Goal: Feedback & Contribution: Contribute content

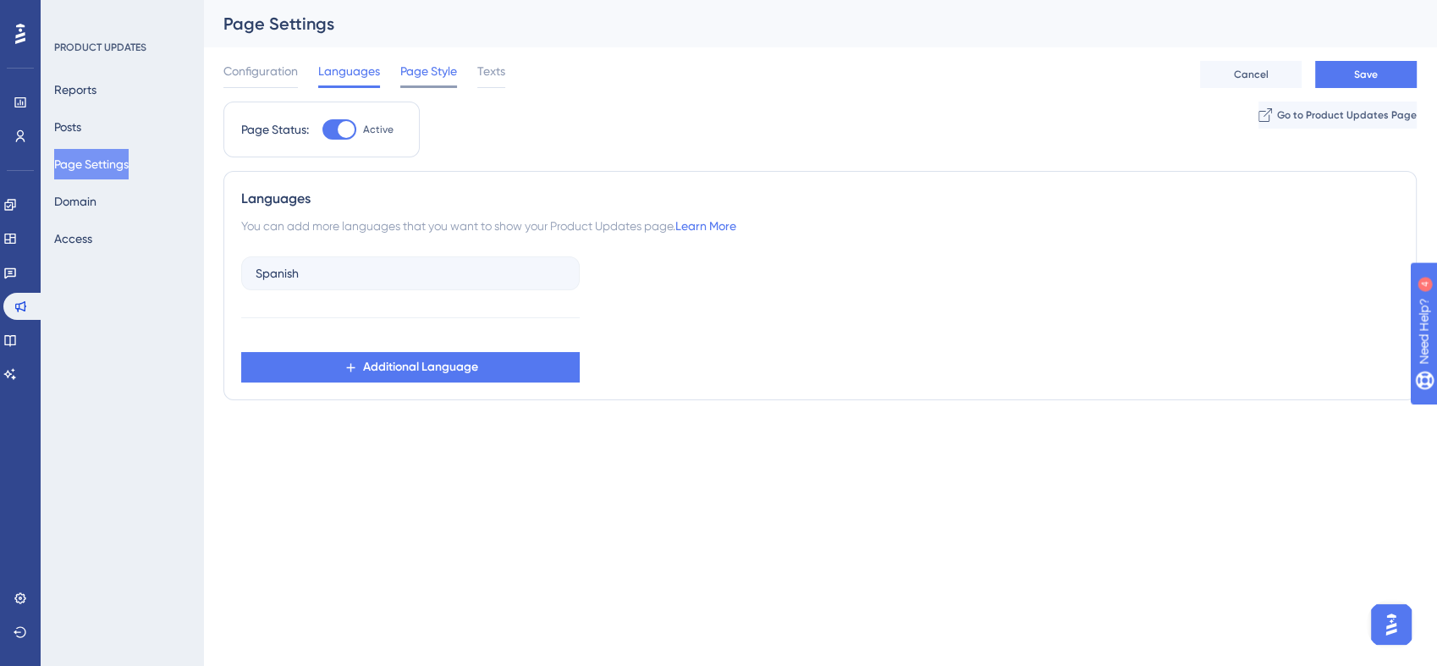
click at [420, 63] on span "Page Style" at bounding box center [428, 71] width 57 height 20
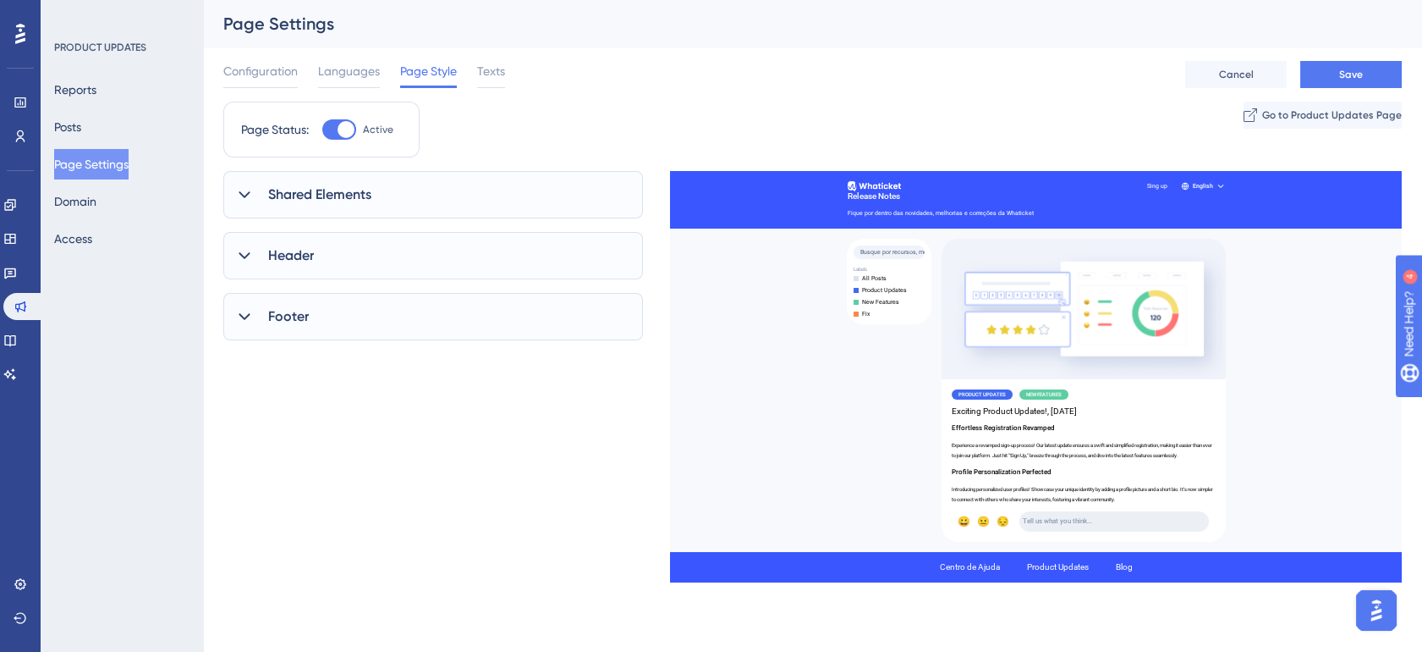
click at [327, 252] on div "Header" at bounding box center [433, 255] width 420 height 47
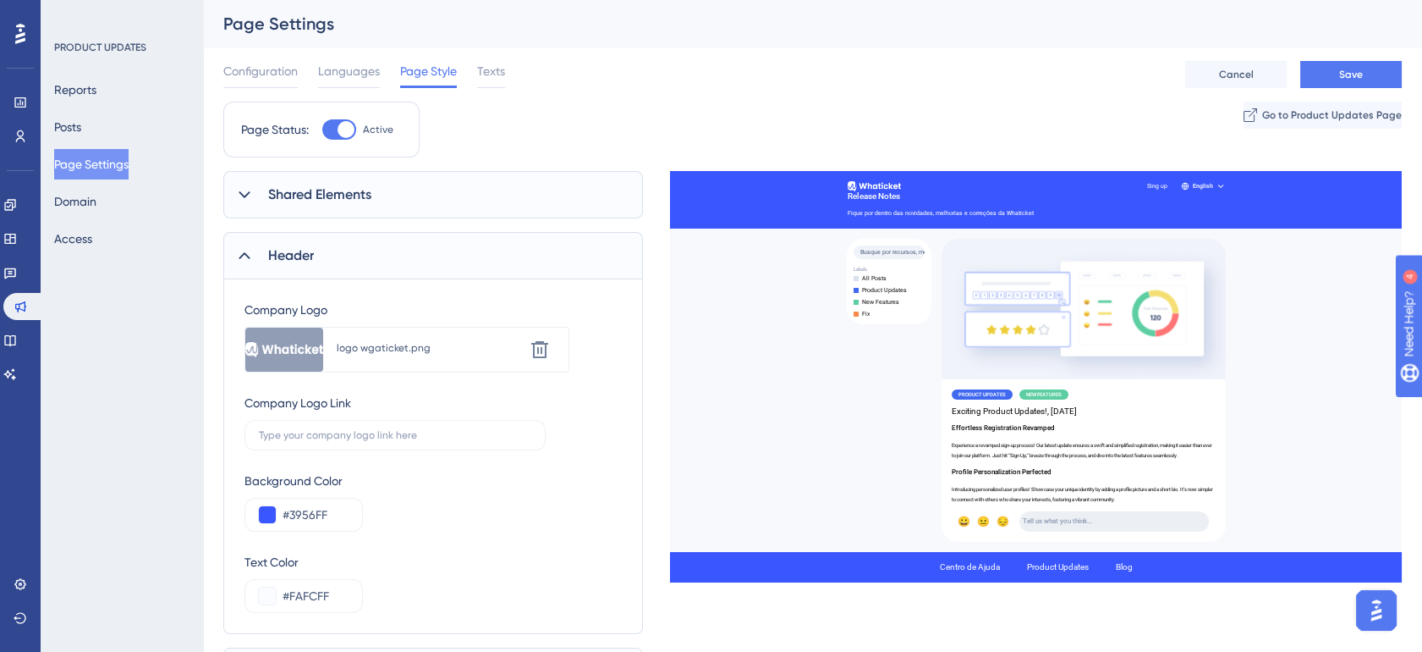
click at [377, 260] on div "Header" at bounding box center [433, 255] width 420 height 47
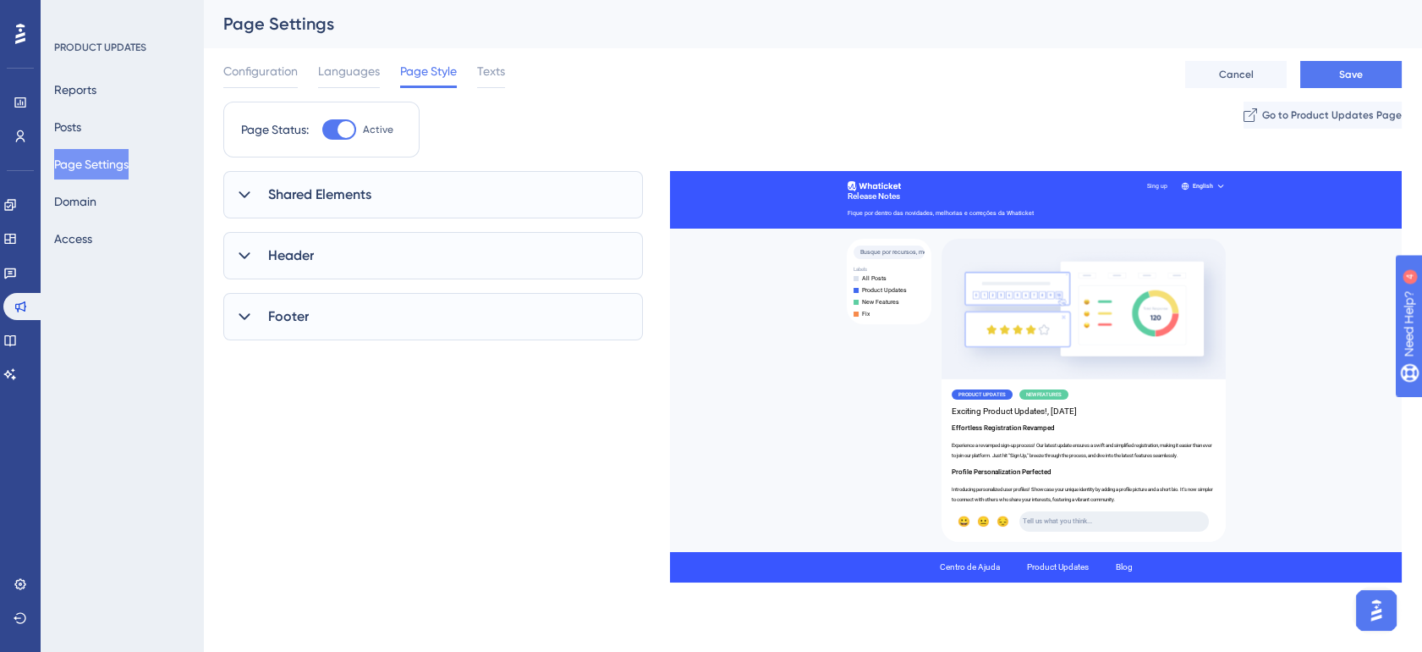
click at [508, 73] on div "Configuration Languages Page Style Texts Cancel Save" at bounding box center [812, 74] width 1179 height 54
click at [498, 74] on span "Texts" at bounding box center [491, 71] width 28 height 20
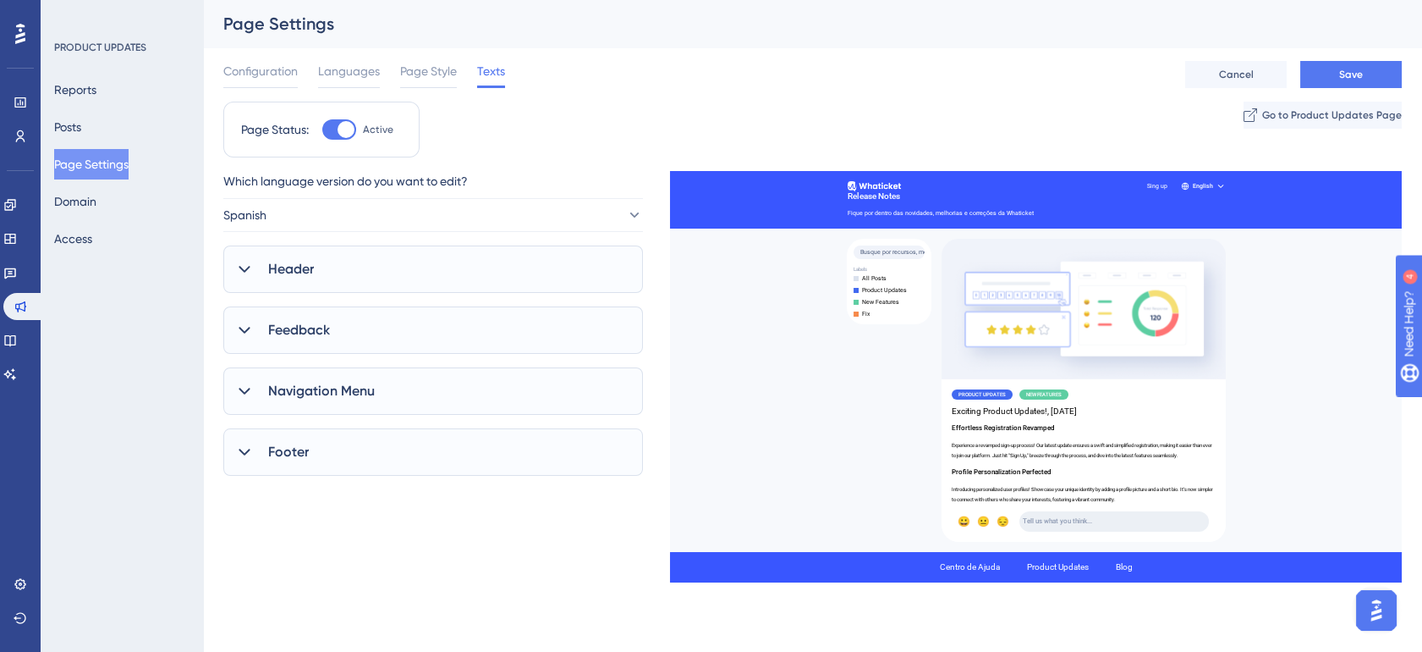
click at [379, 325] on div "Feedback" at bounding box center [433, 329] width 420 height 47
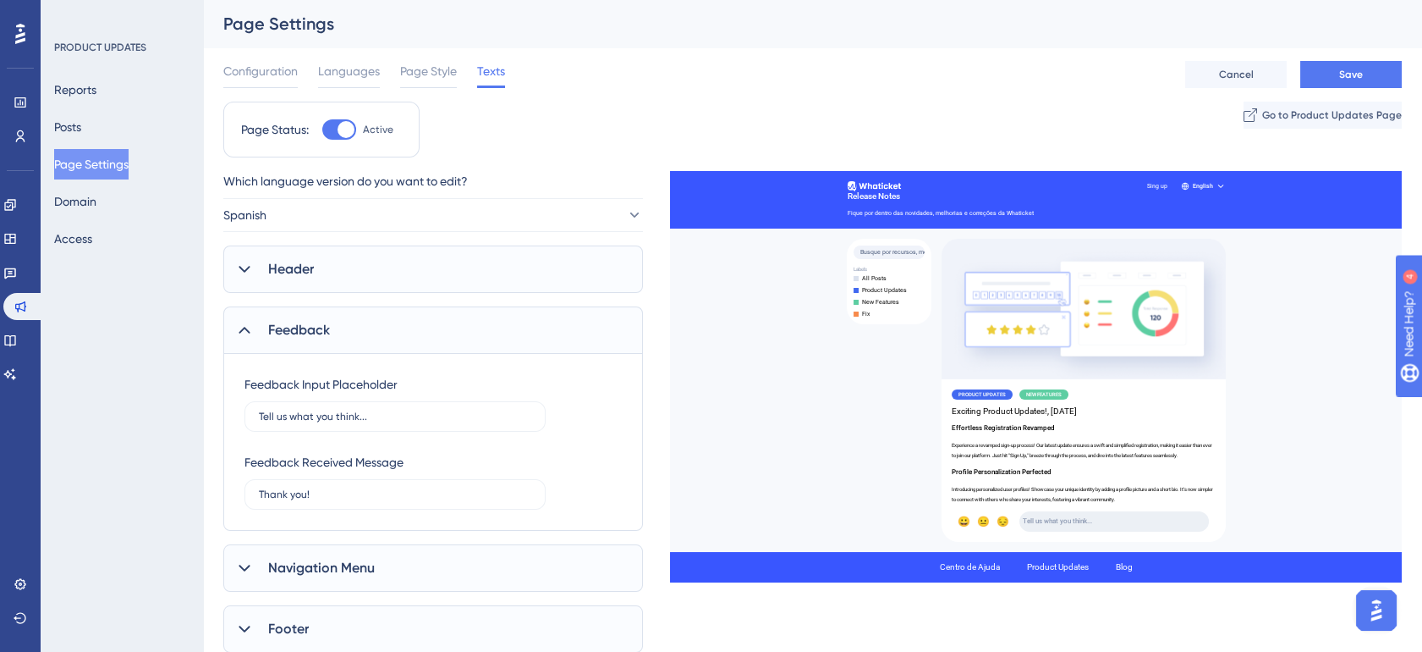
click at [314, 266] on span "Header" at bounding box center [291, 269] width 46 height 20
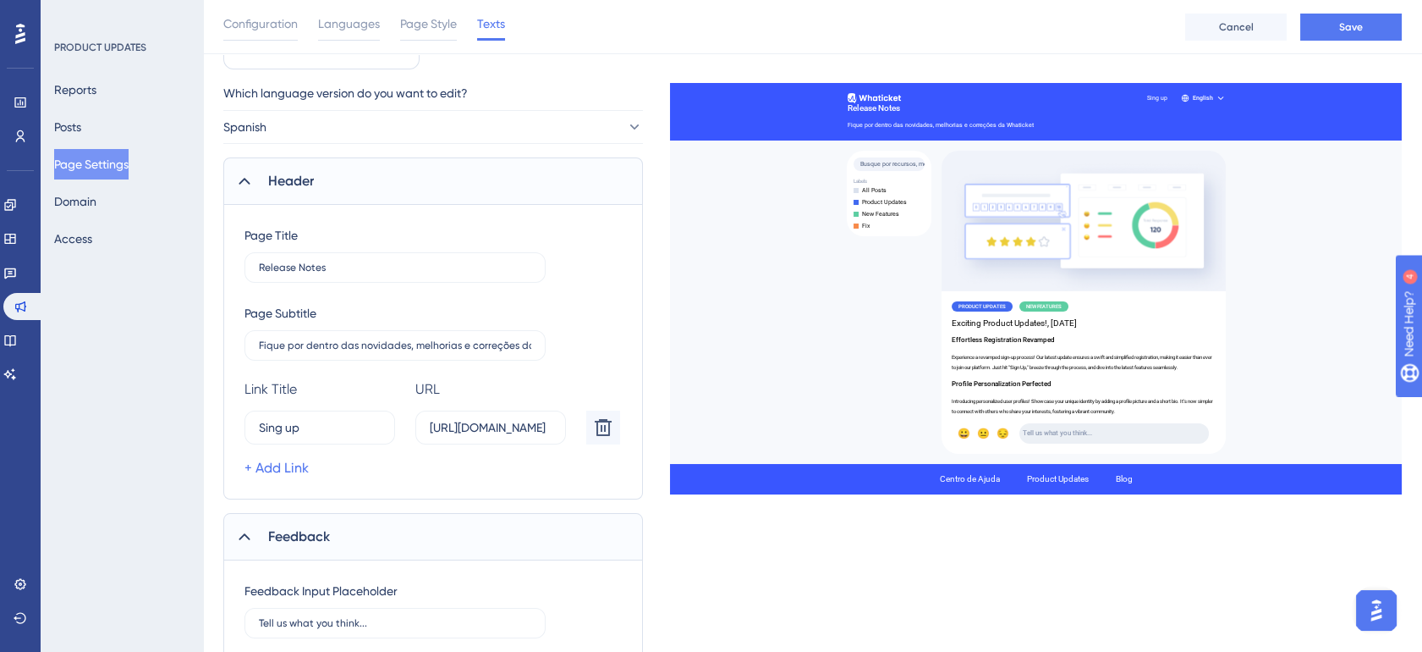
scroll to position [125, 0]
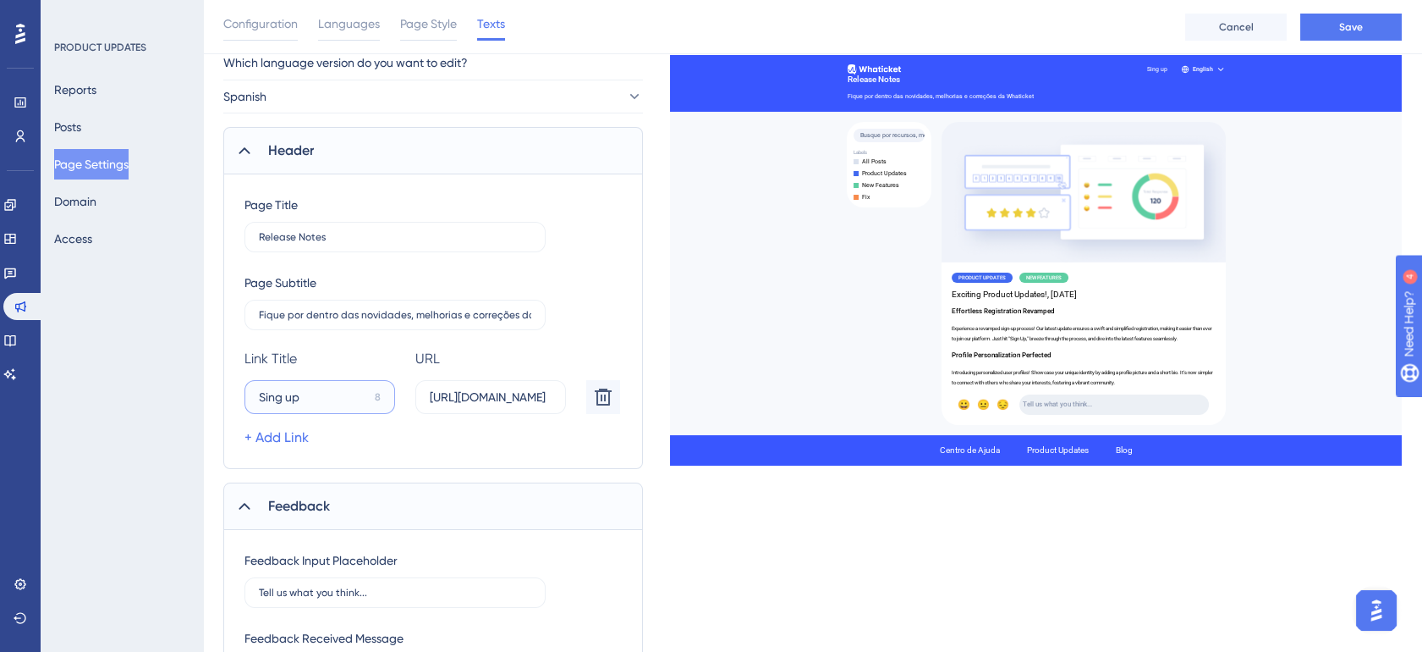
click at [318, 388] on input "Sing up" at bounding box center [313, 397] width 109 height 19
type input "Acessar conta"
click at [1334, 30] on button "Save" at bounding box center [1351, 27] width 102 height 27
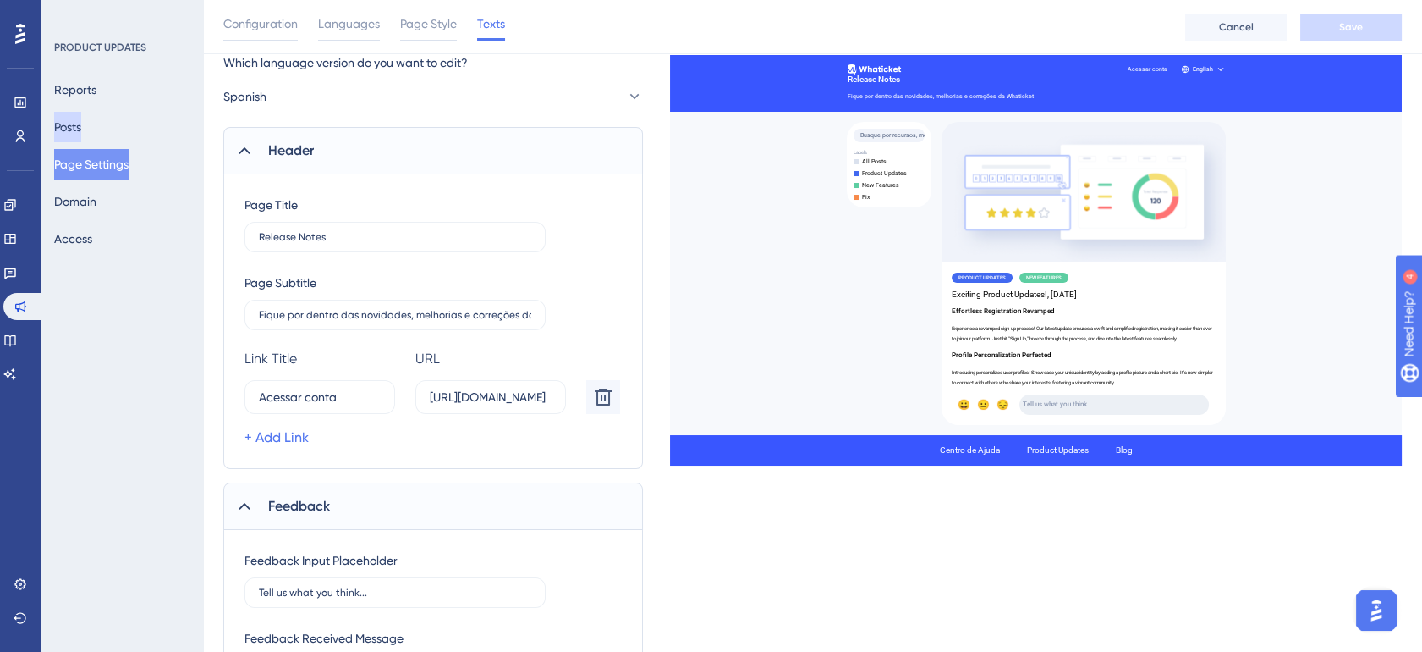
click at [81, 120] on button "Posts" at bounding box center [67, 127] width 27 height 30
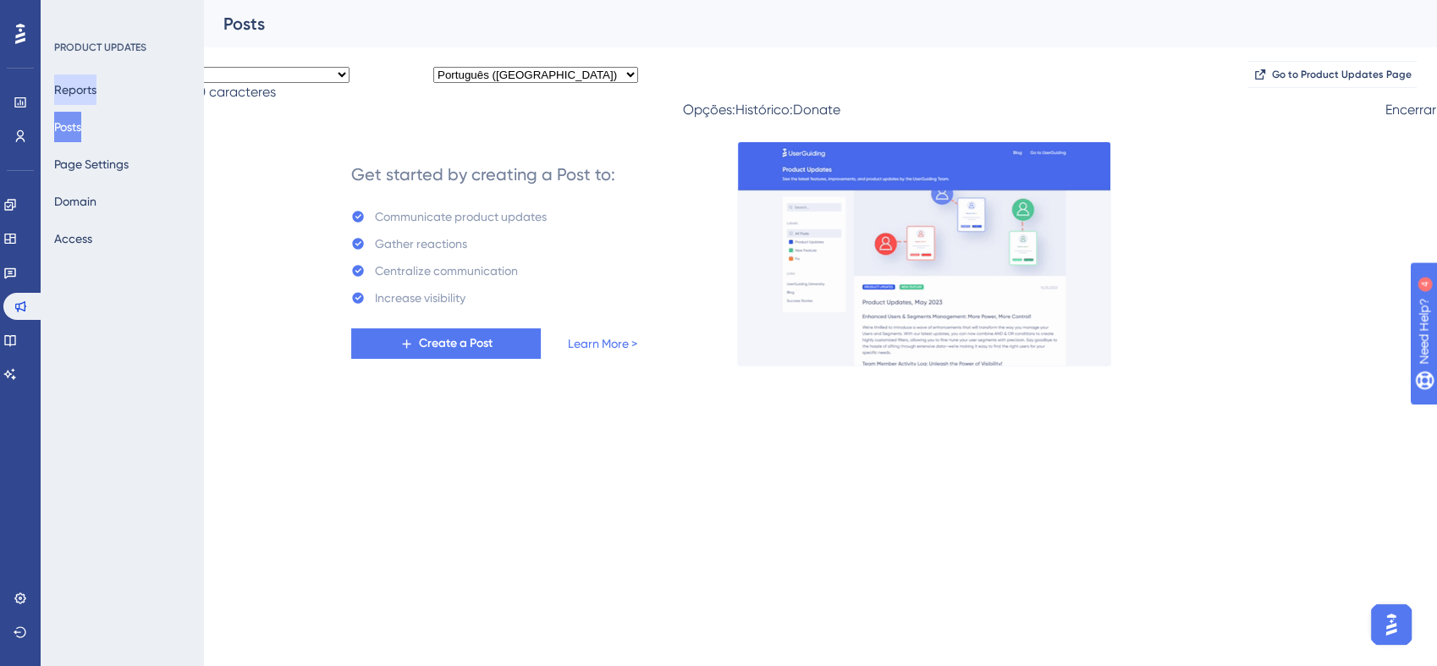
click at [89, 89] on button "Reports" at bounding box center [75, 89] width 42 height 30
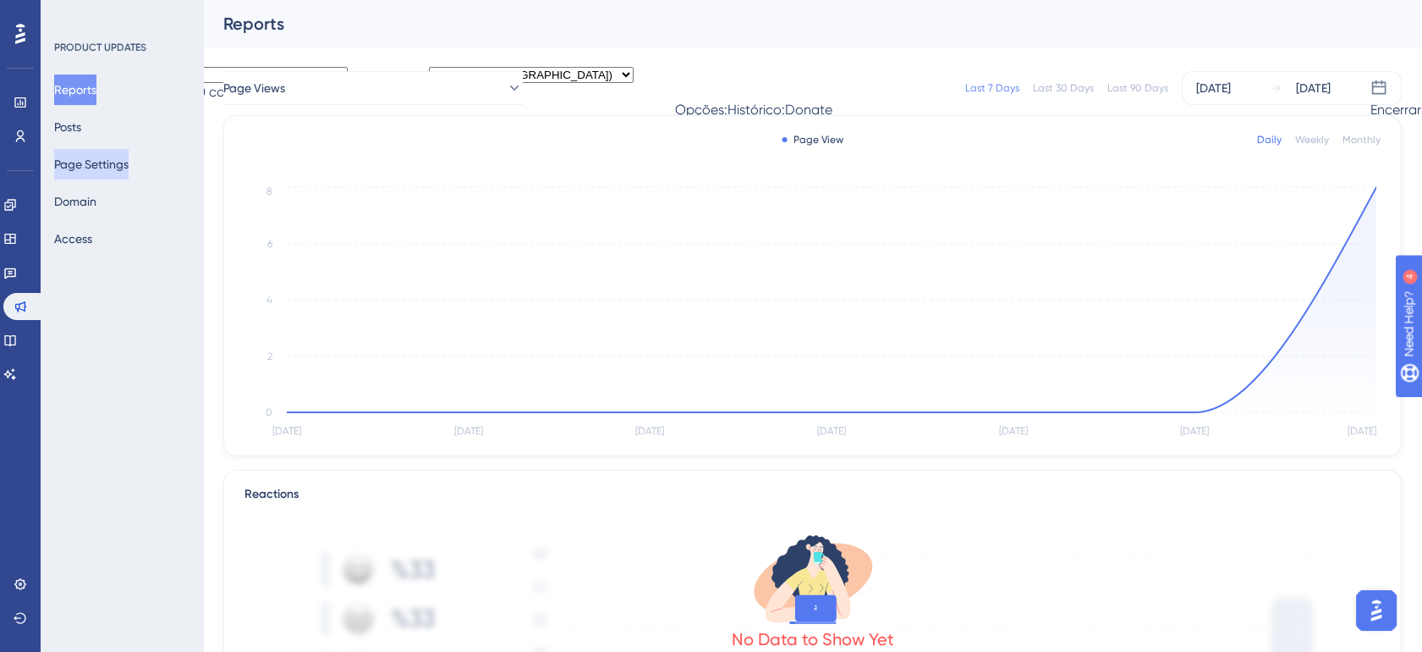
click at [99, 165] on button "Page Settings" at bounding box center [91, 164] width 74 height 30
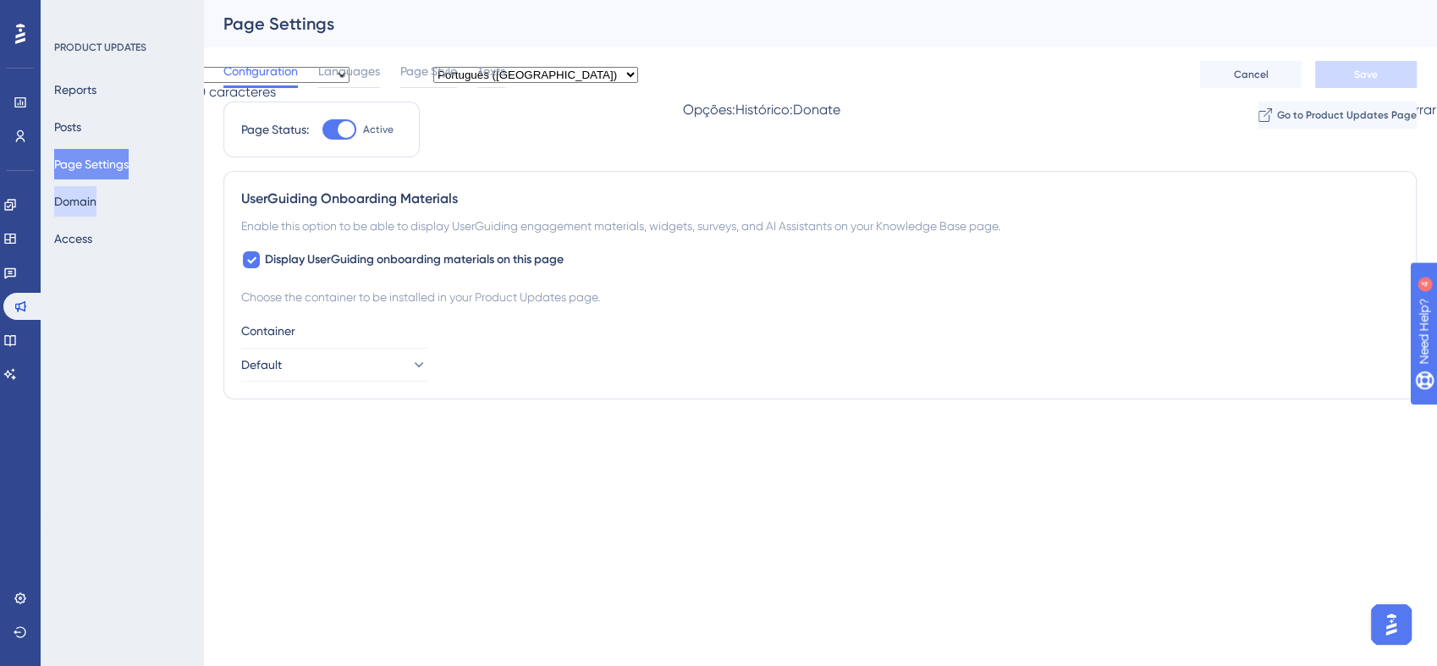
click at [95, 194] on button "Domain" at bounding box center [75, 201] width 42 height 30
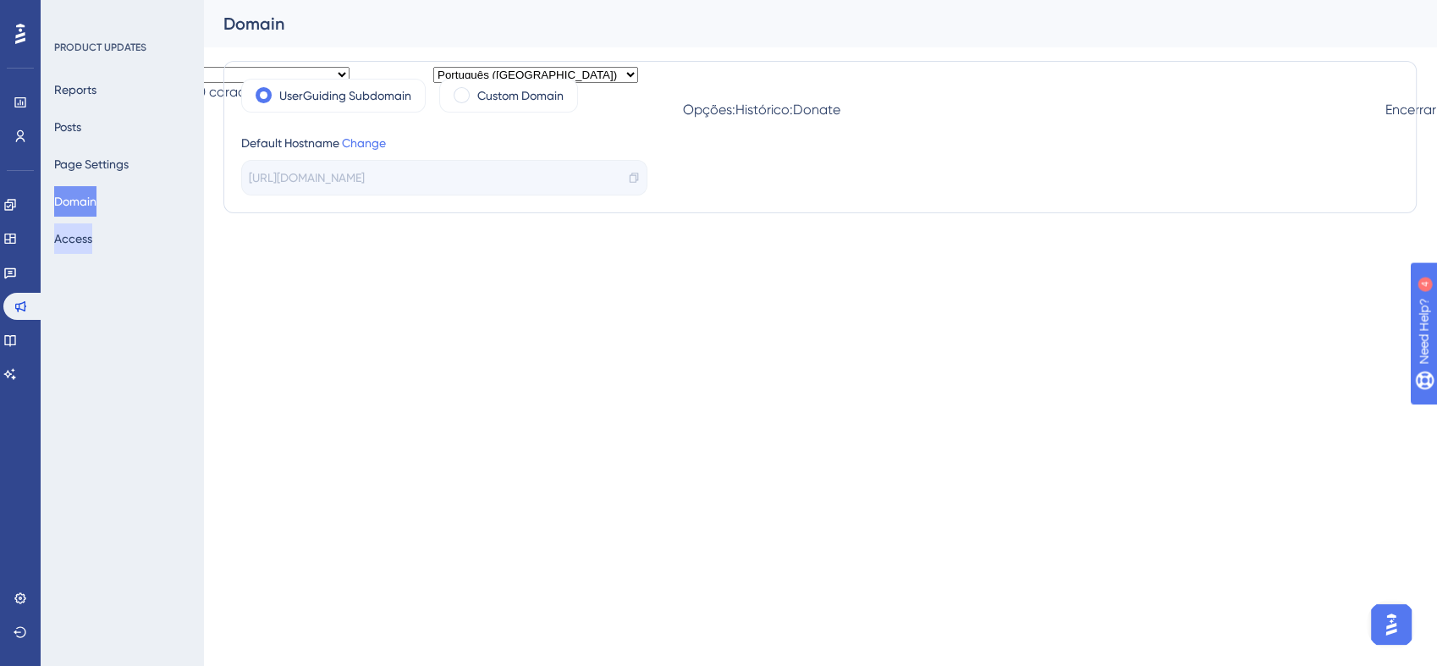
click at [90, 243] on button "Access" at bounding box center [73, 238] width 38 height 30
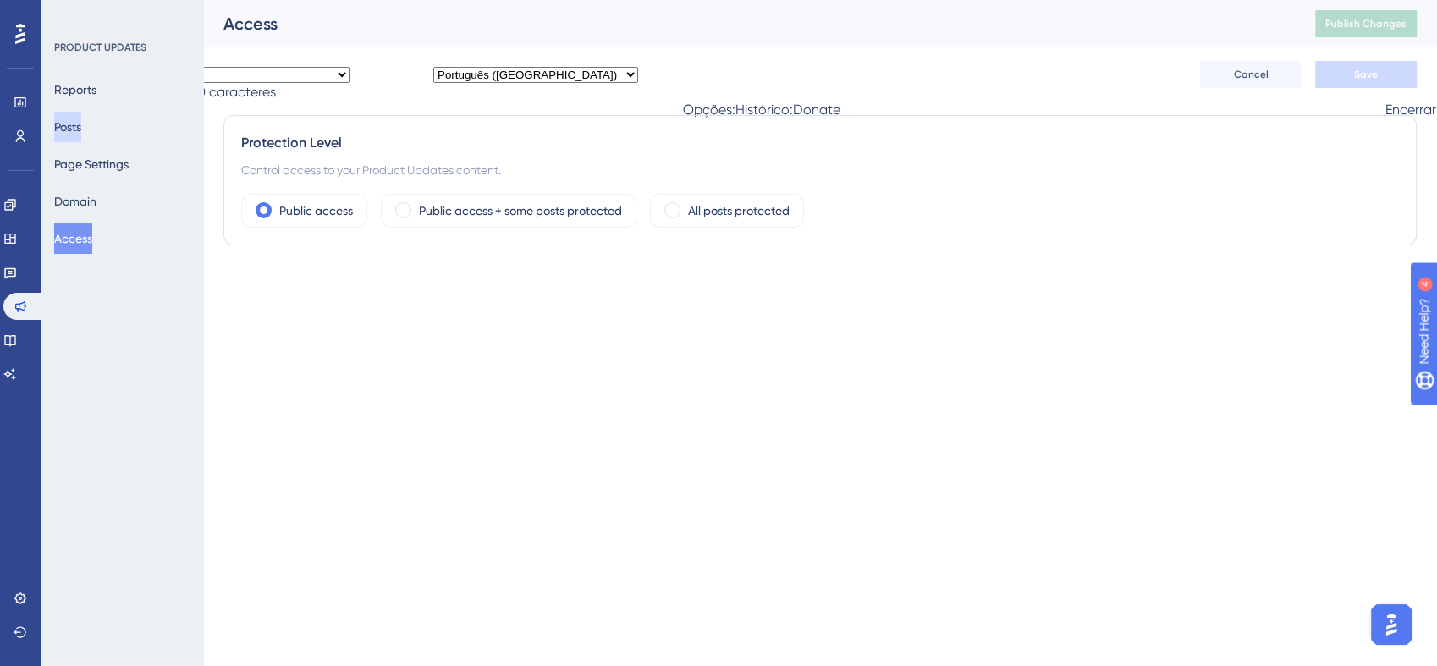
click at [81, 136] on button "Posts" at bounding box center [67, 127] width 27 height 30
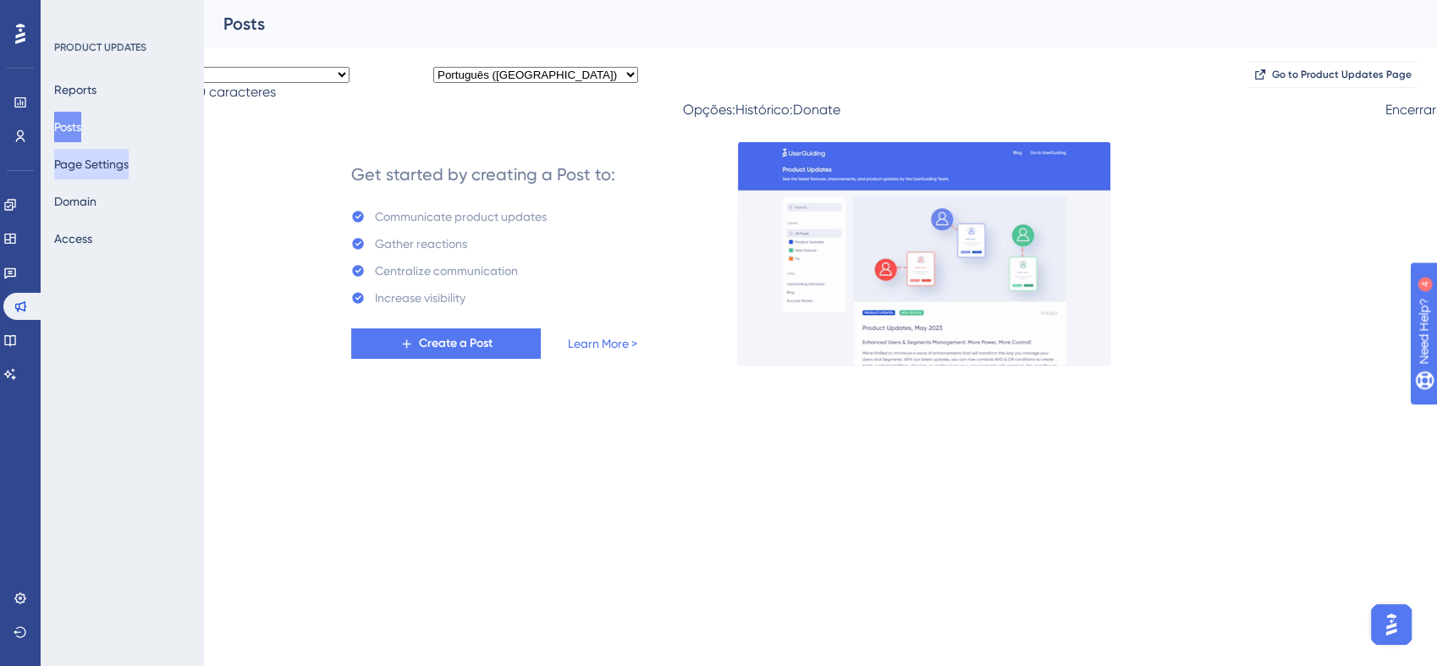
click at [93, 156] on button "Page Settings" at bounding box center [91, 164] width 74 height 30
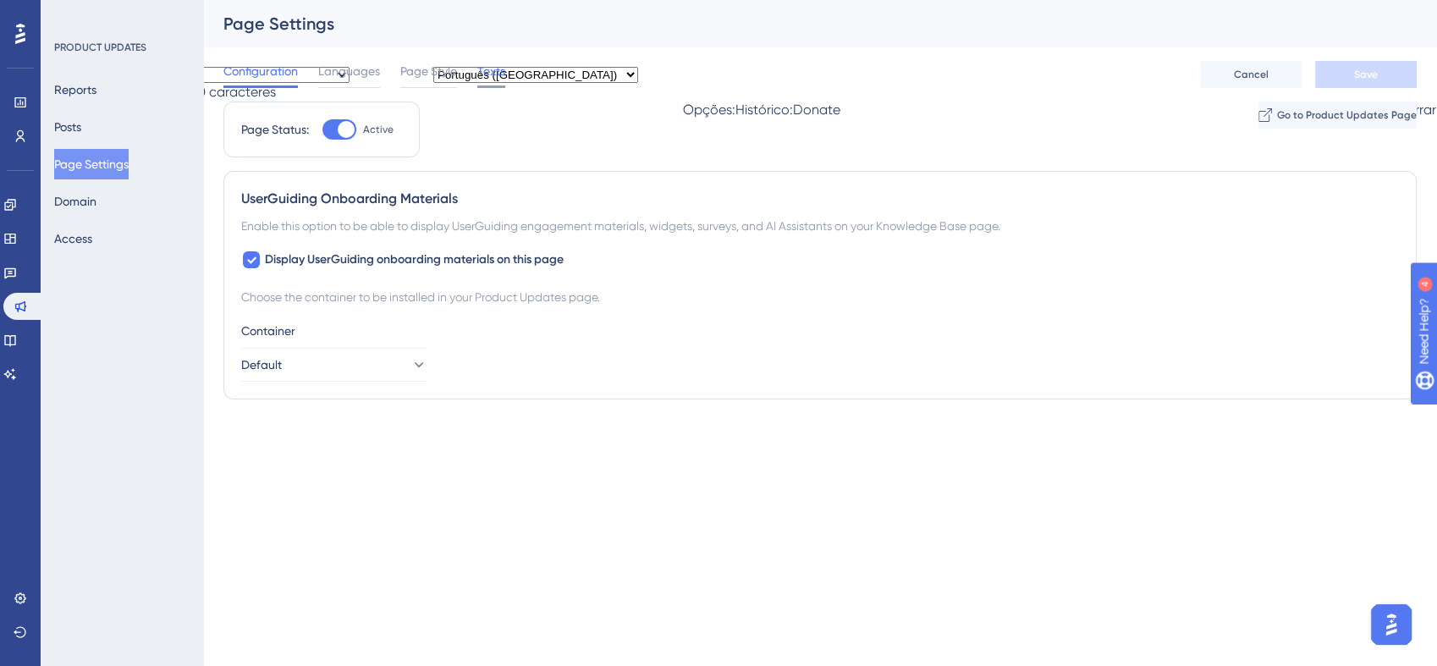
click at [487, 78] on span "Texts" at bounding box center [491, 71] width 28 height 20
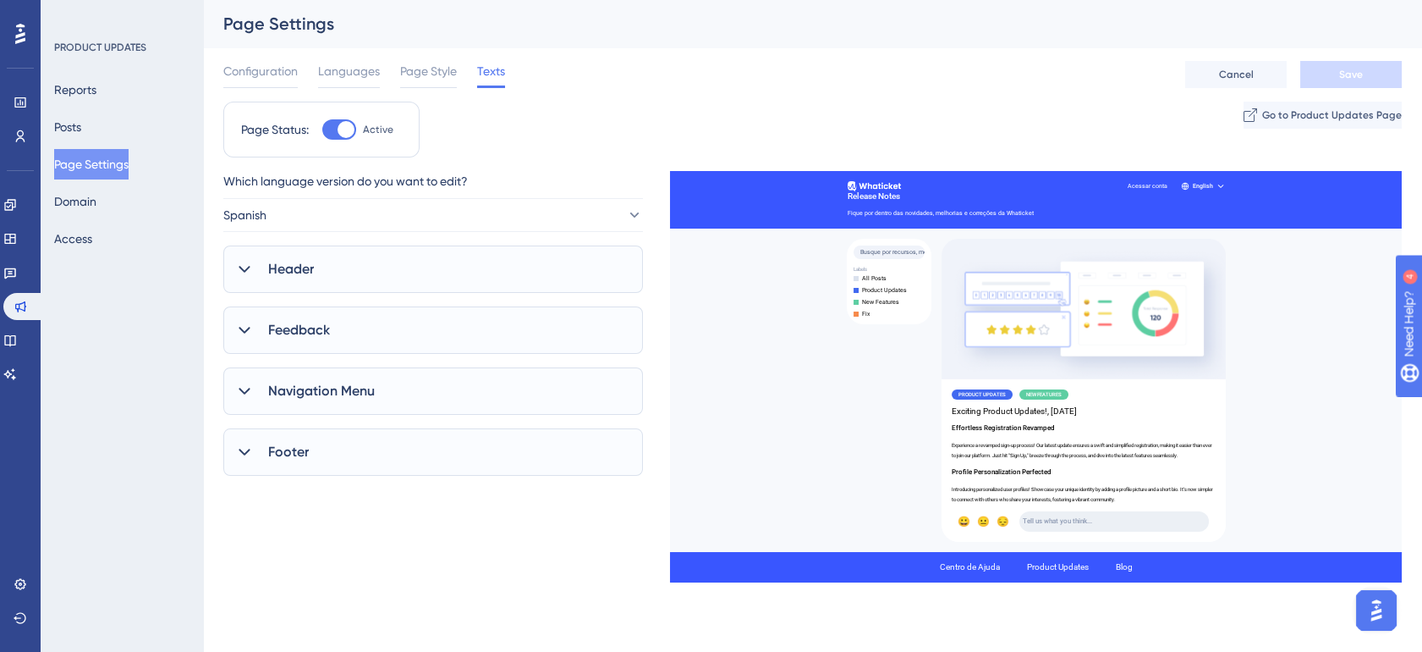
click at [365, 277] on div "Header" at bounding box center [433, 268] width 420 height 47
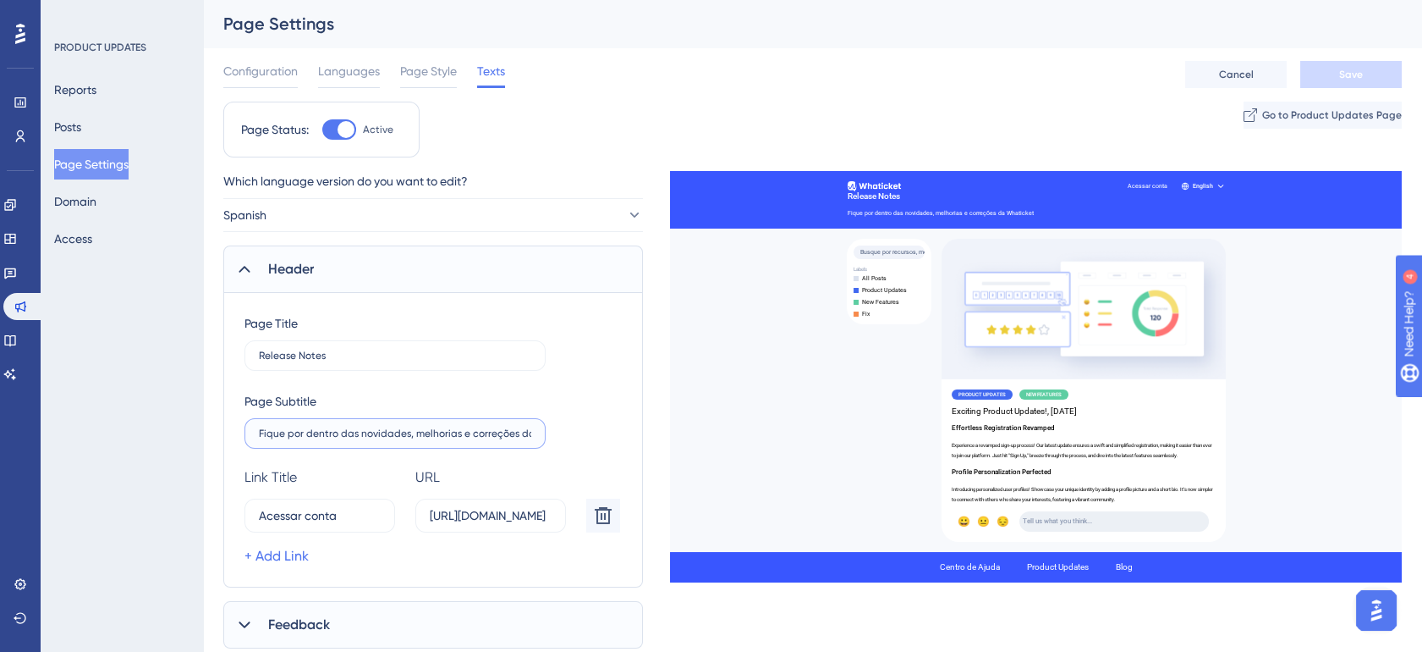
click at [357, 435] on input "Fique por dentro das novidades, melhorias e correções da Whaticket" at bounding box center [395, 433] width 272 height 12
paste input "Aqui você encontra todas as novidades, melhorias e correções que chegam ao What…"
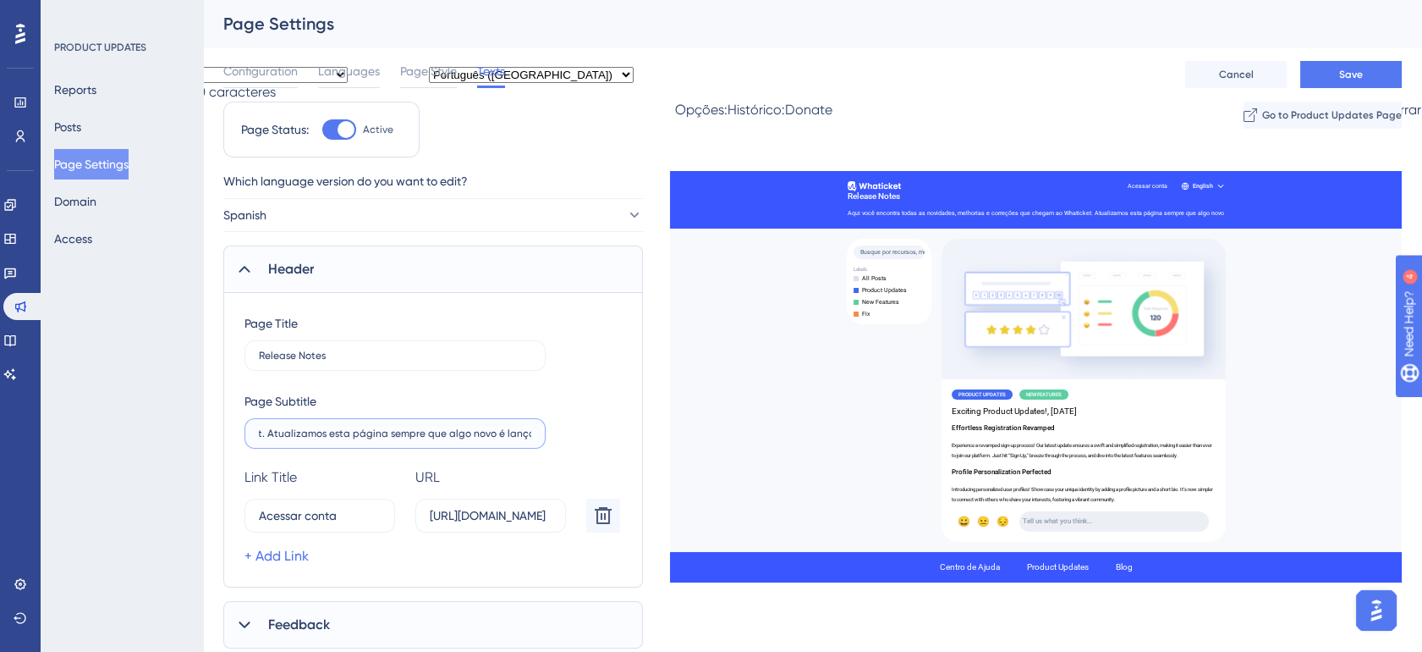
type input "Aqui você encontra todas as novidades, melhorias e correções que chegam ao What…"
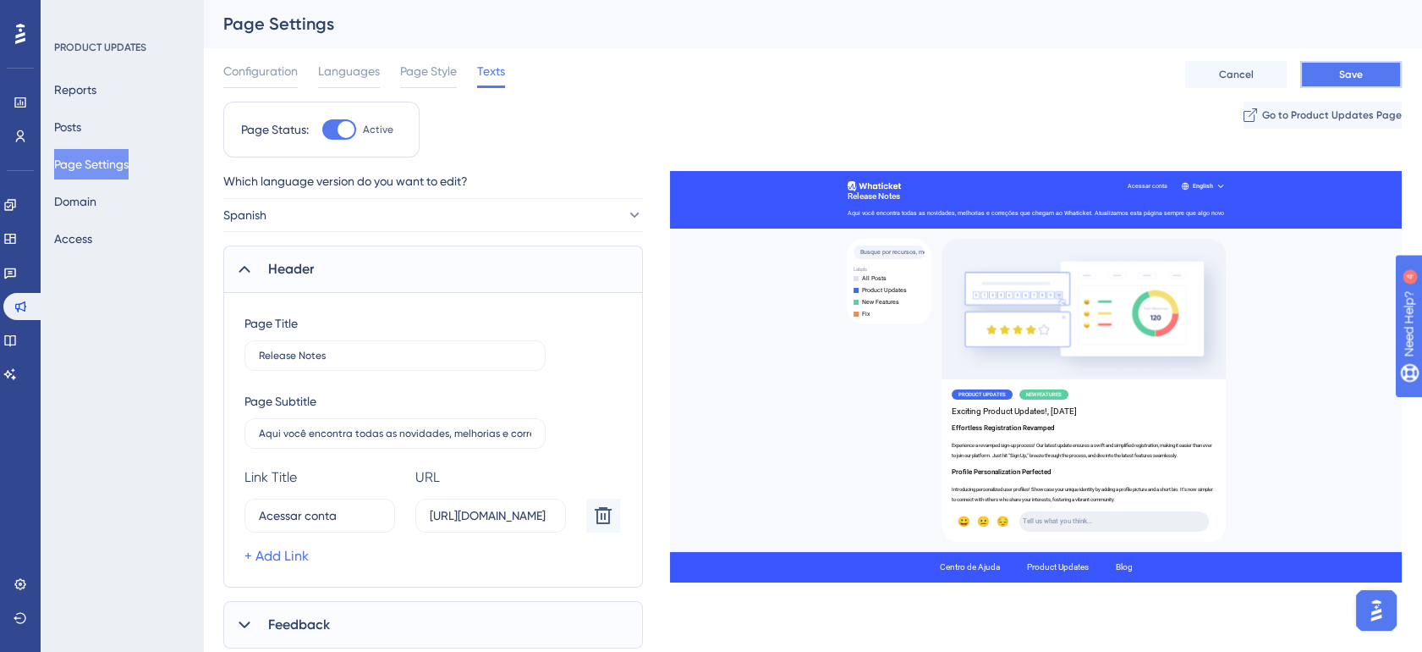
click at [1347, 79] on span "Save" at bounding box center [1351, 75] width 24 height 14
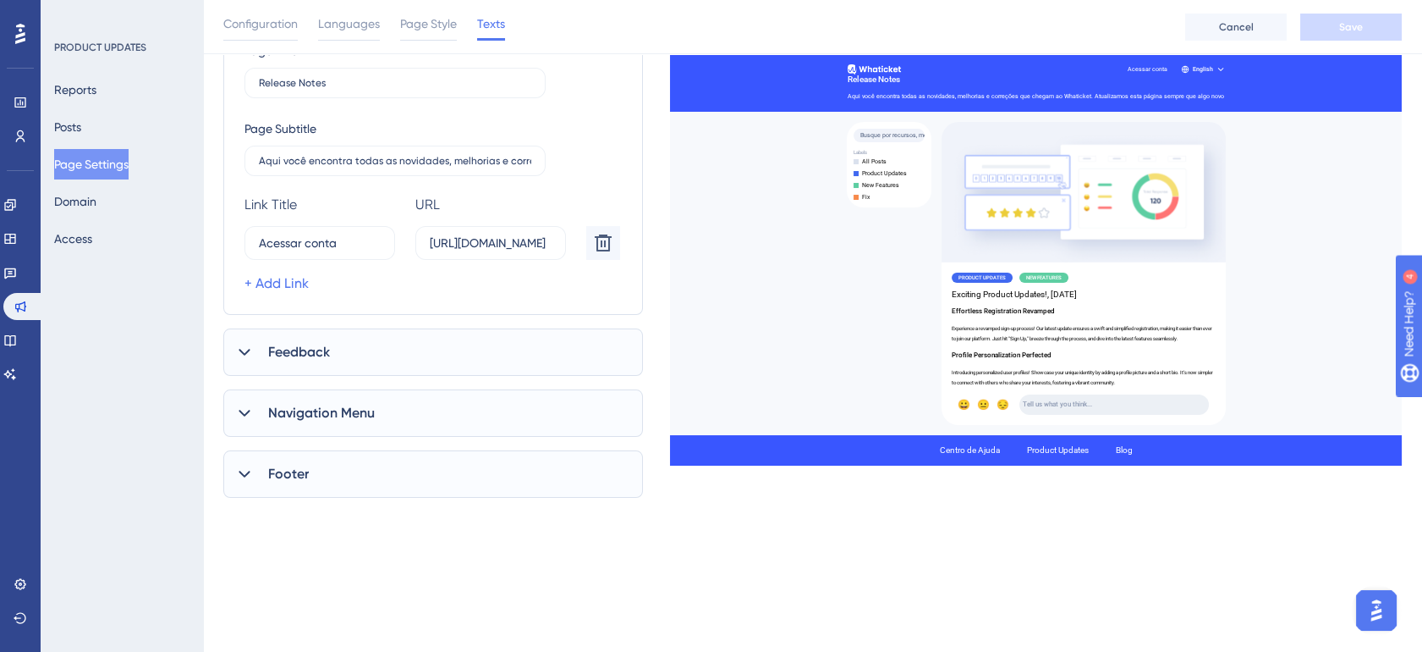
scroll to position [282, 0]
click at [364, 407] on span "Navigation Menu" at bounding box center [321, 410] width 107 height 20
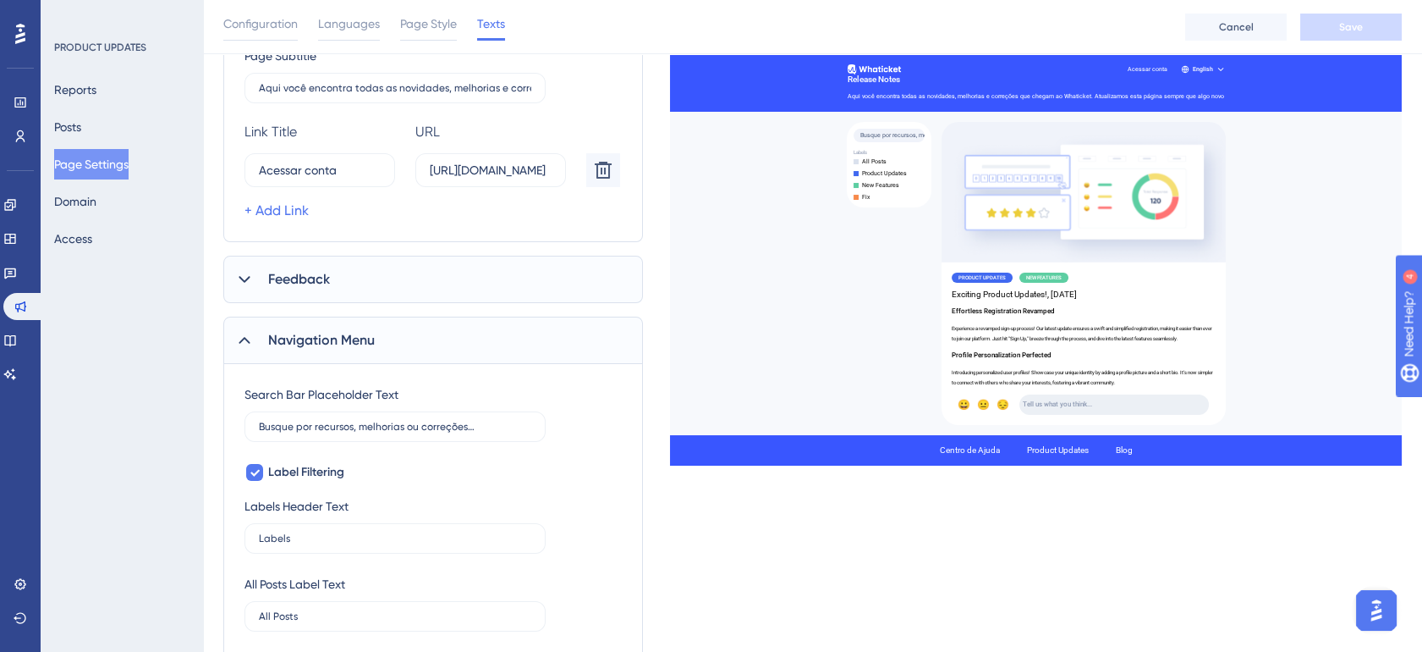
scroll to position [352, 0]
click at [349, 325] on div "Navigation Menu" at bounding box center [433, 339] width 420 height 47
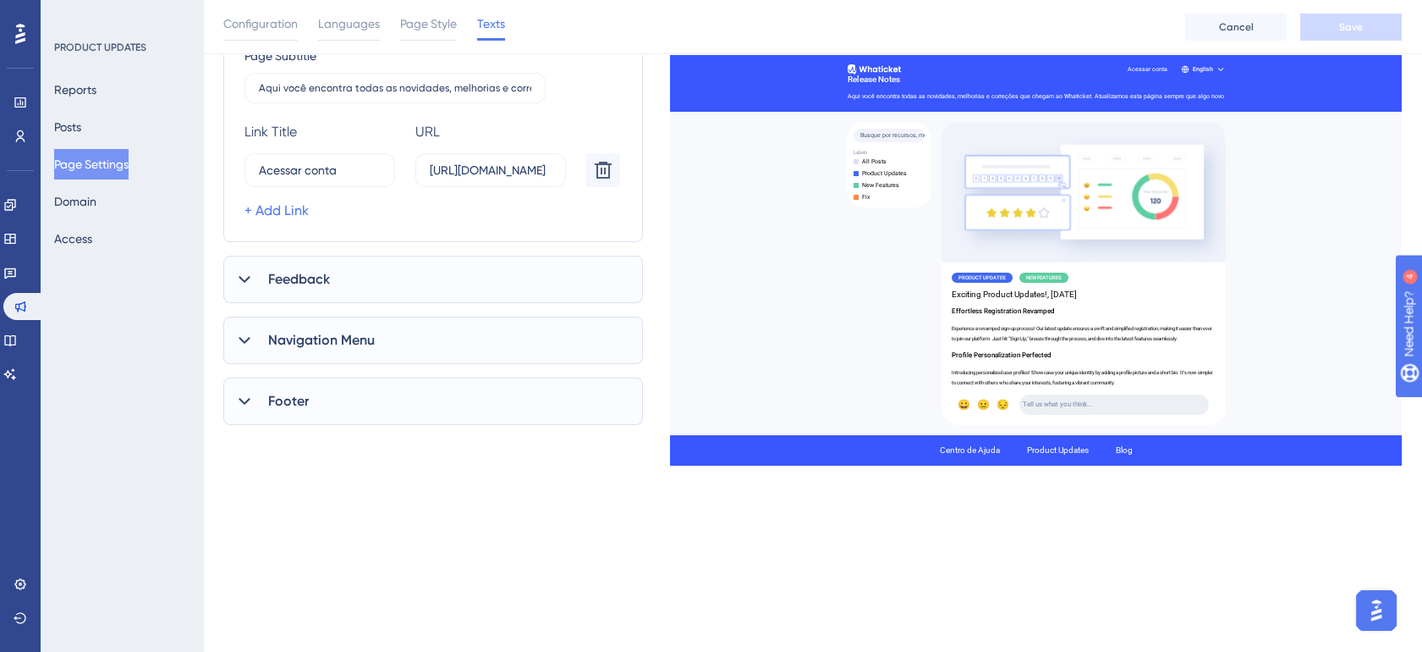
click at [352, 283] on div "Feedback" at bounding box center [433, 279] width 420 height 47
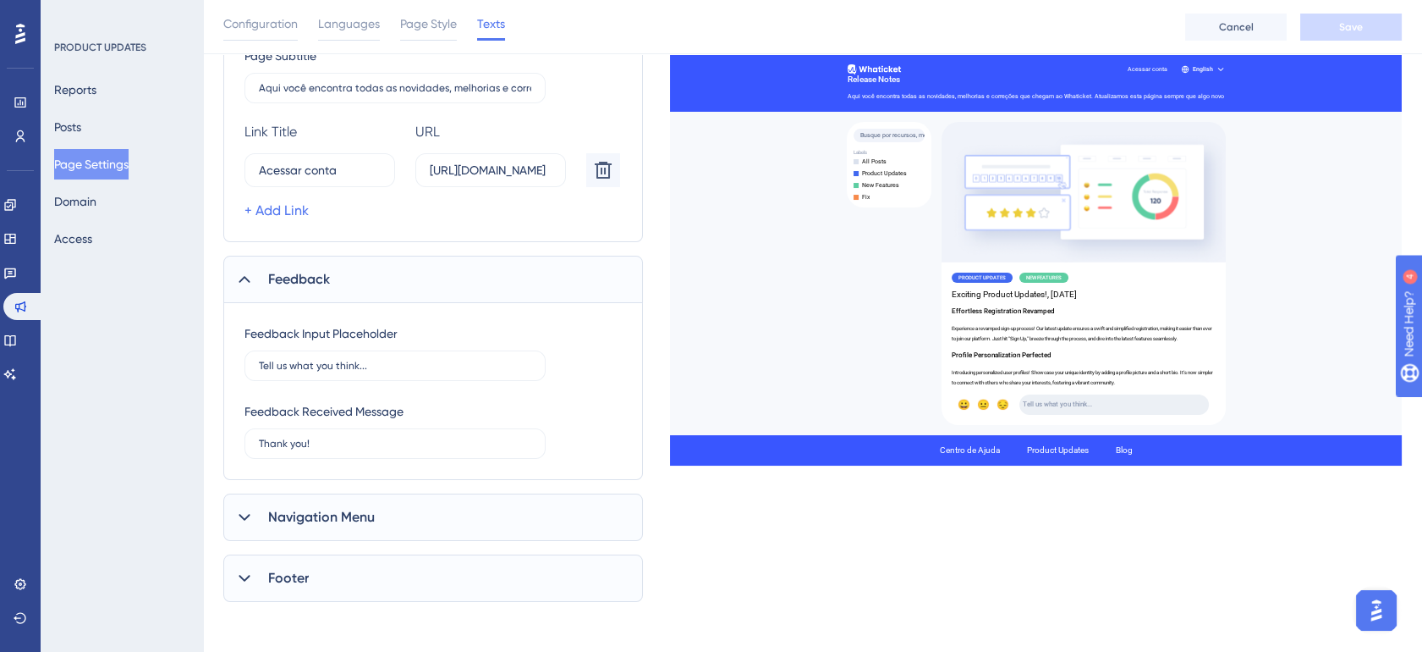
click at [357, 277] on div "Feedback" at bounding box center [433, 279] width 420 height 47
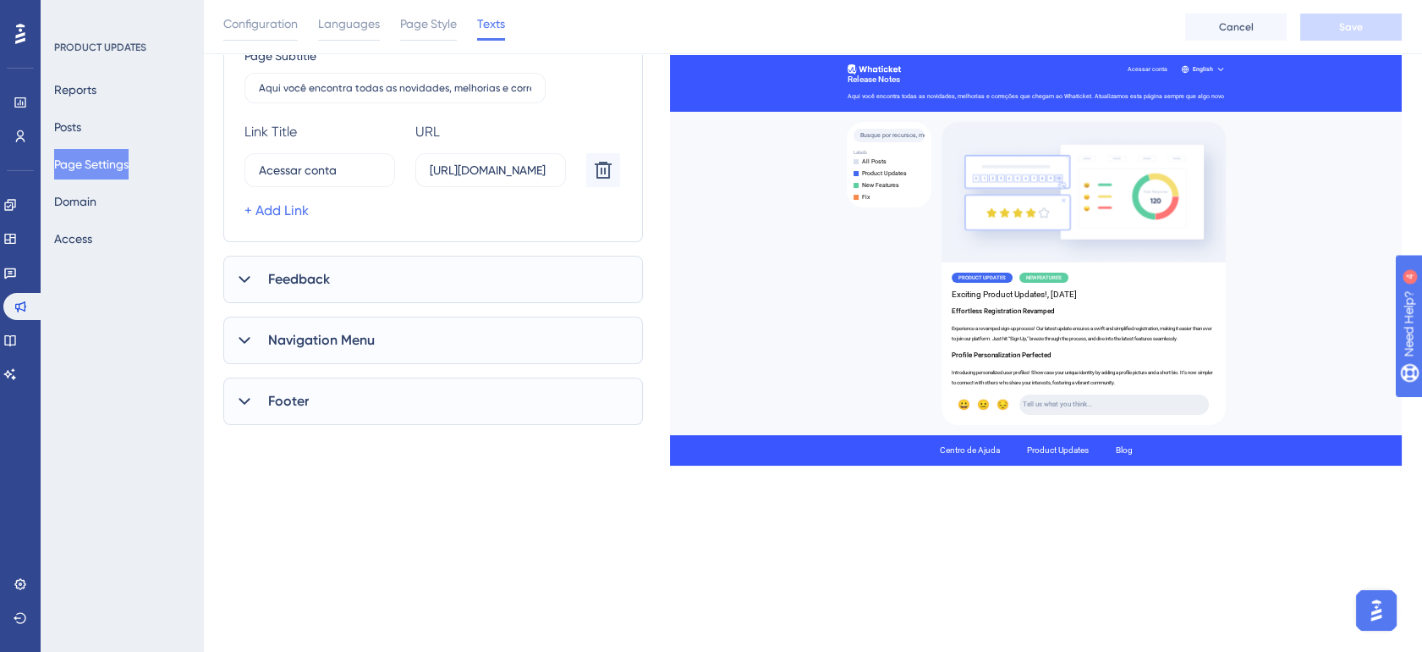
click at [353, 406] on div "Footer" at bounding box center [433, 400] width 420 height 47
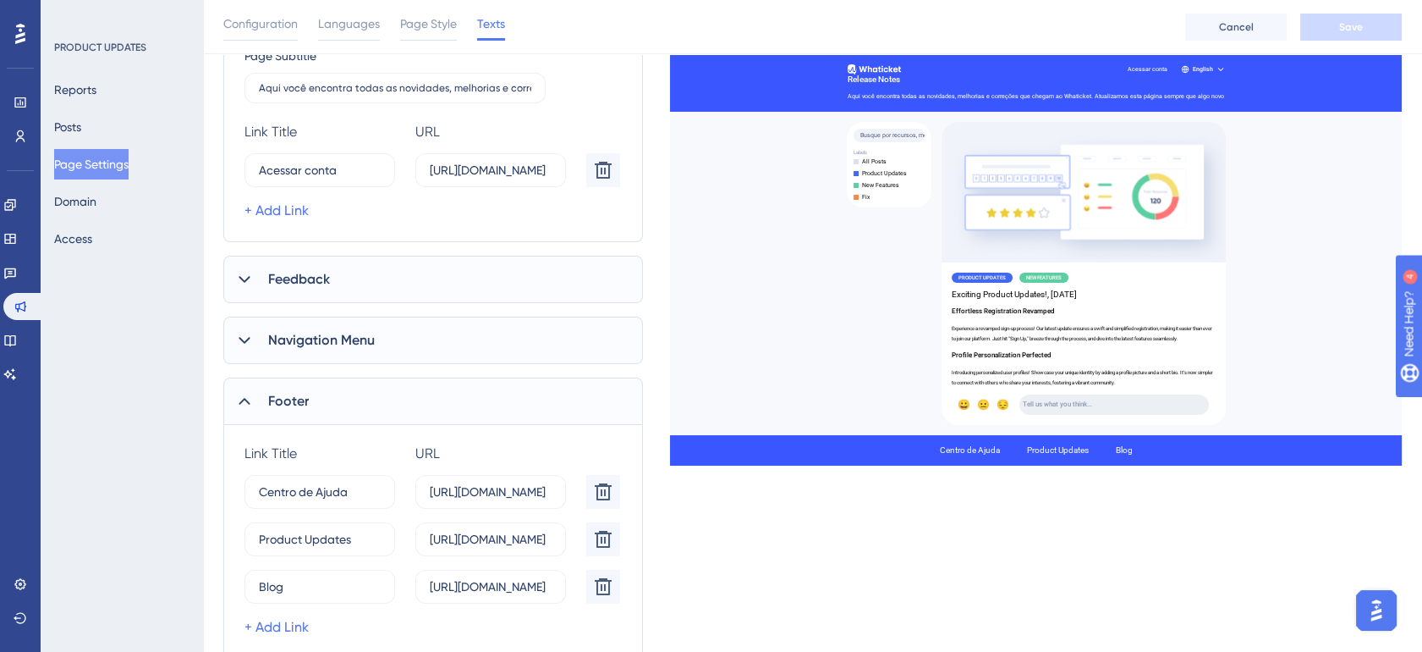
click at [353, 406] on div "Footer" at bounding box center [433, 400] width 420 height 47
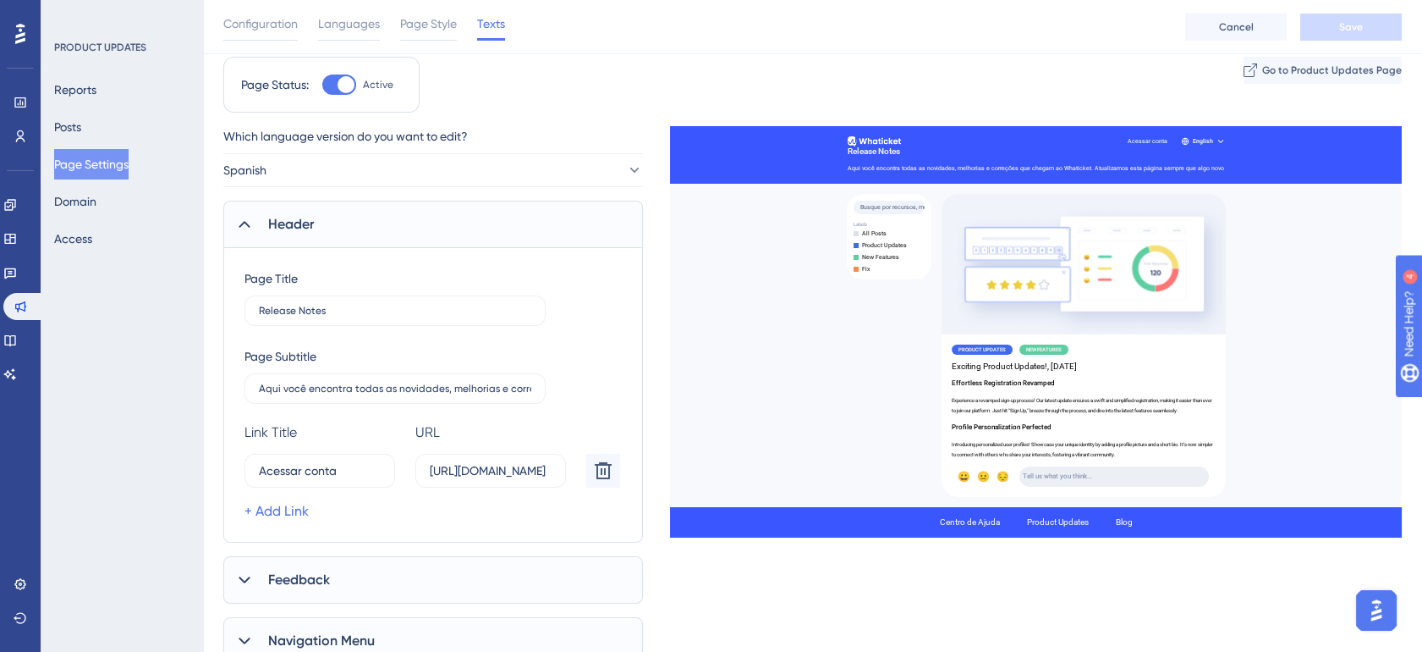
scroll to position [38, 0]
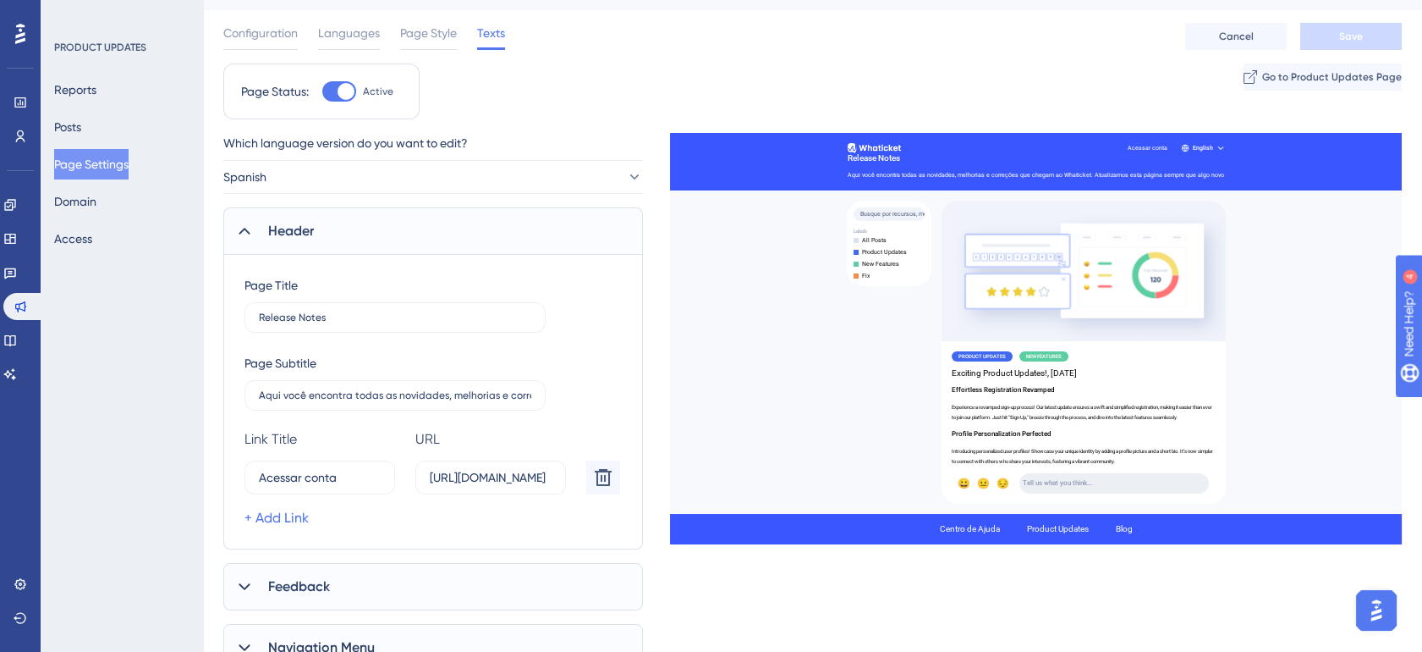
click at [311, 229] on span "Header" at bounding box center [291, 231] width 46 height 20
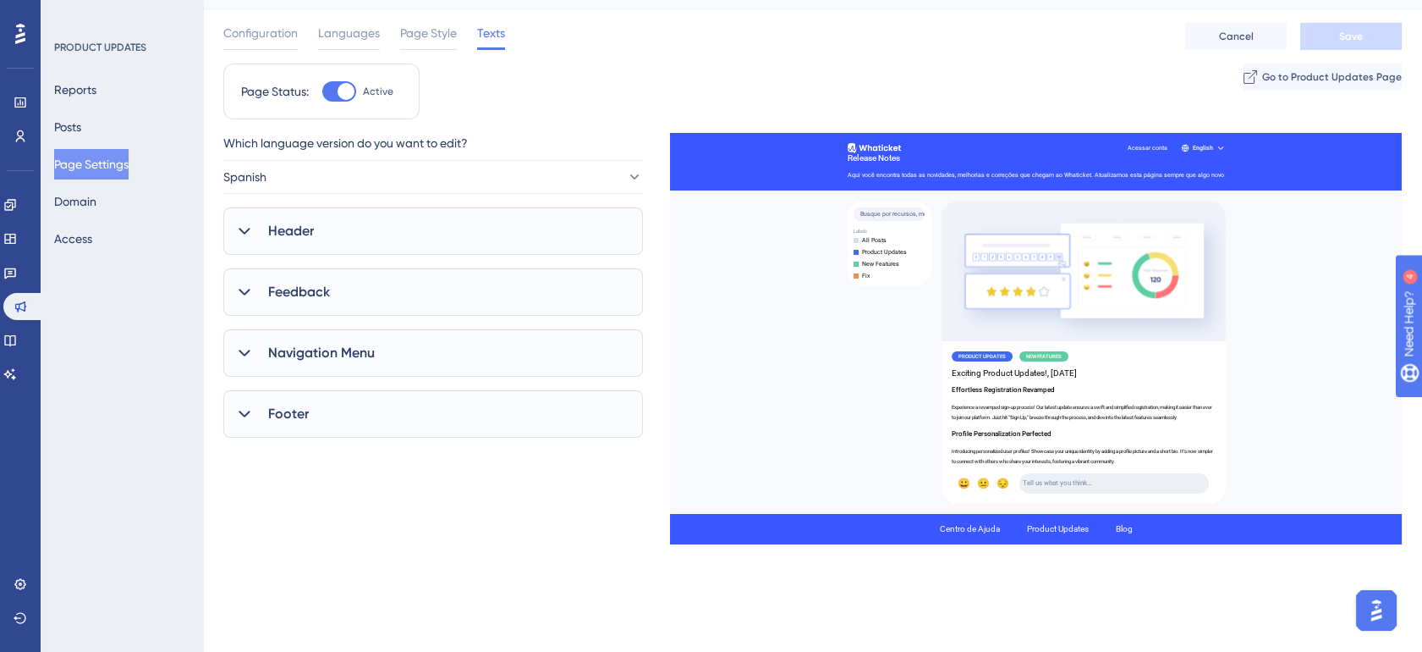
drag, startPoint x: 349, startPoint y: 30, endPoint x: 357, endPoint y: 36, distance: 9.2
click at [351, 27] on span "Languages" at bounding box center [349, 33] width 62 height 20
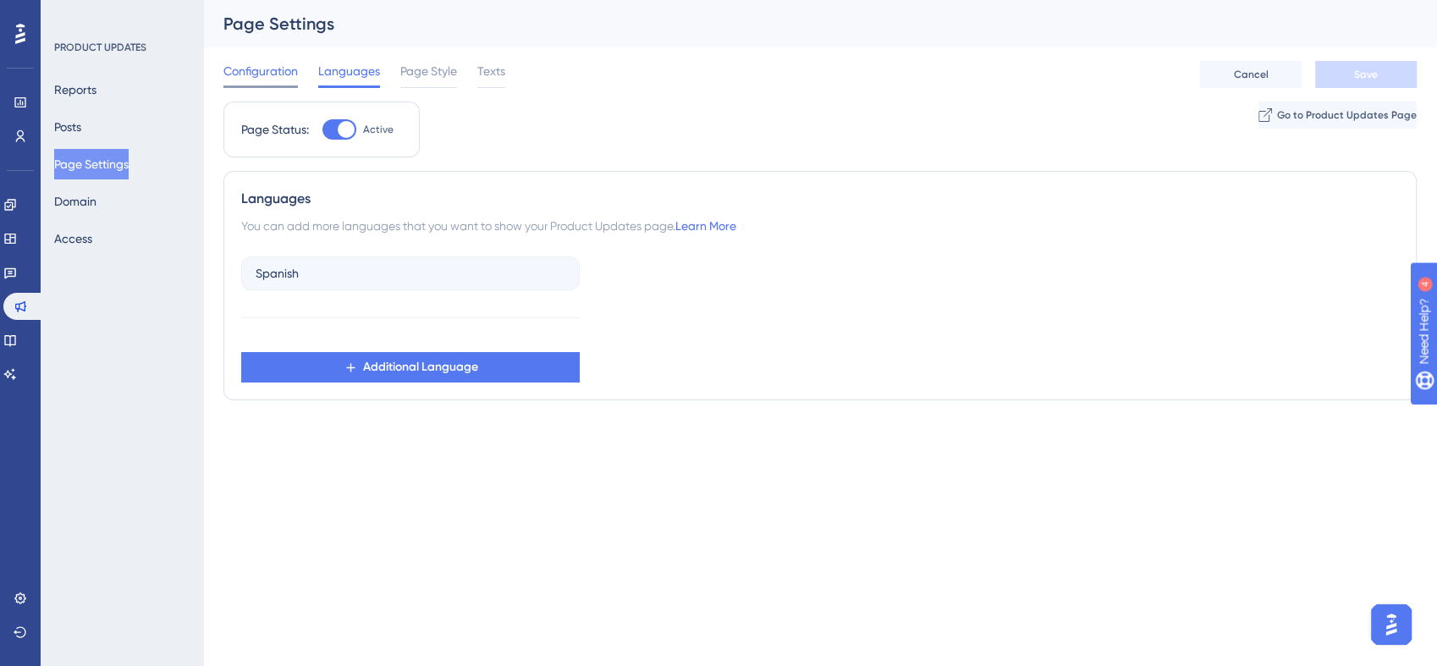
click at [294, 68] on span "Configuration" at bounding box center [260, 71] width 74 height 20
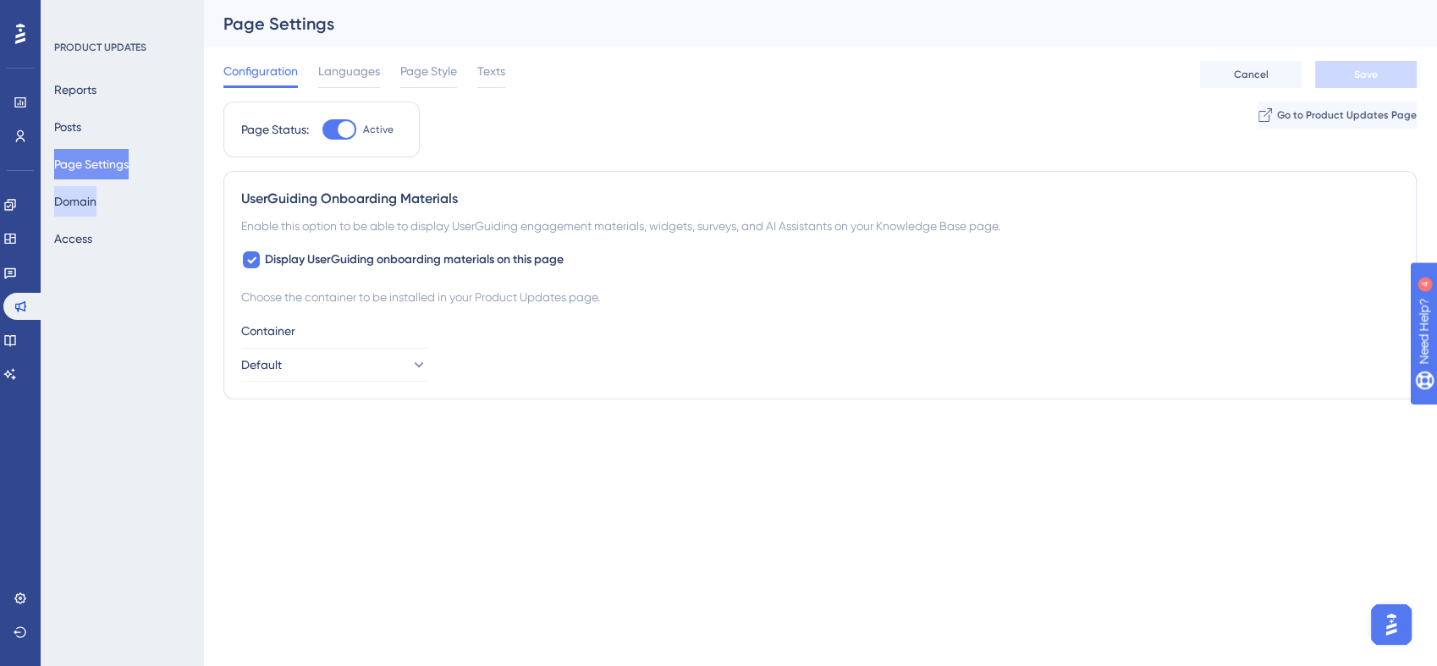
click at [70, 196] on button "Domain" at bounding box center [75, 201] width 42 height 30
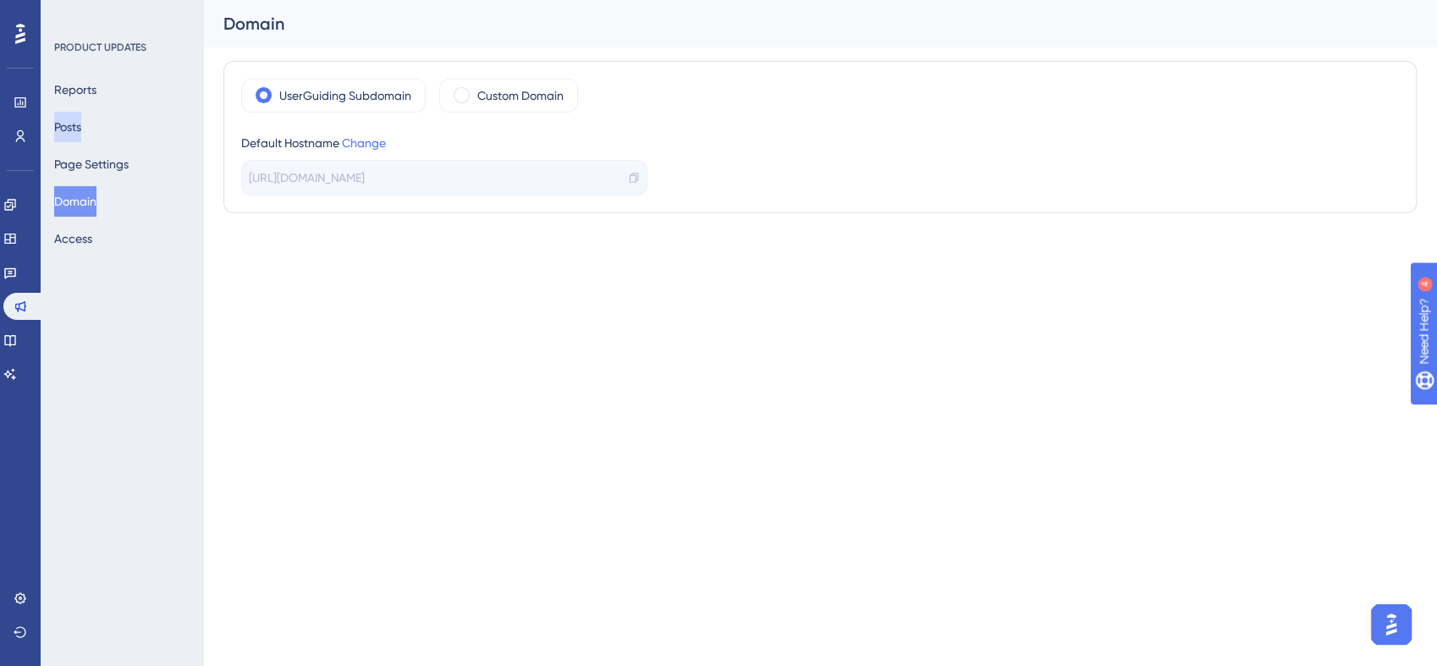
click at [81, 118] on button "Posts" at bounding box center [67, 127] width 27 height 30
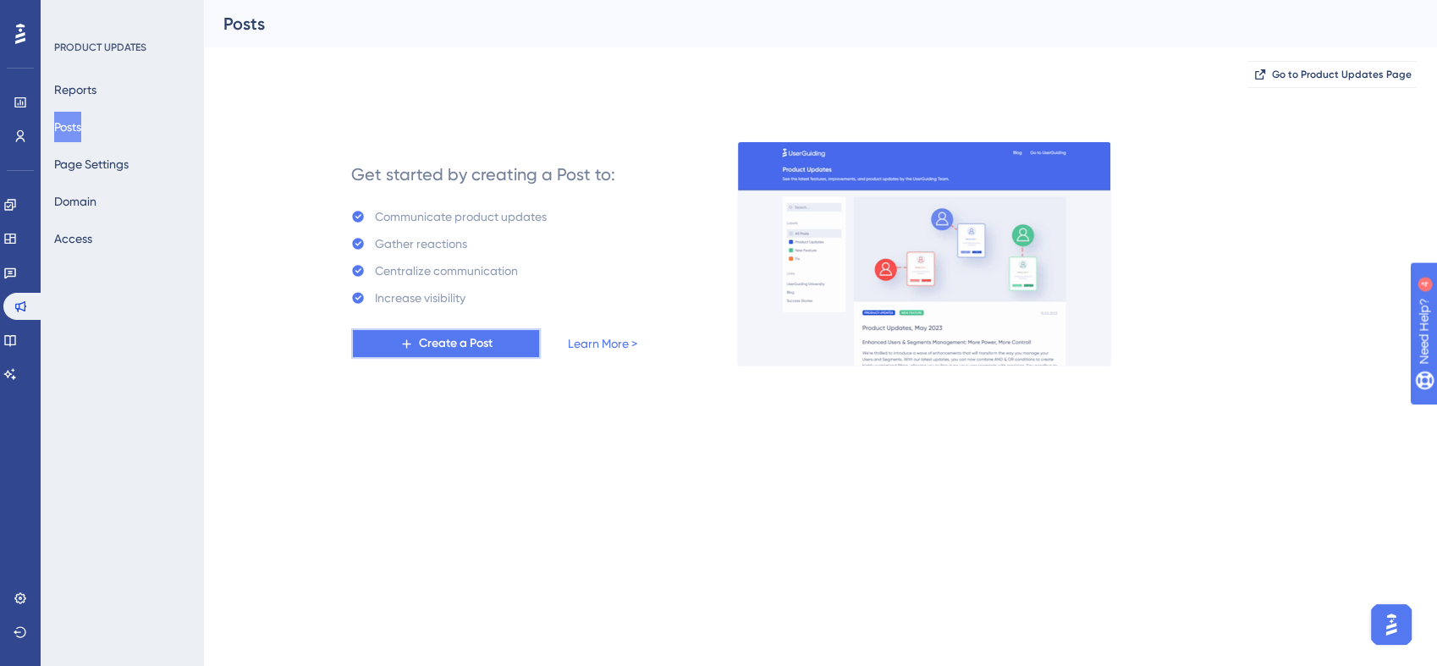
click at [448, 346] on span "Create a Post" at bounding box center [456, 343] width 74 height 20
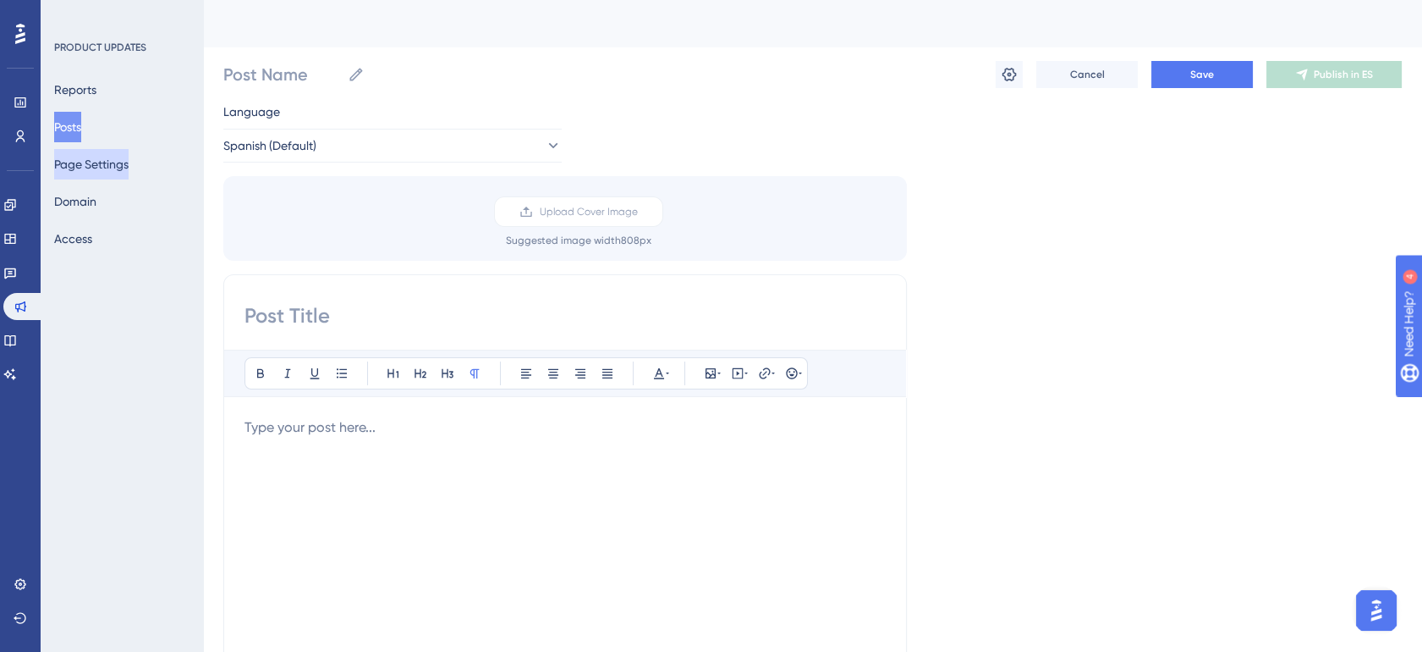
click at [99, 168] on button "Page Settings" at bounding box center [91, 164] width 74 height 30
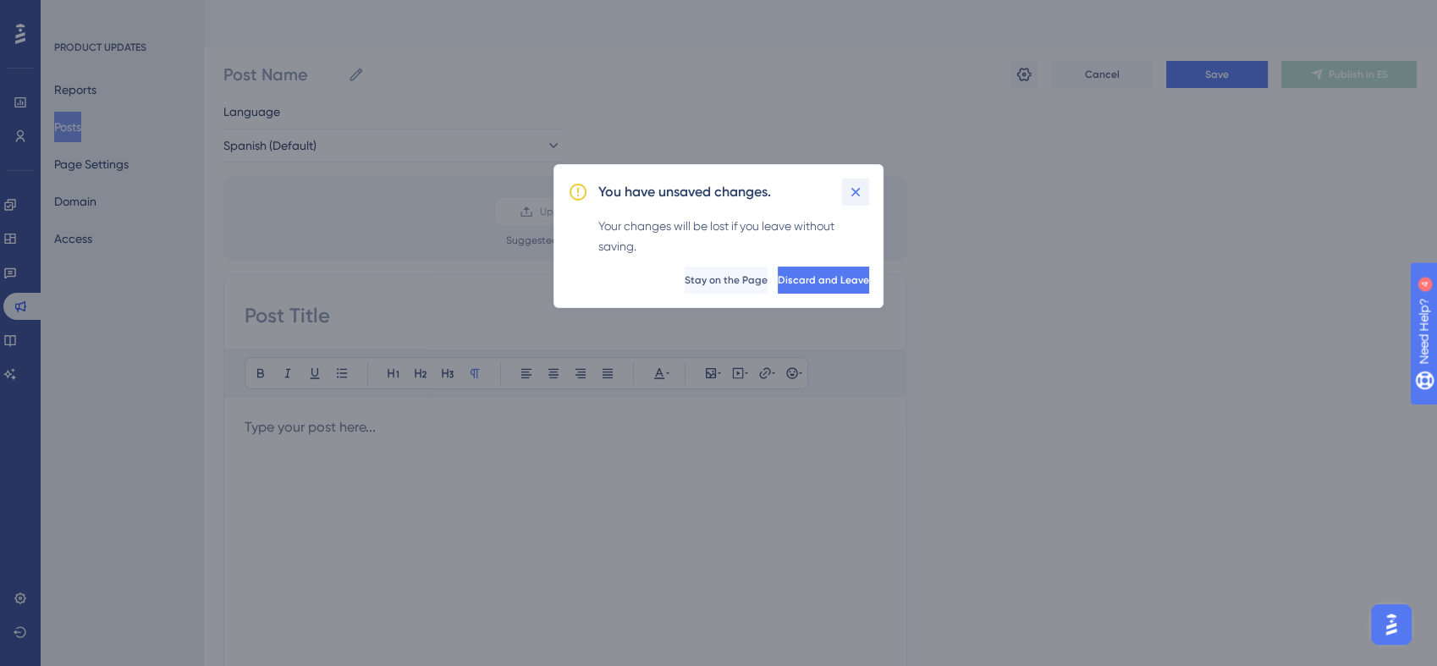
click at [858, 190] on icon at bounding box center [855, 191] width 9 height 9
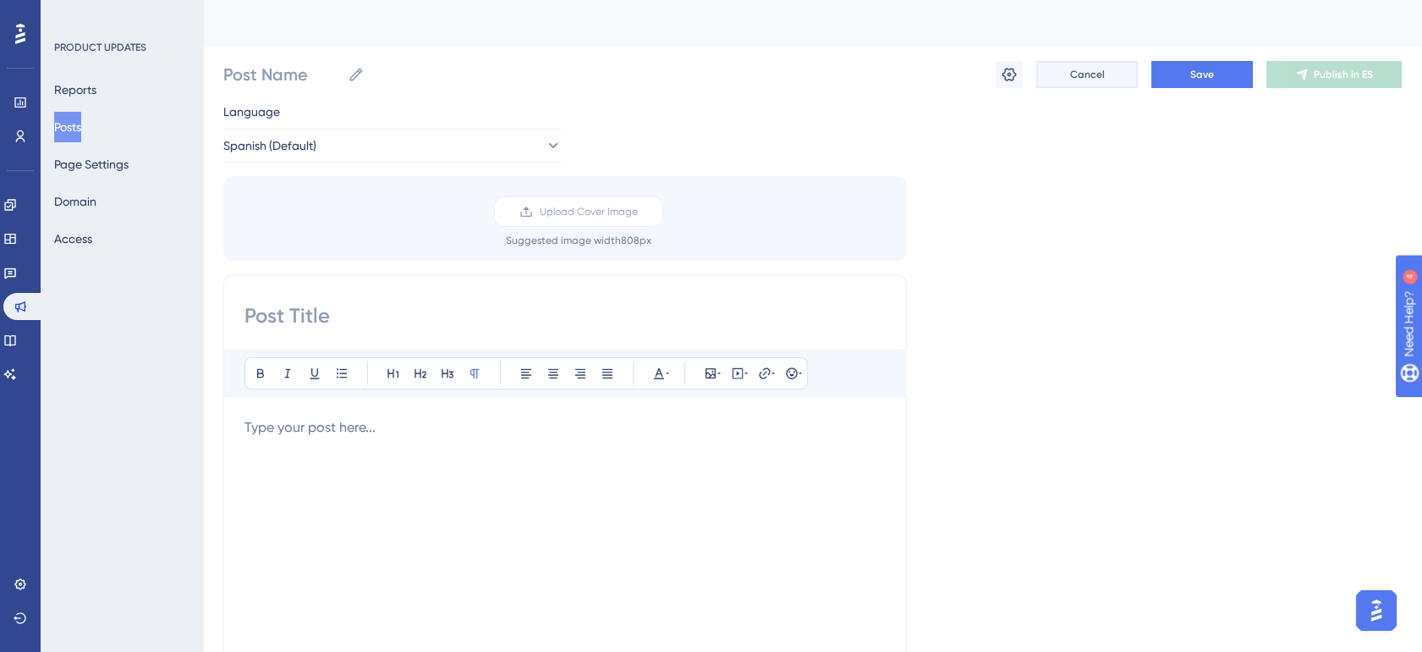
click at [1069, 63] on button "Cancel" at bounding box center [1087, 74] width 102 height 27
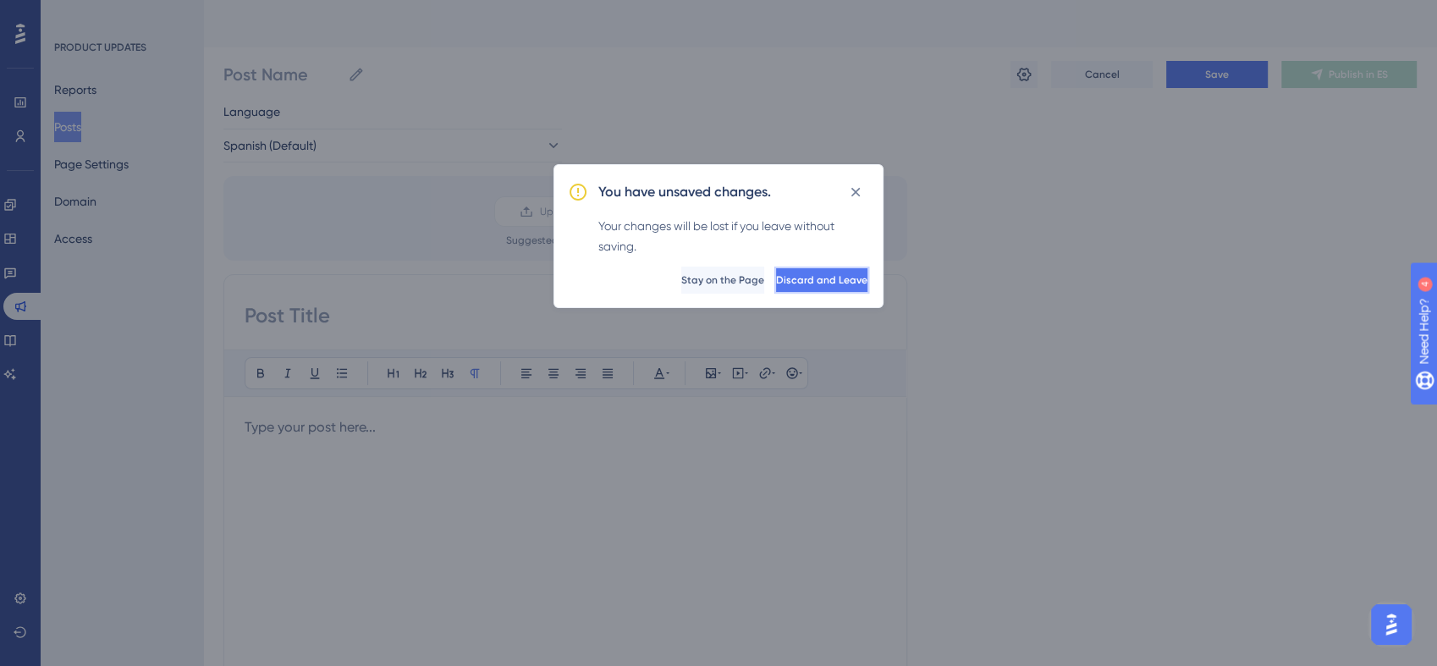
click at [797, 284] on span "Discard and Leave" at bounding box center [821, 280] width 91 height 14
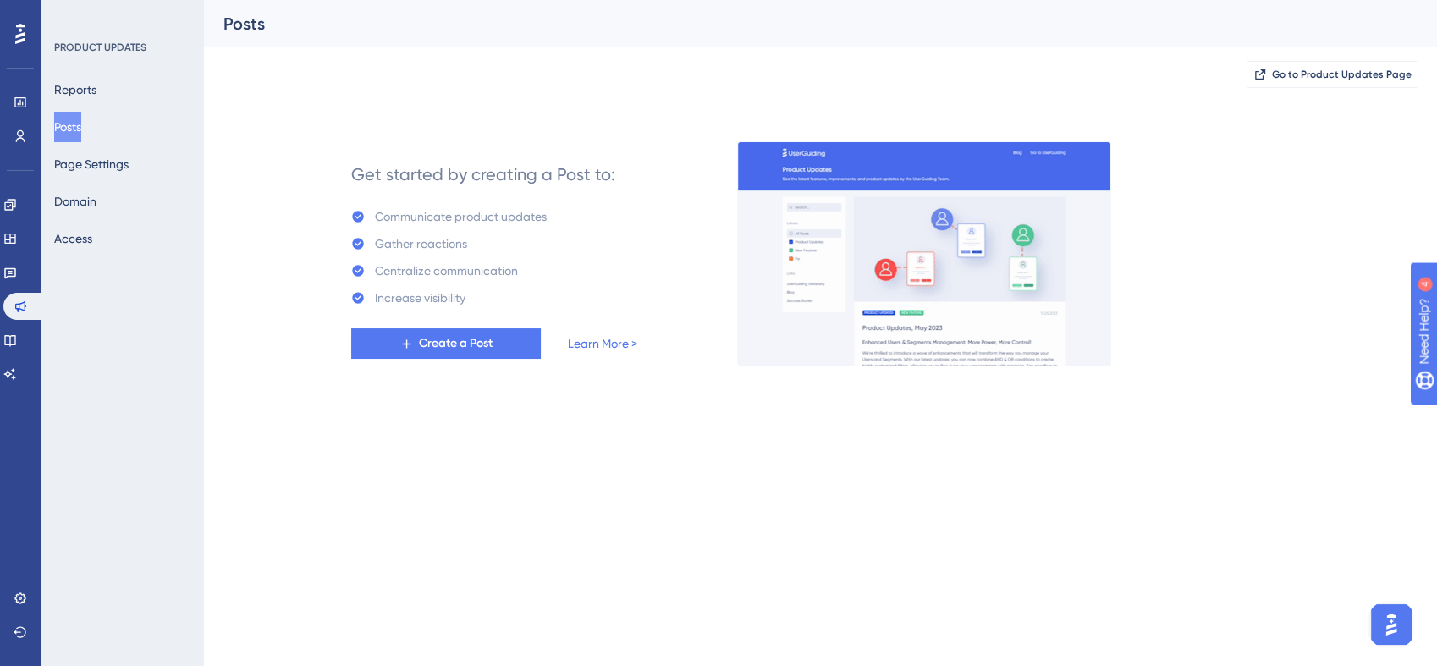
click at [105, 179] on div "Reports Posts Page Settings Domain Access" at bounding box center [122, 163] width 137 height 179
click at [110, 170] on button "Page Settings" at bounding box center [91, 164] width 74 height 30
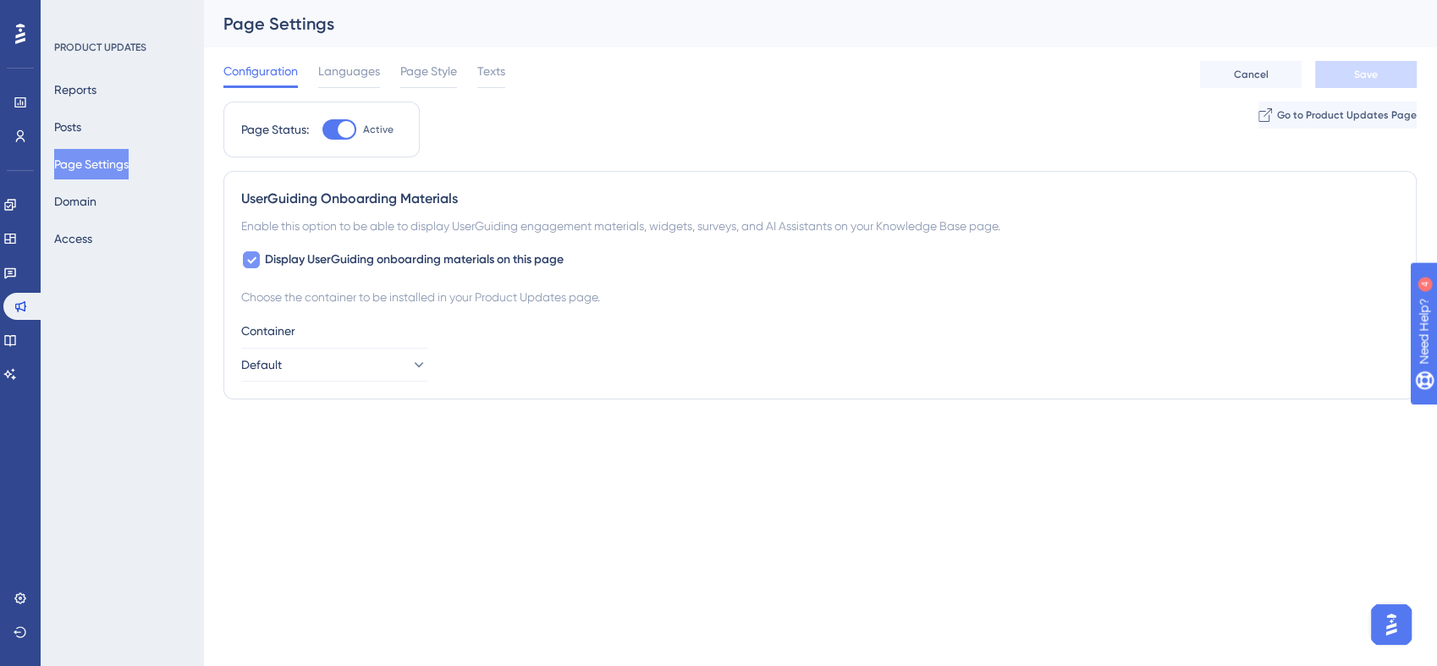
click at [266, 259] on span "Display UserGuiding onboarding materials on this page" at bounding box center [414, 260] width 299 height 20
checkbox input "false"
click at [1368, 68] on span "Save" at bounding box center [1366, 75] width 24 height 14
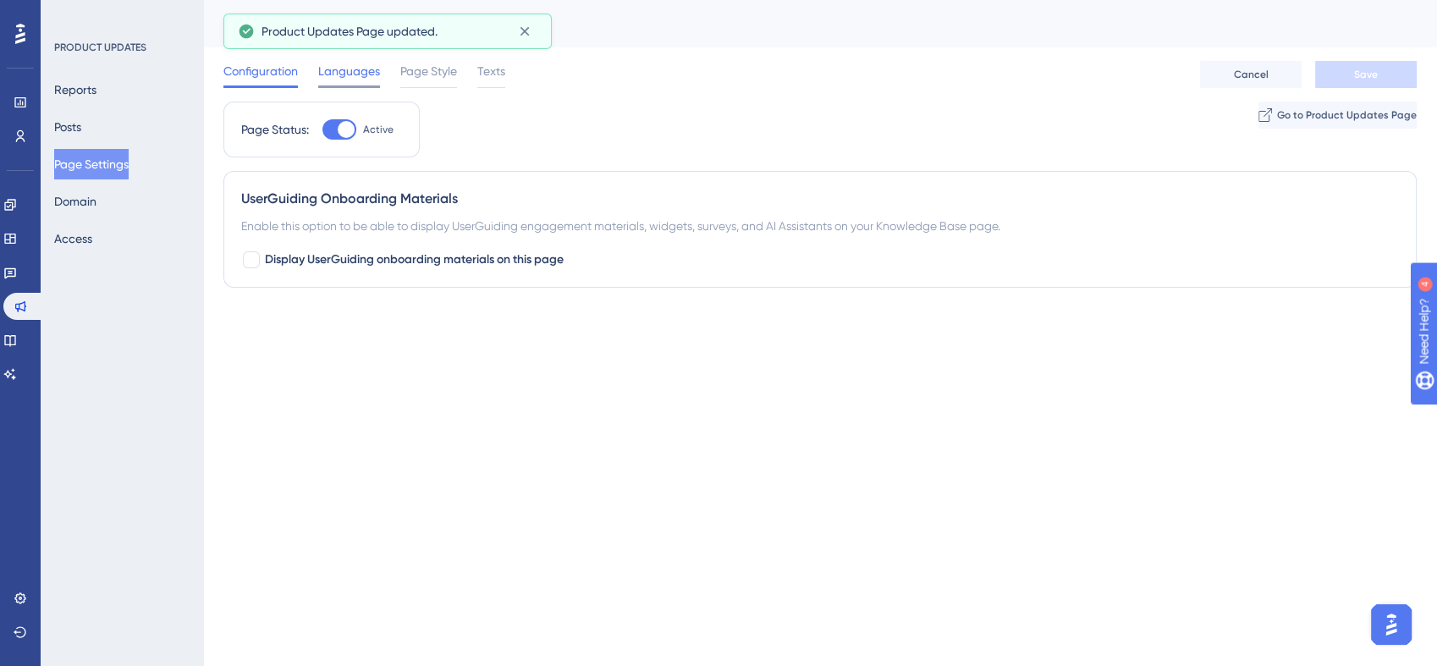
click at [348, 74] on span "Languages" at bounding box center [349, 71] width 62 height 20
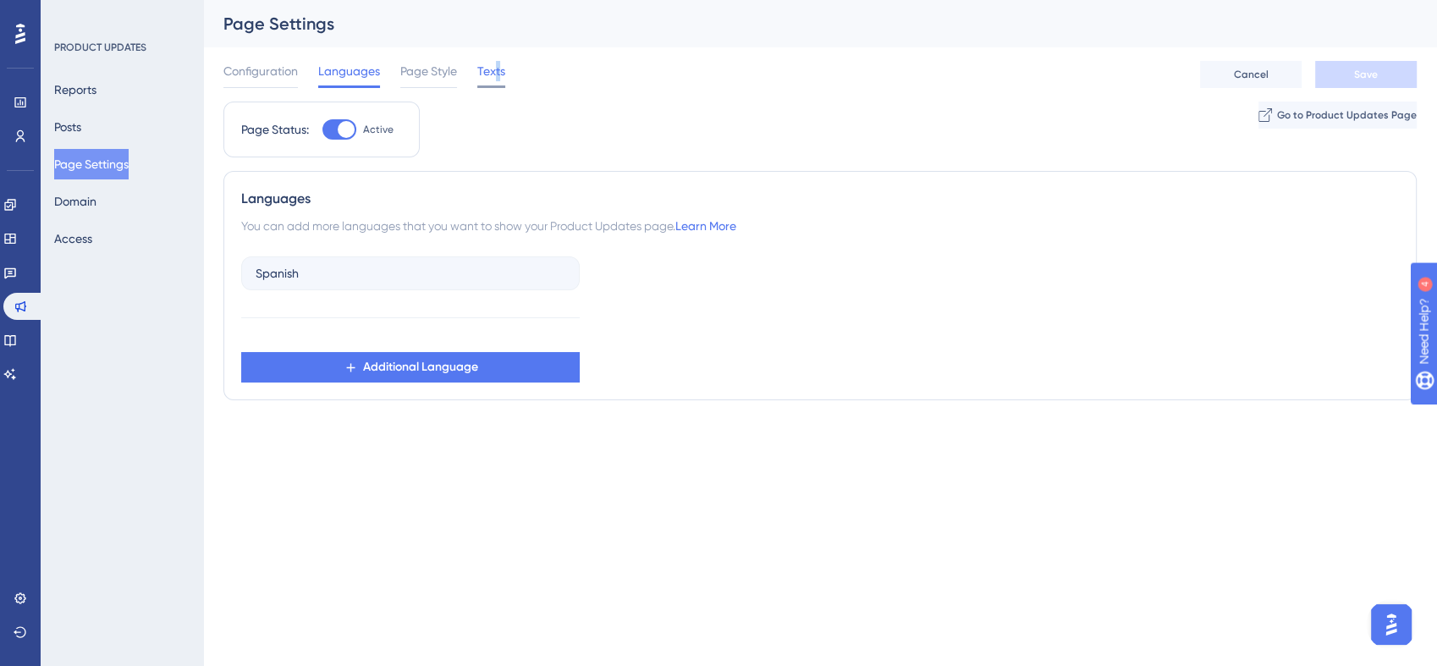
click at [498, 73] on span "Texts" at bounding box center [491, 71] width 28 height 20
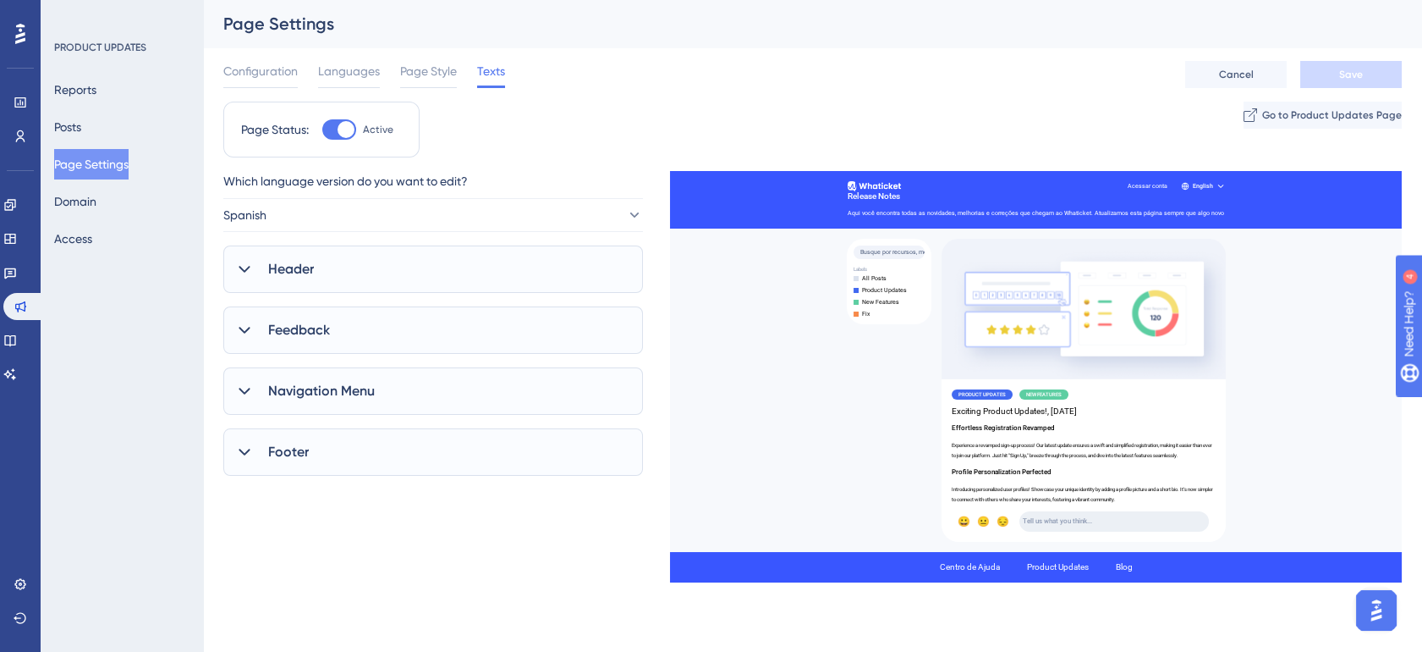
click at [578, 165] on div "Page Status: Active Go to Product Updates Page" at bounding box center [812, 136] width 1179 height 69
click at [445, 57] on div "Configuration Languages Page Style Texts Cancel Save" at bounding box center [812, 74] width 1179 height 54
click at [443, 75] on span "Page Style" at bounding box center [428, 71] width 57 height 20
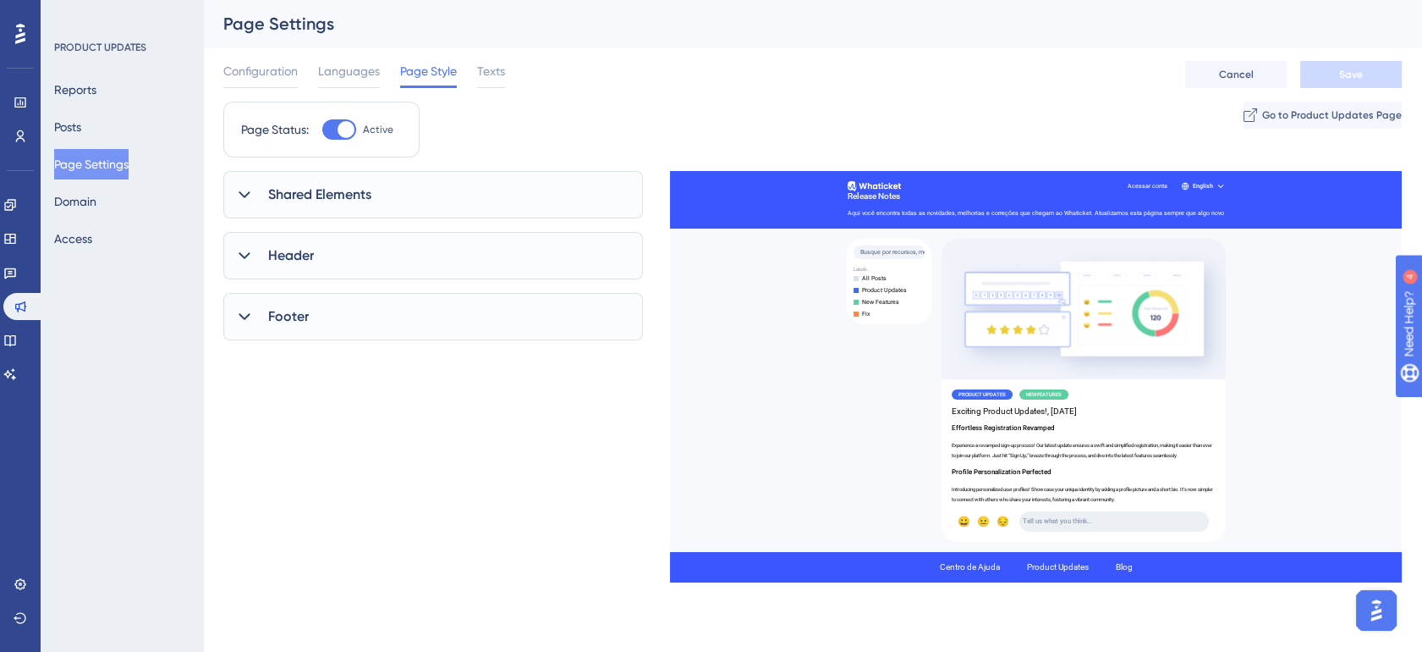
click at [318, 244] on div "Header" at bounding box center [433, 255] width 420 height 47
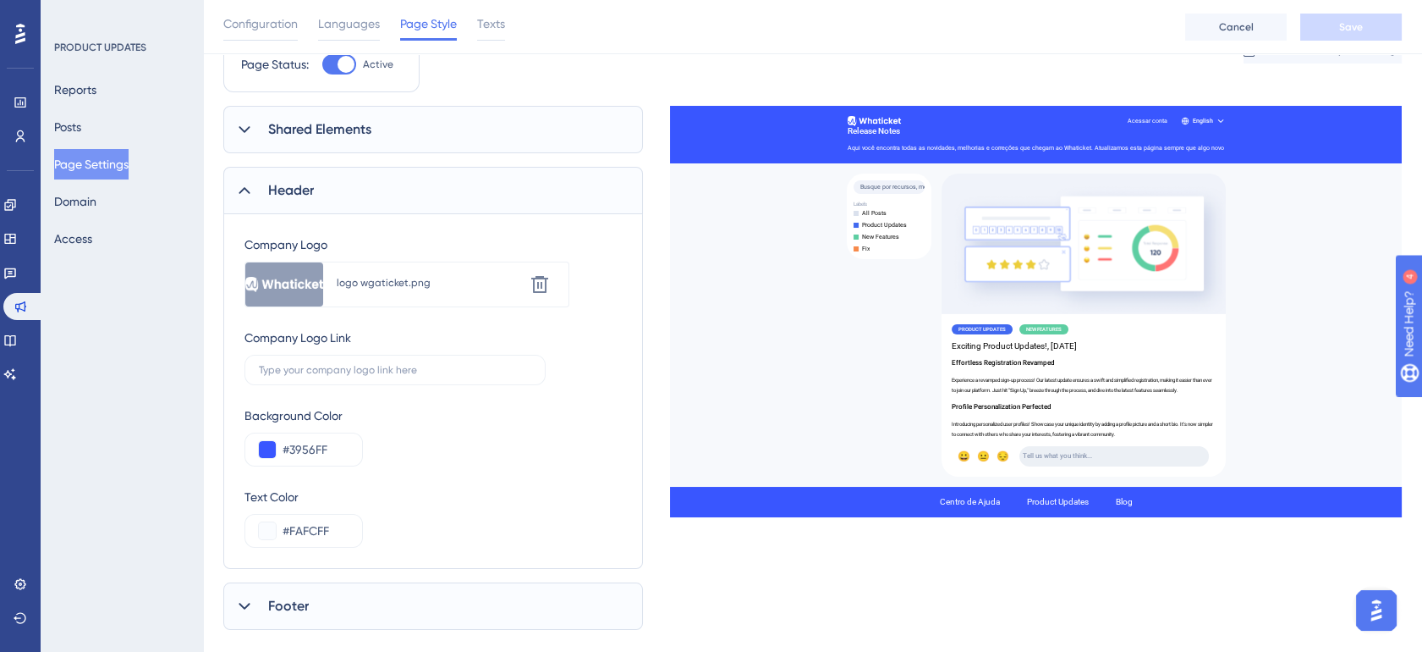
scroll to position [48, 0]
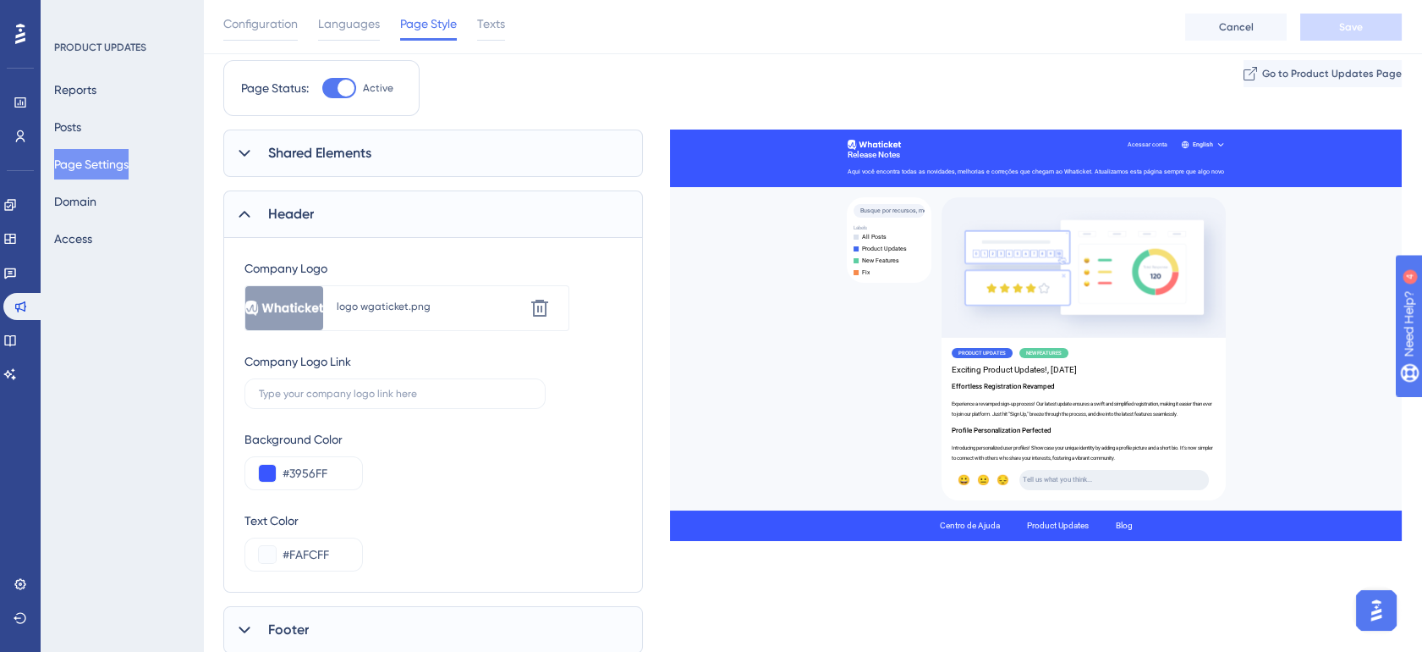
click at [400, 197] on div "Header" at bounding box center [433, 213] width 420 height 47
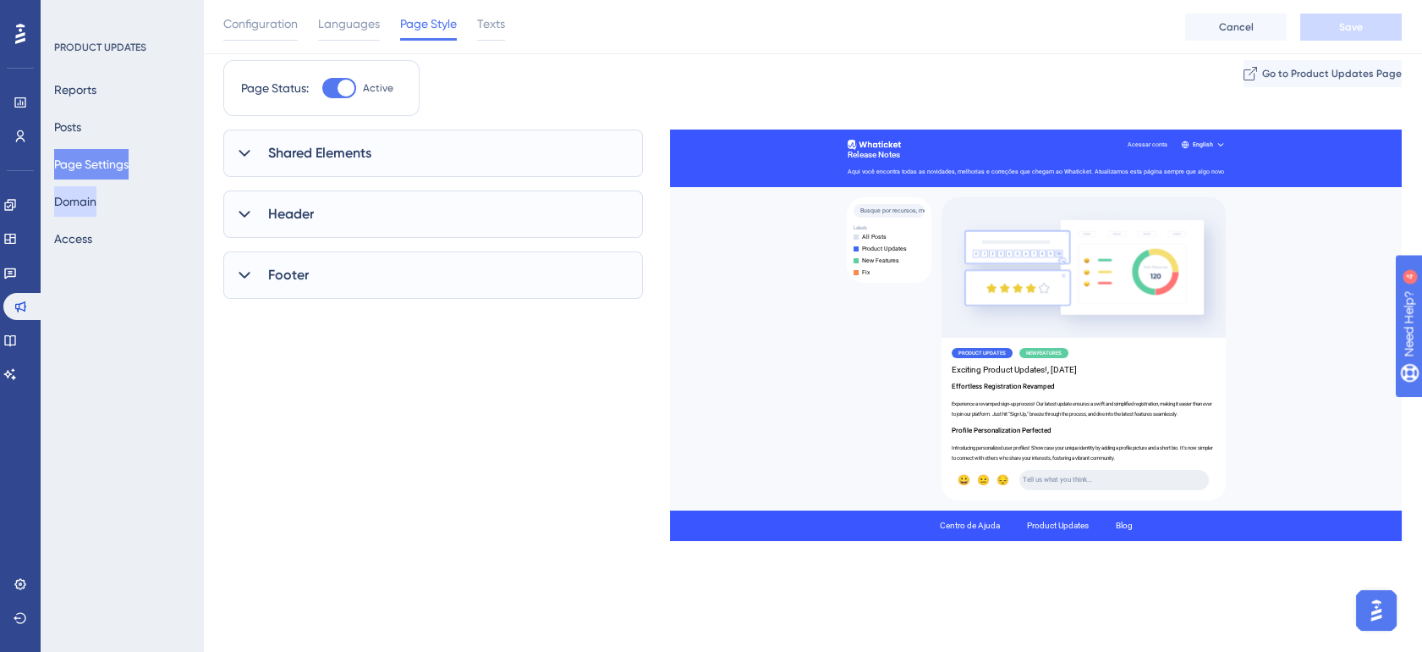
click at [83, 198] on button "Domain" at bounding box center [75, 201] width 42 height 30
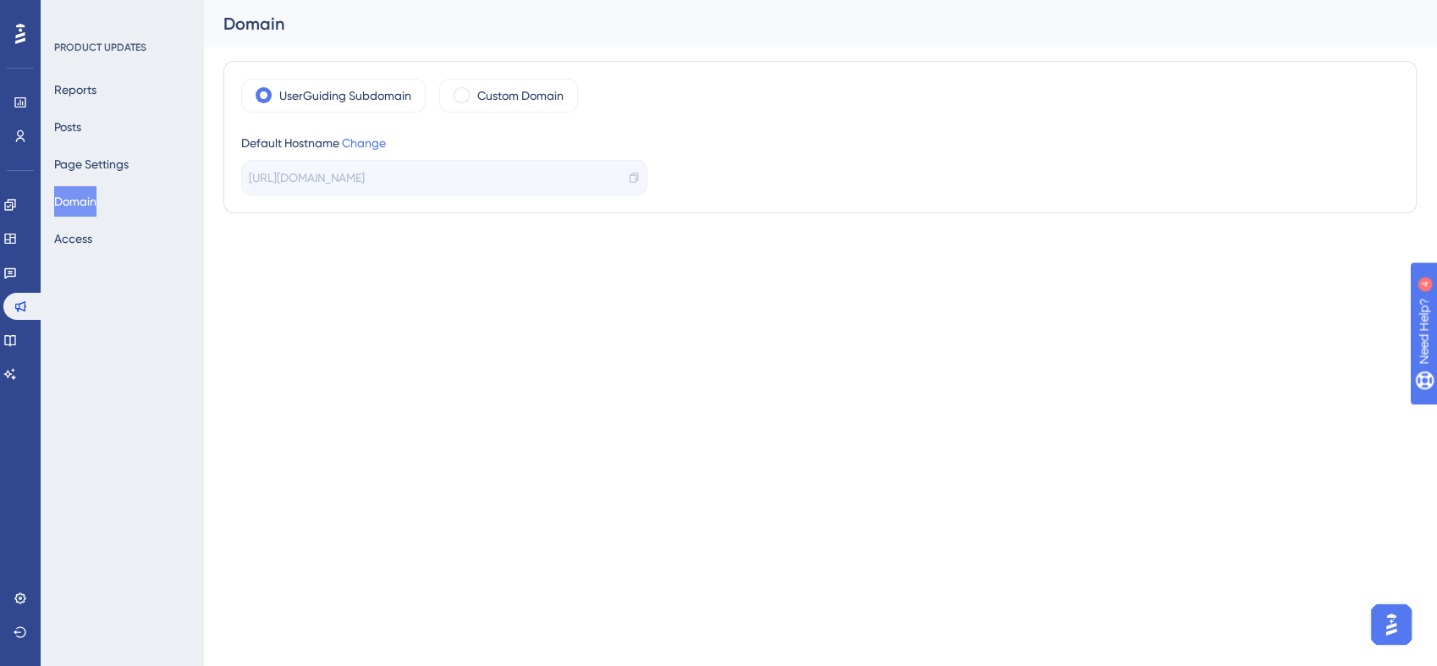
click at [406, 0] on html "Performance Users Engagement Widgets Feedback Product Updates Knowledge Base AI…" at bounding box center [718, 0] width 1437 height 0
drag, startPoint x: 20, startPoint y: 239, endPoint x: 568, endPoint y: 0, distance: 597.2
click at [15, 239] on icon at bounding box center [9, 239] width 11 height 10
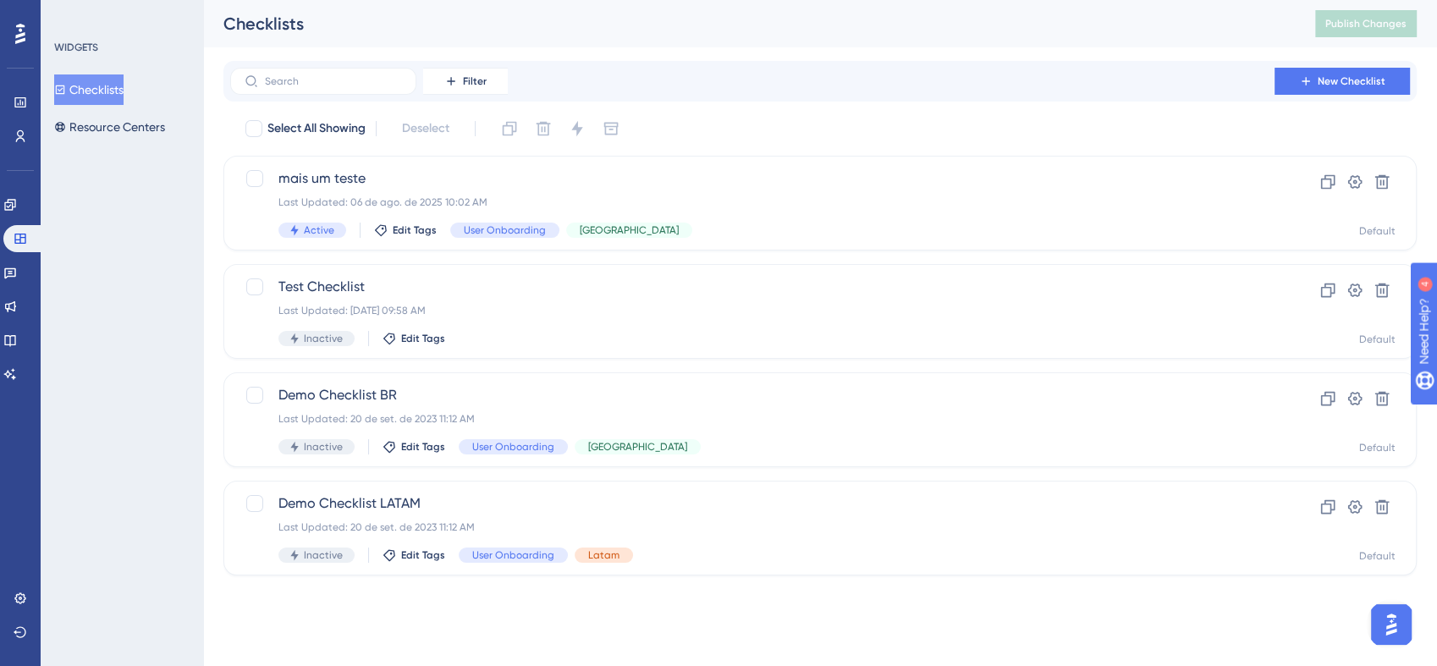
click at [153, 213] on div "WIDGETS Checklists Resource Centers" at bounding box center [122, 333] width 162 height 666
click at [17, 208] on icon at bounding box center [10, 205] width 14 height 14
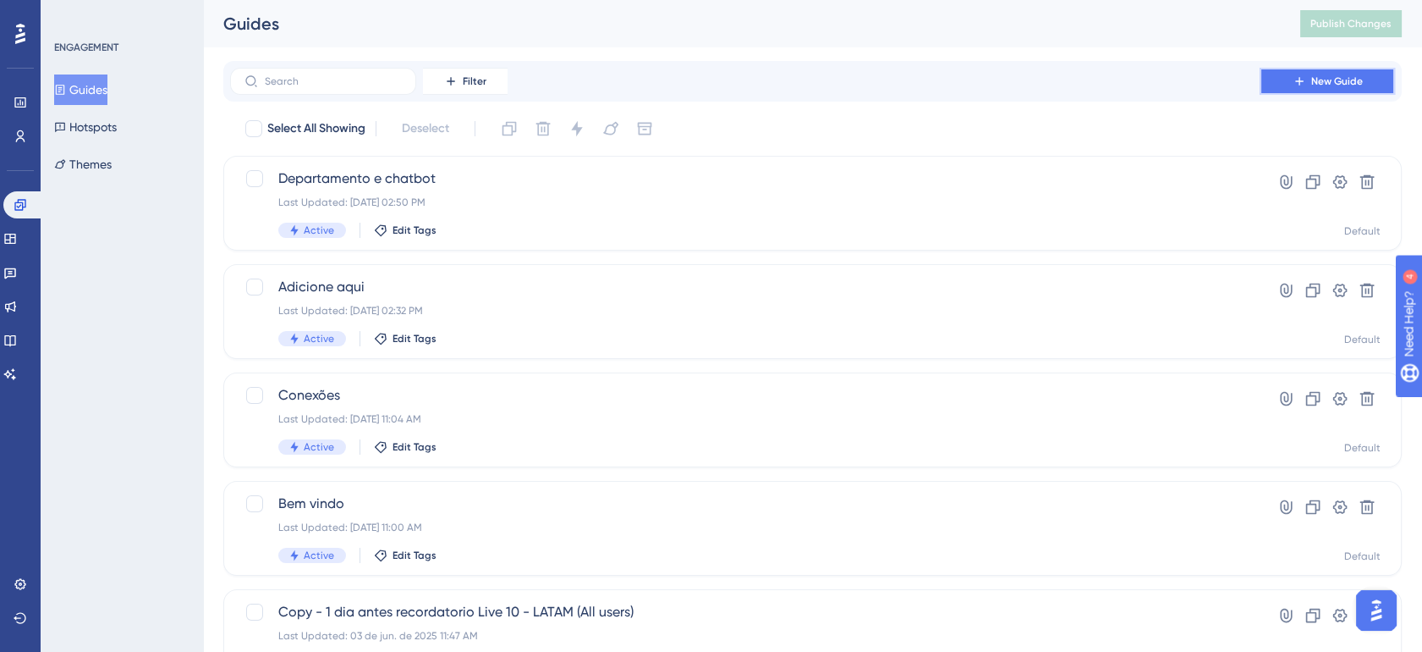
click at [1331, 86] on span "New Guide" at bounding box center [1337, 81] width 52 height 14
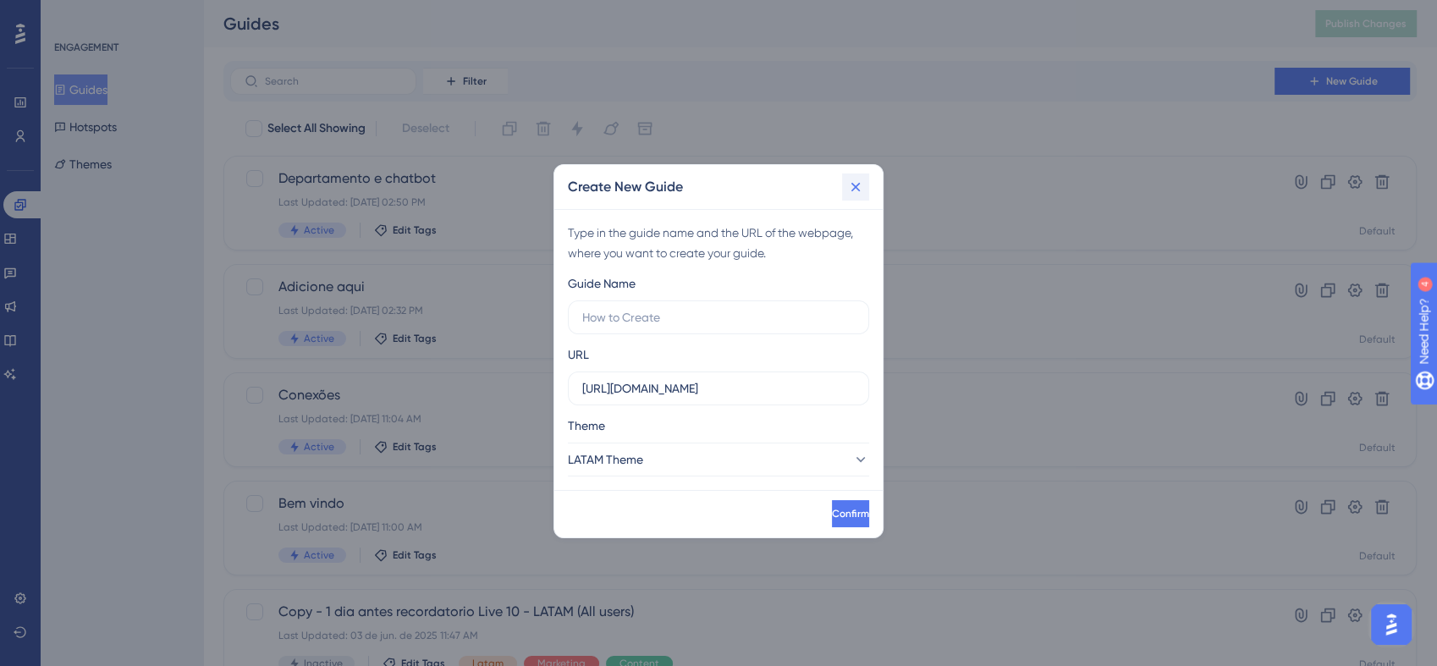
click at [852, 181] on icon at bounding box center [855, 187] width 17 height 17
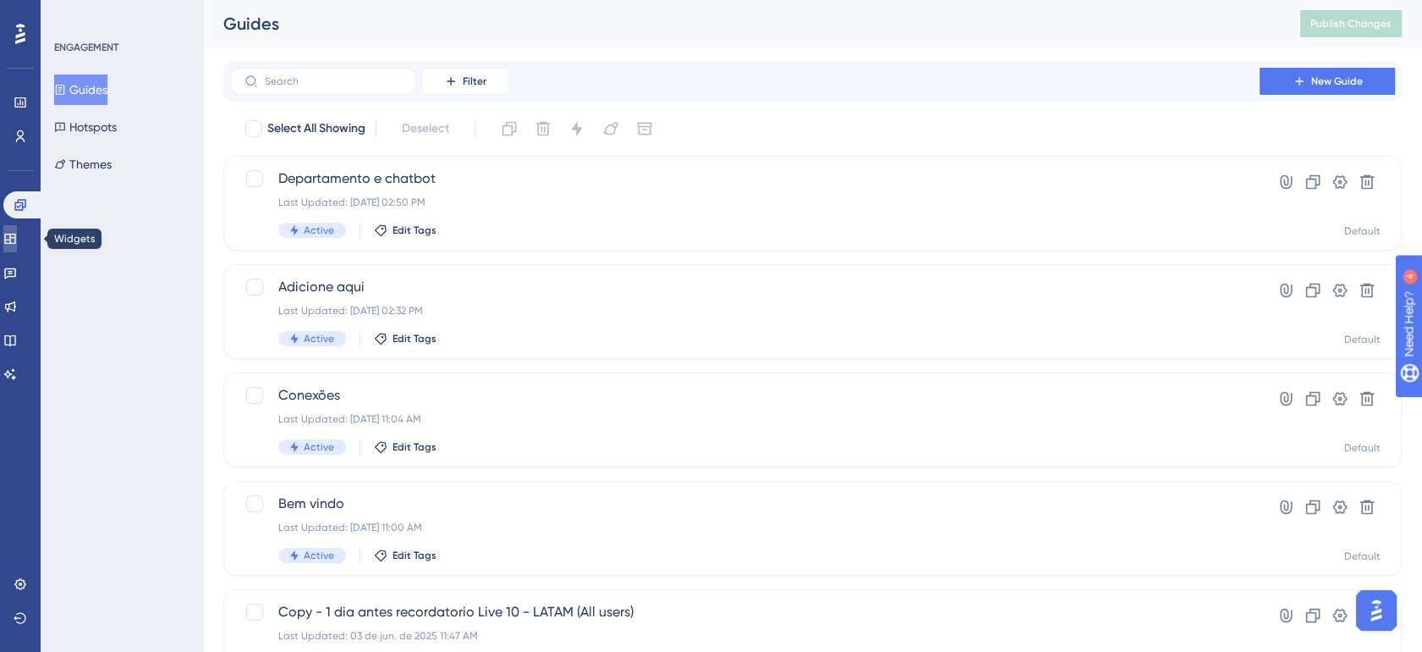
click at [17, 244] on link at bounding box center [10, 238] width 14 height 27
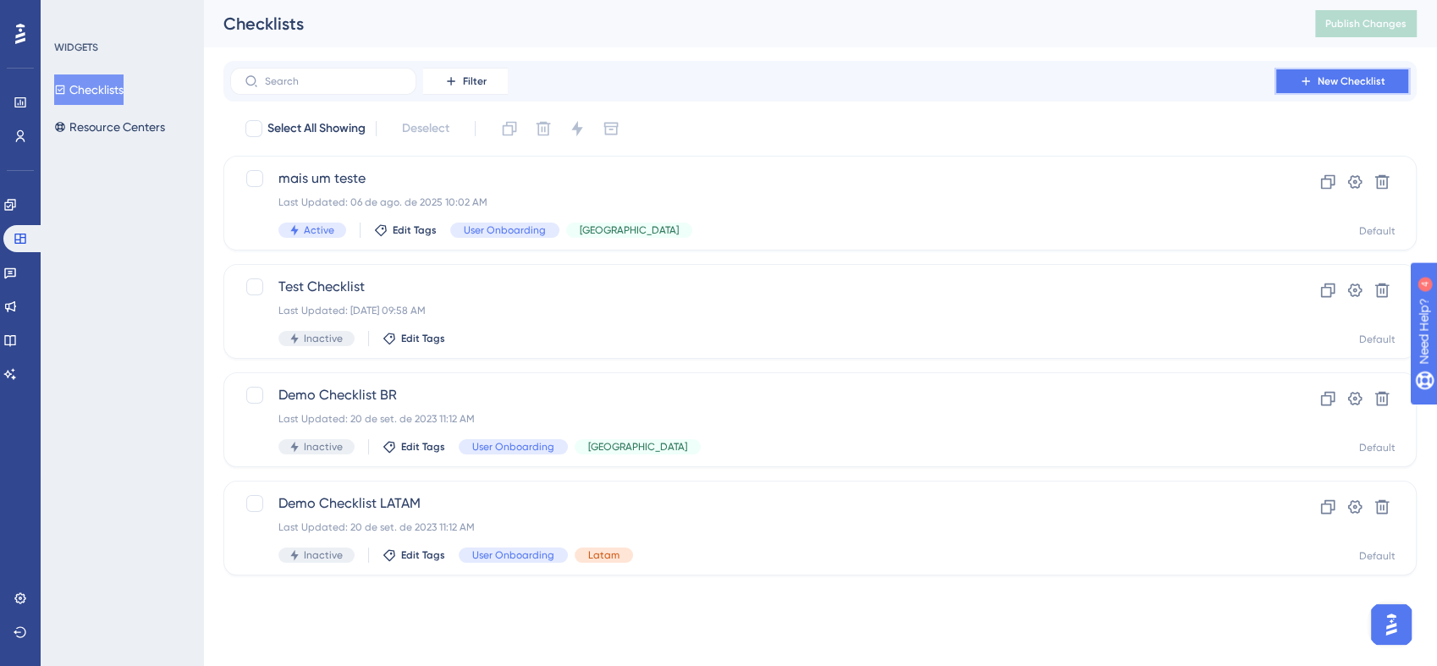
click at [1300, 79] on icon at bounding box center [1306, 81] width 14 height 14
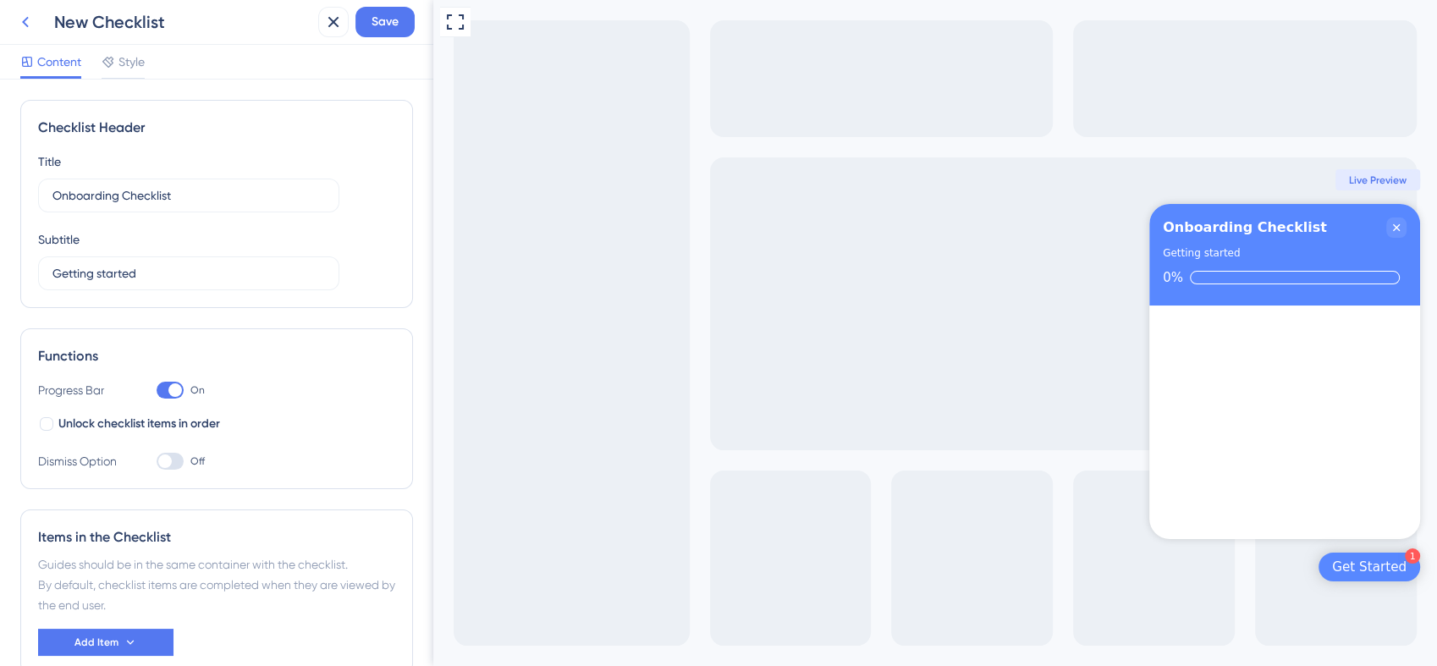
click at [25, 25] on icon at bounding box center [25, 22] width 7 height 11
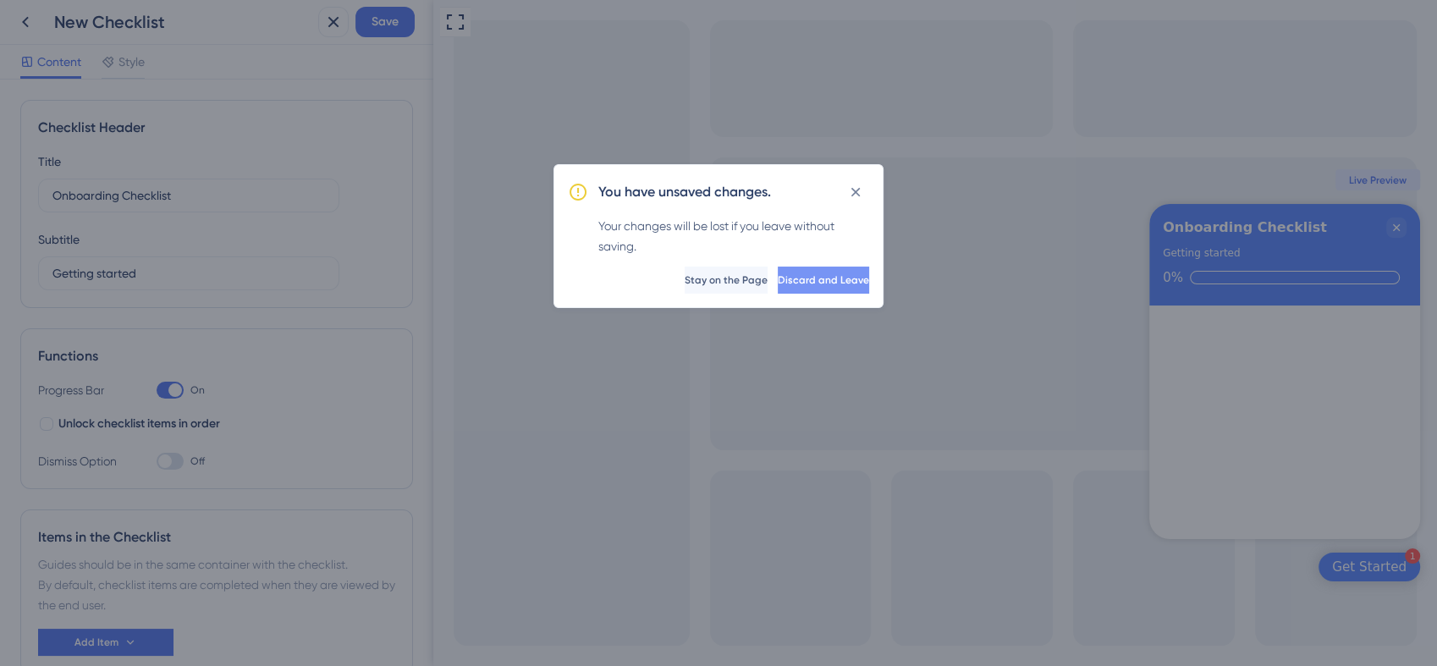
click at [780, 276] on span "Discard and Leave" at bounding box center [823, 280] width 91 height 14
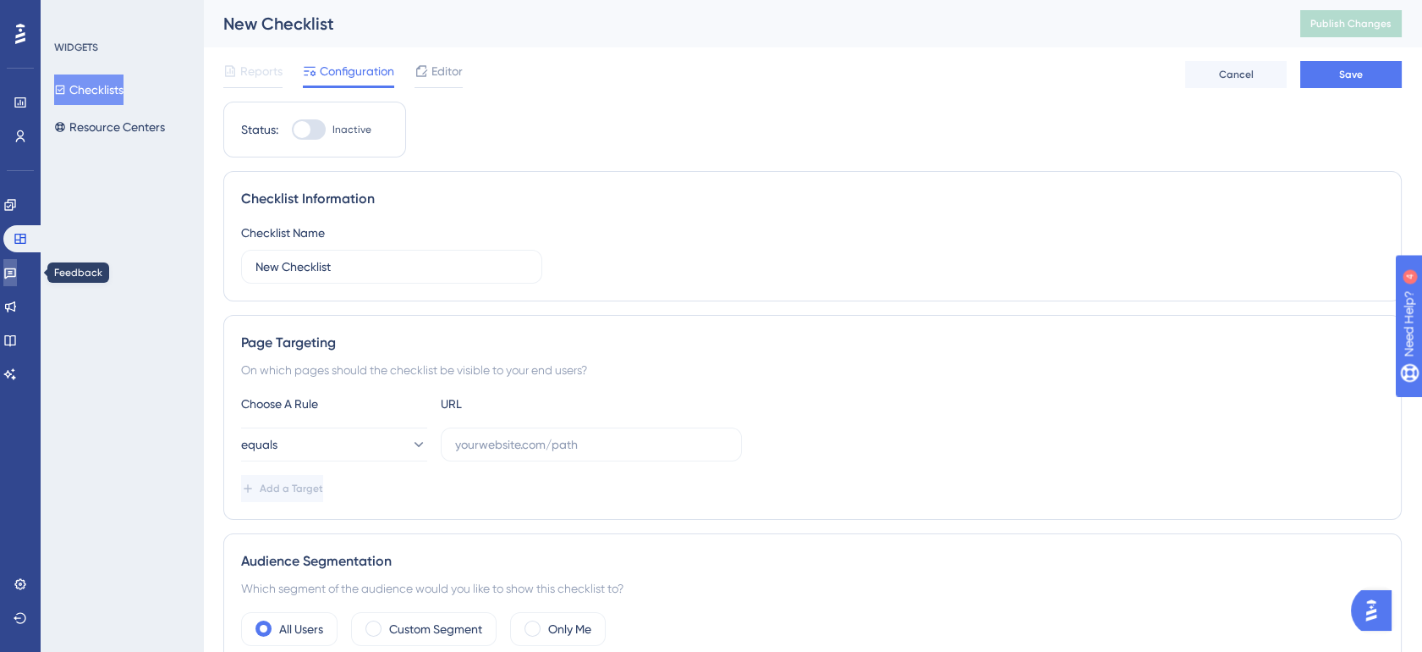
click at [17, 277] on icon at bounding box center [10, 273] width 14 height 14
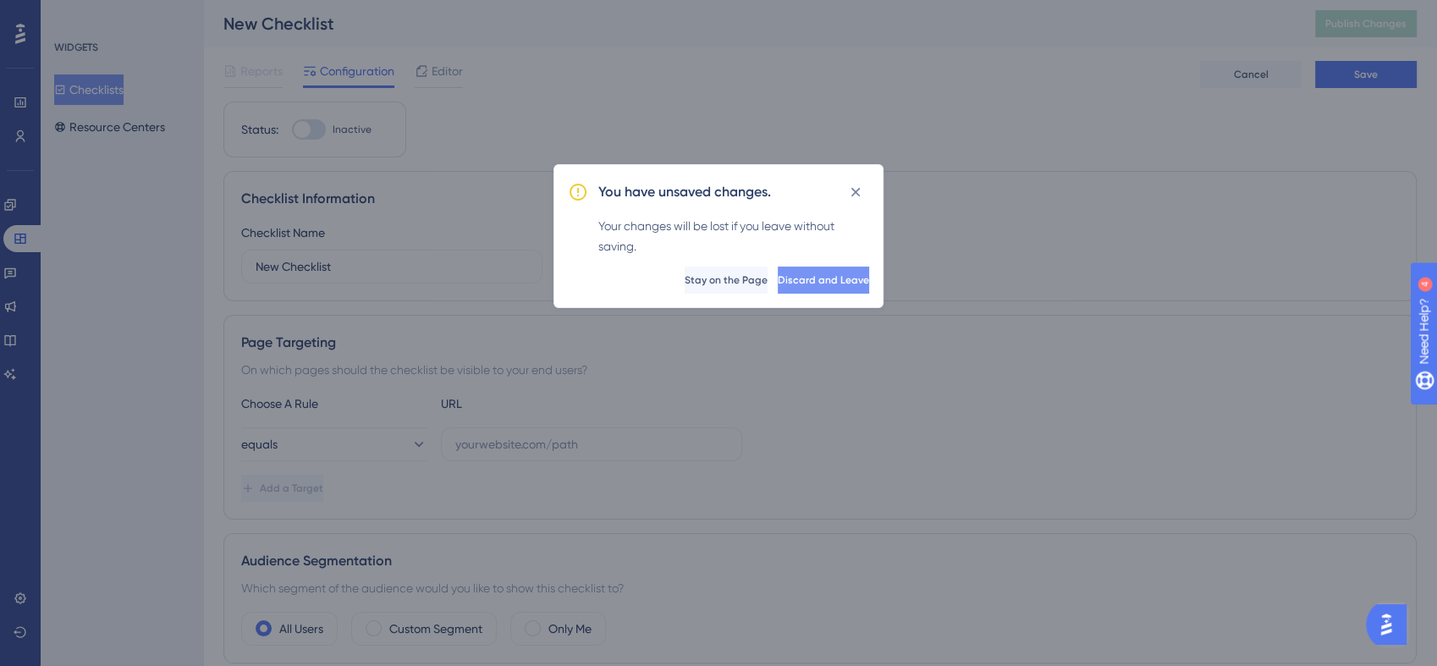
click at [806, 277] on span "Discard and Leave" at bounding box center [823, 280] width 91 height 14
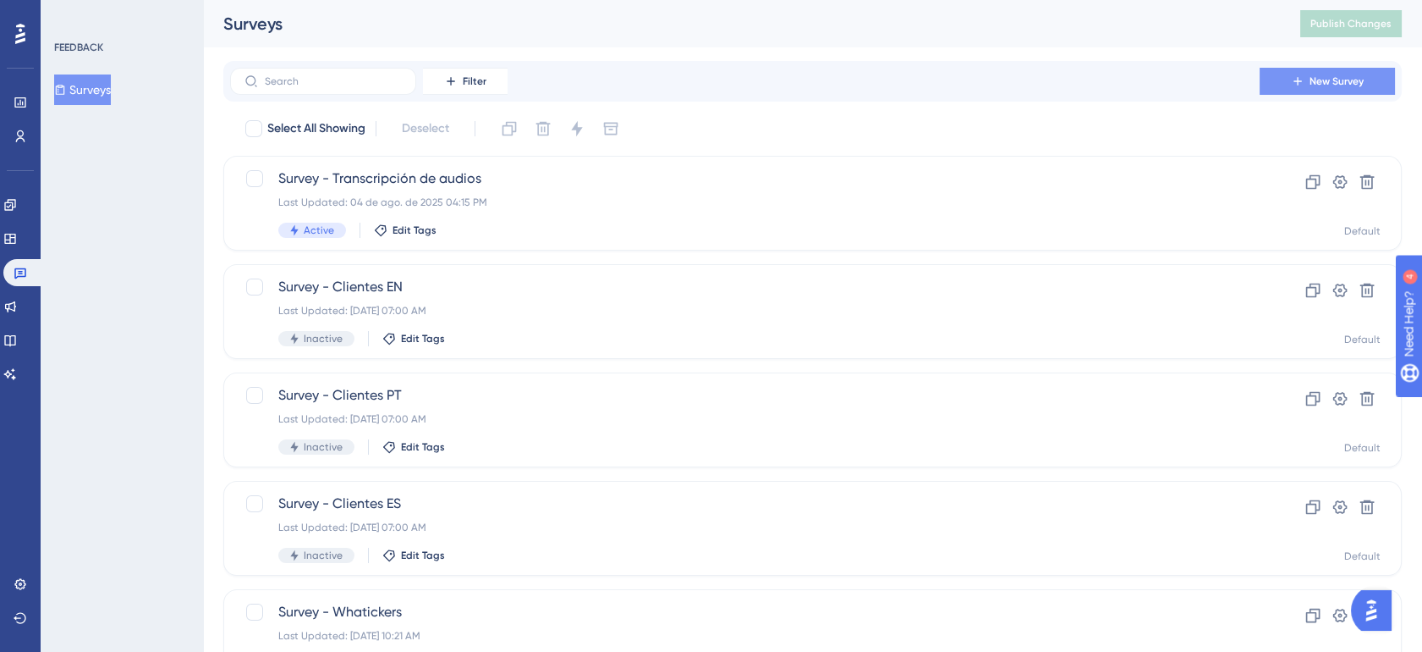
click at [1276, 81] on button "New Survey" at bounding box center [1327, 81] width 135 height 27
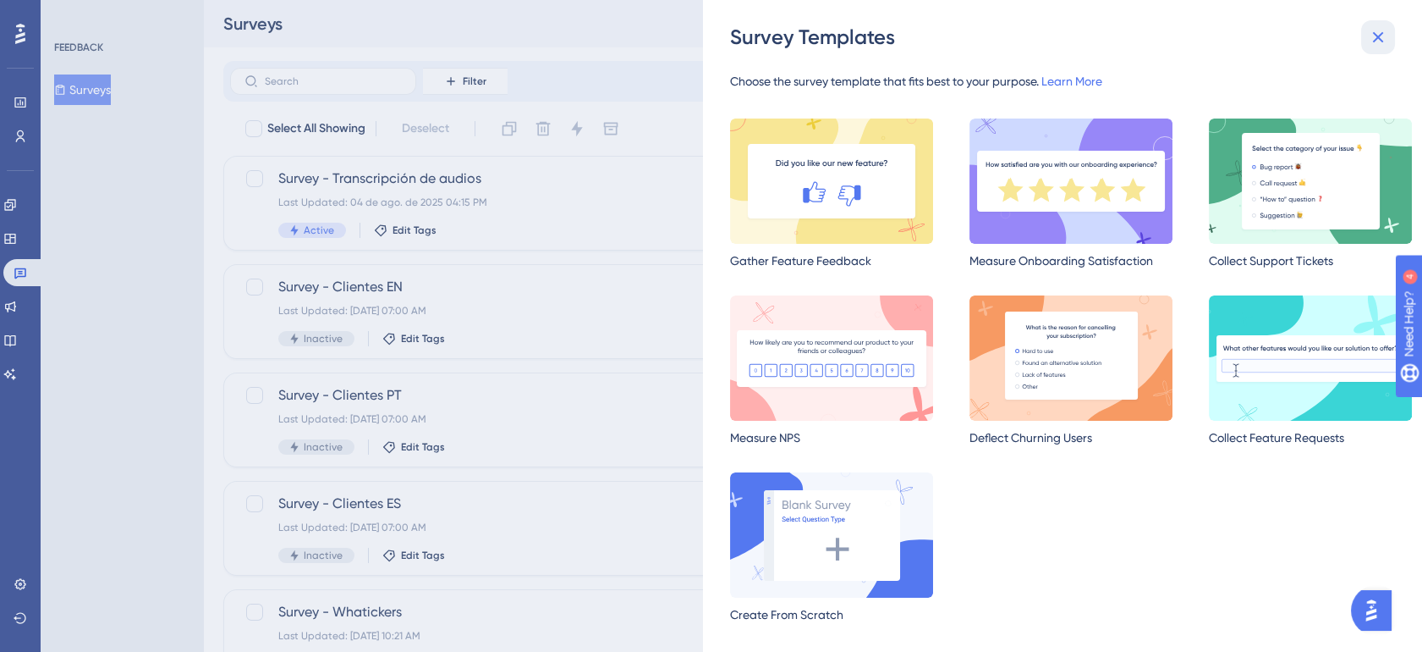
click at [1381, 39] on icon at bounding box center [1378, 37] width 11 height 11
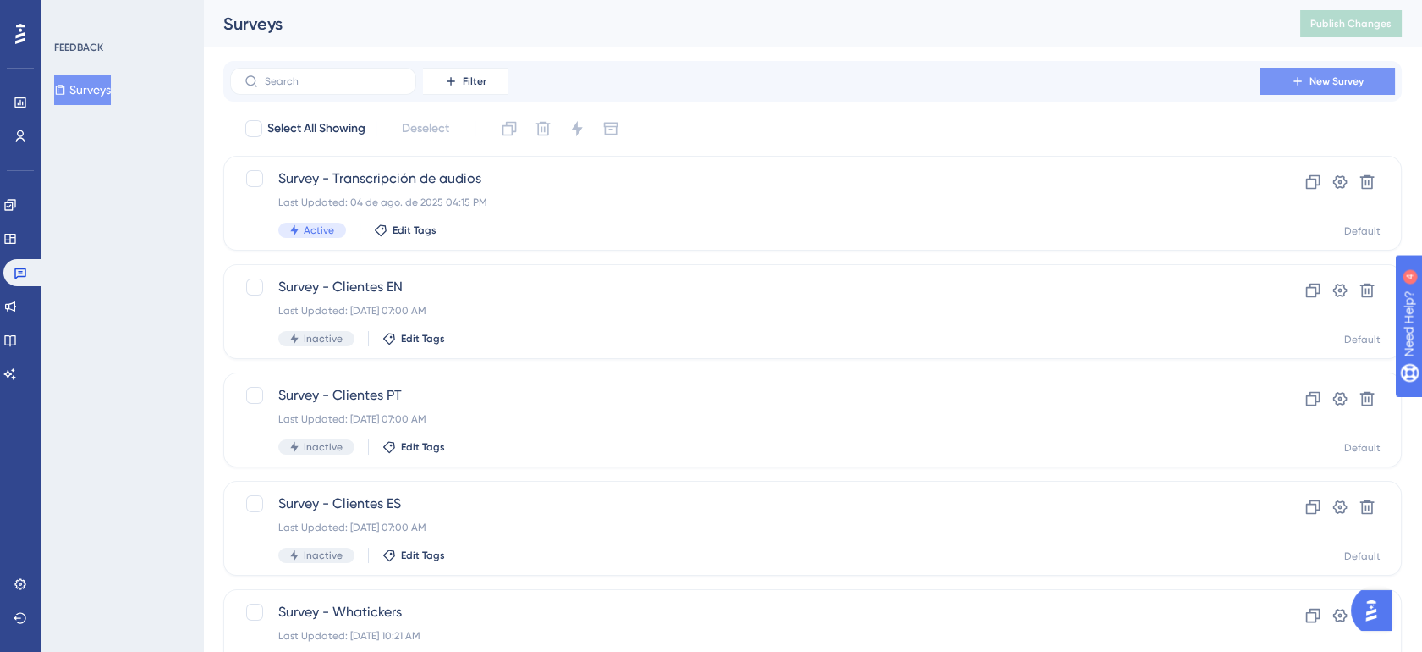
click at [1370, 75] on button "New Survey" at bounding box center [1327, 81] width 135 height 27
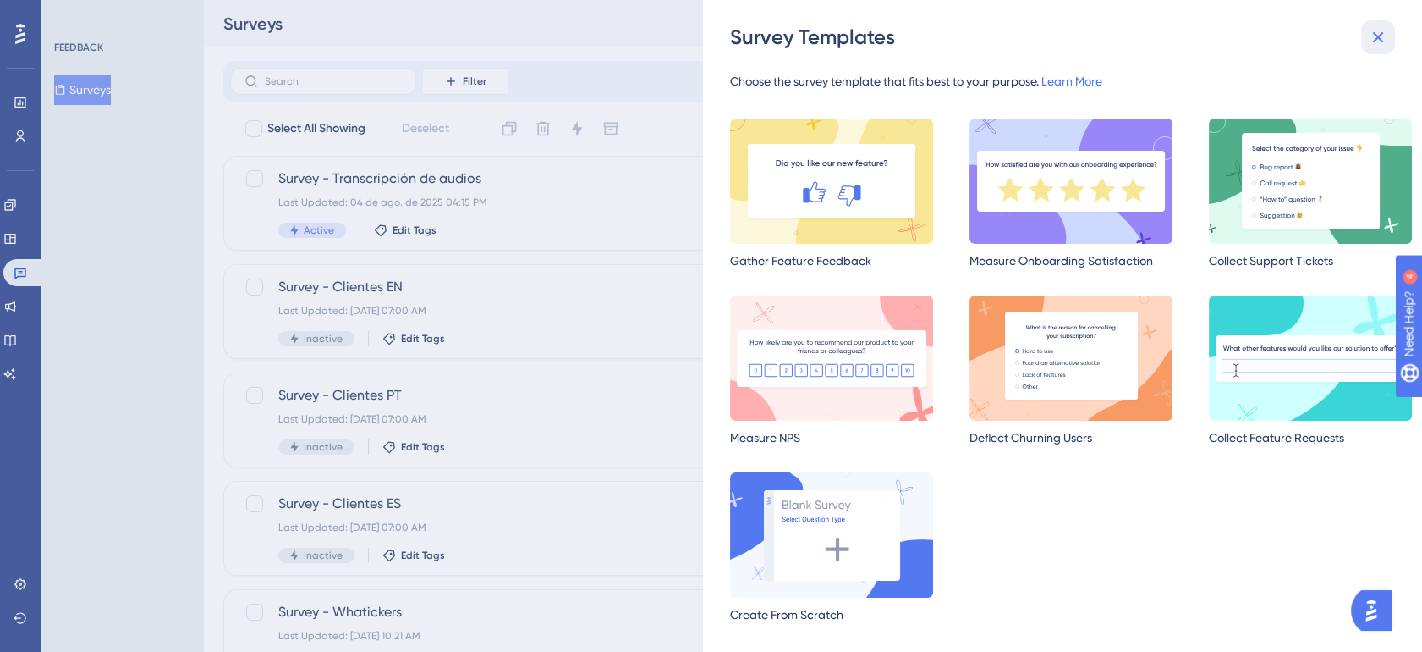
click at [1369, 37] on icon at bounding box center [1378, 37] width 20 height 20
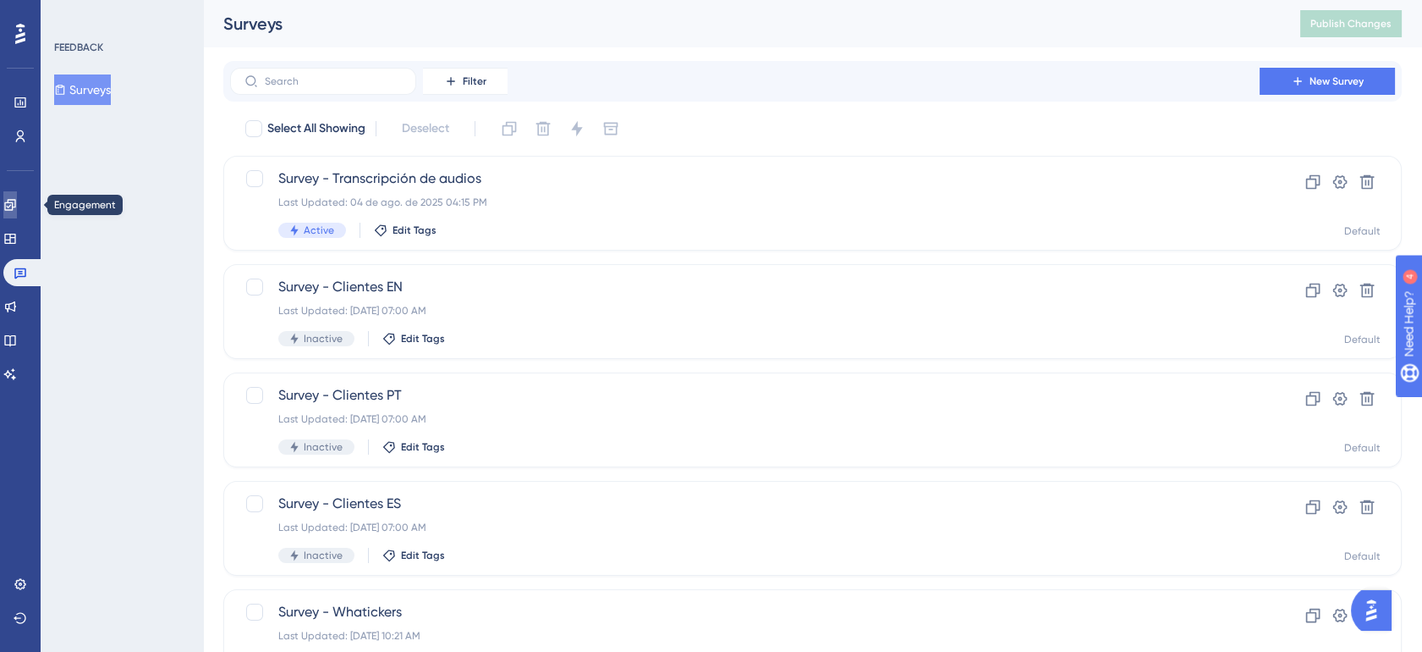
click at [17, 217] on link at bounding box center [10, 204] width 14 height 27
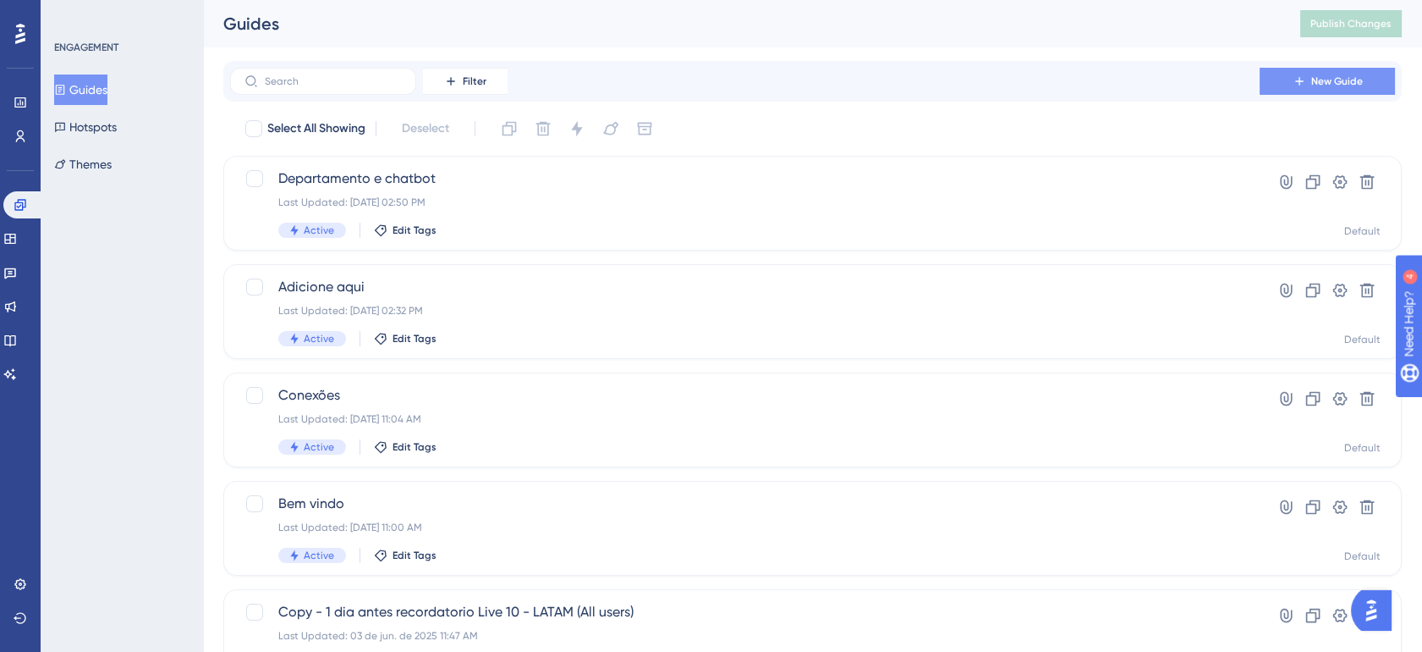
click at [1264, 76] on button "New Guide" at bounding box center [1327, 81] width 135 height 27
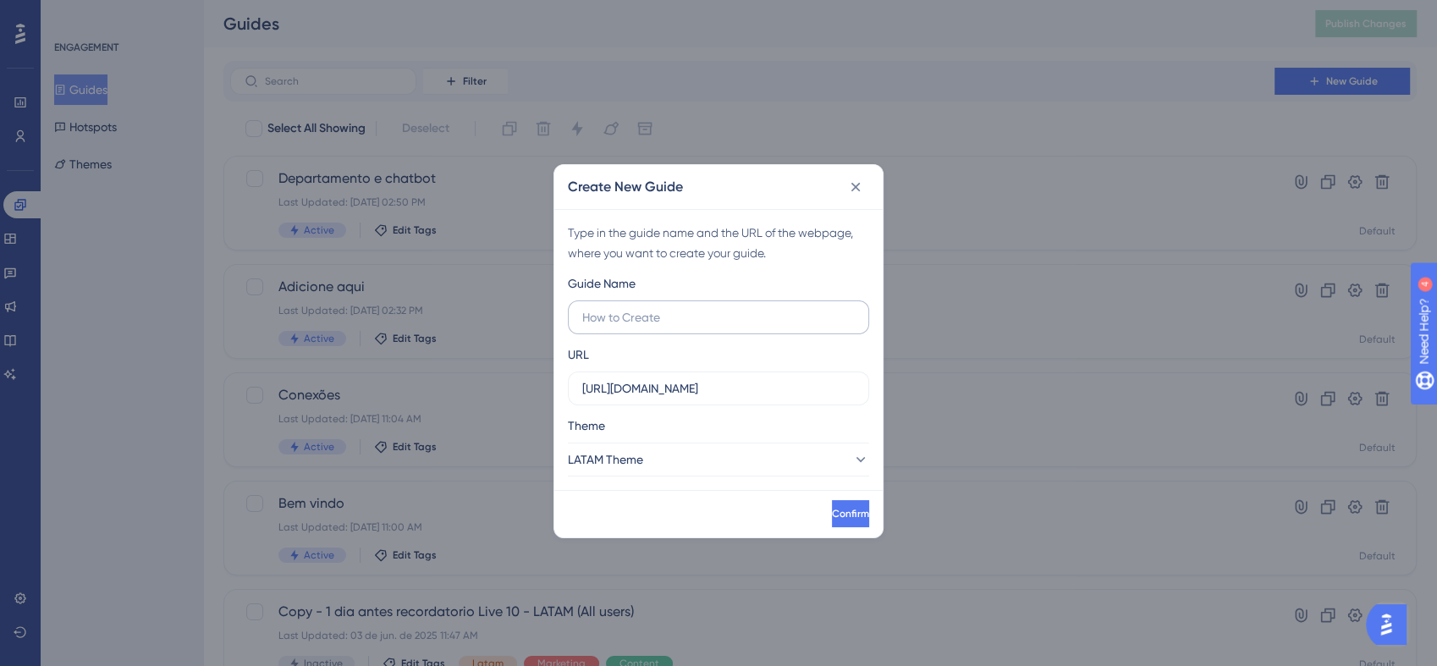
click at [623, 322] on input "text" at bounding box center [718, 317] width 272 height 19
type input "E"
click at [664, 322] on input "text" at bounding box center [718, 317] width 272 height 19
type input "AutoResolve"
click at [830, 513] on span "Confirm" at bounding box center [848, 514] width 37 height 14
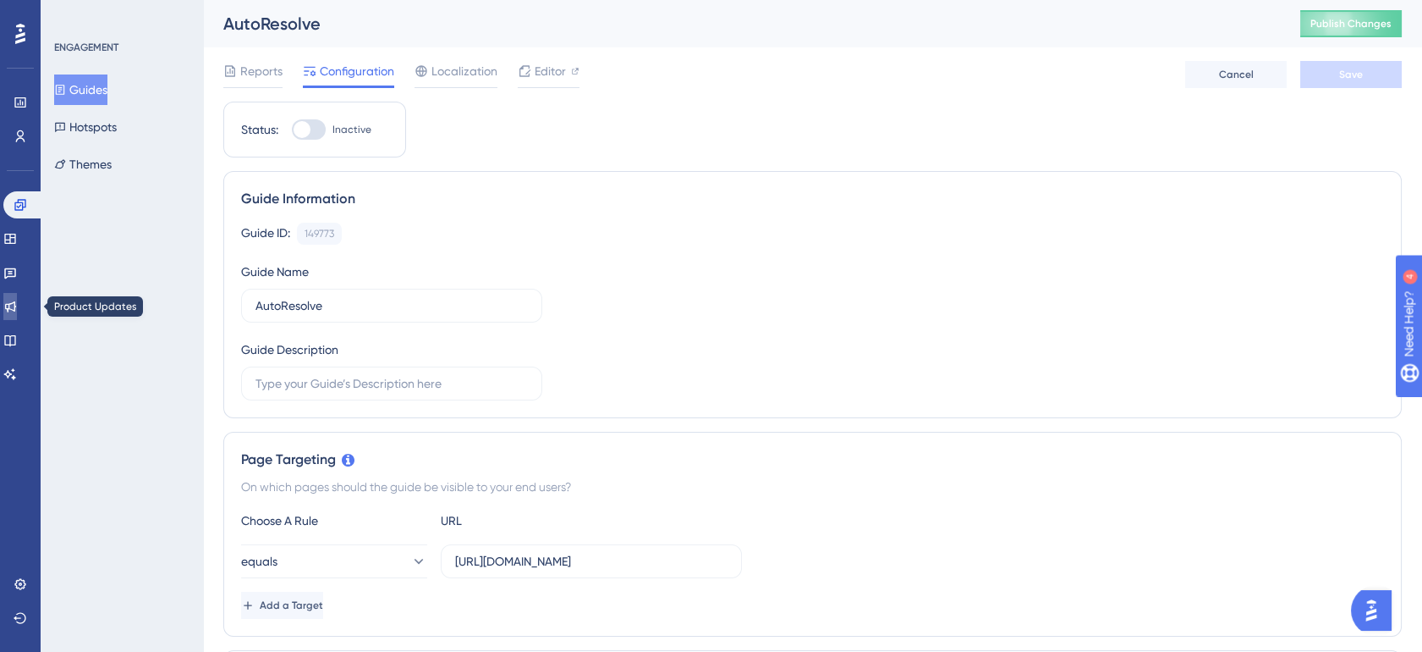
click at [17, 293] on link at bounding box center [10, 306] width 14 height 27
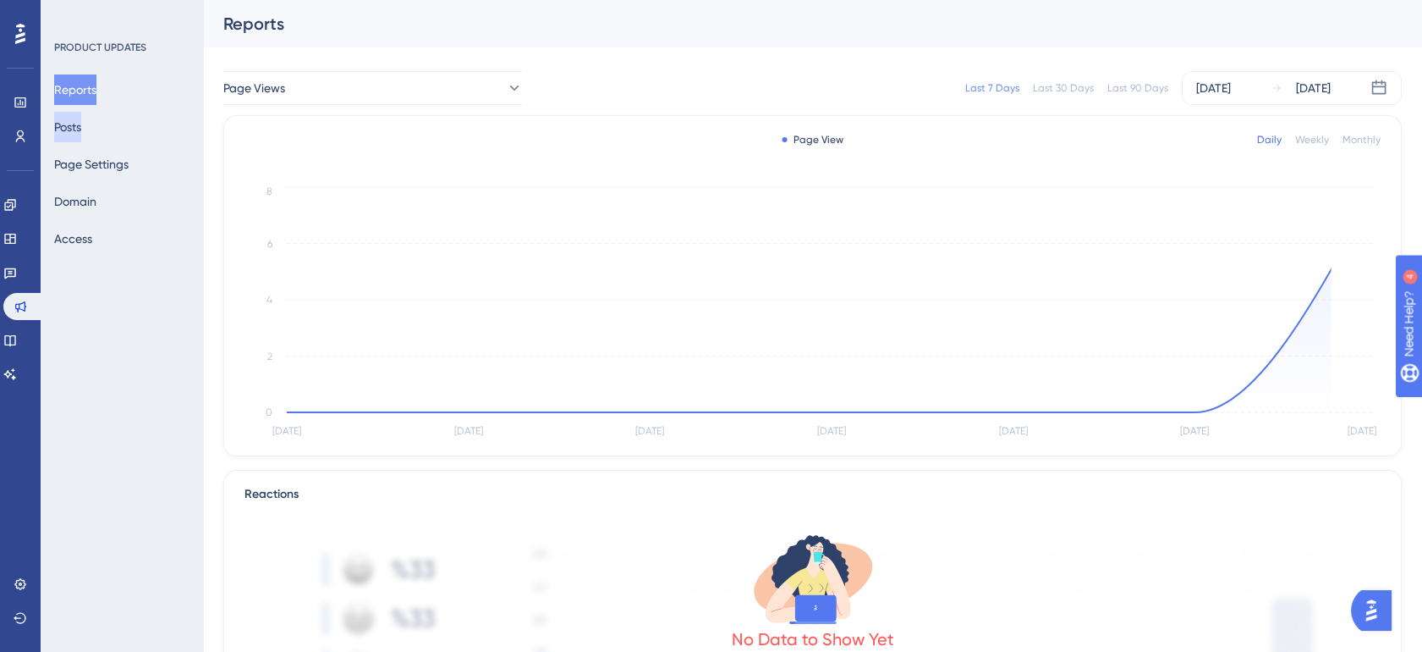
click at [81, 129] on button "Posts" at bounding box center [67, 127] width 27 height 30
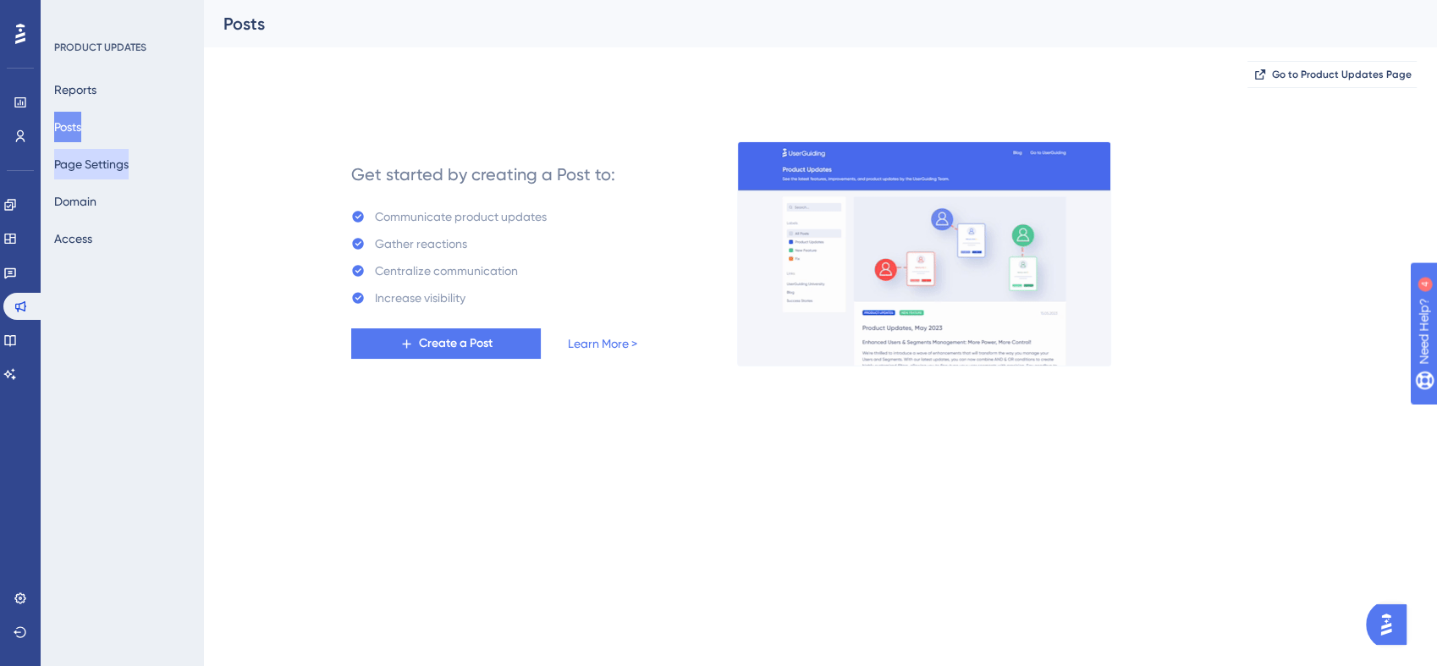
click at [114, 173] on button "Page Settings" at bounding box center [91, 164] width 74 height 30
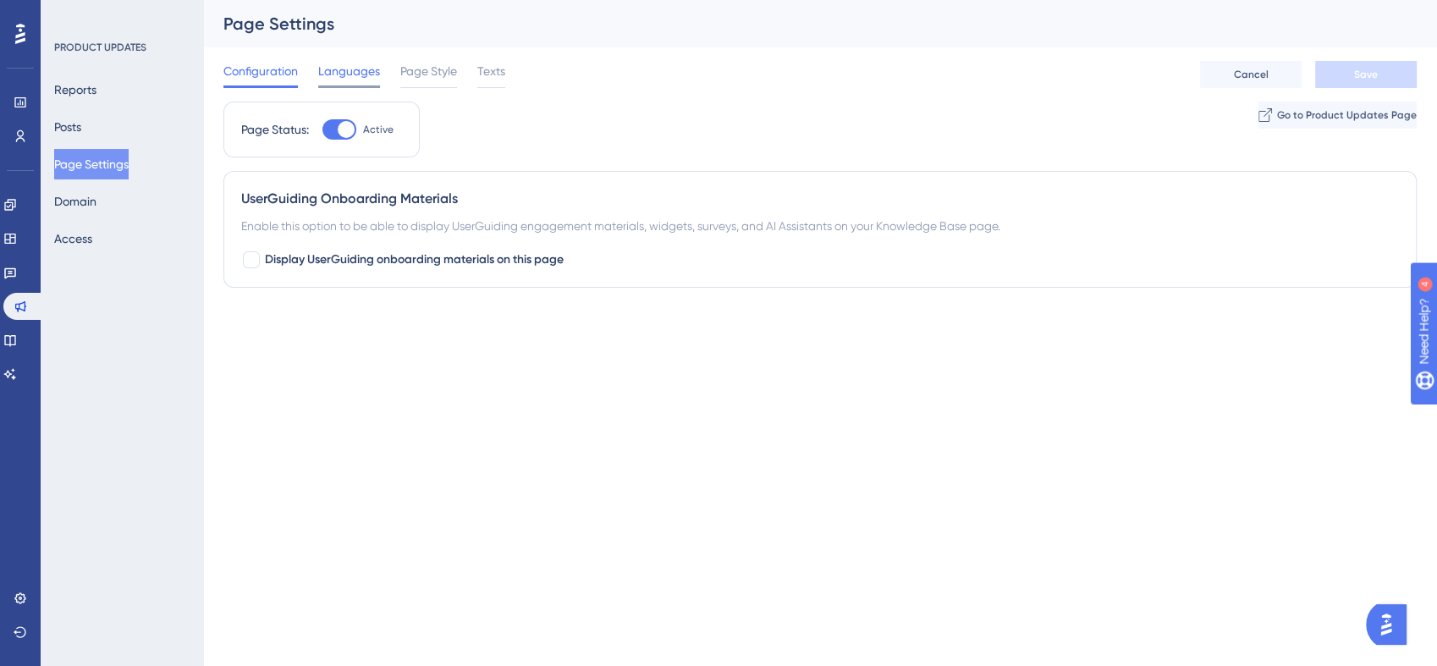
click at [360, 73] on span "Languages" at bounding box center [349, 71] width 62 height 20
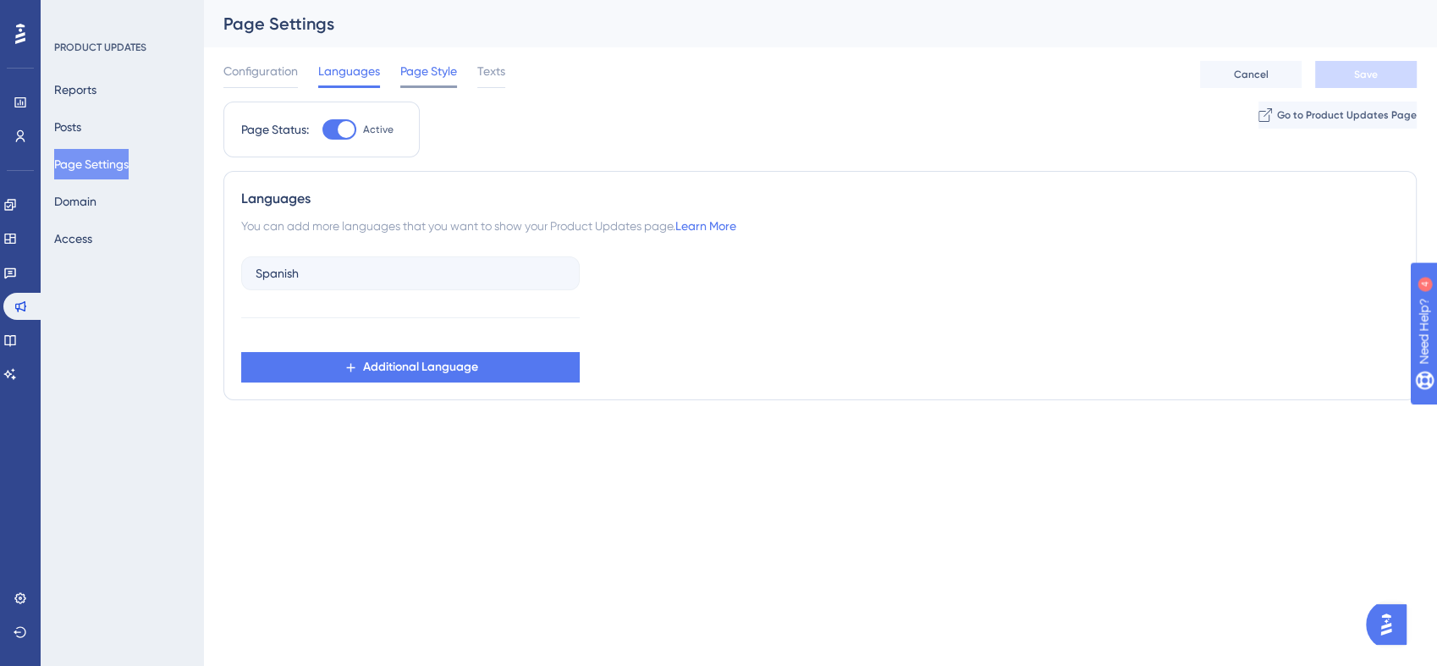
click at [415, 73] on span "Page Style" at bounding box center [428, 71] width 57 height 20
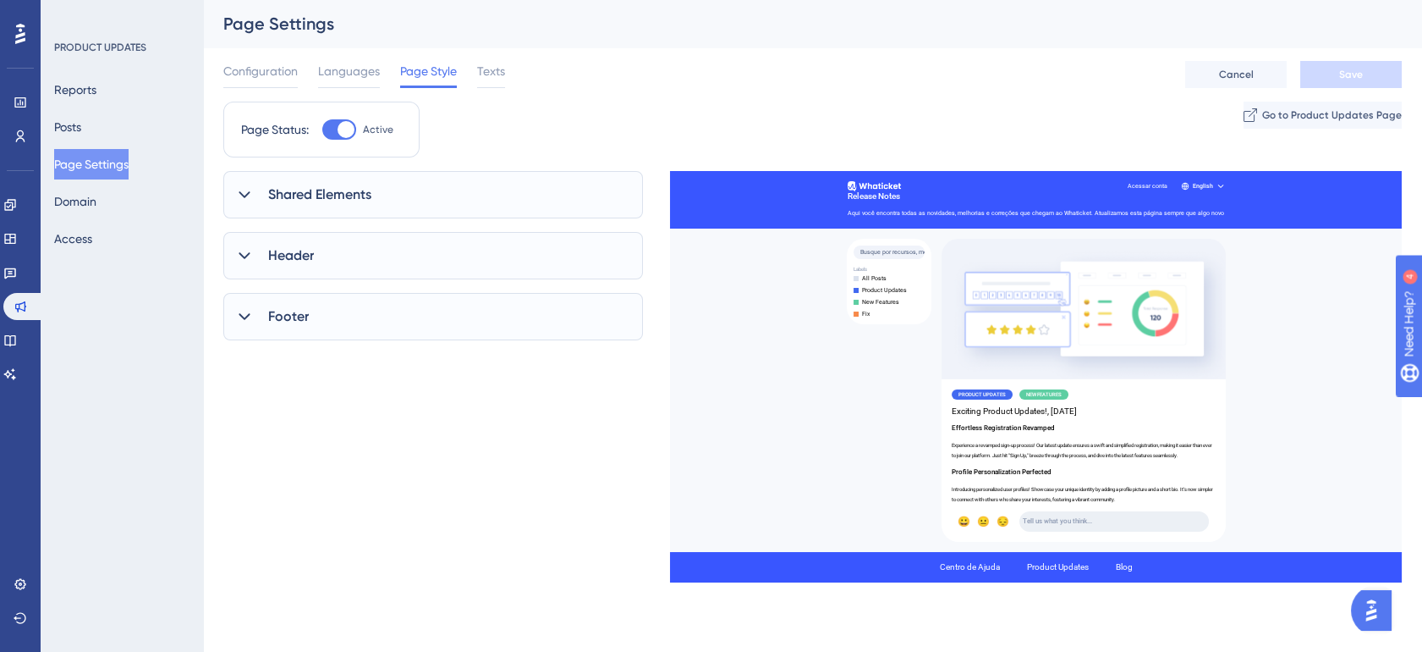
click at [450, 185] on div "Shared Elements" at bounding box center [433, 194] width 420 height 47
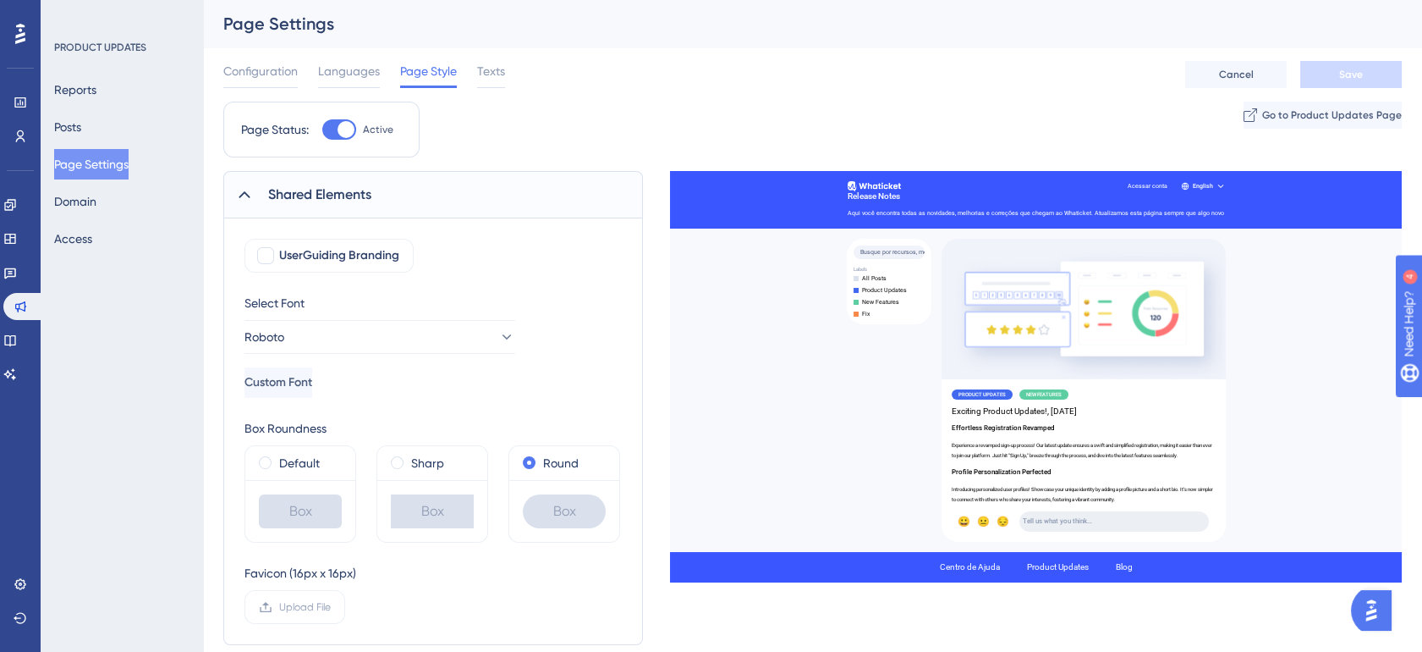
click at [498, 190] on div "Shared Elements" at bounding box center [433, 194] width 420 height 47
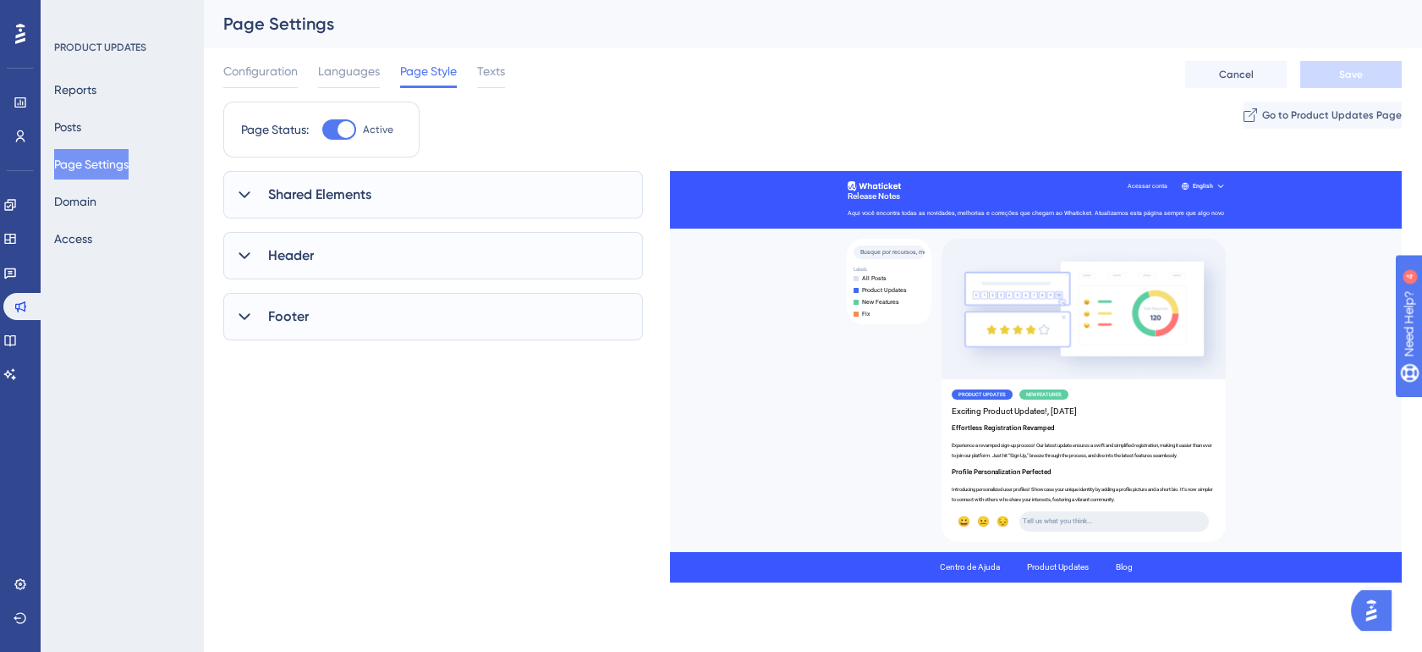
click at [492, 238] on div "Header" at bounding box center [433, 255] width 420 height 47
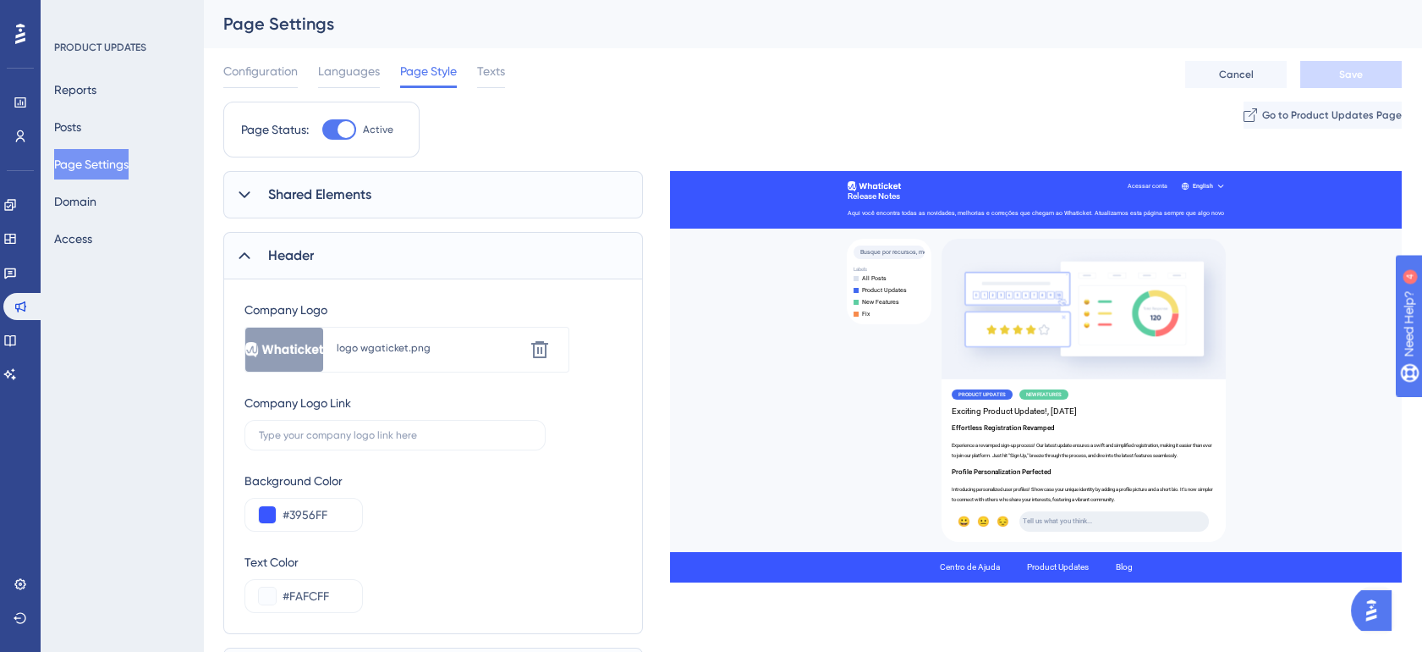
click at [500, 253] on div "Header" at bounding box center [433, 255] width 420 height 47
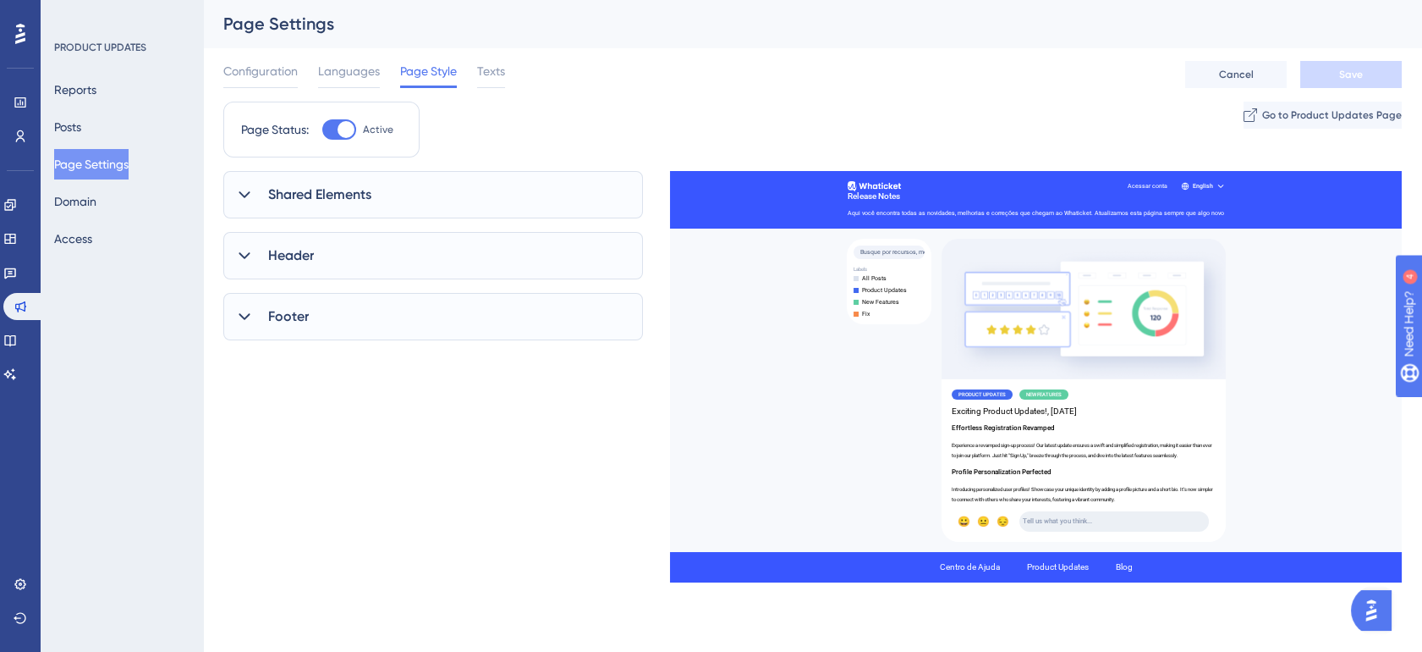
click at [502, 291] on div "Shared Elements UserGuiding Branding Select Font Roboto Custom Font Box Roundne…" at bounding box center [433, 340] width 420 height 338
click at [505, 303] on div "Footer" at bounding box center [433, 316] width 420 height 47
click at [485, 74] on span "Texts" at bounding box center [491, 71] width 28 height 20
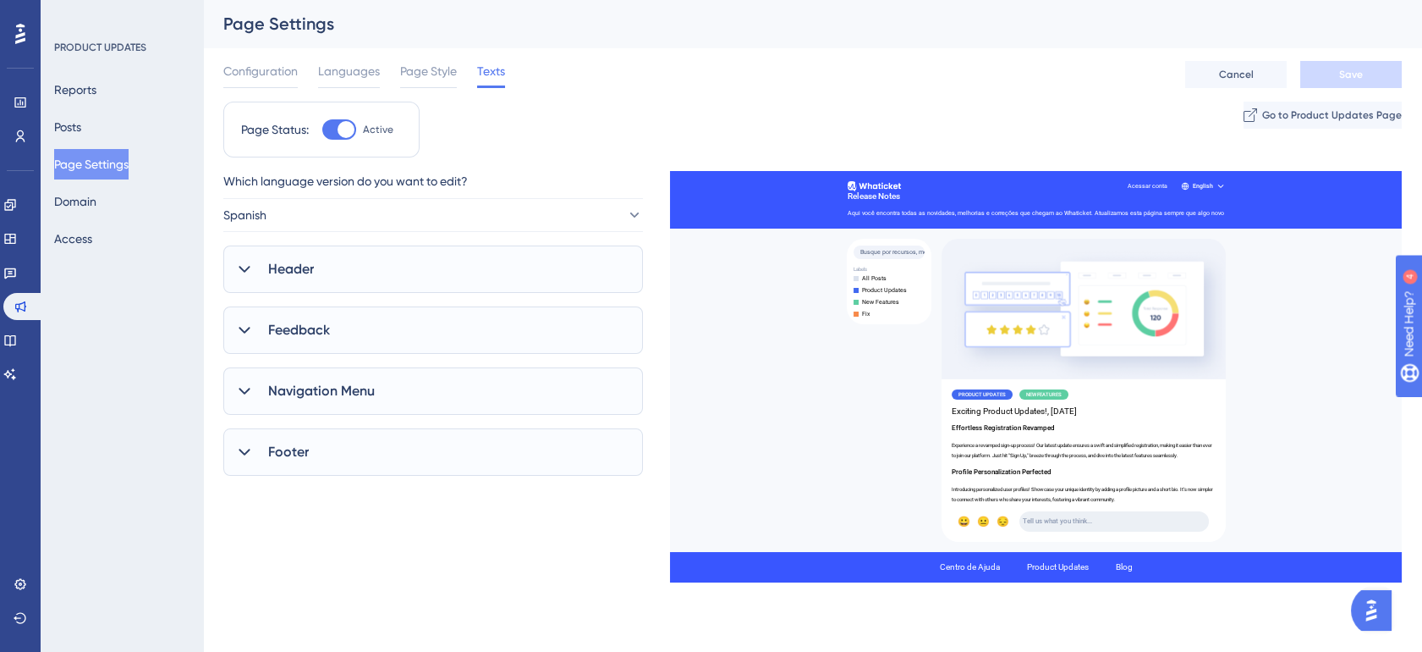
click at [470, 264] on div "Header" at bounding box center [433, 268] width 420 height 47
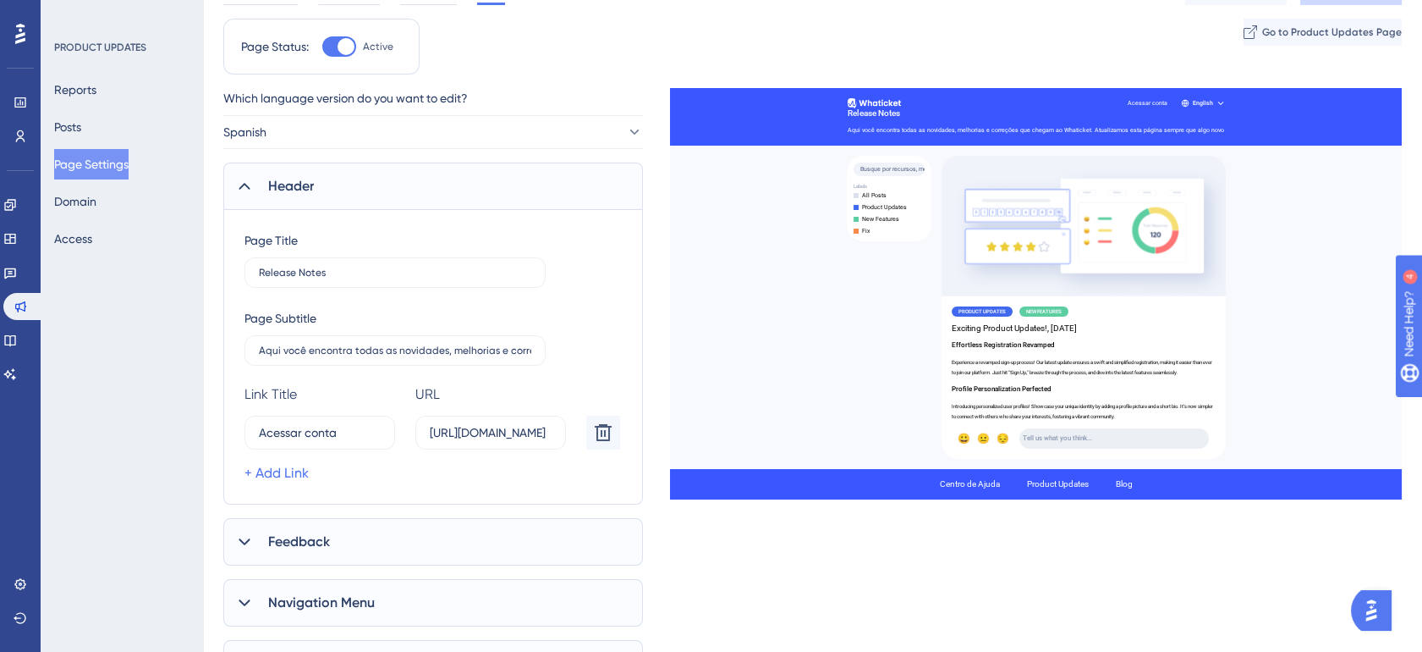
scroll to position [94, 0]
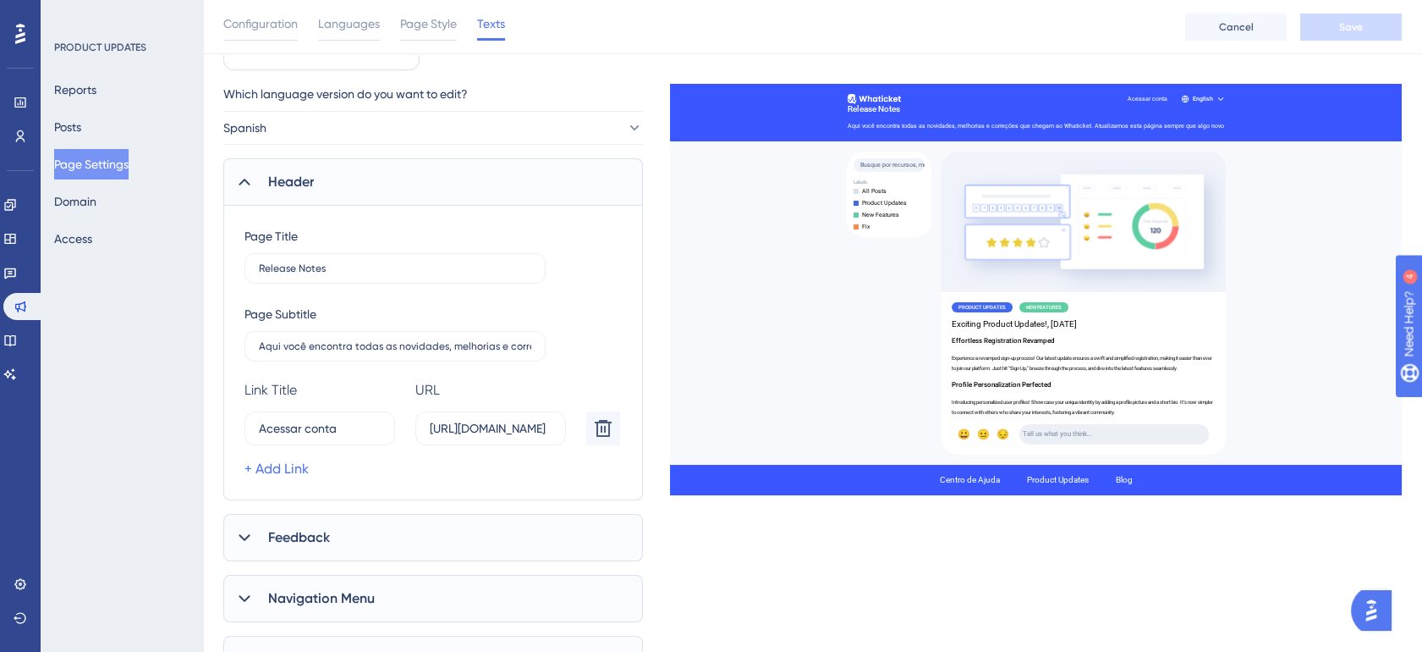
click at [488, 168] on div "Header" at bounding box center [433, 181] width 420 height 47
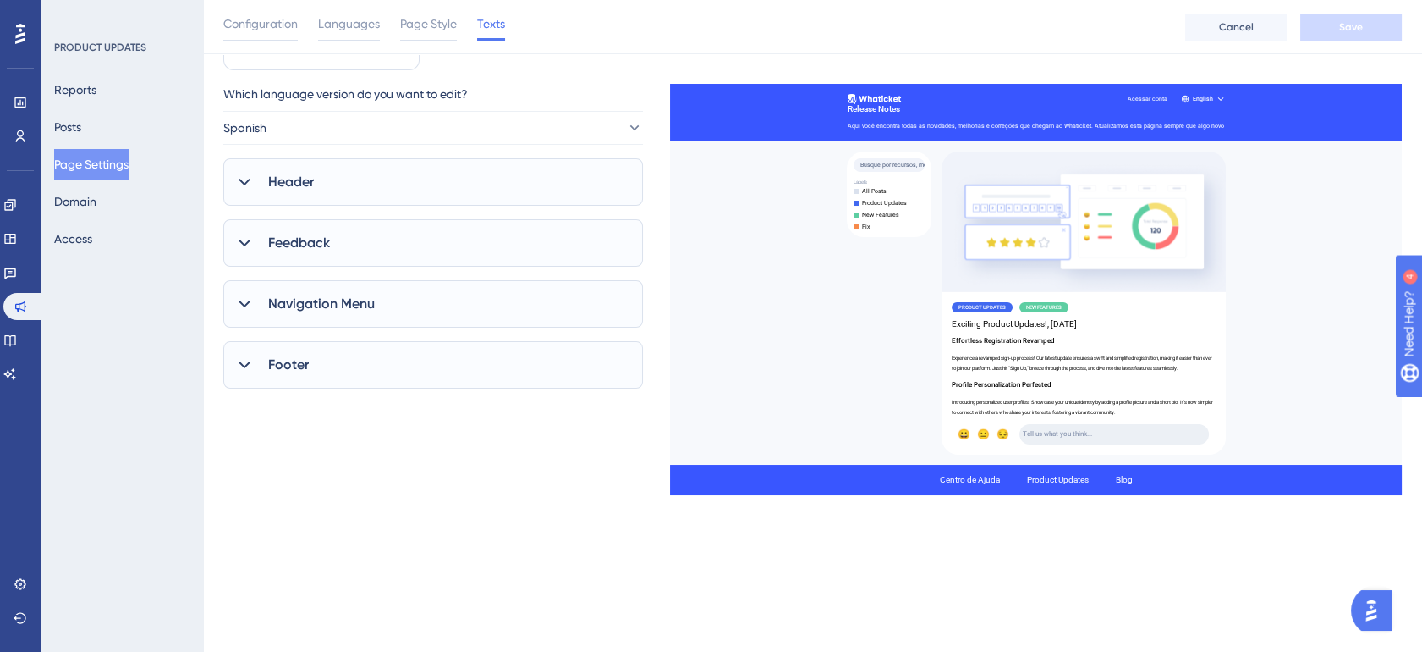
click at [486, 240] on div "Feedback" at bounding box center [433, 242] width 420 height 47
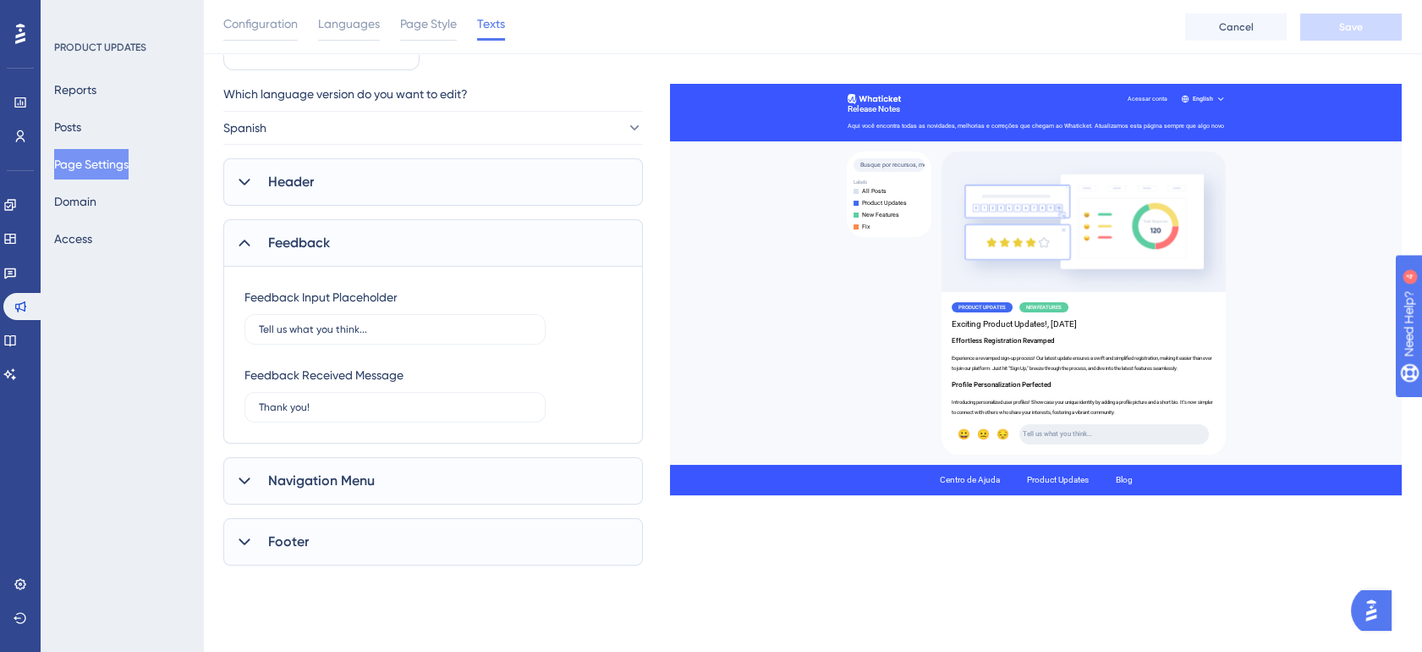
click at [486, 240] on div "Feedback" at bounding box center [433, 242] width 420 height 47
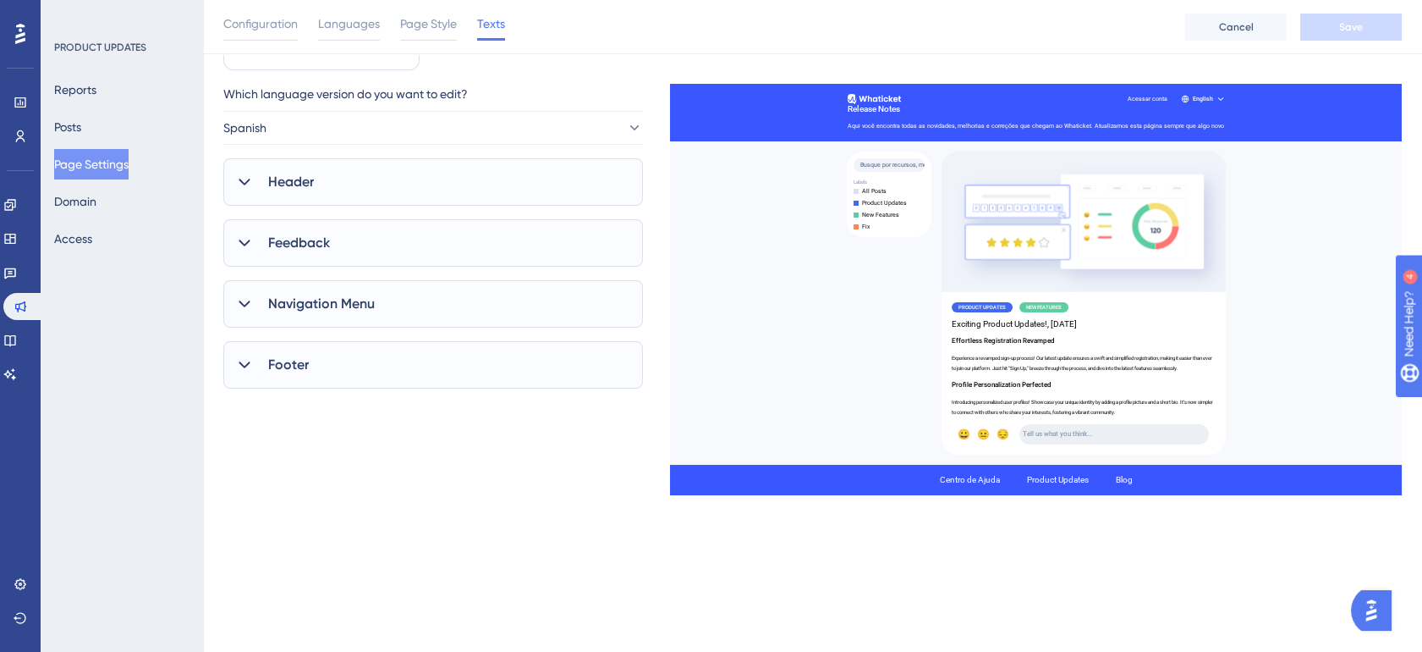
click at [481, 307] on div "Navigation Menu" at bounding box center [433, 303] width 420 height 47
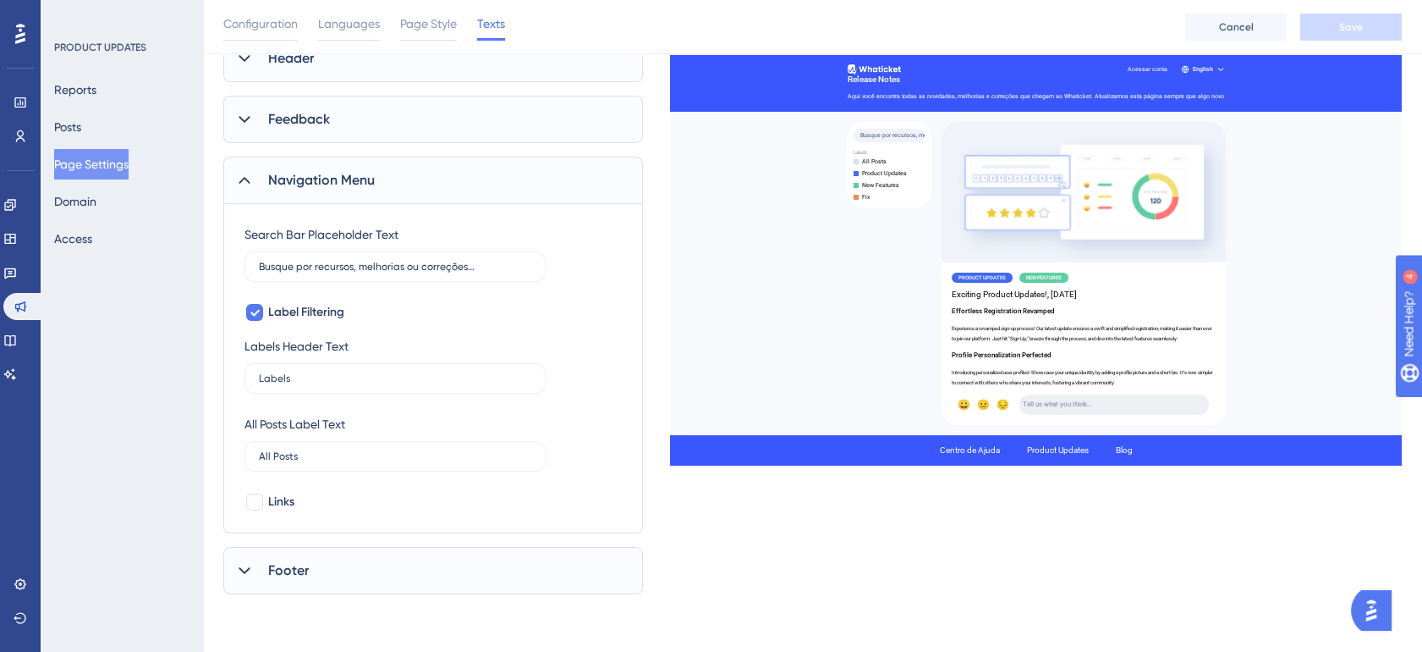
scroll to position [219, 0]
click at [315, 306] on span "Label Filtering" at bounding box center [306, 310] width 76 height 20
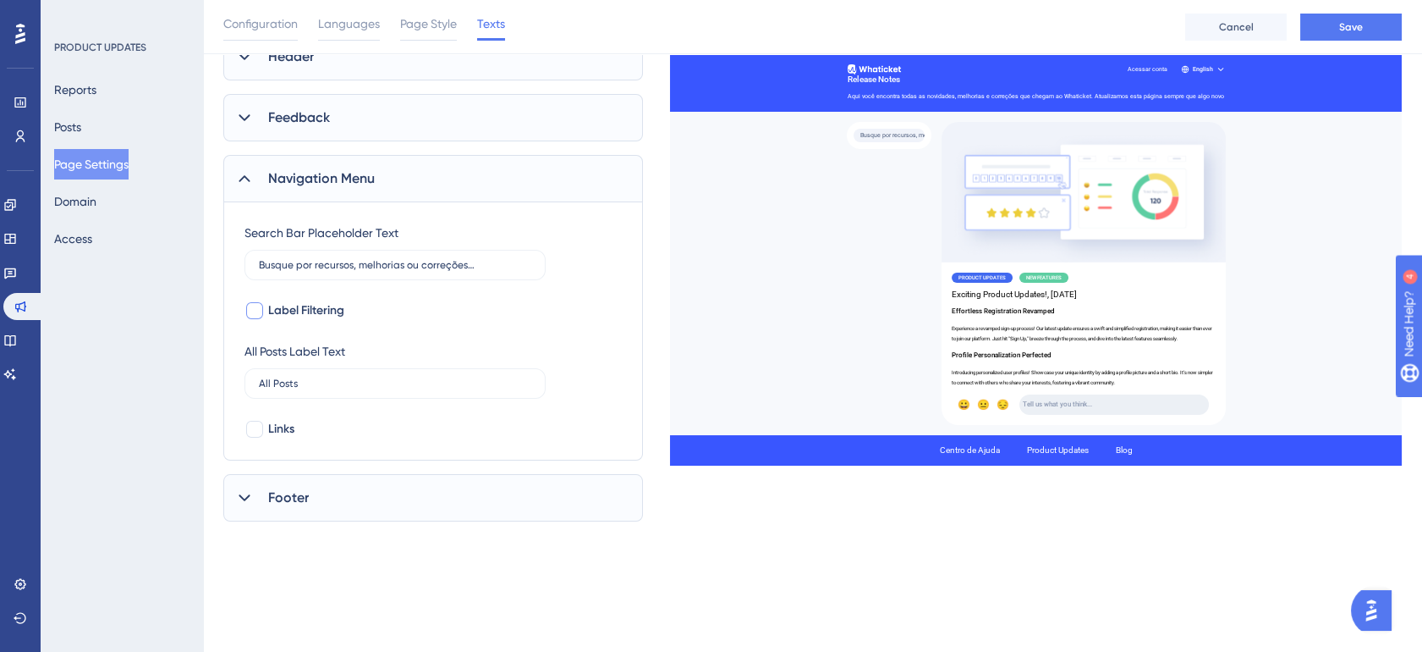
click at [336, 312] on span "Label Filtering" at bounding box center [306, 310] width 76 height 20
checkbox input "true"
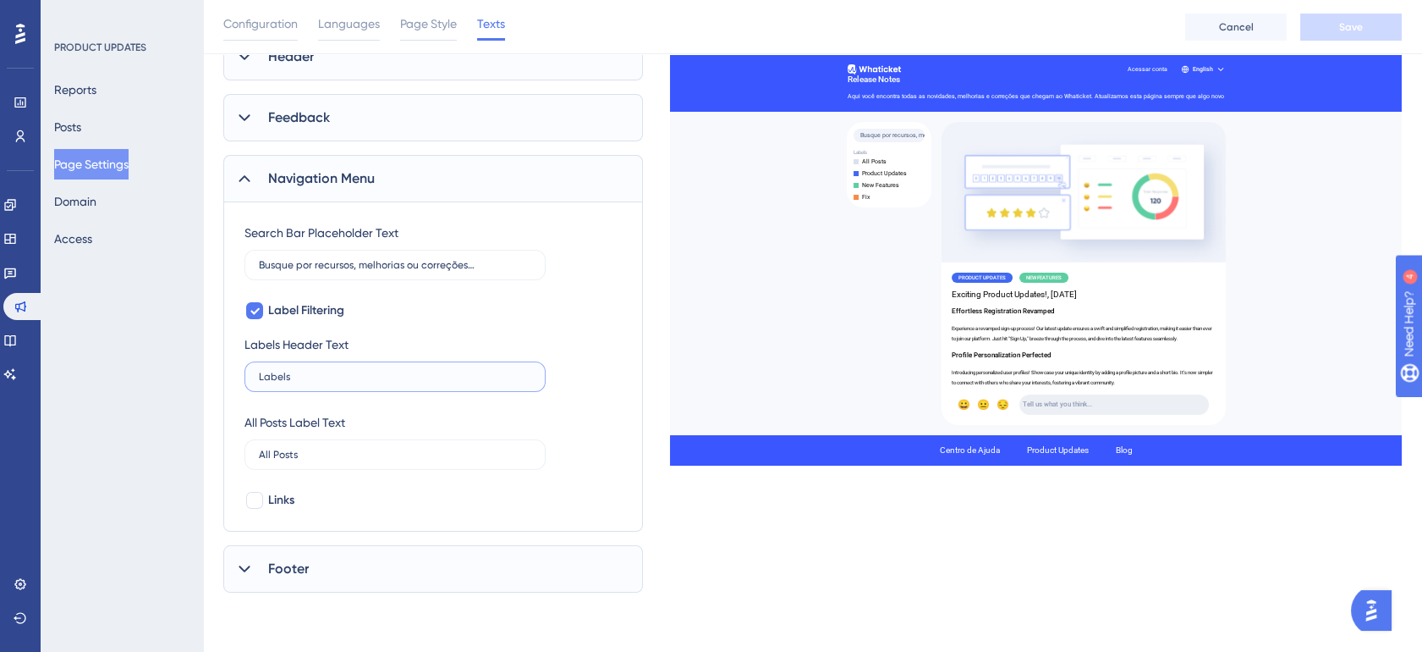
click at [289, 379] on input "Labels" at bounding box center [395, 377] width 272 height 12
click at [504, 348] on div "Labels Header Text Labels" at bounding box center [395, 363] width 301 height 58
click at [81, 132] on button "Posts" at bounding box center [67, 127] width 27 height 30
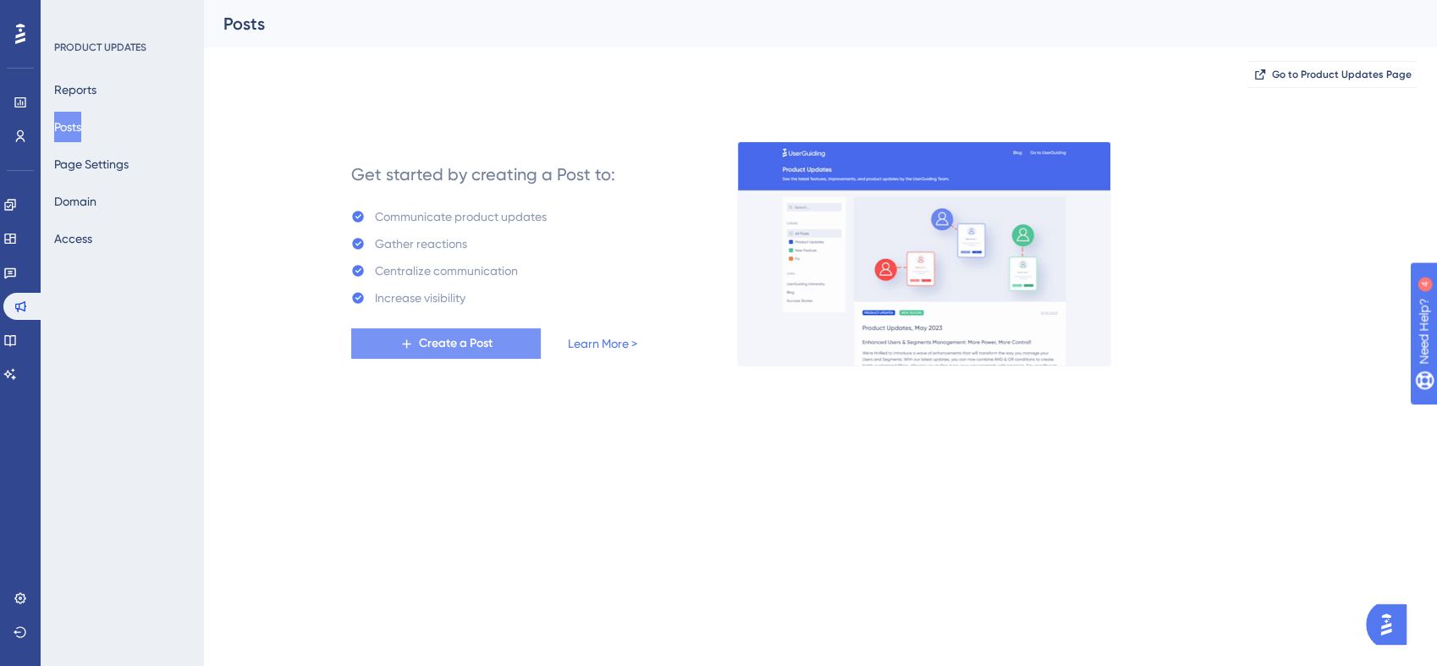
click at [467, 341] on span "Create a Post" at bounding box center [456, 343] width 74 height 20
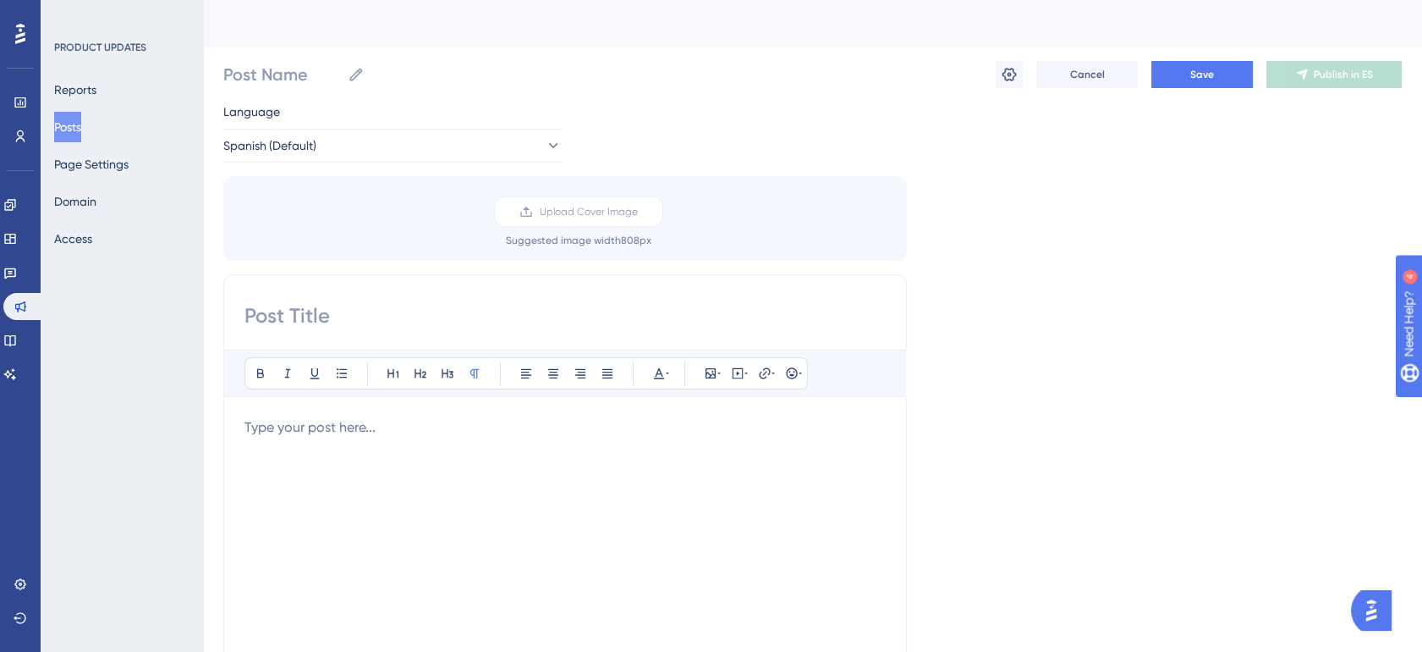
click at [517, 297] on div "Bold Italic Underline Bullet Point Heading 1 Heading 2 Heading 3 Normal Align L…" at bounding box center [565, 542] width 684 height 536
click at [473, 322] on input at bounding box center [565, 315] width 641 height 27
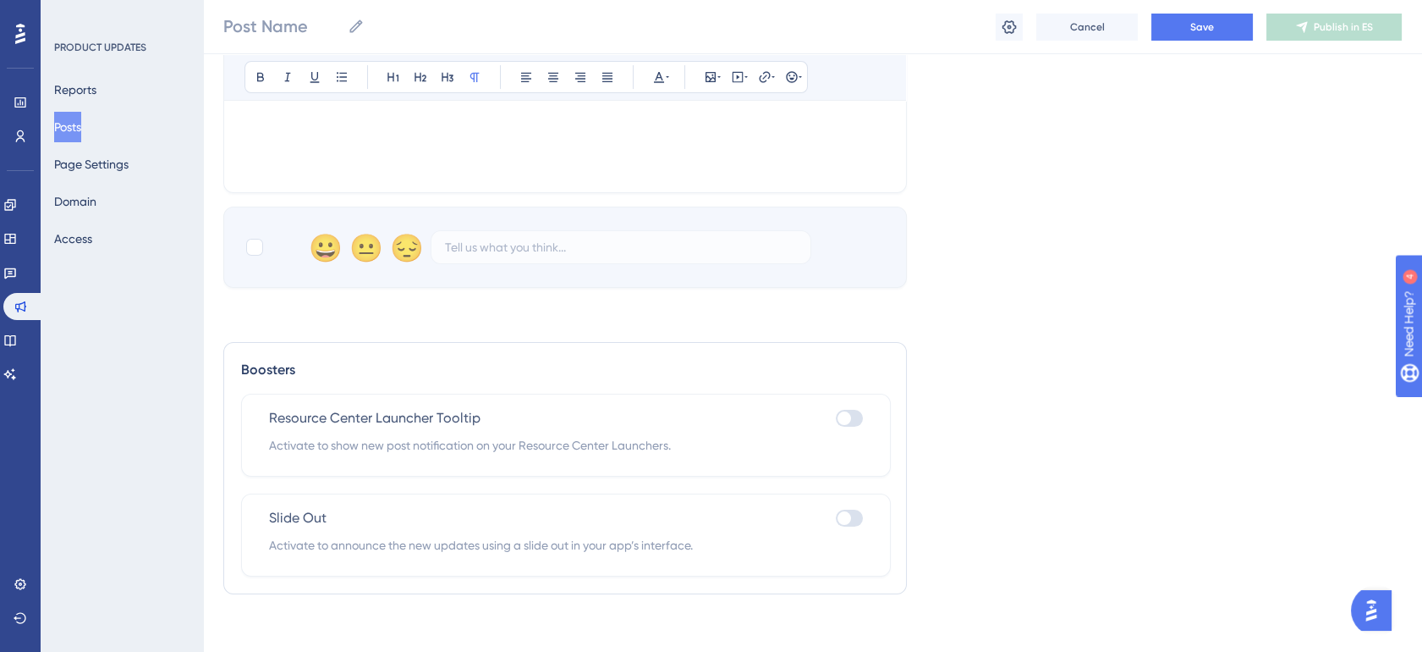
scroll to position [626, 0]
click at [850, 422] on div at bounding box center [849, 416] width 27 height 17
click at [836, 417] on input "checkbox" at bounding box center [835, 416] width 1 height 1
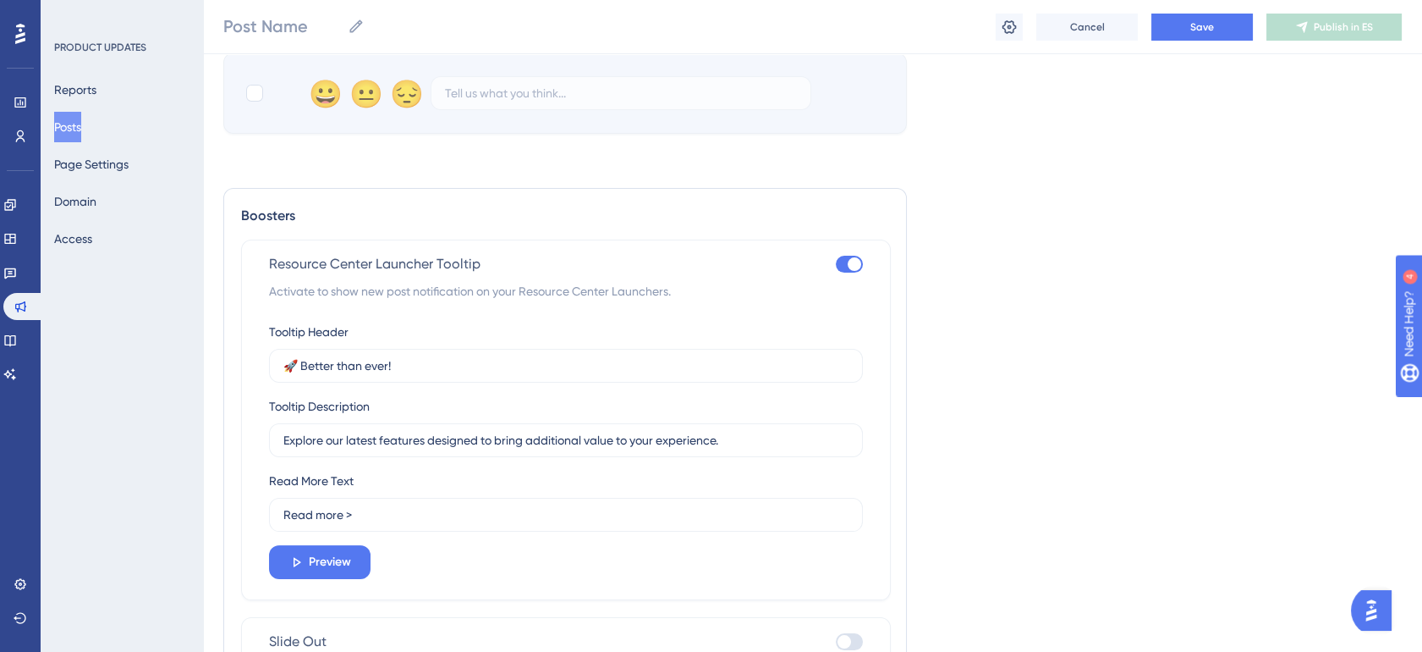
scroll to position [784, 0]
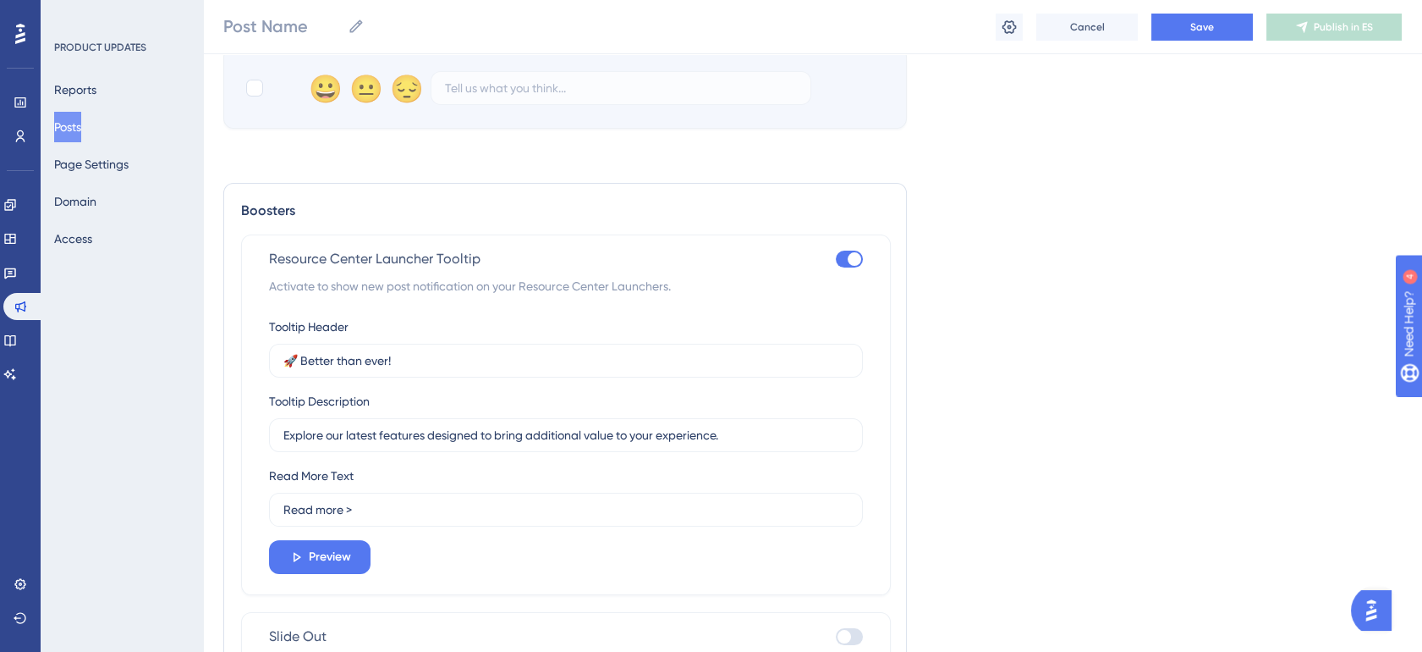
click at [850, 264] on div at bounding box center [849, 258] width 27 height 17
click at [836, 260] on input "checkbox" at bounding box center [835, 259] width 1 height 1
checkbox input "false"
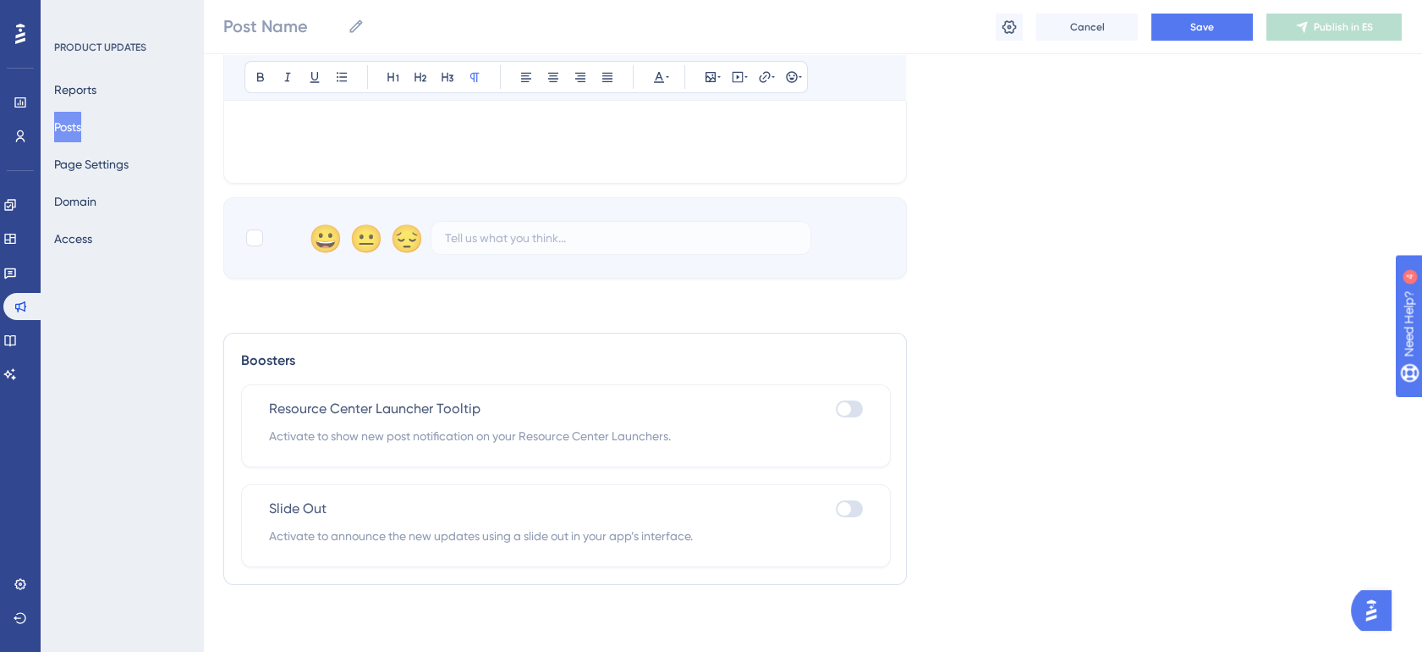
click at [853, 505] on div at bounding box center [849, 508] width 27 height 17
click at [836, 509] on input "checkbox" at bounding box center [835, 509] width 1 height 1
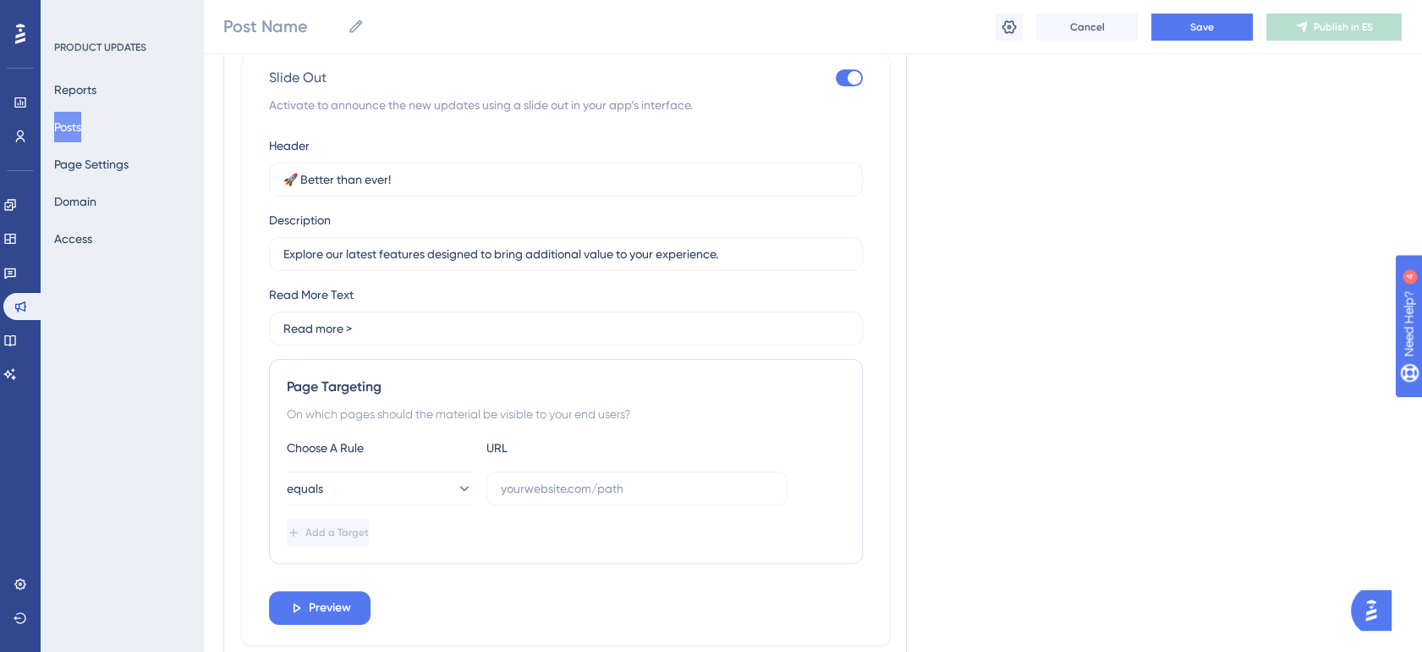
scroll to position [978, 0]
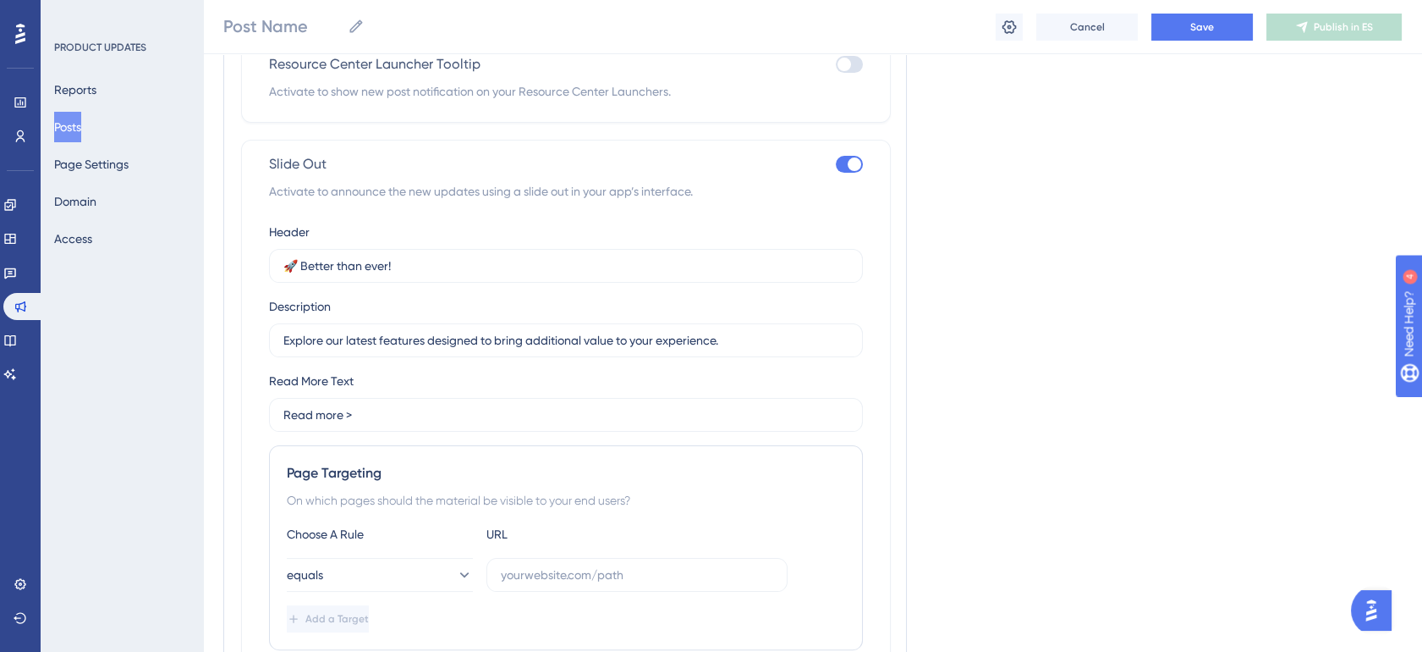
click at [848, 165] on div at bounding box center [855, 164] width 14 height 14
click at [836, 165] on input "checkbox" at bounding box center [835, 164] width 1 height 1
checkbox input "false"
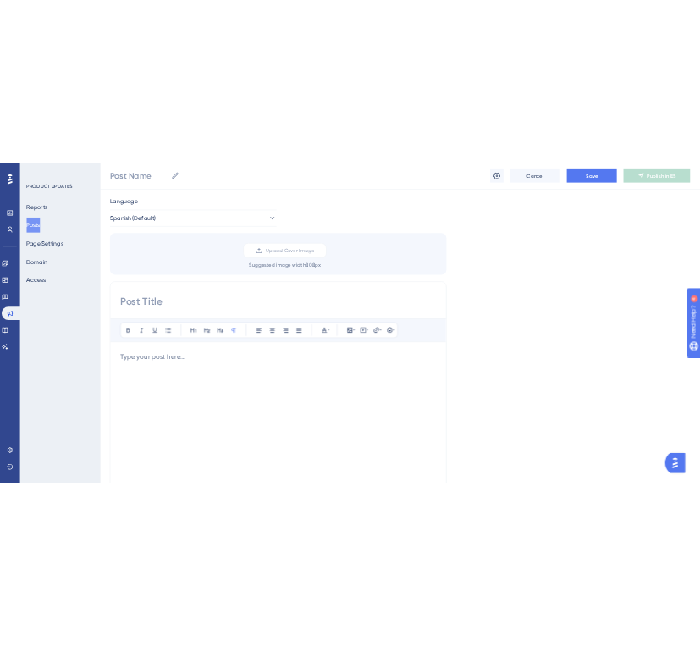
scroll to position [0, 0]
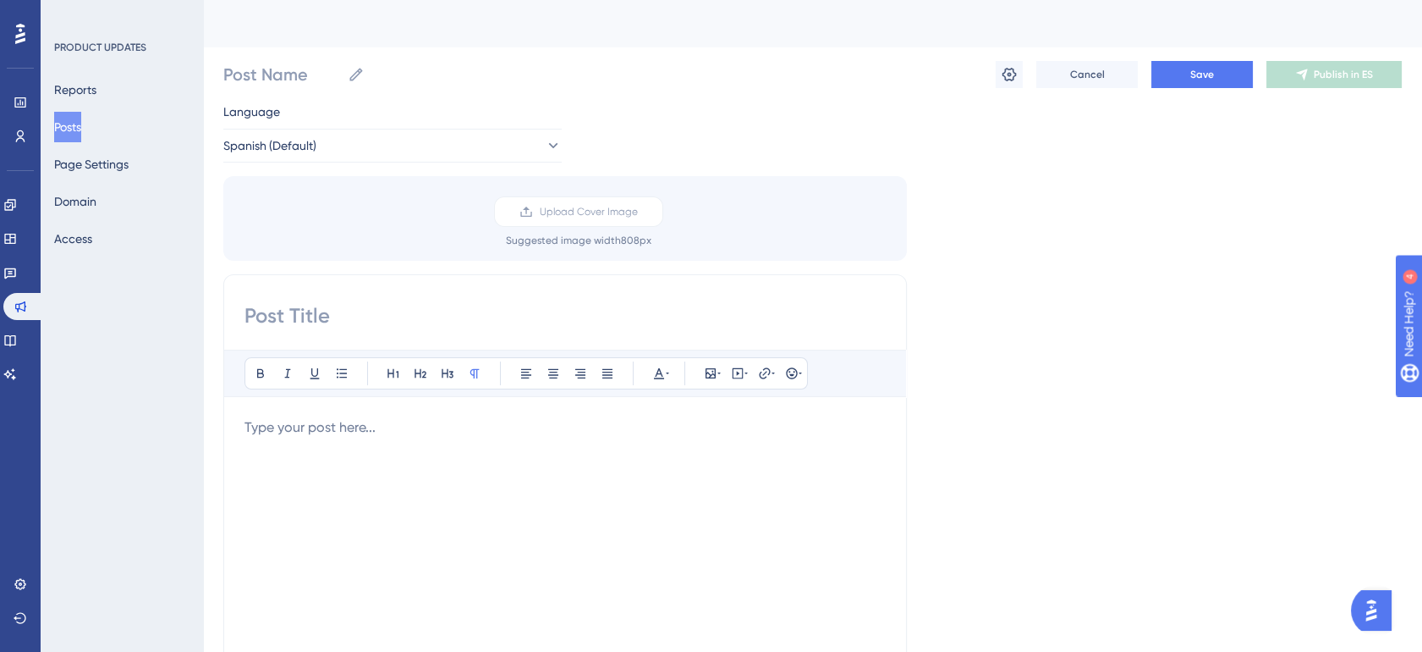
click at [589, 553] on div at bounding box center [565, 603] width 641 height 372
click at [607, 467] on div at bounding box center [565, 603] width 641 height 372
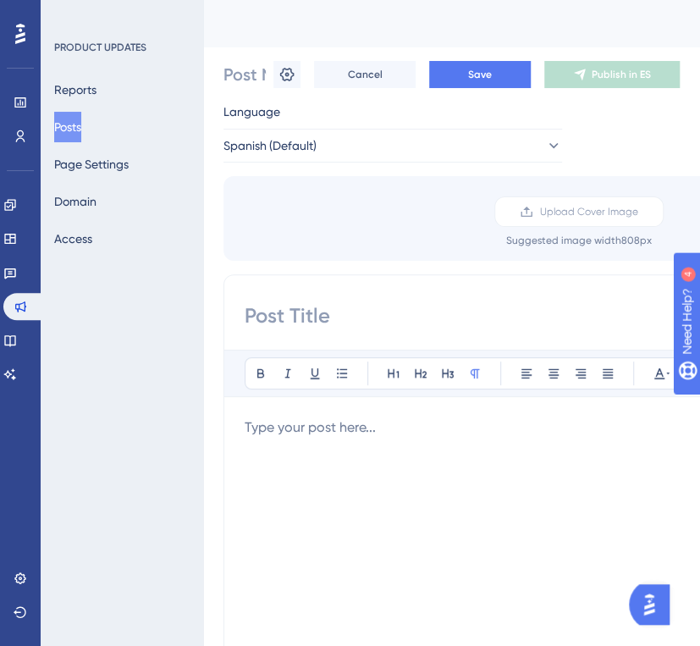
click at [349, 335] on div "Bold Italic Underline Bullet Point Heading 1 Heading 2 Heading 3 Normal Align L…" at bounding box center [565, 542] width 684 height 536
click at [382, 321] on input at bounding box center [565, 315] width 641 height 27
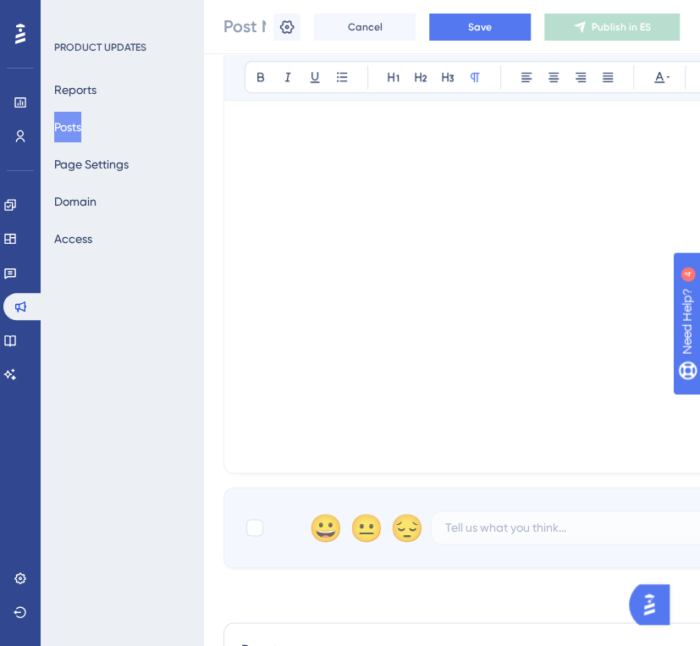
scroll to position [125, 0]
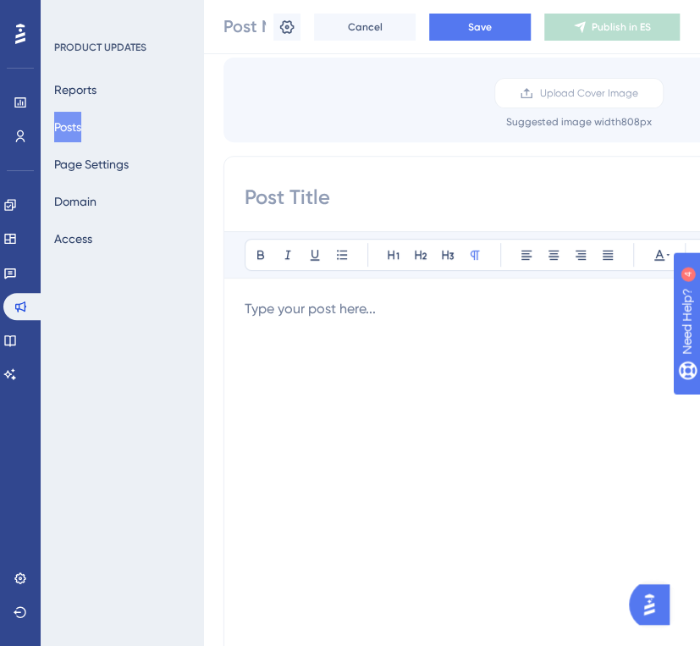
click at [255, 185] on input at bounding box center [565, 197] width 641 height 27
paste input "Tela de Ausências Programadas"
type input "Tela de Ausências Programadas"
click at [417, 349] on div at bounding box center [565, 485] width 641 height 372
paste div
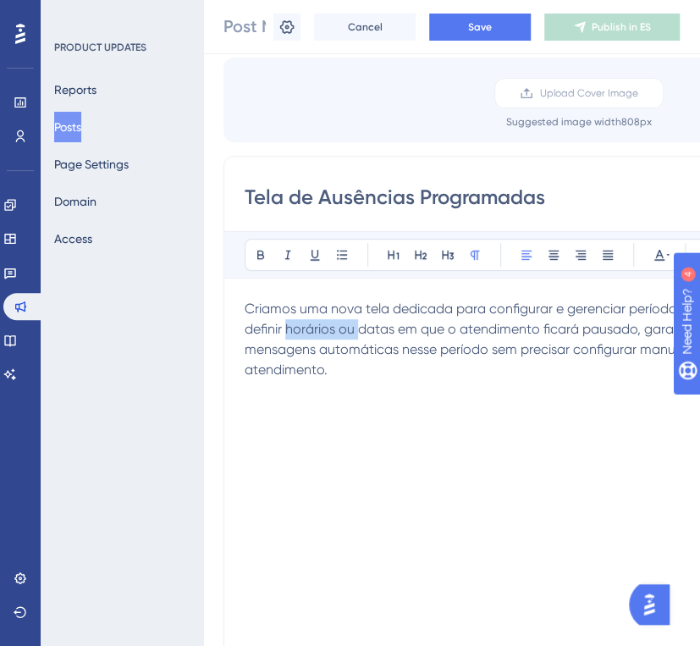
drag, startPoint x: 285, startPoint y: 331, endPoint x: 360, endPoint y: 331, distance: 75.3
click at [360, 331] on span "Criamos uma nova tela dedicada para configurar e gerenciar períodos de ausência…" at bounding box center [560, 338] width 631 height 77
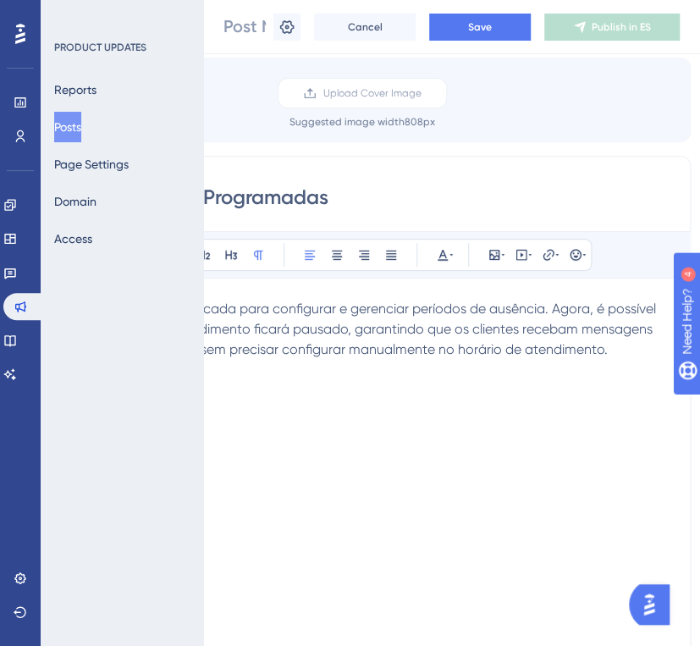
scroll to position [125, 221]
click at [597, 356] on p "Criamos uma nova tela dedicada para configurar e gerenciar períodos de ausência…" at bounding box center [344, 339] width 641 height 81
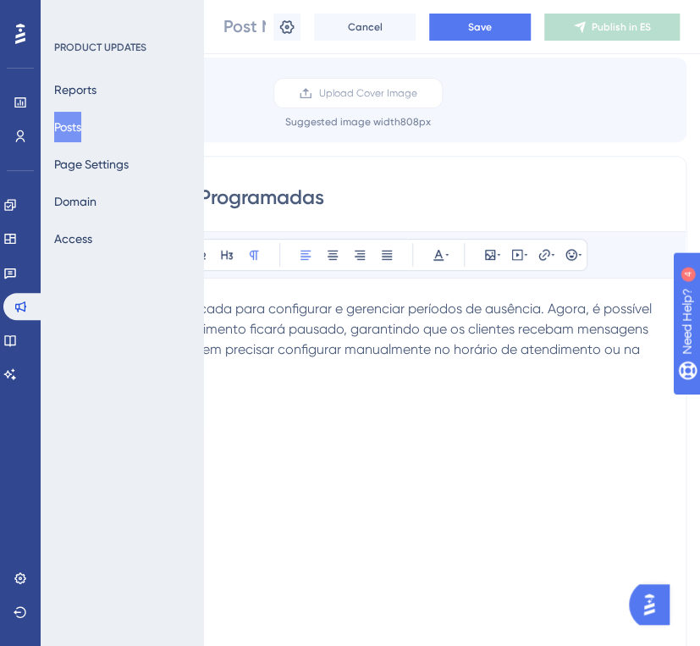
click at [555, 360] on p "Criamos uma nova tela dedicada para configurar e gerenciar períodos de ausência…" at bounding box center [344, 350] width 641 height 102
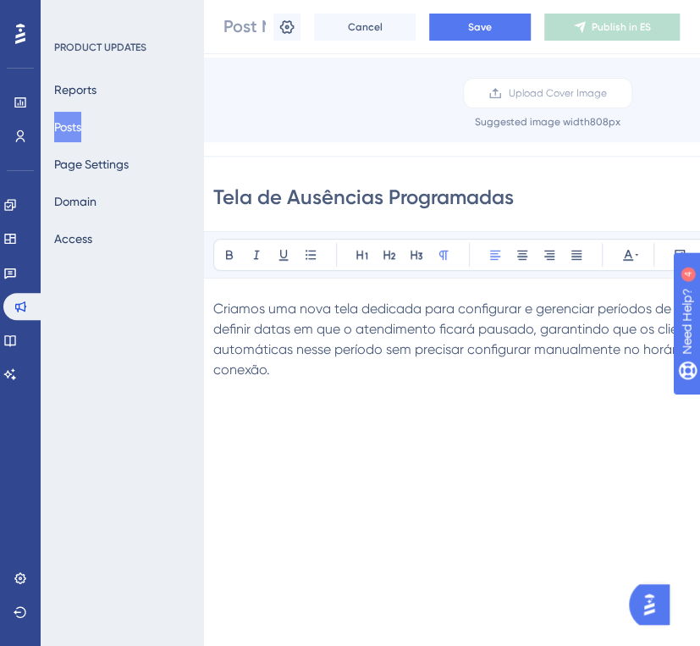
scroll to position [125, 14]
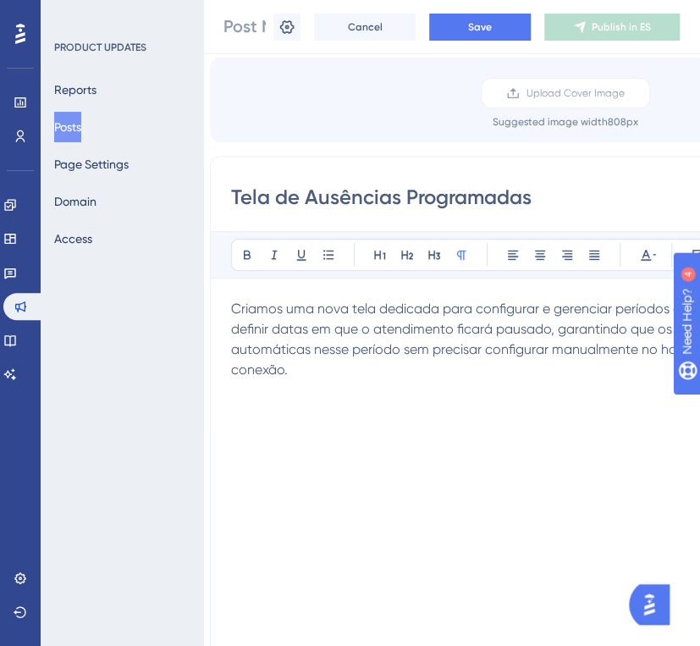
click at [441, 428] on div "Criamos uma nova tela dedicada para configurar e gerenciar períodos de ausência…" at bounding box center [551, 485] width 641 height 372
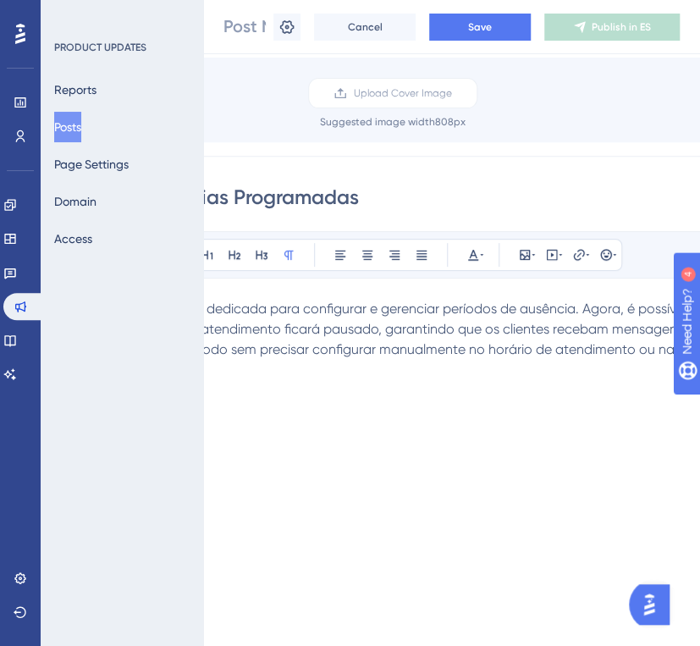
scroll to position [125, 184]
click at [533, 254] on icon at bounding box center [534, 255] width 3 height 14
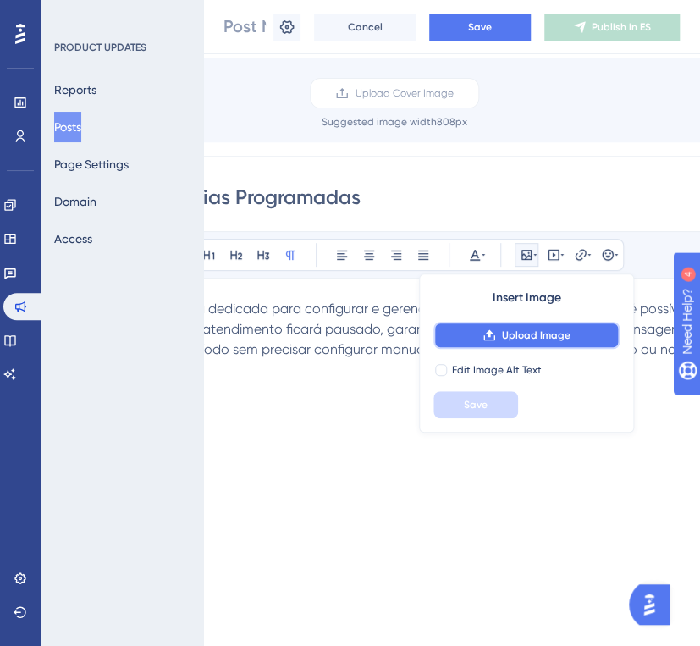
click at [542, 335] on span "Upload Image" at bounding box center [535, 335] width 69 height 14
click at [369, 584] on div "Criamos uma nova tela dedicada para configurar e gerenciar períodos de ausência…" at bounding box center [380, 485] width 641 height 372
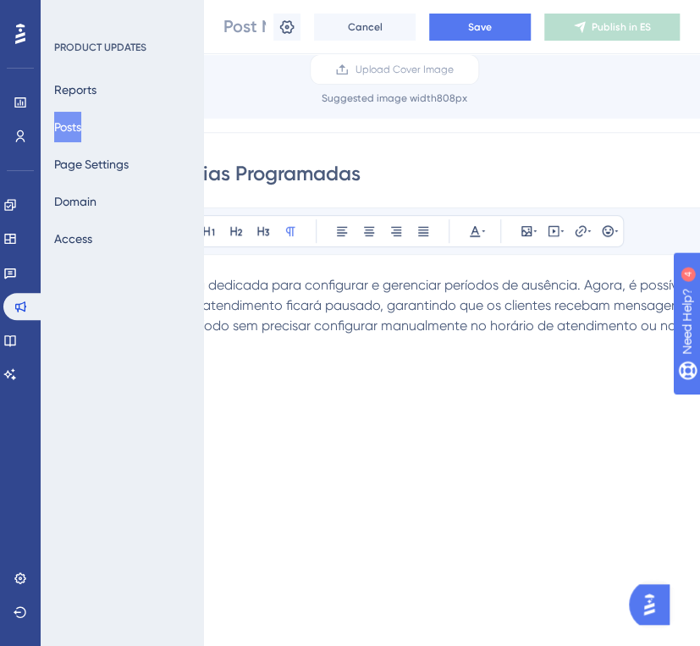
scroll to position [156, 184]
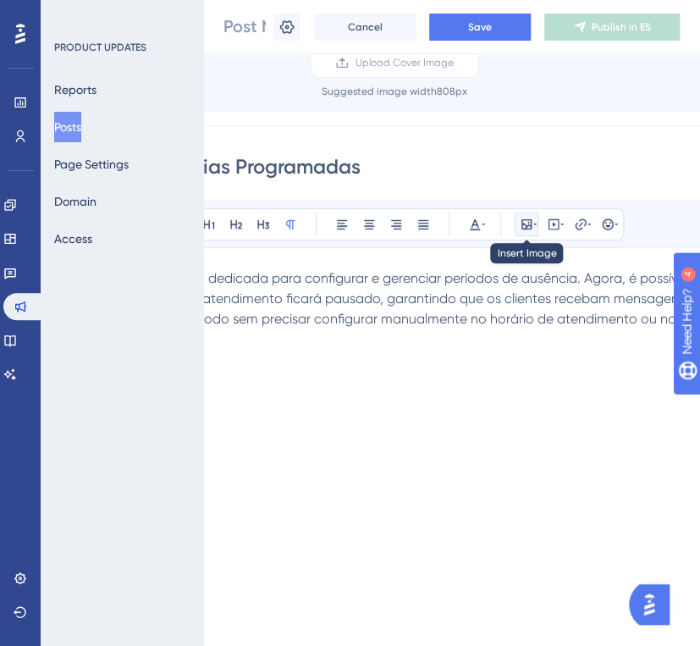
click at [523, 217] on icon at bounding box center [527, 224] width 14 height 14
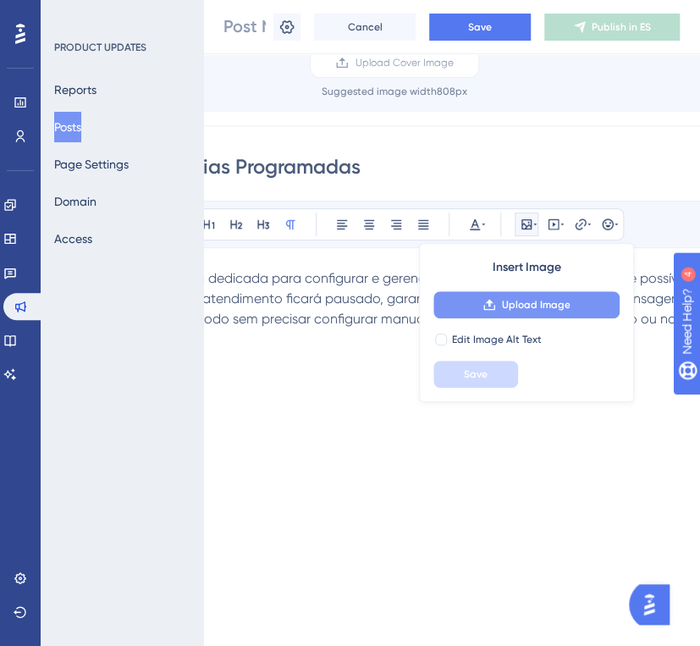
click at [521, 309] on span "Upload Image" at bounding box center [535, 305] width 69 height 14
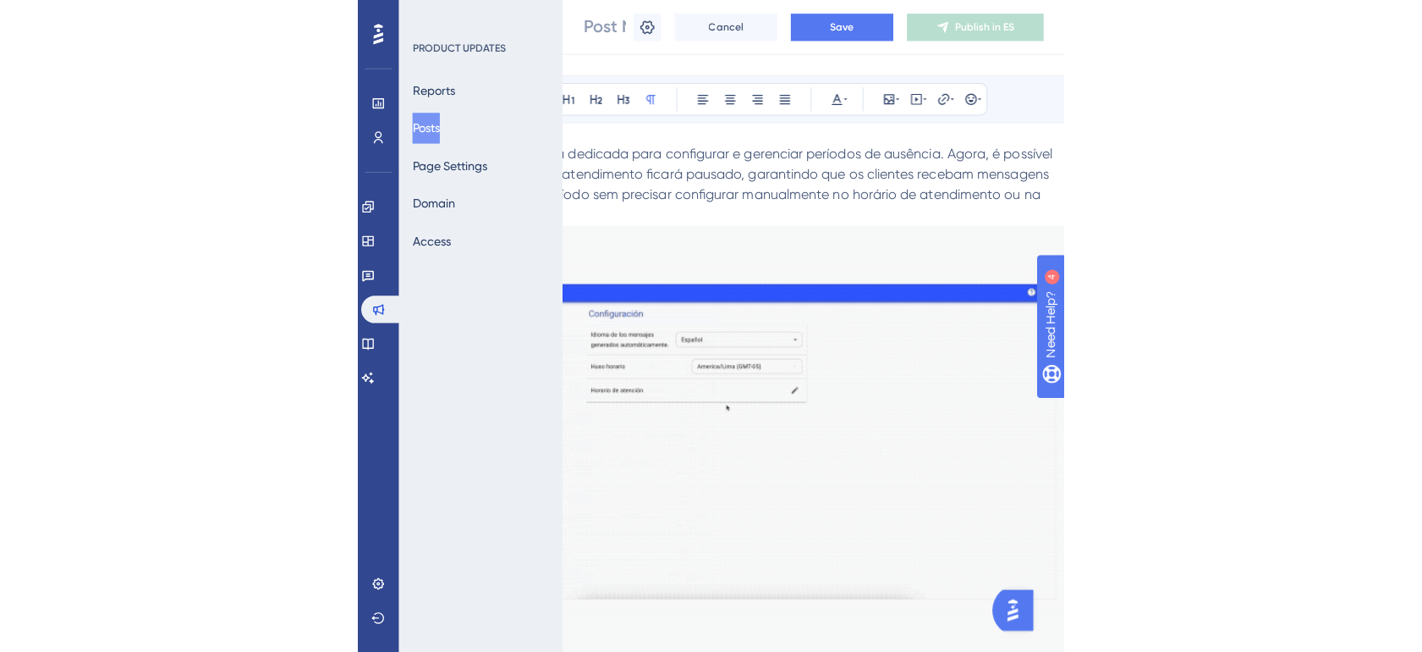
scroll to position [282, 14]
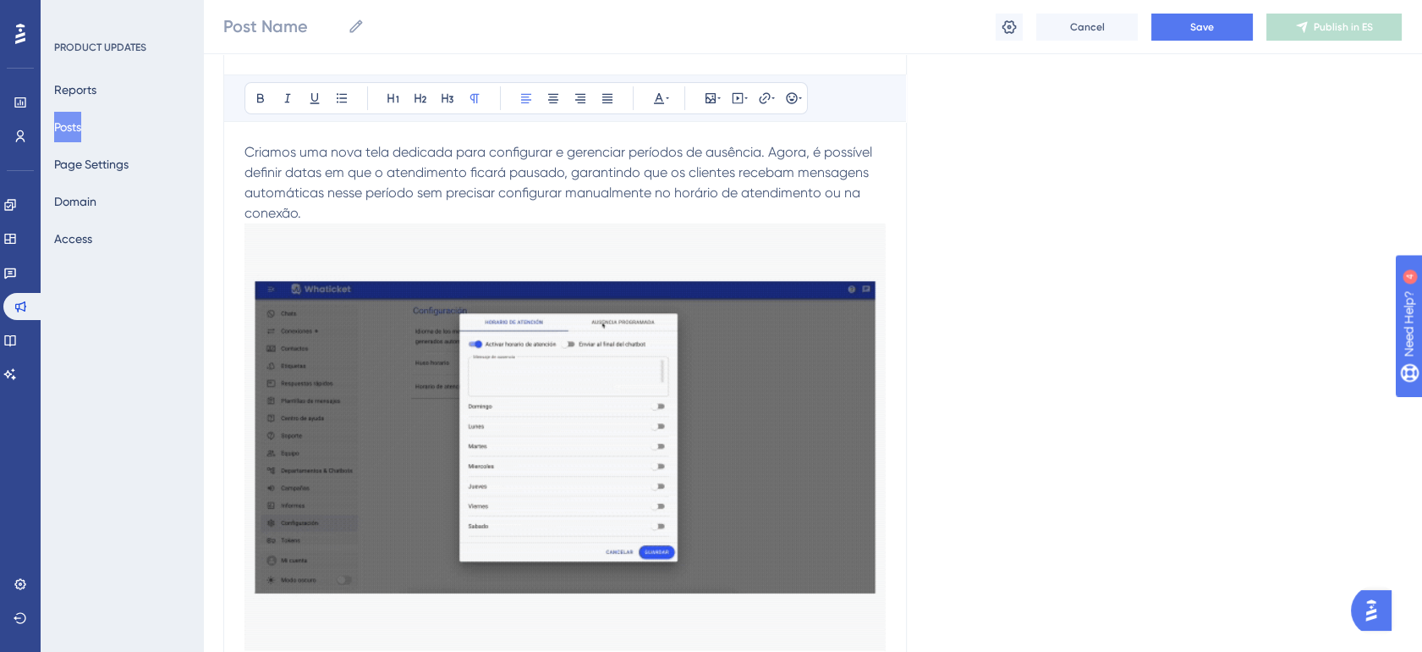
click at [274, 156] on span "Criamos uma nova tela dedicada para configurar e gerenciar períodos de ausência…" at bounding box center [560, 182] width 631 height 77
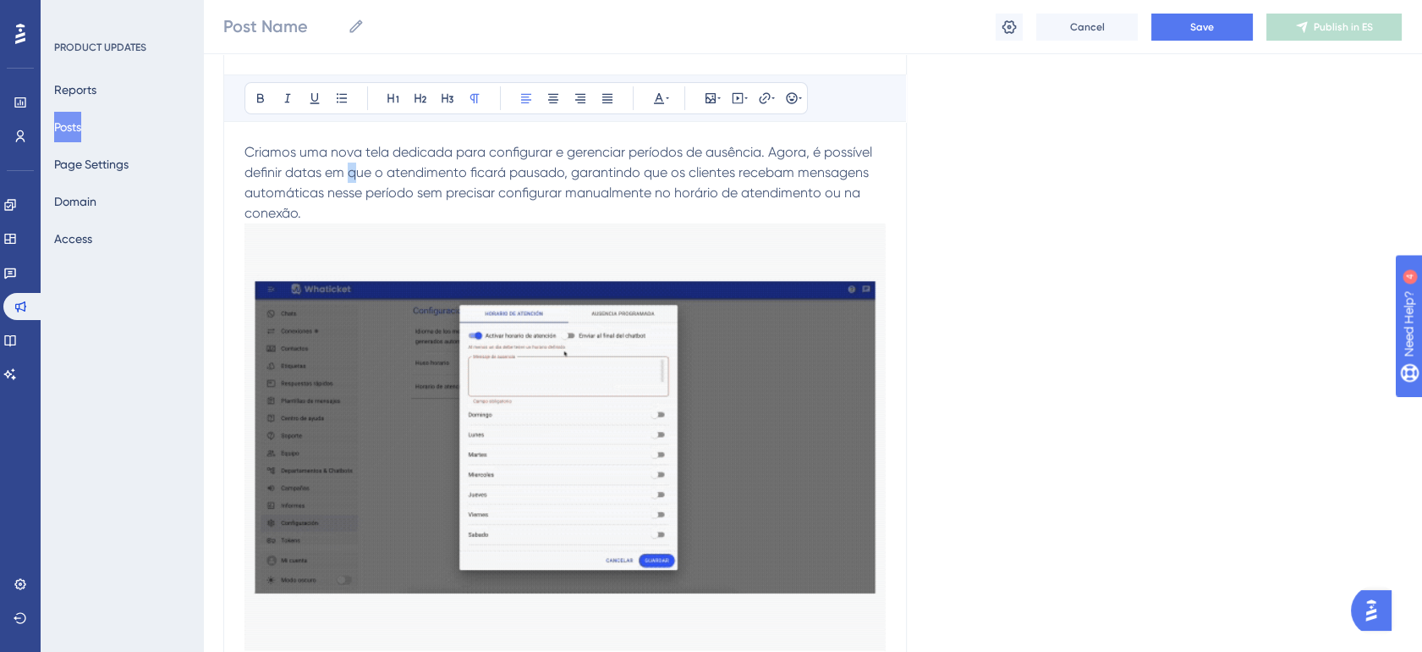
click at [338, 163] on span "Criamos uma nova tela dedicada para configurar e gerenciar períodos de ausência…" at bounding box center [560, 182] width 631 height 77
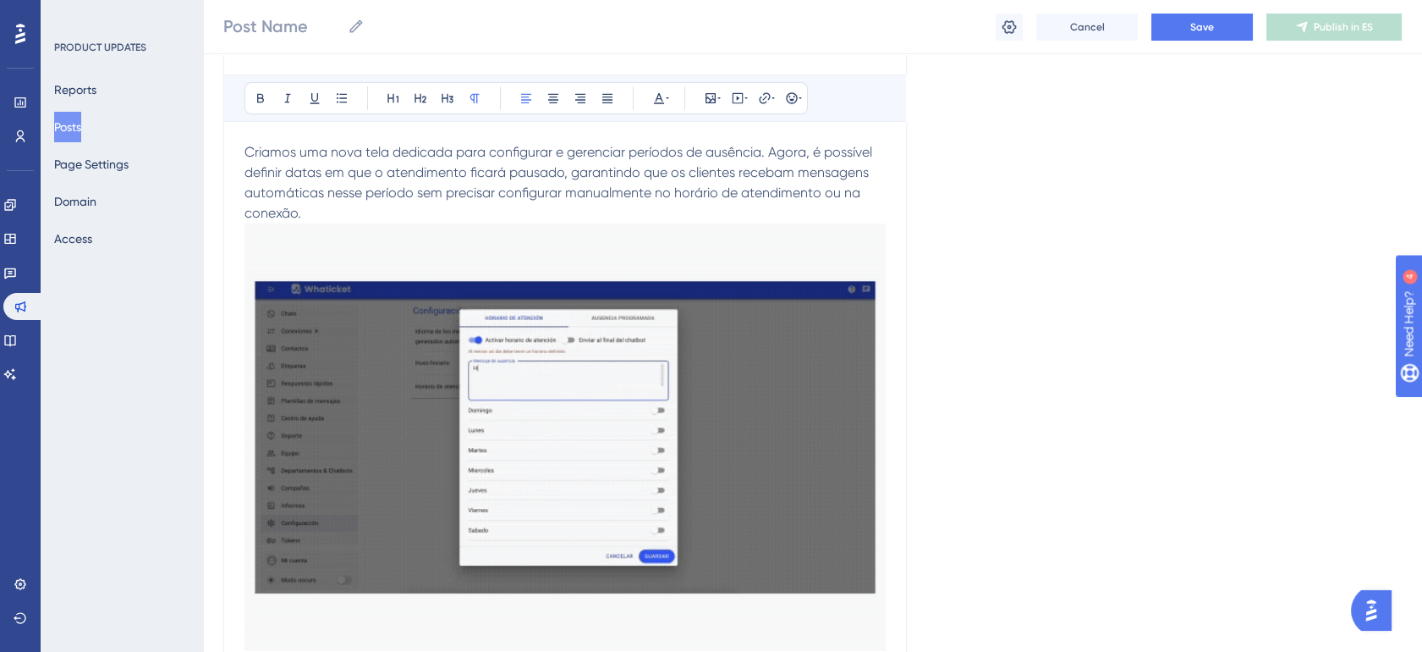
click at [417, 171] on span "Criamos uma nova tela dedicada para configurar e gerenciar períodos de ausência…" at bounding box center [560, 182] width 631 height 77
click at [451, 196] on span "Criamos uma nova tela dedicada para configurar e gerenciar períodos de ausência…" at bounding box center [560, 182] width 631 height 77
click at [379, 210] on p "Criamos uma nova tela dedicada para configurar e gerenciar períodos de ausência…" at bounding box center [565, 399] width 641 height 514
click at [503, 174] on span "Criamos uma nova tela dedicada para configurar e gerenciar períodos de ausência…" at bounding box center [560, 182] width 631 height 77
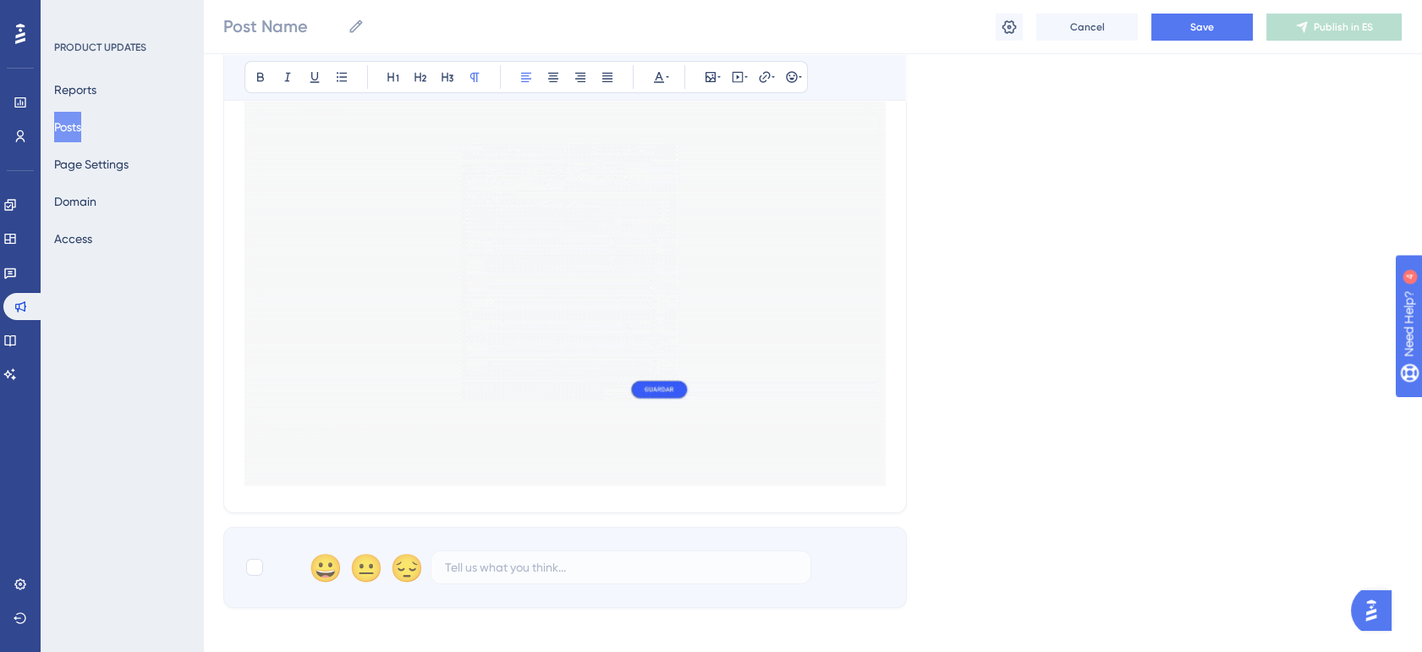
scroll to position [470, 14]
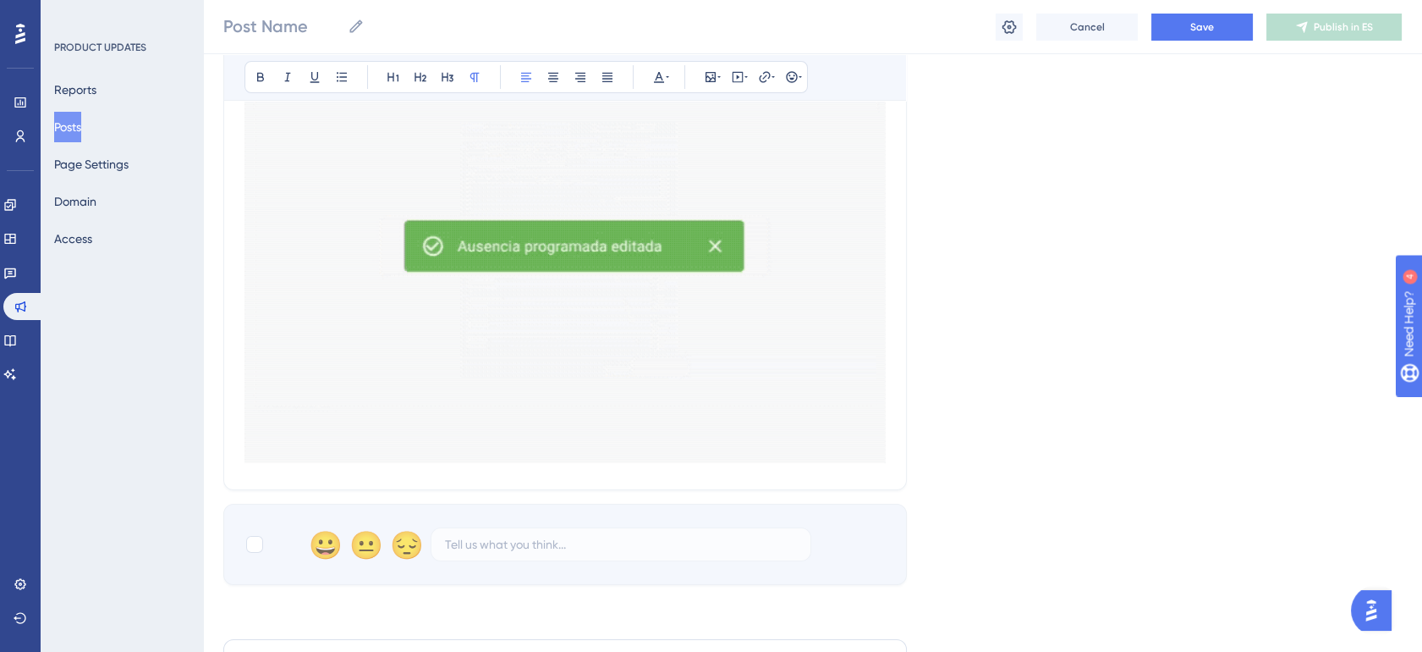
click at [880, 438] on div "Tela de Ausências Programadas Bold Italic Underline Bullet Point Heading 1 Head…" at bounding box center [565, 150] width 684 height 679
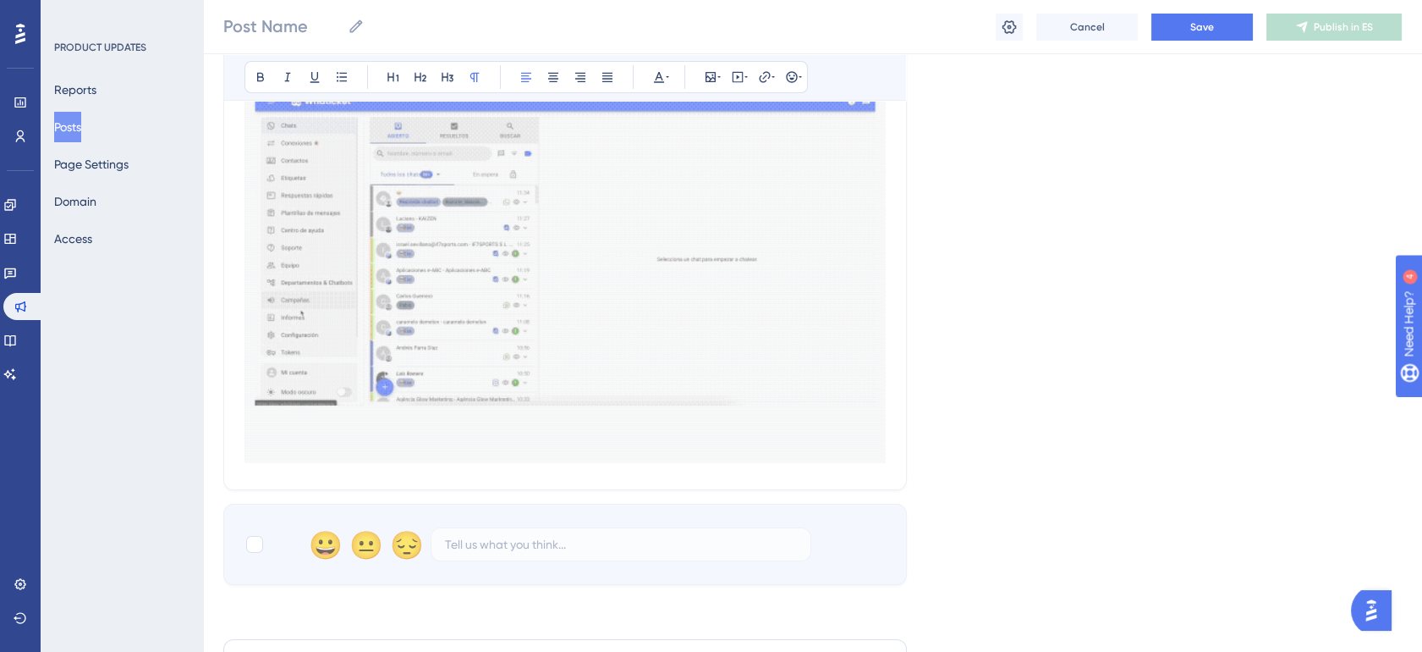
scroll to position [188, 14]
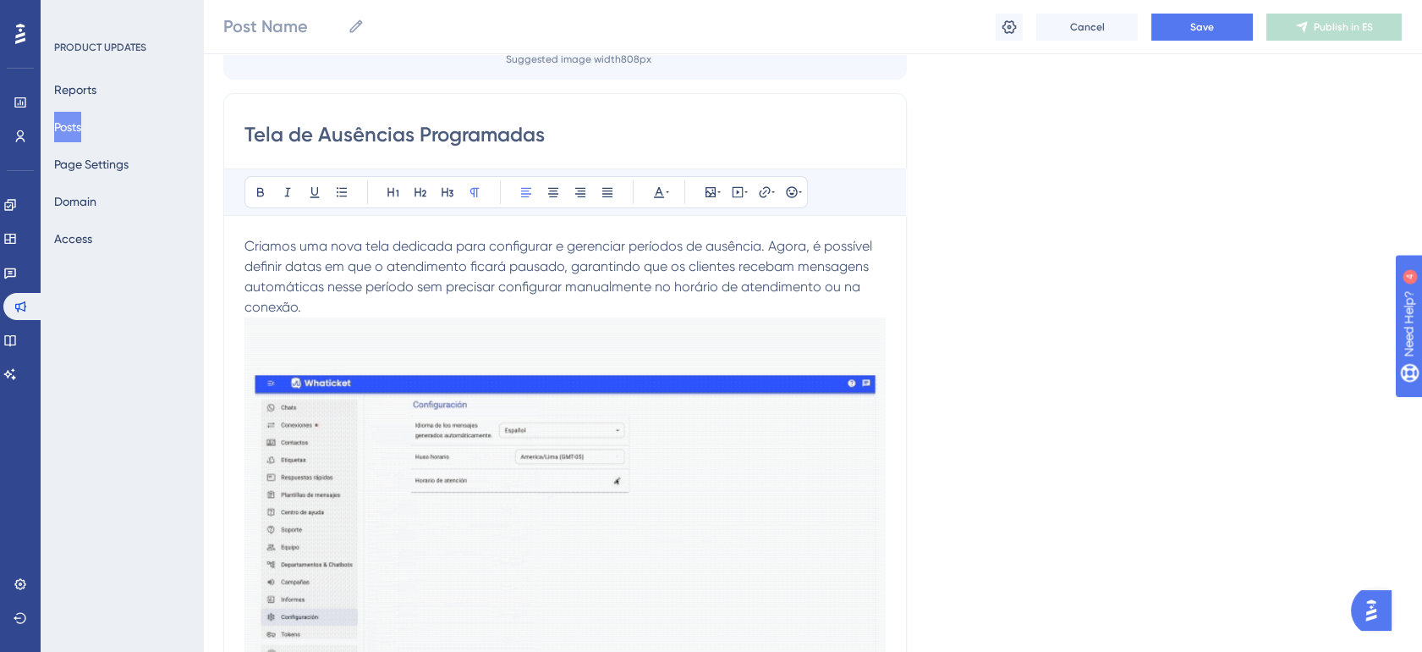
click at [821, 313] on p "Criamos uma nova tela dedicada para configurar e gerenciar períodos de ausência…" at bounding box center [565, 493] width 641 height 514
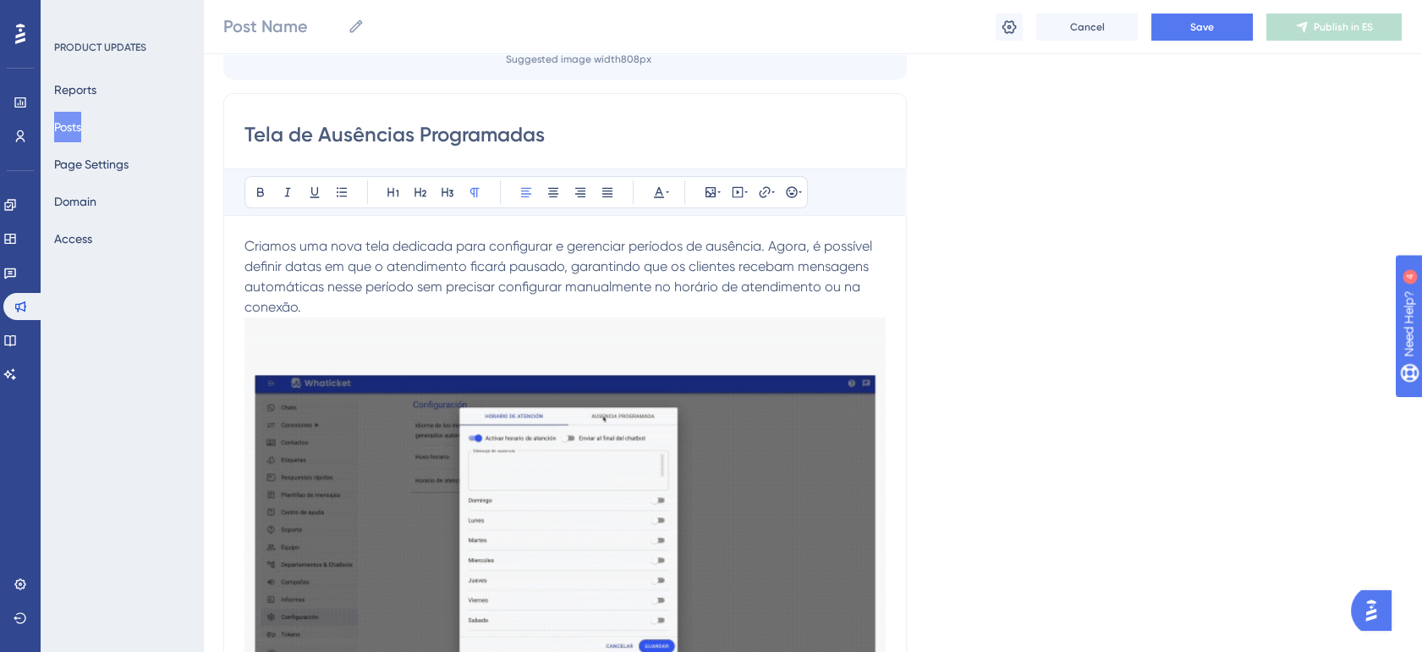
click at [538, 306] on p "Criamos uma nova tela dedicada para configurar e gerenciar períodos de ausência…" at bounding box center [565, 493] width 641 height 514
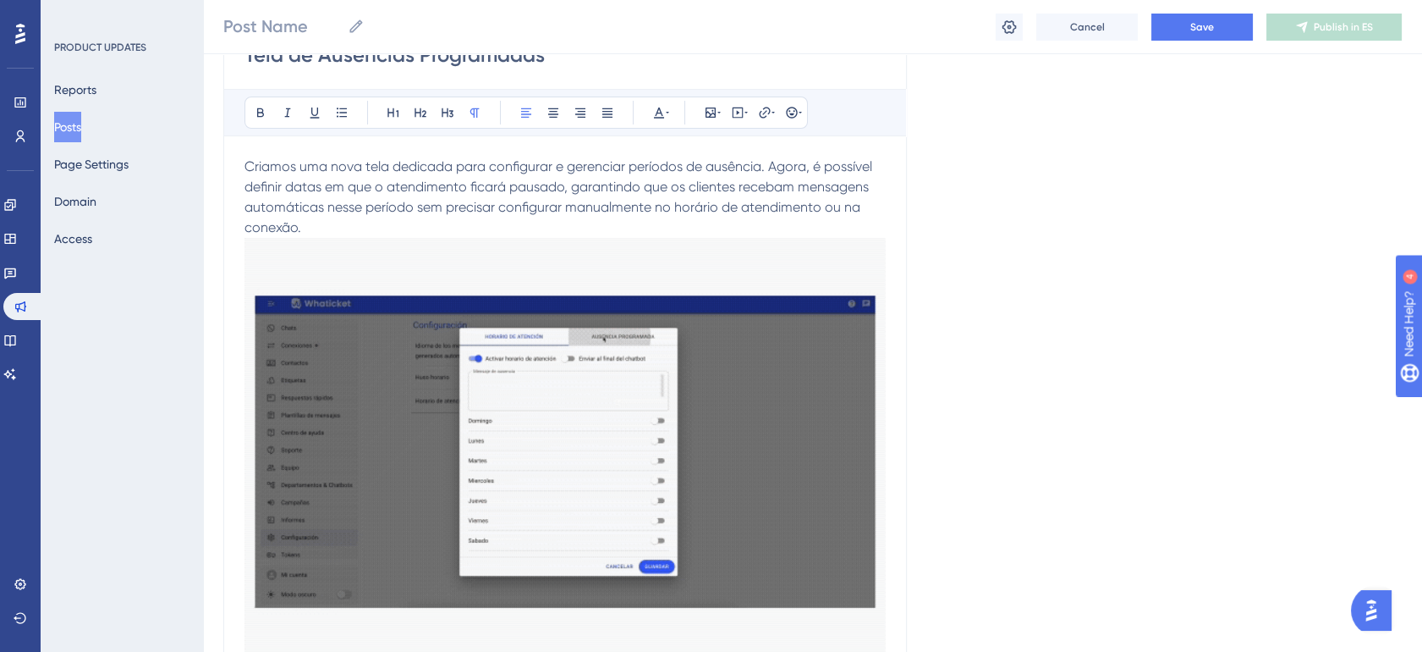
scroll to position [376, 14]
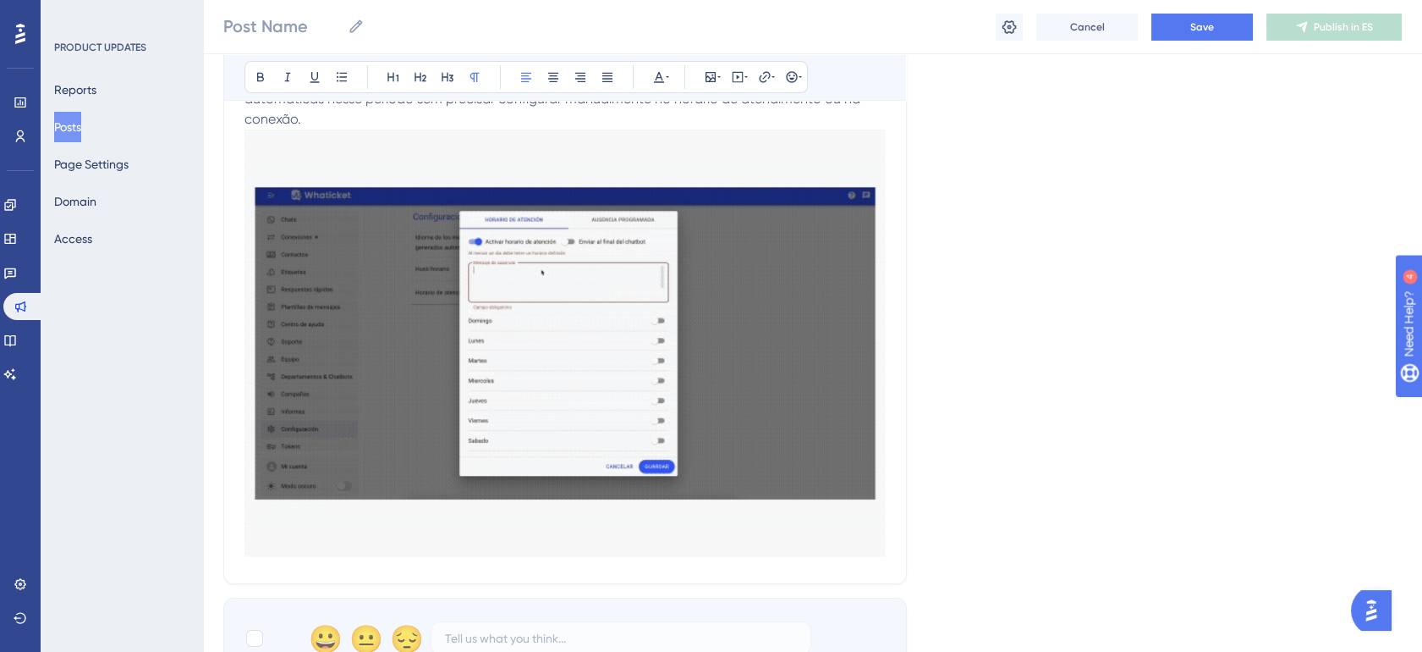
click at [884, 522] on div "Tela de Ausências Programadas Bold Italic Underline Bullet Point Heading 1 Head…" at bounding box center [565, 244] width 684 height 679
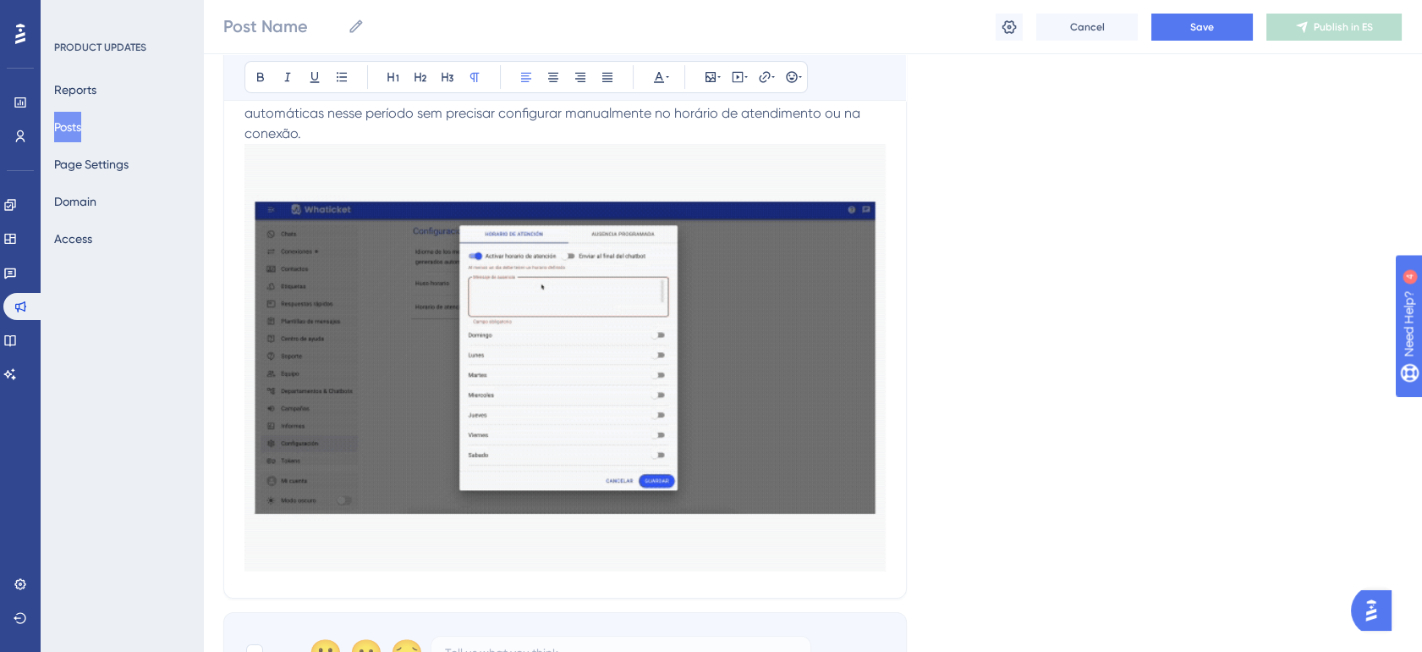
scroll to position [313, 14]
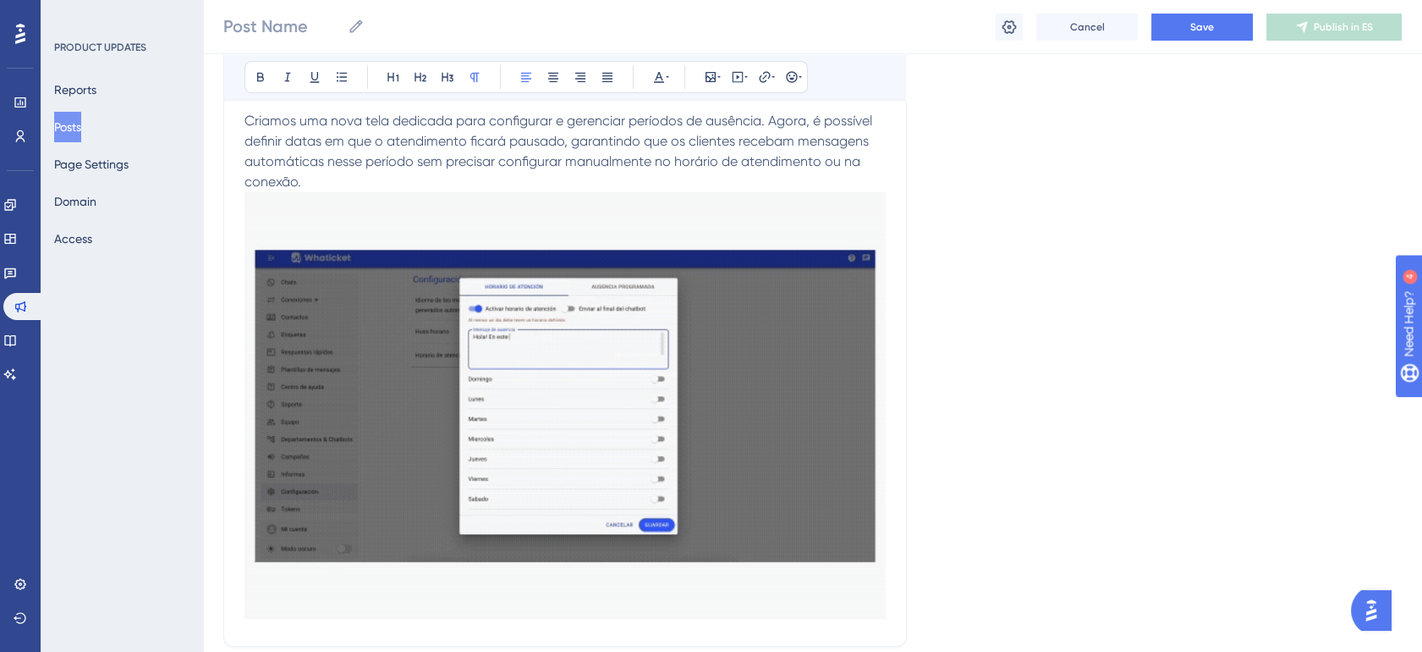
click at [458, 180] on p "Criamos uma nova tela dedicada para configurar e gerenciar períodos de ausência…" at bounding box center [565, 368] width 641 height 514
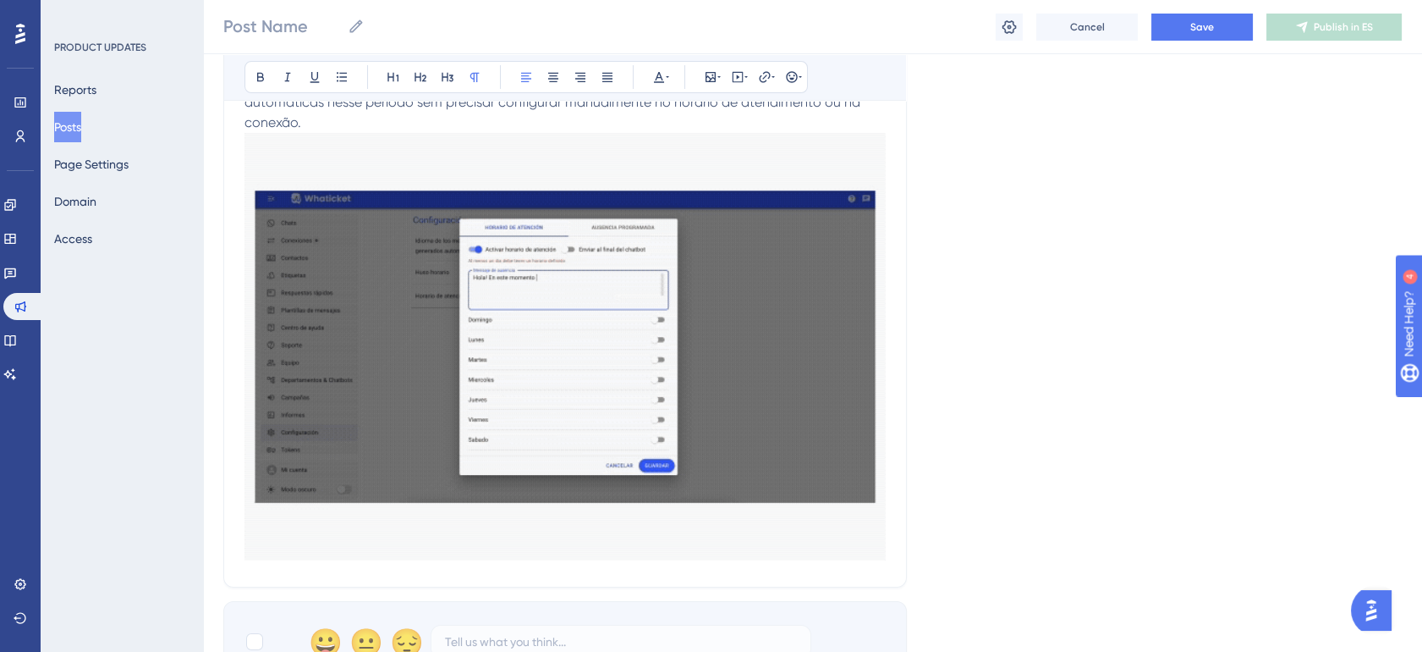
scroll to position [501, 14]
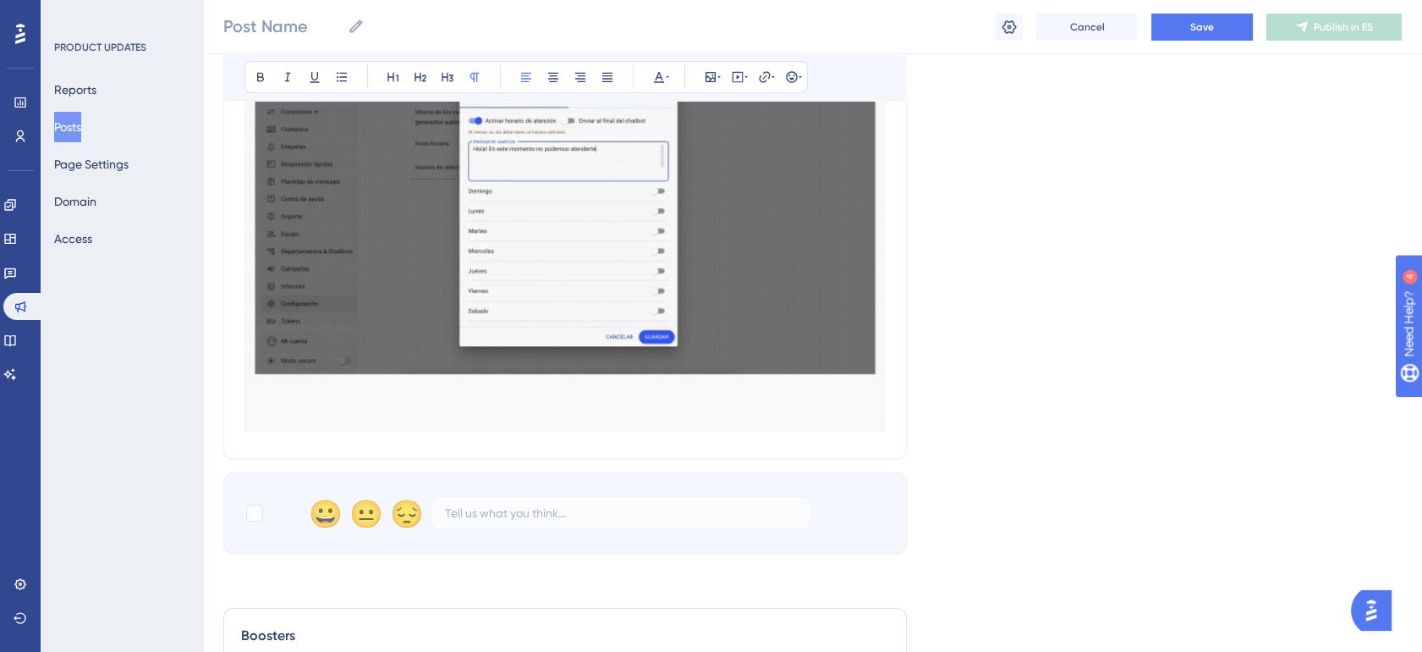
click at [887, 424] on div "Tela de Ausências Programadas Bold Italic Underline Bullet Point Heading 1 Head…" at bounding box center [565, 119] width 684 height 679
click at [883, 424] on div "Tela de Ausências Programadas Bold Italic Underline Bullet Point Heading 1 Head…" at bounding box center [565, 119] width 684 height 679
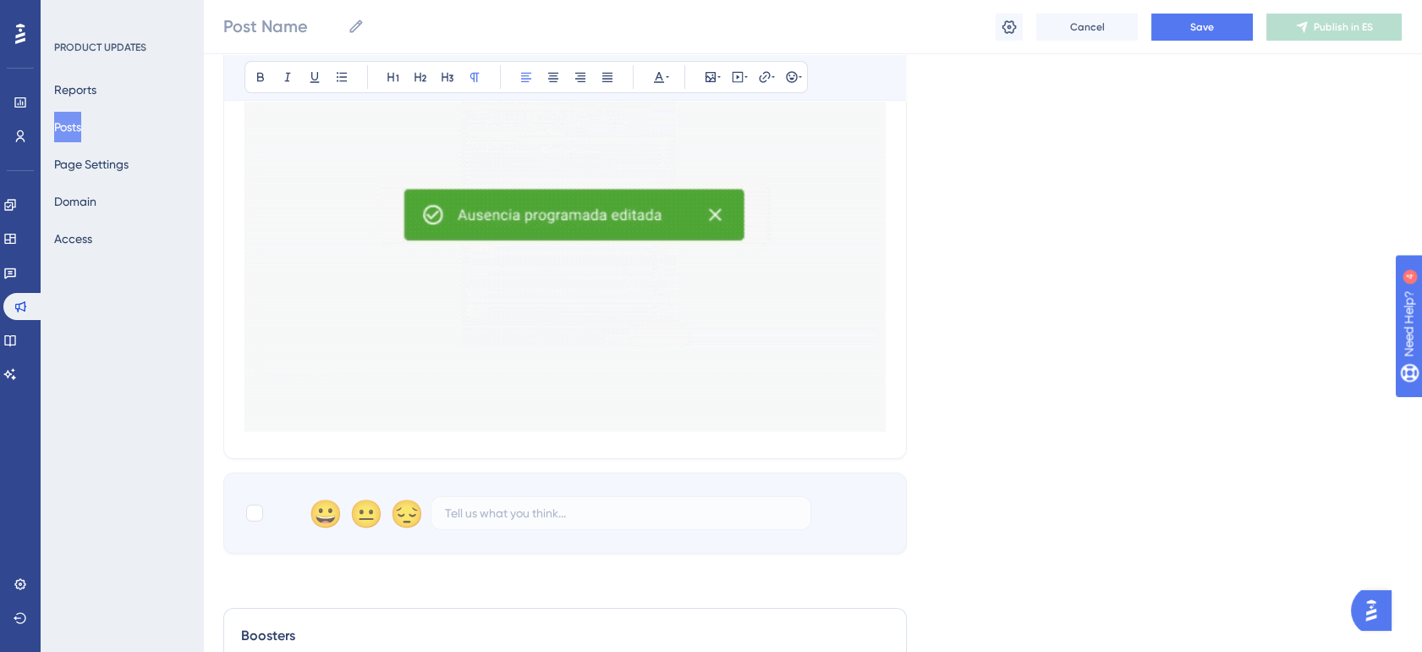
click at [882, 425] on div "Tela de Ausências Programadas Bold Italic Underline Bullet Point Heading 1 Head…" at bounding box center [565, 119] width 684 height 679
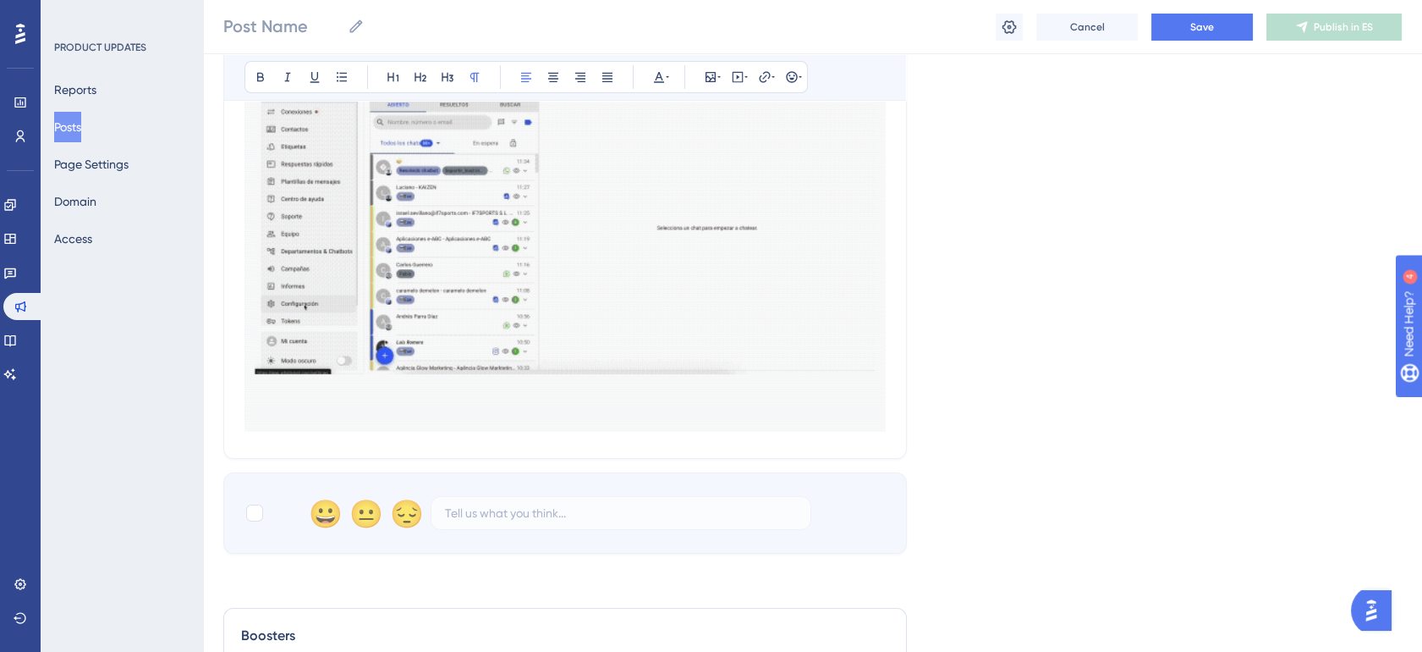
click at [245, 464] on div "Language Spanish (Default) Upload Cover Image Suggested image width 808 px Tela…" at bounding box center [812, 80] width 1179 height 946
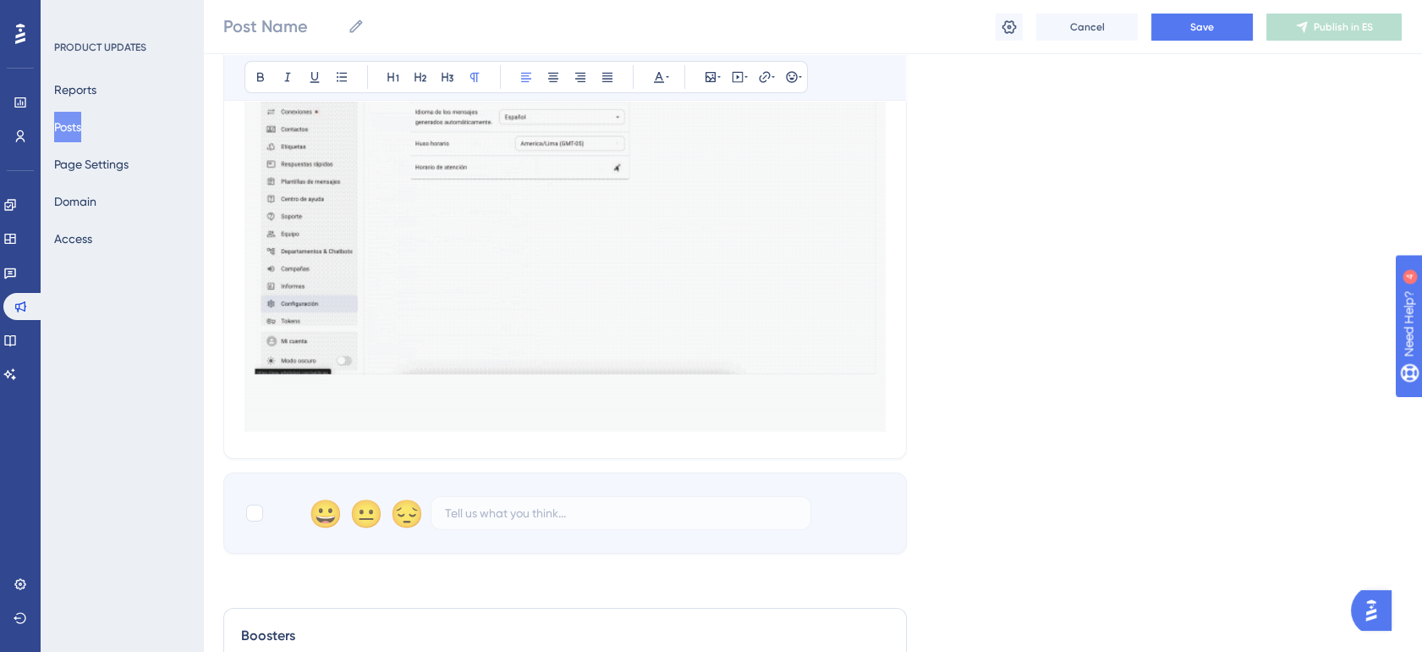
click at [245, 497] on div "😀 😐 😔" at bounding box center [565, 512] width 684 height 81
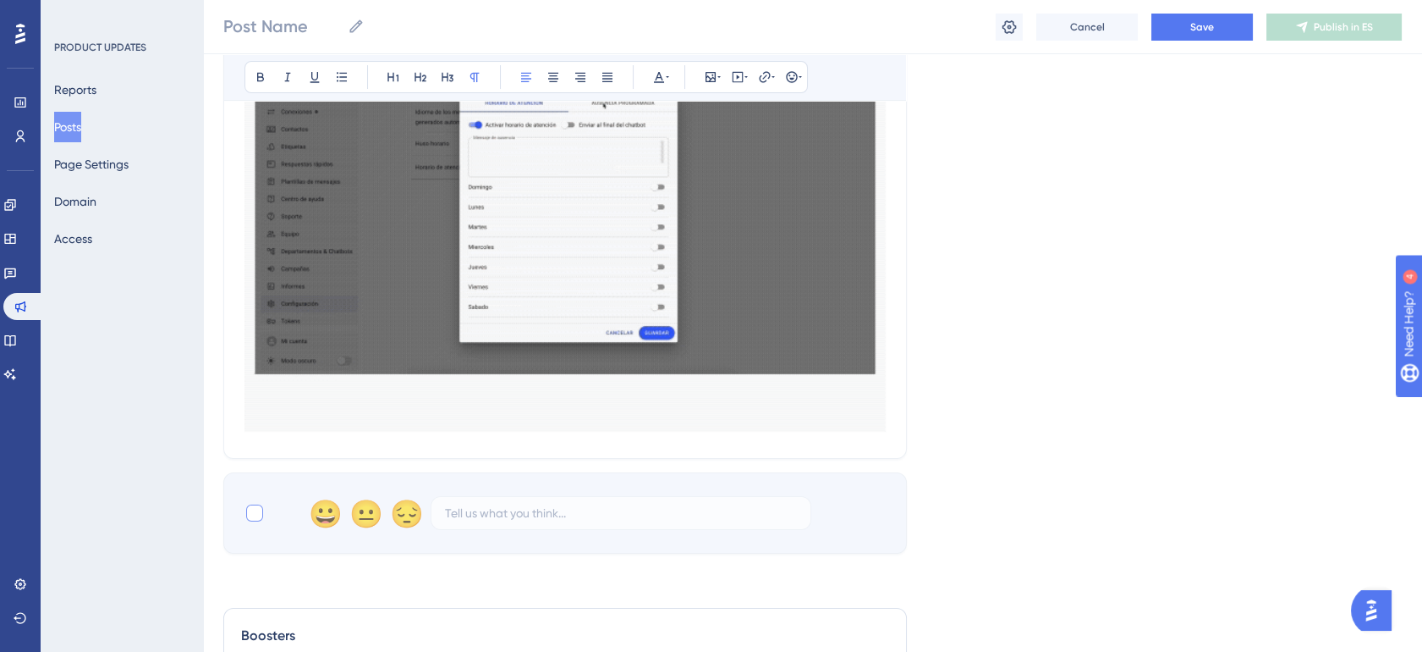
click at [246, 515] on div at bounding box center [254, 512] width 17 height 17
checkbox input "true"
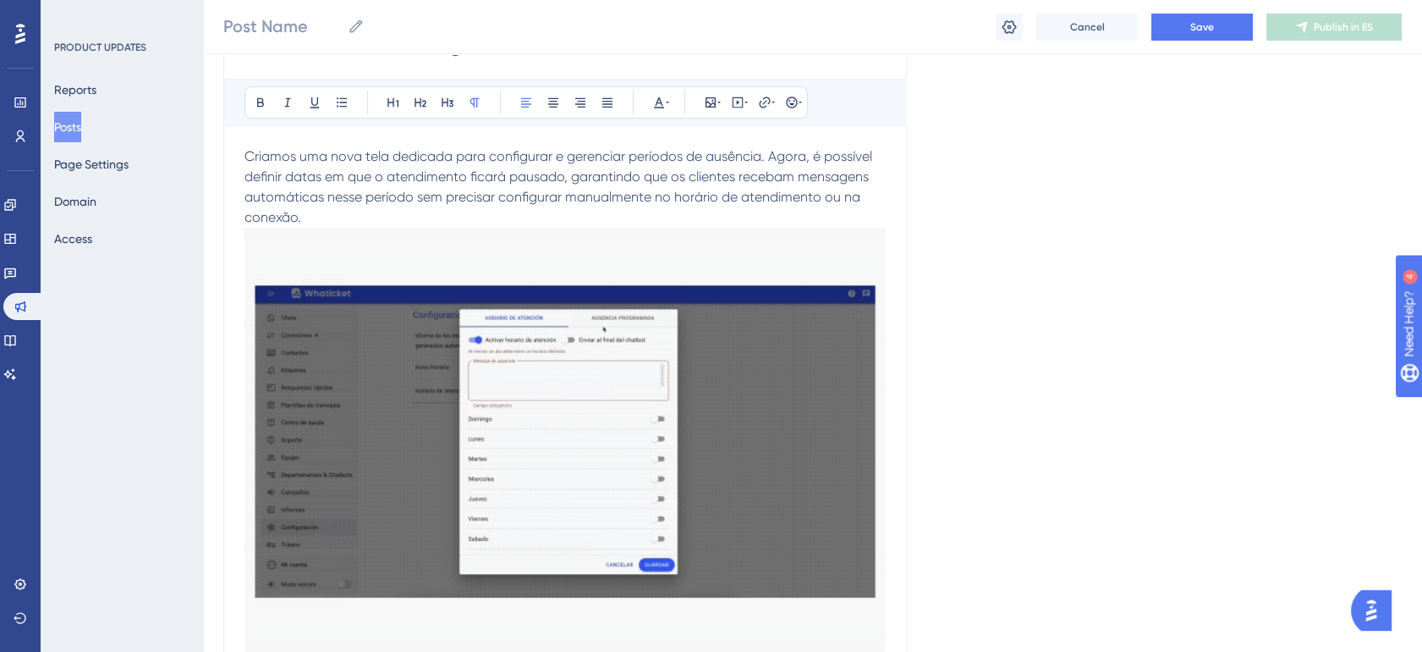
scroll to position [273, 14]
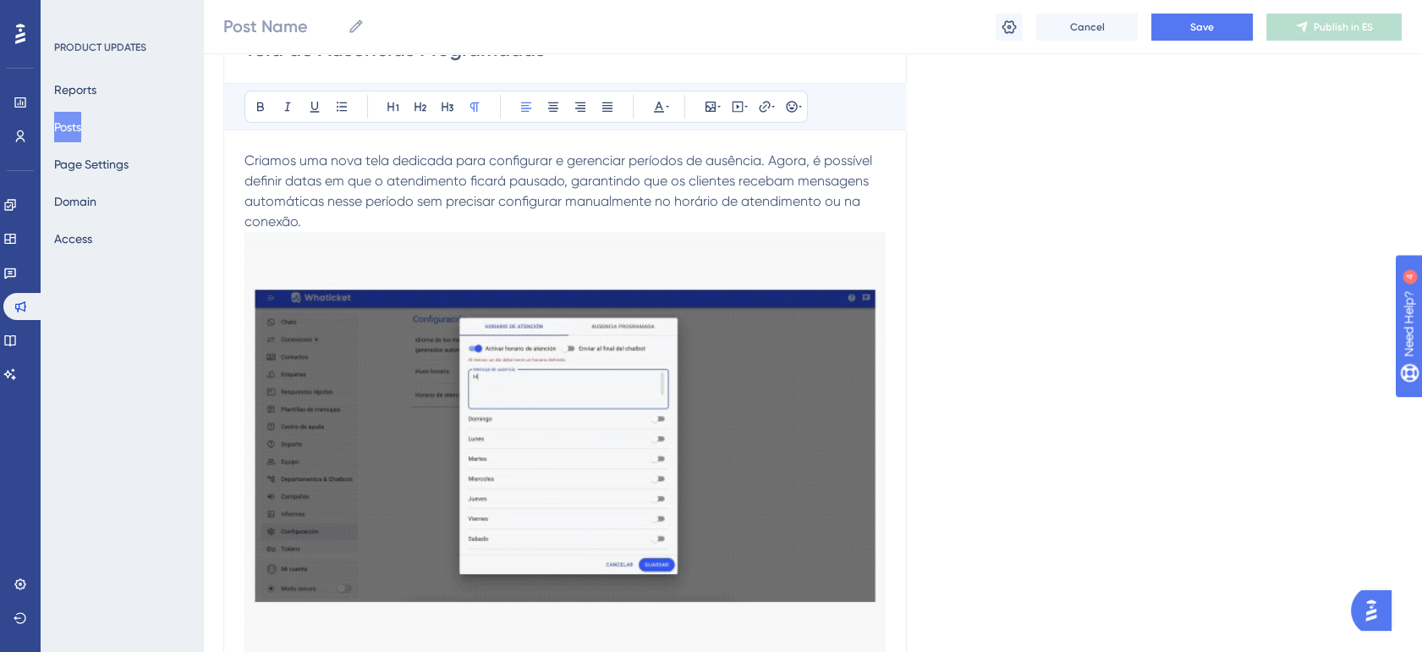
click at [344, 223] on p "Criamos uma nova tela dedicada para configurar e gerenciar períodos de ausência…" at bounding box center [565, 408] width 641 height 514
click at [841, 273] on img at bounding box center [565, 445] width 641 height 427
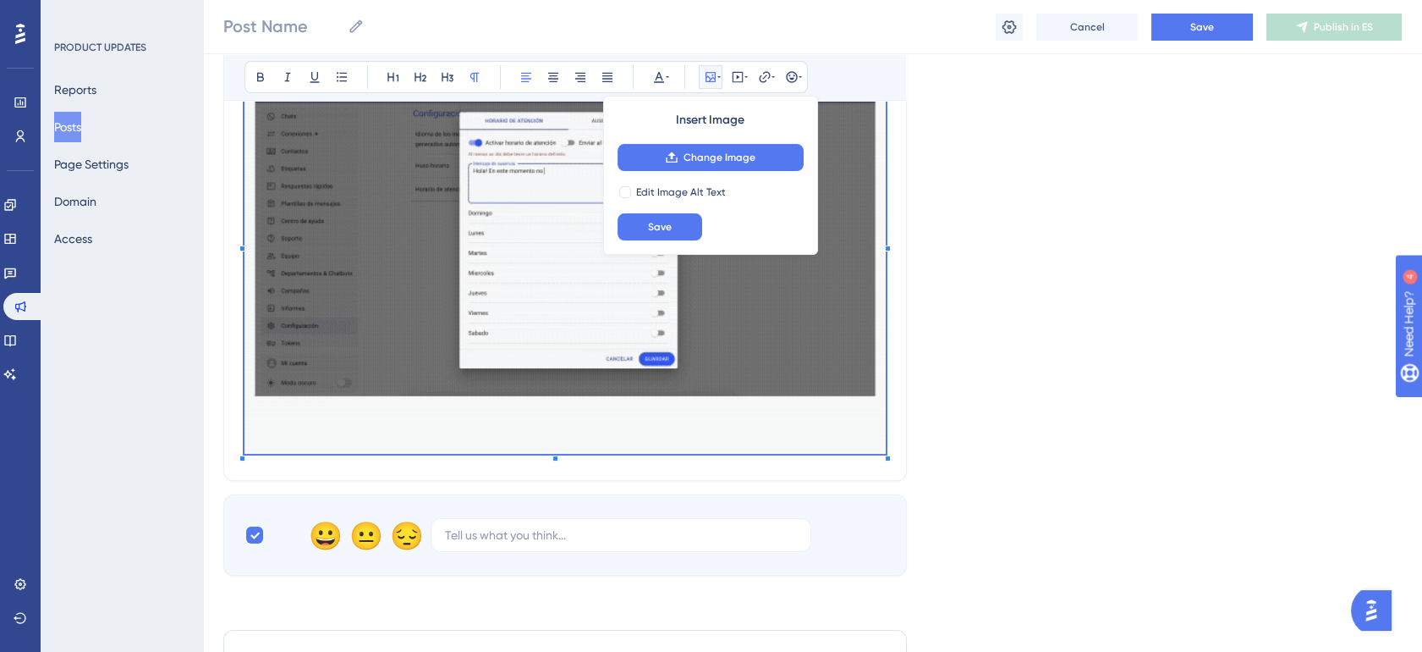
scroll to position [493, 14]
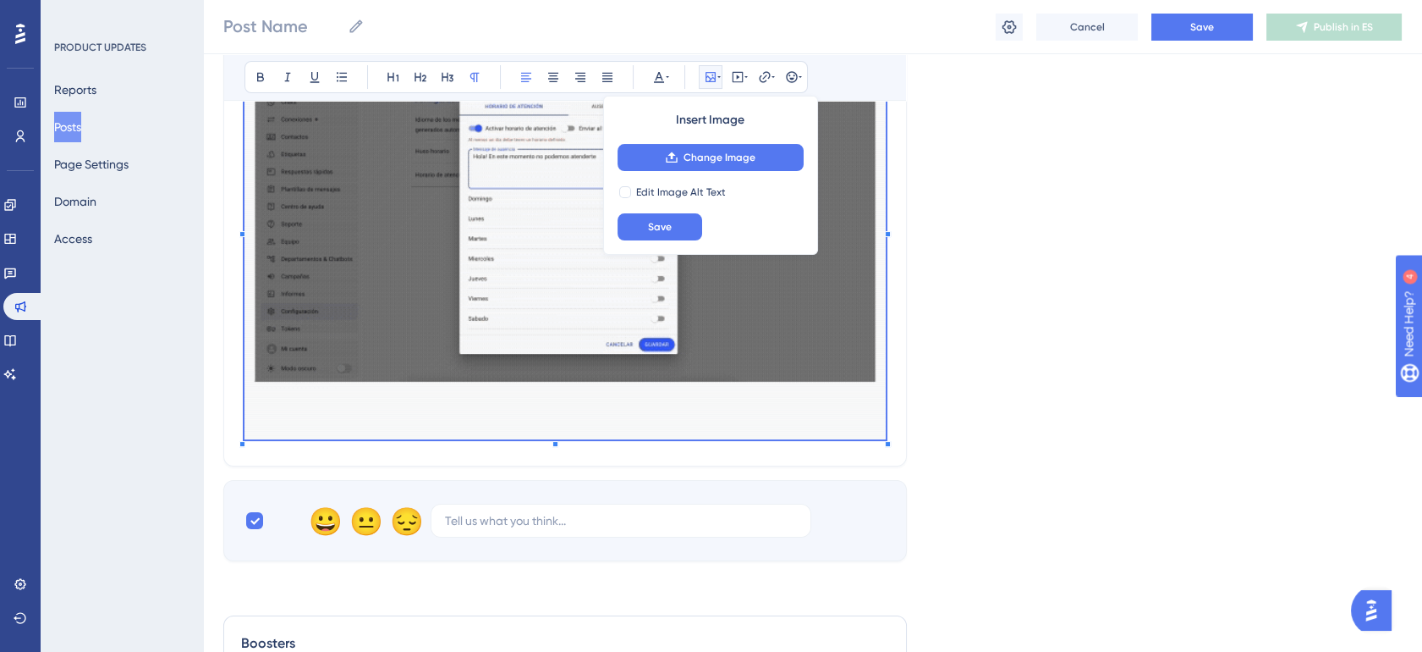
click at [860, 446] on div "Tela de Ausências Programadas Bold Italic Underline Bullet Point Heading 1 Head…" at bounding box center [565, 127] width 684 height 679
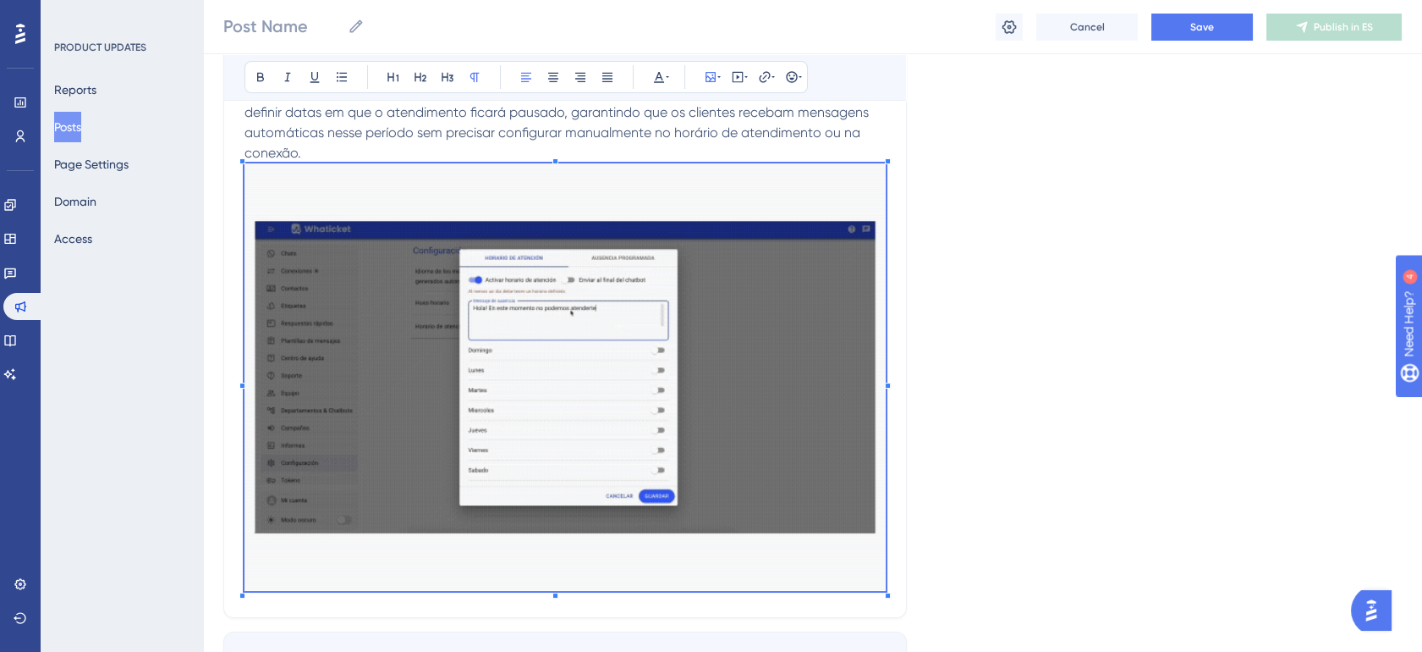
scroll to position [337, 14]
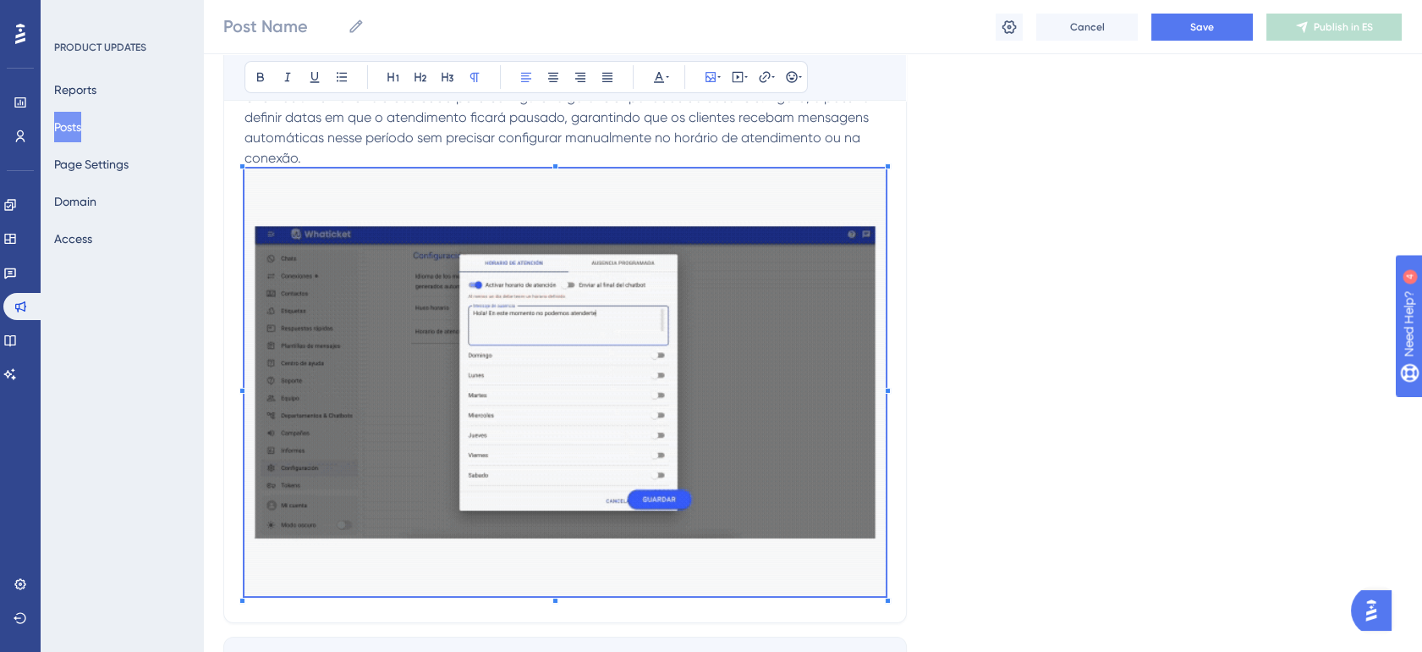
click at [349, 156] on p "Criamos uma nova tela dedicada para configurar e gerenciar períodos de ausência…" at bounding box center [565, 344] width 641 height 514
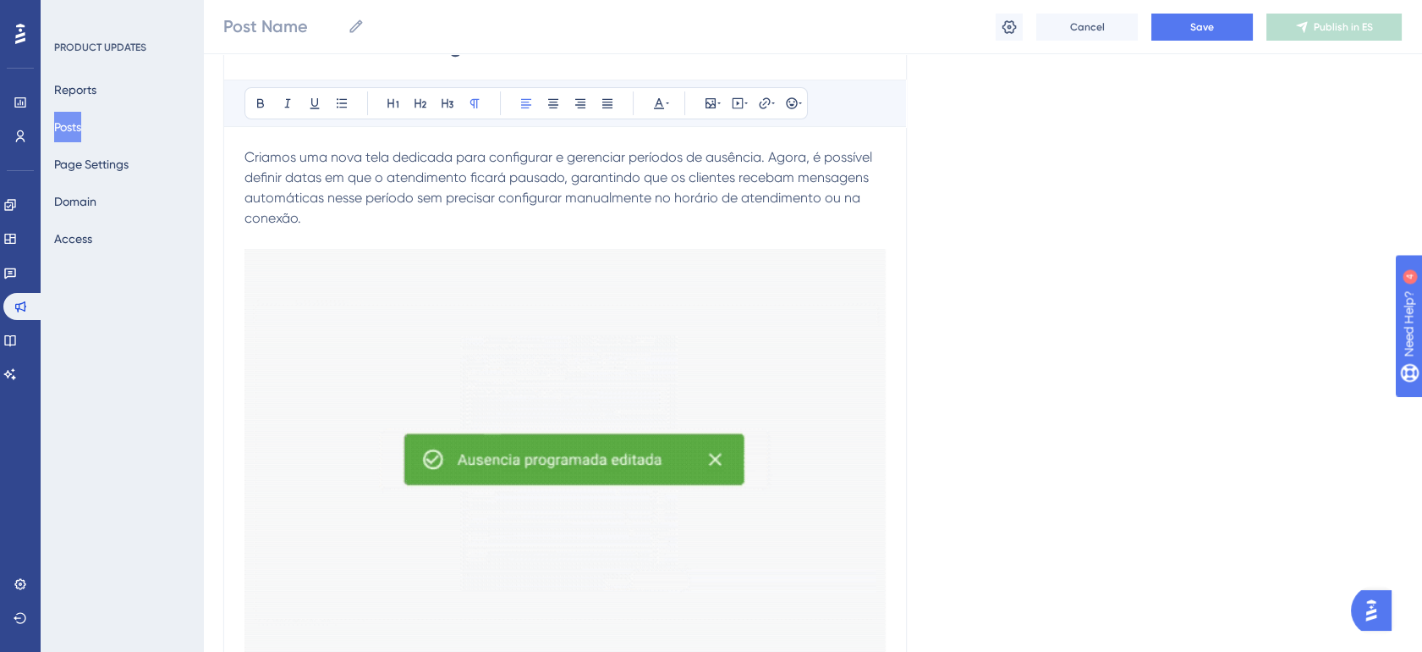
scroll to position [214, 14]
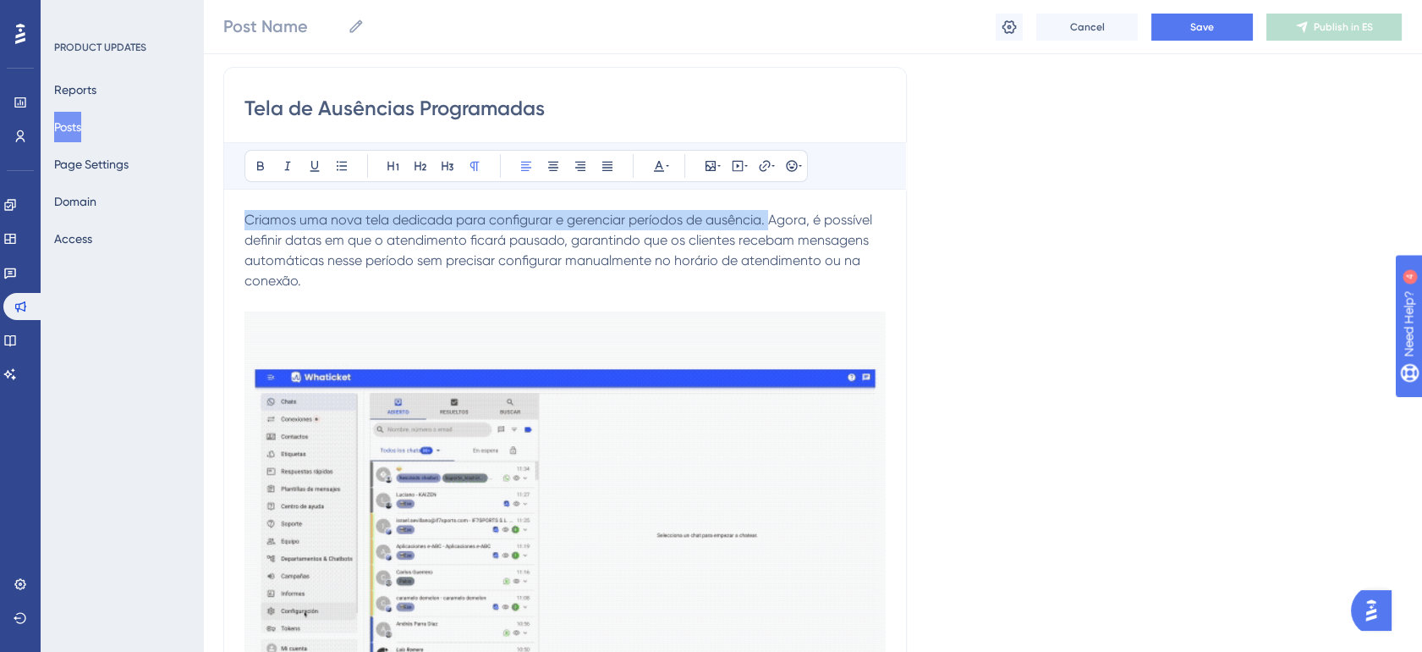
drag, startPoint x: 758, startPoint y: 226, endPoint x: 220, endPoint y: 217, distance: 538.2
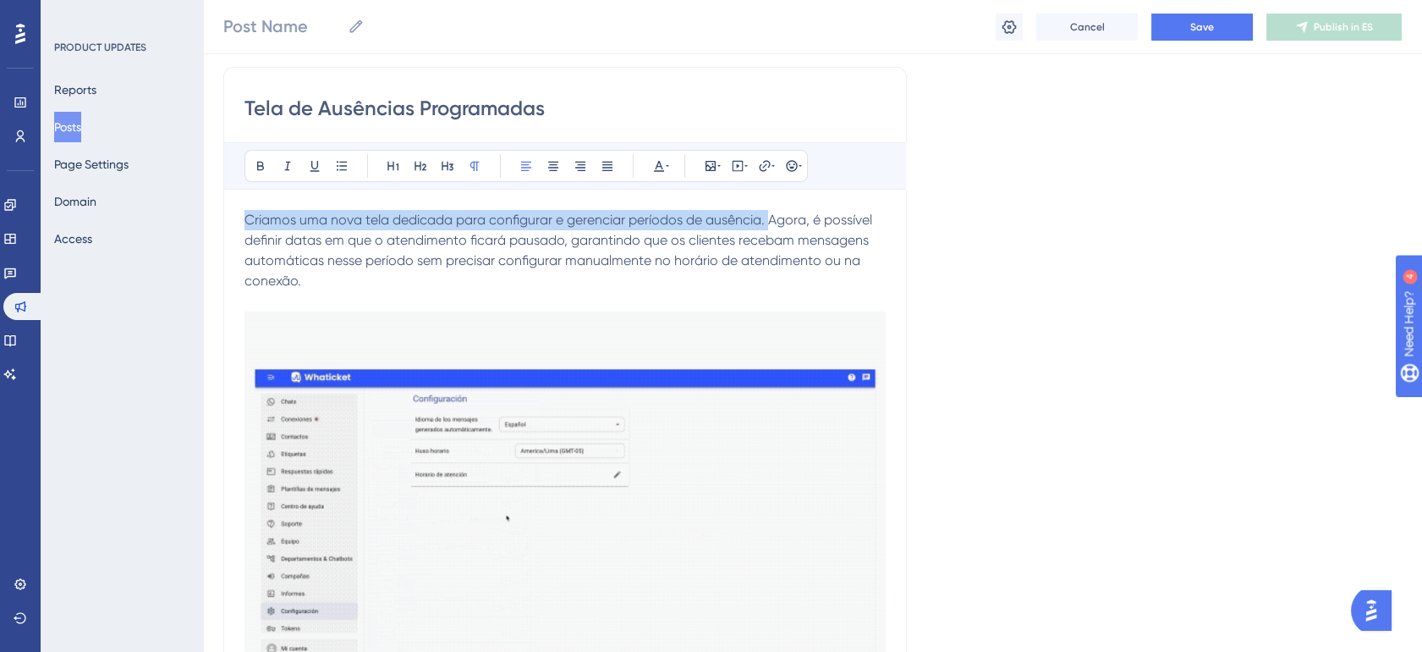
click at [223, 217] on div "Tela de Ausências Programadas Bold Italic Underline Bullet Point Heading 1 Head…" at bounding box center [565, 437] width 684 height 740
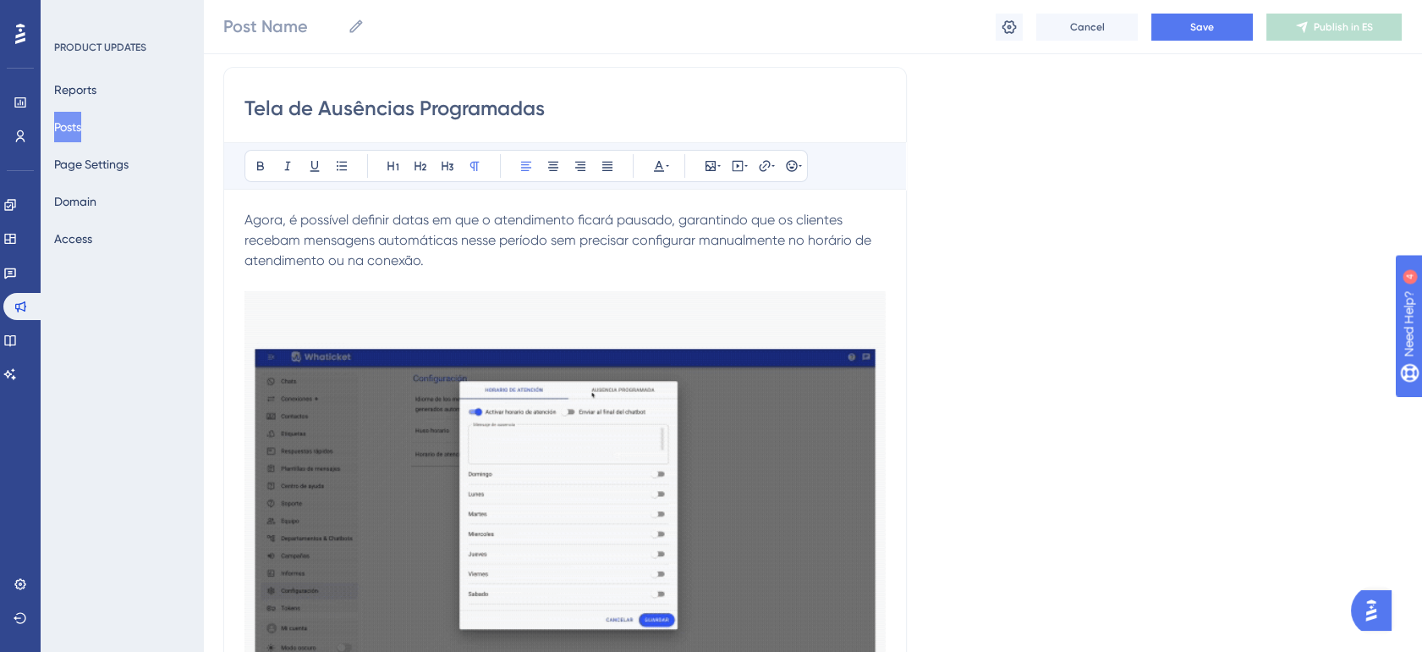
click at [398, 228] on p "Agora, é possível definir datas em que o atendimento ficará pausado, garantindo…" at bounding box center [565, 240] width 641 height 61
drag, startPoint x: 434, startPoint y: 217, endPoint x: 494, endPoint y: 218, distance: 60.1
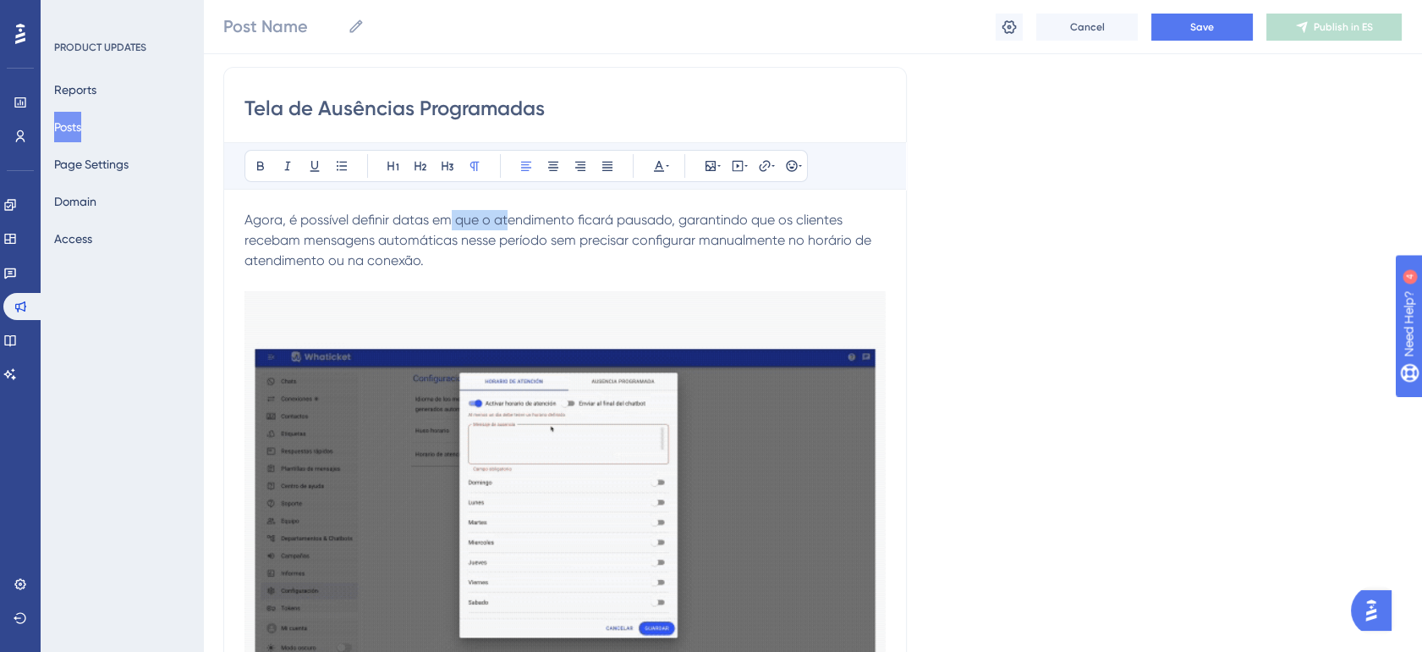
click at [494, 218] on span "Agora, é possível definir datas em que o atendimento ficará pausado, garantindo…" at bounding box center [560, 240] width 630 height 57
click at [536, 221] on span "Agora, é possível definir datas em que o atendimento ficará pausado, garantindo…" at bounding box center [560, 240] width 630 height 57
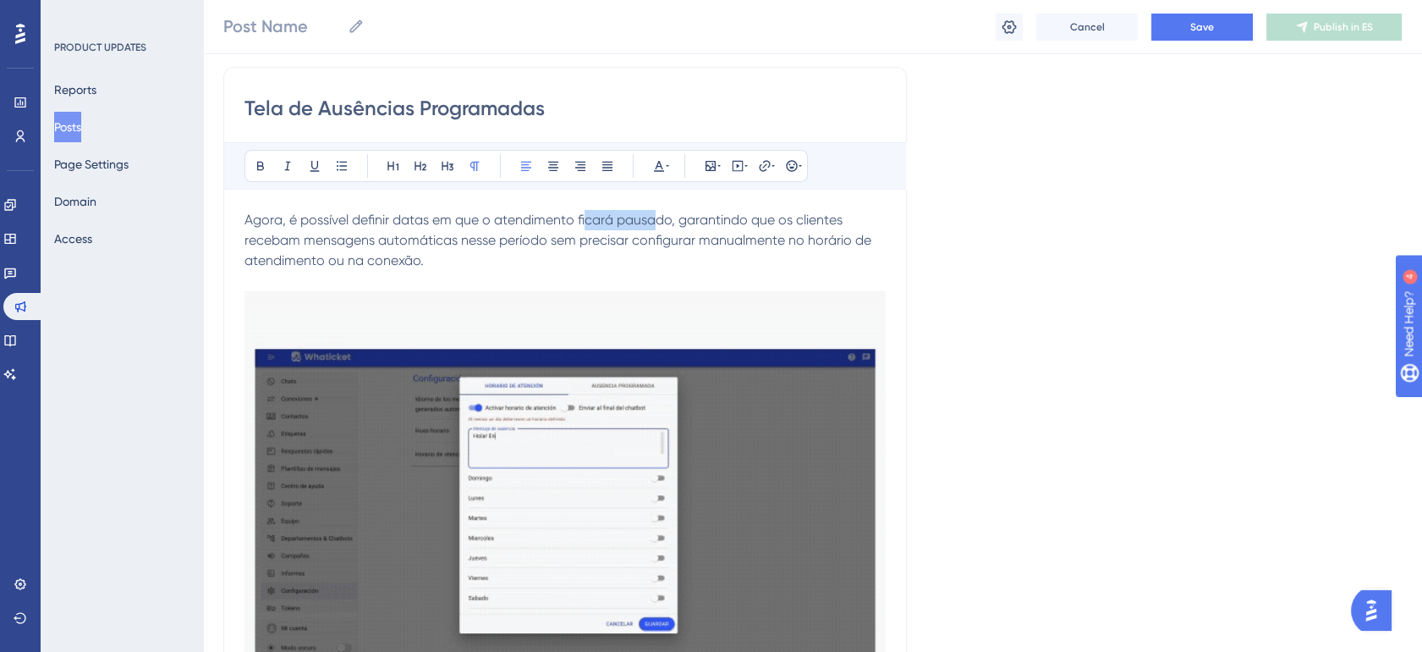
drag, startPoint x: 574, startPoint y: 221, endPoint x: 646, endPoint y: 221, distance: 71.9
click at [646, 221] on span "Agora, é possível definir datas em que o atendimento ficará pausado, garantindo…" at bounding box center [560, 240] width 630 height 57
click at [680, 223] on span "Agora, é possível definir datas em que o atendimento ficará pausado, garantindo…" at bounding box center [560, 240] width 630 height 57
drag, startPoint x: 676, startPoint y: 223, endPoint x: 819, endPoint y: 223, distance: 143.0
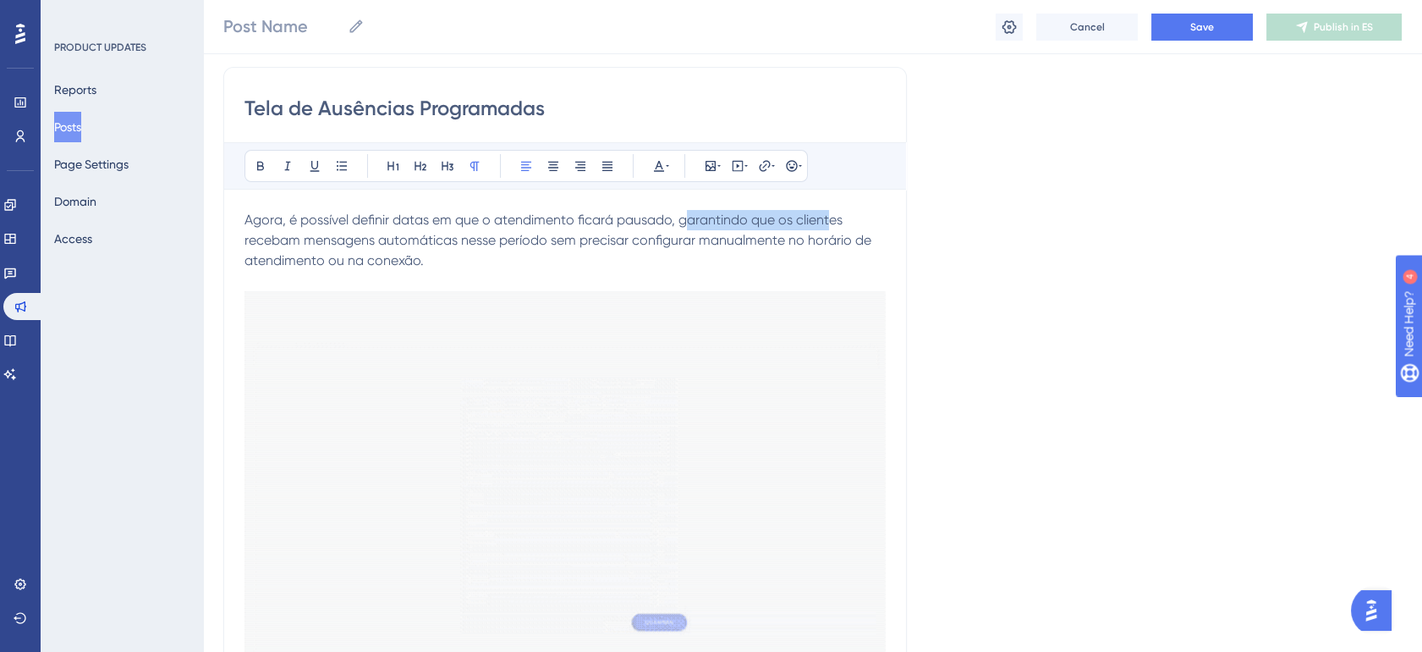
click at [819, 223] on span "Agora, é possível definir datas em que o atendimento ficará pausado, garantindo…" at bounding box center [560, 240] width 630 height 57
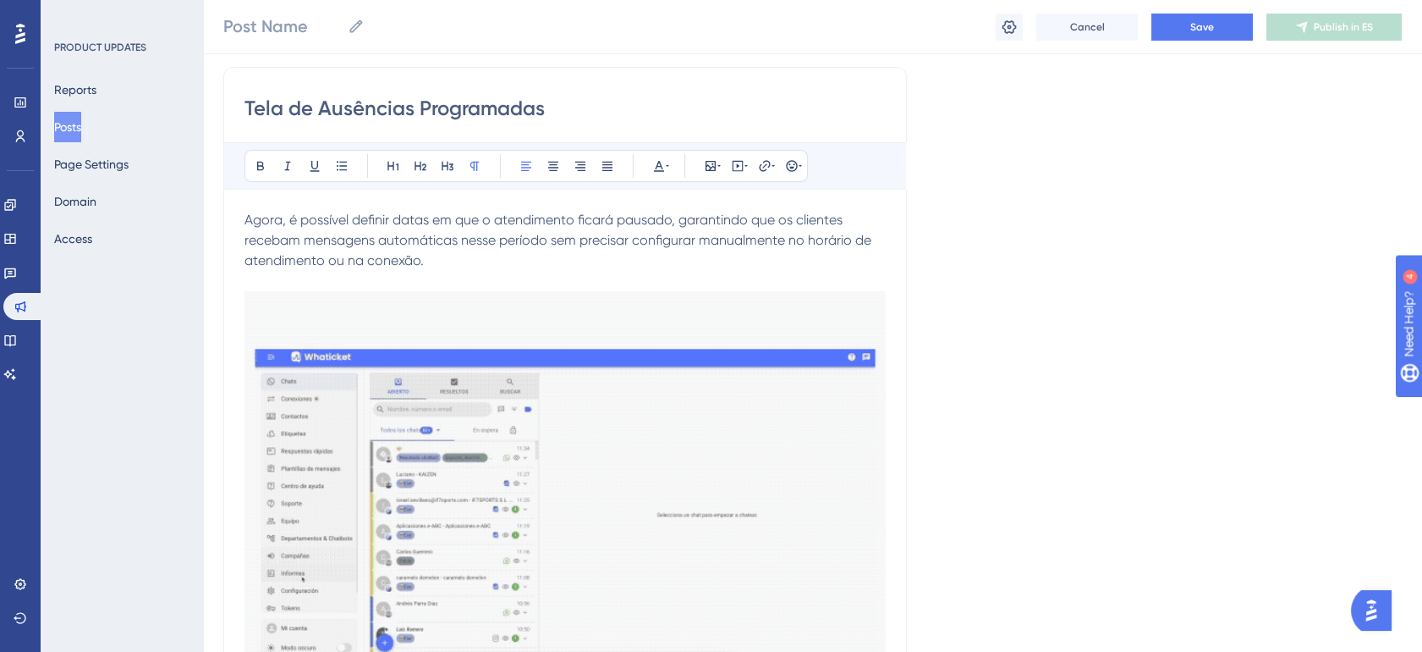
click at [393, 237] on span "Agora, é possível definir datas em que o atendimento ficará pausado, garantindo…" at bounding box center [560, 240] width 630 height 57
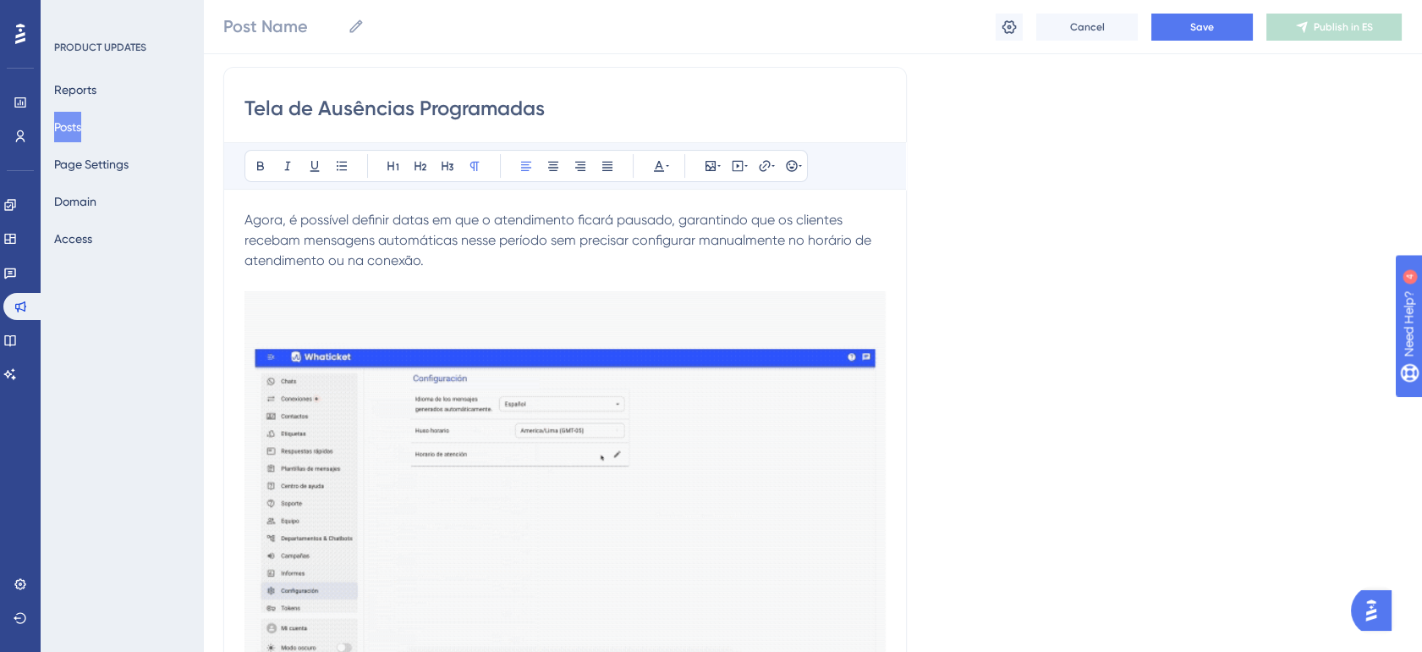
click at [366, 238] on span "Agora, é possível definir datas em que o atendimento ficará pausado, garantindo…" at bounding box center [560, 240] width 630 height 57
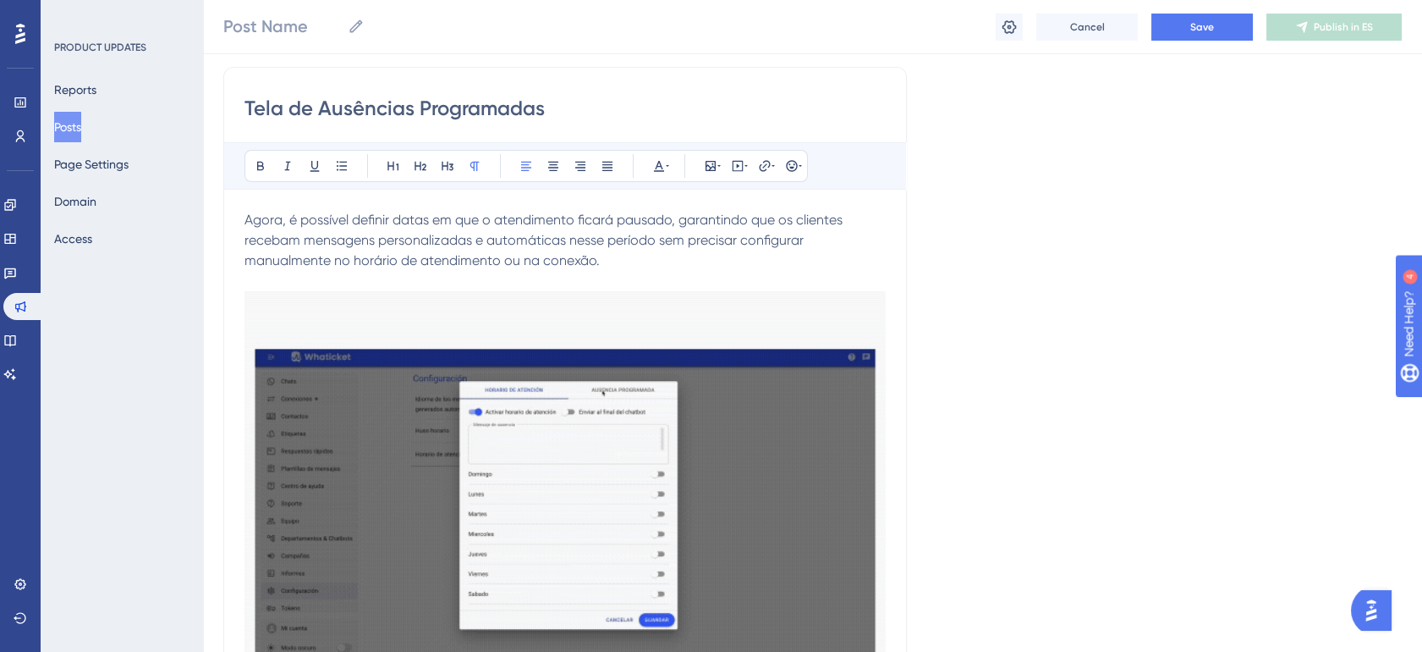
click at [635, 239] on span "Agora, é possível definir datas em que o atendimento ficará pausado, garantindo…" at bounding box center [546, 240] width 602 height 57
click at [652, 239] on span "Agora, é possível definir datas em que o atendimento ficará pausado, garantindo…" at bounding box center [546, 240] width 602 height 57
click at [349, 259] on span "Agora, é possível definir datas em que o atendimento ficará pausado, garantindo…" at bounding box center [546, 240] width 602 height 57
click at [324, 261] on span "Agora, é possível definir datas em que o atendimento ficará pausado, garantindo…" at bounding box center [546, 240] width 602 height 57
click at [329, 260] on span "Agora, é possível definir datas em que o atendimento ficará pausado, garantindo…" at bounding box center [546, 240] width 602 height 57
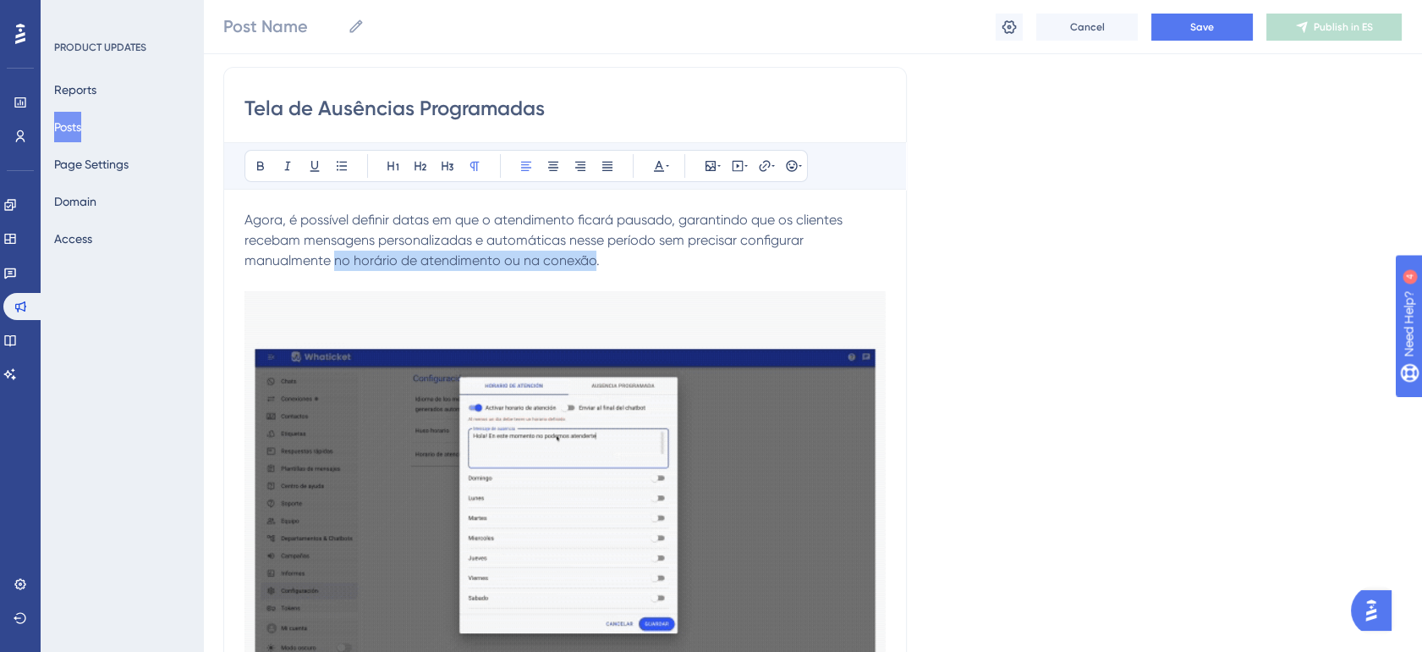
drag, startPoint x: 320, startPoint y: 260, endPoint x: 580, endPoint y: 259, distance: 260.6
click at [580, 259] on span "Agora, é possível definir datas em que o atendimento ficará pausado, garantindo…" at bounding box center [546, 240] width 602 height 57
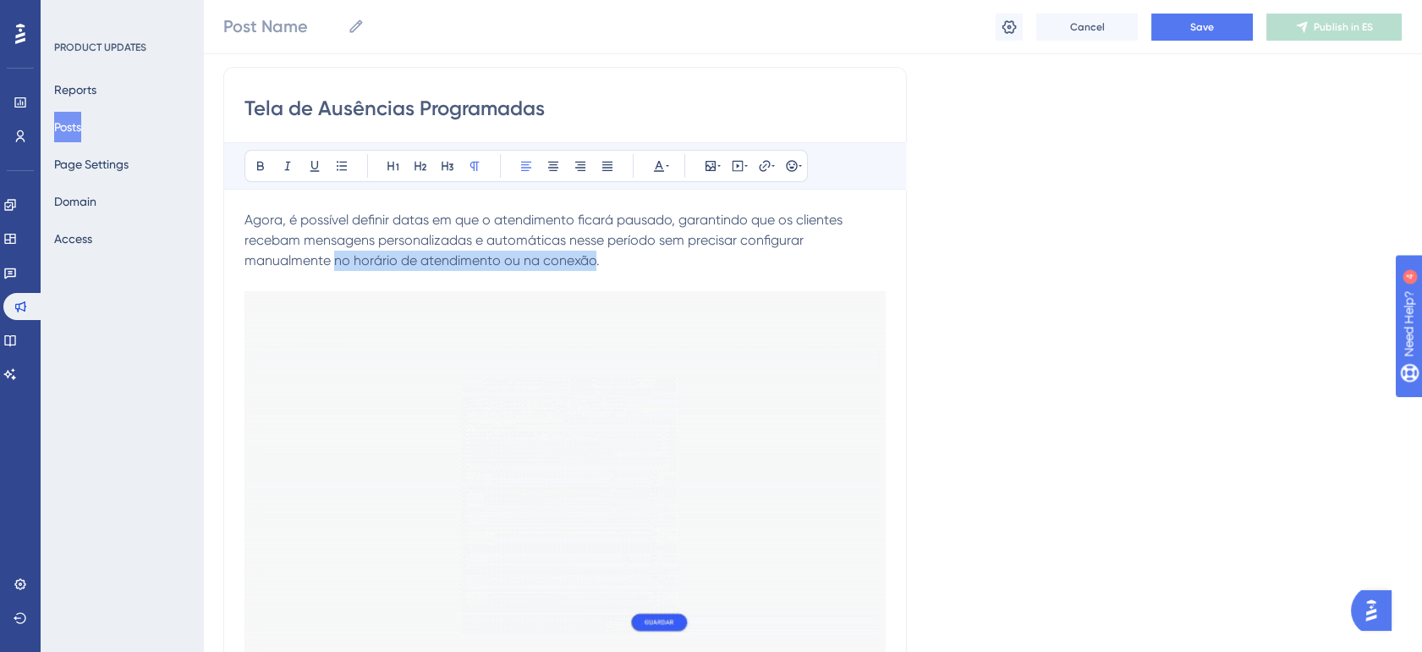
click at [487, 263] on span "Agora, é possível definir datas em que o atendimento ficará pausado, garantindo…" at bounding box center [546, 240] width 602 height 57
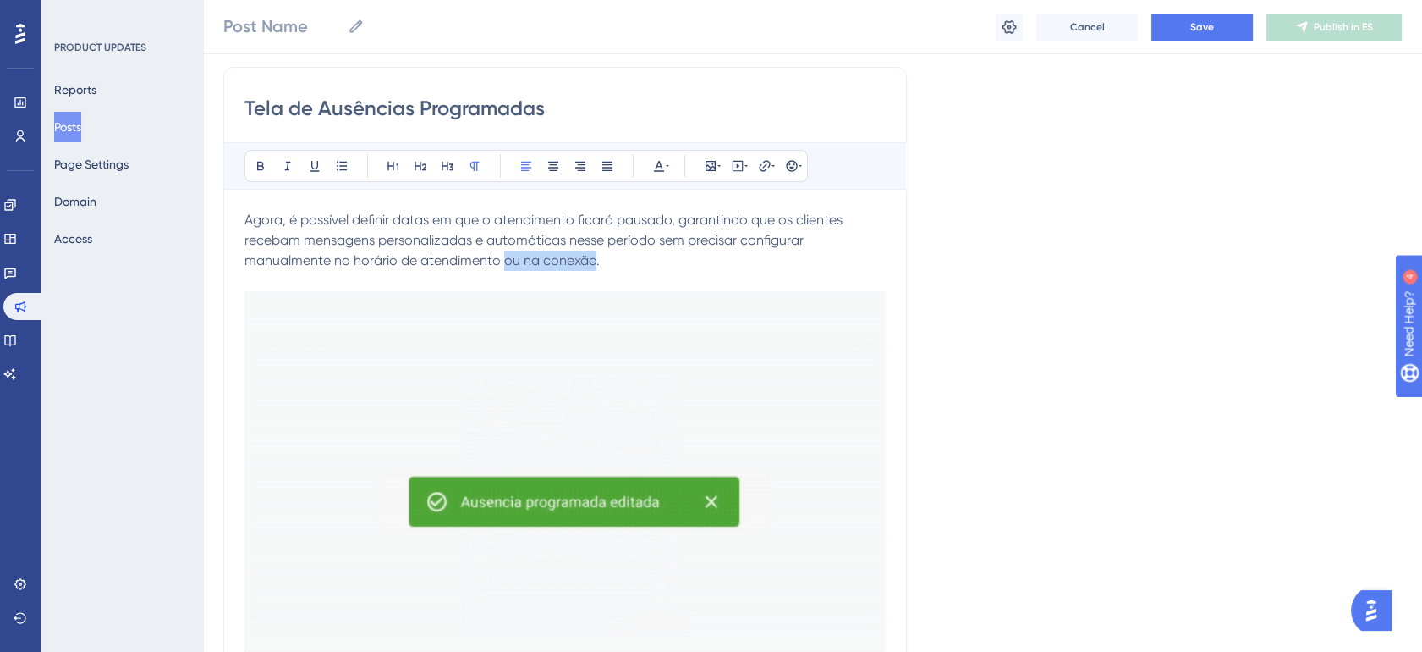
drag, startPoint x: 492, startPoint y: 260, endPoint x: 577, endPoint y: 262, distance: 85.5
click at [577, 262] on span "Agora, é possível definir datas em que o atendimento ficará pausado, garantindo…" at bounding box center [546, 240] width 602 height 57
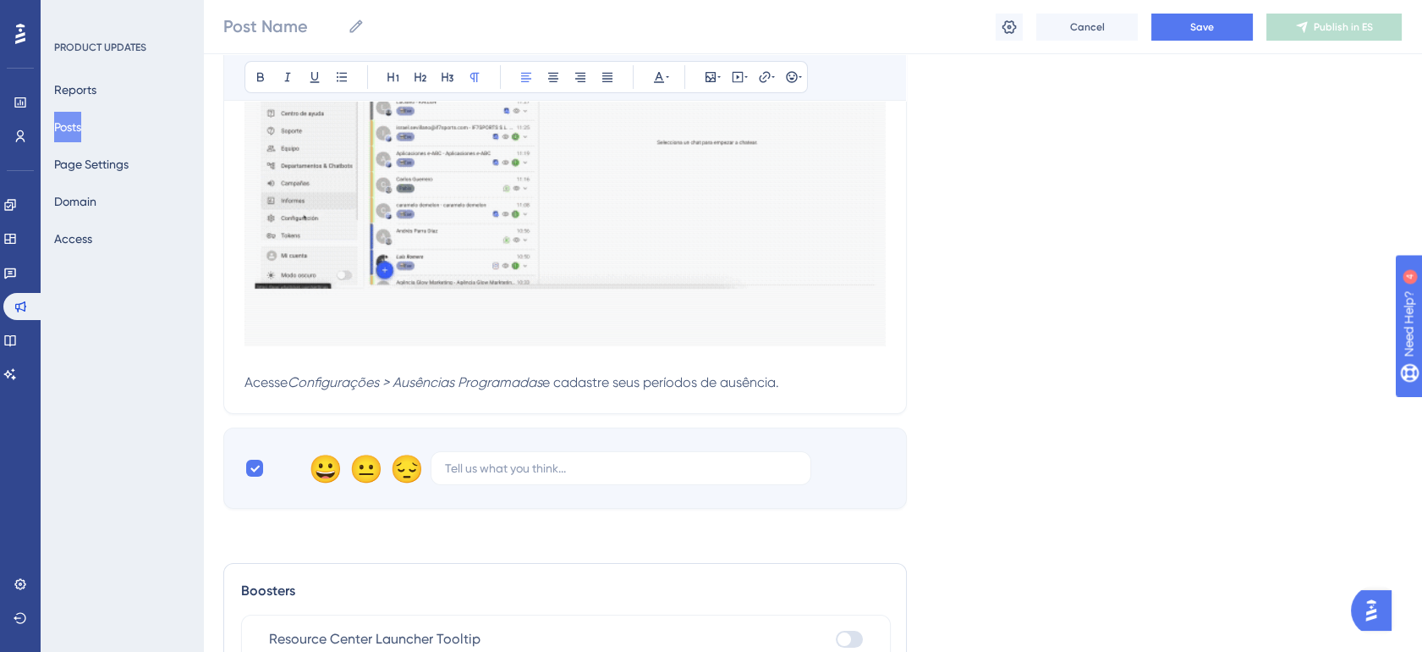
scroll to position [590, 14]
click at [288, 378] on em "Configurações > Ausências Programadas" at bounding box center [415, 379] width 255 height 16
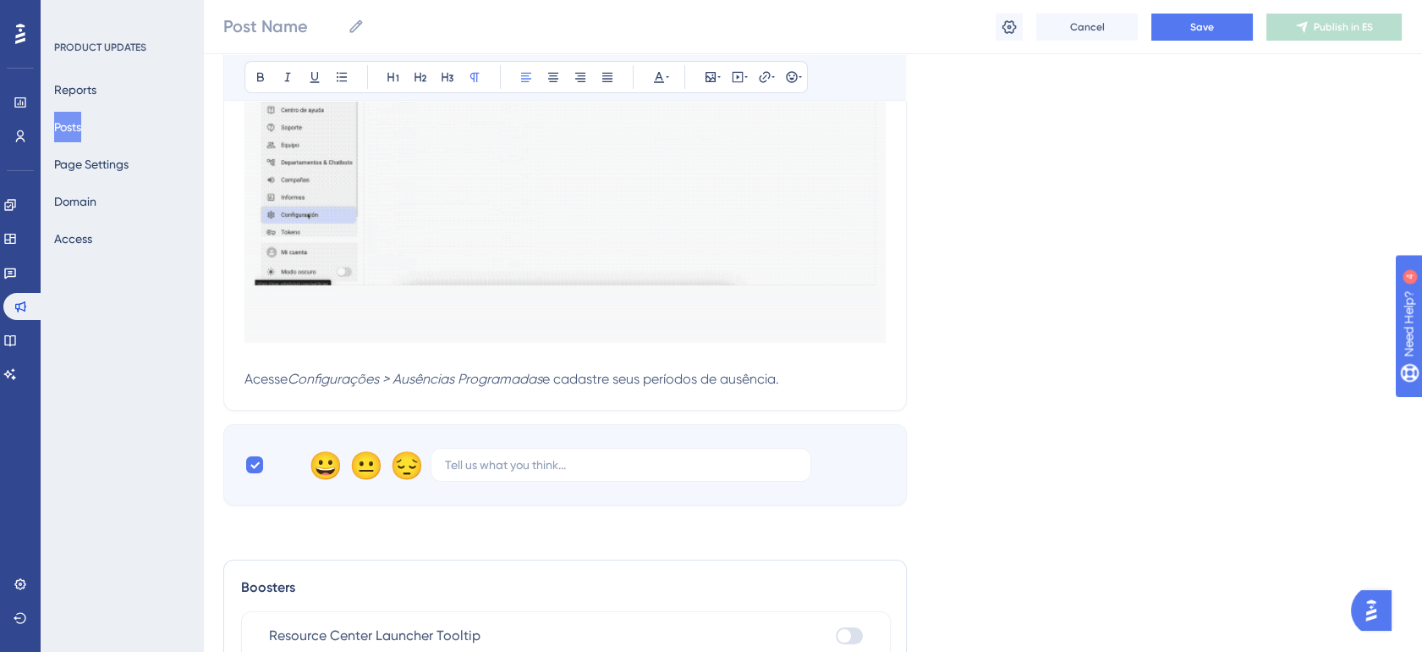
click at [379, 379] on em "Configurações > Ausências Programadas" at bounding box center [415, 379] width 255 height 16
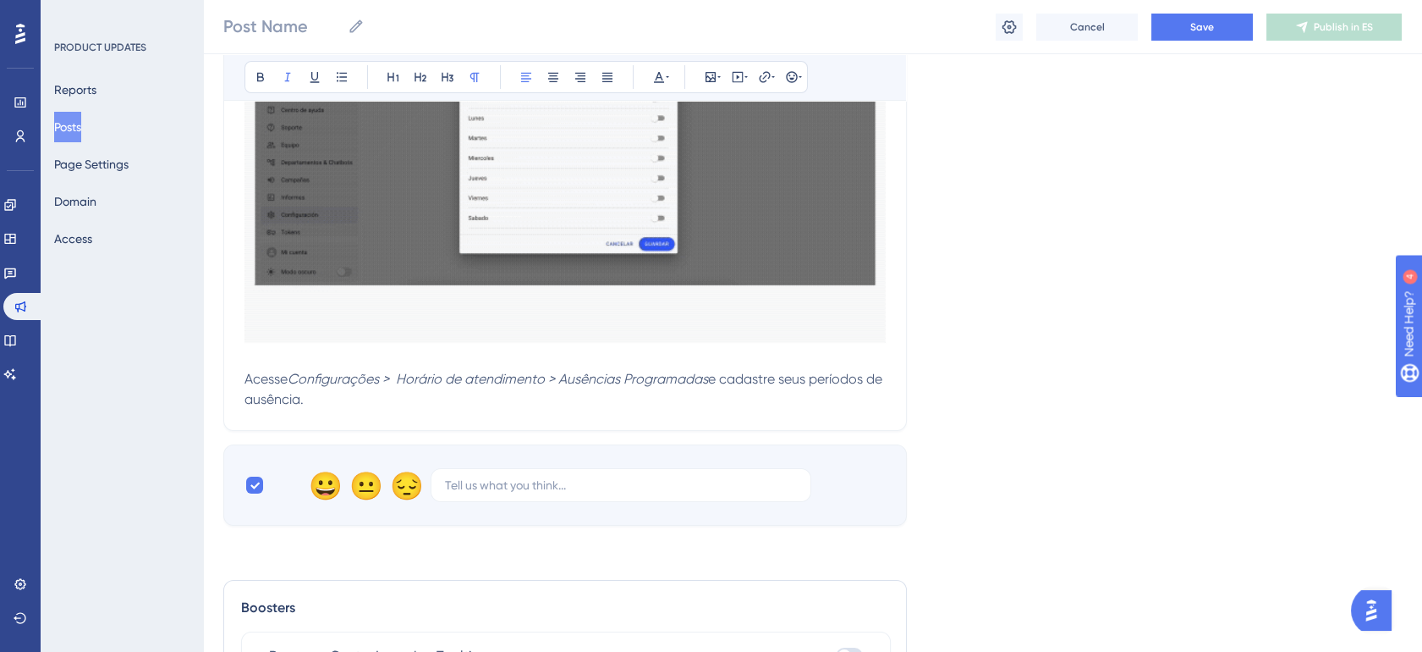
click at [352, 404] on p "Acesse Configurações > Horário de atendimento > Ausências Programadas e cadastr…" at bounding box center [565, 389] width 641 height 41
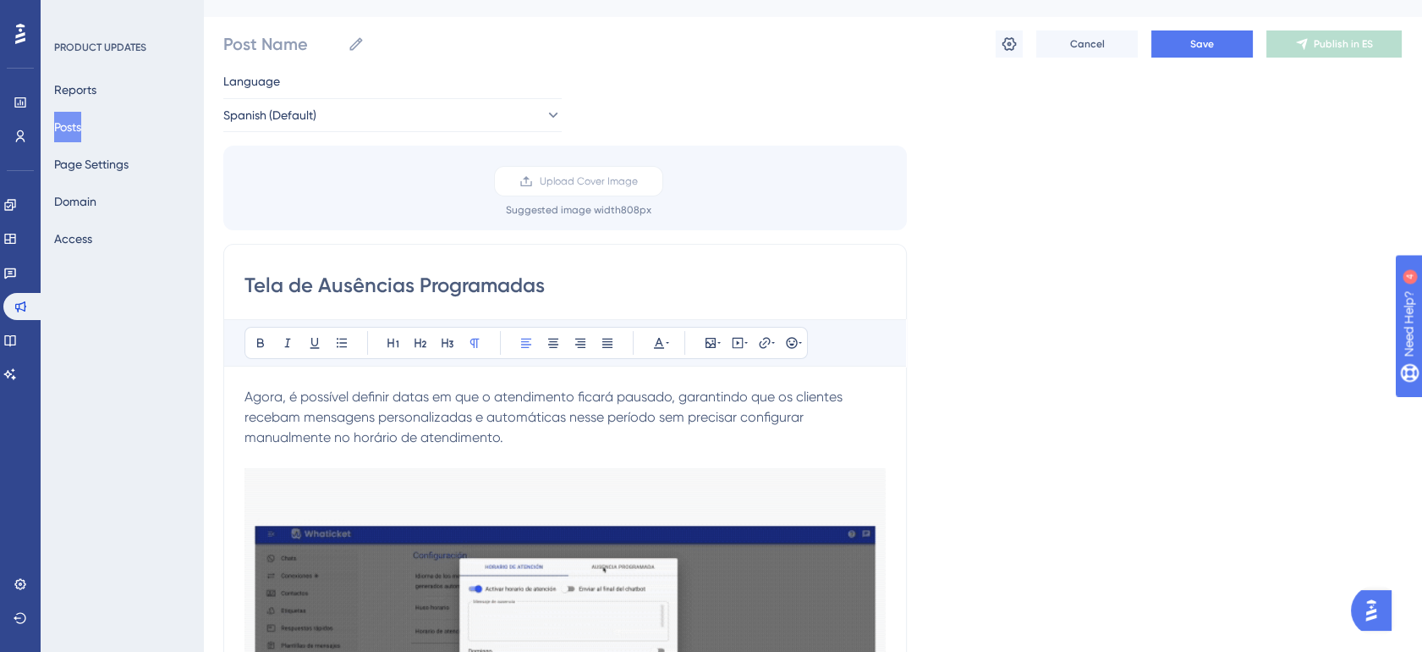
scroll to position [0, 14]
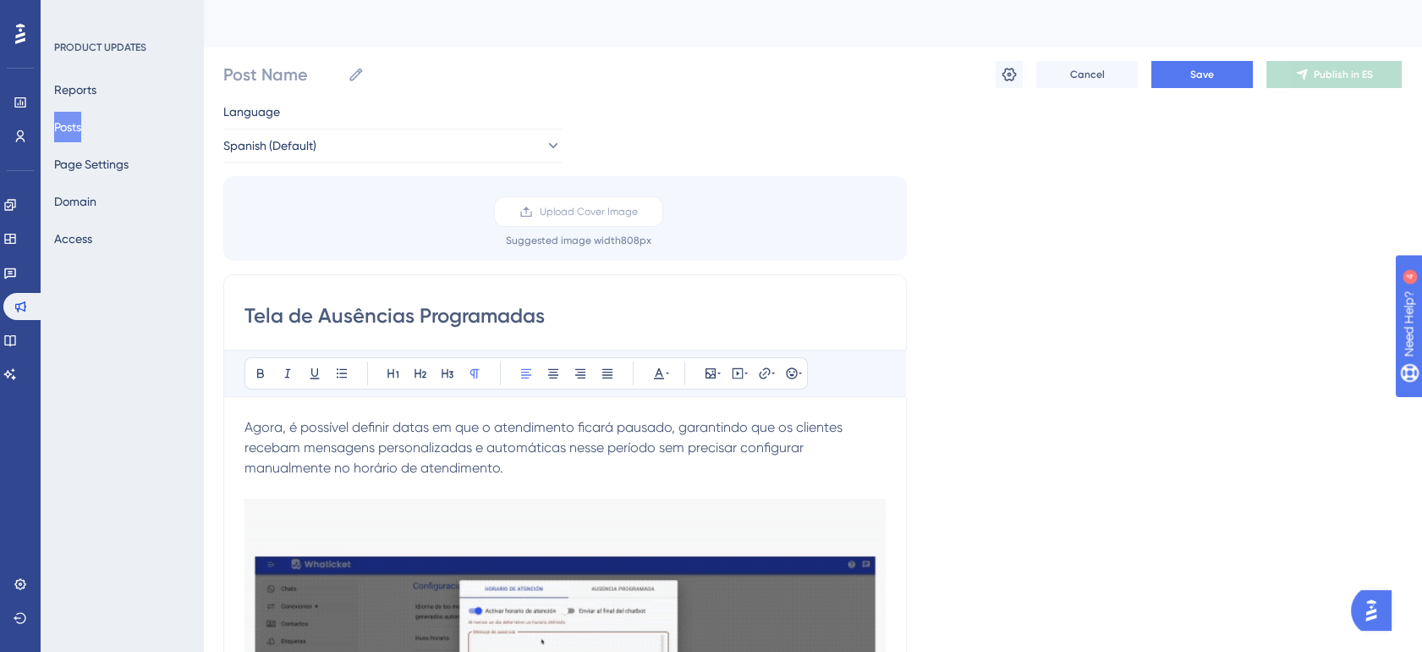
click at [356, 315] on input "Tela de Ausências Programadas" at bounding box center [565, 315] width 641 height 27
click at [373, 313] on input "Tela de Ausências Programadas" at bounding box center [565, 315] width 641 height 27
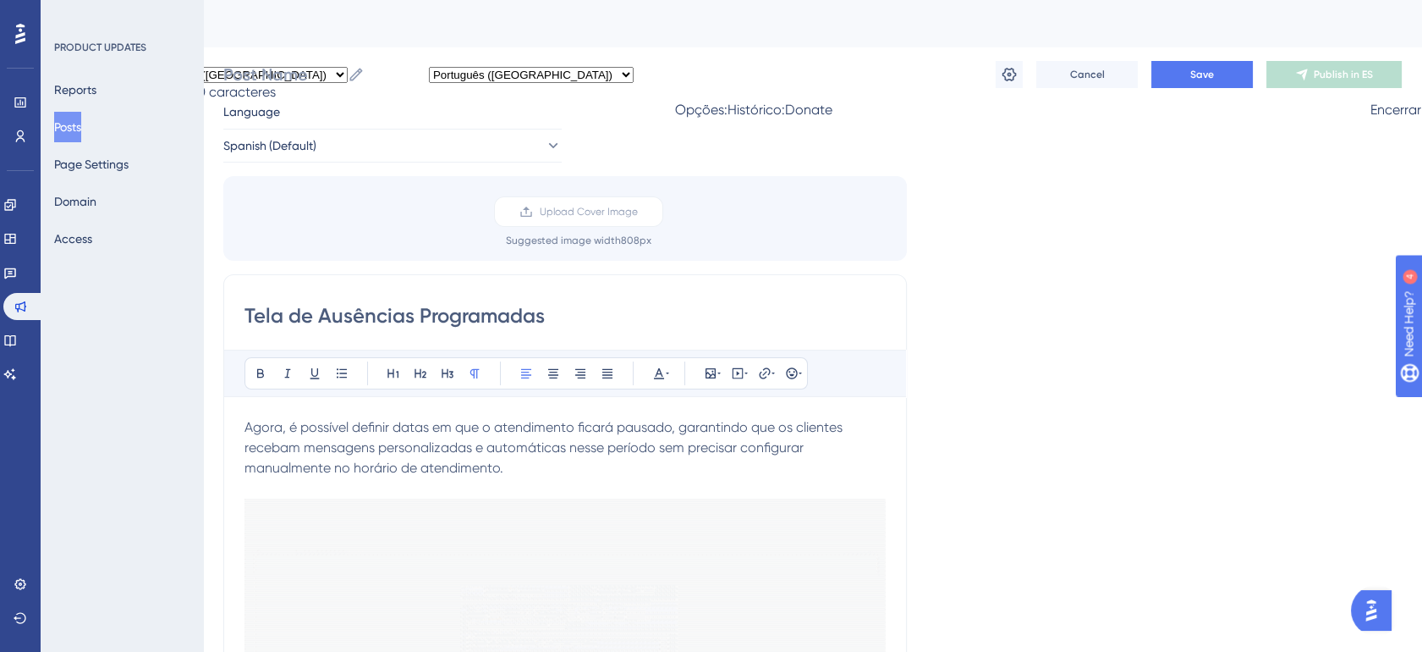
click at [338, 336] on div "Tela de Ausências Programadas Bold Italic Underline Bullet Point Heading 1 Head…" at bounding box center [565, 644] width 684 height 740
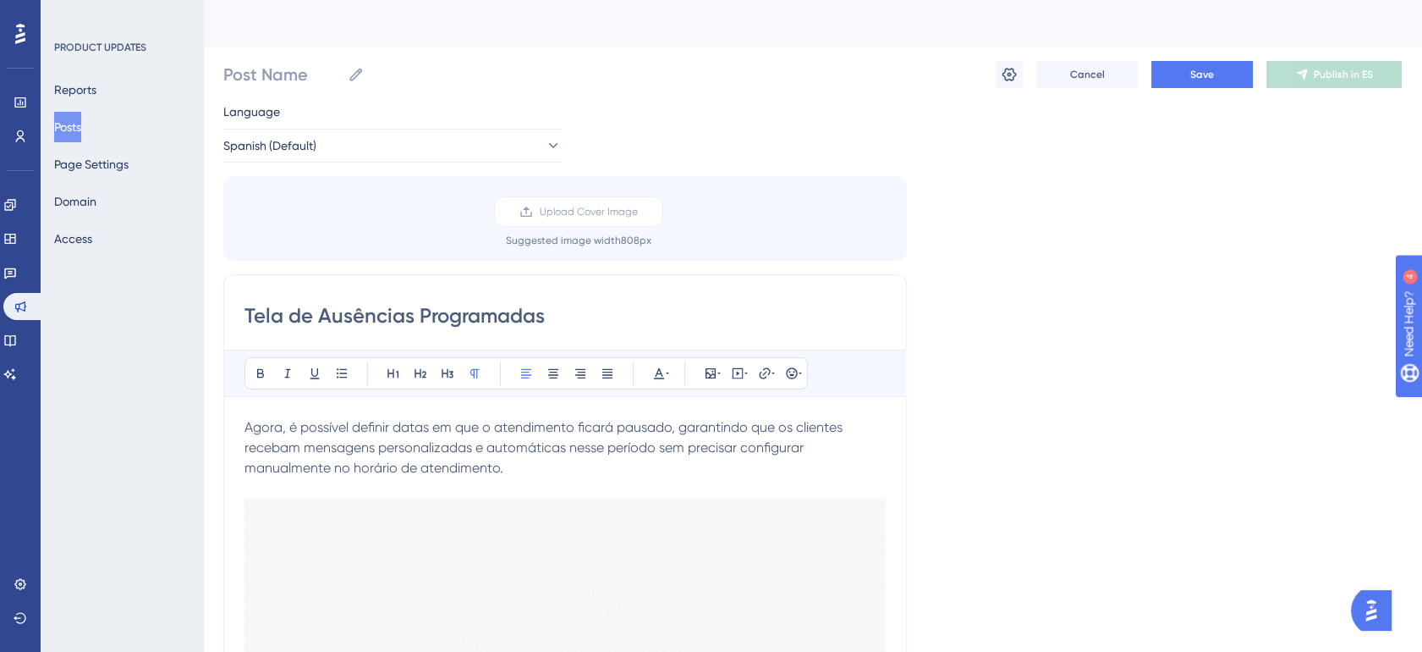
drag, startPoint x: 347, startPoint y: 318, endPoint x: 568, endPoint y: 311, distance: 220.9
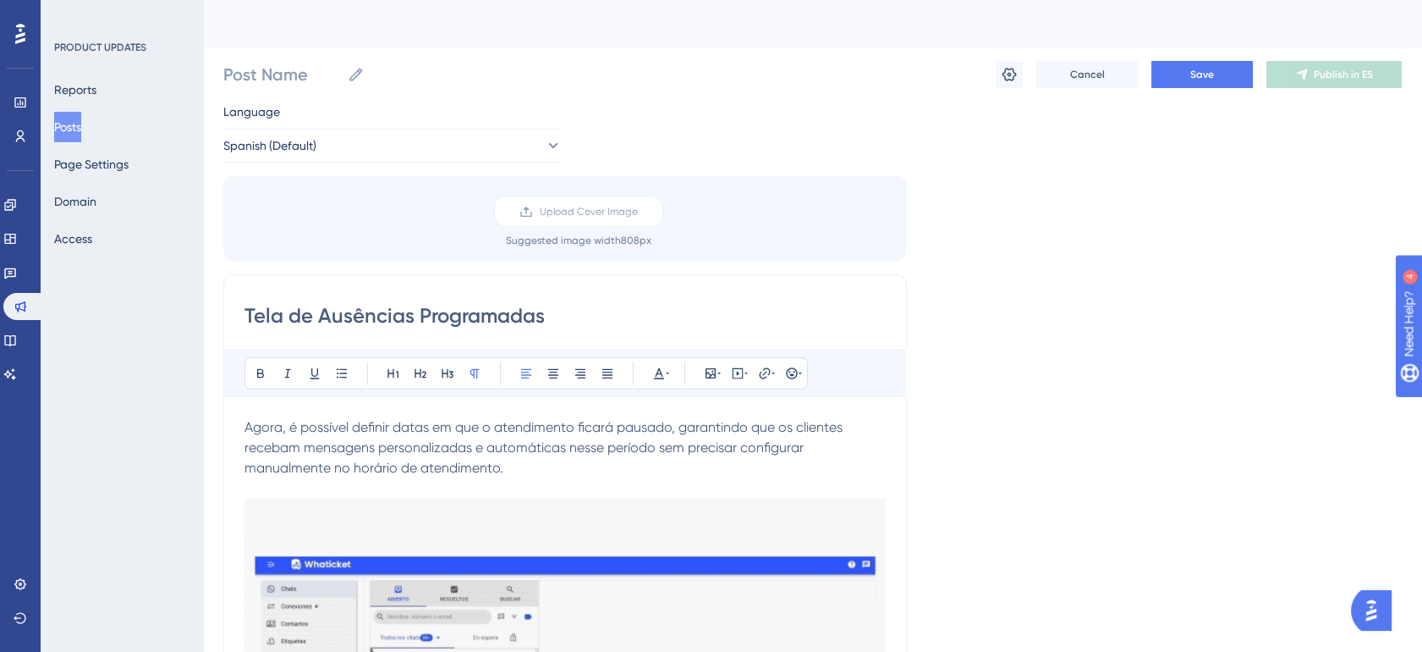
click at [568, 311] on input "Tela de Ausências Programadas" at bounding box center [565, 315] width 641 height 27
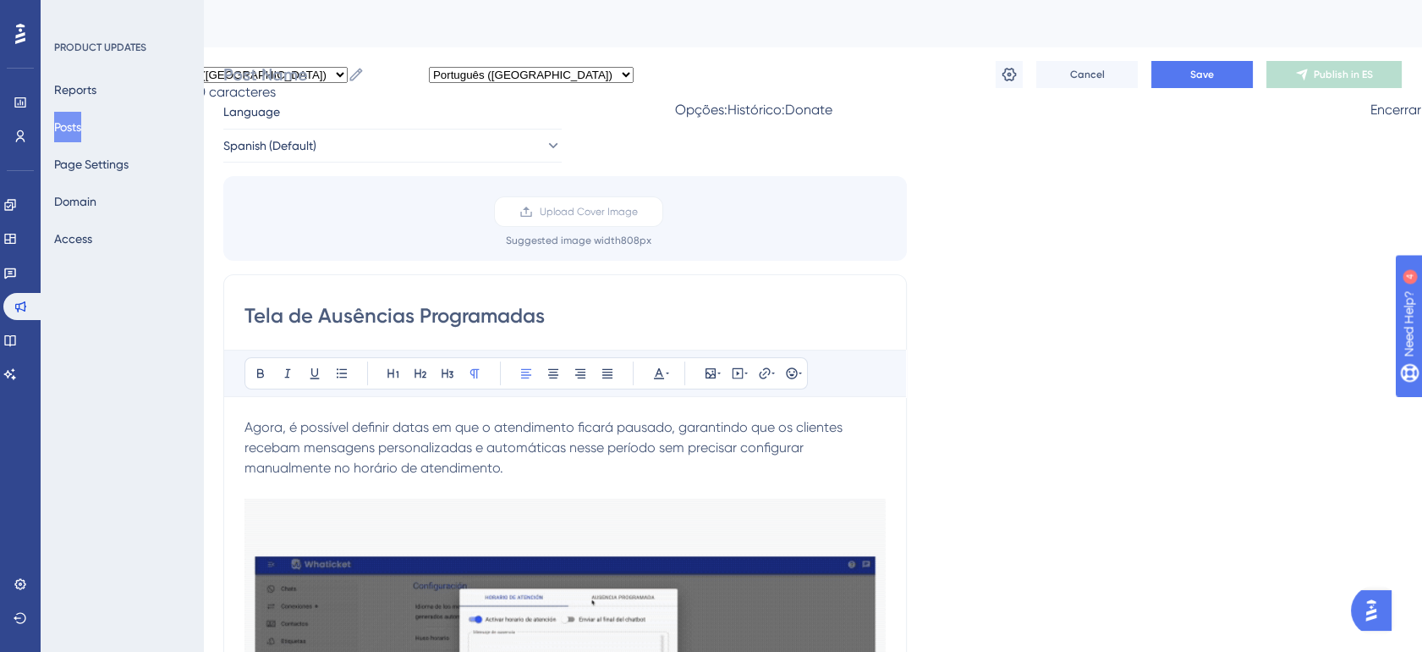
click at [245, 420] on span "Agora, é possível definir datas em que o atendimento ficará pausado, garantindo…" at bounding box center [546, 447] width 602 height 57
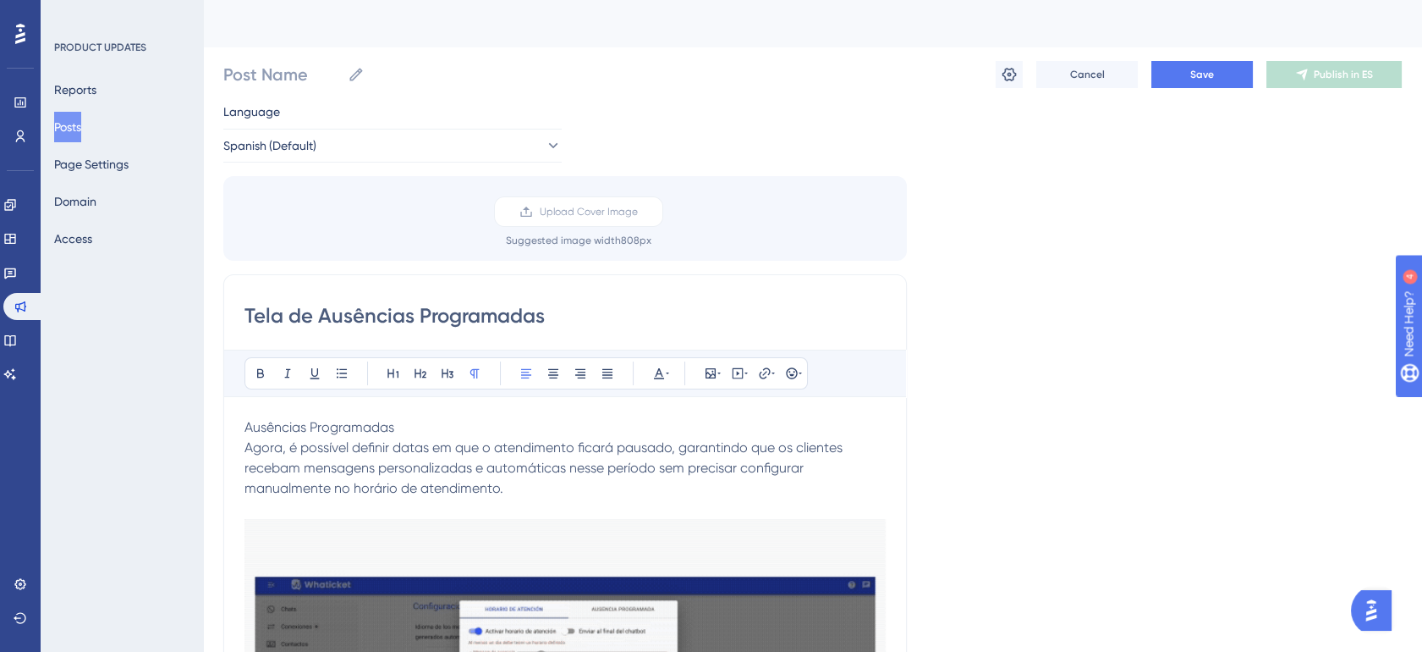
click at [414, 305] on input "Tela de Ausências Programadas" at bounding box center [565, 315] width 641 height 27
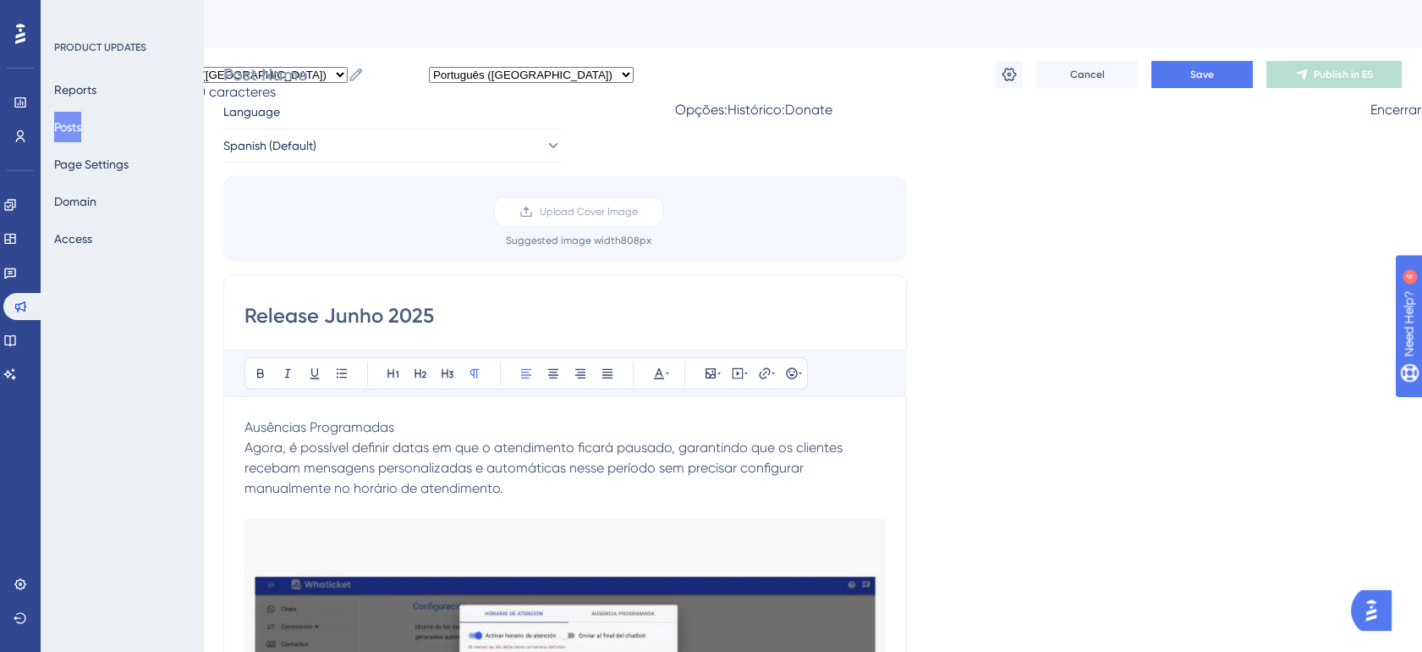
type input "Release Junho 2025"
click at [352, 432] on span "Ausências Programadas" at bounding box center [320, 427] width 150 height 16
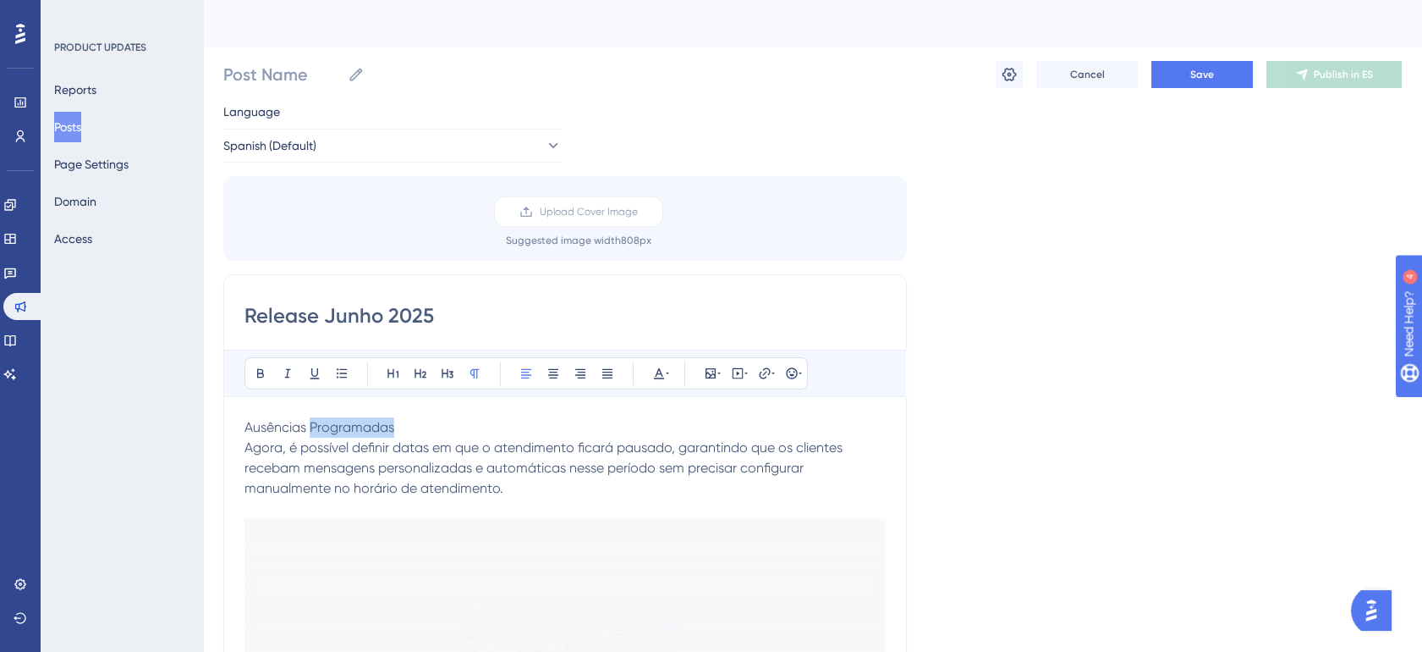
click at [352, 431] on span "Ausências Programadas" at bounding box center [320, 427] width 150 height 16
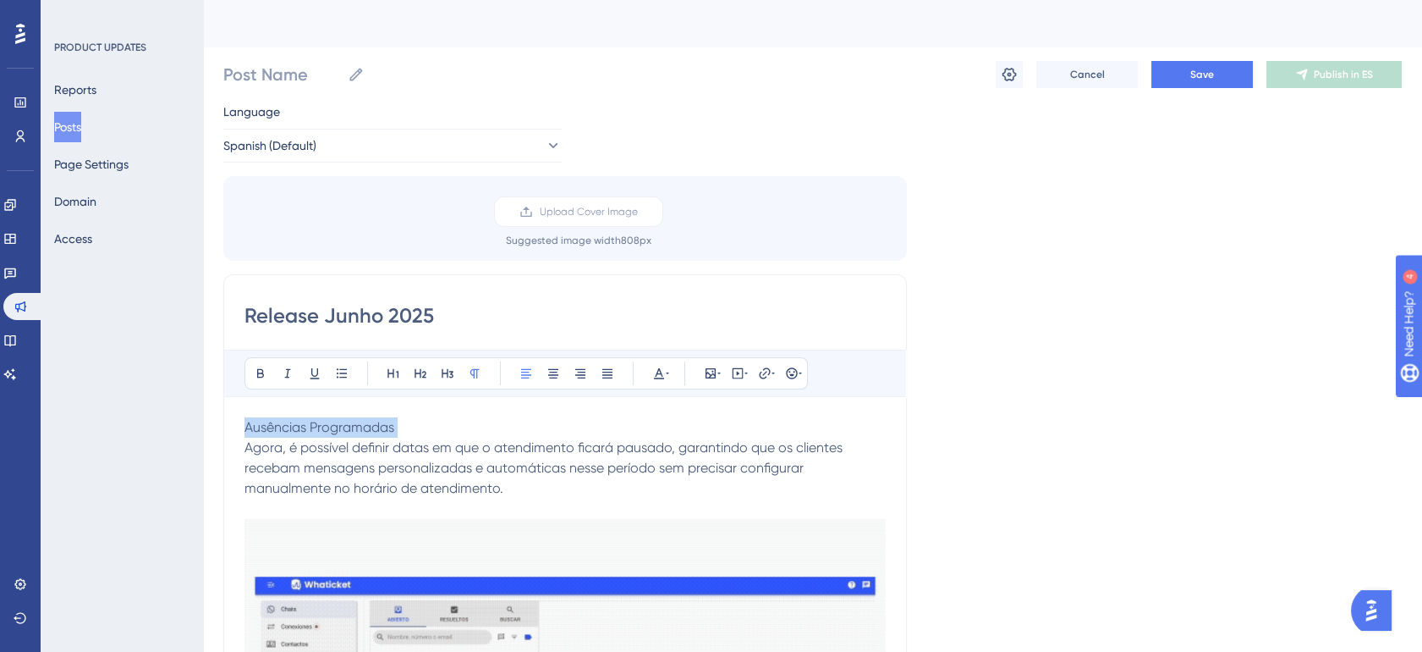
click at [352, 430] on span "Ausências Programadas" at bounding box center [320, 427] width 150 height 16
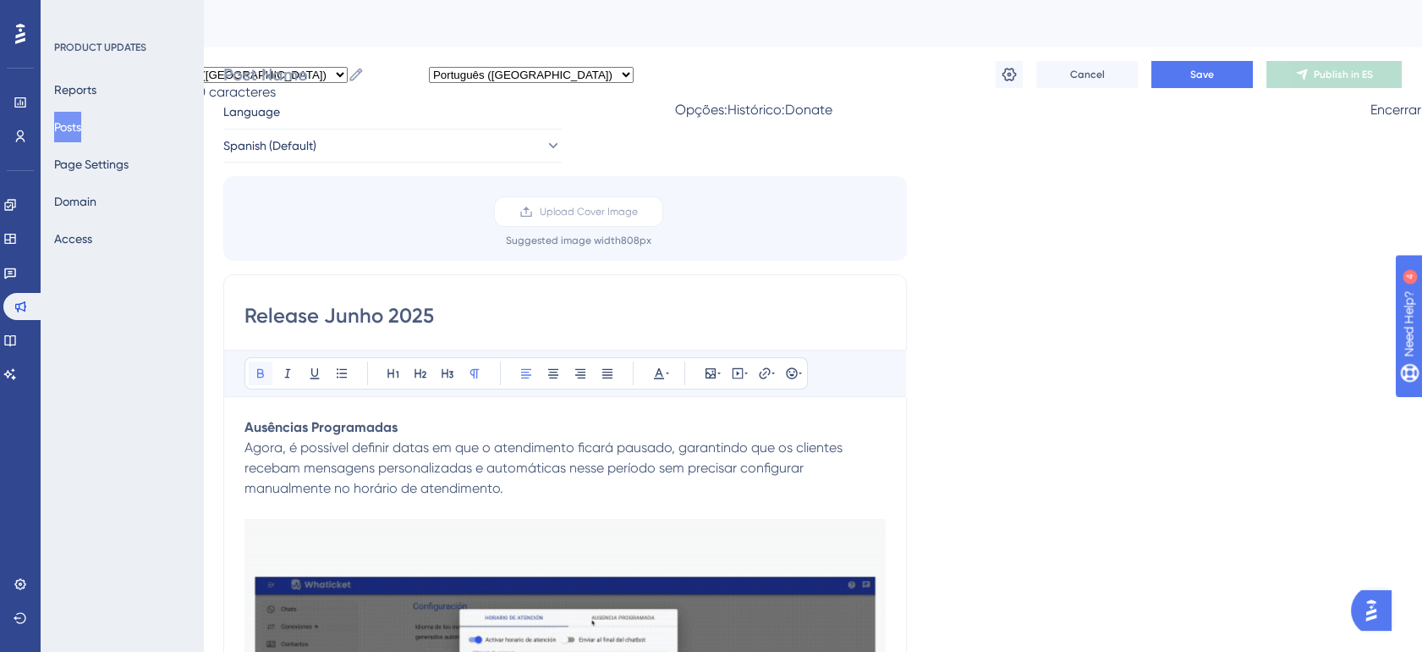
click at [254, 377] on icon at bounding box center [261, 373] width 14 height 14
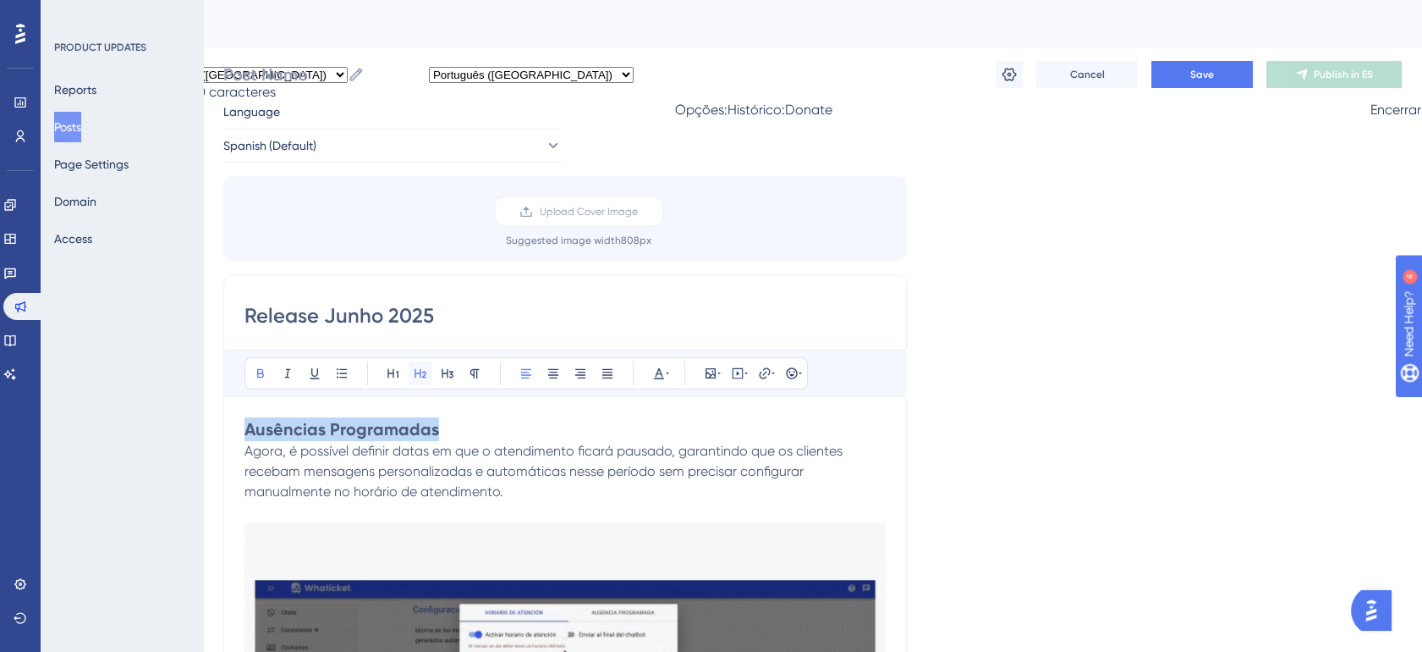
click at [415, 371] on icon at bounding box center [421, 373] width 12 height 9
click at [411, 447] on span "Agora, é possível definir datas em que o atendimento ficará pausado, garantindo…" at bounding box center [546, 471] width 602 height 57
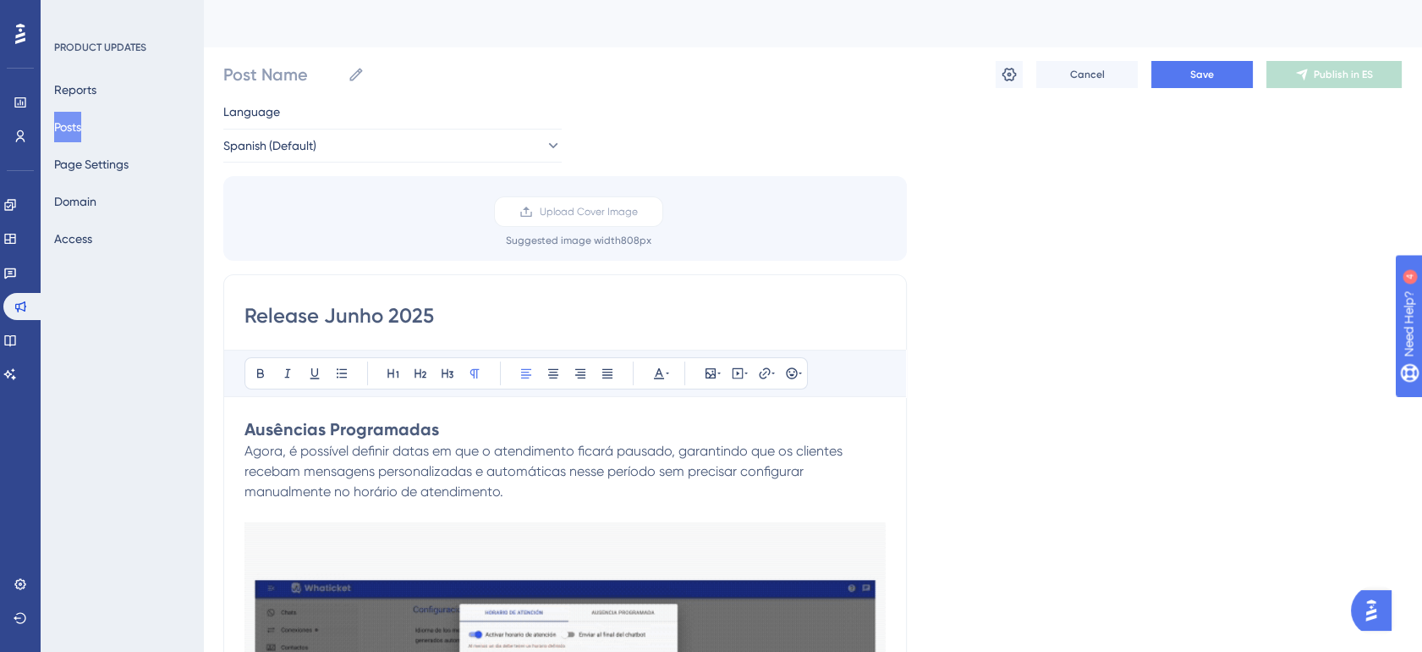
click at [451, 437] on h2 "Ausências Programadas" at bounding box center [565, 429] width 641 height 24
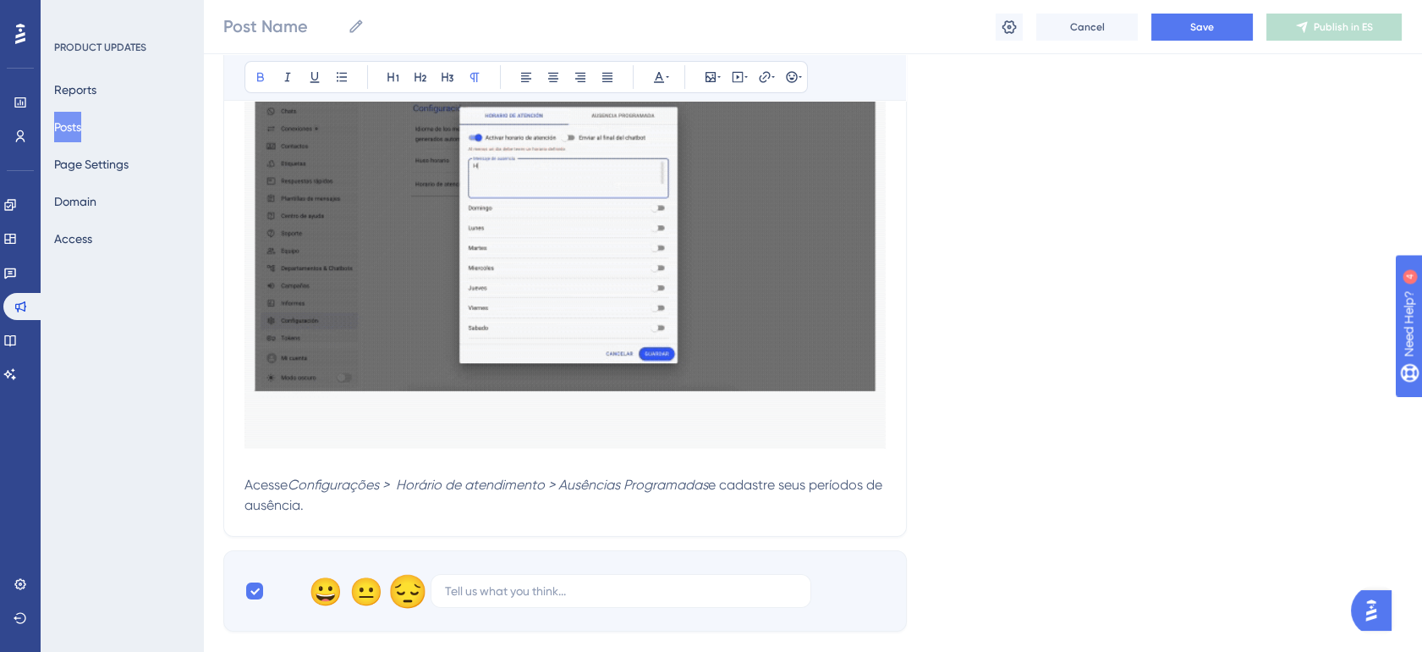
scroll to position [532, 14]
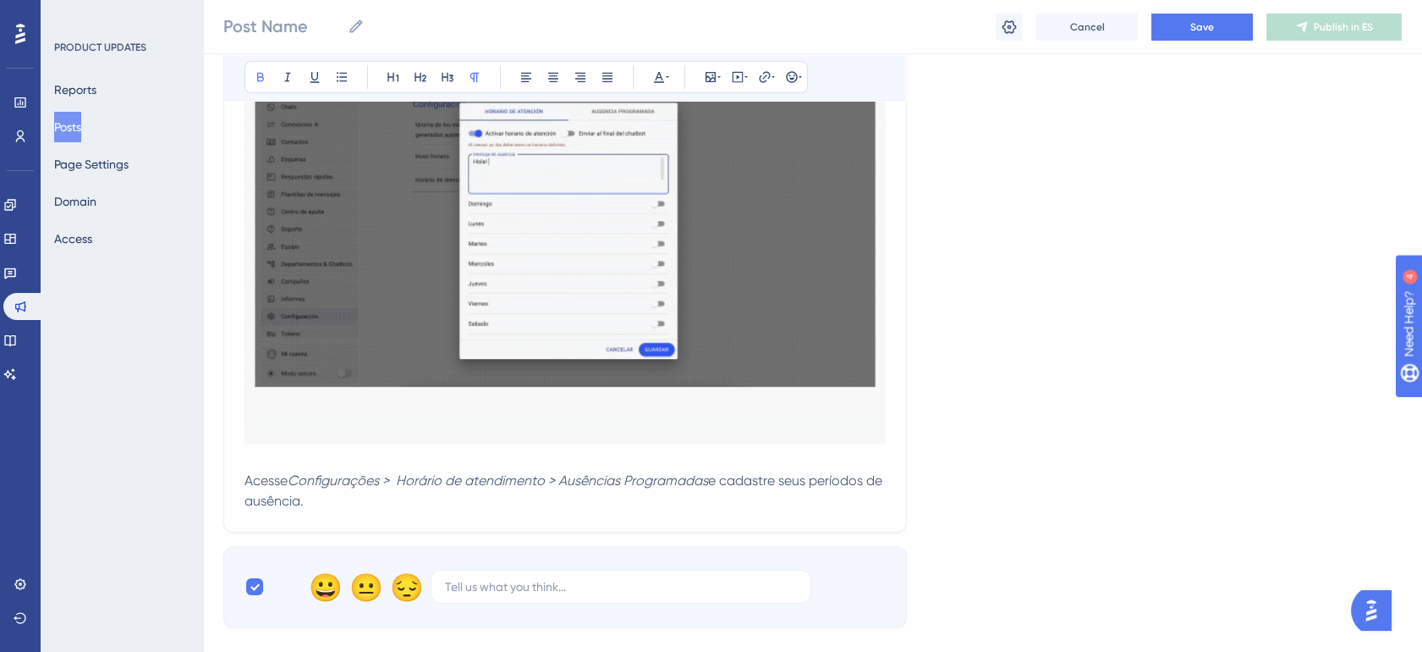
click at [362, 513] on div "Release Junho 2025 Bold Italic Underline Bullet Point Heading 1 Heading 2 Headi…" at bounding box center [565, 141] width 684 height 784
click at [355, 499] on p "Acesse Configurações > Horário de atendimento > Ausências Programadas e cadastr…" at bounding box center [565, 490] width 641 height 41
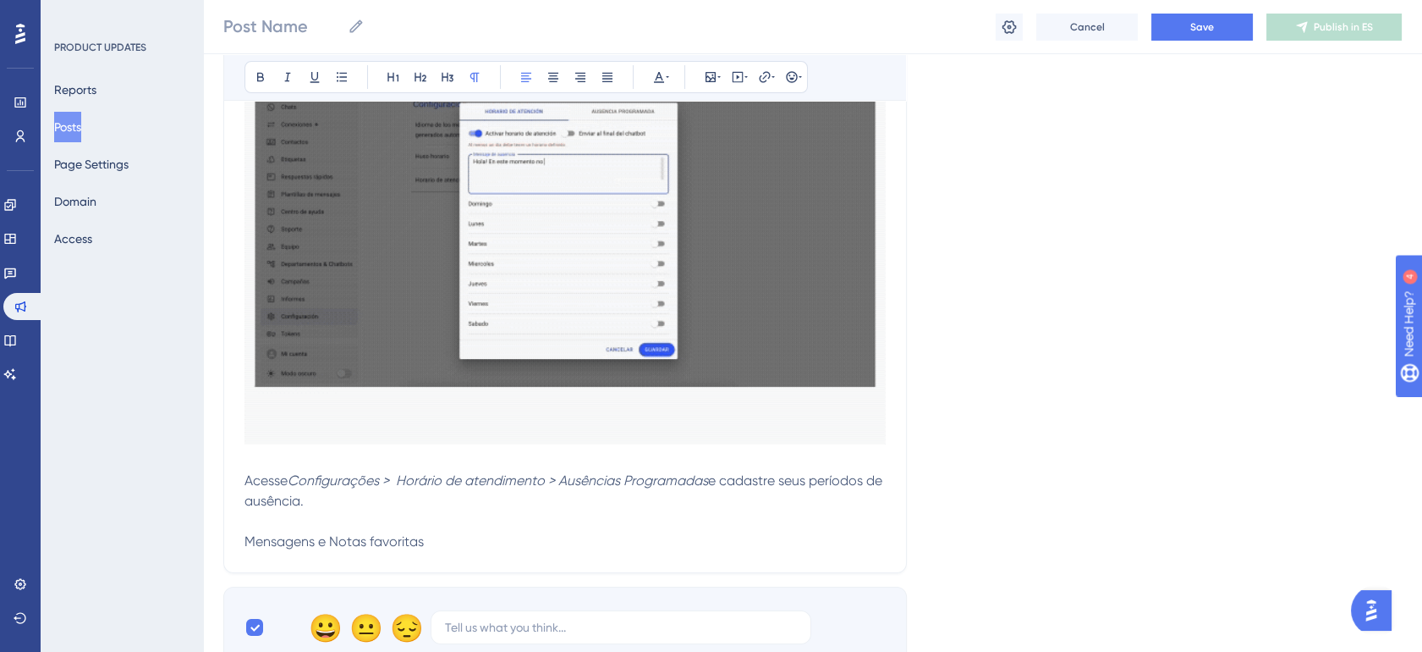
click at [292, 539] on span "Mensagens e Notas favoritas" at bounding box center [334, 541] width 179 height 16
drag, startPoint x: 238, startPoint y: 75, endPoint x: 247, endPoint y: 74, distance: 9.3
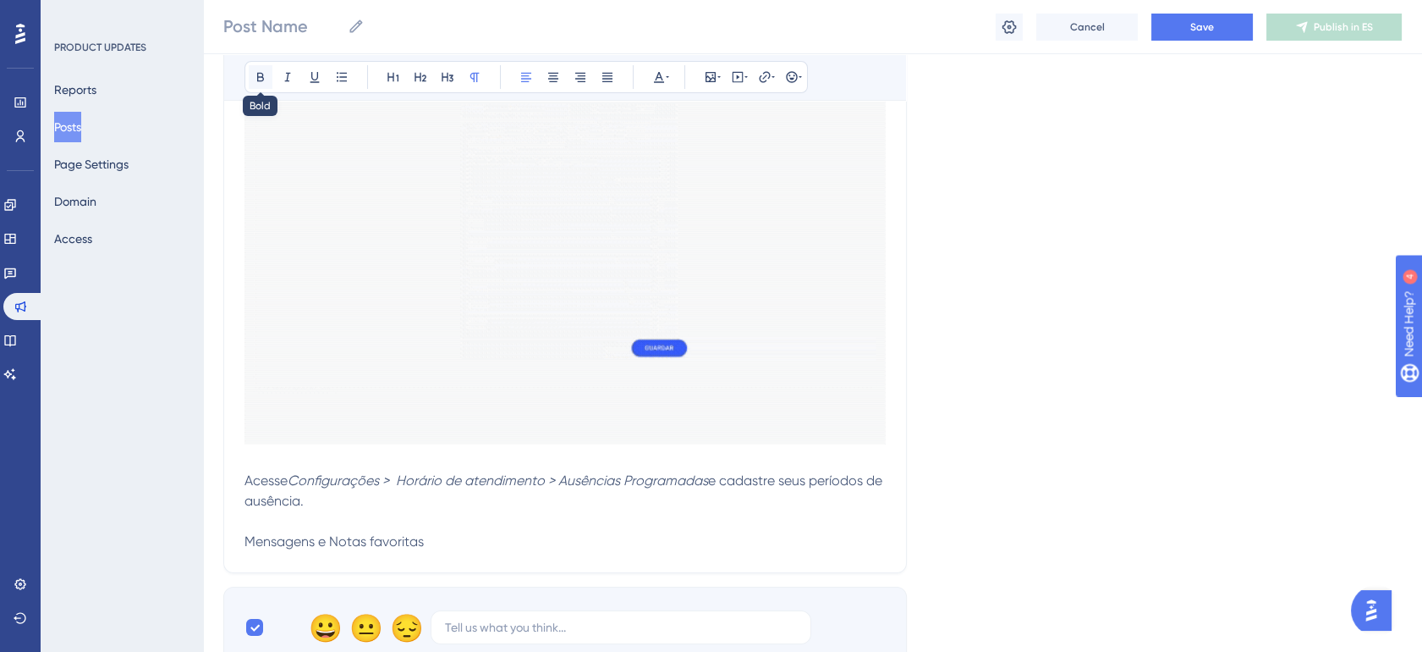
click at [249, 74] on button at bounding box center [261, 77] width 24 height 24
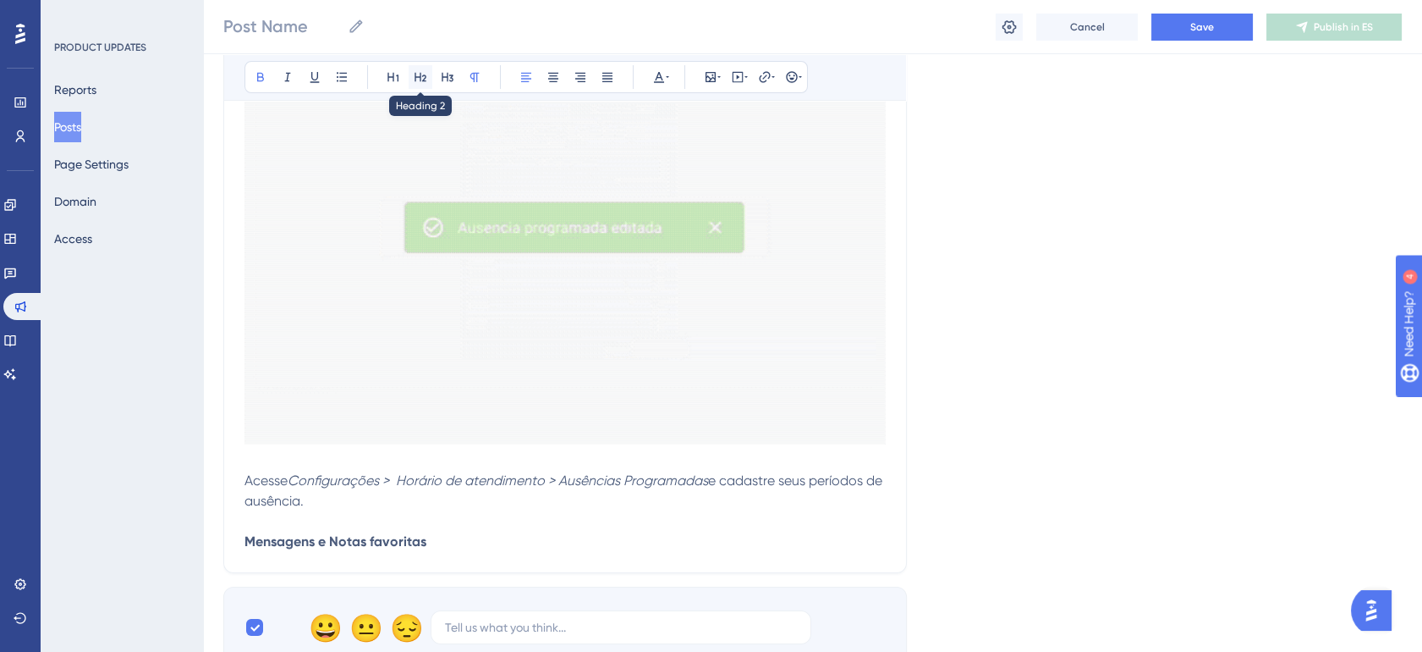
click at [415, 79] on icon at bounding box center [421, 77] width 12 height 9
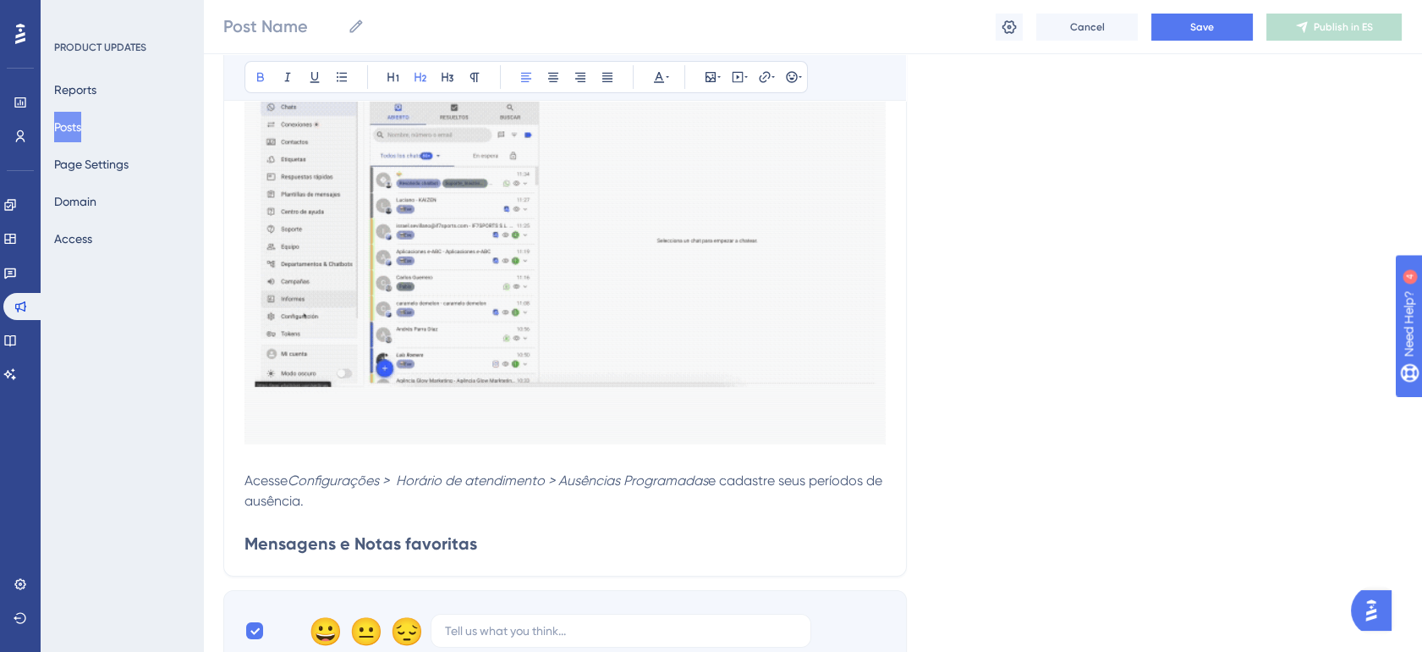
click at [550, 547] on h2 "Mensagens e Notas favoritas" at bounding box center [565, 543] width 641 height 24
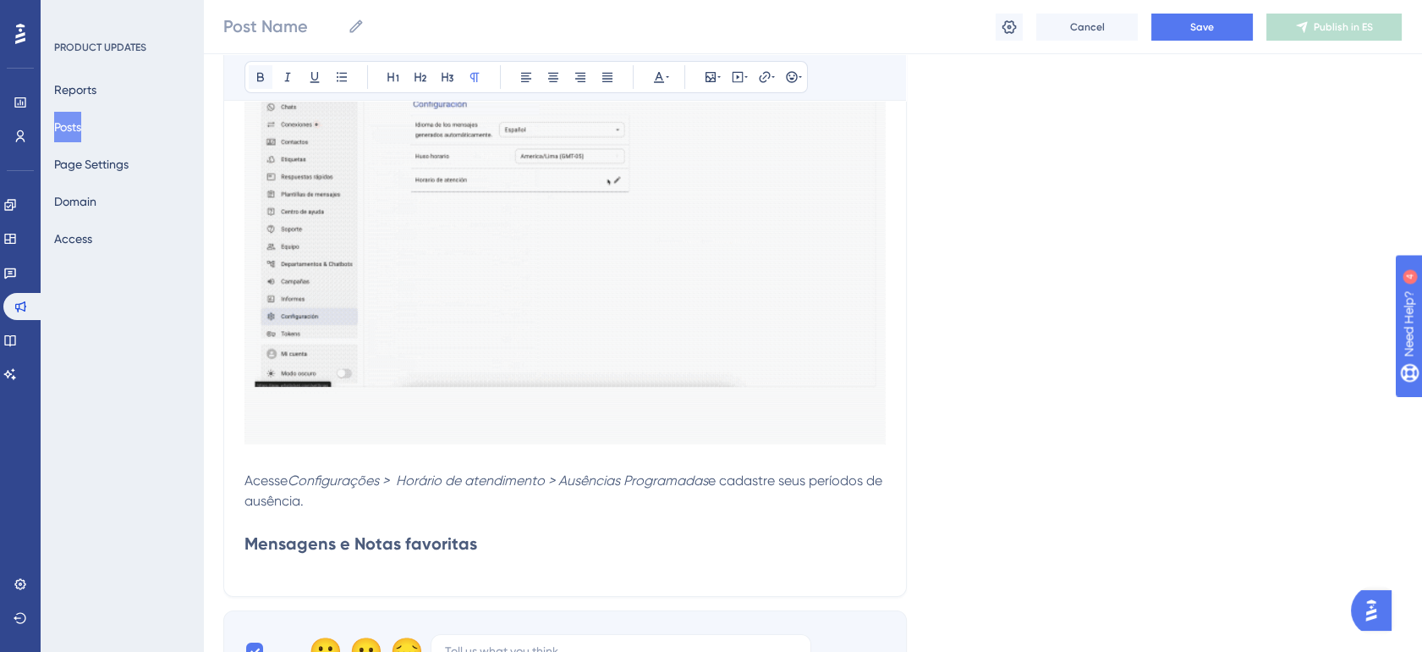
click at [257, 74] on icon at bounding box center [260, 77] width 7 height 9
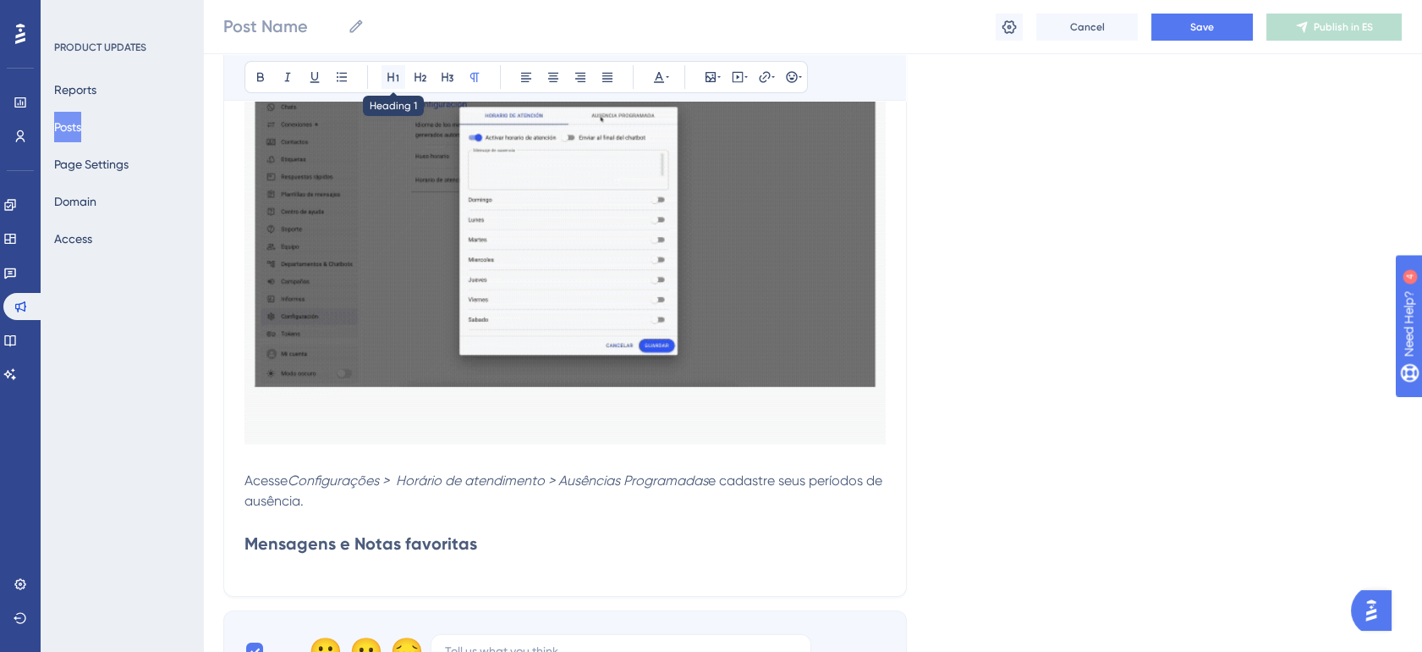
click at [388, 74] on icon at bounding box center [393, 77] width 11 height 9
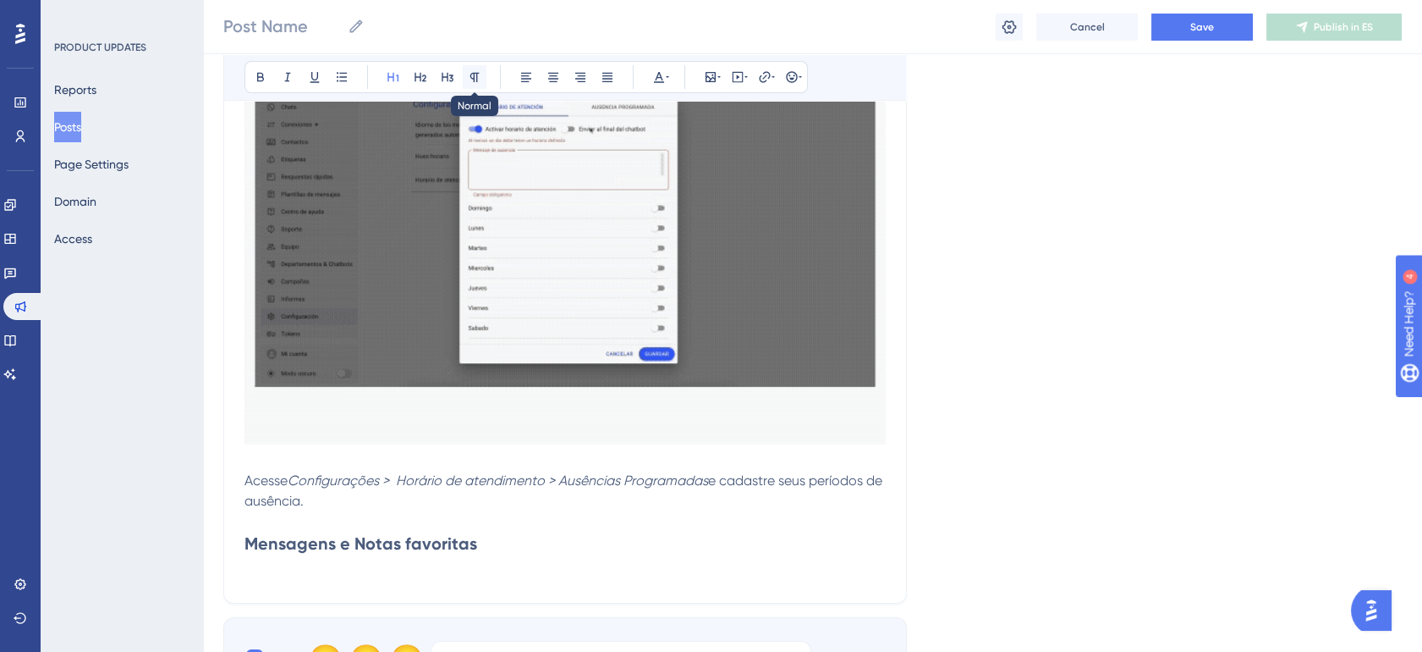
click at [468, 76] on icon at bounding box center [475, 77] width 14 height 14
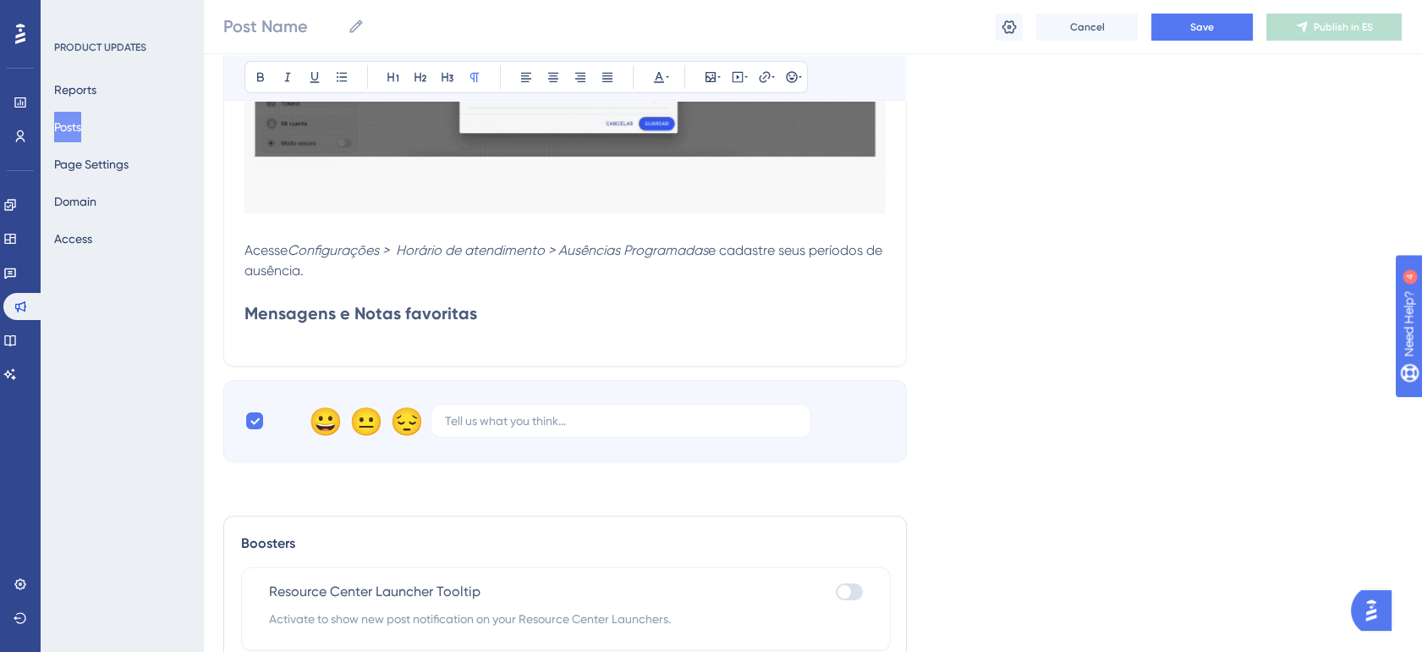
scroll to position [877, 14]
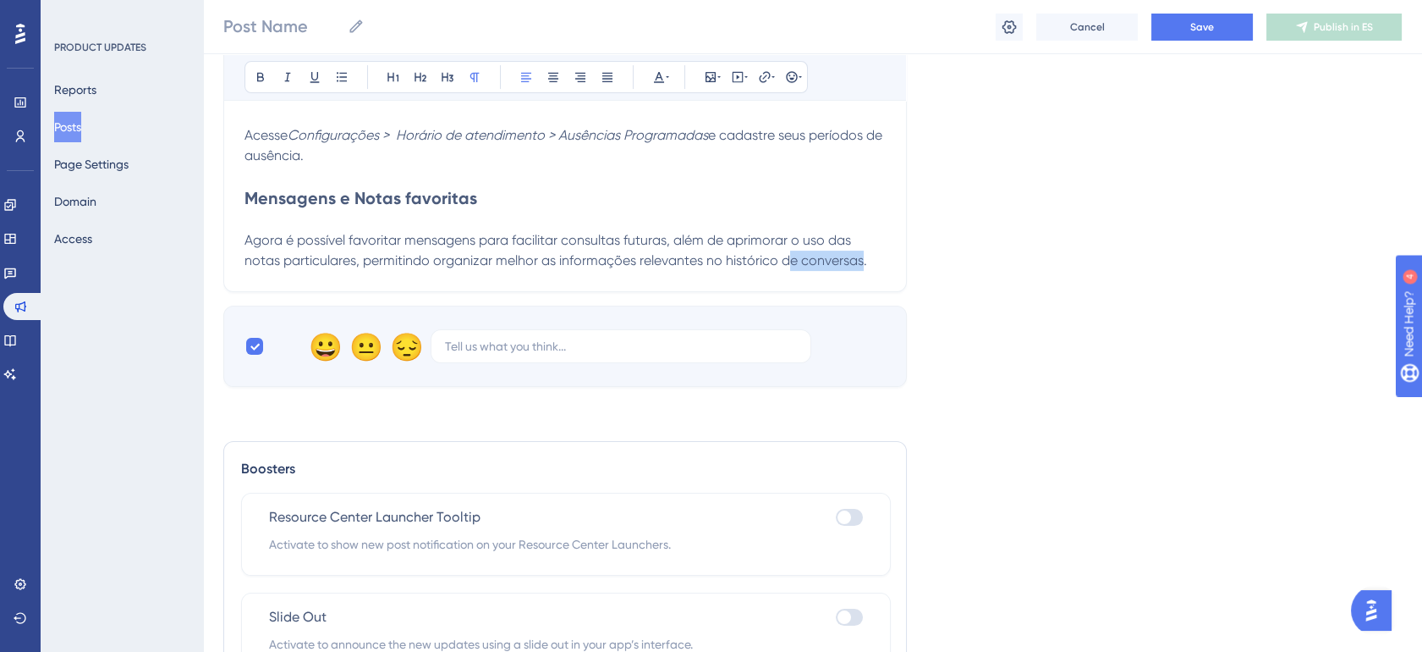
drag, startPoint x: 773, startPoint y: 257, endPoint x: 847, endPoint y: 261, distance: 73.7
click at [847, 261] on span "Agora é possível favoritar mensagens para facilitar consultas futuras, além de …" at bounding box center [556, 250] width 623 height 36
click at [867, 264] on p "Agora é possível favoritar mensagens para facilitar consultas futuras, além de …" at bounding box center [565, 250] width 641 height 41
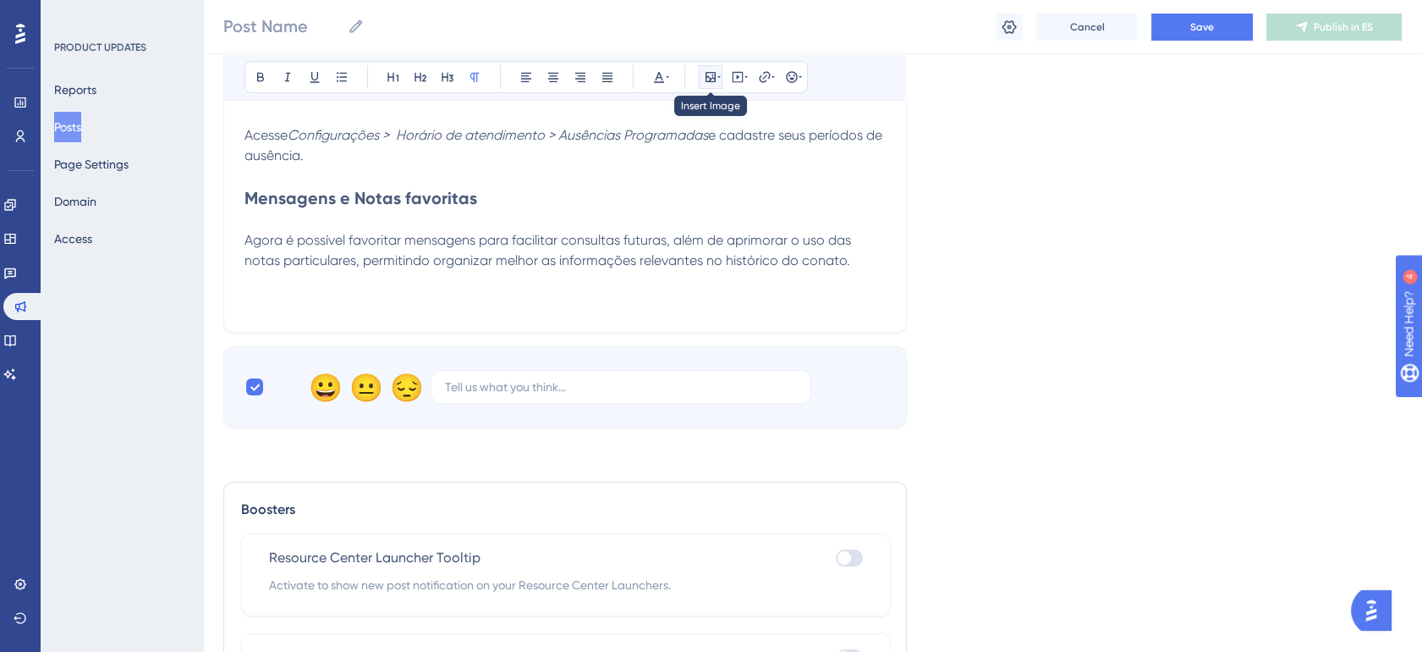
click at [704, 71] on icon at bounding box center [711, 77] width 14 height 14
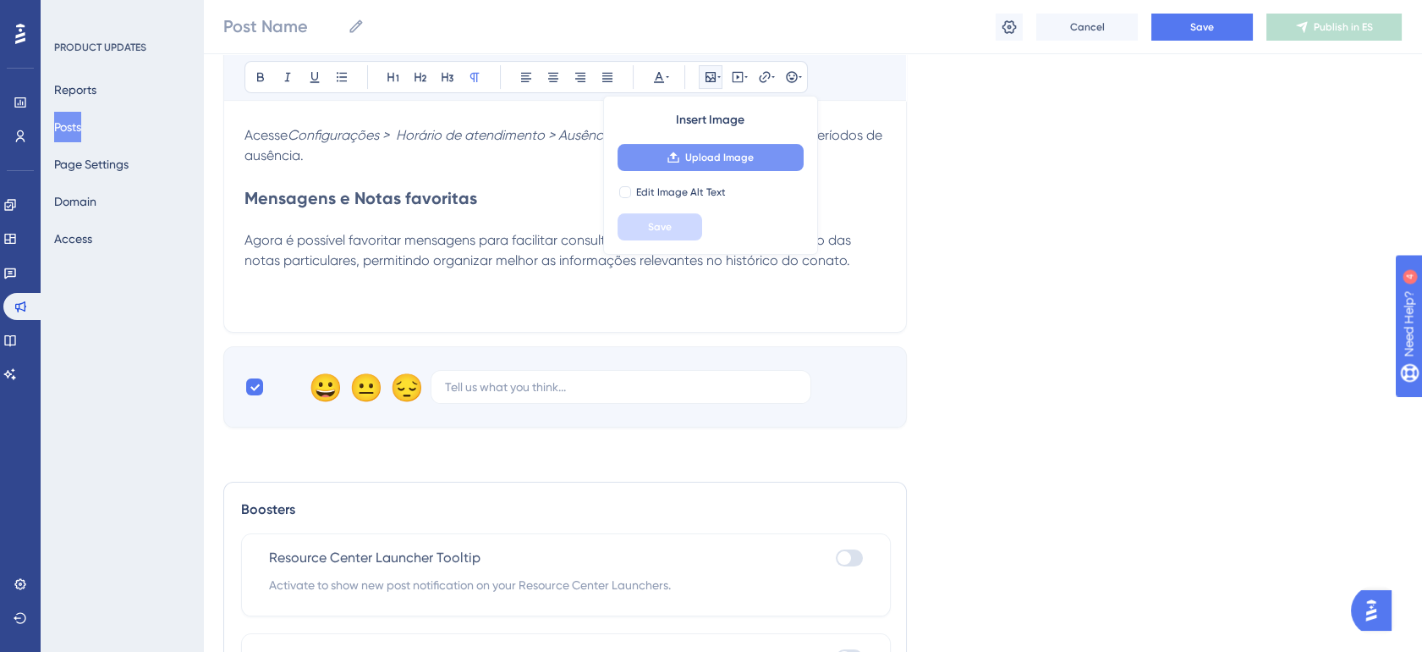
click at [718, 157] on span "Upload Image" at bounding box center [719, 158] width 69 height 14
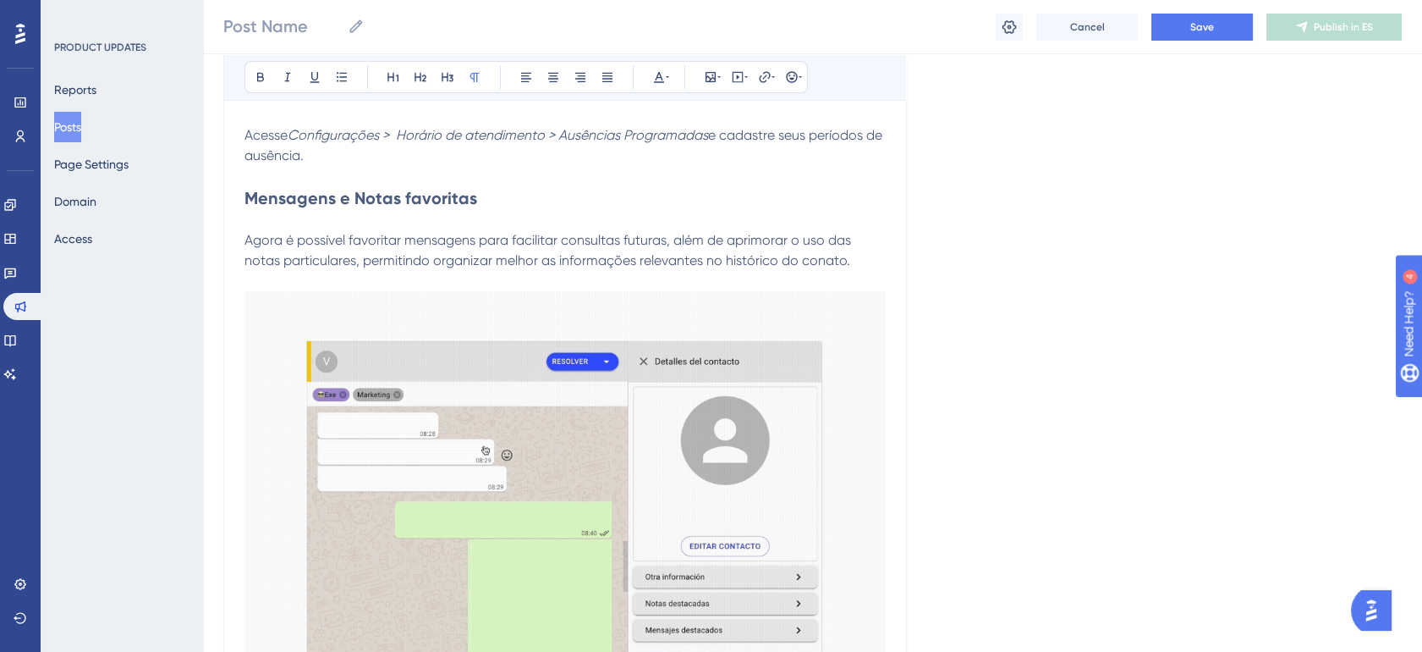
click at [880, 470] on div "Release Junho 2025 Bold Italic Underline Bullet Point Heading 1 Heading 2 Headi…" at bounding box center [565, 127] width 684 height 1449
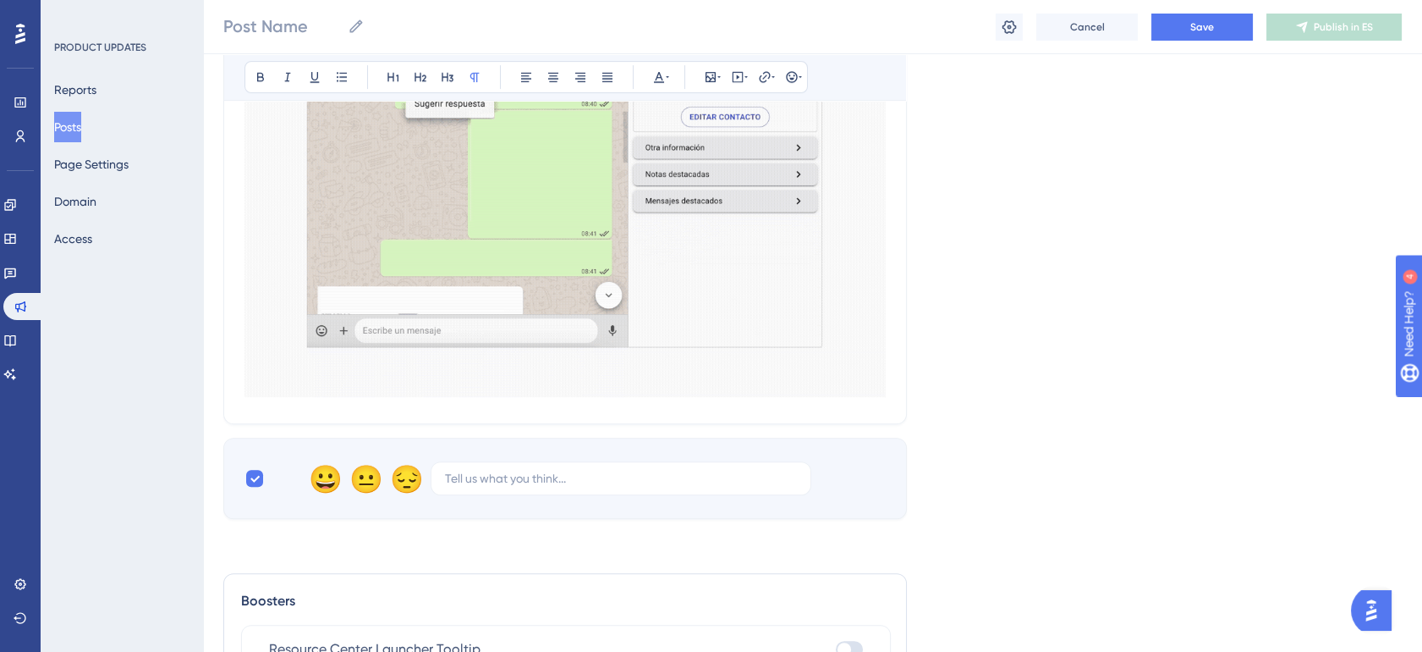
scroll to position [1334, 14]
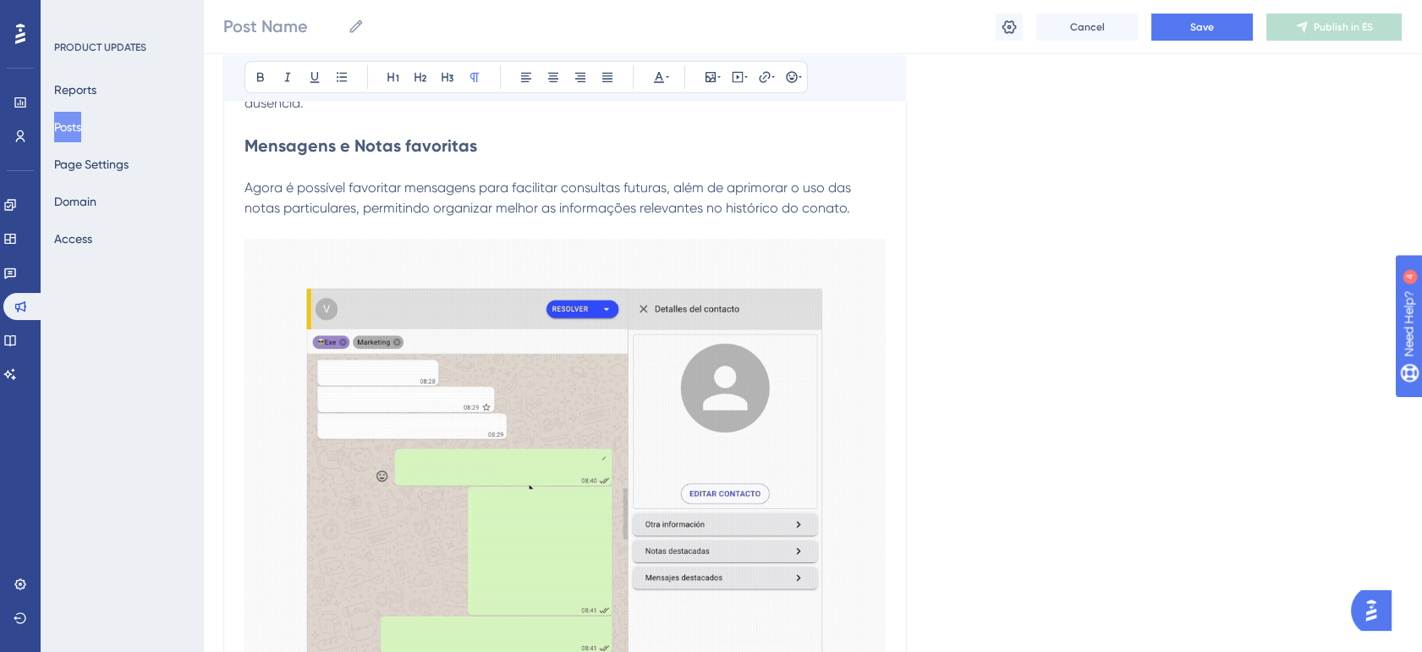
scroll to position [927, 14]
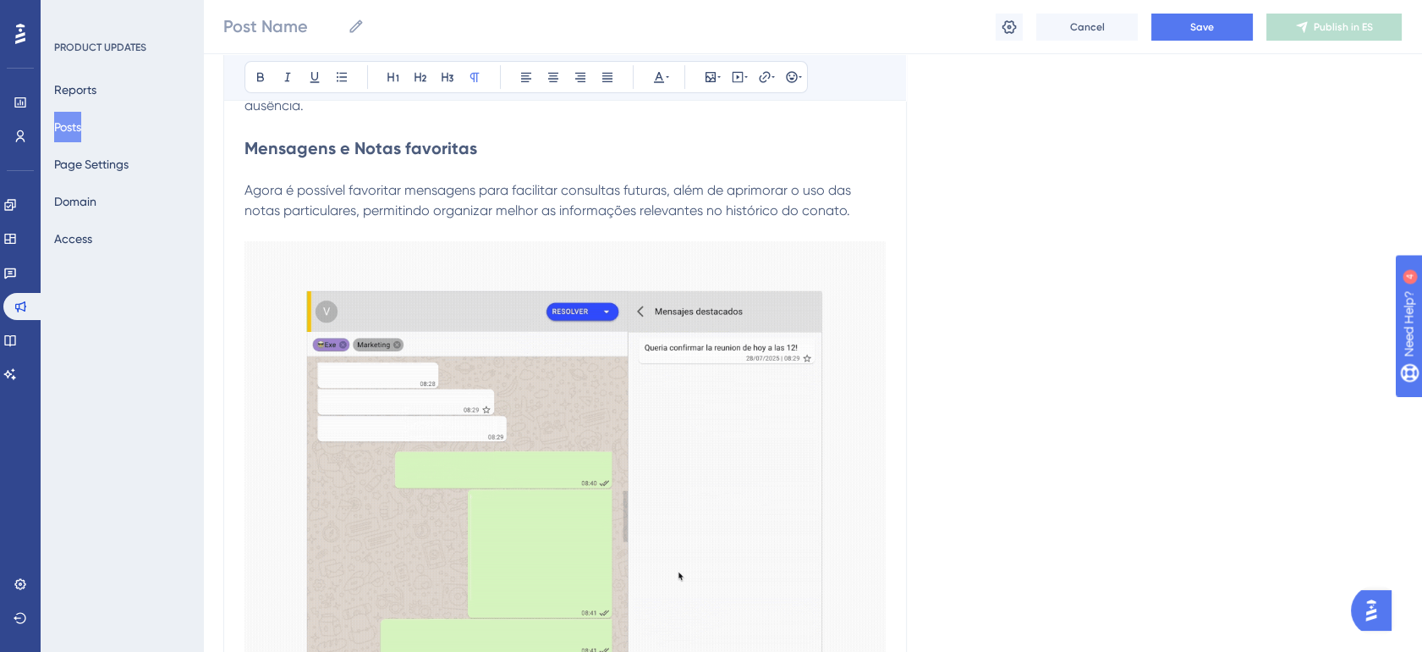
click at [404, 228] on p at bounding box center [565, 231] width 641 height 20
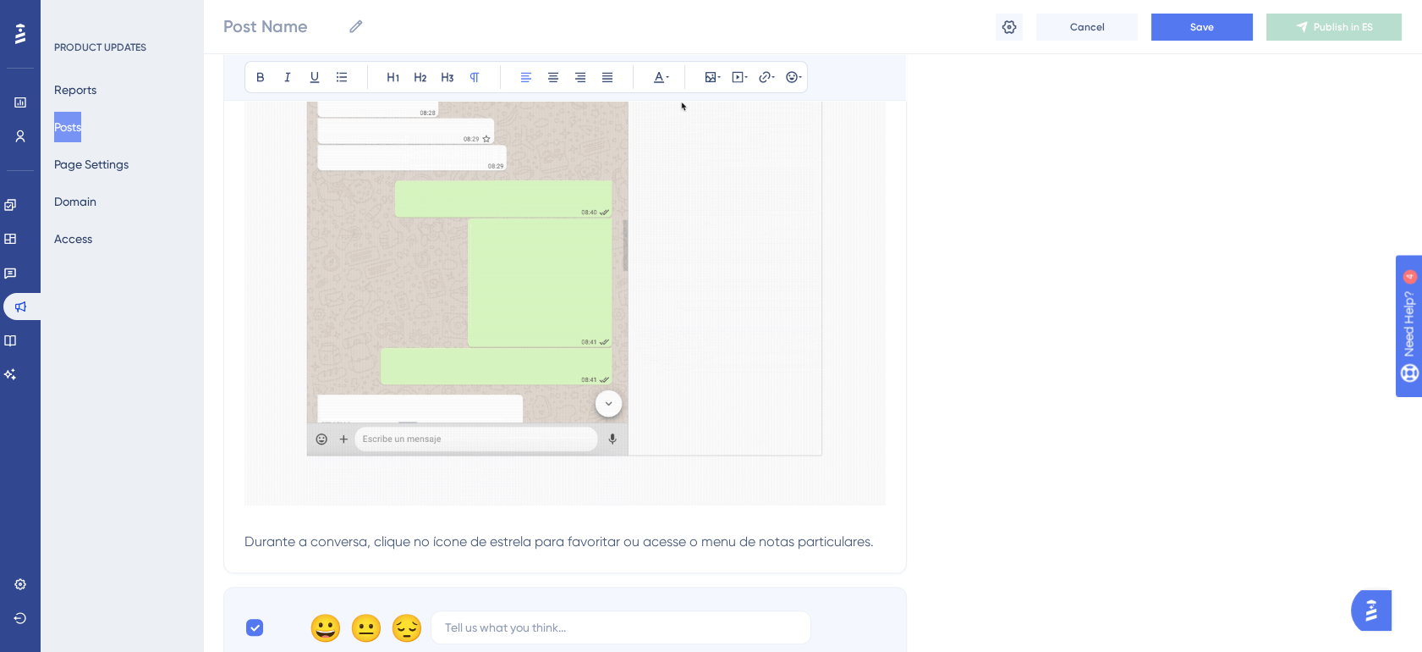
scroll to position [1205, 14]
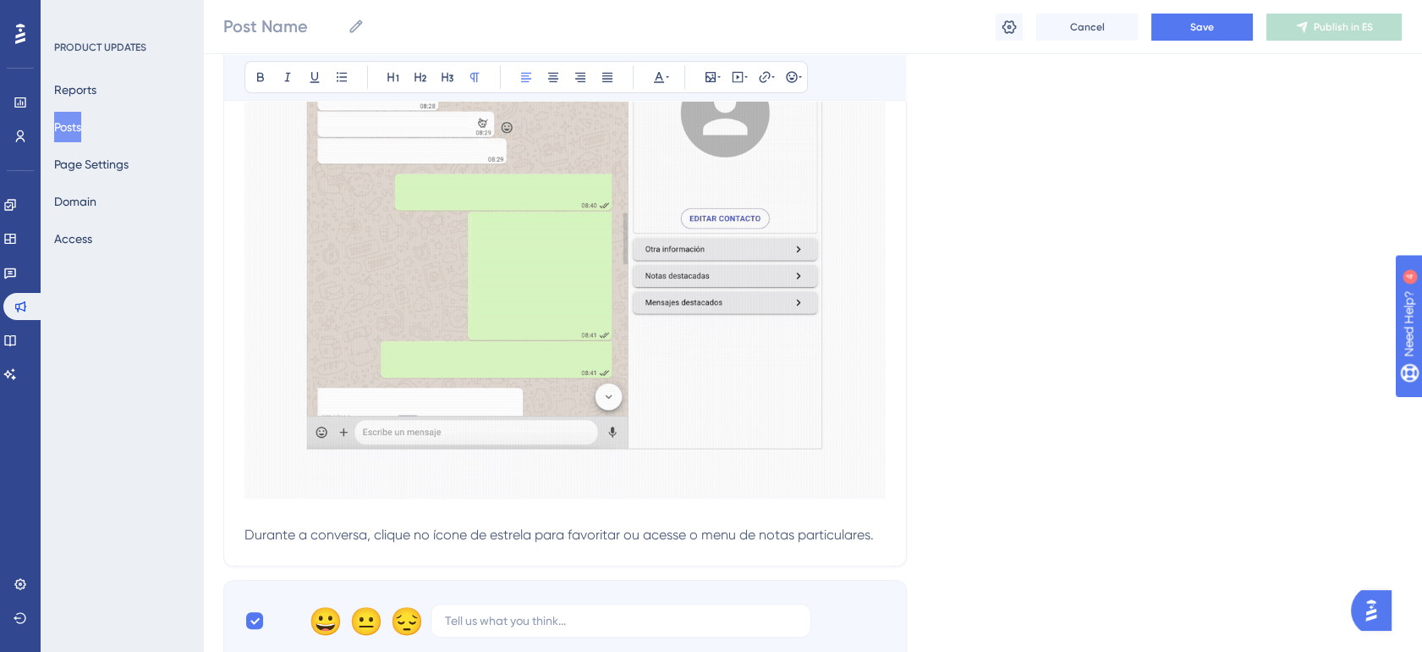
click at [288, 534] on span "Durante a conversa, clique no ícone de estrela para favoritar ou acesse o menu …" at bounding box center [560, 534] width 630 height 16
click at [334, 530] on span "Durante a conversa, clique no ícone de estrela para favoritar ou acesse o menu …" at bounding box center [560, 534] width 630 height 16
drag, startPoint x: 352, startPoint y: 535, endPoint x: 234, endPoint y: 536, distance: 118.5
click at [245, 536] on span "Durante a conversa, clique no ícone de estrela para favoritar ou acesse o menu …" at bounding box center [560, 534] width 630 height 16
click at [394, 528] on span "Durante a conversa, clique no ícone de estrela para favoritar ou acesse o menu …" at bounding box center [560, 534] width 630 height 16
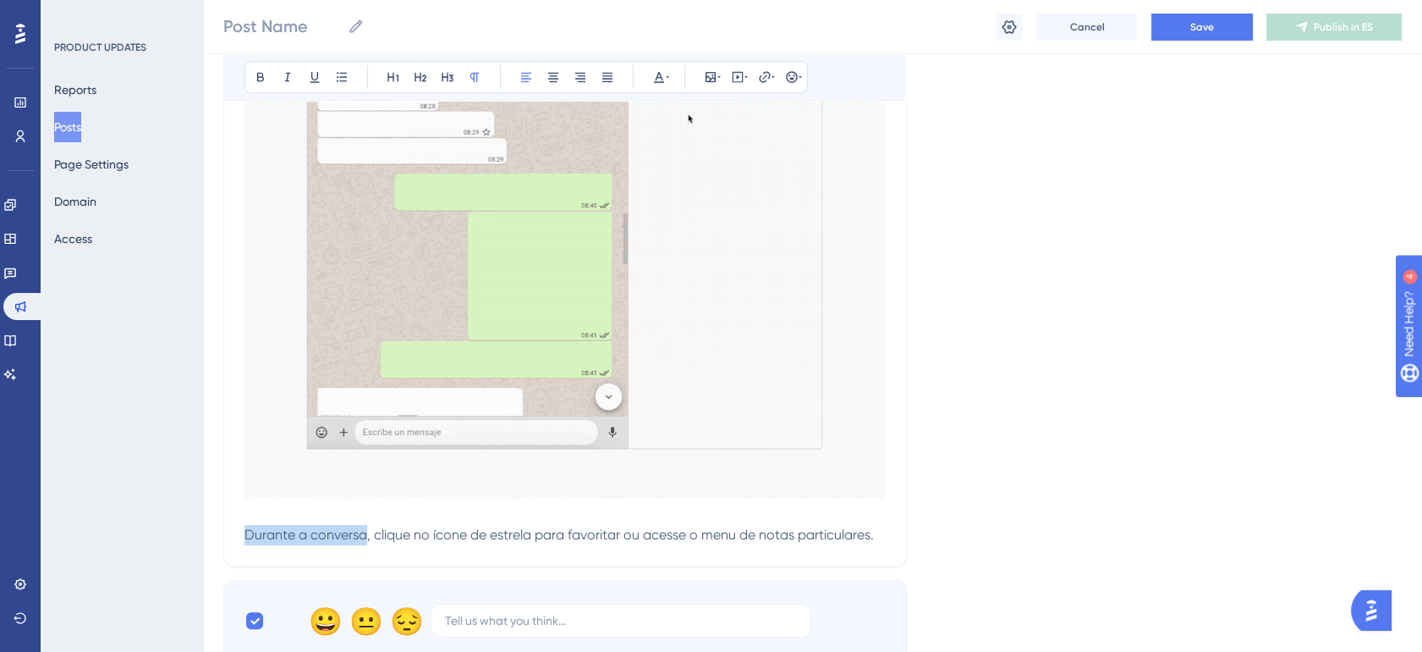
drag, startPoint x: 352, startPoint y: 532, endPoint x: 226, endPoint y: 534, distance: 126.1
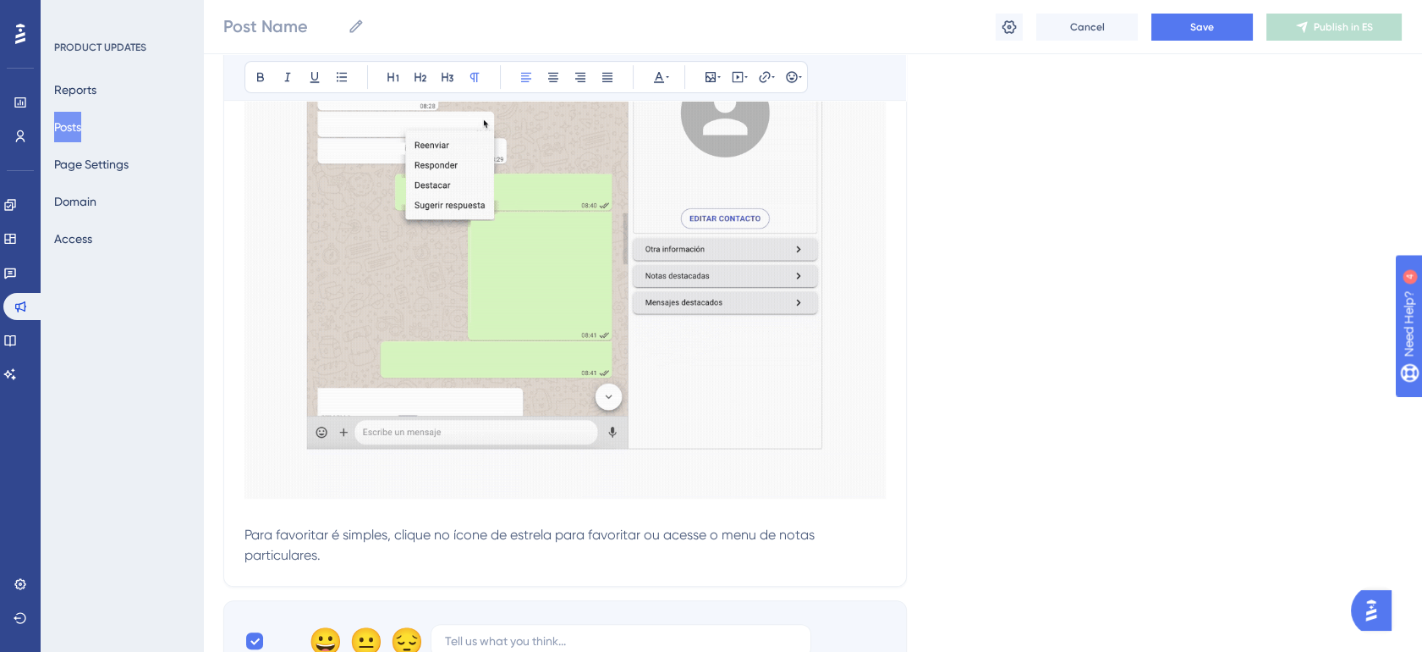
click at [484, 535] on span "Para favoritar é simples, clique no ícone de estrela para favoritar ou acesse o…" at bounding box center [532, 544] width 574 height 36
click at [542, 536] on span "Para favoritar é simples, clique no ícone de estrela para favoritar ou acesse o…" at bounding box center [532, 544] width 574 height 36
click at [635, 535] on span "Para favoritar é simples, clique no ícone de estrela para favoritar ou acesse o…" at bounding box center [532, 544] width 574 height 36
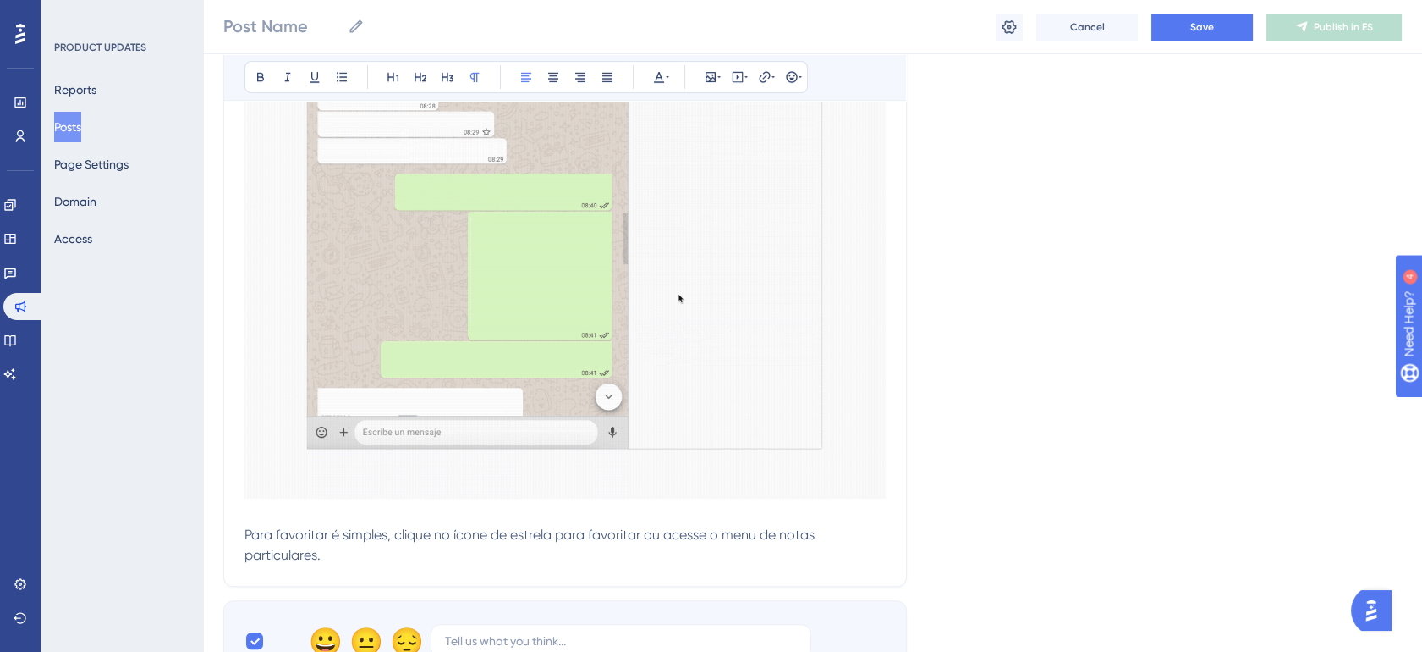
click at [655, 533] on span "Para favoritar é simples, clique no ícone de estrela para favoritar ou acesse o…" at bounding box center [532, 544] width 574 height 36
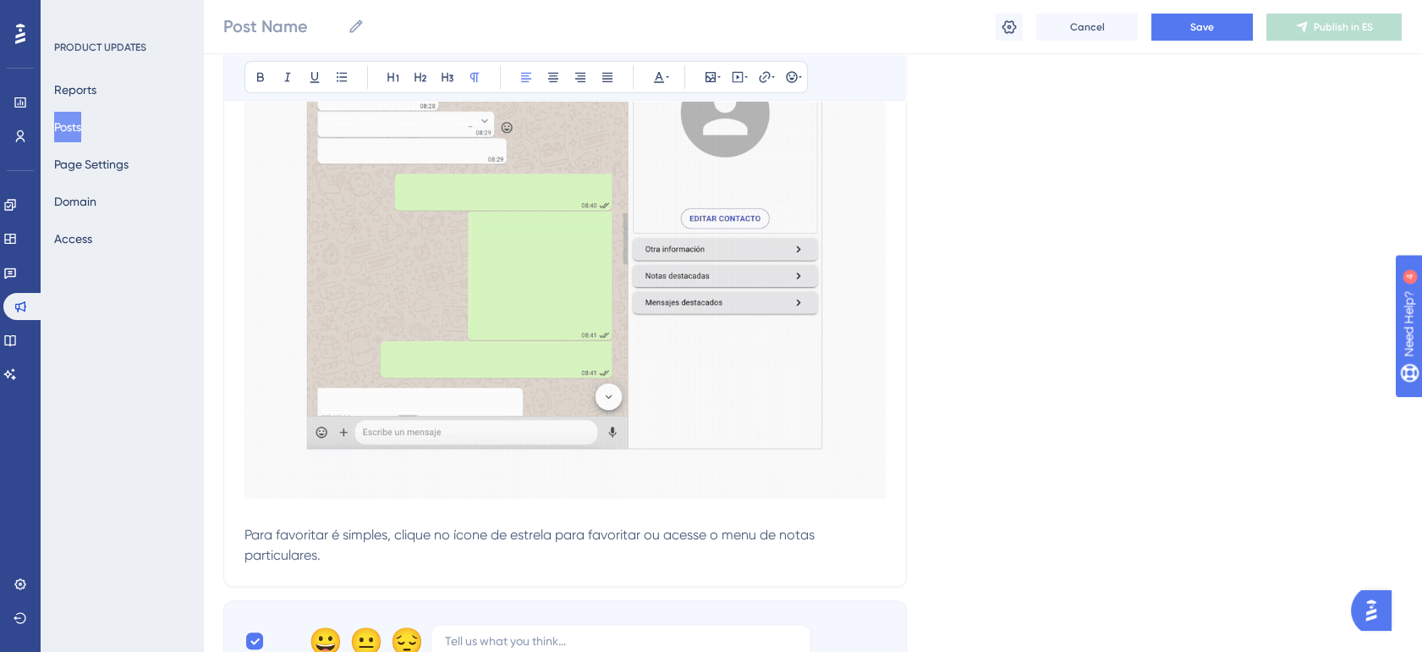
click at [760, 531] on span "Para favoritar é simples, clique no ícone de estrela para favoritar ou acesse o…" at bounding box center [532, 544] width 574 height 36
click at [768, 531] on span "Para favoritar é simples, clique no ícone de estrela para favoritar ou acesse o…" at bounding box center [532, 544] width 574 height 36
click at [302, 551] on span "Para favoritar é simples, clique no ícone de estrela para favoritar ou acesse o…" at bounding box center [559, 544] width 629 height 36
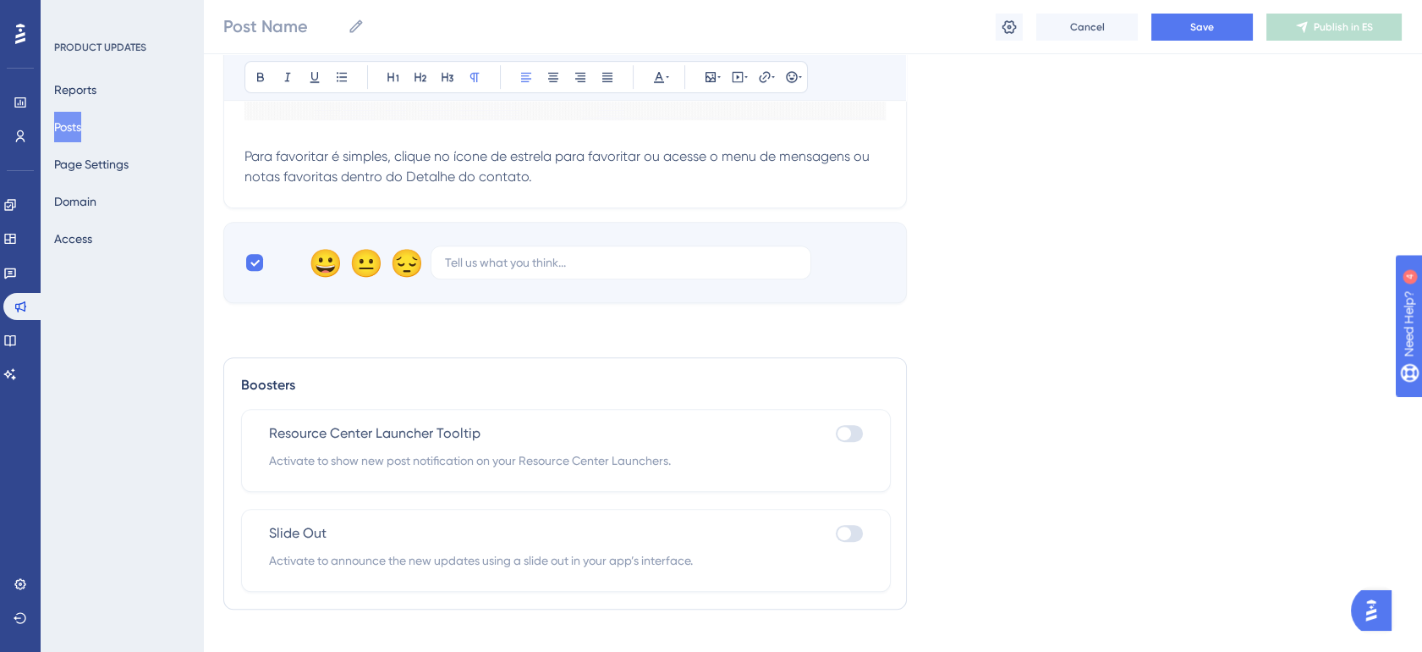
scroll to position [1606, 14]
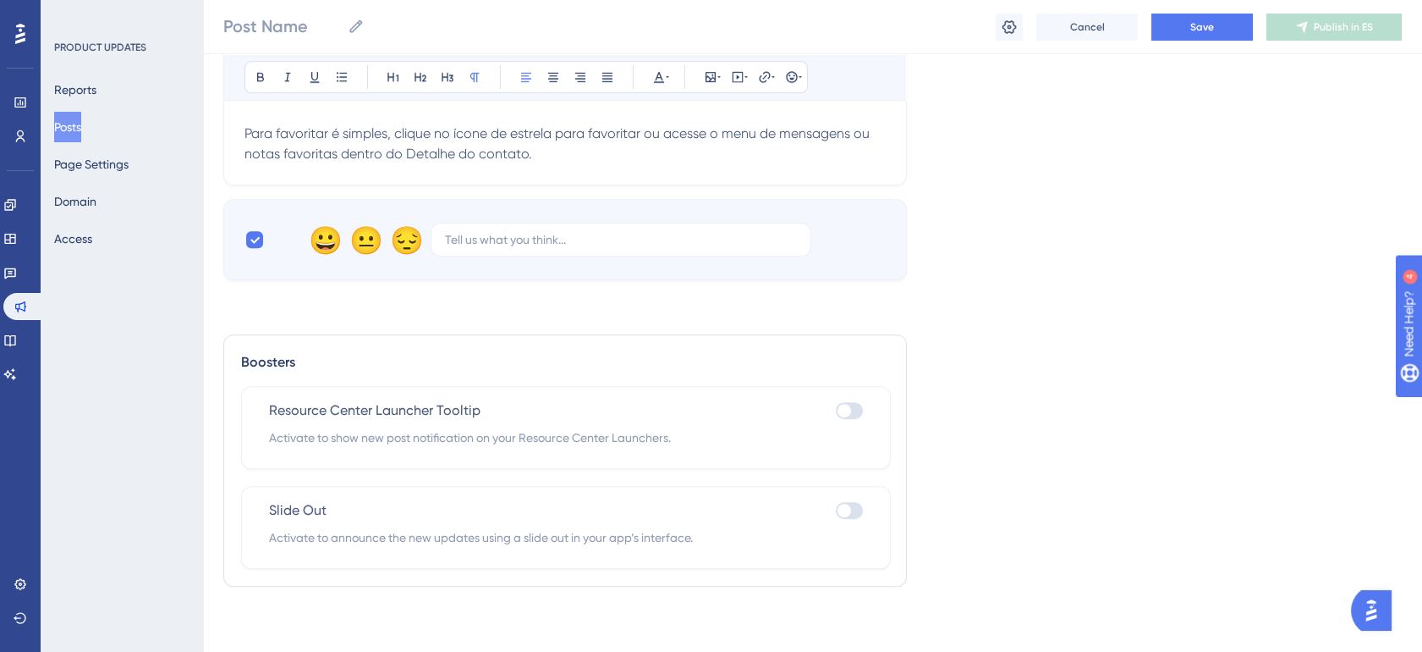
click at [846, 410] on div at bounding box center [849, 410] width 27 height 17
click at [836, 410] on input "checkbox" at bounding box center [835, 410] width 1 height 1
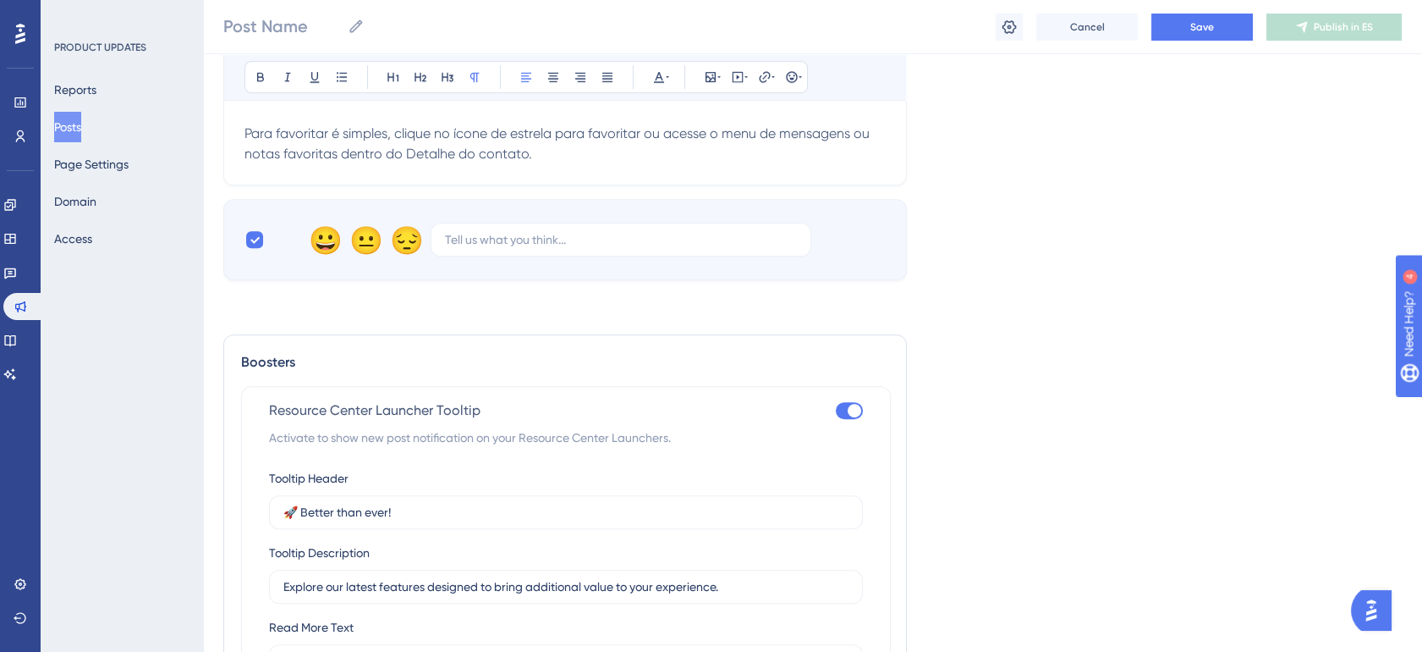
drag, startPoint x: 846, startPoint y: 409, endPoint x: 754, endPoint y: 412, distance: 92.3
click at [754, 412] on div "Resource Center Launcher Tooltip" at bounding box center [566, 410] width 594 height 20
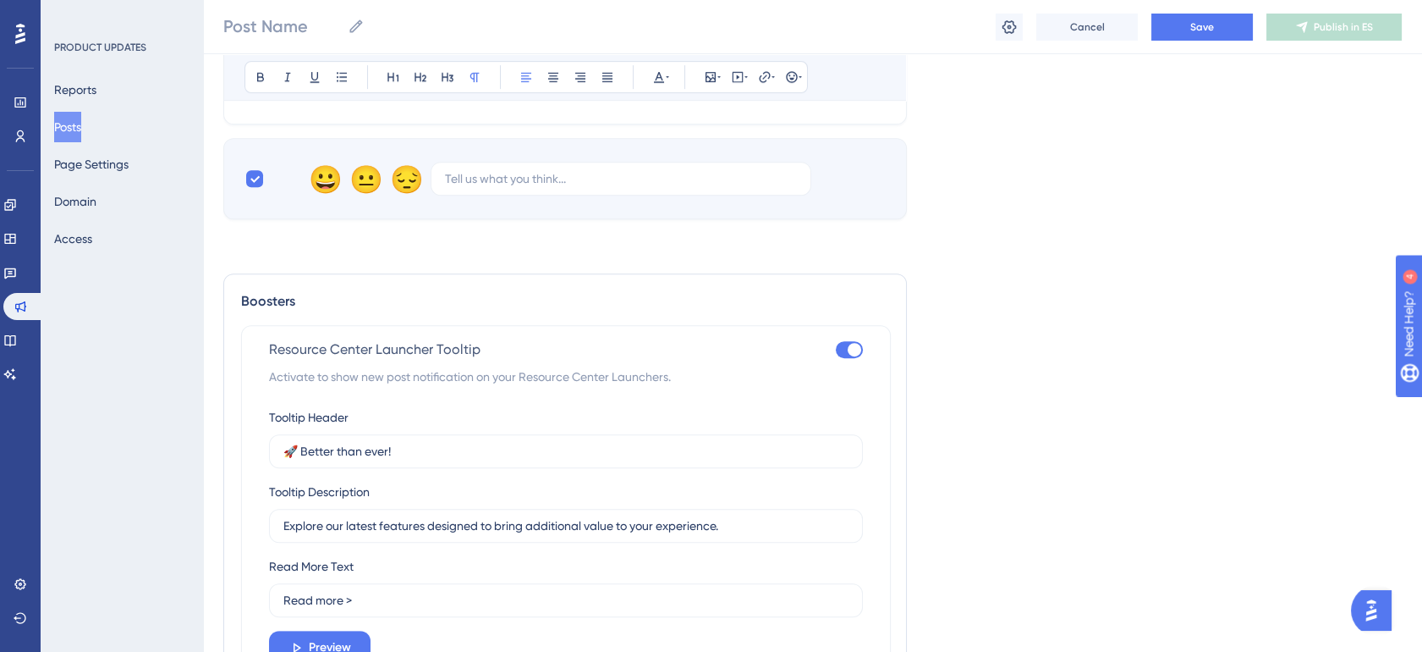
scroll to position [1732, 14]
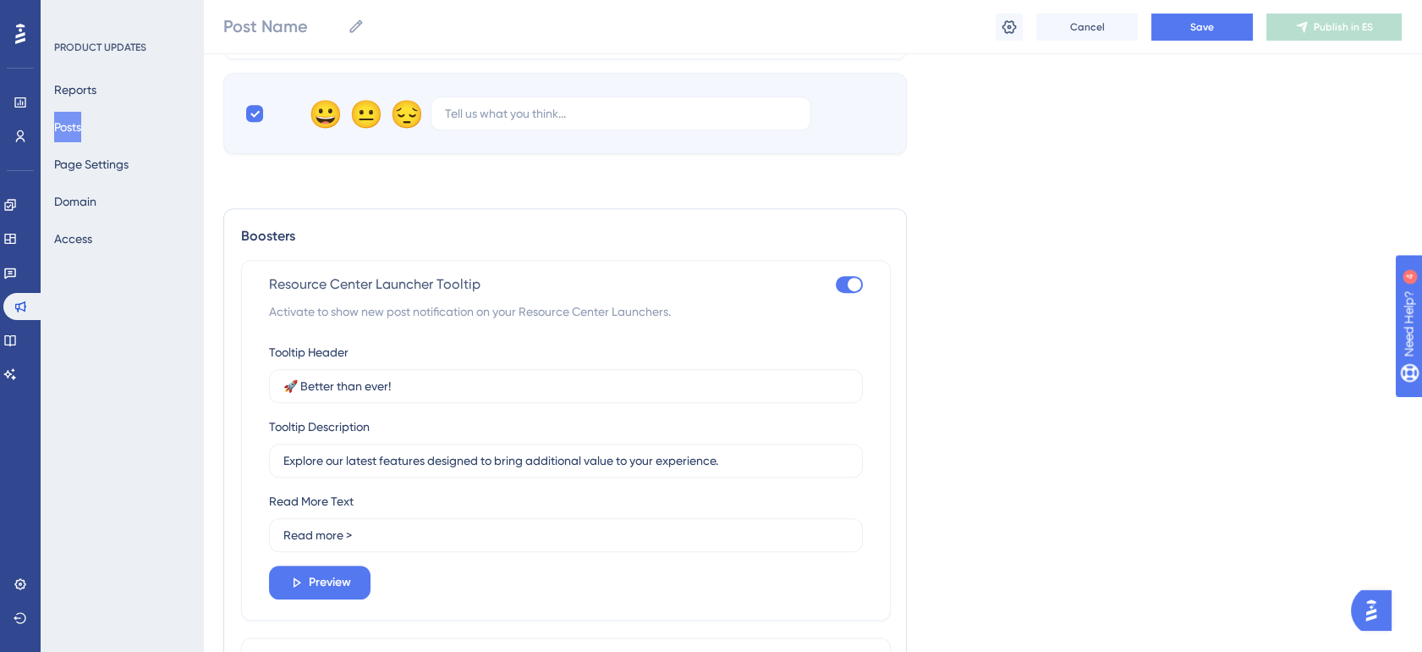
click at [848, 286] on div at bounding box center [855, 285] width 14 height 14
click at [836, 284] on input "checkbox" at bounding box center [835, 283] width 1 height 1
checkbox input "false"
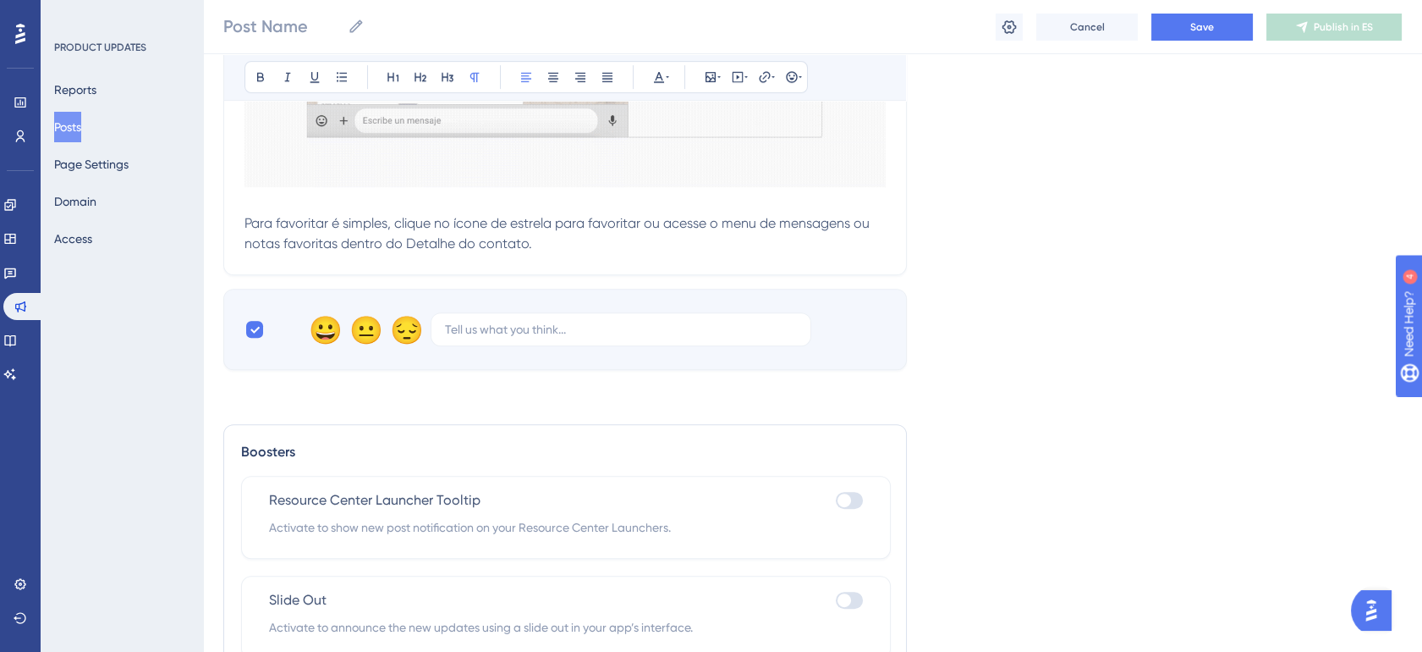
scroll to position [1449, 14]
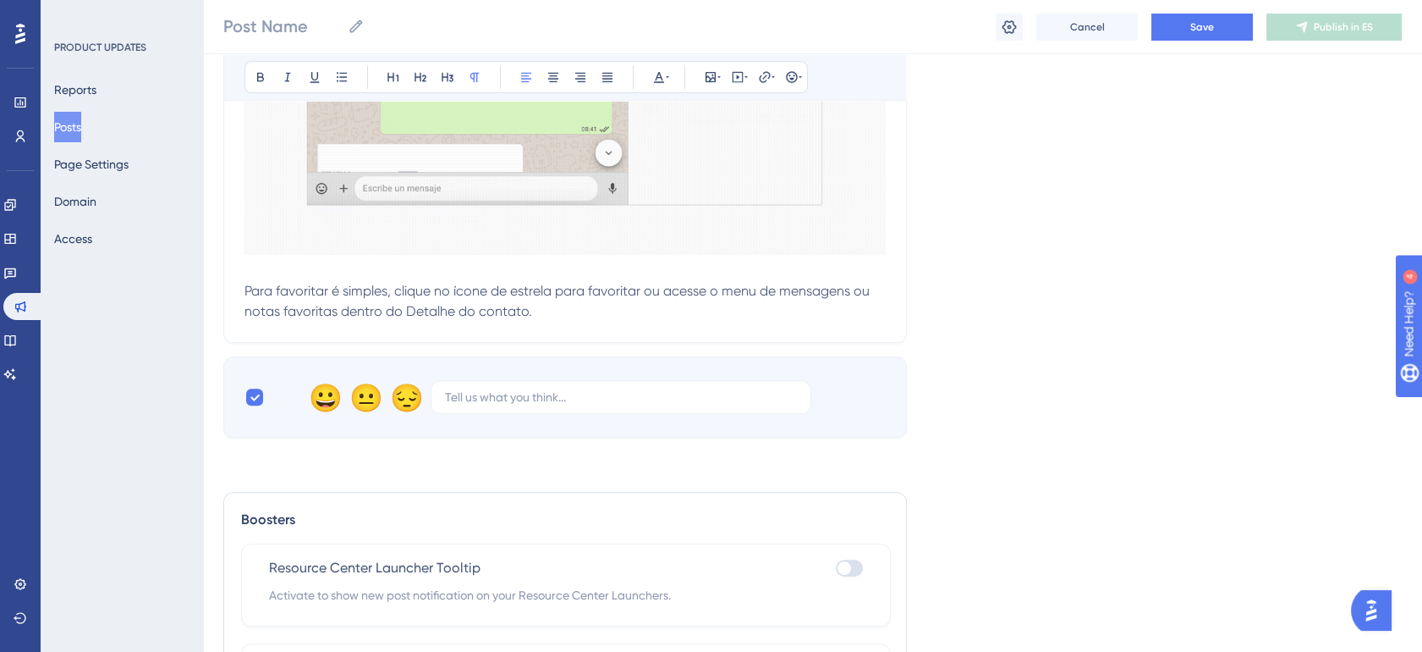
click at [568, 318] on p "Para favoritar é simples, clique no ícone de estrela para favoritar ou acesse o…" at bounding box center [565, 301] width 641 height 41
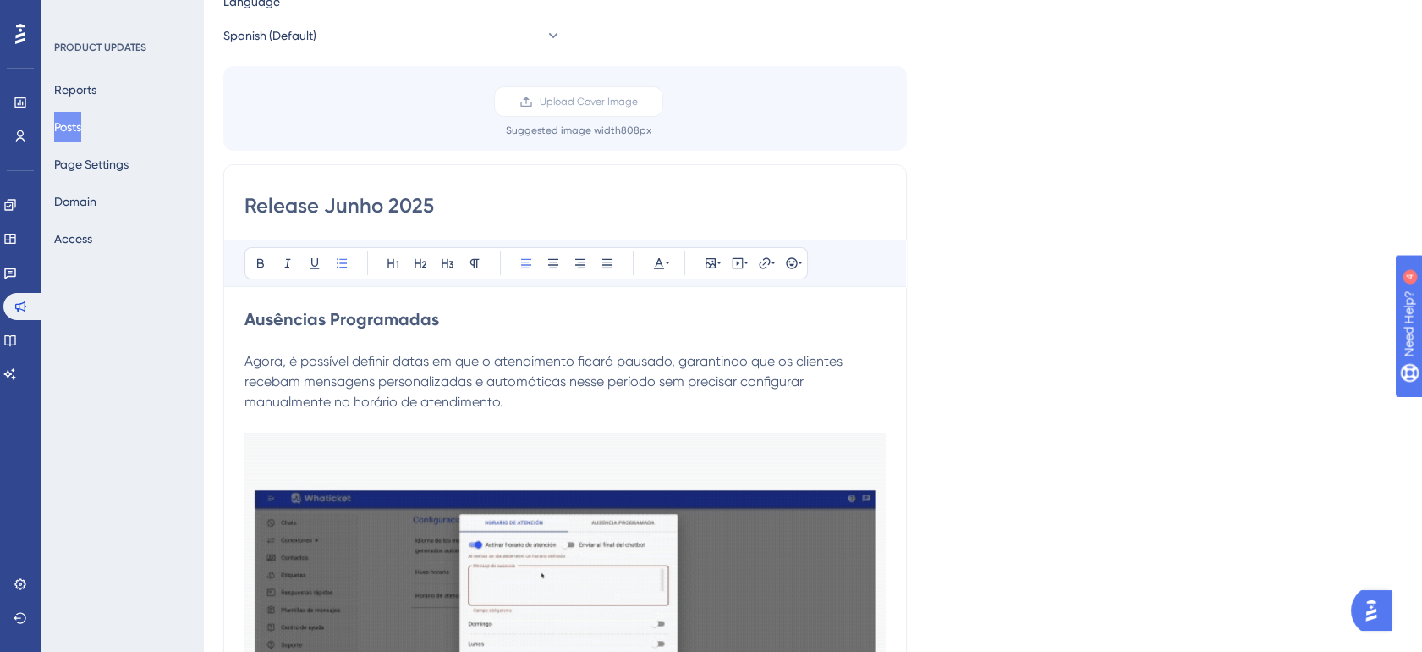
scroll to position [0, 14]
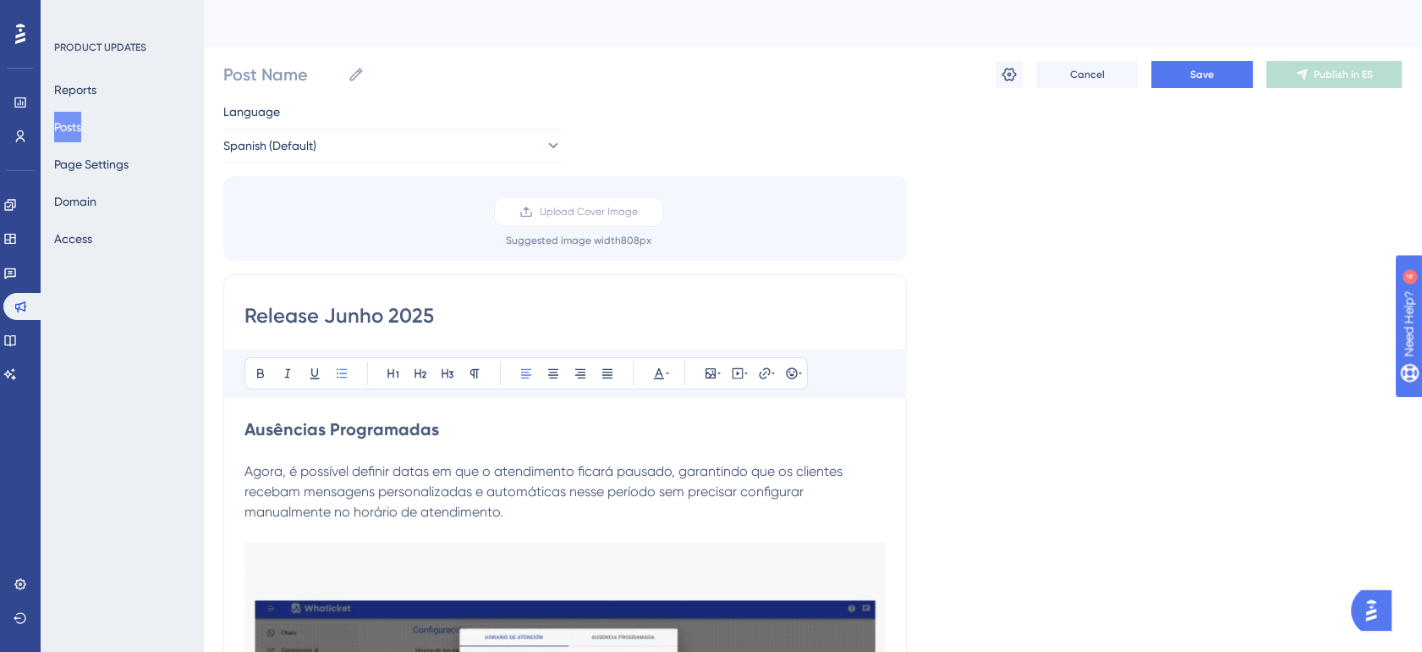
click at [245, 427] on strong "Ausências Programadas" at bounding box center [342, 429] width 195 height 20
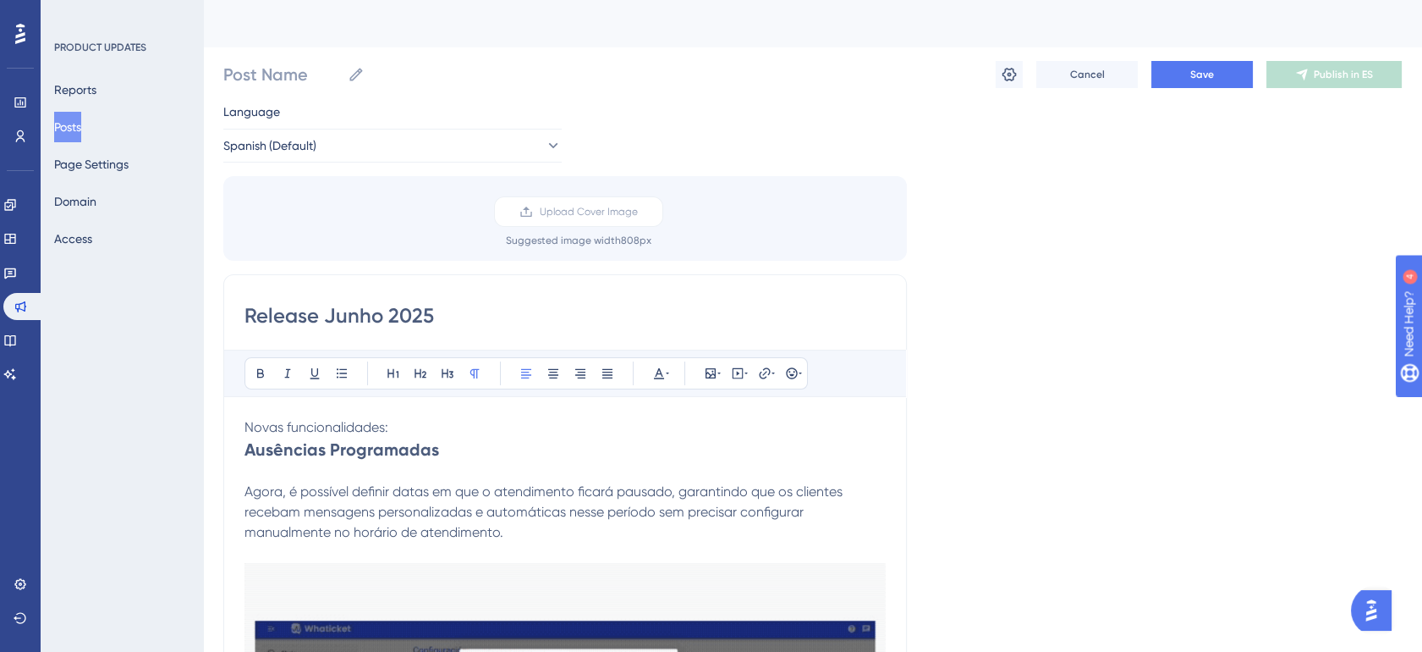
click at [265, 431] on span "Novas funcionalidades:" at bounding box center [317, 427] width 144 height 16
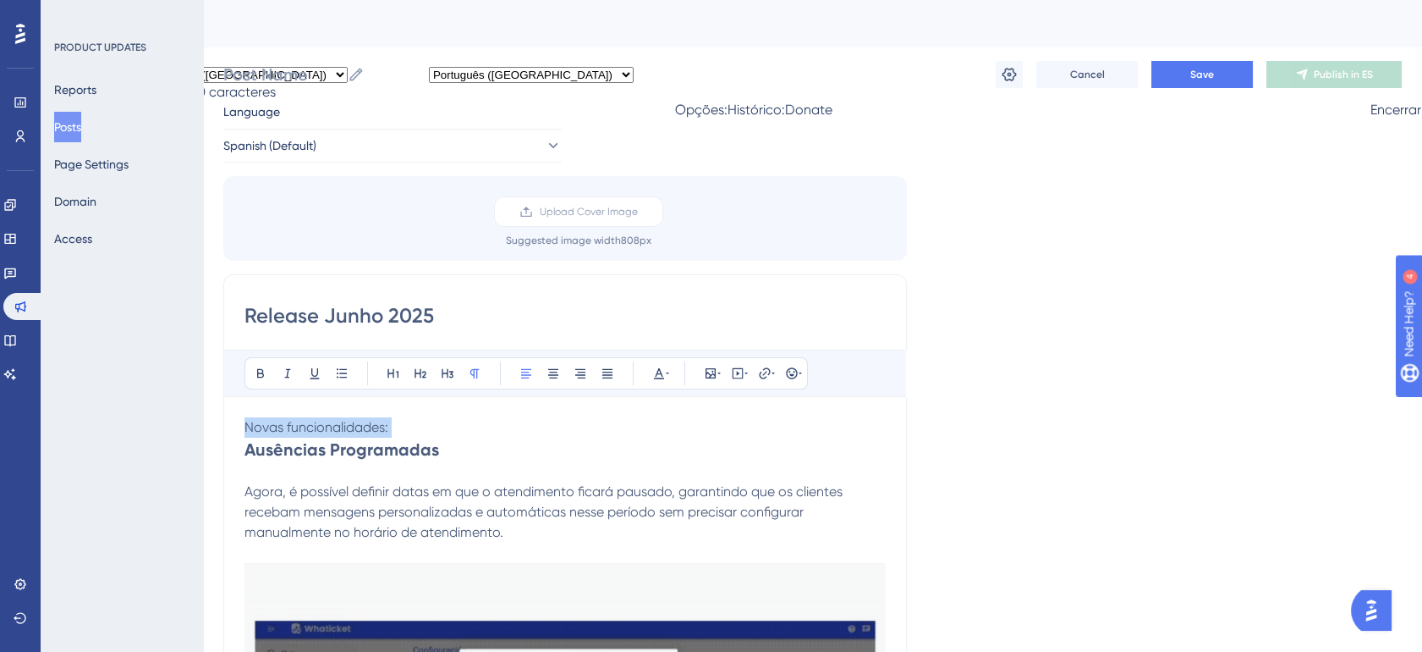
click at [265, 431] on span "Novas funcionalidades:" at bounding box center [317, 427] width 144 height 16
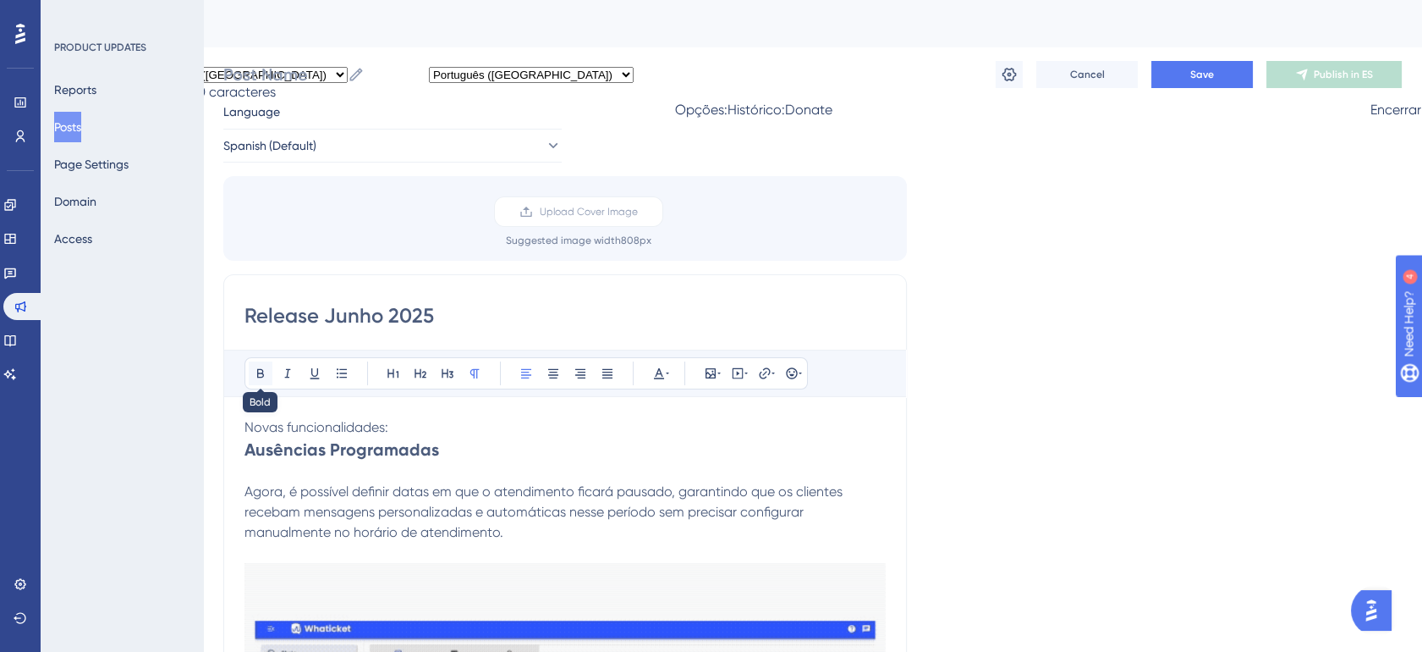
click at [253, 373] on button at bounding box center [261, 373] width 24 height 24
click at [342, 451] on strong "Ausências Programadas" at bounding box center [342, 449] width 195 height 20
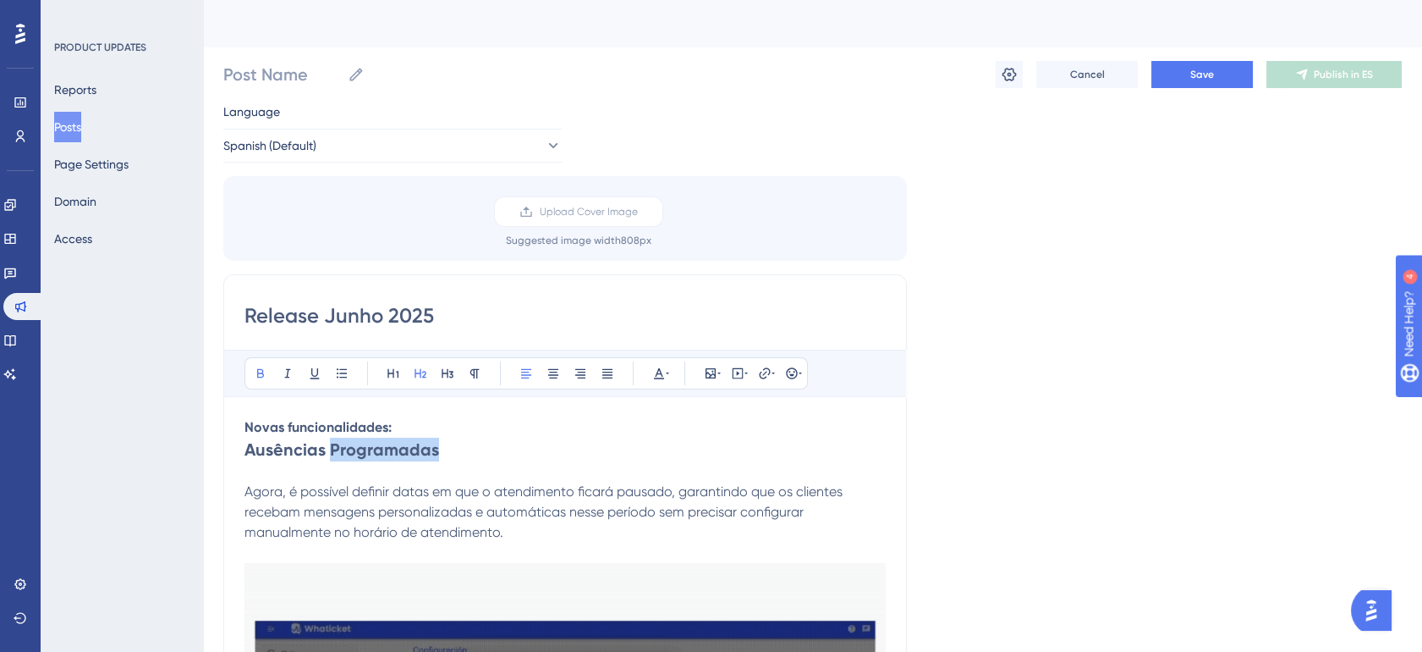
click at [342, 451] on strong "Ausências Programadas" at bounding box center [342, 449] width 195 height 20
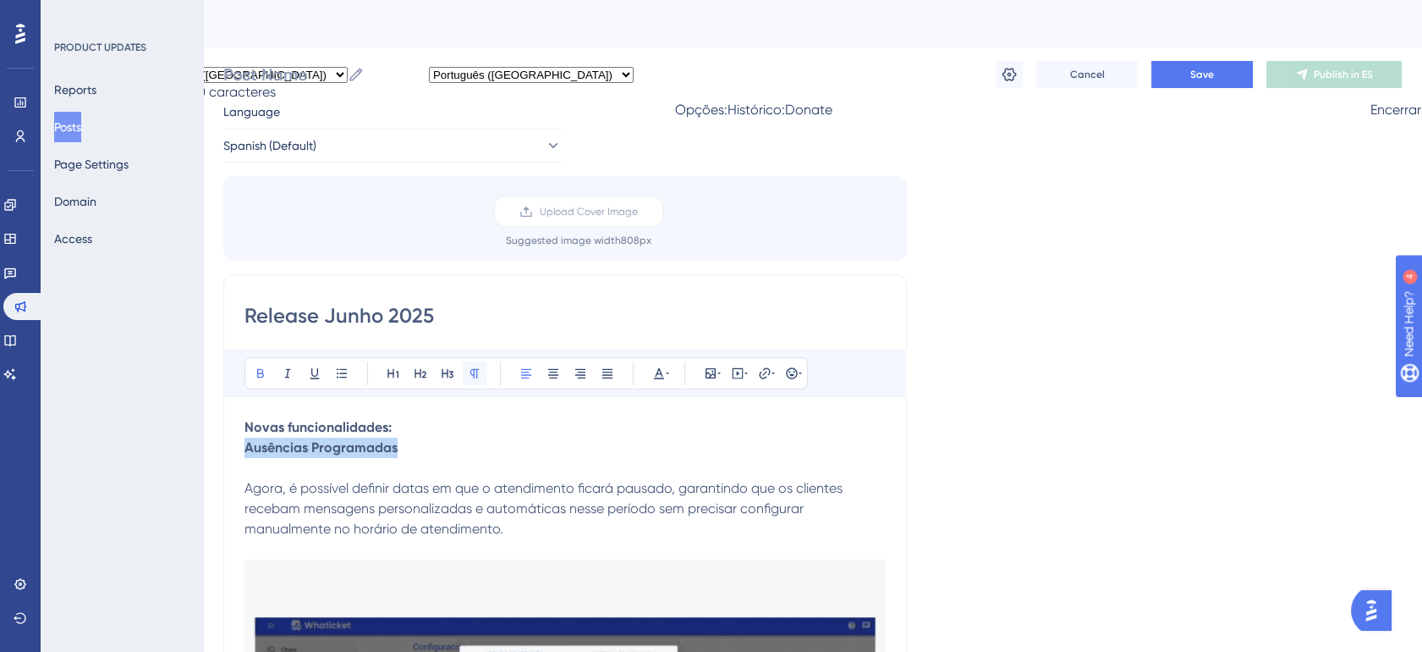
click at [470, 372] on icon at bounding box center [474, 373] width 9 height 9
click at [361, 428] on strong "Novas funcionalidades:" at bounding box center [318, 427] width 147 height 16
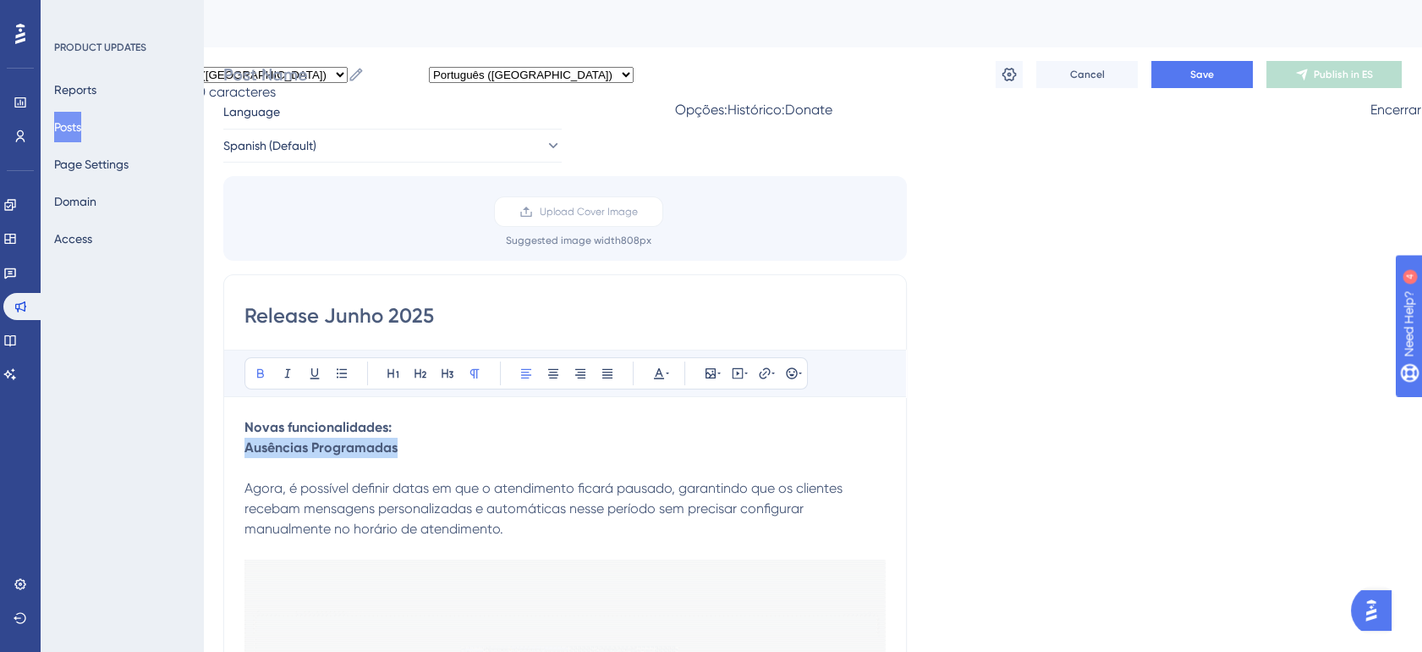
click at [361, 428] on strong "Novas funcionalidades:" at bounding box center [318, 427] width 147 height 16
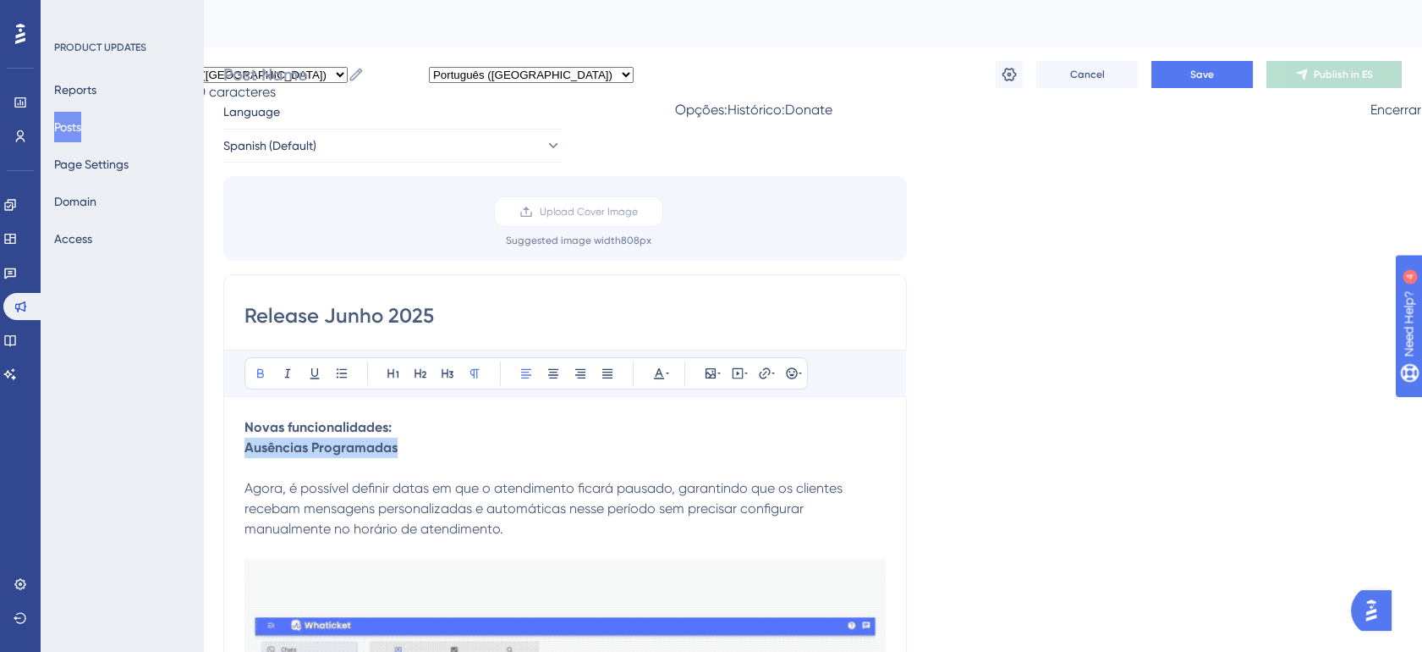
click at [361, 428] on strong "Novas funcionalidades:" at bounding box center [318, 427] width 147 height 16
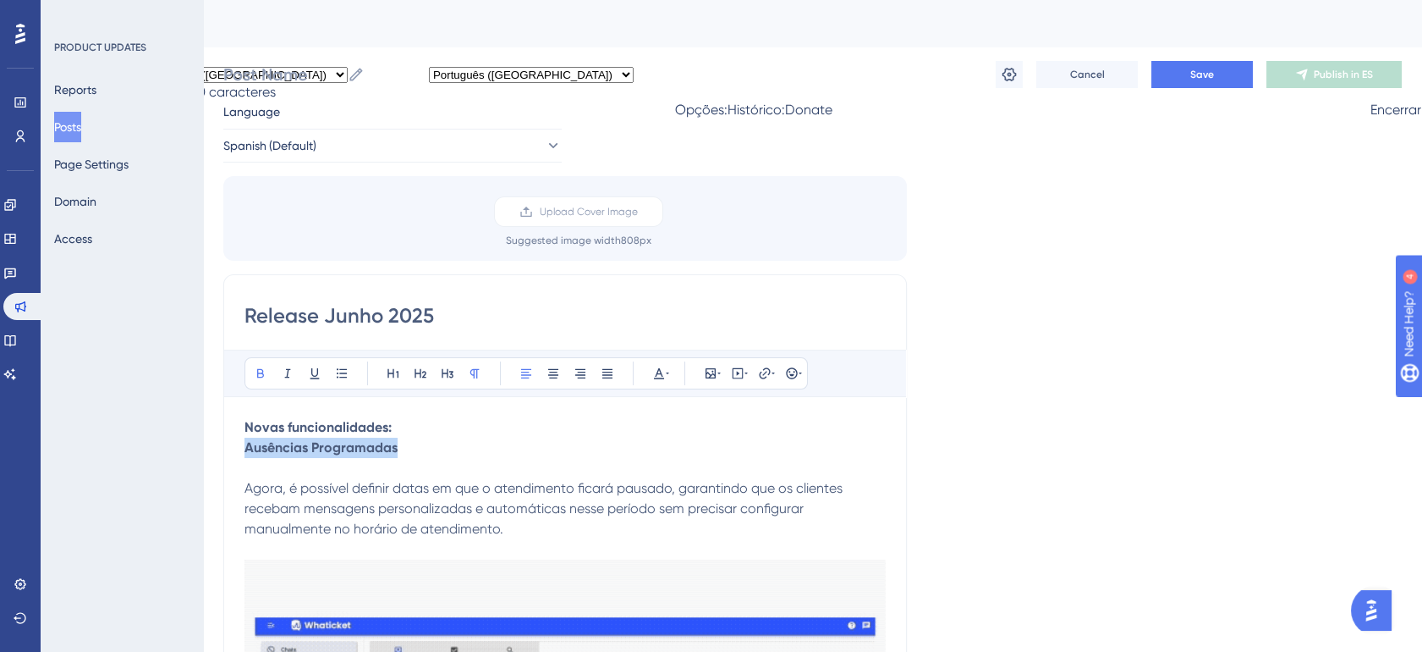
click at [361, 427] on strong "Novas funcionalidades:" at bounding box center [318, 427] width 147 height 16
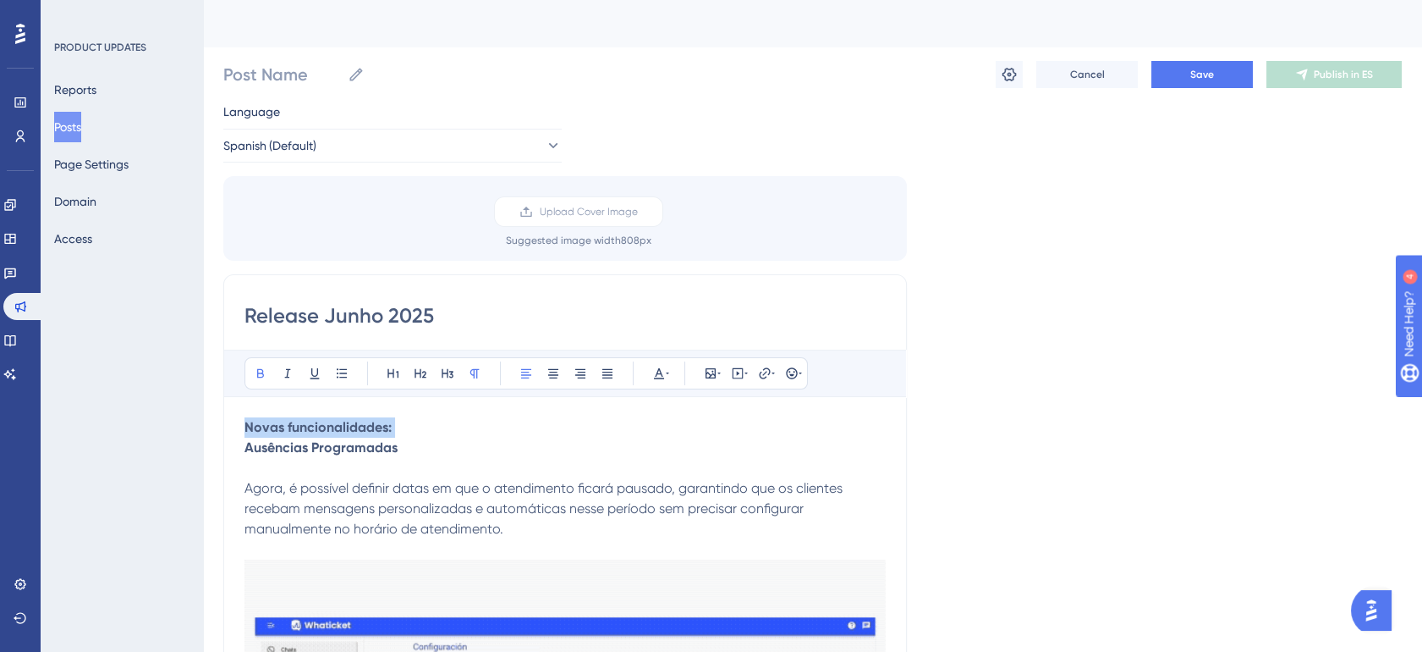
click at [357, 427] on strong "Novas funcionalidades:" at bounding box center [318, 427] width 147 height 16
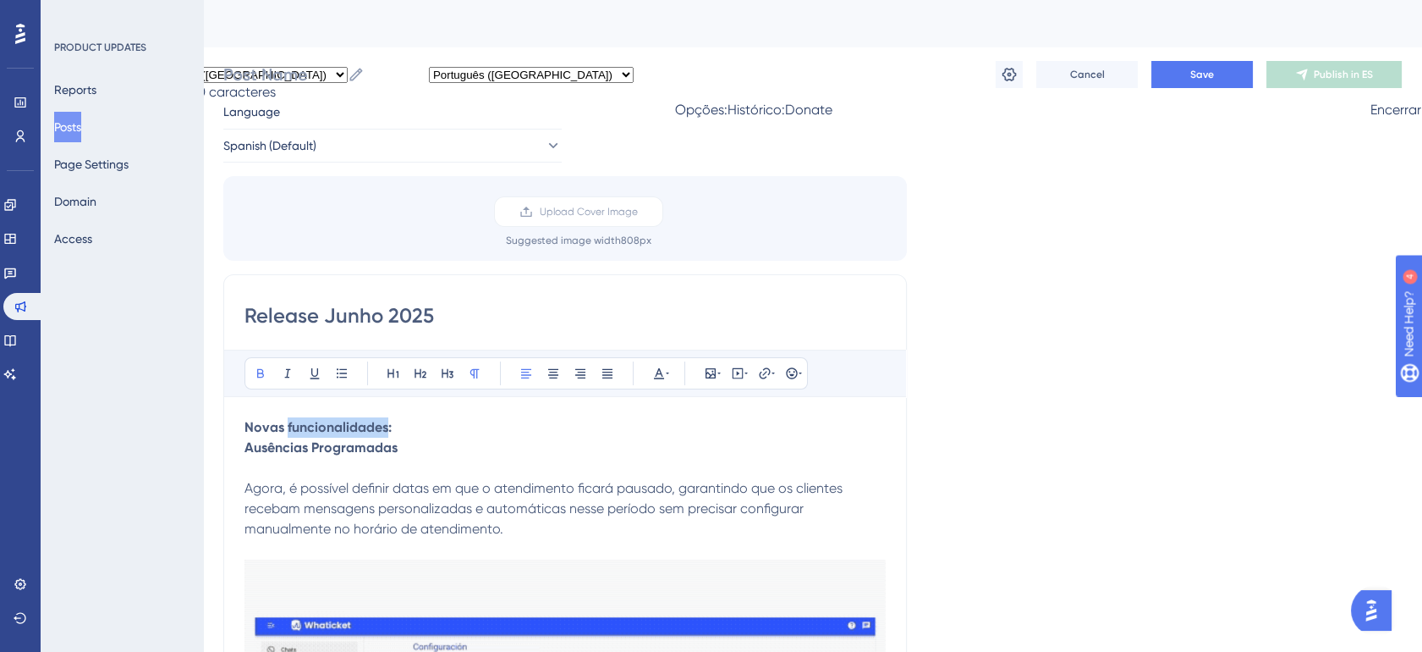
click at [356, 427] on strong "Novas funcionalidades:" at bounding box center [318, 427] width 147 height 16
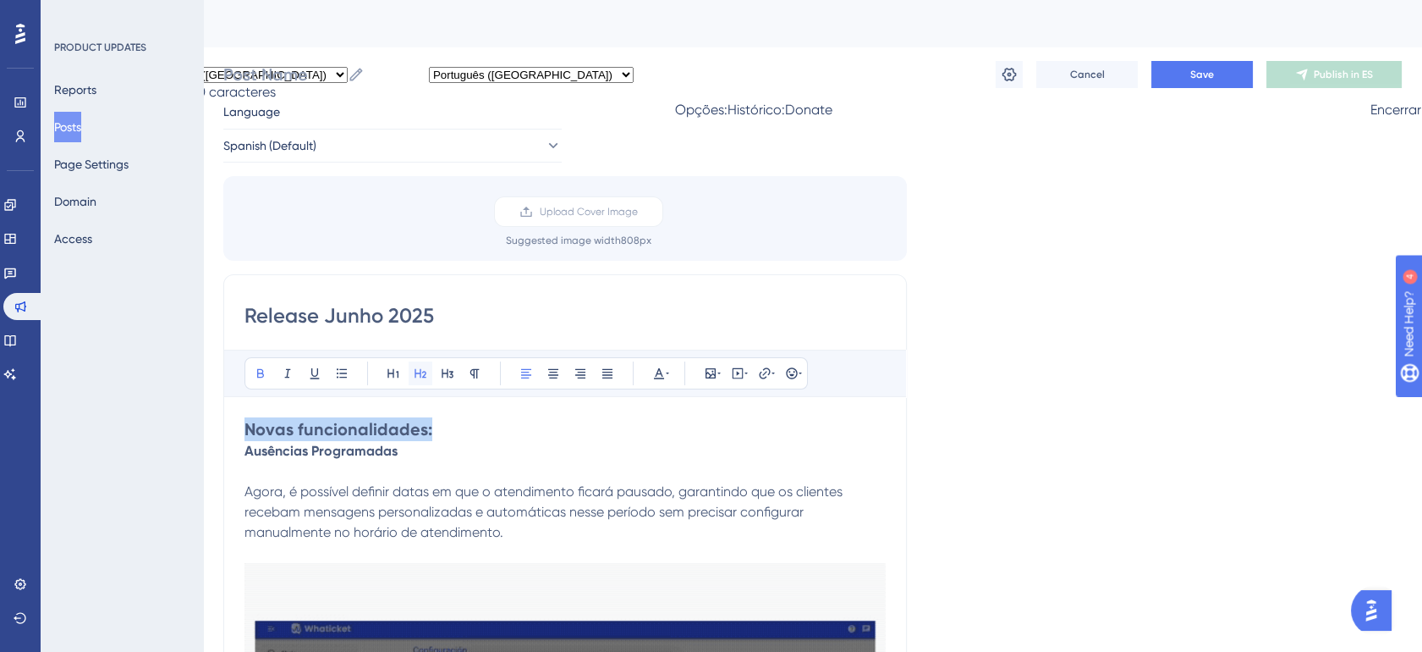
click at [414, 378] on icon at bounding box center [421, 373] width 14 height 14
click at [430, 441] on p "Ausências Programadas" at bounding box center [565, 451] width 641 height 20
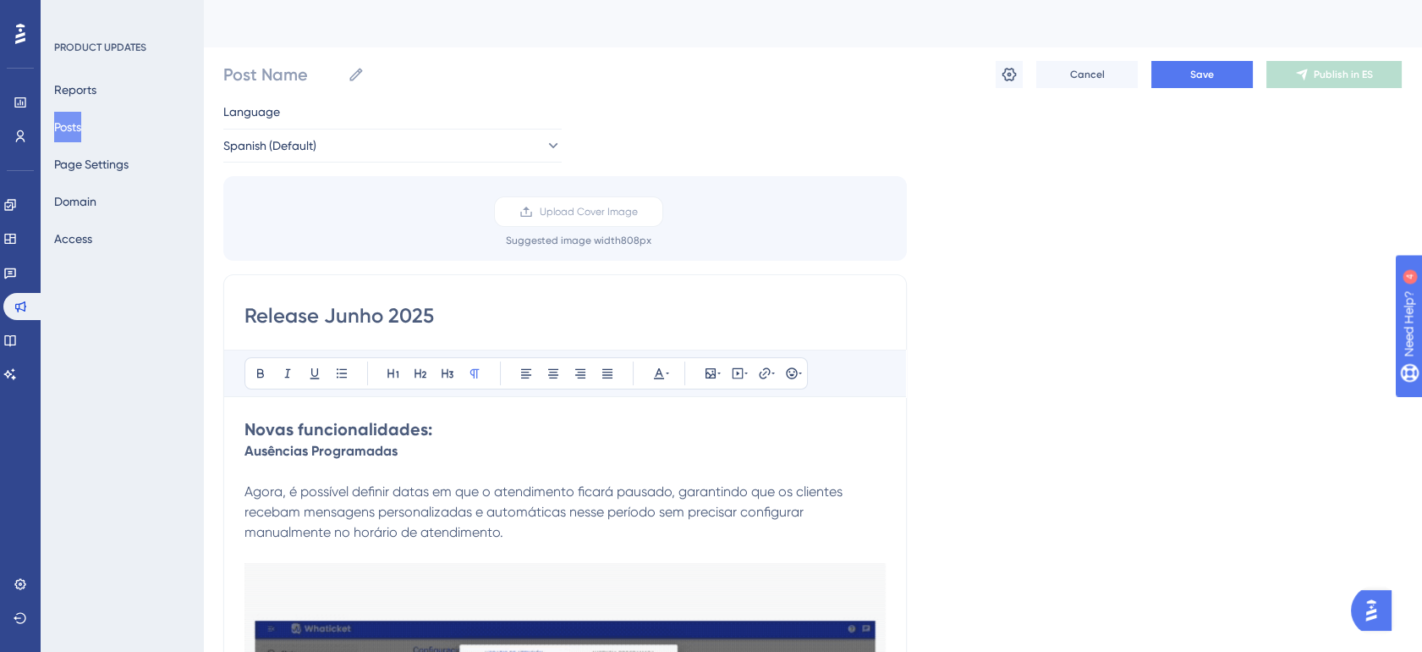
click at [394, 476] on p at bounding box center [565, 471] width 641 height 20
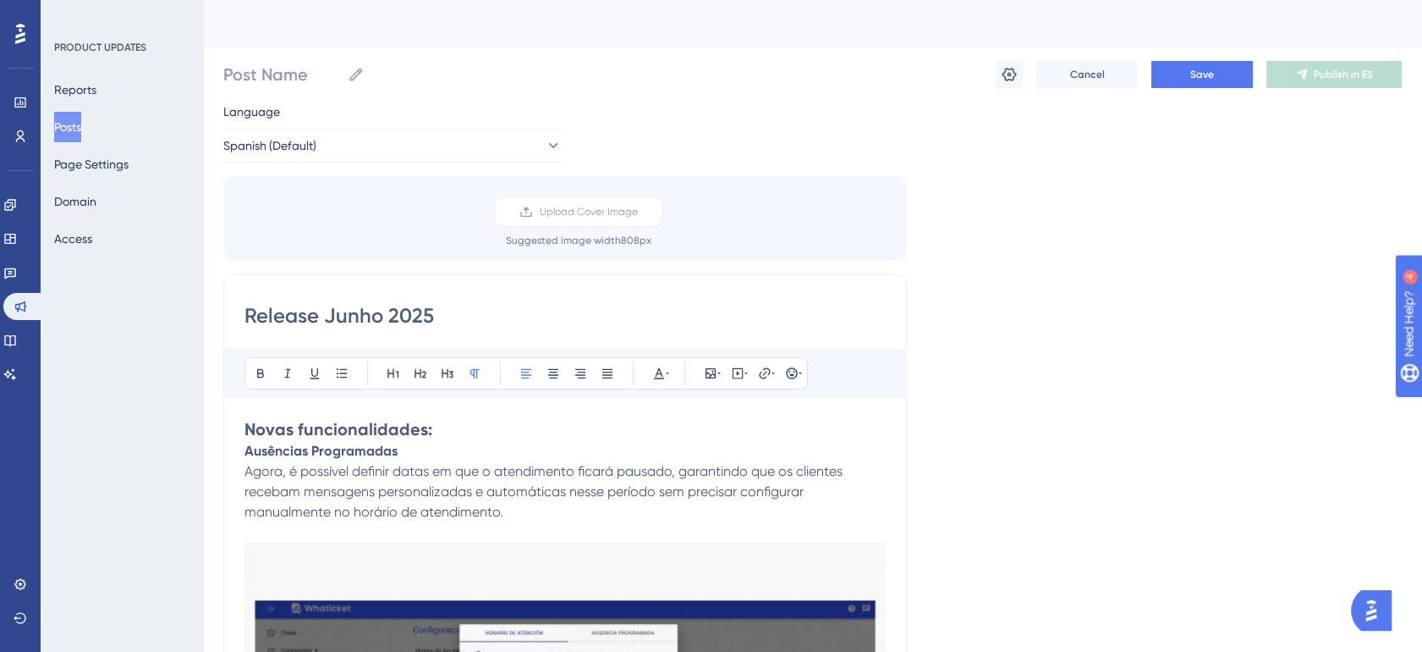
click at [434, 421] on h2 "Novas funcionalidades:" at bounding box center [565, 429] width 641 height 24
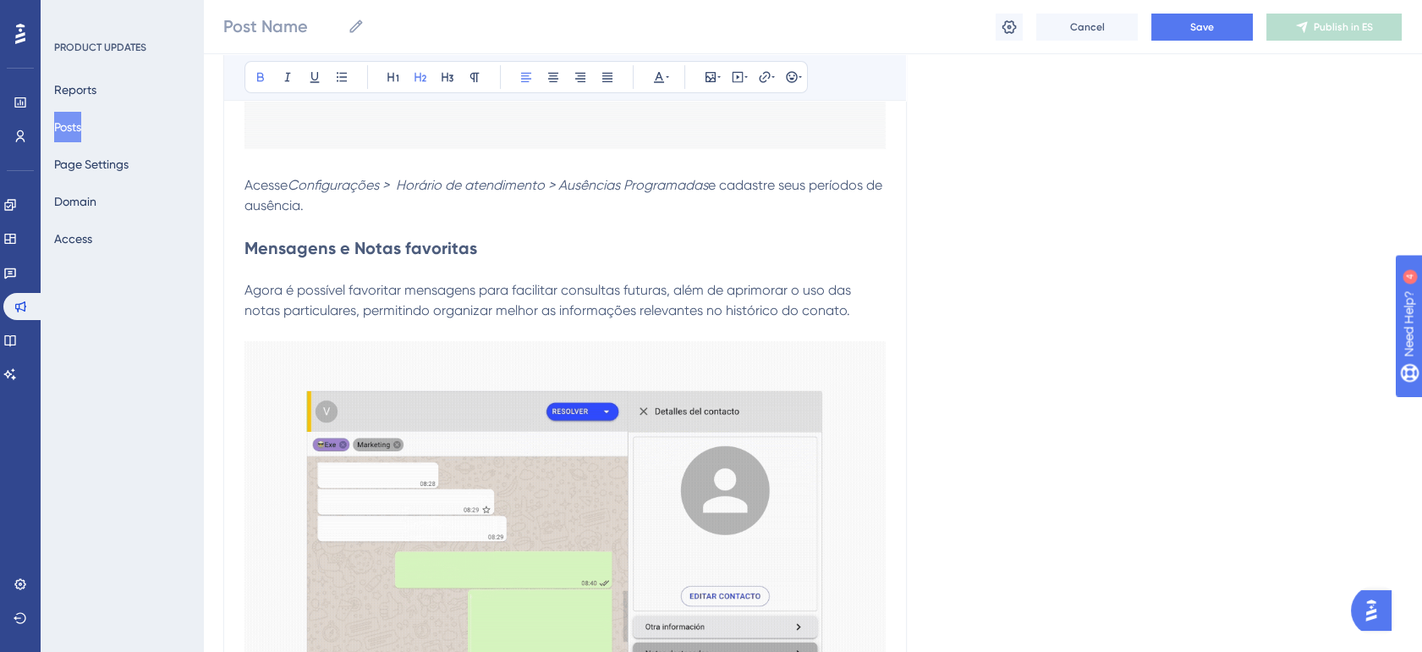
scroll to position [846, 14]
click at [425, 257] on strong "Mensagens e Notas favoritas" at bounding box center [361, 249] width 233 height 20
click at [426, 257] on strong "Mensagens e Notas favoritas" at bounding box center [361, 249] width 233 height 20
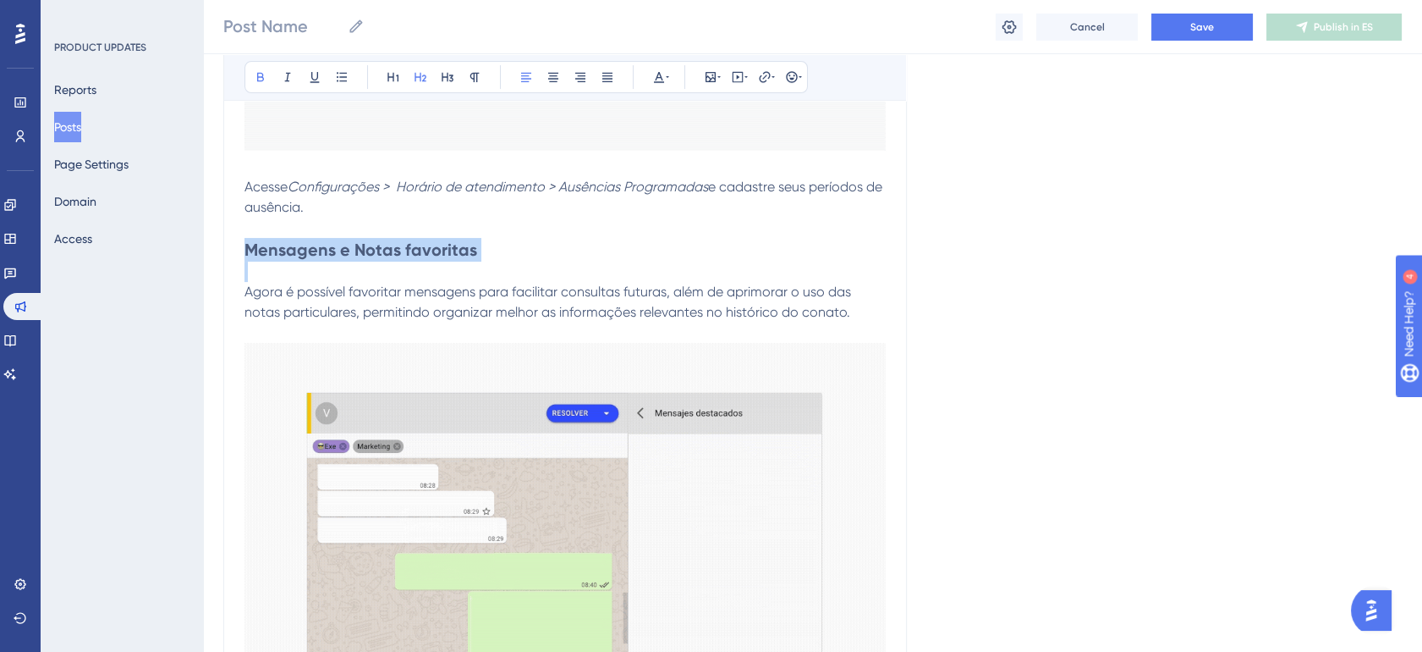
click at [426, 257] on strong "Mensagens e Notas favoritas" at bounding box center [361, 249] width 233 height 20
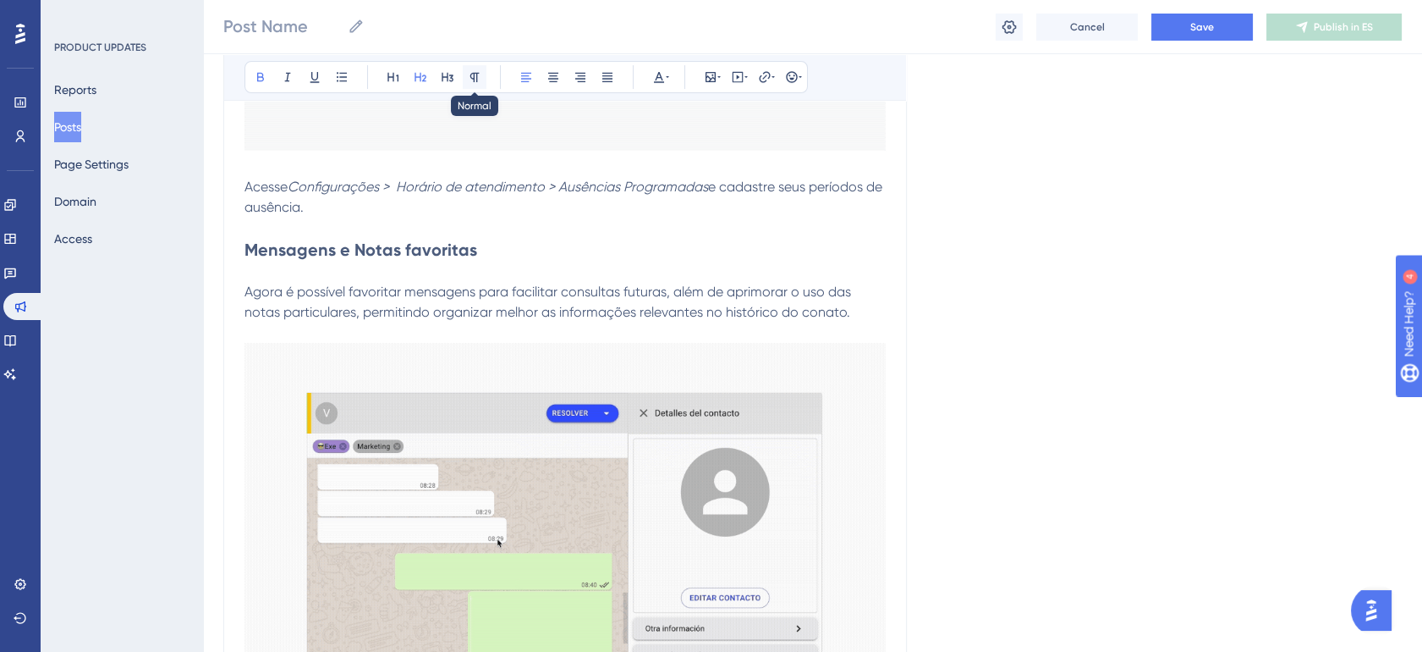
click at [468, 81] on icon at bounding box center [475, 77] width 14 height 14
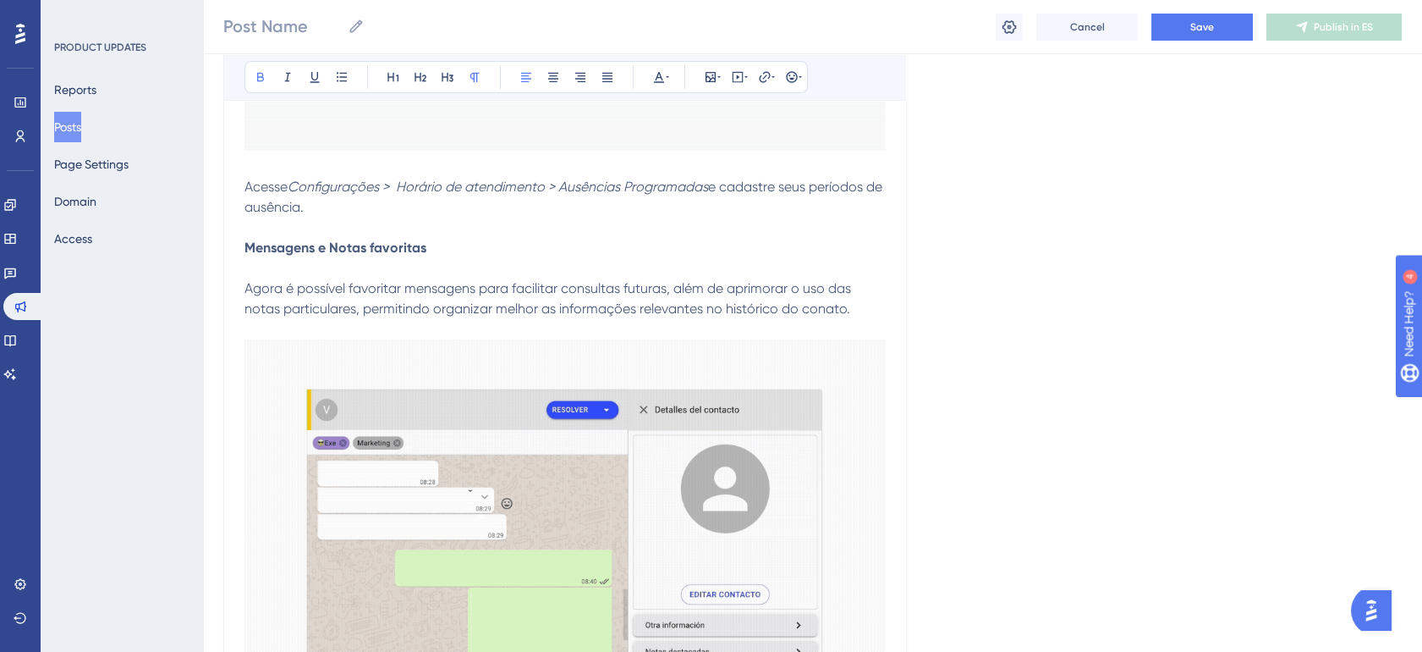
click at [377, 270] on p at bounding box center [565, 268] width 641 height 20
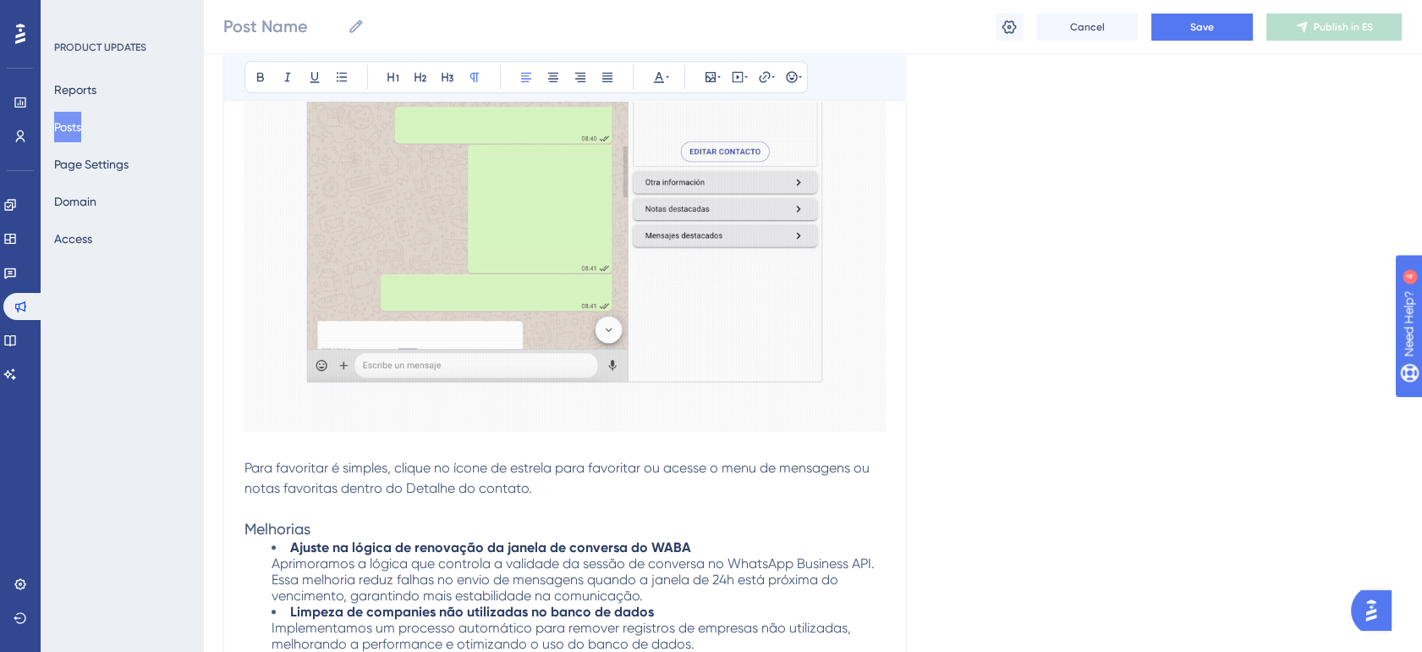
scroll to position [1378, 14]
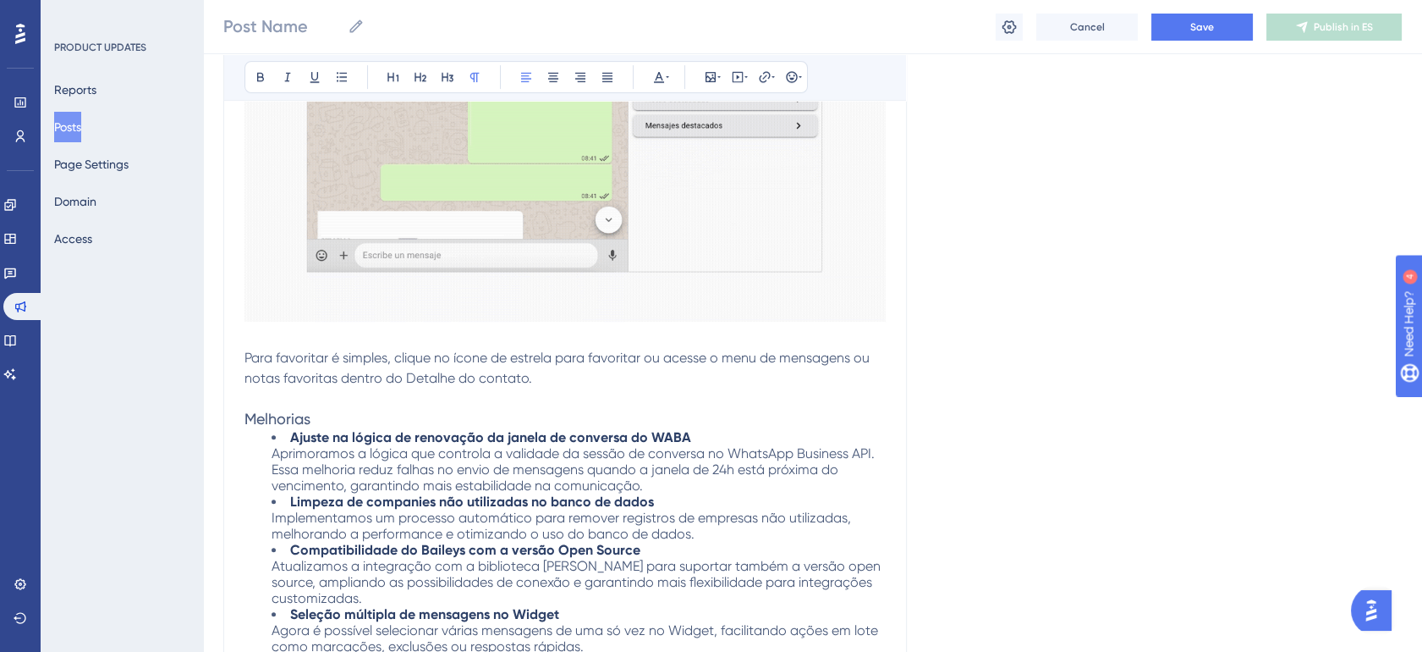
click at [281, 419] on span "Melhorias" at bounding box center [278, 419] width 66 height 18
click at [254, 79] on icon at bounding box center [261, 77] width 14 height 14
click at [414, 80] on icon at bounding box center [421, 77] width 14 height 14
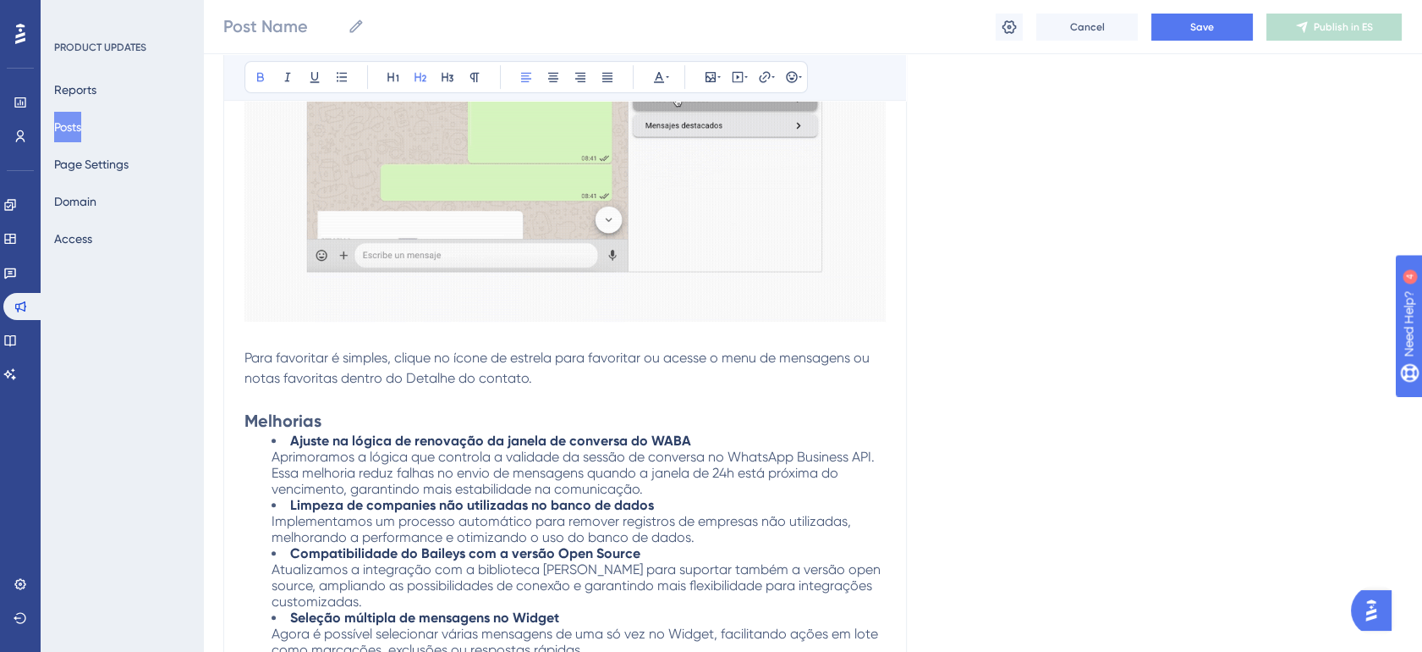
click at [338, 421] on h2 "Melhorias" at bounding box center [565, 421] width 641 height 24
click at [290, 436] on strong "Ajuste na lógica de renovação da janela de conversa do WABA" at bounding box center [490, 440] width 401 height 16
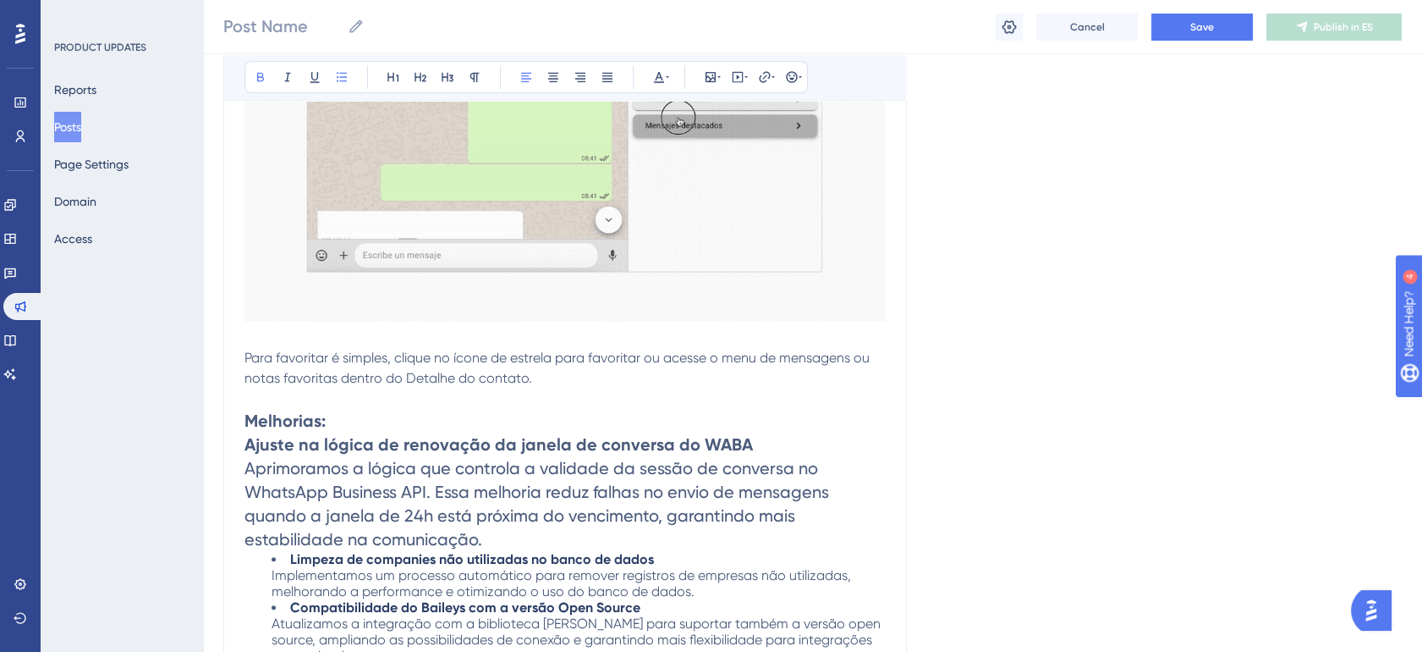
click at [274, 563] on li "Limpeza de companies não utilizadas no banco de dados Implementamos um processo…" at bounding box center [579, 575] width 614 height 48
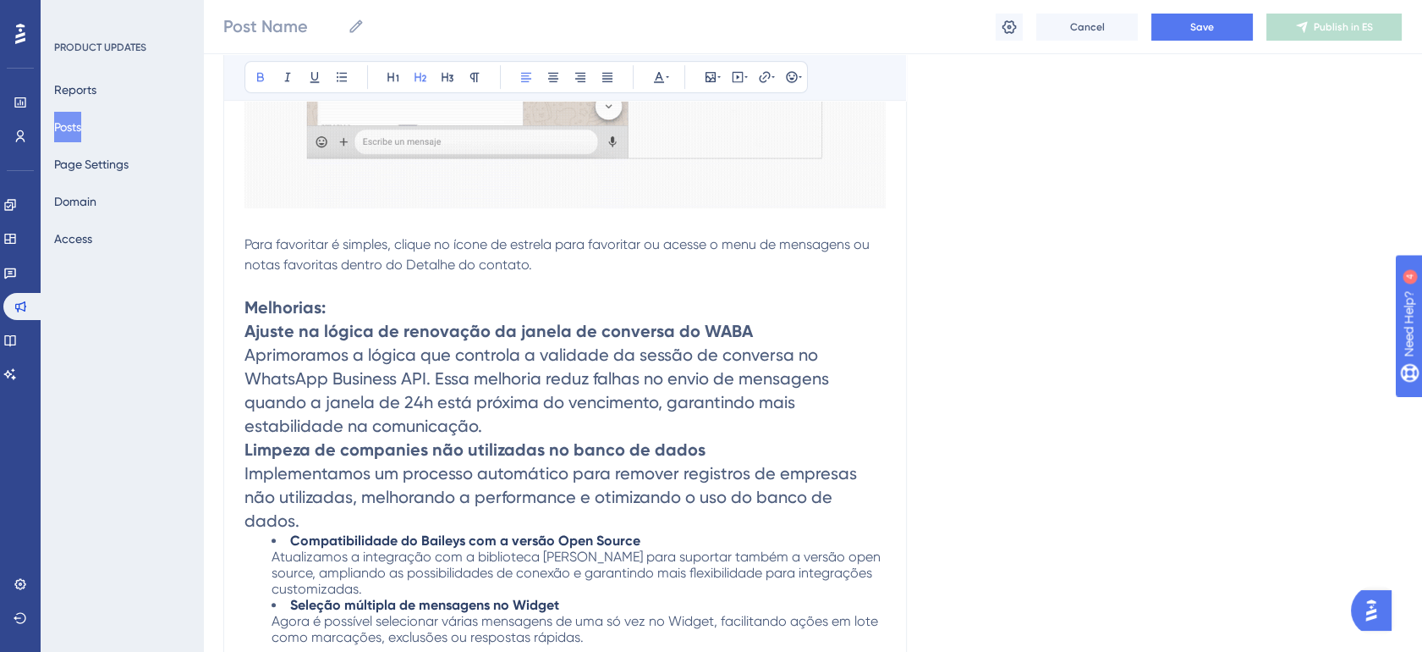
scroll to position [1504, 14]
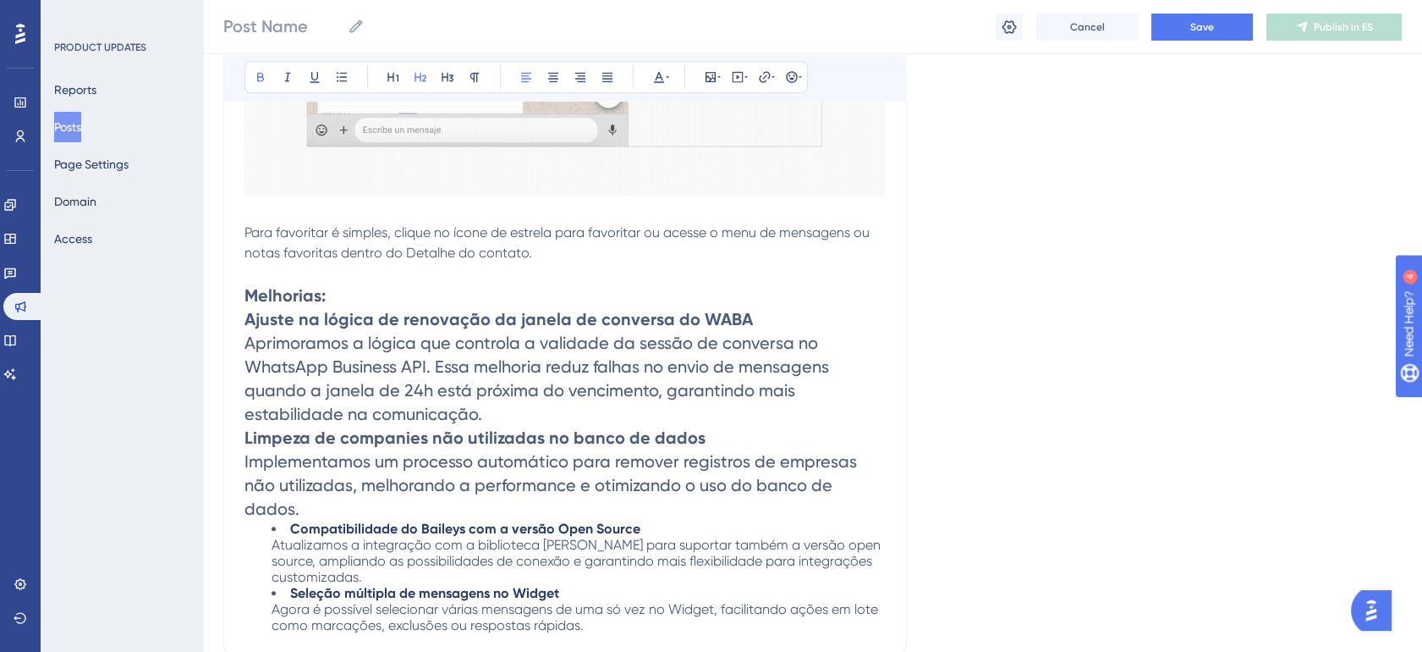
click at [290, 520] on strong "Compatibilidade do Baileys com a versão Open Source" at bounding box center [465, 528] width 350 height 16
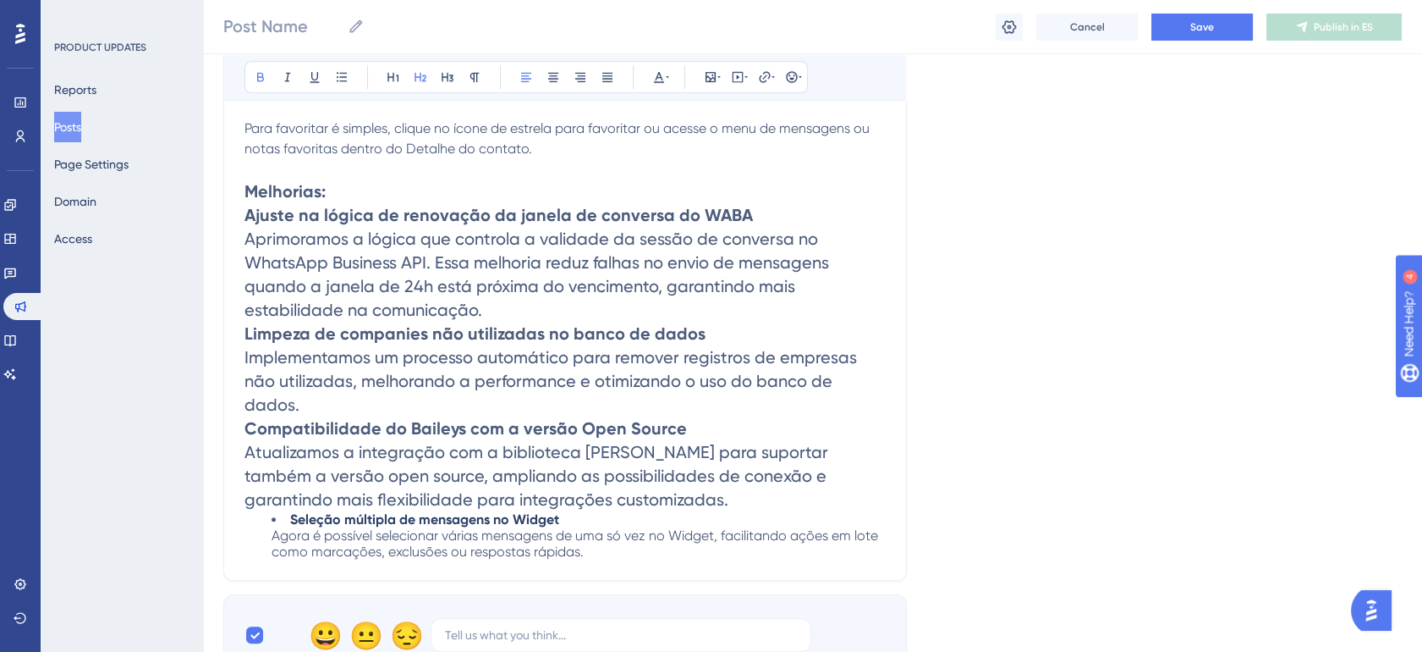
scroll to position [1630, 14]
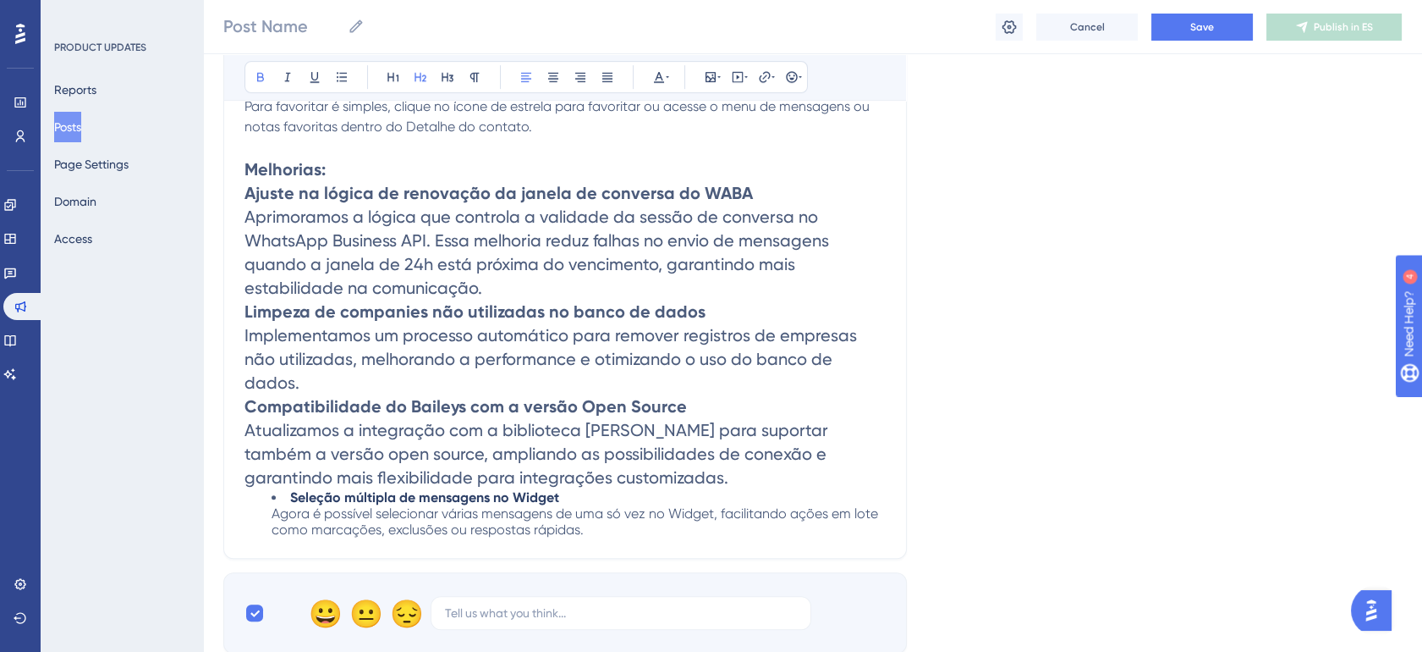
click at [275, 489] on li "Seleção múltipla de mensagens no Widget Agora é possível selecionar várias mens…" at bounding box center [579, 513] width 614 height 48
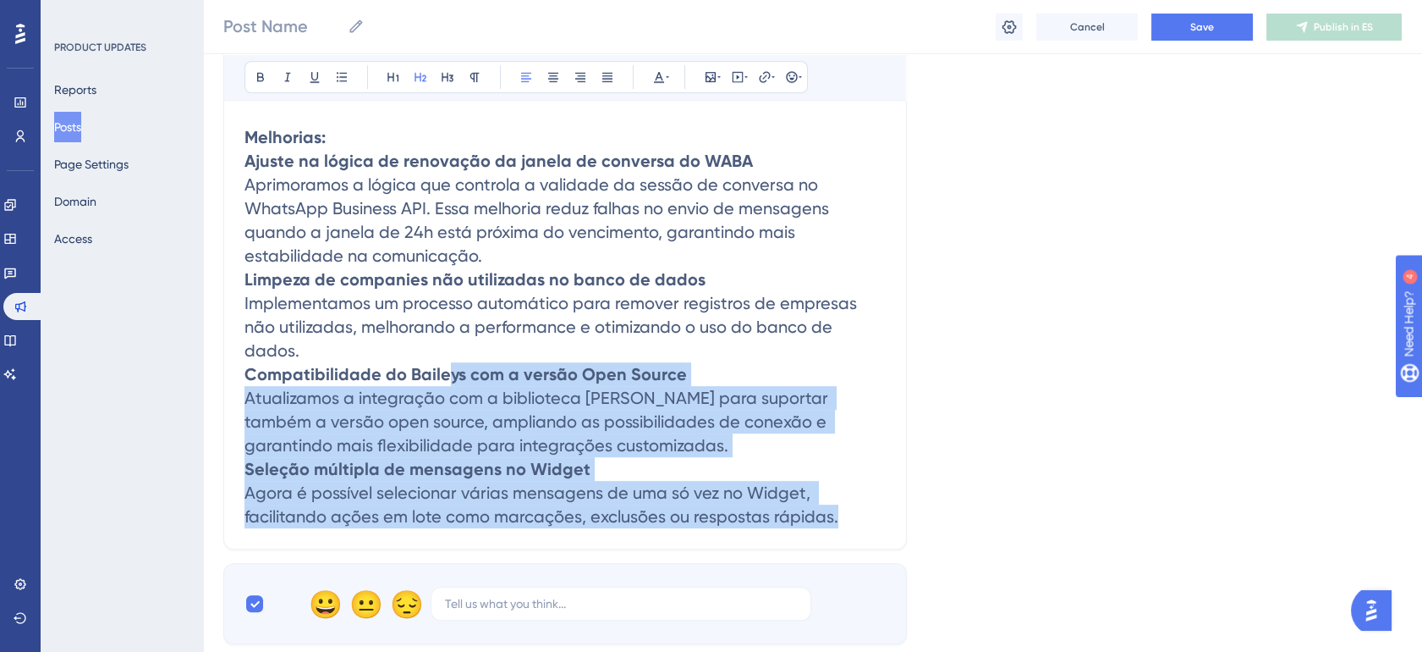
scroll to position [1660, 14]
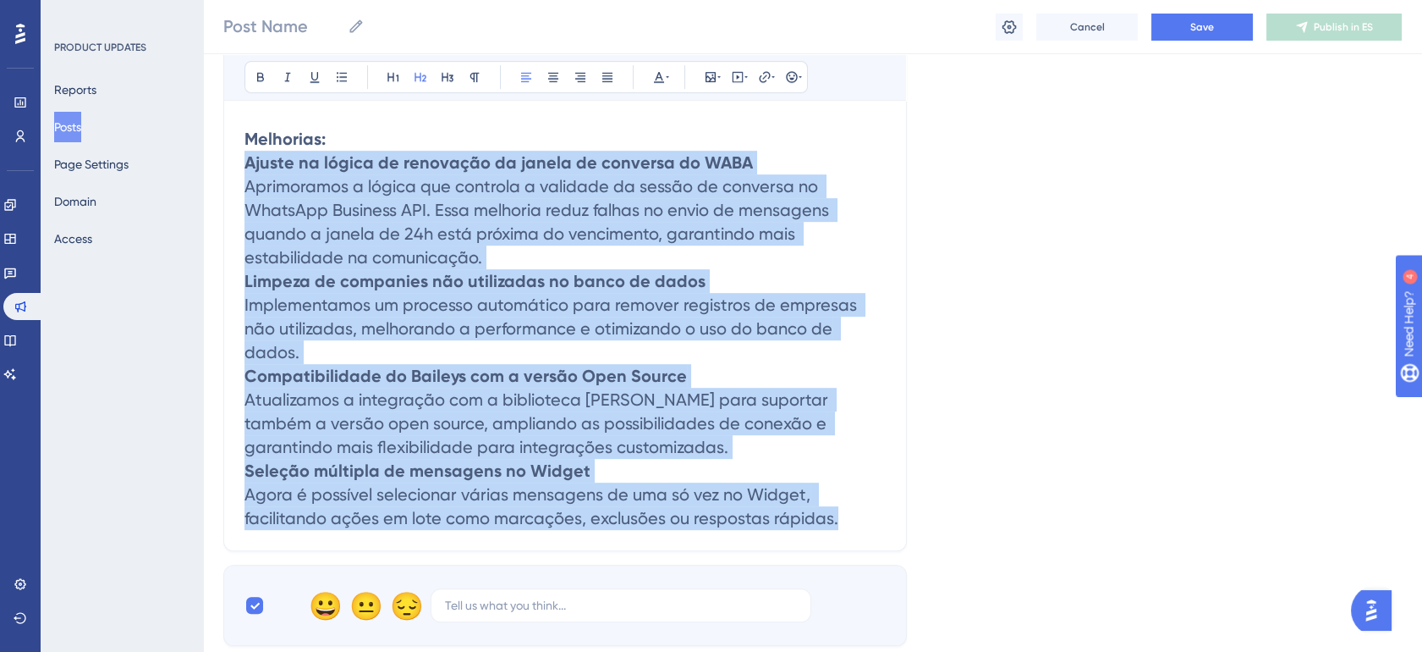
drag, startPoint x: 825, startPoint y: 398, endPoint x: 227, endPoint y: 156, distance: 645.3
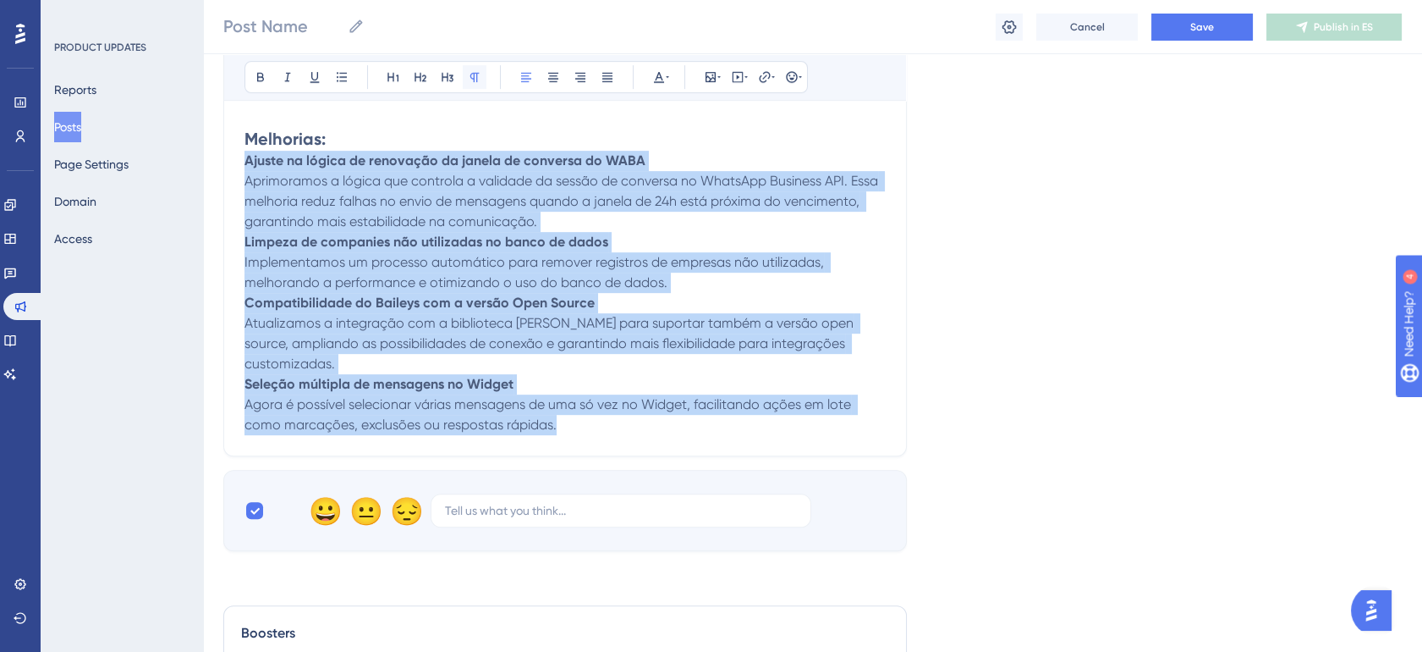
click at [470, 73] on icon at bounding box center [474, 77] width 9 height 9
click at [476, 272] on p "Limpeza de companies não utilizadas no banco de dados Implementamos um processo…" at bounding box center [565, 262] width 641 height 61
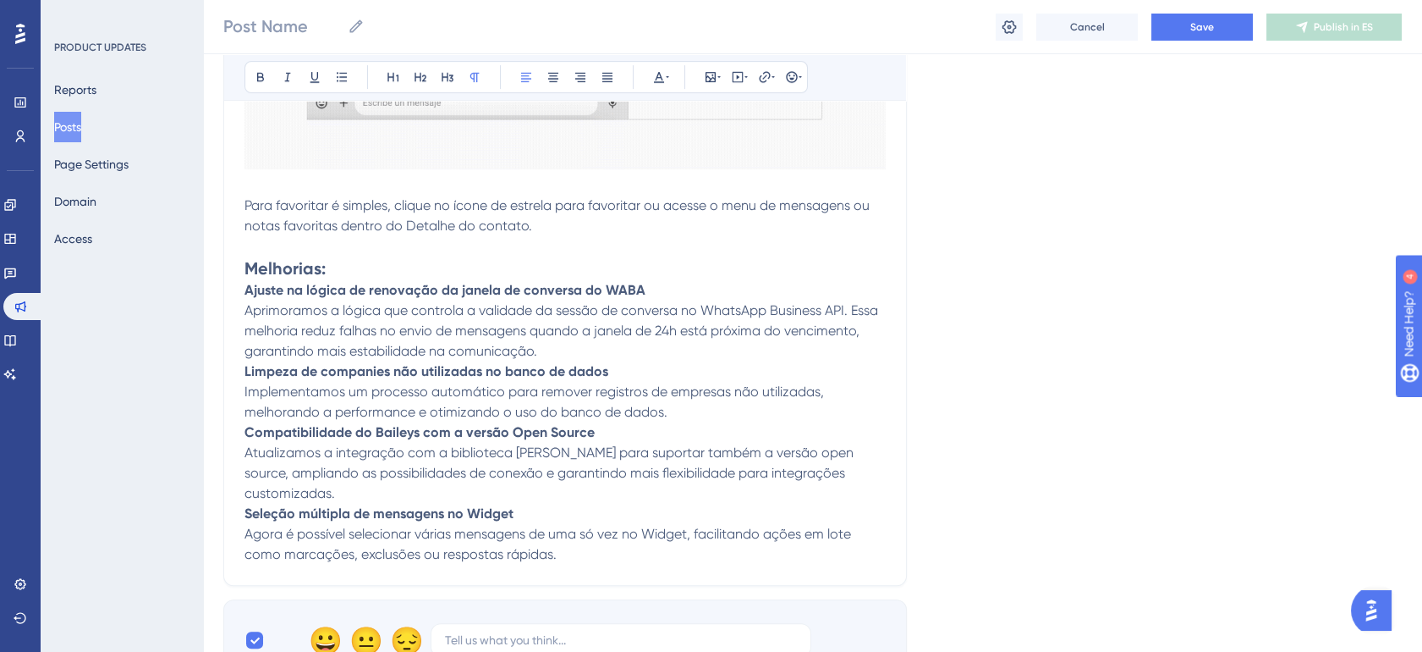
scroll to position [1536, 14]
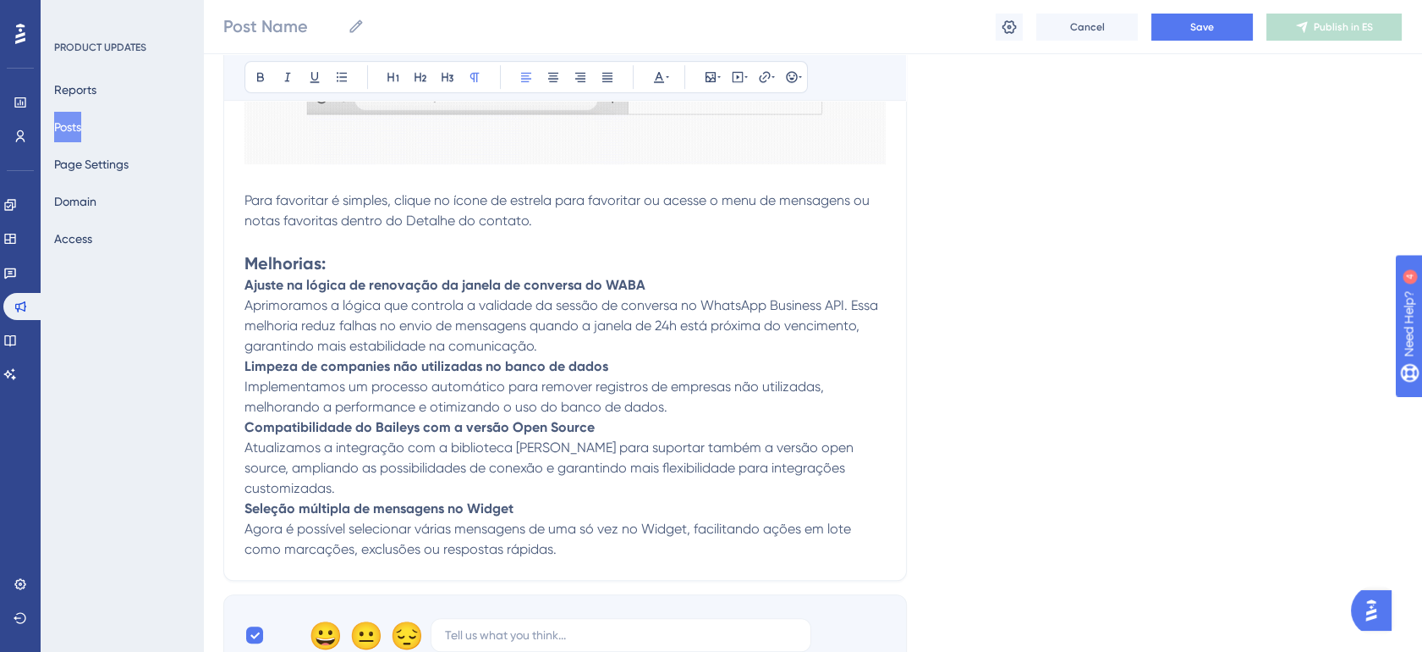
click at [593, 343] on p "Ajuste na lógica de renovação da janela de conversa do WABA Aprimoramos a lógic…" at bounding box center [565, 315] width 641 height 81
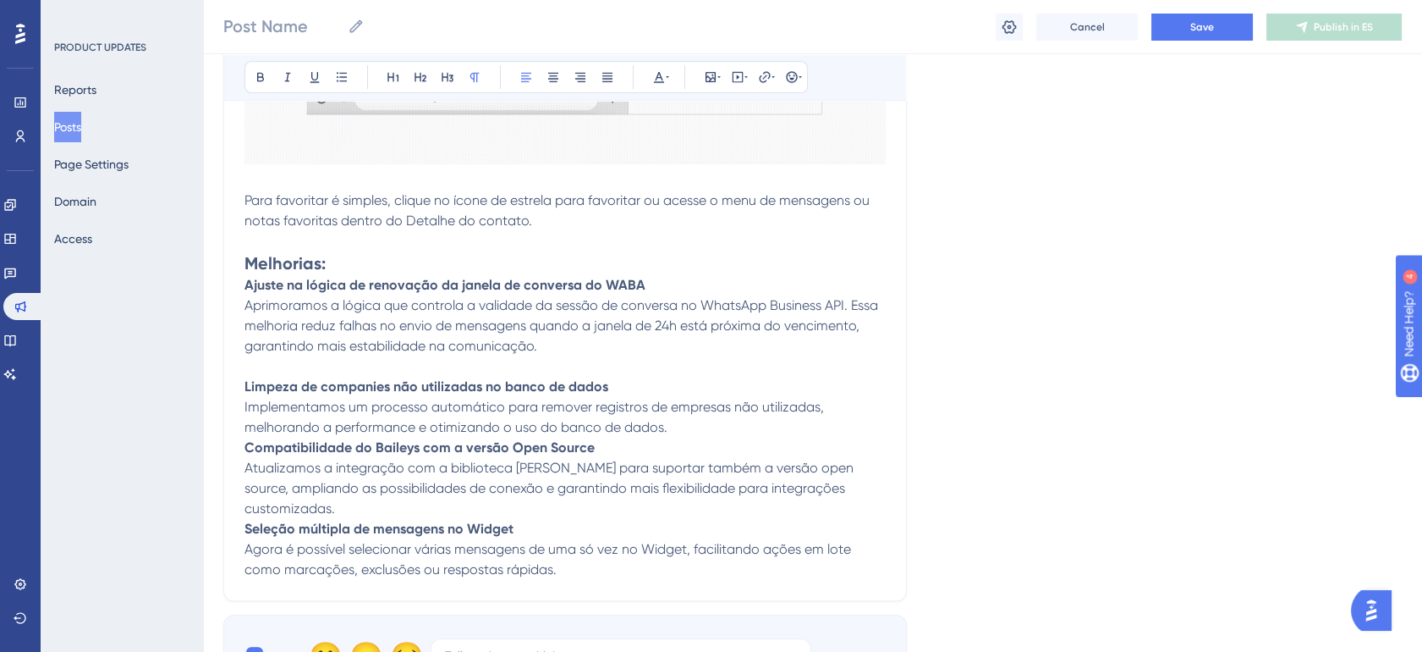
click at [666, 425] on p "Limpeza de companies não utilizadas no banco de dados Implementamos um processo…" at bounding box center [565, 407] width 641 height 61
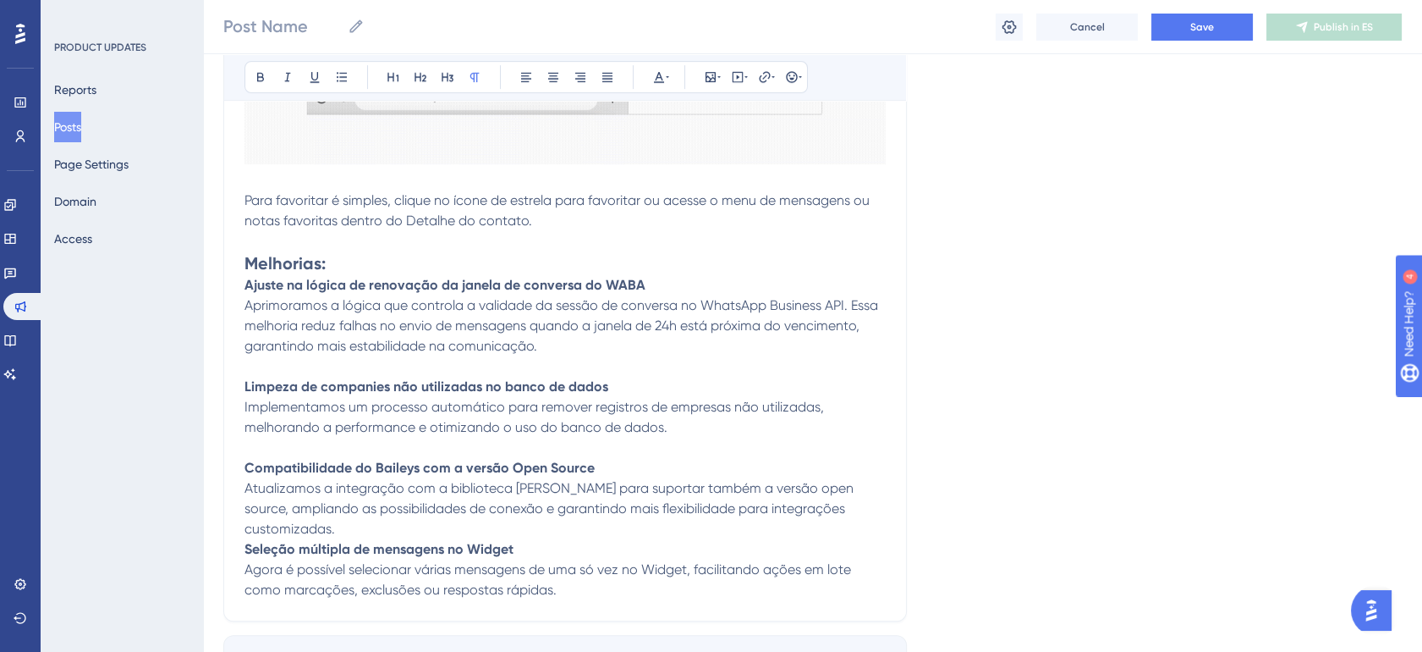
click at [550, 531] on p "Compatibilidade do Baileys com a versão Open Source Atualizamos a integração co…" at bounding box center [565, 498] width 641 height 81
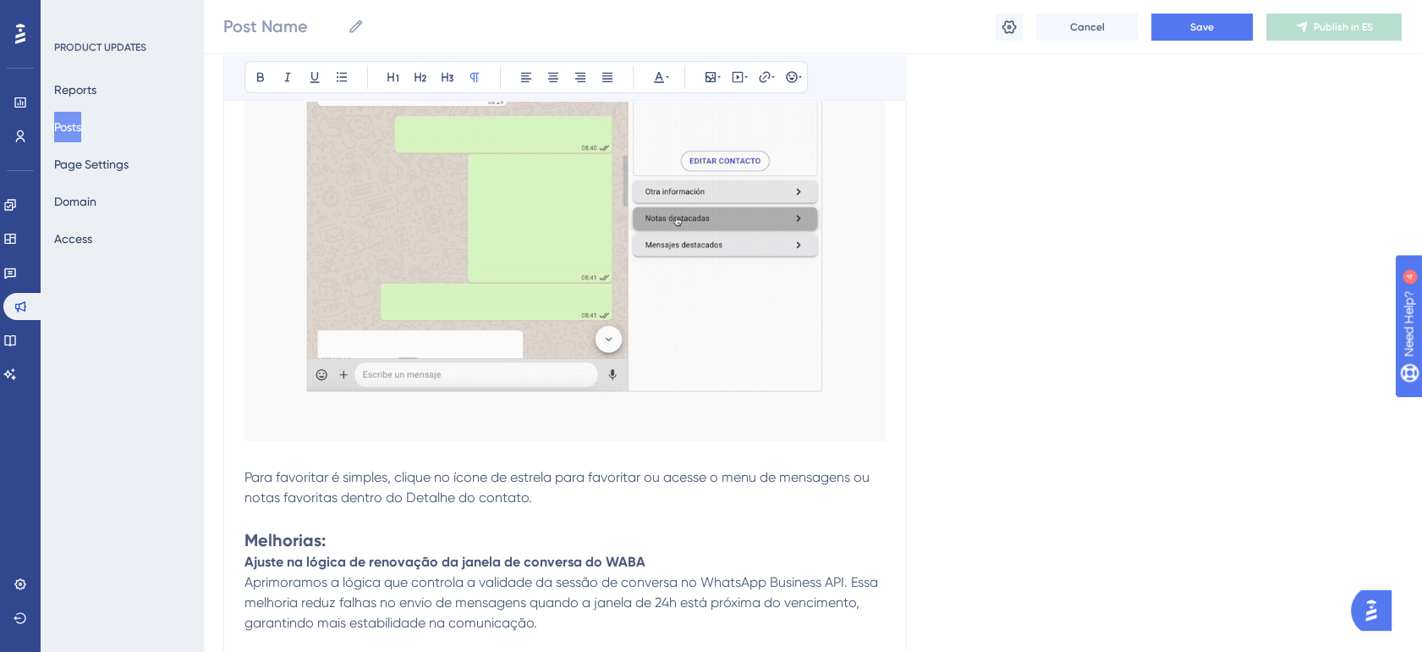
scroll to position [1378, 14]
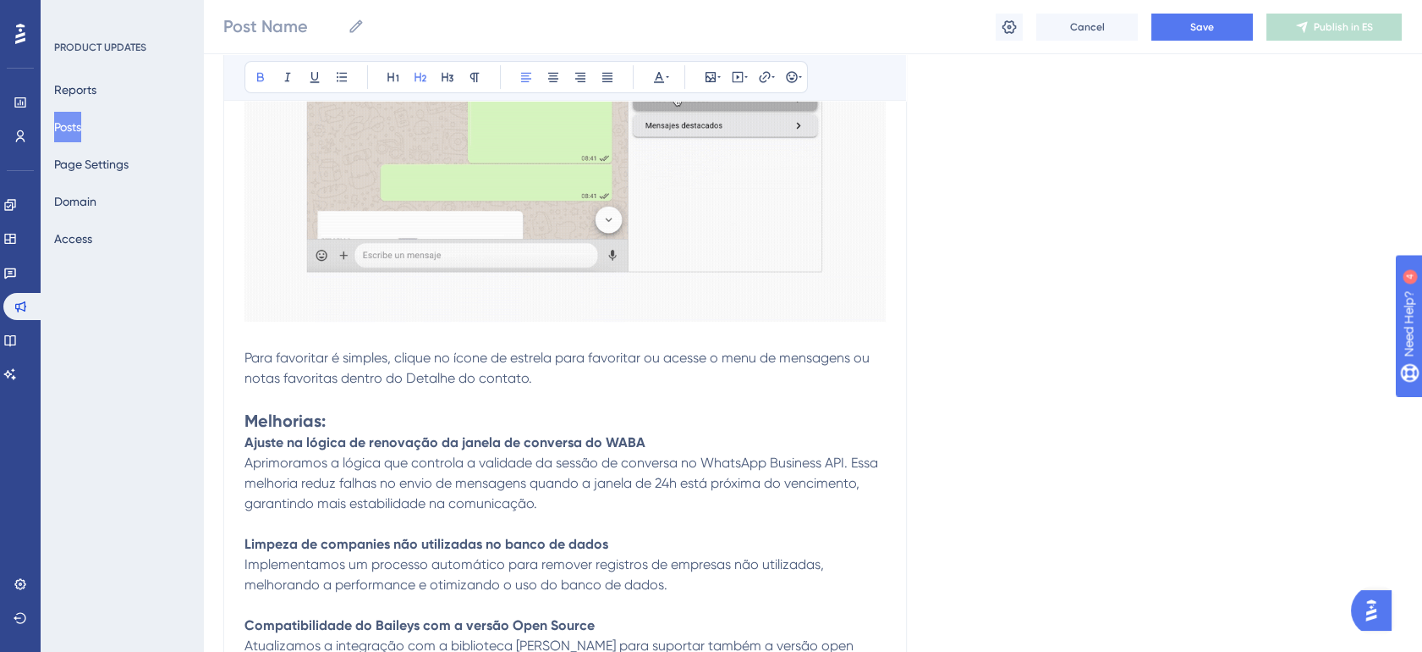
click at [343, 424] on h2 "Melhorias:" at bounding box center [565, 421] width 641 height 24
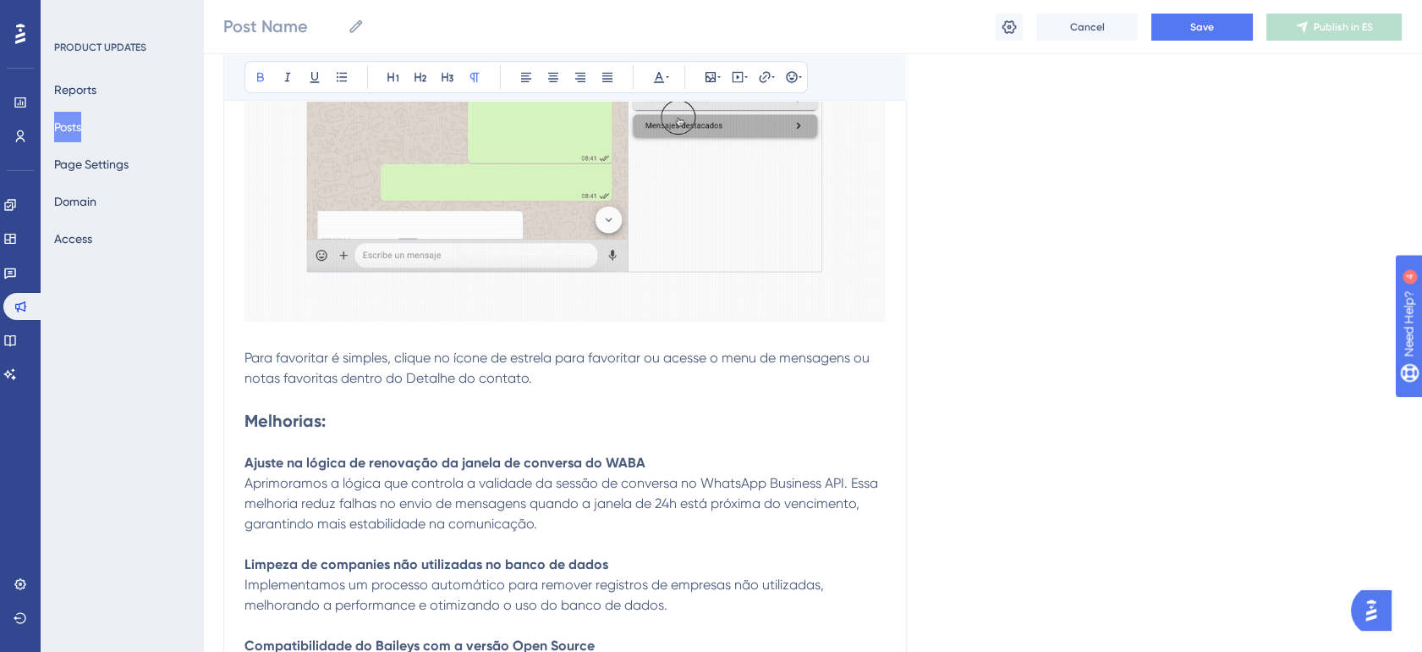
click at [728, 501] on span "Aprimoramos a lógica que controla a validade da sessão de conversa no WhatsApp …" at bounding box center [563, 503] width 637 height 57
click at [350, 494] on p "Ajuste na lógica de renovação da janela de conversa do WABA Aprimoramos a lógic…" at bounding box center [565, 493] width 641 height 81
drag, startPoint x: 386, startPoint y: 501, endPoint x: 528, endPoint y: 494, distance: 142.3
click at [528, 494] on p "Ajuste na lógica de renovação da janela de conversa do WABA Aprimoramos a lógic…" at bounding box center [565, 493] width 641 height 81
click at [624, 492] on p "Ajuste na lógica de renovação da janela de conversa do WABA Aprimoramos a lógic…" at bounding box center [565, 493] width 641 height 81
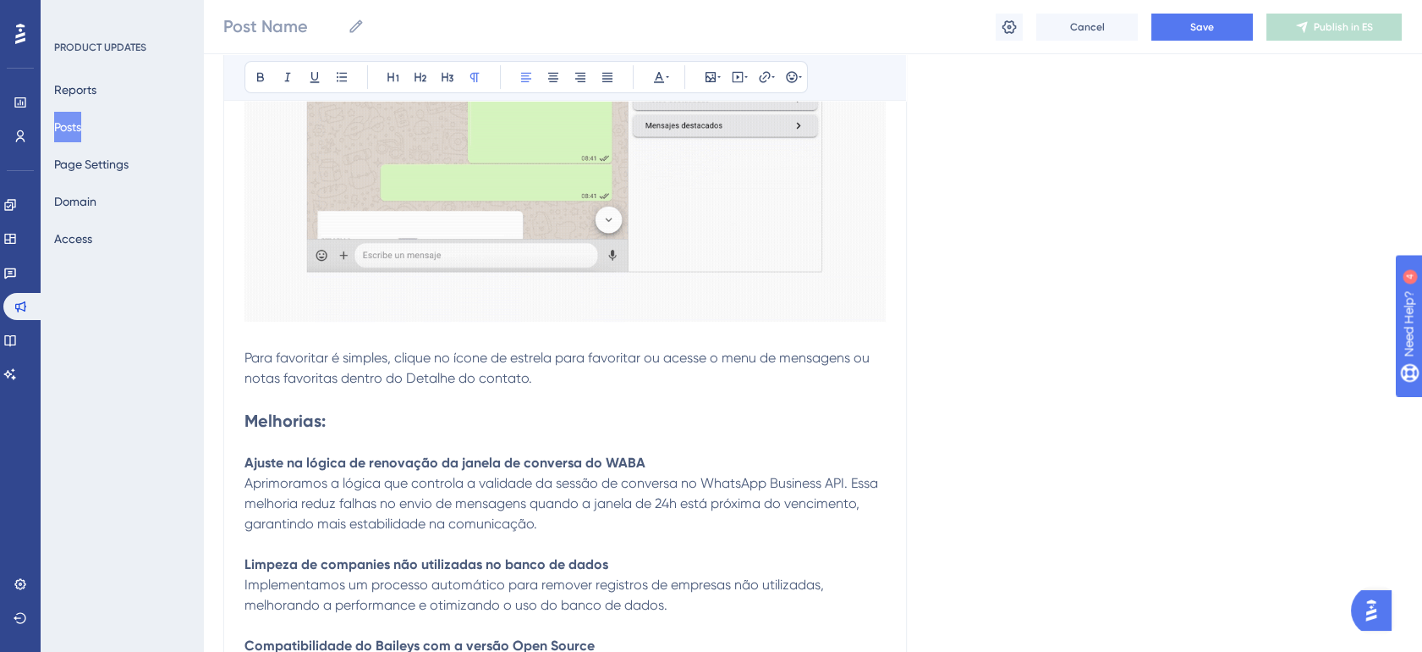
click at [750, 492] on p "Ajuste na lógica de renovação da janela de conversa do WABA Aprimoramos a lógic…" at bounding box center [565, 493] width 641 height 81
click at [476, 529] on span "Aprimoramos a lógica que controla a validade da sessão de conversa no WhatsApp …" at bounding box center [563, 503] width 637 height 57
click at [318, 517] on span "Aprimoramos a lógica que controla a validade da sessão de conversa no WhatsApp …" at bounding box center [563, 503] width 637 height 57
click at [421, 515] on span "Aprimoramos a lógica que controla a validade da sessão de conversa no WhatsApp …" at bounding box center [563, 503] width 637 height 57
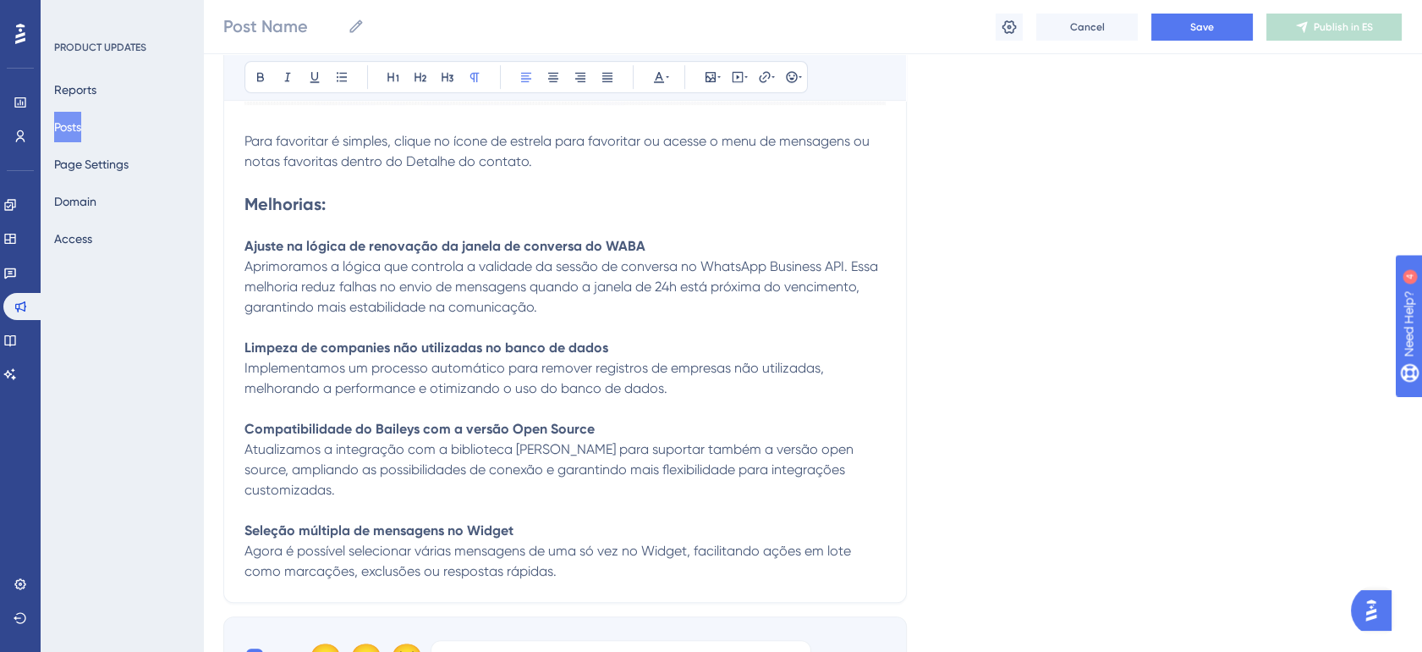
scroll to position [1630, 14]
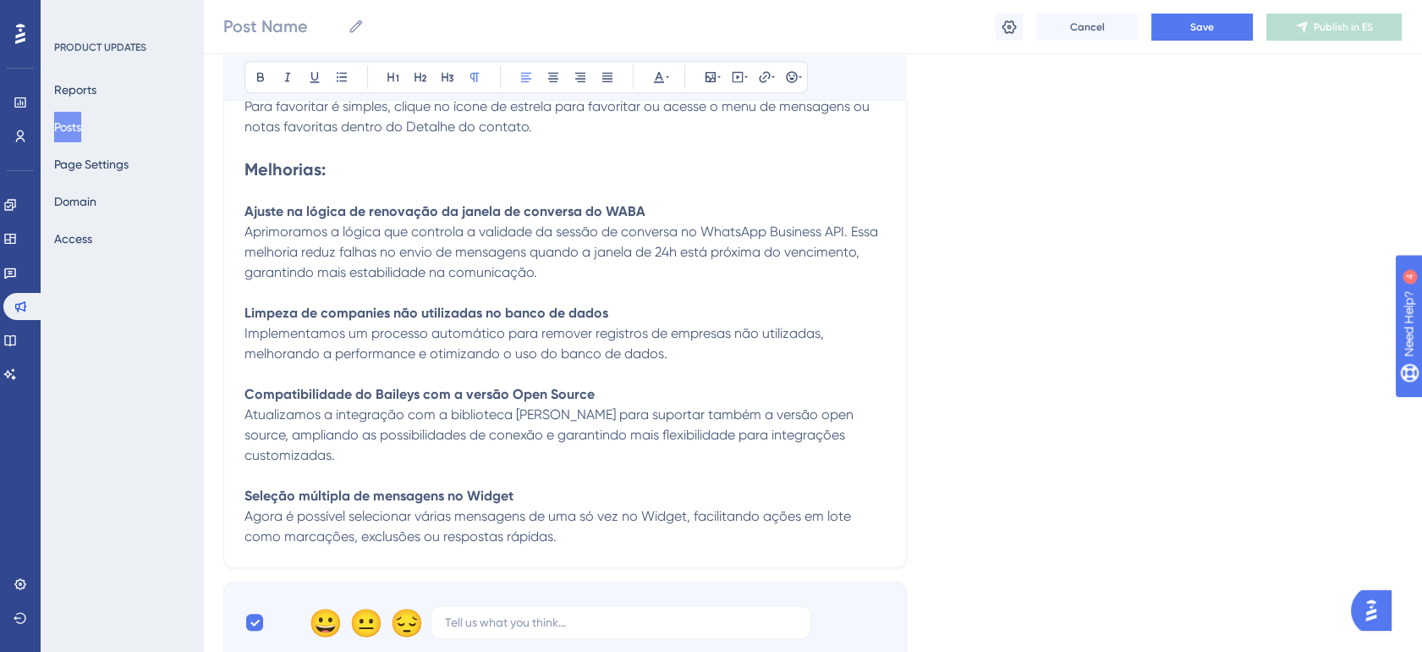
click at [306, 332] on span "Implementamos um processo automático para remover registros de empresas não uti…" at bounding box center [536, 343] width 583 height 36
drag, startPoint x: 367, startPoint y: 333, endPoint x: 498, endPoint y: 333, distance: 130.3
click at [498, 333] on span "Implementamos um processo automático para remover registros de empresas não uti…" at bounding box center [536, 343] width 583 height 36
click at [612, 333] on span "Implementamos um processo automático para remover registros de empresas não uti…" at bounding box center [536, 343] width 583 height 36
click at [749, 333] on span "Implementamos um processo automático para remover registros de empresas não uti…" at bounding box center [536, 343] width 583 height 36
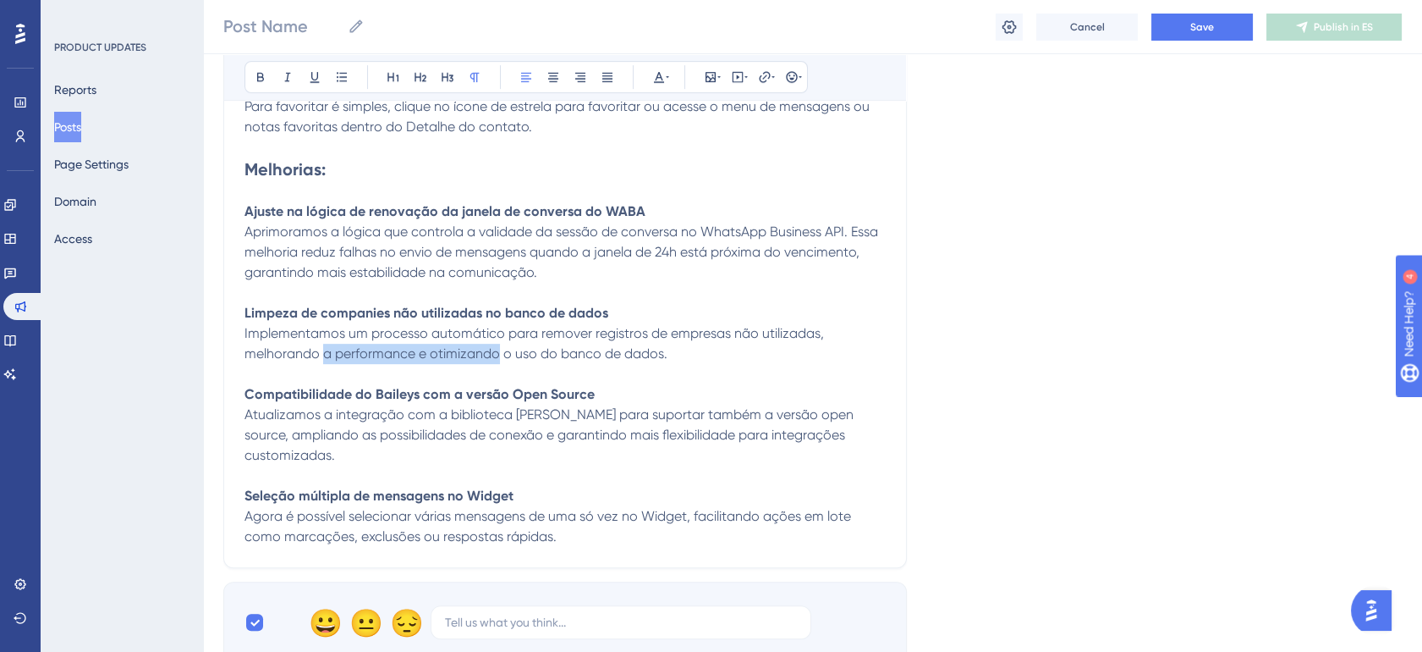
drag, startPoint x: 307, startPoint y: 356, endPoint x: 482, endPoint y: 361, distance: 175.2
click at [482, 361] on span "Implementamos um processo automático para remover registros de empresas não uti…" at bounding box center [536, 343] width 583 height 36
click at [602, 343] on p "Limpeza de companies não utilizadas no banco de dados Implementamos um processo…" at bounding box center [565, 333] width 641 height 61
click at [291, 424] on span "Atualizamos a integração com a biblioteca Baileys para suportar também a versão…" at bounding box center [551, 434] width 613 height 57
drag, startPoint x: 255, startPoint y: 419, endPoint x: 404, endPoint y: 420, distance: 149.8
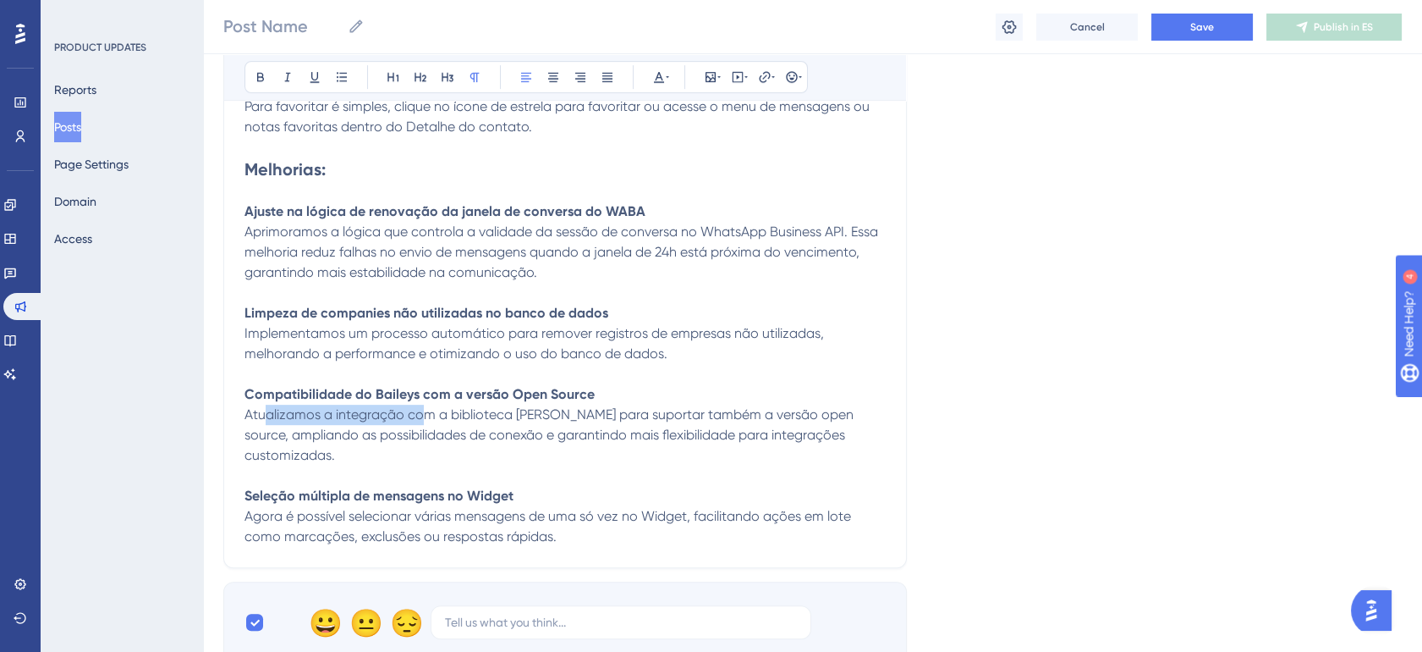
click at [404, 420] on span "Atualizamos a integração com a biblioteca Baileys para suportar também a versão…" at bounding box center [551, 434] width 613 height 57
drag, startPoint x: 647, startPoint y: 413, endPoint x: 760, endPoint y: 413, distance: 112.5
click at [760, 413] on span "Atualizamos a integração com a biblioteca Baileys para suportar também a versão…" at bounding box center [551, 434] width 613 height 57
drag, startPoint x: 264, startPoint y: 429, endPoint x: 423, endPoint y: 433, distance: 159.1
click at [423, 433] on span "Atualizamos a integração com a biblioteca Baileys para suportar também a versão…" at bounding box center [551, 434] width 613 height 57
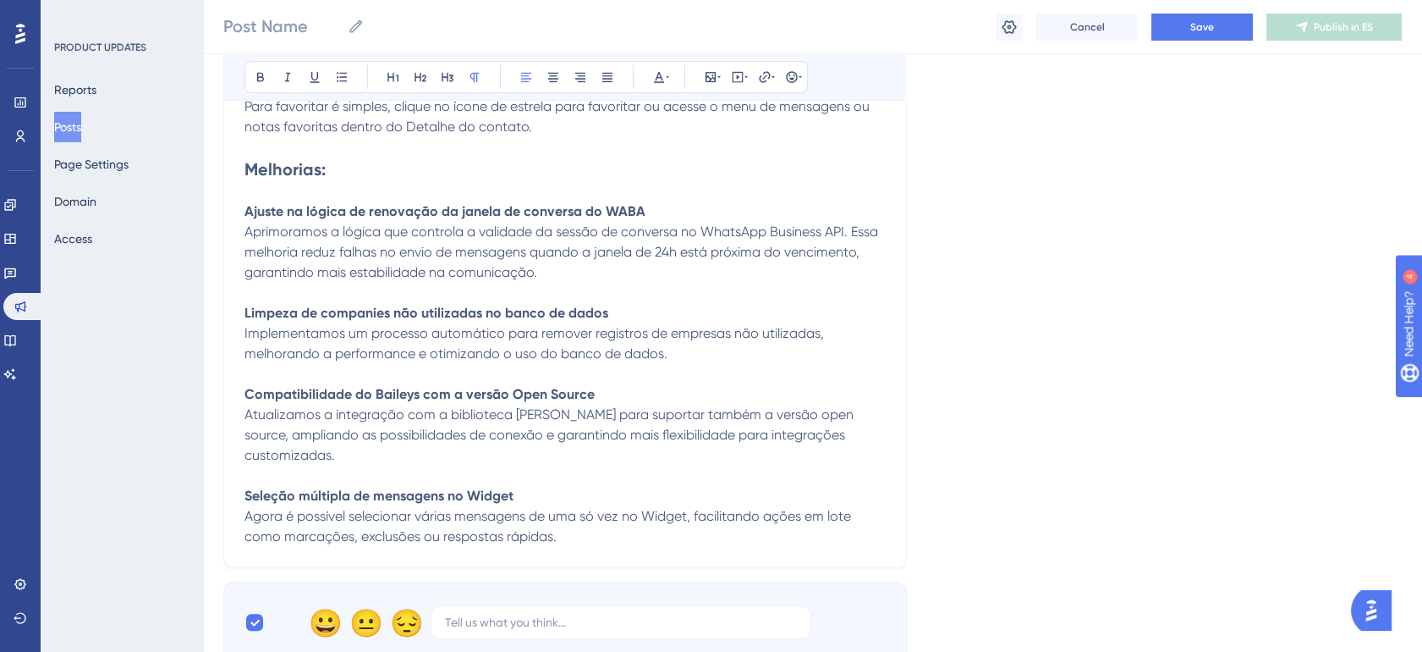
click at [547, 433] on span "Atualizamos a integração com a biblioteca Baileys para suportar também a versão…" at bounding box center [551, 434] width 613 height 57
drag, startPoint x: 601, startPoint y: 431, endPoint x: 750, endPoint y: 433, distance: 148.9
click at [750, 433] on span "Atualizamos a integração com a biblioteca Baileys para suportar também a versão…" at bounding box center [551, 434] width 613 height 57
click at [335, 454] on p "Compatibilidade do Baileys com a versão Open Source Atualizamos a integração co…" at bounding box center [565, 424] width 641 height 81
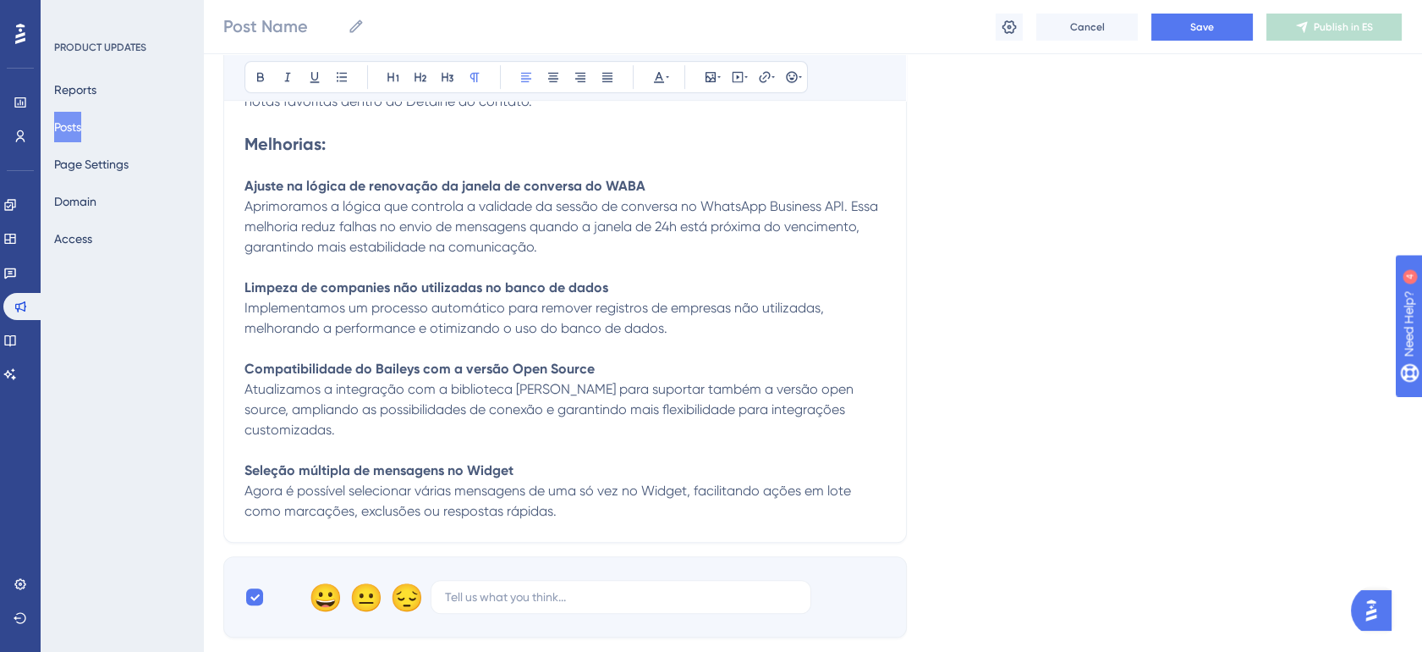
scroll to position [1692, 14]
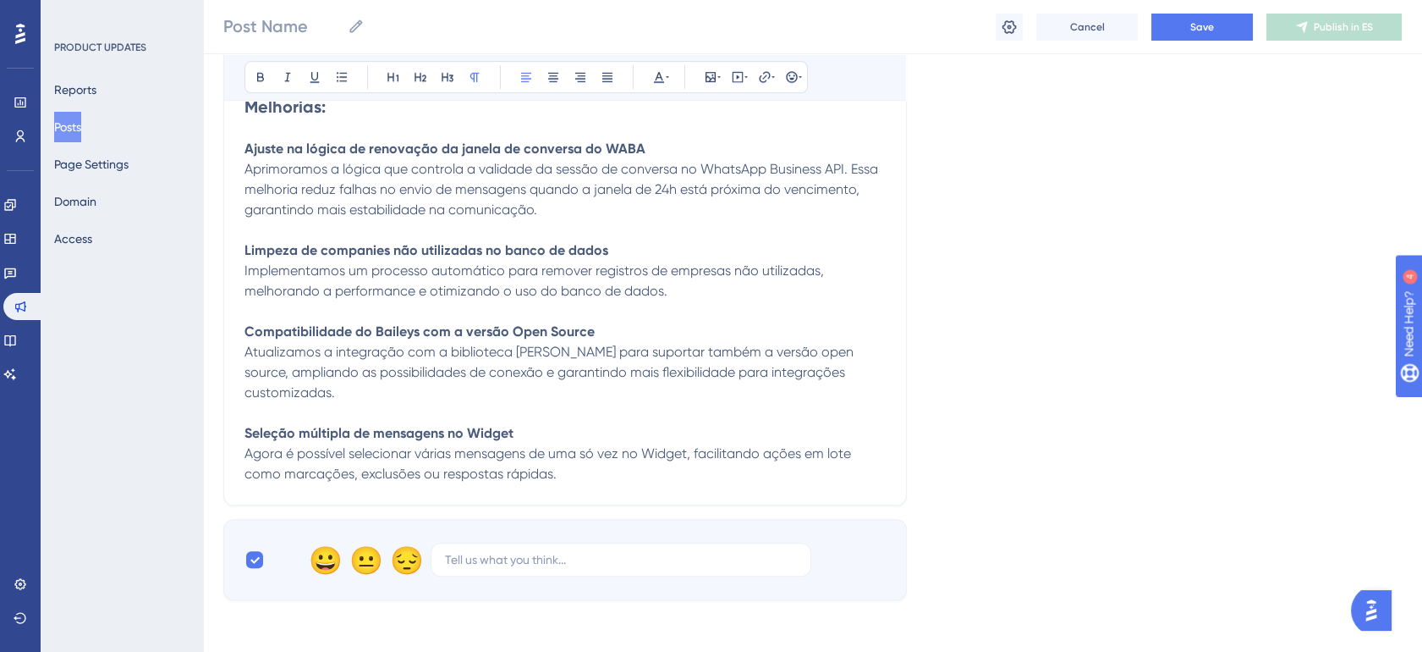
click at [567, 368] on span "Atualizamos a integração com a biblioteca Baileys para suportar também a versão…" at bounding box center [551, 372] width 613 height 57
click at [690, 361] on p "Compatibilidade do Baileys com a versão Open Source Atualizamos a integração co…" at bounding box center [565, 362] width 641 height 81
click at [432, 386] on p "Compatibilidade do Baileys com a versão Open Source Atualizamos a integração co…" at bounding box center [565, 362] width 641 height 81
click at [275, 372] on span "Atualizamos a integração com a biblioteca Baileys para suportar também a versão…" at bounding box center [551, 372] width 613 height 57
click at [401, 371] on span "Atualizamos a integração com a biblioteca Baileys para suportar também a versão…" at bounding box center [551, 372] width 613 height 57
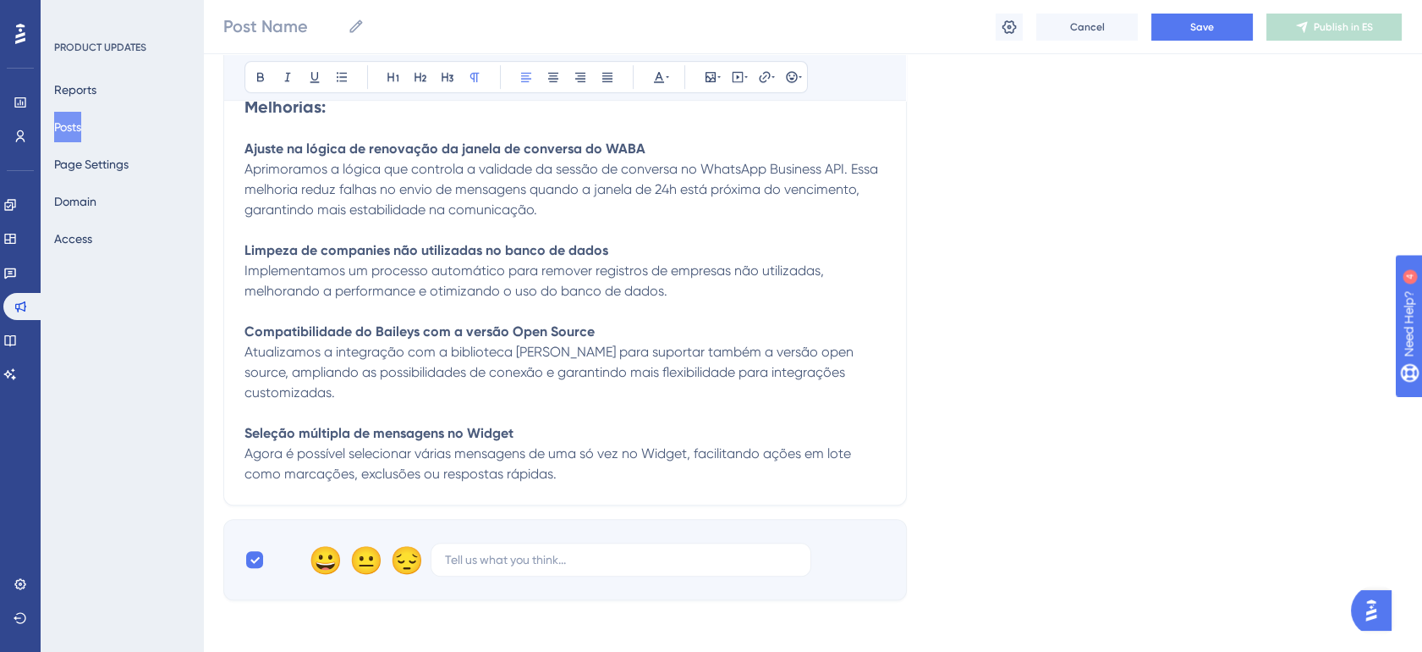
click at [524, 368] on span "Atualizamos a integração com a biblioteca Baileys para suportar também a versão…" at bounding box center [551, 372] width 613 height 57
drag, startPoint x: 335, startPoint y: 398, endPoint x: 325, endPoint y: 395, distance: 10.5
click at [325, 395] on p "Compatibilidade do Baileys com a versão Open Source Atualizamos a integração co…" at bounding box center [565, 362] width 641 height 81
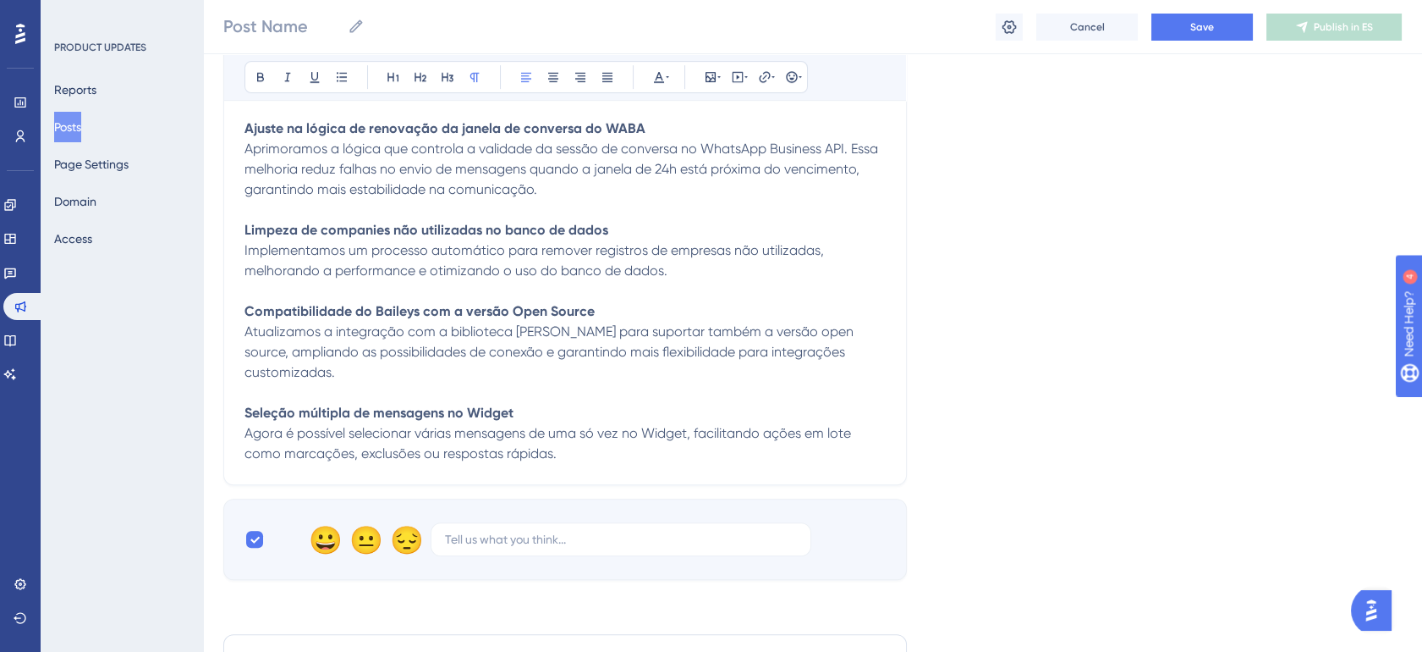
scroll to position [1724, 14]
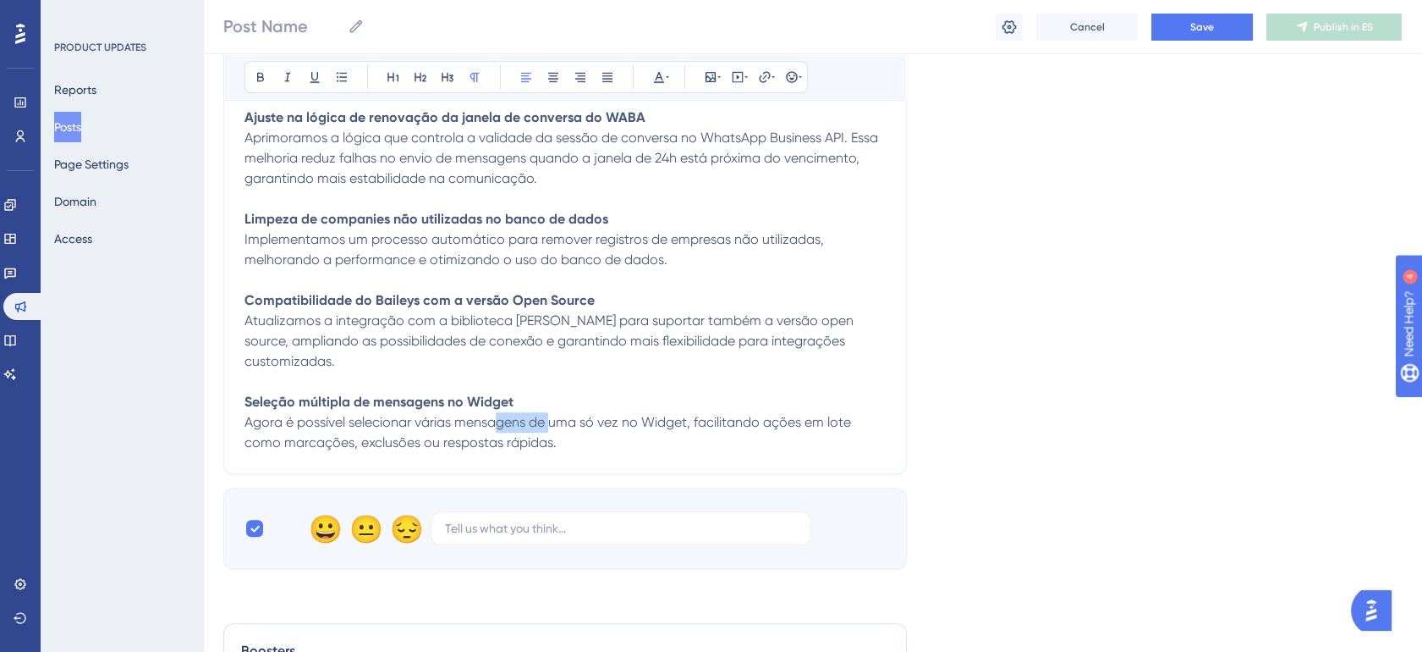
drag, startPoint x: 484, startPoint y: 420, endPoint x: 539, endPoint y: 426, distance: 55.3
click at [539, 426] on span "Agora é possível selecionar várias mensagens de uma só vez no Widget, facilitan…" at bounding box center [550, 432] width 610 height 36
drag, startPoint x: 601, startPoint y: 421, endPoint x: 618, endPoint y: 421, distance: 16.9
click at [618, 421] on span "Agora é possível selecionar várias mensagens de uma só vez no Widget, facilitan…" at bounding box center [550, 432] width 610 height 36
click at [302, 446] on span "Agora é possível selecionar várias mensagens de uma só vez no Widget, facilitan…" at bounding box center [550, 432] width 610 height 36
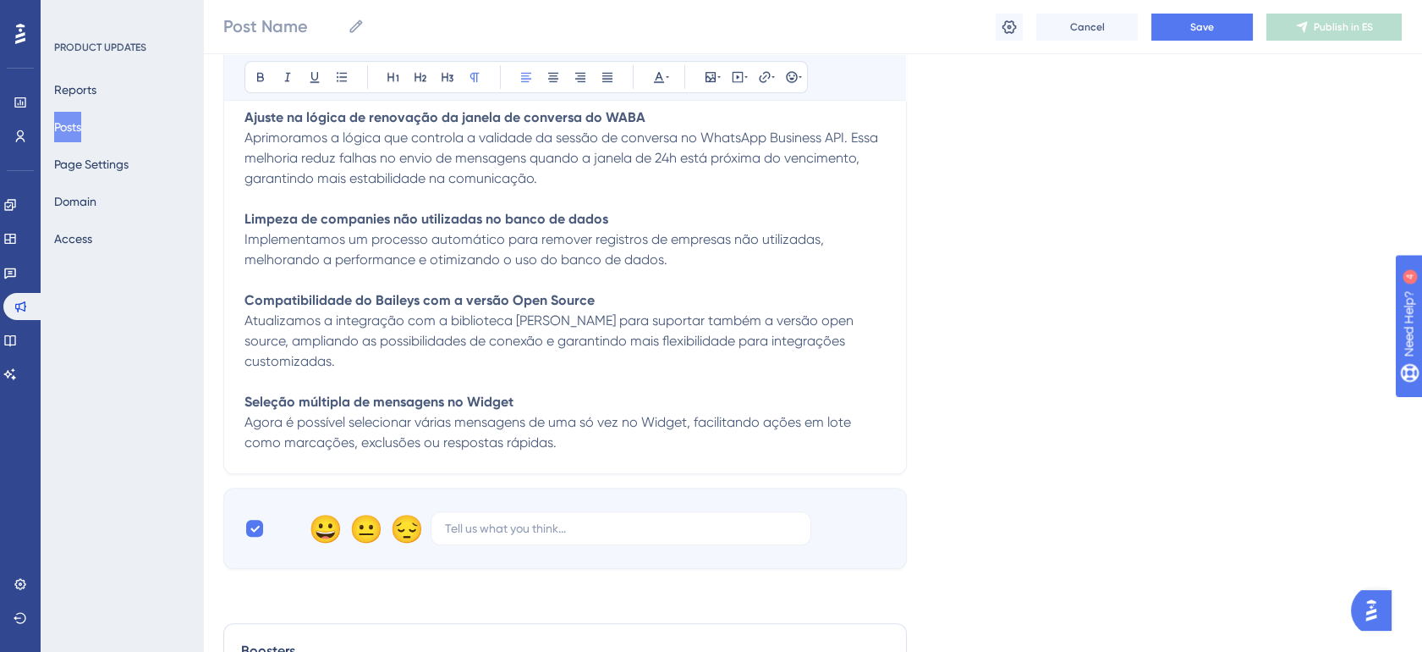
click at [419, 435] on p "Seleção múltipla de mensagens no Widget Agora é possível selecionar várias mens…" at bounding box center [565, 422] width 641 height 61
click at [541, 442] on p "Seleção múltipla de mensagens no Widget Agora é possível selecionar várias mens…" at bounding box center [565, 422] width 641 height 61
click at [358, 443] on span "Agora é possível selecionar várias mensagens de uma só vez no Widget, facilitan…" at bounding box center [550, 432] width 610 height 36
drag, startPoint x: 269, startPoint y: 446, endPoint x: 536, endPoint y: 437, distance: 266.7
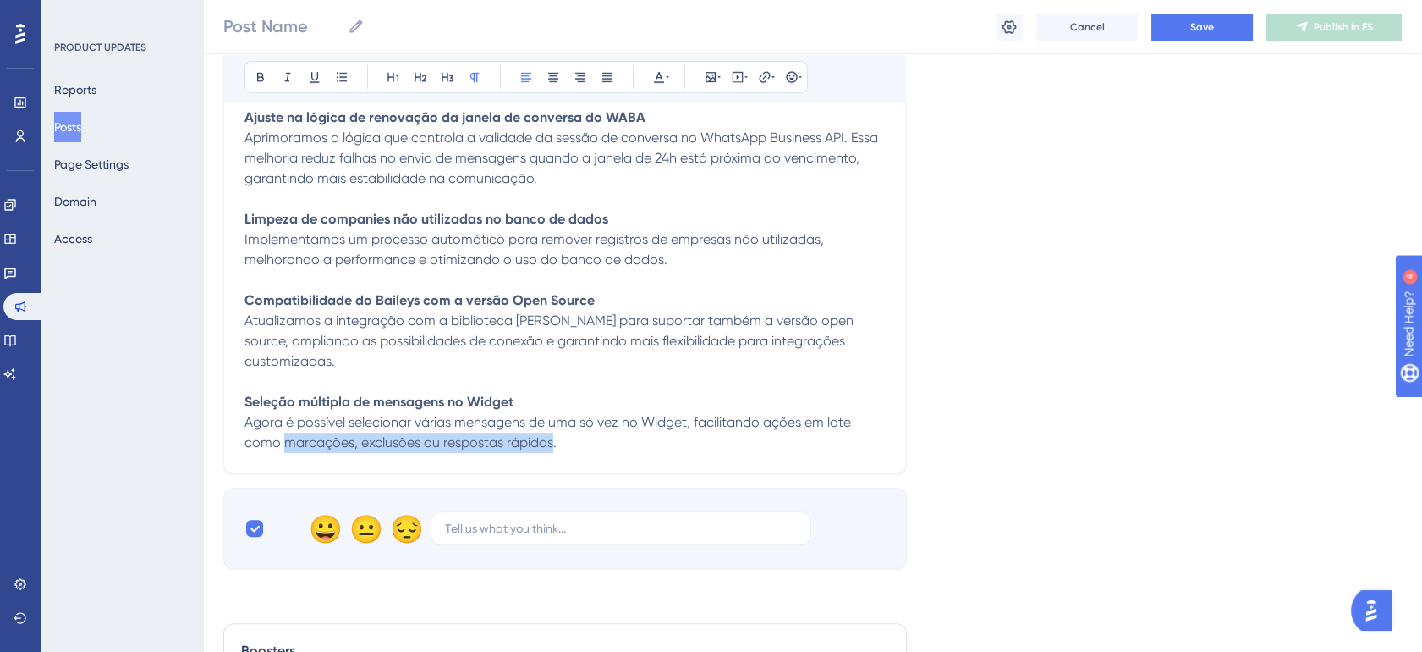
click at [536, 437] on span "Agora é possível selecionar várias mensagens de uma só vez no Widget, facilitan…" at bounding box center [550, 432] width 610 height 36
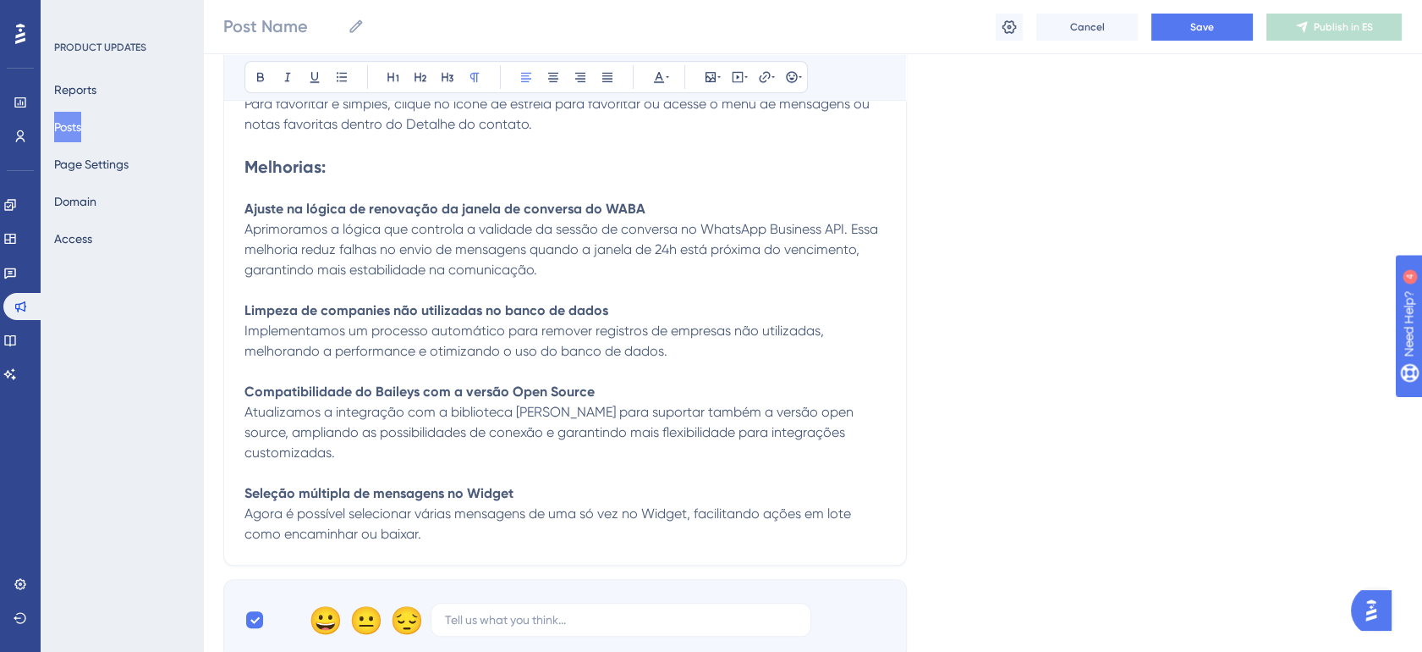
scroll to position [1597, 14]
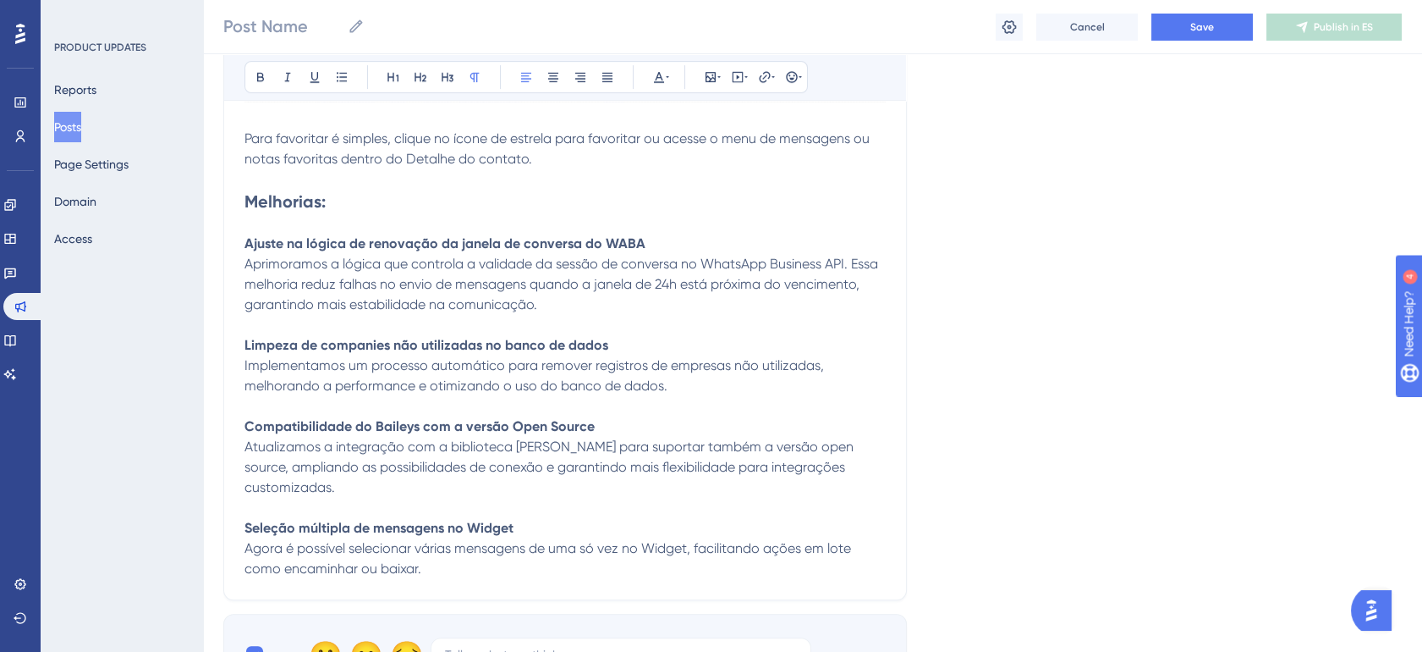
click at [291, 291] on span "Aprimoramos a lógica que controla a validade da sessão de conversa no WhatsApp …" at bounding box center [563, 284] width 637 height 57
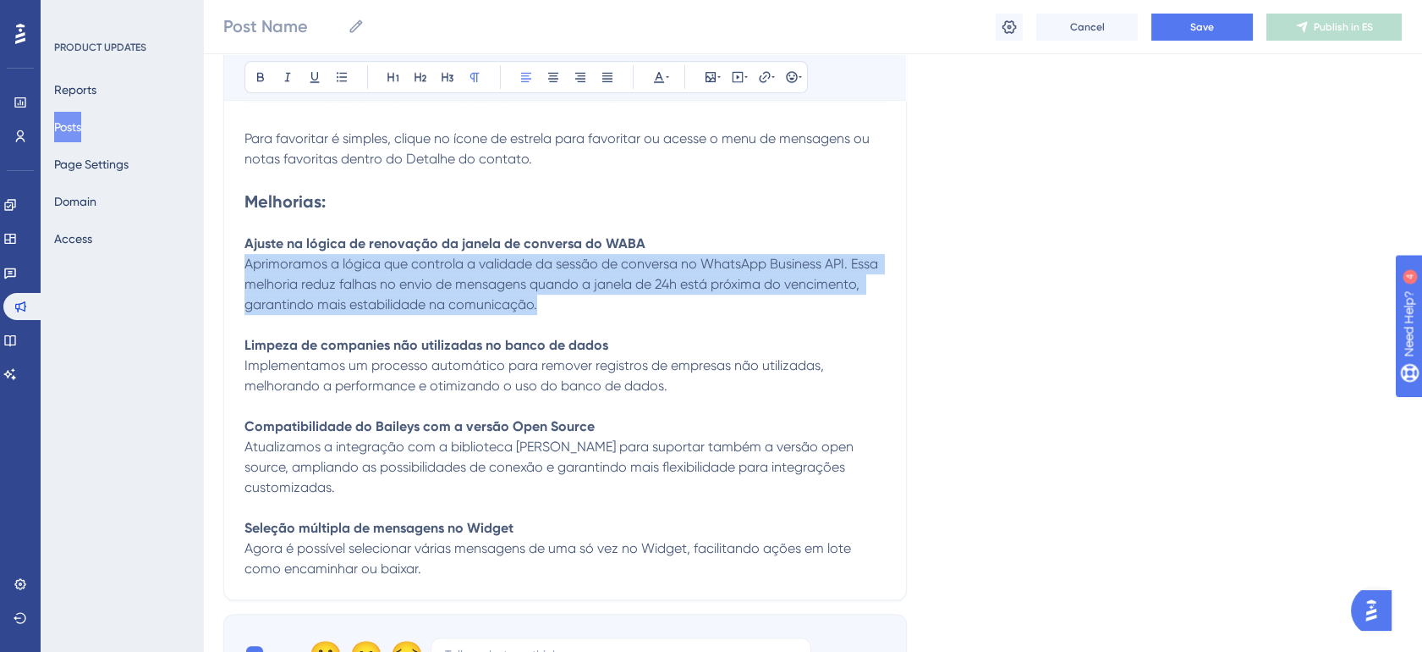
drag, startPoint x: 230, startPoint y: 262, endPoint x: 552, endPoint y: 311, distance: 325.2
click at [552, 311] on p "Ajuste na lógica de renovação da janela de conversa do WABA Aprimoramos a lógic…" at bounding box center [565, 274] width 641 height 81
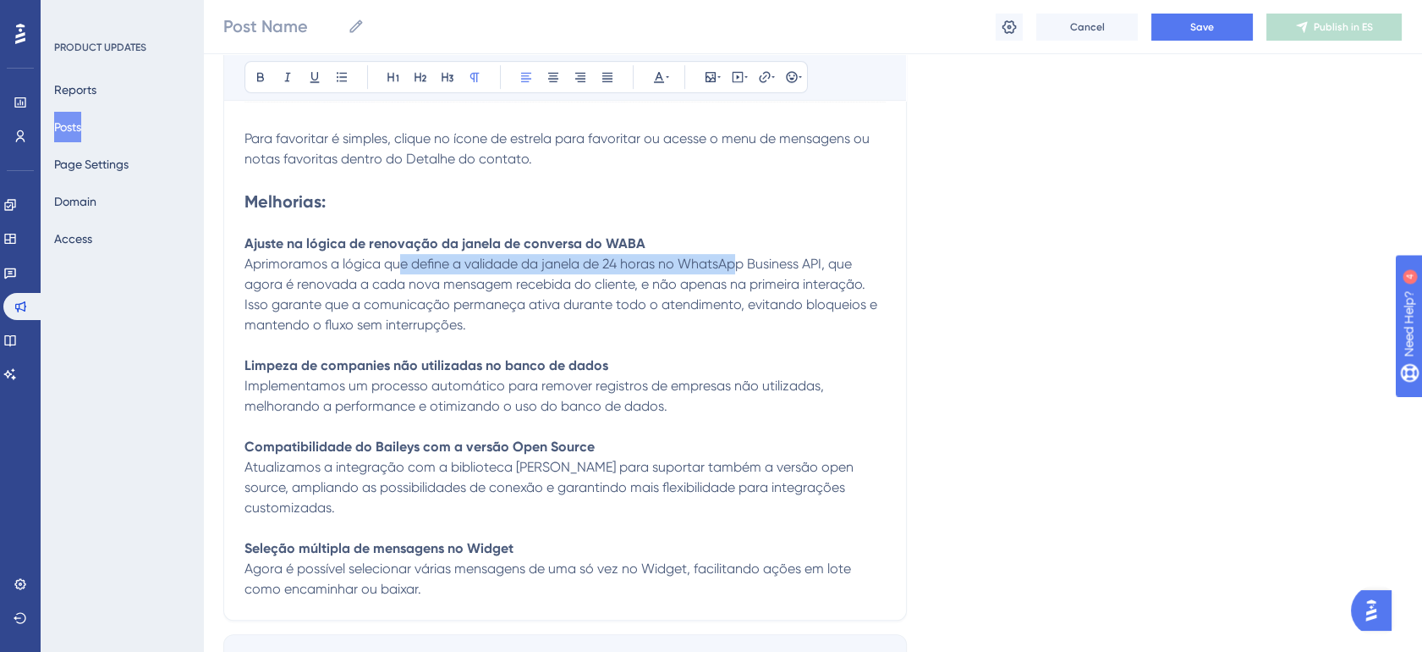
drag, startPoint x: 385, startPoint y: 260, endPoint x: 725, endPoint y: 261, distance: 340.1
click at [725, 261] on span "Aprimoramos a lógica que define a validade da janela de 24 horas no WhatsApp Bu…" at bounding box center [563, 294] width 636 height 77
drag, startPoint x: 295, startPoint y: 289, endPoint x: 585, endPoint y: 281, distance: 289.5
click at [585, 281] on span "Aprimoramos a lógica que define a validade da janela de 24 horas no WhatsApp Bu…" at bounding box center [563, 294] width 636 height 77
click at [717, 277] on span "Aprimoramos a lógica que define a validade da janela de 24 horas no WhatsApp Bu…" at bounding box center [563, 294] width 636 height 77
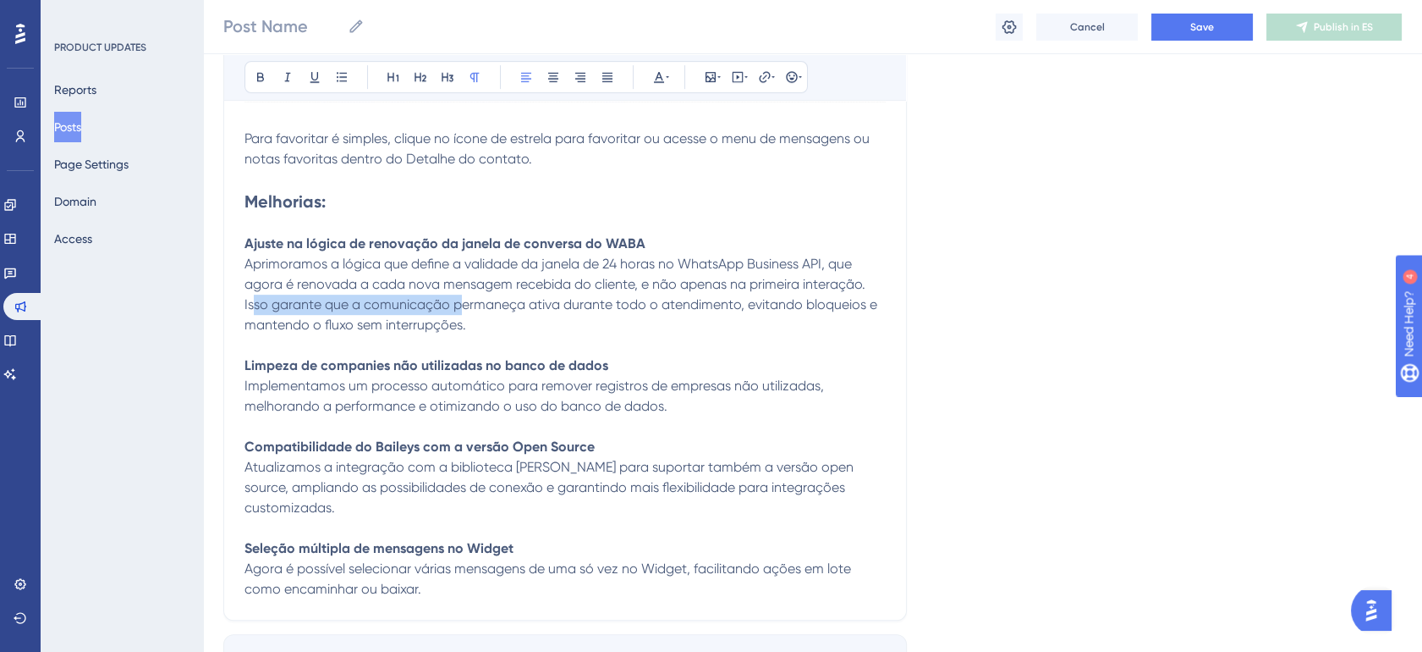
drag, startPoint x: 242, startPoint y: 312, endPoint x: 448, endPoint y: 314, distance: 206.5
click at [448, 314] on p "Ajuste na lógica de renovação da janela de conversa do WABA Aprimoramos a lógic…" at bounding box center [565, 285] width 641 height 102
click at [624, 304] on span "Aprimoramos a lógica que define a validade da janela de 24 horas no WhatsApp Bu…" at bounding box center [563, 294] width 636 height 77
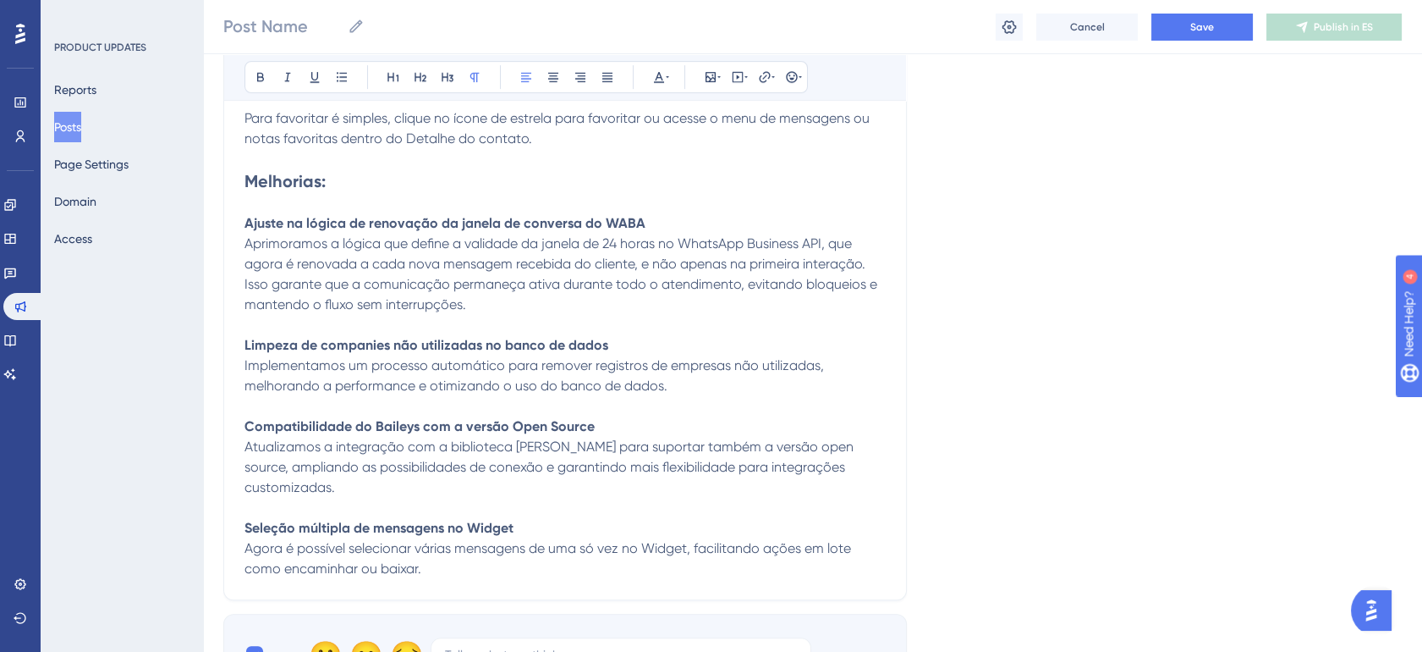
scroll to position [1630, 14]
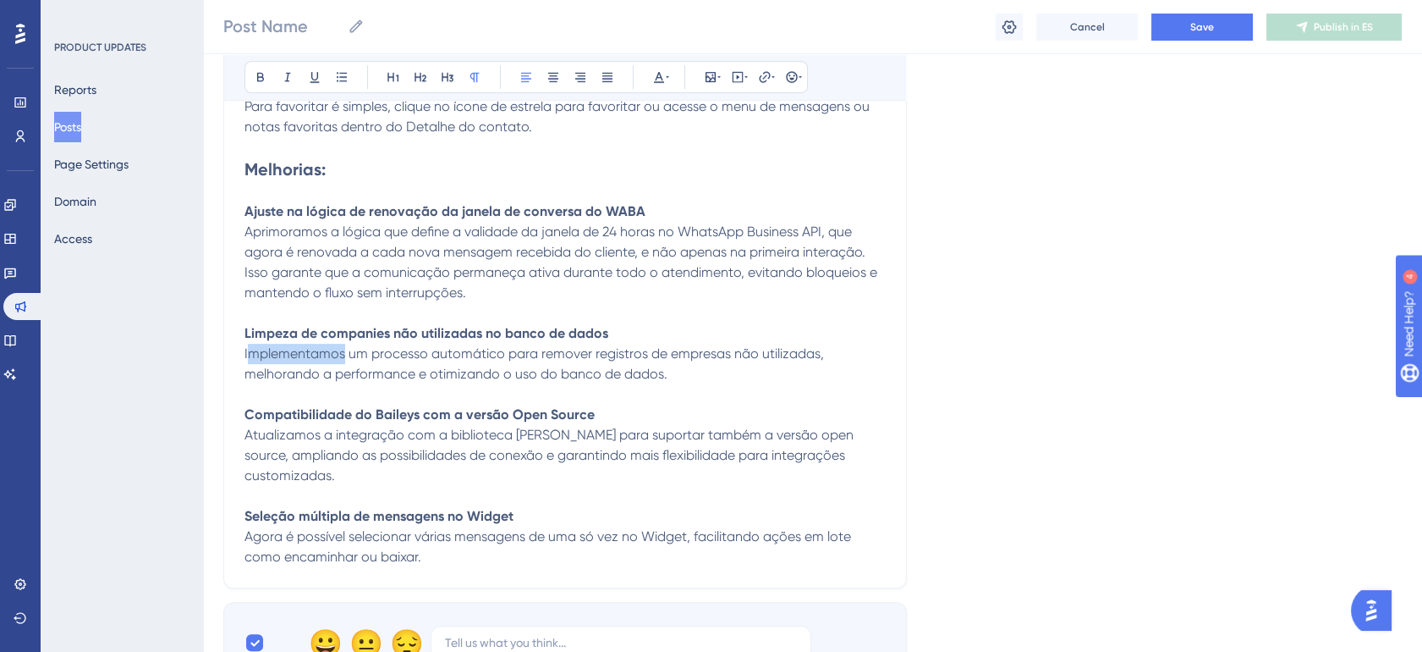
drag, startPoint x: 327, startPoint y: 354, endPoint x: 228, endPoint y: 346, distance: 100.1
click at [418, 356] on span "Realizamos um processo automático para remover registros de empresas não utiliz…" at bounding box center [567, 363] width 644 height 36
click at [692, 365] on p "Realizamos um processo para remover registros de empresas não utilizadas, melho…" at bounding box center [565, 364] width 641 height 41
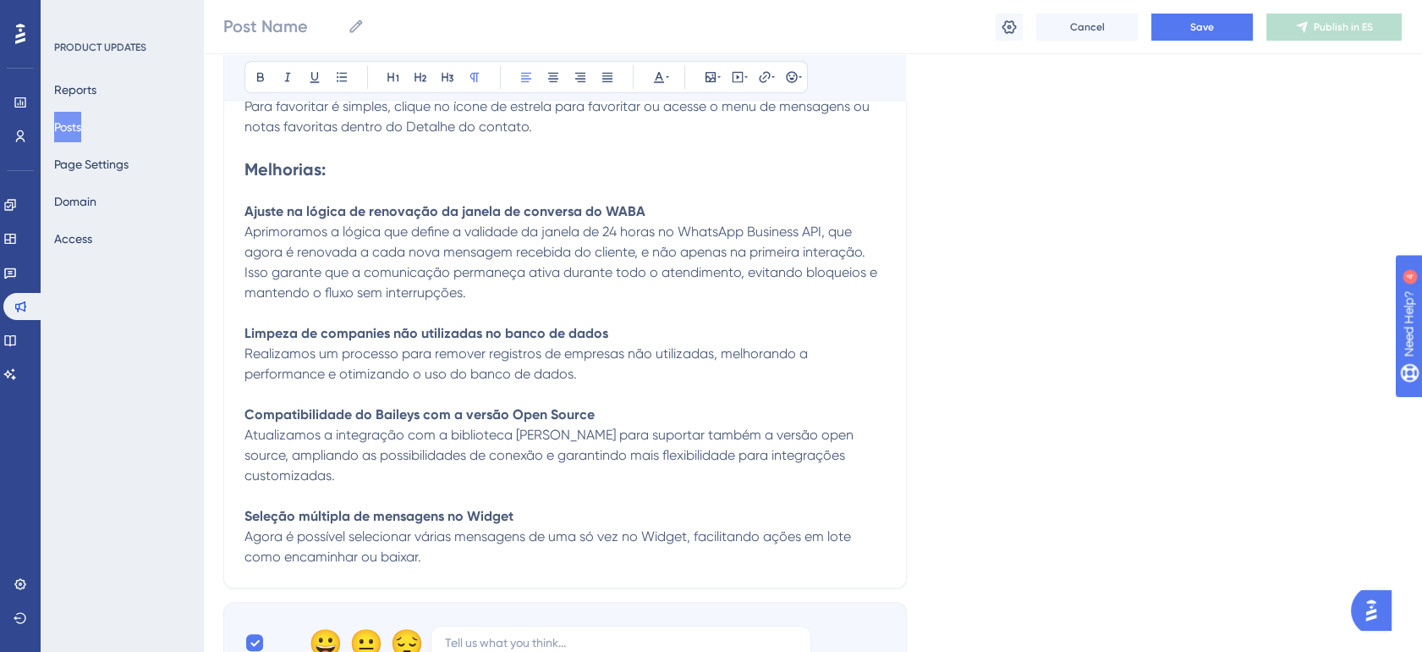
click at [611, 354] on span "Realizamos um processo para remover registros de empresas não utilizadas, melho…" at bounding box center [528, 363] width 567 height 36
drag, startPoint x: 696, startPoint y: 356, endPoint x: 613, endPoint y: 353, distance: 82.1
click at [613, 353] on span "Realizamos um processo para remover registros de empresas não utilizadas, melho…" at bounding box center [528, 363] width 567 height 36
click at [385, 362] on span "Realizamos um processo para remover registros de empresas que não utilizam mais…" at bounding box center [546, 363] width 603 height 36
click at [454, 328] on strong "Limpeza de companies não utilizadas no banco de dados" at bounding box center [427, 333] width 364 height 16
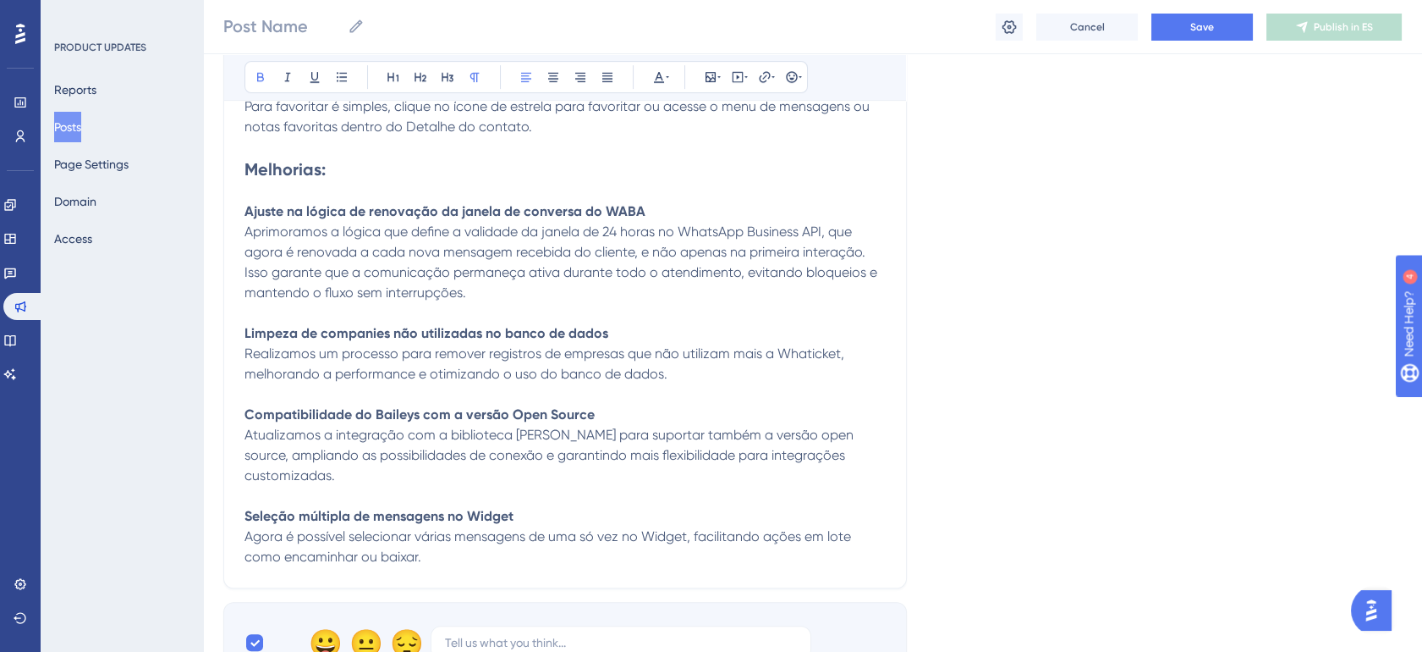
click at [568, 327] on strong "Limpeza de companies não utilizadas no banco de dados" at bounding box center [427, 333] width 364 height 16
click at [607, 371] on span "Realizamos um processo para remover registros de empresas que não utilizam mais…" at bounding box center [546, 363] width 603 height 36
click at [661, 371] on p "Realizamos um processo para remover registros de empresas que não utilizam mais…" at bounding box center [565, 364] width 641 height 41
drag, startPoint x: 378, startPoint y: 333, endPoint x: 468, endPoint y: 330, distance: 89.8
click at [468, 330] on strong "Limpeza de companies não utilizadas no banco de dados" at bounding box center [427, 333] width 364 height 16
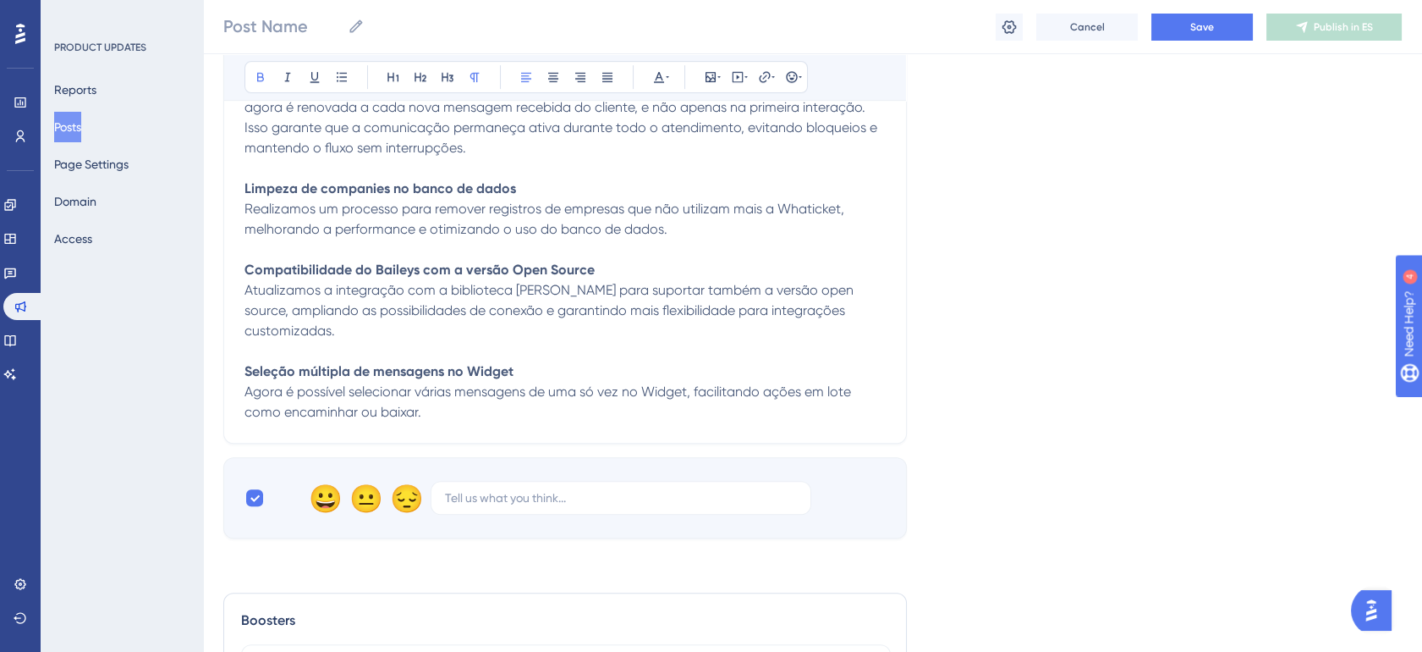
scroll to position [1786, 14]
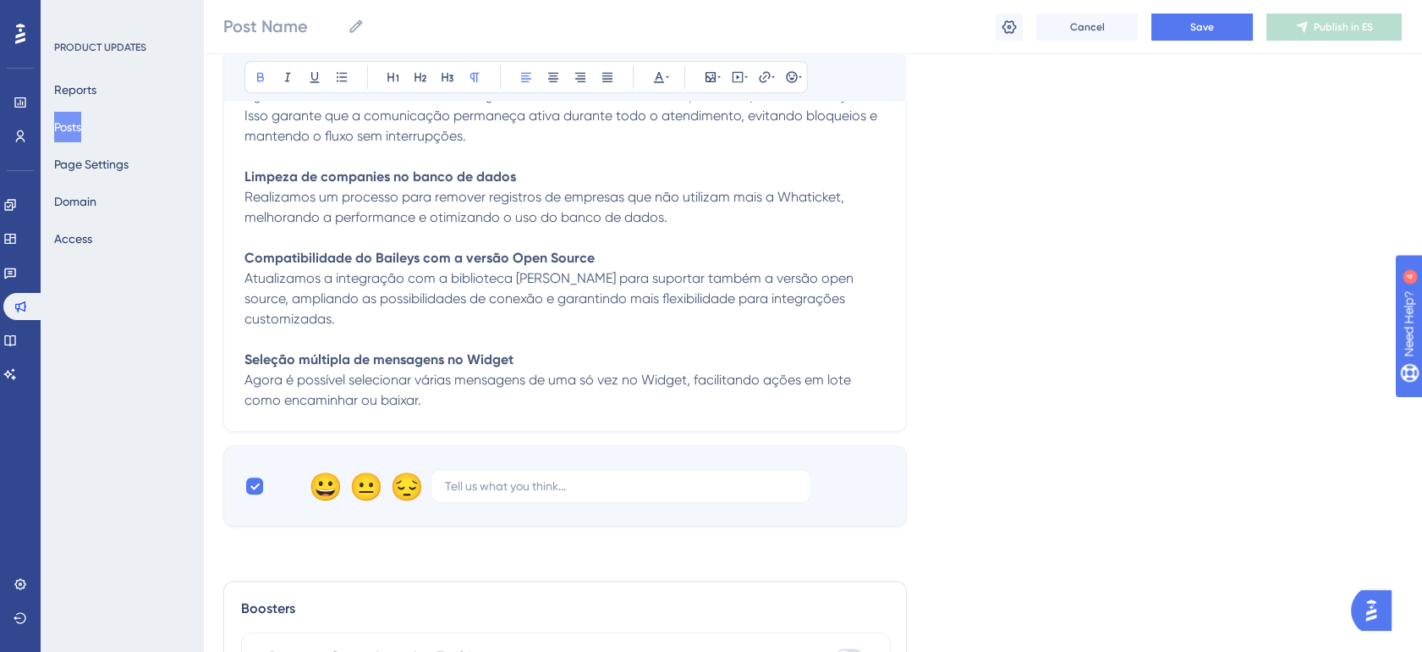
click at [481, 397] on p "Seleção múltipla de mensagens no Widget Agora é possível selecionar várias mens…" at bounding box center [565, 379] width 641 height 61
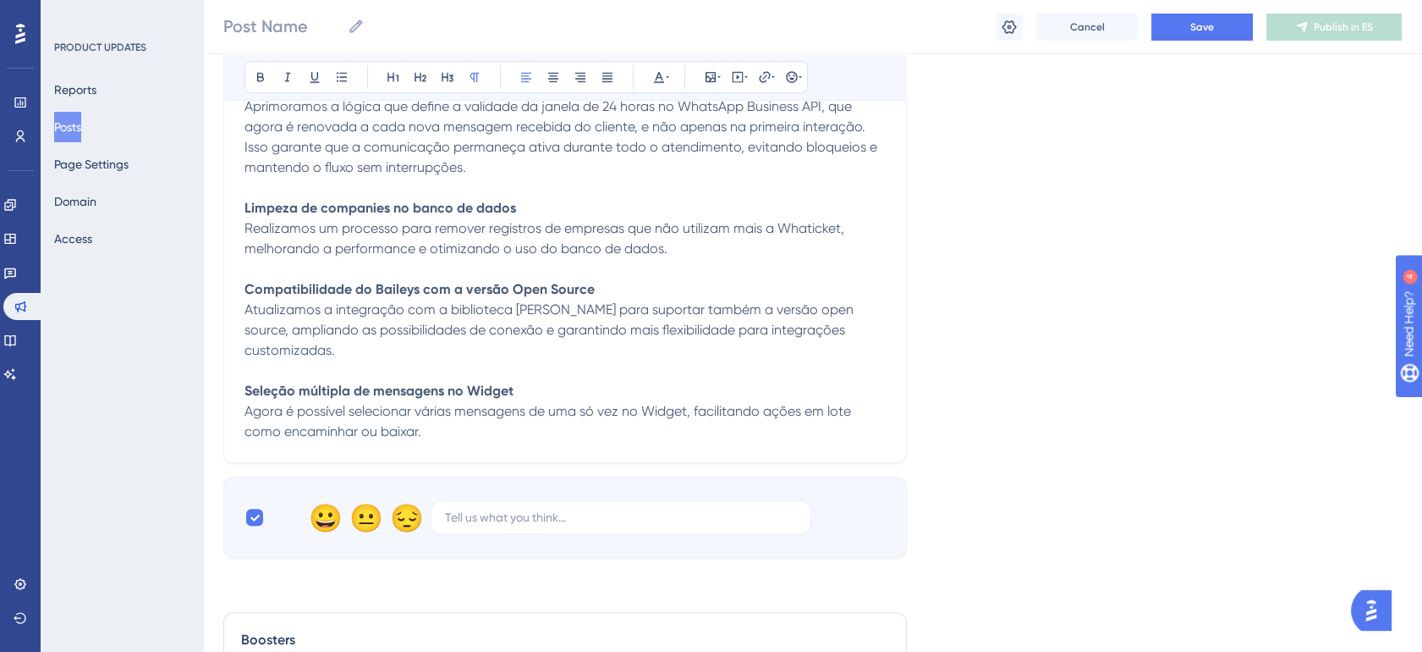
scroll to position [1754, 14]
click at [320, 322] on p "Compatibilidade do Baileys com a versão Open Source Atualizamos a integração co…" at bounding box center [565, 320] width 641 height 81
click at [319, 322] on p "Compatibilidade do Baileys com a versão Open Source Atualizamos a integração co…" at bounding box center [565, 320] width 641 height 81
click at [322, 305] on span "Atualizamos a integração com a biblioteca Baileys para suportar também a versão…" at bounding box center [551, 330] width 613 height 57
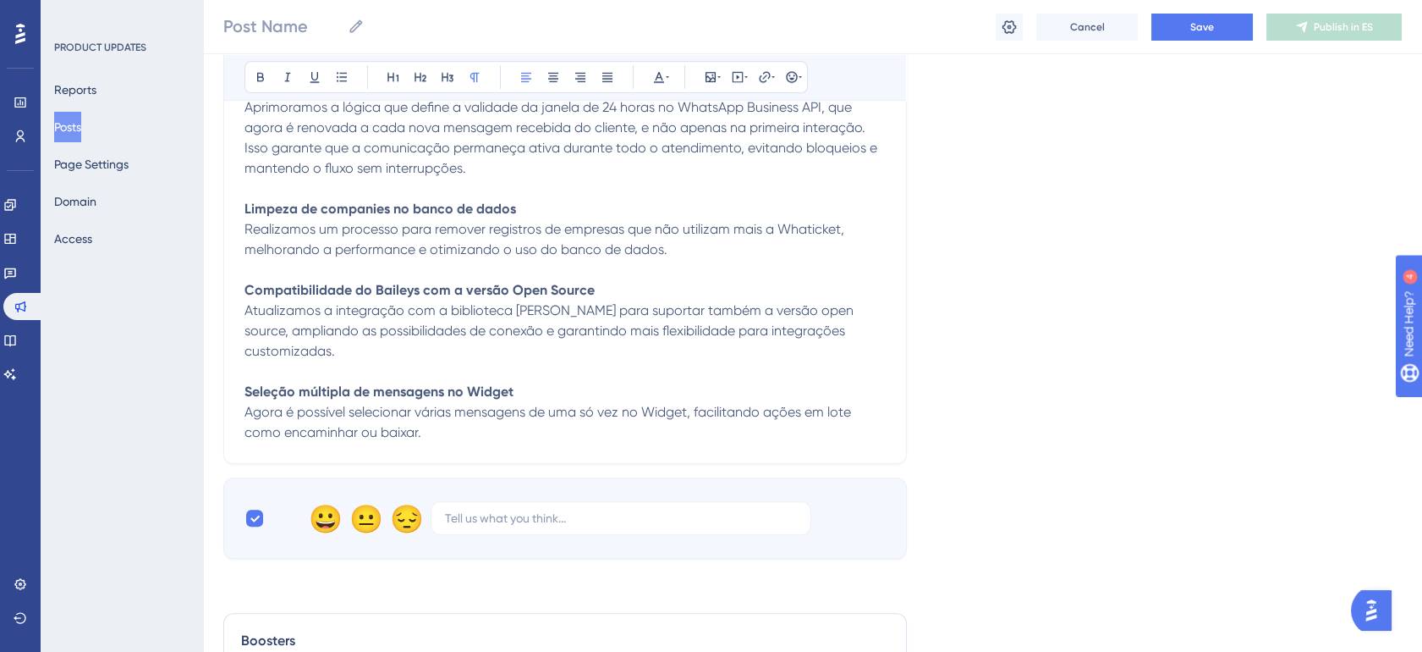
click at [322, 305] on span "Atualizamos a integração com a biblioteca Baileys para suportar também a versão…" at bounding box center [551, 330] width 613 height 57
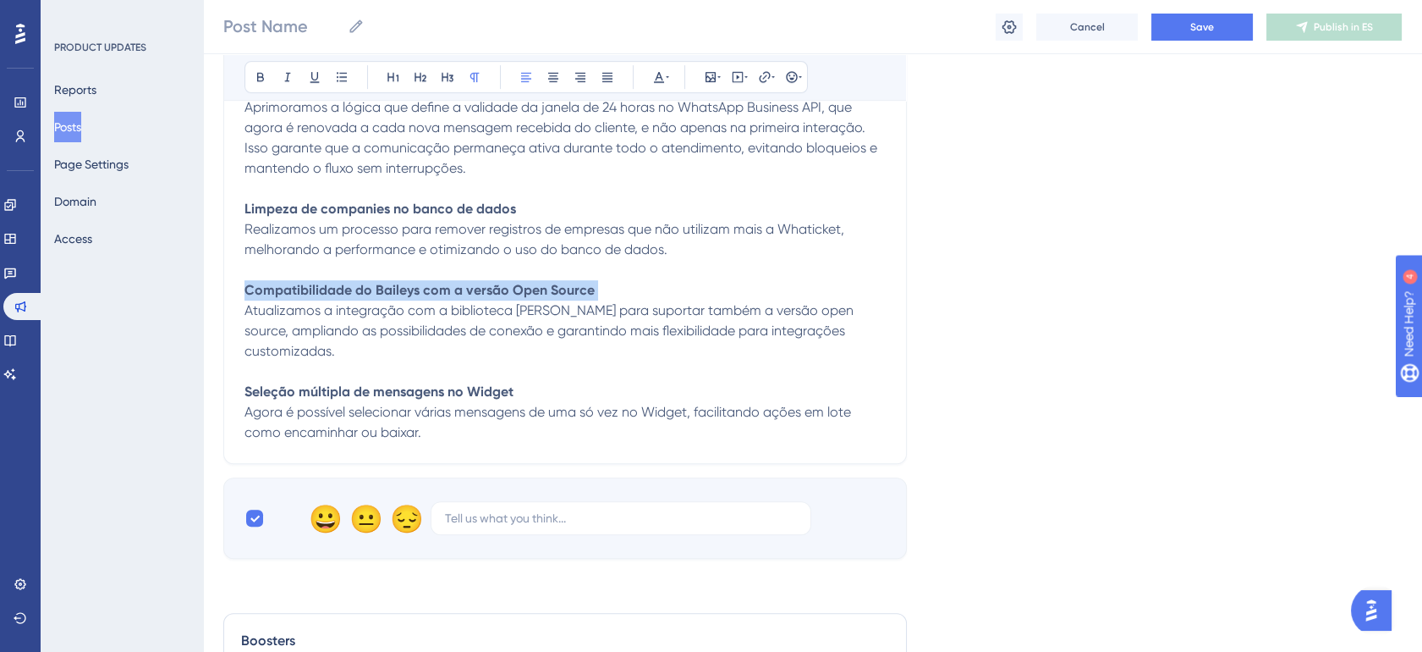
click at [326, 337] on span "Atualizamos a integração com a biblioteca Baileys para suportar também a versão…" at bounding box center [551, 330] width 613 height 57
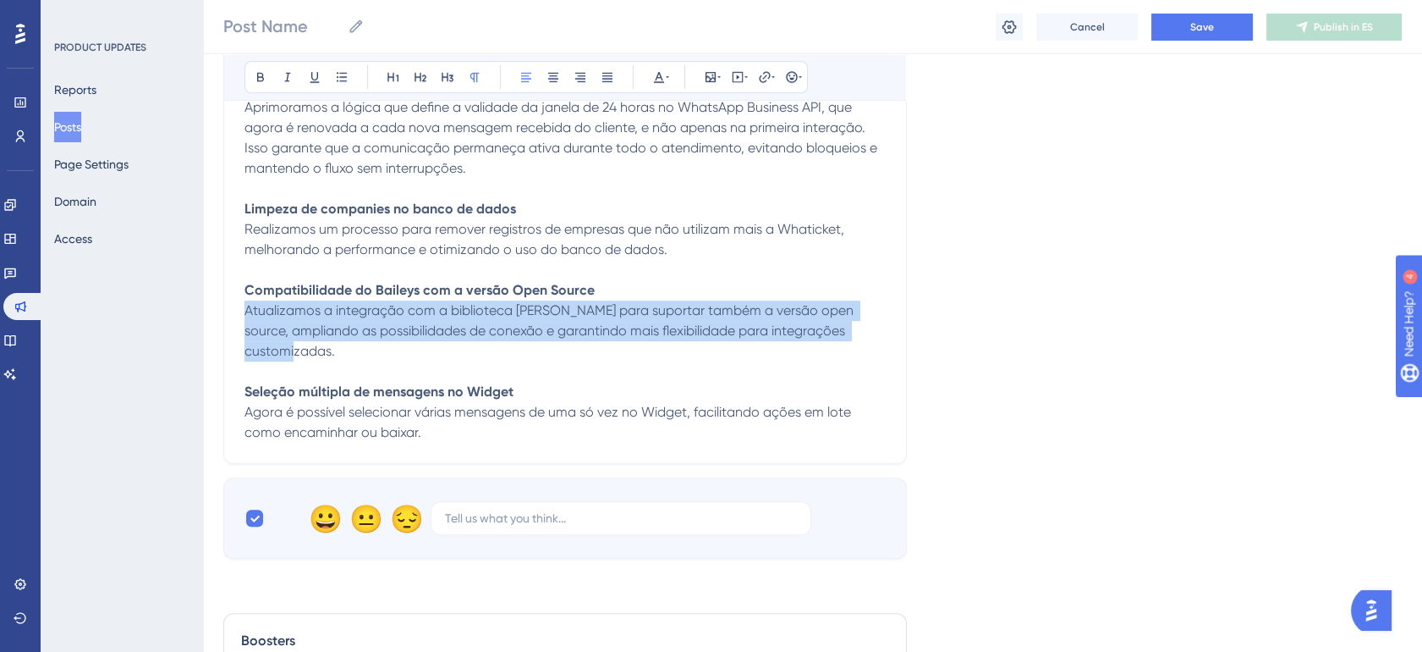
drag, startPoint x: 330, startPoint y: 352, endPoint x: 200, endPoint y: 307, distance: 137.8
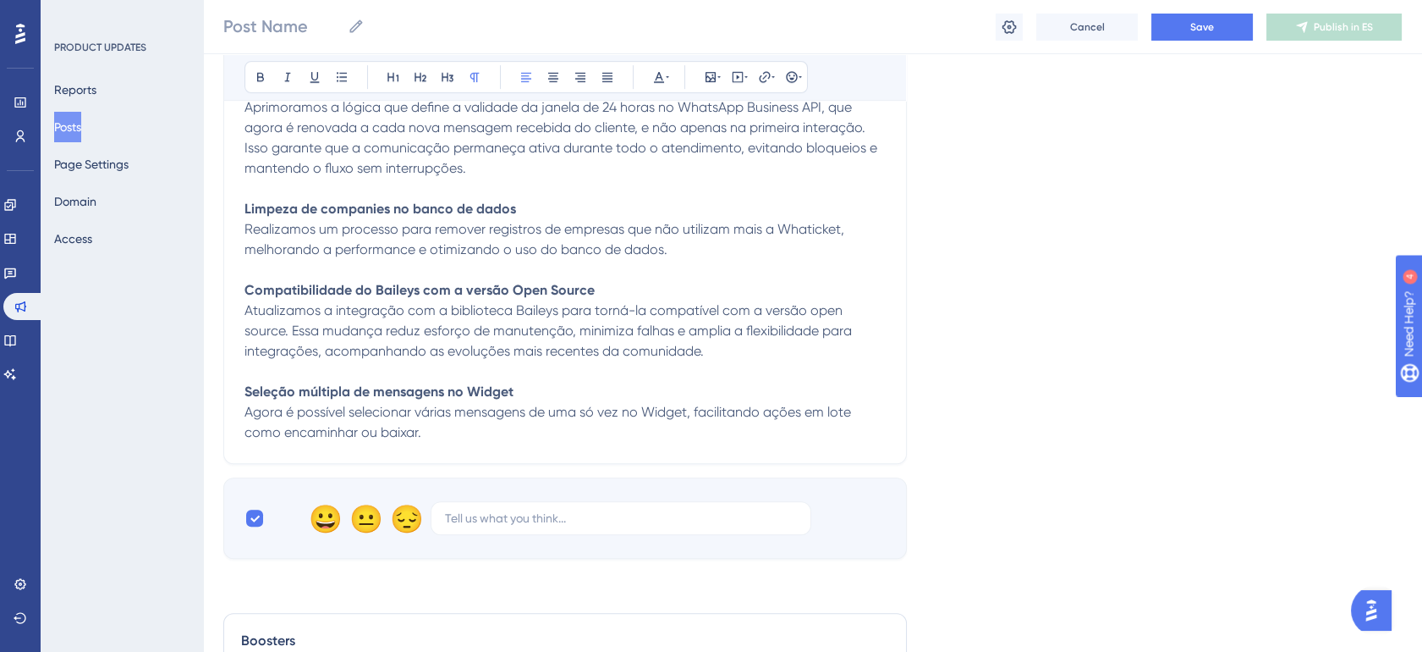
click at [432, 432] on p "Seleção múltipla de mensagens no Widget Agora é possível selecionar várias mens…" at bounding box center [565, 412] width 641 height 61
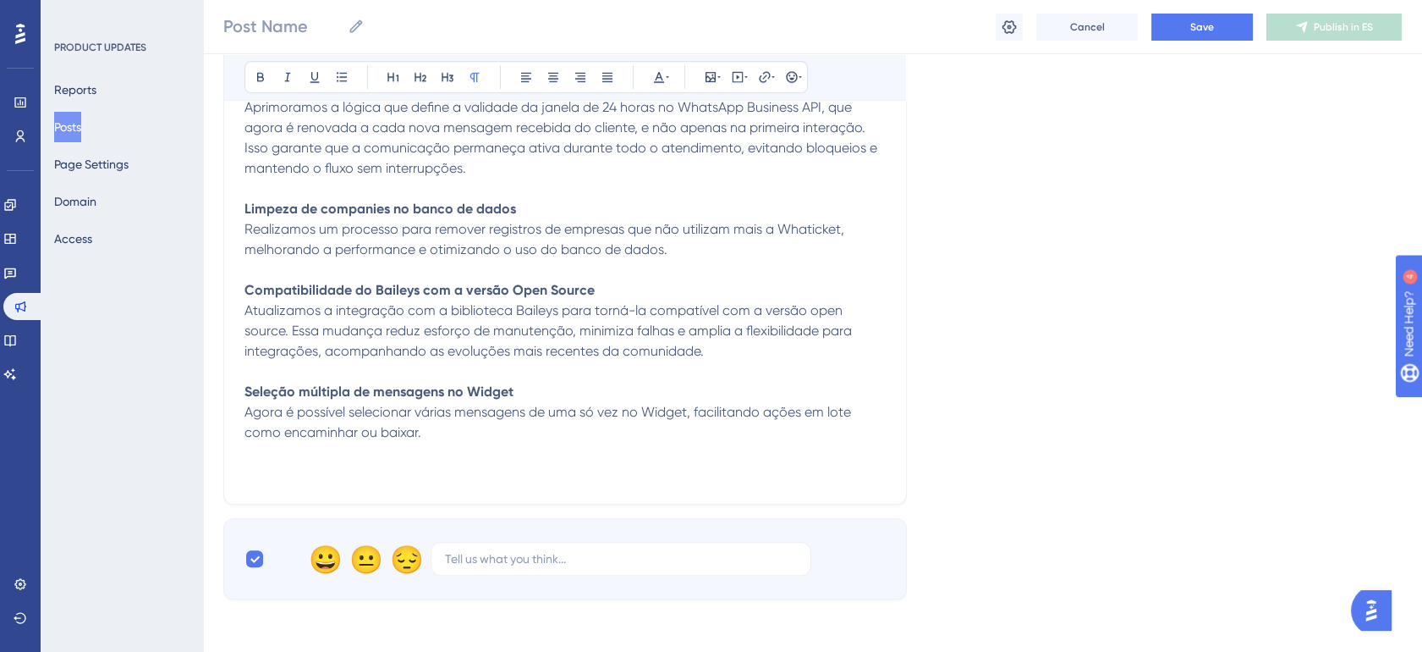
scroll to position [1847, 14]
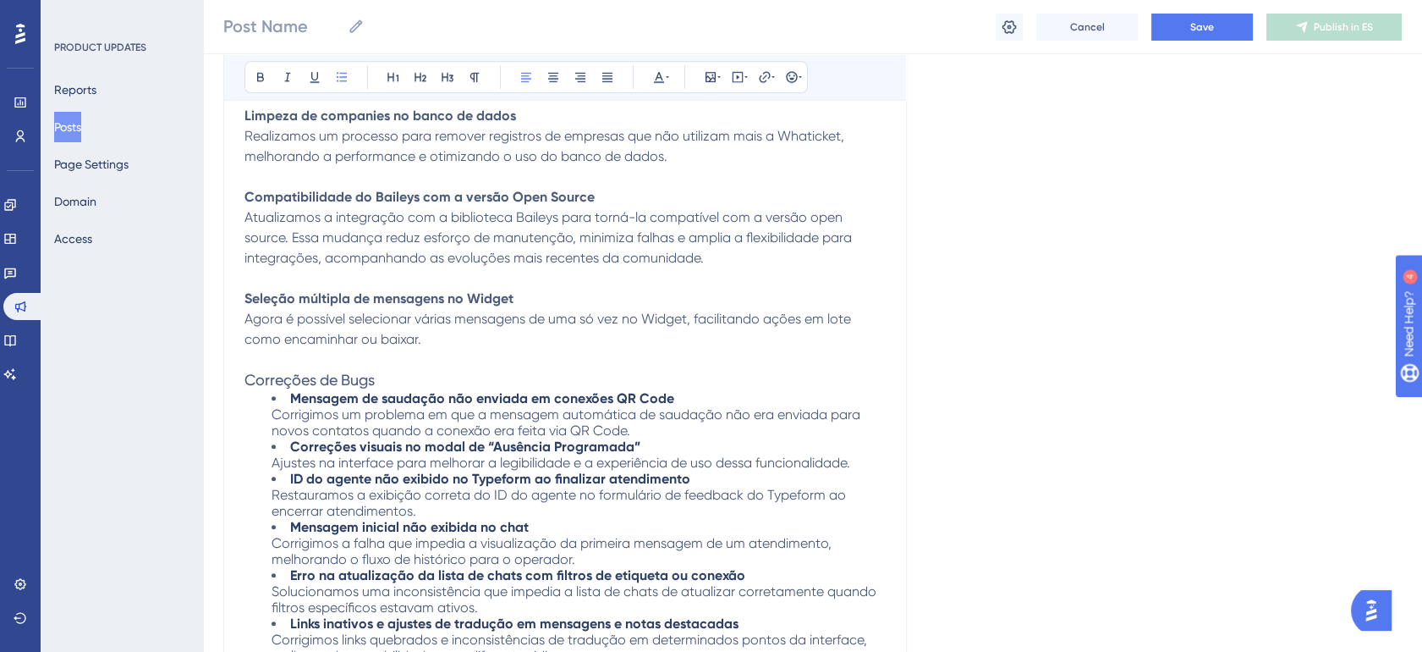
click at [302, 383] on span "Correções de Bugs" at bounding box center [310, 380] width 130 height 18
click at [249, 79] on button at bounding box center [261, 77] width 24 height 24
click at [381, 386] on h3 "Correções de Bugs" at bounding box center [565, 380] width 641 height 20
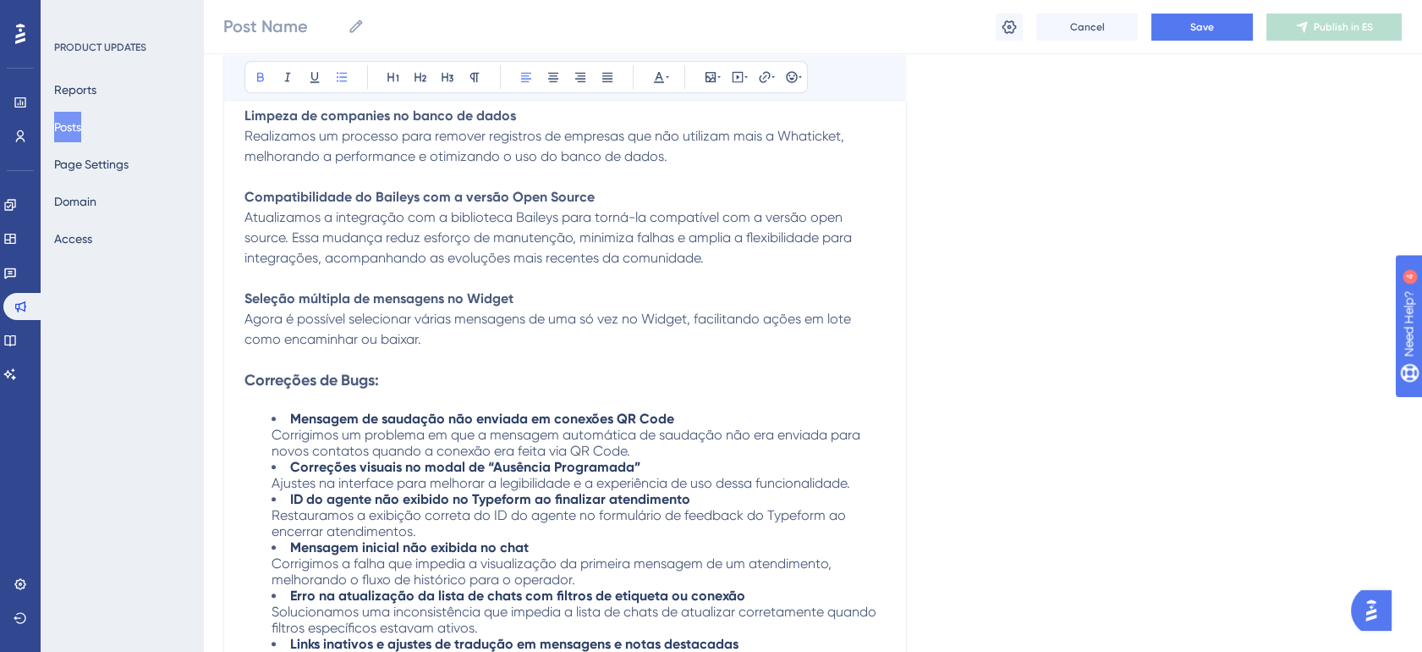
click at [275, 419] on li "Mensagem de saudação não enviada em conexões QR Code Corrigimos um problema em …" at bounding box center [579, 434] width 614 height 48
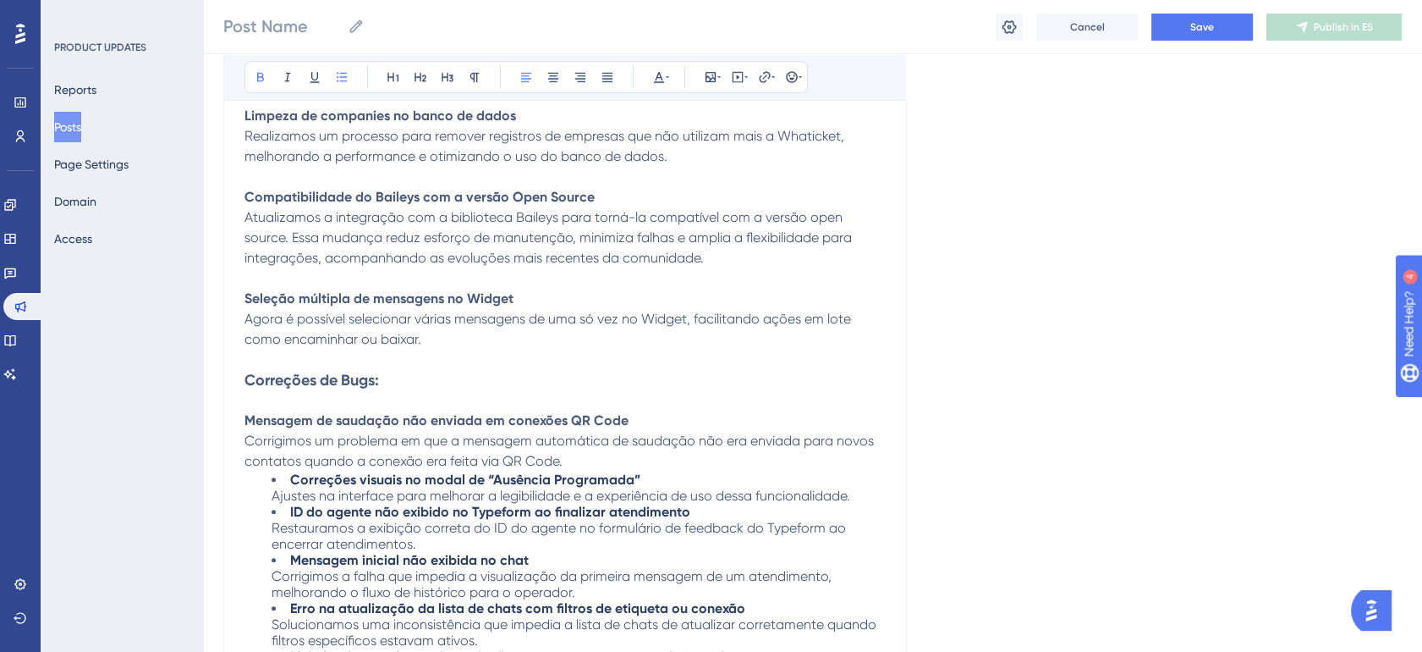
click at [274, 479] on li "Correções visuais no modal de “Ausência Programada” Ajustes na interface para m…" at bounding box center [579, 487] width 614 height 32
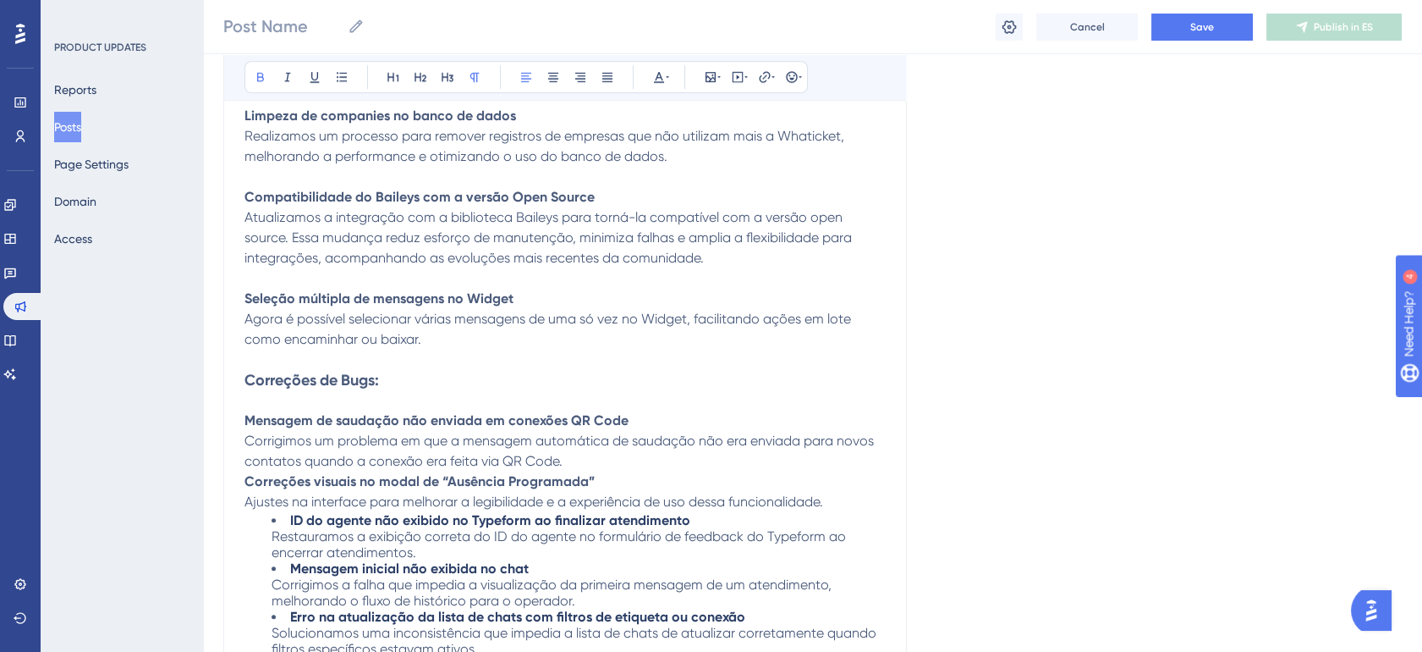
click at [290, 527] on strong "ID do agente não exibido no Typeform ao finalizar atendimento" at bounding box center [490, 520] width 400 height 16
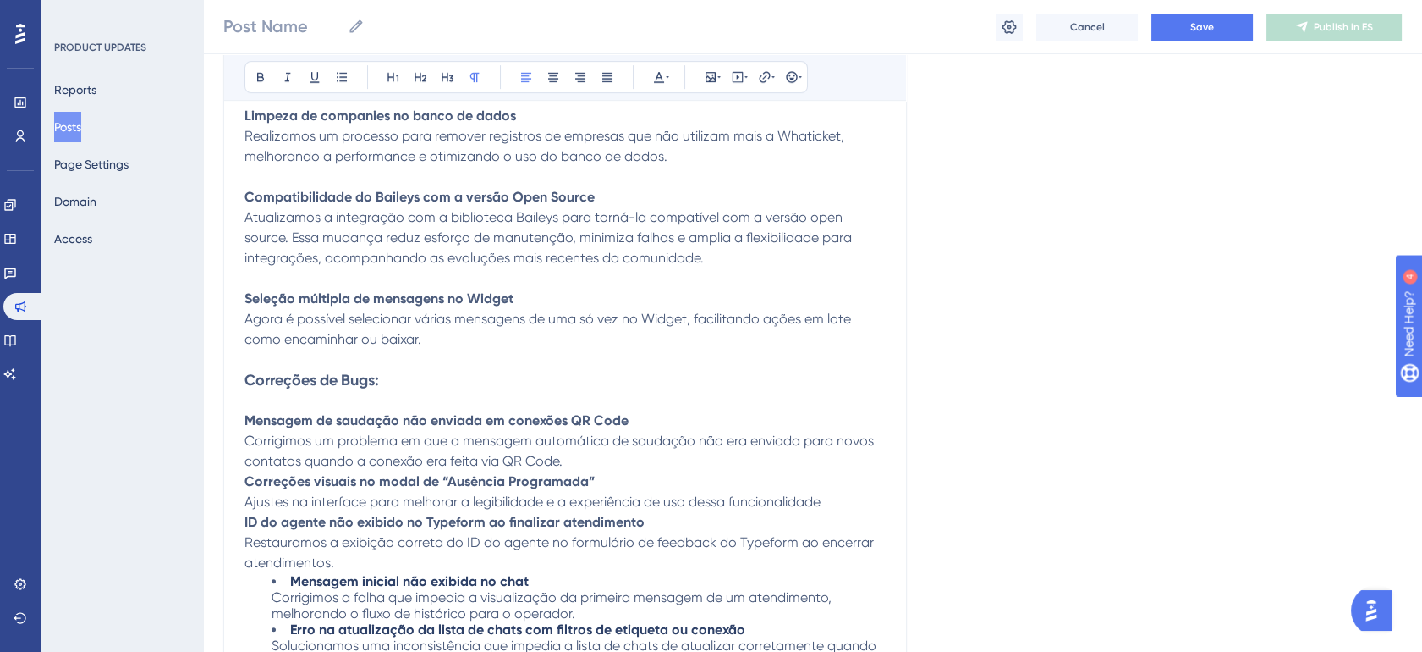
click at [278, 573] on p "ID do agente não exibido no Typeform ao finalizar atendimento Restauramos a exi…" at bounding box center [565, 542] width 641 height 61
click at [290, 586] on strong "Mensagem inicial não exibida no chat" at bounding box center [409, 581] width 239 height 16
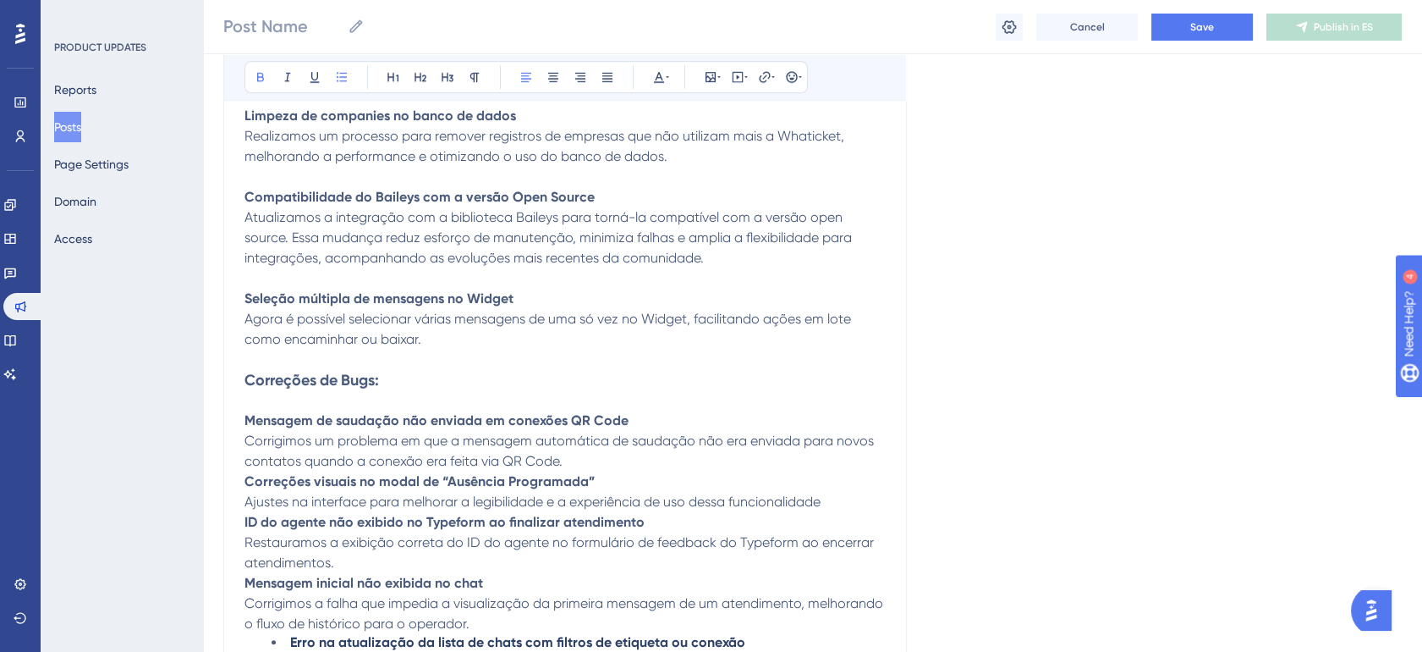
click at [290, 644] on strong "Erro na atualização da lista de chats com filtros de etiqueta ou conexão" at bounding box center [517, 642] width 455 height 16
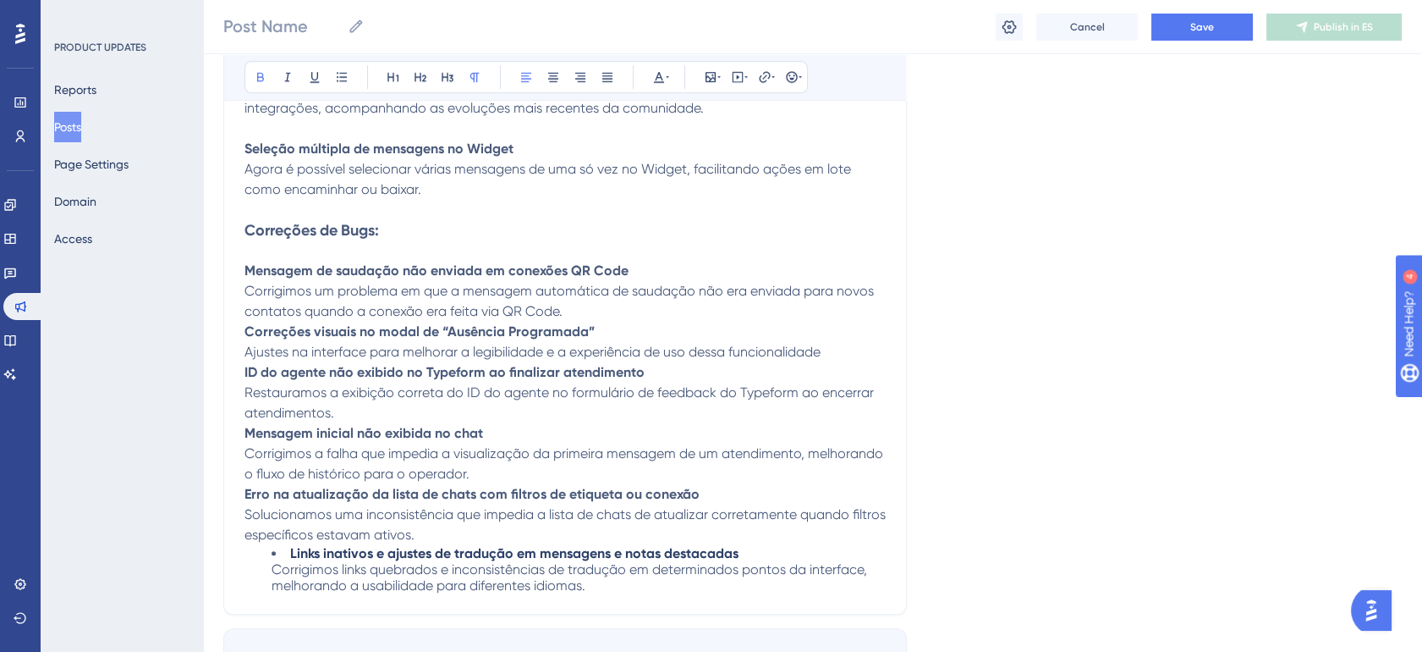
scroll to position [2004, 14]
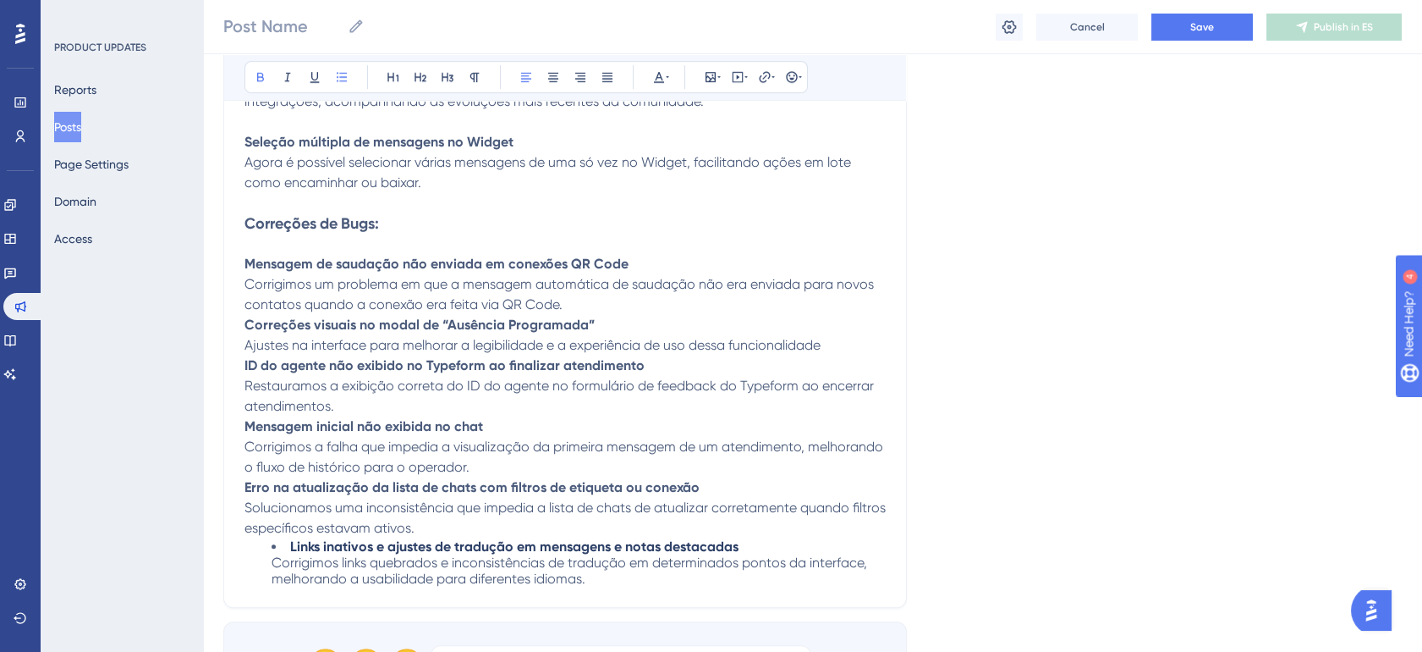
click at [290, 554] on strong "Links inativos e ajustes de tradução em mensagens e notas destacadas" at bounding box center [514, 546] width 448 height 16
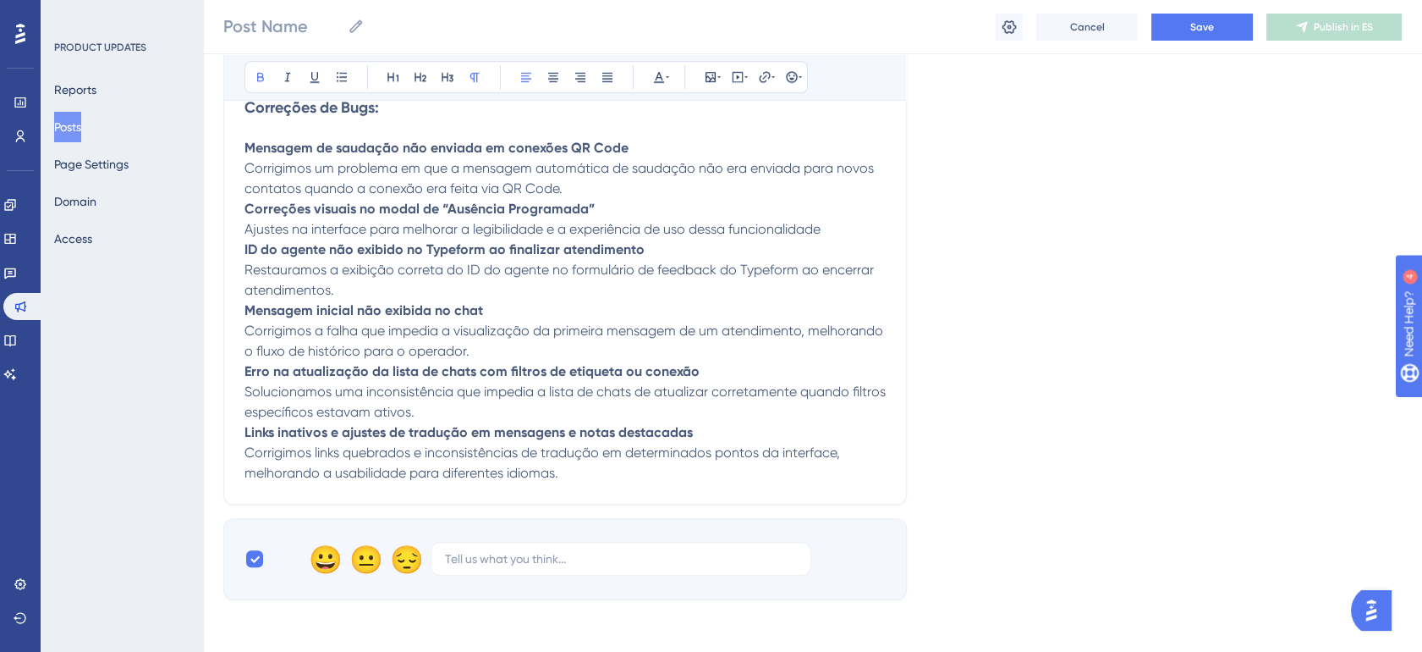
scroll to position [2129, 14]
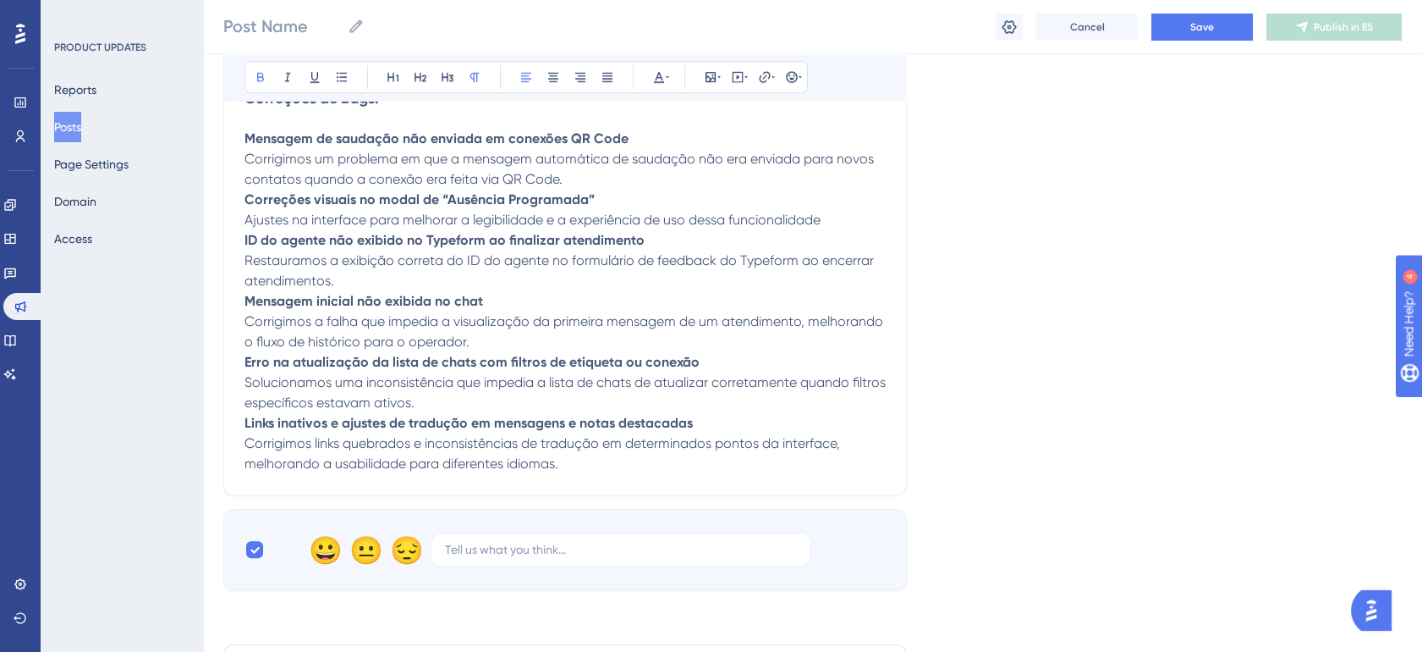
click at [284, 304] on strong "Mensagem inicial não exibida no chat" at bounding box center [364, 301] width 239 height 16
click at [349, 305] on strong "Mensagem inicial não exibida no chat" at bounding box center [364, 301] width 239 height 16
click at [402, 303] on strong "Mensagem inicial não exibida no chat" at bounding box center [364, 301] width 239 height 16
click at [309, 324] on span "Corrigimos a falha que impedia a visualização da primeira mensagem de um atendi…" at bounding box center [566, 331] width 642 height 36
click at [368, 304] on strong "Mensagem inicial não exibida no chat" at bounding box center [364, 301] width 239 height 16
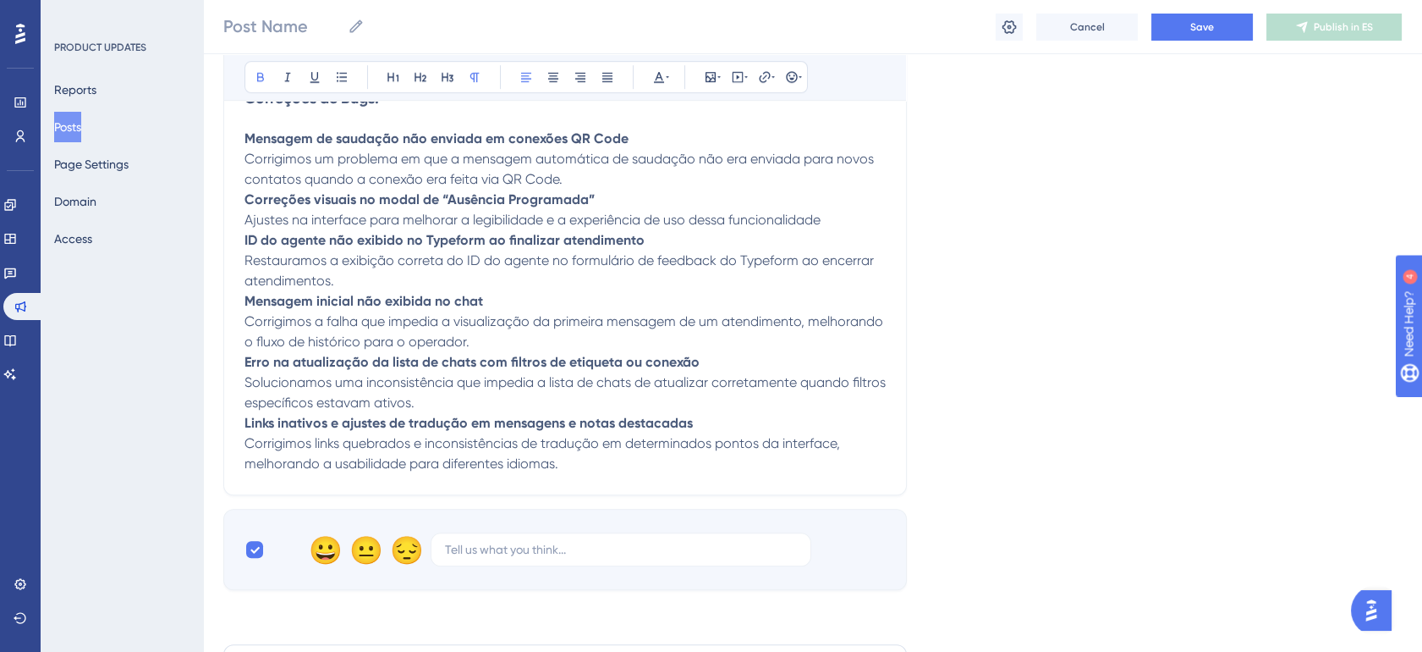
click at [278, 309] on strong "Mensagem inicial não exibida no chat" at bounding box center [364, 301] width 239 height 16
drag, startPoint x: 300, startPoint y: 303, endPoint x: 225, endPoint y: 304, distance: 74.5
click at [377, 307] on strong "Mensagem inicial não exibida no chat" at bounding box center [364, 301] width 239 height 16
drag, startPoint x: 340, startPoint y: 307, endPoint x: 206, endPoint y: 311, distance: 134.6
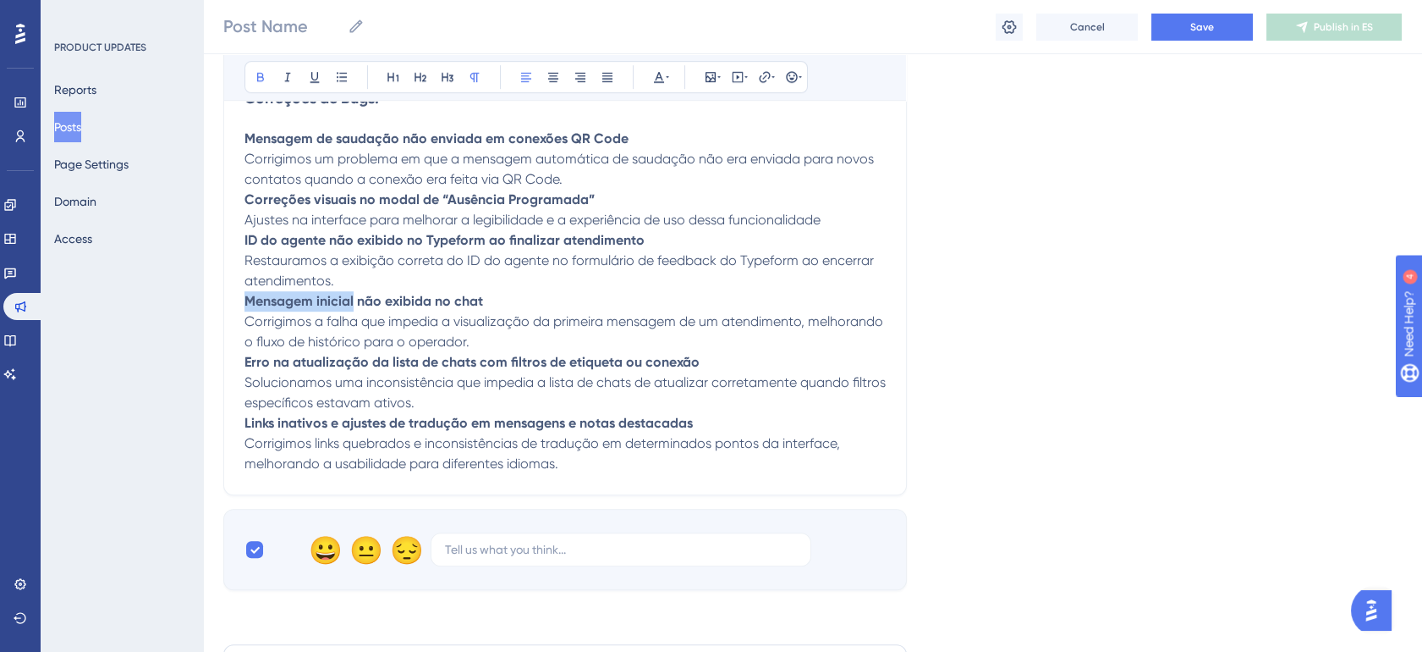
click at [514, 318] on p "Nota de início de atendimento não exibida no chat Corrigimos a falha que impedi…" at bounding box center [565, 321] width 641 height 61
click at [398, 321] on span "Corrigimos a falha que impedia a visualização da primeira mensagem de um atendi…" at bounding box center [566, 331] width 642 height 36
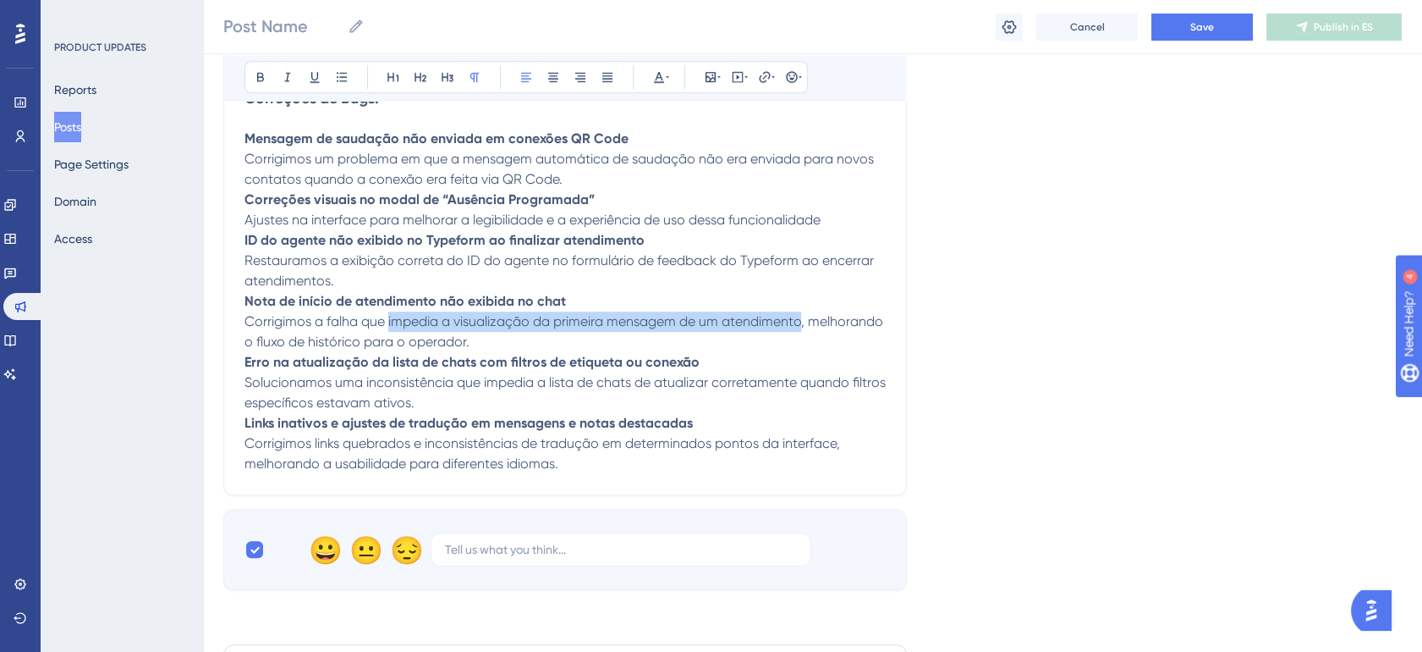
drag, startPoint x: 373, startPoint y: 326, endPoint x: 789, endPoint y: 327, distance: 415.4
click at [789, 327] on span "Corrigimos a falha que impedia a visualização da primeira mensagem de um atendi…" at bounding box center [566, 331] width 642 height 36
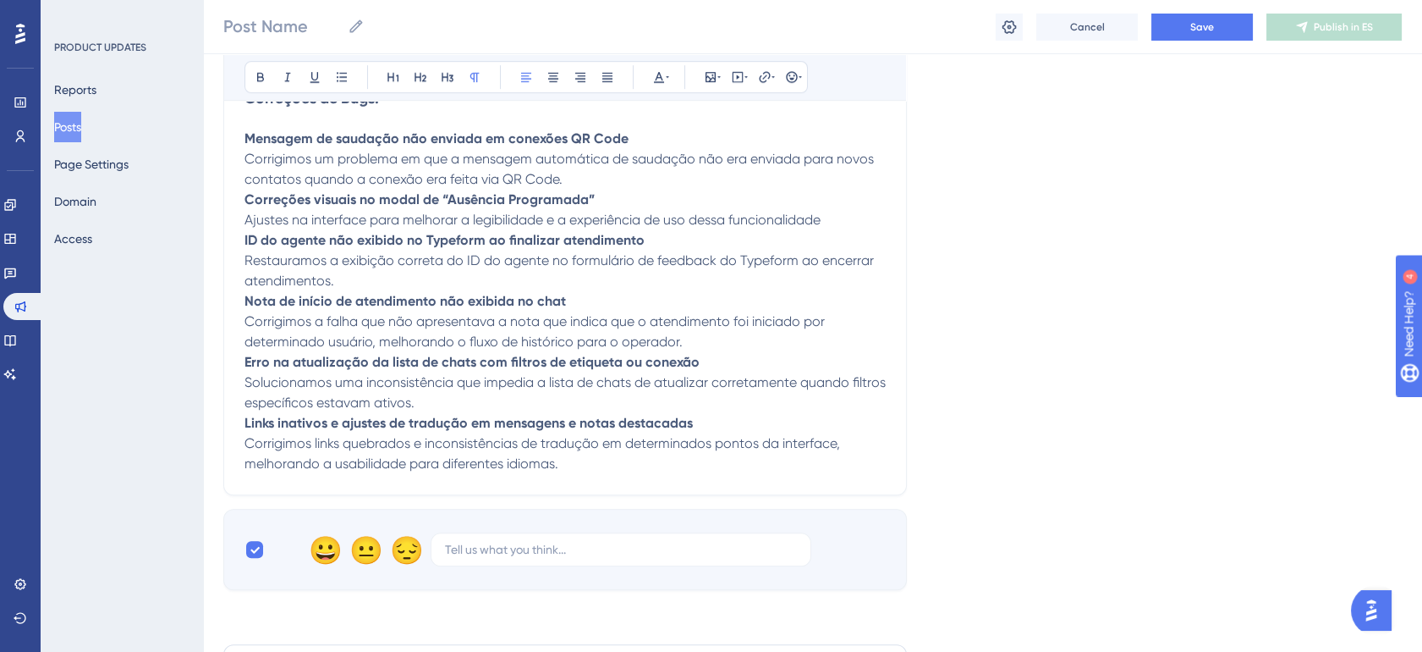
click at [621, 359] on p "Erro na atualização da lista de chats com filtros de etiqueta ou conexão Soluci…" at bounding box center [565, 382] width 641 height 61
click at [595, 349] on span "Corrigimos a falha que não apresentava a nota que indica que o atendimento foi …" at bounding box center [537, 331] width 584 height 36
drag, startPoint x: 558, startPoint y: 349, endPoint x: 664, endPoint y: 351, distance: 105.8
click at [664, 349] on span "Corrigimos a falha que não apresentava a nota que indica que o atendimento foi …" at bounding box center [537, 331] width 584 height 36
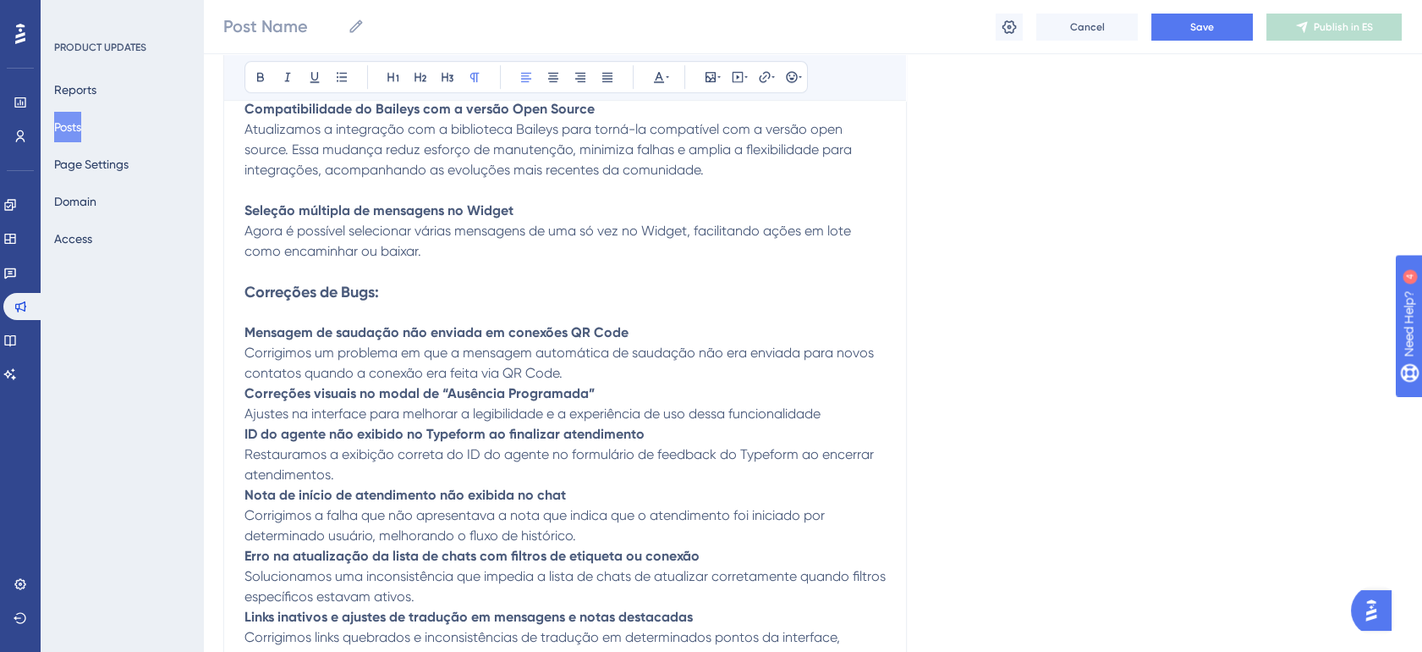
scroll to position [1972, 14]
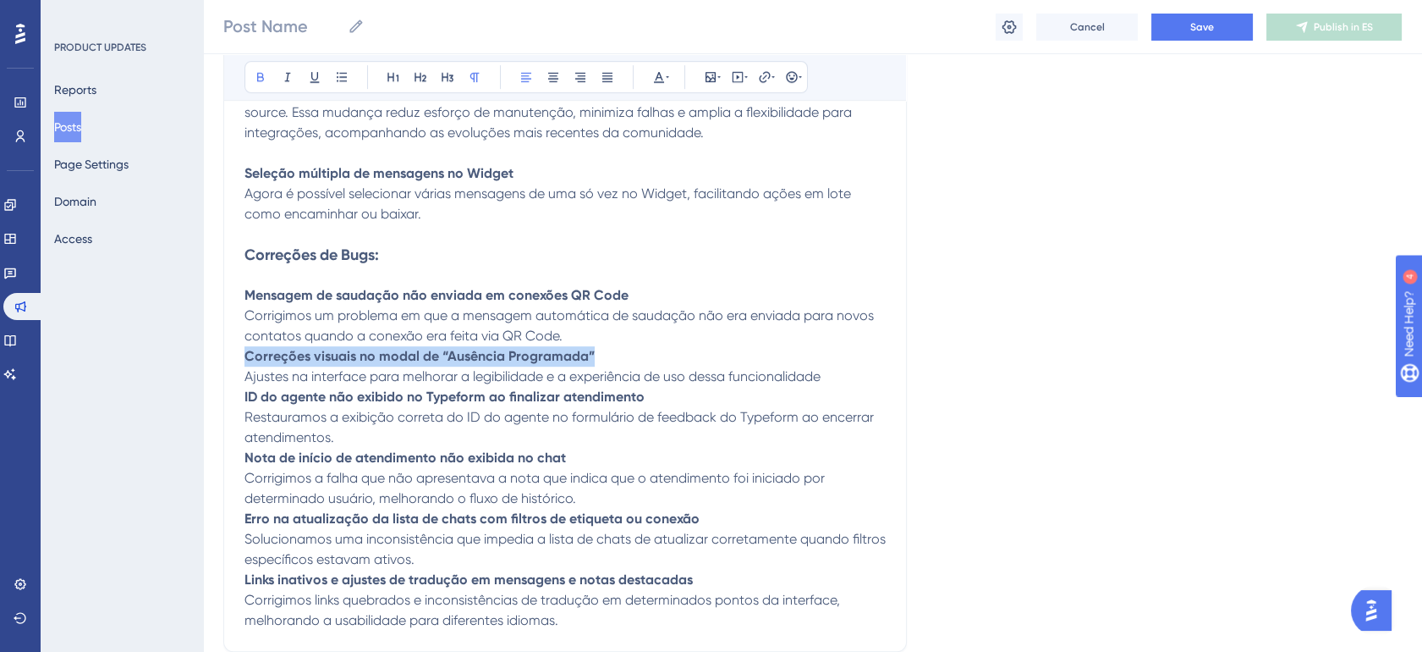
click at [564, 338] on p "Mensagem de saudação não enviada em conexões QR Code Corrigimos um problema em …" at bounding box center [565, 315] width 641 height 61
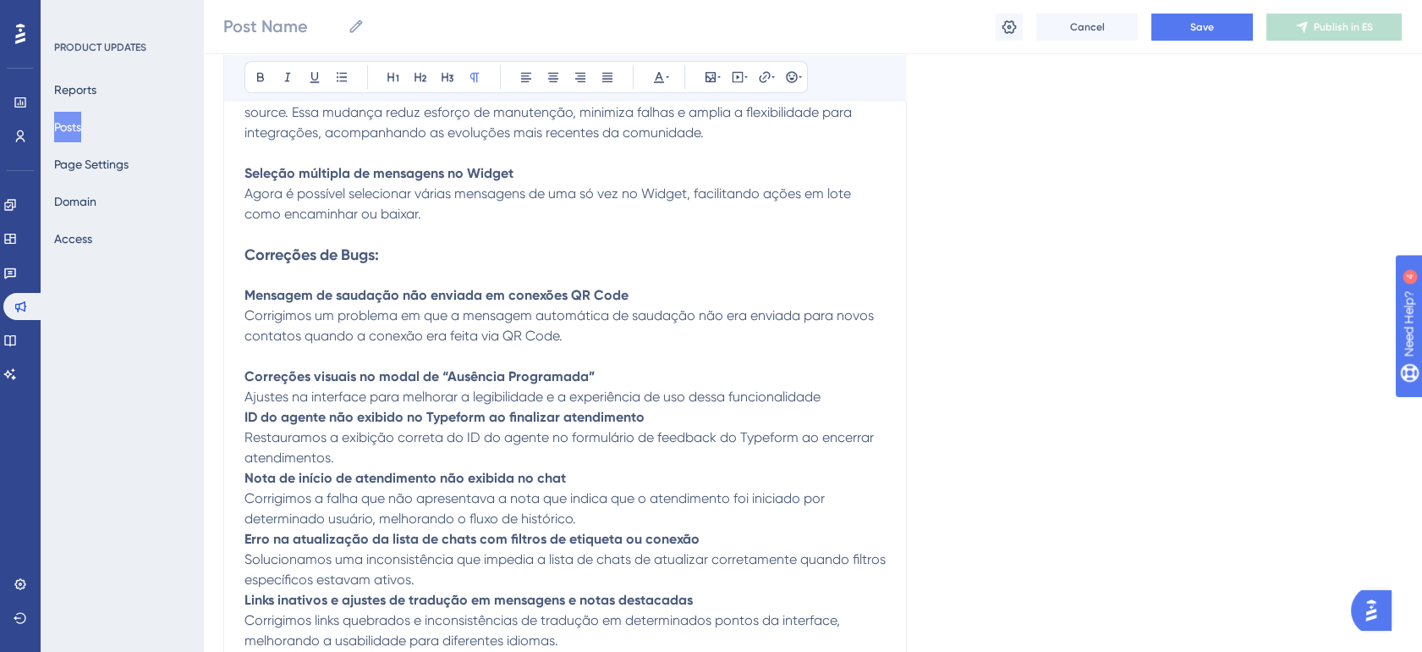
click at [819, 399] on p "Correções visuais no modal de “Ausência Programada” Ajustes na interface para m…" at bounding box center [565, 386] width 641 height 41
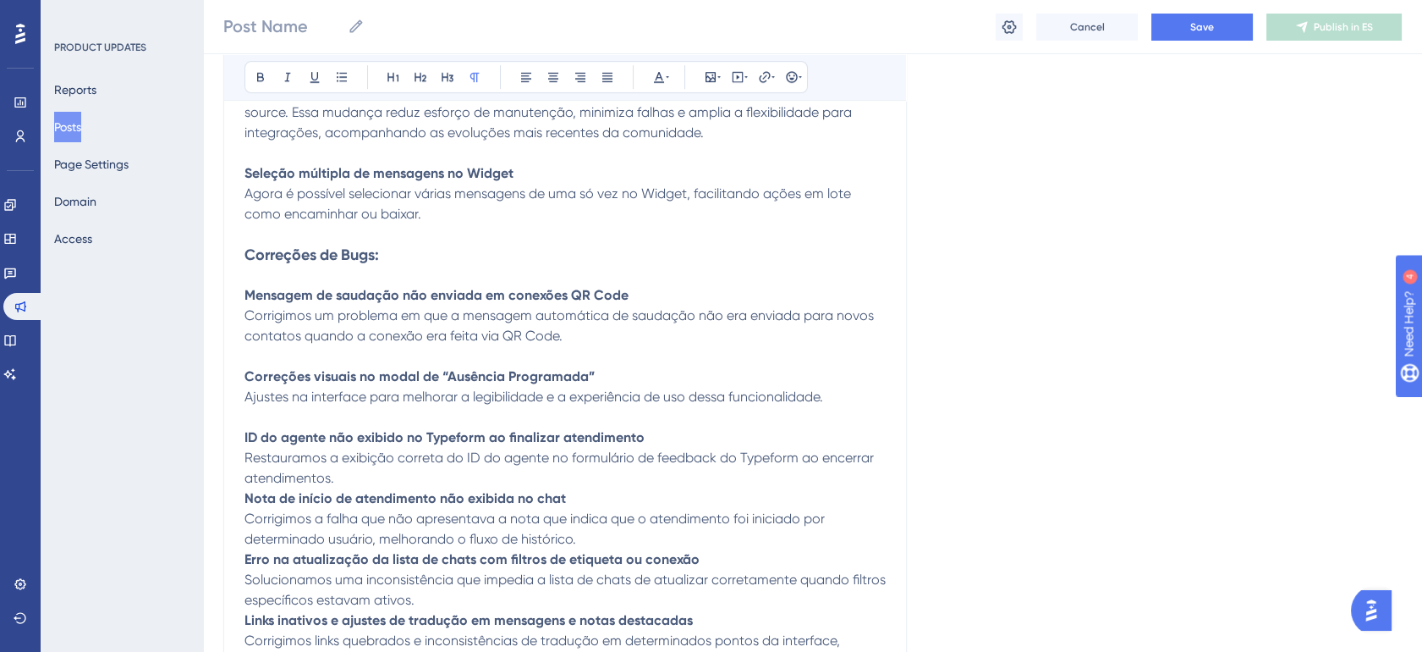
click at [627, 477] on p "ID do agente não exibido no Typeform ao finalizar atendimento Restauramos a exi…" at bounding box center [565, 457] width 641 height 61
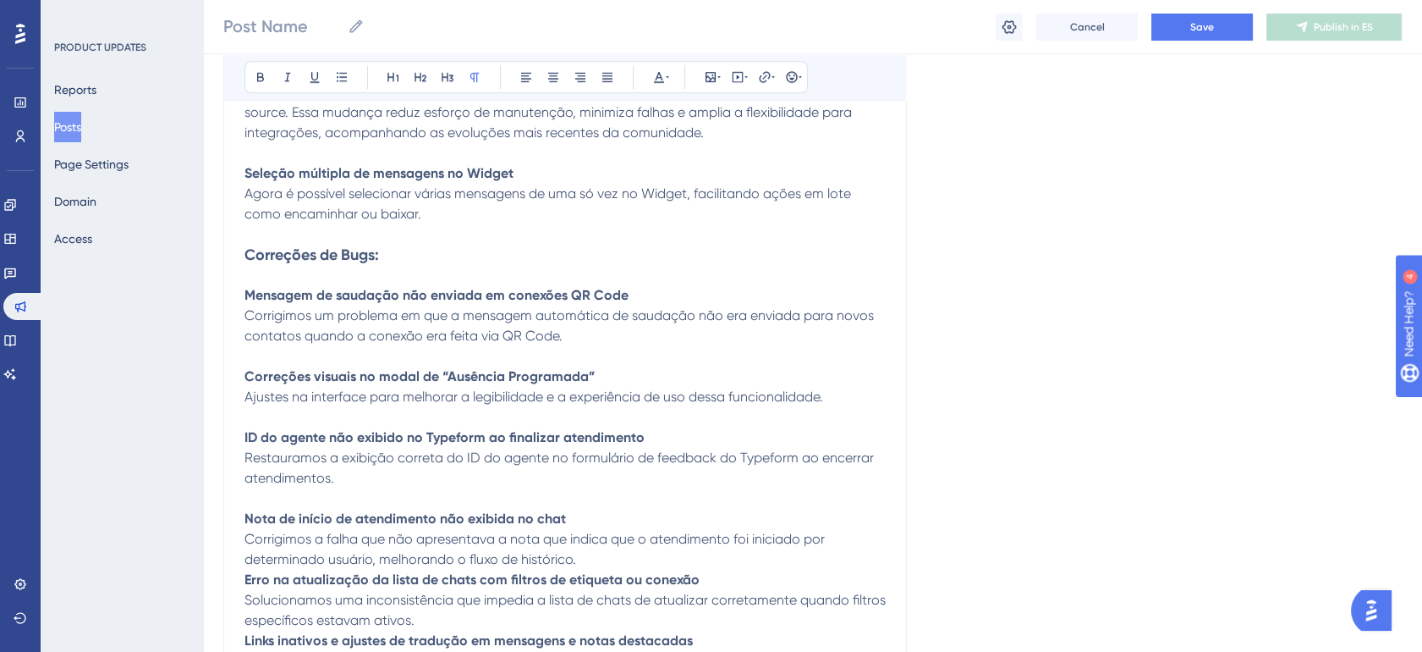
click at [624, 558] on p "Nota de início de atendimento não exibida no chat Corrigimos a falha que não ap…" at bounding box center [565, 539] width 641 height 61
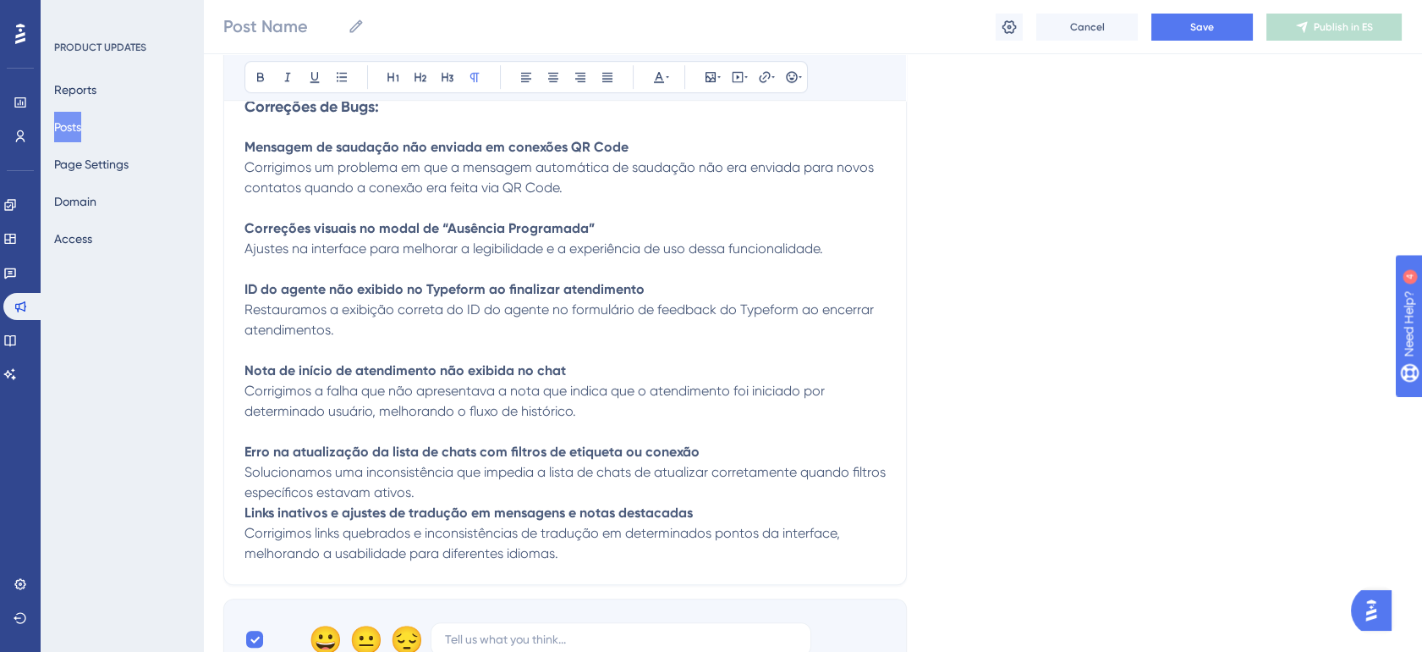
scroll to position [2129, 14]
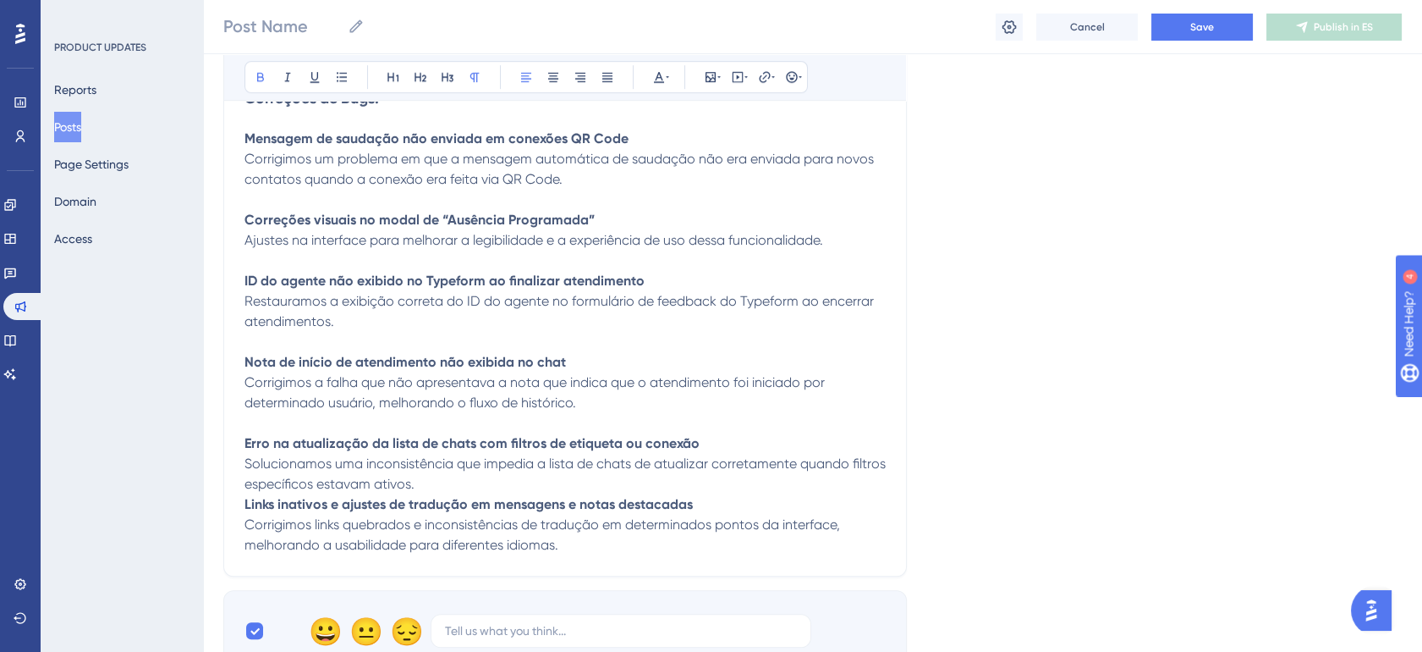
click at [575, 502] on strong "Links inativos e ajustes de tradução em mensagens e notas destacadas" at bounding box center [469, 504] width 448 height 16
click at [572, 494] on p "Erro na atualização da lista de chats com filtros de etiqueta ou conexão Soluci…" at bounding box center [565, 463] width 641 height 61
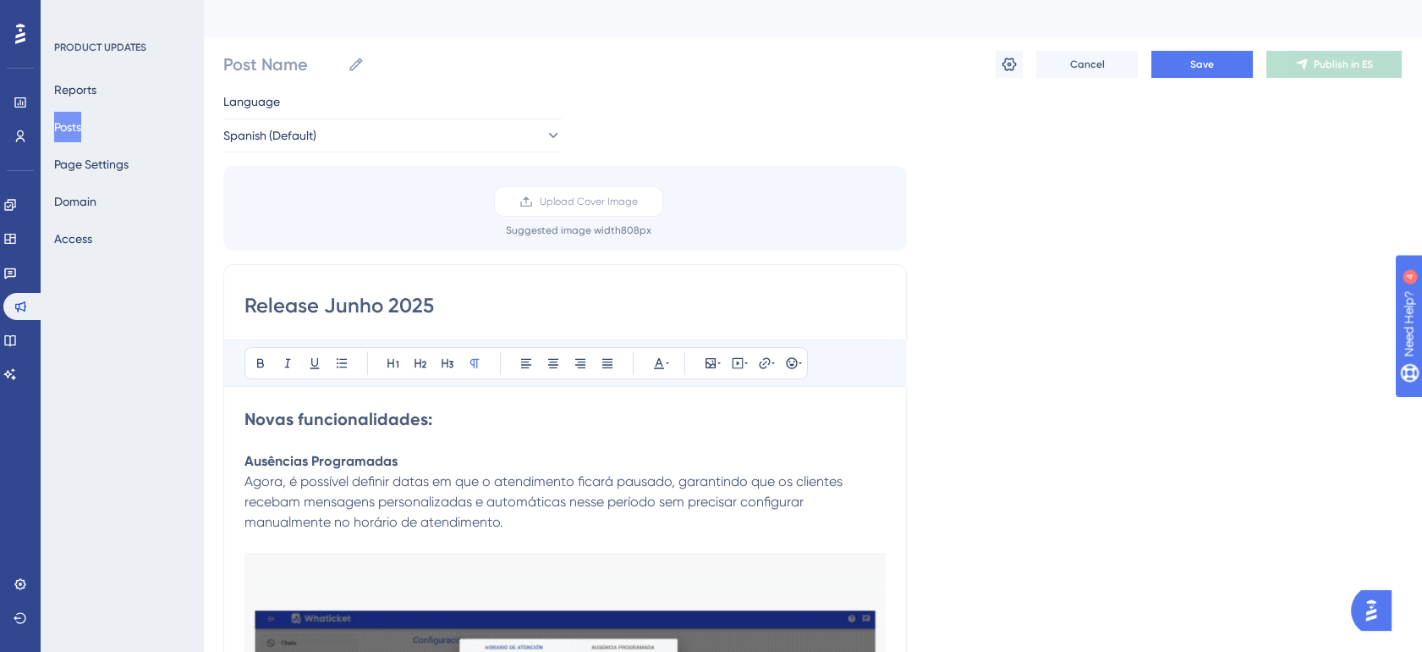
scroll to position [0, 14]
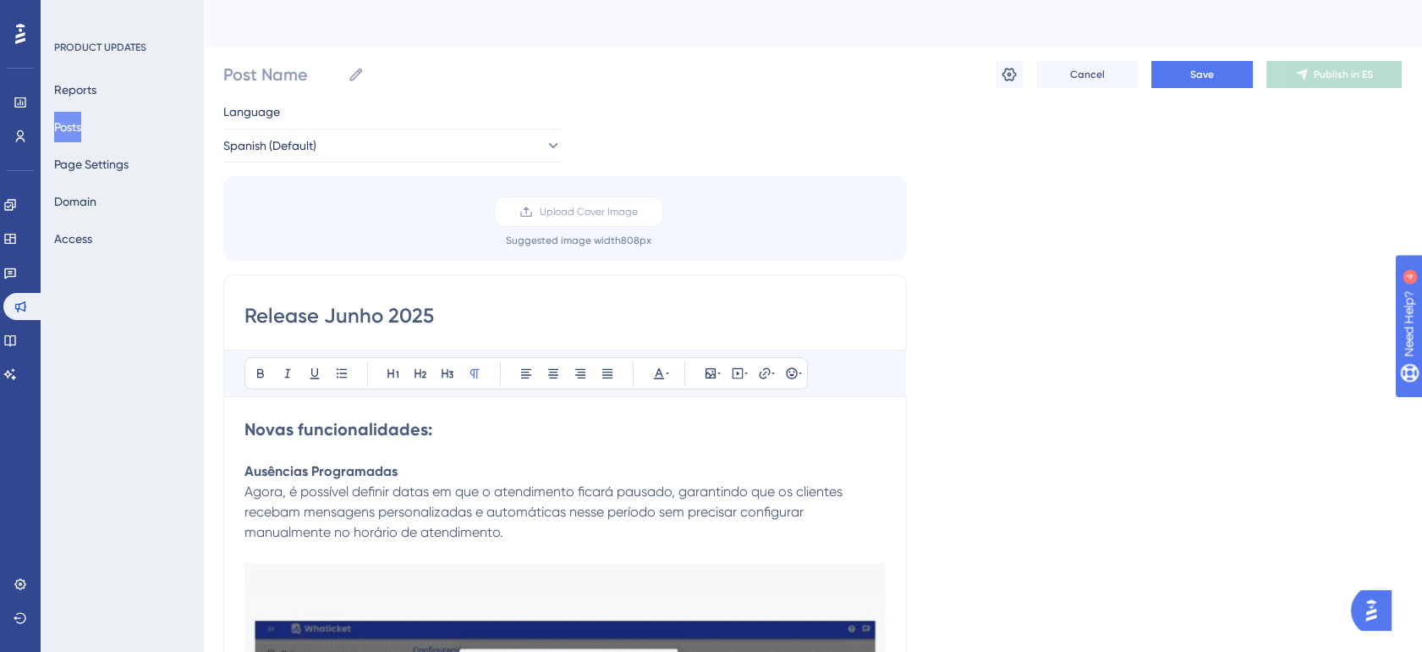
click at [309, 313] on input "Release Junho 2025" at bounding box center [565, 315] width 641 height 27
type input "Release Note - Junho 2025"
click at [490, 129] on button "Spanish (Default)" at bounding box center [392, 146] width 338 height 34
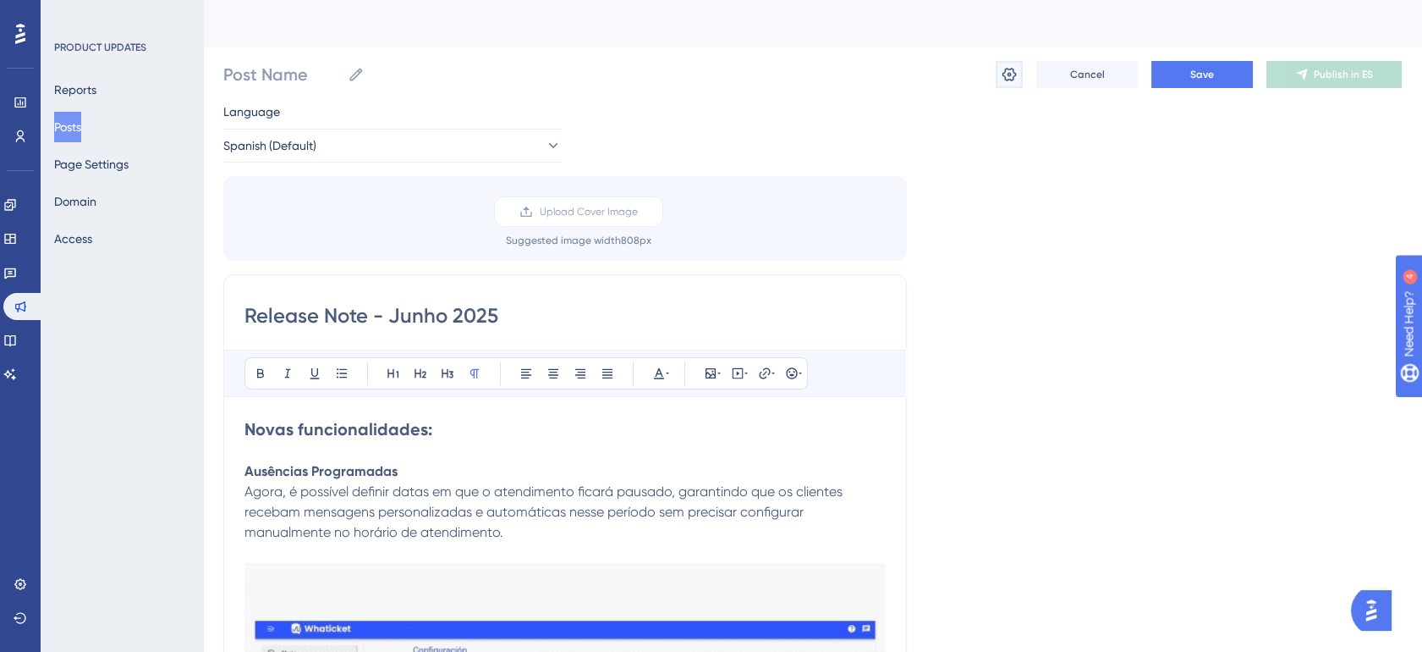
click at [1003, 72] on icon at bounding box center [1010, 75] width 14 height 14
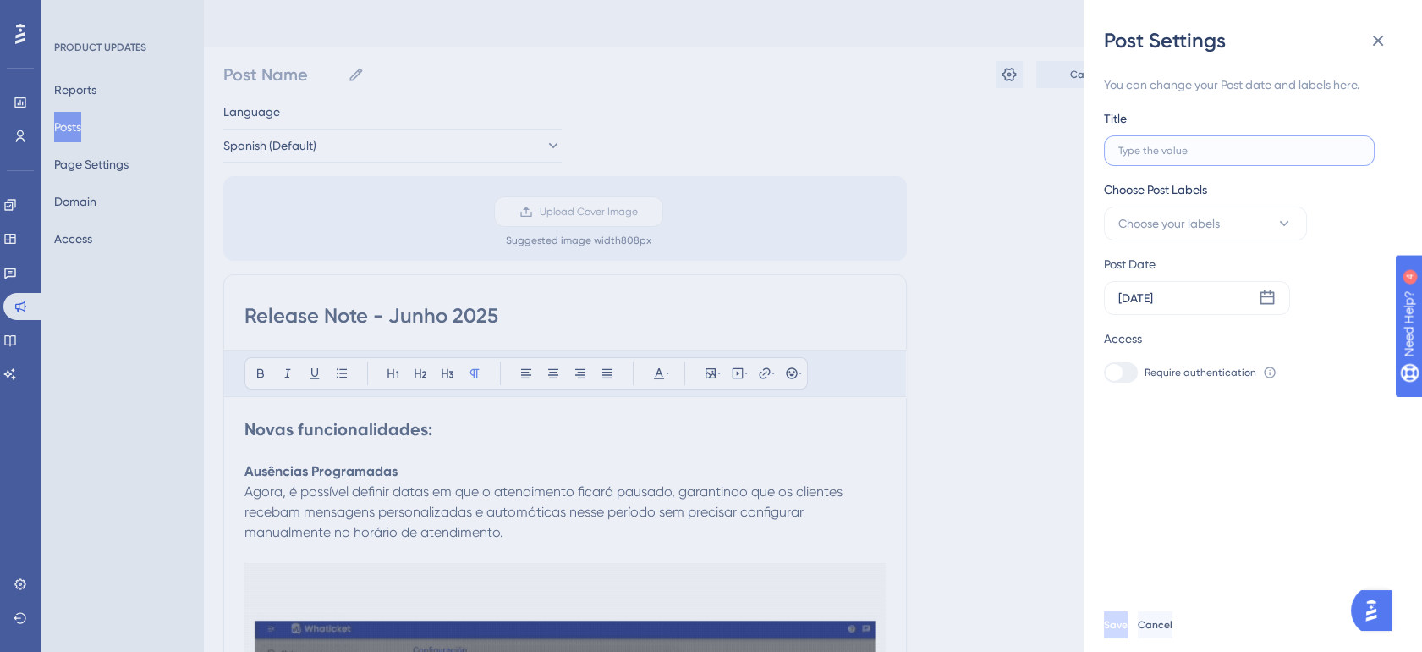
click at [1179, 151] on input "text" at bounding box center [1240, 151] width 242 height 12
click at [1211, 236] on button "Choose your labels" at bounding box center [1205, 223] width 203 height 34
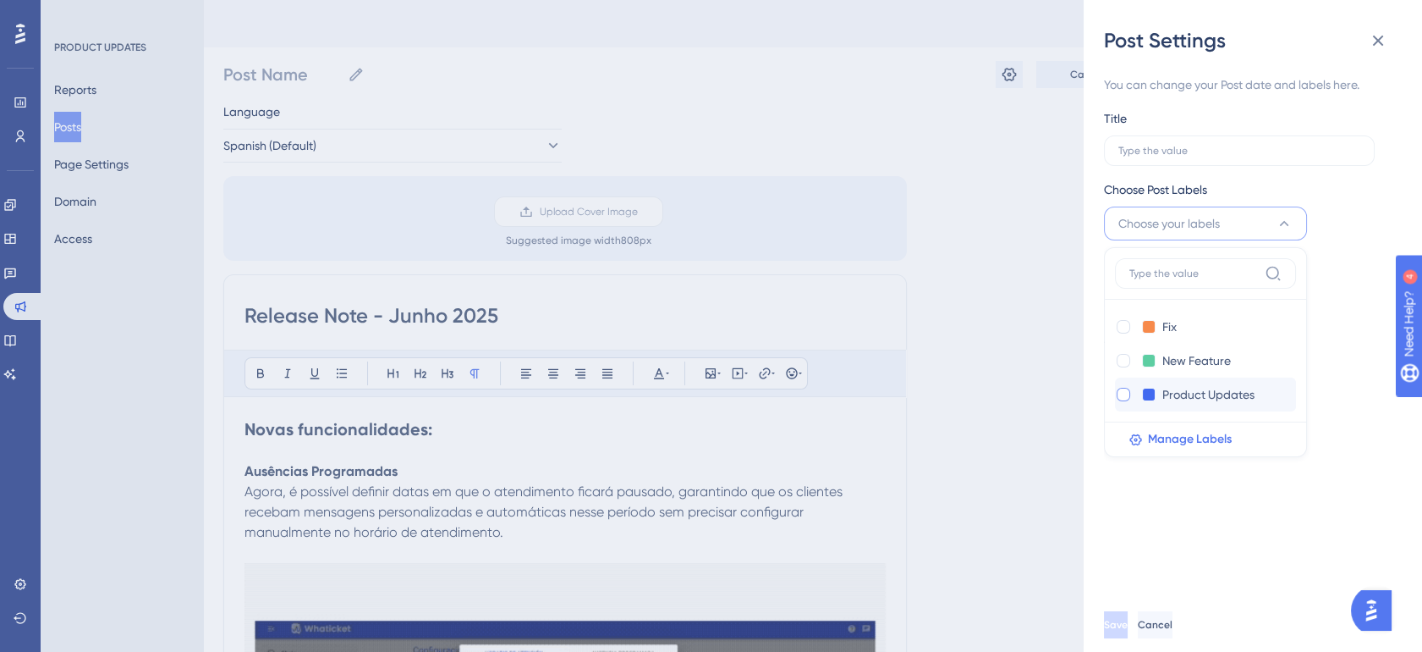
click at [1122, 391] on div at bounding box center [1124, 395] width 14 height 14
checkbox input "true"
click at [1058, 293] on div "Post Settings You can change your Post date and labels here. Title Choose Post …" at bounding box center [711, 326] width 1422 height 652
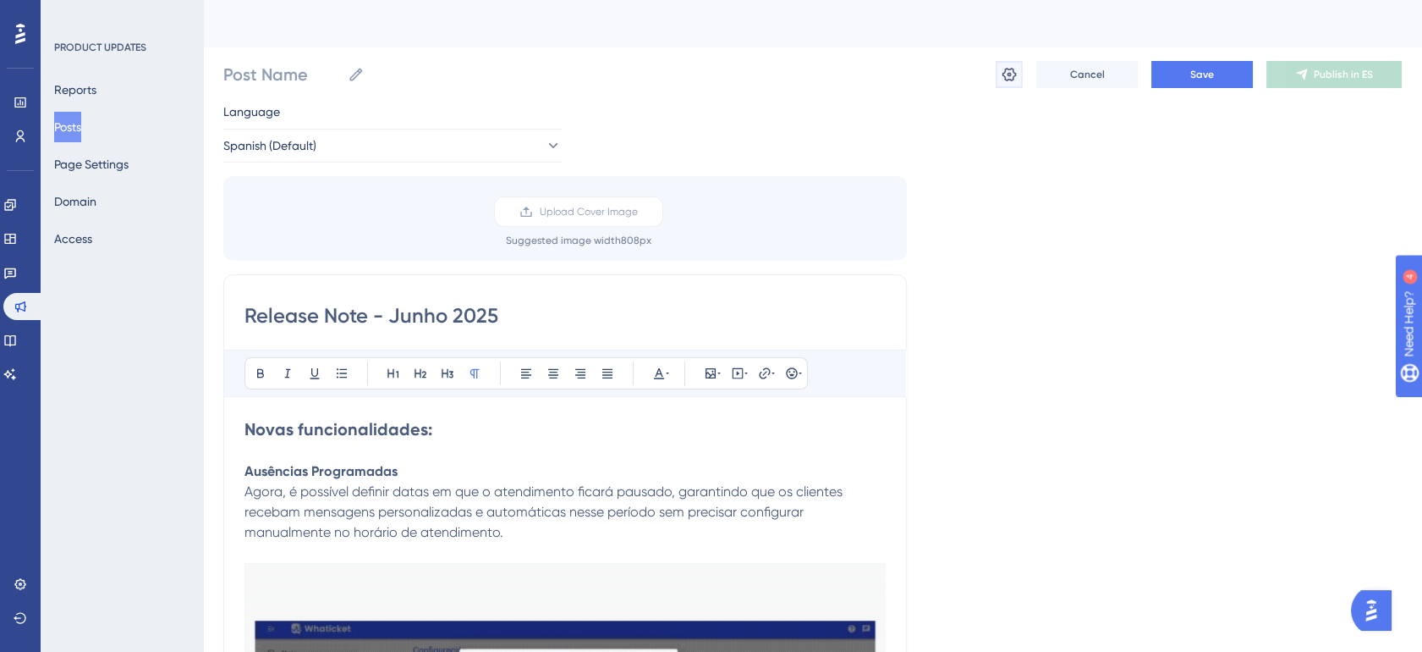
click at [996, 81] on button at bounding box center [1009, 74] width 27 height 27
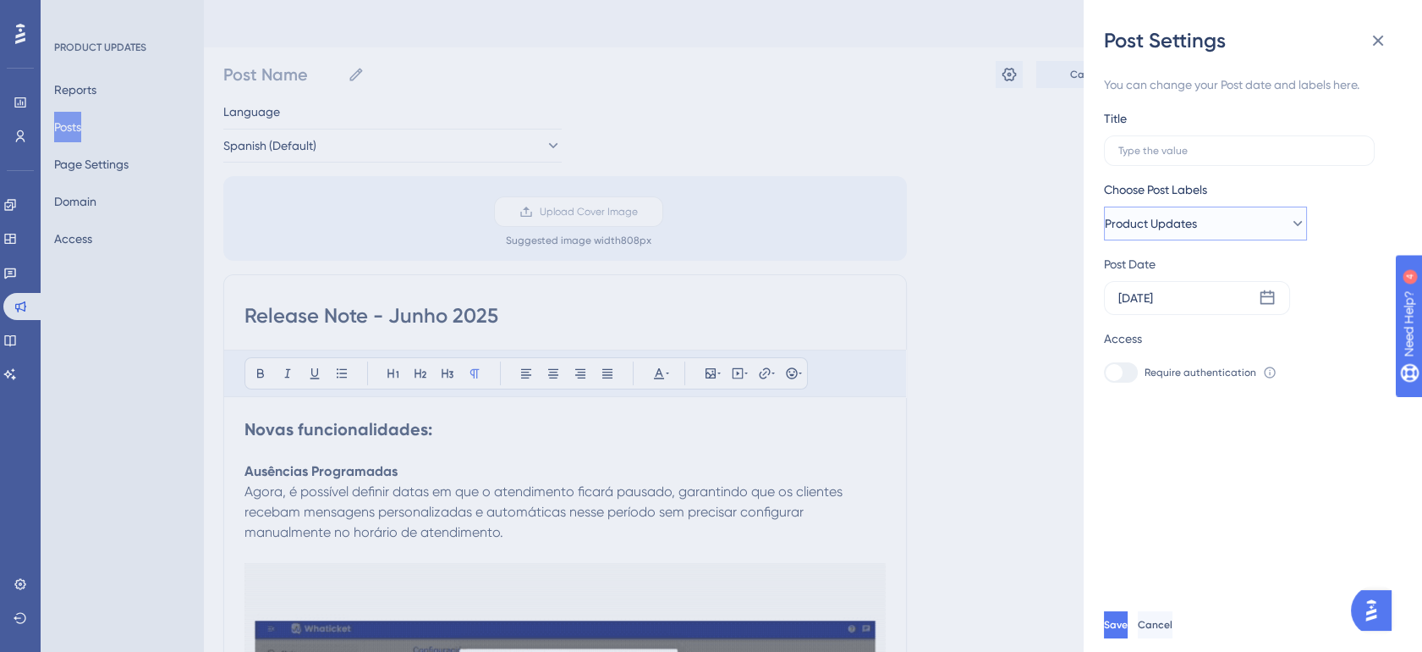
click at [1197, 221] on span "Product Updates" at bounding box center [1151, 223] width 92 height 20
click at [1058, 421] on div "Post Settings You can change your Post date and labels here. Title Choose Post …" at bounding box center [711, 326] width 1422 height 652
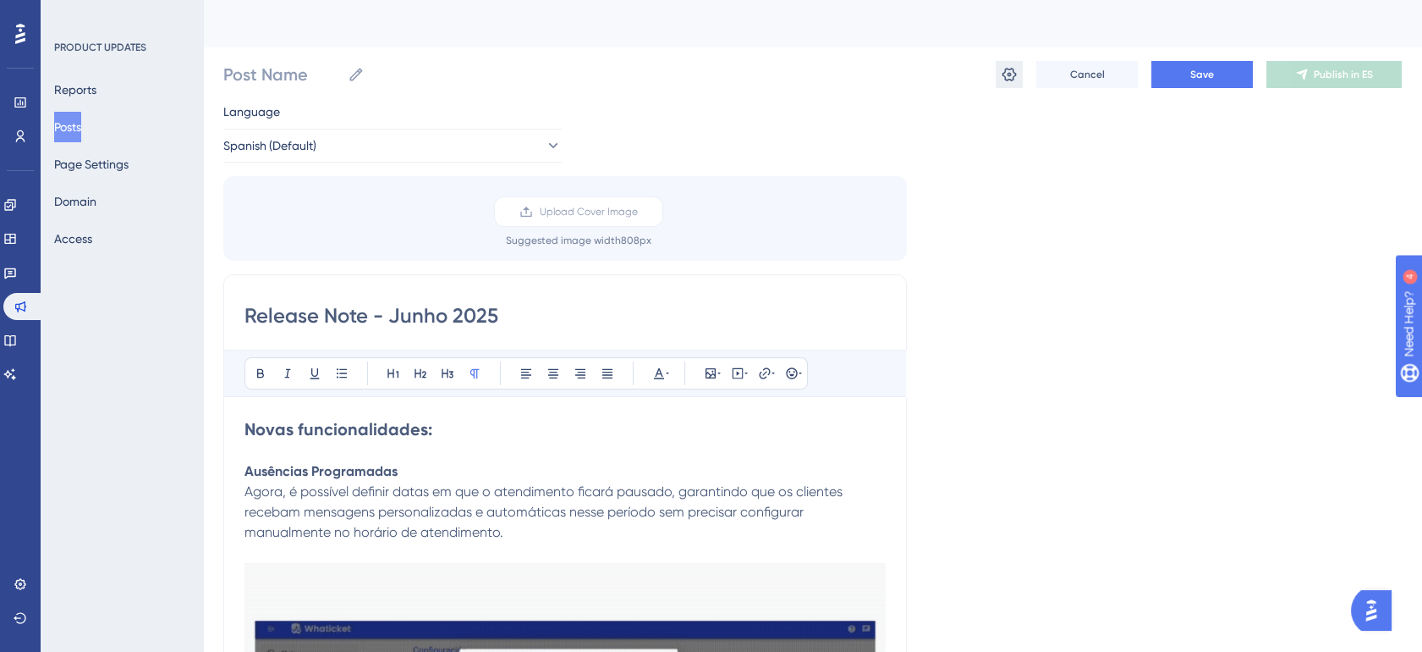
click at [1003, 68] on icon at bounding box center [1010, 75] width 14 height 14
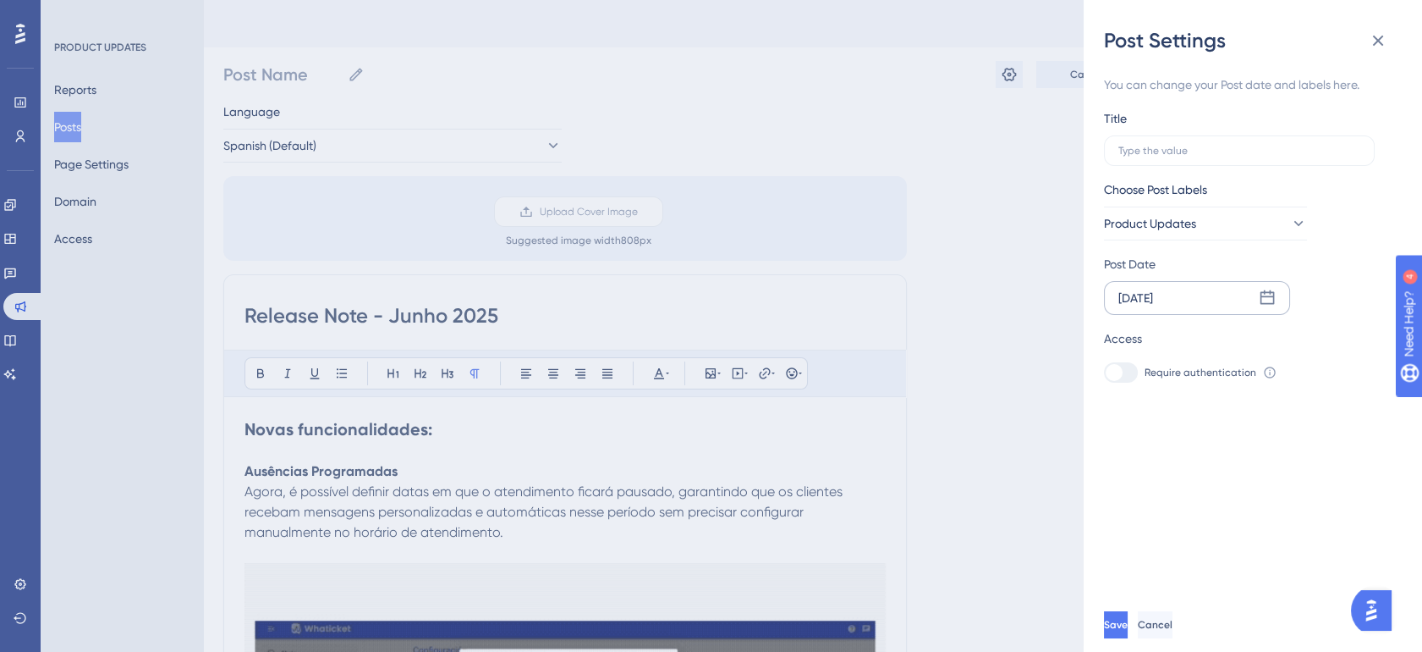
click at [1268, 297] on icon at bounding box center [1267, 297] width 17 height 17
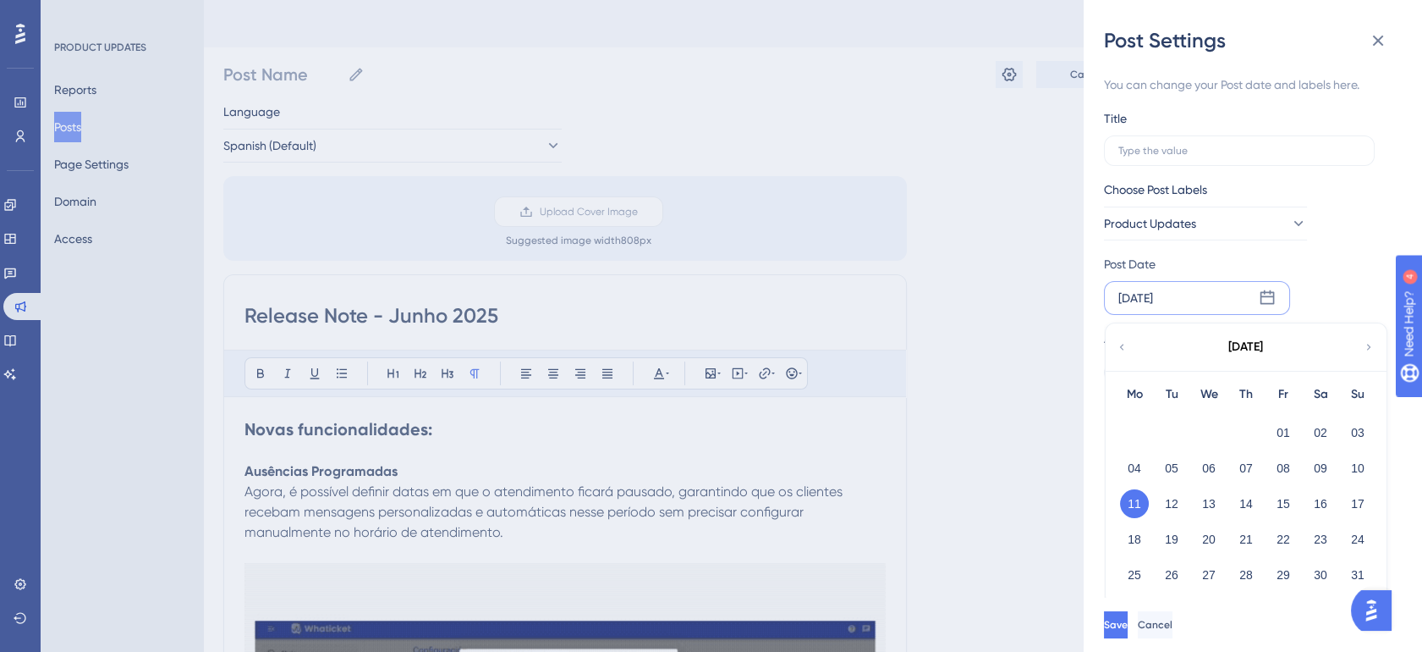
click at [1153, 296] on div "[DATE]" at bounding box center [1136, 298] width 35 height 20
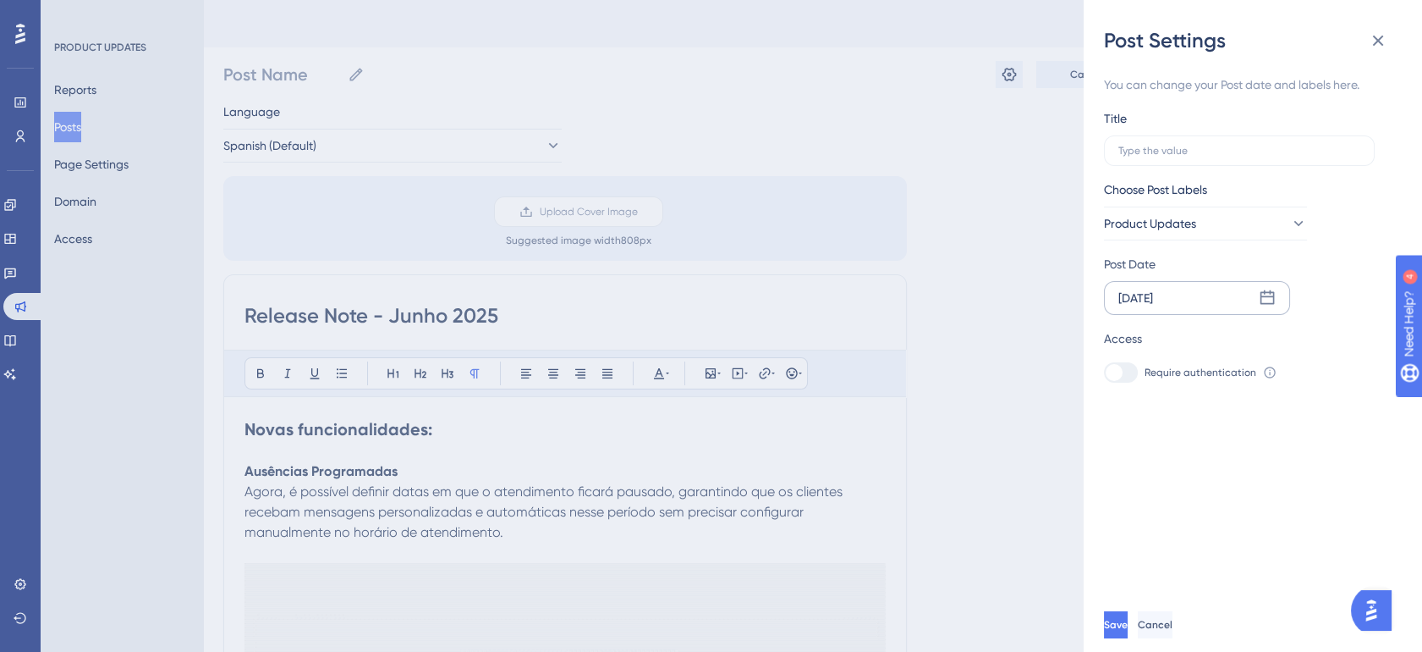
click at [1153, 296] on div "[DATE]" at bounding box center [1136, 298] width 35 height 20
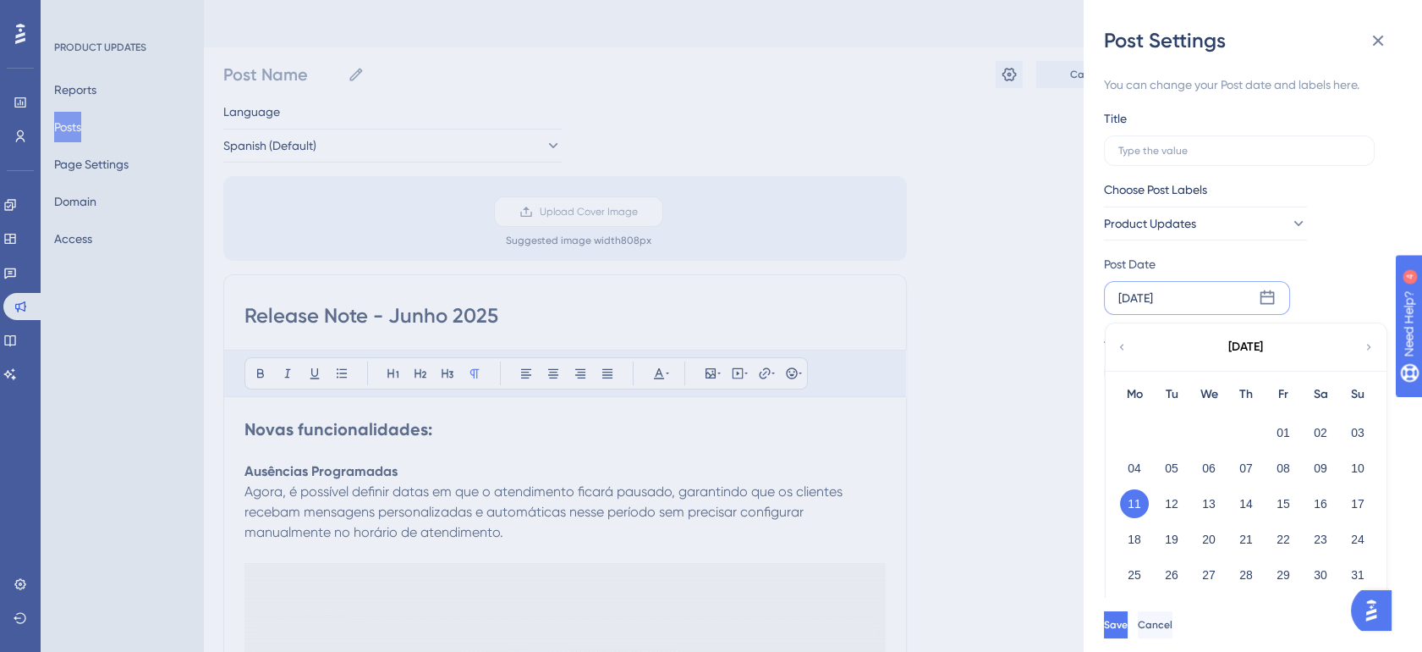
click at [1124, 344] on icon at bounding box center [1122, 346] width 12 height 15
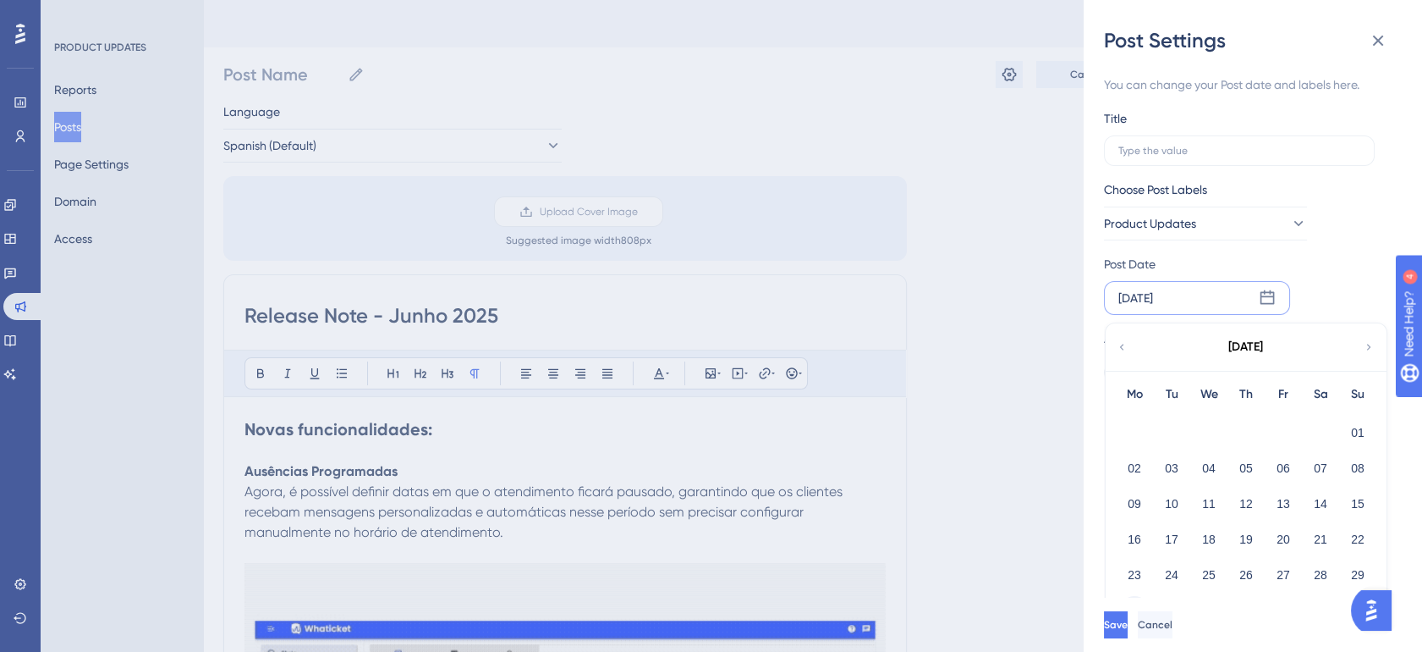
click at [1141, 603] on button "30" at bounding box center [1134, 610] width 29 height 29
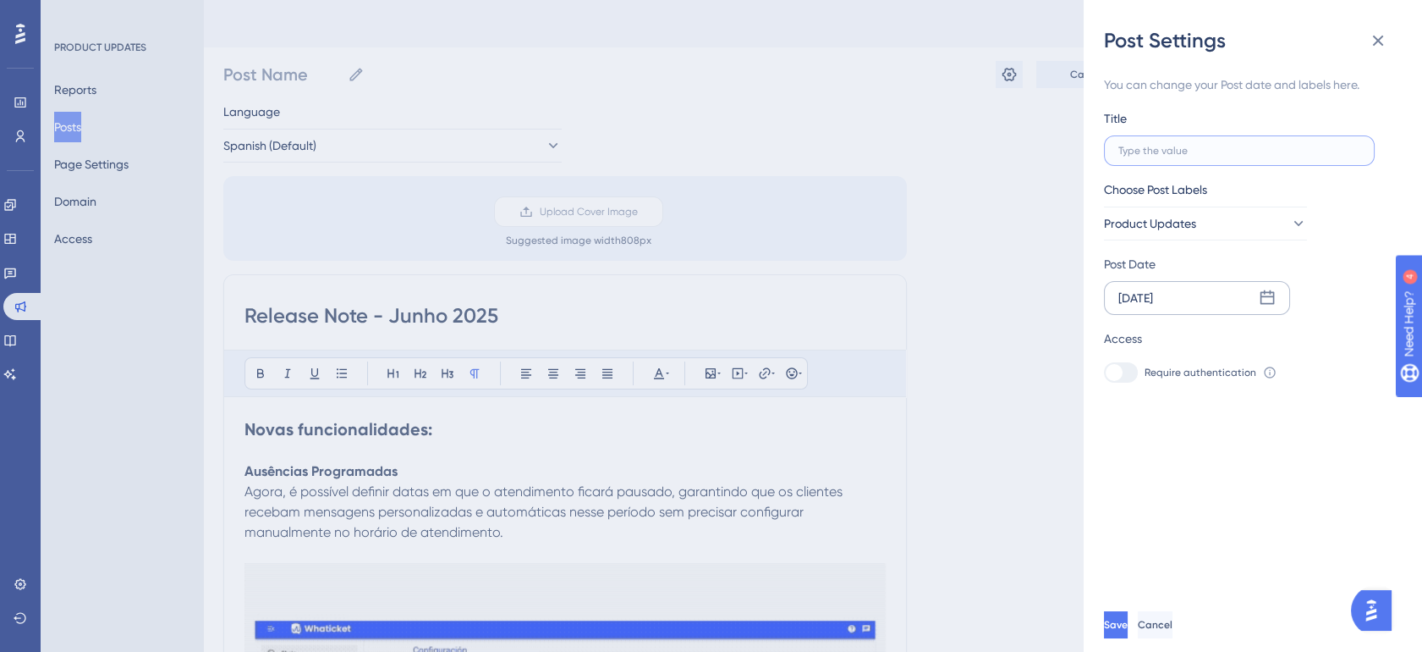
click at [1160, 150] on input "text" at bounding box center [1240, 151] width 242 height 12
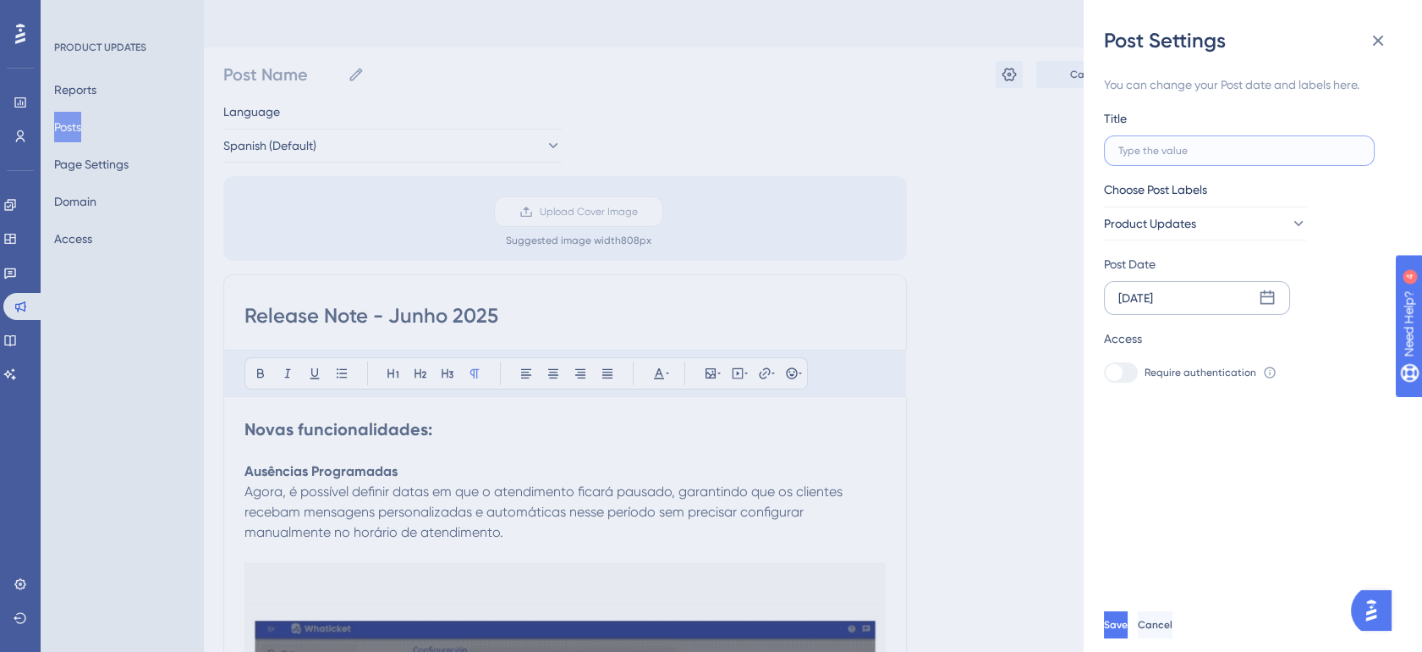
type input "R"
type input "Re"
type input "Rel"
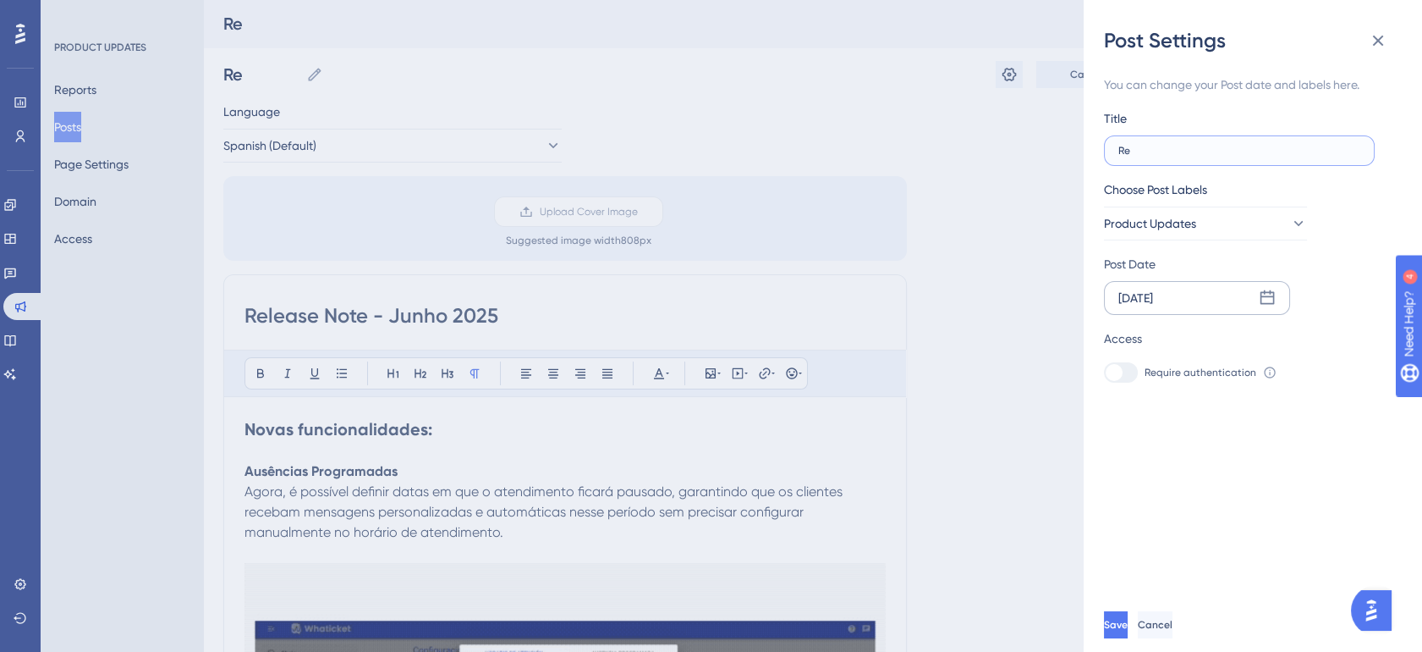
type input "Rel"
type input "Rele"
type input "Relea"
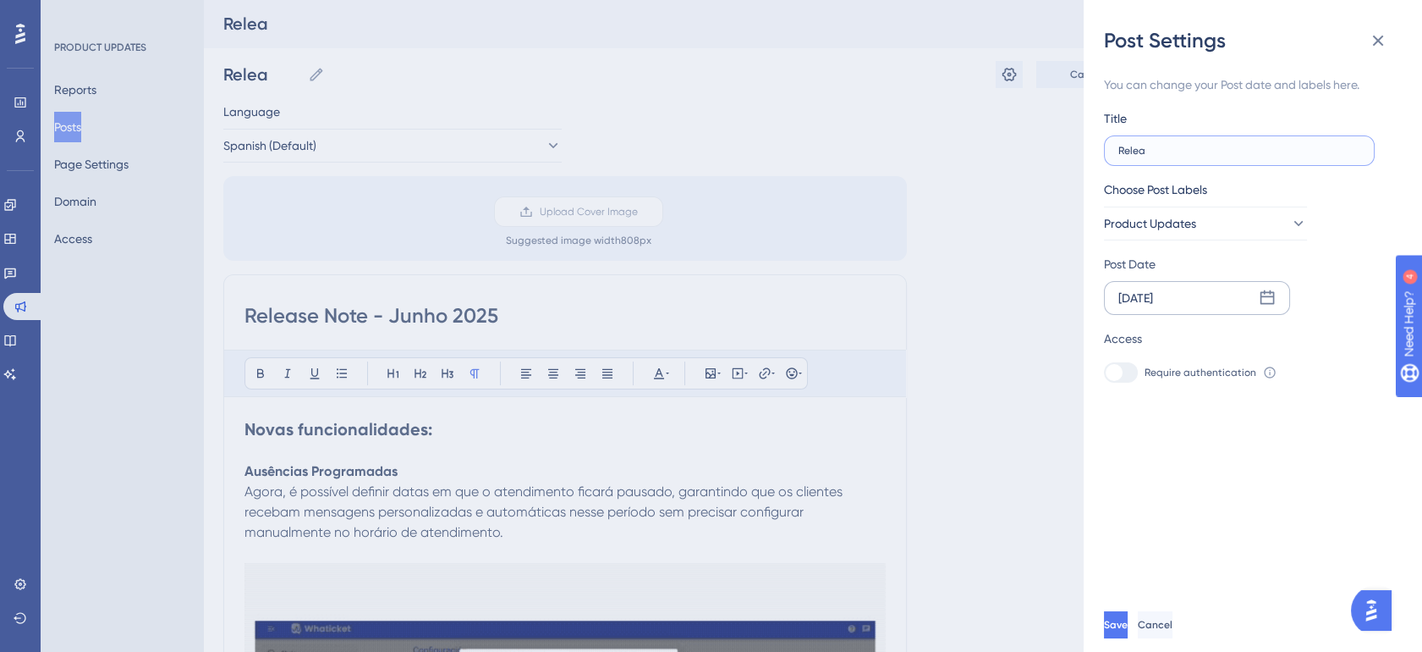
type input "Releas"
type input "Release"
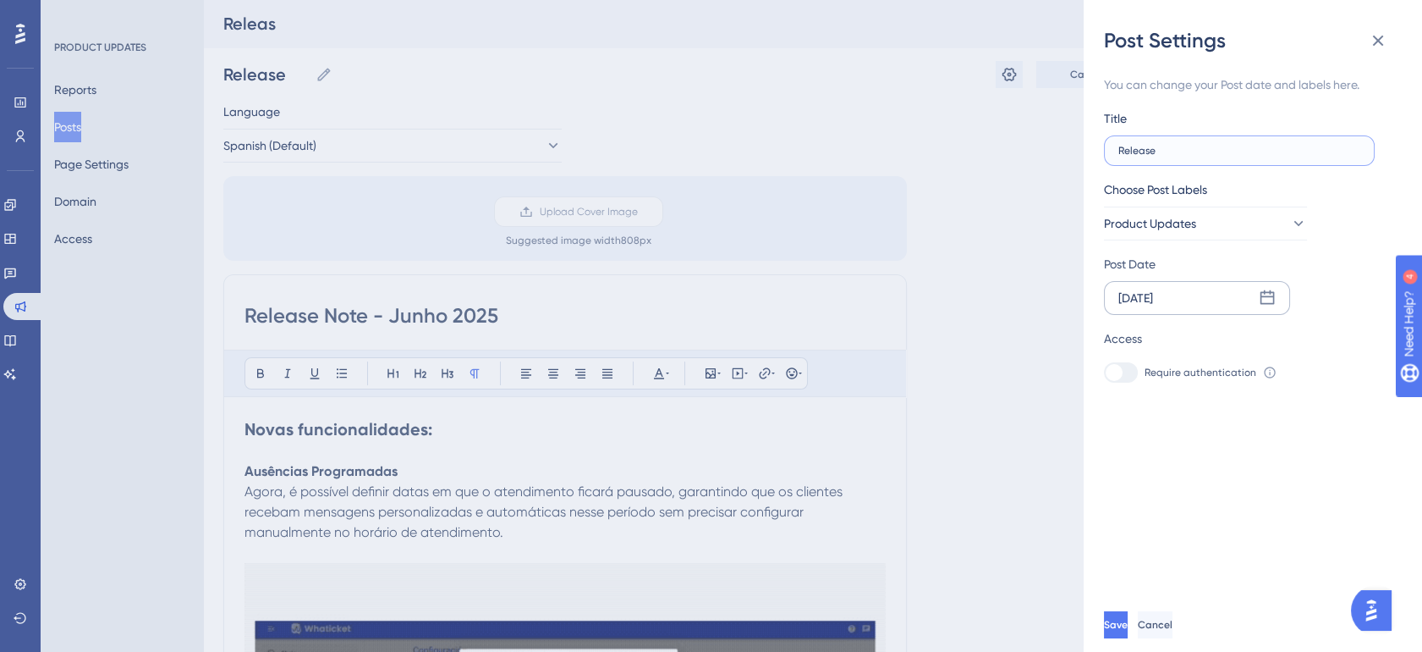
type input "Release"
type input "Release N"
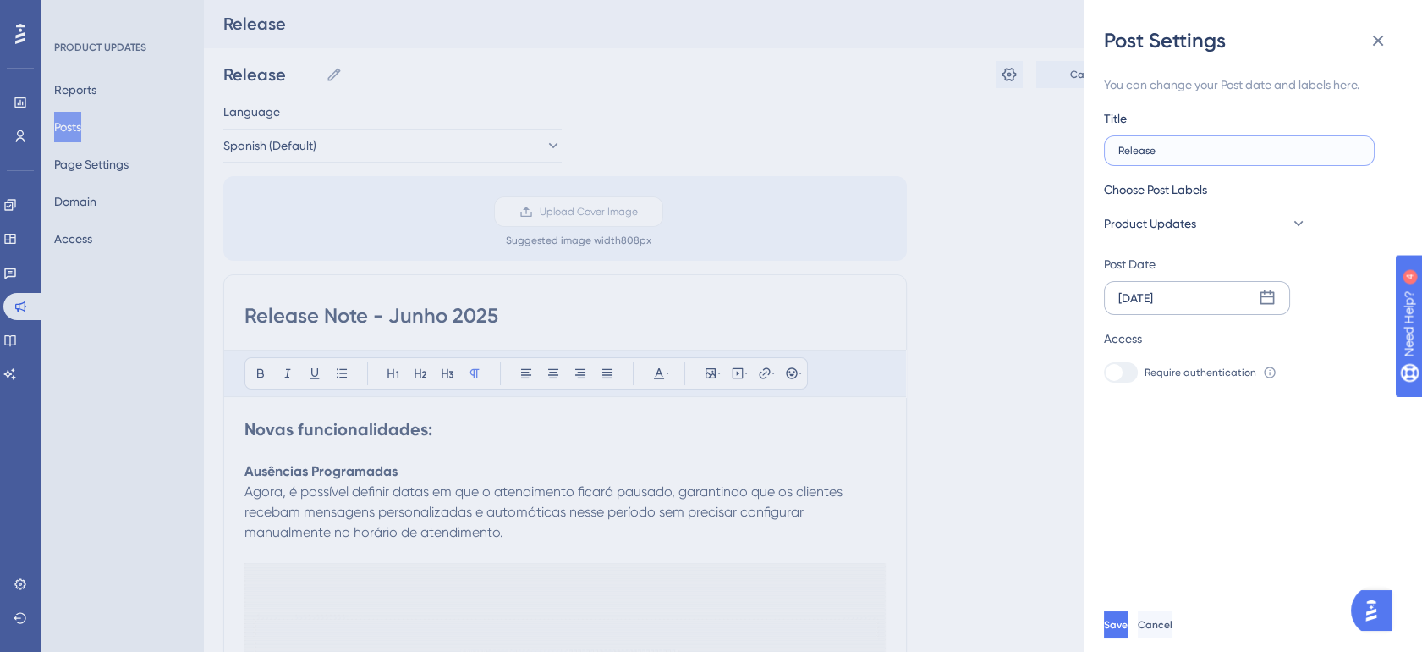
type input "Release N"
type input "Release No"
type input "Release Not"
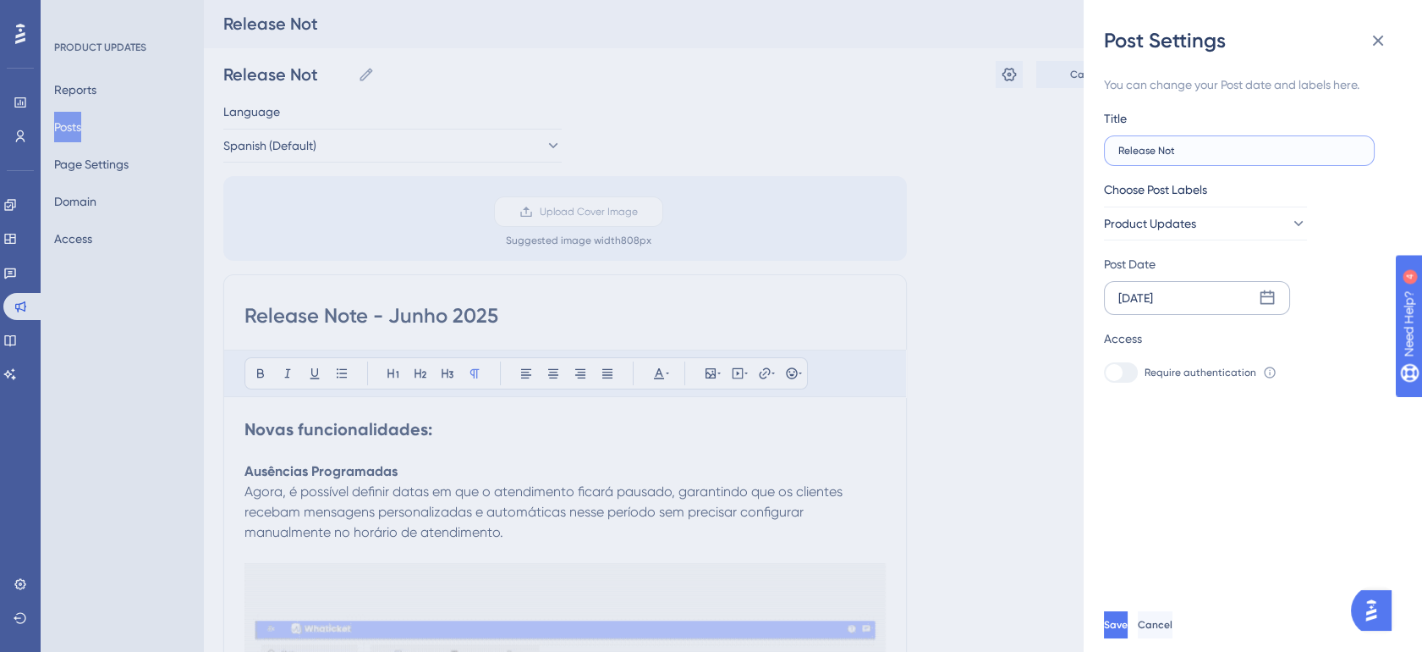
type input "Release Note"
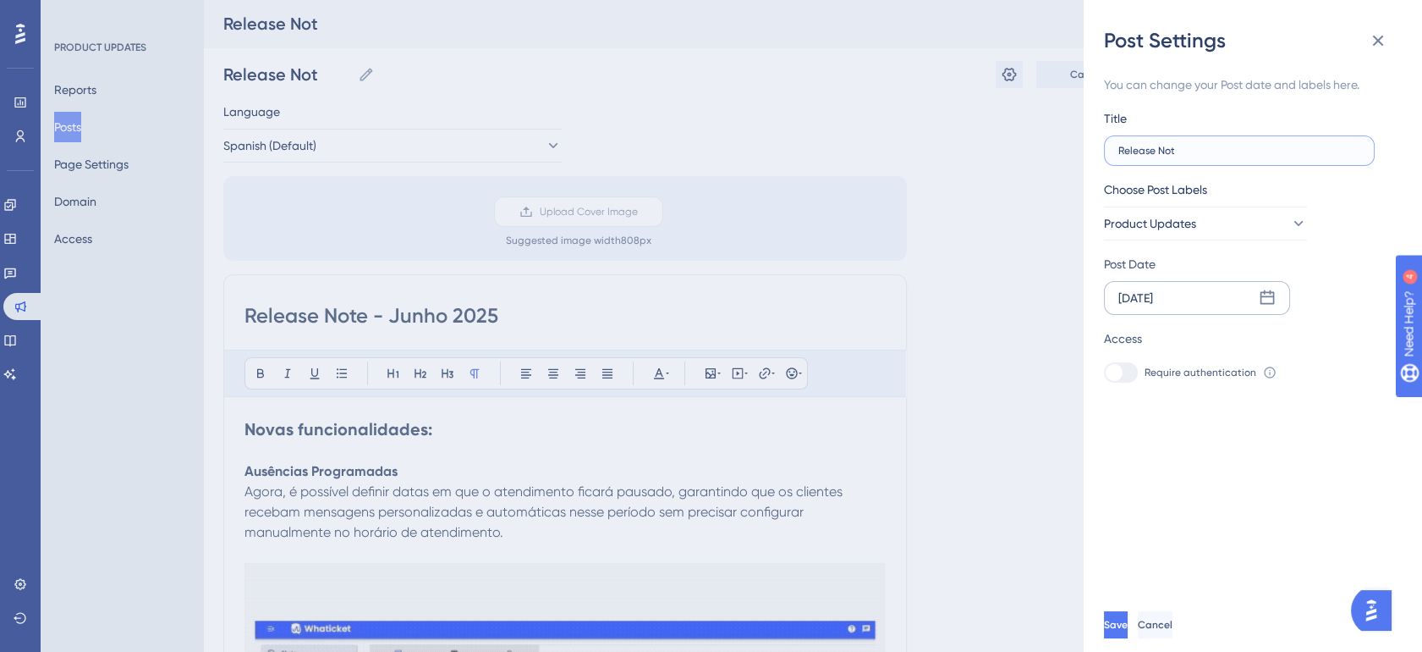
type input "Release Note"
type input "Release Note -"
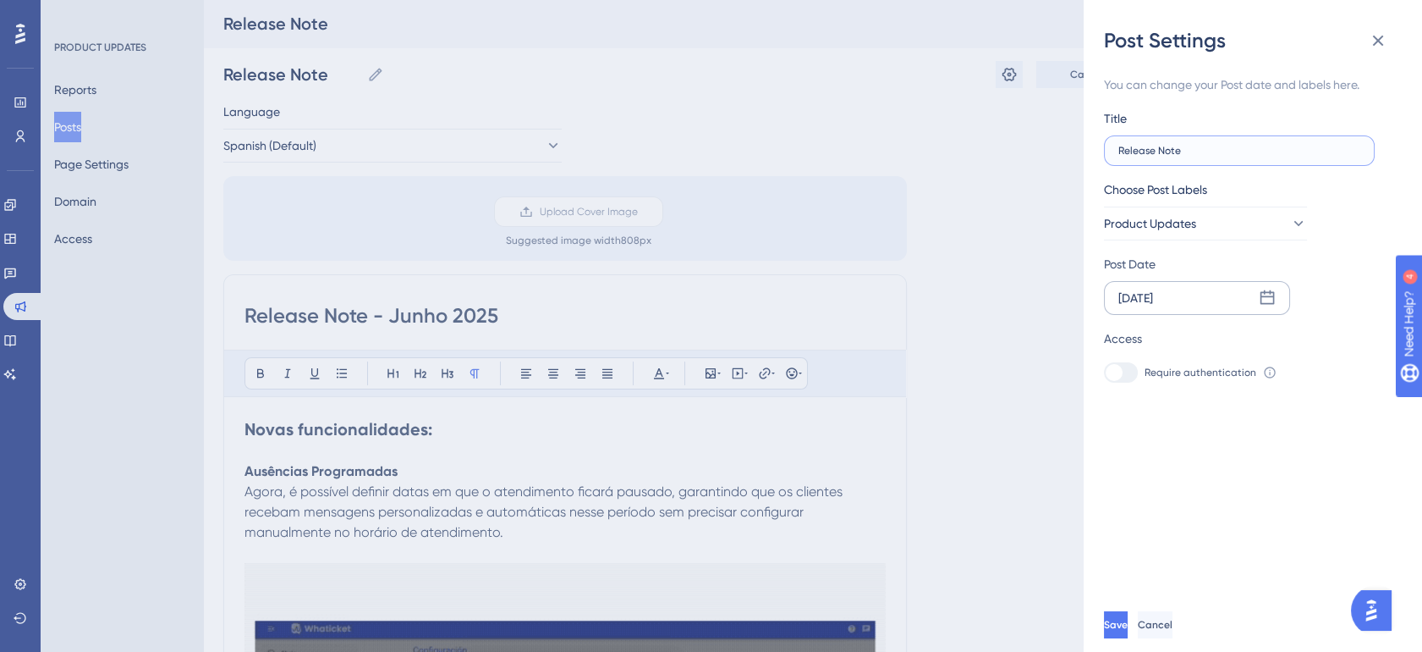
type input "Release Note -"
type input "Release Note - J"
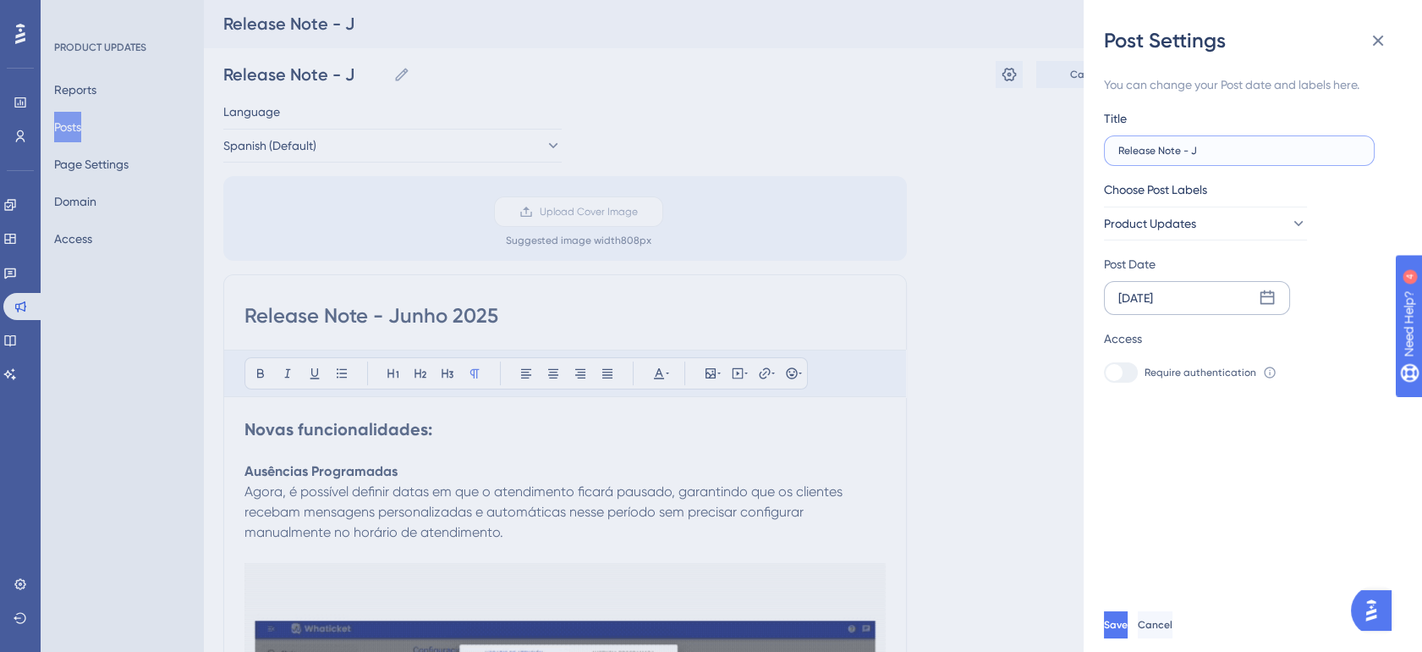
type input "Release Note - Ju"
type input "Release Note - Jun"
type input "Release Note - Junh"
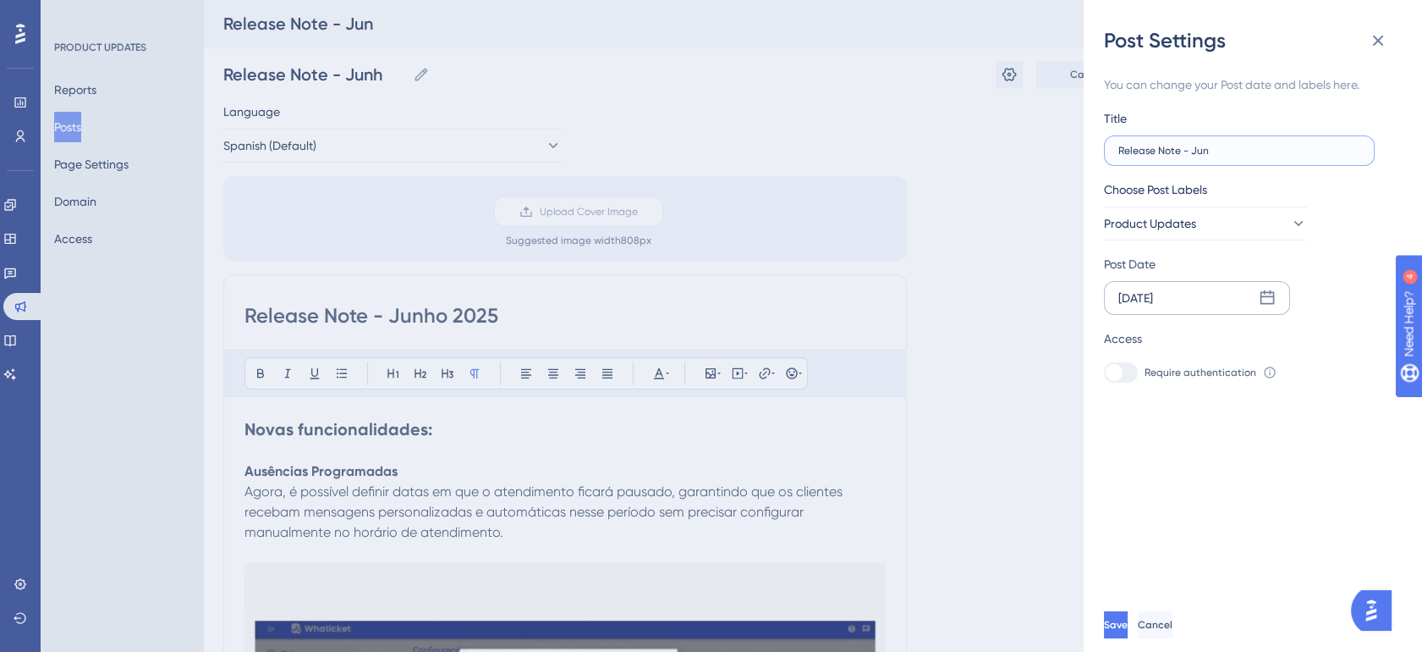
type input "Release Note - Junh"
type input "Release Note - Junho"
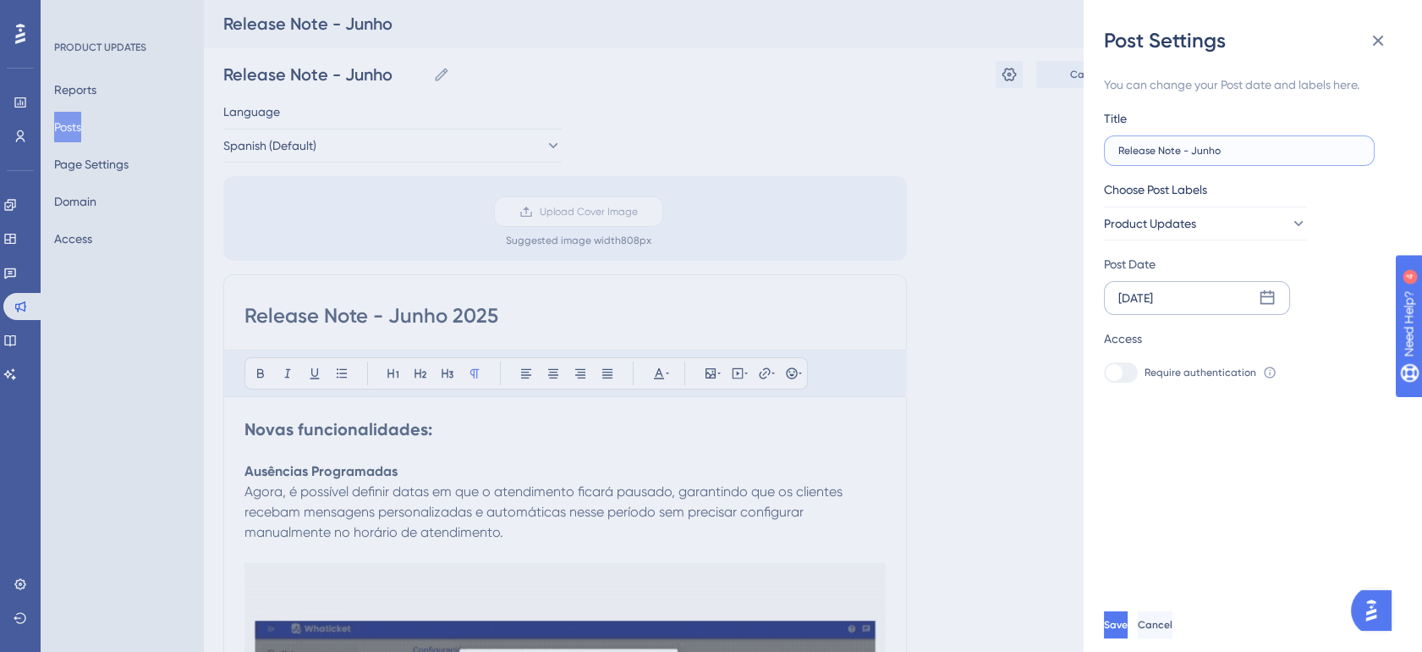
type input "Release Note - Junho 2"
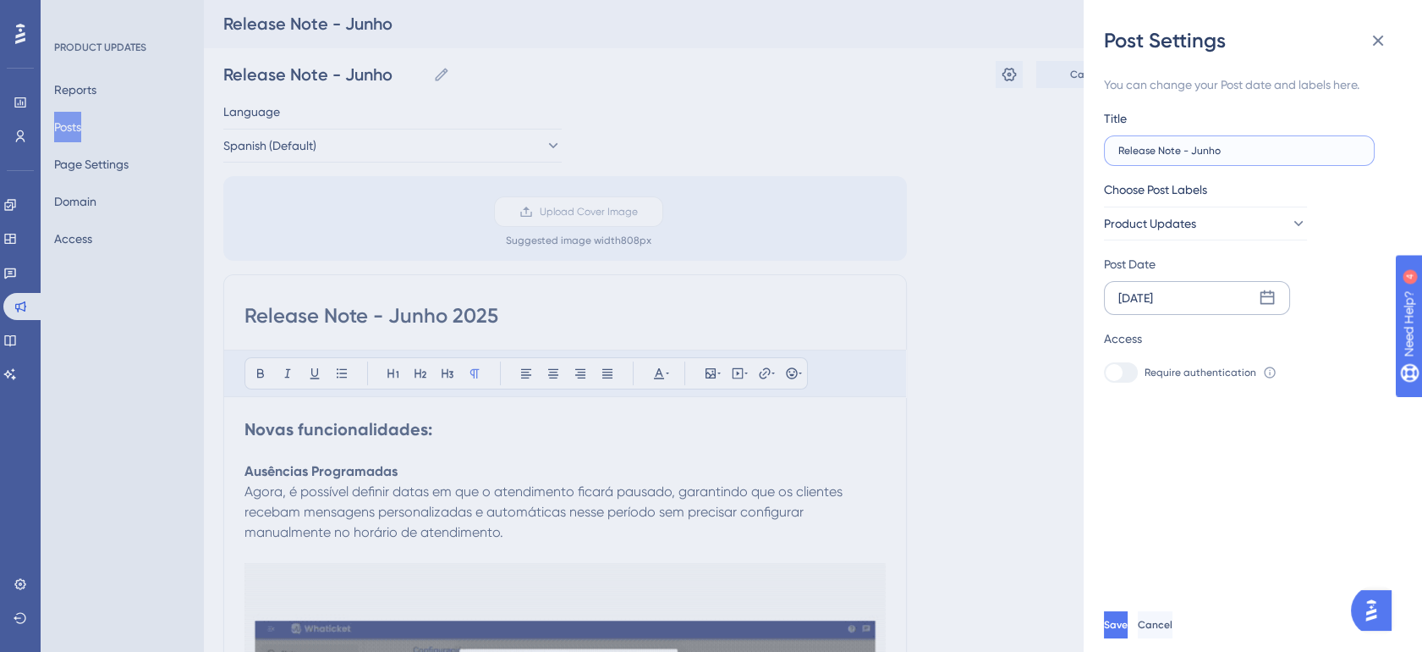
type input "Release Note - Junho 2"
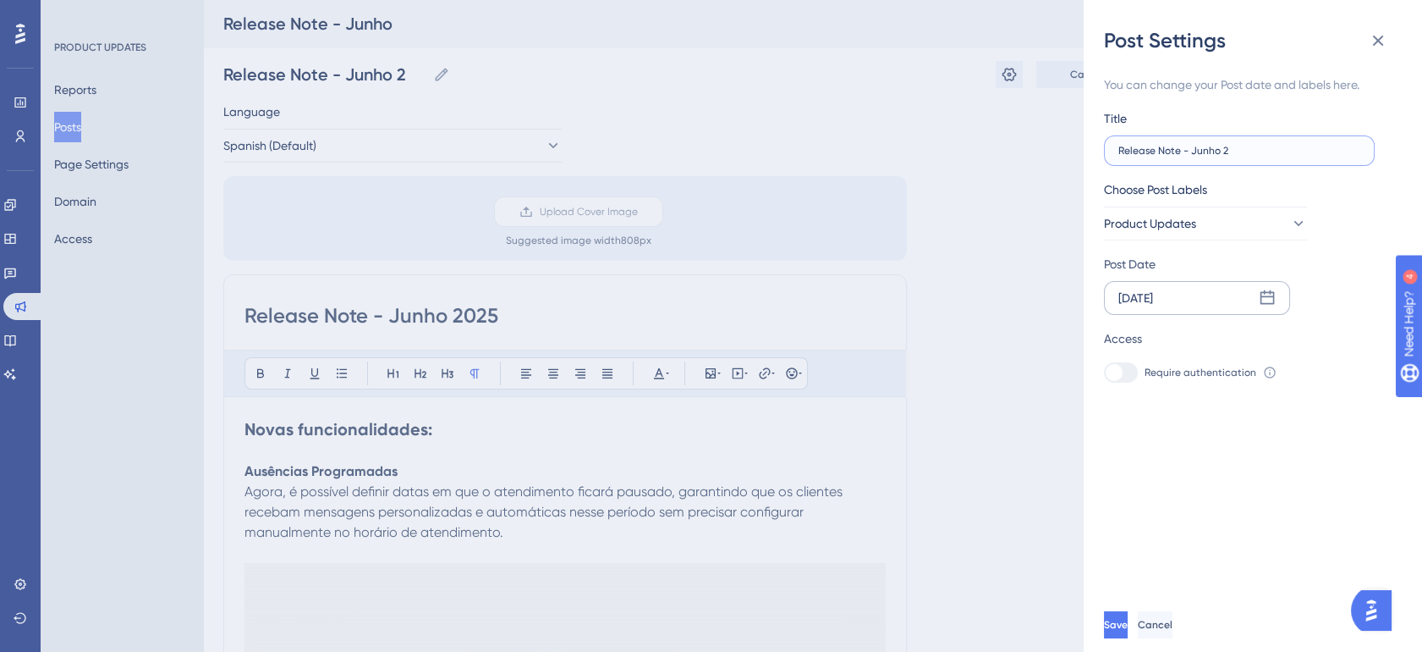
type input "Release Note - Junho 20"
type input "Release Note - Junho 202"
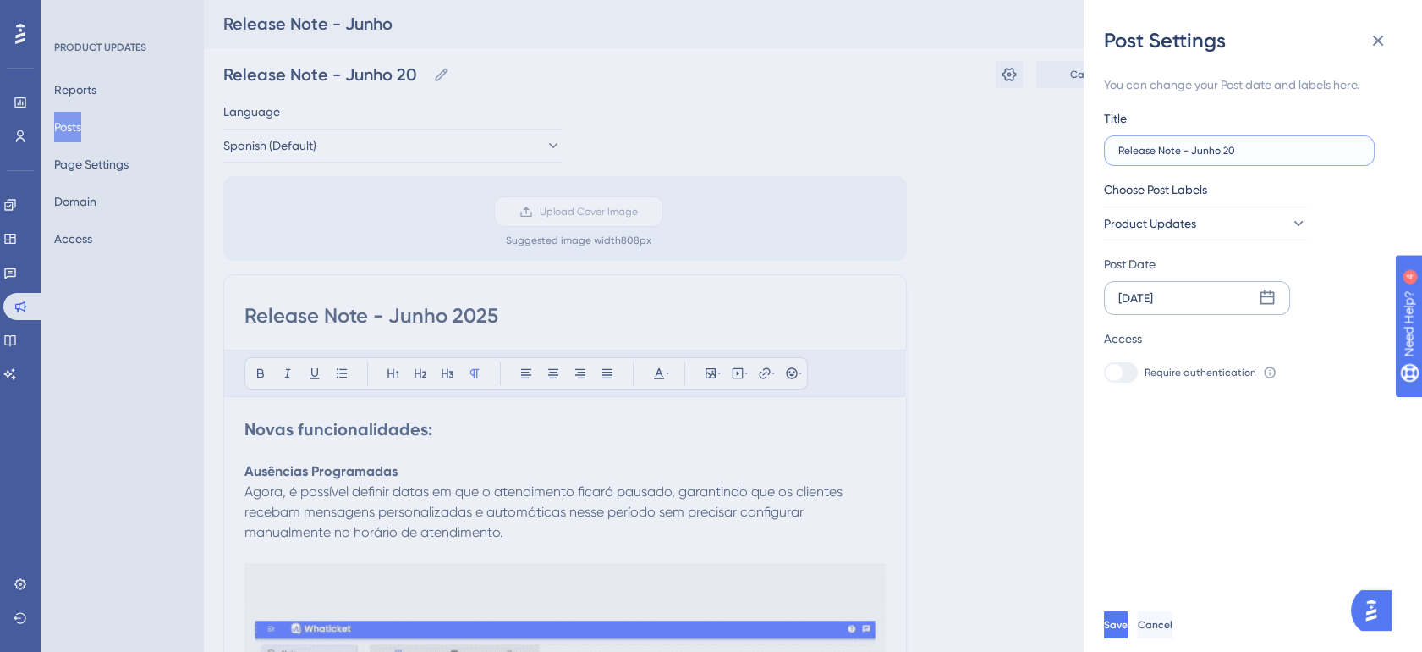
type input "Release Note - Junho 202"
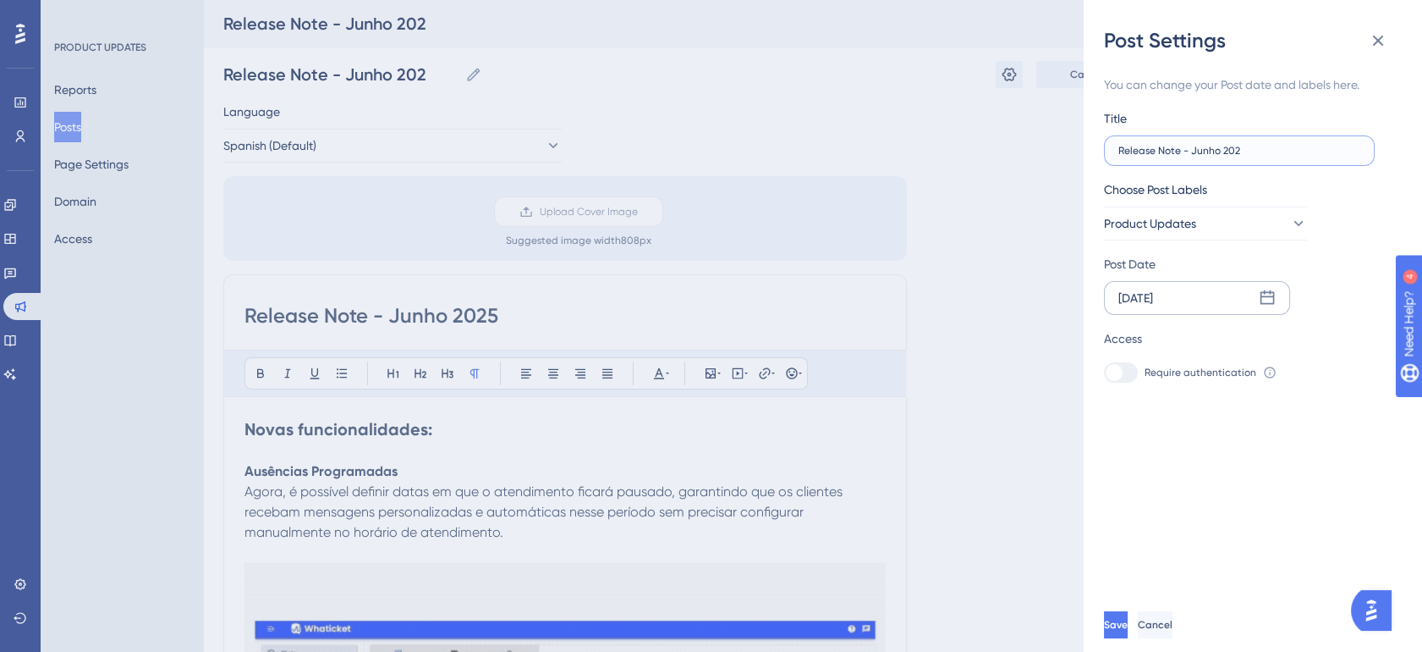
type input "Release Note - Junho 2025"
drag, startPoint x: 1218, startPoint y: 150, endPoint x: 1200, endPoint y: 148, distance: 18.7
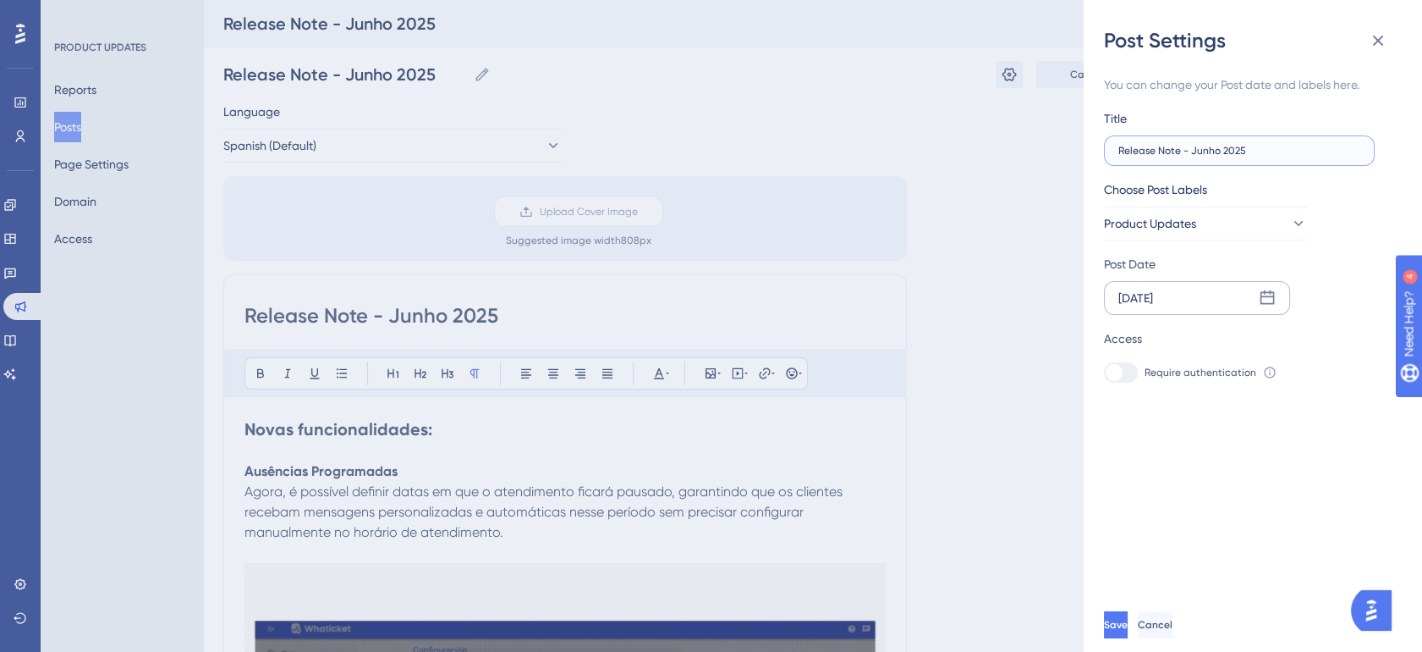
click at [1200, 148] on input "Release Note - Junho 2025" at bounding box center [1240, 151] width 242 height 12
type input "Release Note - Jul 2025"
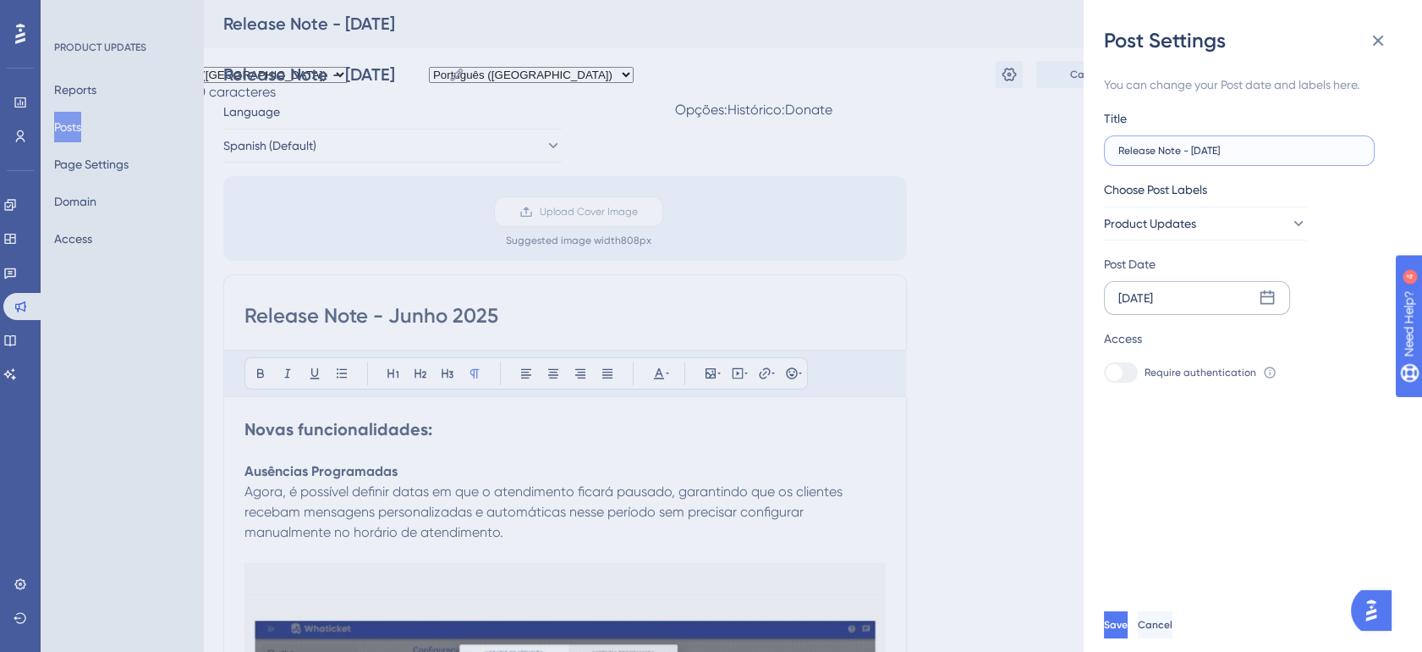
type input "Release Note - Julh 2025"
type input "Release Note - Julho 2025"
click at [1265, 298] on icon at bounding box center [1267, 297] width 17 height 17
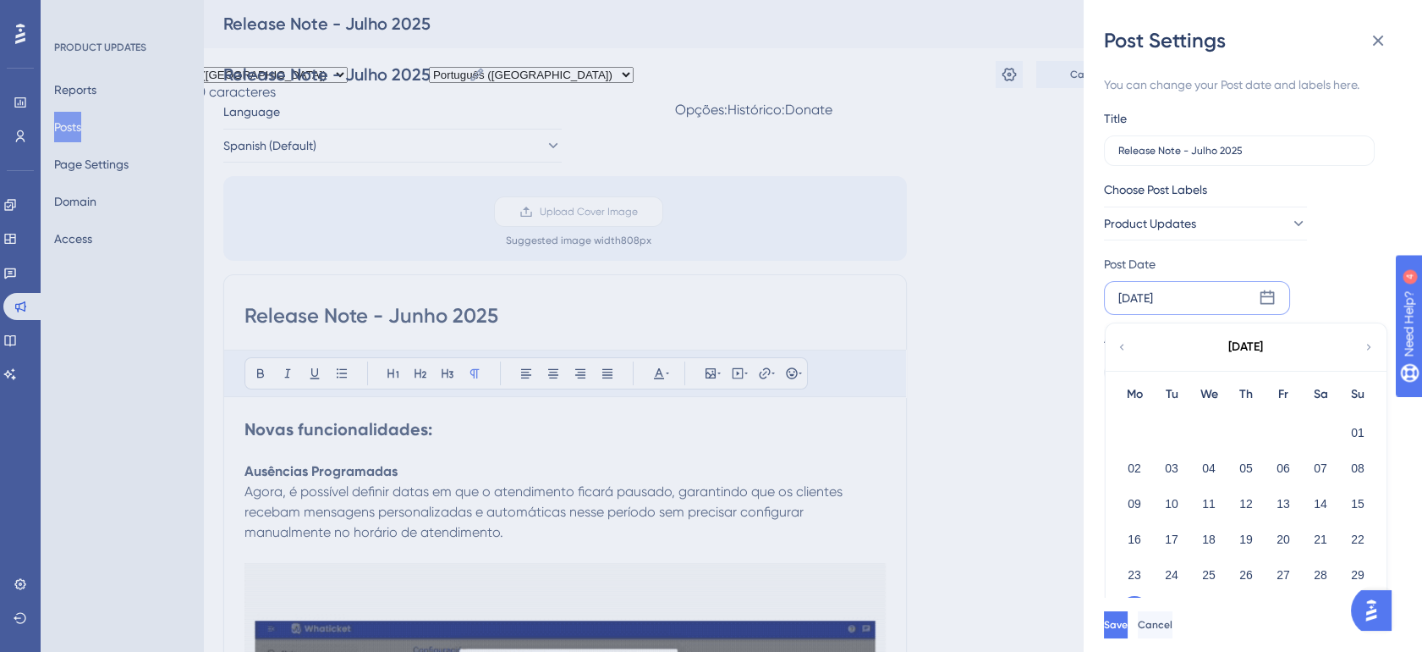
click at [1371, 349] on icon at bounding box center [1369, 346] width 12 height 15
click at [1245, 575] on button "31" at bounding box center [1246, 574] width 29 height 29
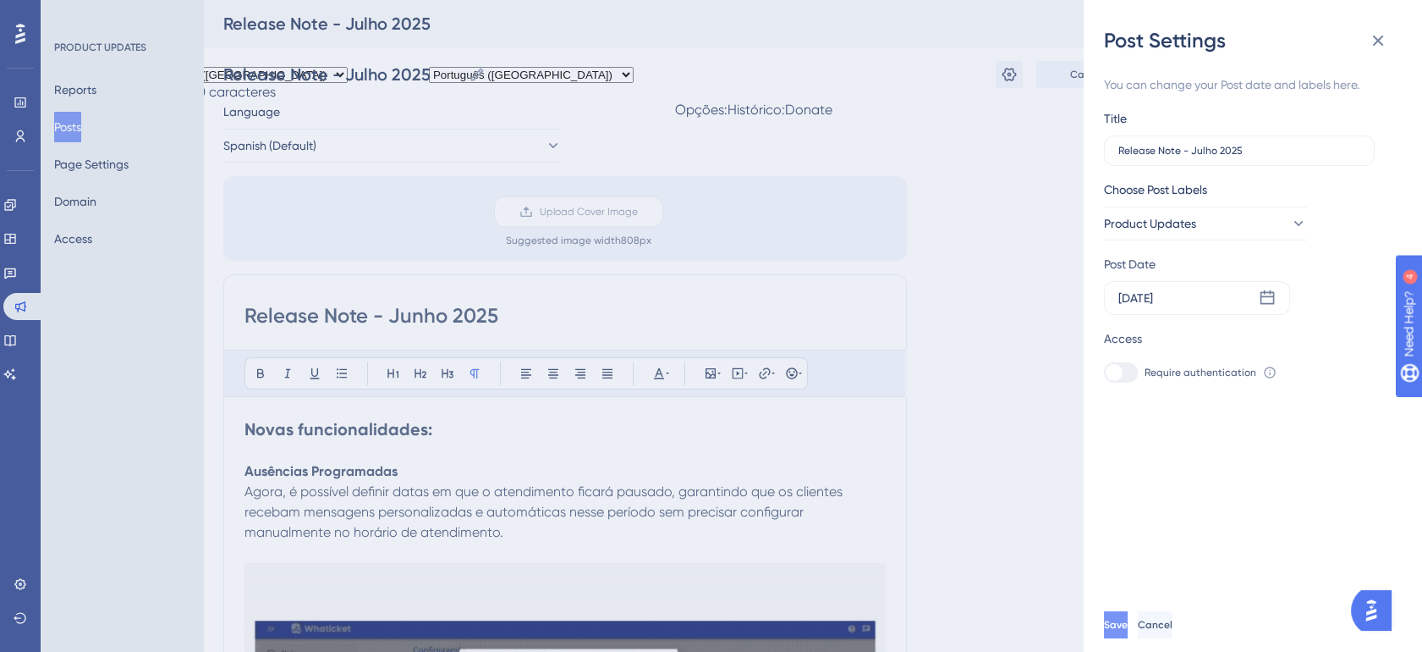
click at [1128, 631] on span "Save" at bounding box center [1116, 625] width 24 height 14
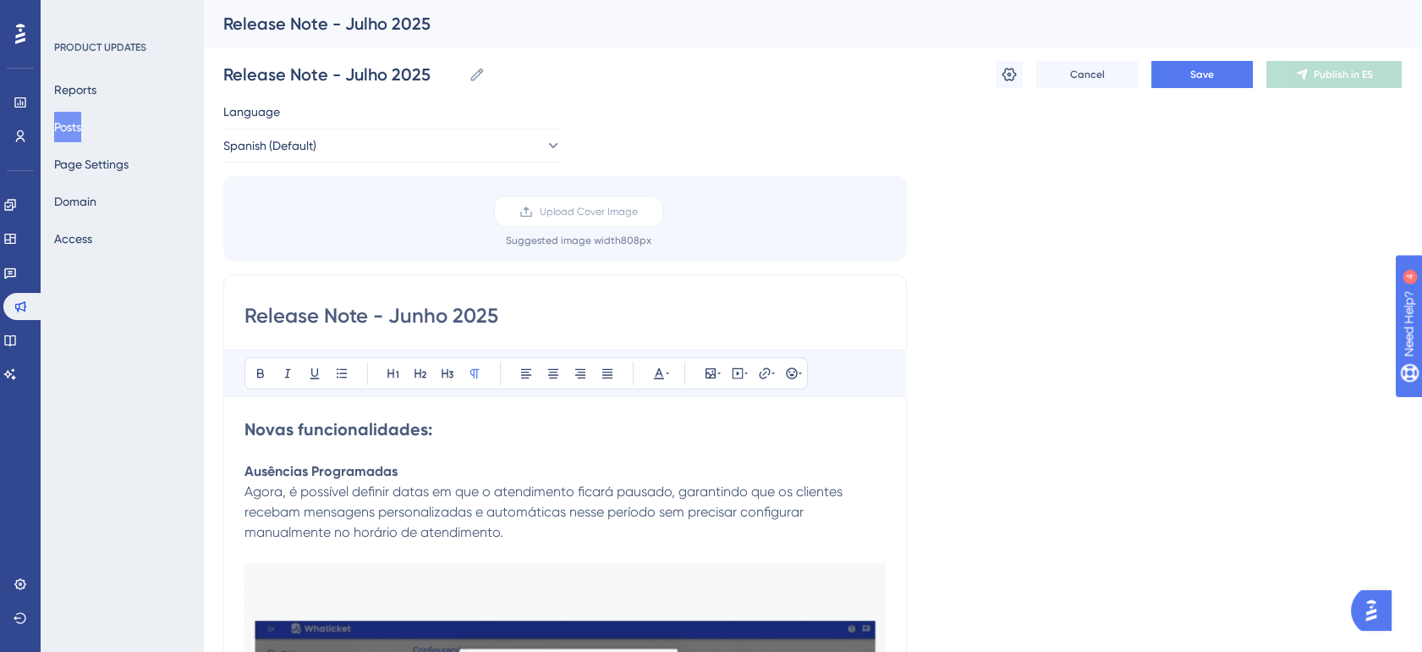
drag, startPoint x: 421, startPoint y: 314, endPoint x: 399, endPoint y: 313, distance: 21.2
click at [399, 313] on input "Release Note - Junho 2025" at bounding box center [565, 315] width 641 height 27
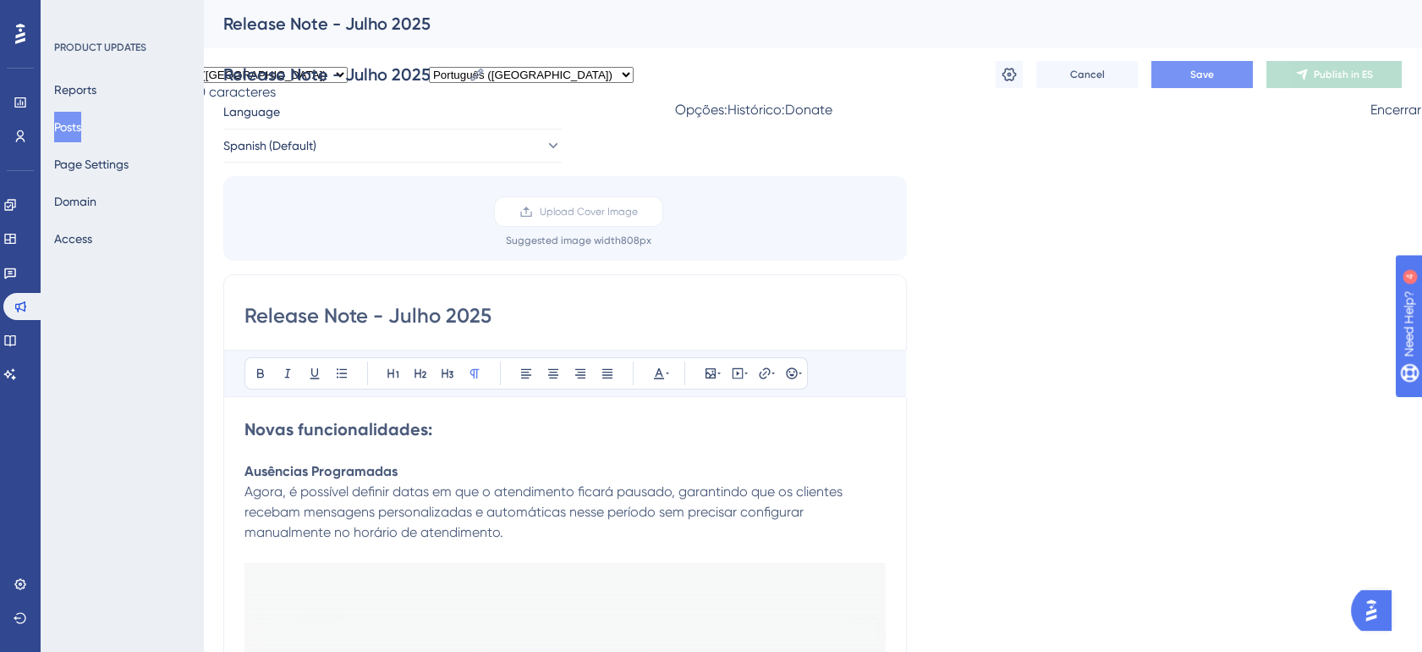
type input "Release Note - Julho 2025"
click at [1190, 78] on span "Save" at bounding box center [1202, 75] width 24 height 14
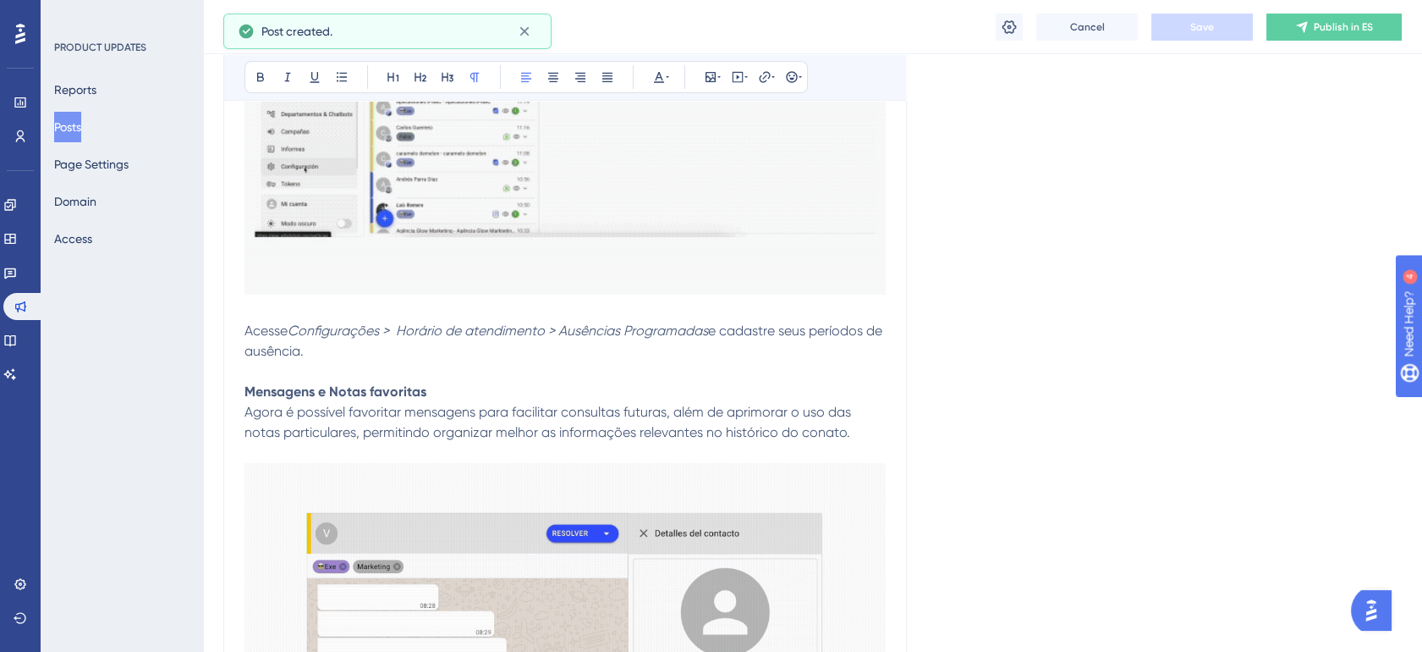
scroll to position [666, 0]
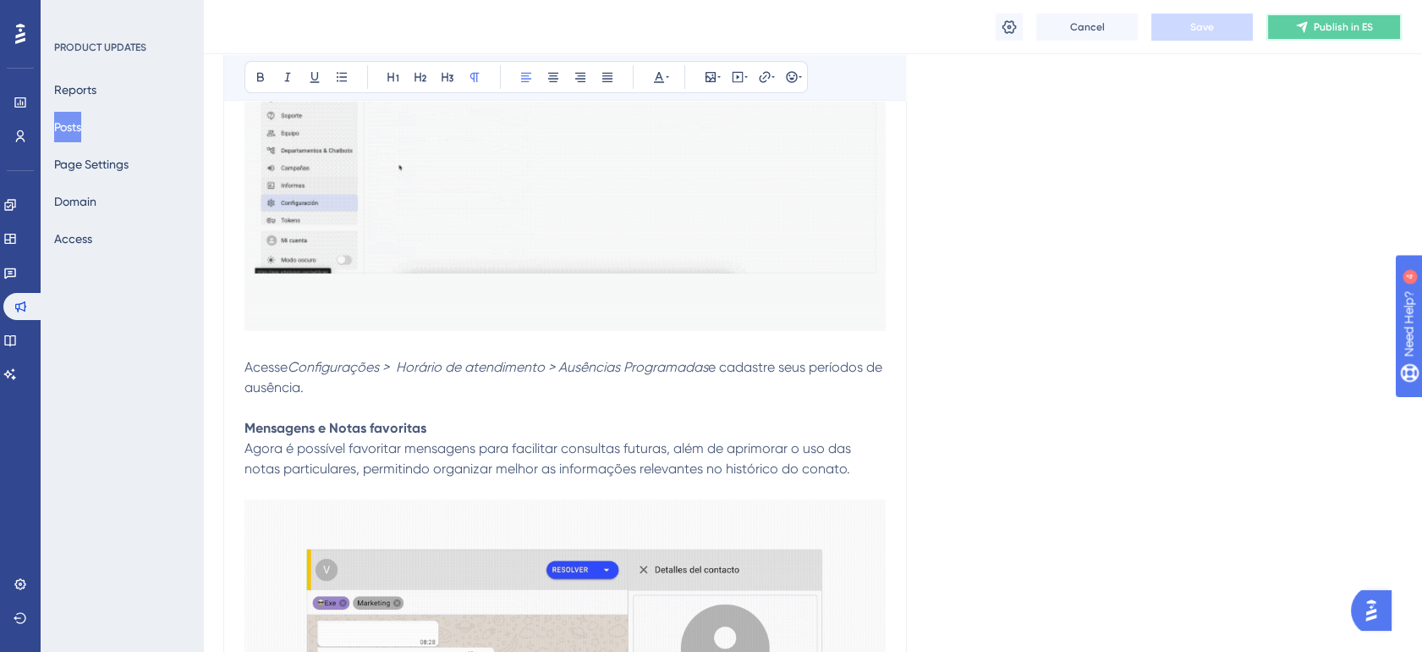
click at [1381, 32] on button "Publish in ES" at bounding box center [1334, 27] width 135 height 27
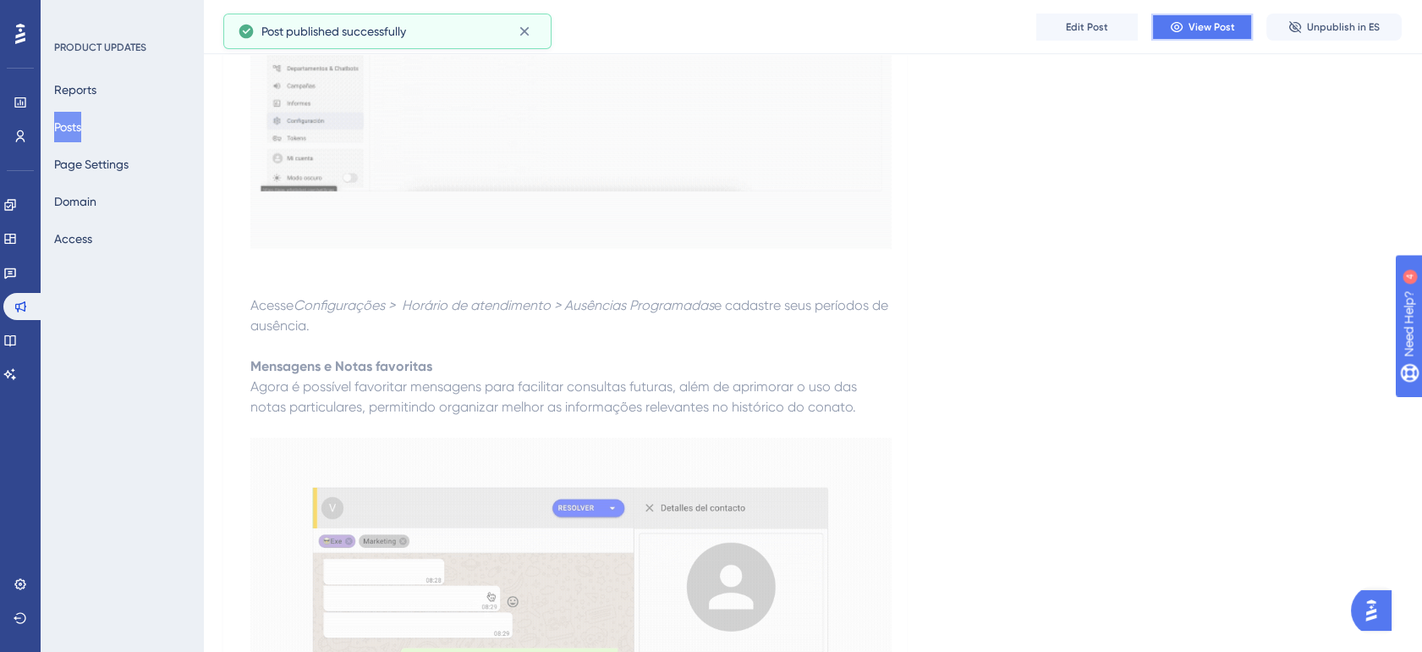
click at [1213, 33] on span "View Post" at bounding box center [1212, 27] width 47 height 14
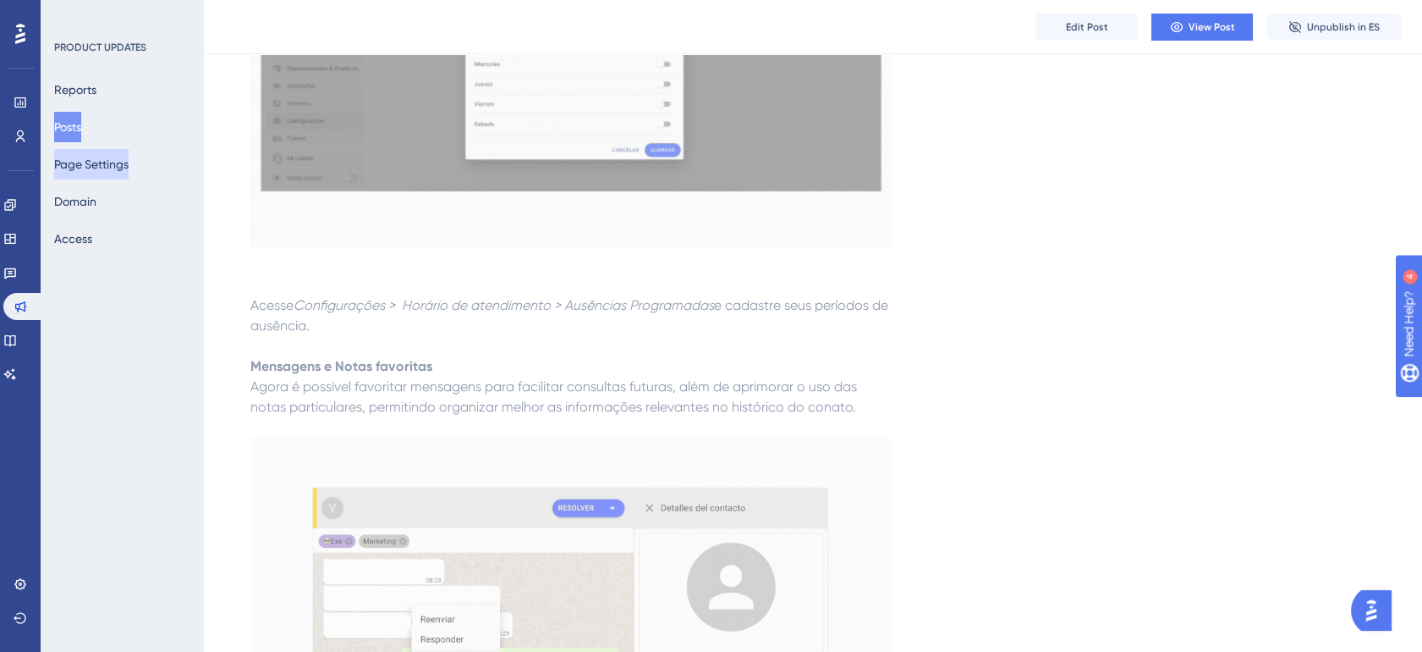
click at [96, 166] on button "Page Settings" at bounding box center [91, 164] width 74 height 30
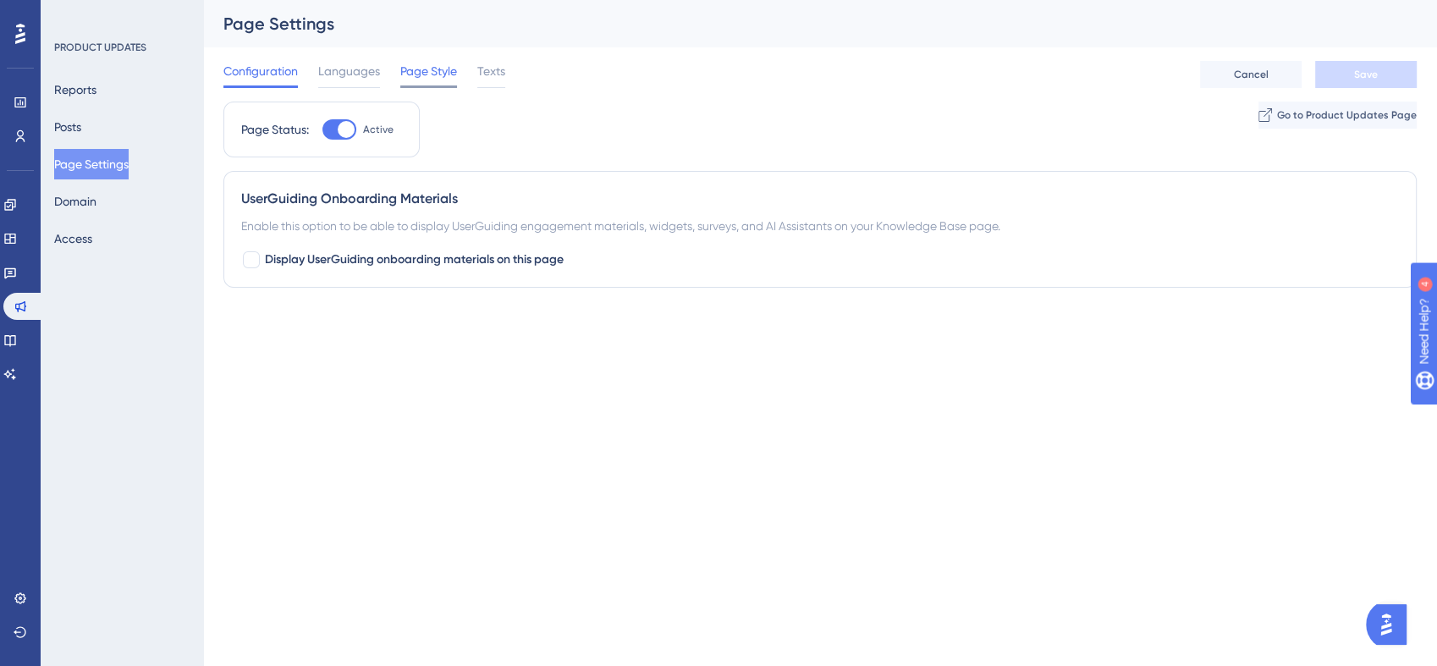
click at [432, 76] on span "Page Style" at bounding box center [428, 71] width 57 height 20
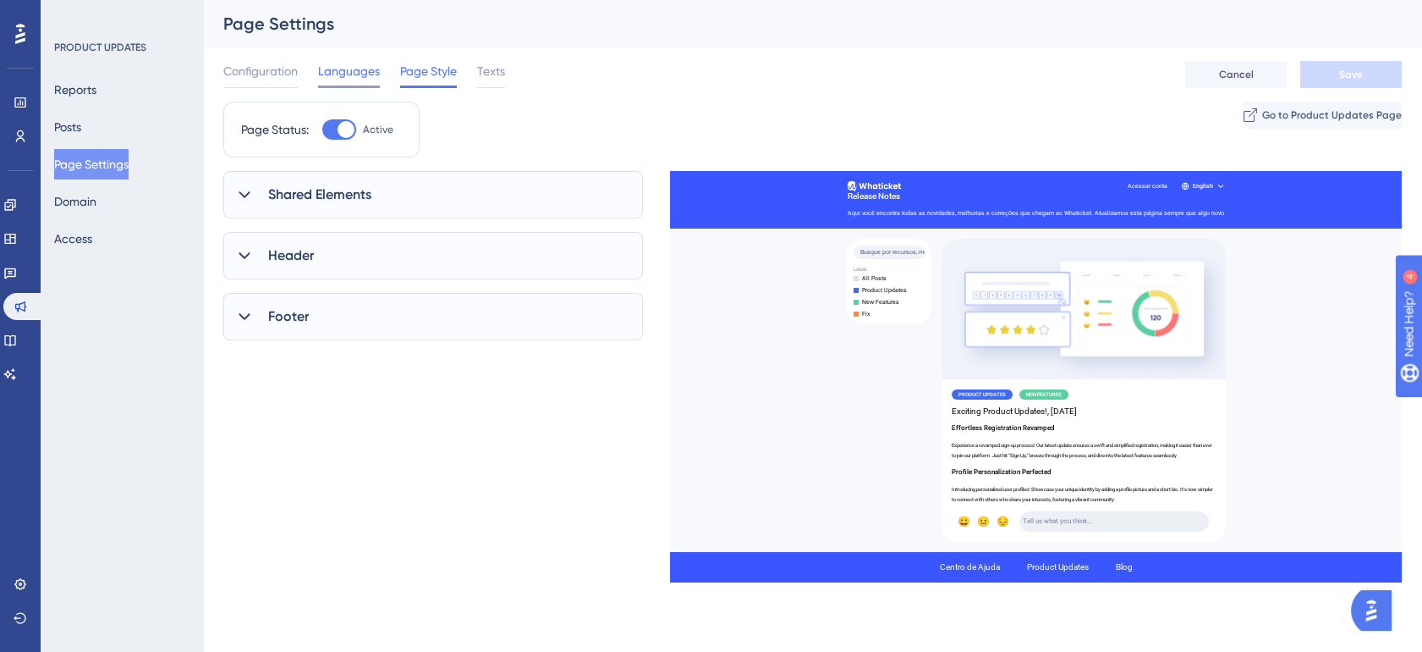
click at [354, 69] on span "Languages" at bounding box center [349, 71] width 62 height 20
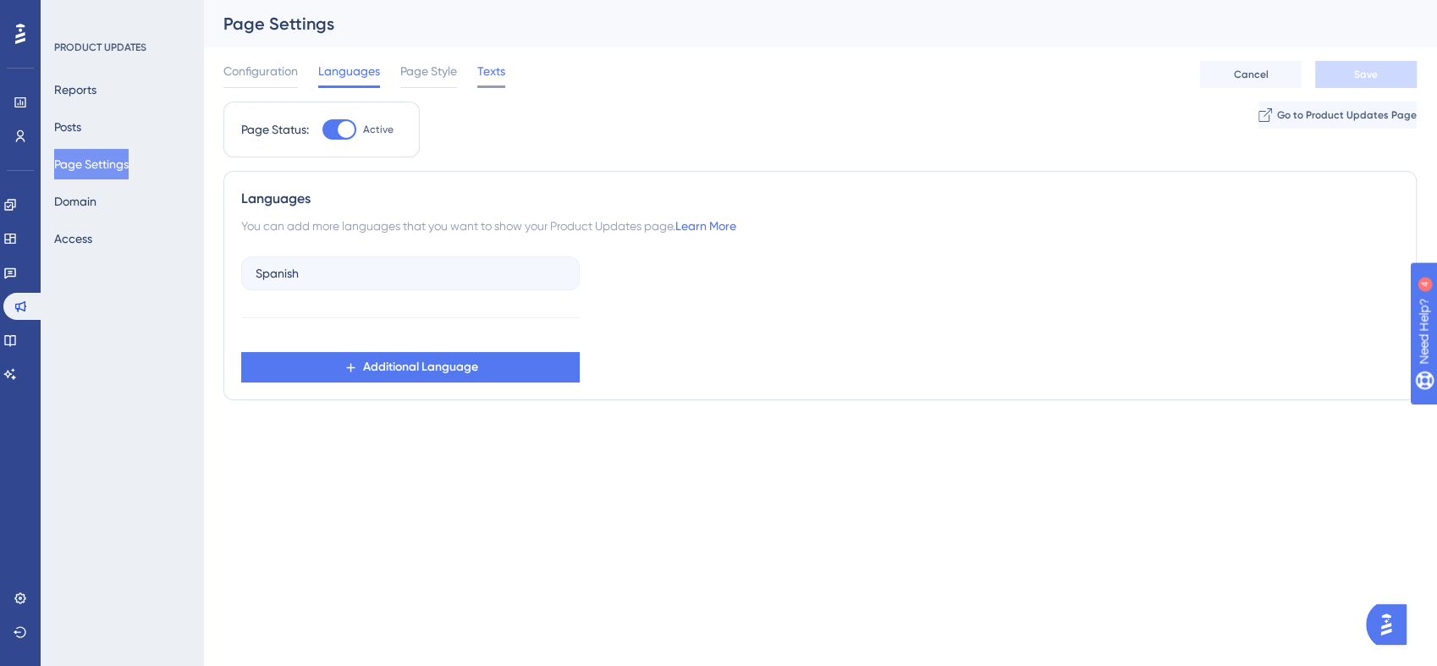
click at [493, 78] on span "Texts" at bounding box center [491, 71] width 28 height 20
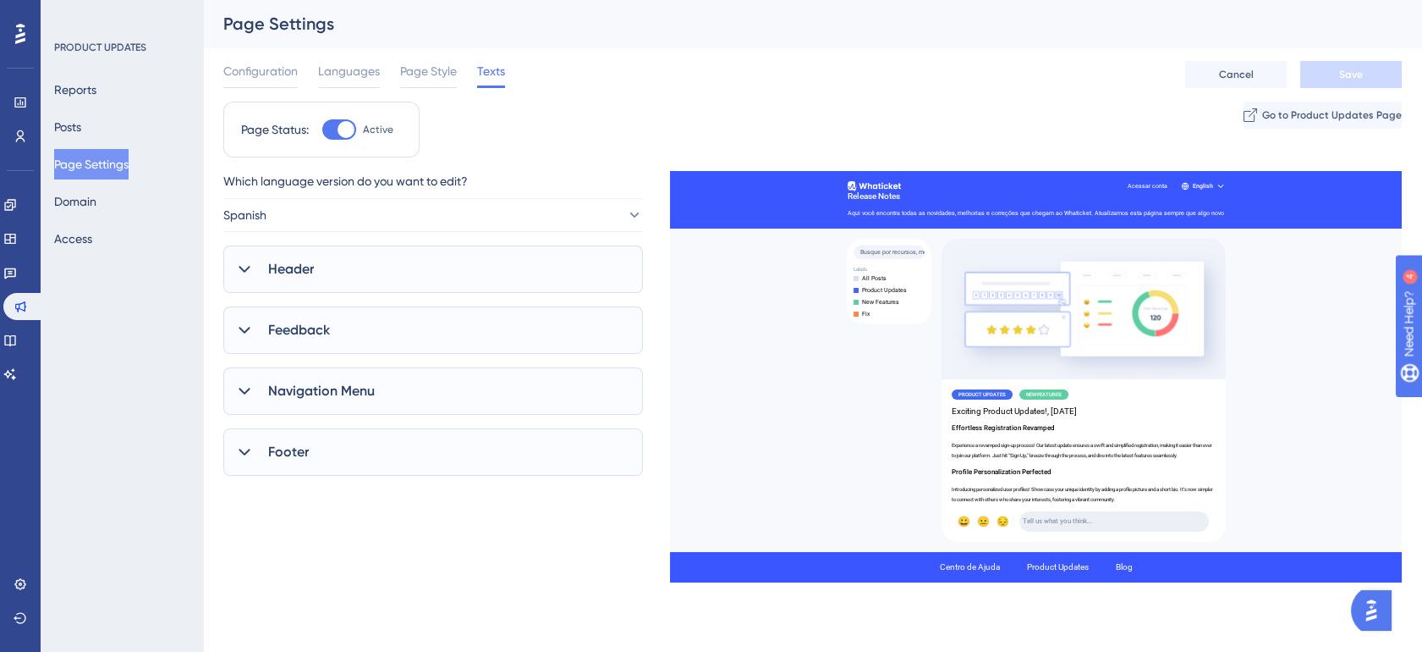
click at [317, 330] on span "Feedback" at bounding box center [299, 330] width 62 height 20
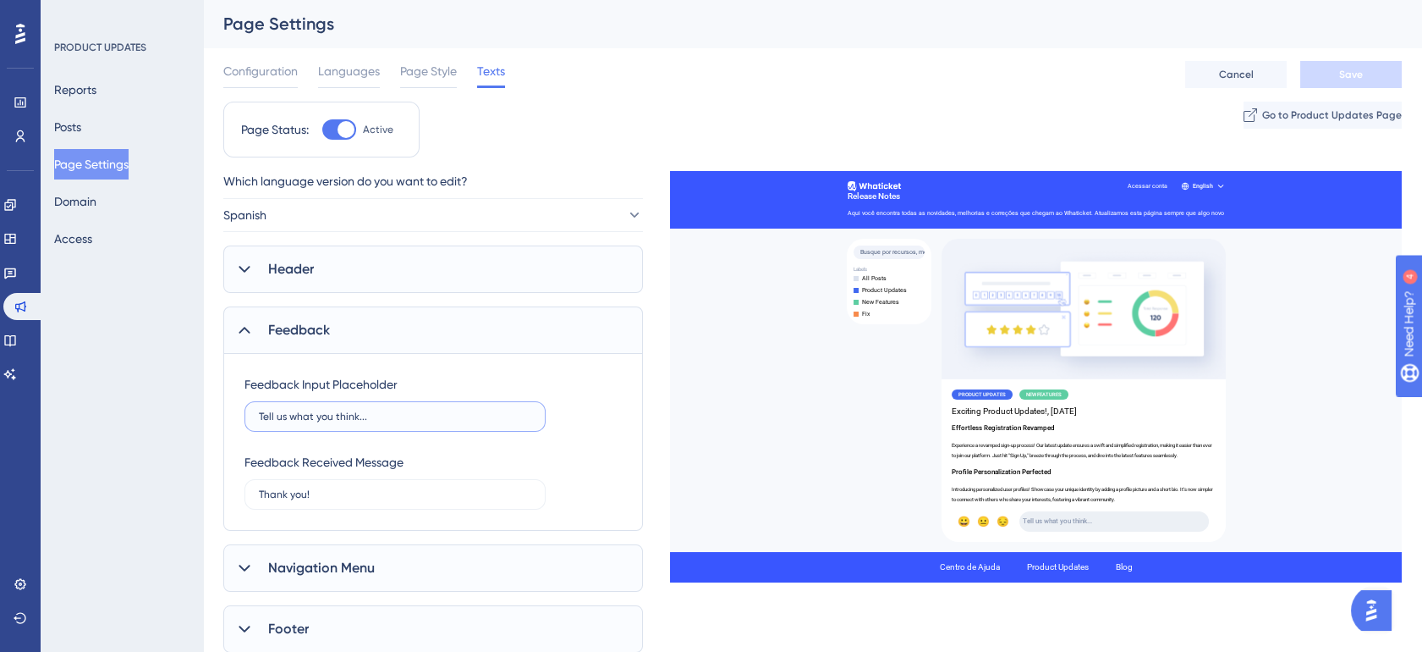
click at [279, 418] on input "Tell us what you think..." at bounding box center [395, 416] width 272 height 12
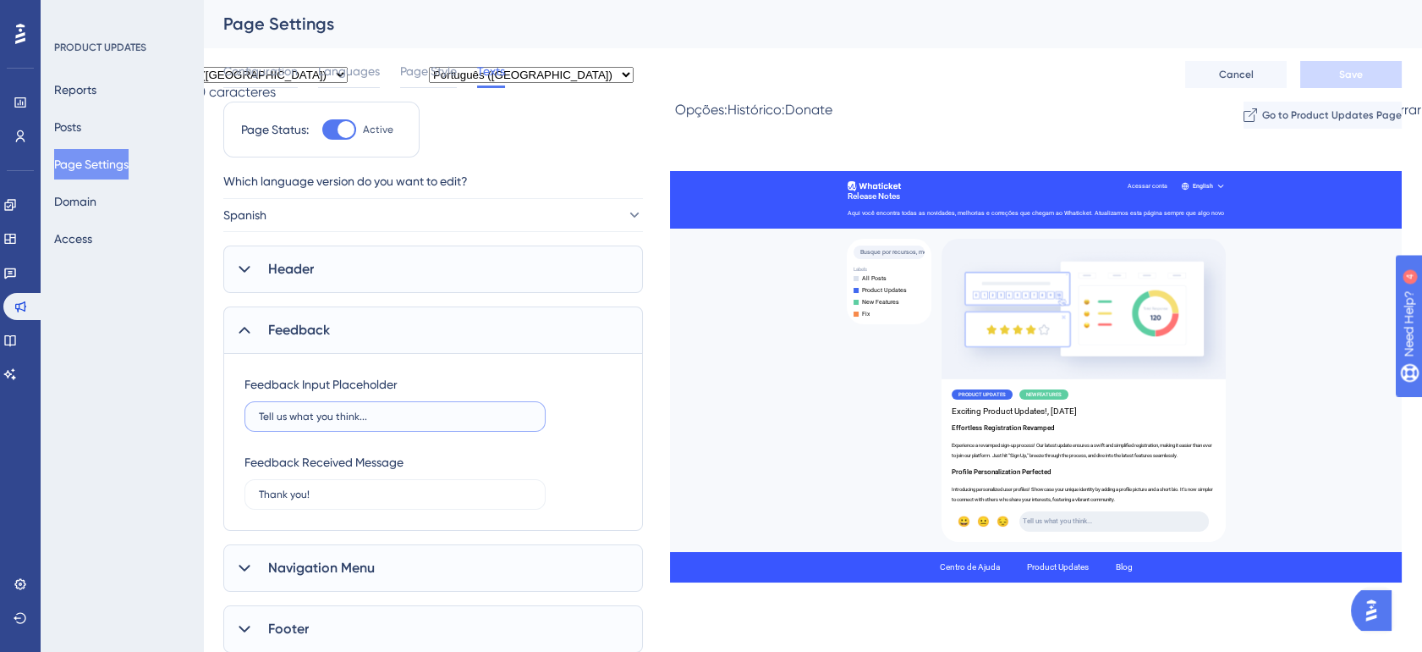
click at [279, 417] on input "Tell us what you think..." at bounding box center [395, 416] width 272 height 12
type input "Nos conte o que você achou..."
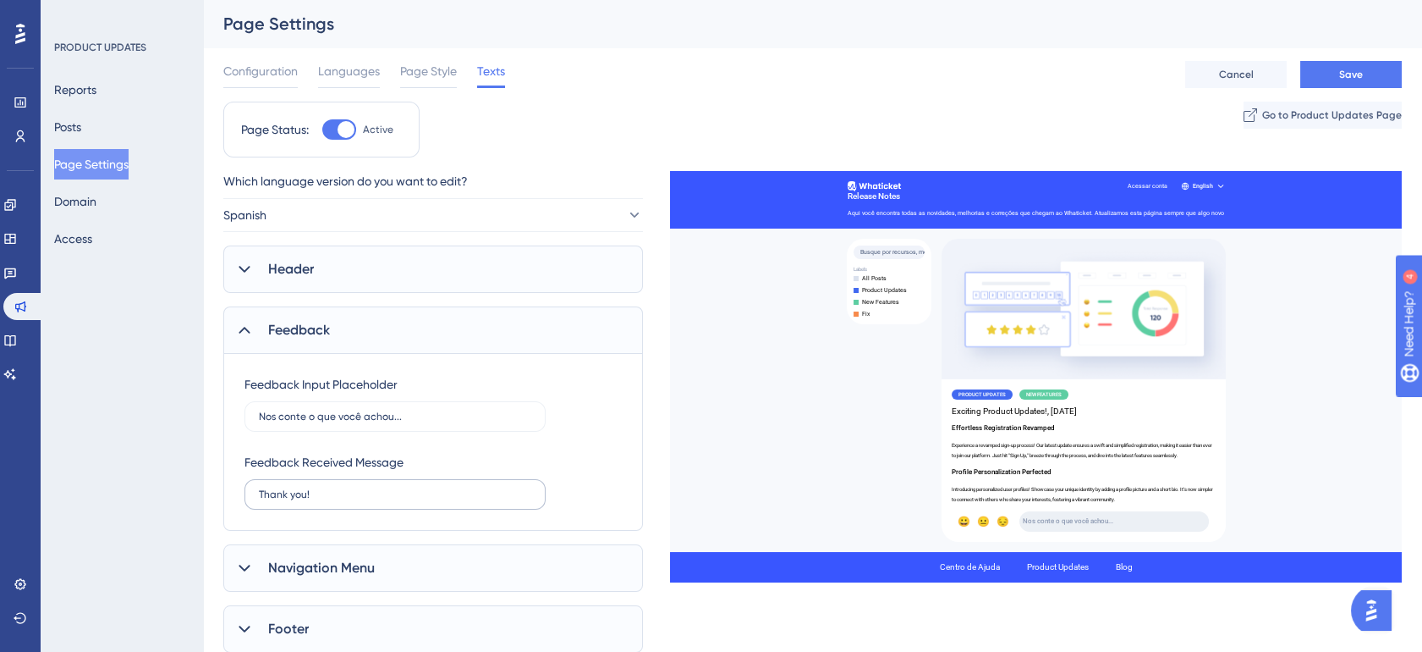
click at [284, 481] on div "Feedback Received Message Thank you!" at bounding box center [395, 481] width 301 height 58
click at [286, 488] on input "Thank you!" at bounding box center [395, 494] width 272 height 12
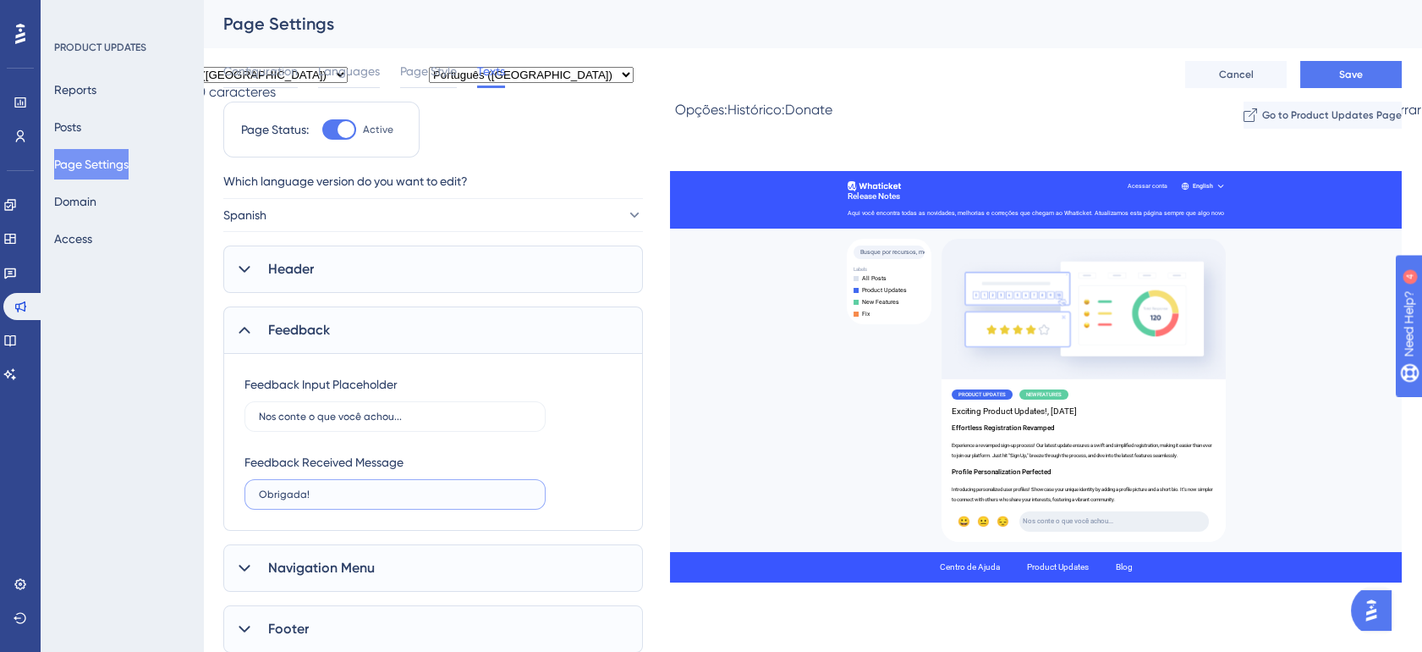
type input "Obrigada!"
click at [241, 322] on icon at bounding box center [244, 330] width 17 height 17
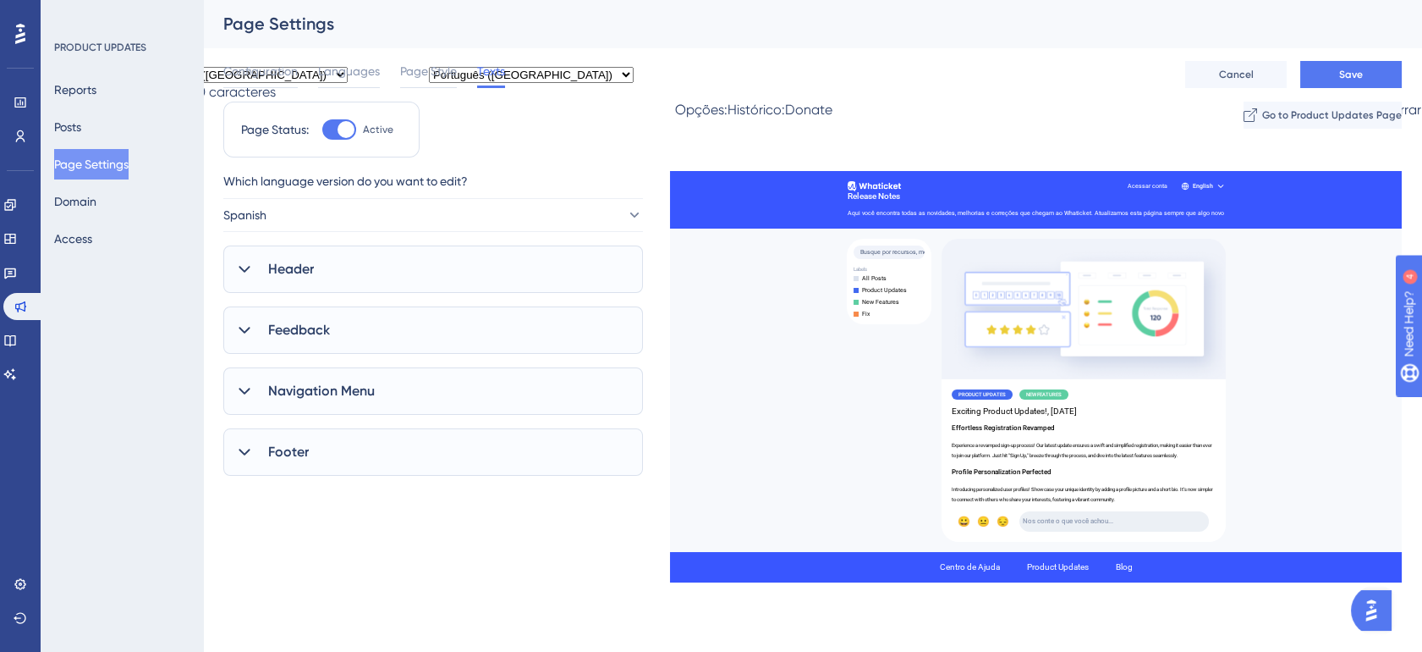
click at [244, 283] on div "Header" at bounding box center [433, 268] width 420 height 47
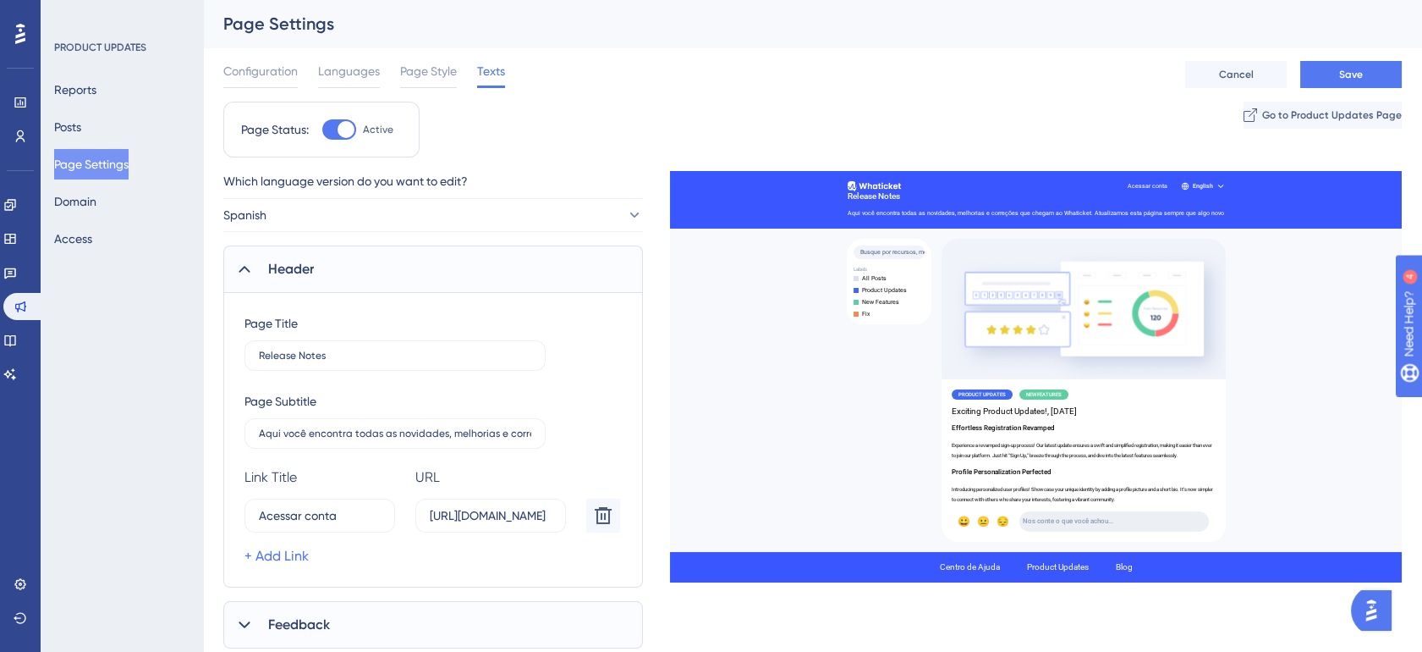
click at [244, 283] on div "Header" at bounding box center [433, 268] width 420 height 47
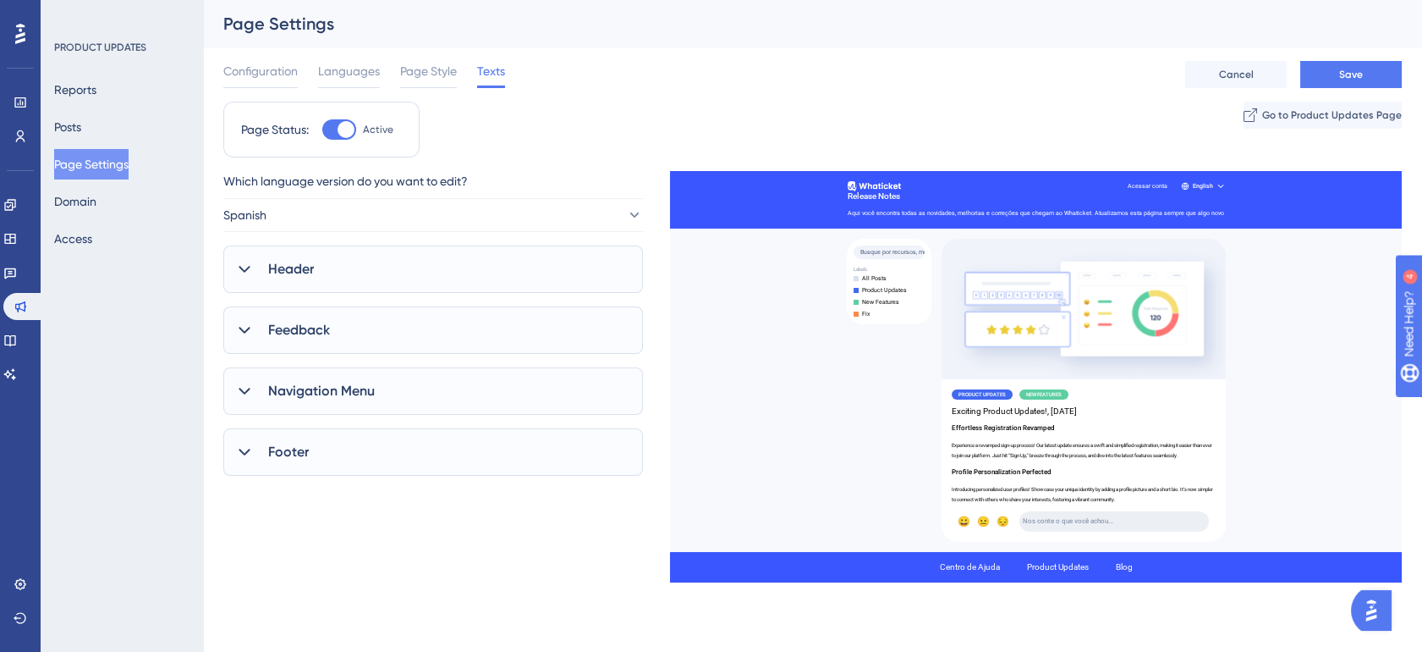
click at [250, 386] on icon at bounding box center [244, 390] width 17 height 17
click at [240, 377] on div "Navigation Menu" at bounding box center [433, 390] width 420 height 47
click at [366, 391] on span "Navigation Menu" at bounding box center [321, 391] width 107 height 20
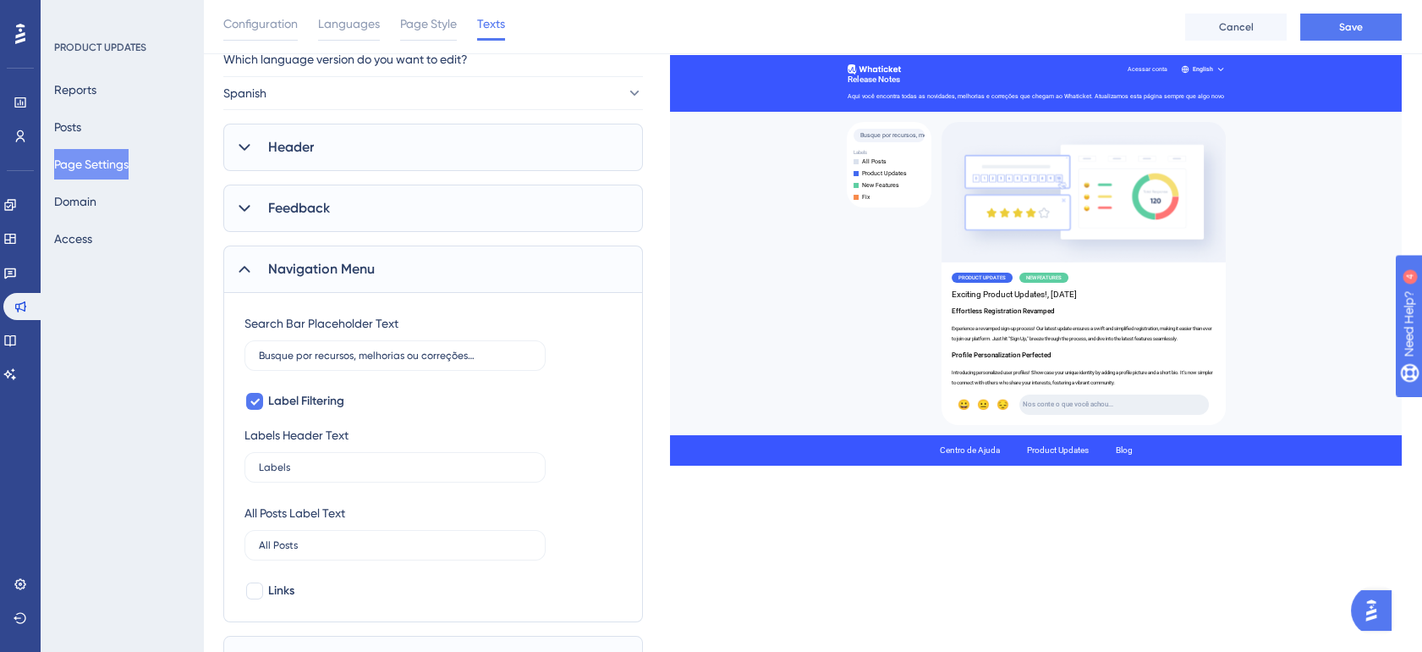
scroll to position [156, 0]
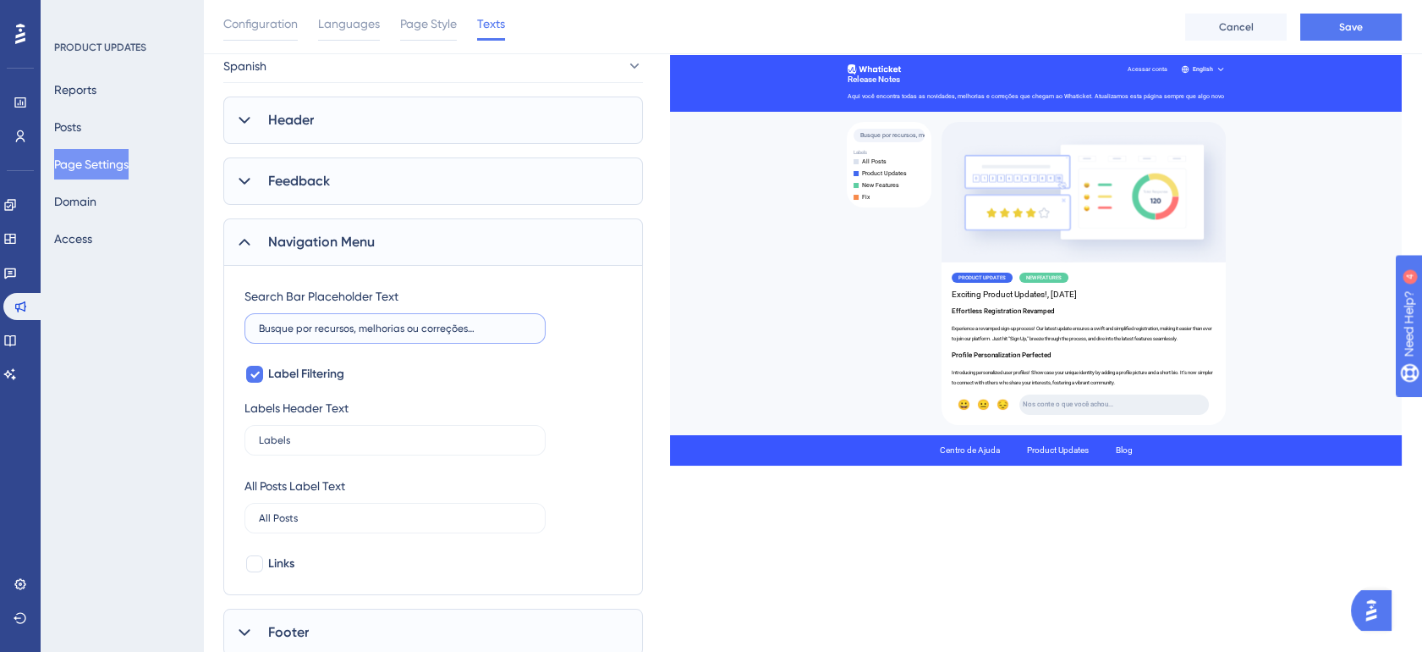
drag, startPoint x: 294, startPoint y: 328, endPoint x: 492, endPoint y: 332, distance: 198.9
click at [492, 332] on input "Busque por recursos, melhorias ou correções…" at bounding box center [395, 328] width 272 height 12
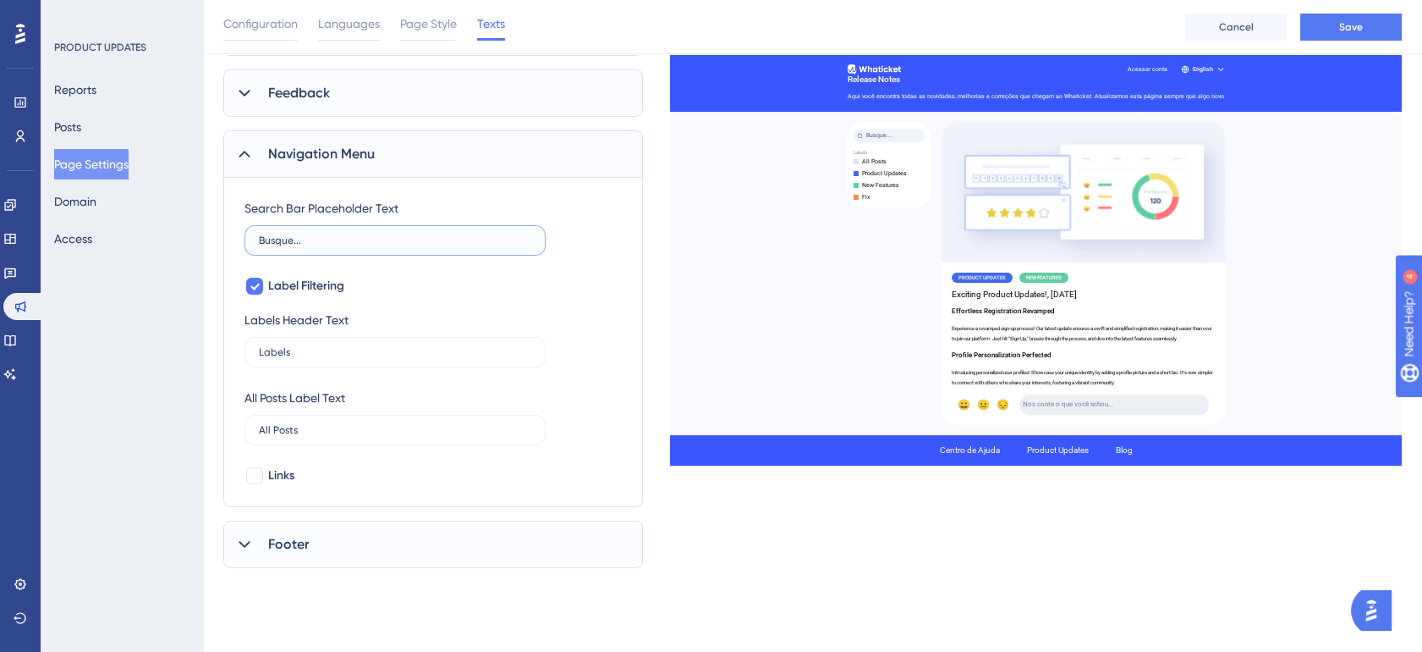
scroll to position [237, 0]
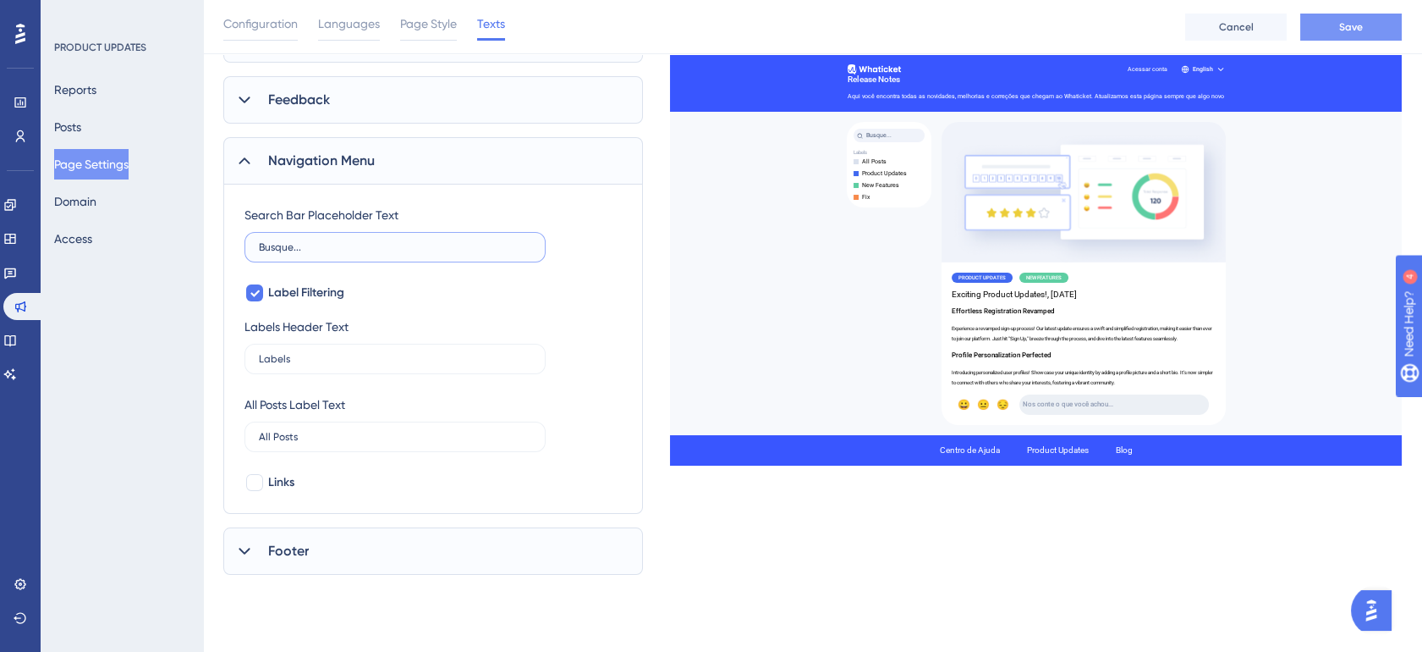
type input "Busque..."
click at [1361, 19] on button "Save" at bounding box center [1351, 27] width 102 height 27
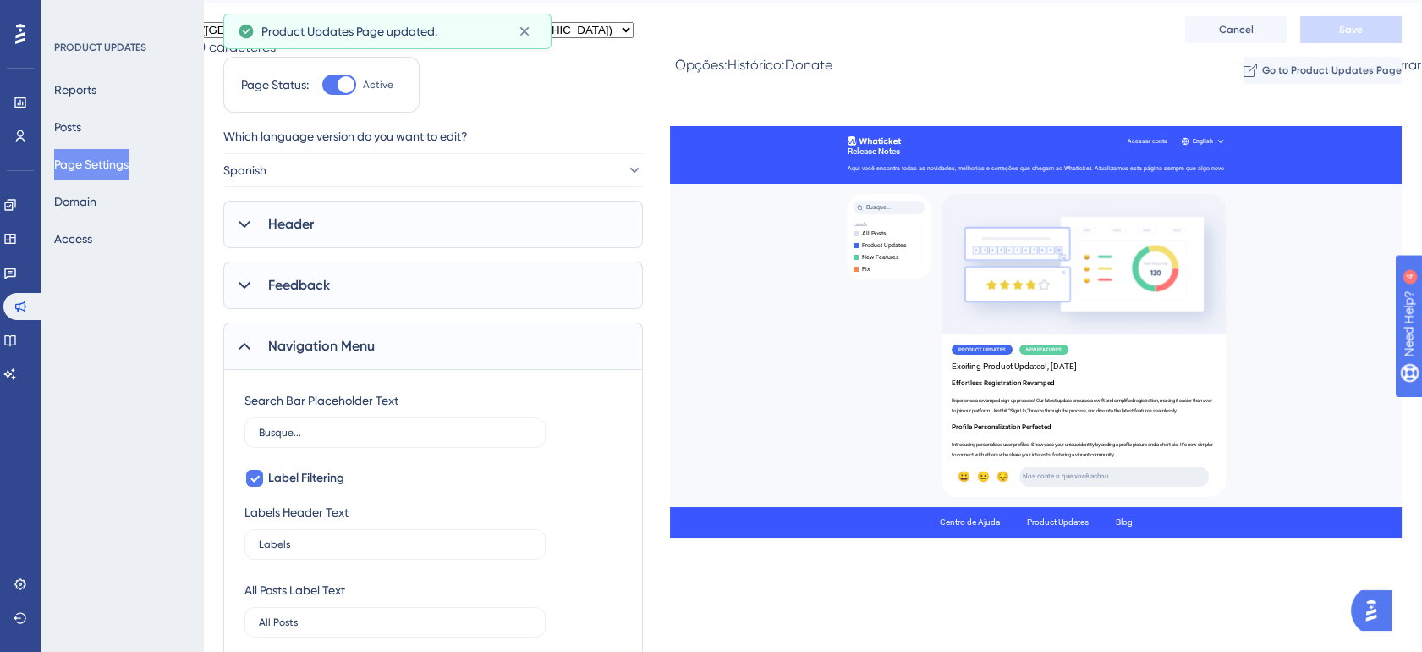
scroll to position [0, 0]
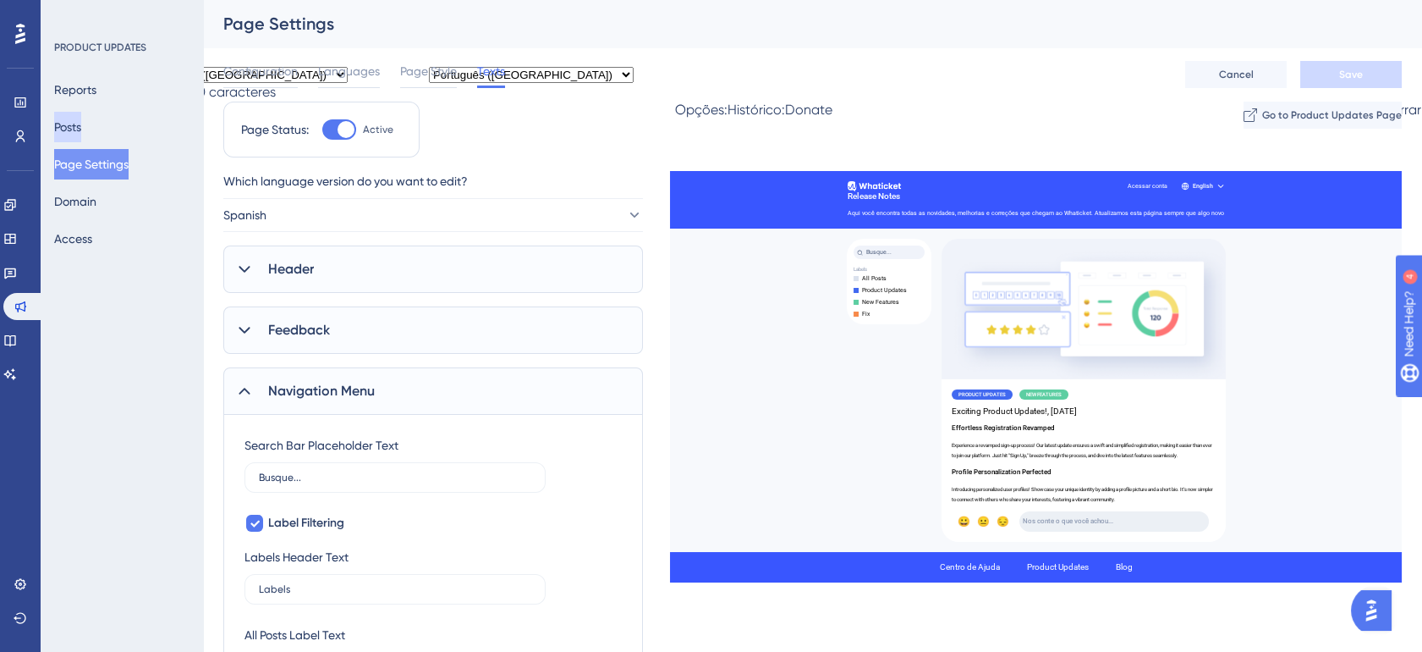
click at [81, 125] on button "Posts" at bounding box center [67, 127] width 27 height 30
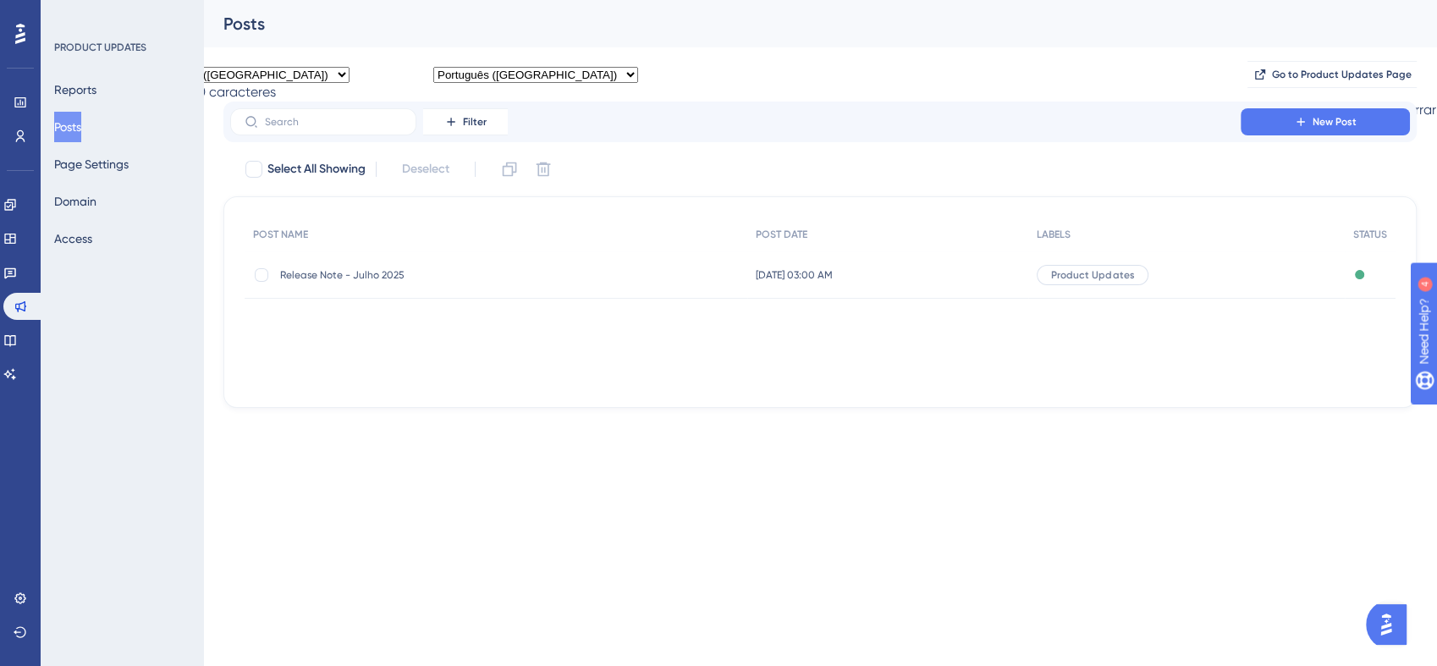
click at [866, 272] on div "31 de jul. de 2025 03:00 AM 31 de jul. de 2025 03:00 AM" at bounding box center [888, 274] width 282 height 47
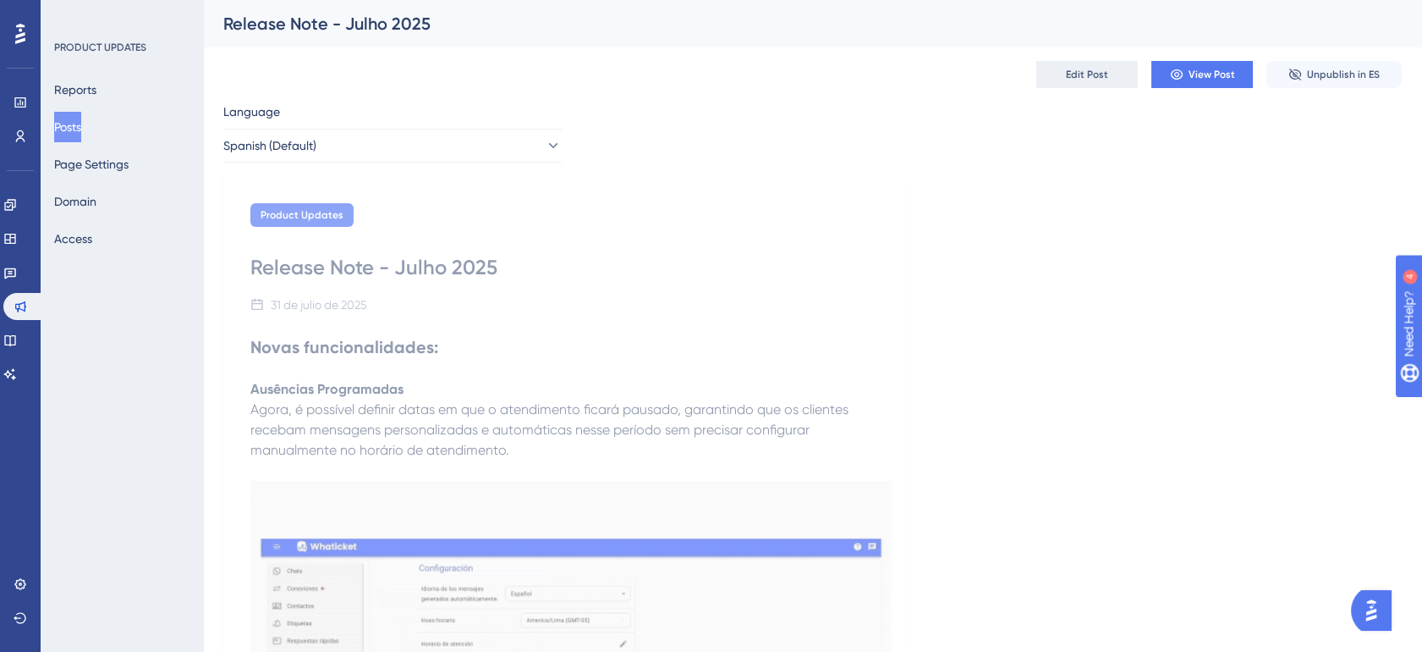
click at [1116, 77] on button "Edit Post" at bounding box center [1087, 74] width 102 height 27
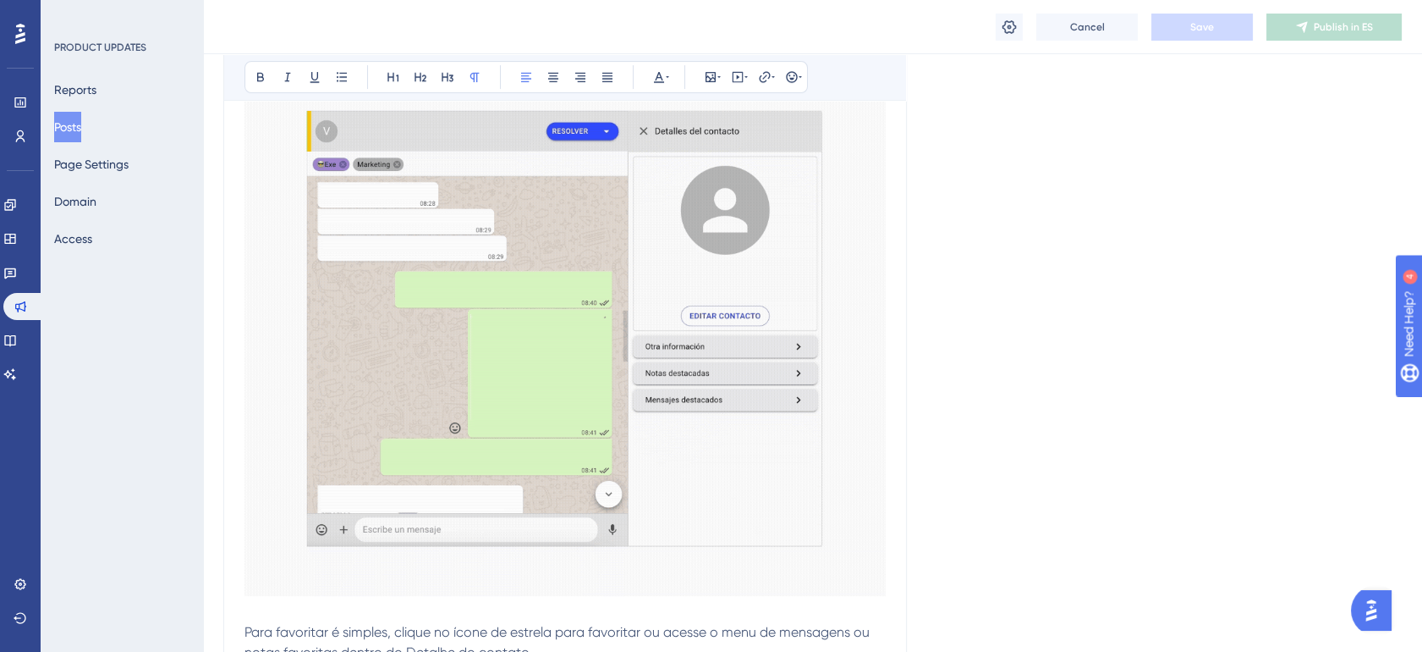
click at [995, 26] on div "Cancel Save Publish in ES" at bounding box center [812, 27] width 1219 height 54
click at [1007, 25] on icon at bounding box center [1009, 27] width 17 height 17
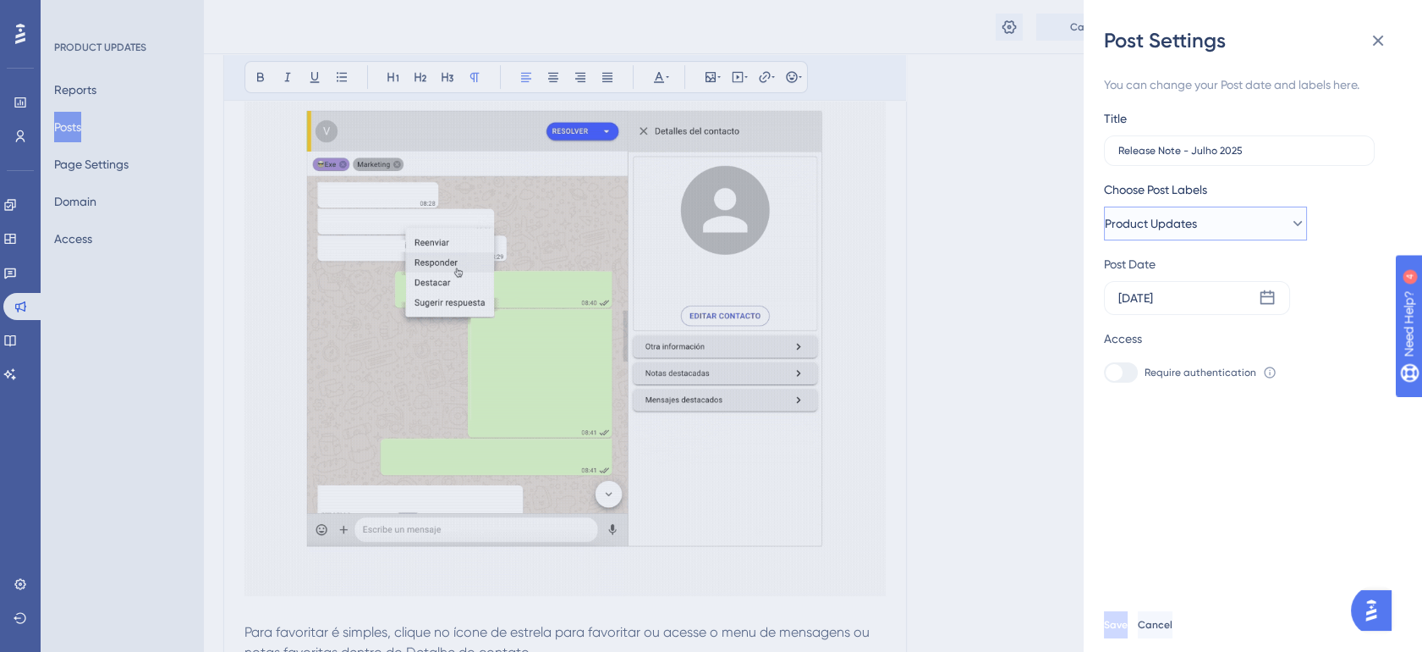
click at [1163, 229] on span "Product Updates" at bounding box center [1151, 223] width 92 height 20
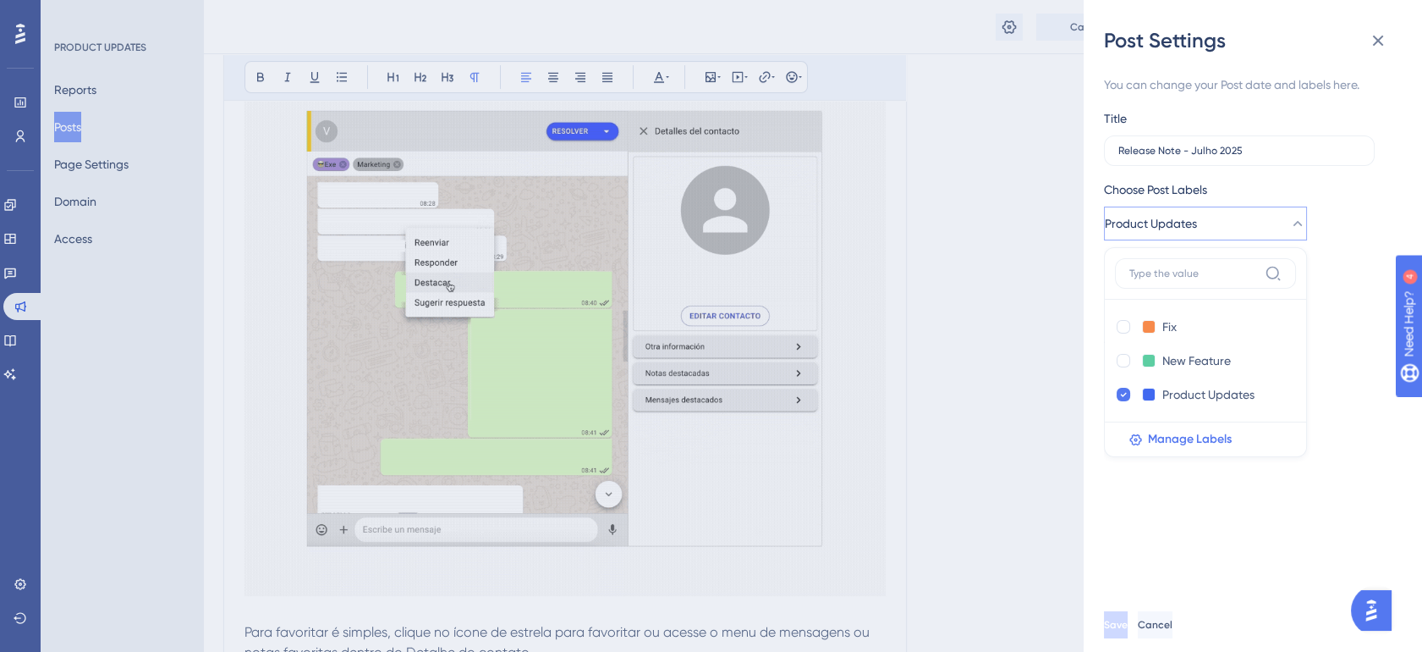
click at [1183, 427] on button "Manage Labels" at bounding box center [1210, 439] width 191 height 34
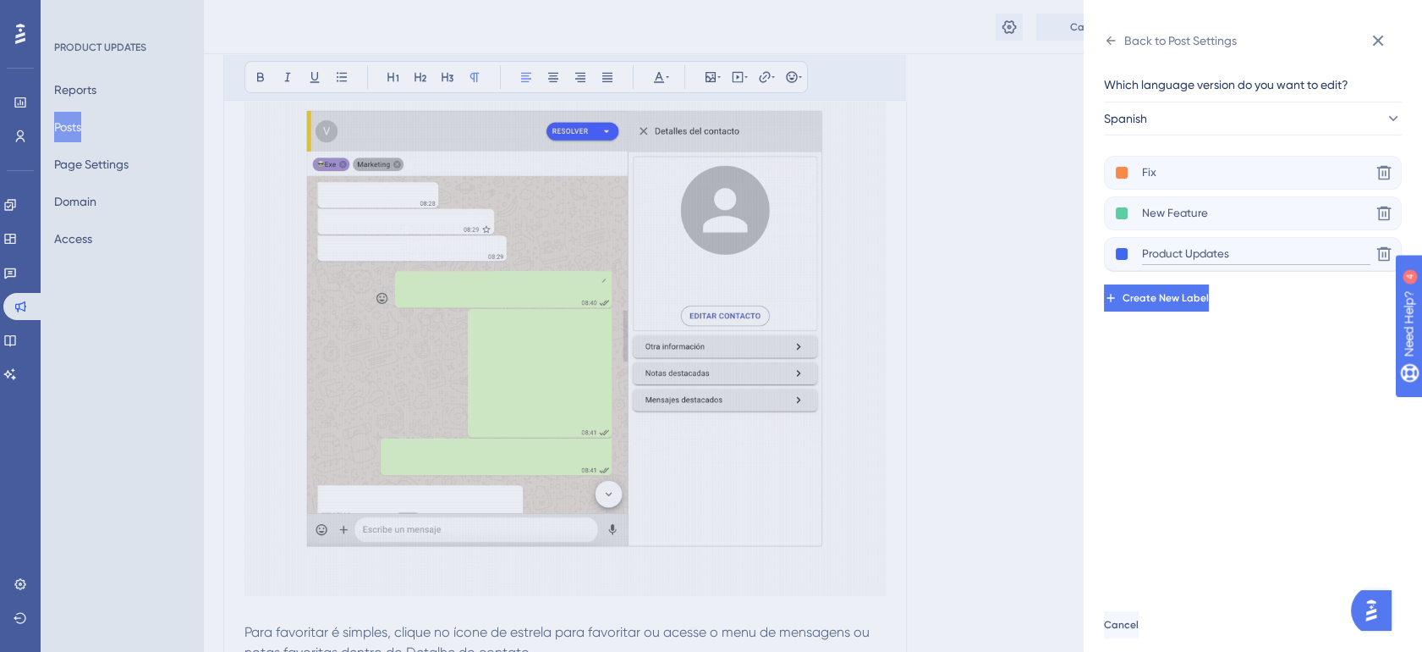
click at [1225, 250] on input "Product Updates" at bounding box center [1256, 254] width 228 height 21
type input "Julho 2025"
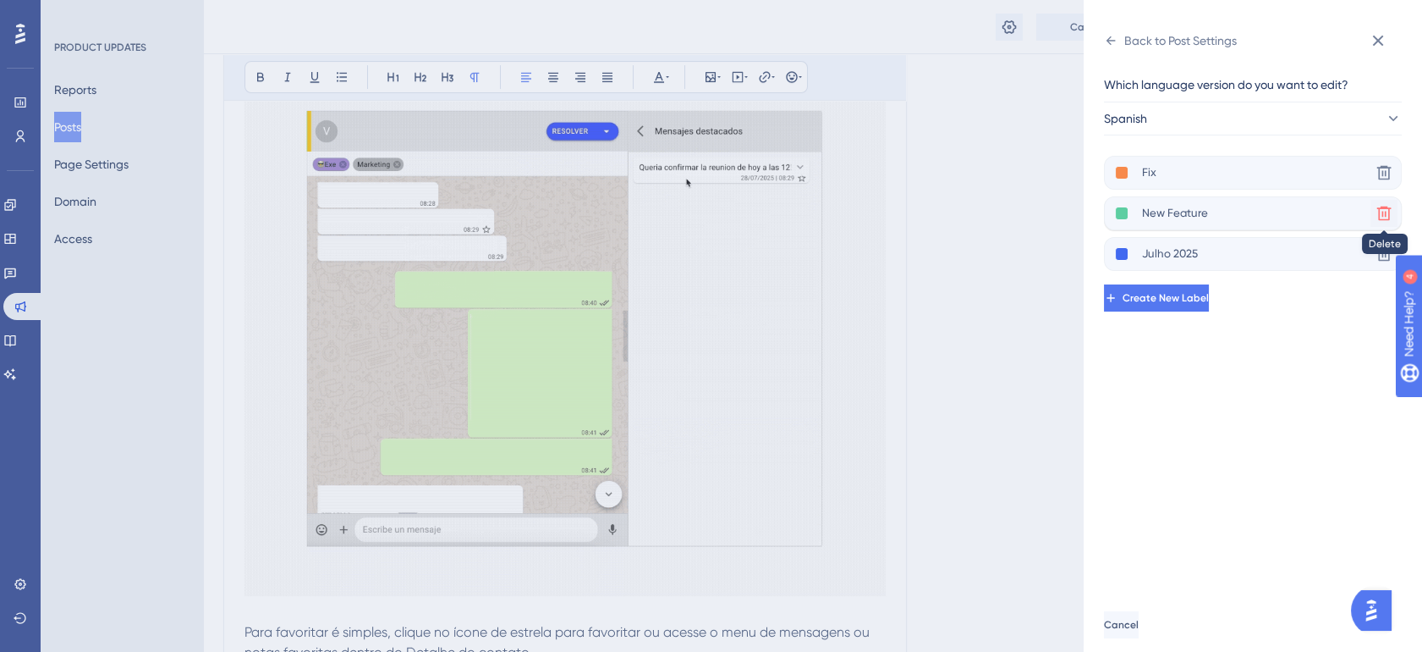
click at [1385, 181] on icon at bounding box center [1384, 172] width 17 height 17
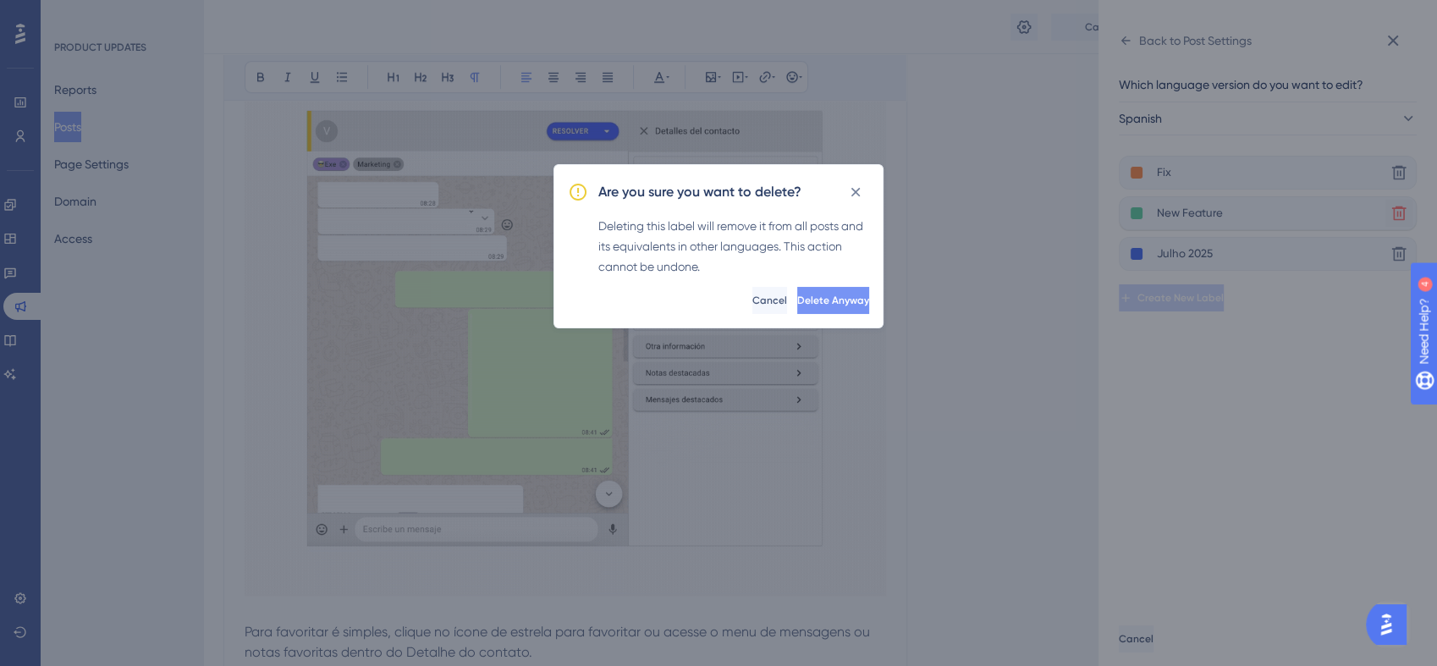
click at [820, 301] on span "Delete Anyway" at bounding box center [833, 301] width 72 height 14
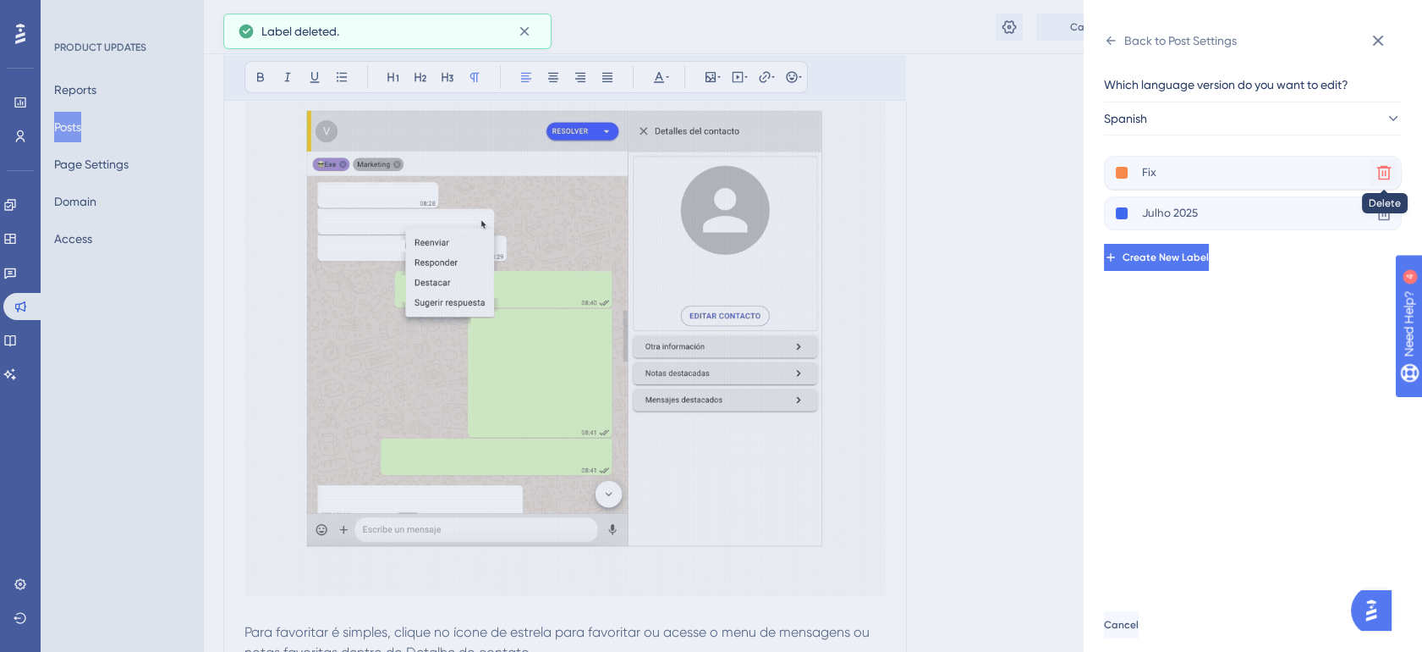
click at [1390, 174] on icon at bounding box center [1384, 172] width 17 height 17
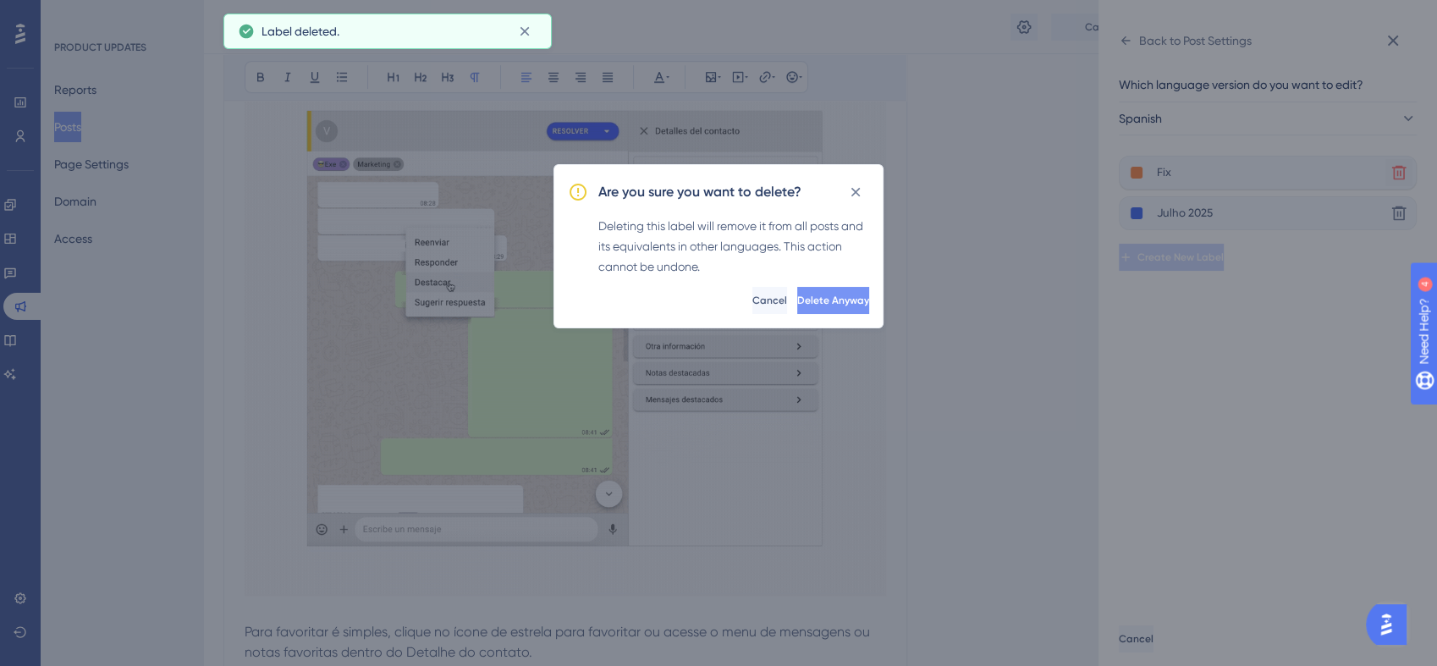
click at [845, 293] on button "Delete Anyway" at bounding box center [833, 300] width 72 height 27
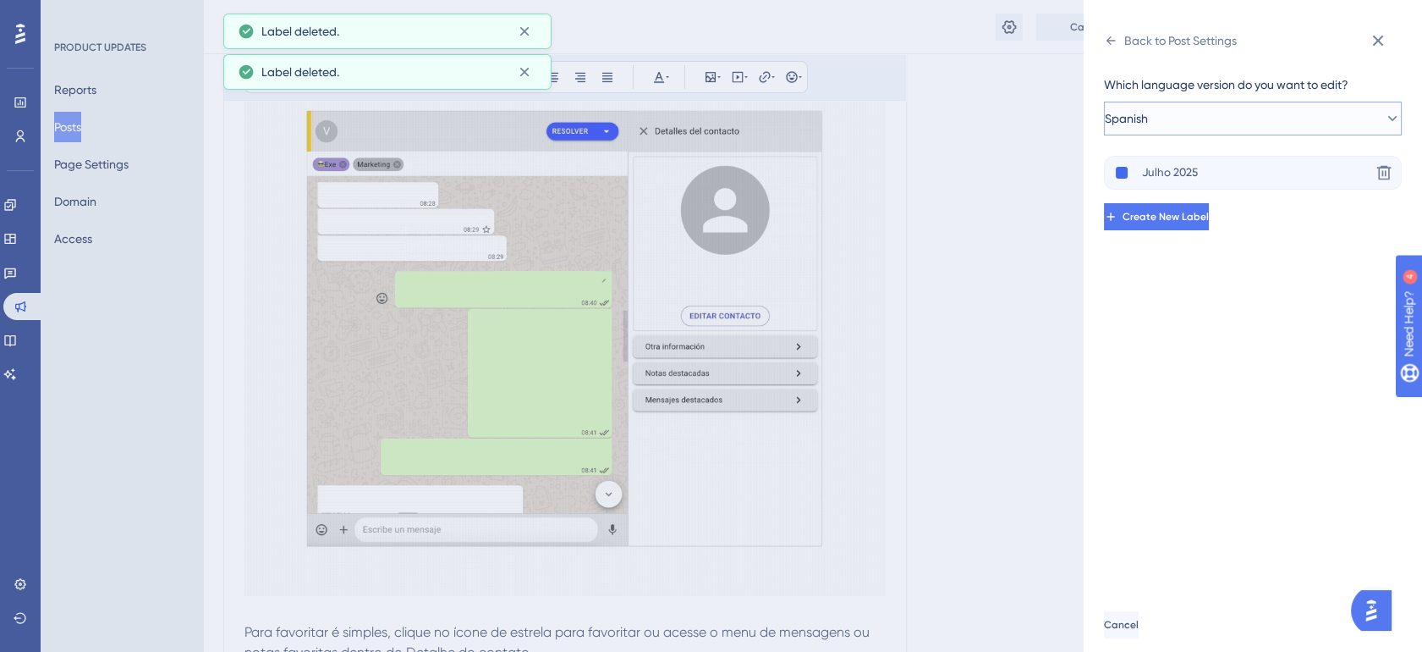
click at [1316, 115] on button "Spanish" at bounding box center [1253, 119] width 298 height 34
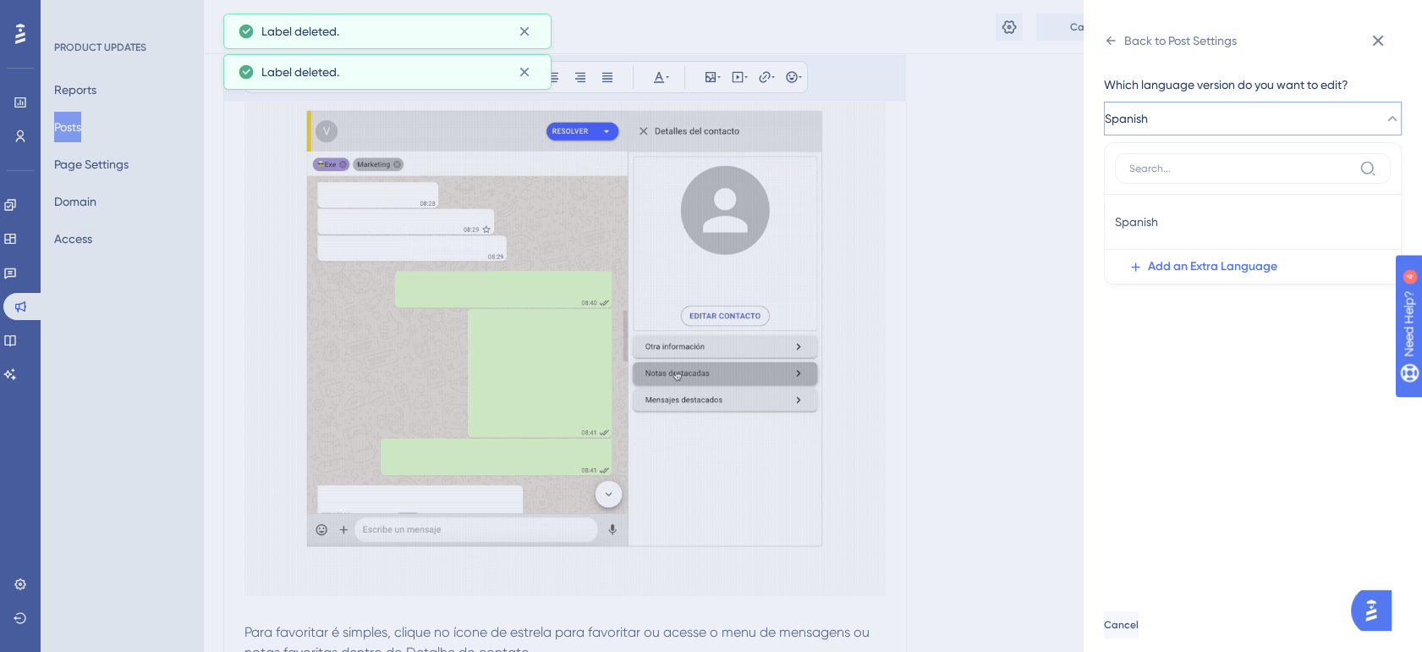
click at [1316, 115] on button "Spanish" at bounding box center [1253, 119] width 298 height 34
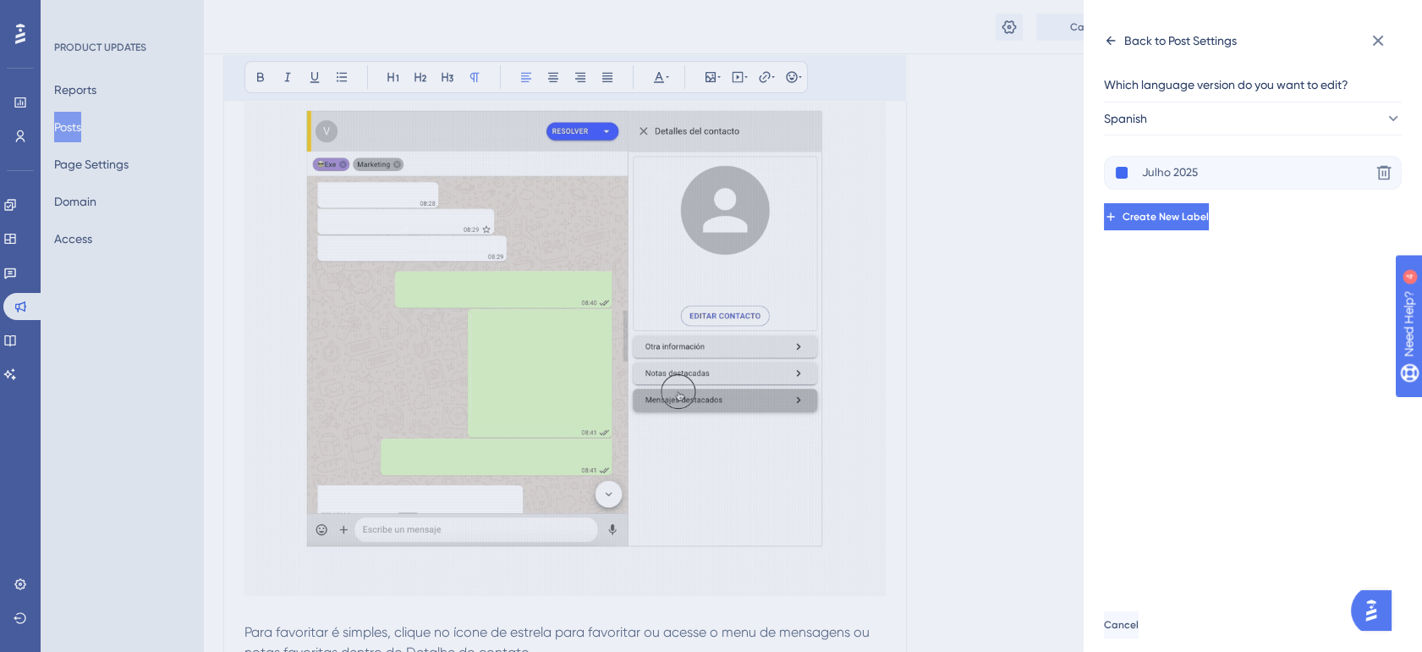
click at [1117, 41] on icon at bounding box center [1111, 41] width 14 height 14
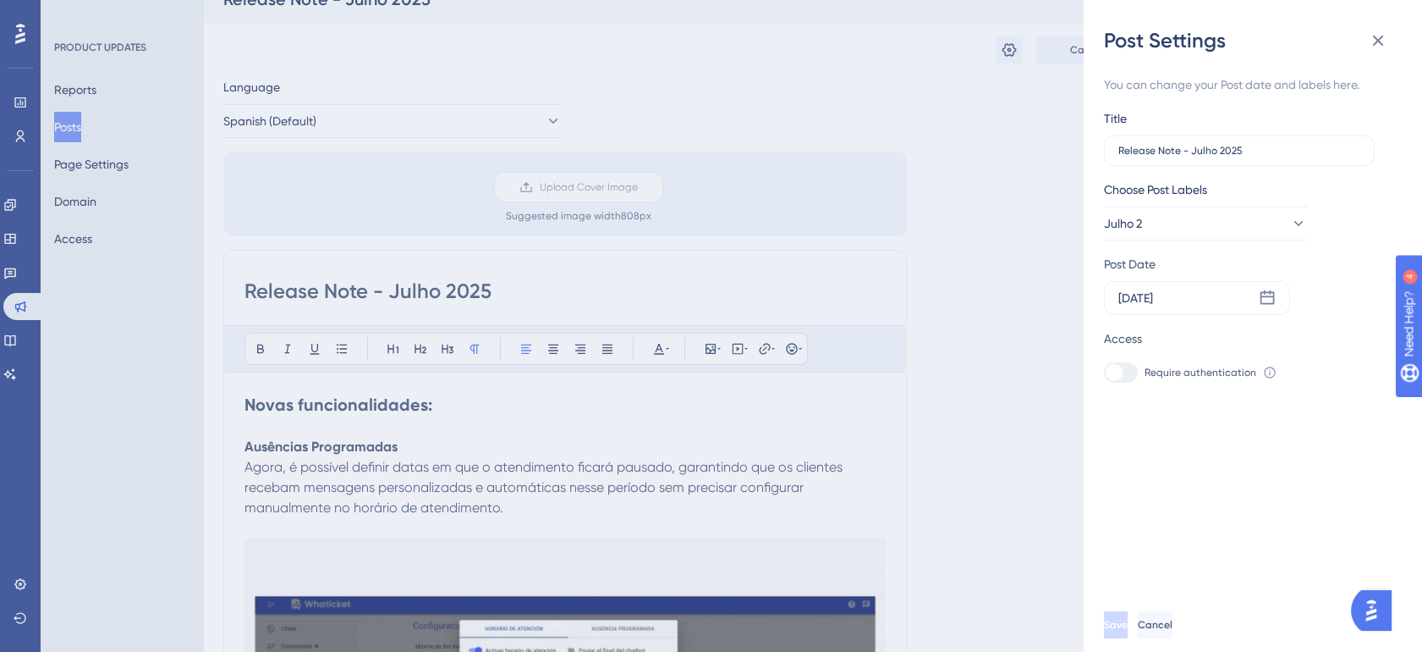
scroll to position [0, 0]
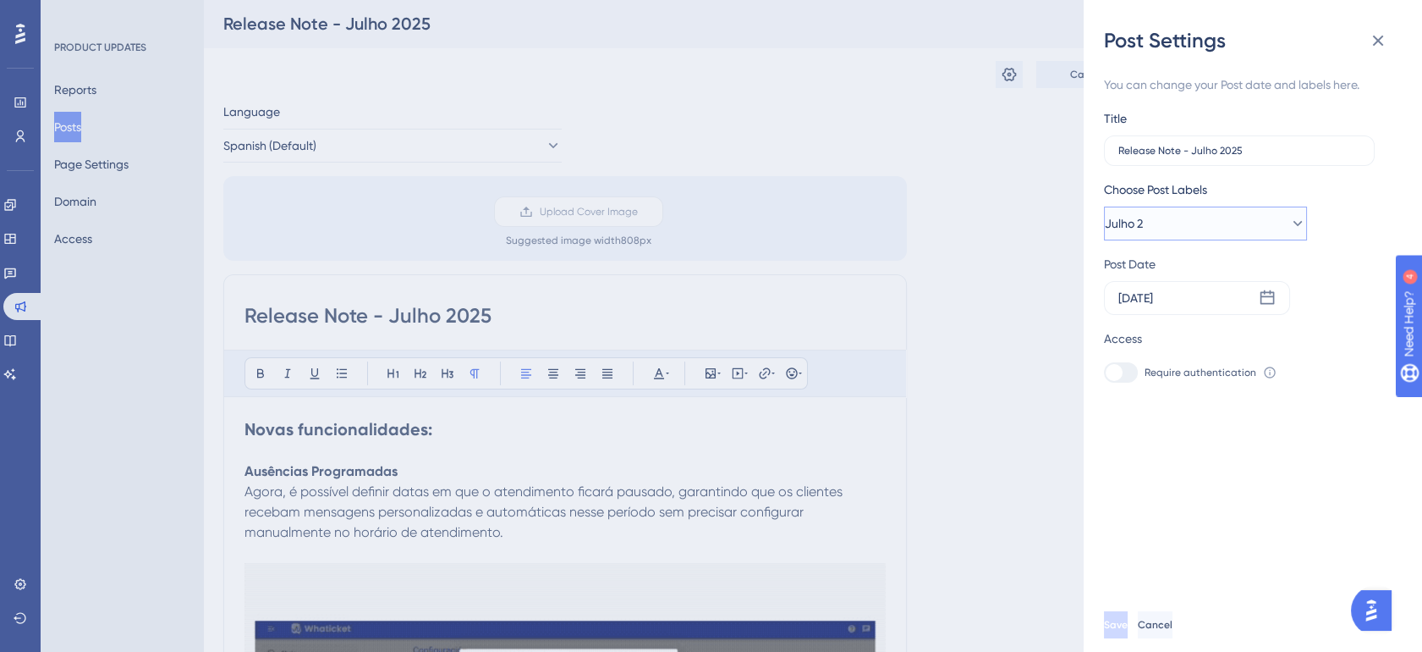
click at [1185, 223] on button "Julho 2" at bounding box center [1205, 223] width 203 height 34
click at [1173, 631] on span "Cancel" at bounding box center [1155, 625] width 35 height 14
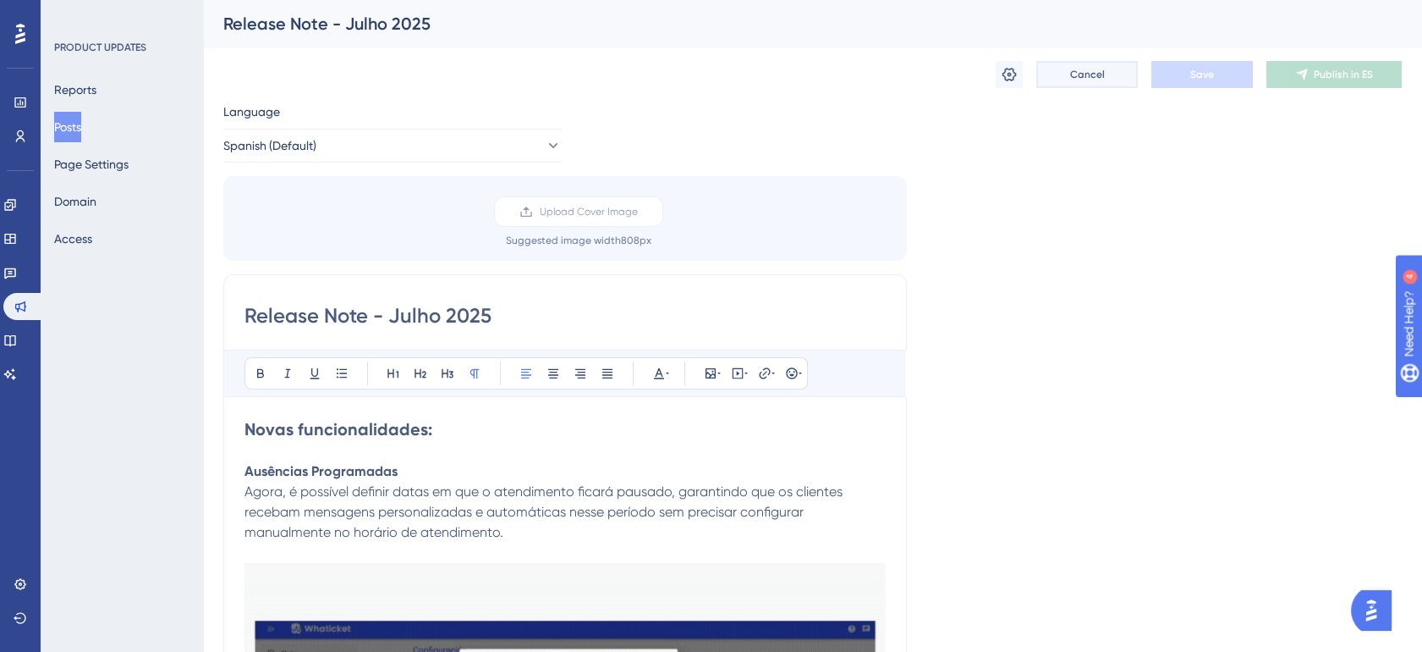
click at [1097, 68] on span "Cancel" at bounding box center [1087, 75] width 35 height 14
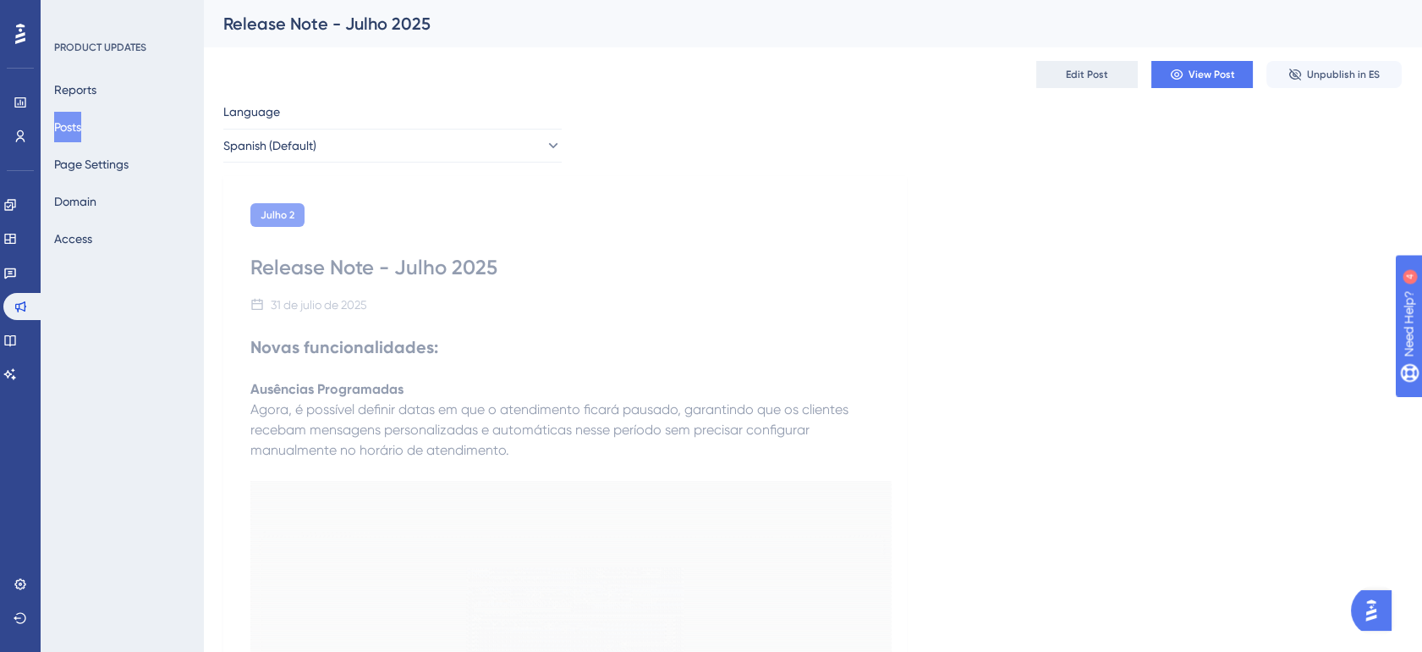
click at [1097, 70] on span "Edit Post" at bounding box center [1087, 75] width 42 height 14
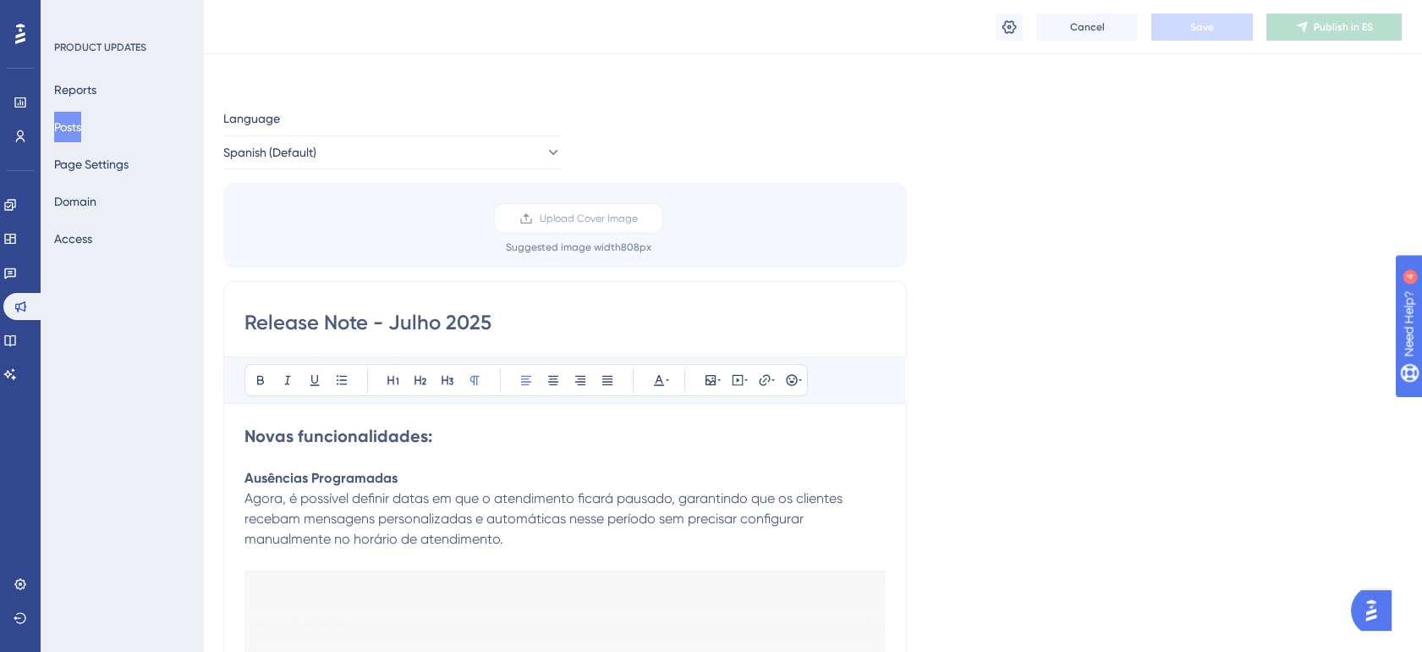
scroll to position [1104, 0]
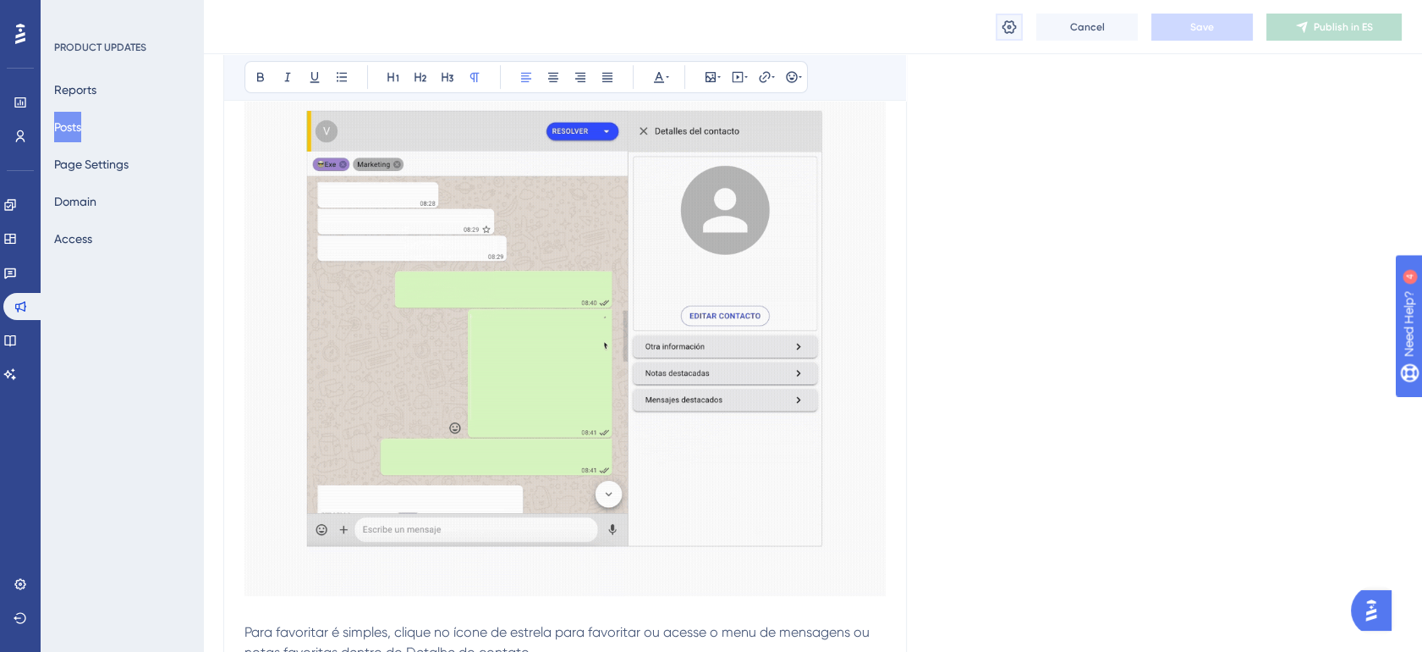
click at [1009, 17] on button at bounding box center [1009, 27] width 27 height 27
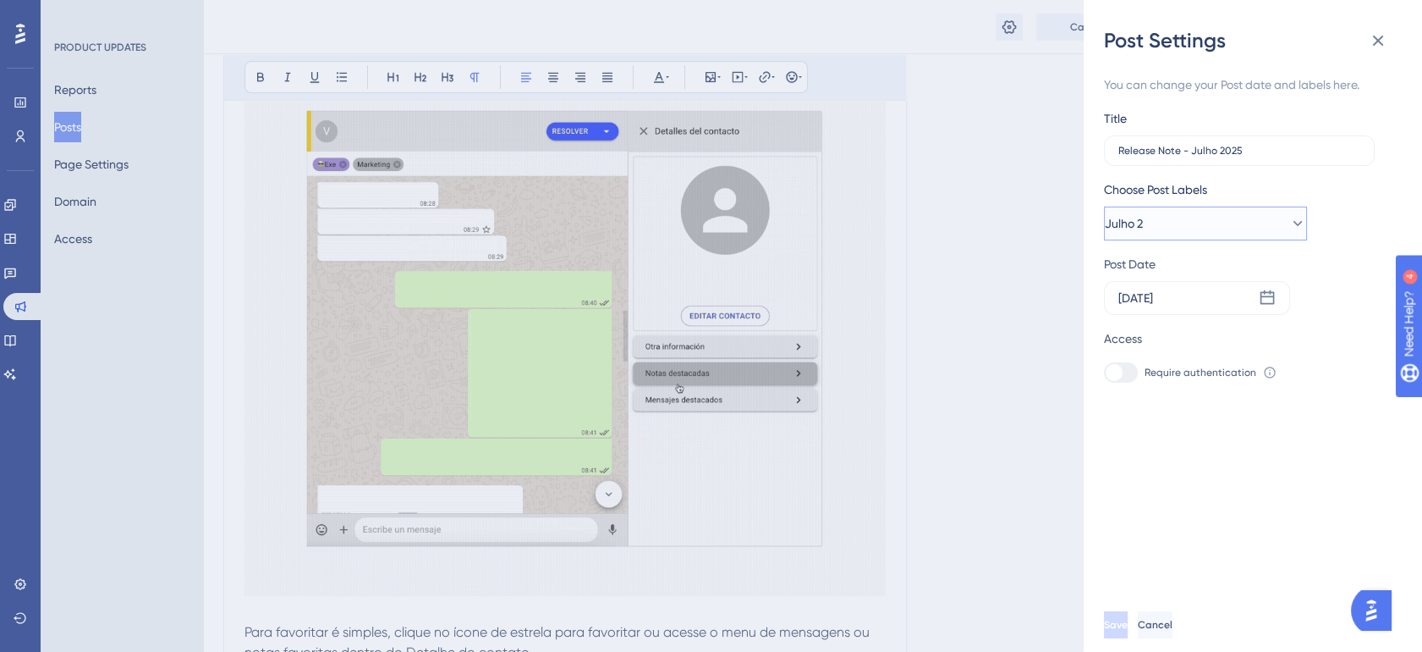
click at [1196, 216] on button "Julho 2" at bounding box center [1205, 223] width 203 height 34
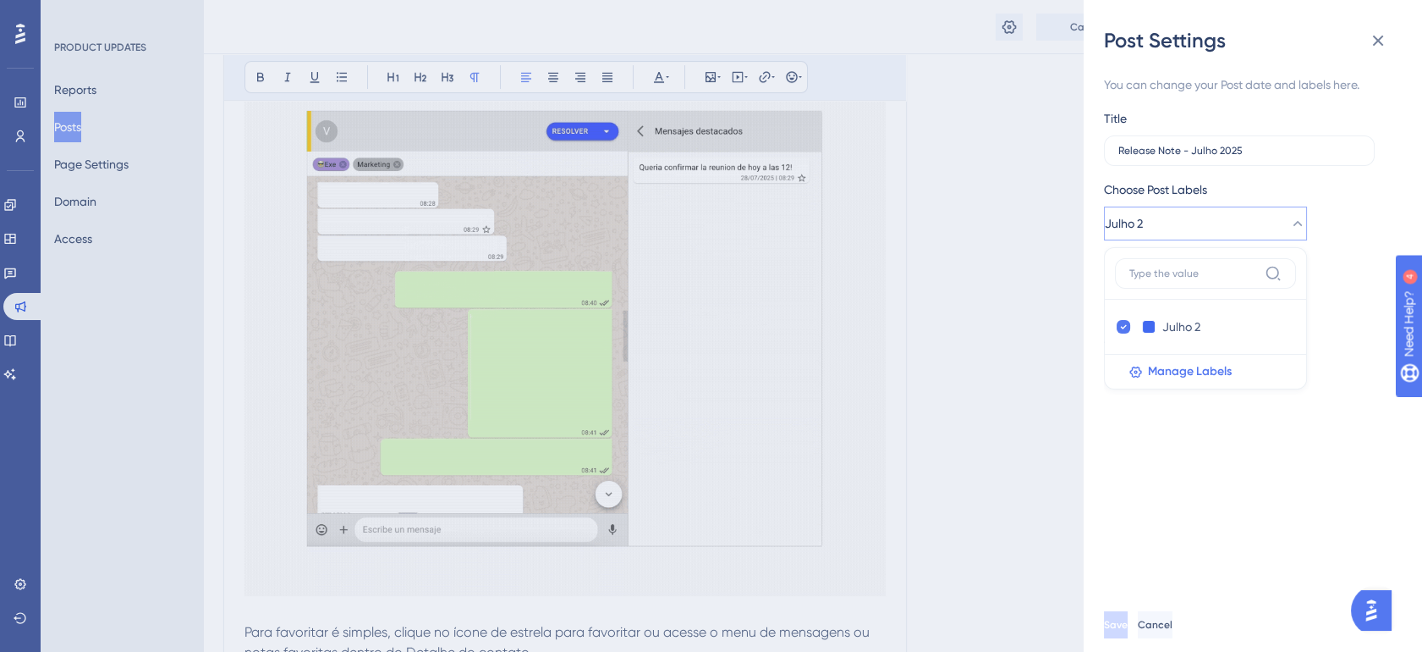
click at [1196, 216] on button "Julho 2" at bounding box center [1205, 223] width 203 height 34
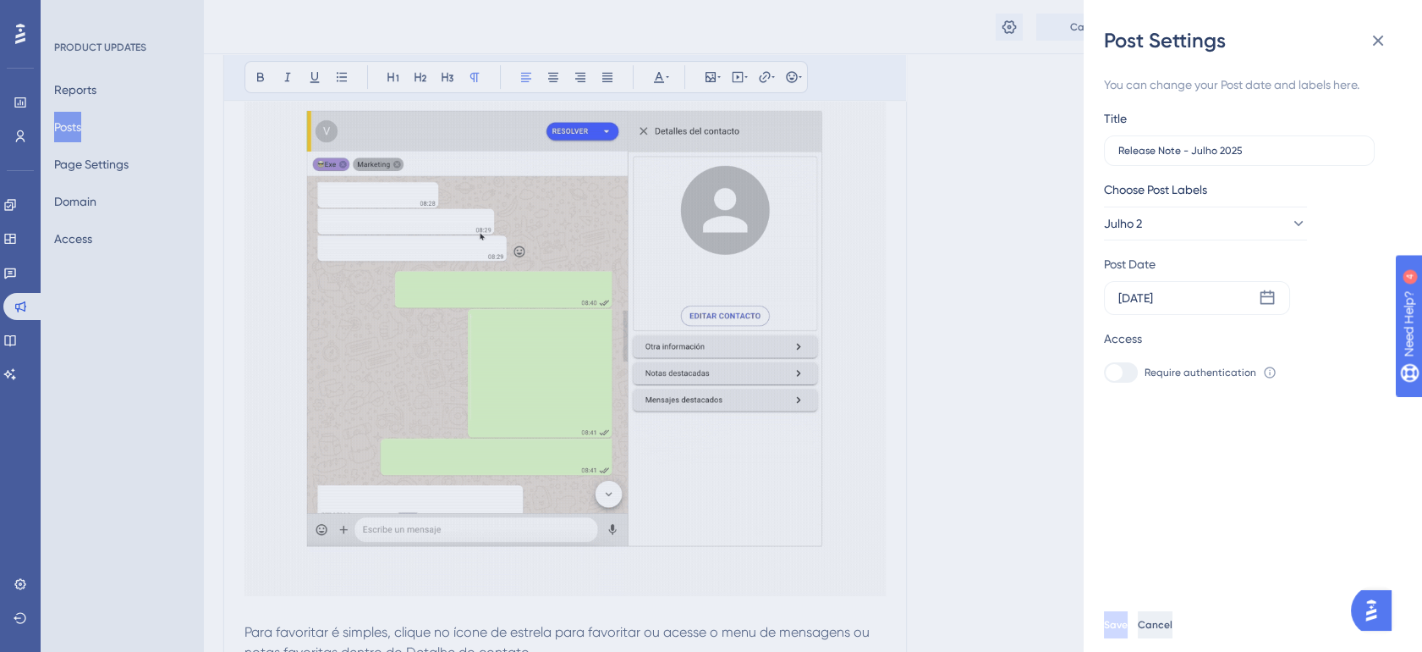
click at [1173, 631] on span "Cancel" at bounding box center [1155, 625] width 35 height 14
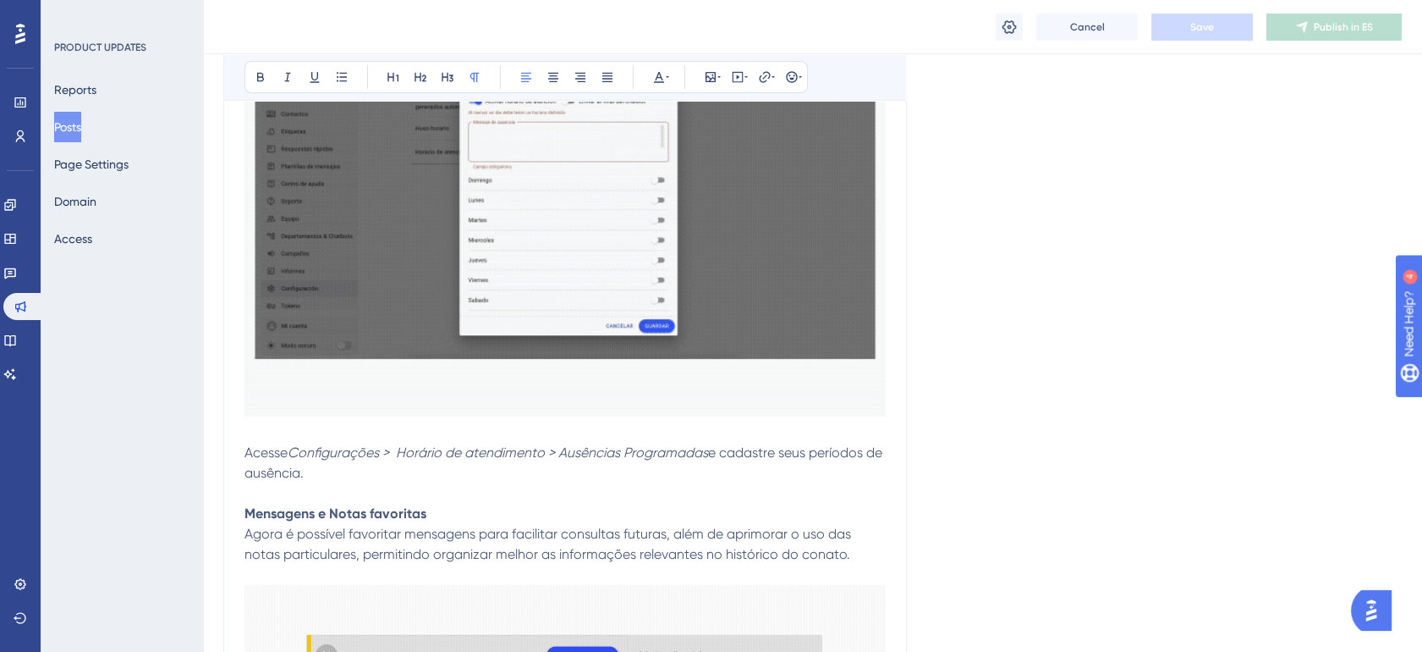
scroll to position [572, 0]
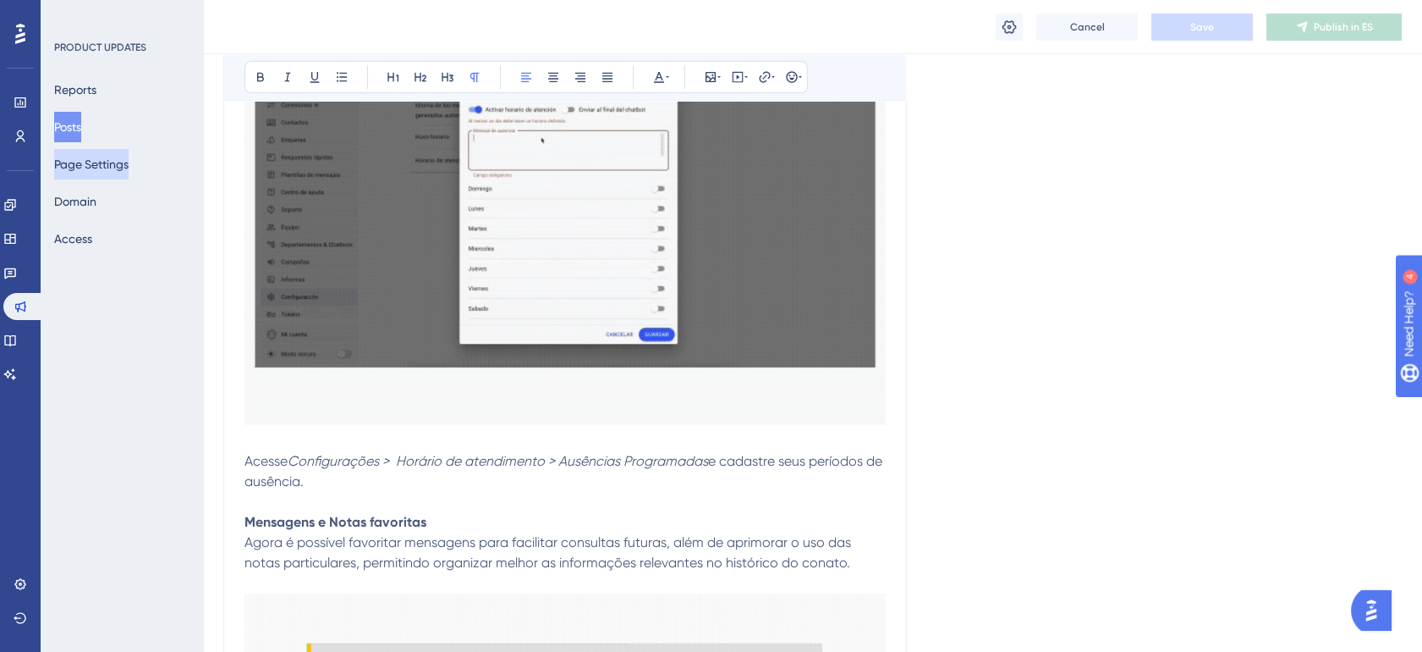
click at [125, 162] on button "Page Settings" at bounding box center [91, 164] width 74 height 30
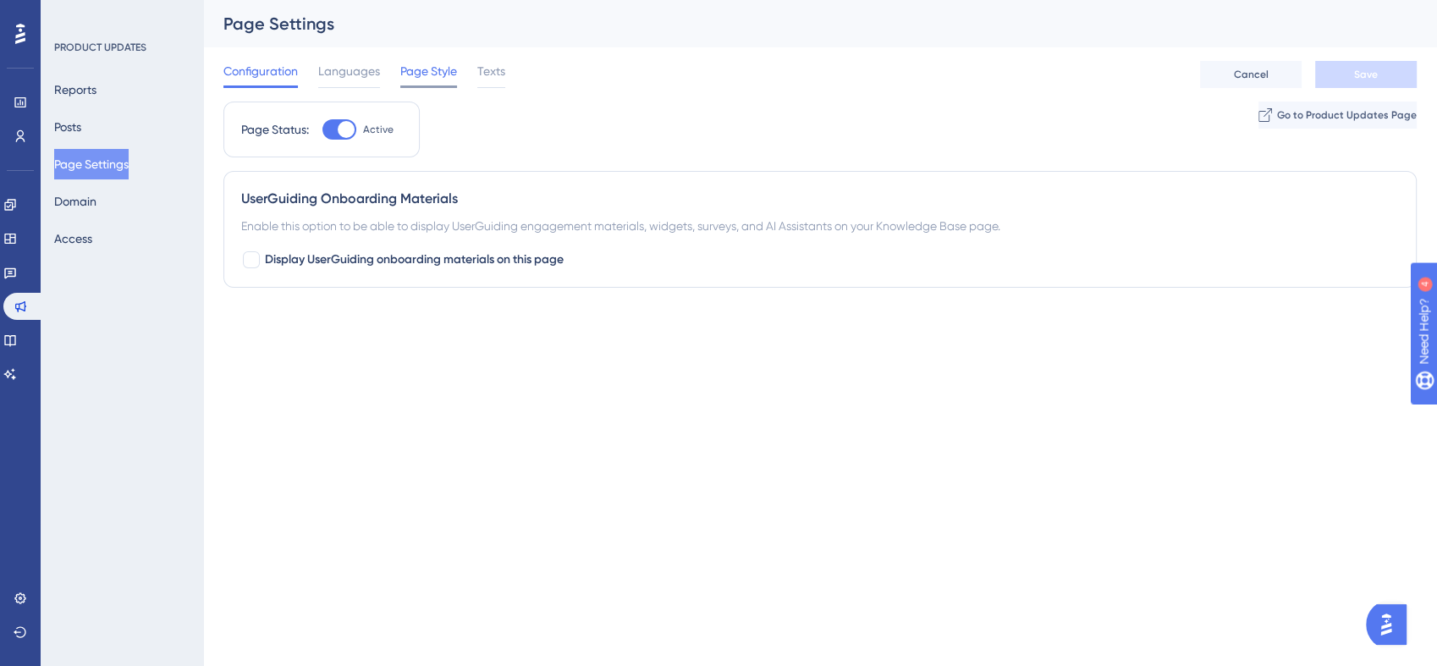
click at [440, 70] on span "Page Style" at bounding box center [428, 71] width 57 height 20
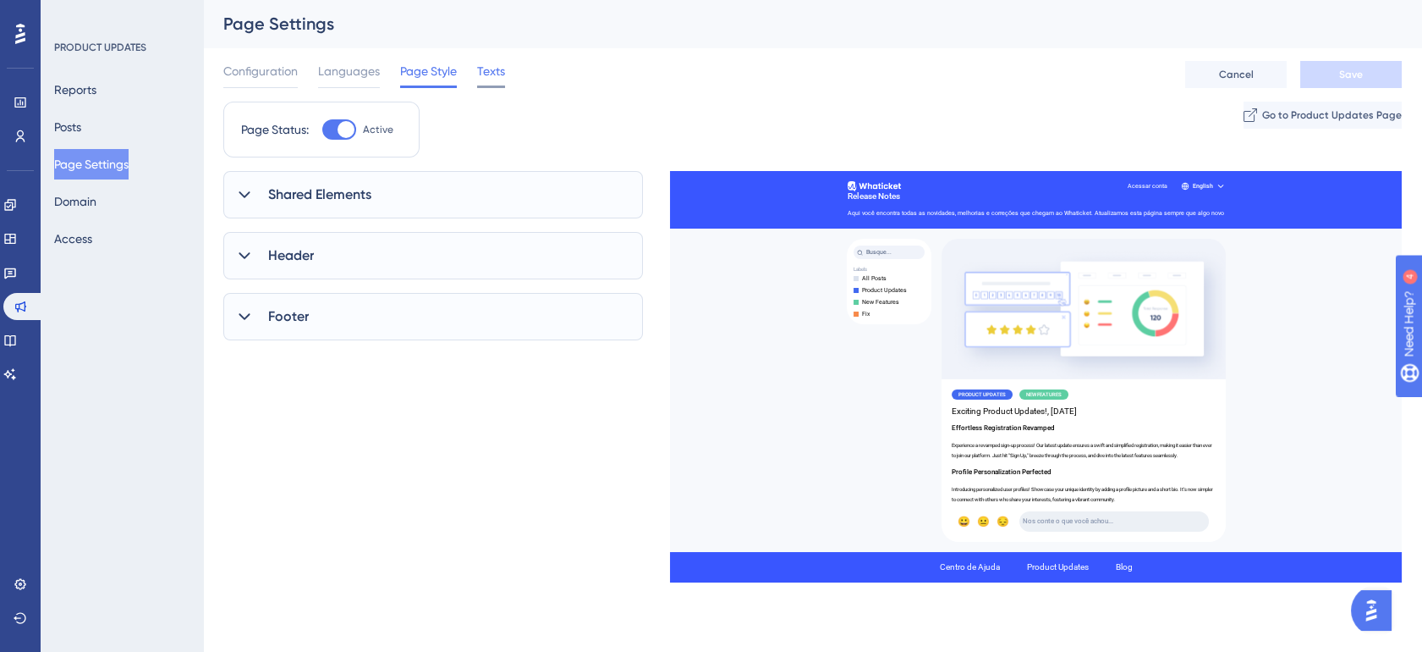
click at [494, 76] on span "Texts" at bounding box center [491, 71] width 28 height 20
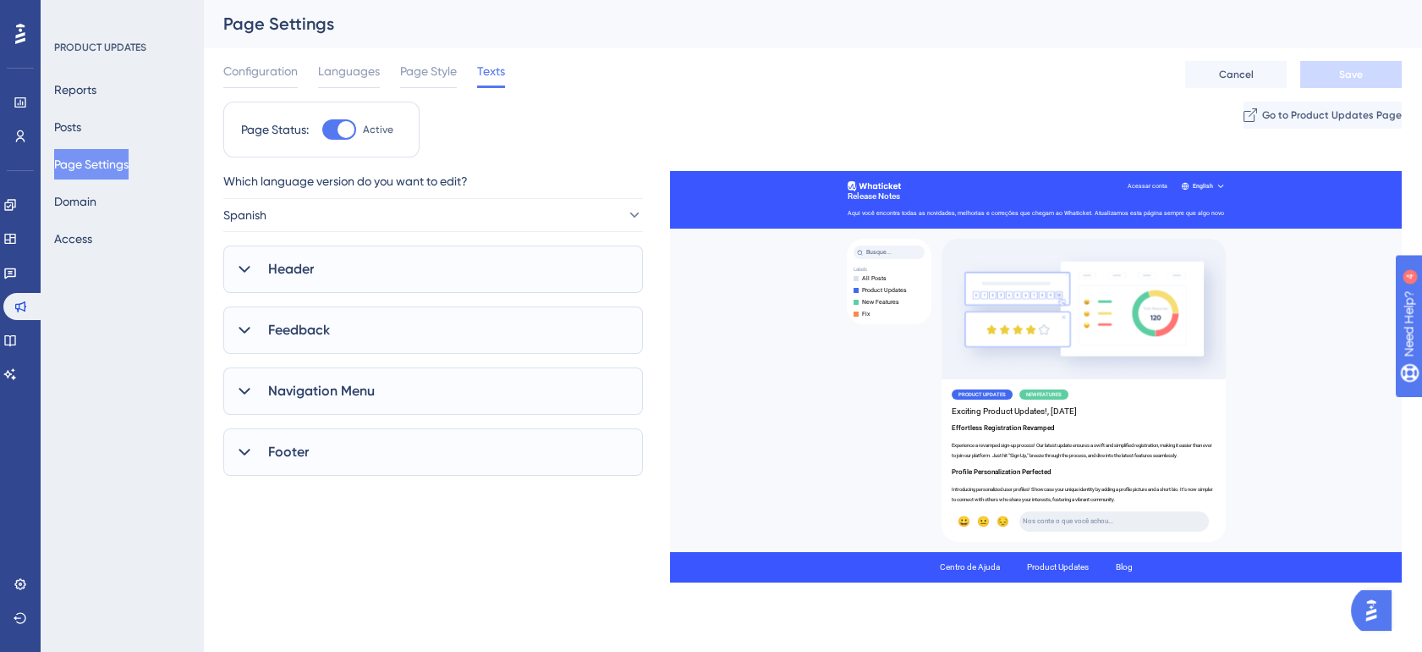
click at [359, 267] on div "Header" at bounding box center [433, 268] width 420 height 47
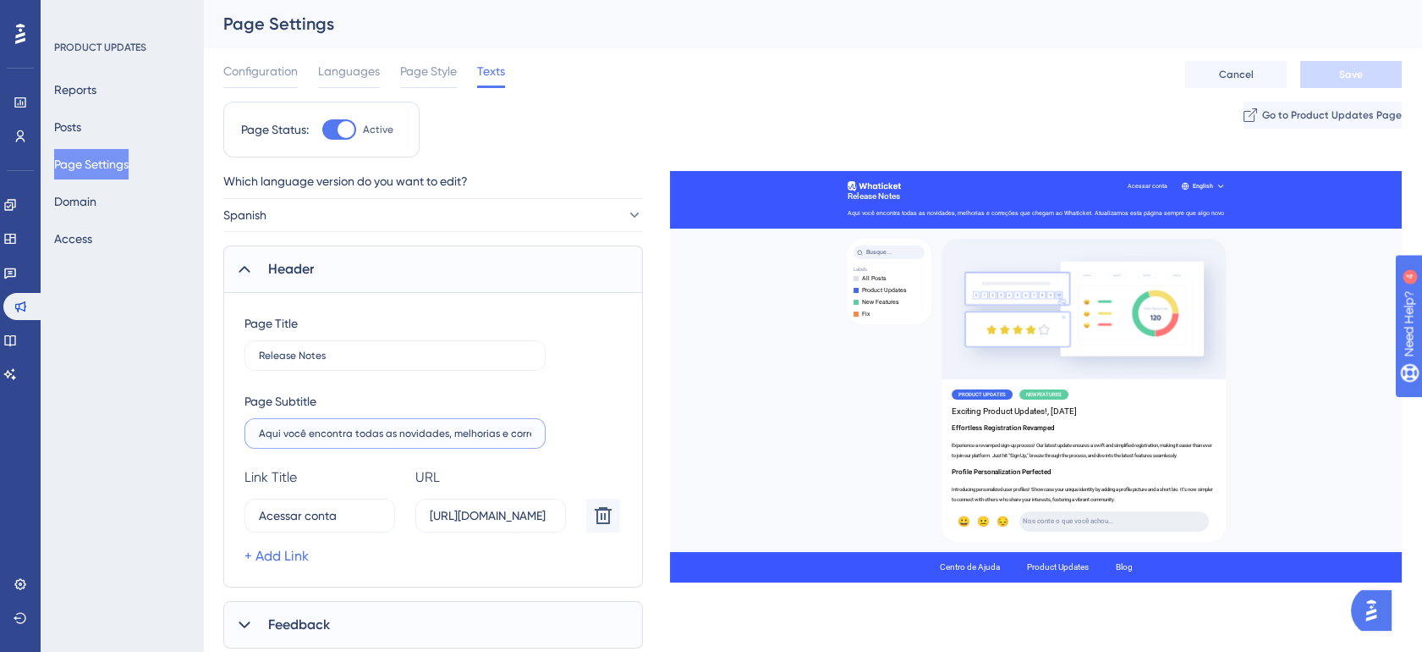
click at [481, 428] on input "Aqui você encontra todas as novidades, melhorias e correções que chegam ao What…" at bounding box center [395, 433] width 272 height 12
click at [481, 427] on input "Aqui você encontra todas as novidades, melhorias e correções que chegam ao What…" at bounding box center [395, 433] width 272 height 12
click at [491, 430] on input "Aqui você encontra todas as novidades, melhorias e correções que chegam ao What…" at bounding box center [395, 433] width 272 height 12
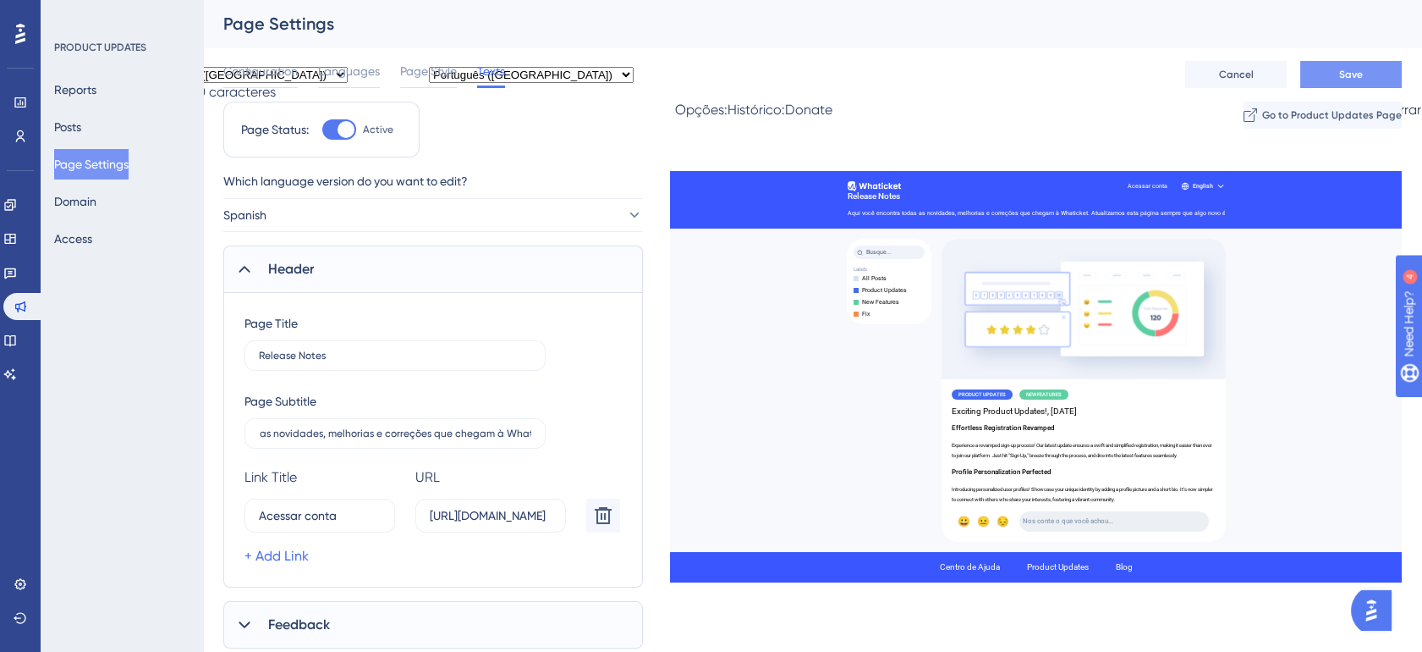
click at [1345, 74] on span "Save" at bounding box center [1351, 75] width 24 height 14
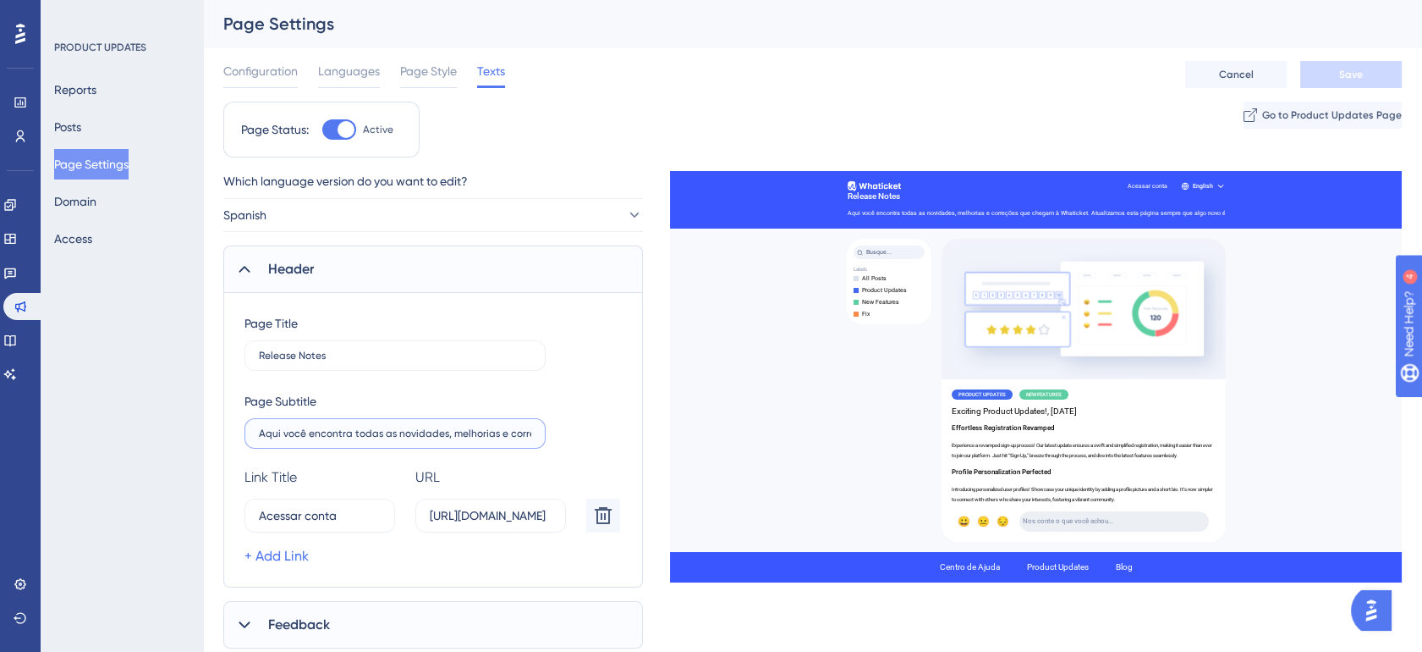
click at [479, 437] on input "Aqui você encontra todas as novidades, melhorias e correções que chegam à Whati…" at bounding box center [395, 433] width 272 height 12
click at [346, 434] on input "Aqui você encontra todas as novidades, melhorias e correções que chegam à Whati…" at bounding box center [395, 433] width 272 height 12
click at [532, 432] on label "Aqui você encontra todas as novidades, melhorias e correções que chegam à Whati…" at bounding box center [395, 433] width 301 height 30
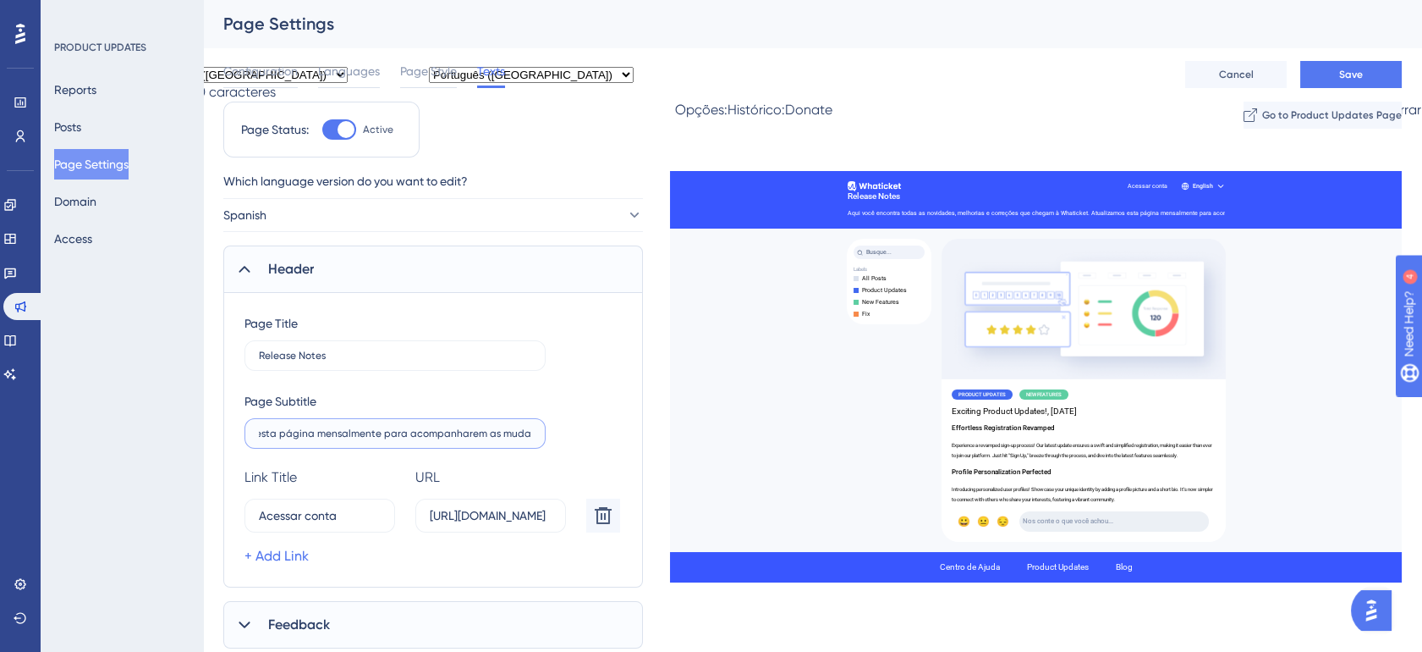
scroll to position [0, 498]
type input "Aqui você encontra todas as novidades, melhorias e correções que chegam à Whati…"
click at [1375, 74] on button "Save" at bounding box center [1351, 74] width 102 height 27
click at [96, 196] on button "Domain" at bounding box center [75, 201] width 42 height 30
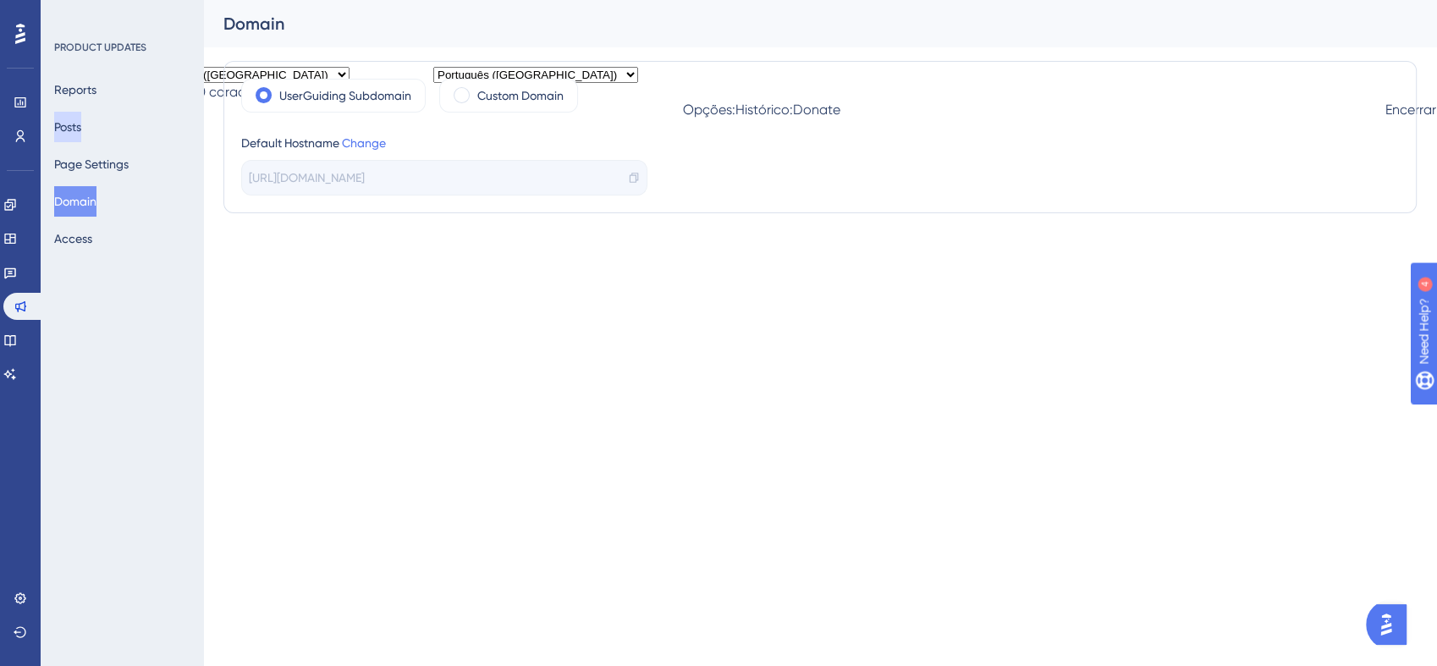
click at [81, 126] on button "Posts" at bounding box center [67, 127] width 27 height 30
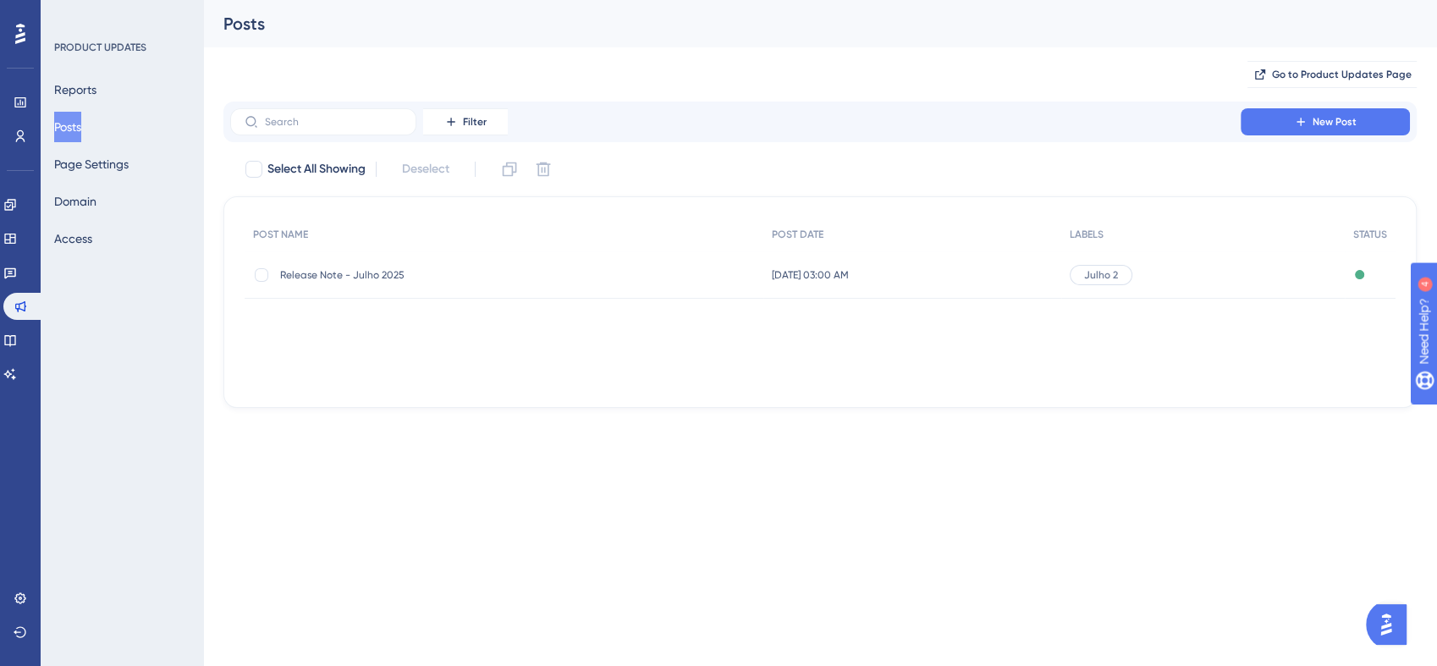
click at [423, 274] on span "Release Note - Julho 2025" at bounding box center [415, 275] width 271 height 14
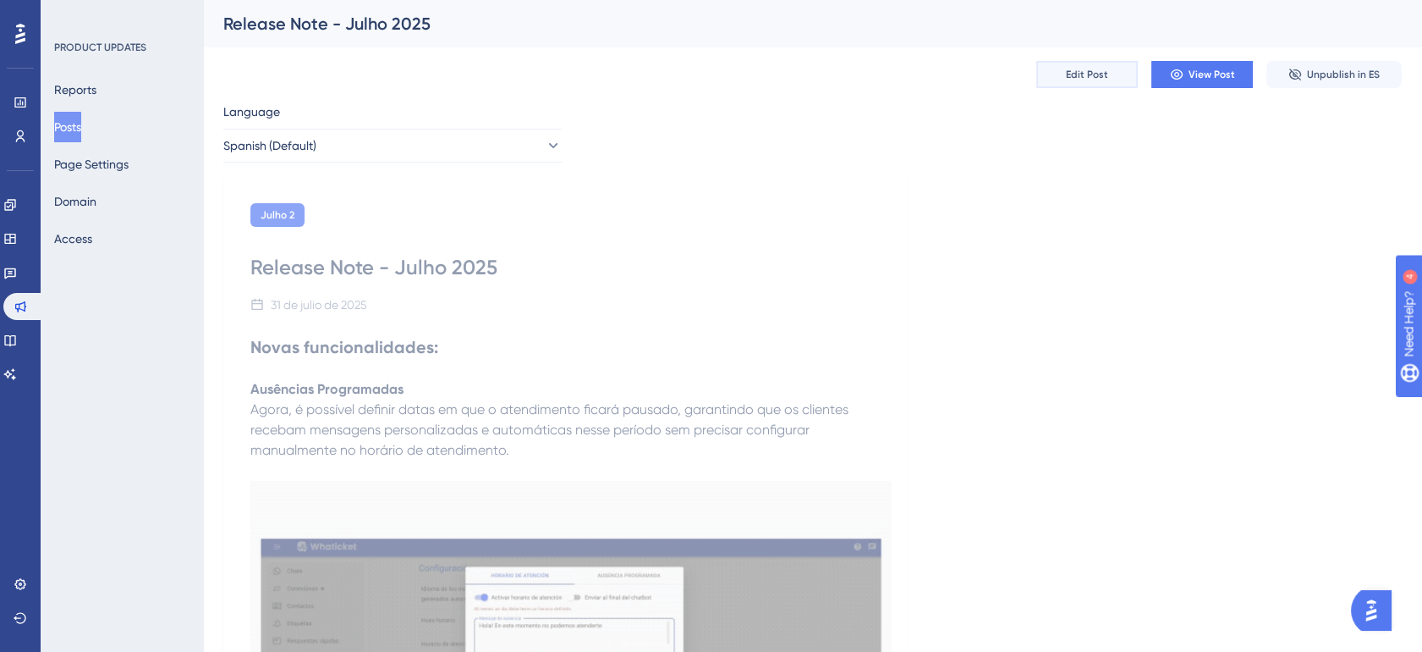
click at [1100, 71] on span "Edit Post" at bounding box center [1087, 75] width 42 height 14
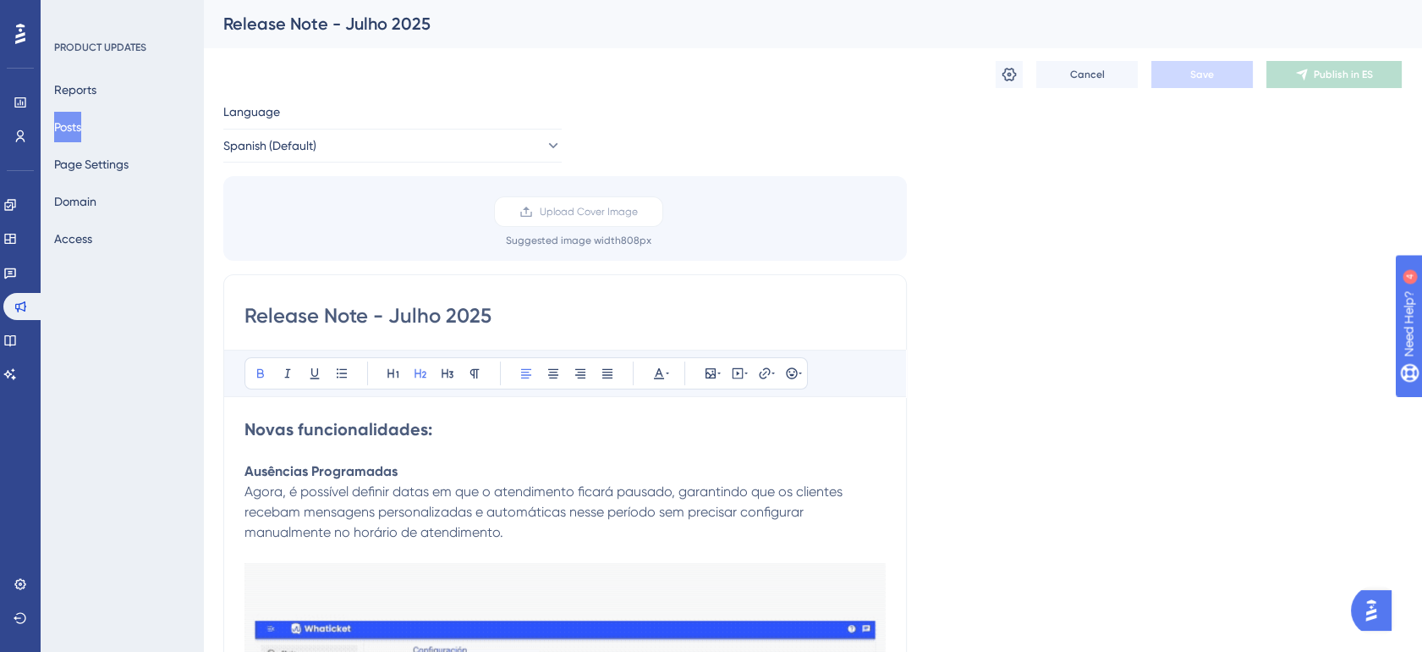
click at [314, 420] on strong "Novas funcionalidades:" at bounding box center [339, 429] width 188 height 20
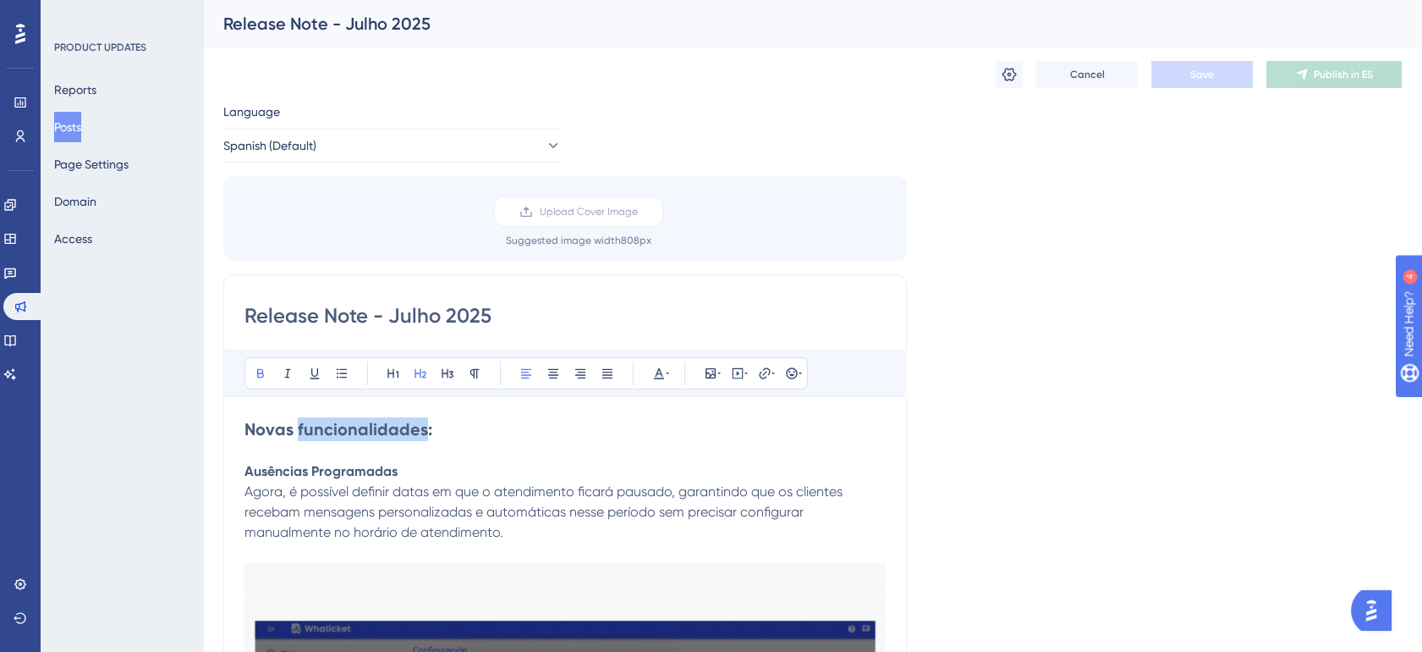
click at [314, 420] on strong "Novas funcionalidades:" at bounding box center [339, 429] width 188 height 20
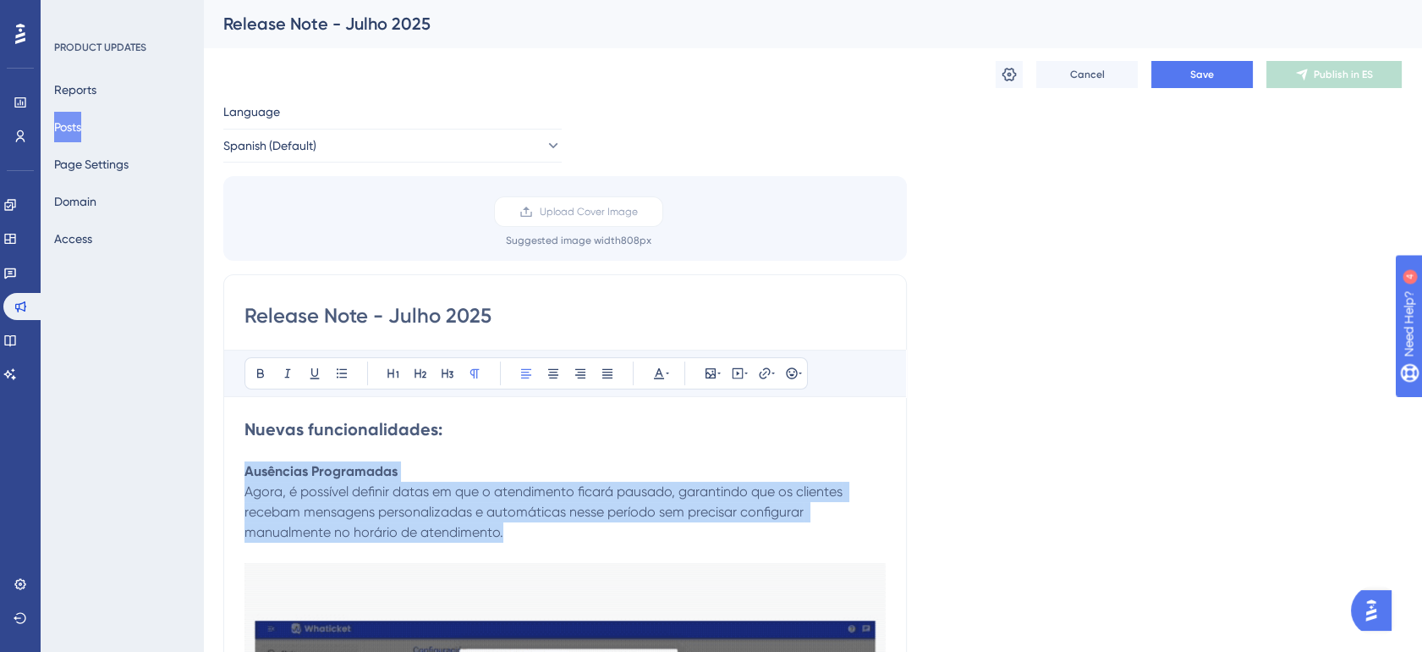
drag, startPoint x: 246, startPoint y: 468, endPoint x: 521, endPoint y: 531, distance: 282.0
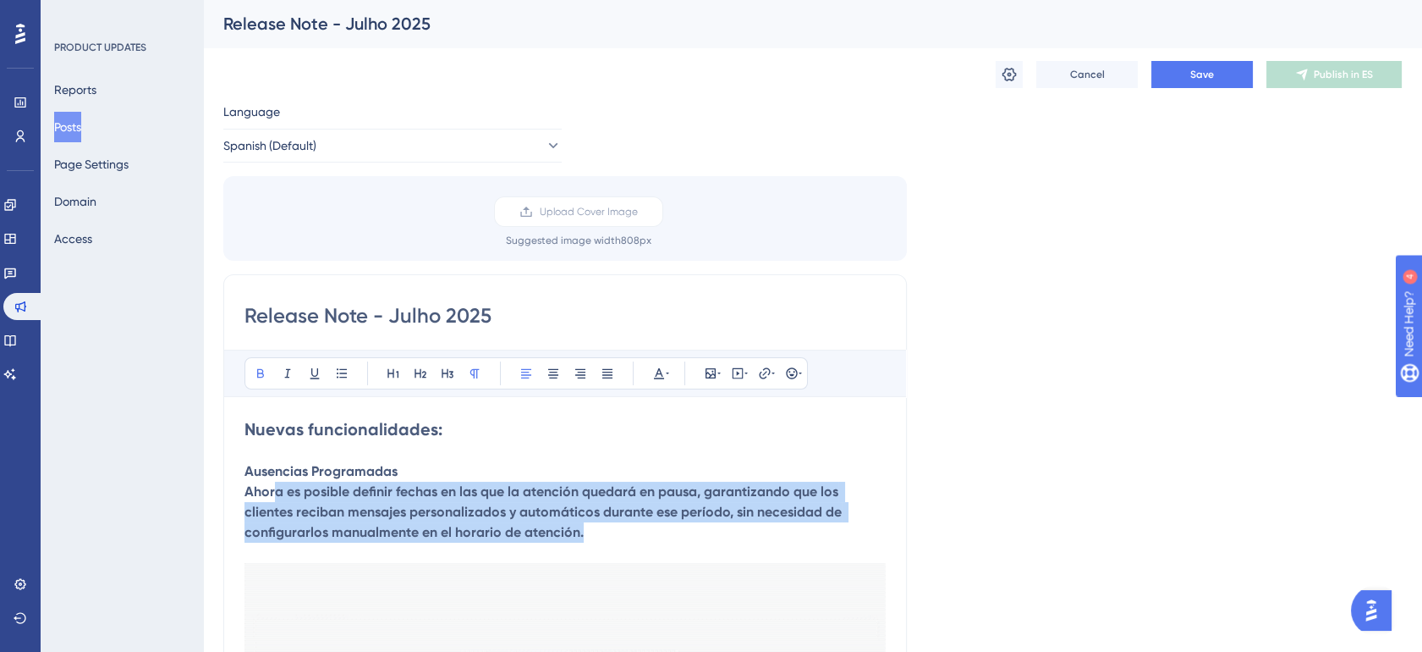
drag, startPoint x: 597, startPoint y: 535, endPoint x: 287, endPoint y: 492, distance: 313.4
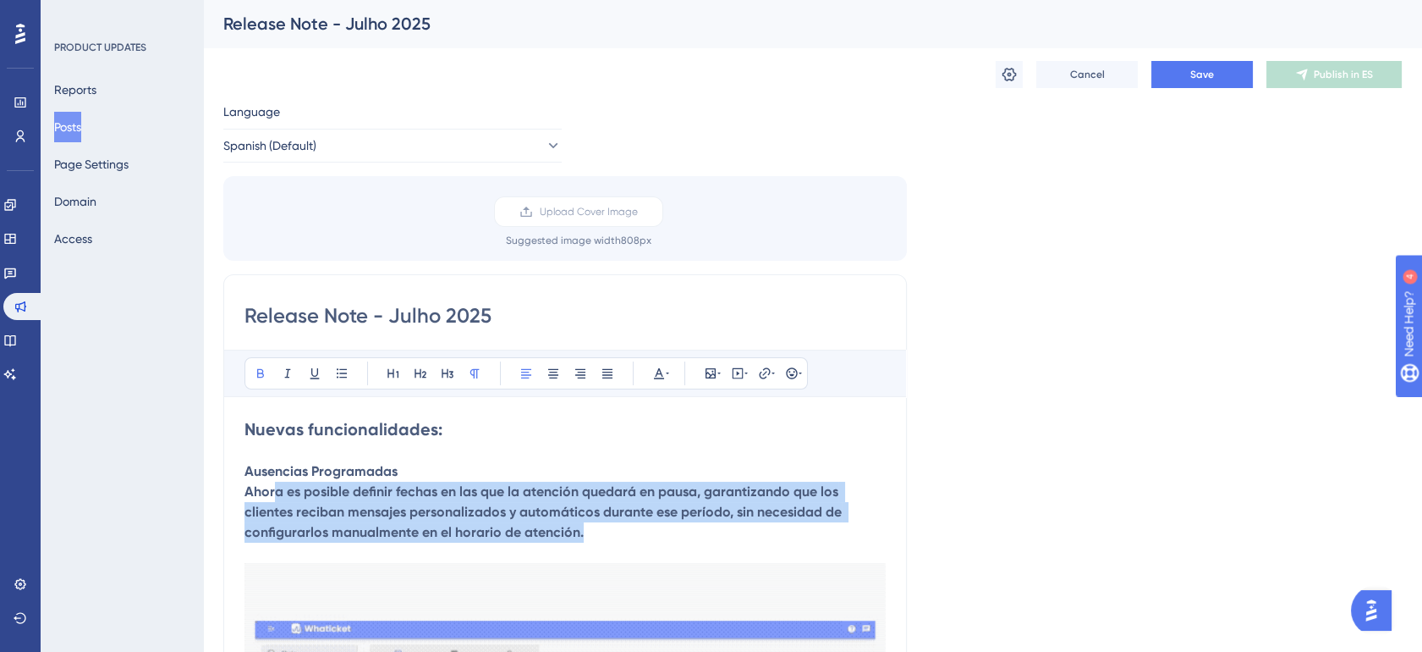
click at [245, 487] on p "Ausencias Programadas Ahora es posible definir fechas en las que la atención qu…" at bounding box center [565, 501] width 641 height 81
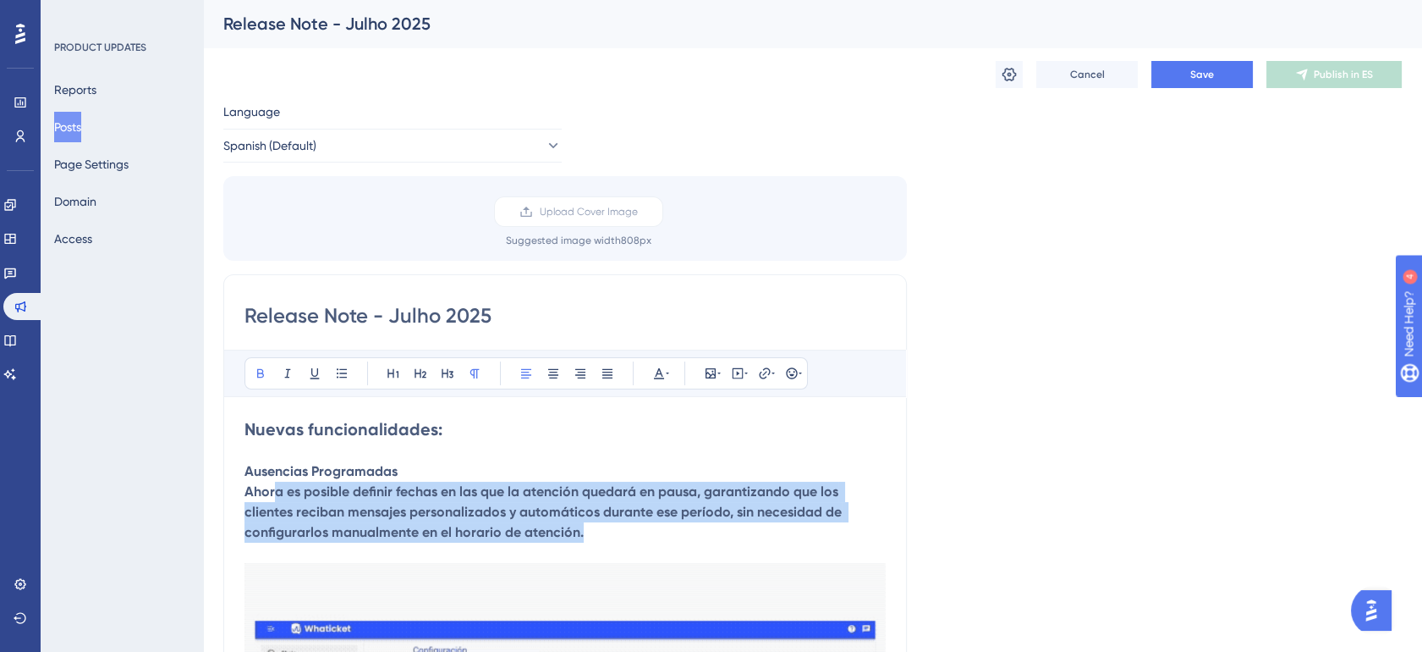
click at [264, 500] on strong "Ausencias Programadas Ahora es posible definir fechas en las que la atención qu…" at bounding box center [545, 501] width 601 height 77
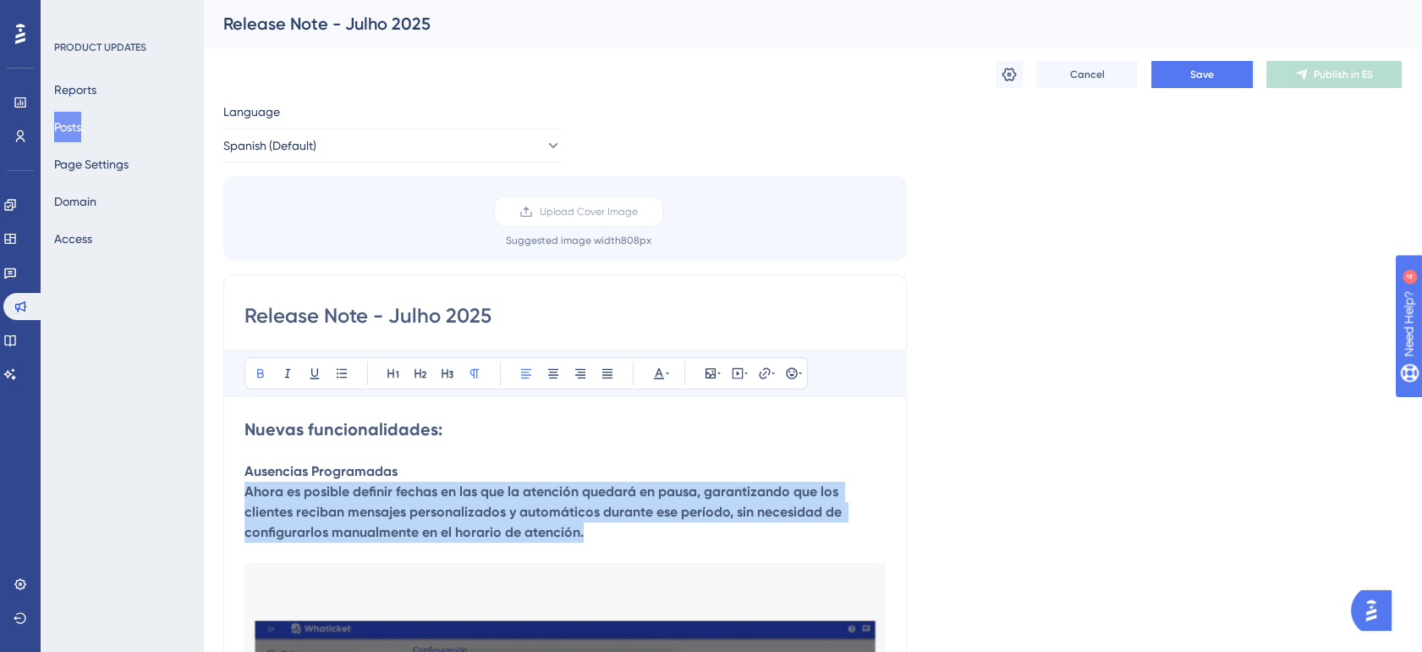
drag, startPoint x: 245, startPoint y: 492, endPoint x: 600, endPoint y: 536, distance: 358.1
click at [602, 542] on p "Ausencias Programadas Ahora es posible definir fechas en las que la atención qu…" at bounding box center [565, 501] width 641 height 81
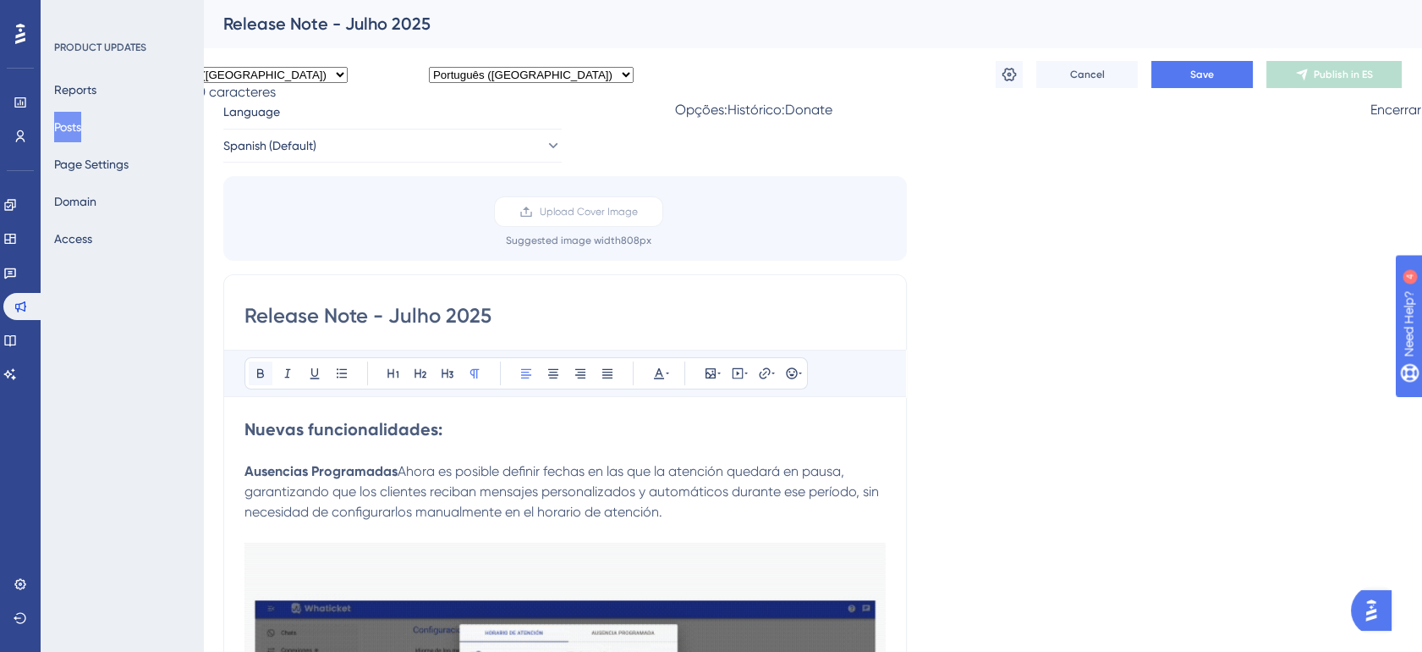
click at [259, 372] on icon at bounding box center [260, 373] width 7 height 9
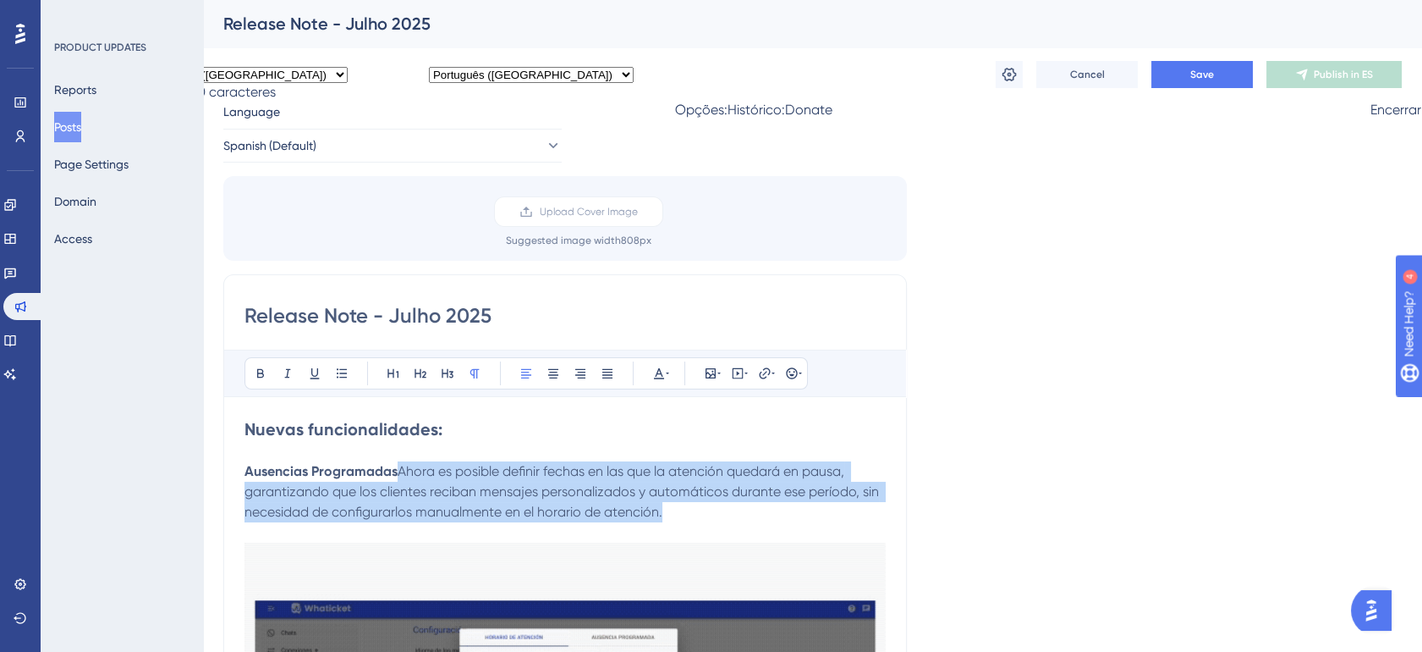
click at [516, 522] on p "Ausencias Programadas Ahora es posible definir fechas en las que la atención qu…" at bounding box center [565, 491] width 641 height 61
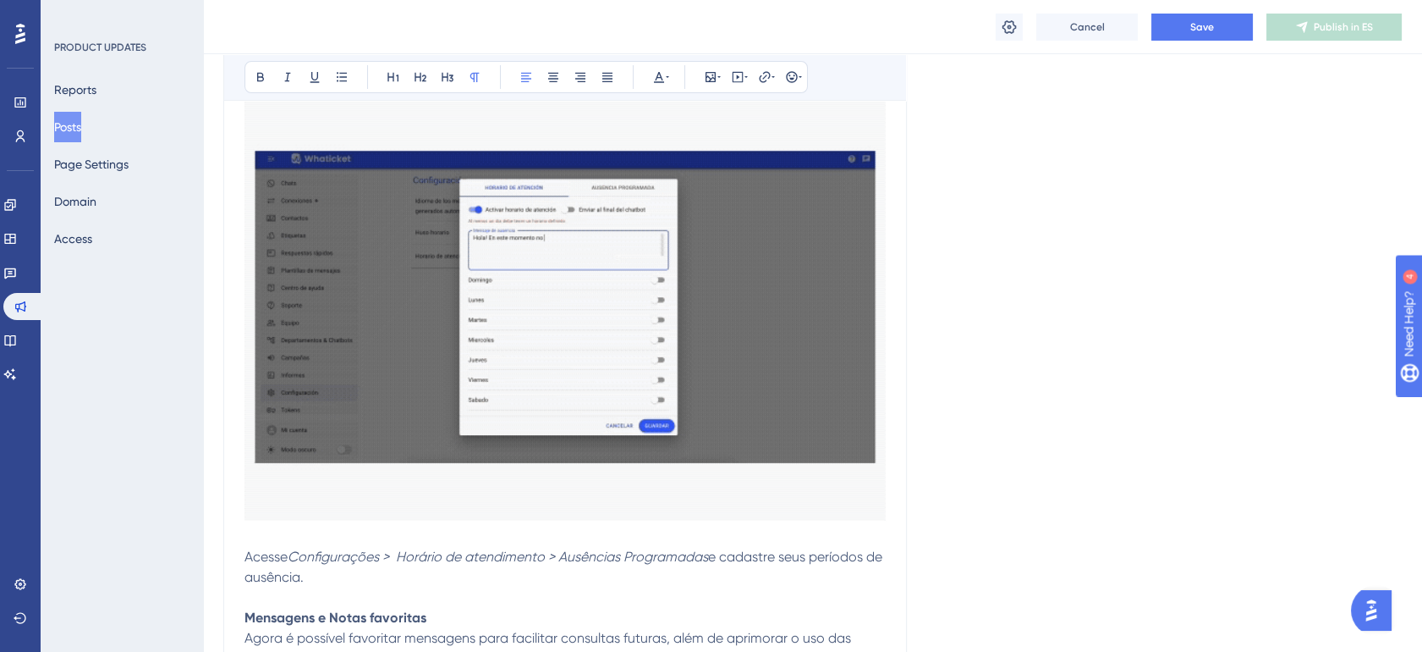
scroll to position [564, 0]
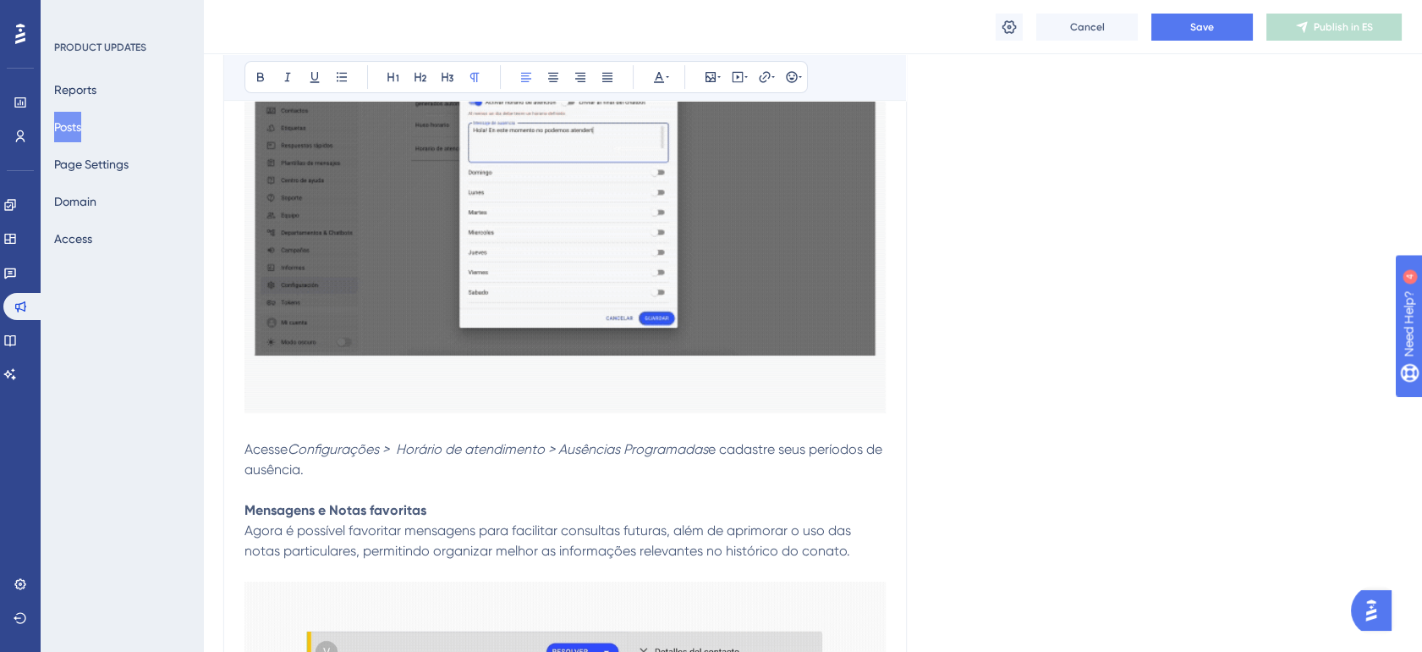
click at [313, 457] on em "Configurações > Horário de atendimento > Ausências Programadas" at bounding box center [498, 449] width 421 height 16
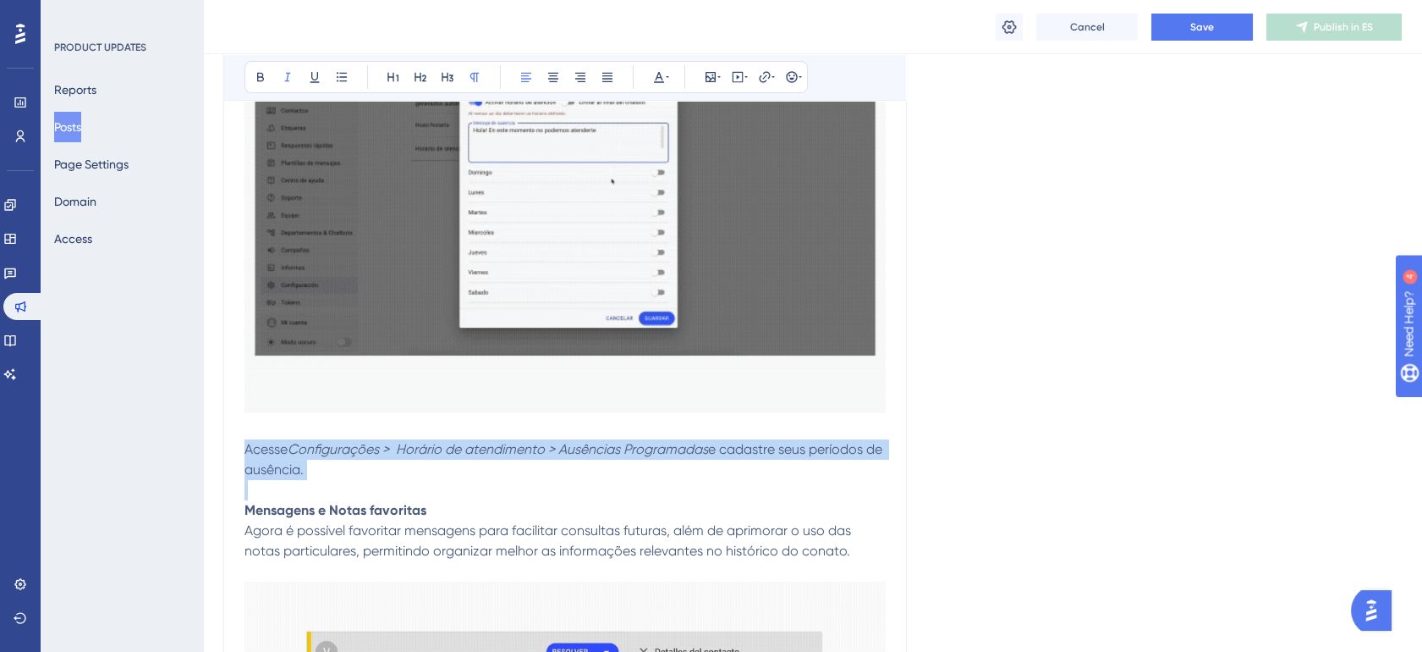
click at [313, 457] on em "Configurações > Horário de atendimento > Ausências Programadas" at bounding box center [498, 449] width 421 height 16
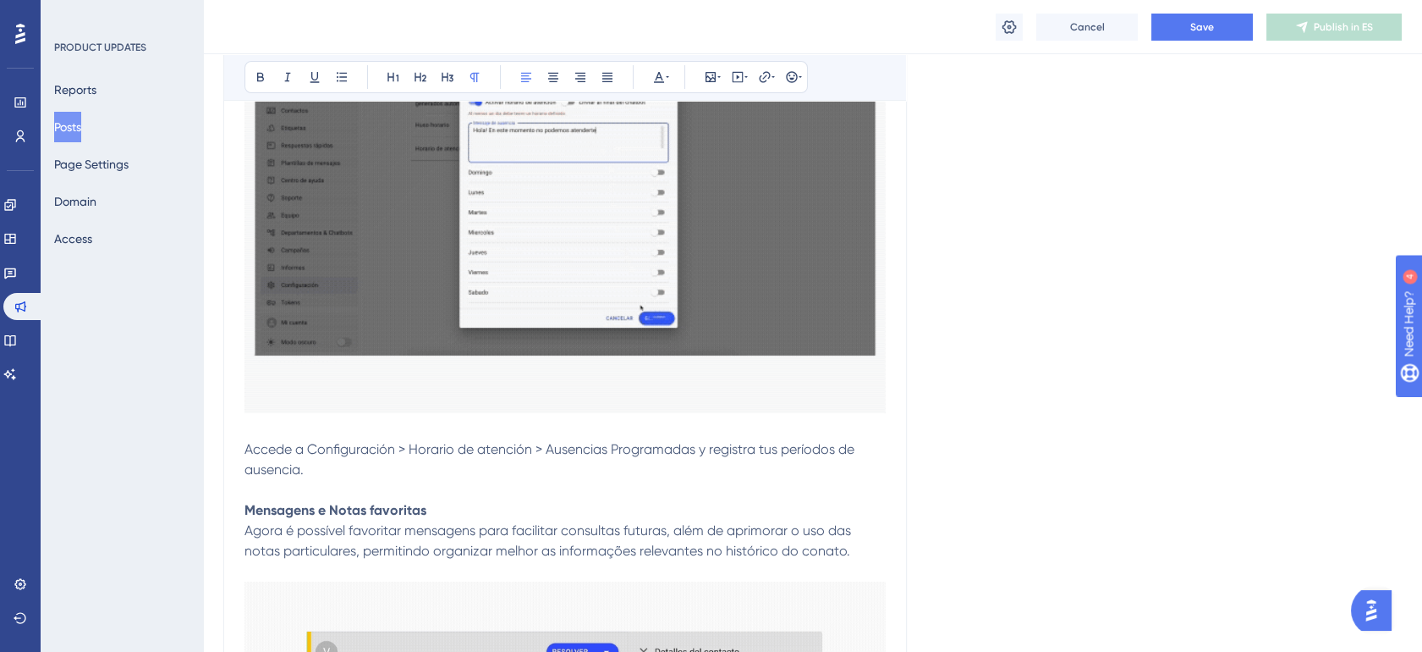
click at [313, 473] on span "Accede a Configuración > Horario de atención > Ausencias Programadas y registra…" at bounding box center [551, 459] width 613 height 36
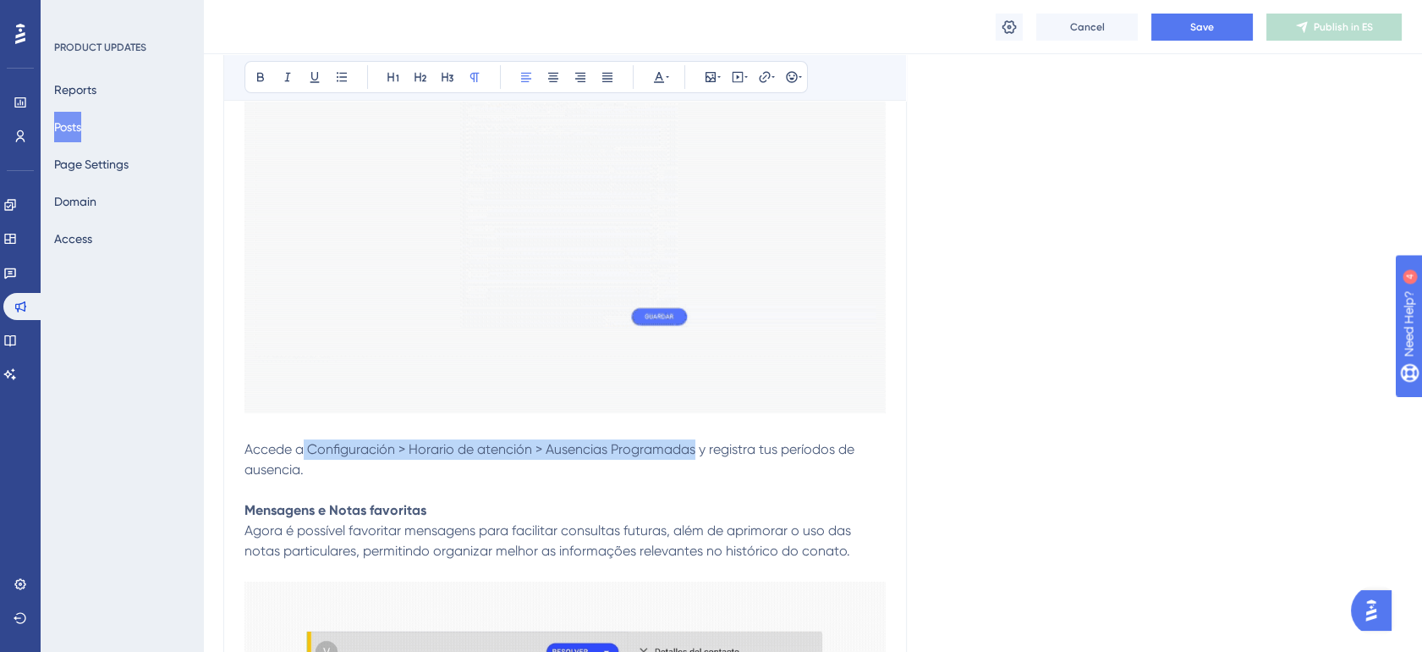
drag, startPoint x: 305, startPoint y: 470, endPoint x: 695, endPoint y: 464, distance: 390.1
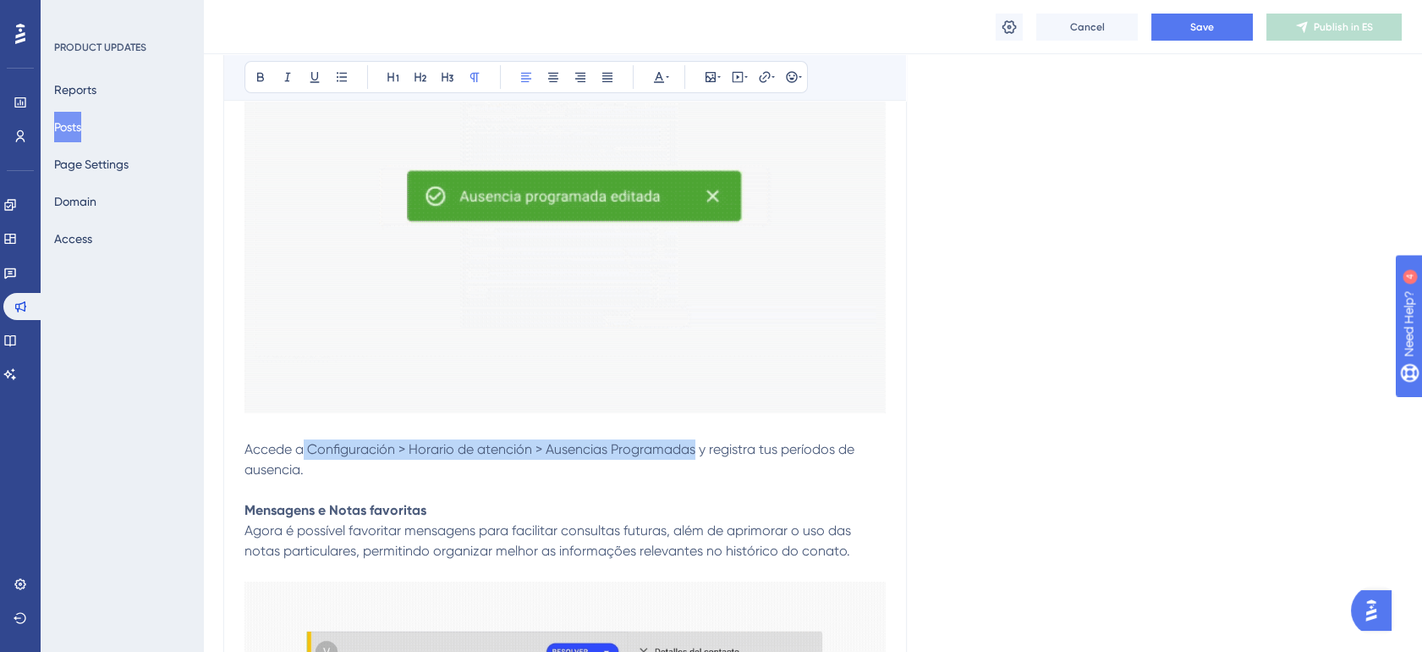
click at [695, 464] on span "Accede a Configuración > Horario de atención > Ausencias Programadas y registra…" at bounding box center [551, 459] width 613 height 36
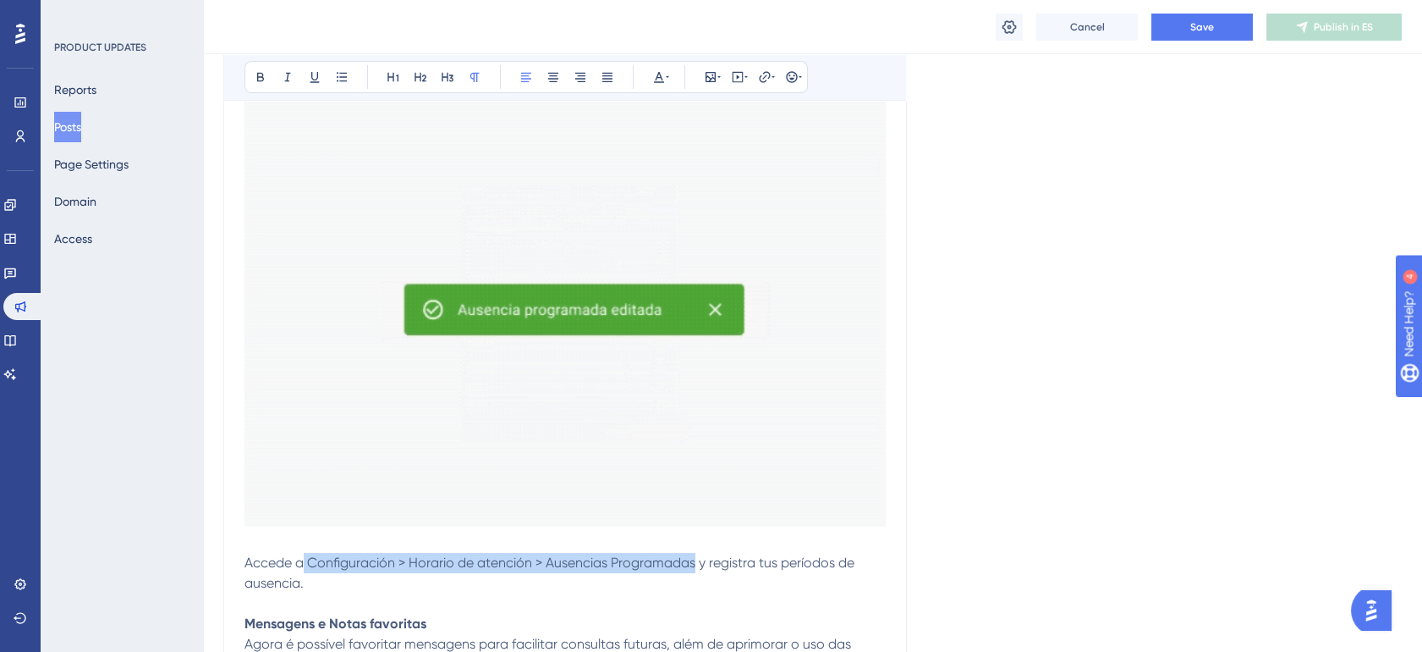
scroll to position [438, 0]
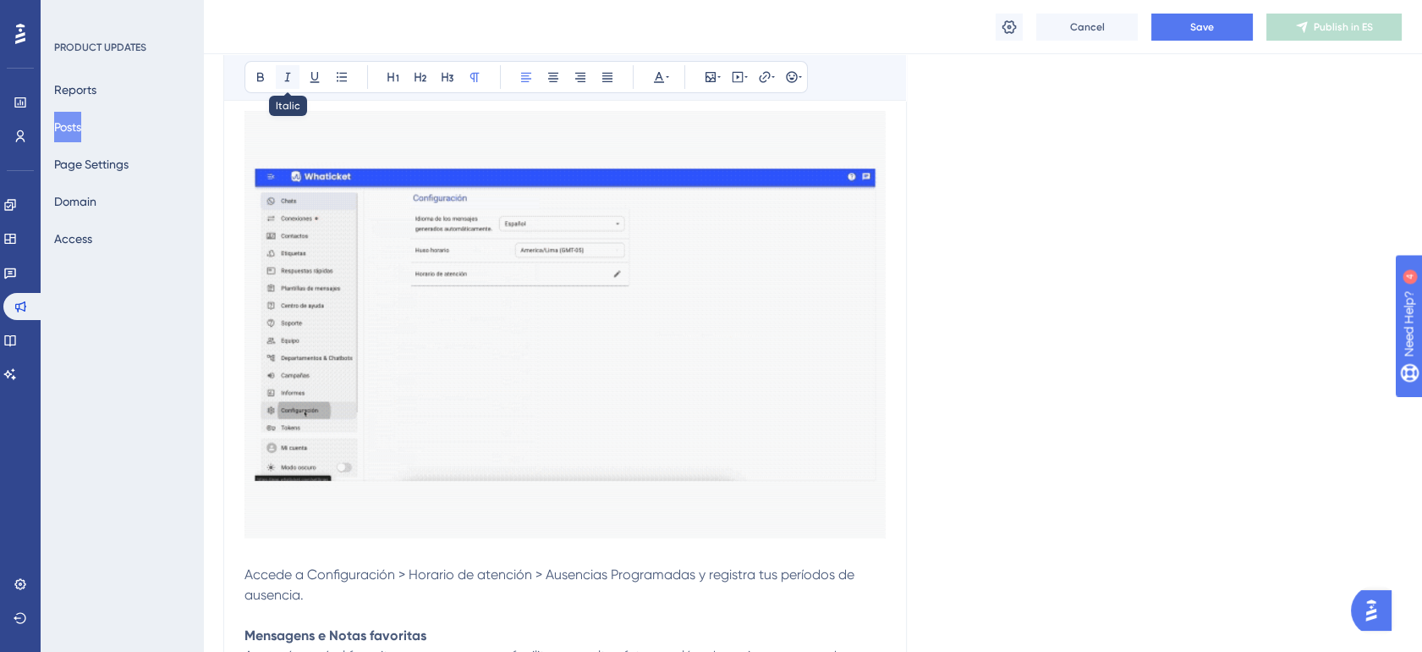
click at [281, 73] on icon at bounding box center [288, 77] width 14 height 14
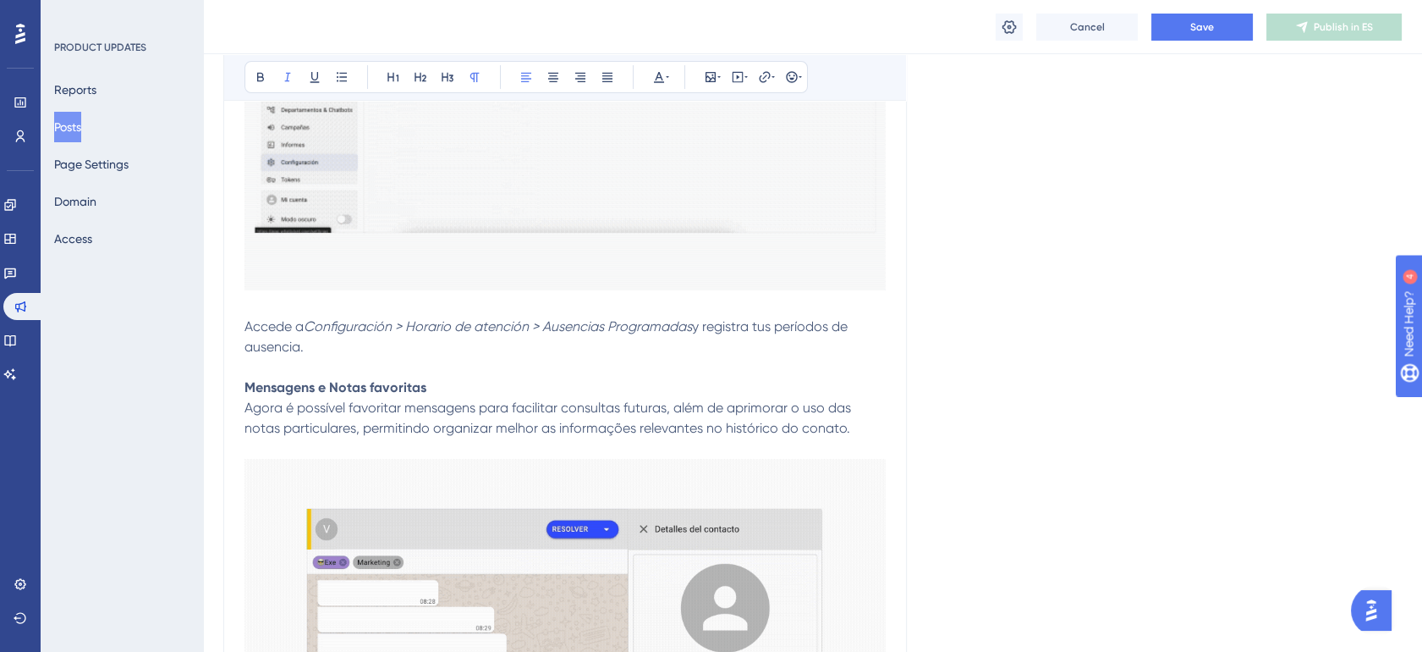
scroll to position [690, 0]
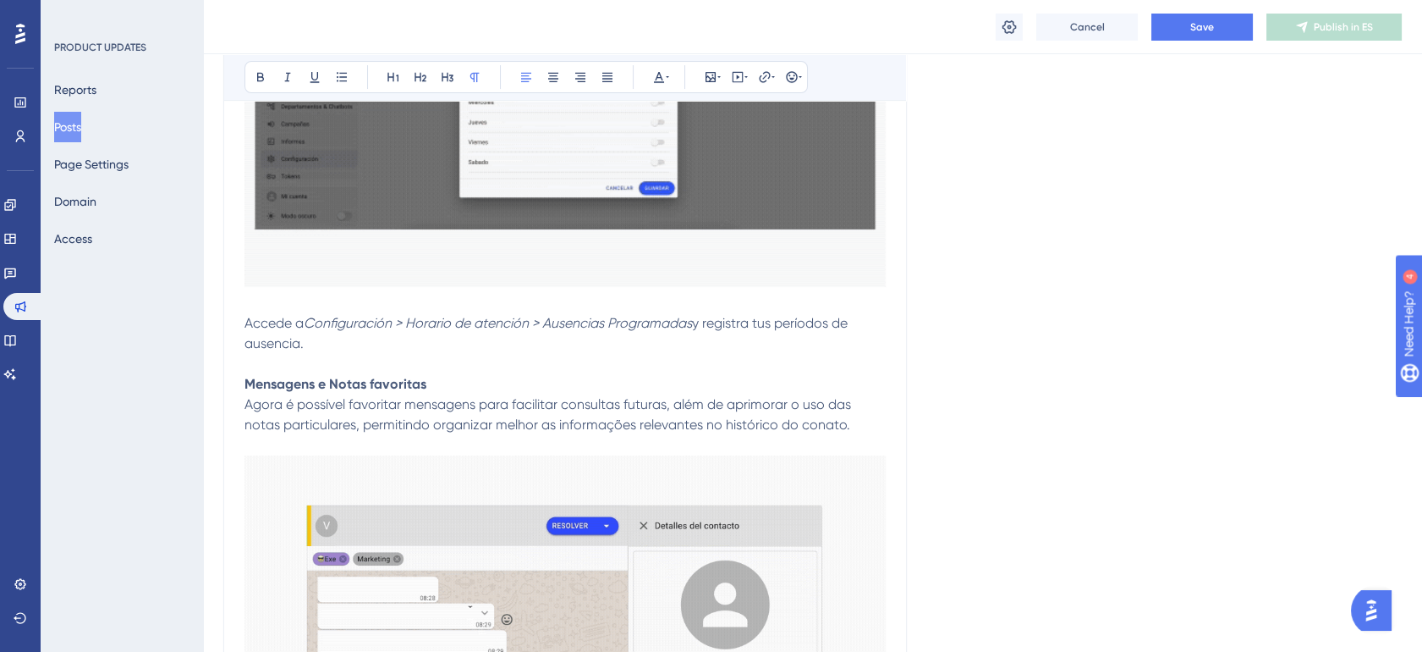
click at [321, 432] on span "Agora é possível favoritar mensagens para facilitar consultas futuras, além de …" at bounding box center [550, 414] width 610 height 36
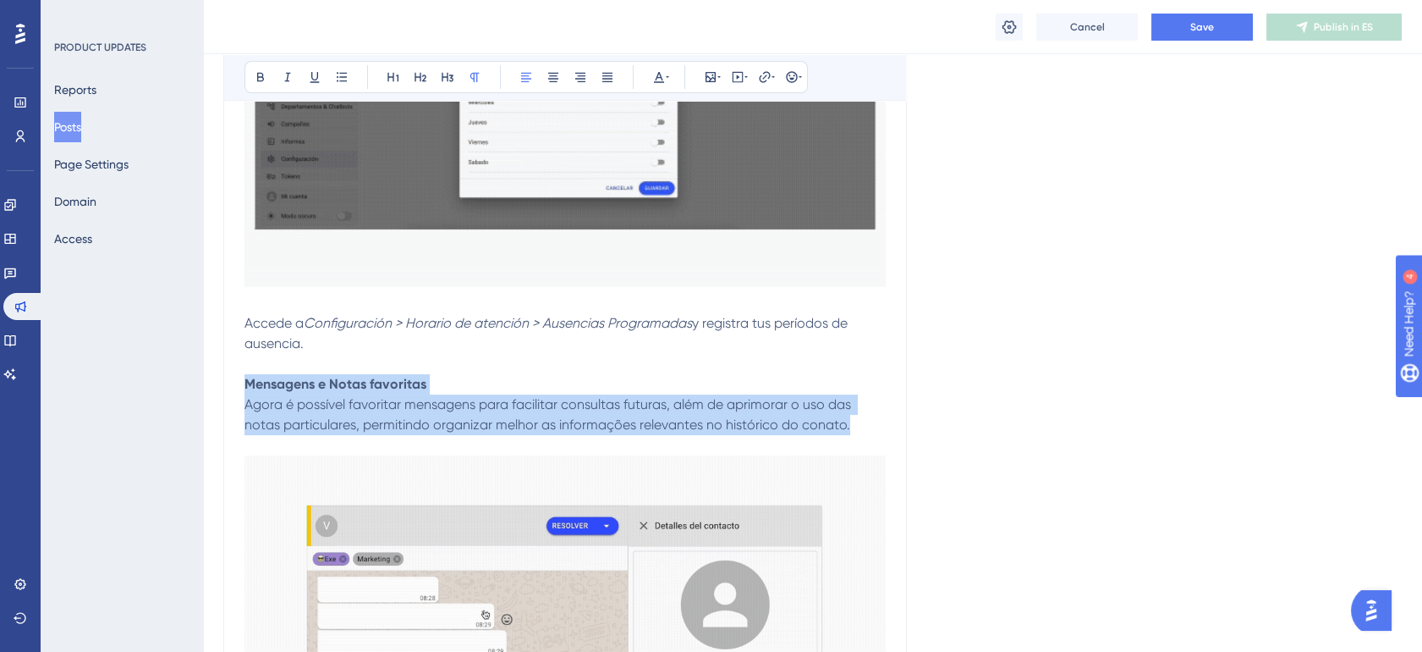
drag, startPoint x: 246, startPoint y: 404, endPoint x: 868, endPoint y: 444, distance: 623.2
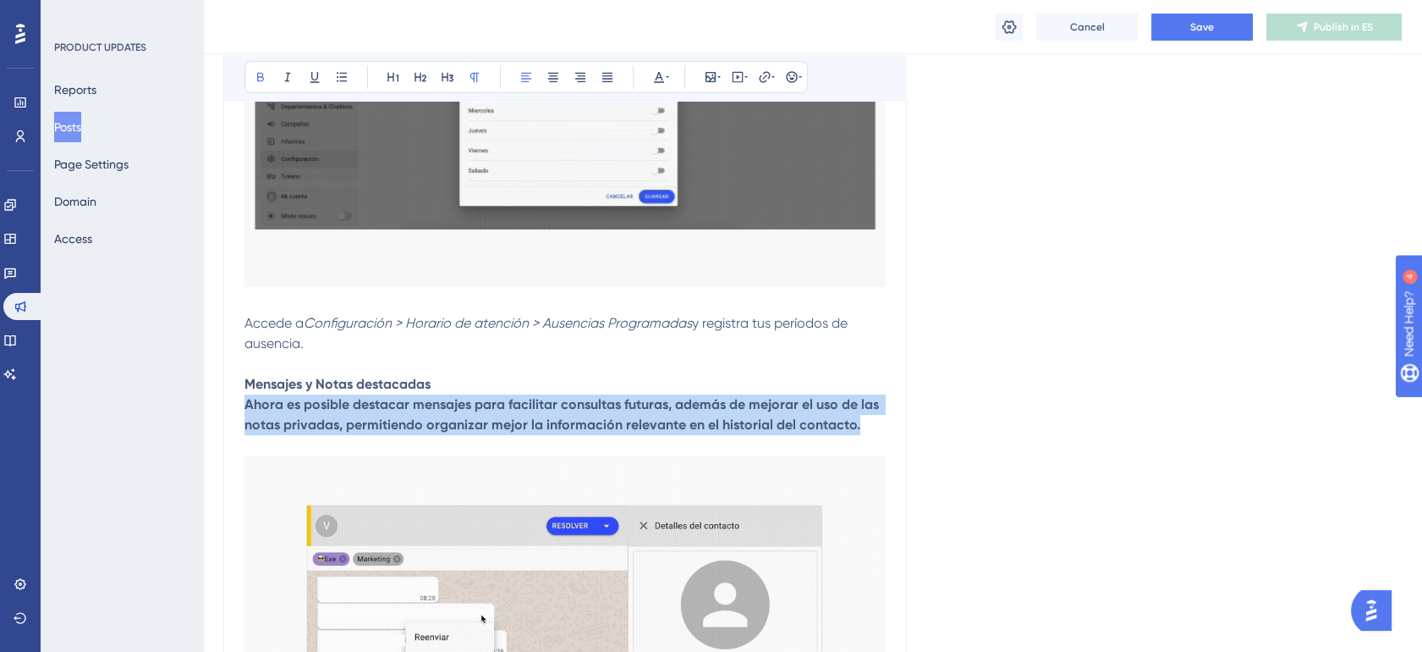
drag, startPoint x: 245, startPoint y: 426, endPoint x: 884, endPoint y: 448, distance: 640.0
click at [884, 435] on p "Mensajes y Notas destacadas Ahora es posible destacar mensajes para facilitar c…" at bounding box center [565, 404] width 641 height 61
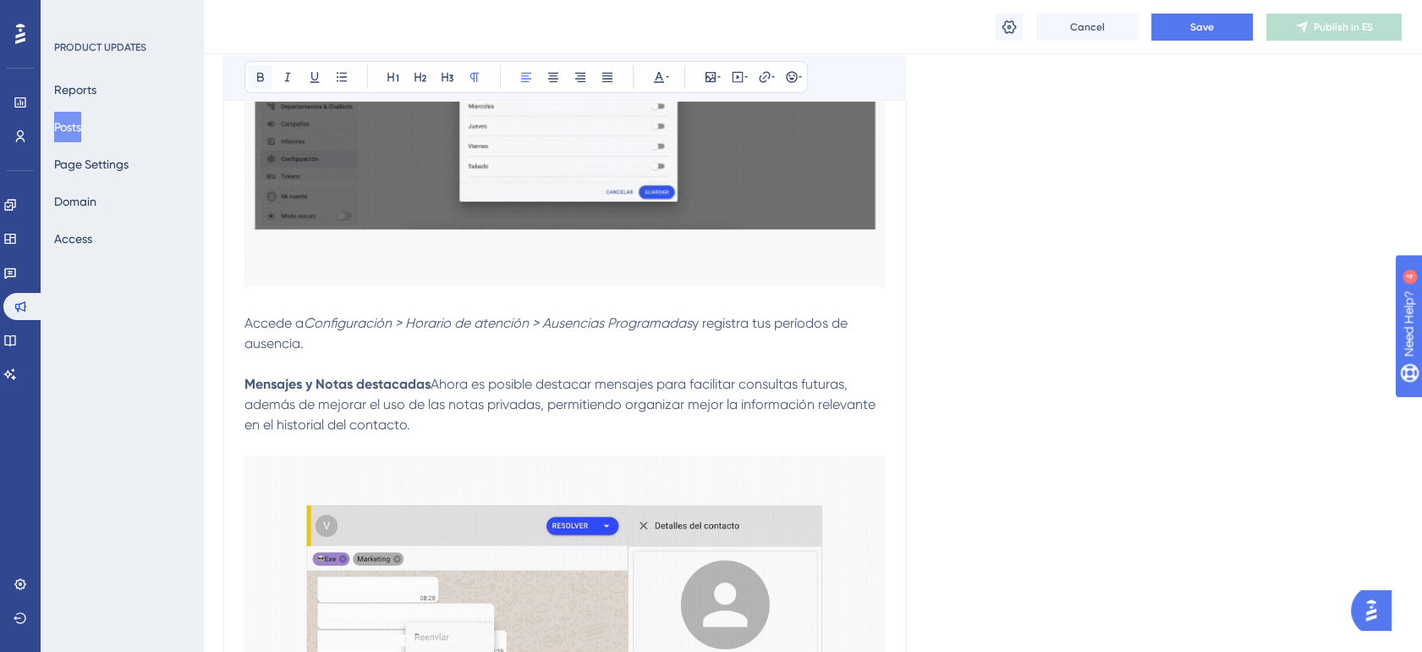
click at [261, 78] on icon at bounding box center [261, 77] width 14 height 14
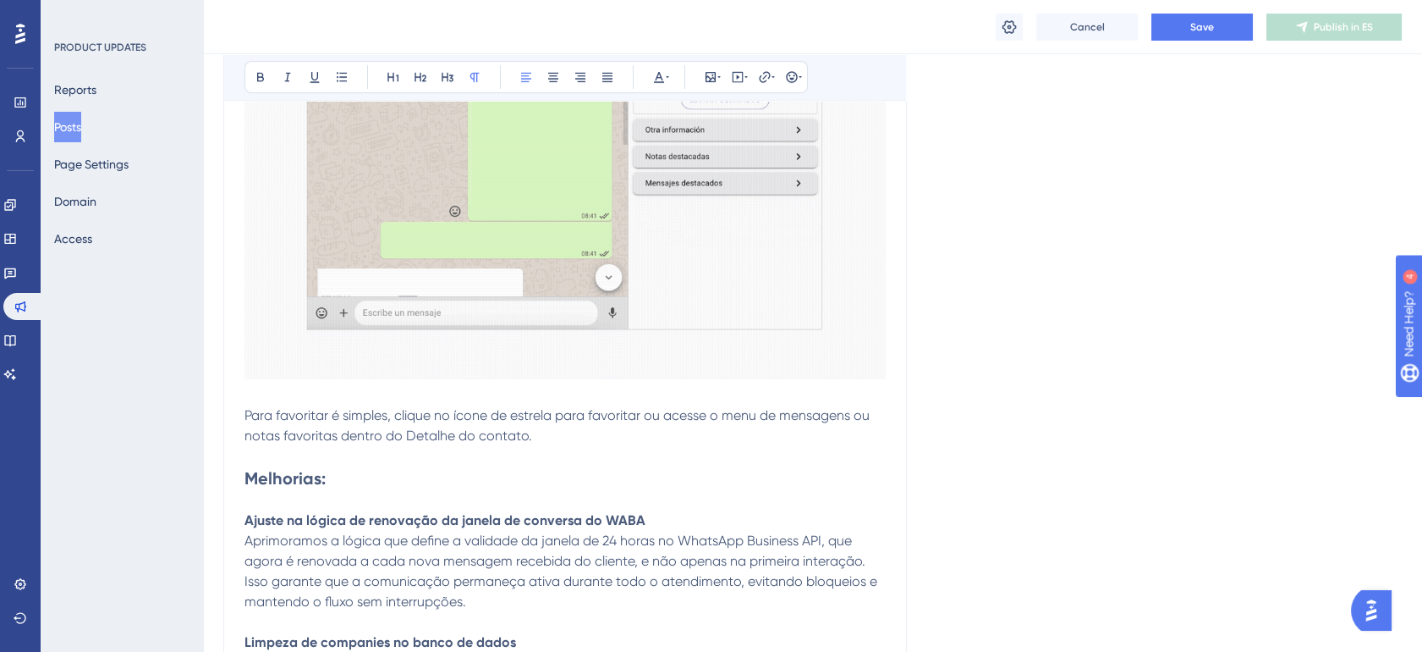
scroll to position [1378, 0]
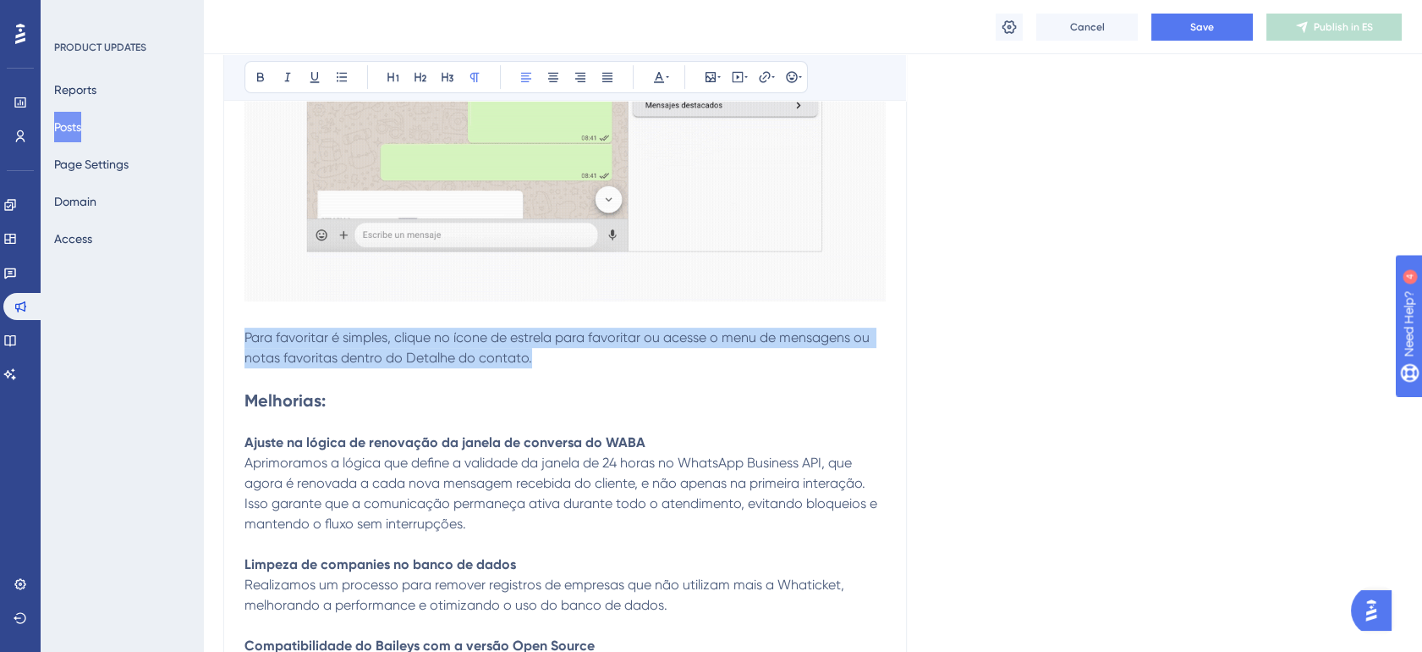
drag, startPoint x: 246, startPoint y: 355, endPoint x: 536, endPoint y: 379, distance: 290.3
click at [536, 368] on p "Para favoritar é simples, clique no ícone de estrela para favoritar ou acesse o…" at bounding box center [565, 347] width 641 height 41
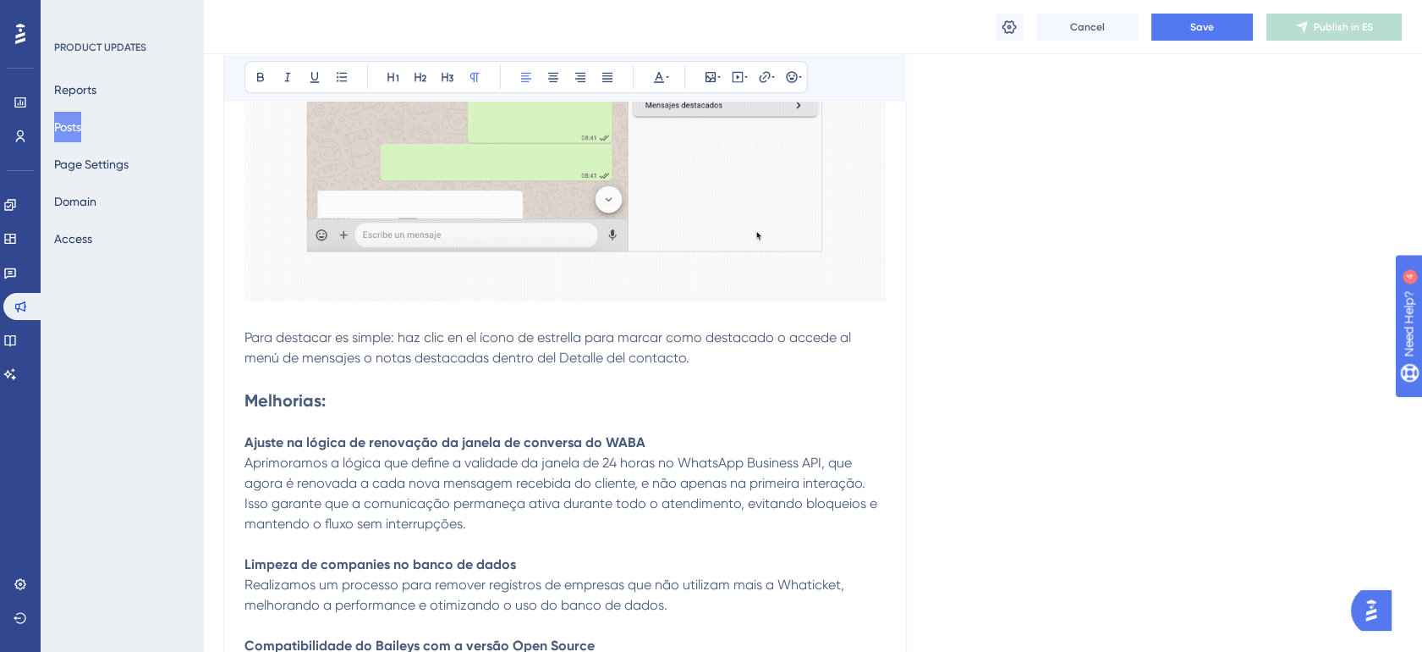
click at [298, 410] on strong "Melhorias:" at bounding box center [285, 400] width 81 height 20
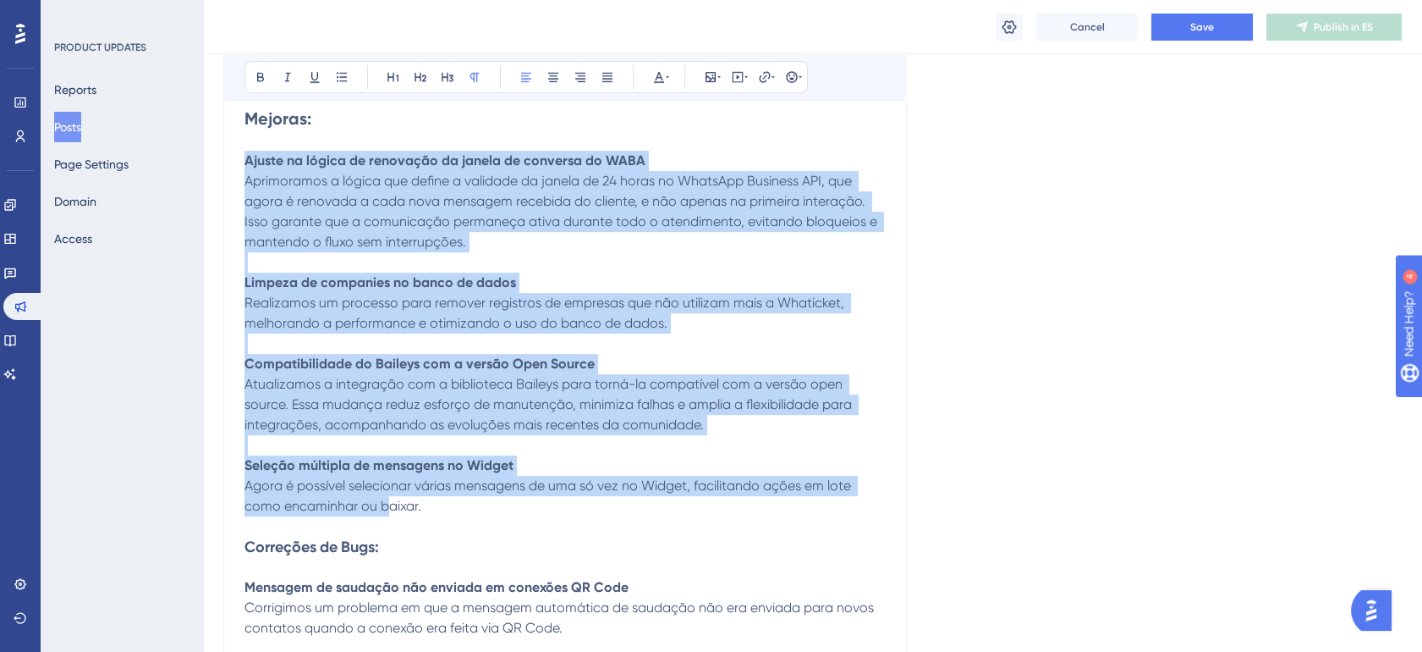
scroll to position [1817, 0]
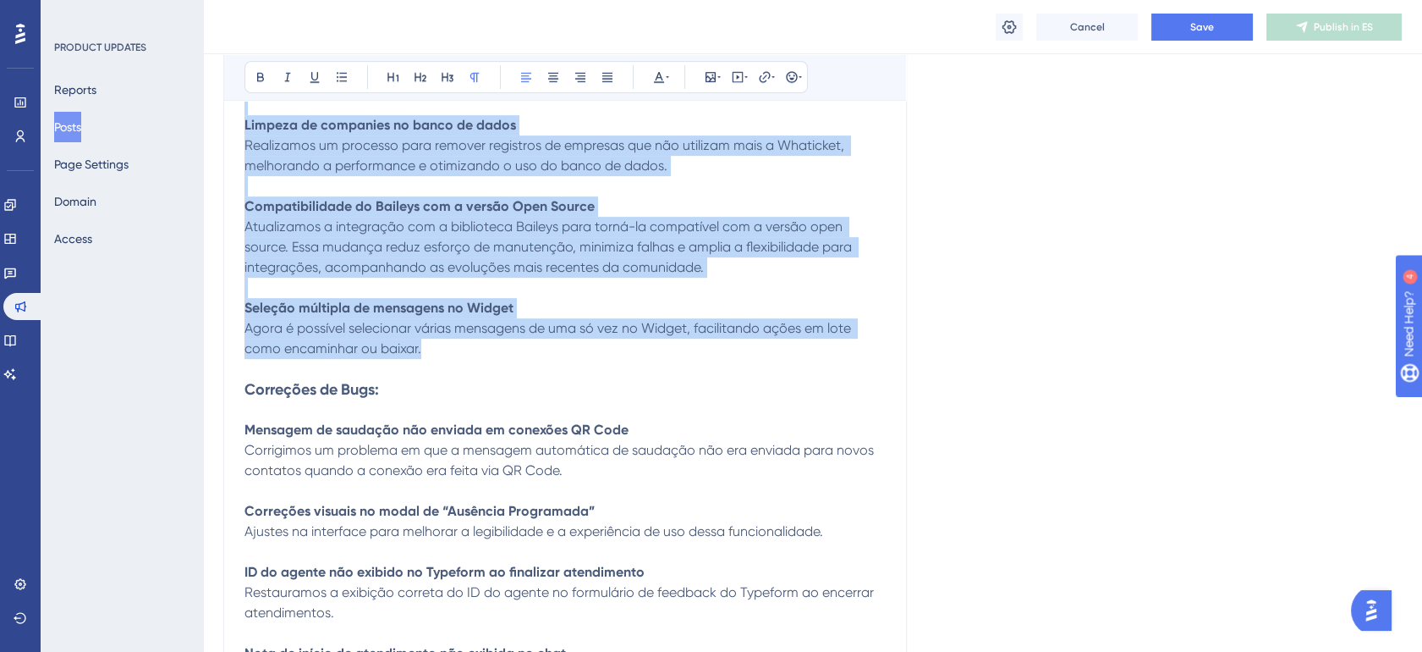
drag, startPoint x: 249, startPoint y: 335, endPoint x: 441, endPoint y: 371, distance: 195.3
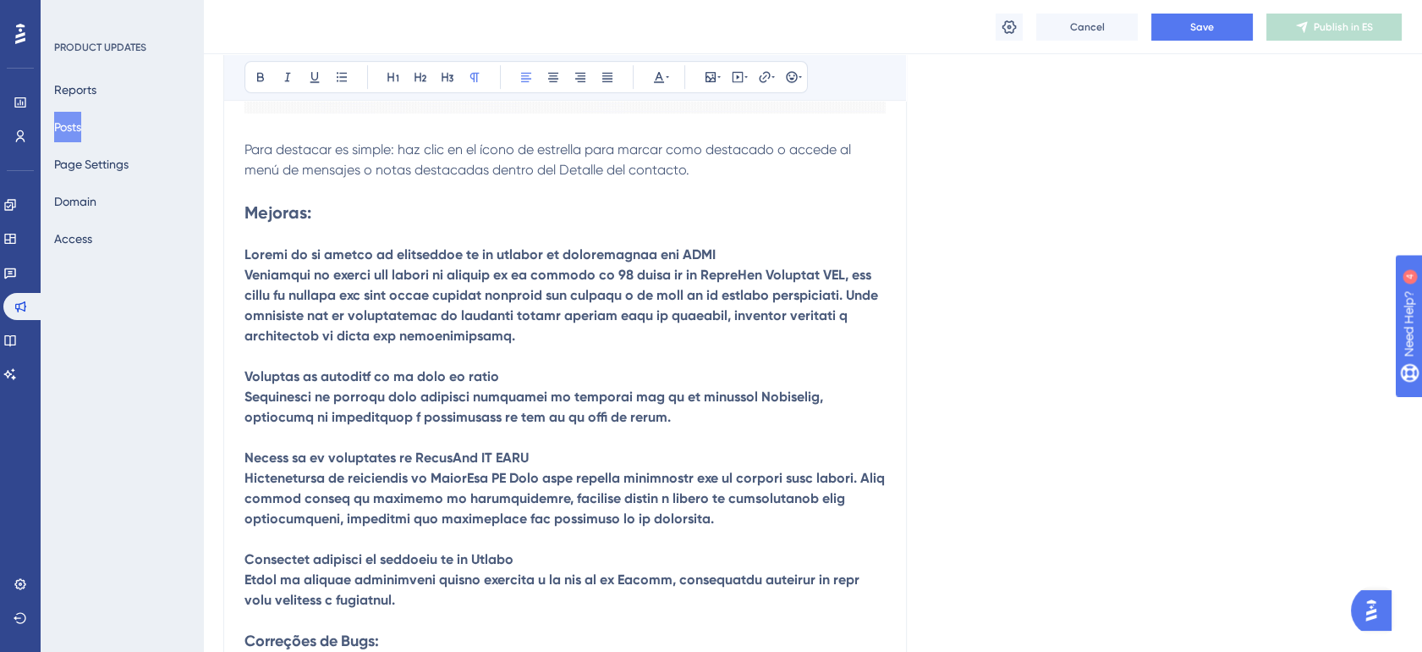
scroll to position [1536, 0]
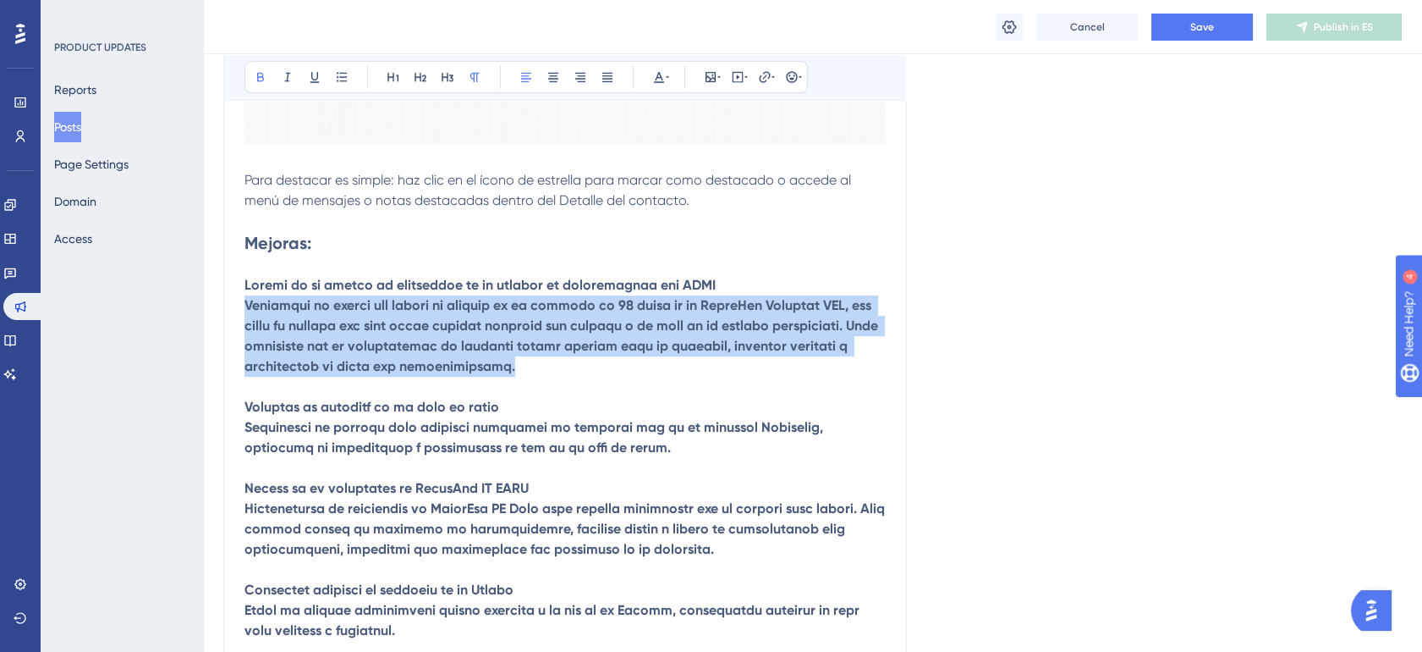
drag, startPoint x: 250, startPoint y: 323, endPoint x: 645, endPoint y: 390, distance: 399.9
click at [645, 390] on p at bounding box center [565, 458] width 641 height 366
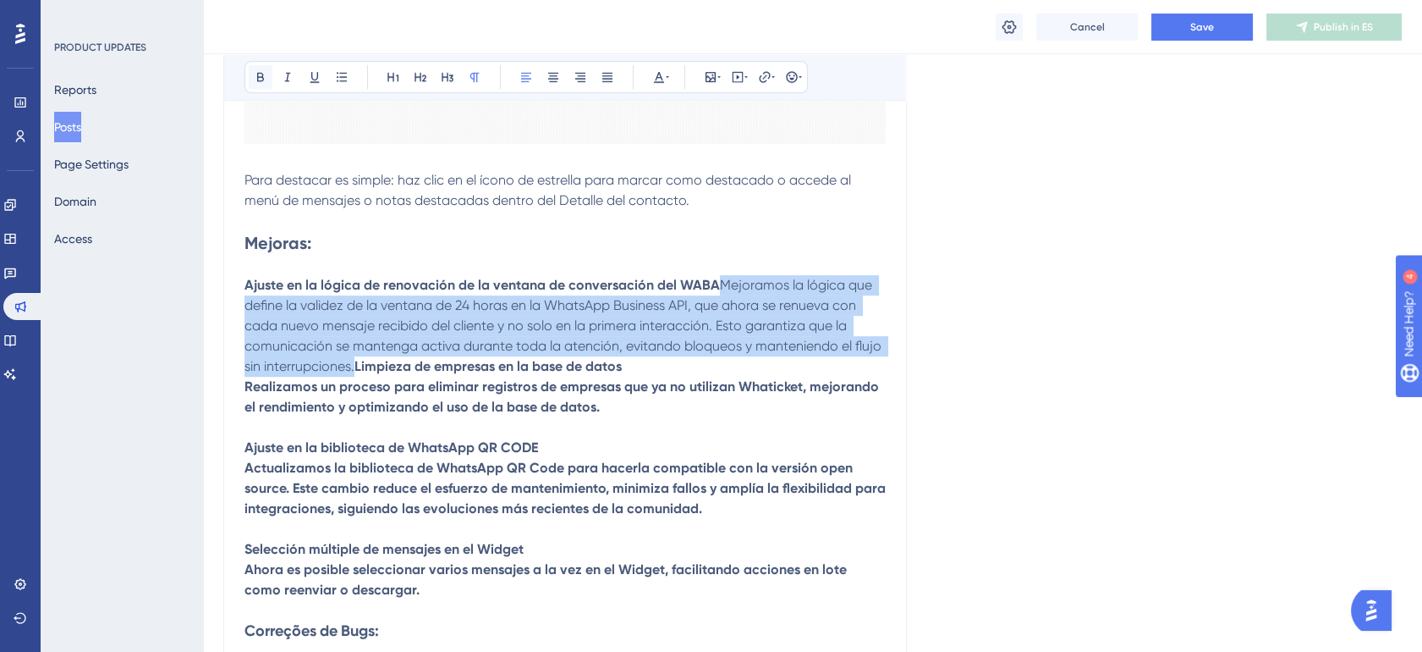
click at [257, 78] on icon at bounding box center [260, 77] width 7 height 9
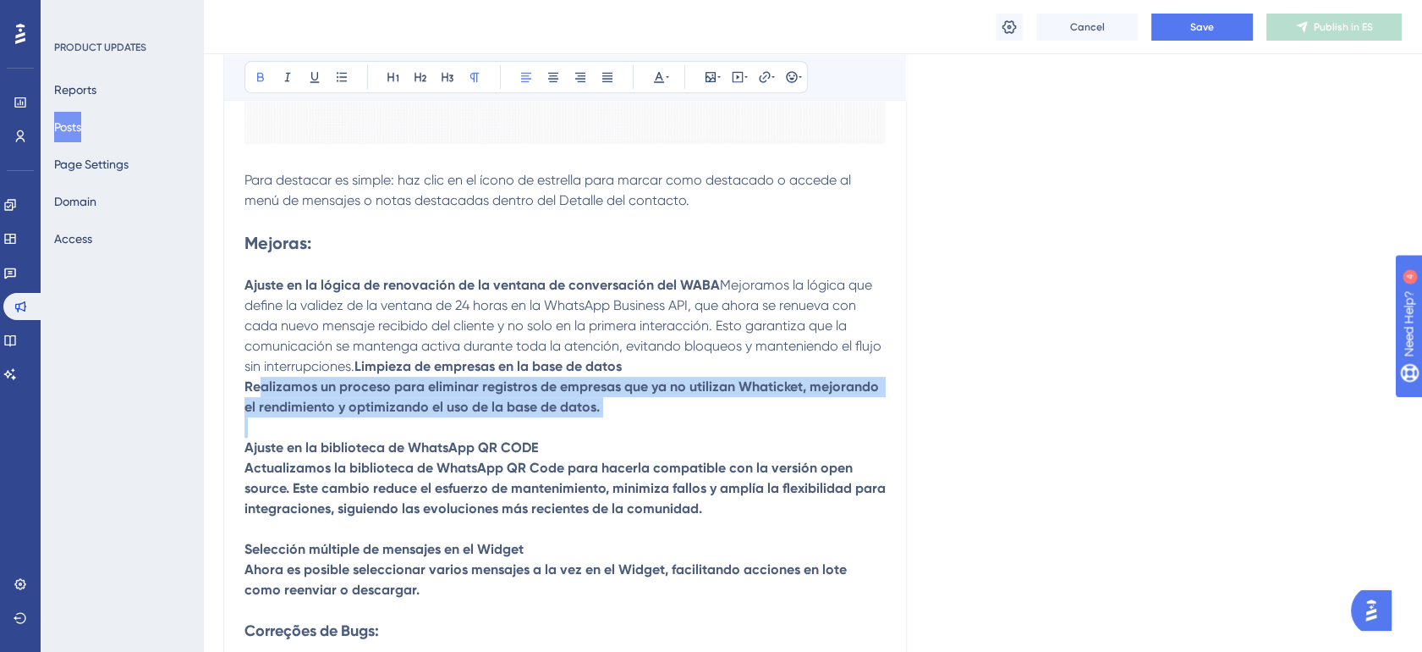
drag, startPoint x: 245, startPoint y: 445, endPoint x: 617, endPoint y: 470, distance: 372.3
click at [617, 470] on p "Ajuste en la lógica de renovación de la ventana de conversación del WABA Mejora…" at bounding box center [565, 437] width 641 height 325
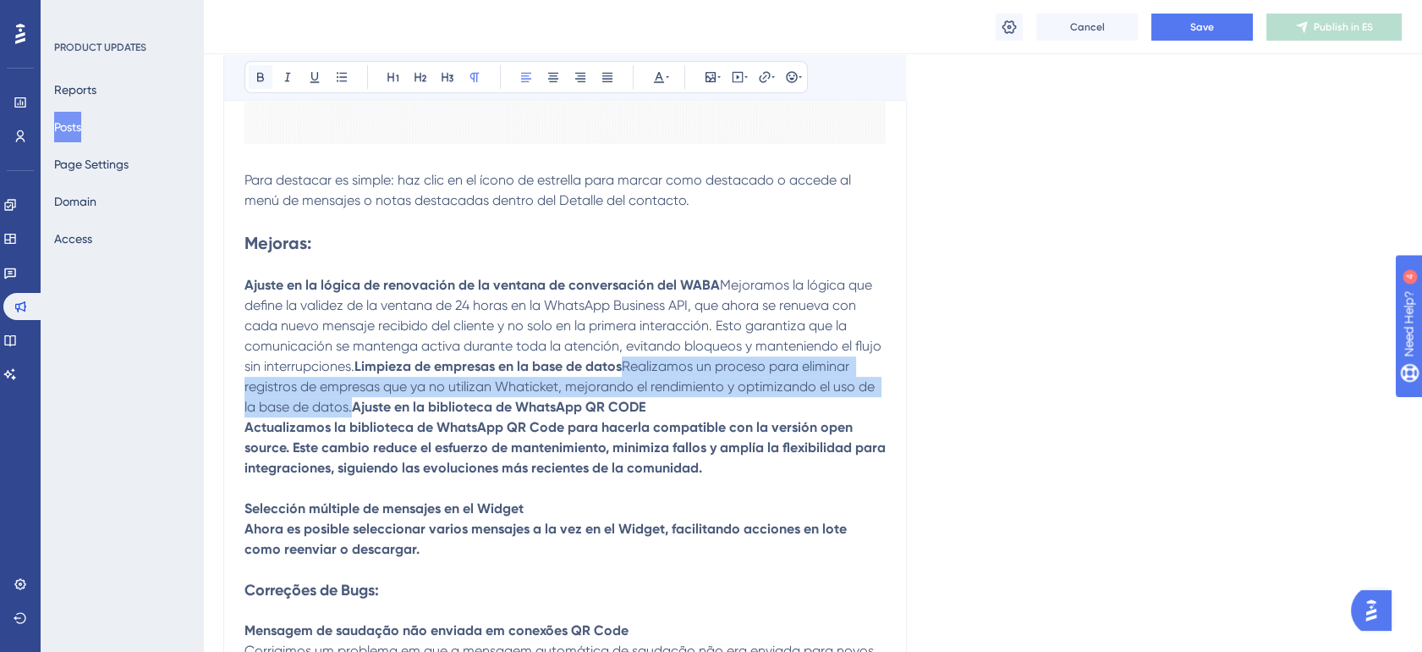
click at [252, 80] on button at bounding box center [261, 77] width 24 height 24
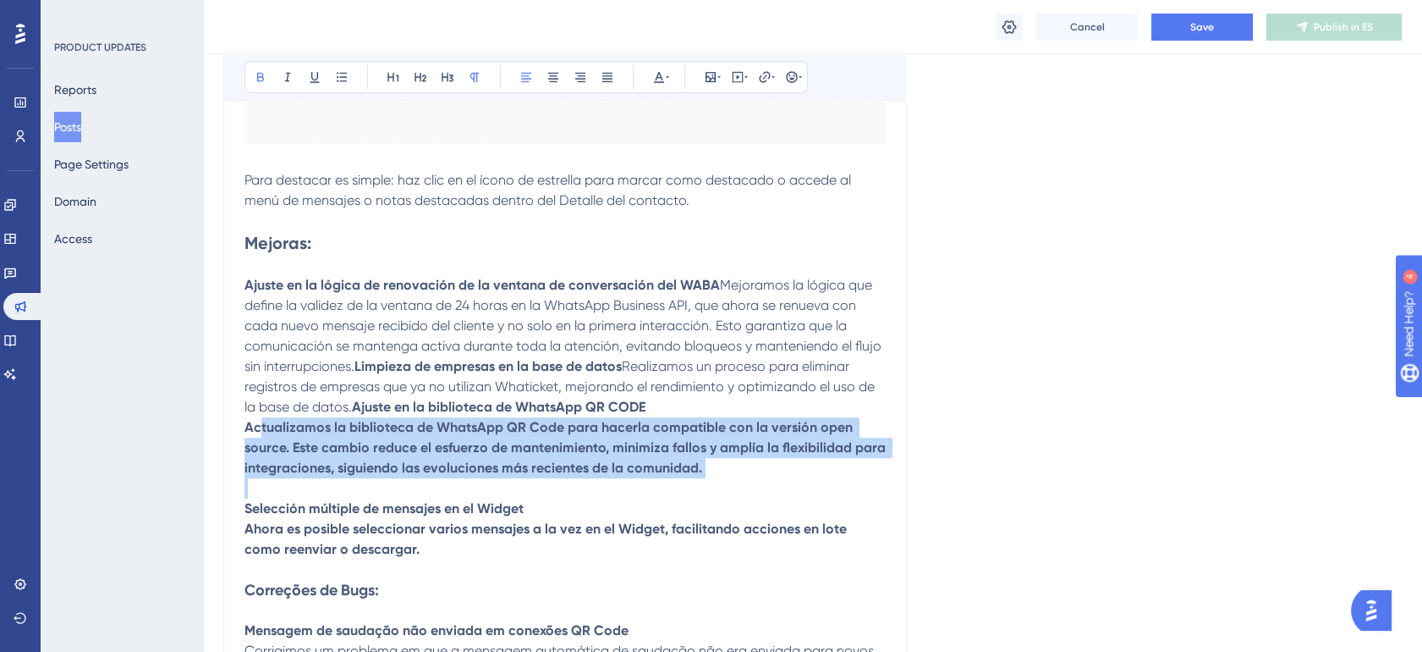
drag, startPoint x: 245, startPoint y: 531, endPoint x: 711, endPoint y: 569, distance: 466.9
click at [711, 559] on p "Ajuste en la lógica de renovación de la ventana de conversación del WABA Mejora…" at bounding box center [565, 417] width 641 height 284
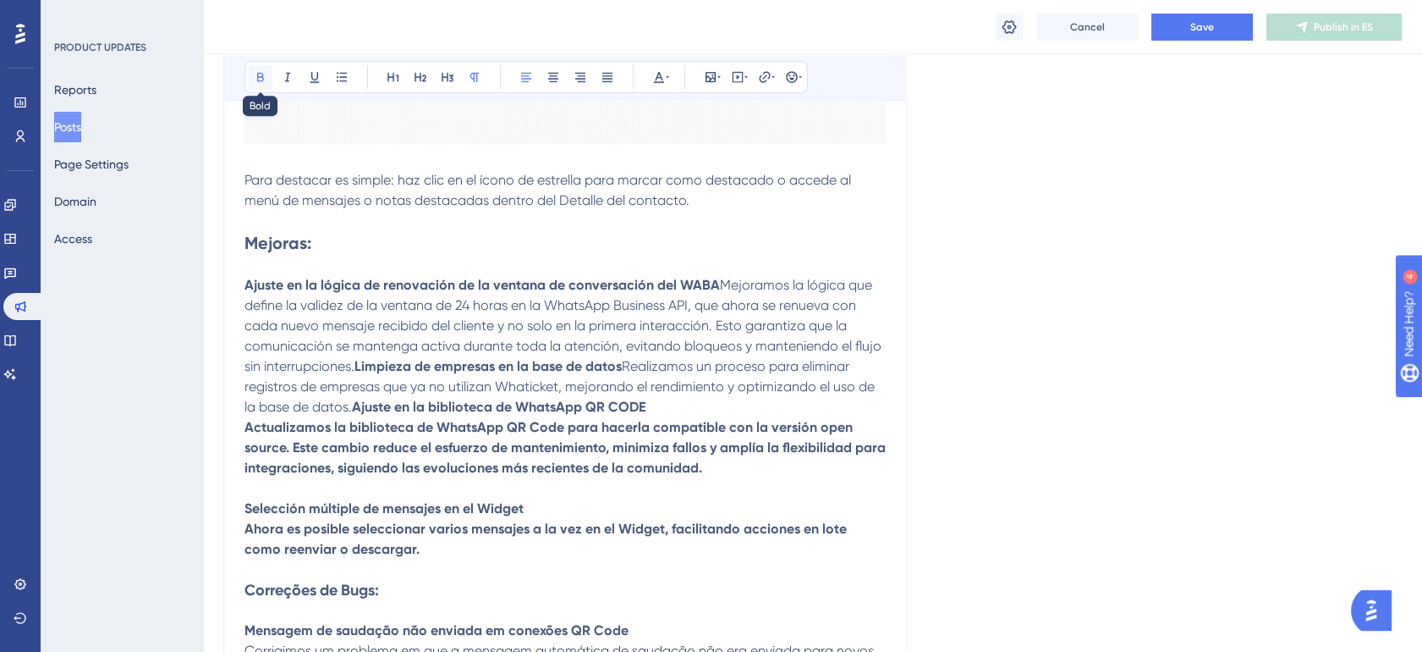
click at [267, 73] on icon at bounding box center [261, 77] width 14 height 14
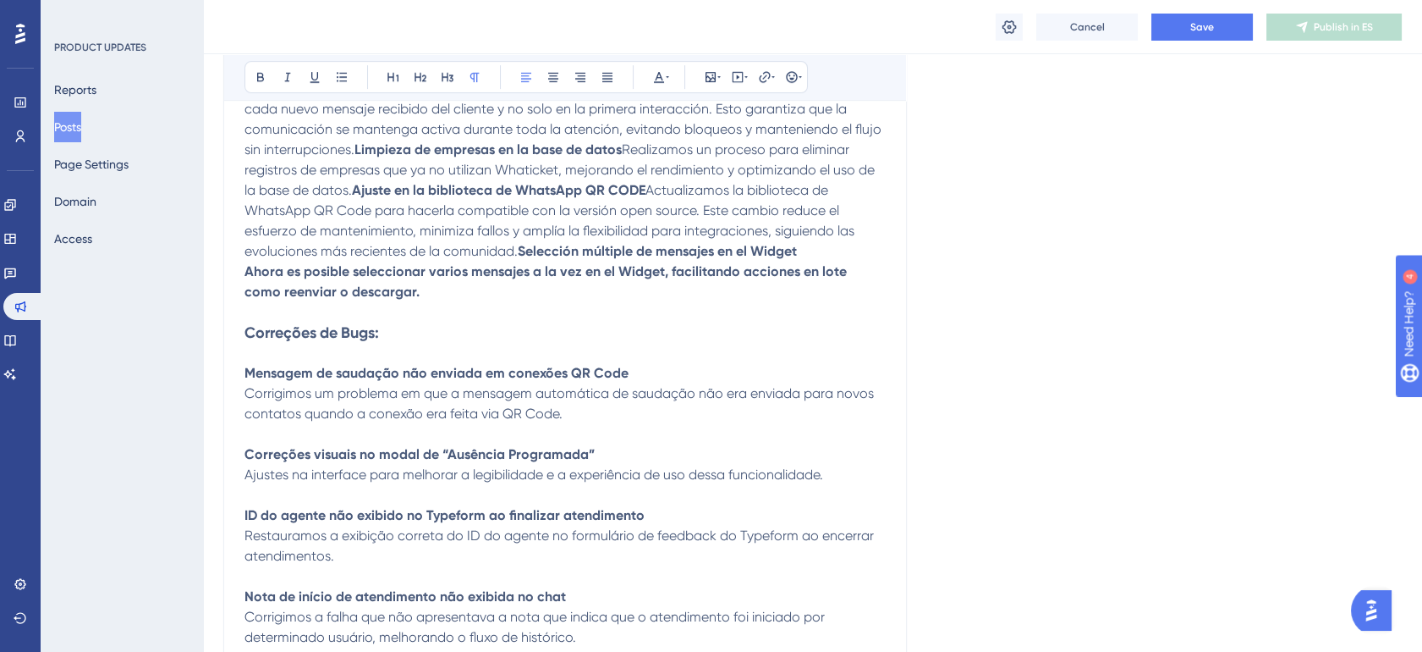
scroll to position [1786, 0]
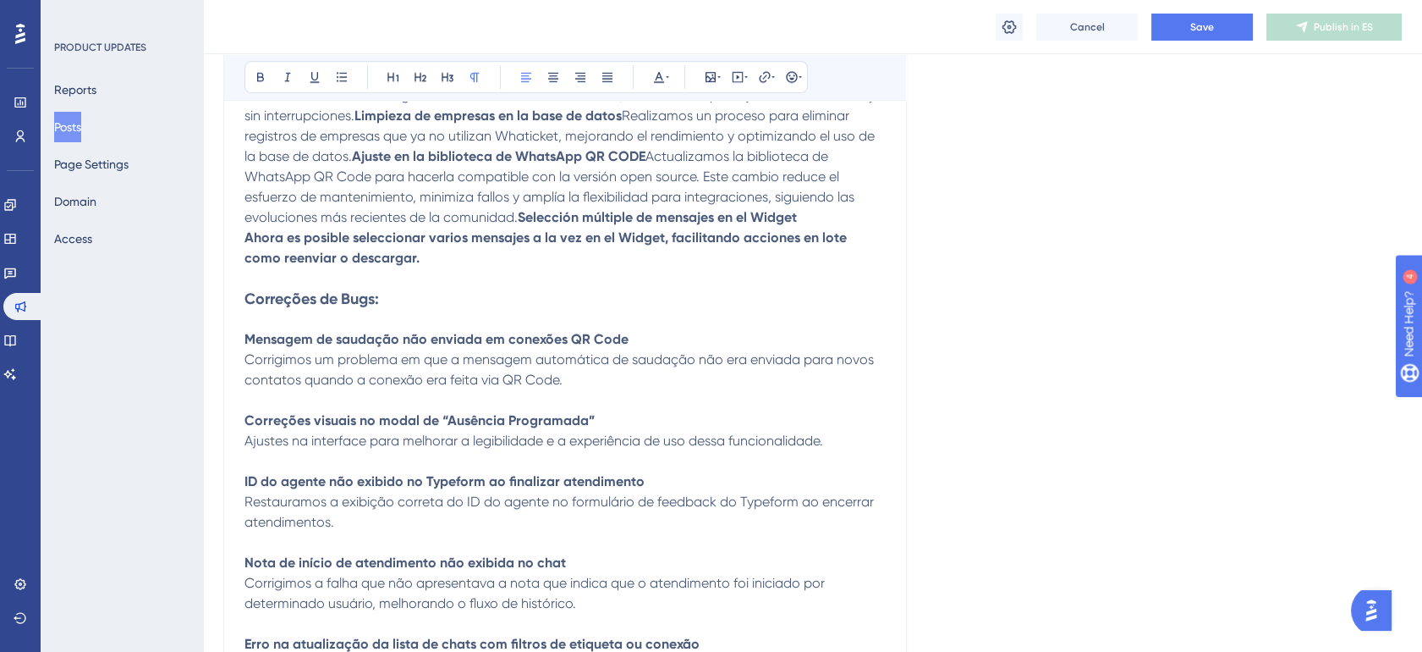
drag, startPoint x: 243, startPoint y: 389, endPoint x: 271, endPoint y: 391, distance: 28.0
drag, startPoint x: 247, startPoint y: 386, endPoint x: 383, endPoint y: 405, distance: 137.6
click at [383, 268] on p "Ajuste en la lógica de renovación de la ventana de conversación del WABA Mejora…" at bounding box center [565, 147] width 641 height 244
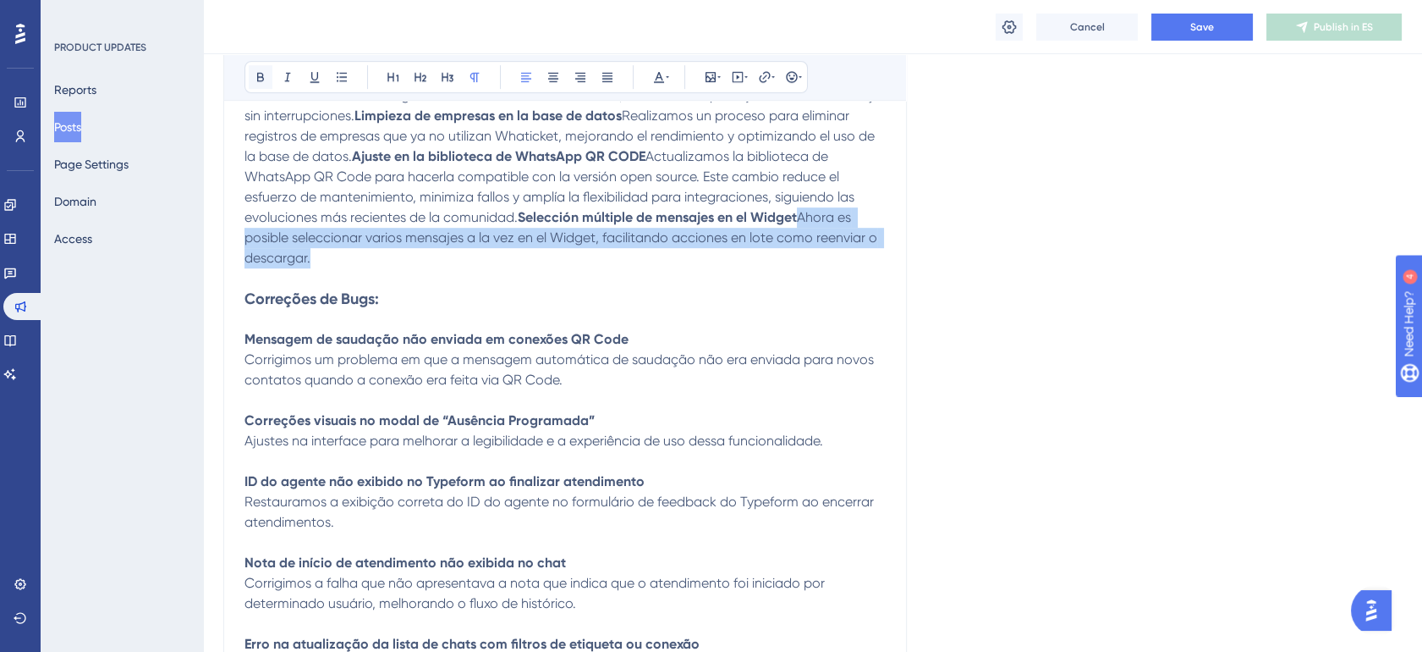
click at [254, 77] on icon at bounding box center [261, 77] width 14 height 14
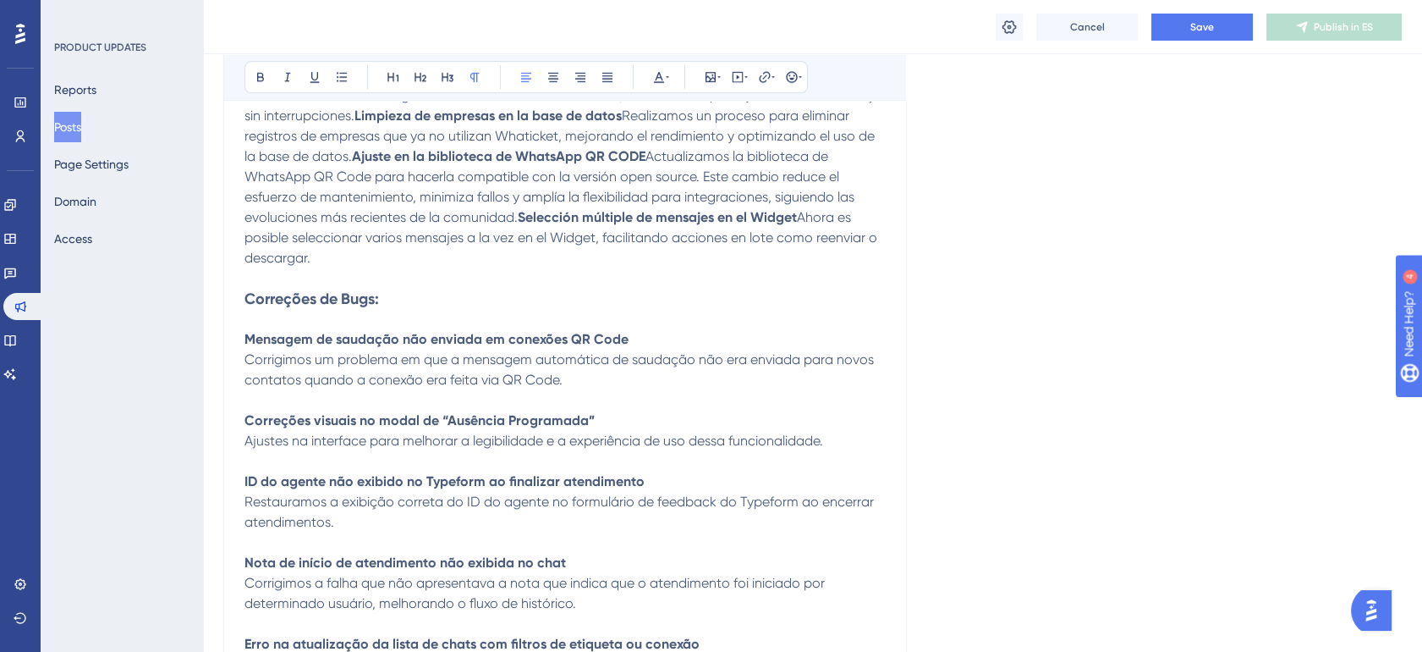
click at [316, 308] on strong "Correções de Bugs:" at bounding box center [312, 298] width 135 height 19
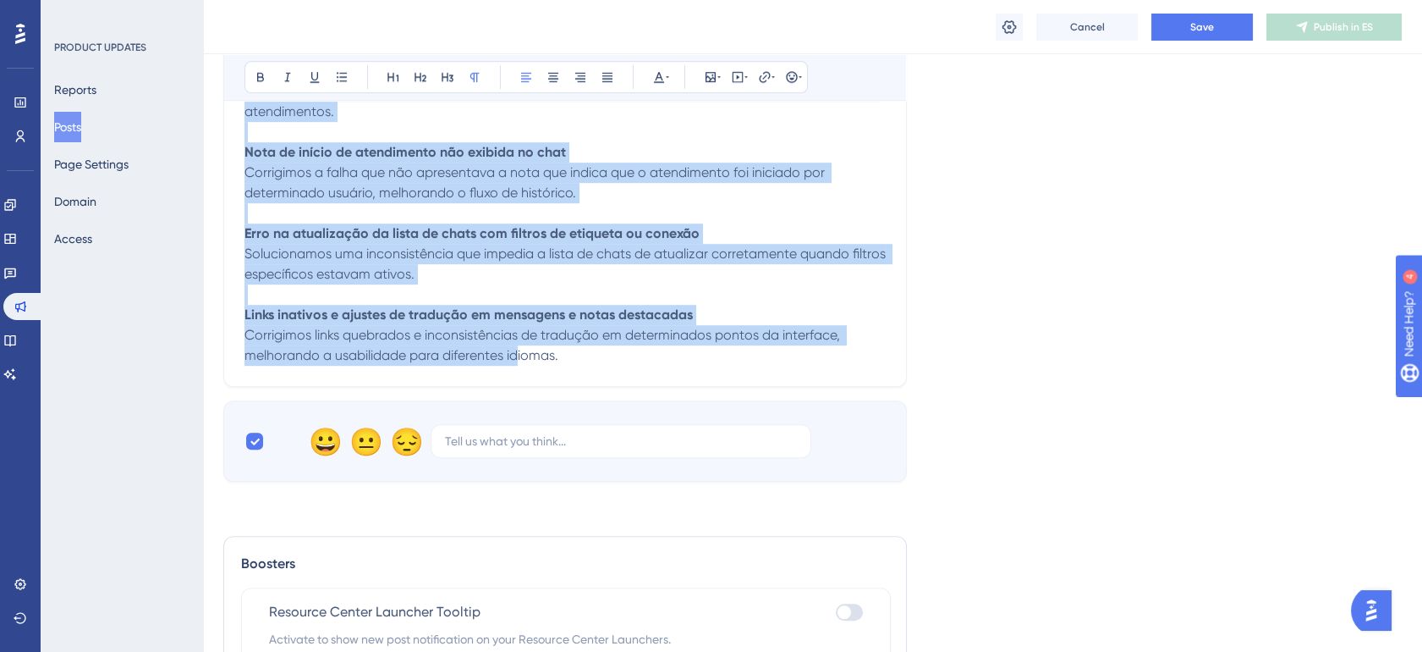
scroll to position [2256, 0]
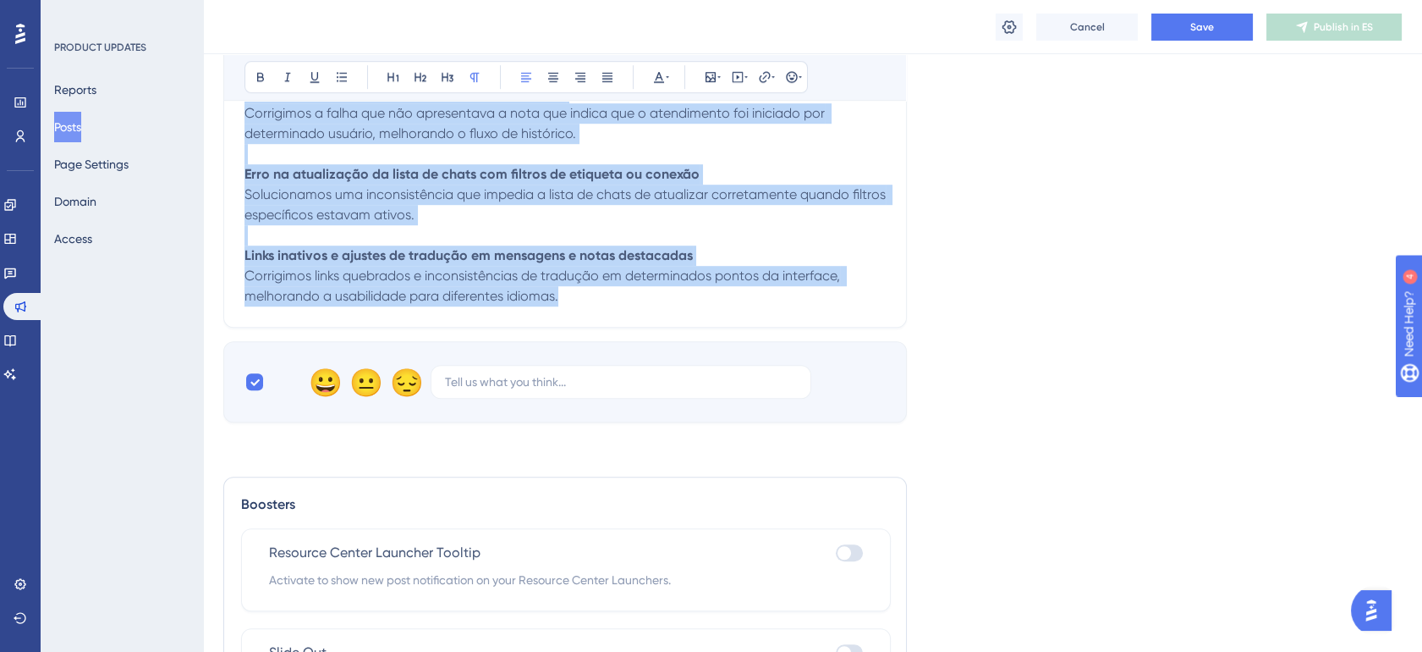
drag, startPoint x: 247, startPoint y: 331, endPoint x: 614, endPoint y: 462, distance: 389.9
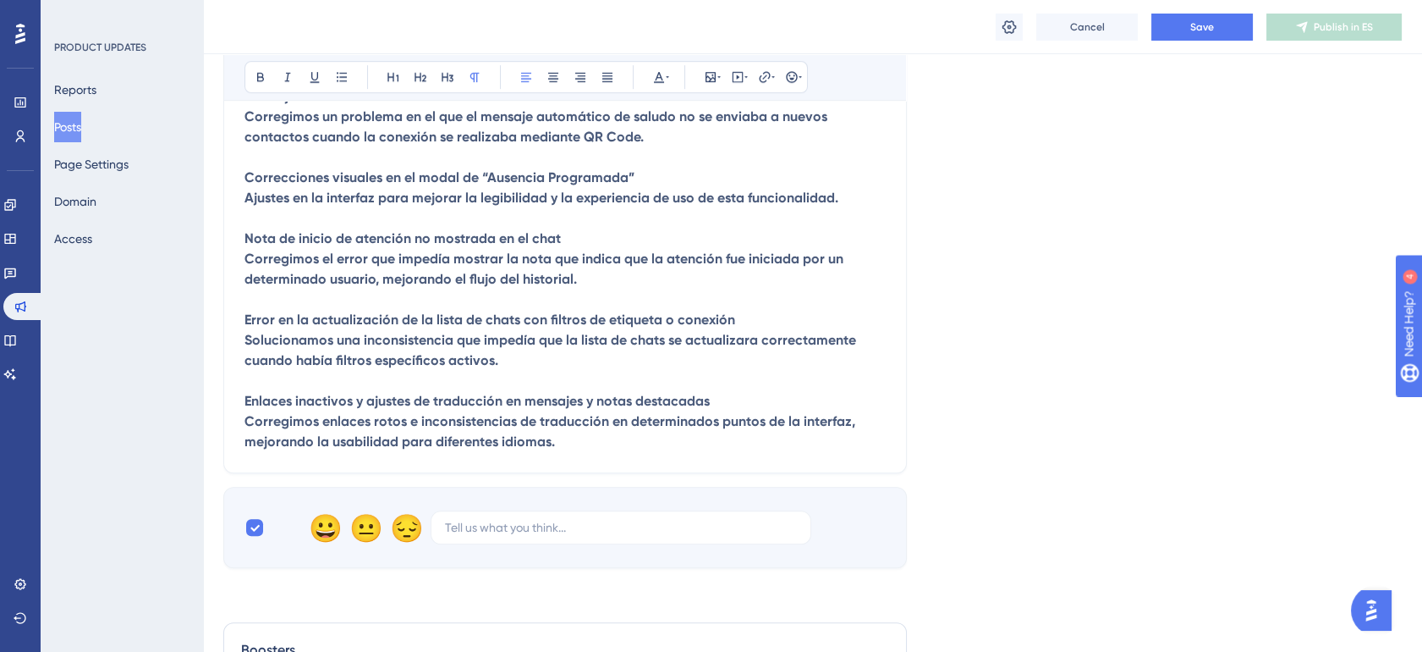
scroll to position [2005, 0]
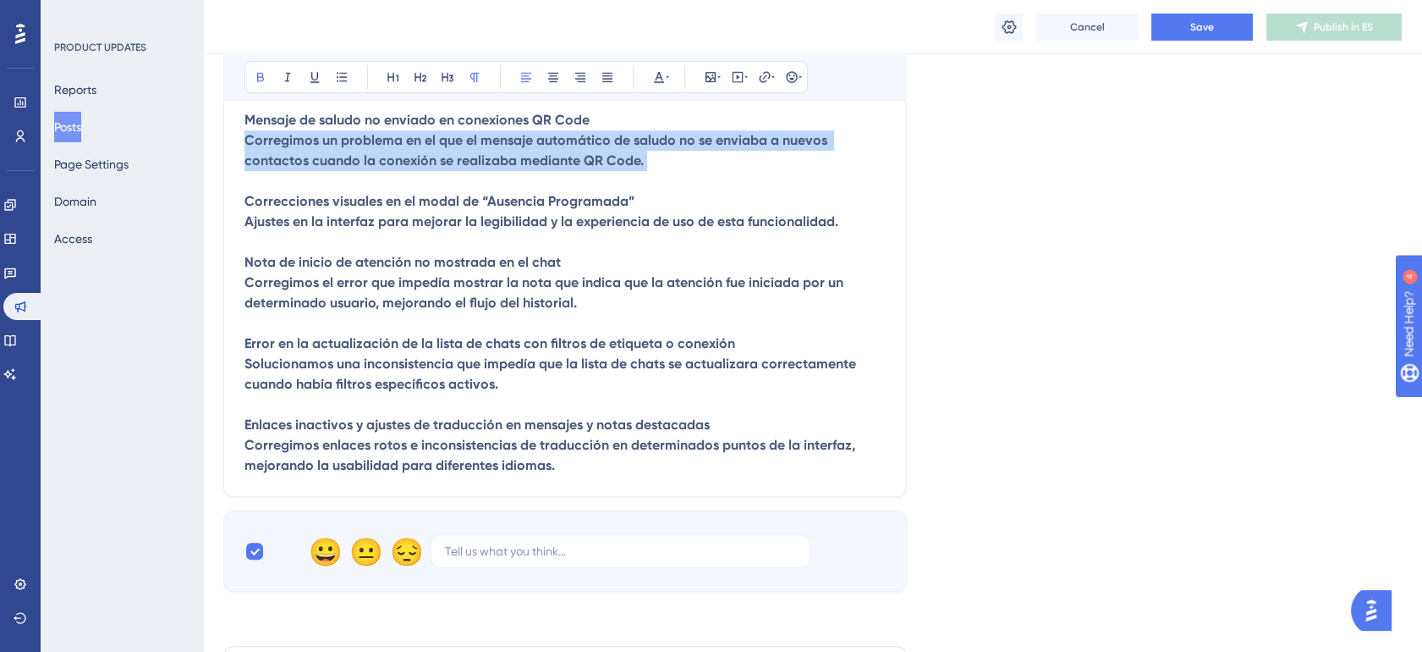
drag, startPoint x: 245, startPoint y: 289, endPoint x: 691, endPoint y: 322, distance: 448.0
click at [691, 322] on p "Mensaje de saludo no enviado en conexiones QR Code Corregimos un problema en el…" at bounding box center [565, 293] width 641 height 366
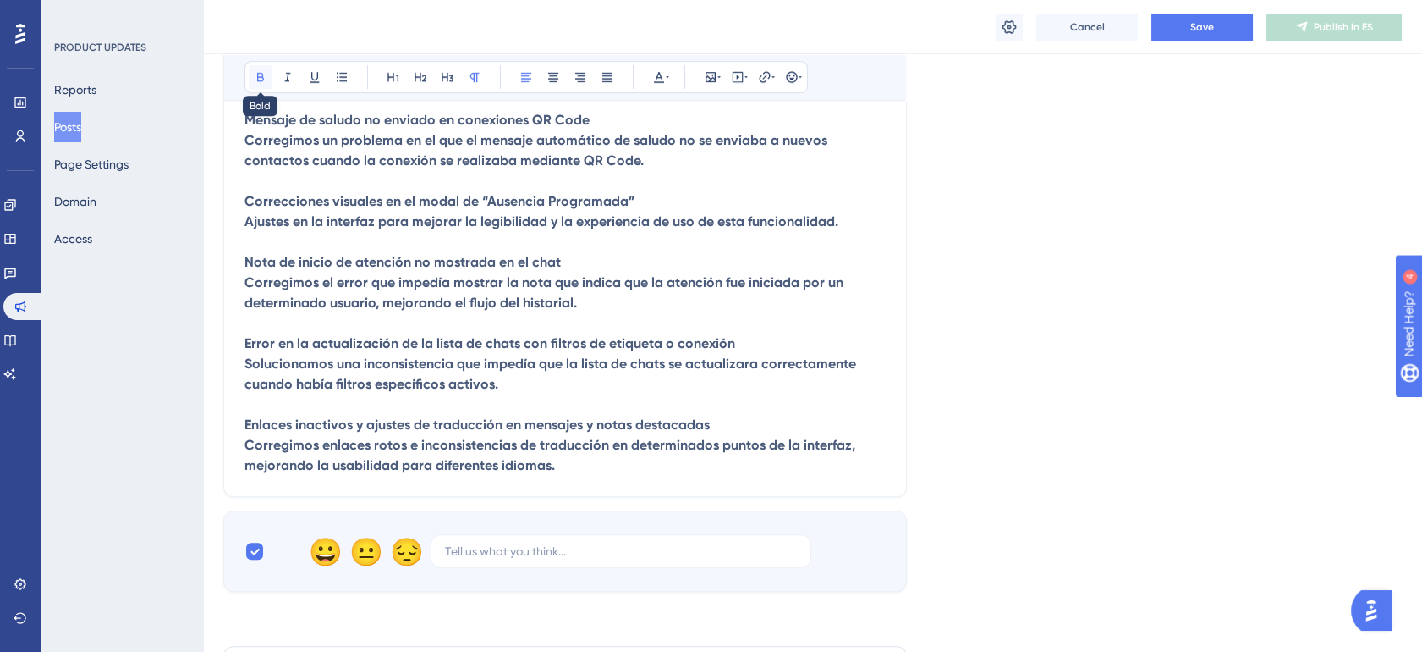
click at [264, 74] on icon at bounding box center [261, 77] width 14 height 14
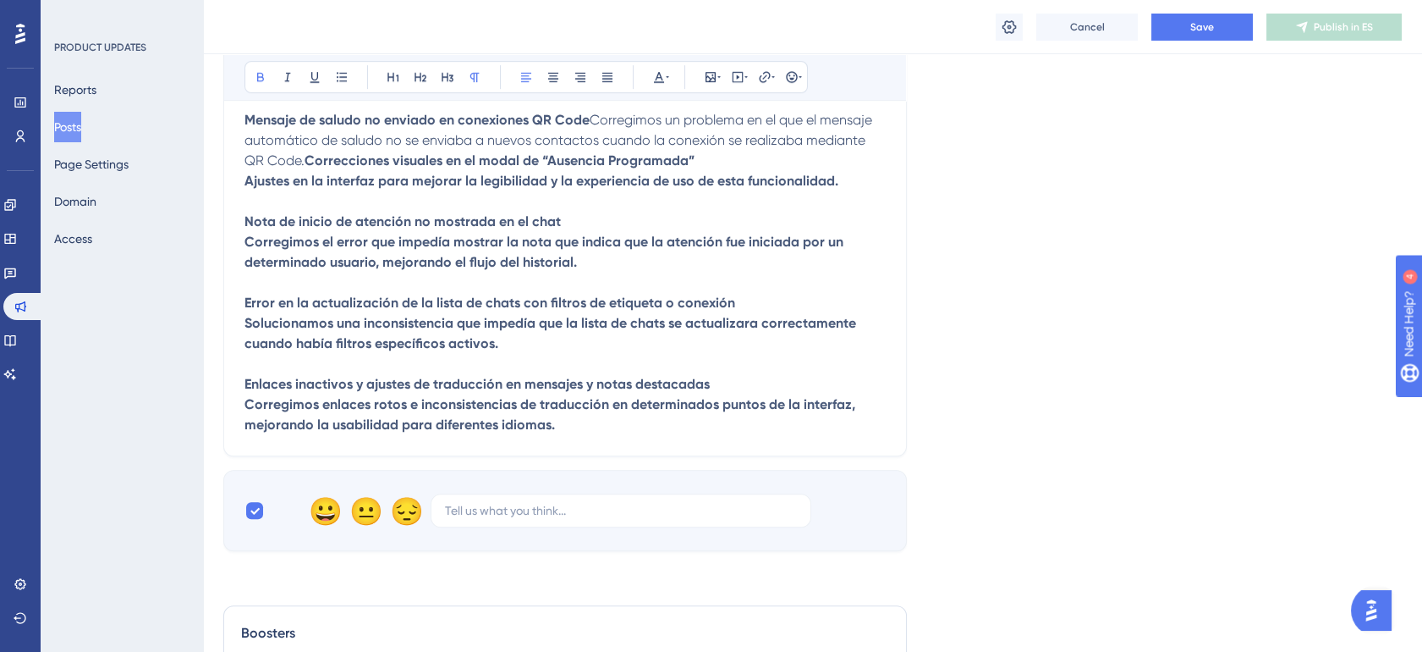
click at [248, 371] on strong "Correcciones visuales en el modal de “Ausencia Programada” Ajustes en la interf…" at bounding box center [552, 292] width 615 height 280
click at [248, 370] on strong "Correcciones visuales en el modal de “Ausencia Programada” Ajustes en la interf…" at bounding box center [552, 292] width 615 height 280
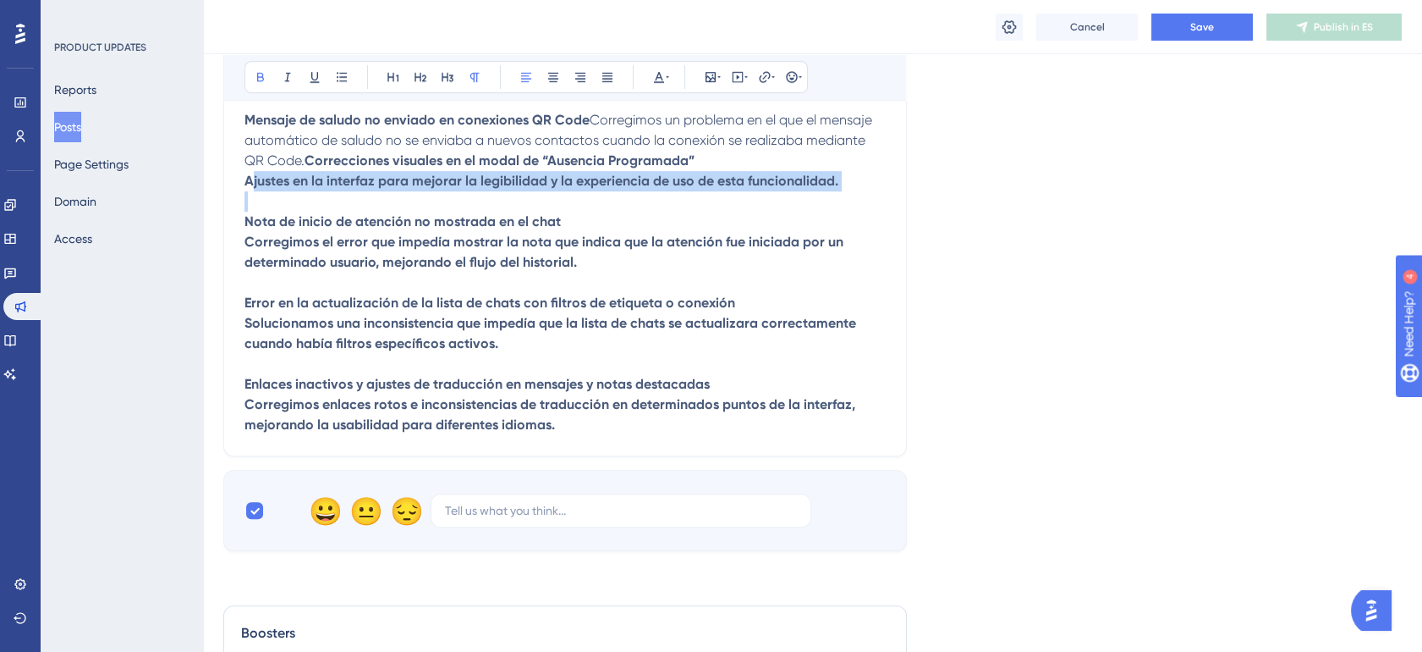
click at [248, 370] on strong "Correcciones visuales en el modal de “Ausencia Programada” Ajustes en la interf…" at bounding box center [552, 292] width 615 height 280
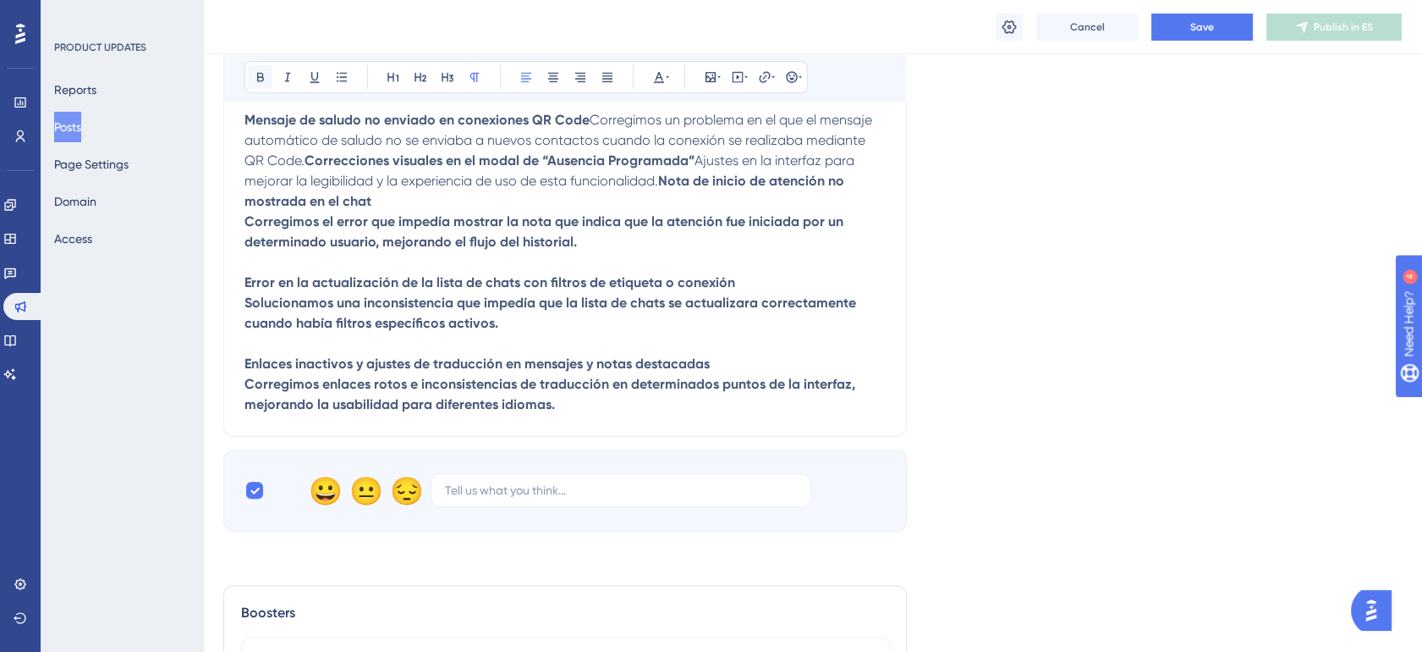
click at [264, 82] on icon at bounding box center [261, 77] width 14 height 14
drag, startPoint x: 242, startPoint y: 433, endPoint x: 443, endPoint y: 447, distance: 201.0
click at [420, 412] on strong "Nota de inicio de atención no mostrada en el chat Corregimos el error que imped…" at bounding box center [552, 292] width 615 height 239
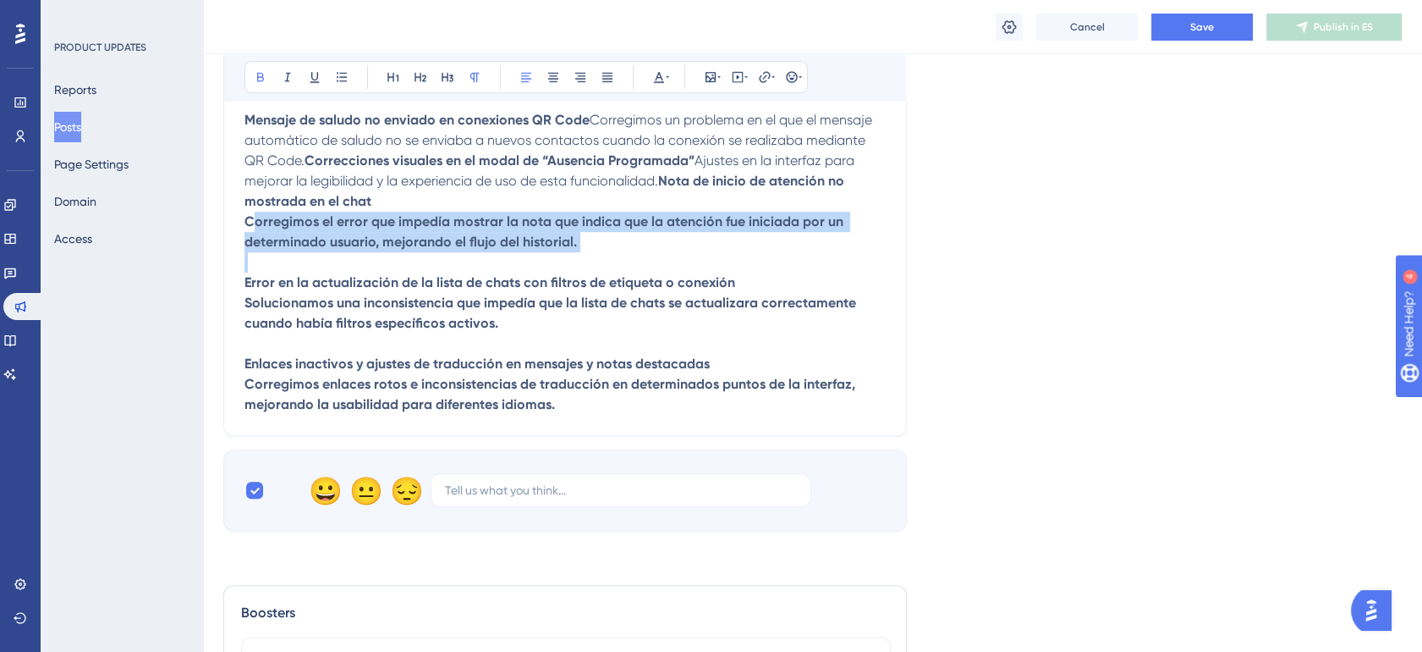
click at [420, 412] on strong "Nota de inicio de atención no mostrada en el chat Corregimos el error que imped…" at bounding box center [552, 292] width 615 height 239
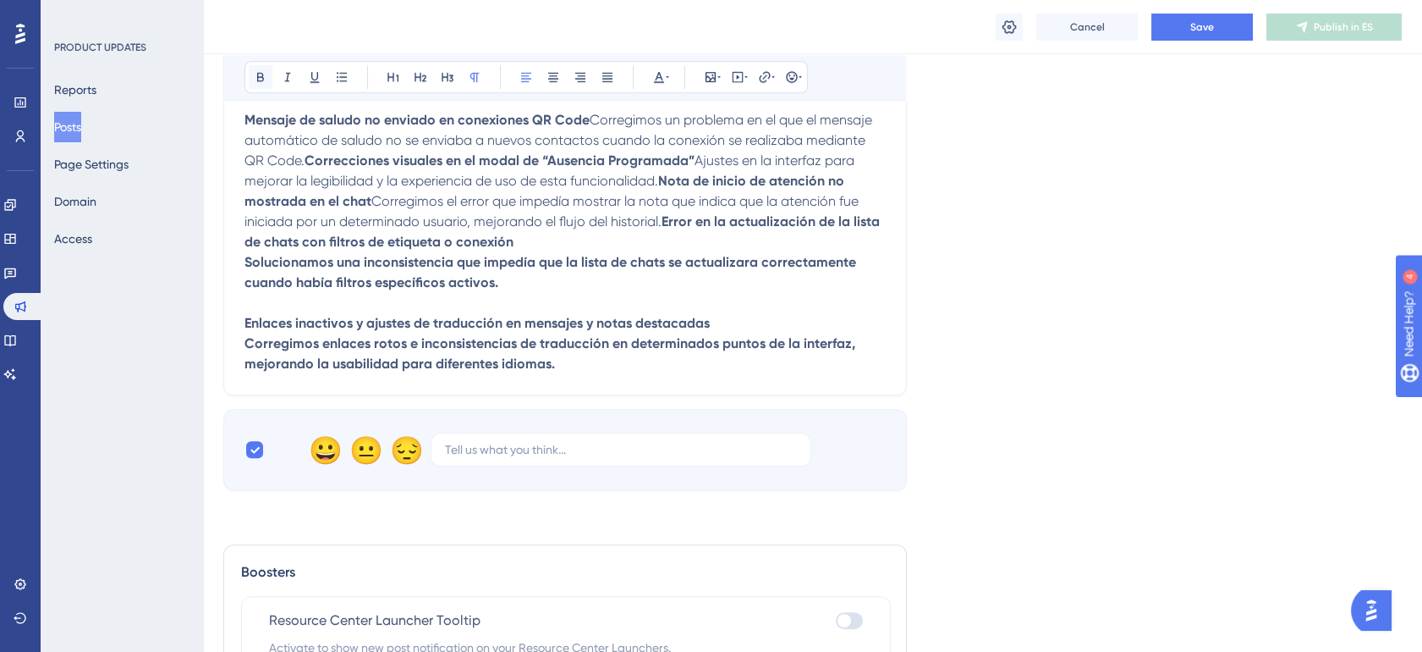
click at [263, 69] on button at bounding box center [261, 77] width 24 height 24
click at [322, 371] on strong "Error en la actualización de la lista de chats con filtros de etiqueta o conexi…" at bounding box center [564, 292] width 639 height 158
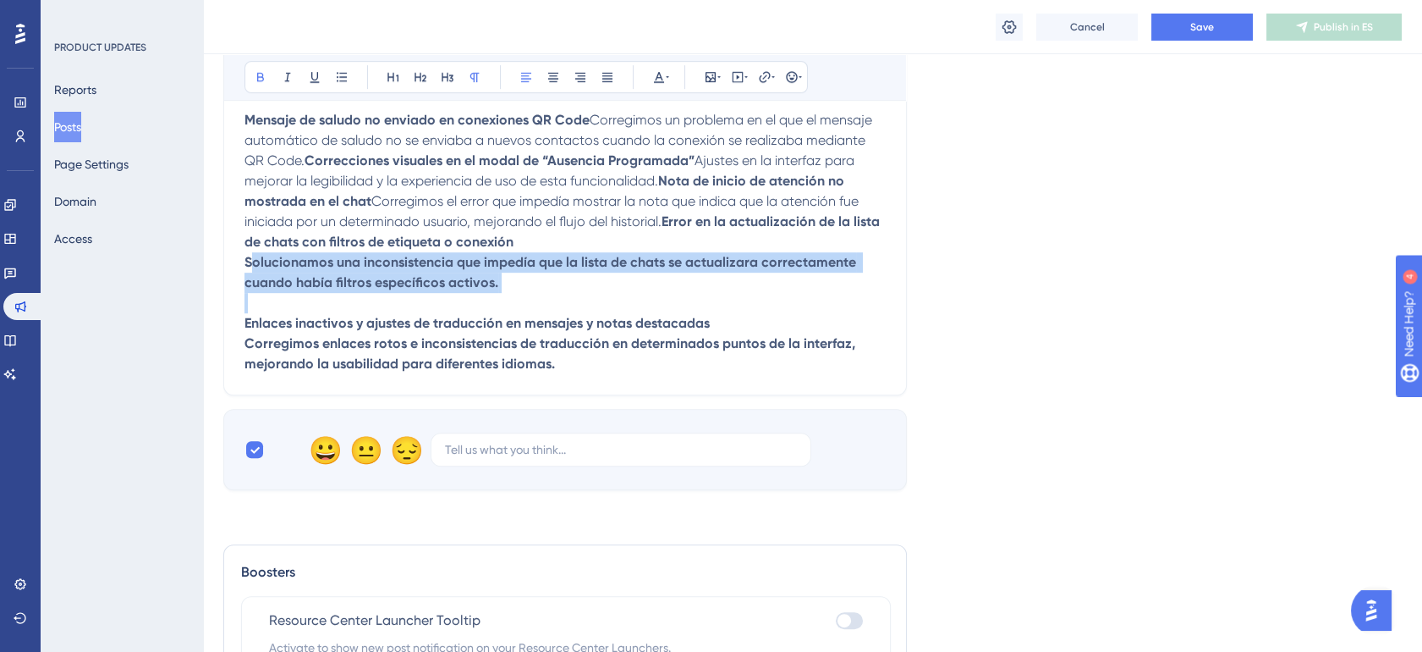
click at [322, 371] on strong "Error en la actualización de la lista de chats con filtros de etiqueta o conexi…" at bounding box center [564, 292] width 639 height 158
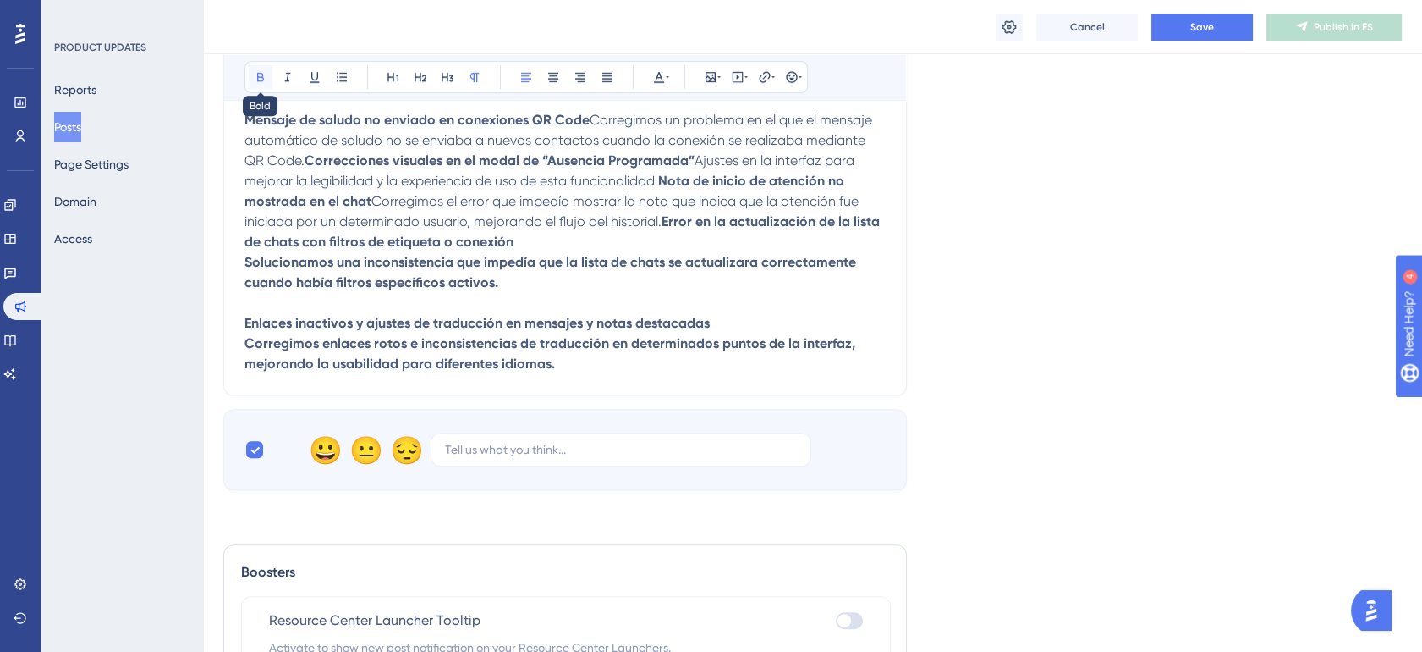
click at [264, 74] on icon at bounding box center [261, 77] width 14 height 14
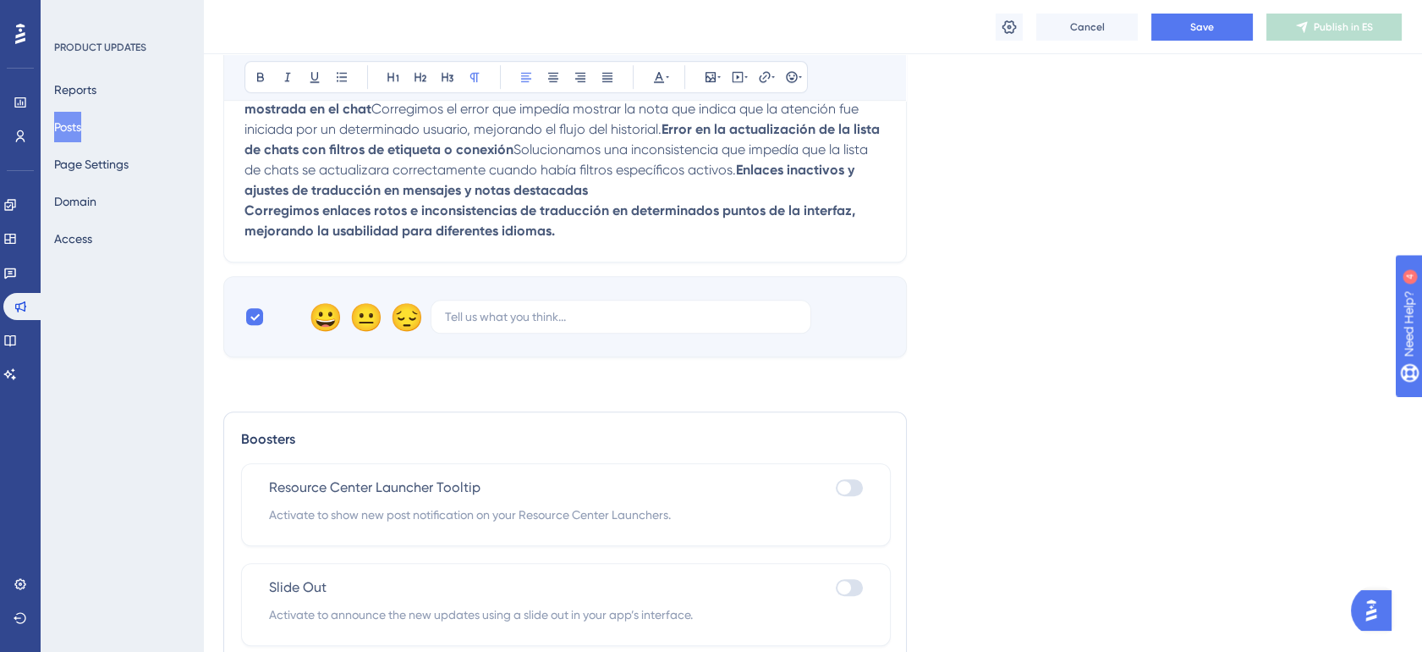
scroll to position [2099, 0]
click at [315, 237] on strong "Enlaces inactivos y ajustes de traducción en mensajes y notas destacadas Correg…" at bounding box center [552, 198] width 614 height 77
click at [261, 65] on button at bounding box center [261, 77] width 24 height 24
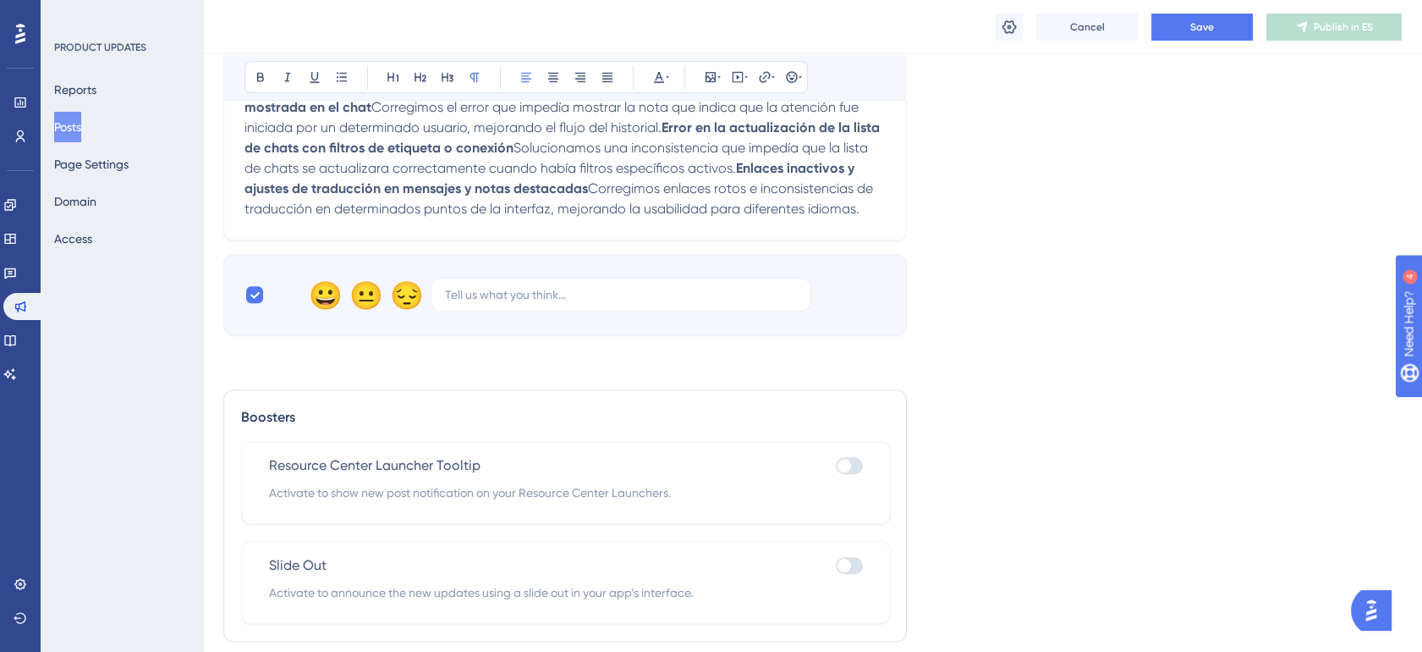
click at [673, 219] on p "Mensaje de saludo no enviado en conexiones QR Code Corregimos un problema en el…" at bounding box center [565, 117] width 641 height 203
click at [1201, 33] on span "Save" at bounding box center [1202, 27] width 24 height 14
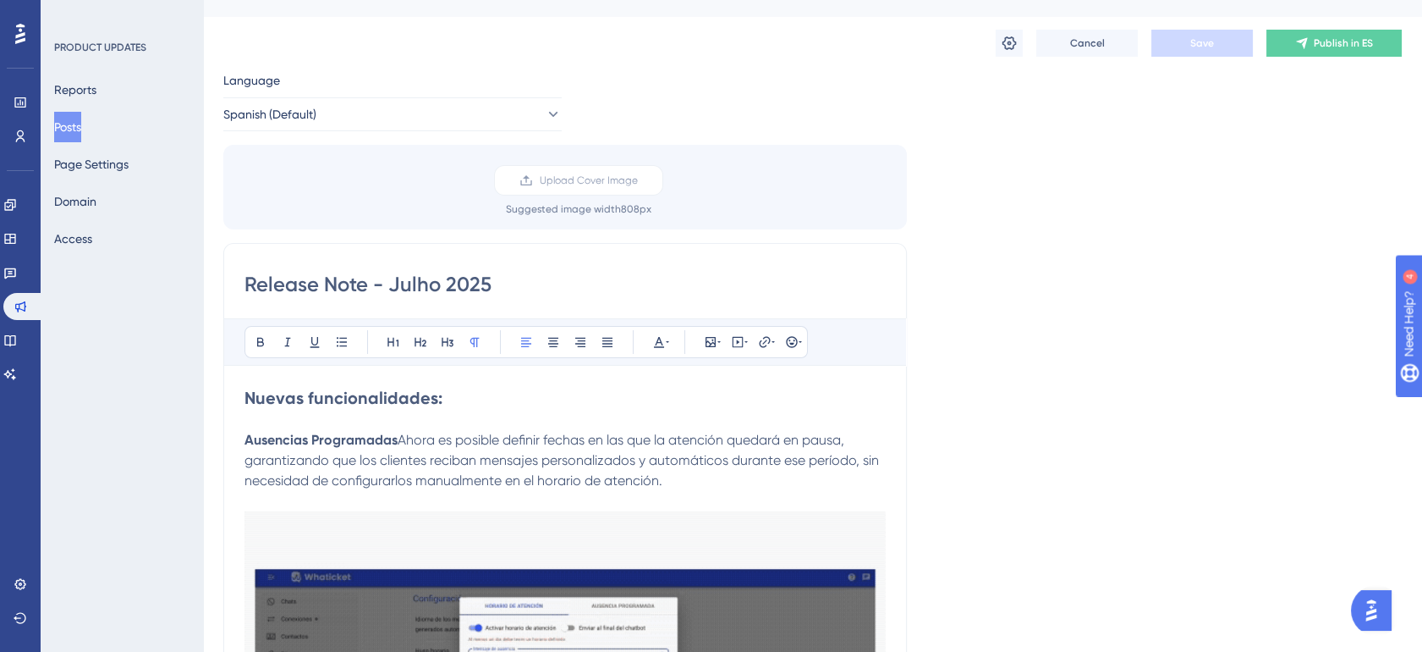
scroll to position [0, 0]
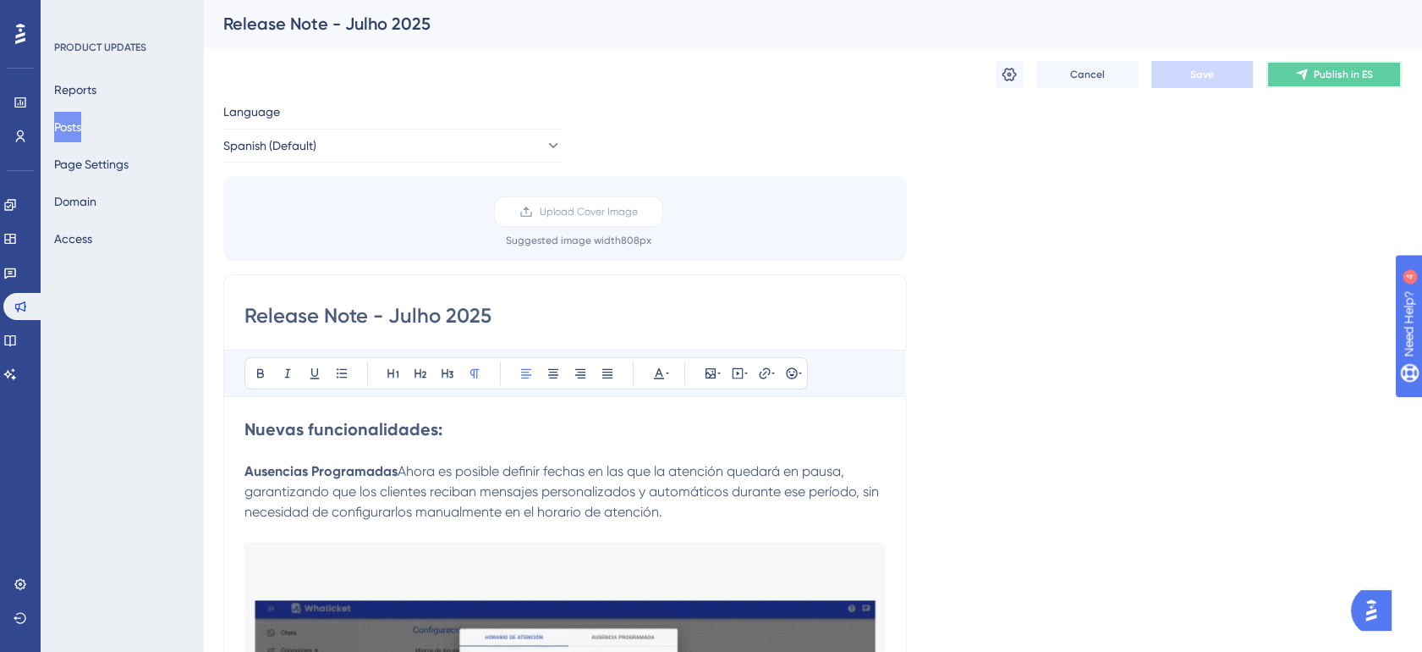
click at [1328, 69] on span "Publish in ES" at bounding box center [1343, 75] width 59 height 14
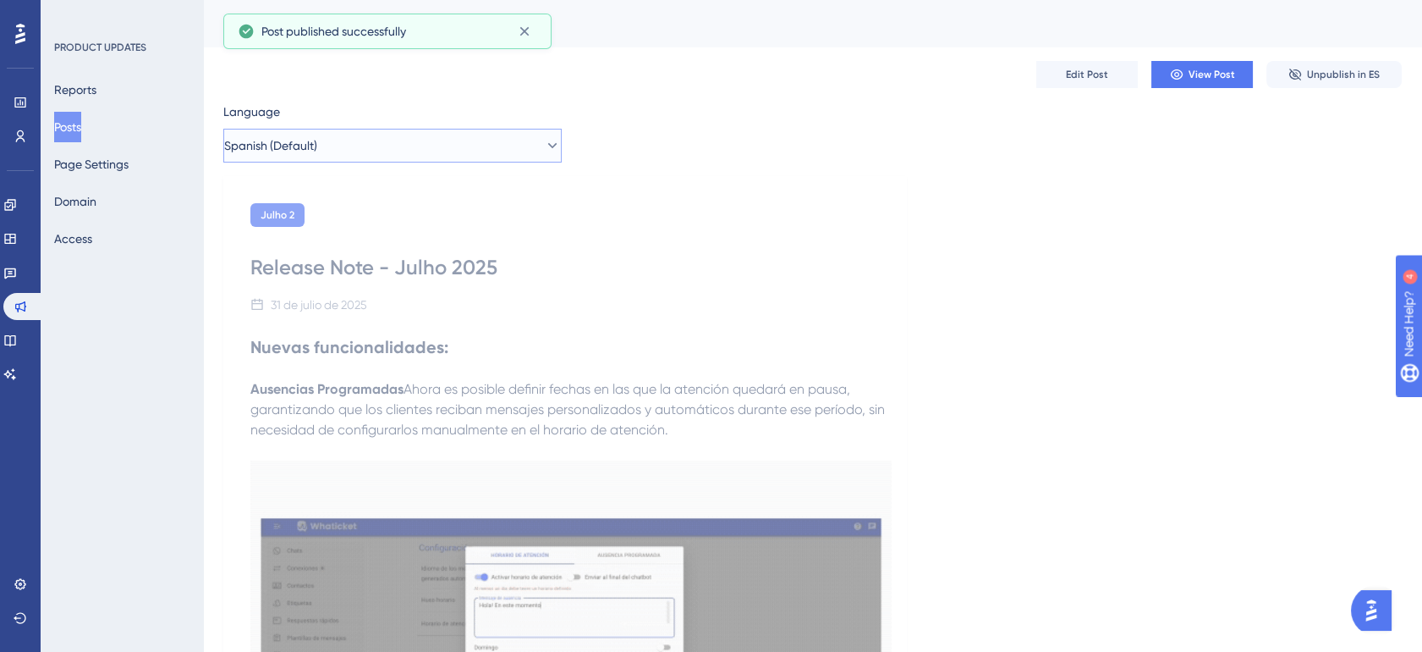
click at [514, 146] on button "Spanish (Default)" at bounding box center [392, 146] width 338 height 34
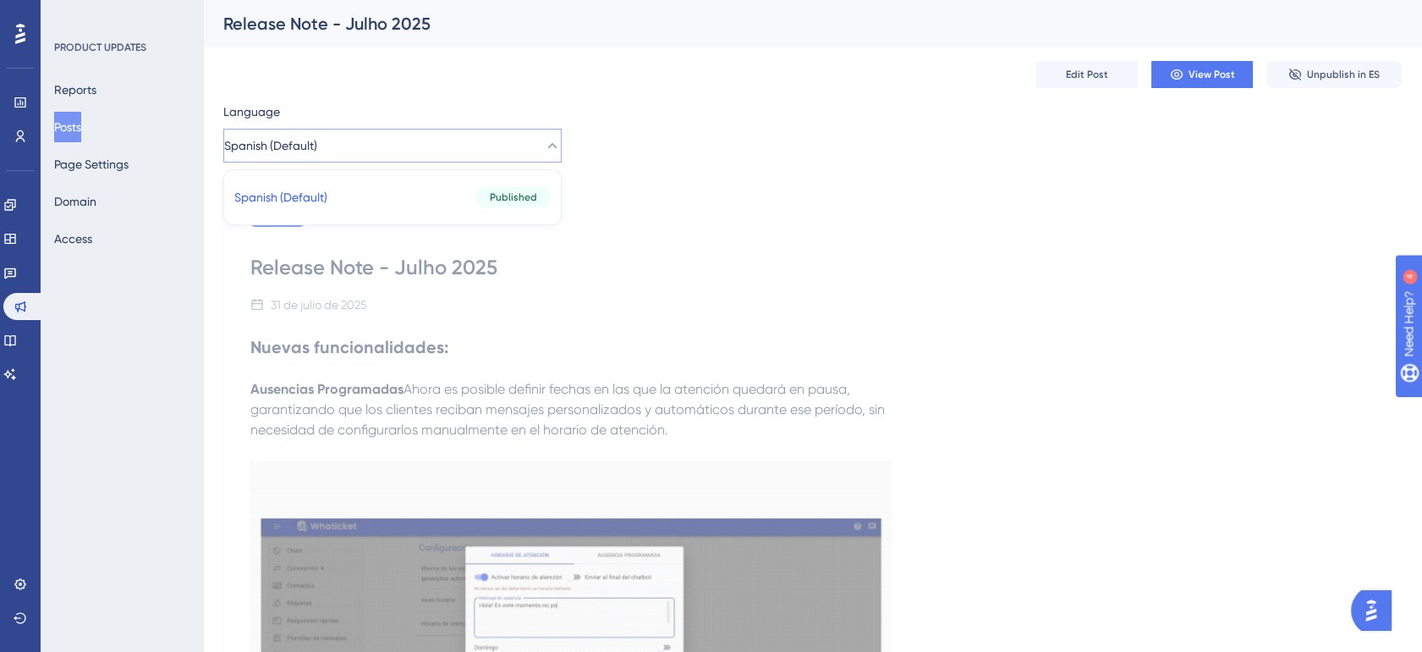
click at [523, 146] on button "Spanish (Default)" at bounding box center [392, 146] width 338 height 34
click at [80, 123] on button "Posts" at bounding box center [67, 127] width 27 height 30
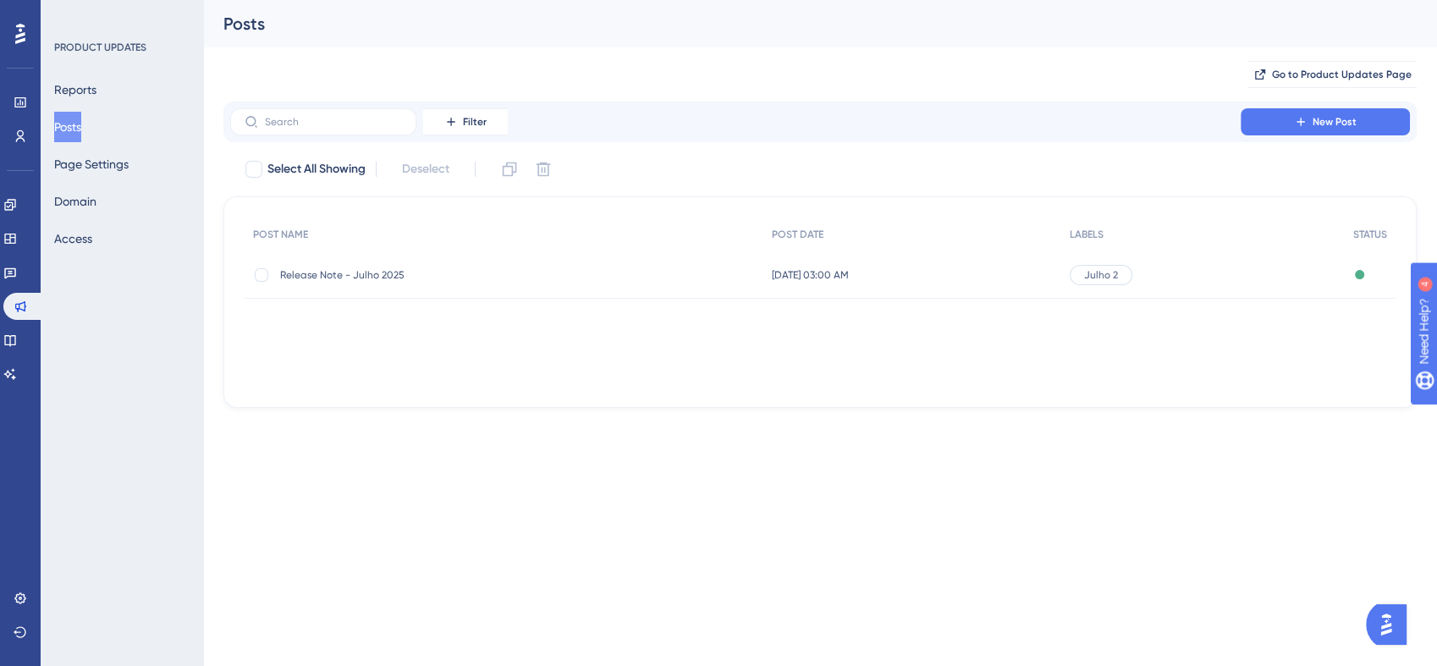
click at [391, 278] on span "Release Note - Julho 2025" at bounding box center [415, 275] width 271 height 14
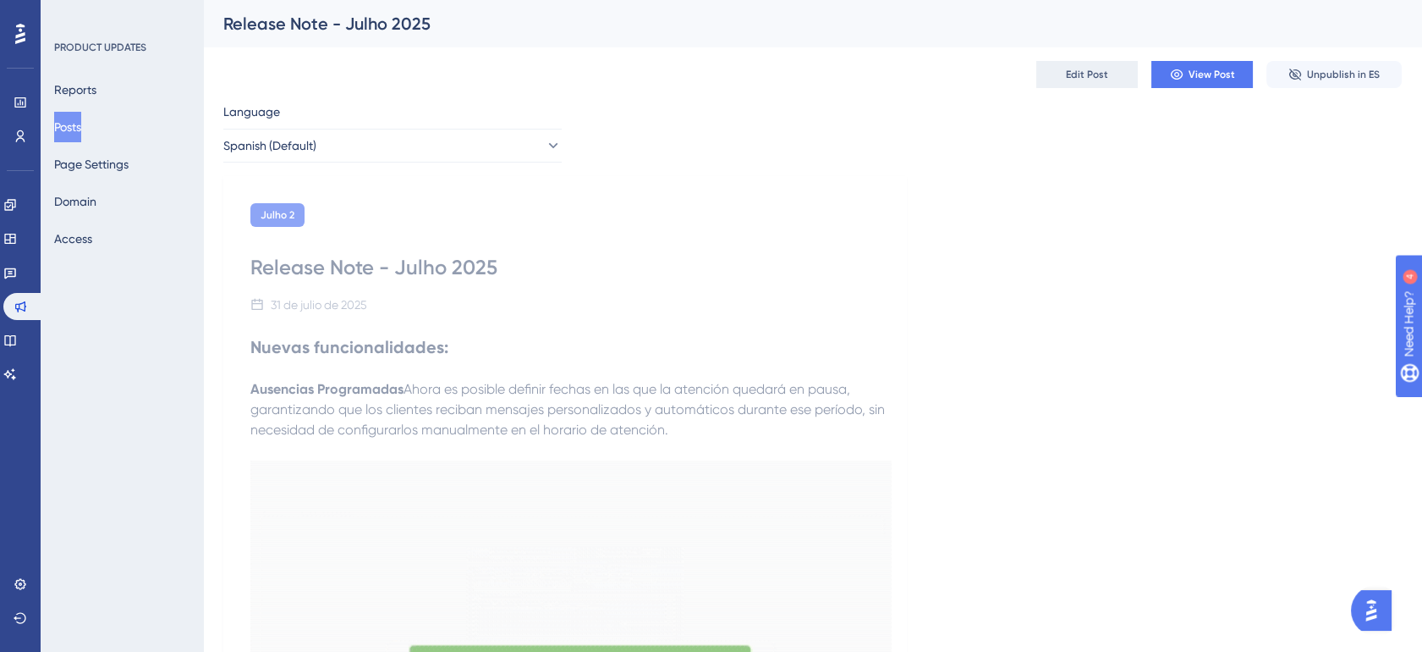
click at [1102, 80] on span "Edit Post" at bounding box center [1087, 75] width 42 height 14
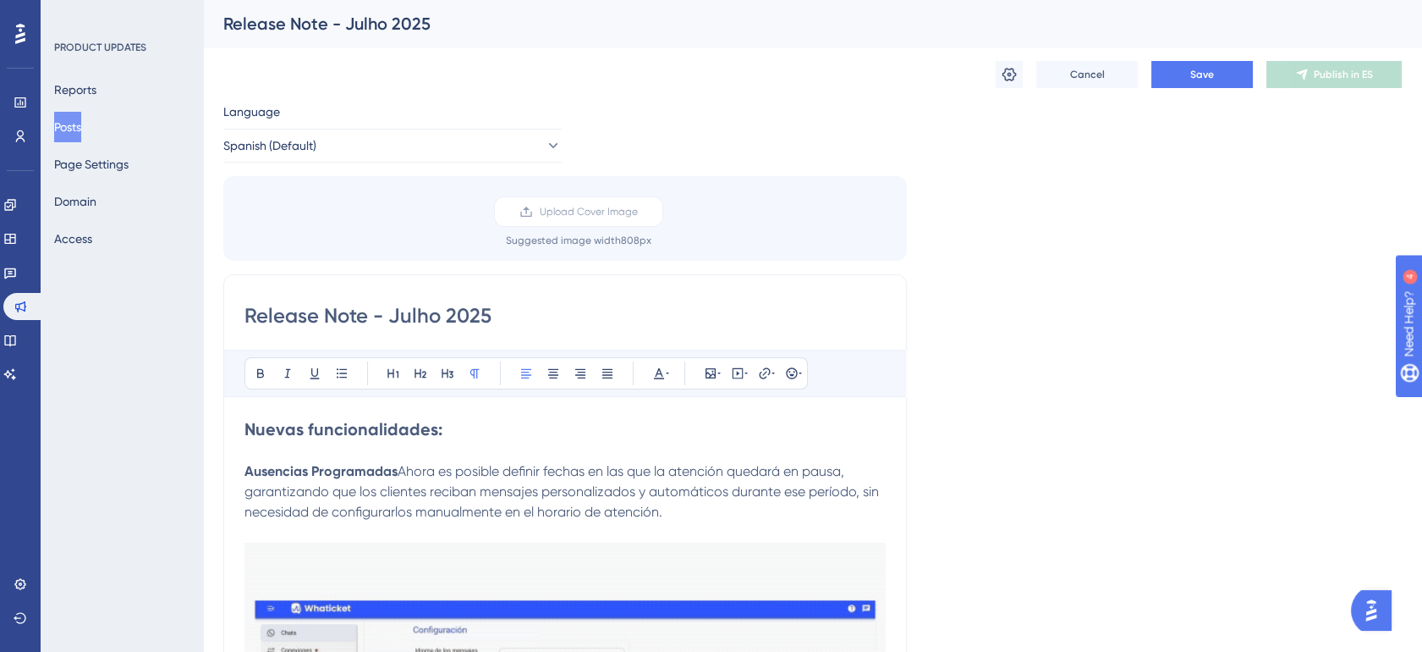
drag, startPoint x: 431, startPoint y: 315, endPoint x: 420, endPoint y: 314, distance: 11.0
click at [420, 314] on input "Release Note - Julho 2025" at bounding box center [565, 315] width 641 height 27
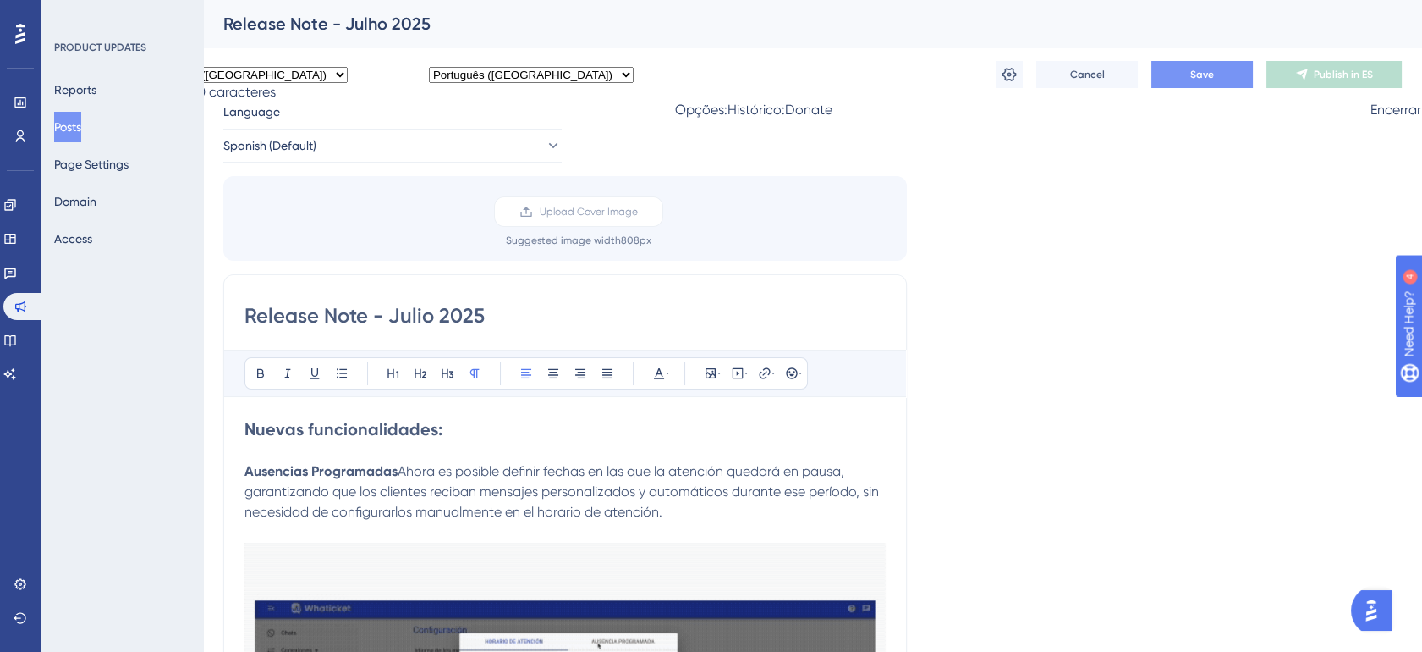
type input "Release Note - Julio 2025"
click at [1196, 76] on span "Save" at bounding box center [1202, 75] width 24 height 14
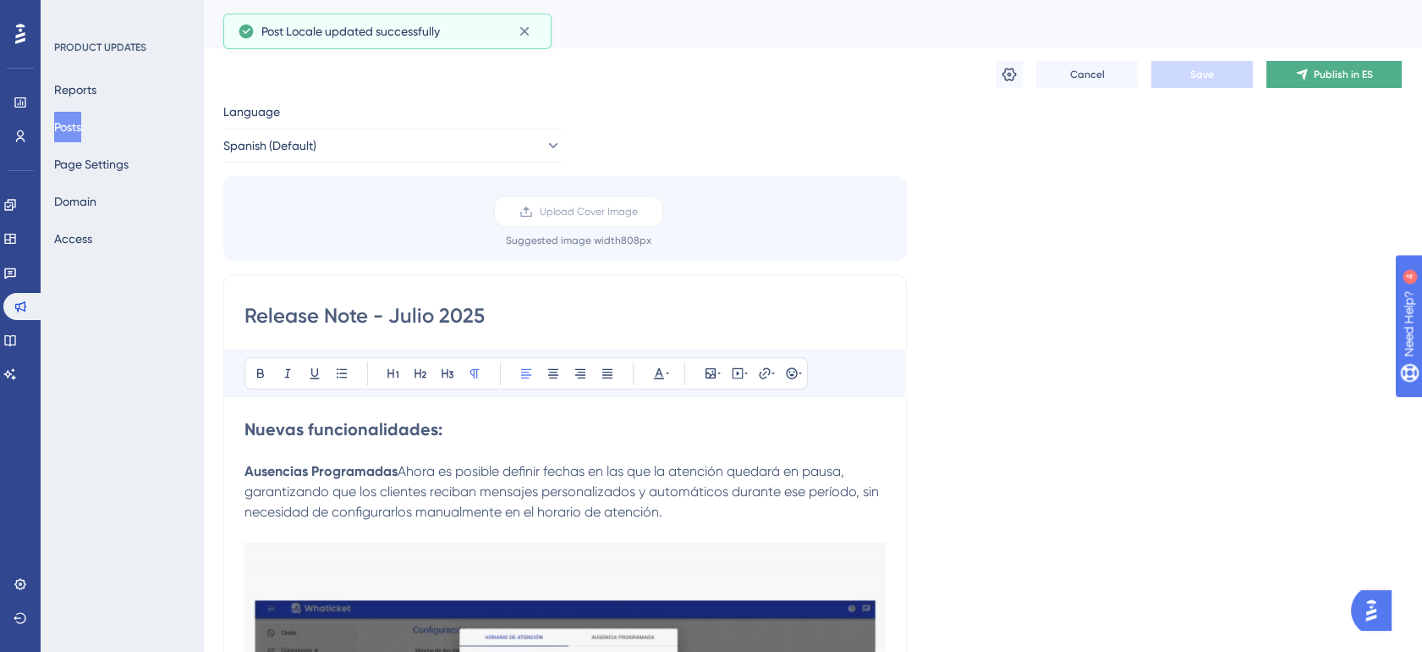
click at [1312, 74] on button "Publish in ES" at bounding box center [1334, 74] width 135 height 27
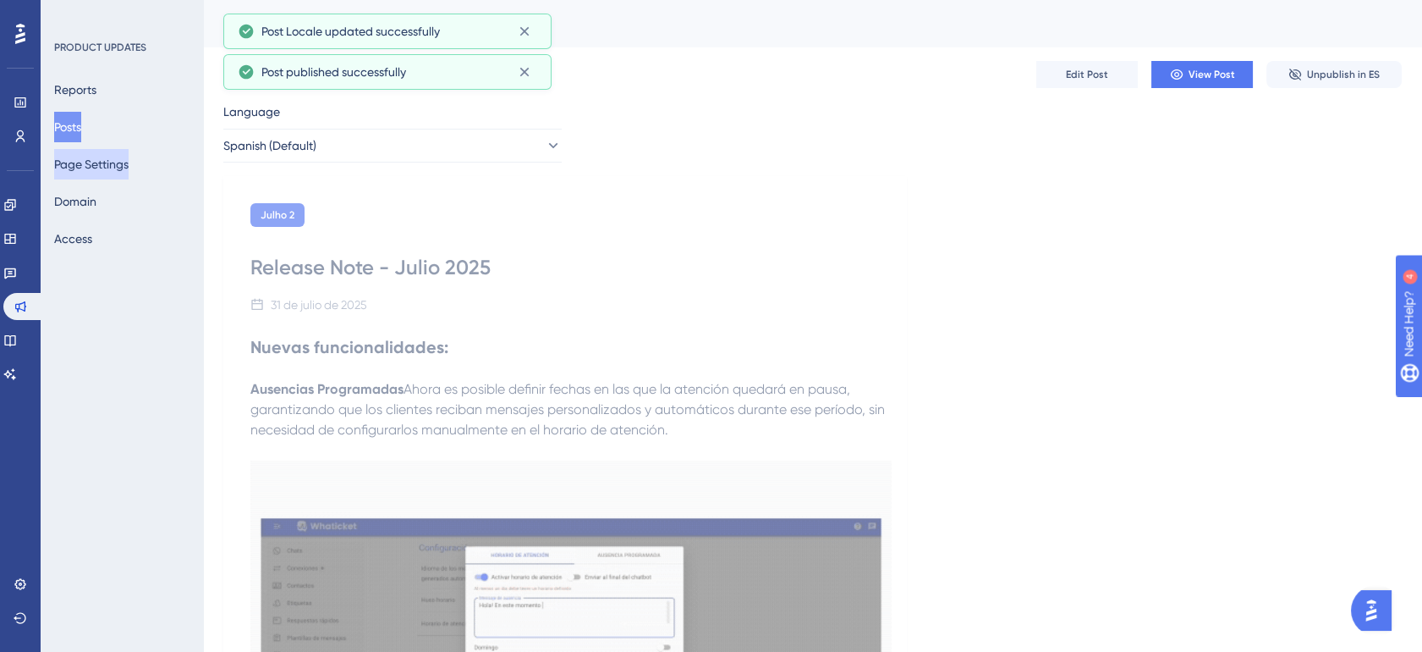
click at [80, 169] on button "Page Settings" at bounding box center [91, 164] width 74 height 30
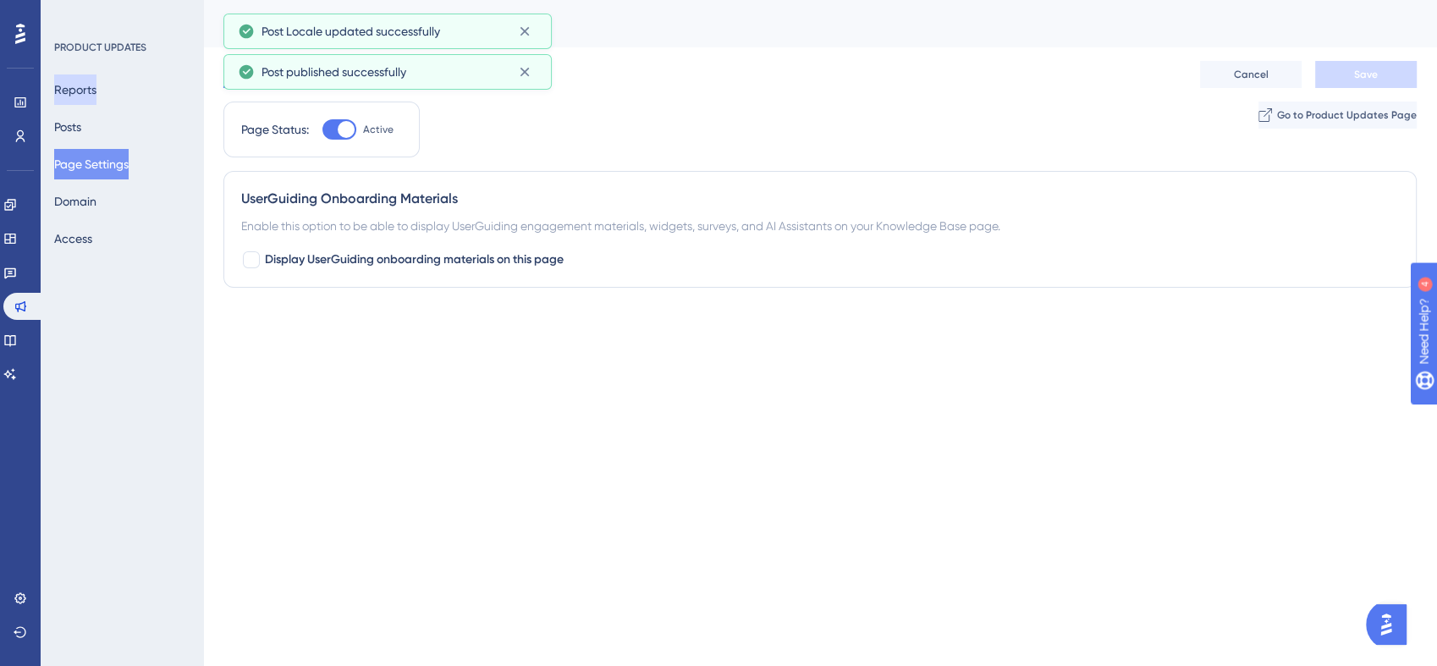
click at [96, 87] on button "Reports" at bounding box center [75, 89] width 42 height 30
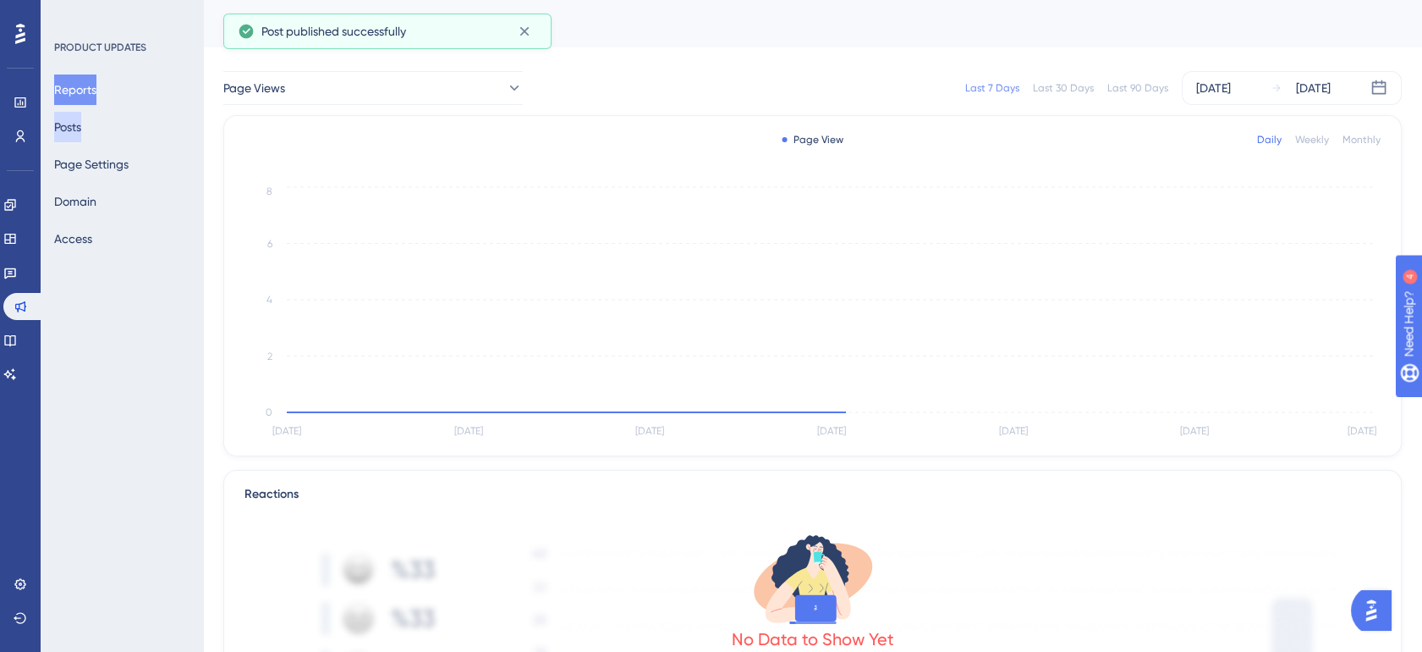
click at [81, 121] on button "Posts" at bounding box center [67, 127] width 27 height 30
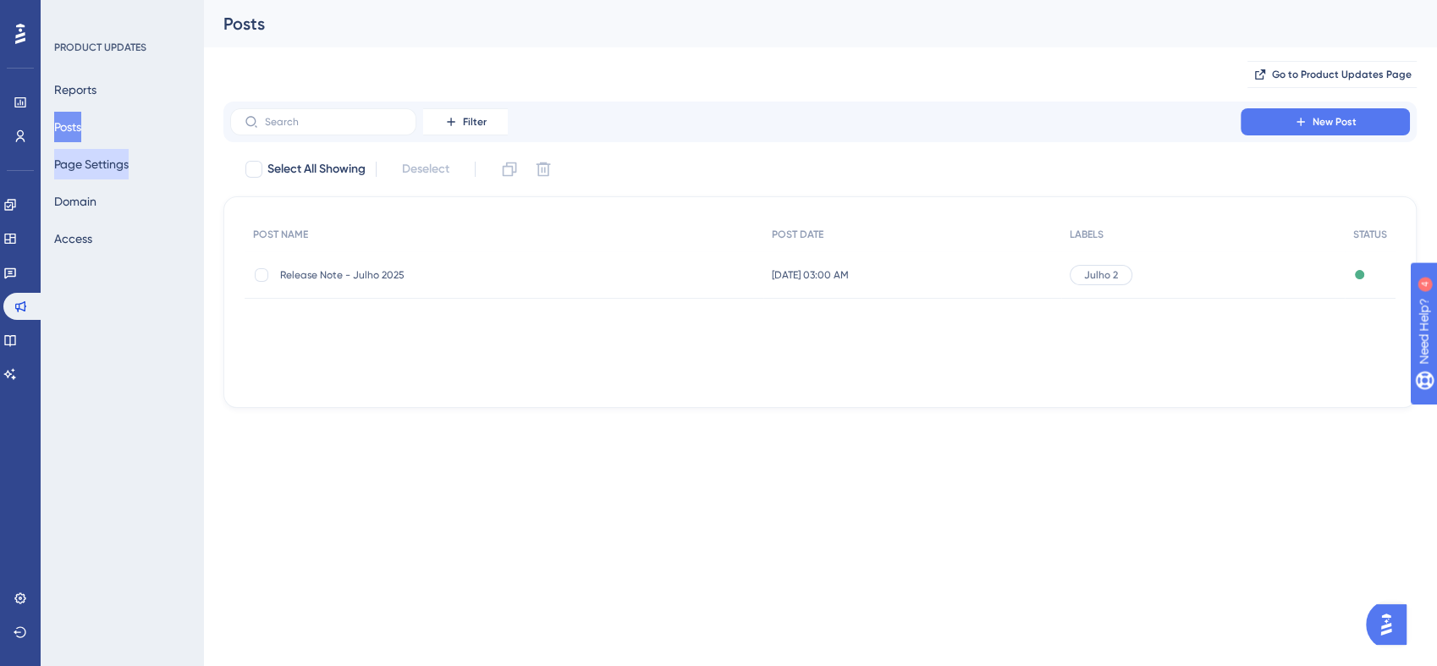
click at [101, 170] on button "Page Settings" at bounding box center [91, 164] width 74 height 30
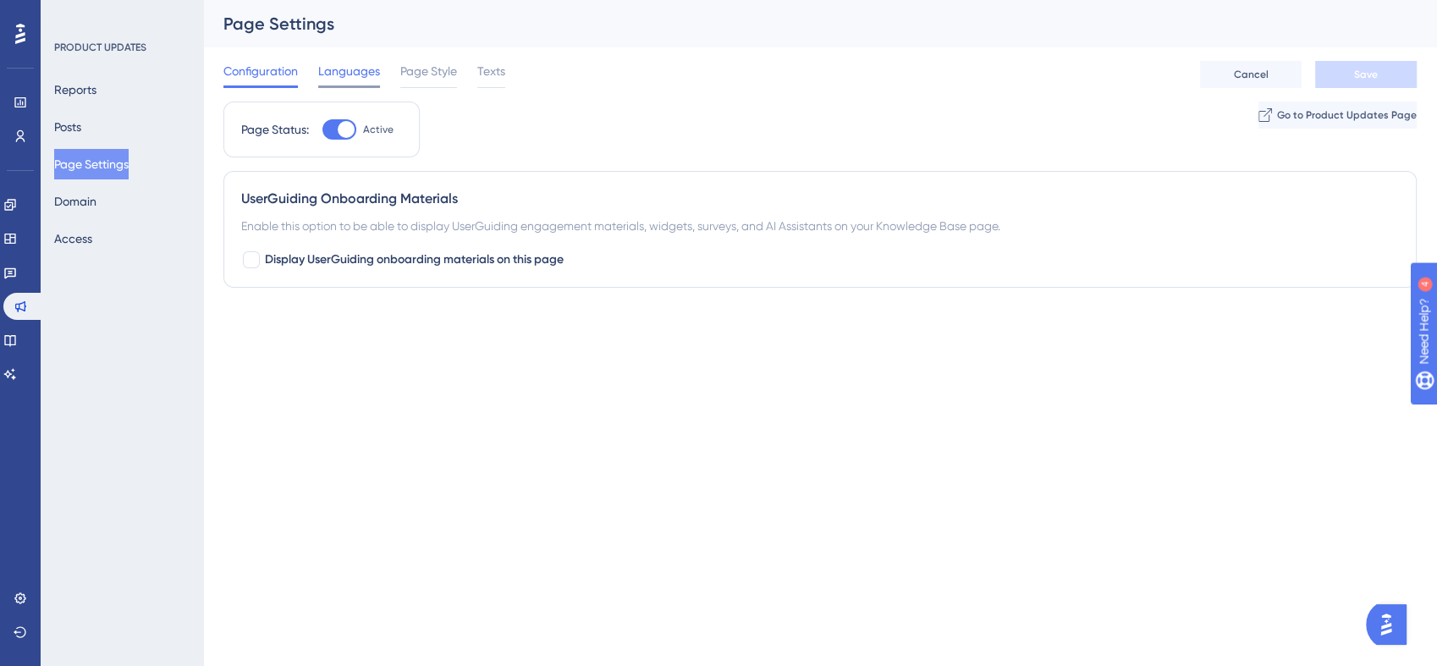
click at [371, 73] on span "Languages" at bounding box center [349, 71] width 62 height 20
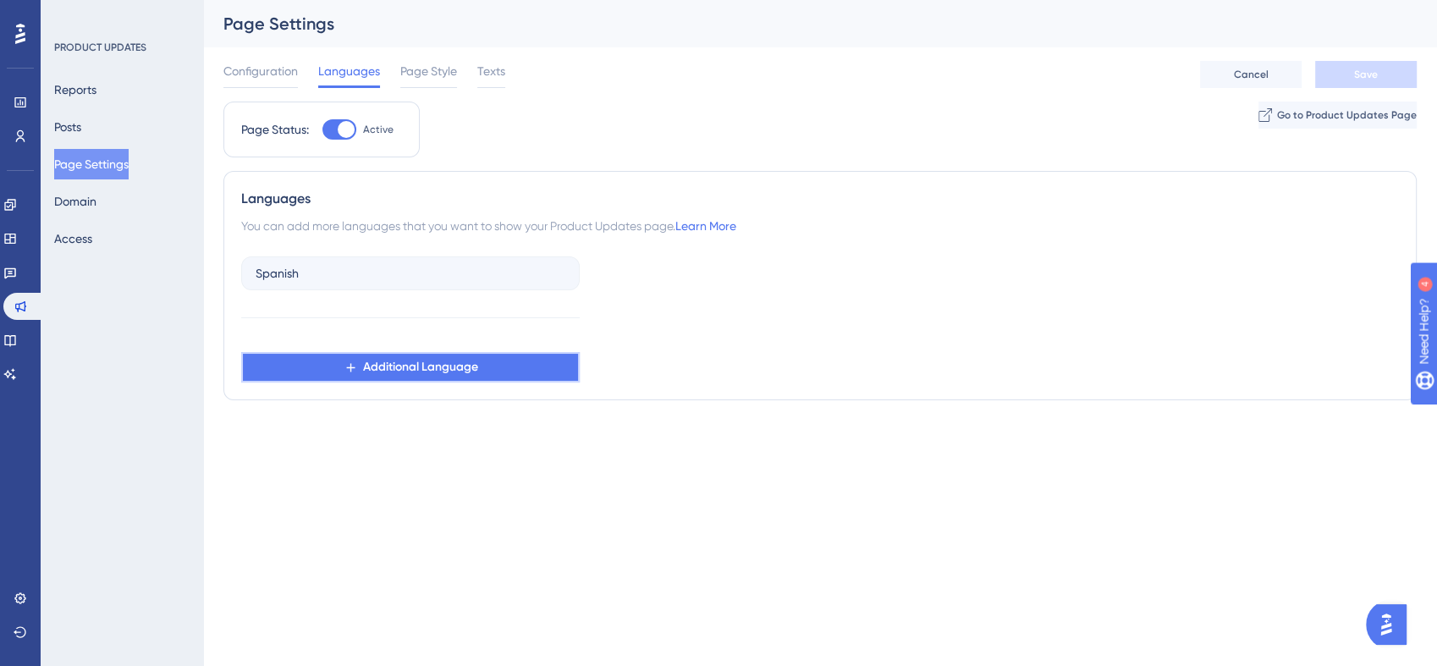
click at [404, 360] on span "Additional Language" at bounding box center [420, 367] width 115 height 20
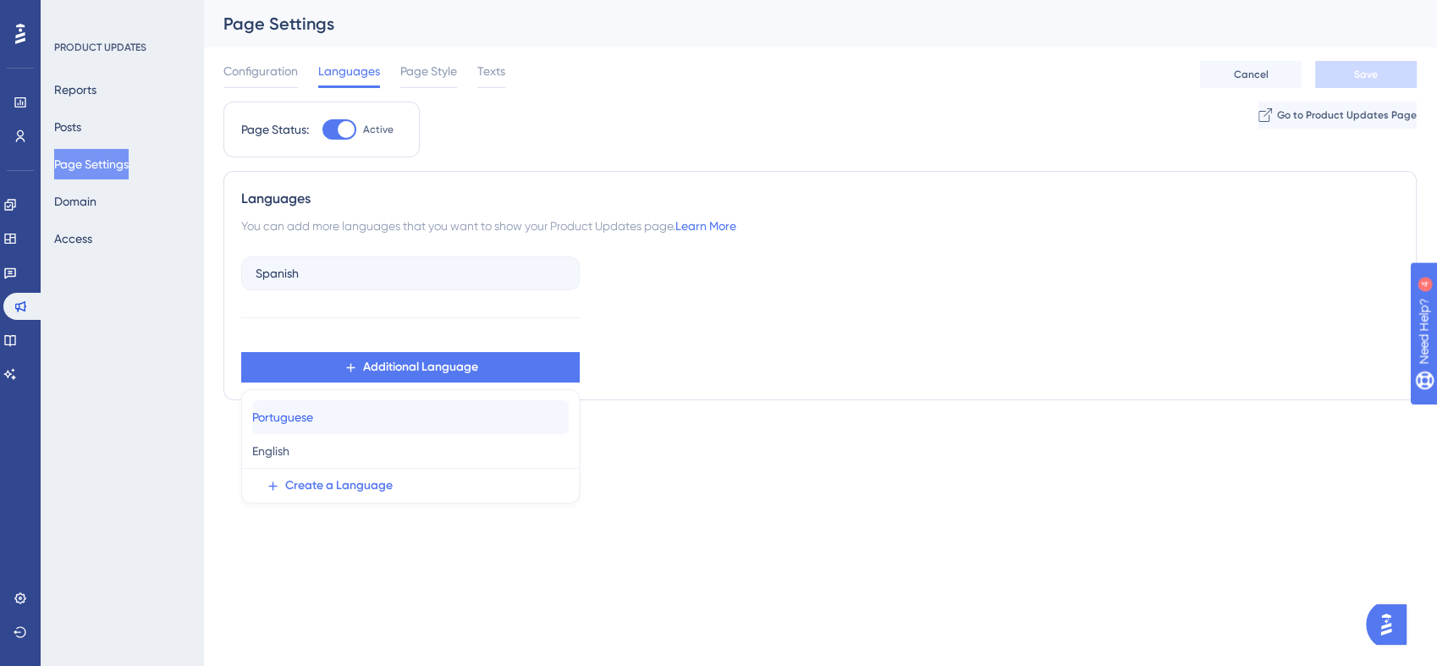
click at [369, 412] on div "Portuguese Portuguese" at bounding box center [410, 417] width 316 height 34
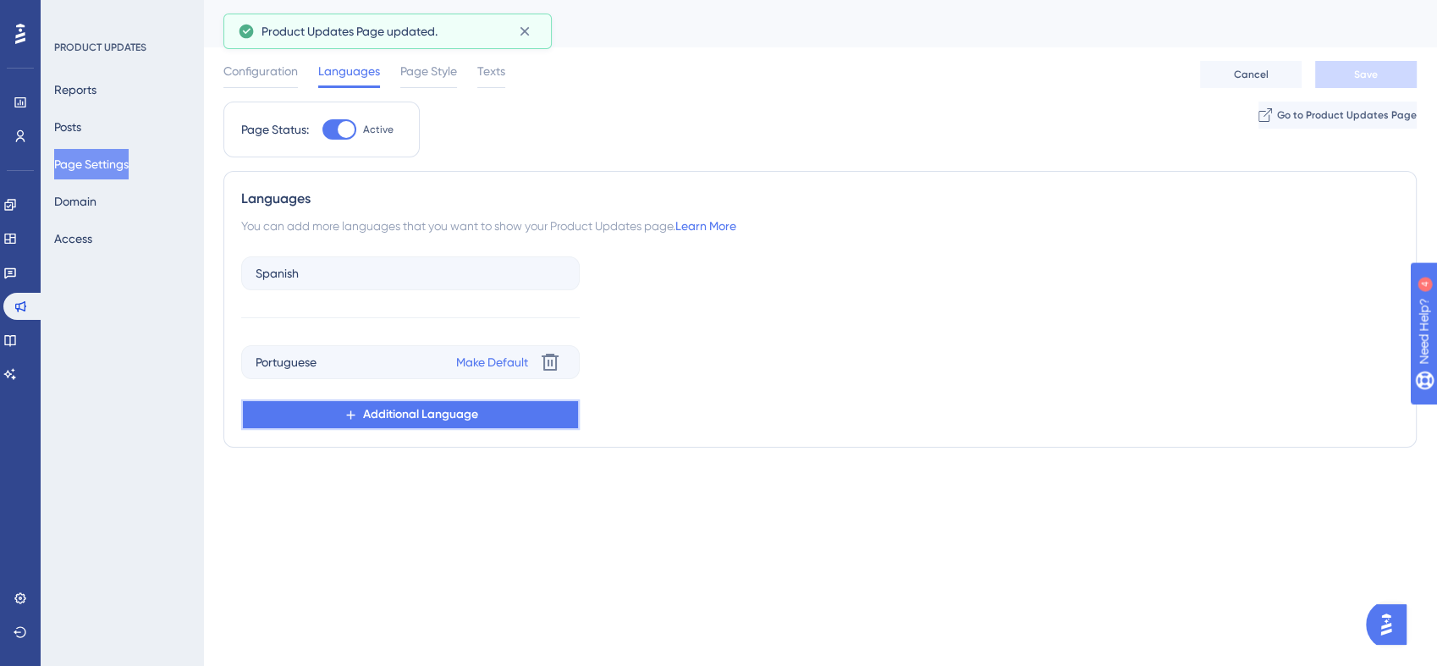
click at [504, 425] on button "Additional Language" at bounding box center [410, 414] width 338 height 30
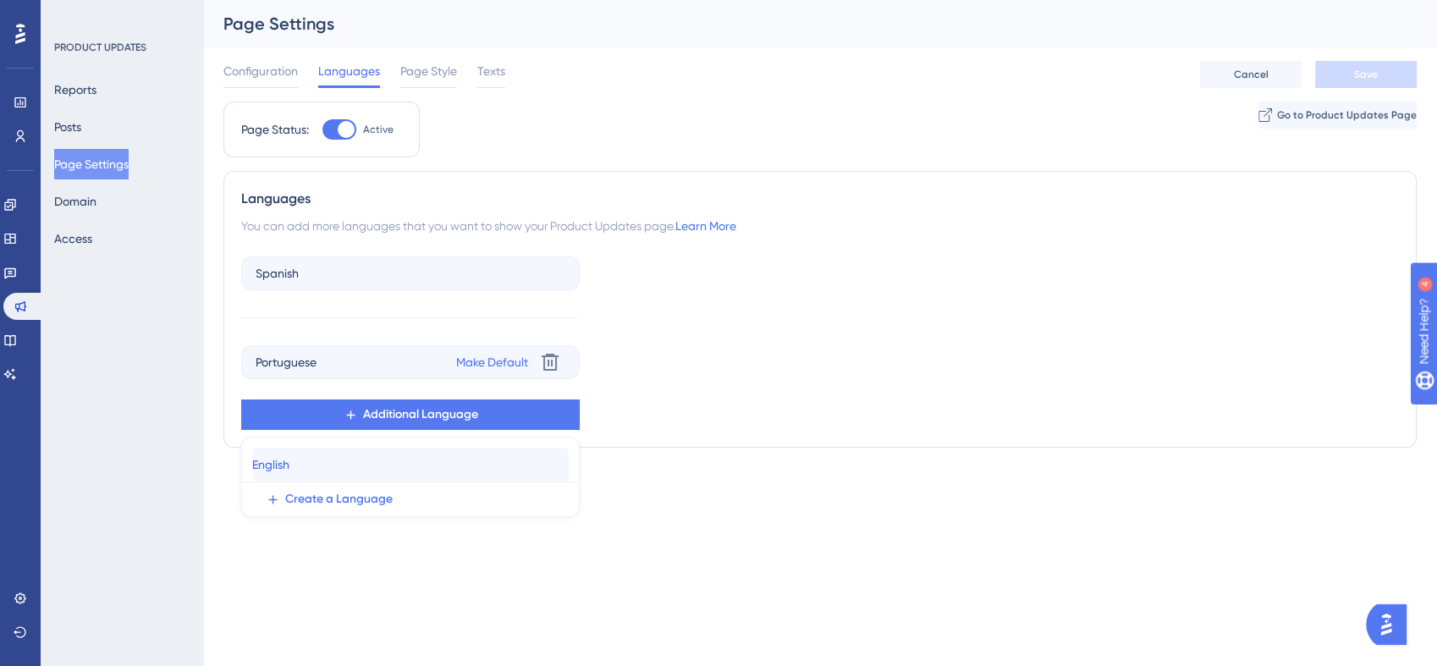
click at [478, 451] on div "English English" at bounding box center [410, 465] width 316 height 34
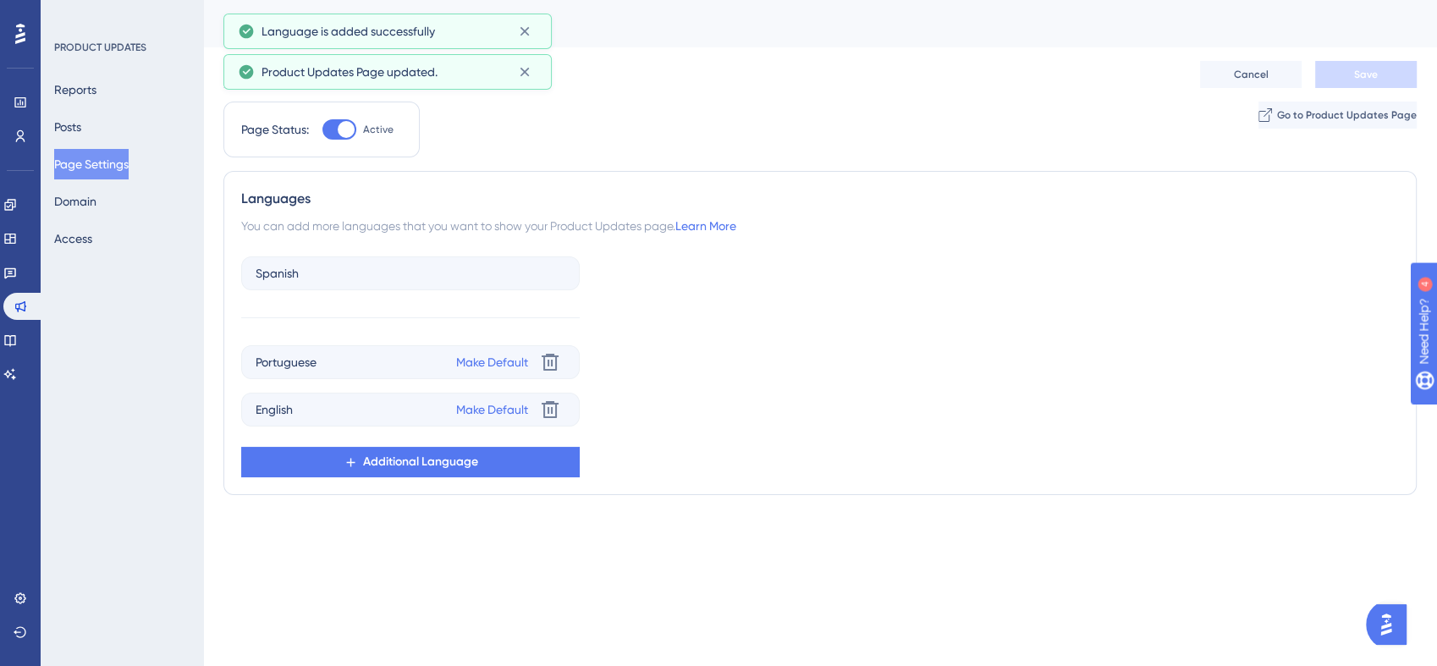
click at [801, 386] on div "Spanish Portuguese Make Default Delete English Make Default Delete Additional L…" at bounding box center [819, 364] width 1157 height 228
click at [534, 68] on button at bounding box center [524, 71] width 26 height 27
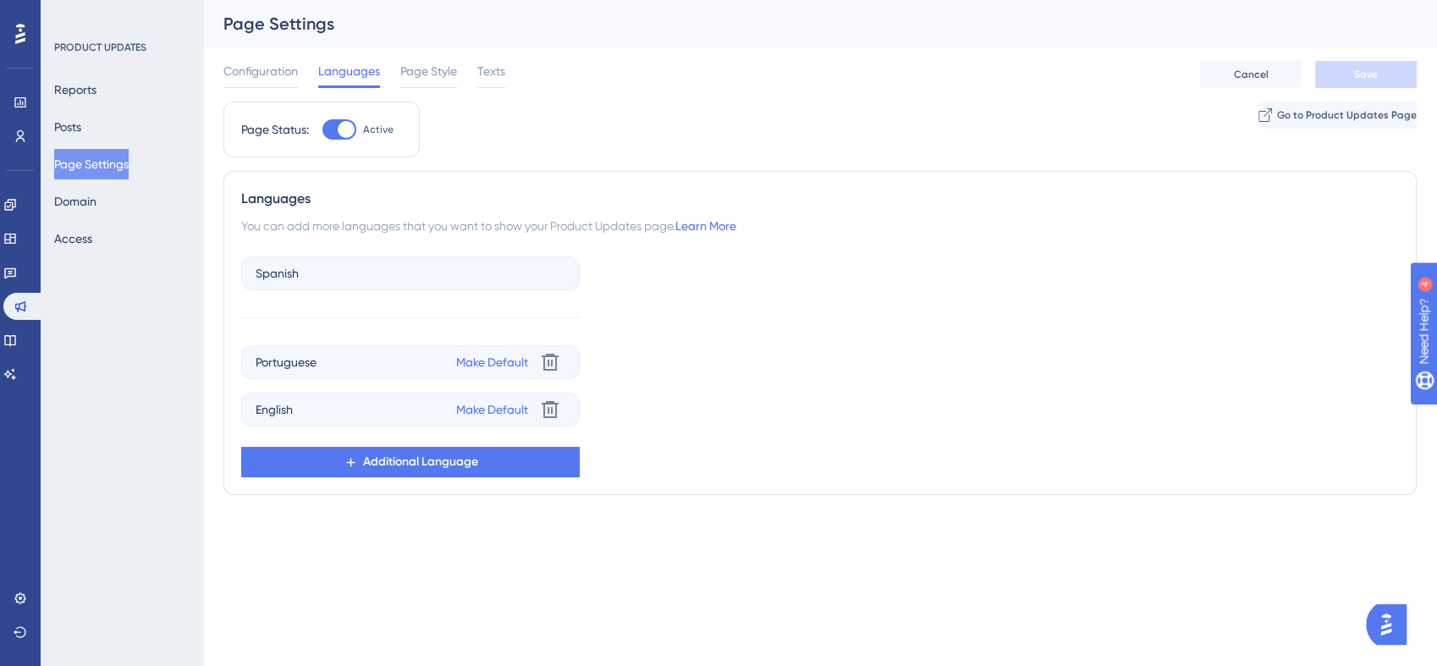
click at [524, 31] on div "Page Settings" at bounding box center [798, 24] width 1151 height 24
click at [419, 74] on span "Page Style" at bounding box center [428, 71] width 57 height 20
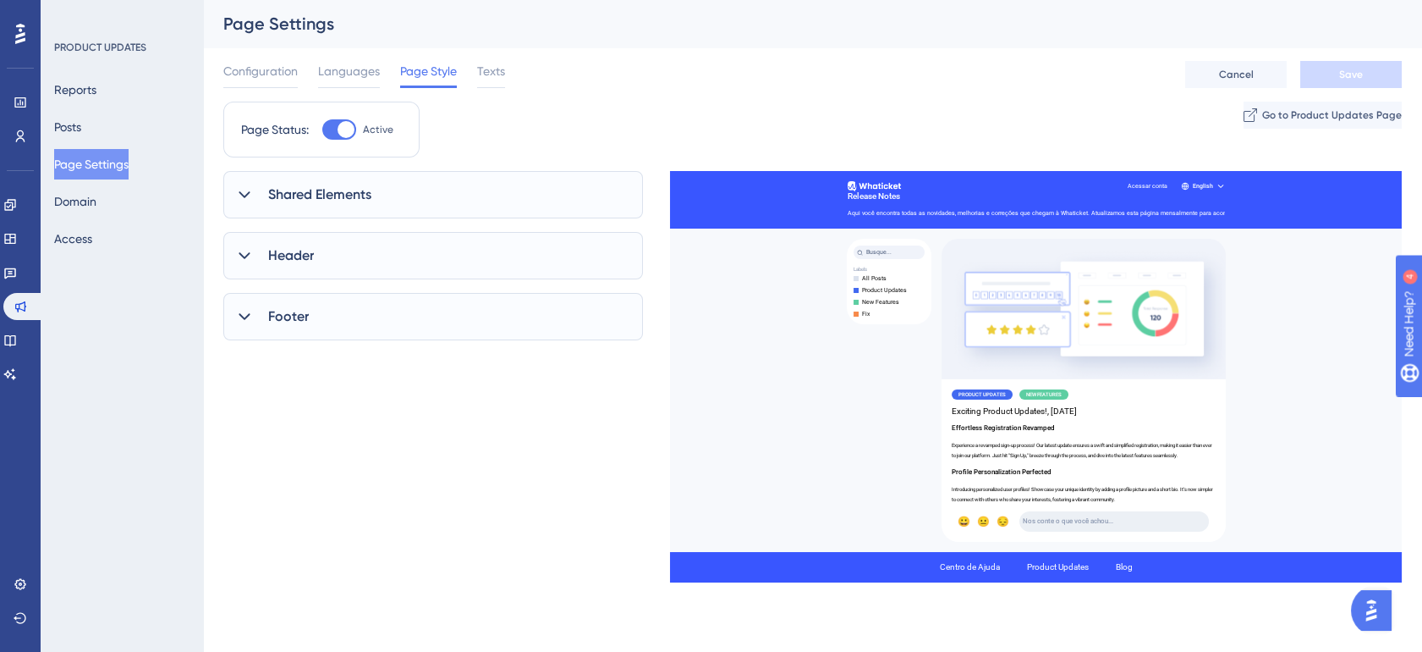
click at [446, 194] on div "Shared Elements" at bounding box center [433, 194] width 420 height 47
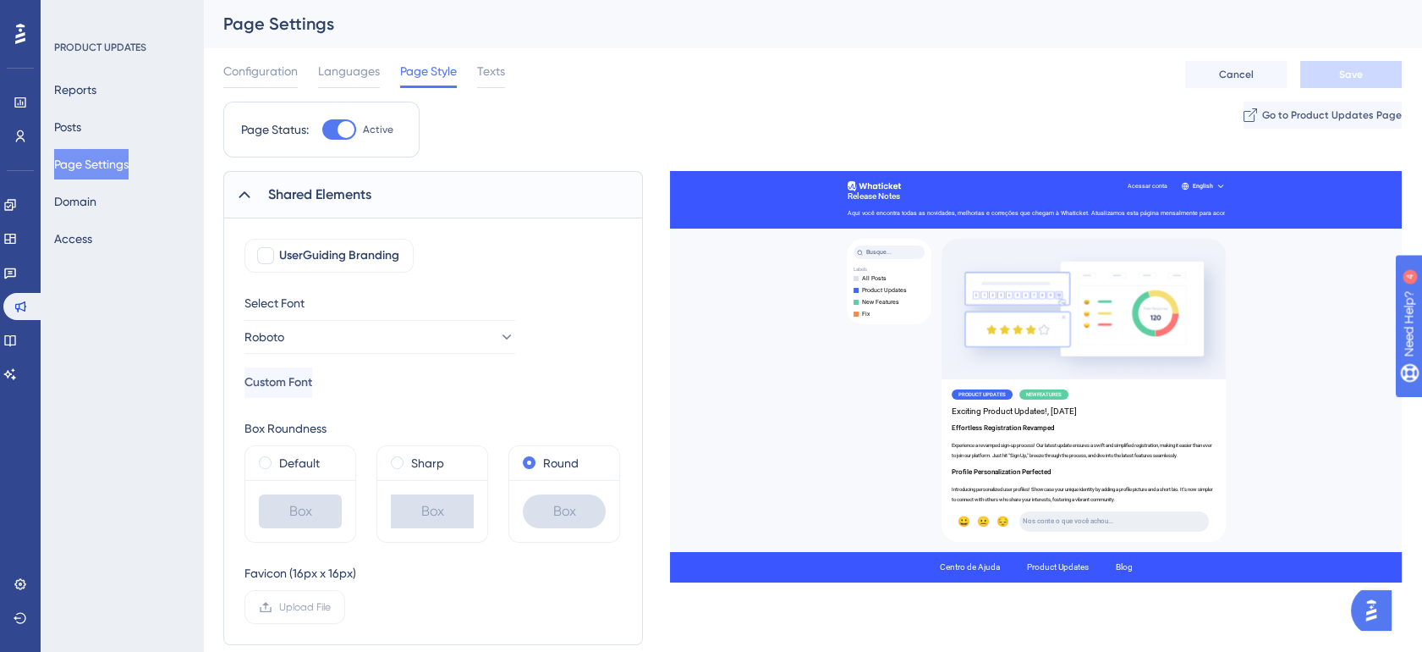
click at [446, 194] on div "Shared Elements" at bounding box center [433, 194] width 420 height 47
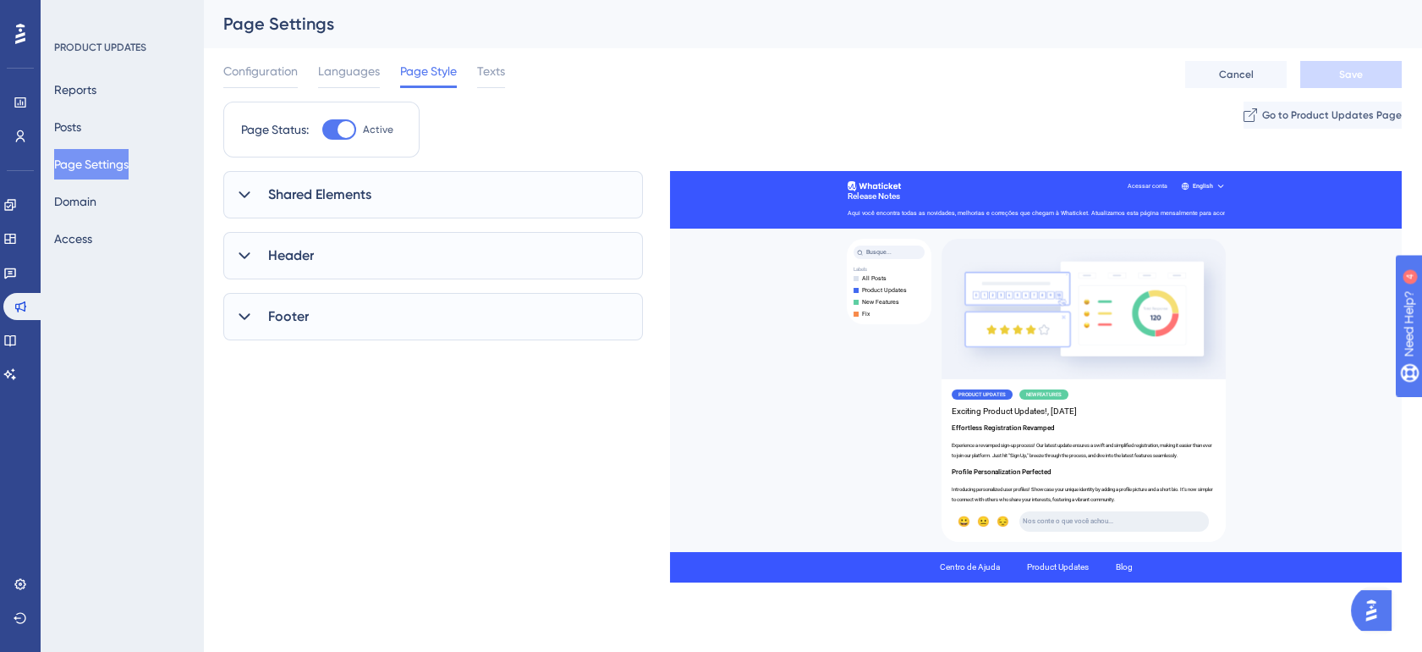
click at [437, 250] on div "Header" at bounding box center [433, 255] width 420 height 47
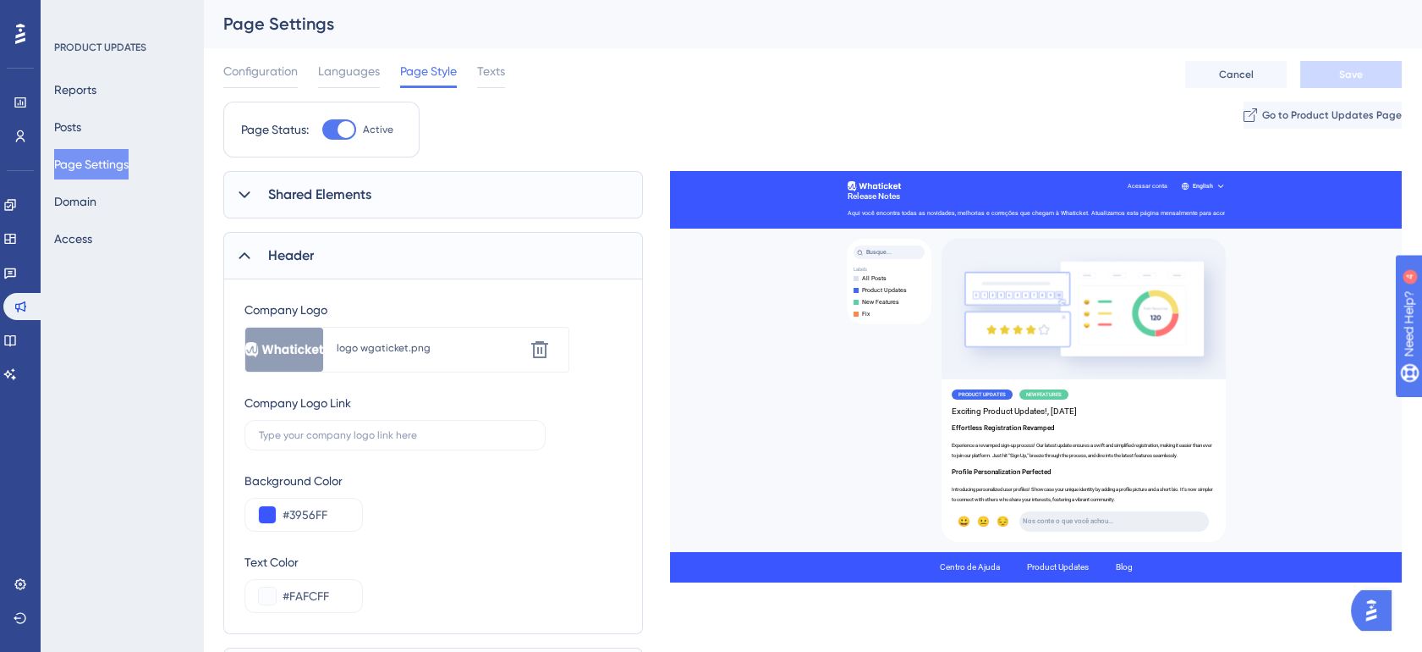
click at [437, 250] on div "Header" at bounding box center [433, 255] width 420 height 47
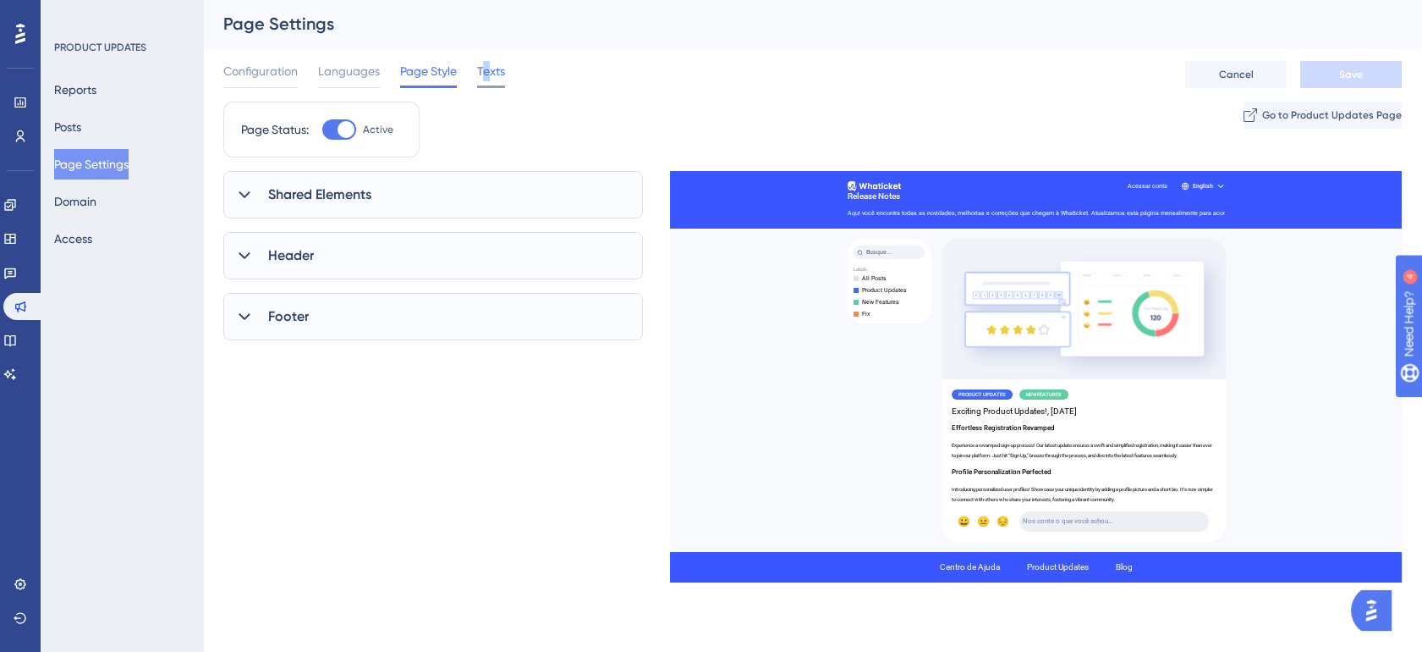
click at [487, 78] on span "Texts" at bounding box center [491, 71] width 28 height 20
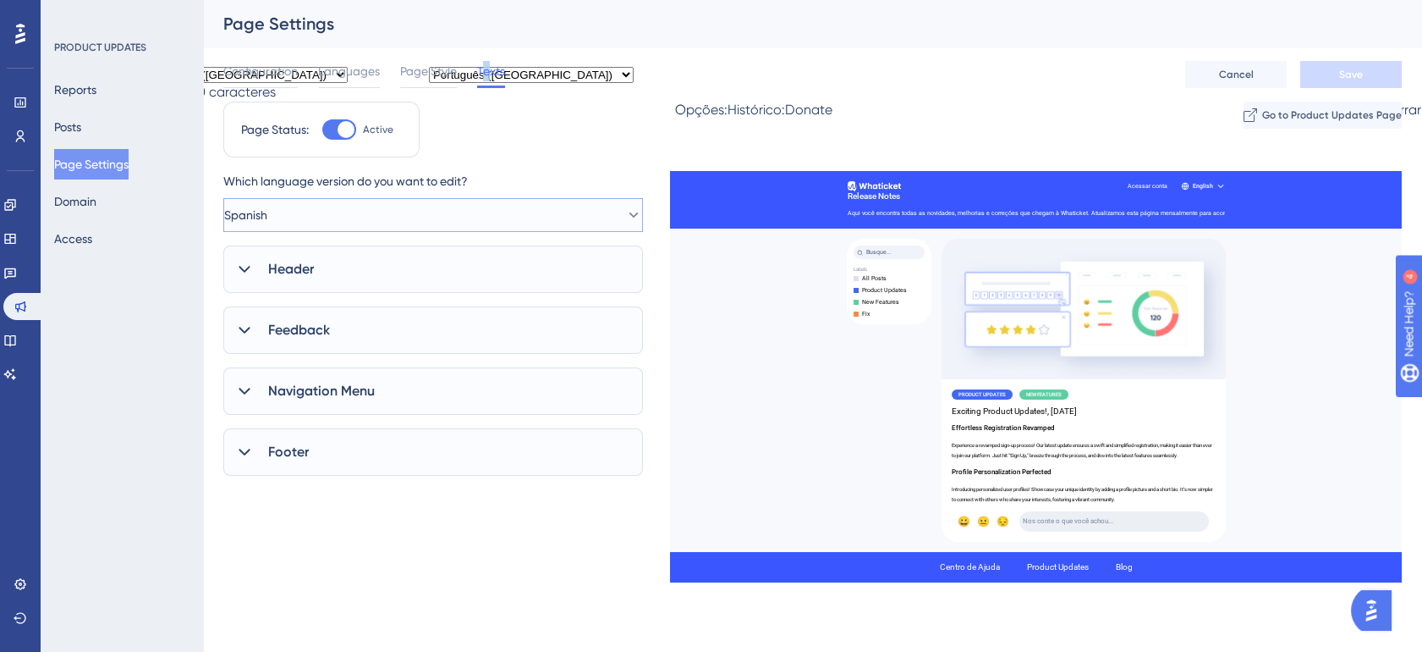
click at [312, 216] on button "Spanish" at bounding box center [433, 215] width 420 height 34
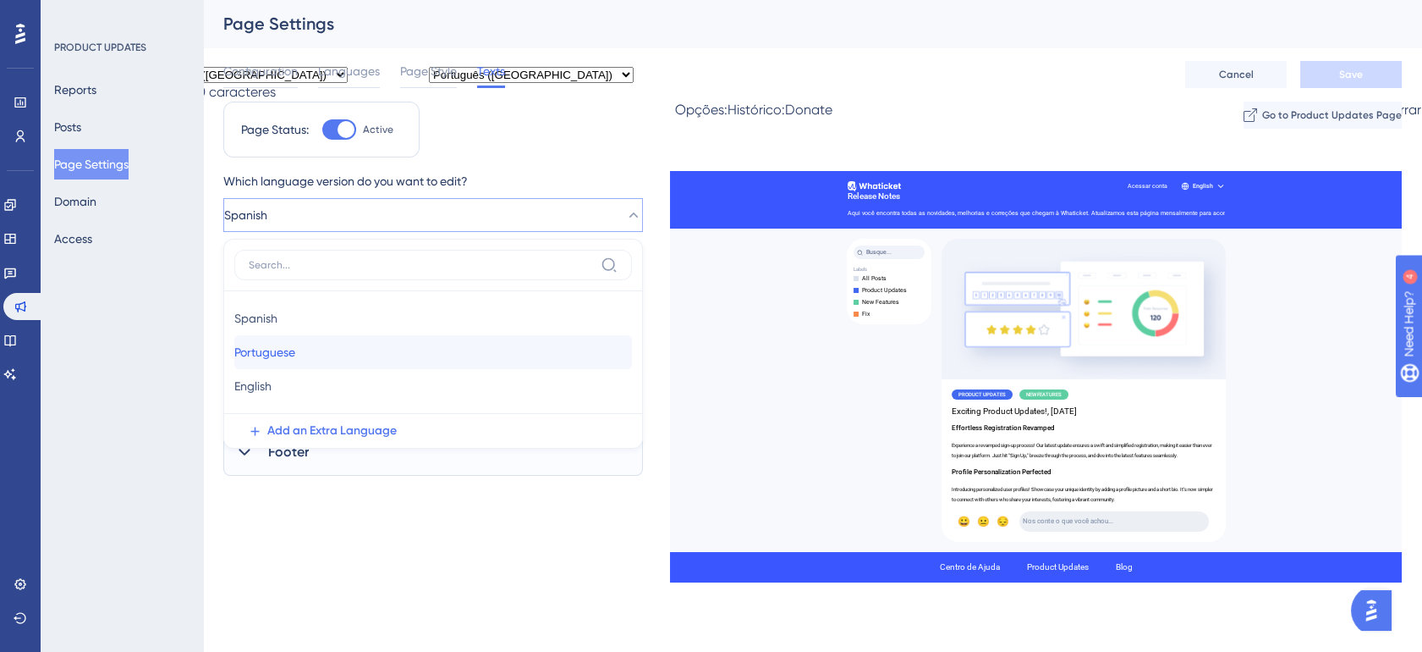
click at [295, 346] on span "Portuguese" at bounding box center [264, 352] width 61 height 20
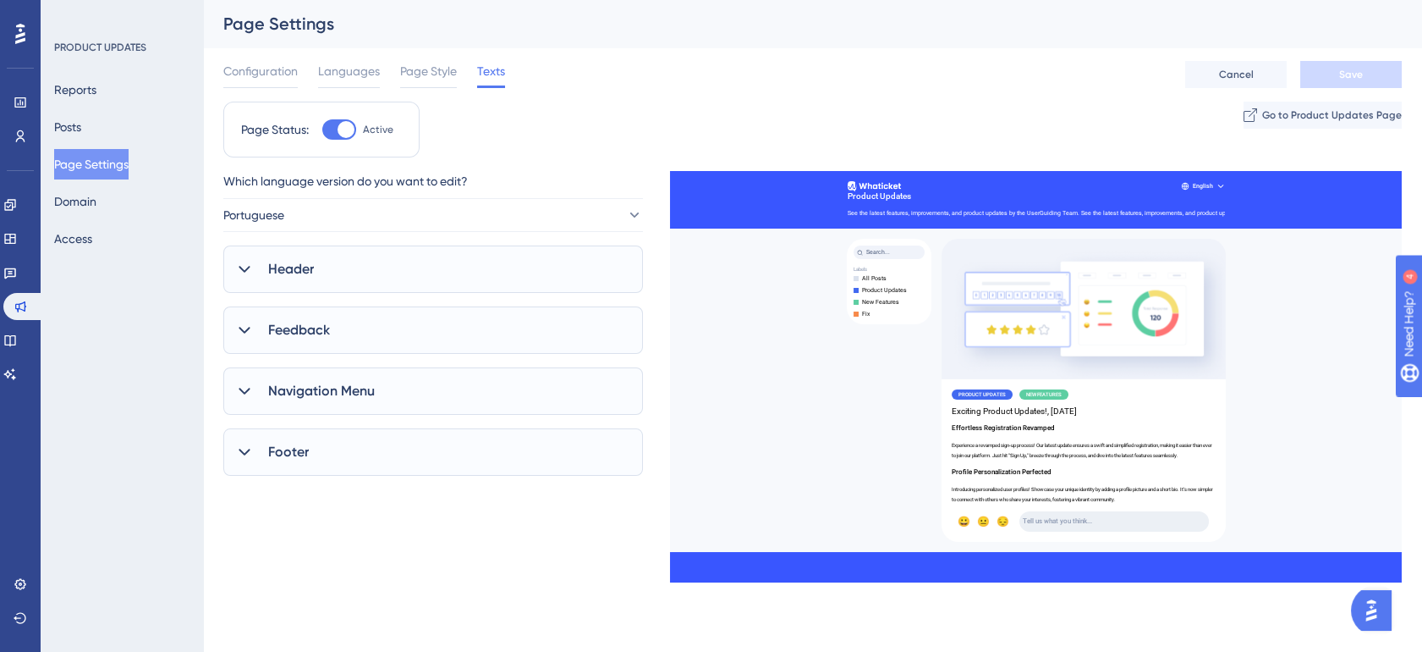
click at [289, 351] on div "Feedback" at bounding box center [433, 329] width 420 height 47
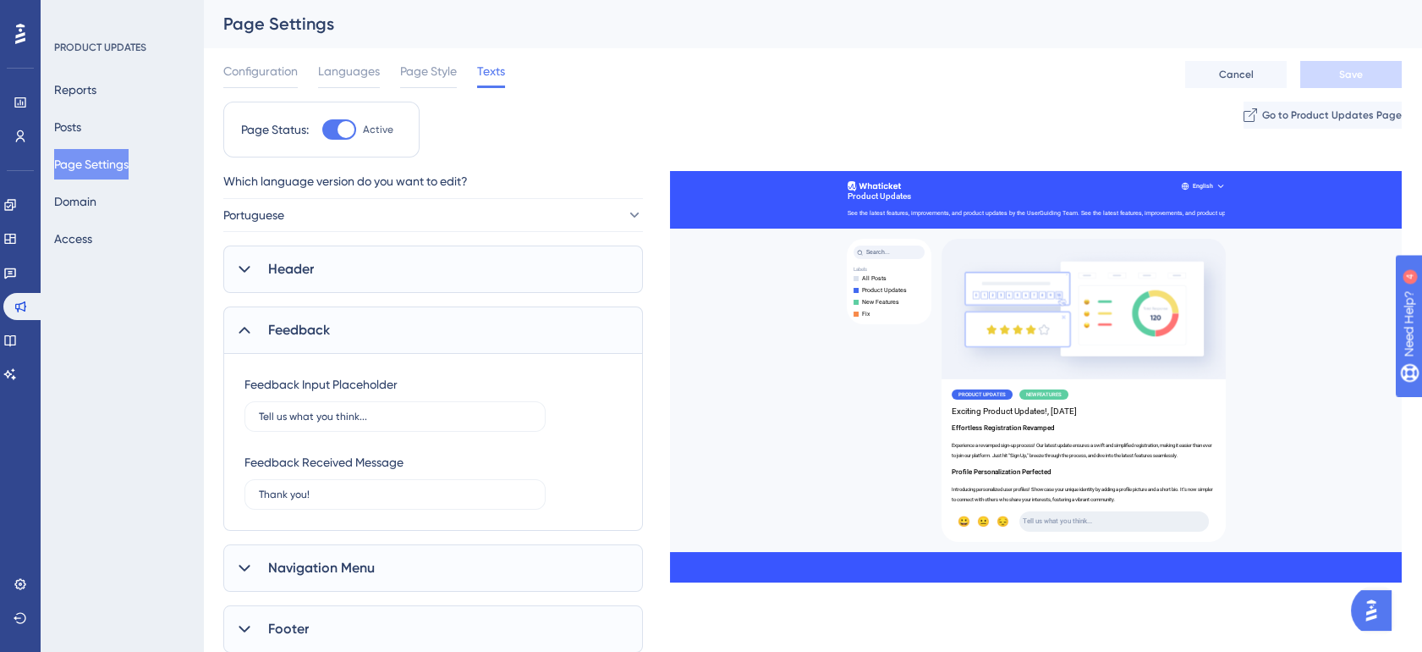
click at [300, 343] on div "Feedback" at bounding box center [433, 329] width 420 height 47
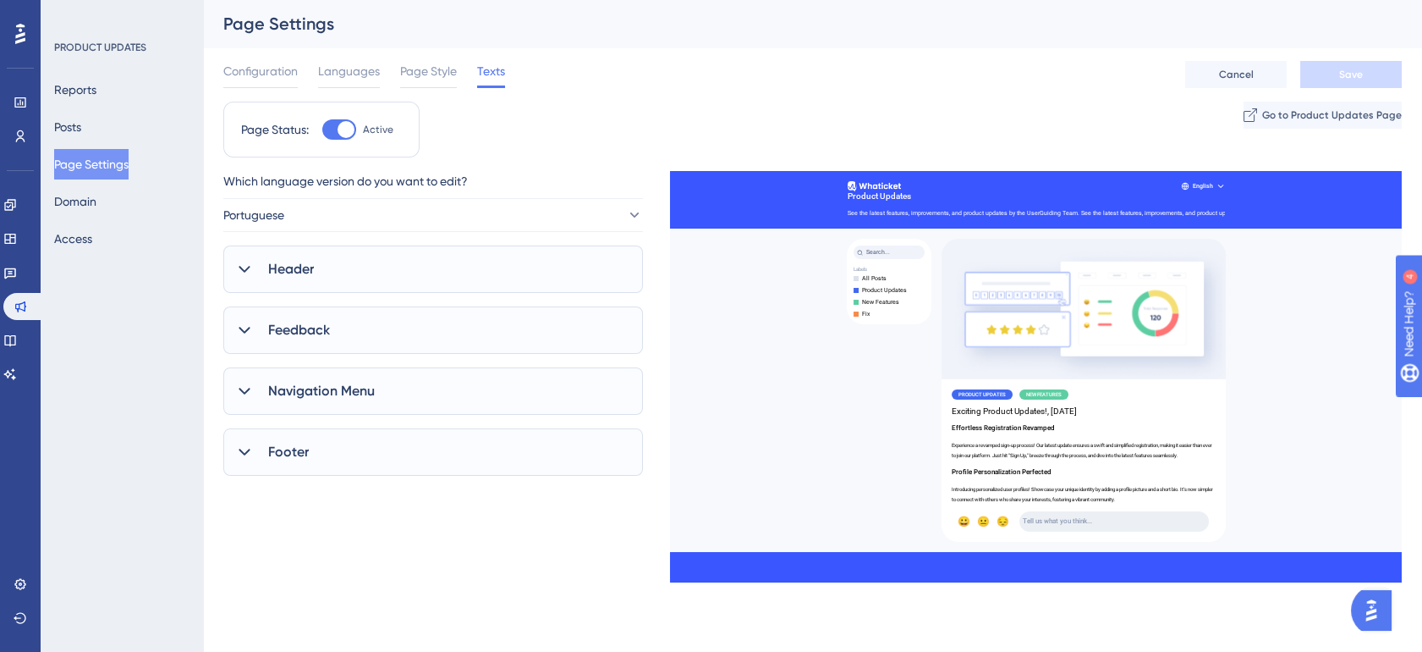
click at [300, 343] on div "Feedback" at bounding box center [433, 329] width 420 height 47
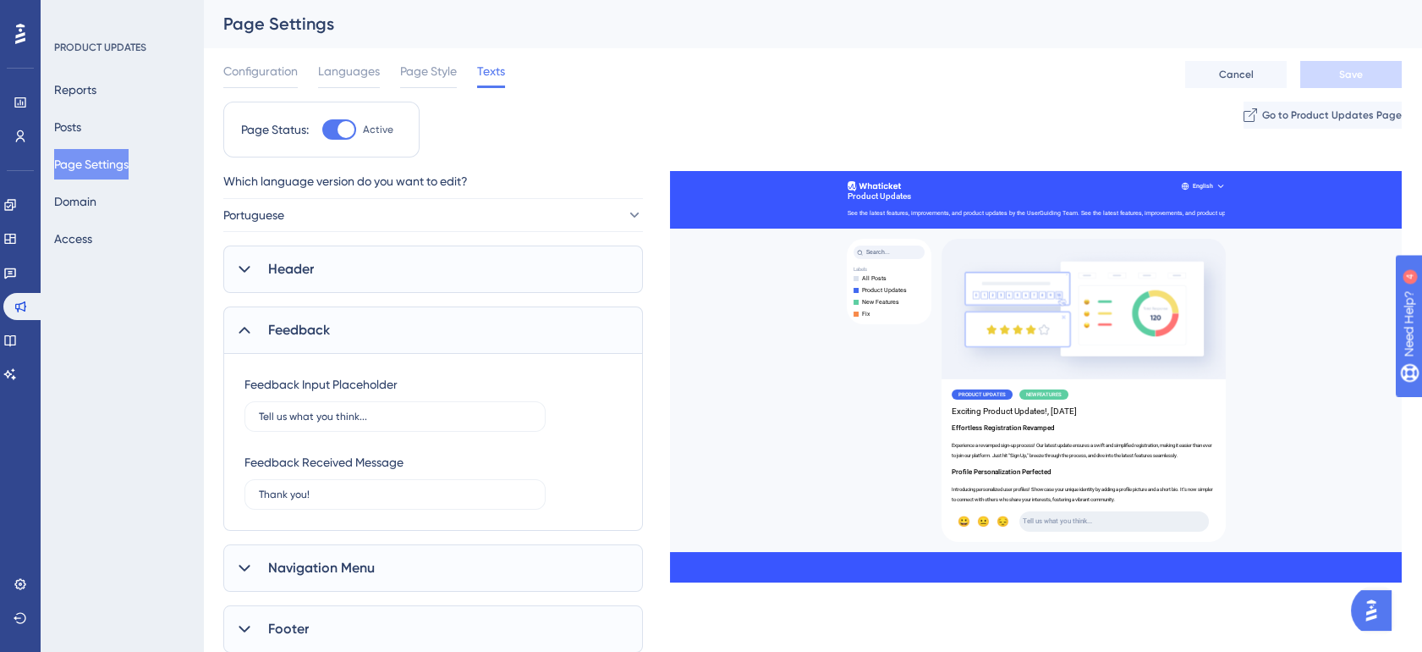
click at [300, 343] on div "Feedback" at bounding box center [433, 329] width 420 height 47
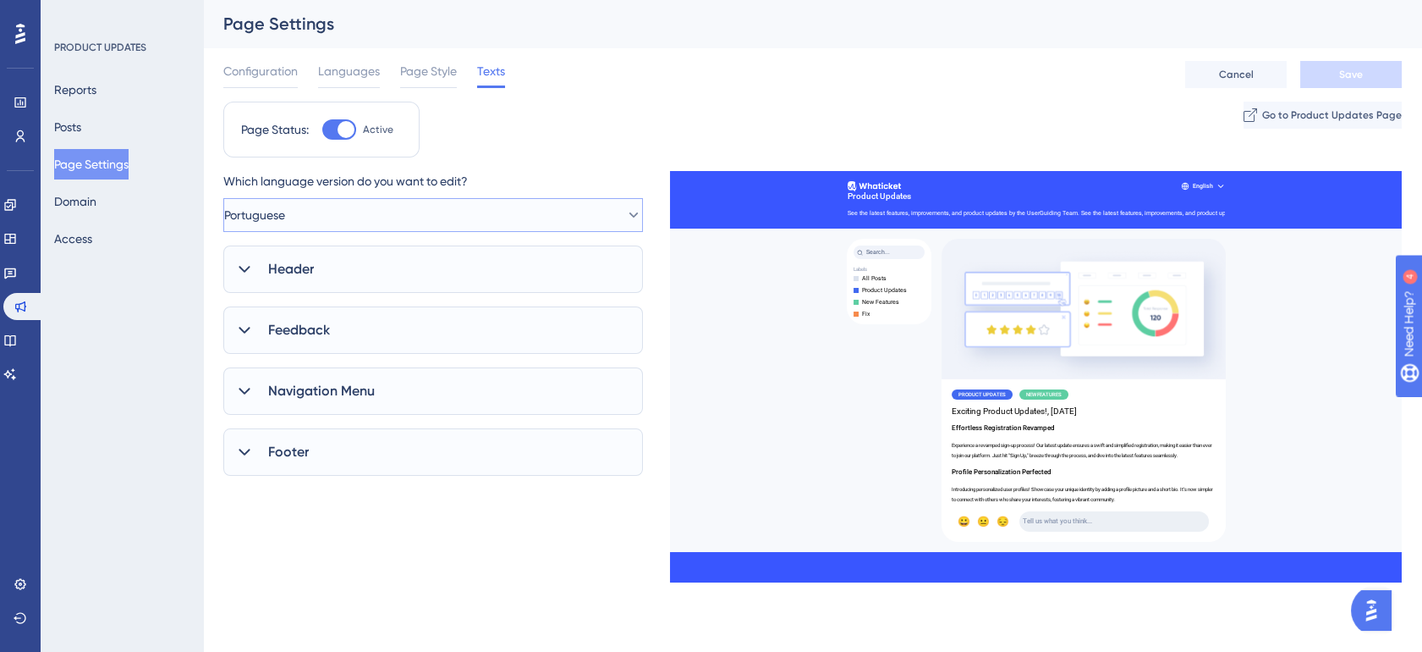
click at [346, 217] on button "Portuguese" at bounding box center [433, 215] width 420 height 34
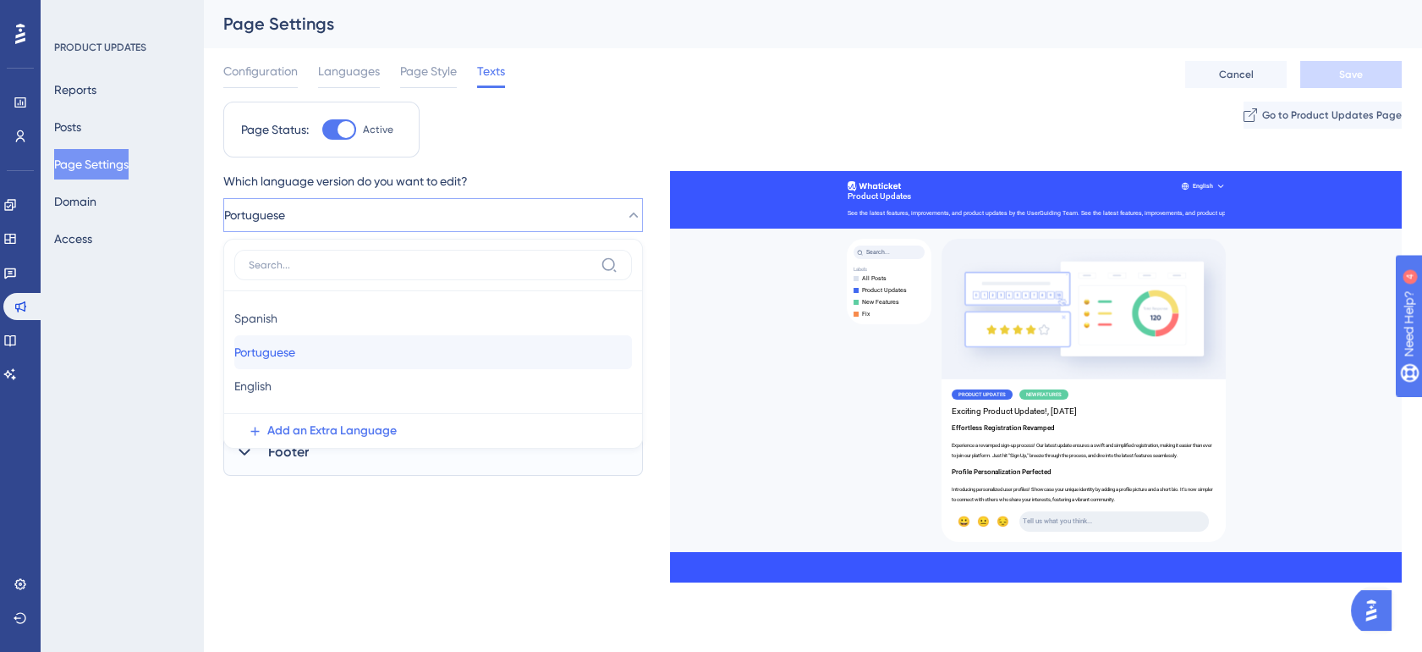
click at [295, 352] on span "Portuguese" at bounding box center [264, 352] width 61 height 20
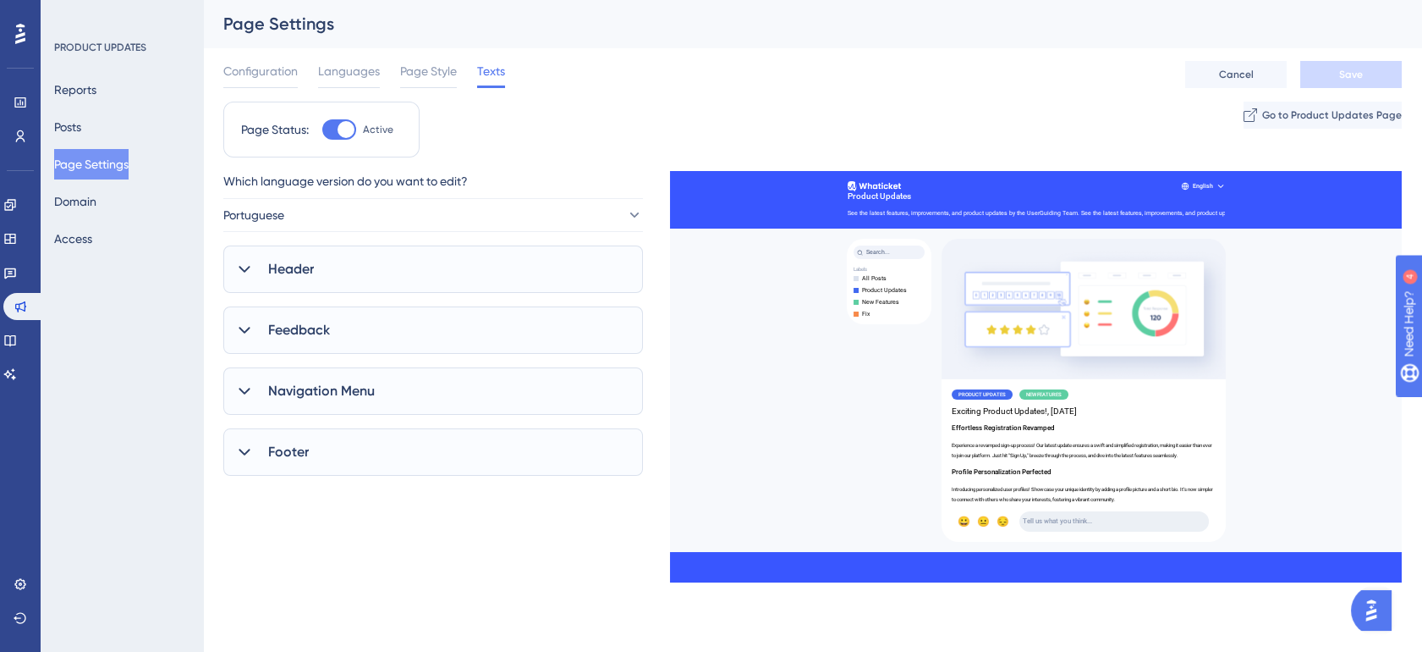
click at [316, 322] on span "Feedback" at bounding box center [299, 330] width 62 height 20
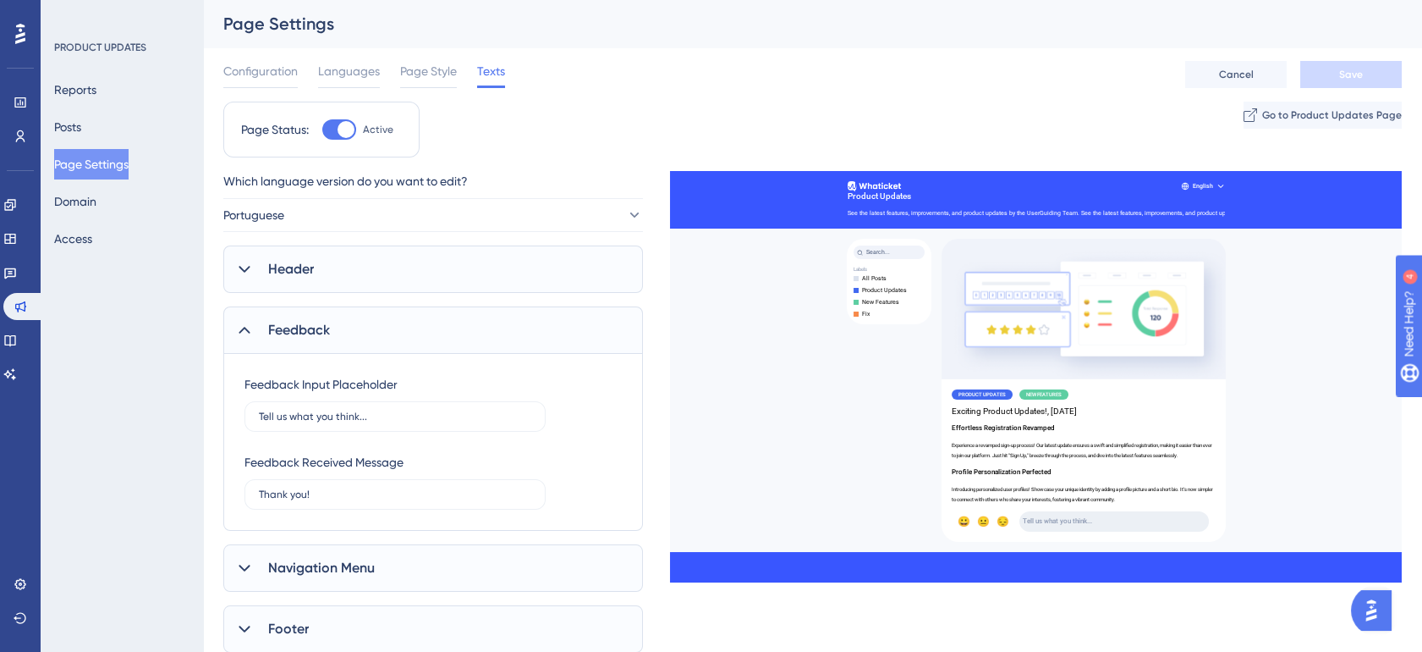
click at [316, 322] on span "Feedback" at bounding box center [299, 330] width 62 height 20
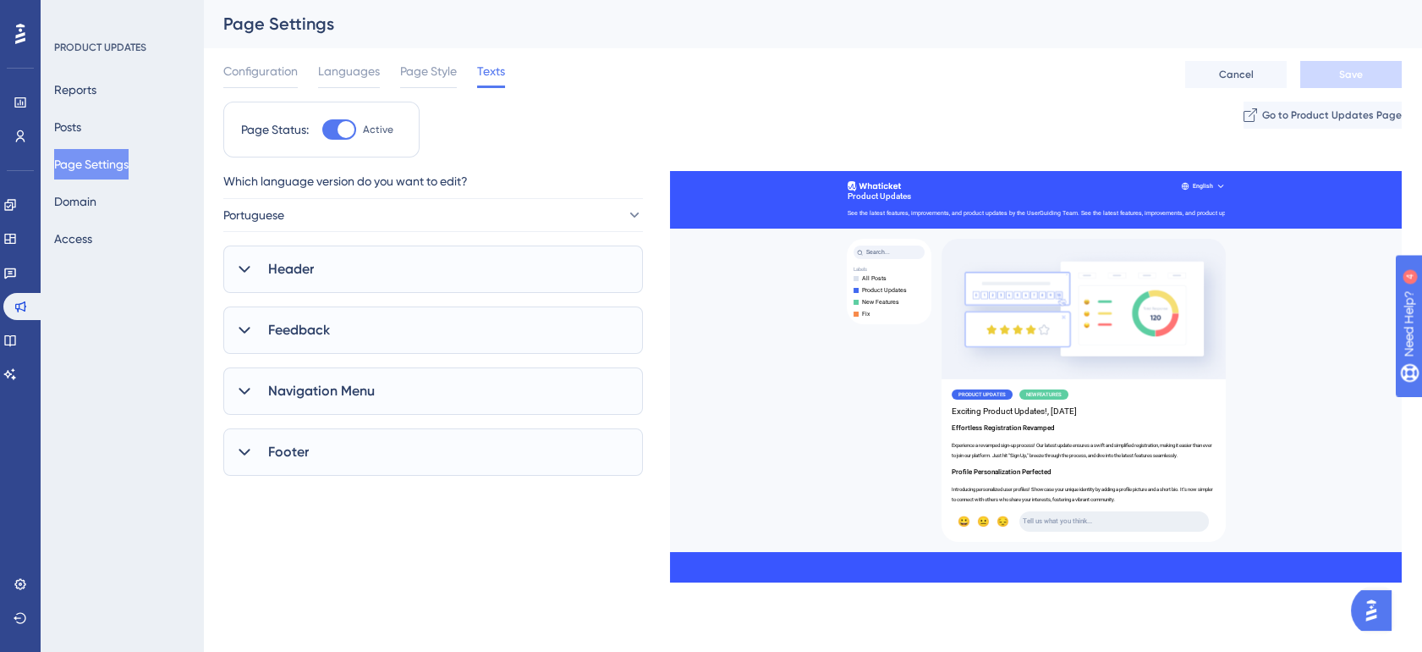
click at [324, 271] on div "Header" at bounding box center [433, 268] width 420 height 47
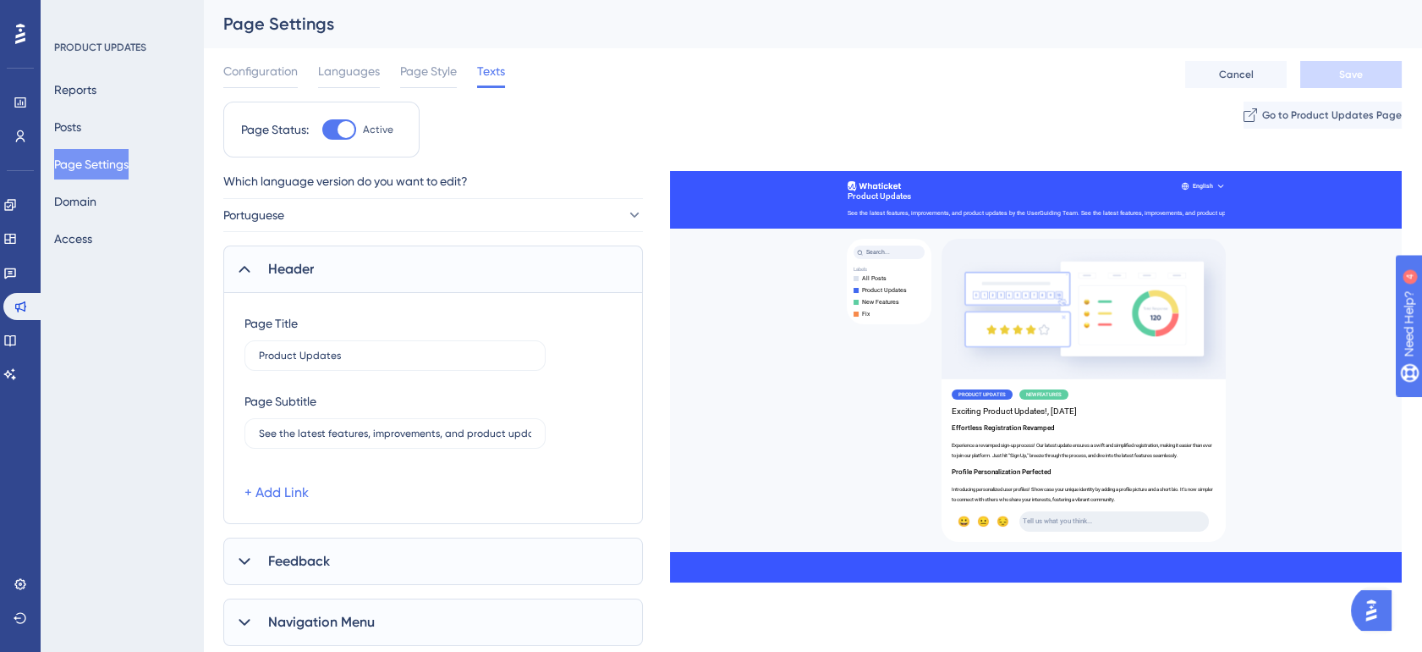
click at [324, 271] on div "Header" at bounding box center [433, 268] width 420 height 47
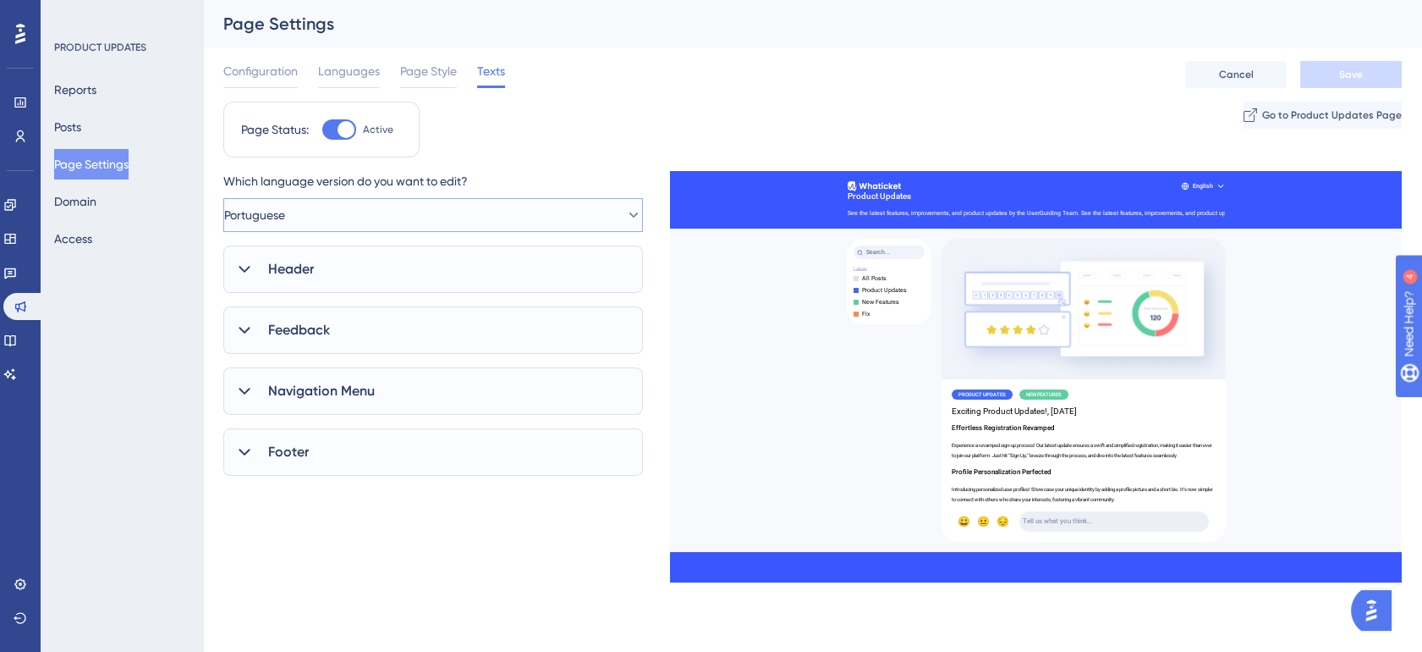
click at [324, 208] on button "Portuguese" at bounding box center [433, 215] width 420 height 34
click at [278, 316] on span "Spanish" at bounding box center [255, 318] width 43 height 20
type input "Nos conte o que você achou..."
type input "Obrigada!"
click at [378, 335] on div "Feedback" at bounding box center [433, 329] width 420 height 47
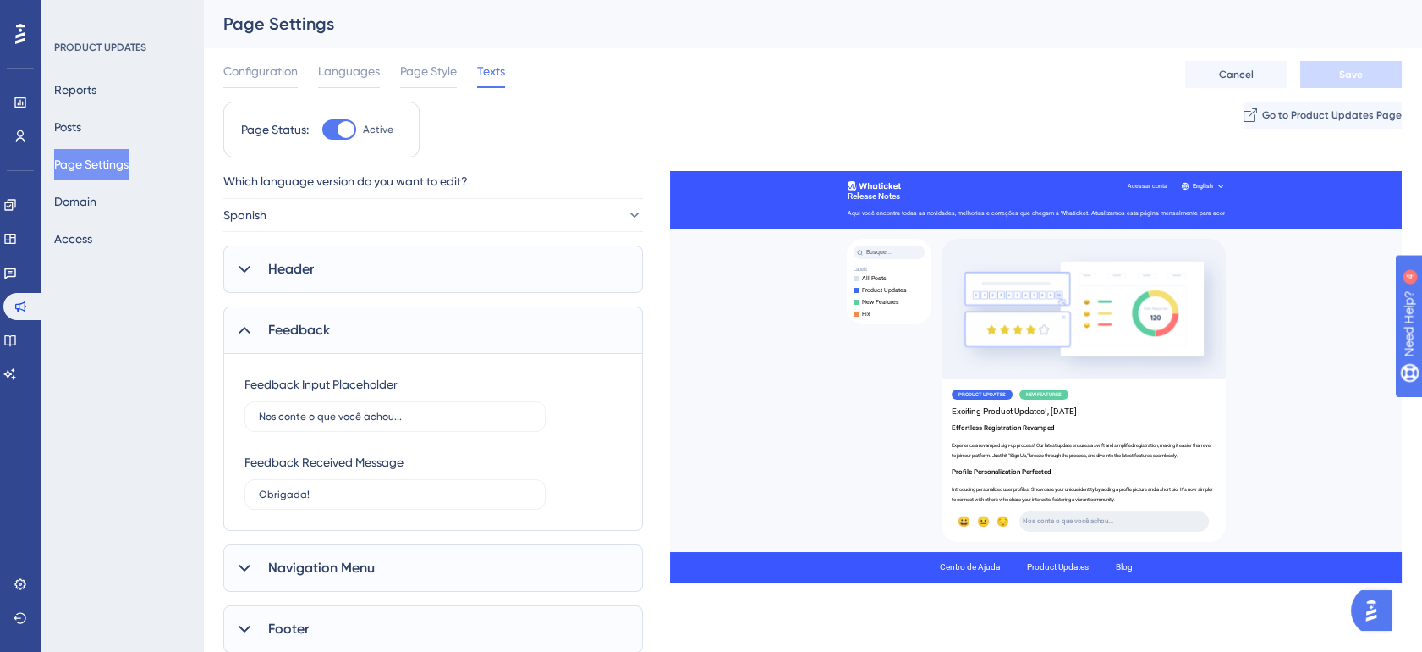
click at [408, 258] on div "Header" at bounding box center [433, 268] width 420 height 47
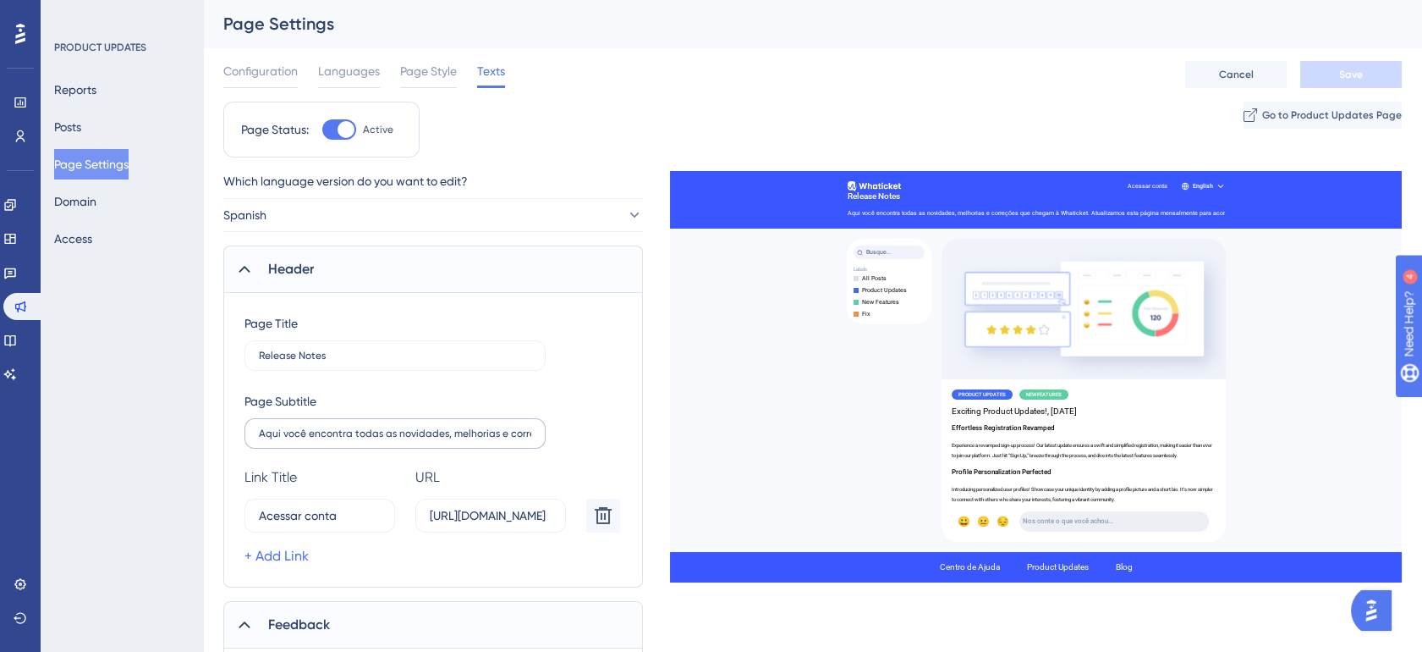
click at [503, 442] on label "Aqui você encontra todas as novidades, melhorias e correções que chegam à Whati…" at bounding box center [395, 433] width 301 height 30
click at [503, 439] on input "Aqui você encontra todas as novidades, melhorias e correções que chegam à Whati…" at bounding box center [395, 433] width 272 height 12
click at [503, 440] on label "Aqui você encontra todas as novidades, melhorias e correções que chegam à Whati…" at bounding box center [395, 433] width 301 height 30
click at [503, 439] on input "Aqui você encontra todas as novidades, melhorias e correções que chegam à Whati…" at bounding box center [395, 433] width 272 height 12
click at [503, 440] on label "Aqui você encontra todas as novidades, melhorias e correções que chegam à Whati…" at bounding box center [395, 433] width 301 height 30
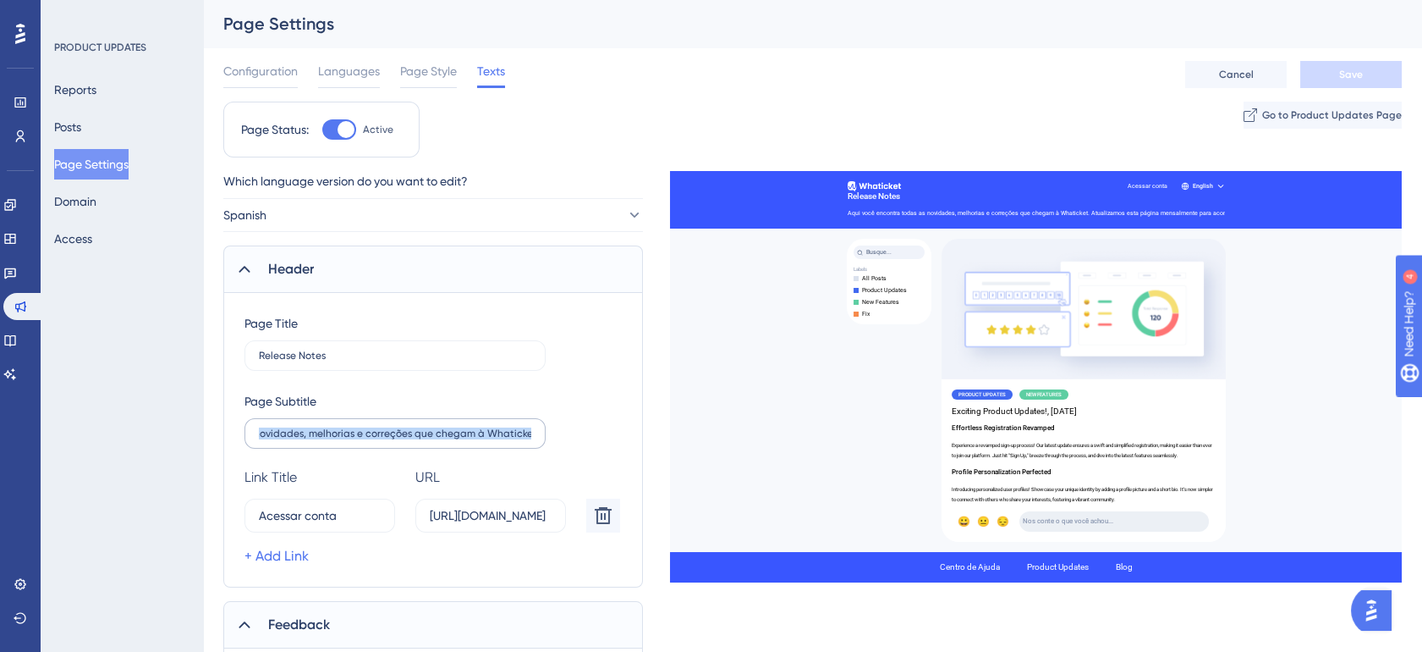
click at [503, 439] on input "Aqui você encontra todas as novidades, melhorias e correções que chegam à Whati…" at bounding box center [395, 433] width 272 height 12
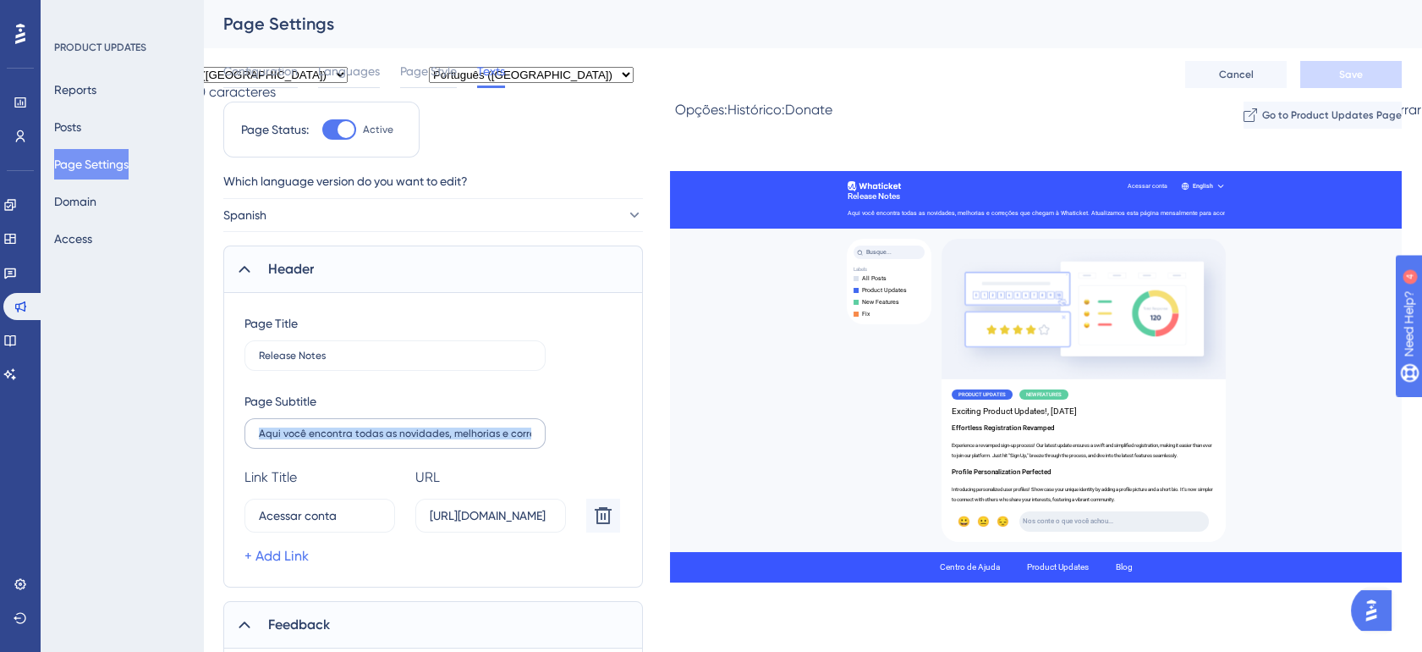
click at [503, 440] on label "Aqui você encontra todas as novidades, melhorias e correções que chegam à Whati…" at bounding box center [395, 433] width 301 height 30
click at [503, 439] on input "Aqui você encontra todas as novidades, melhorias e correções que chegam à Whati…" at bounding box center [395, 433] width 272 height 12
click at [503, 440] on label "Aqui você encontra todas as novidades, melhorias e correções que chegam à Whati…" at bounding box center [395, 433] width 301 height 30
click at [503, 439] on input "Aqui você encontra todas as novidades, melhorias e correções que chegam à Whati…" at bounding box center [395, 433] width 272 height 12
click at [503, 440] on label "Aqui você encontra todas as novidades, melhorias e correções que chegam à Whati…" at bounding box center [395, 433] width 301 height 30
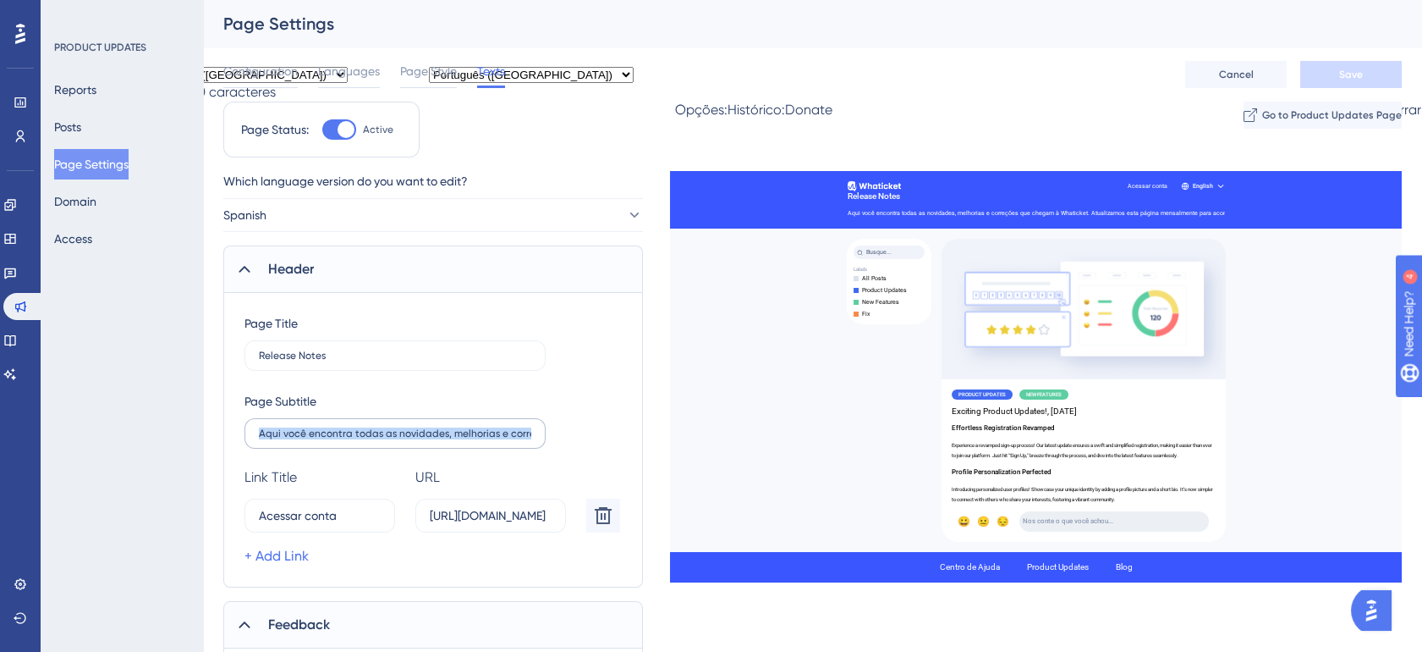
click at [503, 439] on input "Aqui você encontra todas as novidades, melhorias e correções que chegam à Whati…" at bounding box center [395, 433] width 272 height 12
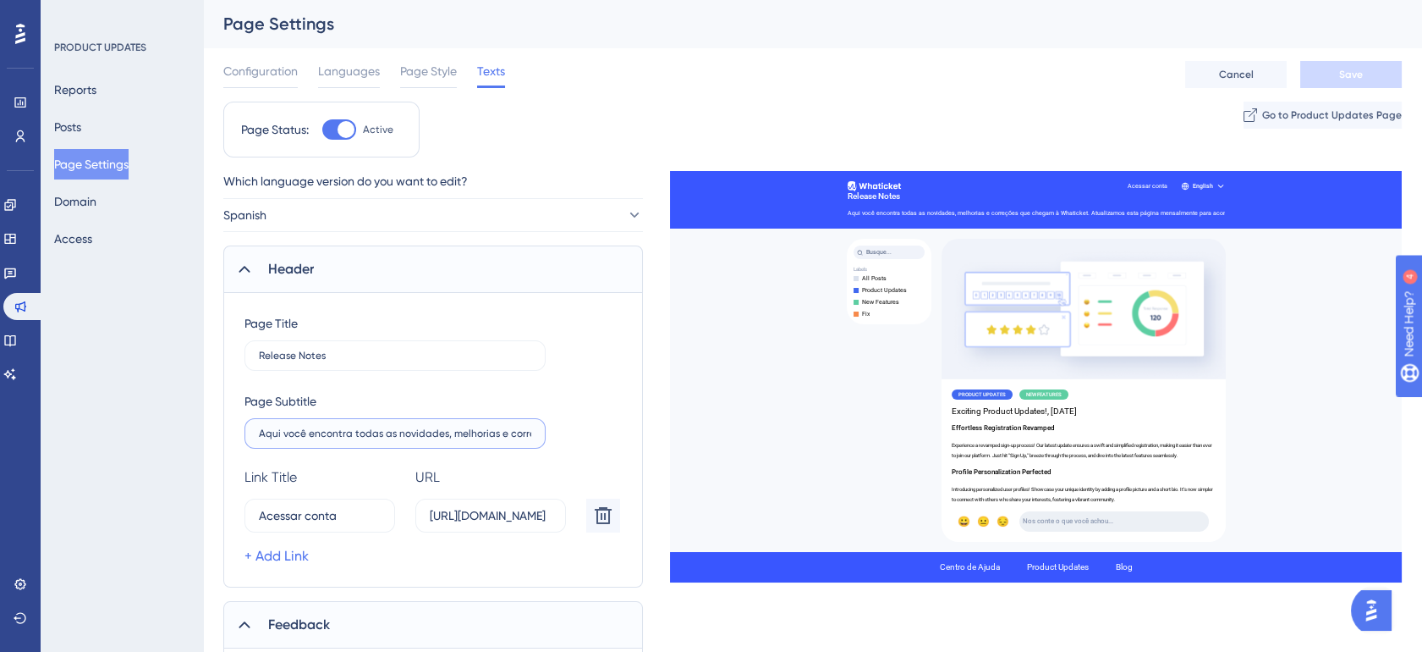
click at [503, 432] on input "Aqui você encontra todas as novidades, melhorias e correções que chegam à Whati…" at bounding box center [395, 433] width 272 height 12
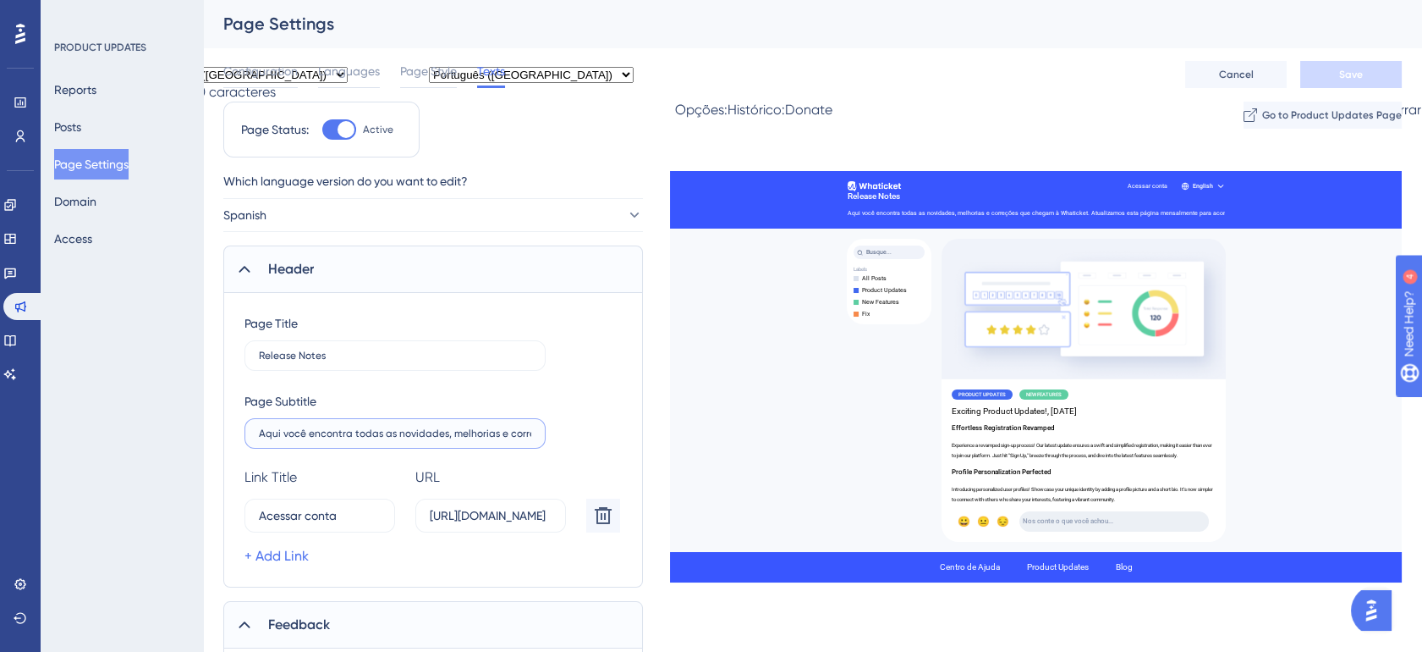
paste input "í encontrarás todas las novedades, mejoras y correcciones que llegan a Whaticke…"
type input "Aquí encontrarás todas las novedades, mejoras y correcciones que llegan a Whati…"
click at [335, 514] on input "Acessar conta" at bounding box center [314, 515] width 110 height 19
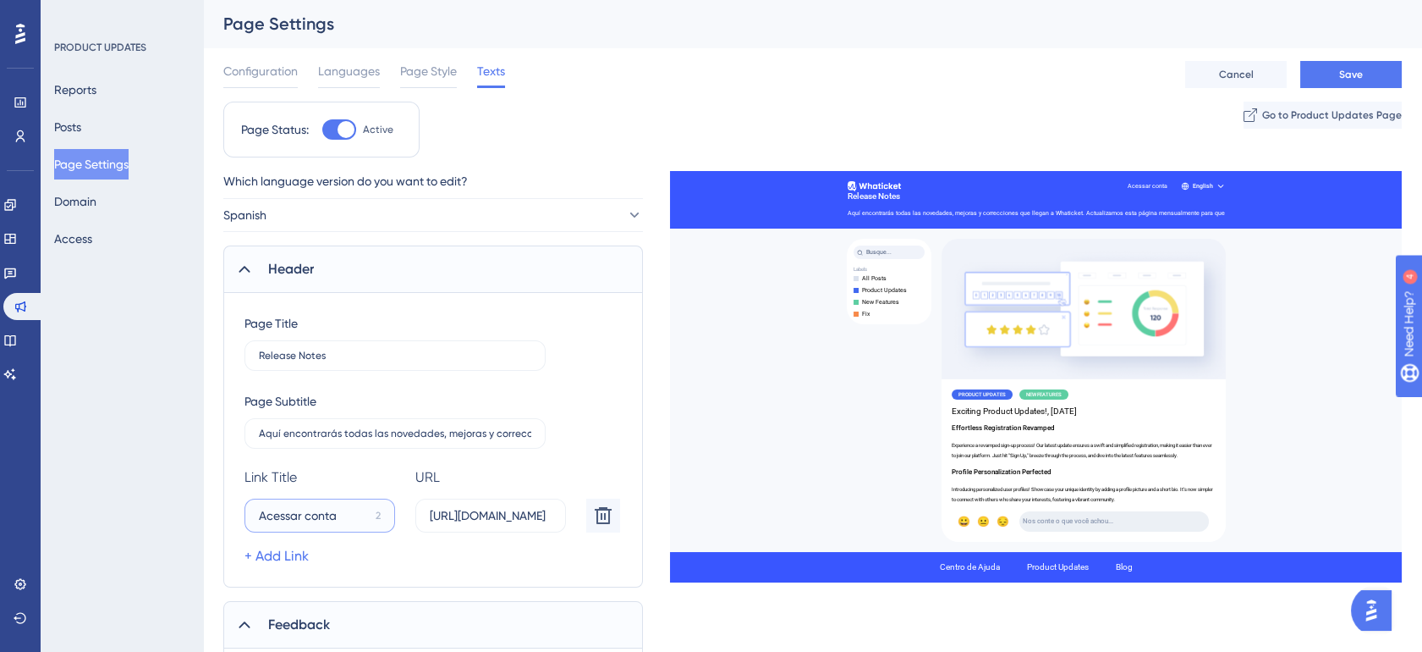
click at [335, 514] on input "Acessar conta" at bounding box center [314, 515] width 110 height 19
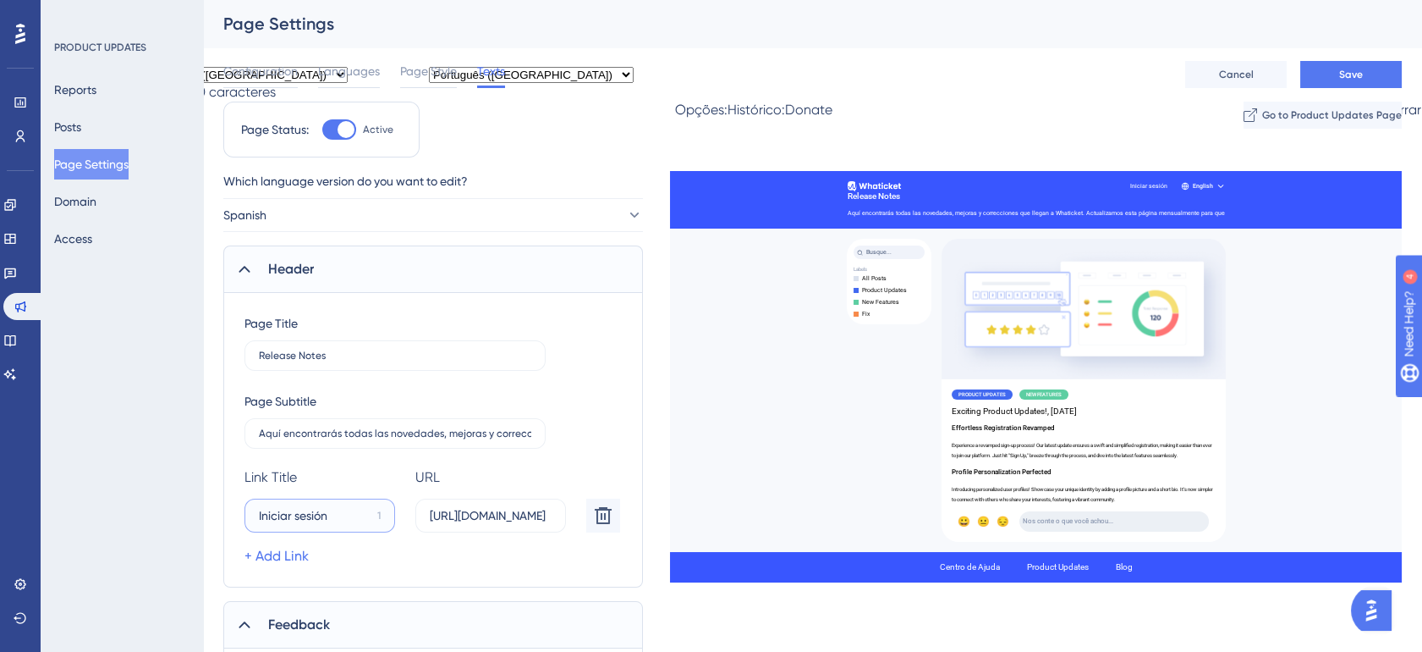
type input "Iniciar sesión"
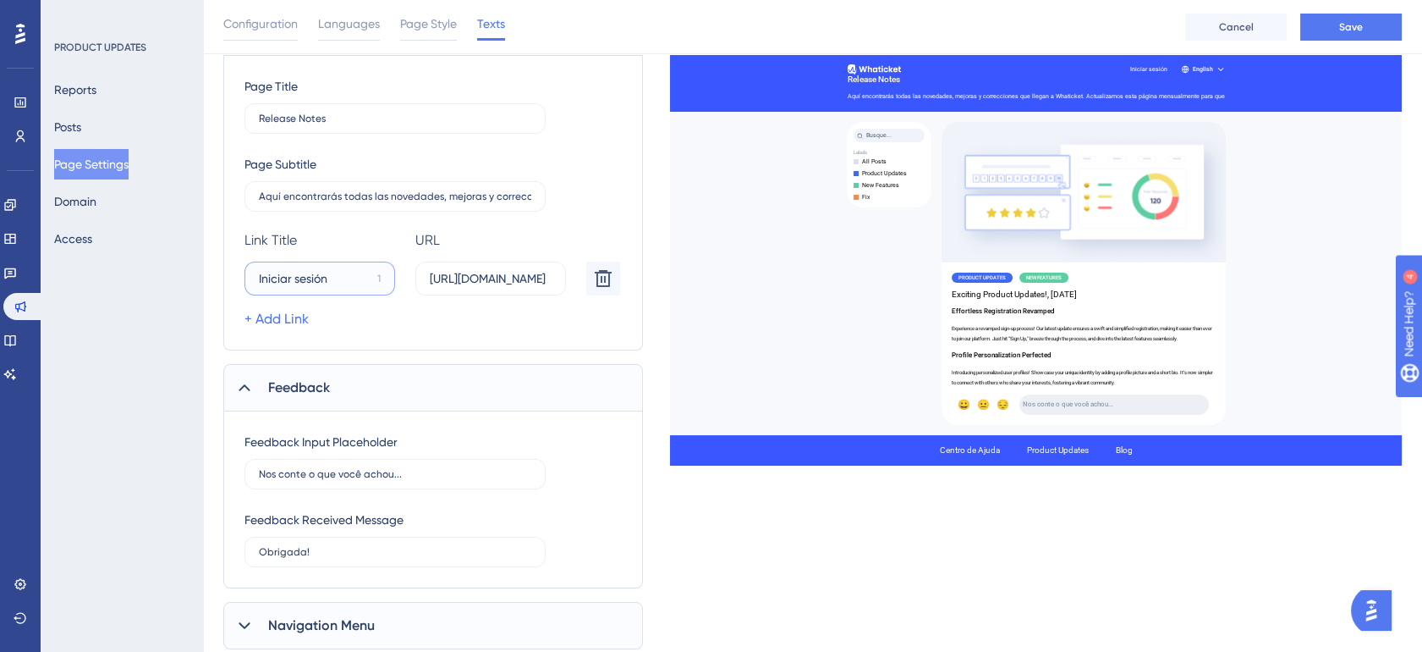
scroll to position [250, 0]
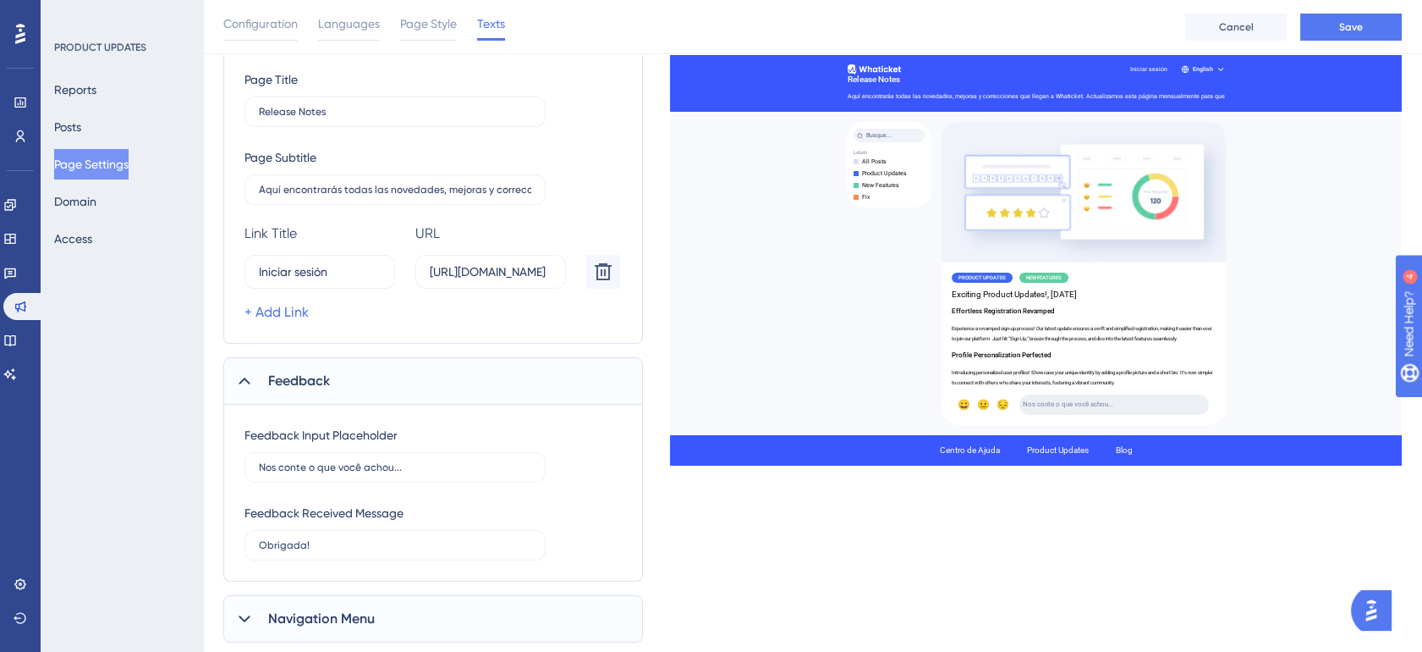
click at [456, 445] on div "Feedback Input Placeholder Nos conte o que você achou..." at bounding box center [395, 454] width 301 height 58
click at [453, 455] on label "Nos conte o que você achou..." at bounding box center [395, 467] width 301 height 30
click at [453, 461] on input "Nos conte o que você achou..." at bounding box center [395, 467] width 272 height 12
click at [453, 455] on label "Nos conte o que você achou..." at bounding box center [395, 467] width 301 height 30
click at [453, 461] on input "Nos conte o que você achou..." at bounding box center [395, 467] width 272 height 12
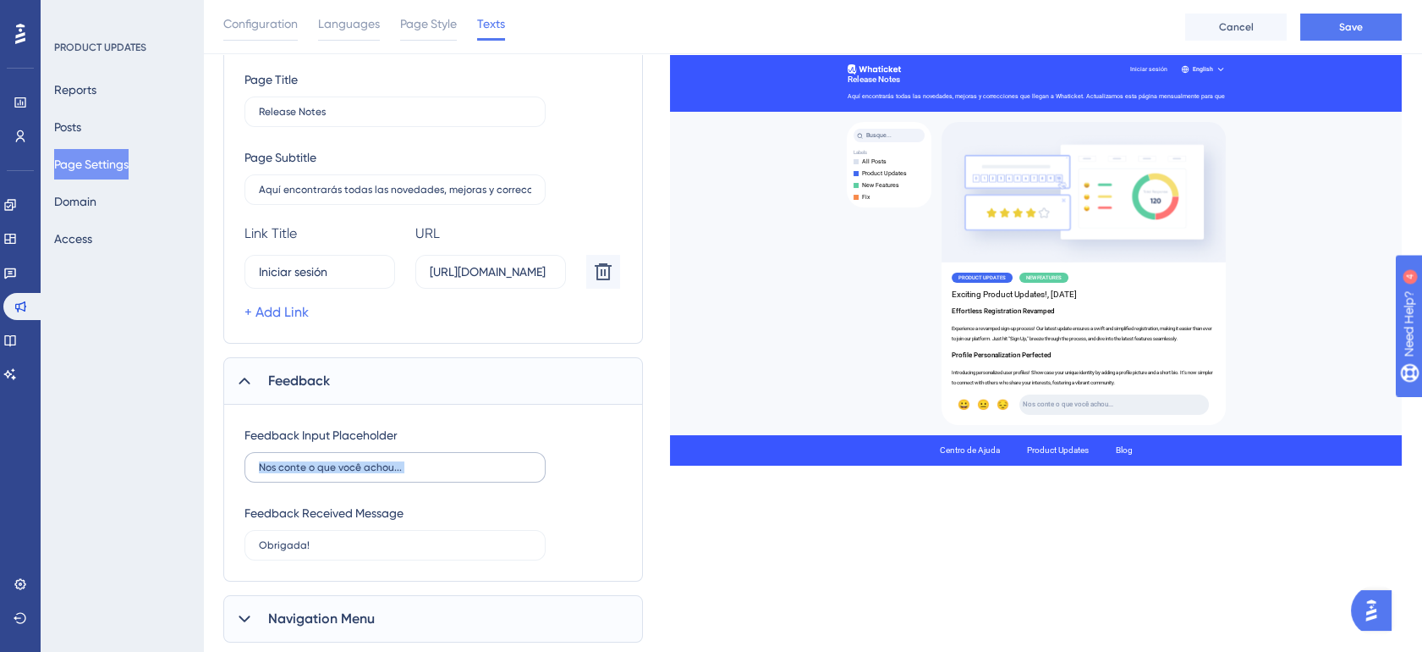
click at [453, 455] on label "Nos conte o que você achou..." at bounding box center [395, 467] width 301 height 30
click at [453, 461] on input "Nos conte o que você achou..." at bounding box center [395, 467] width 272 height 12
click at [453, 455] on label "Nos conte o que você achou..." at bounding box center [395, 467] width 301 height 30
click at [453, 461] on input "Nos conte o que você achou..." at bounding box center [395, 467] width 272 height 12
click at [453, 455] on label "Nos conte o que você achou..." at bounding box center [395, 467] width 301 height 30
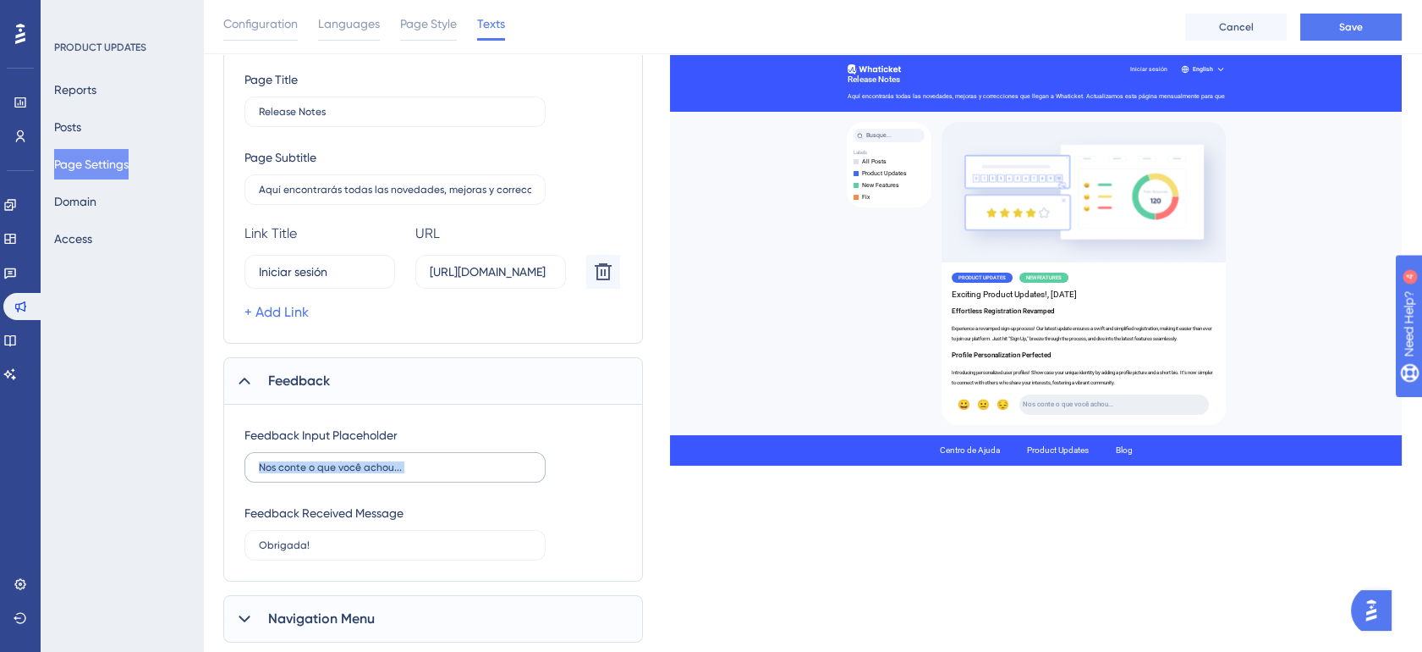
click at [453, 461] on input "Nos conte o que você achou..." at bounding box center [395, 467] width 272 height 12
click at [424, 461] on input "Nos conte o que você achou..." at bounding box center [395, 467] width 272 height 12
click at [419, 462] on input "Nos conte o que você achou..." at bounding box center [395, 467] width 272 height 12
click at [418, 462] on input "Nos conte o que você achou..." at bounding box center [395, 467] width 272 height 12
click at [351, 470] on input "Nos conte o que você achou..." at bounding box center [395, 467] width 272 height 12
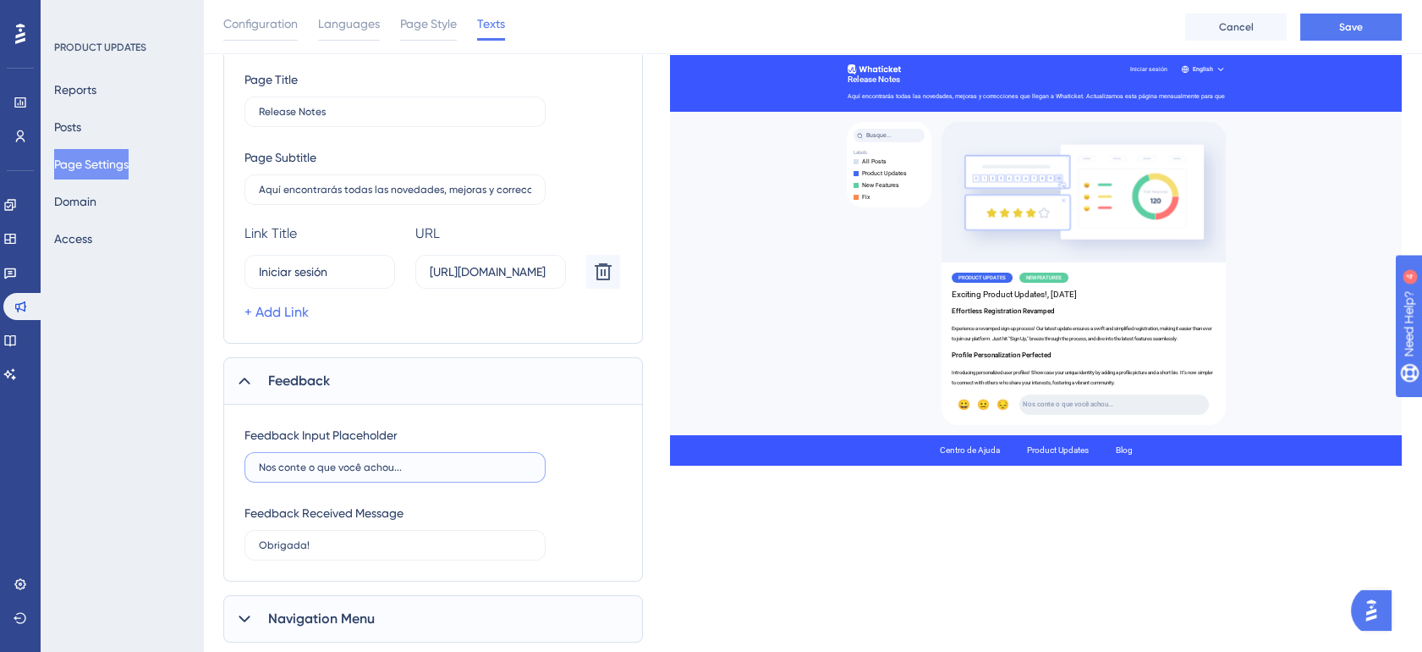
click at [351, 470] on input "Nos conte o que você achou..." at bounding box center [395, 467] width 272 height 12
drag, startPoint x: 436, startPoint y: 457, endPoint x: 400, endPoint y: 468, distance: 37.2
click at [400, 468] on input "Nos conte o que você achou..." at bounding box center [395, 467] width 272 height 12
paste input "Cuéntanos qué te pareció"
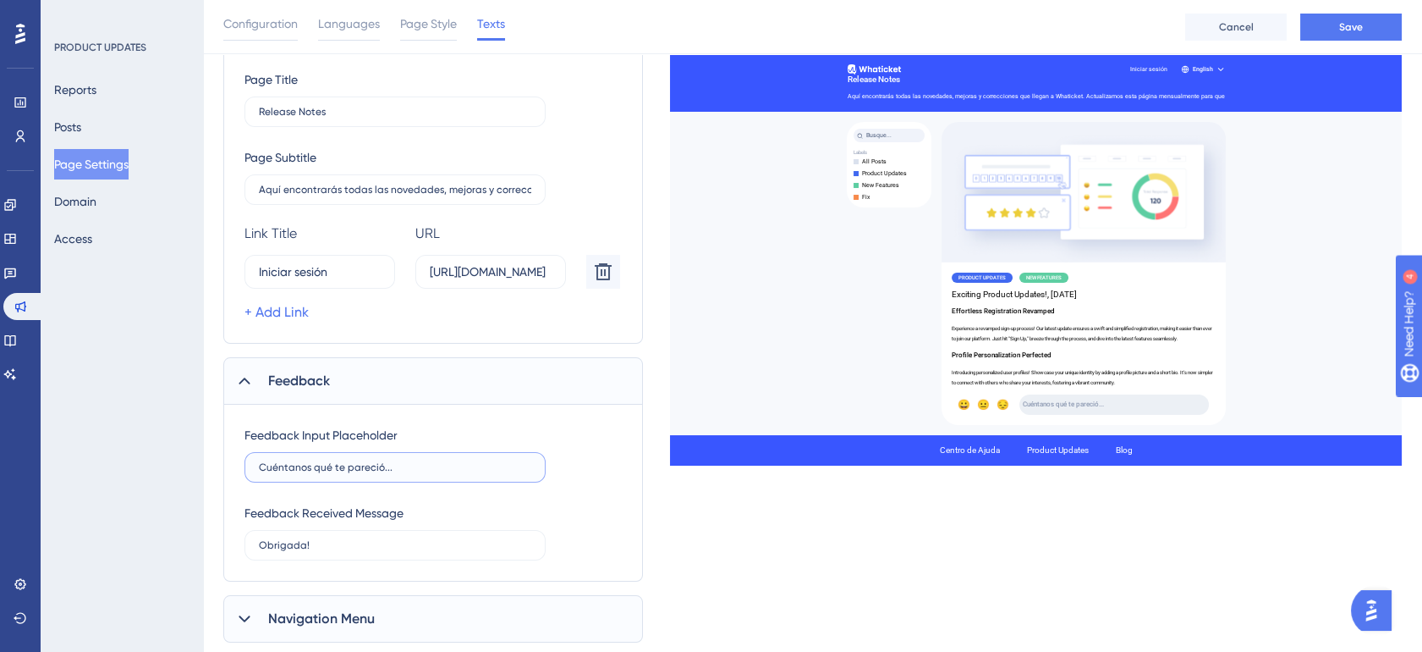
click at [433, 466] on input "Cuéntanos qué te pareció..." at bounding box center [395, 467] width 272 height 12
type input "Cuéntanos qué te pareció..."
click at [362, 542] on input "Obrigada!" at bounding box center [395, 545] width 272 height 12
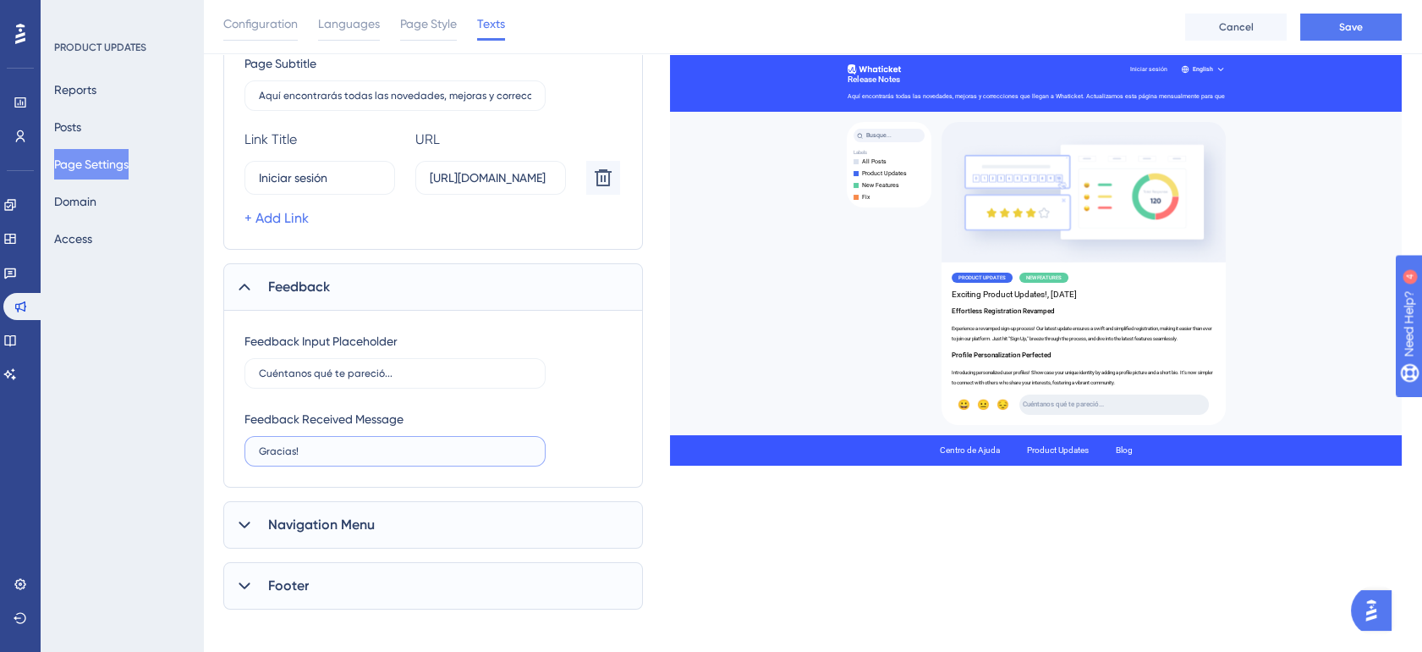
type input "Gracias!"
click at [404, 521] on div "Navigation Menu" at bounding box center [433, 524] width 420 height 47
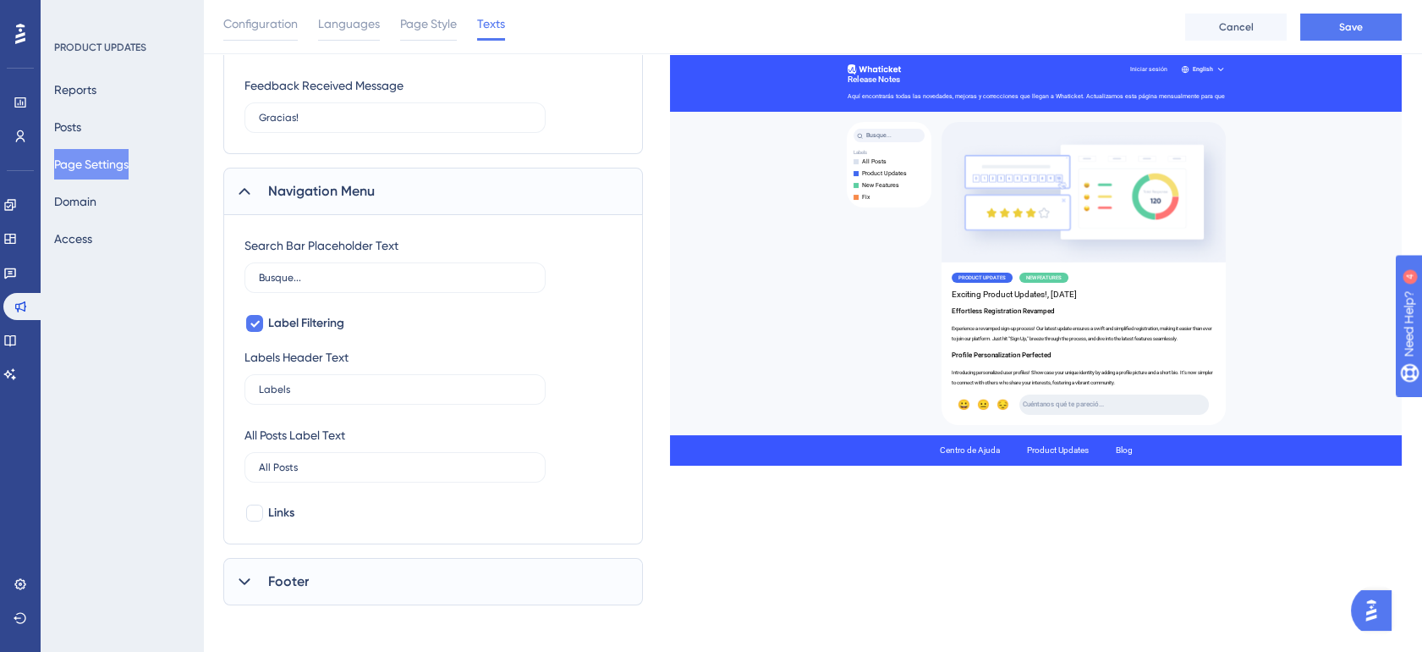
scroll to position [685, 0]
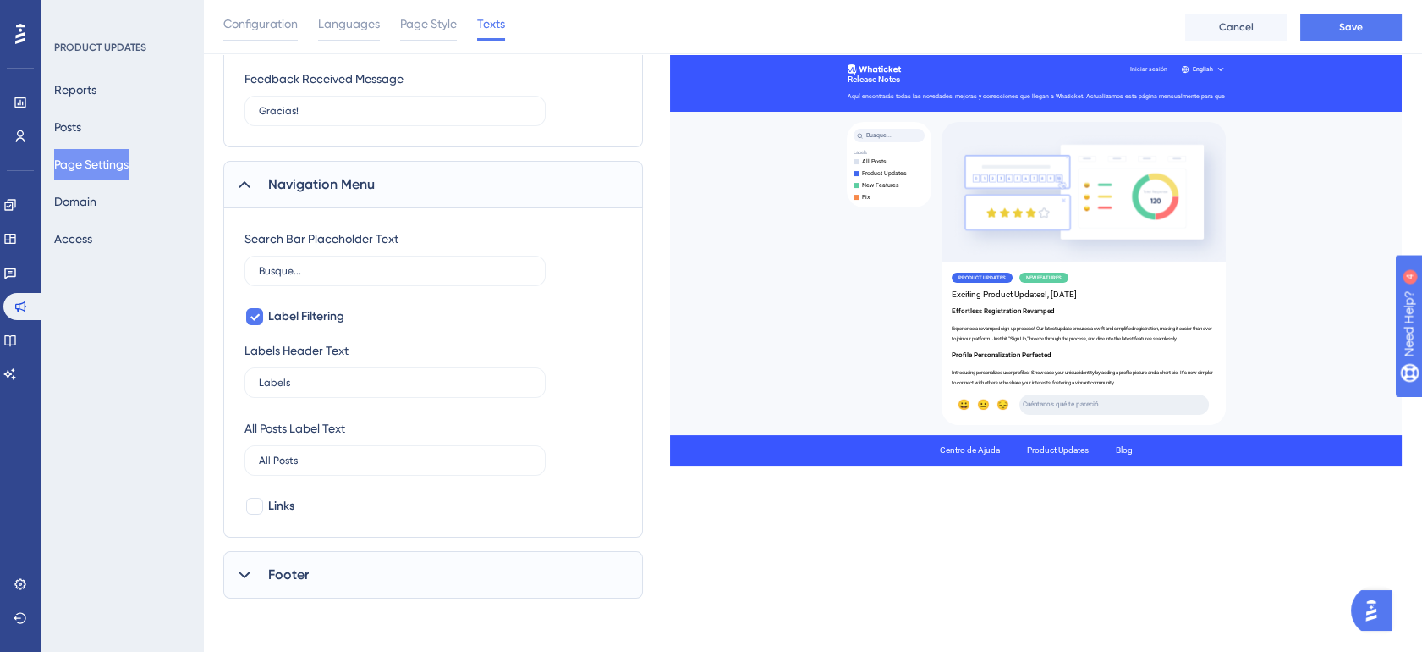
click at [369, 585] on div "Footer" at bounding box center [433, 574] width 420 height 47
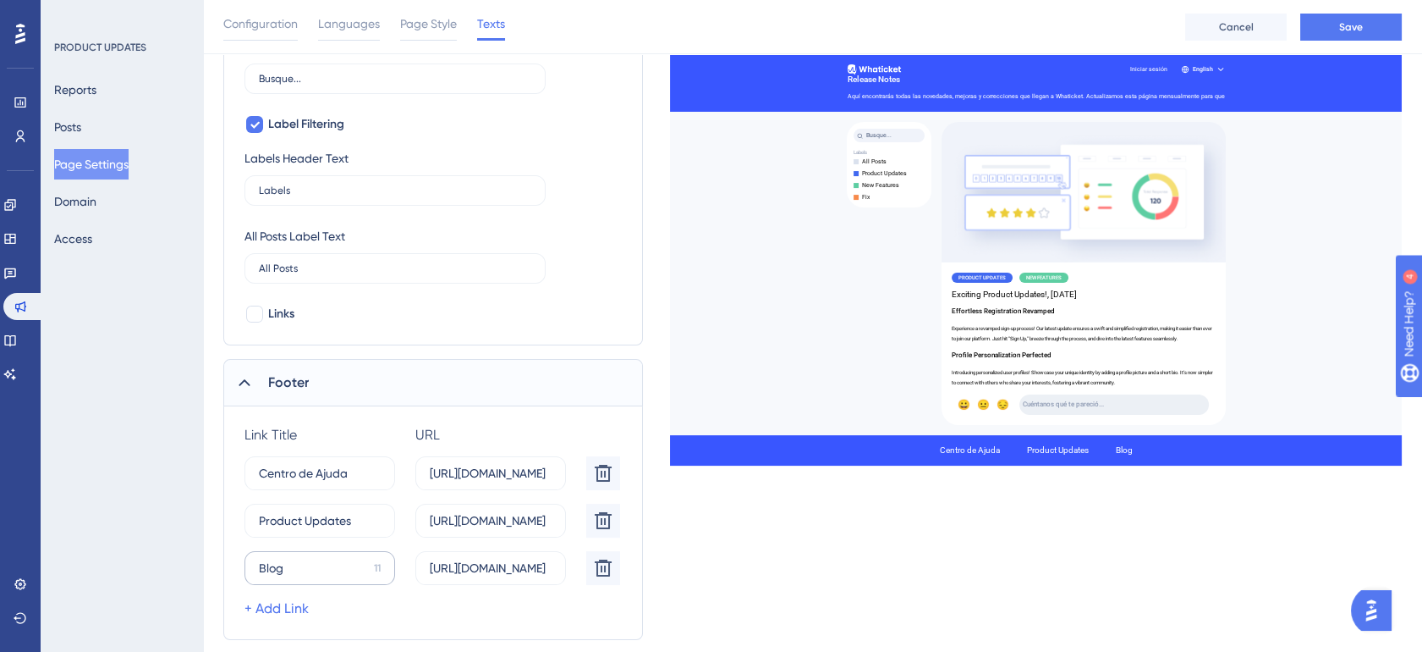
scroll to position [918, 0]
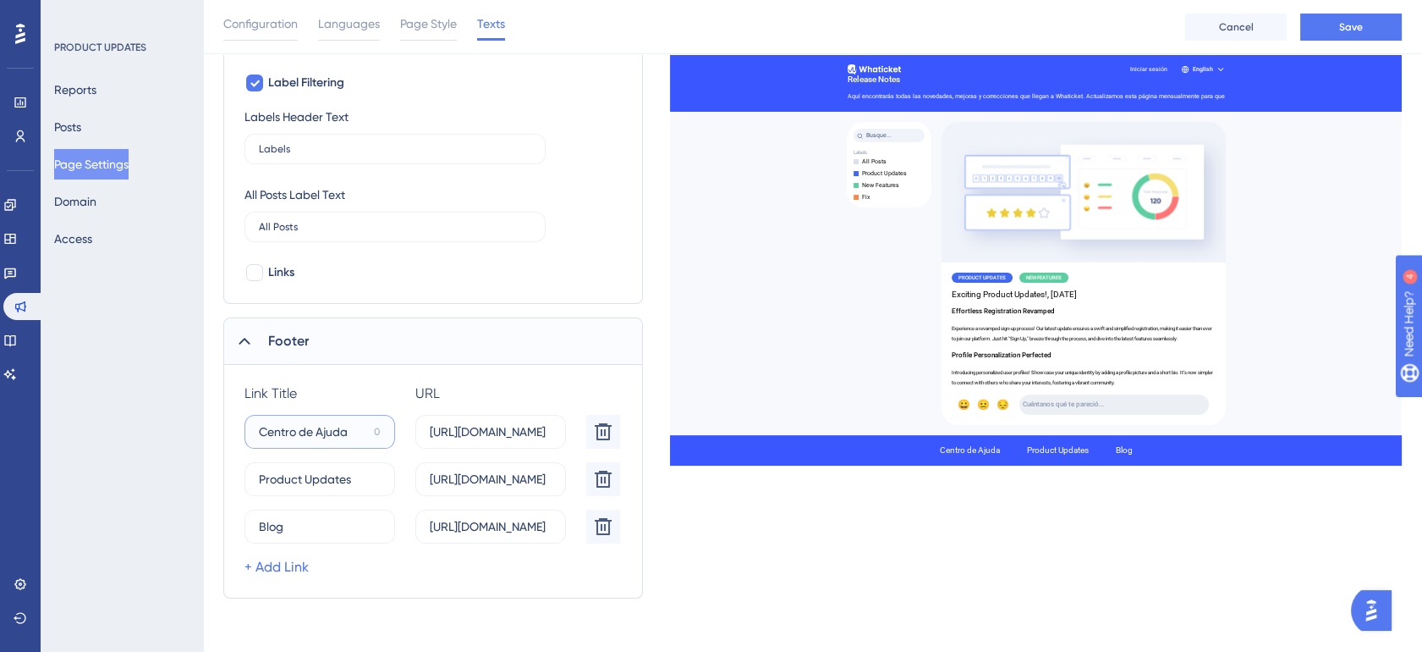
click at [332, 432] on input "Centro de Ajuda" at bounding box center [313, 431] width 108 height 19
type input "[GEOGRAPHIC_DATA]"
click at [1326, 24] on button "Save" at bounding box center [1351, 27] width 102 height 27
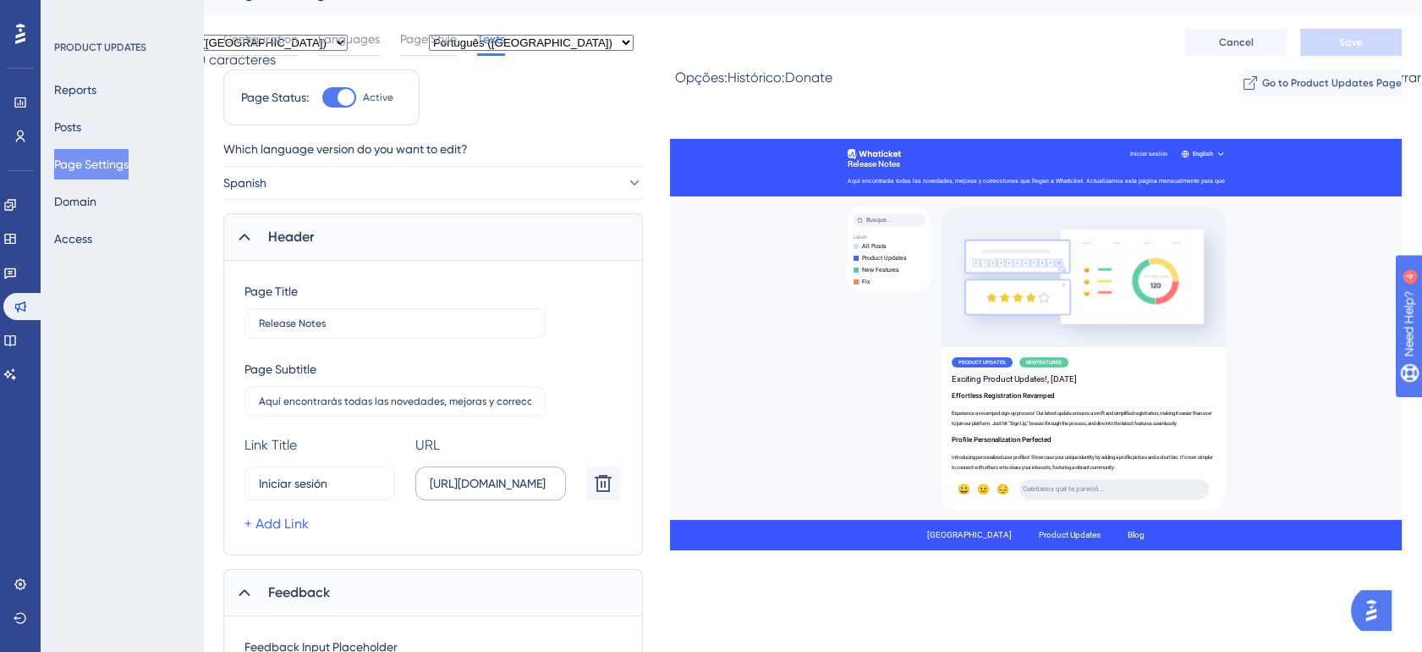
scroll to position [0, 0]
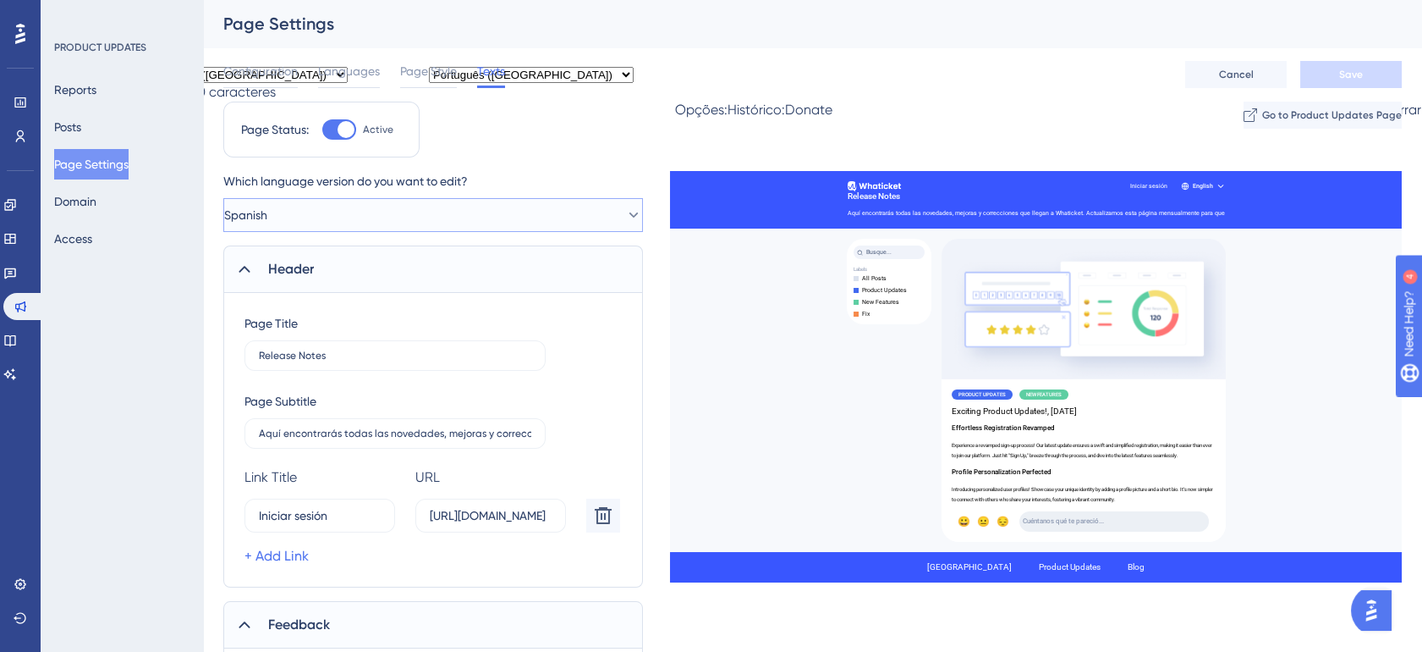
click at [519, 218] on button "Spanish" at bounding box center [433, 215] width 420 height 34
click at [611, 147] on div "Page Status: Active Go to Product Updates Page" at bounding box center [812, 136] width 1179 height 69
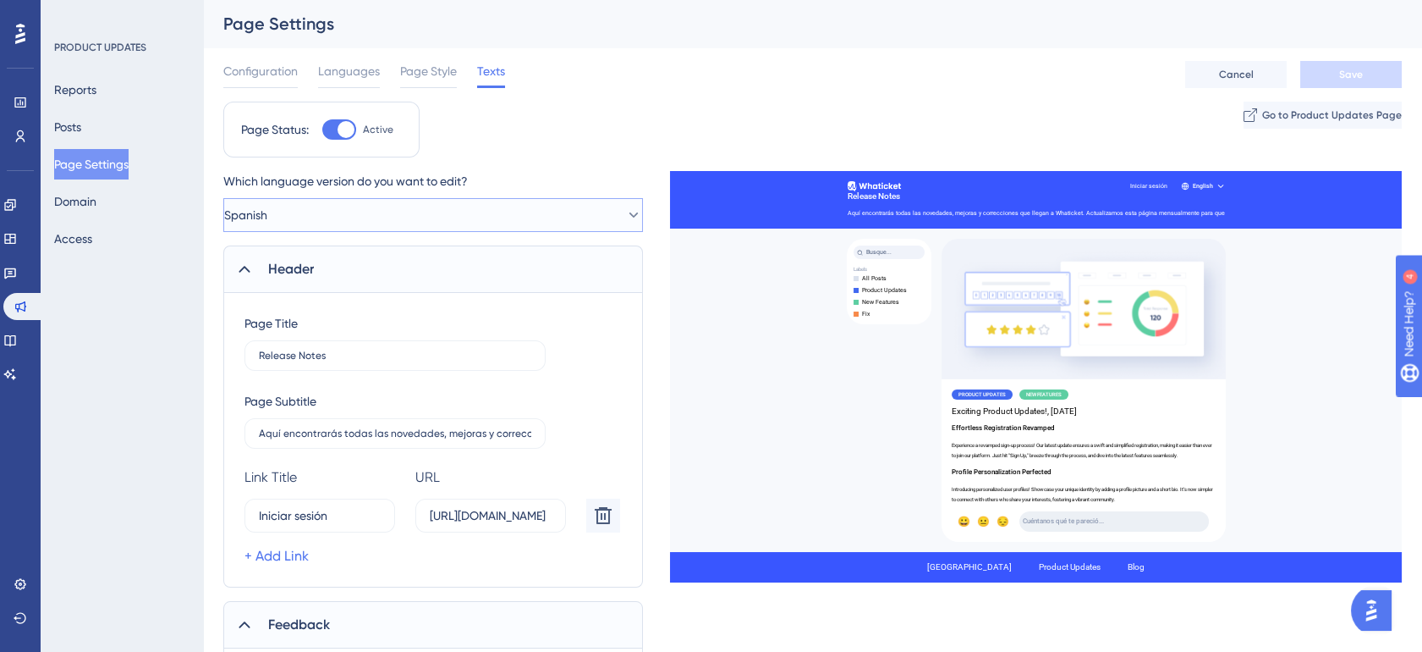
click at [535, 214] on button "Spanish" at bounding box center [433, 215] width 420 height 34
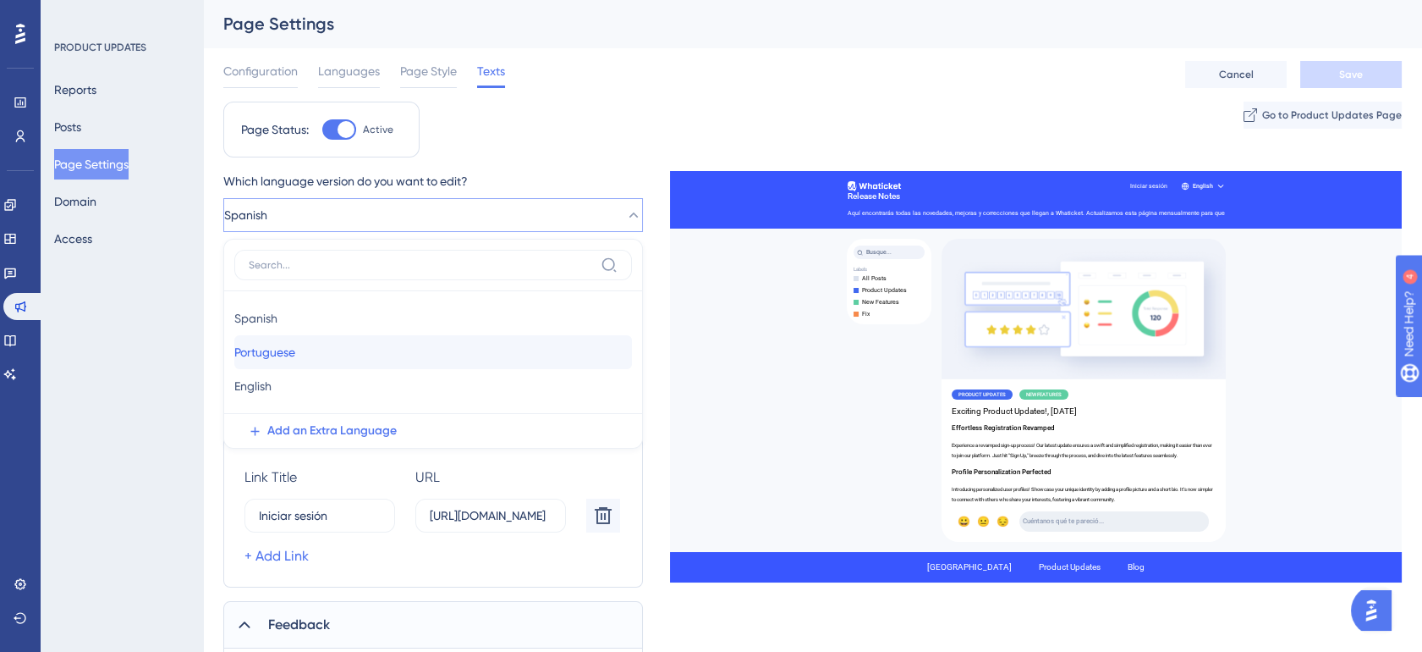
click at [443, 348] on div "Portuguese Portuguese" at bounding box center [433, 352] width 398 height 34
type input "Product Updates"
type input "See the latest features, improvements, and product updates by the UserGuiding T…"
type input "Tell us what you think..."
type input "Thank you!"
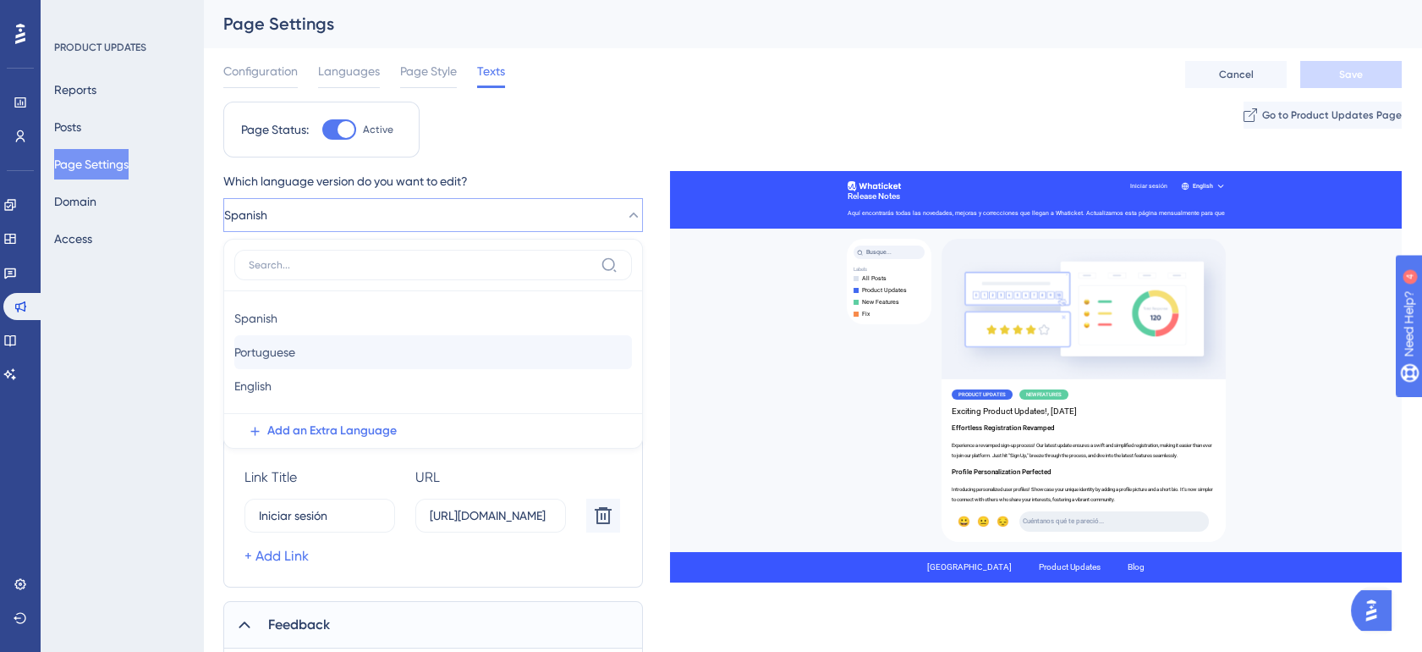
type input "Search..."
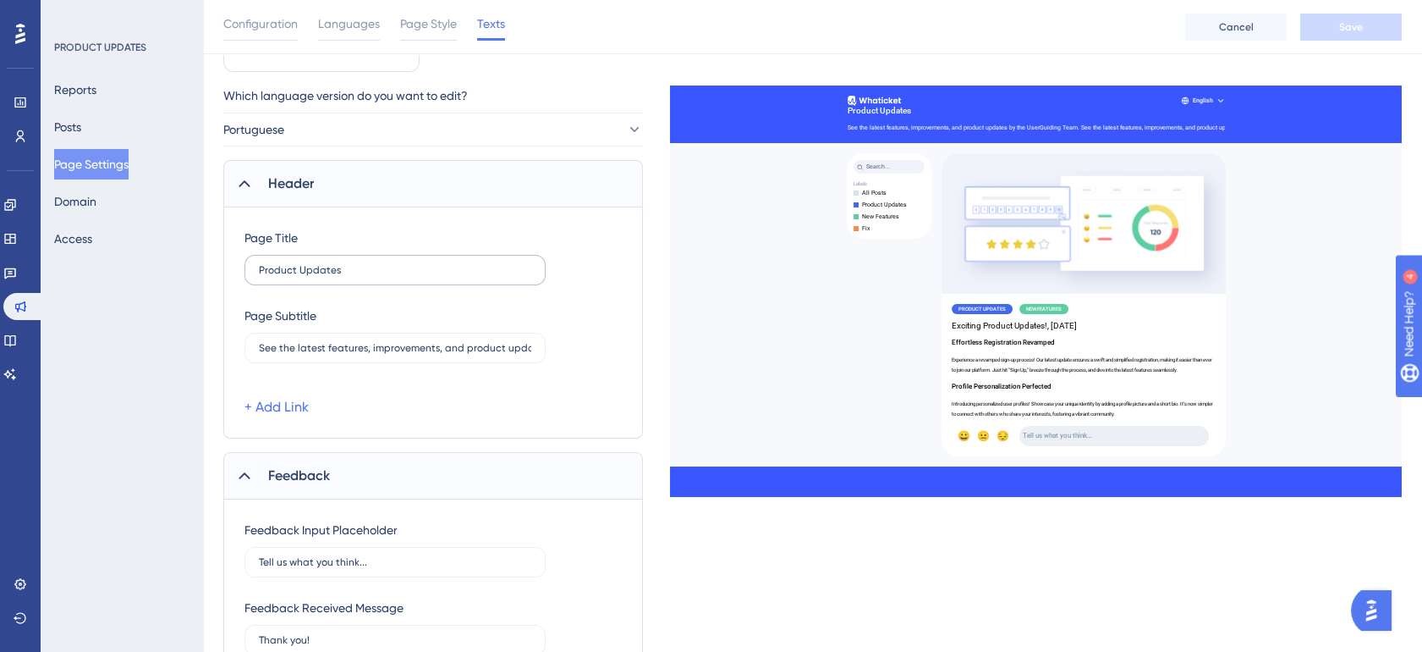
scroll to position [94, 0]
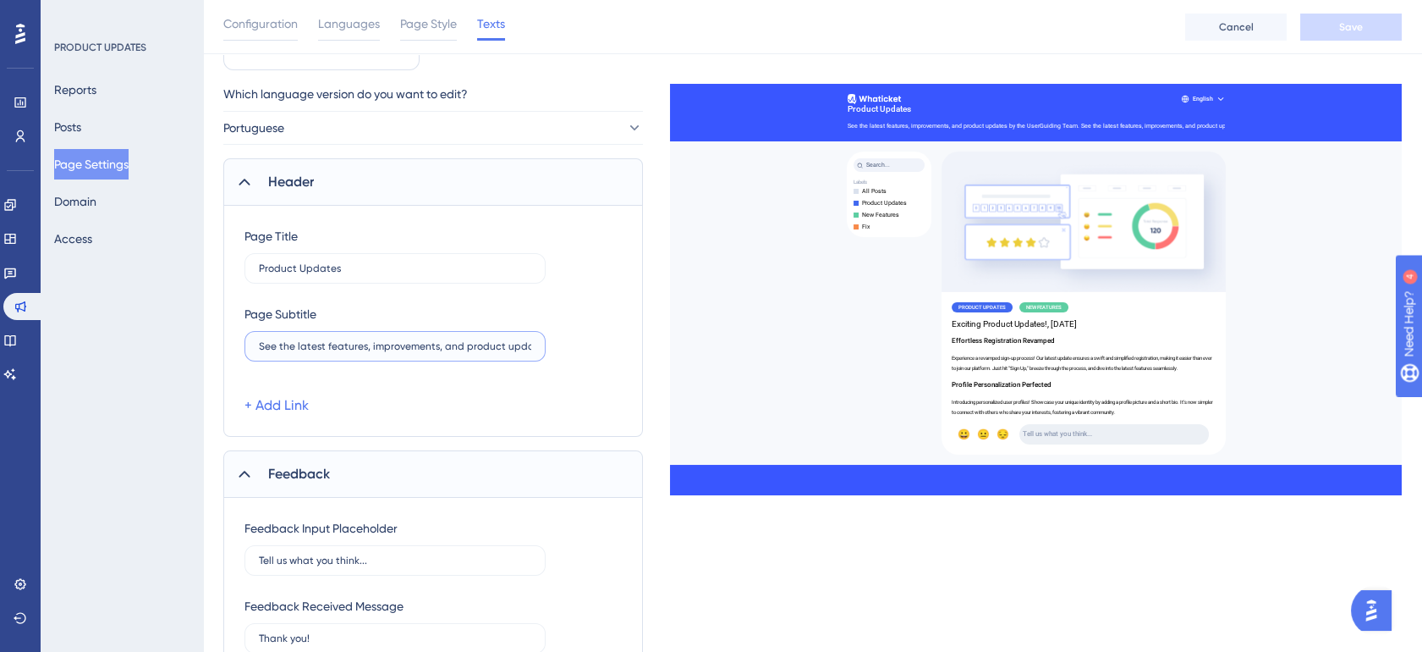
click at [420, 340] on input "See the latest features, improvements, and product updates by the UserGuiding T…" at bounding box center [395, 346] width 272 height 12
paste input "Aqui você encontra todas as novidades, melhorias e correções que chegam à Whati…"
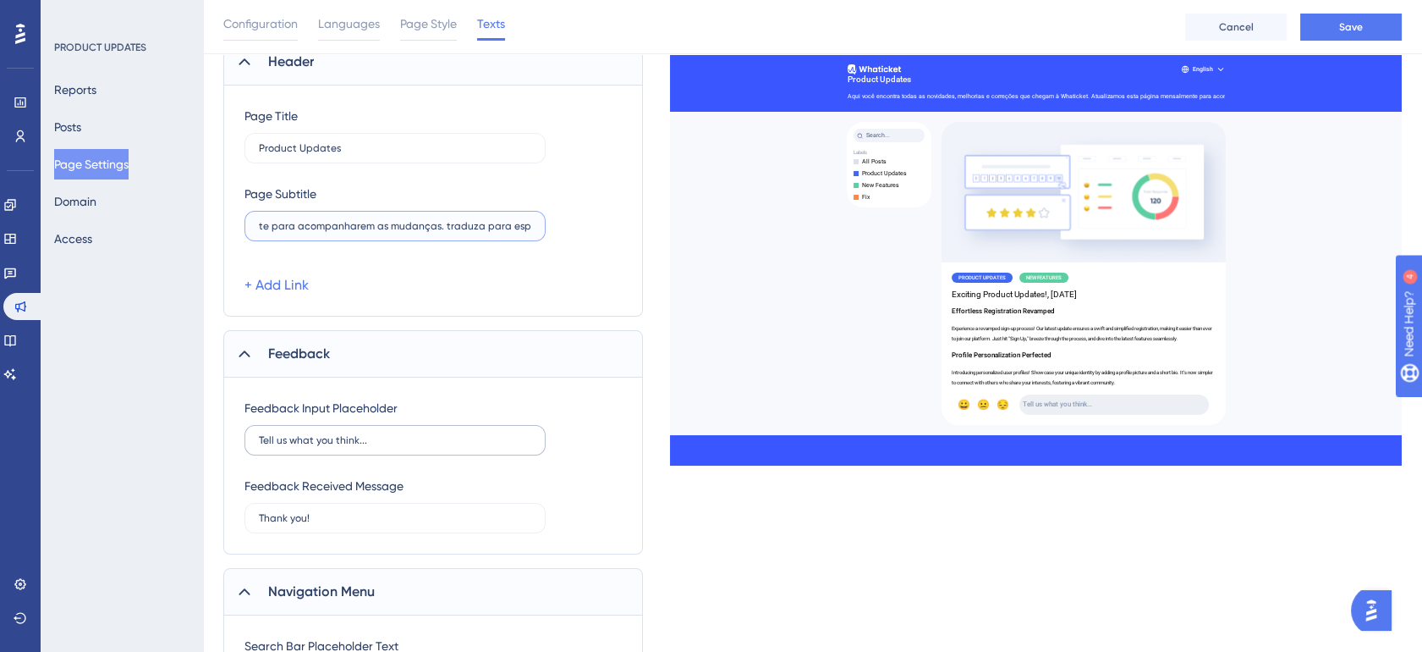
scroll to position [219, 0]
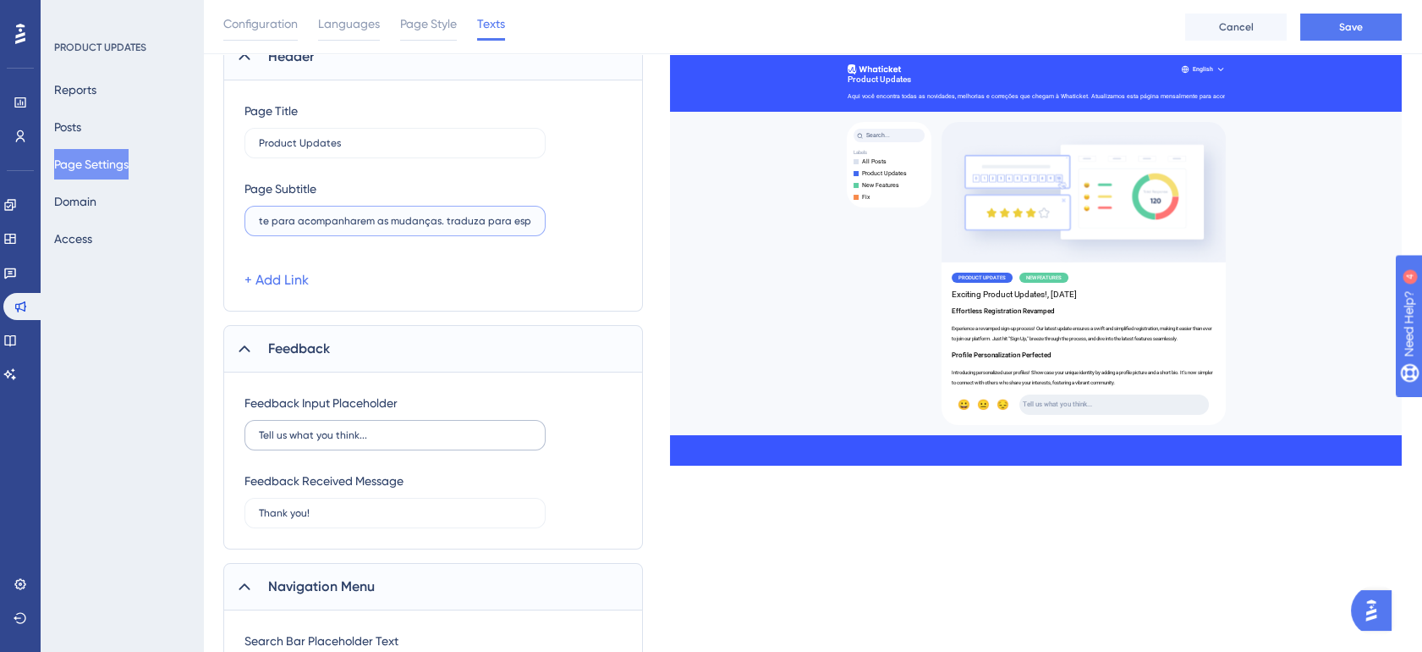
type input "Aqui você encontra todas as novidades, melhorias e correções que chegam à Whati…"
click at [410, 437] on input "Tell us what you think..." at bounding box center [395, 435] width 272 height 12
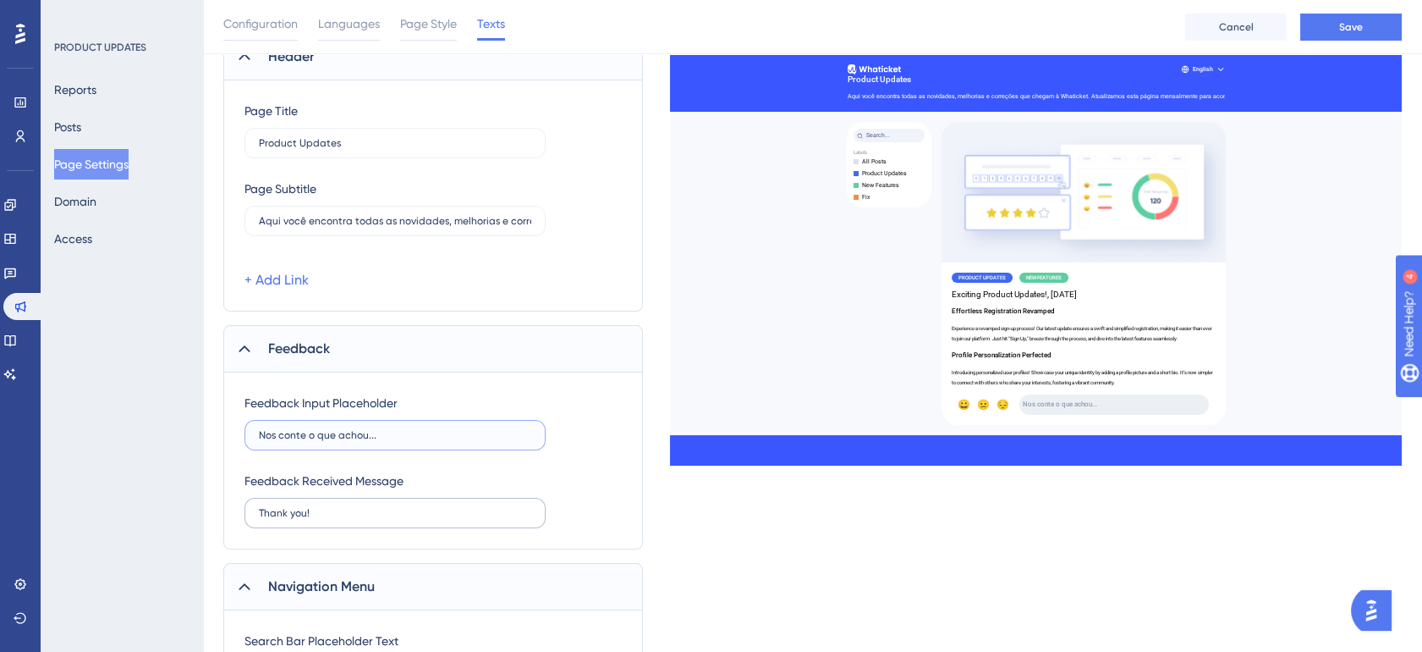
type input "Nos conte o que achou..."
click at [304, 522] on label "Thank you!" at bounding box center [395, 513] width 301 height 30
click at [304, 519] on input "Thank you!" at bounding box center [395, 513] width 272 height 12
click at [304, 522] on label "Thank you!" at bounding box center [395, 513] width 301 height 30
click at [304, 519] on input "Thank you!" at bounding box center [395, 513] width 272 height 12
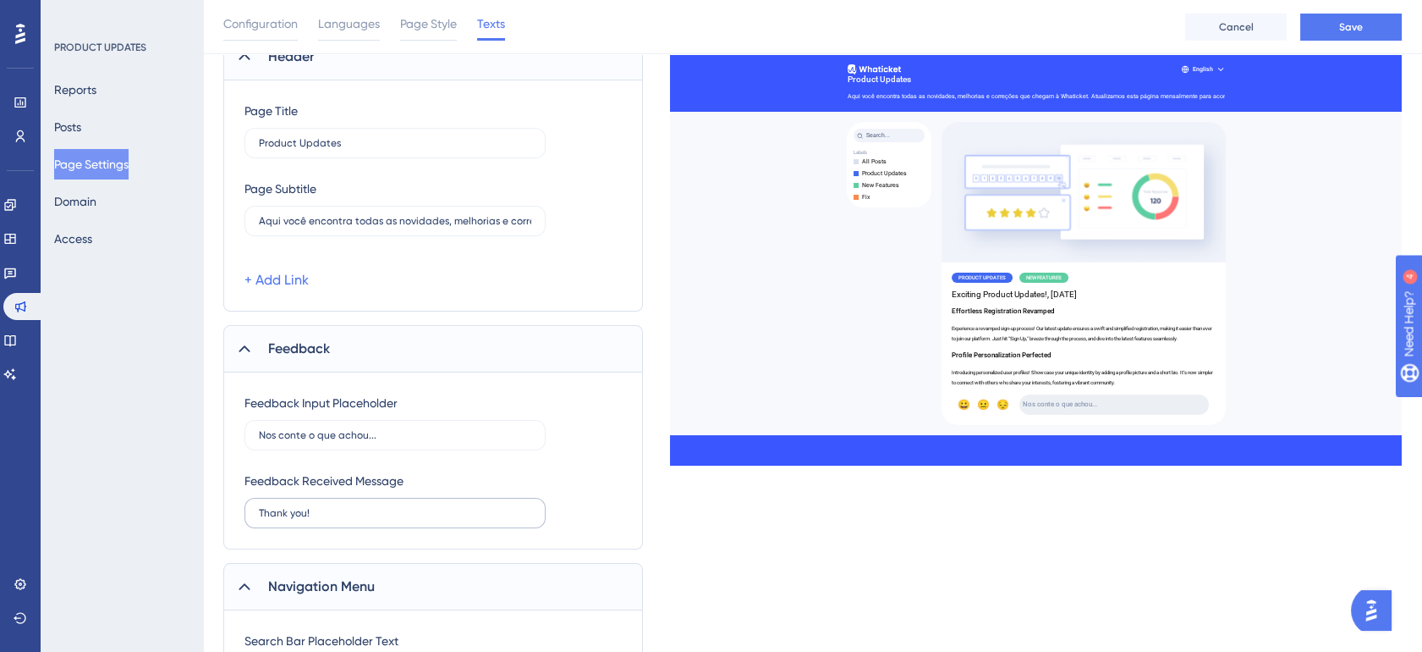
click at [304, 522] on label "Thank you!" at bounding box center [395, 513] width 301 height 30
click at [304, 519] on input "Thank you!" at bounding box center [395, 513] width 272 height 12
click at [306, 514] on input "Thank you!" at bounding box center [395, 513] width 272 height 12
click at [307, 514] on input "Thank you!" at bounding box center [395, 513] width 272 height 12
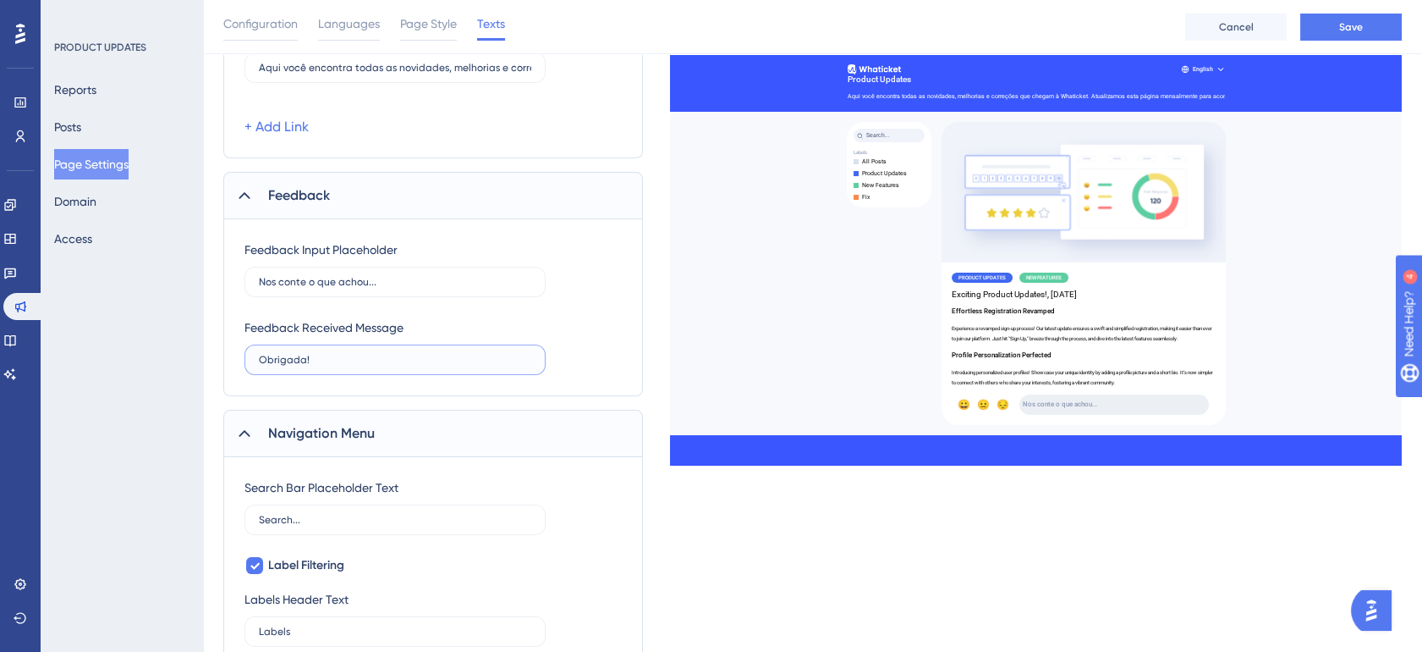
scroll to position [463, 0]
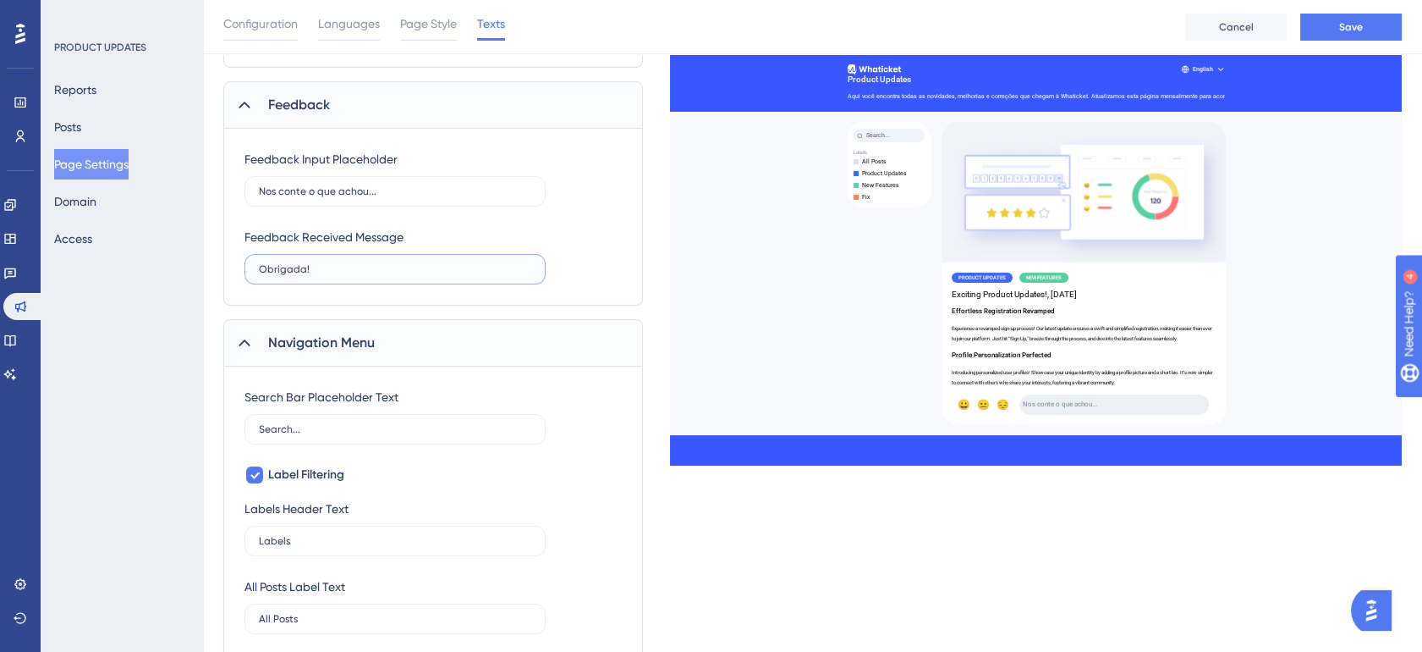
type input "Obrigada!"
click at [535, 536] on label "Labels" at bounding box center [395, 540] width 301 height 30
click at [531, 536] on input "Labels" at bounding box center [395, 541] width 272 height 12
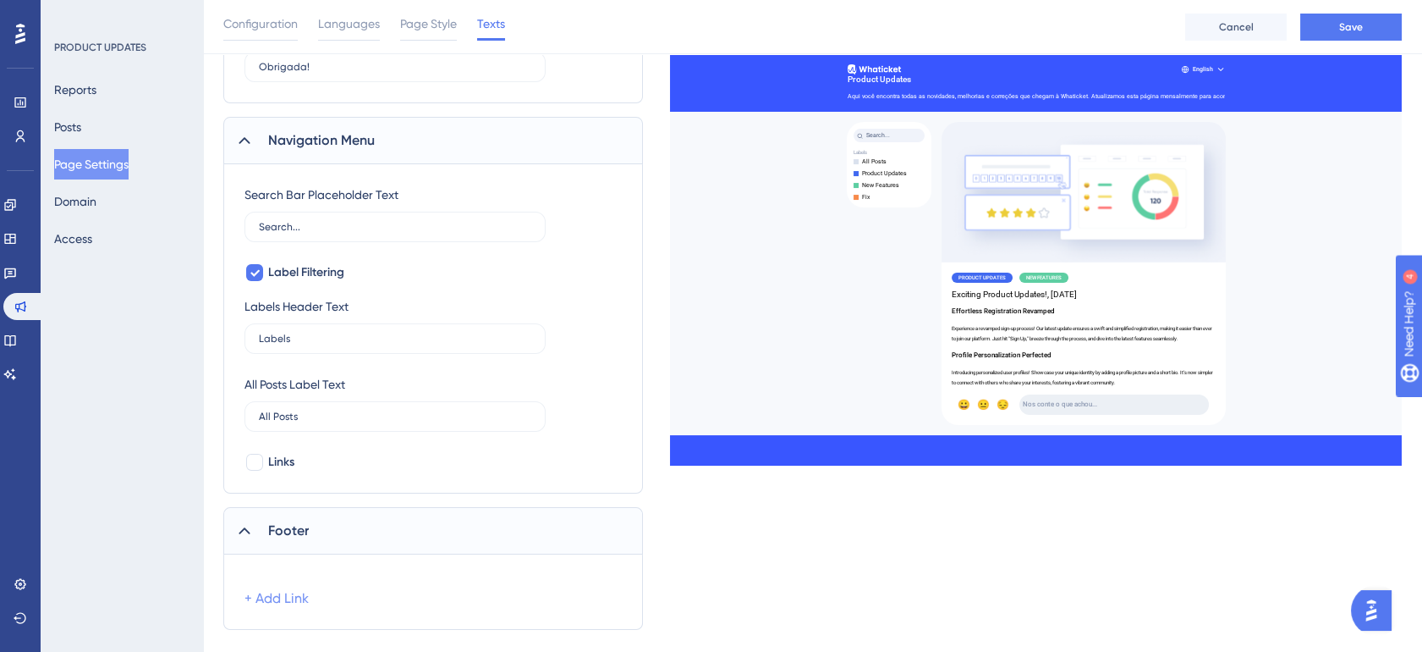
click at [272, 594] on link "+ Add Link" at bounding box center [277, 598] width 64 height 20
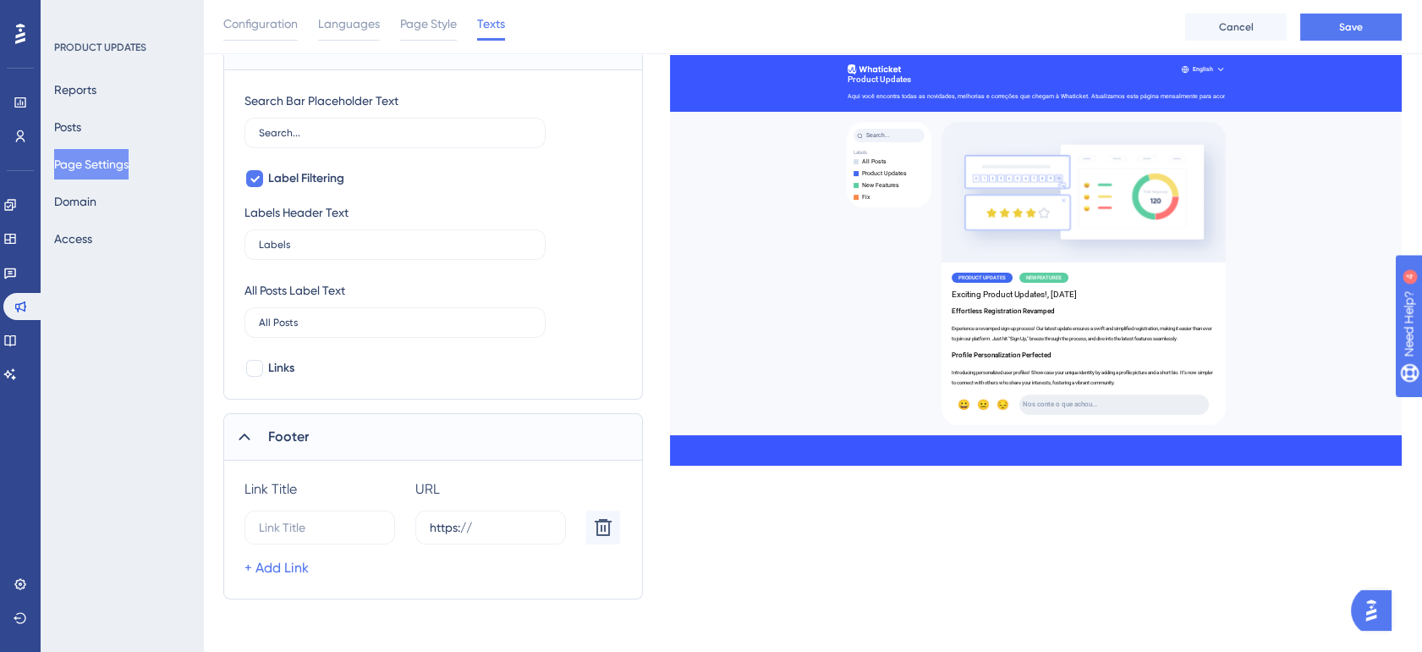
scroll to position [760, 0]
click at [342, 517] on input "15" at bounding box center [312, 526] width 106 height 19
type input "Centro de ajuda"
click at [503, 528] on input "https://" at bounding box center [491, 526] width 122 height 19
paste input "https://help.whaticket.com/"
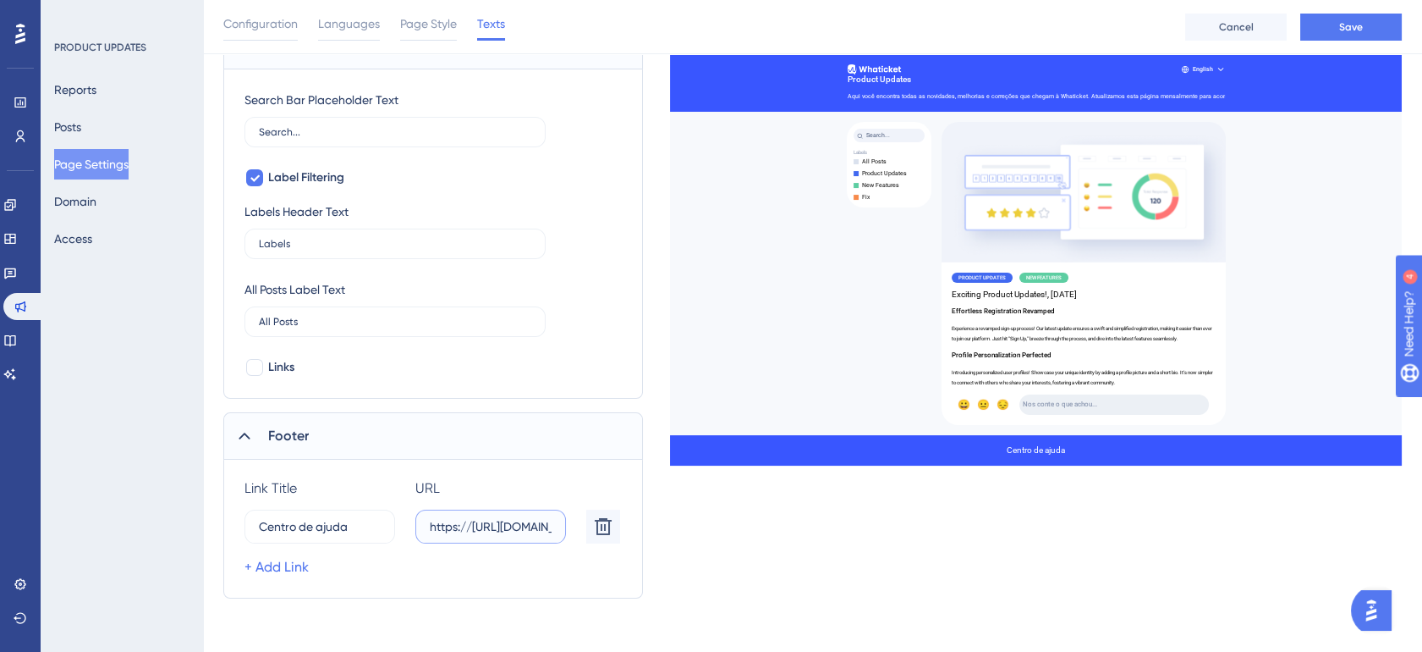
scroll to position [0, 75]
type input "https://https://help.whaticket.com/"
click at [295, 562] on link "+ Add Link" at bounding box center [277, 567] width 64 height 20
click at [296, 582] on label "15" at bounding box center [320, 574] width 151 height 34
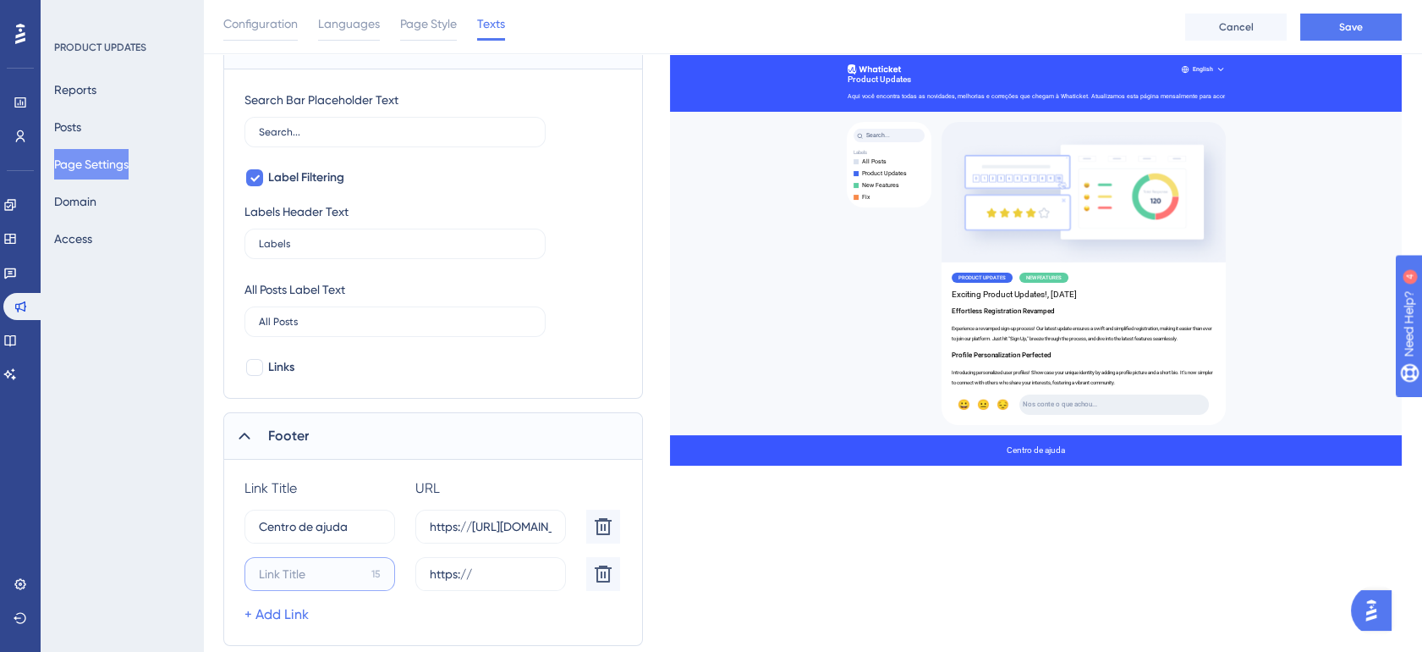
click at [296, 582] on input "15" at bounding box center [312, 573] width 106 height 19
type input "Product Update"
click at [297, 616] on link "+ Add Link" at bounding box center [277, 614] width 64 height 20
click at [327, 620] on input "15" at bounding box center [312, 621] width 106 height 19
type input "Blog"
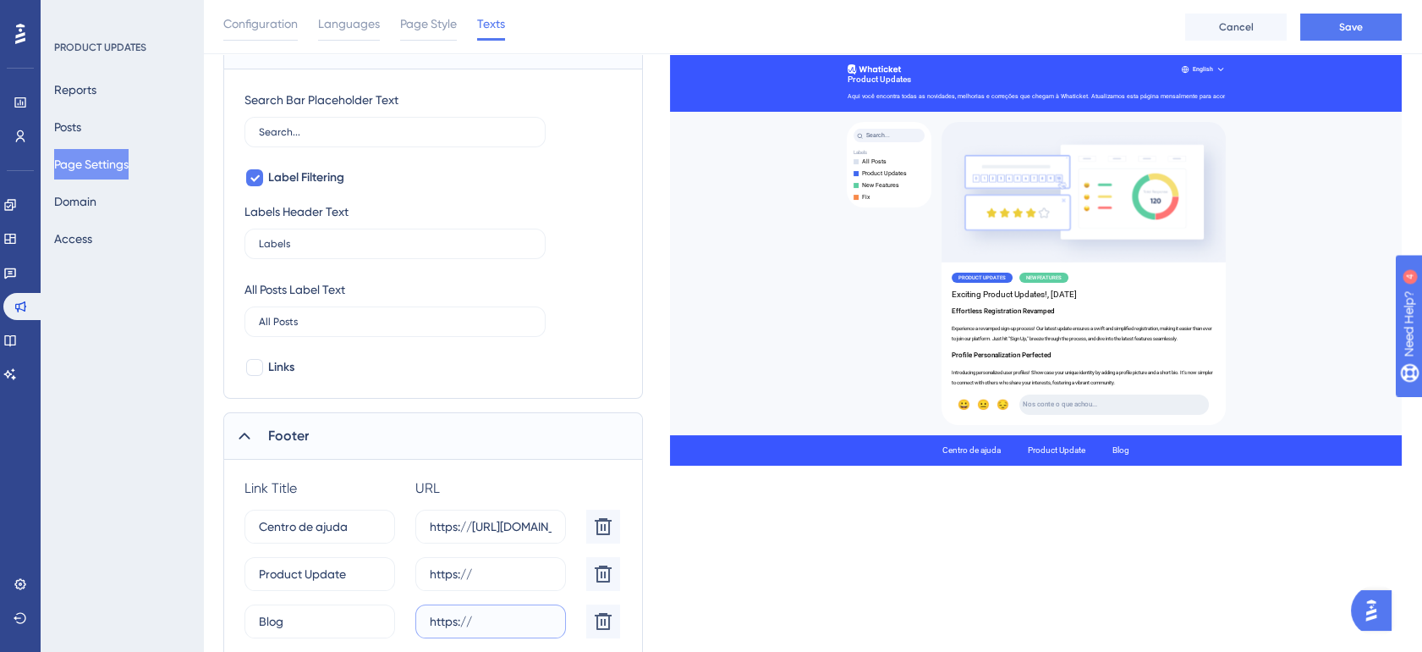
click at [524, 624] on input "https://" at bounding box center [491, 621] width 122 height 19
paste input "[URL][DOMAIN_NAME]"
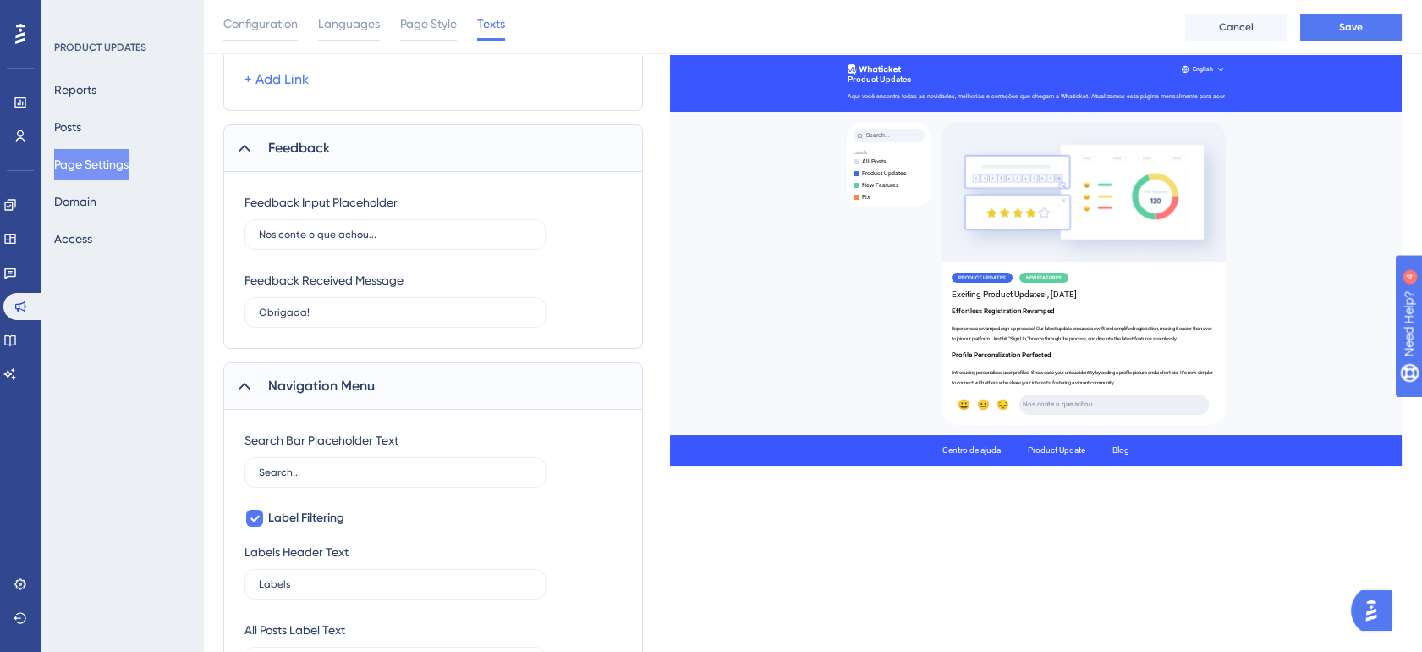
scroll to position [416, 0]
type input "https://https://whaticket.com/blog/"
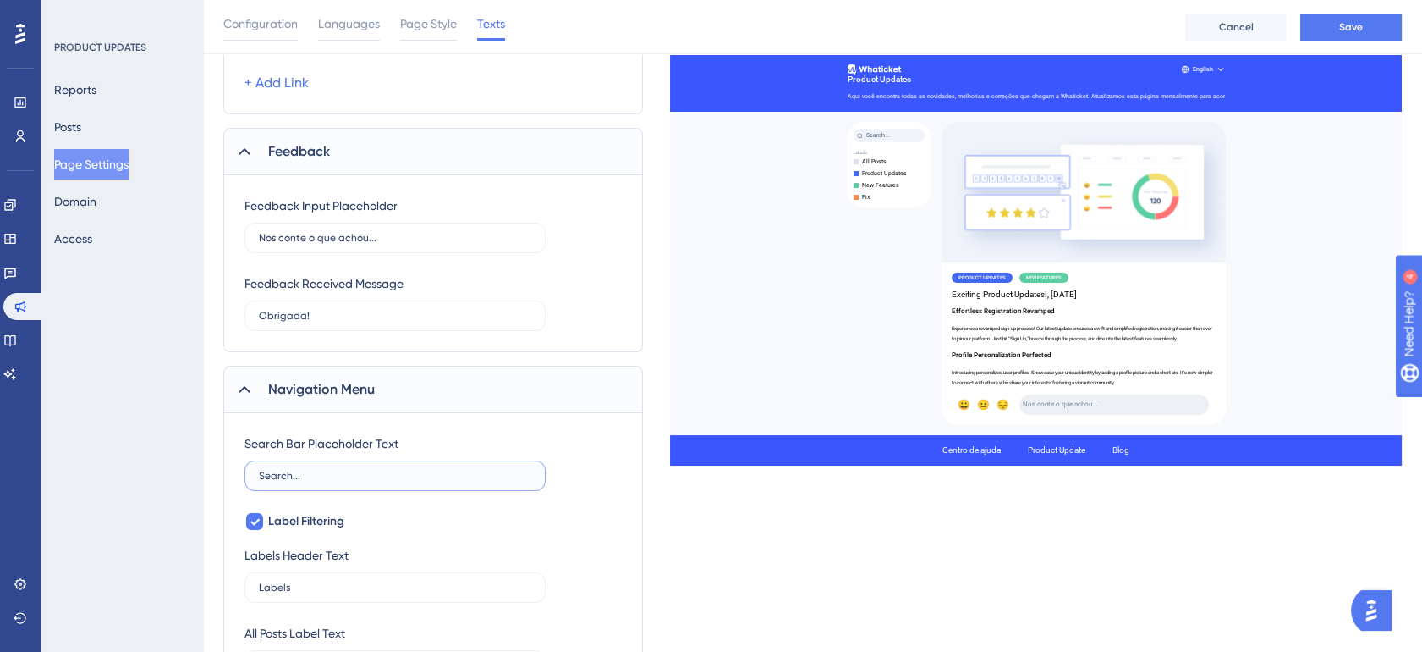
click at [404, 470] on input "Search..." at bounding box center [395, 476] width 272 height 12
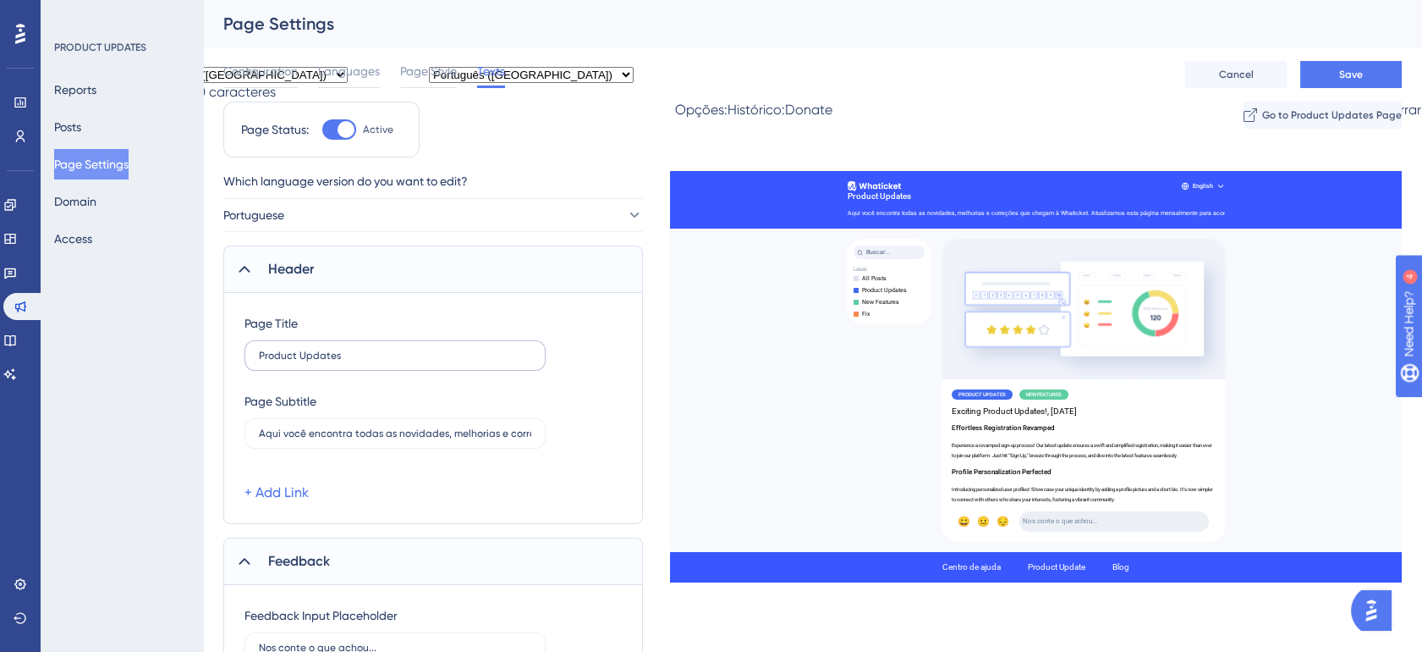
type input "Buscar..."
click at [297, 358] on input "Product Updates" at bounding box center [395, 355] width 272 height 12
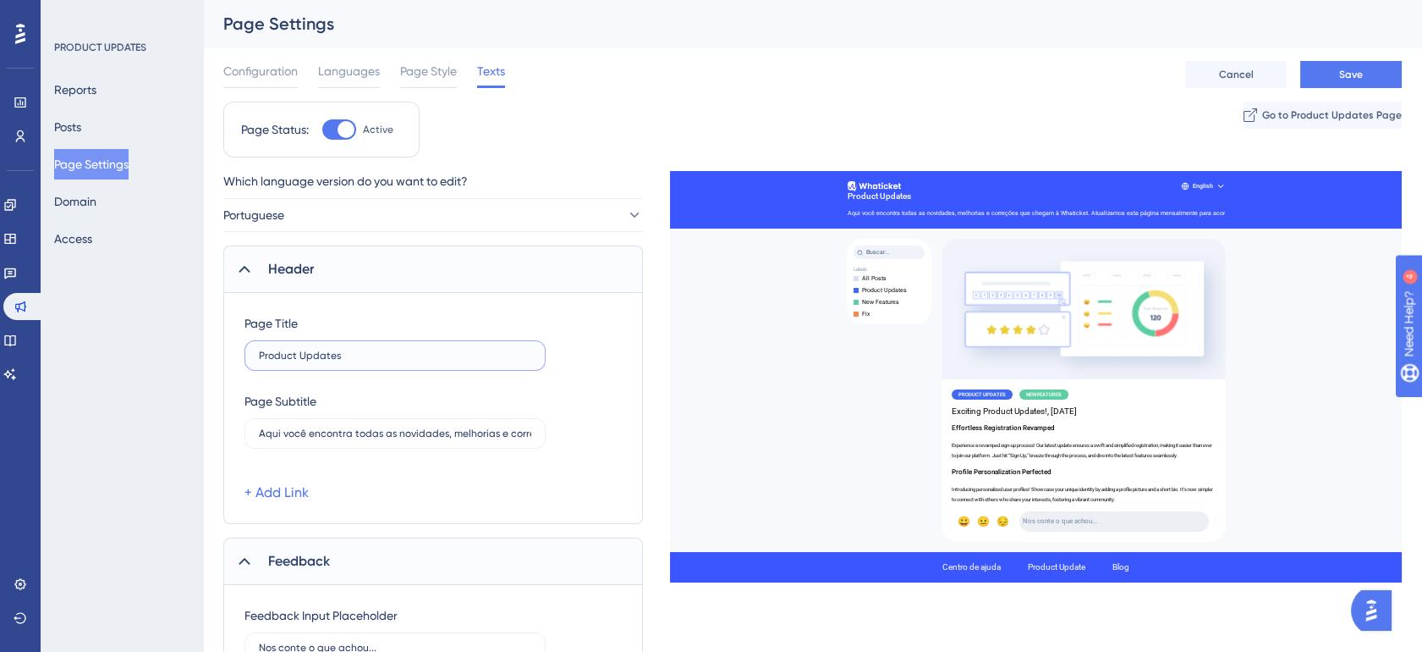
click at [297, 358] on input "Product Updates" at bounding box center [395, 355] width 272 height 12
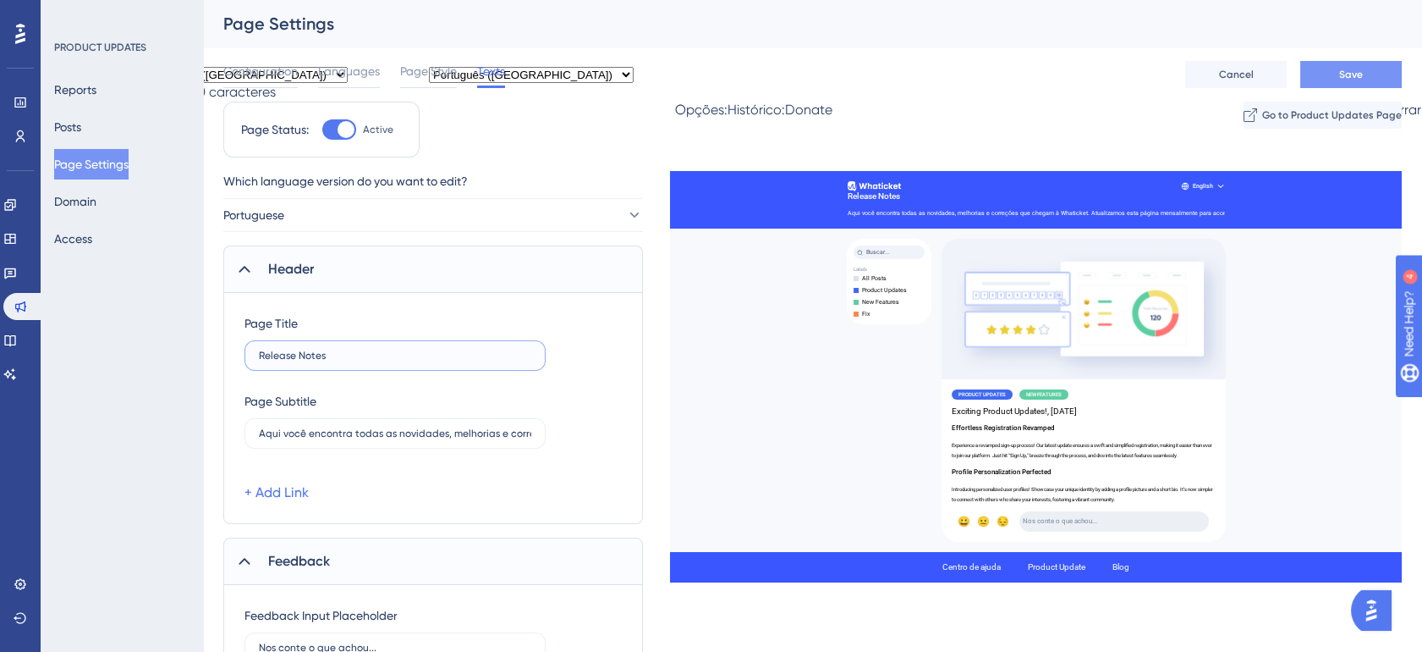
type input "Release Notes"
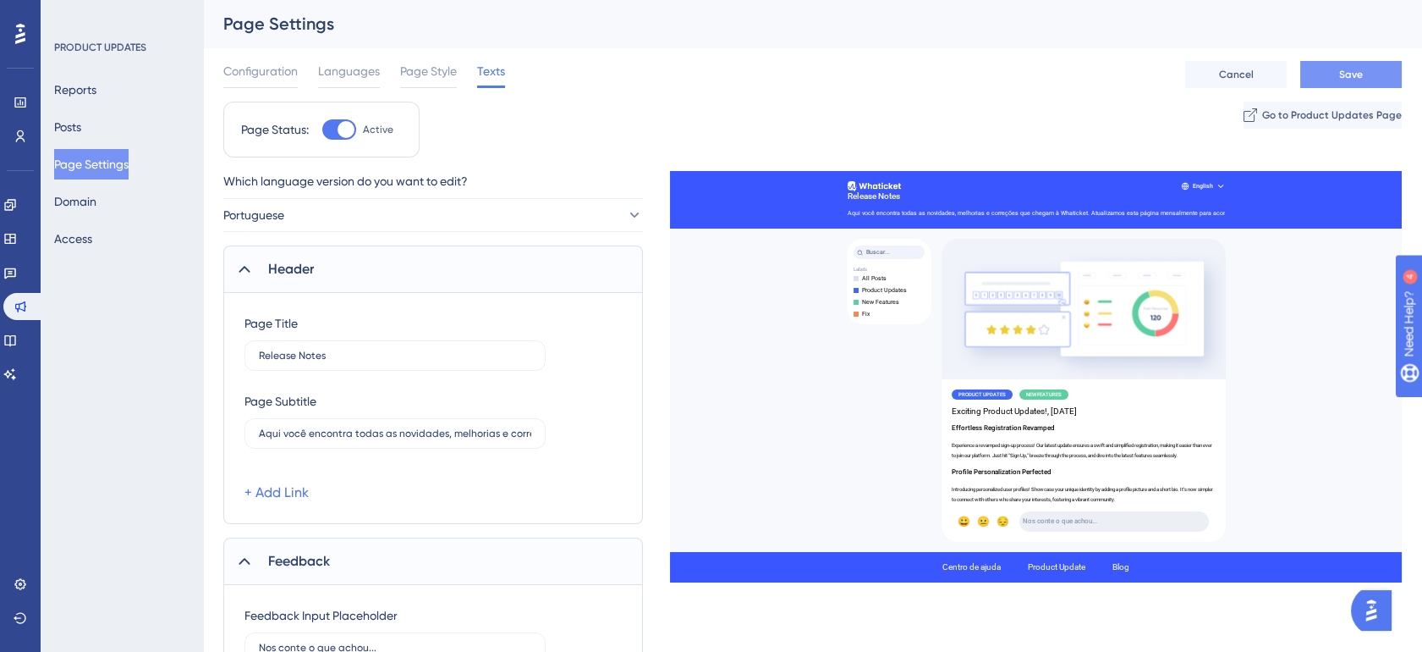
click at [1351, 77] on span "Save" at bounding box center [1351, 75] width 24 height 14
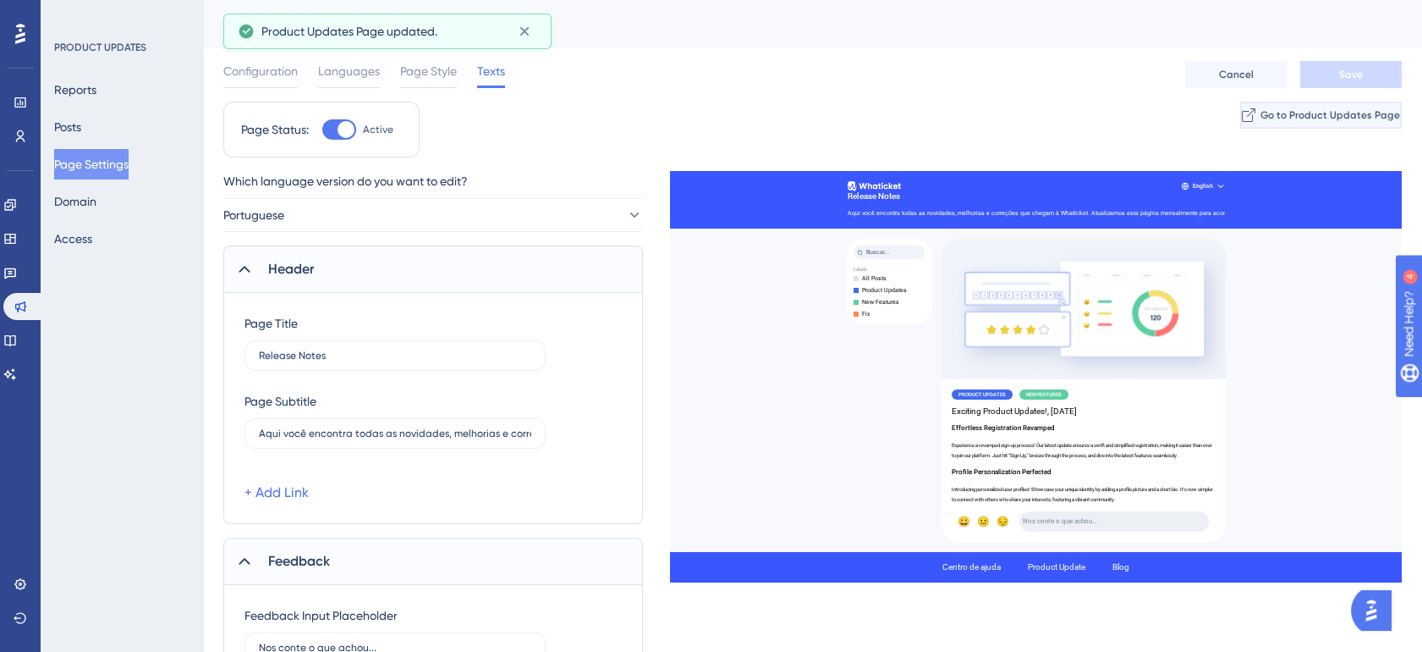
click at [1266, 126] on button "Go to Product Updates Page" at bounding box center [1321, 115] width 162 height 27
click at [112, 157] on button "Page Settings" at bounding box center [91, 164] width 74 height 30
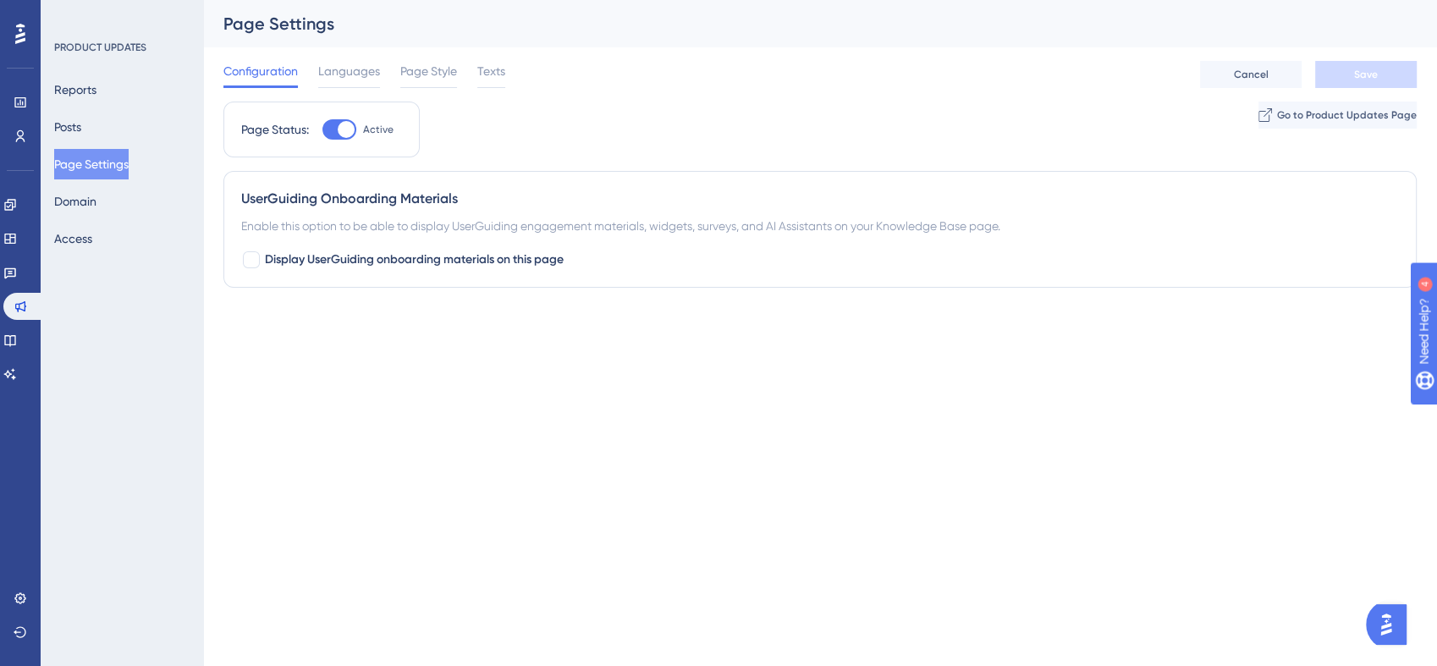
click at [564, 0] on html "Performance Users Engagement Widgets Feedback Product Updates Knowledge Base AI…" at bounding box center [718, 0] width 1437 height 0
click at [359, 68] on span "Languages" at bounding box center [349, 71] width 62 height 20
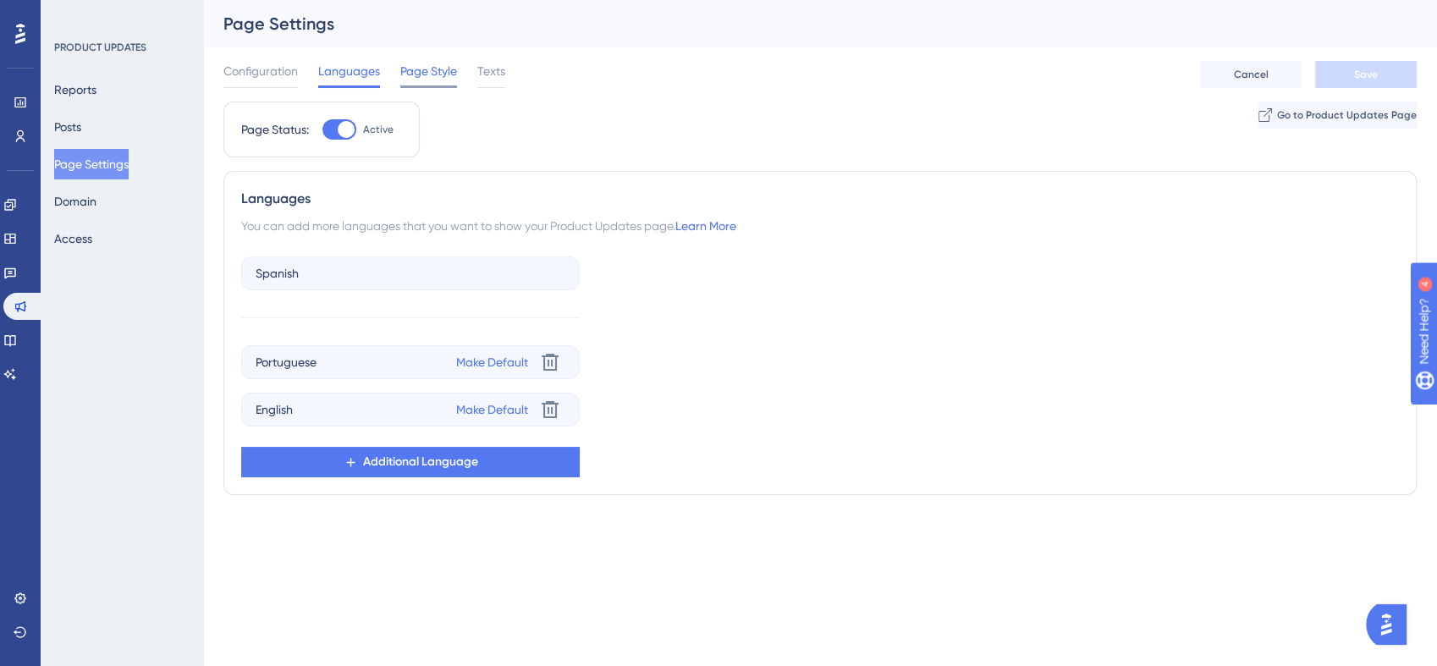
click at [412, 69] on span "Page Style" at bounding box center [428, 71] width 57 height 20
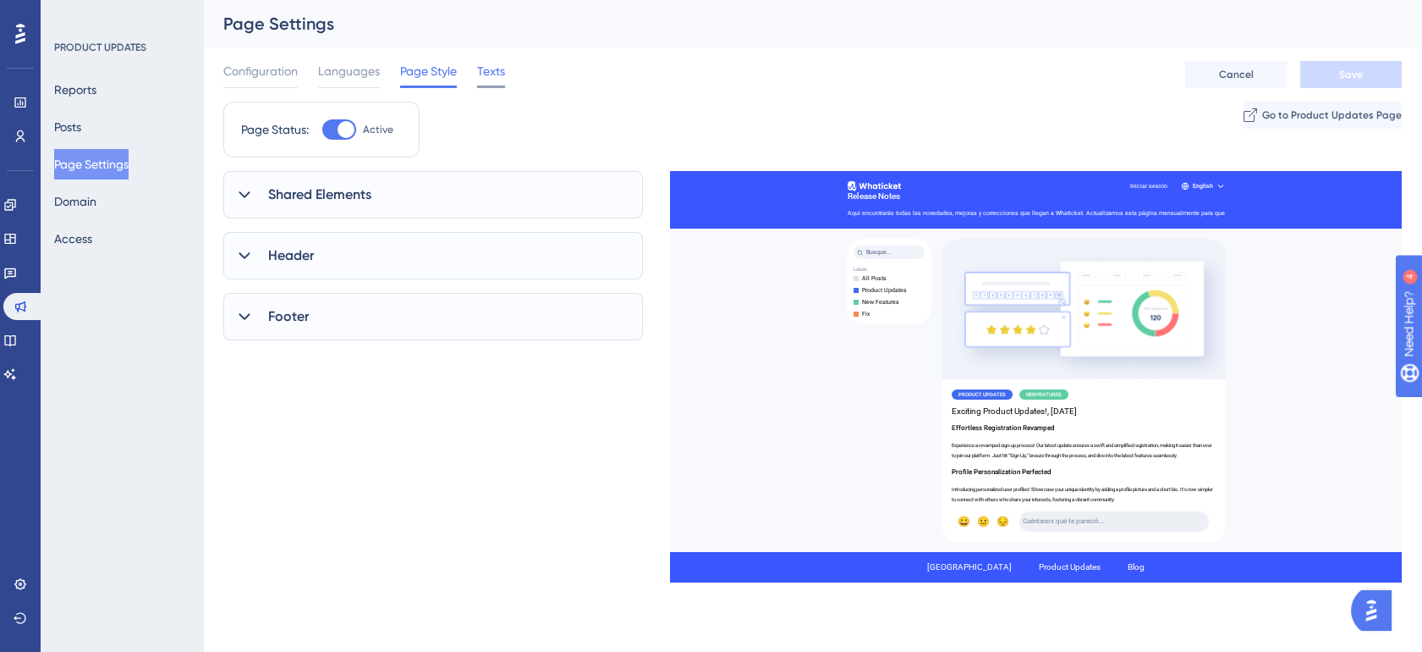
click at [492, 68] on span "Texts" at bounding box center [491, 71] width 28 height 20
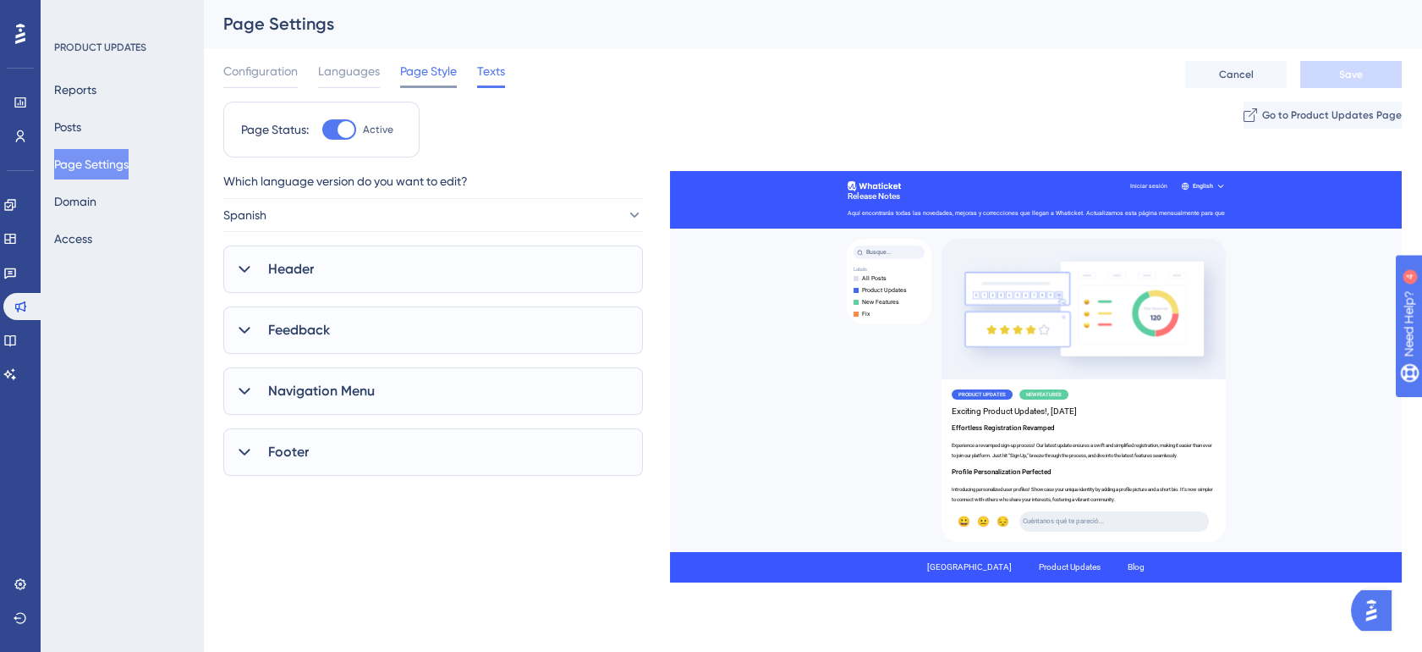
click at [433, 65] on span "Page Style" at bounding box center [428, 71] width 57 height 20
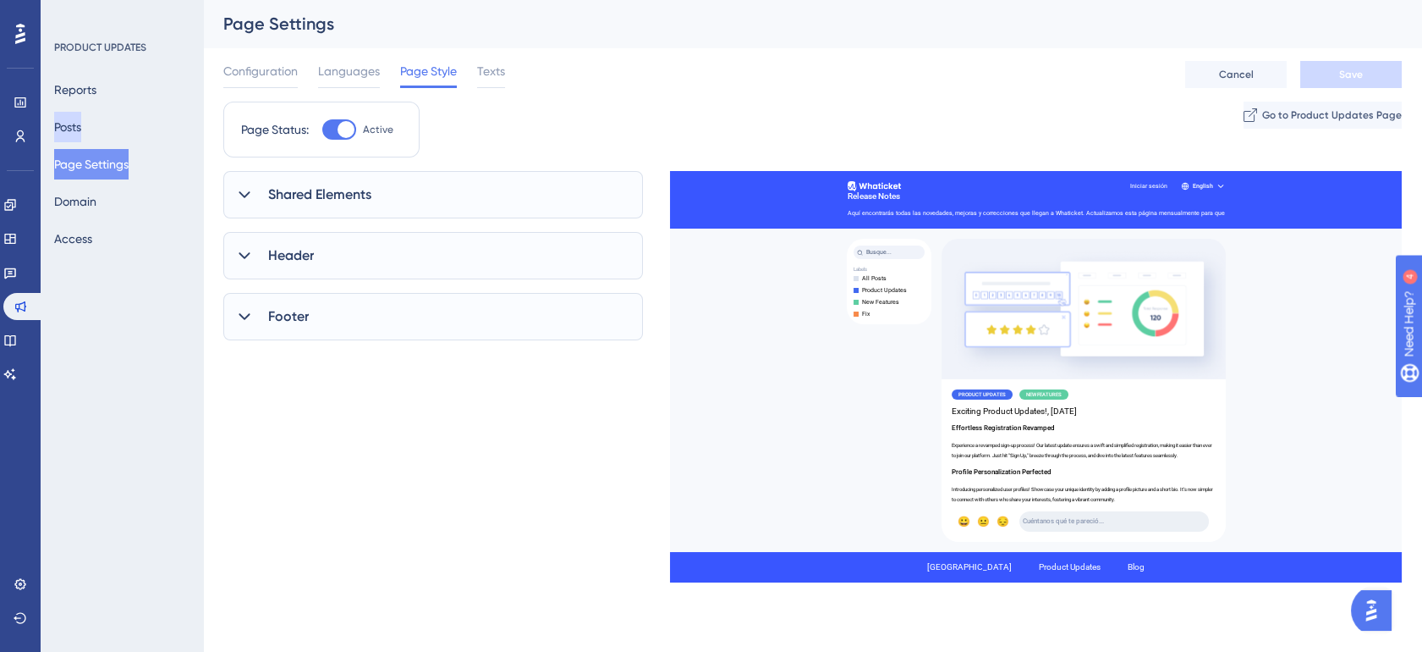
click at [66, 123] on button "Posts" at bounding box center [67, 127] width 27 height 30
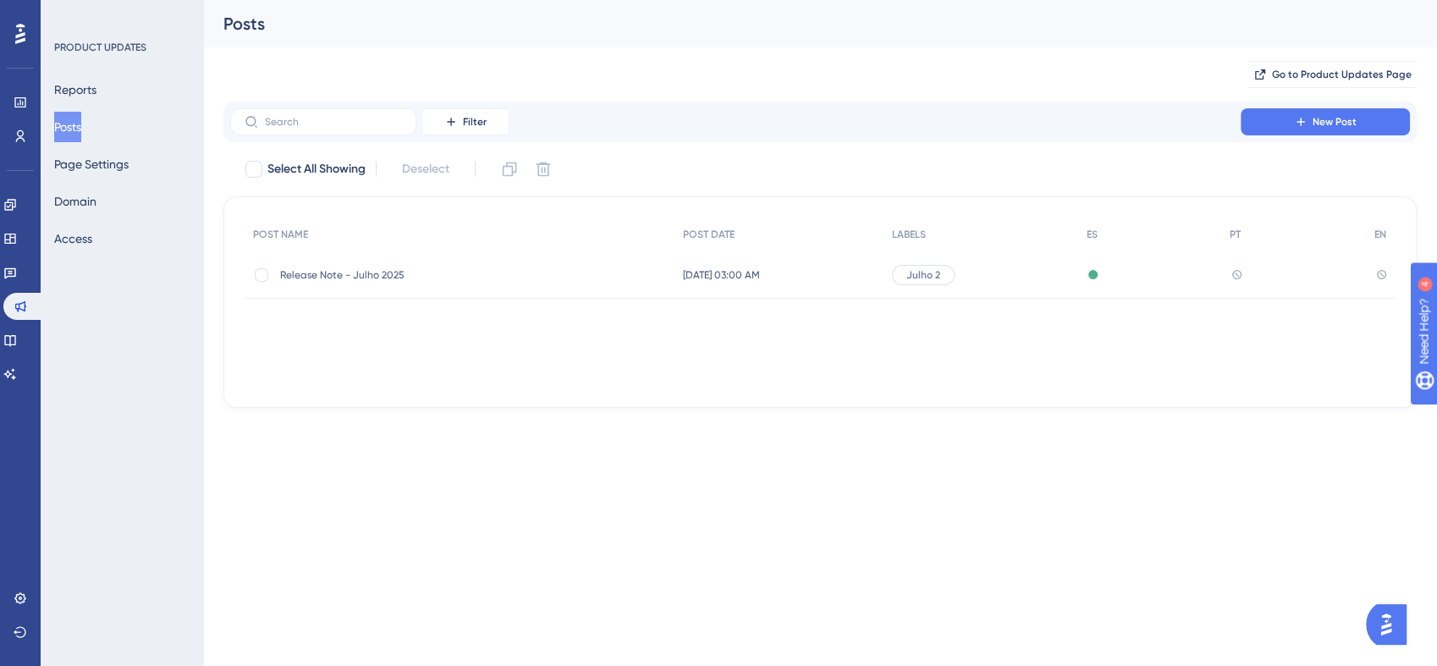
click at [993, 278] on div "Julho 2" at bounding box center [980, 274] width 195 height 47
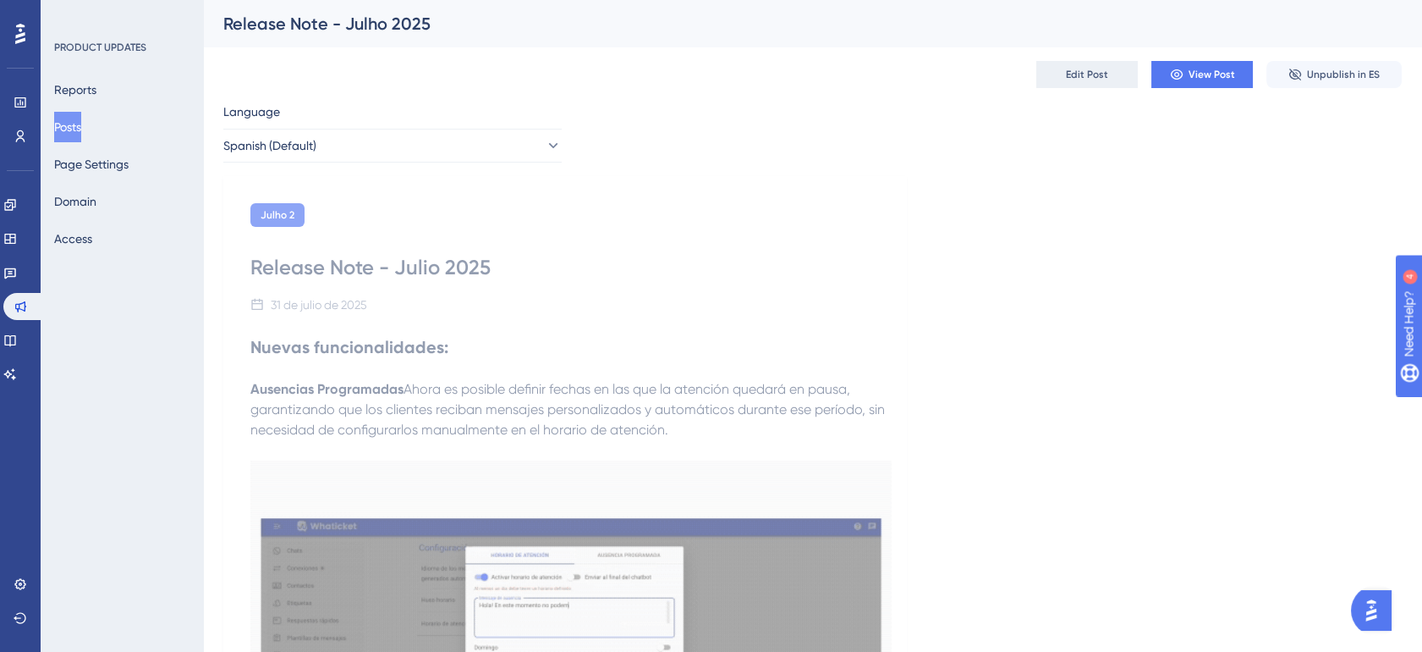
click at [1113, 74] on button "Edit Post" at bounding box center [1087, 74] width 102 height 27
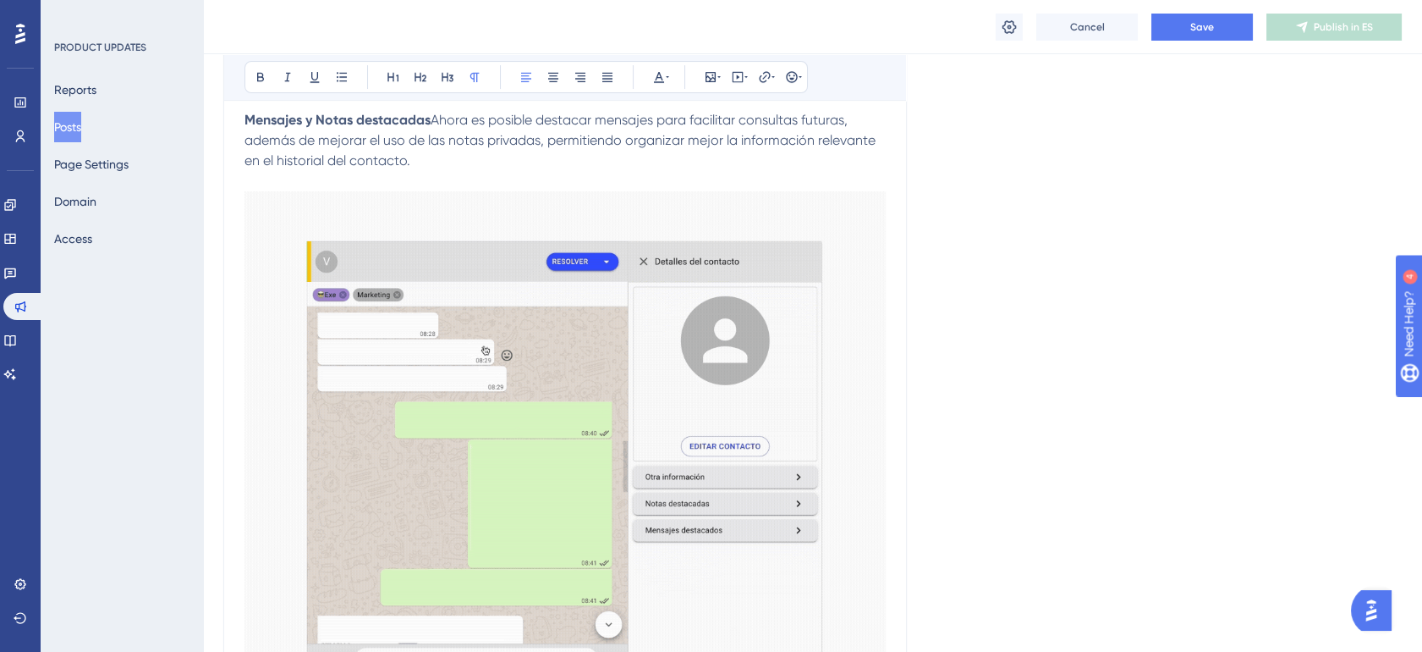
scroll to position [842, 0]
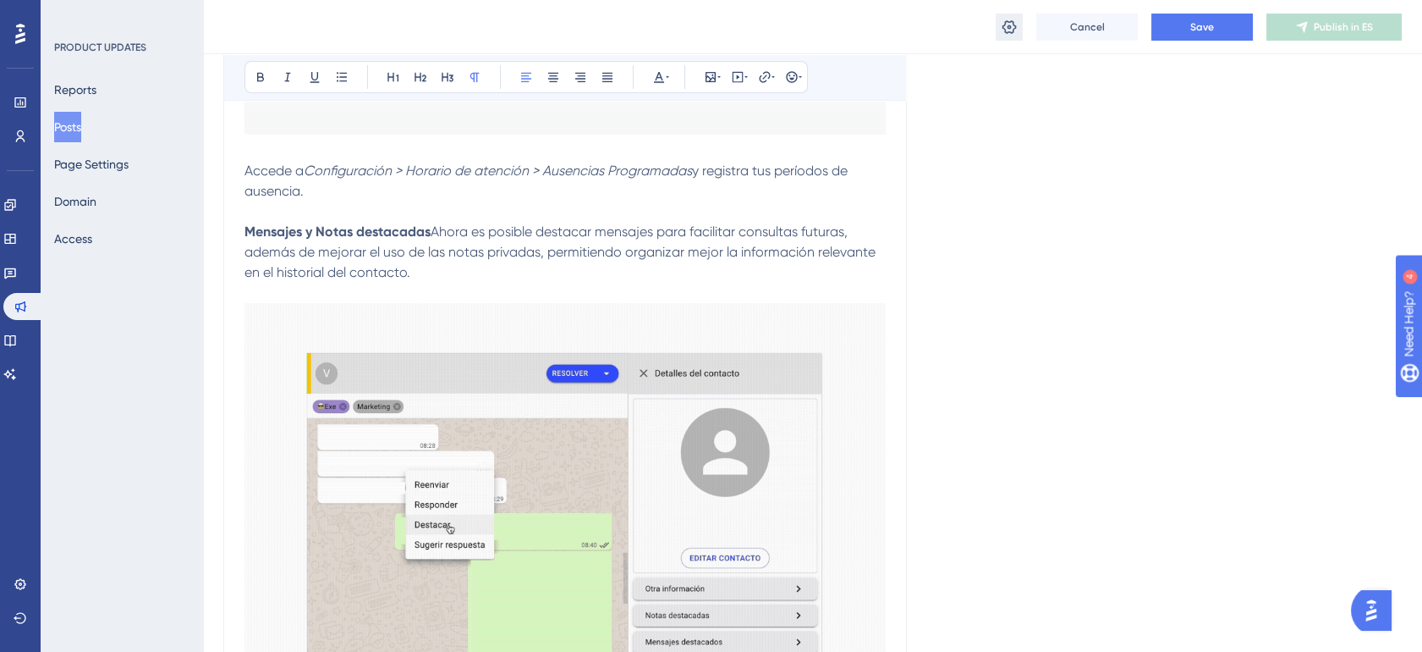
click at [1009, 31] on icon at bounding box center [1010, 26] width 14 height 14
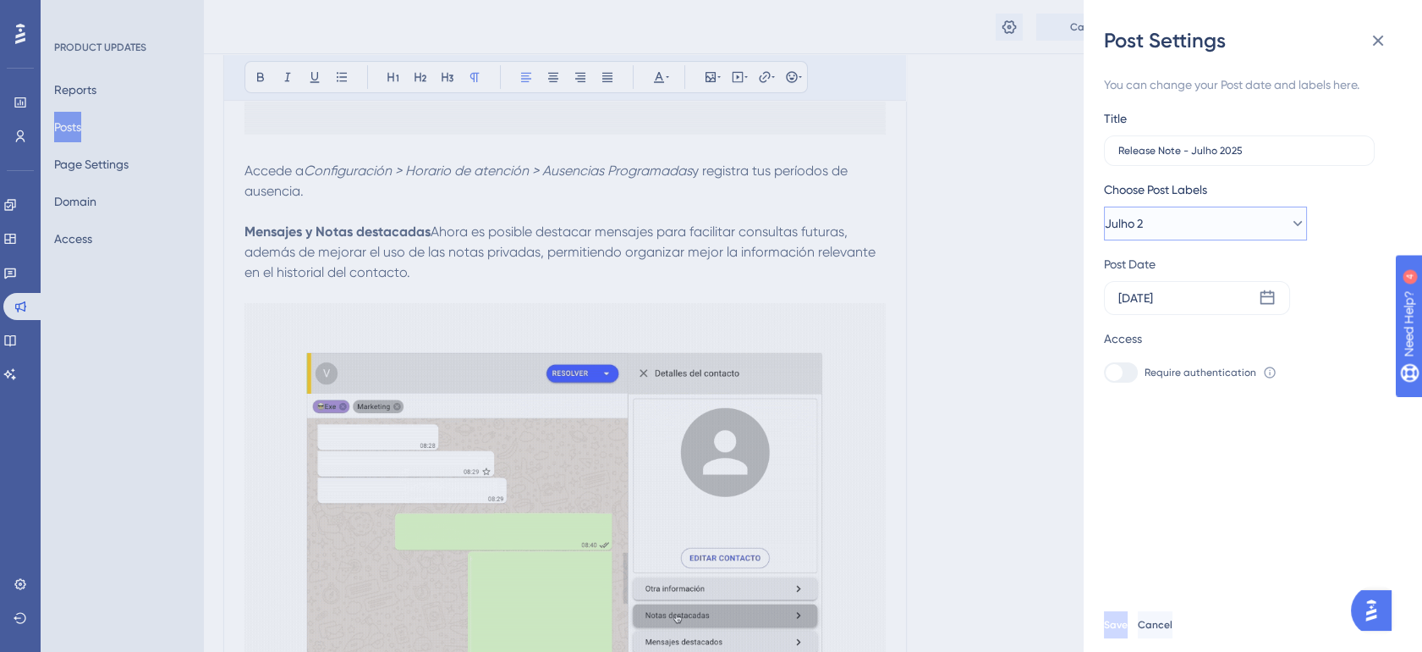
click at [1143, 221] on span "Julho 2" at bounding box center [1124, 223] width 38 height 20
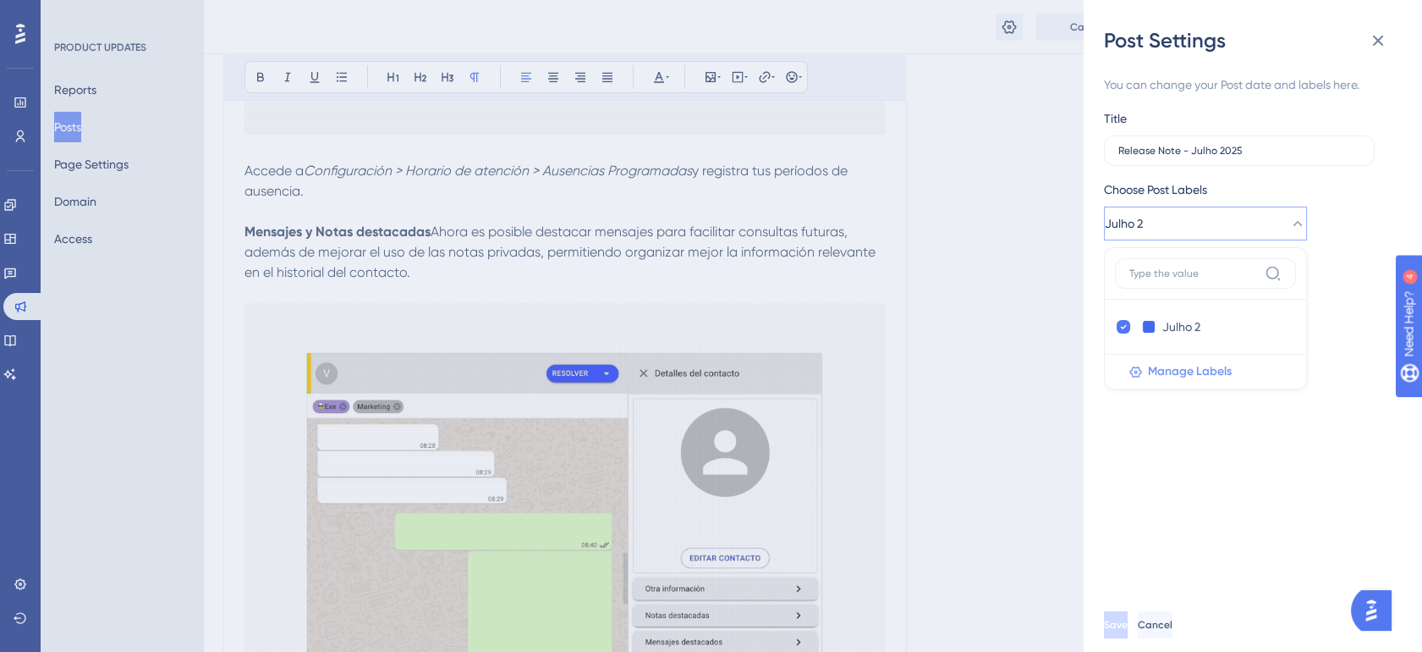
click at [1193, 370] on span "Manage Labels" at bounding box center [1190, 371] width 84 height 20
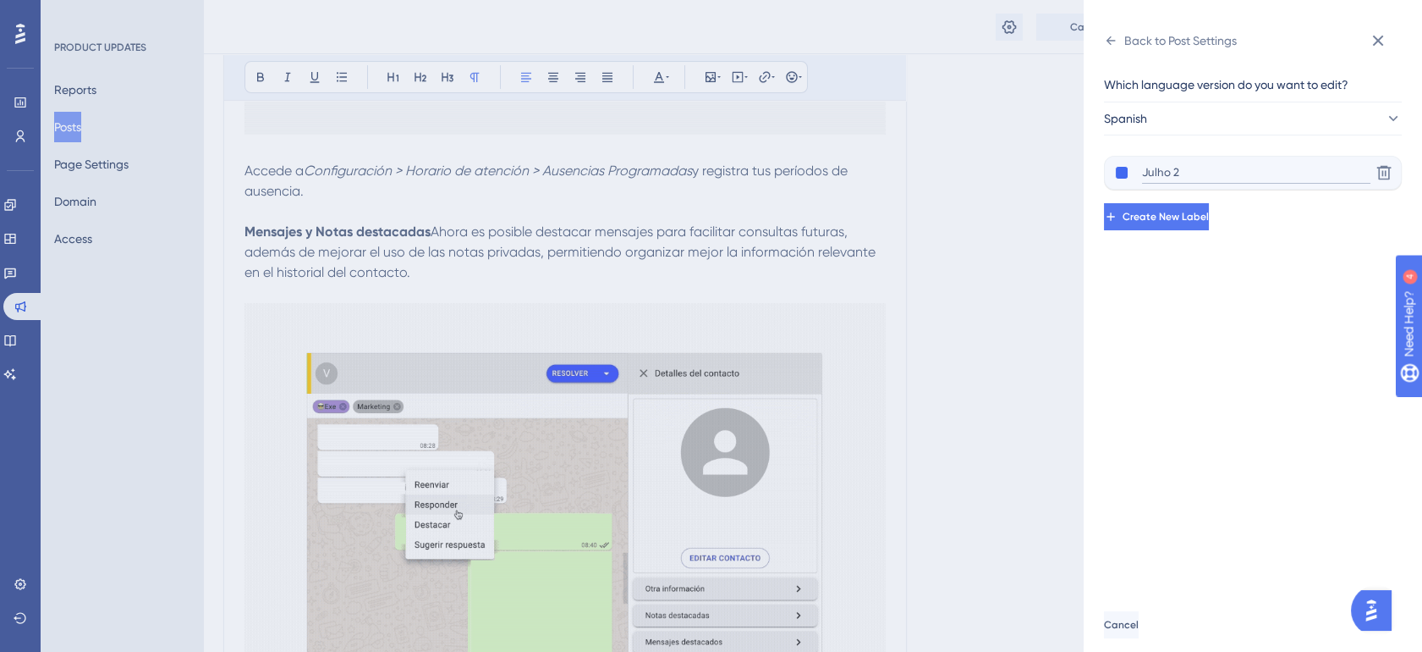
click at [1178, 167] on input "Julho 2" at bounding box center [1256, 172] width 228 height 21
drag, startPoint x: 1183, startPoint y: 170, endPoint x: 1157, endPoint y: 170, distance: 25.4
click at [1157, 170] on input "Julho 2" at bounding box center [1256, 172] width 228 height 21
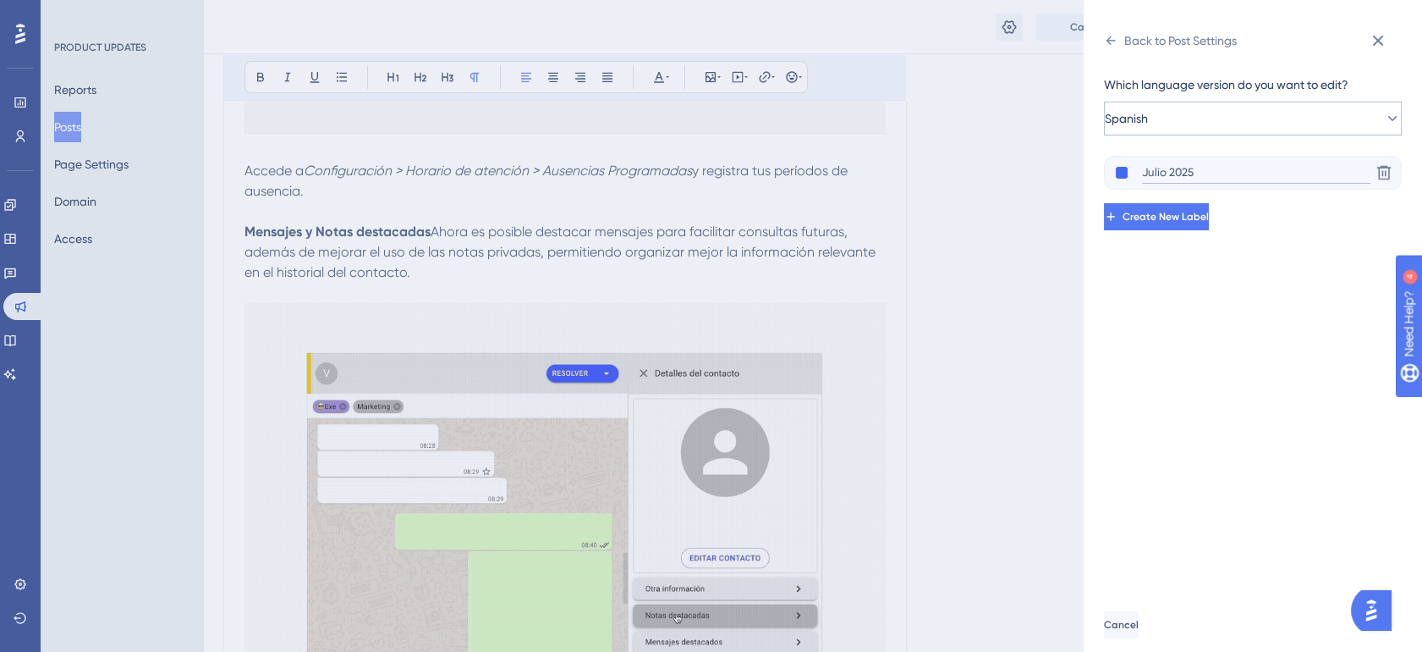
type input "Julio 2025"
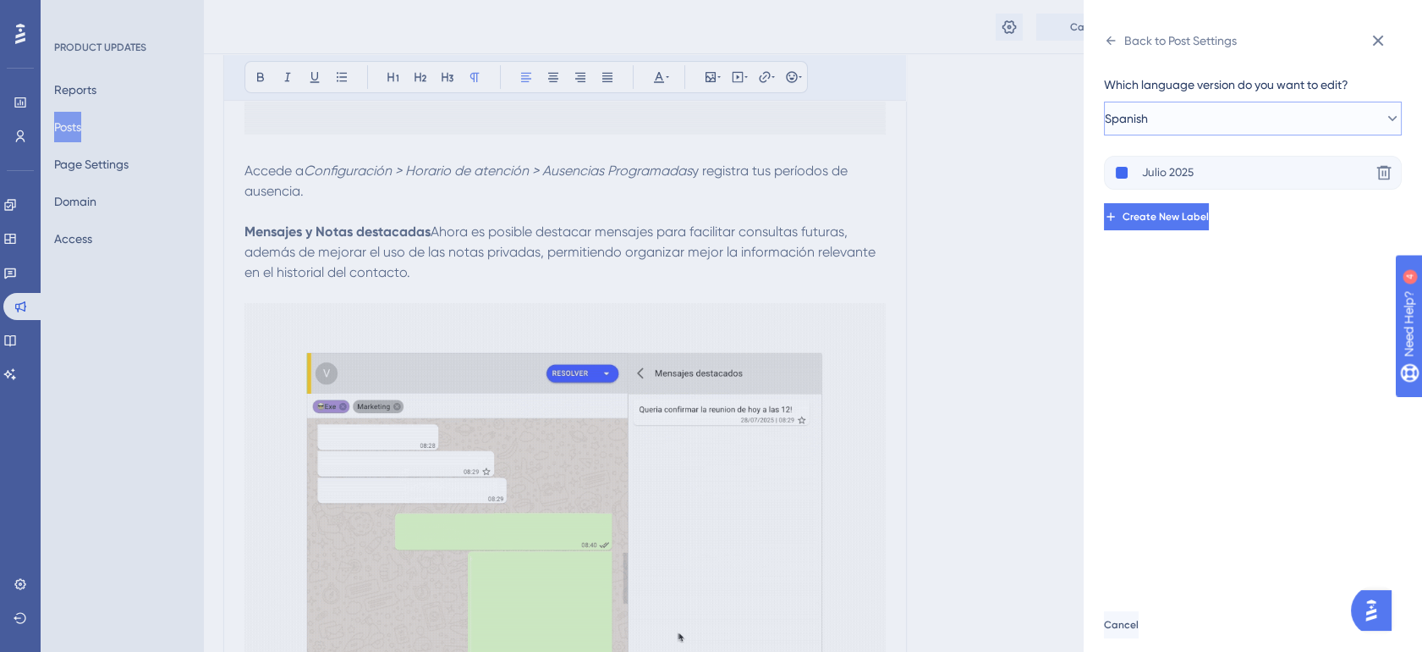
click at [1355, 123] on button "Spanish" at bounding box center [1253, 119] width 298 height 34
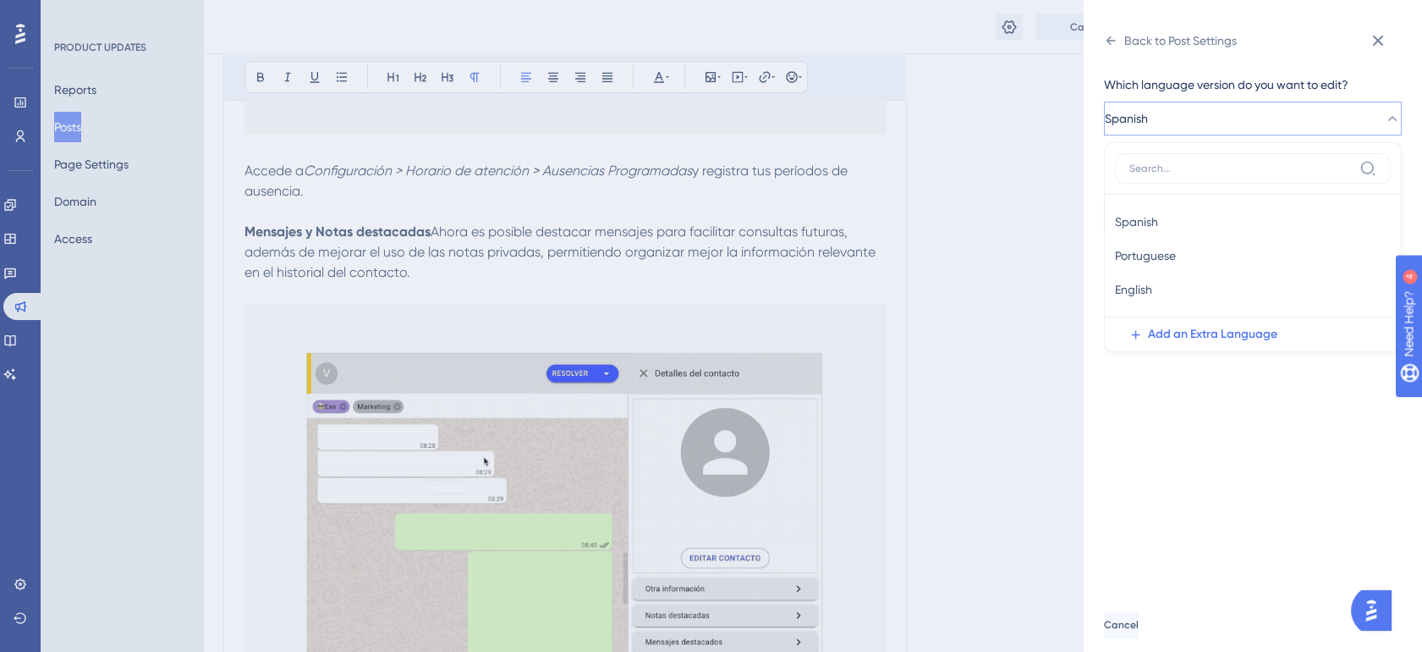
click at [1355, 123] on button "Spanish" at bounding box center [1253, 119] width 298 height 34
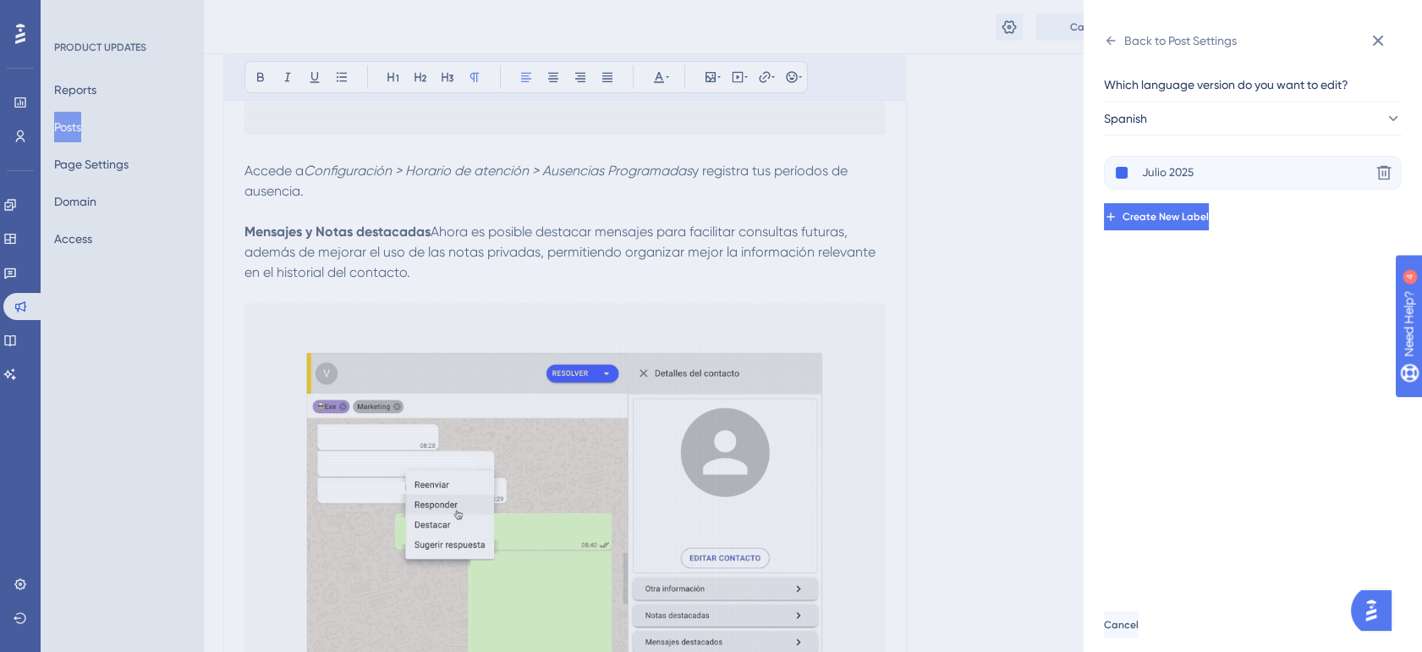
click at [1308, 250] on div "Which language version do you want to edit? Spanish Julio 2025 Delete Create Ne…" at bounding box center [1259, 325] width 311 height 543
click at [1114, 38] on icon at bounding box center [1111, 41] width 14 height 14
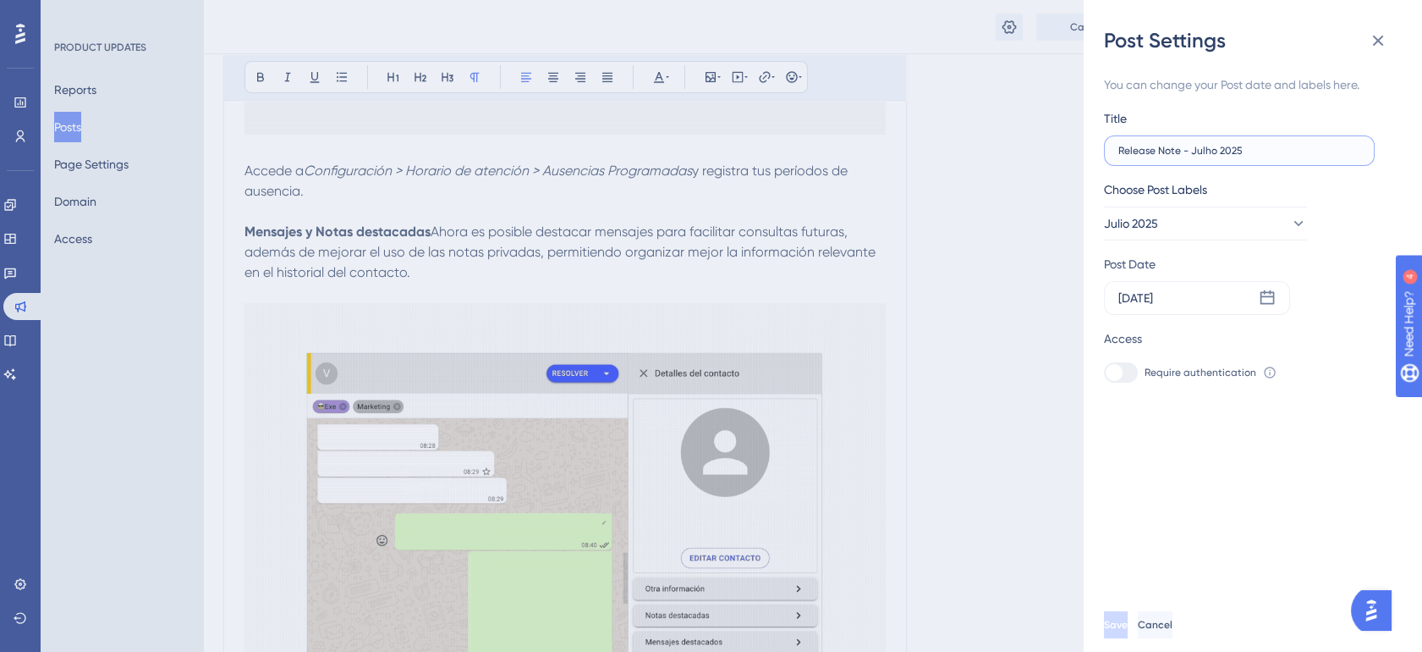
drag, startPoint x: 1214, startPoint y: 150, endPoint x: 1202, endPoint y: 151, distance: 11.9
click at [1202, 151] on input "Release Note - Julho 2025" at bounding box center [1240, 151] width 242 height 12
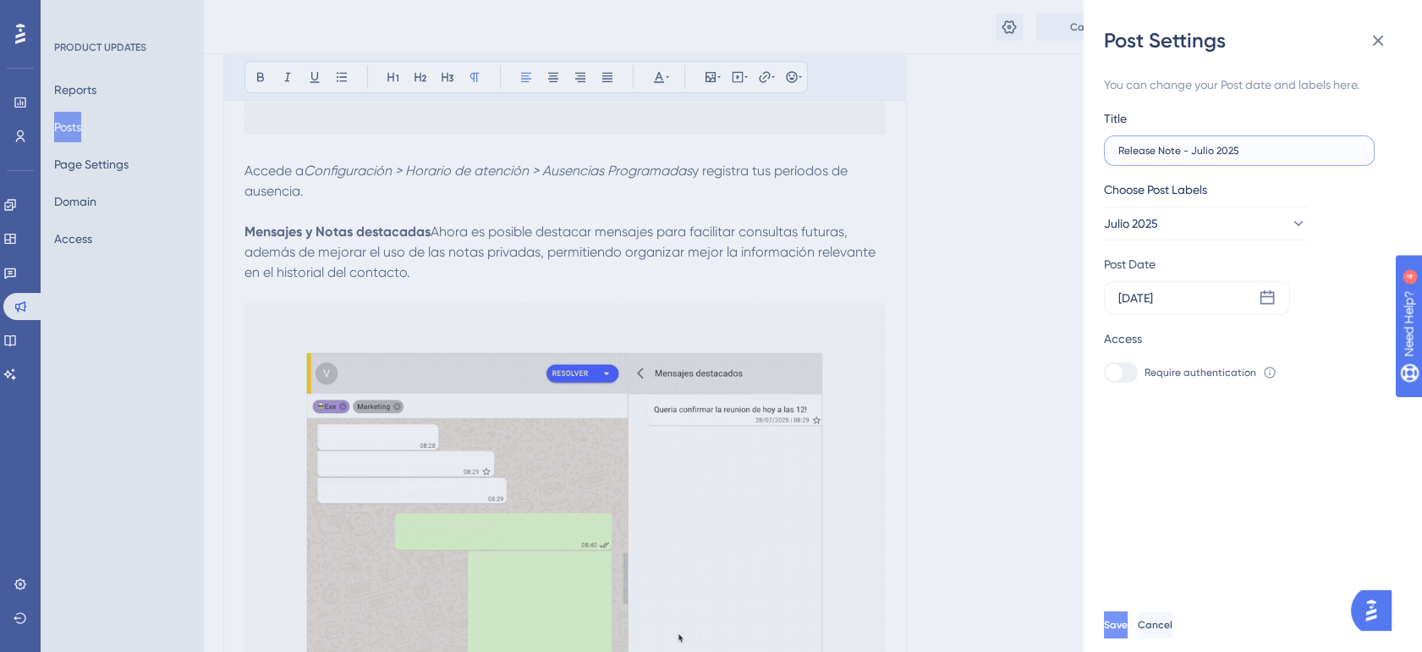
type input "Release Note - Julio 2025"
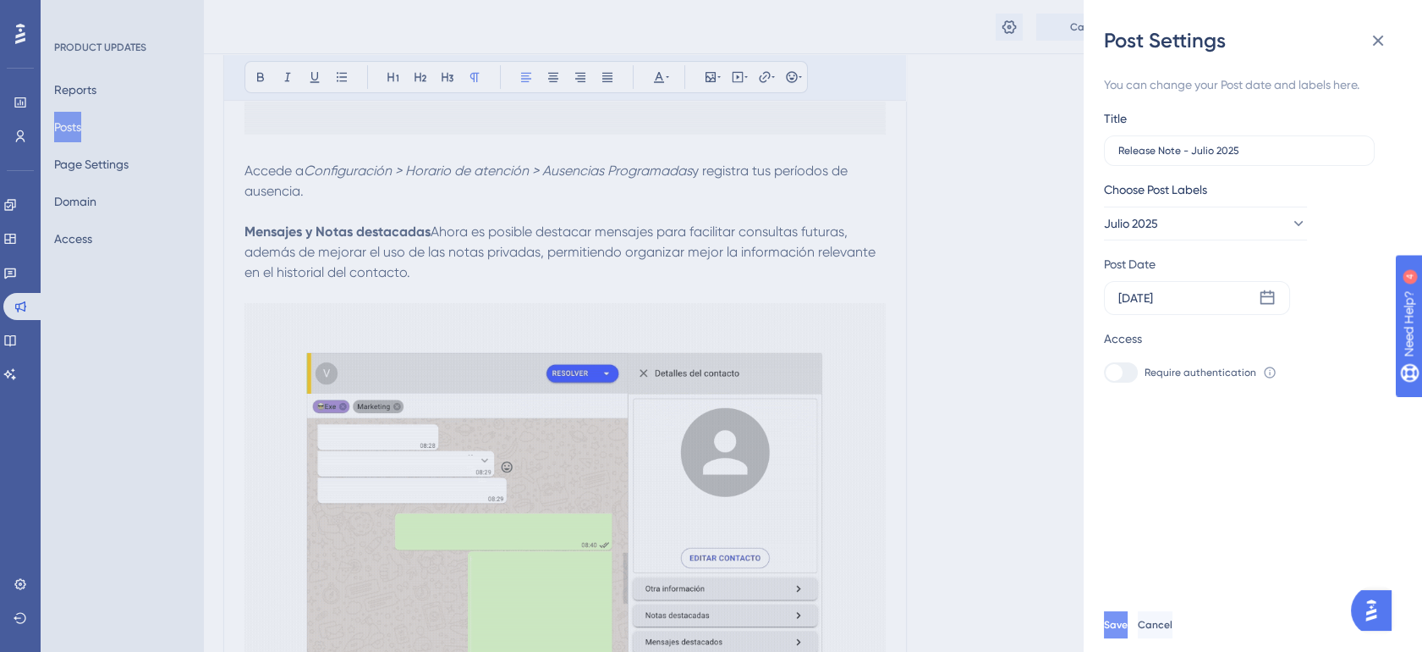
click at [1128, 631] on span "Save" at bounding box center [1116, 625] width 24 height 14
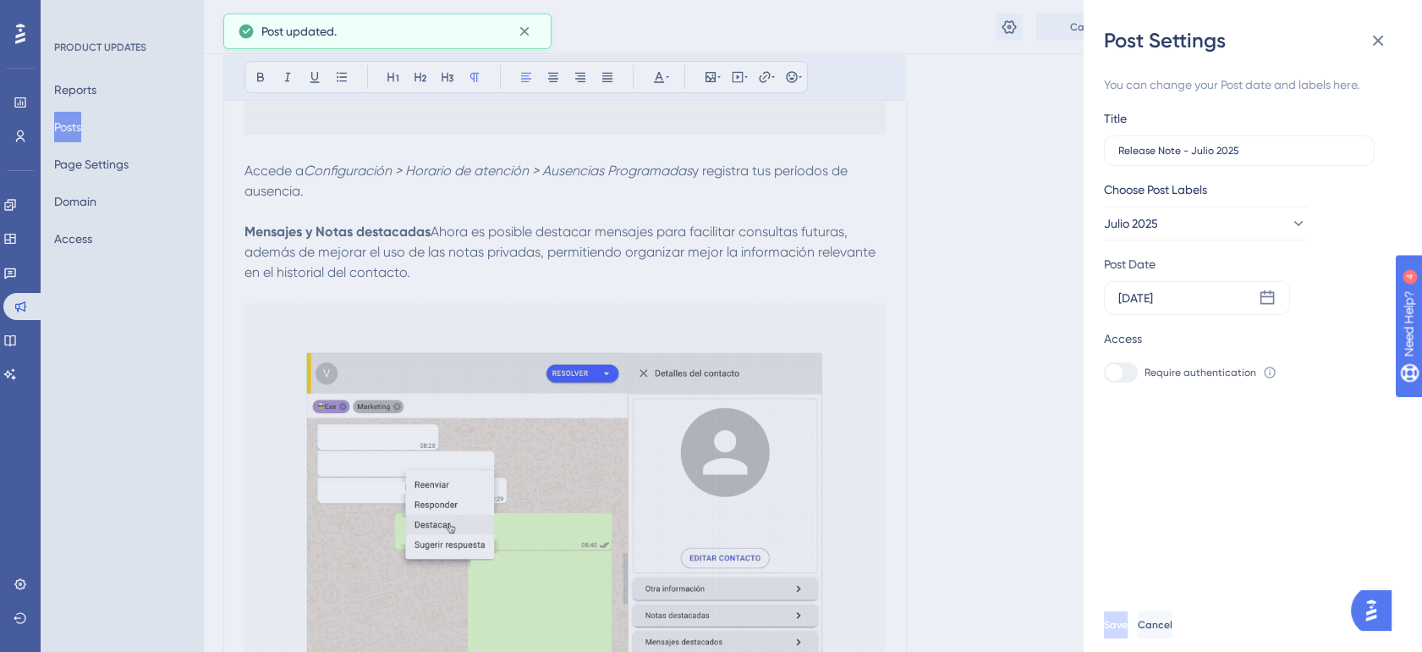
click at [1020, 242] on div "Post Settings You can change your Post date and labels here. Title Release Note…" at bounding box center [711, 326] width 1422 height 652
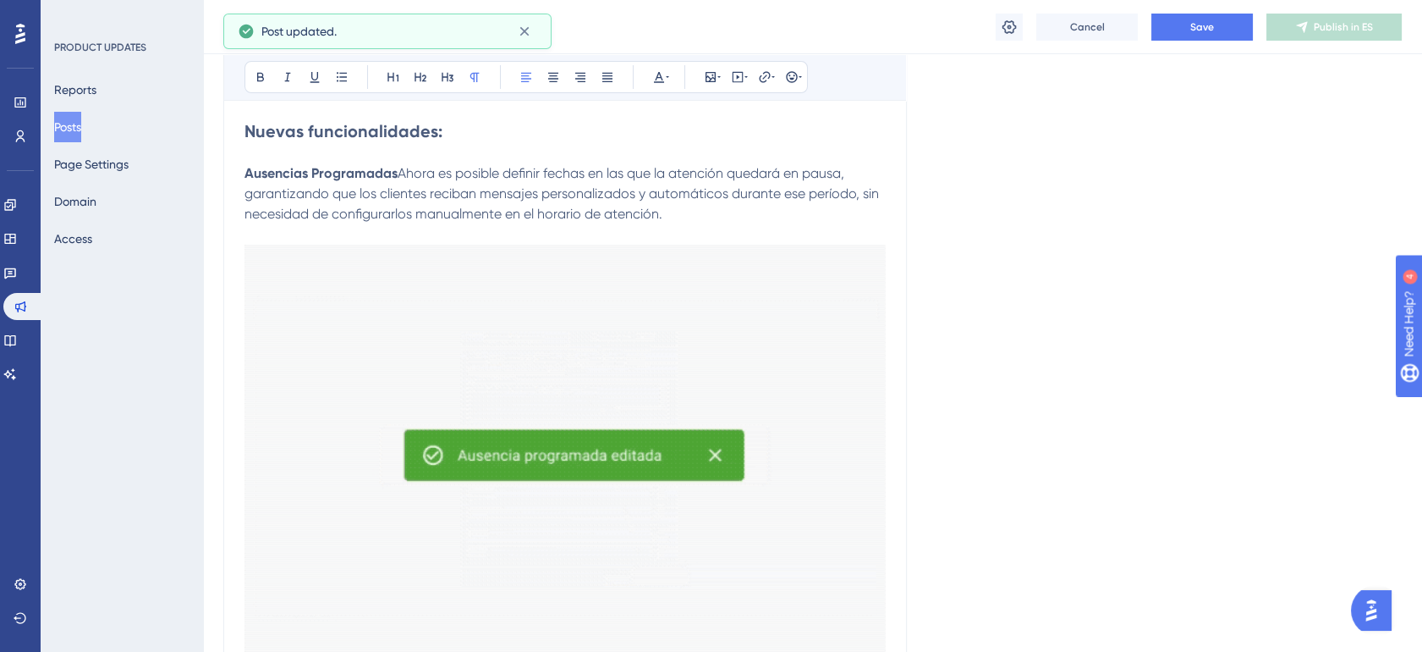
scroll to position [0, 0]
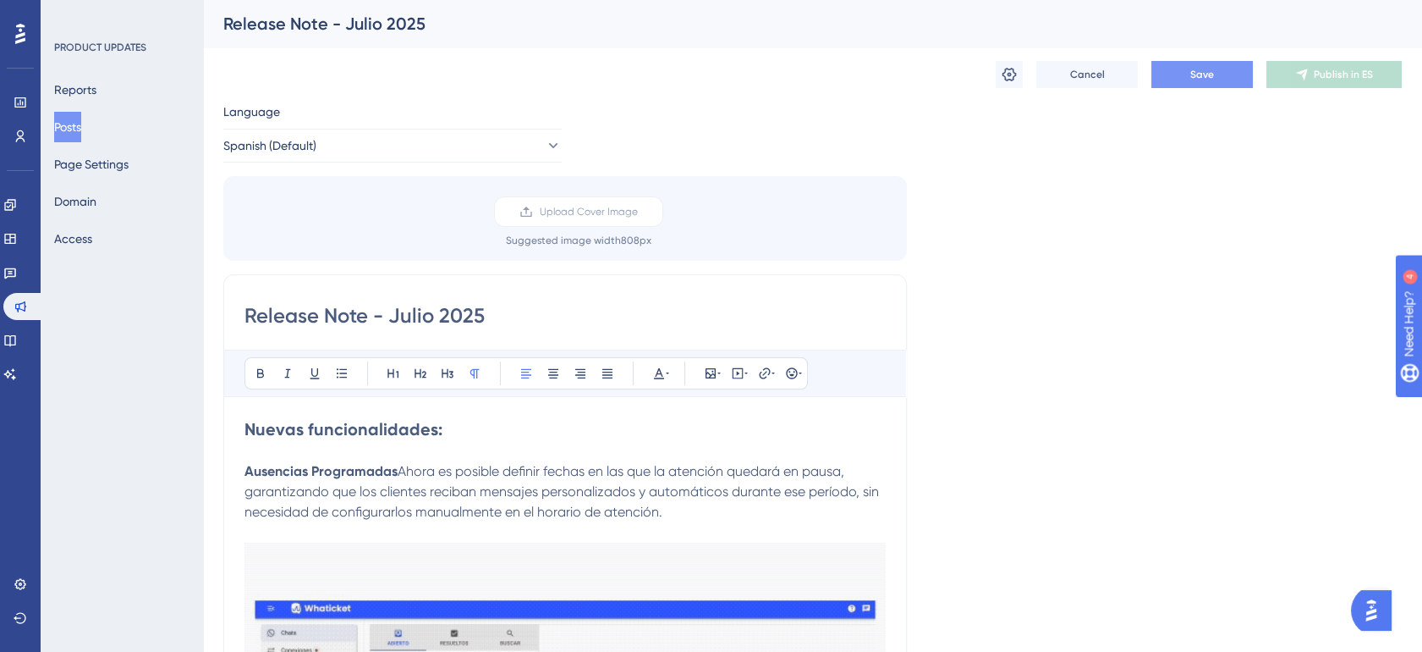
click at [1212, 74] on span "Save" at bounding box center [1202, 75] width 24 height 14
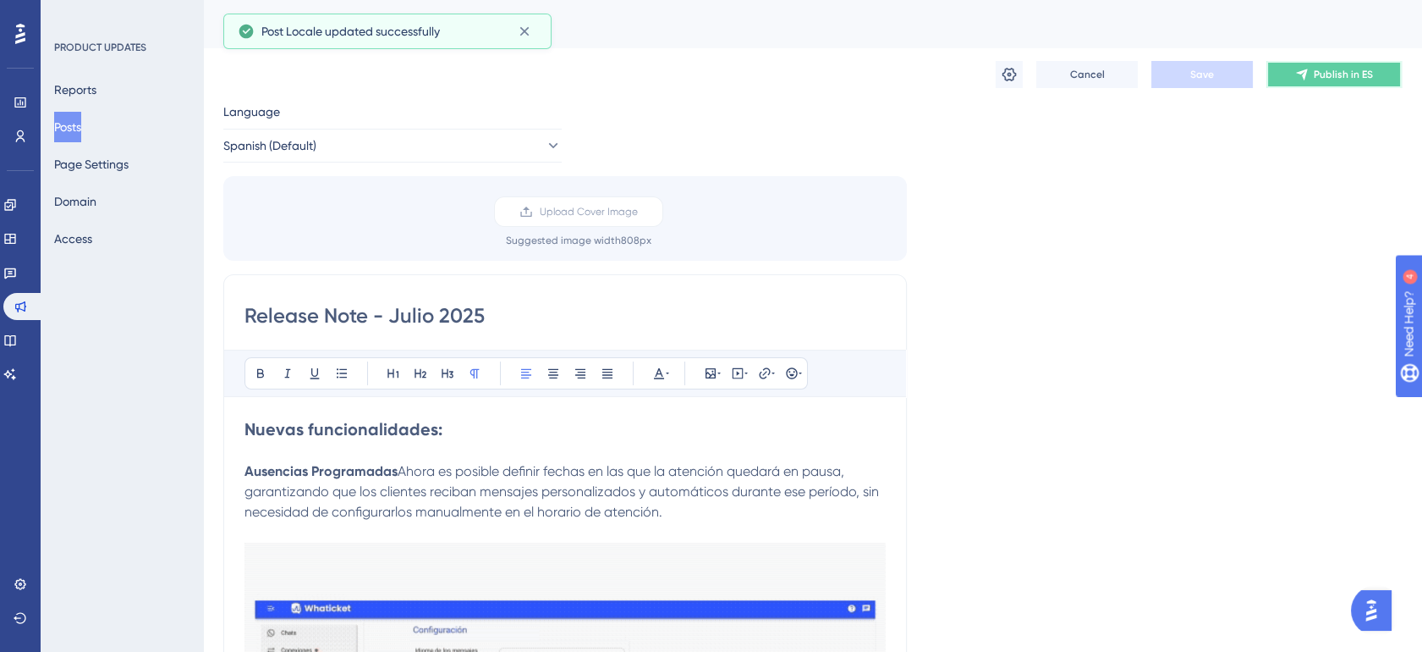
click at [1361, 74] on span "Publish in ES" at bounding box center [1343, 75] width 59 height 14
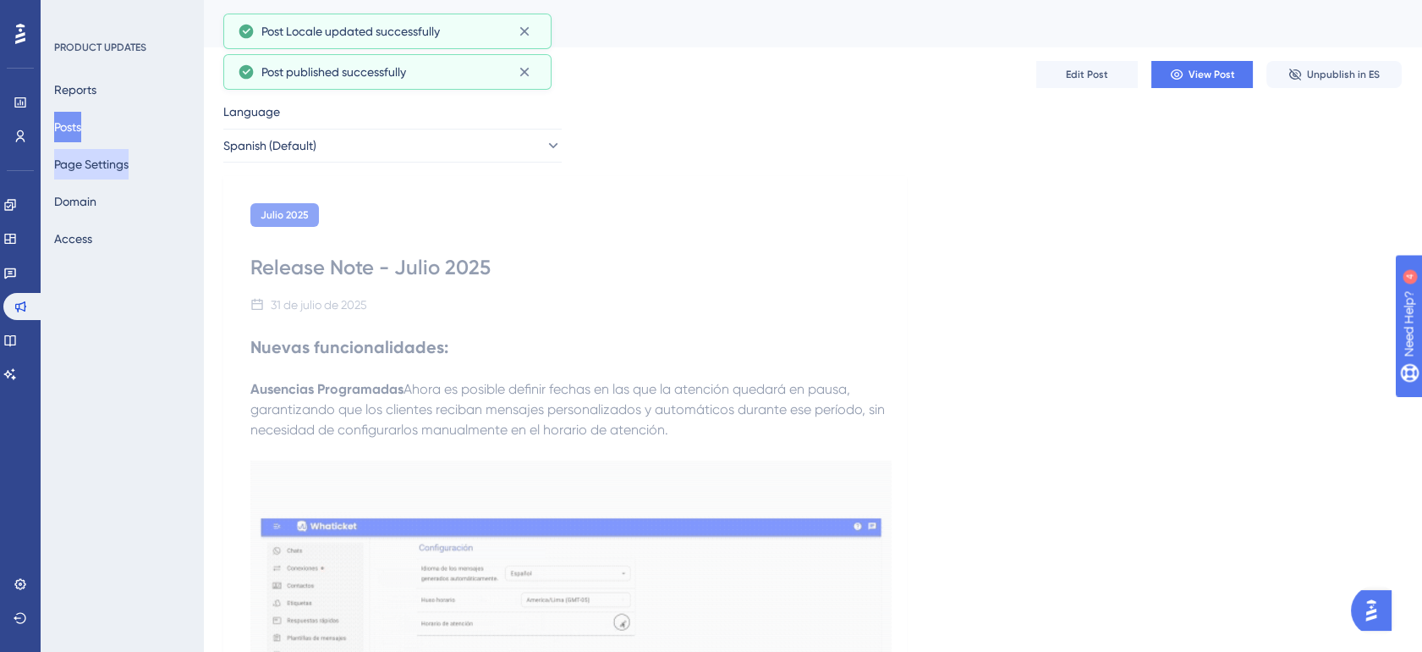
click at [120, 155] on button "Page Settings" at bounding box center [91, 164] width 74 height 30
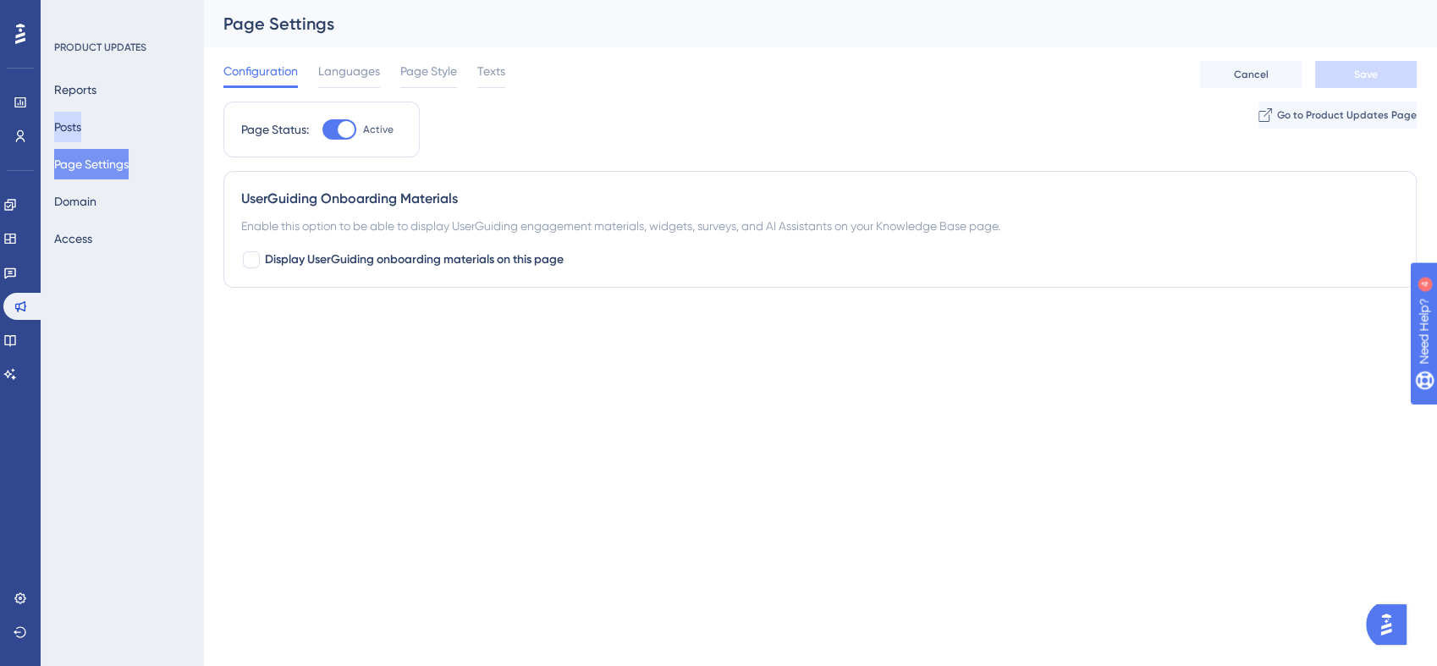
click at [73, 129] on button "Posts" at bounding box center [67, 127] width 27 height 30
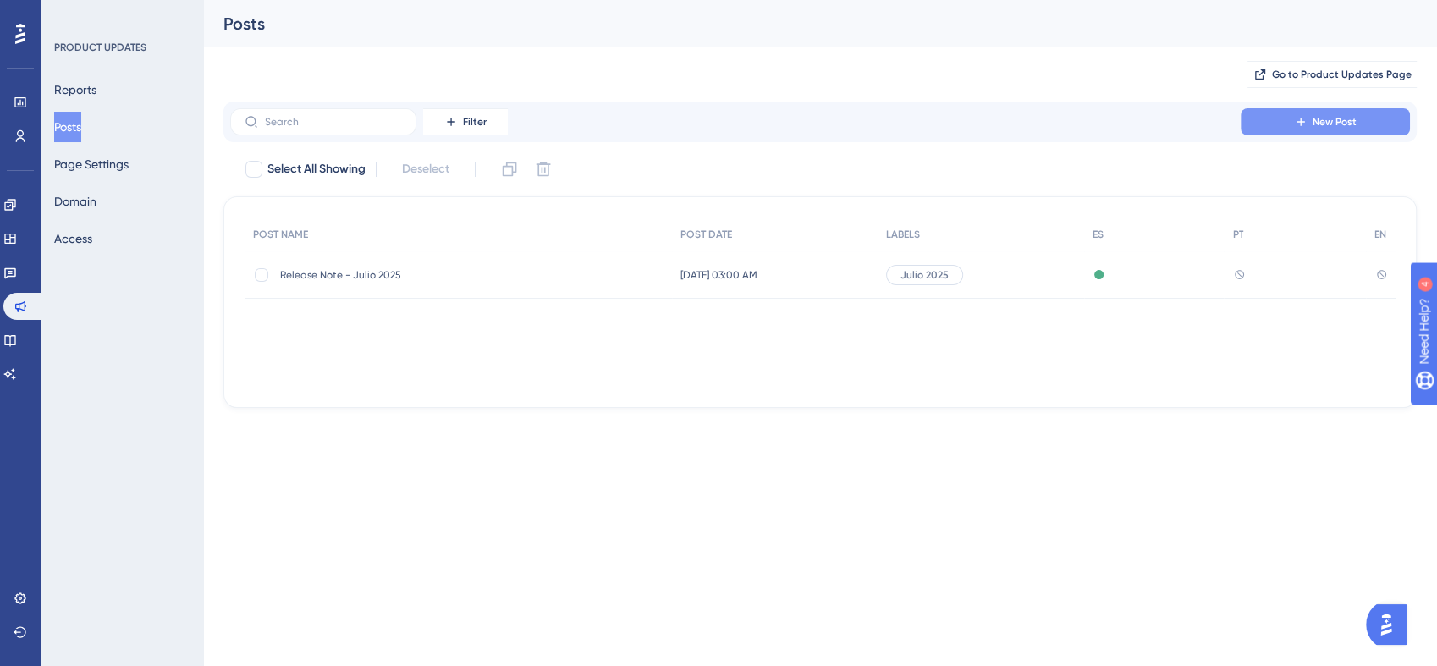
click at [1306, 122] on icon at bounding box center [1301, 122] width 14 height 14
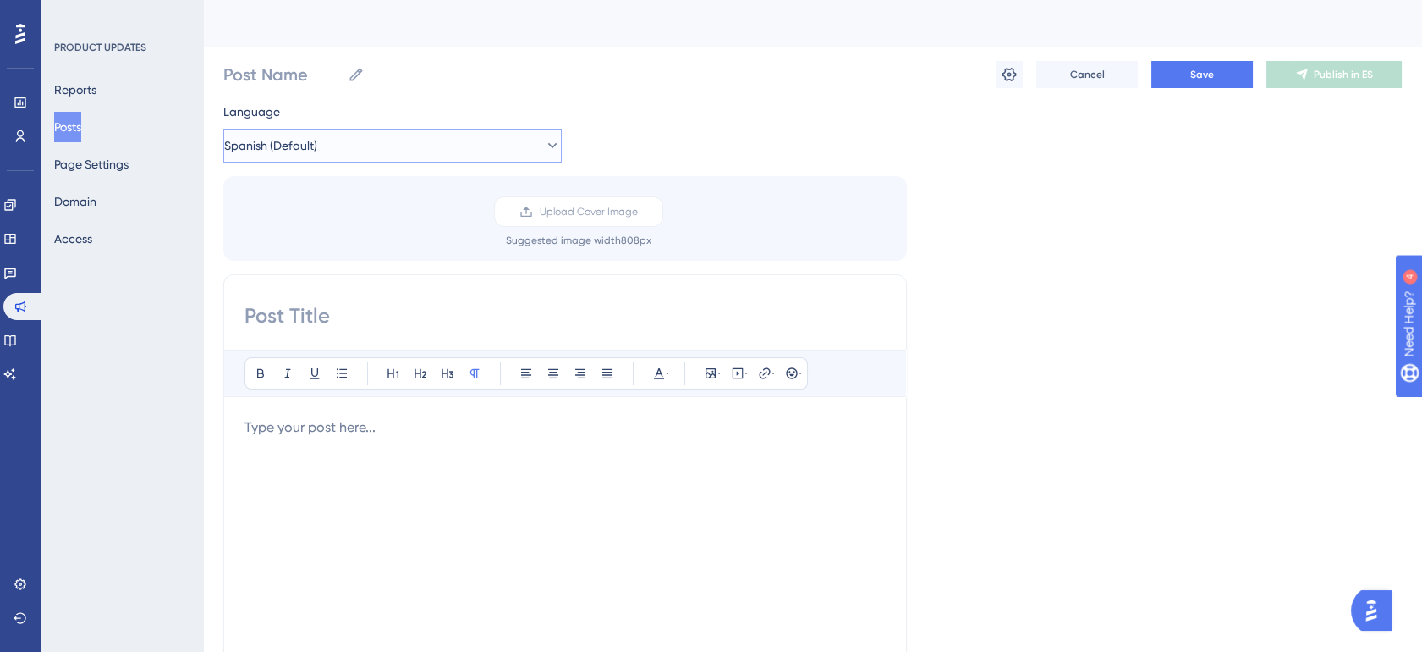
click at [354, 146] on button "Spanish (Default)" at bounding box center [392, 146] width 338 height 34
click at [544, 143] on icon at bounding box center [552, 145] width 17 height 17
click at [396, 142] on button "Spanish (Default)" at bounding box center [392, 146] width 338 height 34
click at [359, 238] on button "Portuguese Portuguese No translation" at bounding box center [392, 231] width 316 height 34
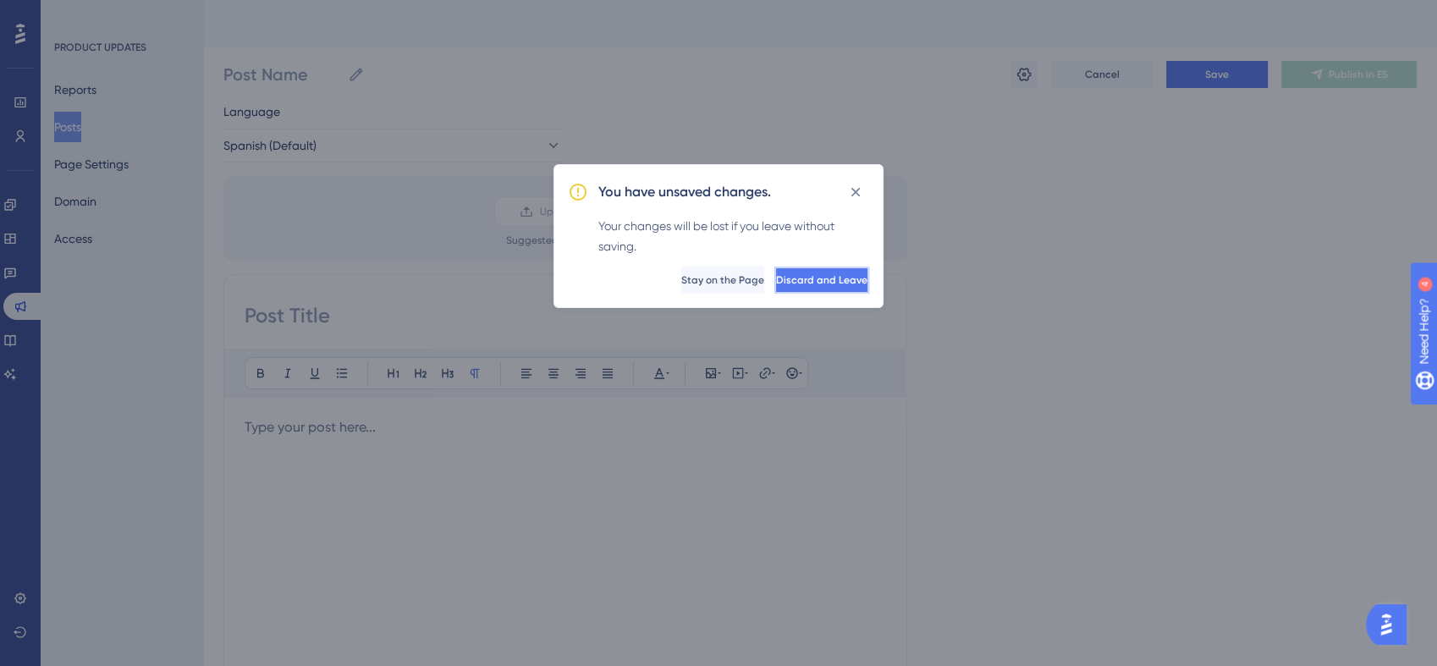
click at [819, 269] on button "Discard and Leave" at bounding box center [821, 280] width 95 height 27
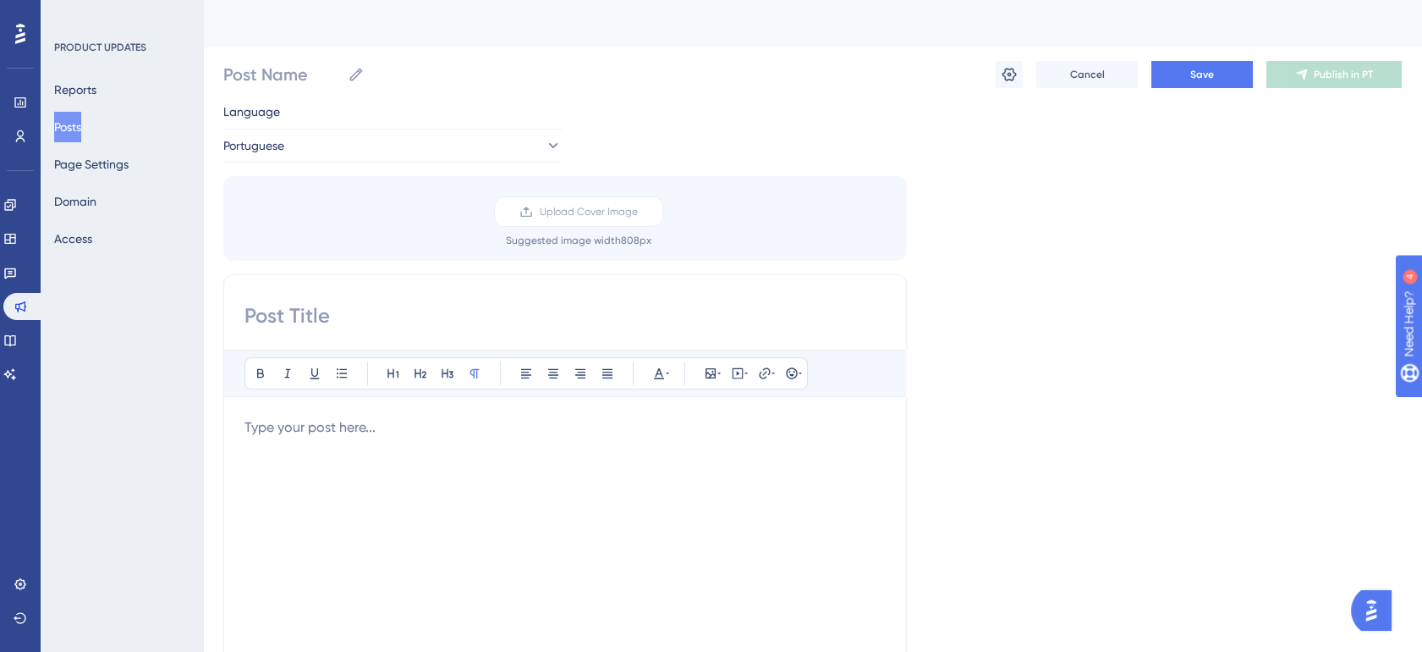
click at [330, 458] on div at bounding box center [565, 603] width 641 height 372
click at [346, 433] on p at bounding box center [565, 427] width 641 height 20
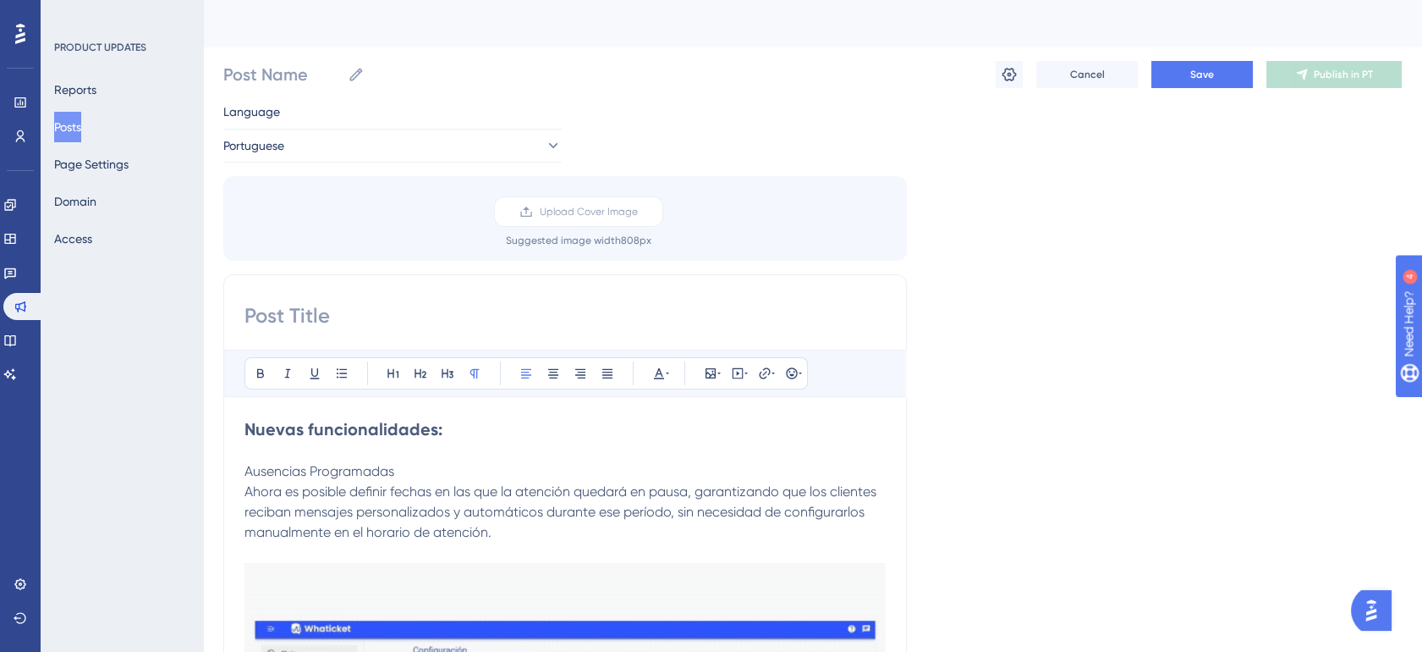
click at [388, 305] on input at bounding box center [565, 315] width 641 height 27
paste input "Release Note - Julio 2025"
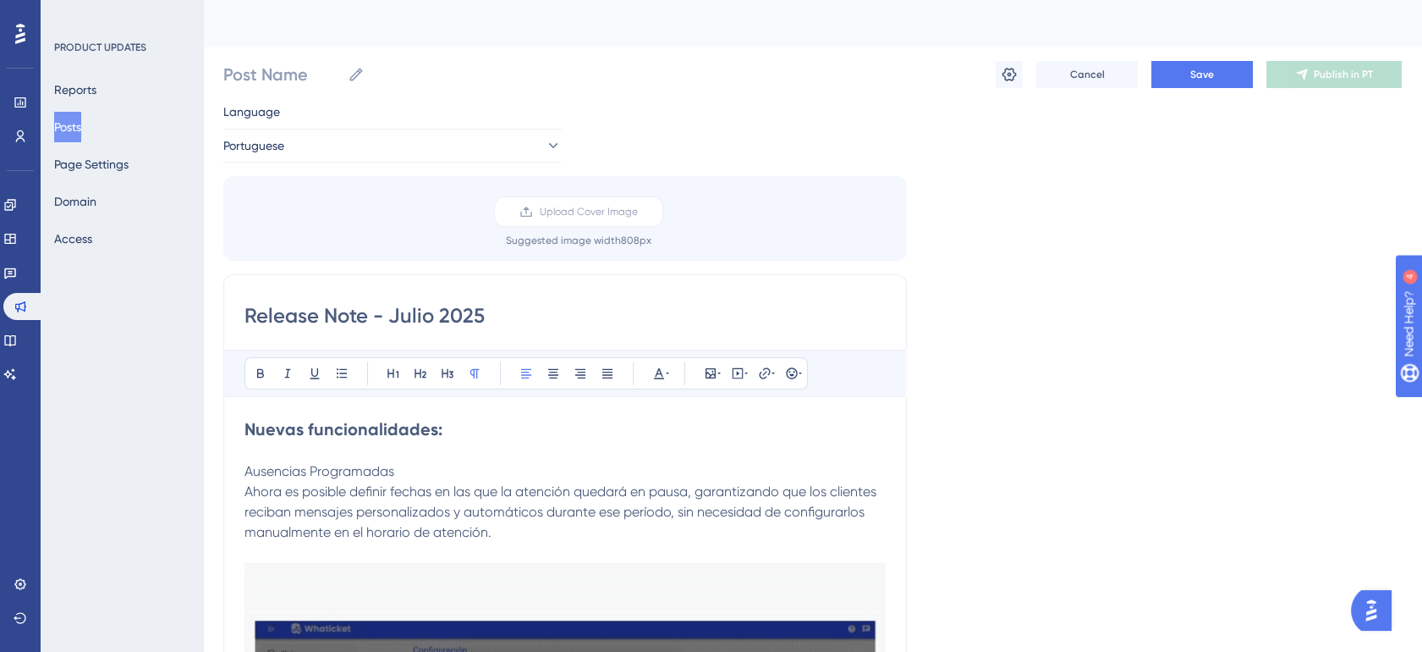
click at [418, 313] on input "Release Note - Julio 2025" at bounding box center [565, 315] width 641 height 27
drag, startPoint x: 411, startPoint y: 313, endPoint x: 420, endPoint y: 312, distance: 8.5
click at [420, 312] on input "Release Note - Julio 2025" at bounding box center [565, 315] width 641 height 27
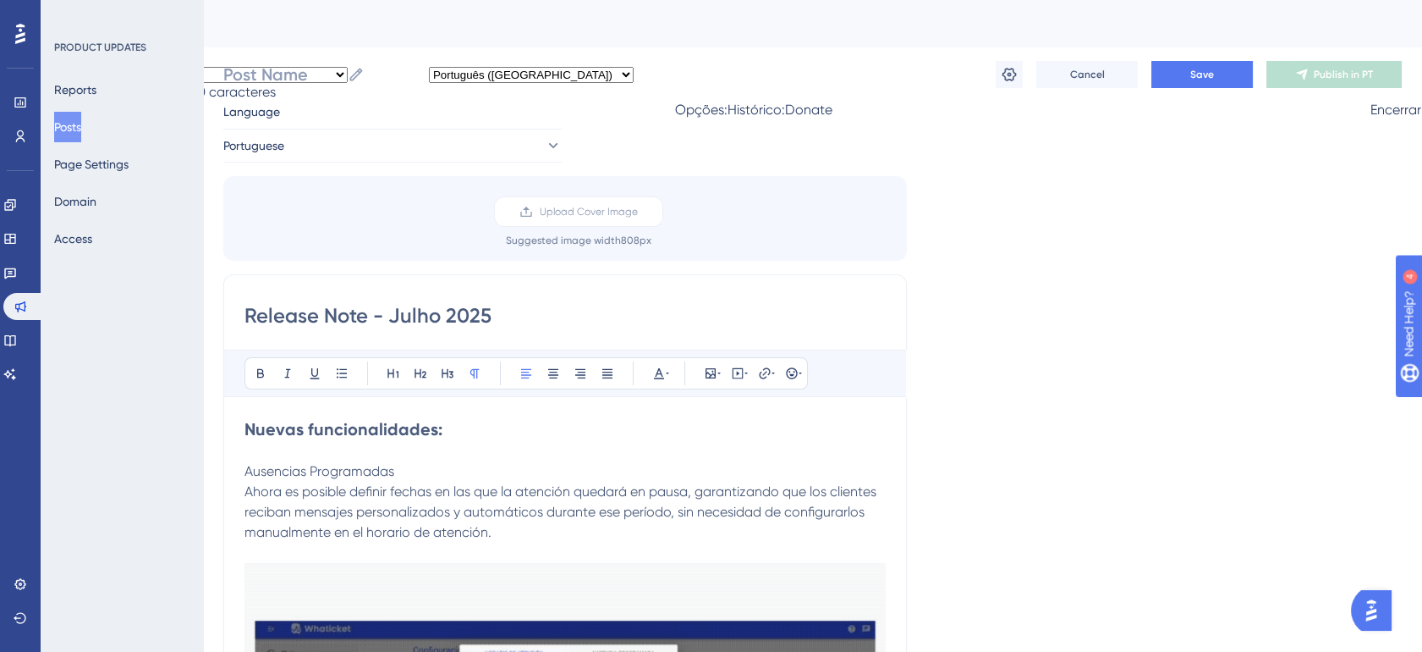
type input "Release Note - Julho 2025"
click at [366, 427] on strong "Nuevas funcionalidades:" at bounding box center [344, 429] width 198 height 20
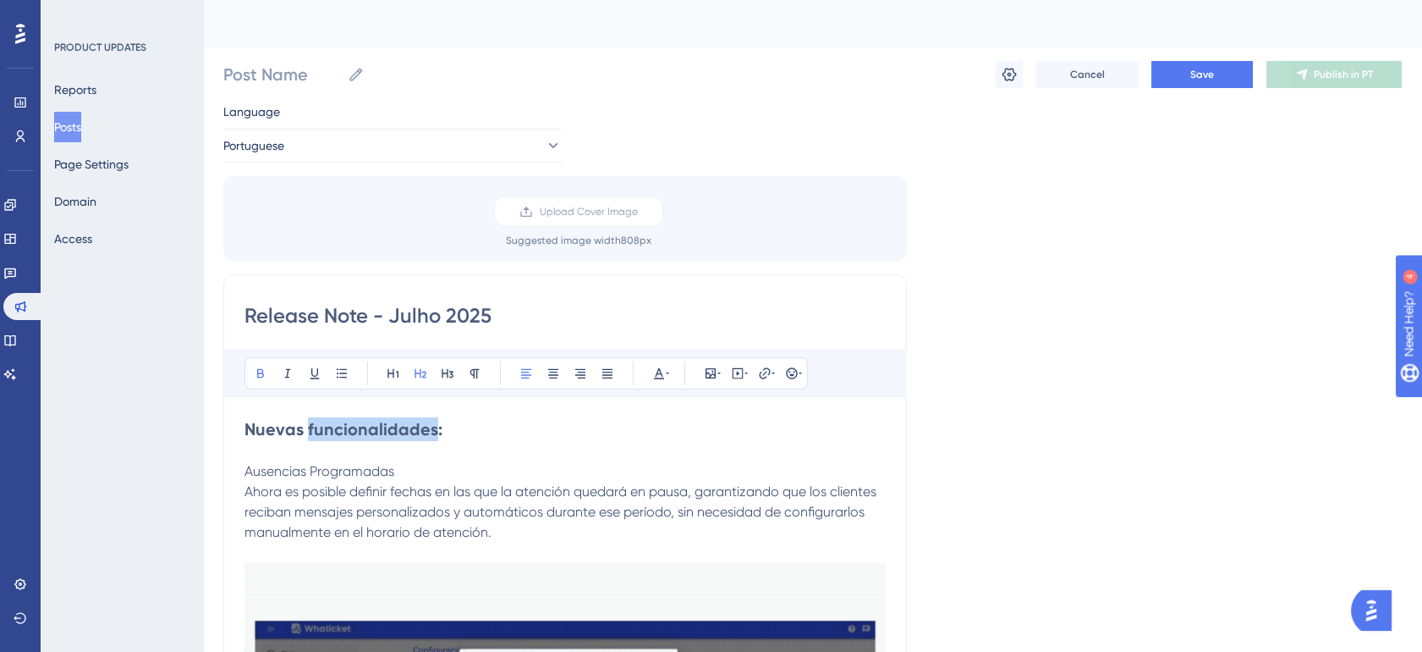
click at [366, 427] on strong "Nuevas funcionalidades:" at bounding box center [344, 429] width 198 height 20
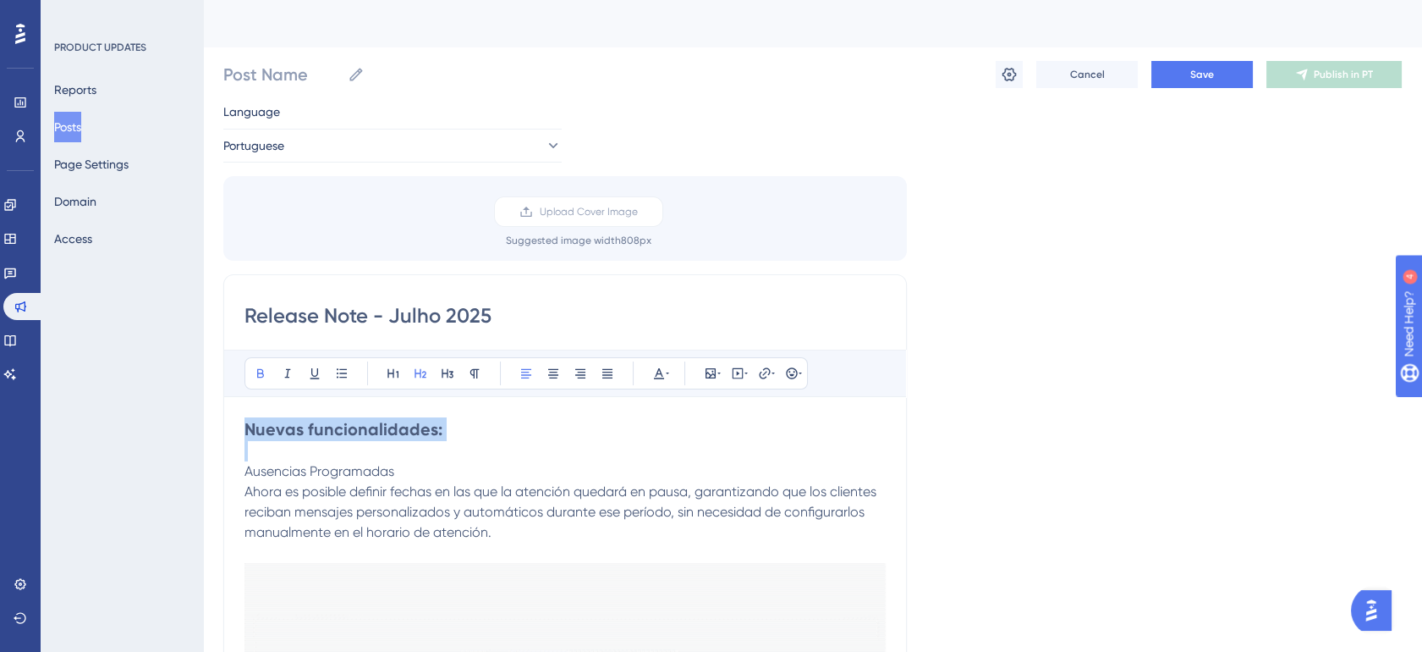
click at [366, 427] on strong "Nuevas funcionalidades:" at bounding box center [344, 429] width 198 height 20
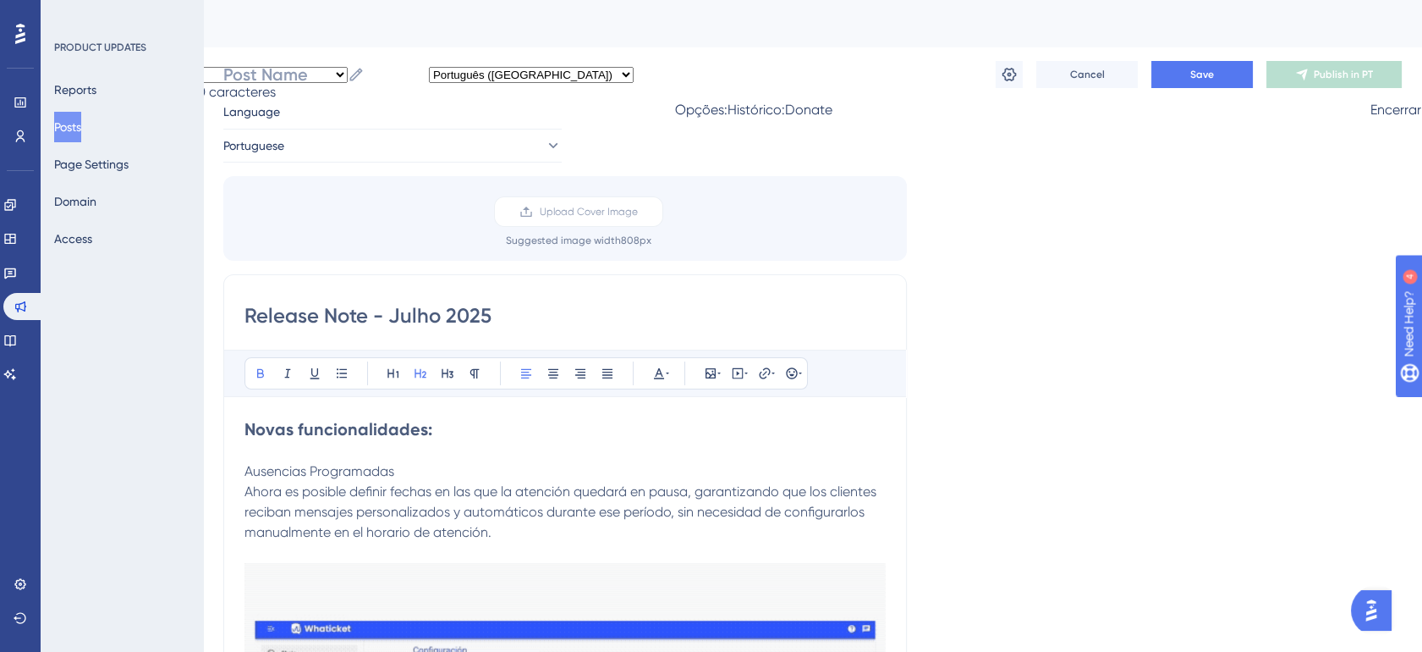
click at [297, 522] on p "Ausencias Programadas Ahora es posible definir fechas en las que la atención qu…" at bounding box center [565, 501] width 641 height 81
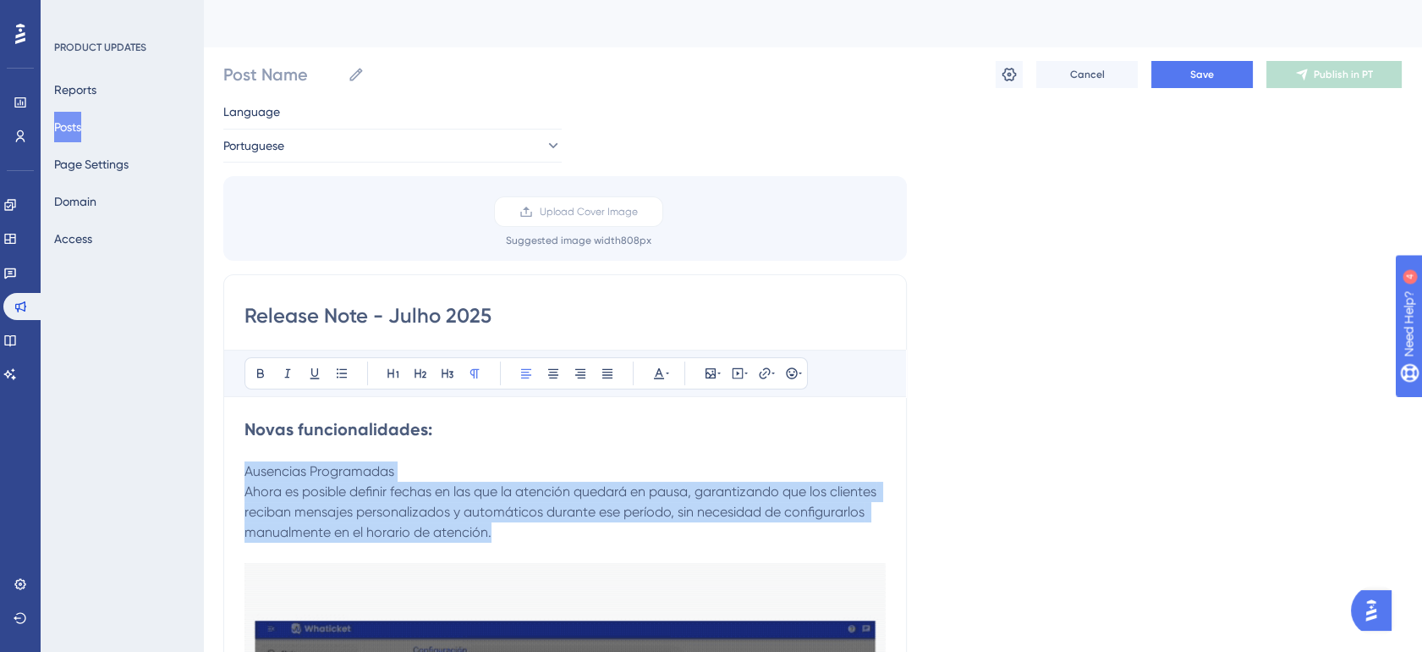
drag, startPoint x: 248, startPoint y: 469, endPoint x: 521, endPoint y: 527, distance: 279.5
click at [521, 527] on p "Ausencias Programadas Ahora es posible definir fechas en las que la atención qu…" at bounding box center [565, 501] width 641 height 81
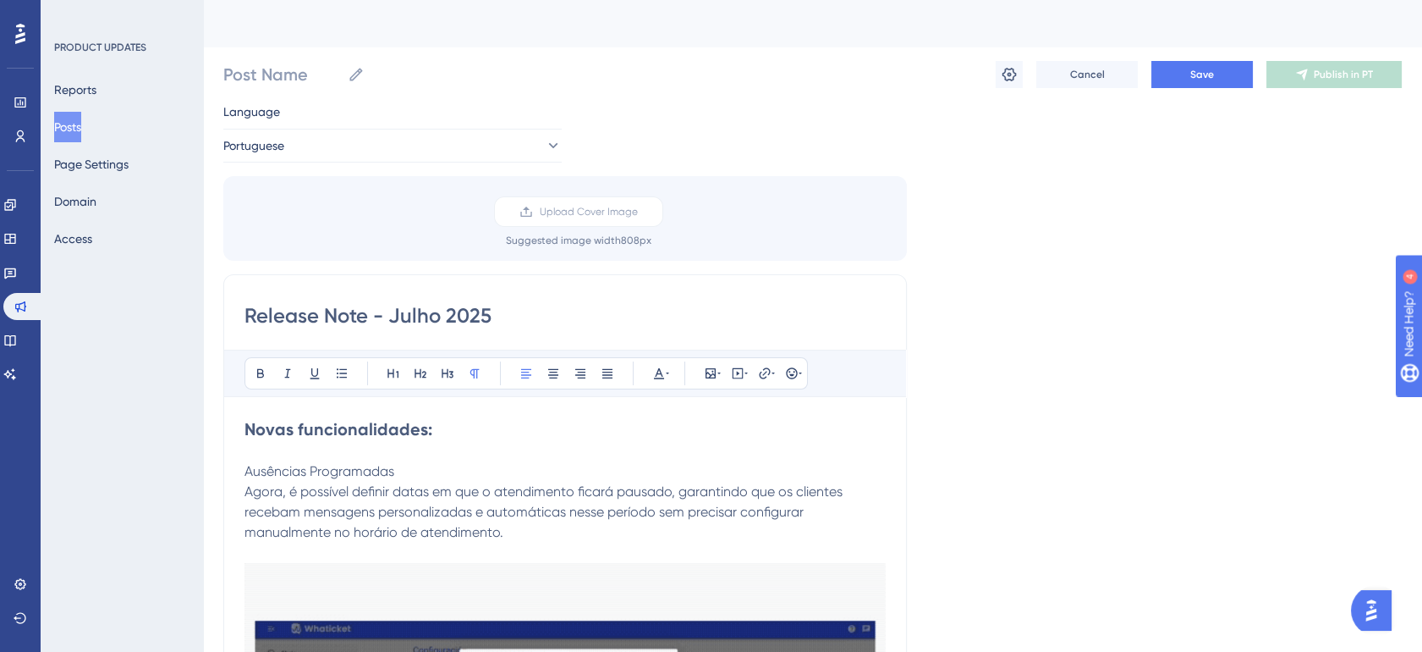
click at [410, 469] on p "Ausências Programadas Agora, é possível definir datas em que o atendimento fica…" at bounding box center [565, 501] width 641 height 81
click at [413, 467] on p "Ausências Programadas Agora, é possível definir datas em que o atendimento fica…" at bounding box center [565, 501] width 641 height 81
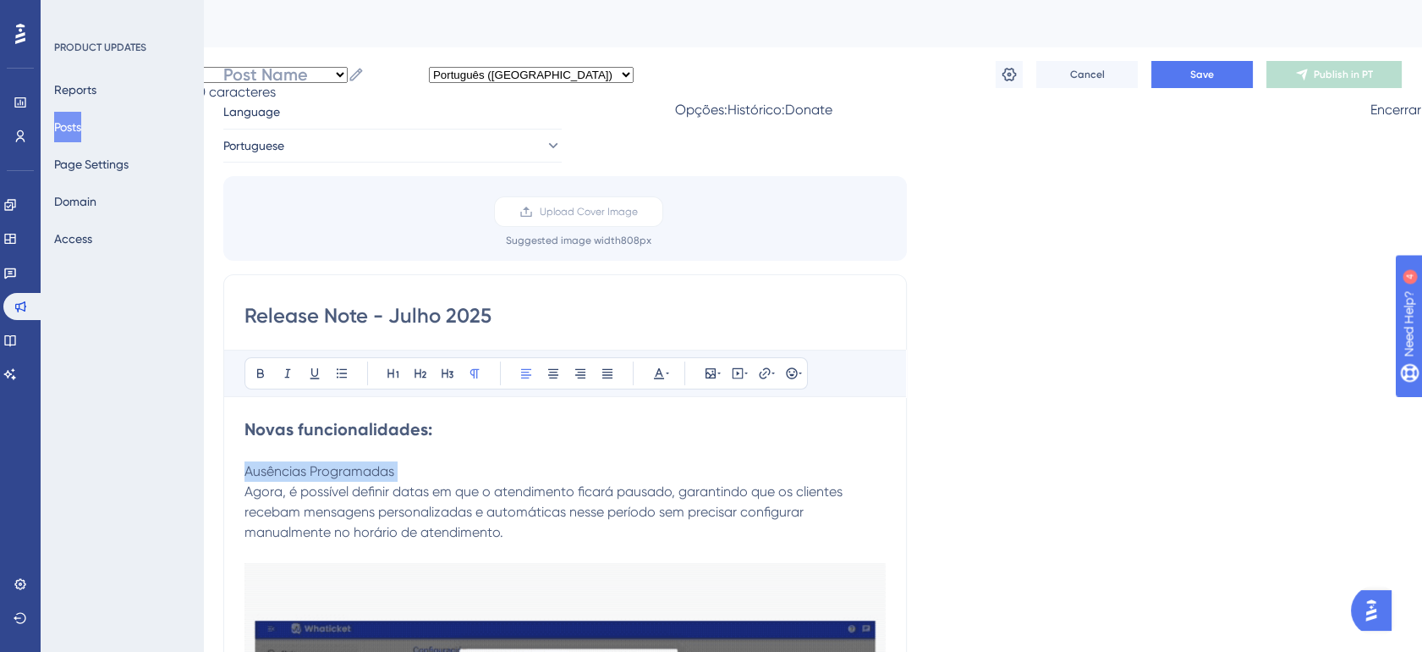
click at [413, 467] on p "Ausências Programadas Agora, é possível definir datas em que o atendimento fica…" at bounding box center [565, 501] width 641 height 81
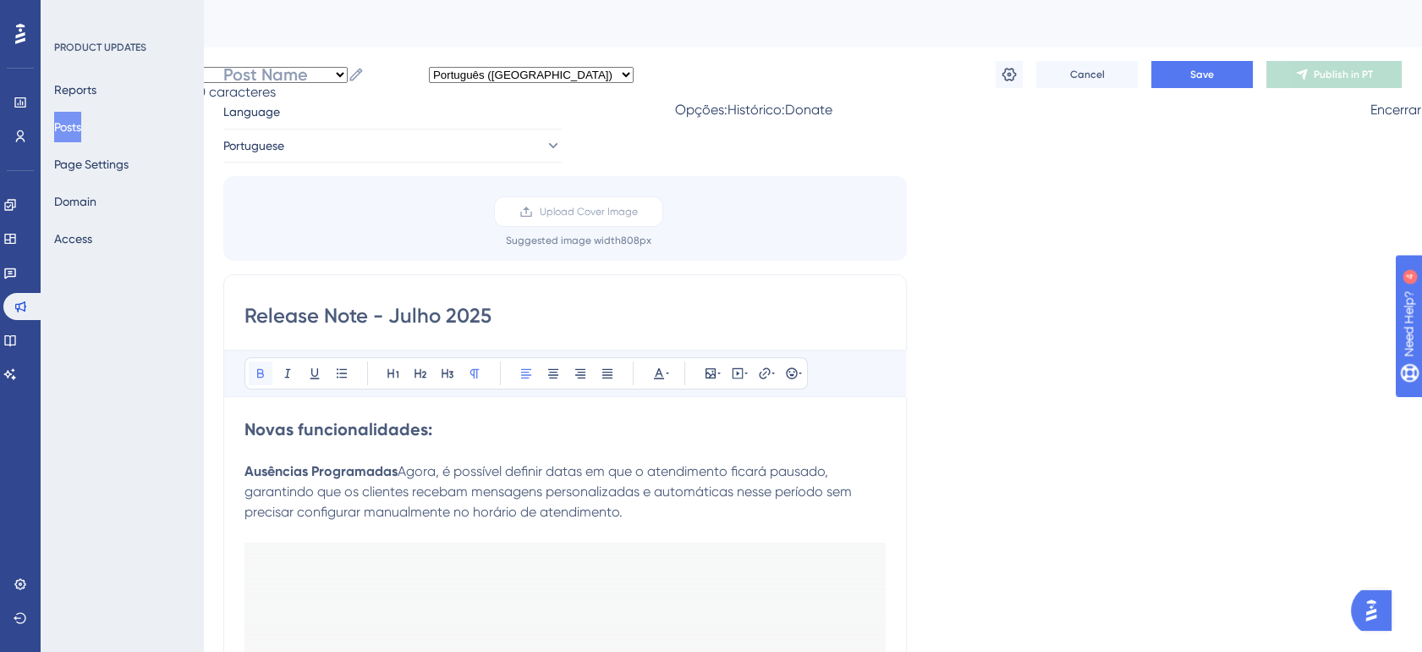
click at [259, 376] on icon at bounding box center [261, 373] width 14 height 14
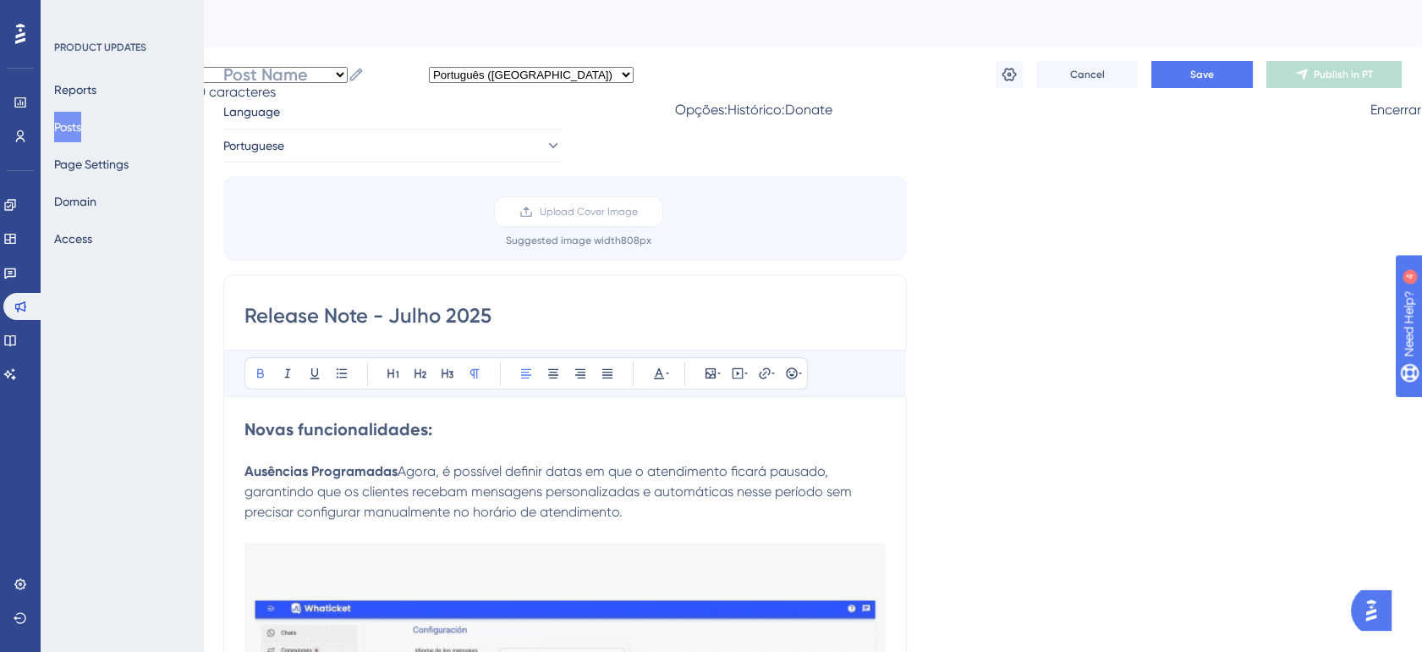
click at [395, 507] on span "Agora, é possível definir datas em que o atendimento ficará pausado, garantindo…" at bounding box center [550, 491] width 611 height 57
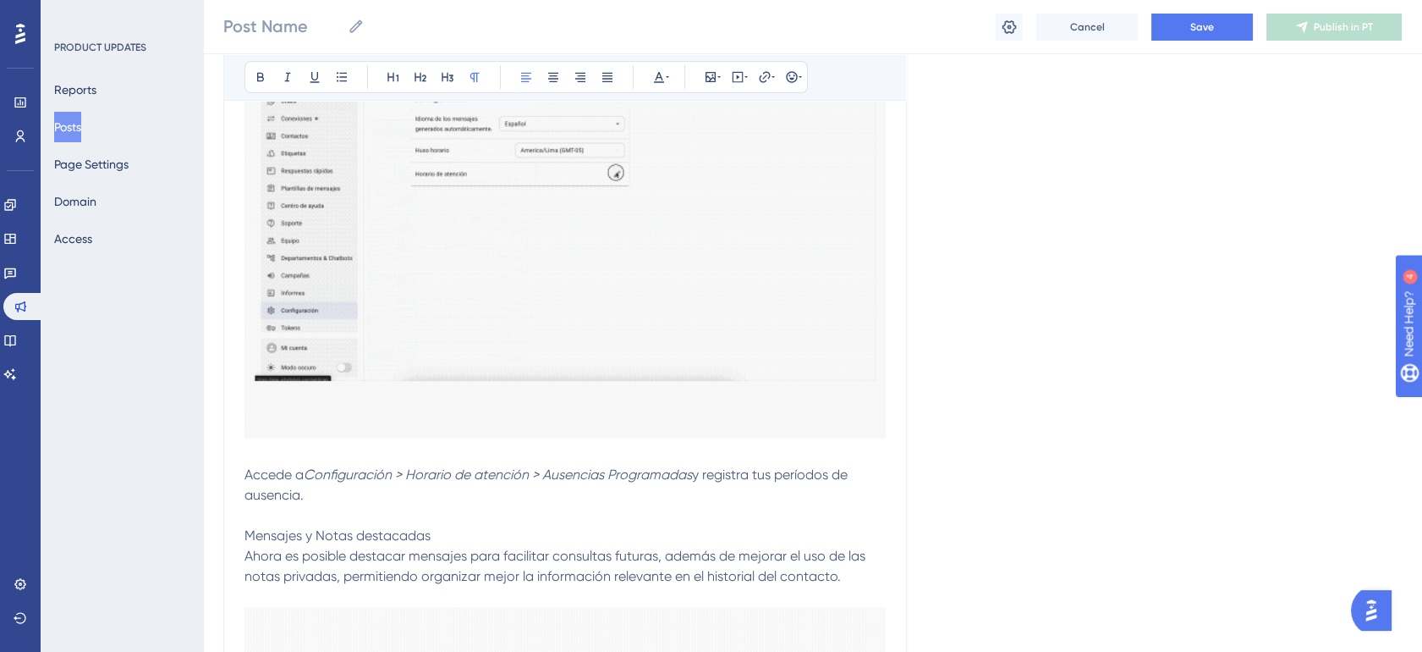
scroll to position [626, 0]
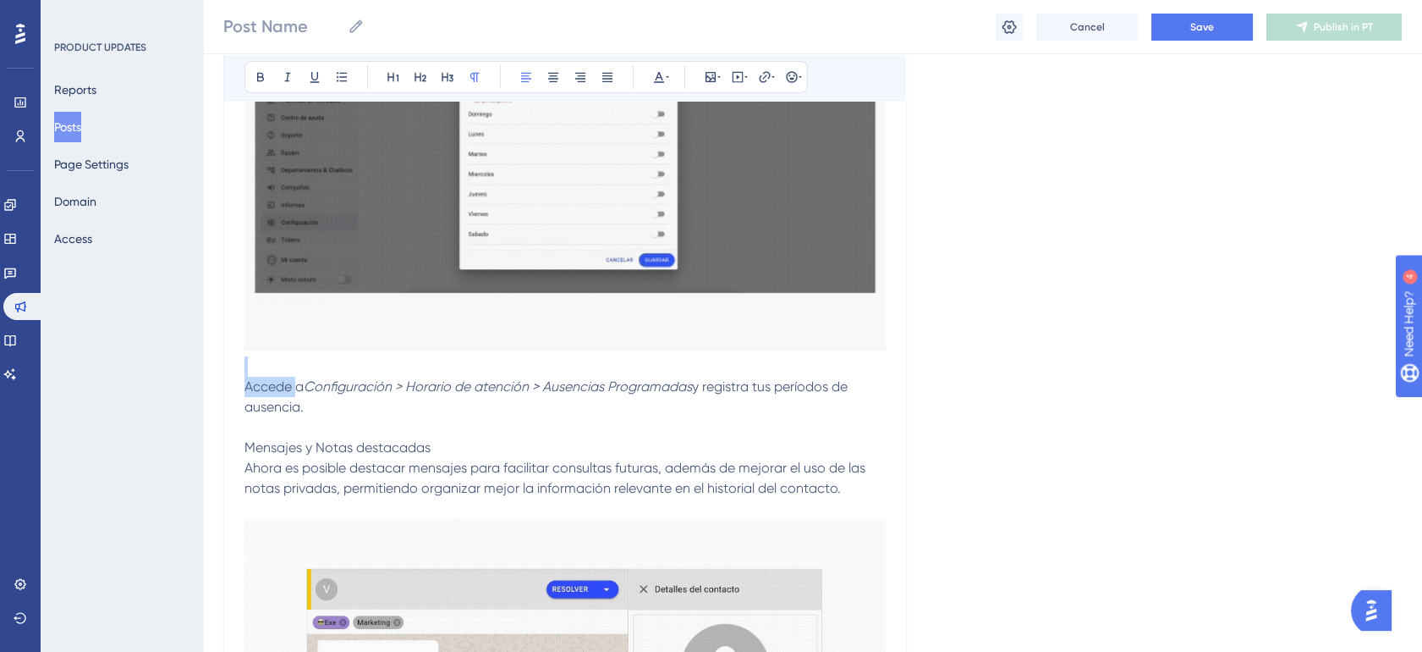
click at [295, 377] on p at bounding box center [565, 366] width 641 height 20
click at [290, 394] on span "Accede a" at bounding box center [274, 386] width 59 height 16
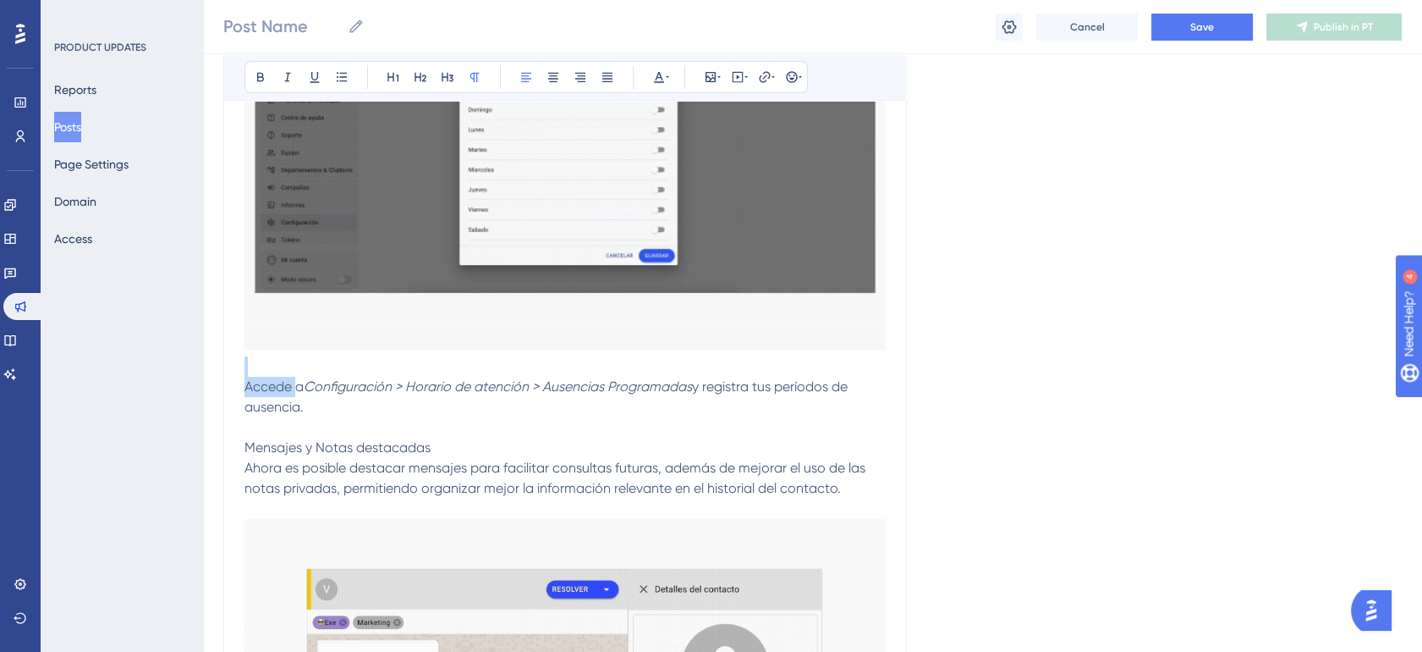
click at [290, 394] on span "Accede a" at bounding box center [274, 386] width 59 height 16
click at [286, 415] on span "y registra tus períodos de ausencia." at bounding box center [548, 396] width 607 height 36
click at [259, 409] on p "Accede a Configuración > Horario de atención > Ausencias Programadas y registra…" at bounding box center [565, 397] width 641 height 41
click at [333, 437] on p at bounding box center [565, 427] width 641 height 20
click at [666, 496] on span "Ahora es posible destacar mensajes para facilitar consultas futuras, además de …" at bounding box center [557, 477] width 624 height 36
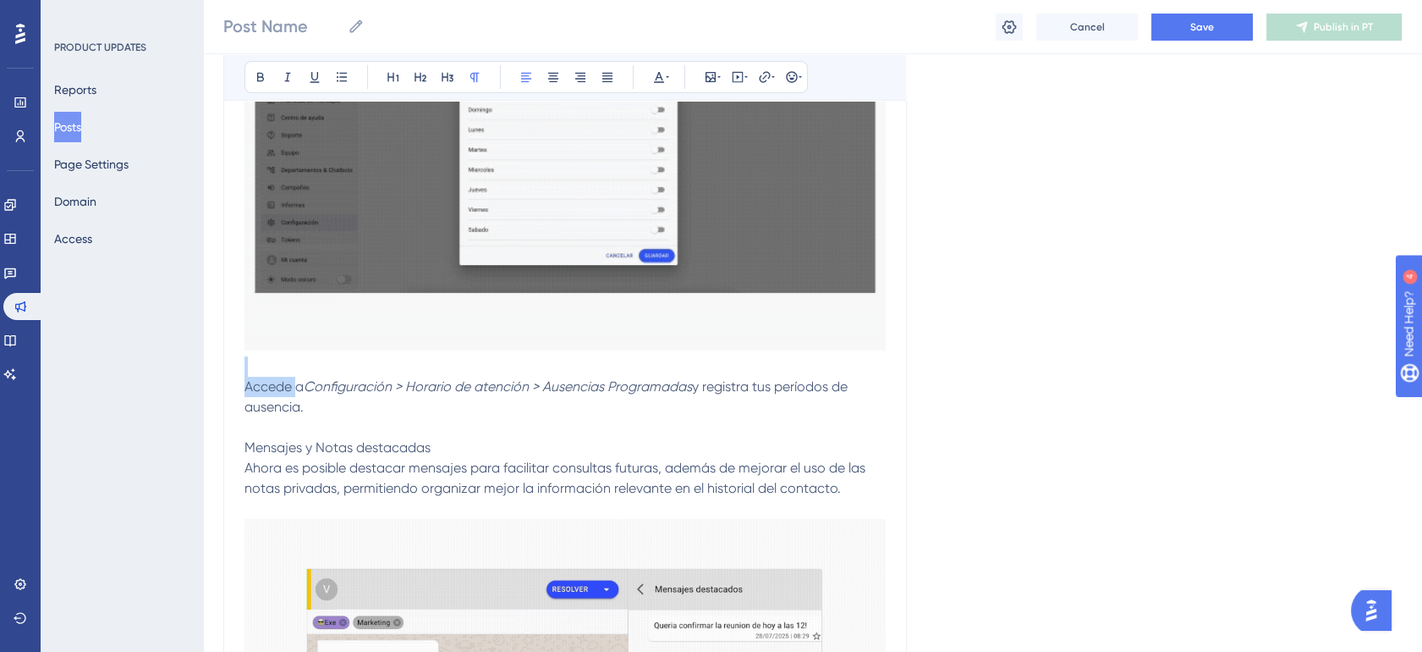
drag, startPoint x: 245, startPoint y: 406, endPoint x: 363, endPoint y: 426, distance: 120.0
click at [363, 417] on p "Accede a Configuración > Horario de atención > Ausencias Programadas y registra…" at bounding box center [565, 397] width 641 height 41
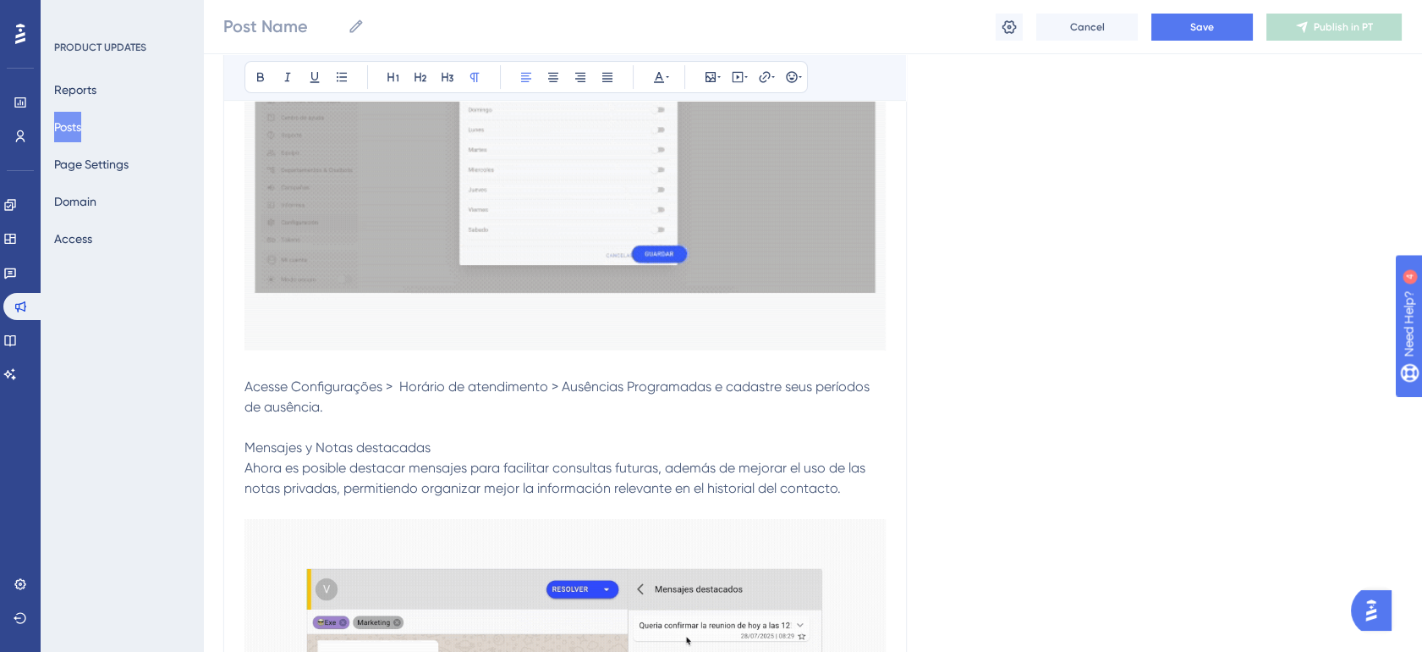
click at [378, 417] on p "Acesse Configurações > Horário de atendimento > Ausências Programadas e cadastr…" at bounding box center [565, 397] width 641 height 41
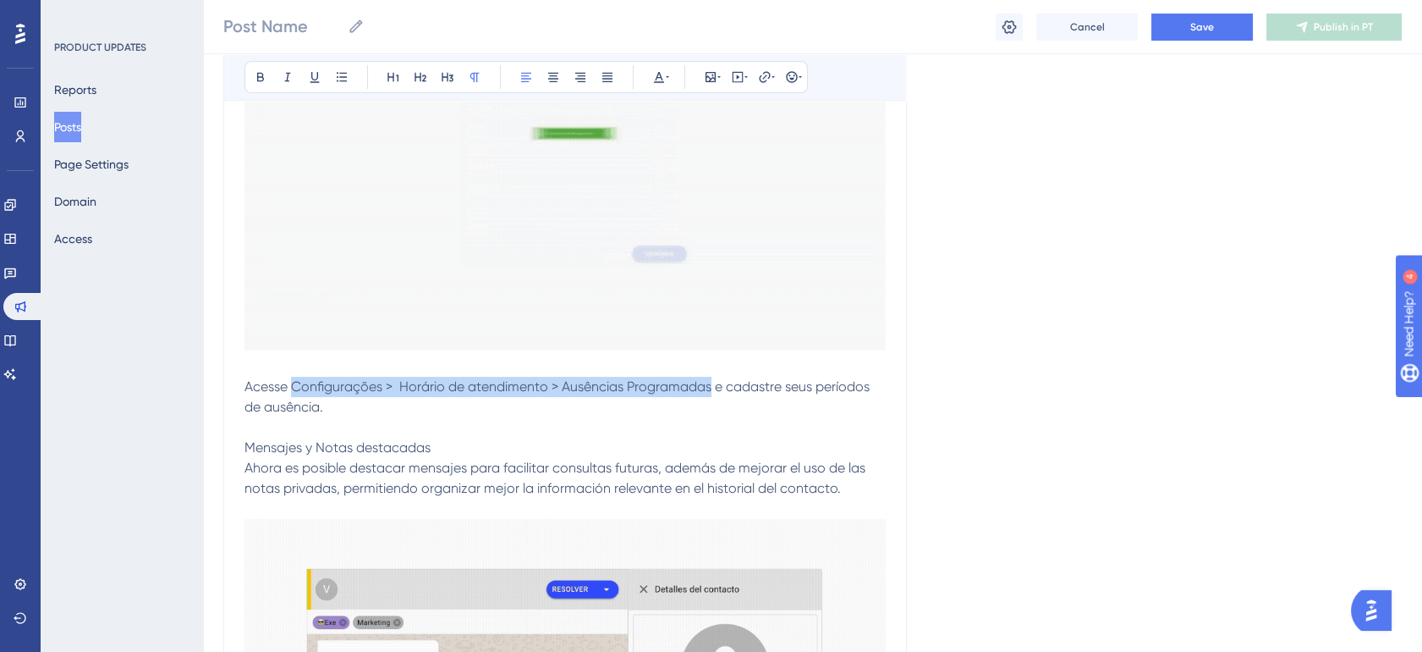
drag, startPoint x: 294, startPoint y: 406, endPoint x: 711, endPoint y: 402, distance: 416.3
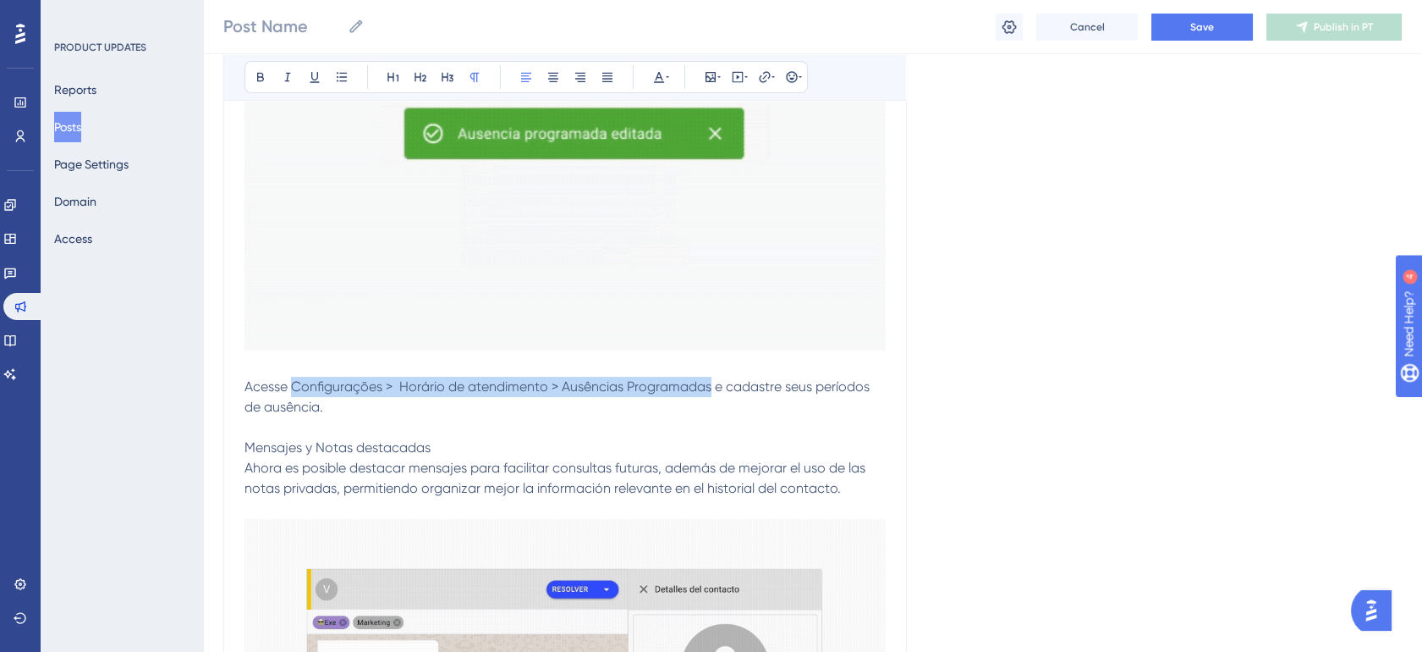
click at [711, 402] on span "Acesse Configurações > Horário de atendimento > Ausências Programadas e cadastr…" at bounding box center [559, 396] width 629 height 36
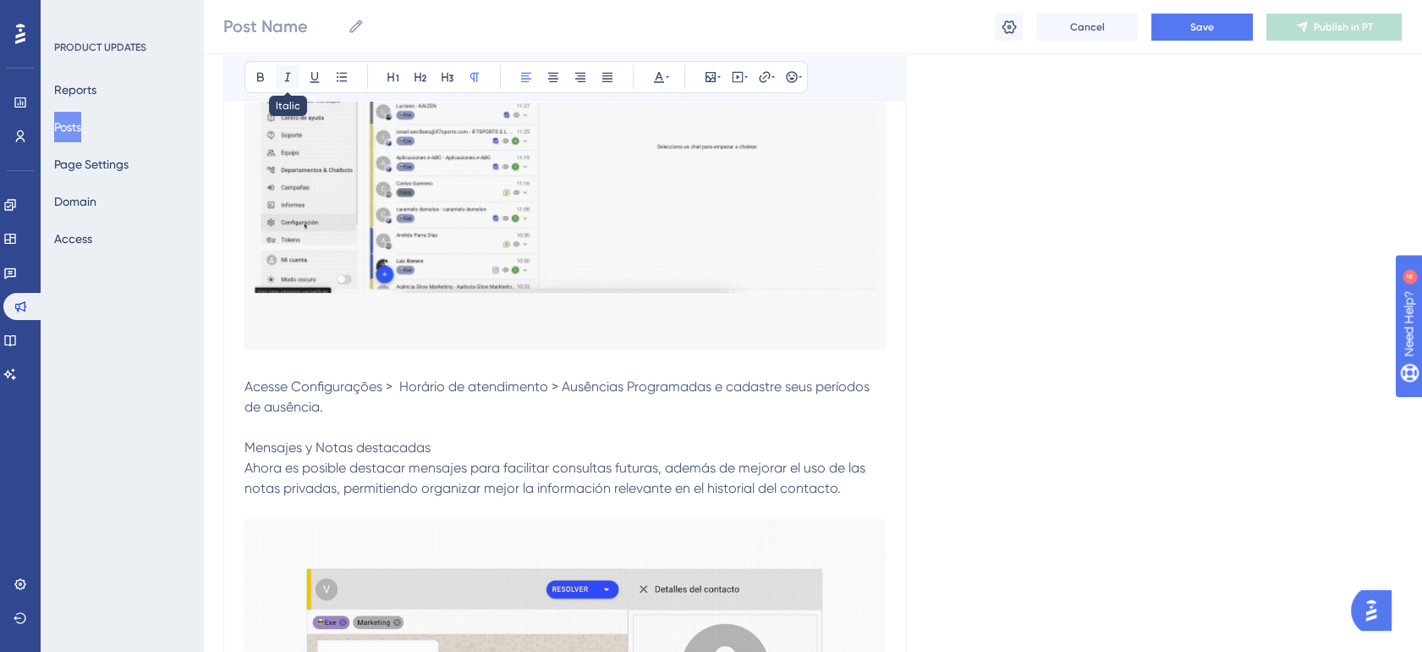
click at [285, 75] on icon at bounding box center [288, 77] width 14 height 14
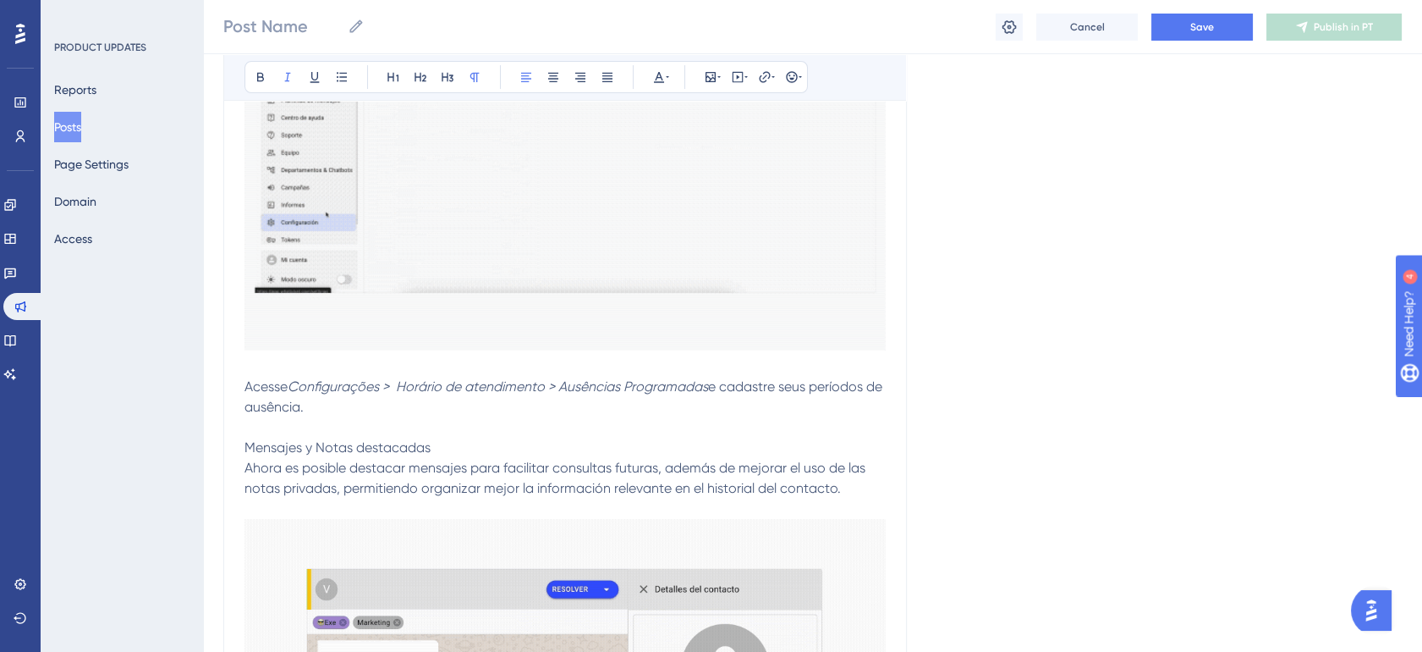
click at [377, 496] on span "Ahora es posible destacar mensajes para facilitar consultas futuras, además de …" at bounding box center [557, 477] width 624 height 36
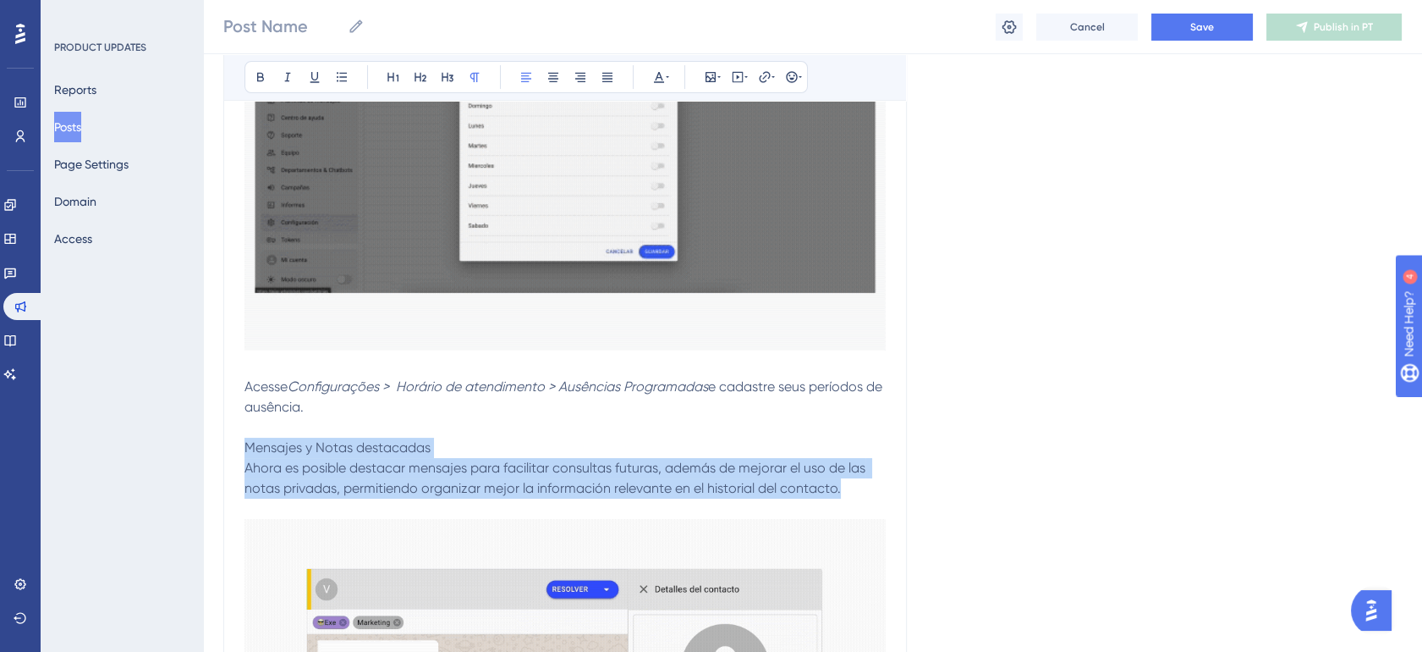
drag, startPoint x: 245, startPoint y: 469, endPoint x: 862, endPoint y: 512, distance: 619.2
click at [862, 498] on p "Mensajes y Notas destacadas Ahora es posible destacar mensajes para facilitar c…" at bounding box center [565, 467] width 641 height 61
drag, startPoint x: 843, startPoint y: 508, endPoint x: 231, endPoint y: 474, distance: 612.7
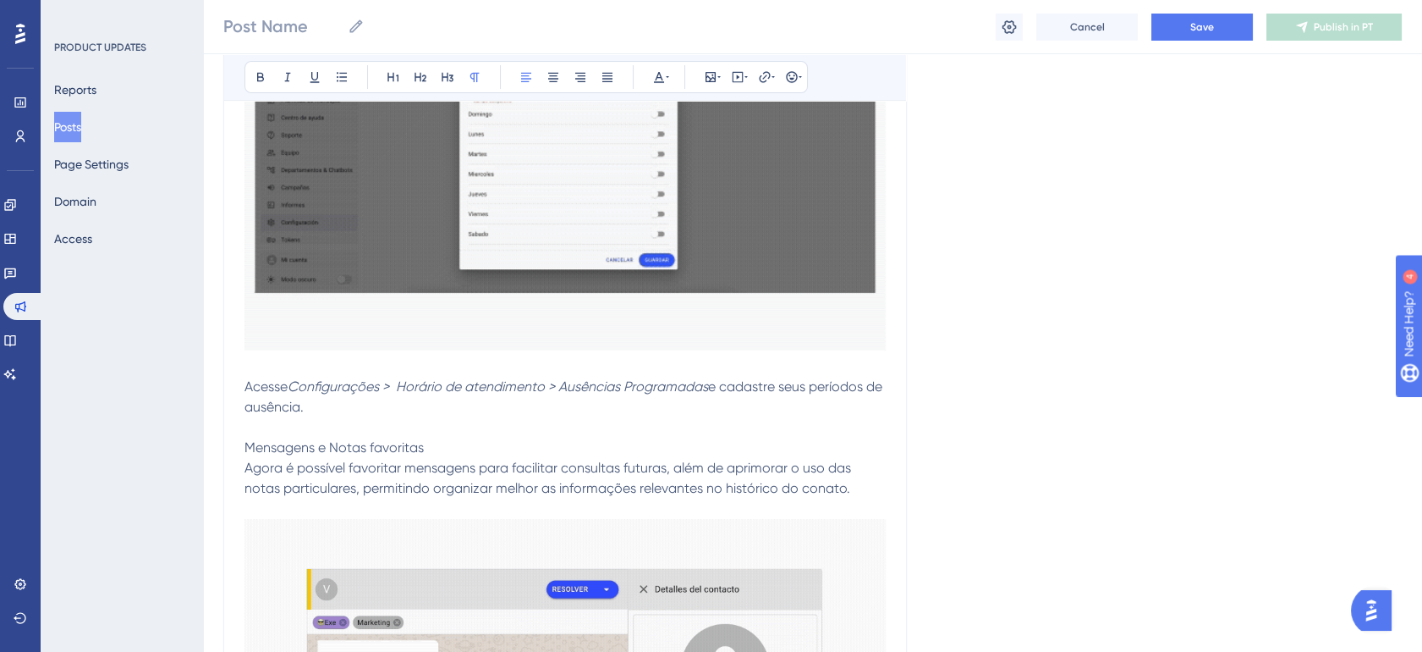
click at [360, 466] on span "Mensagens e Notas favoritas Agora é possível favoritar mensagens para facilitar…" at bounding box center [550, 467] width 610 height 57
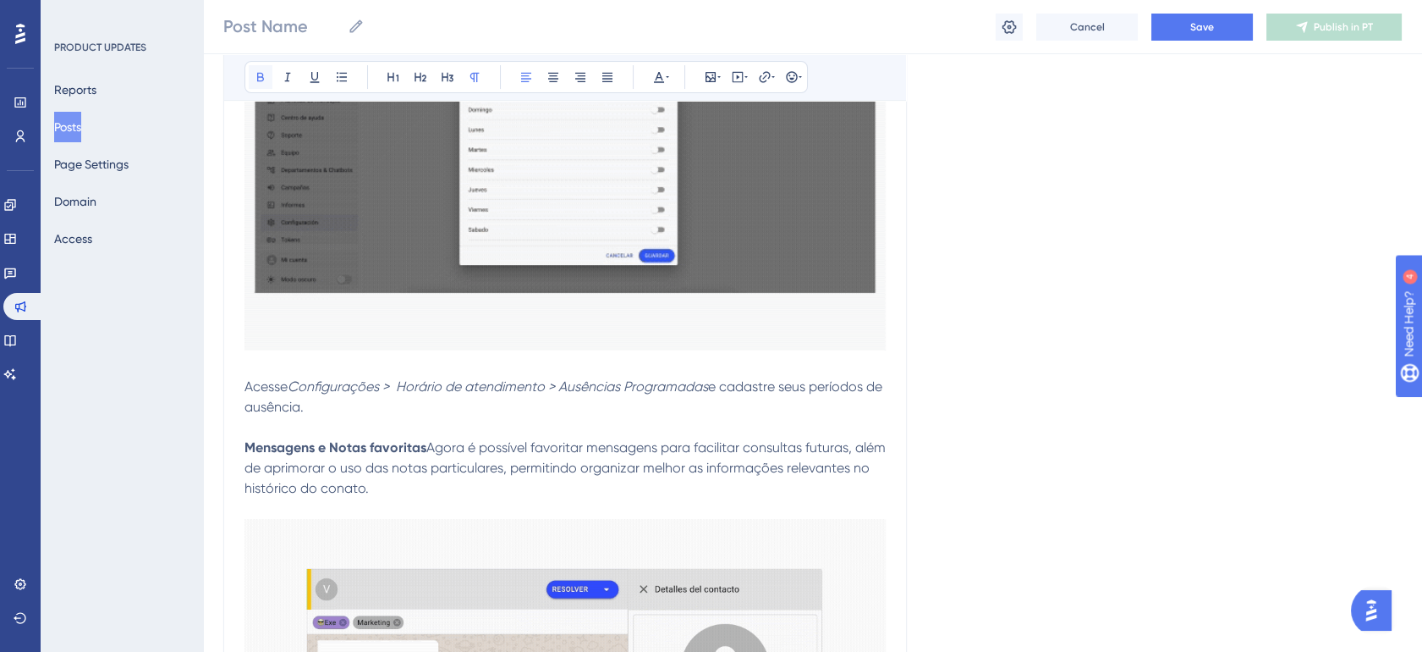
click at [251, 74] on button at bounding box center [261, 77] width 24 height 24
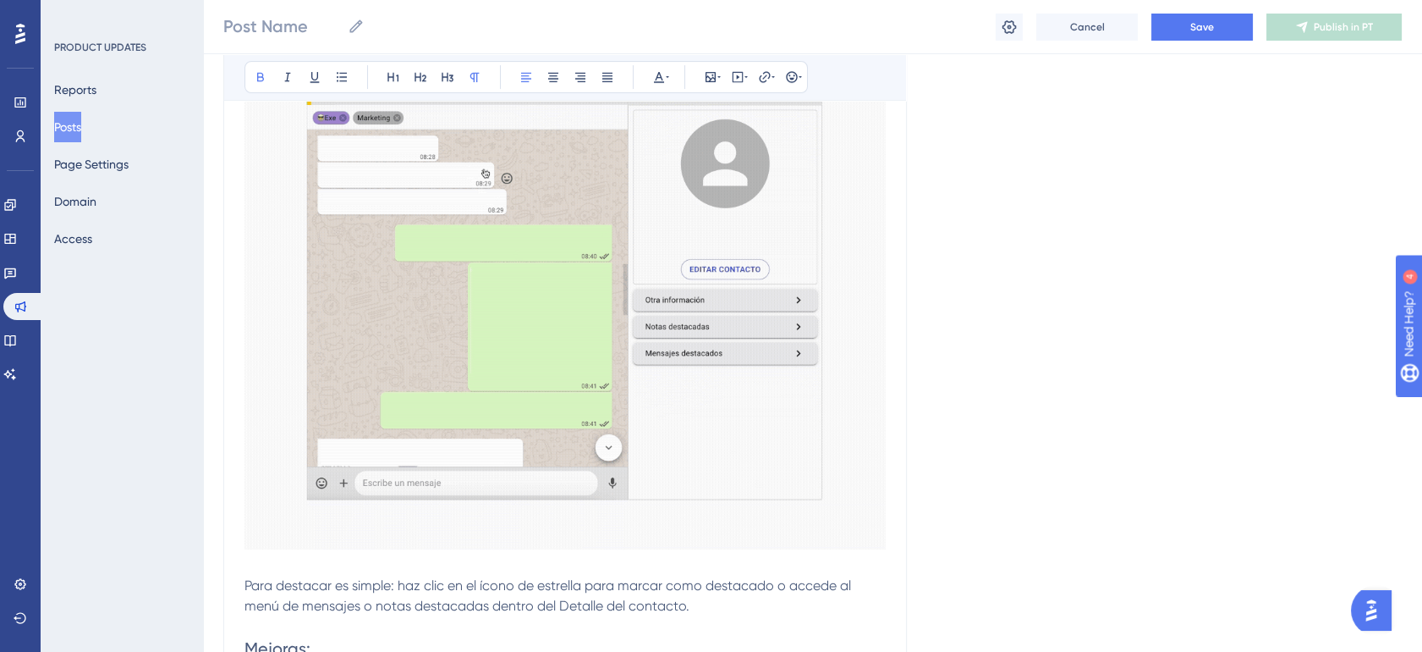
scroll to position [1253, 0]
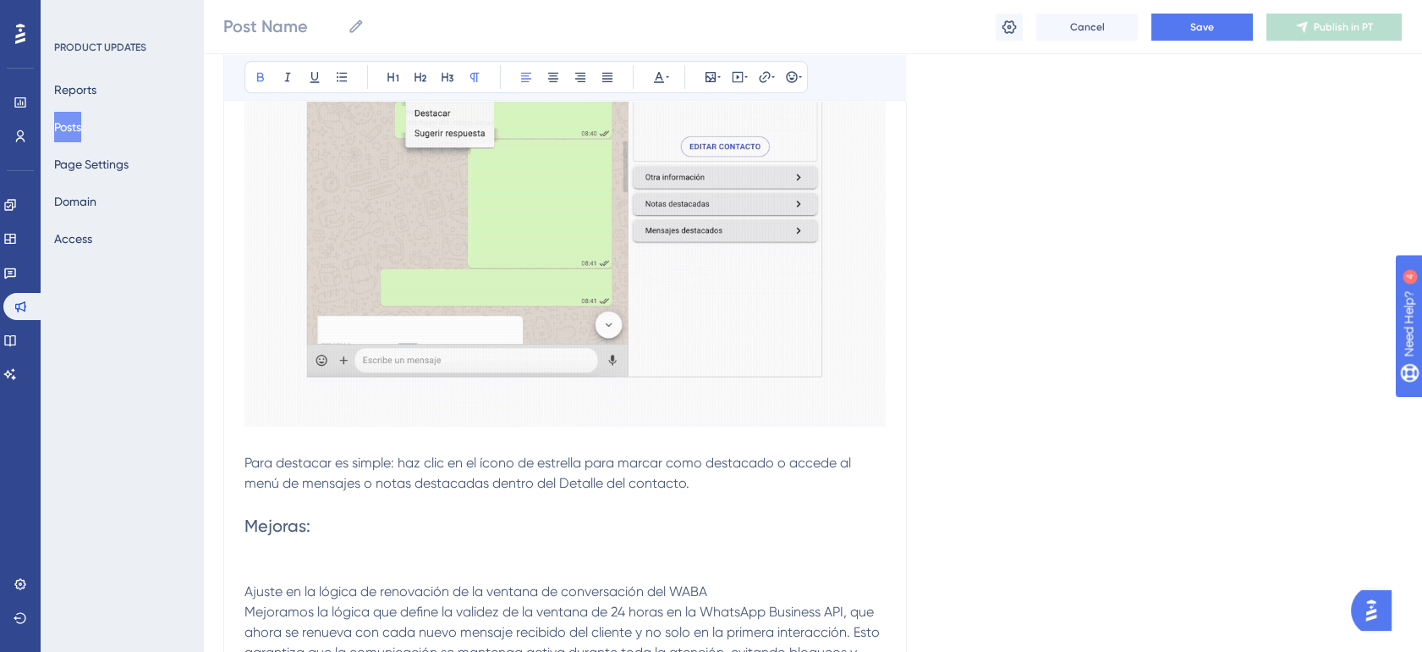
drag, startPoint x: 244, startPoint y: 483, endPoint x: 498, endPoint y: 501, distance: 255.3
click at [498, 501] on div "Release Note - Julho 2025 Bold Italic Underline Bullet Point Heading 1 Heading …" at bounding box center [565, 211] width 684 height 2367
click at [496, 492] on p "Para destacar es simple: haz clic en el ícono de estrella para marcar como dest…" at bounding box center [565, 473] width 641 height 41
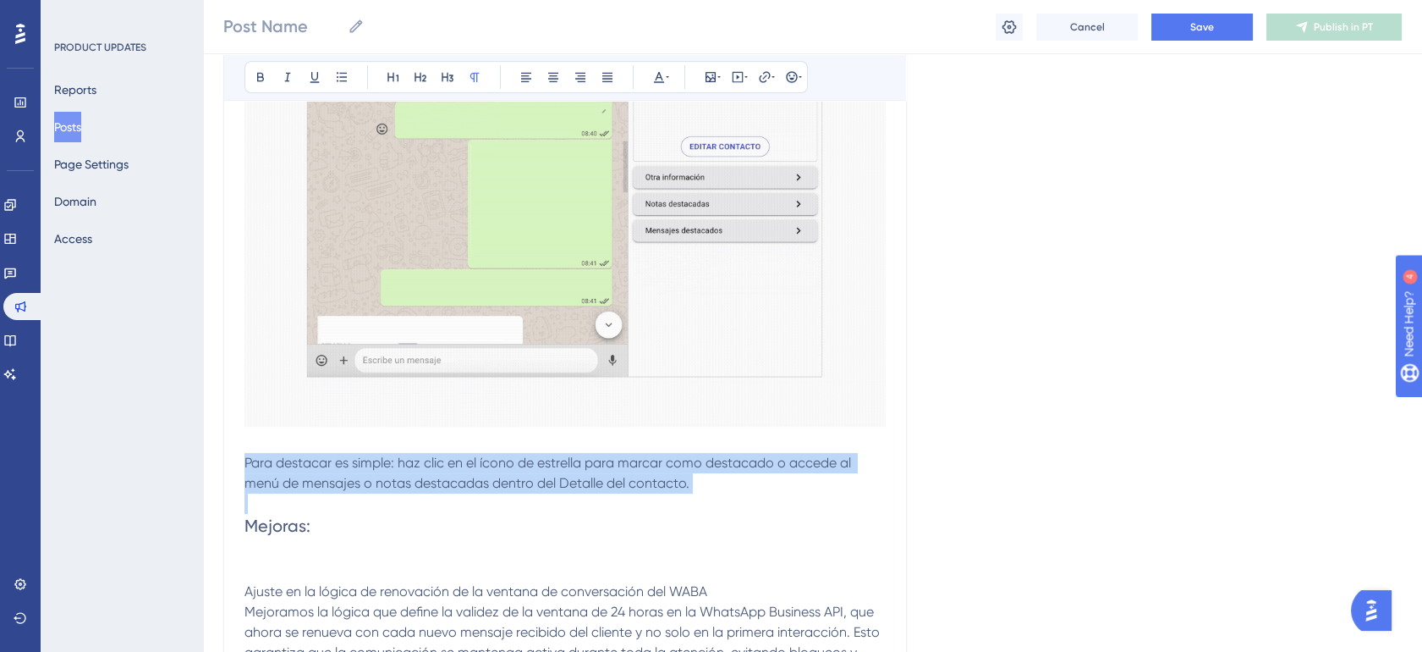
click at [496, 492] on p "Para destacar es simple: haz clic en el ícono de estrella para marcar como dest…" at bounding box center [565, 473] width 641 height 41
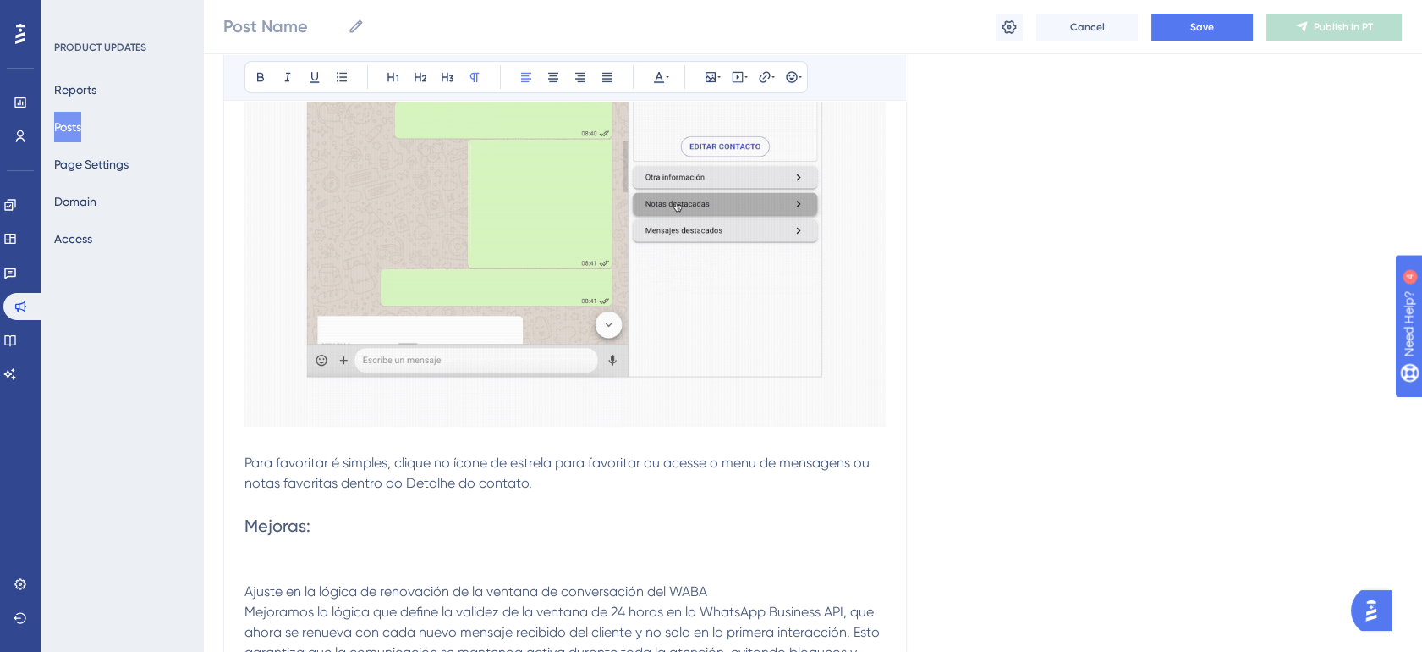
click at [301, 536] on span "Mejoras:" at bounding box center [278, 525] width 66 height 20
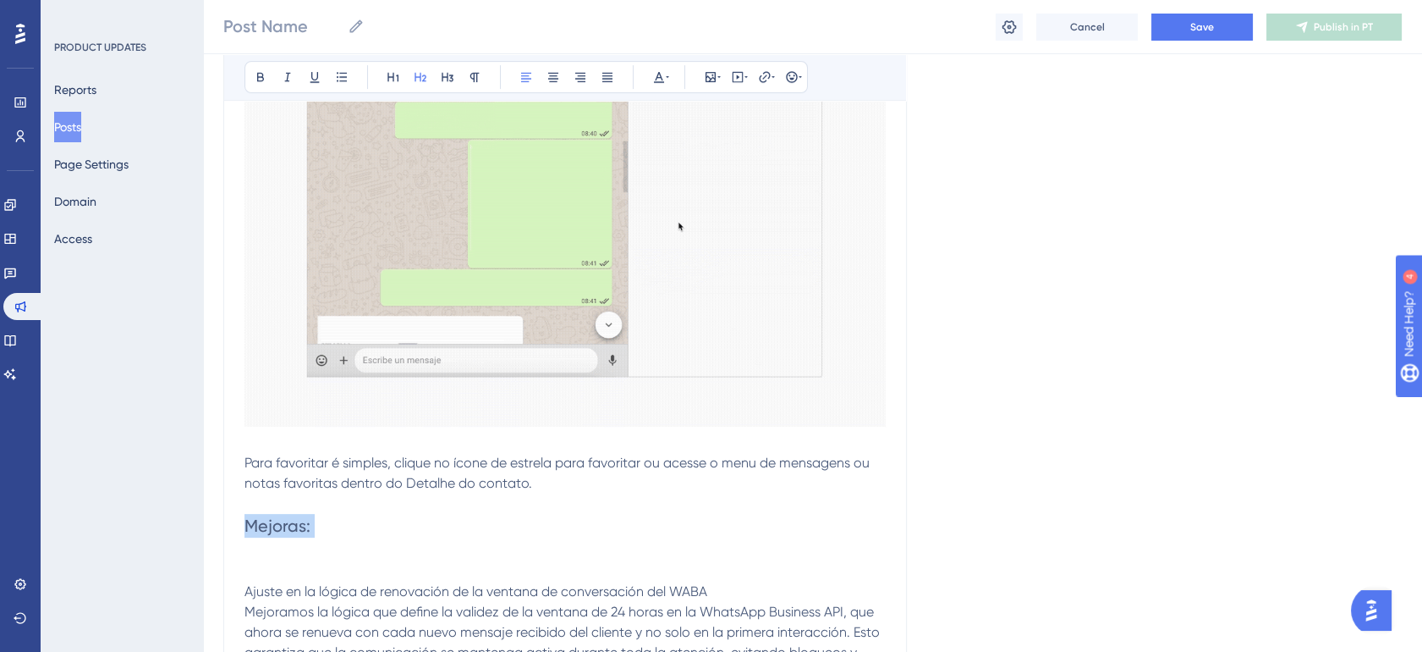
click at [301, 536] on span "Mejoras:" at bounding box center [278, 525] width 66 height 20
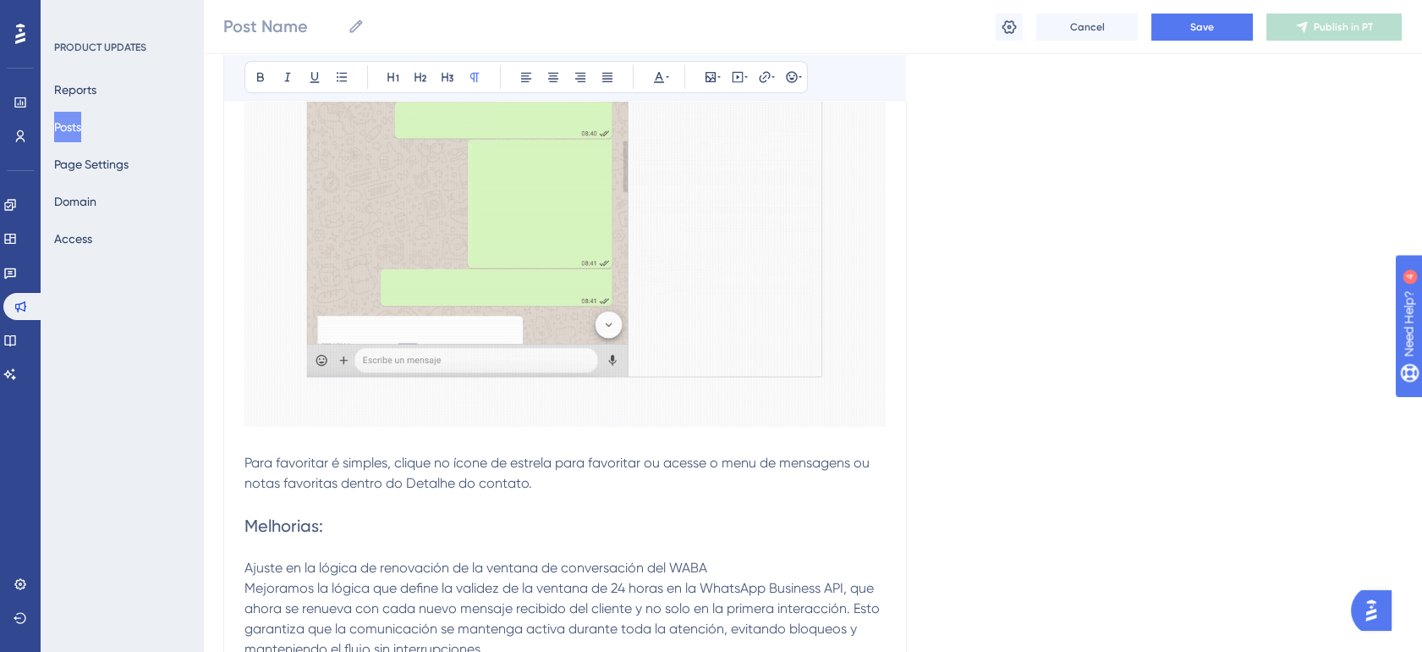
click at [297, 558] on p at bounding box center [565, 547] width 641 height 20
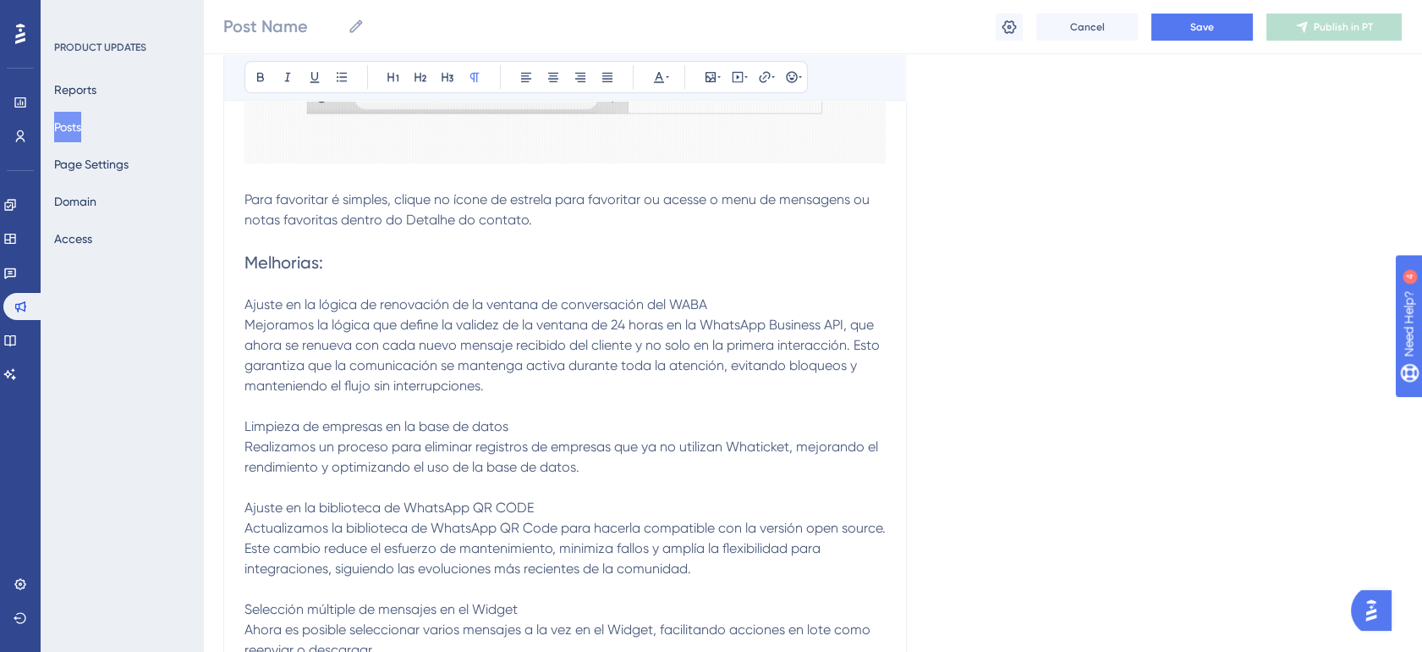
scroll to position [1597, 0]
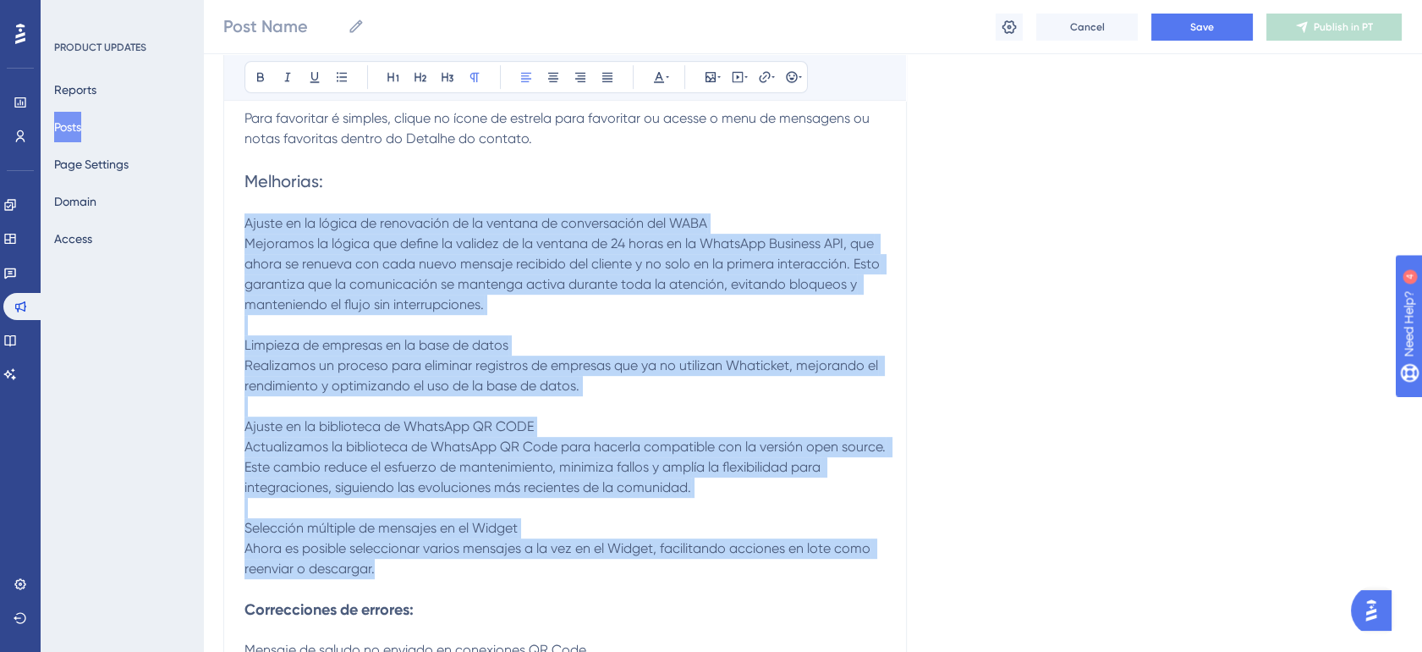
drag, startPoint x: 245, startPoint y: 243, endPoint x: 490, endPoint y: 589, distance: 423.7
click at [490, 579] on p "Ajuste en la lógica de renovación de la ventana de conversación del WABA Mejora…" at bounding box center [565, 396] width 641 height 366
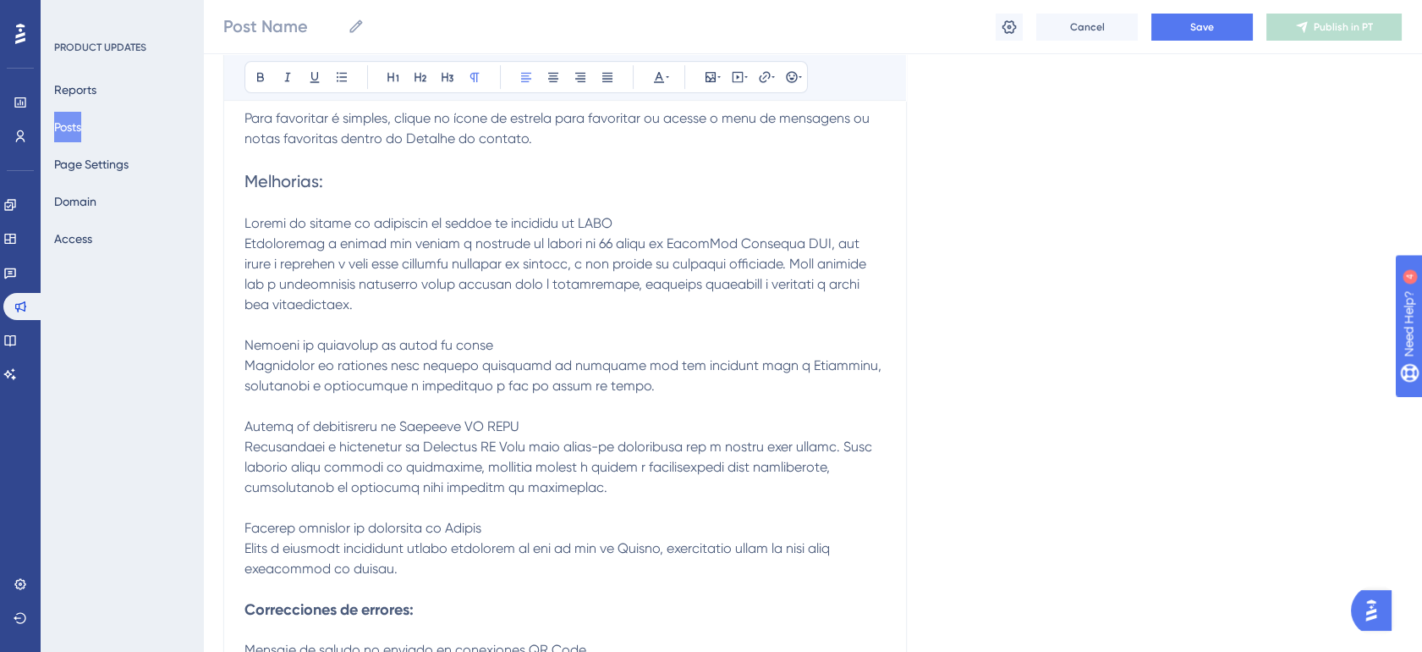
click at [396, 239] on span at bounding box center [565, 395] width 641 height 361
click at [257, 79] on icon at bounding box center [260, 77] width 7 height 9
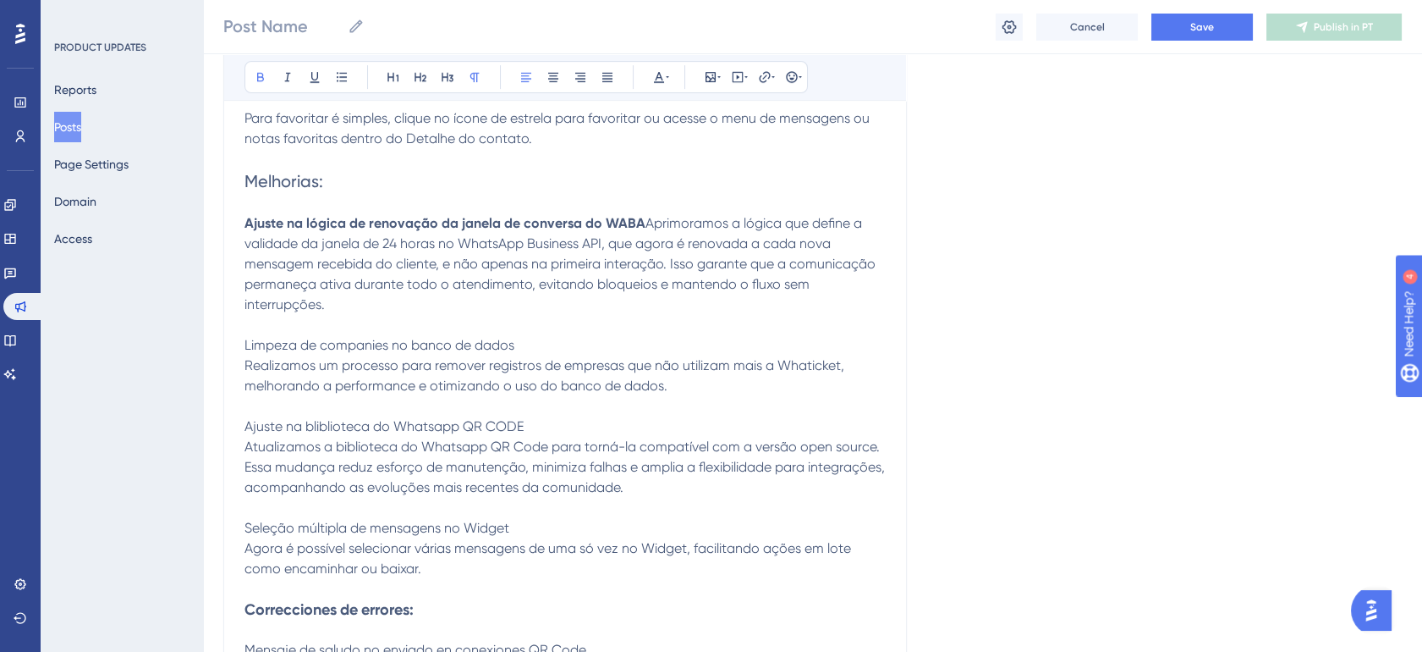
click at [332, 366] on span "Aprimoramos a lógica que define a validade da janela de 24 horas no WhatsApp Bu…" at bounding box center [567, 395] width 644 height 361
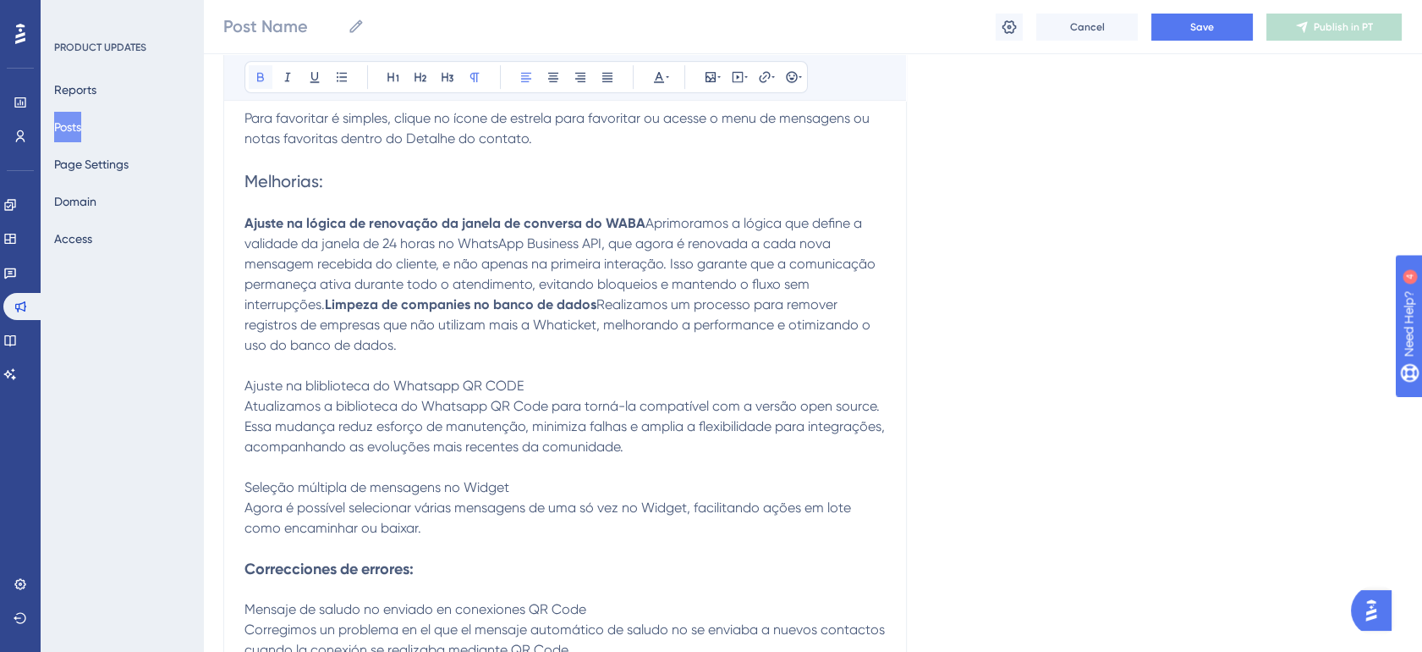
click at [256, 83] on icon at bounding box center [261, 77] width 14 height 14
click at [313, 446] on span "Realizamos um processo para remover registros de empresas que não utilizam mais…" at bounding box center [567, 415] width 644 height 239
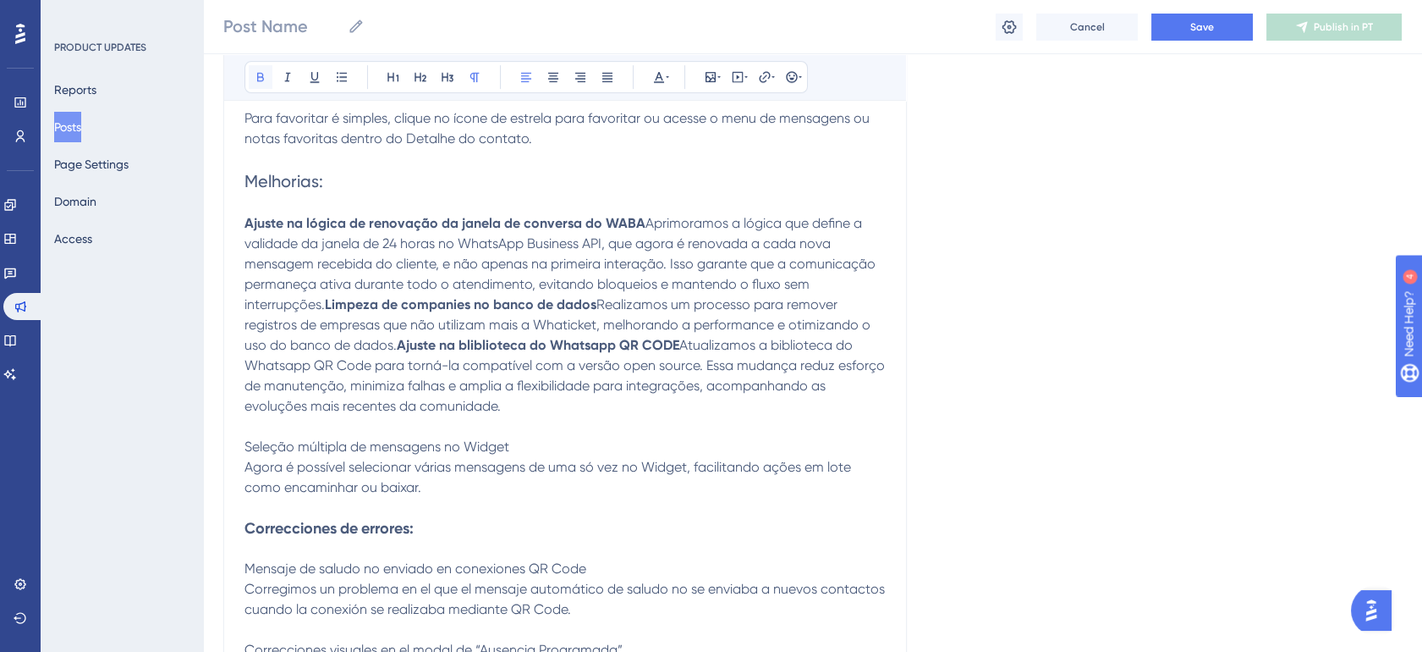
click at [249, 85] on button at bounding box center [261, 77] width 24 height 24
click at [311, 495] on span "Atualizamos a biblioteca do Whatsapp QR Code para torná-la compatível com a ver…" at bounding box center [567, 416] width 644 height 158
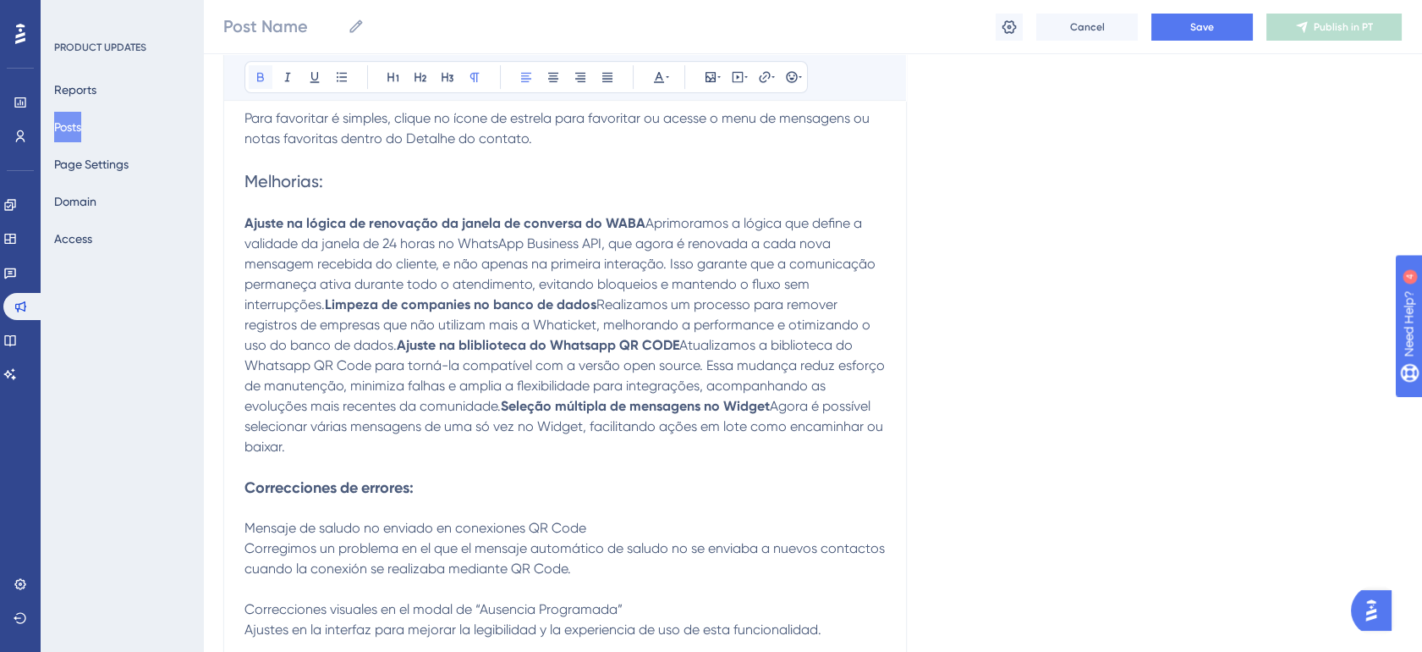
click at [261, 70] on icon at bounding box center [261, 77] width 14 height 14
click at [293, 191] on span "Melhorias:" at bounding box center [284, 181] width 79 height 20
click at [329, 213] on p at bounding box center [565, 203] width 641 height 20
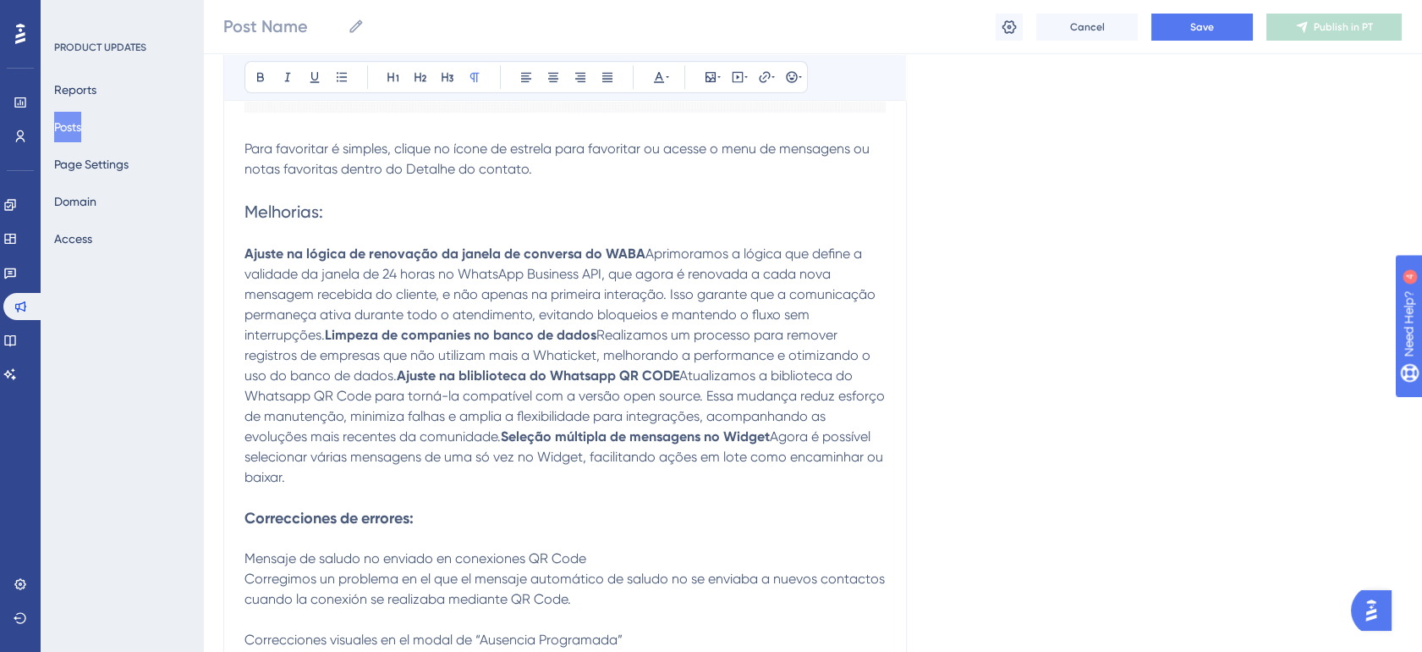
scroll to position [1566, 0]
click at [298, 223] on span "Melhorias:" at bounding box center [284, 212] width 79 height 20
click at [258, 75] on icon at bounding box center [261, 77] width 14 height 14
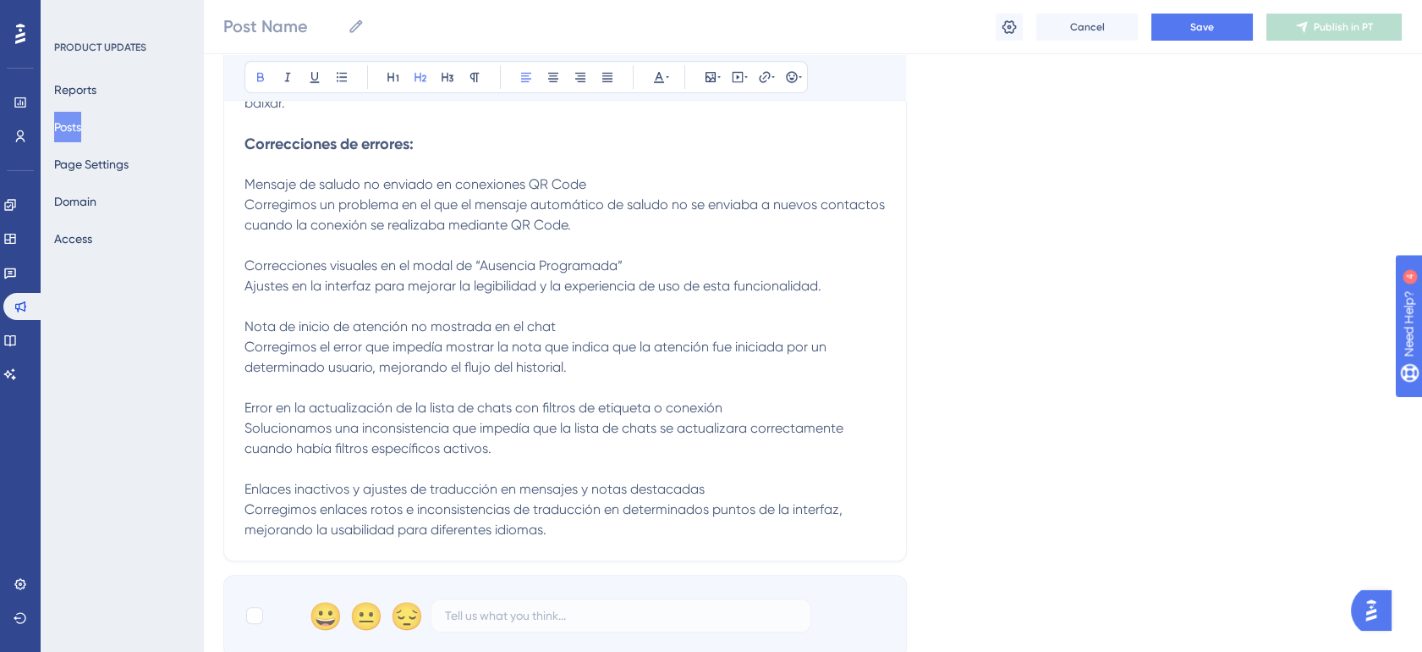
scroll to position [2068, 0]
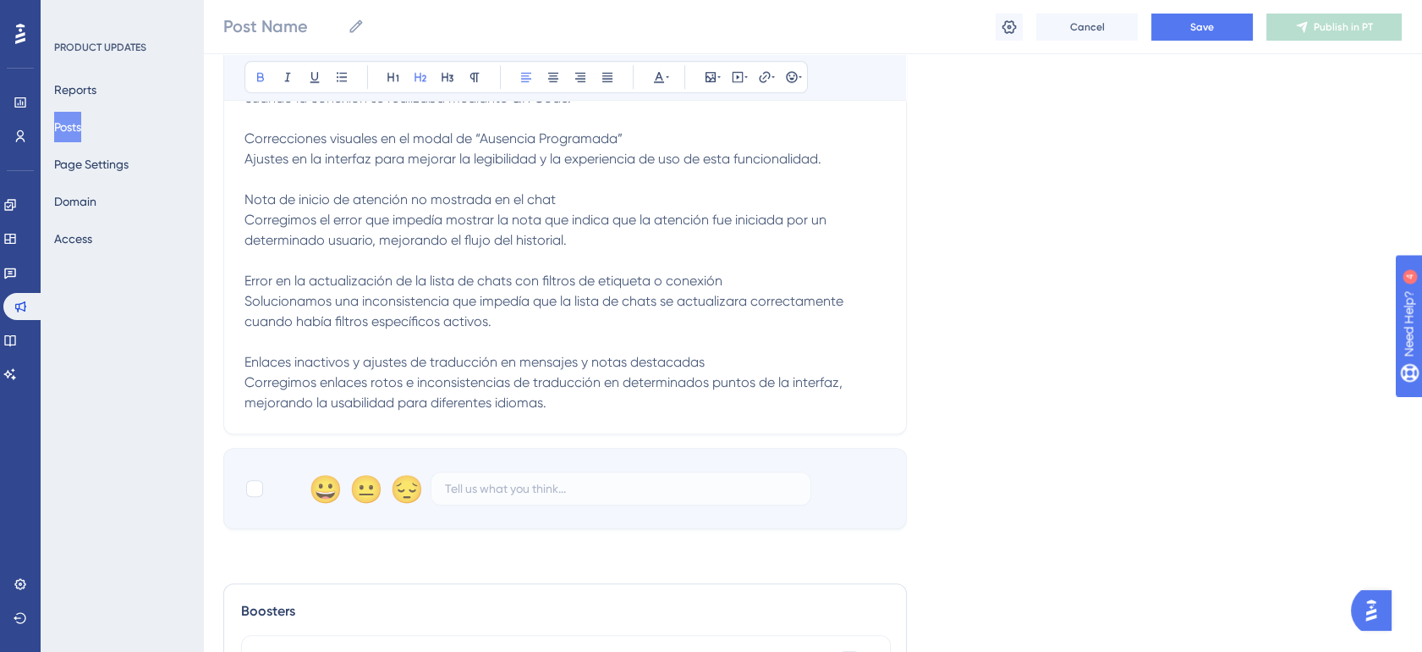
click at [318, 26] on strong "Correcciones de errores:" at bounding box center [329, 17] width 169 height 19
drag, startPoint x: 471, startPoint y: 360, endPoint x: 256, endPoint y: 294, distance: 225.4
click at [256, 294] on p "Mensaje de saludo no enviado en conexiones QR Code Corregimos un problema en el…" at bounding box center [565, 230] width 641 height 366
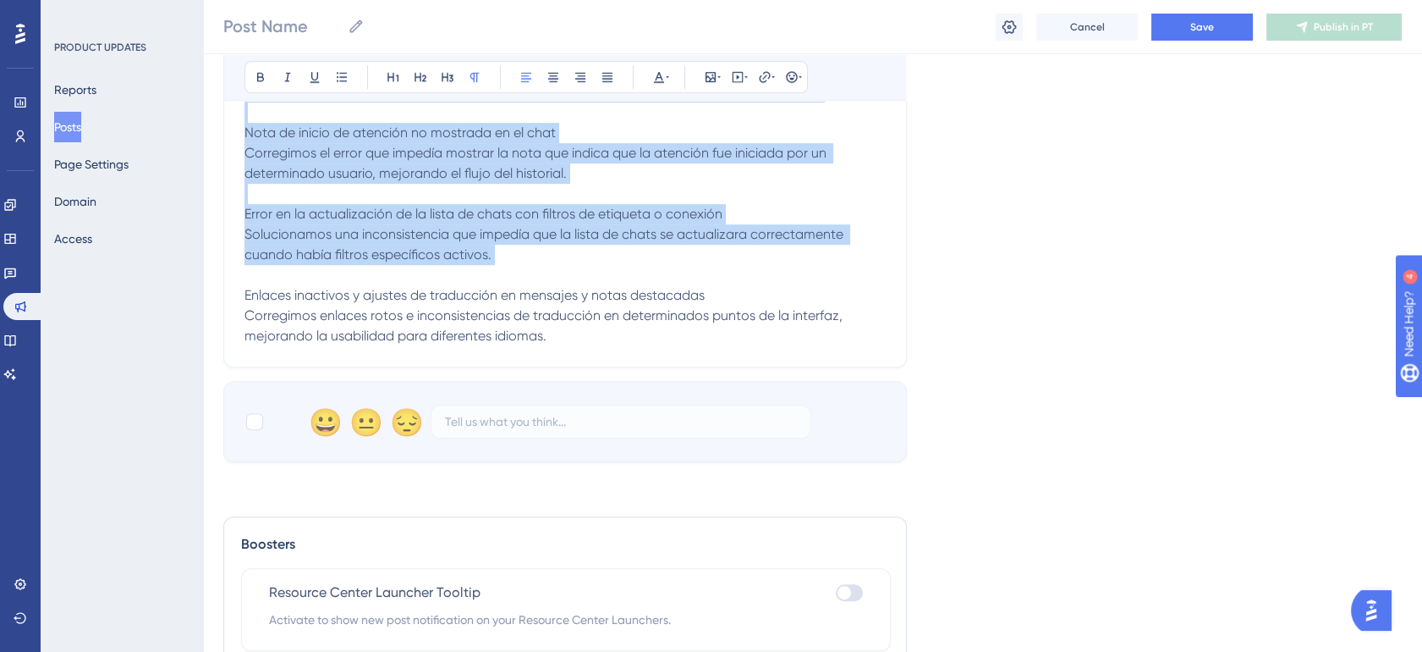
scroll to position [2193, 0]
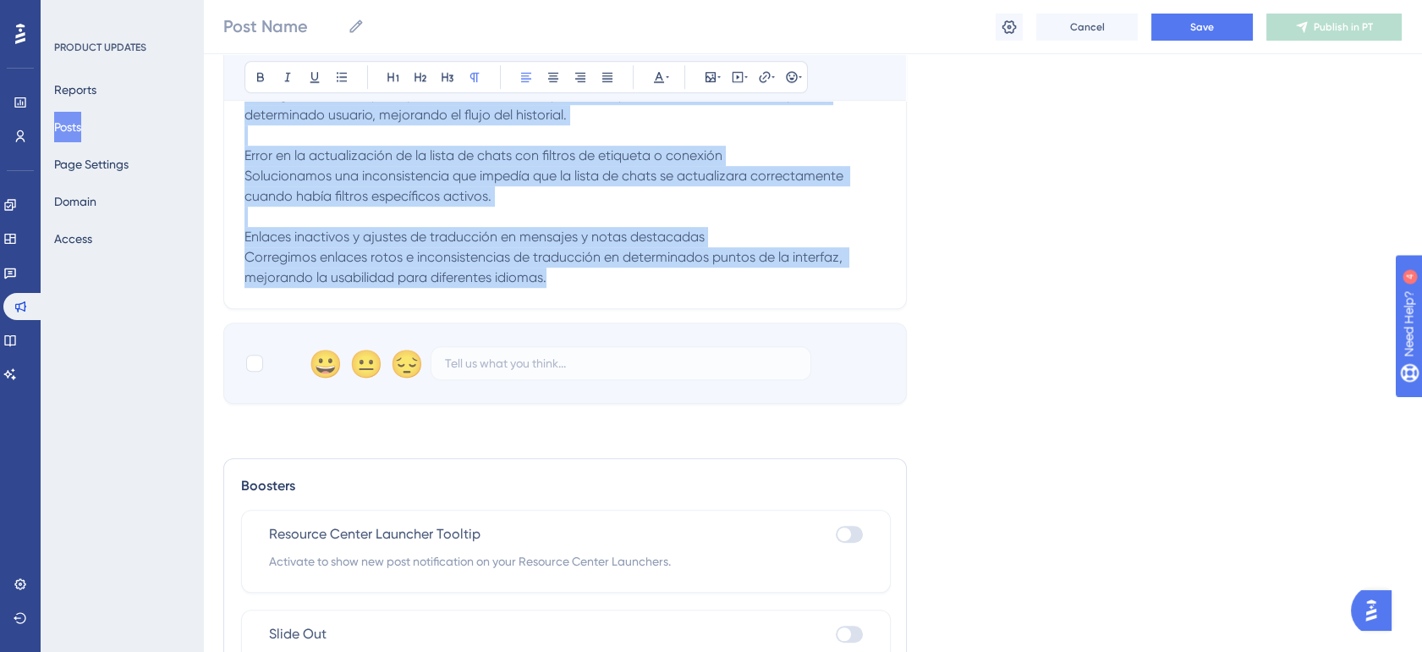
drag, startPoint x: 245, startPoint y: 199, endPoint x: 570, endPoint y: 422, distance: 394.3
click at [570, 288] on p "Mensaje de saludo no enviado en conexiones QR Code Corregimos un problema en el…" at bounding box center [565, 105] width 641 height 366
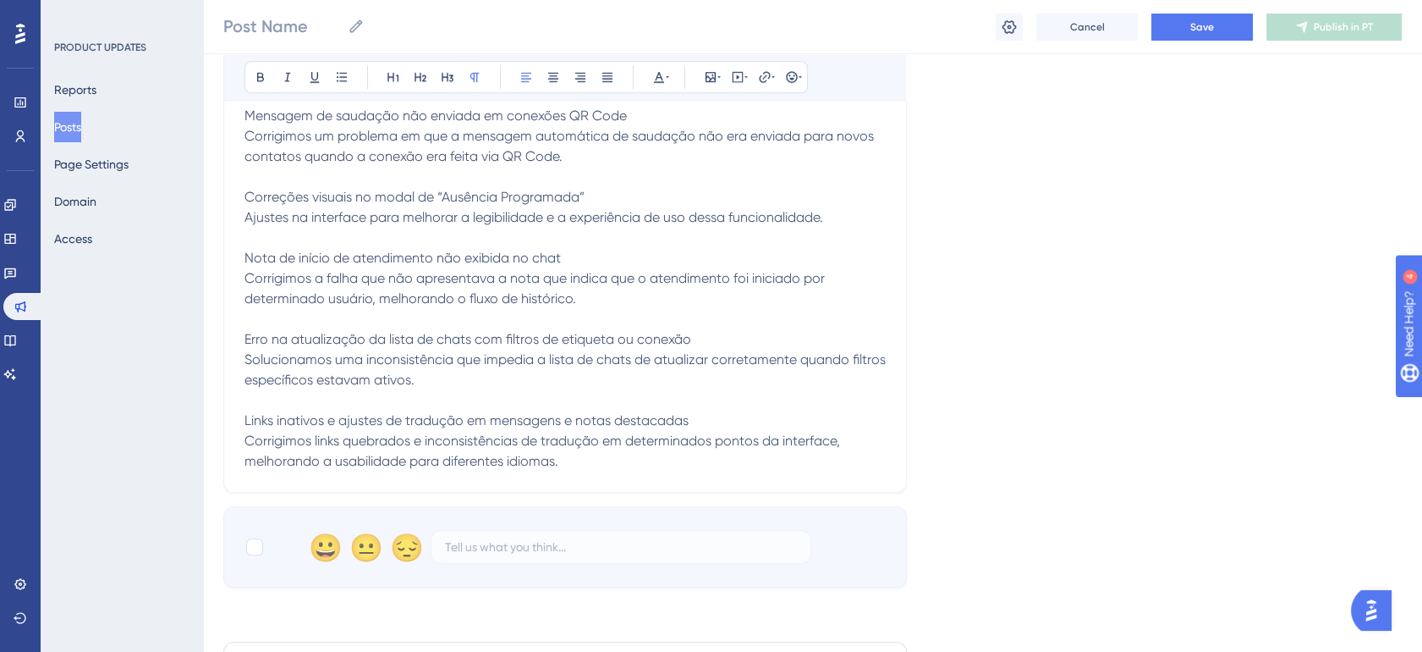
scroll to position [2005, 0]
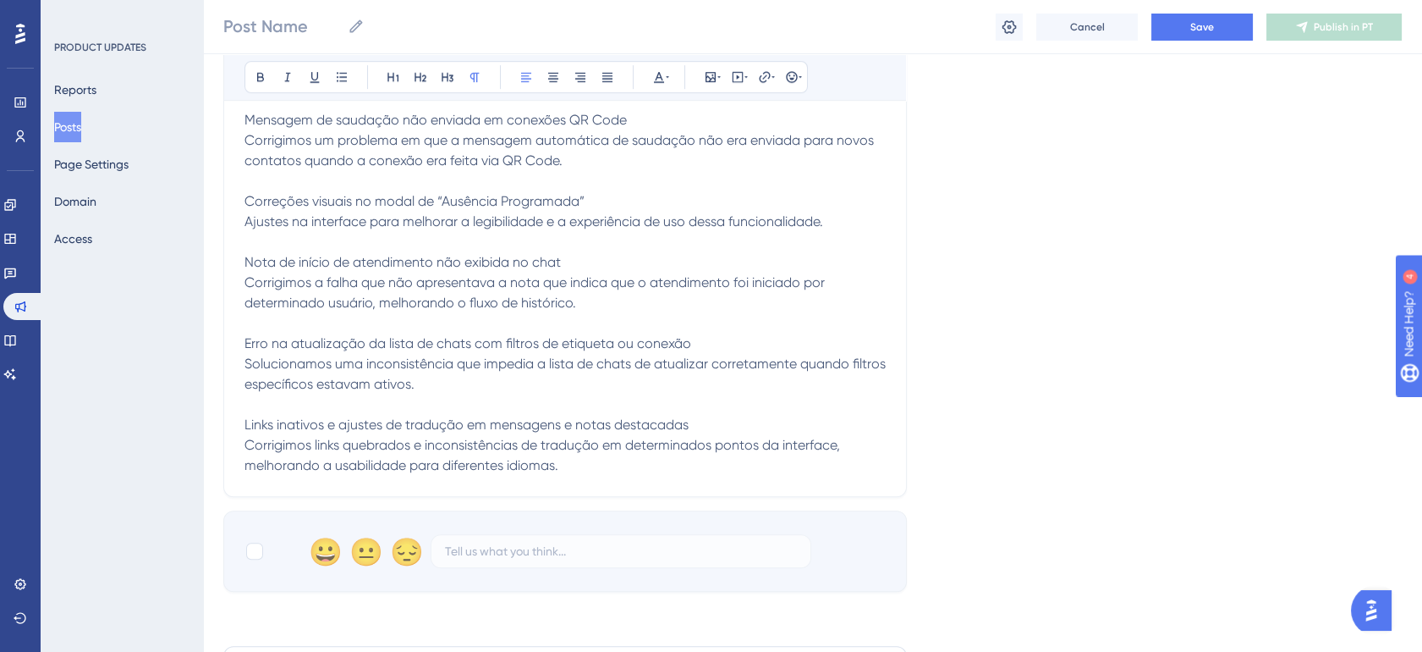
click at [390, 266] on span "Mensagem de saudação não enviada em conexões QR Code Corrigimos um problema em …" at bounding box center [567, 292] width 645 height 361
click at [260, 82] on icon at bounding box center [261, 77] width 14 height 14
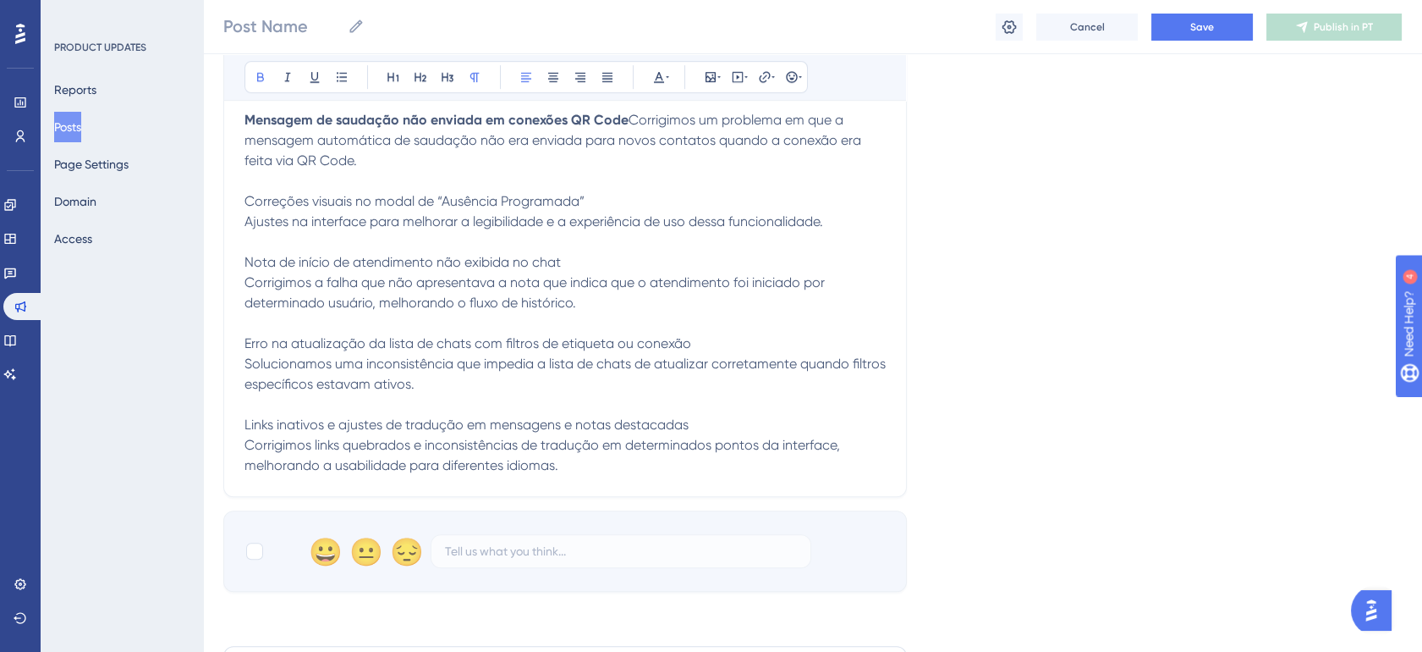
click at [317, 349] on span "Corrigimos um problema em que a mensagem automática de saudação não era enviada…" at bounding box center [567, 292] width 645 height 361
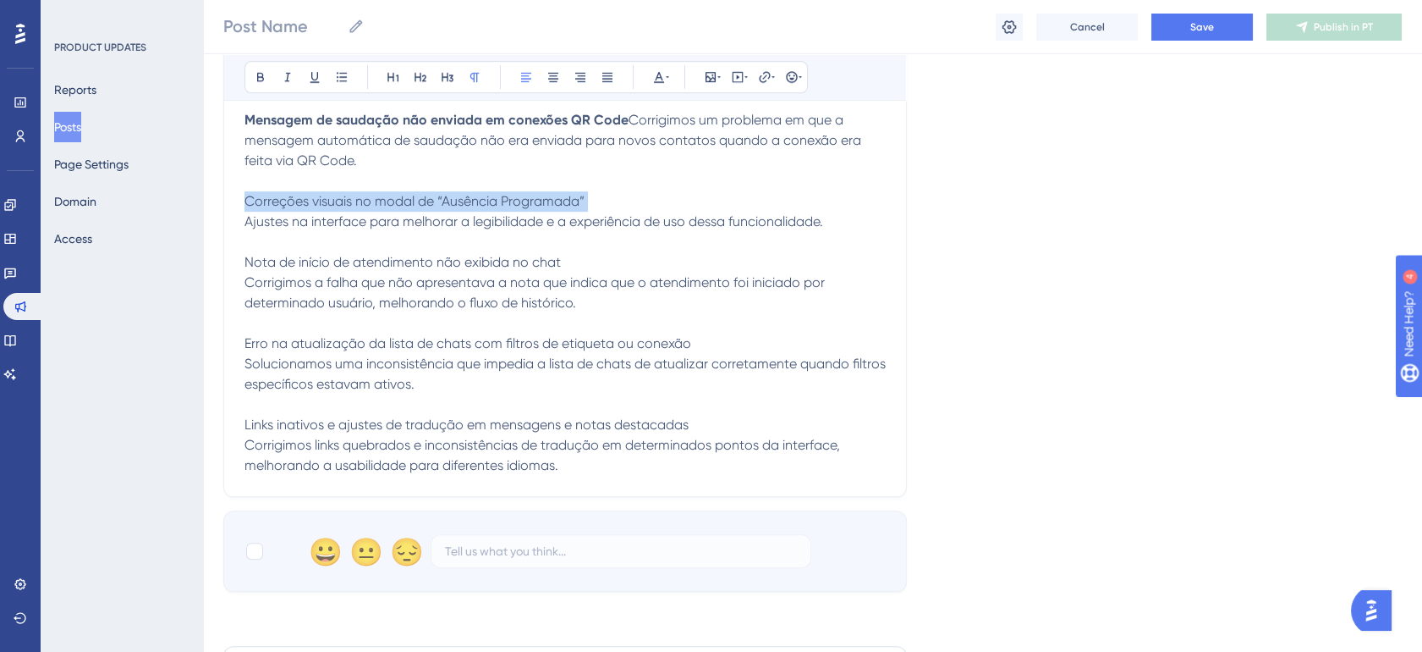
click at [317, 349] on span "Corrigimos um problema em que a mensagem automática de saudação não era enviada…" at bounding box center [567, 292] width 645 height 361
click at [256, 76] on icon at bounding box center [261, 77] width 14 height 14
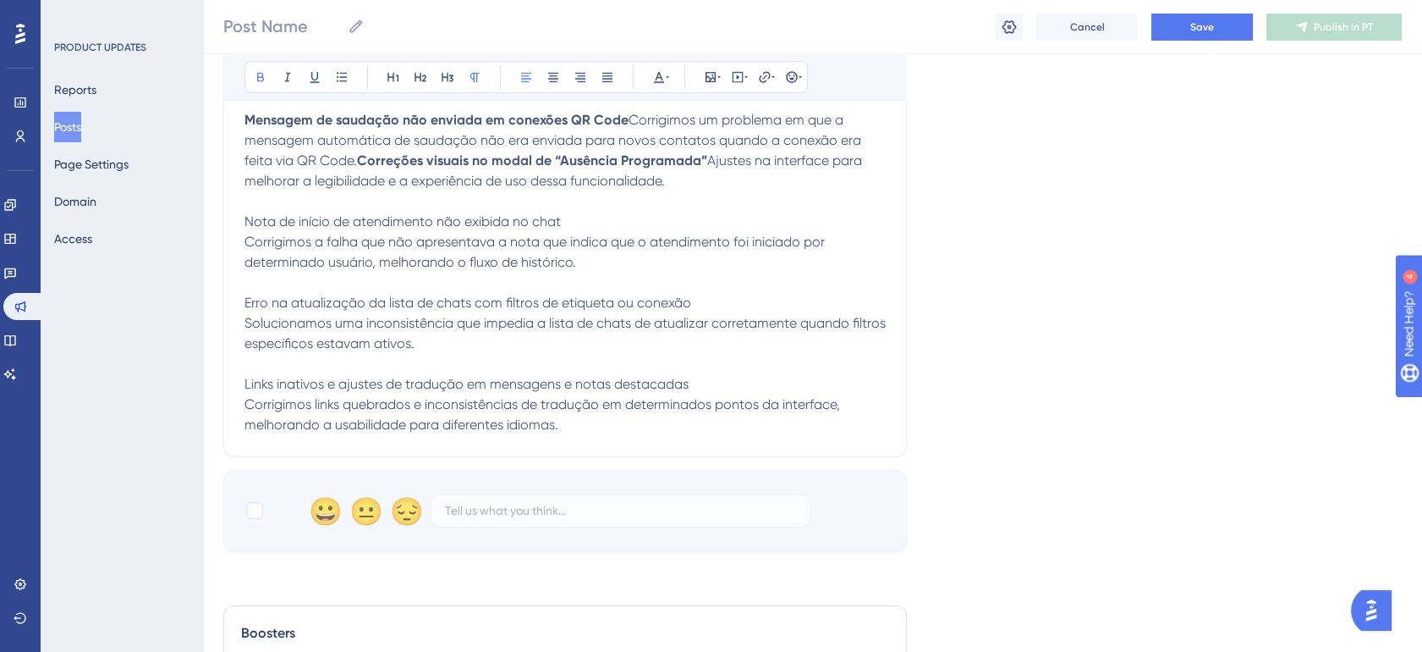
click at [340, 410] on span "Ajustes na interface para melhorar a legibilidade e a experiência de uso dessa …" at bounding box center [567, 292] width 645 height 280
click at [256, 74] on icon at bounding box center [261, 77] width 14 height 14
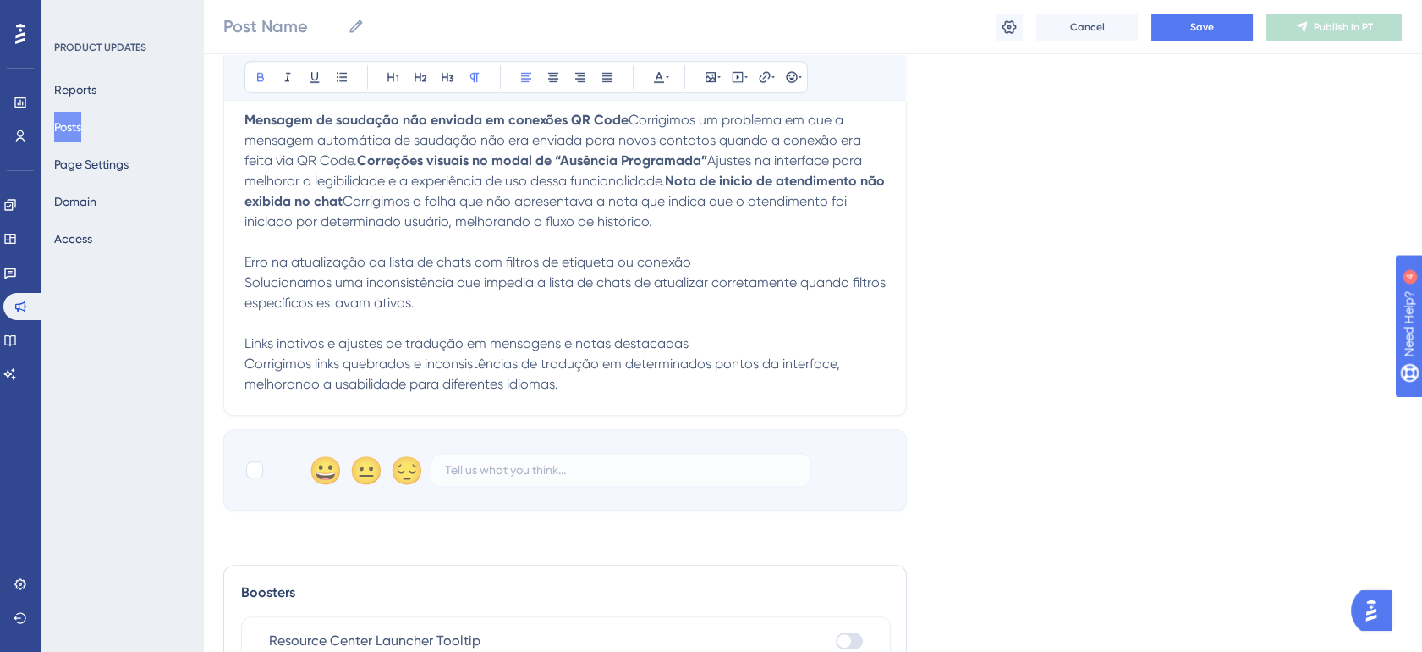
click at [366, 392] on span "Corrigimos a falha que não apresentava a nota que indica que o atendimento foi …" at bounding box center [567, 292] width 645 height 199
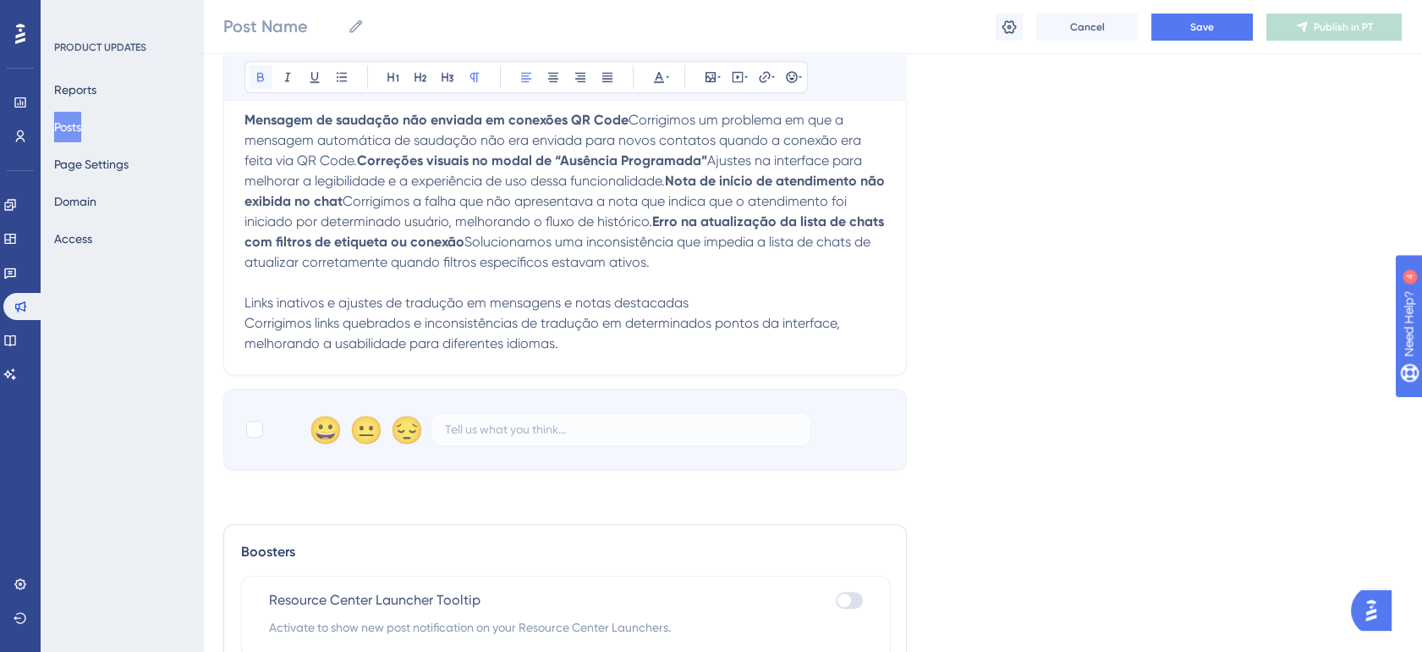
click at [257, 79] on icon at bounding box center [260, 77] width 7 height 9
click at [461, 351] on span "Solucionamos uma inconsistência que impedia a lista de chats de atualizar corre…" at bounding box center [560, 293] width 630 height 118
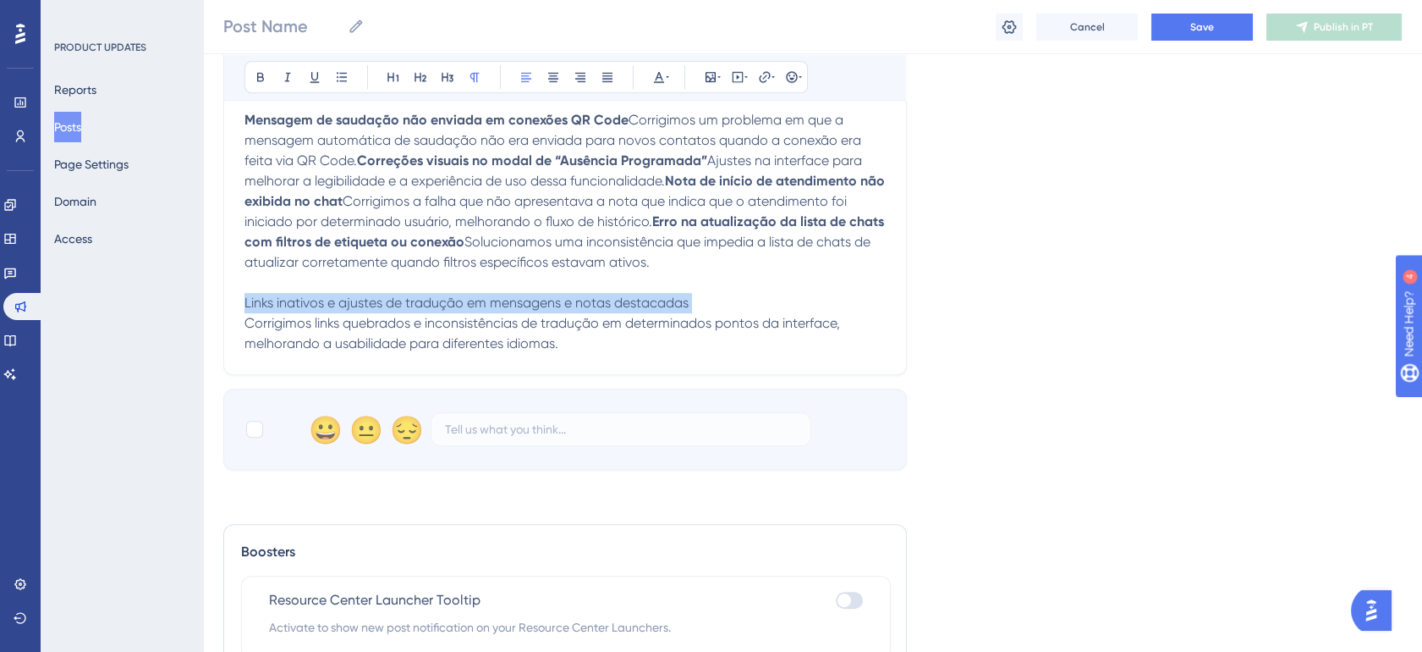
click at [461, 351] on span "Solucionamos uma inconsistência que impedia a lista de chats de atualizar corre…" at bounding box center [560, 293] width 630 height 118
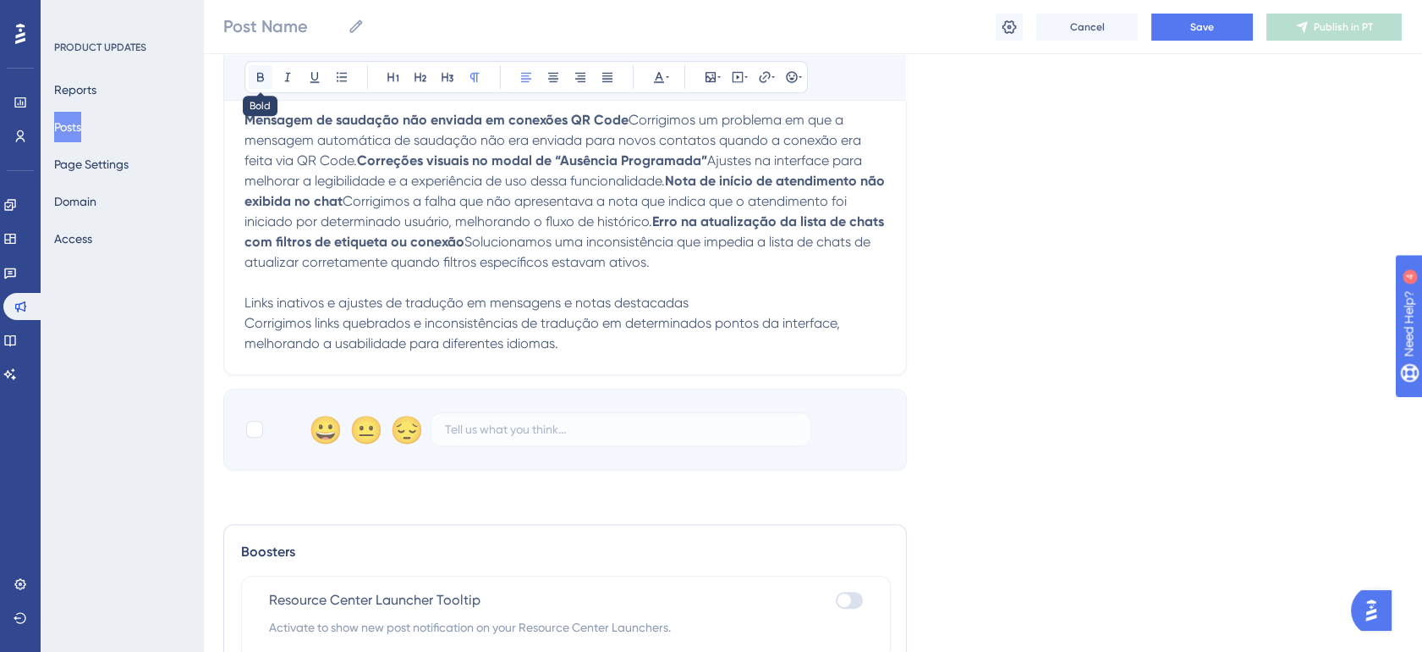
click at [267, 74] on icon at bounding box center [261, 77] width 14 height 14
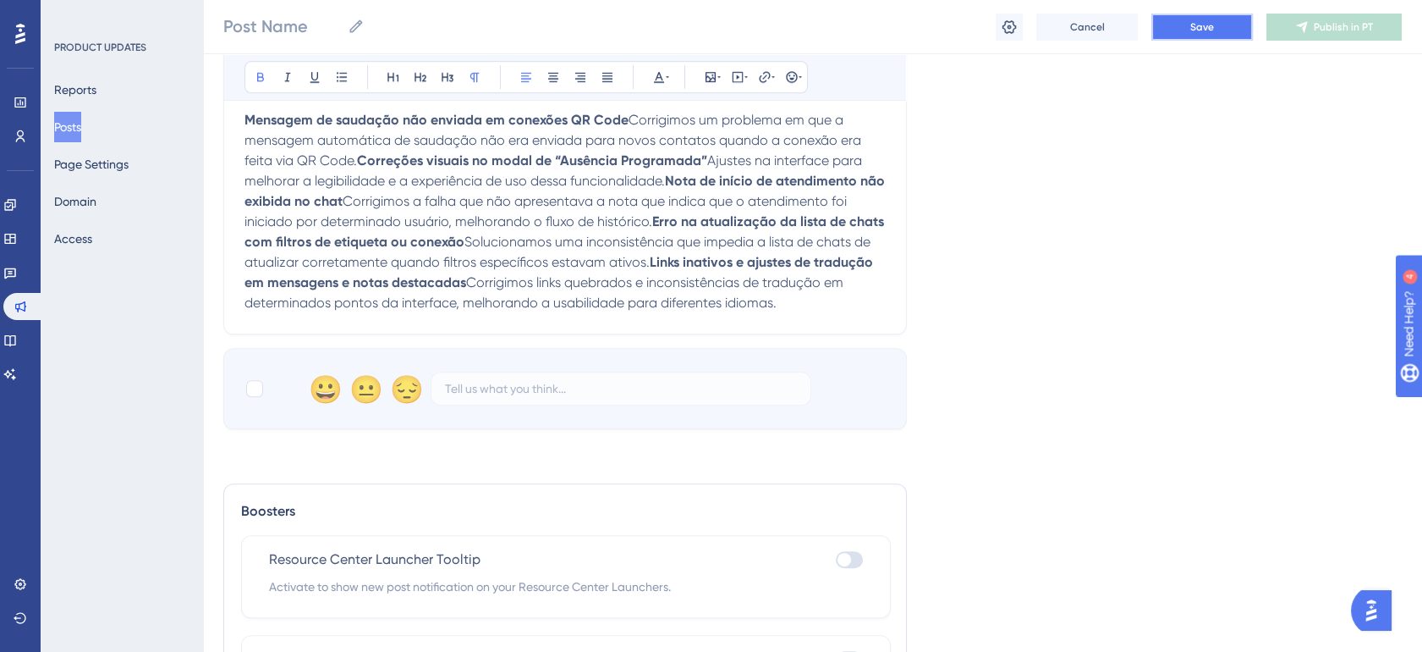
click at [1225, 23] on button "Save" at bounding box center [1203, 27] width 102 height 27
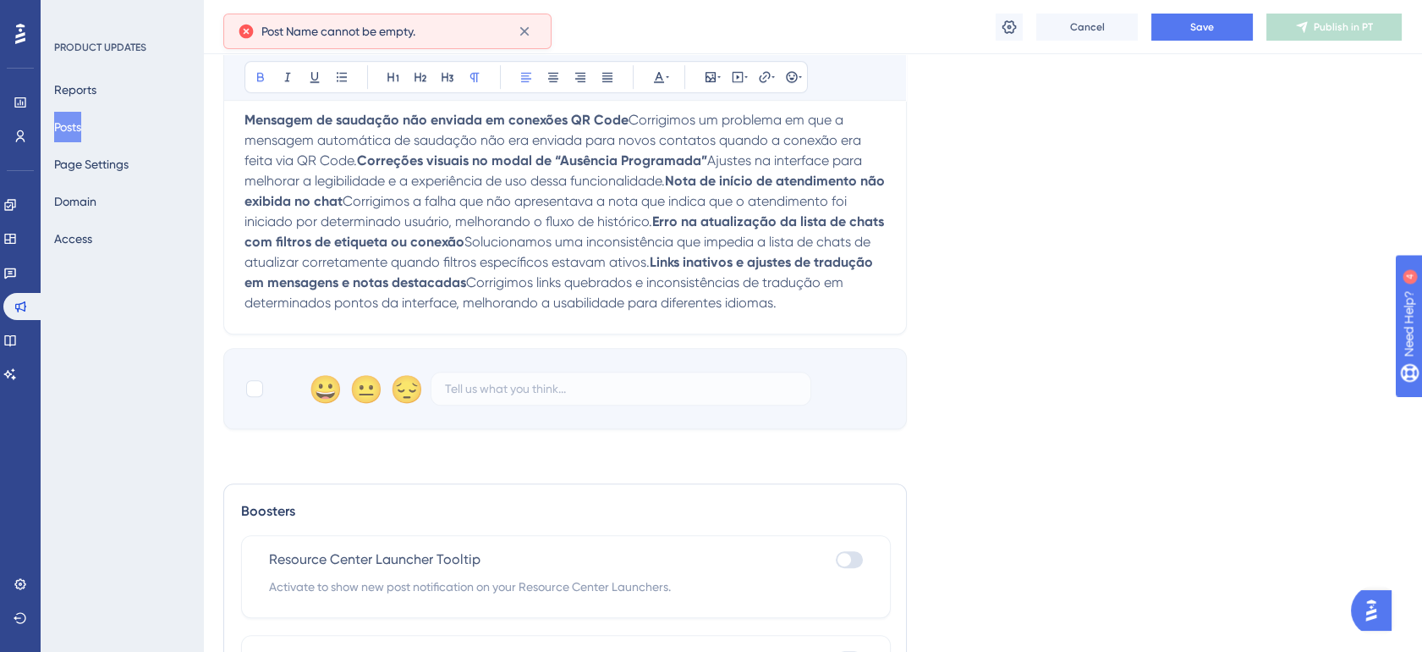
scroll to position [0, 0]
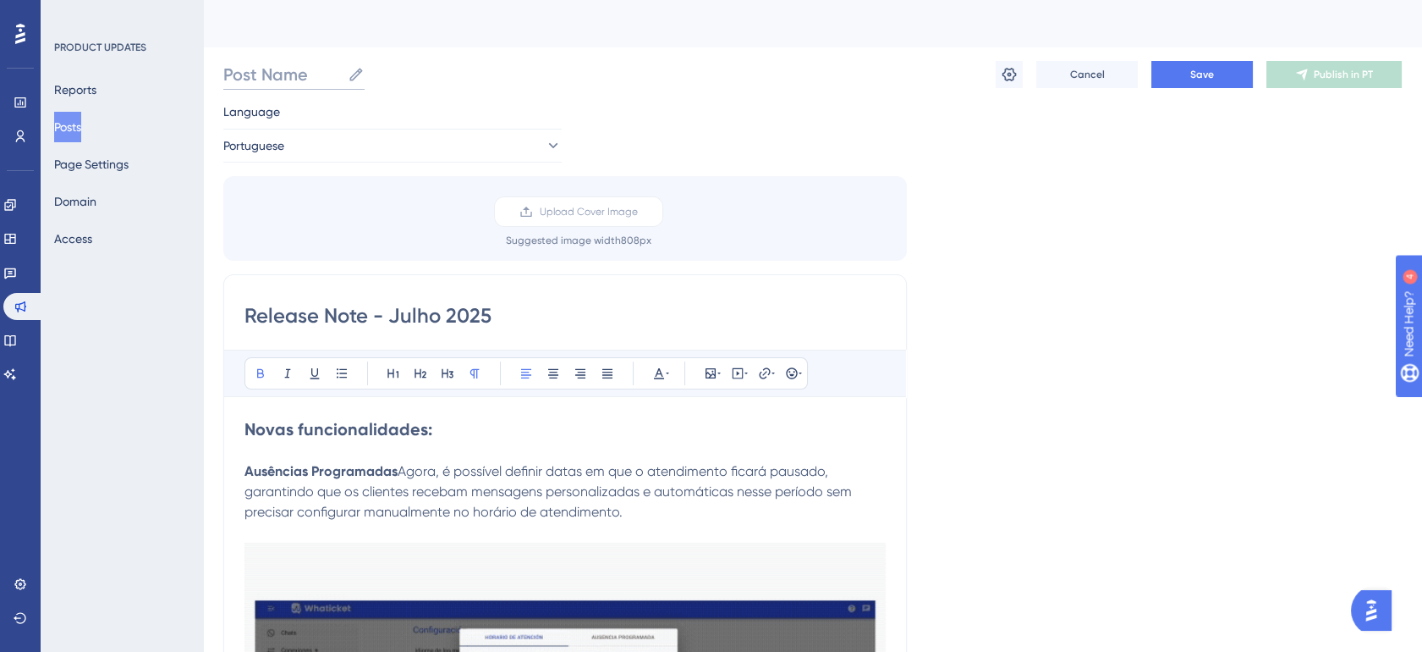
click at [262, 81] on input "Post Name" at bounding box center [282, 75] width 118 height 24
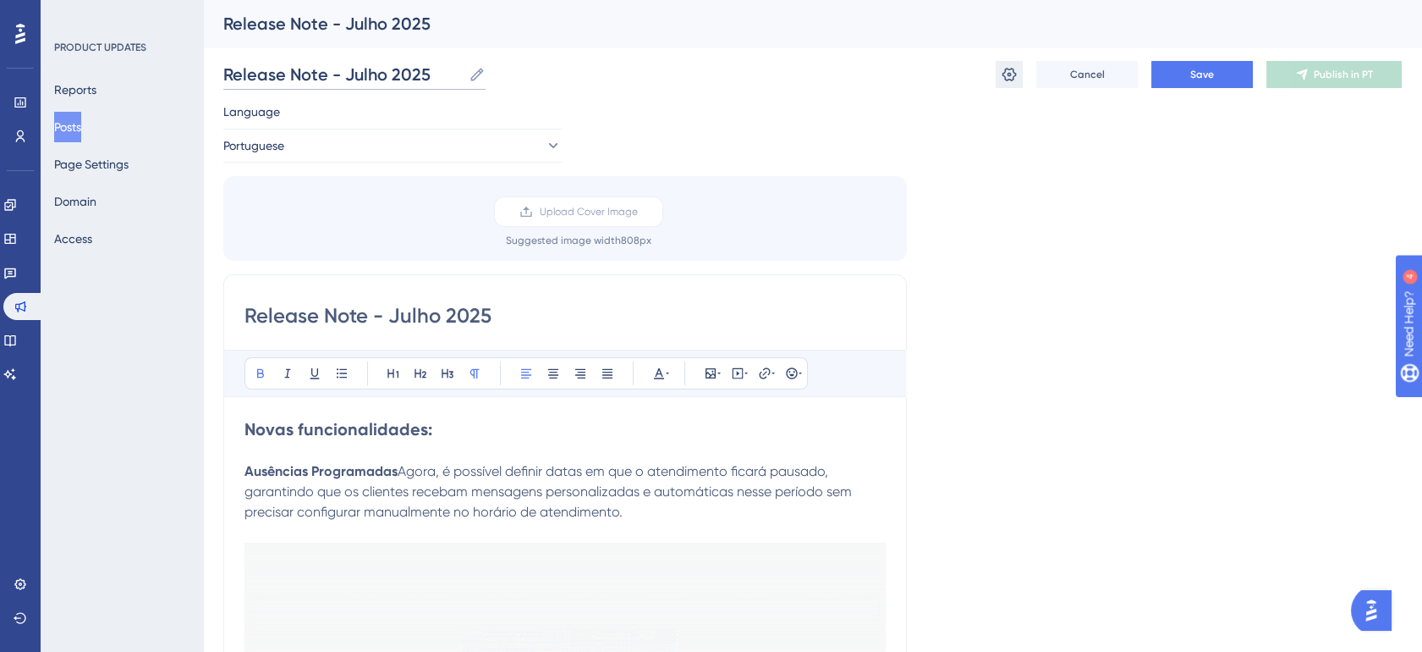
type input "Release Note - Julho 2025"
click at [1009, 82] on icon at bounding box center [1009, 74] width 17 height 17
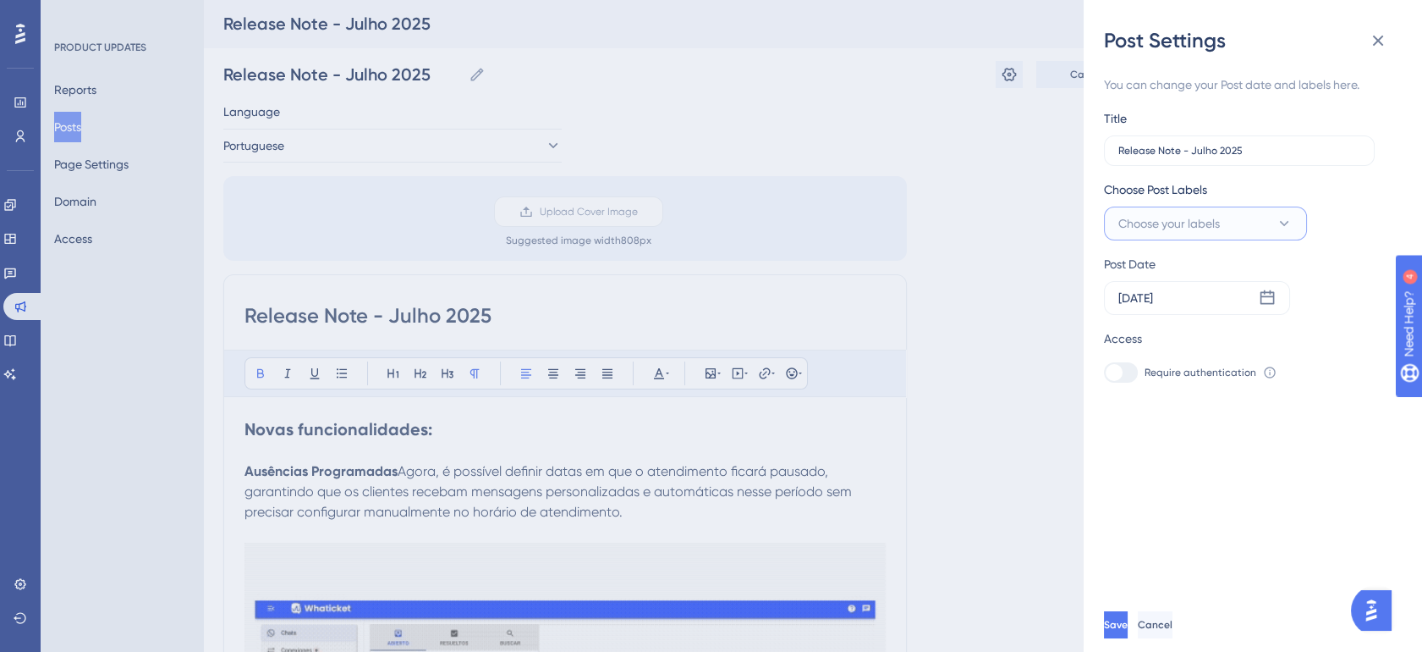
click at [1220, 219] on span "Choose your labels" at bounding box center [1170, 223] width 102 height 20
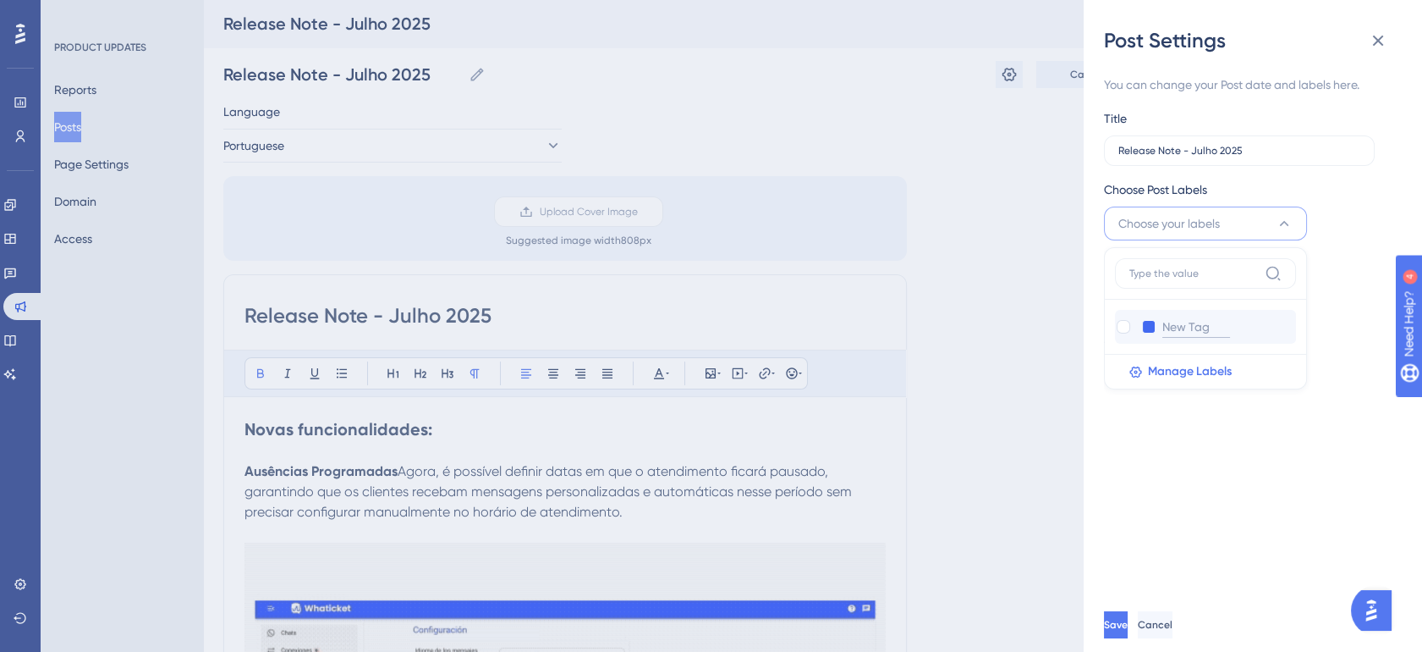
click at [1202, 328] on input at bounding box center [1197, 326] width 68 height 21
type input "Julho 2025"
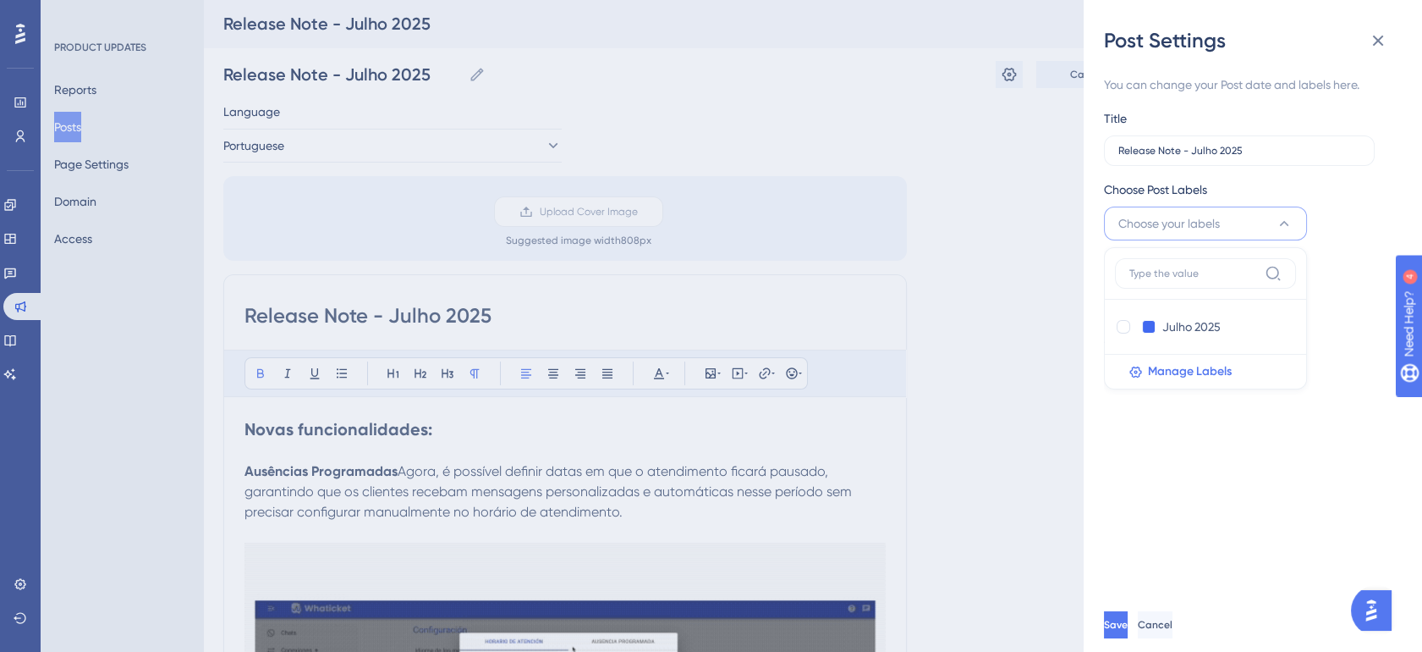
click at [1124, 324] on div at bounding box center [1124, 327] width 14 height 14
click at [1172, 494] on div "You can change your Post date and labels here. Title Release Note - Julho 2025 …" at bounding box center [1259, 325] width 311 height 543
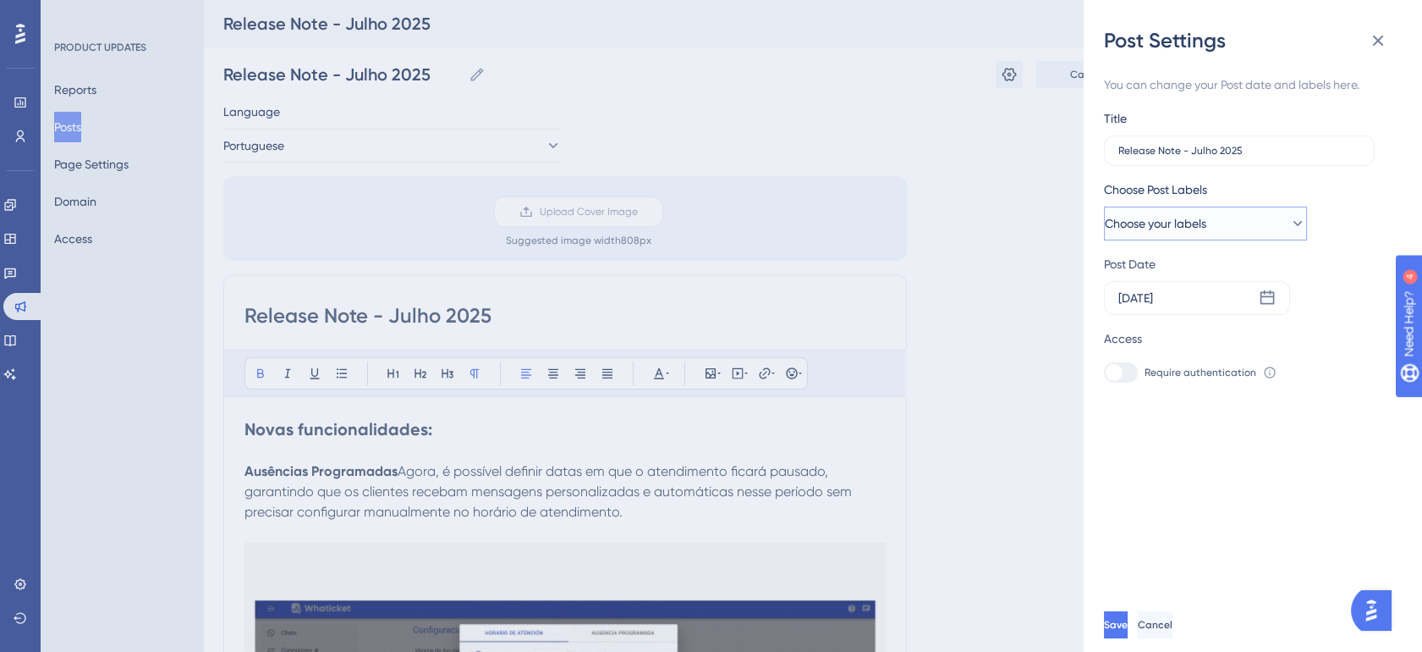
click at [1249, 227] on button "Choose your labels" at bounding box center [1205, 223] width 203 height 34
click at [1313, 256] on div "Post Date" at bounding box center [1242, 264] width 276 height 20
click at [1270, 292] on icon at bounding box center [1268, 297] width 14 height 14
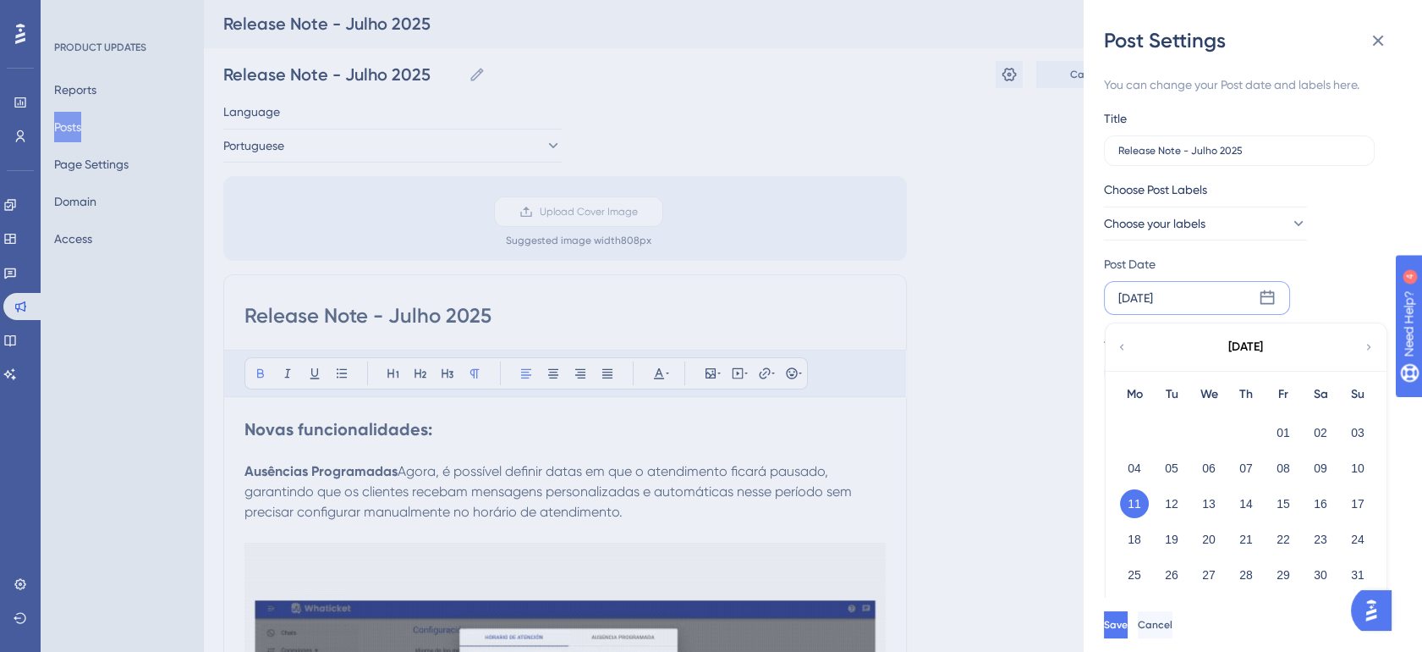
click at [1124, 349] on icon at bounding box center [1122, 346] width 12 height 15
click at [1252, 575] on button "31" at bounding box center [1246, 574] width 29 height 29
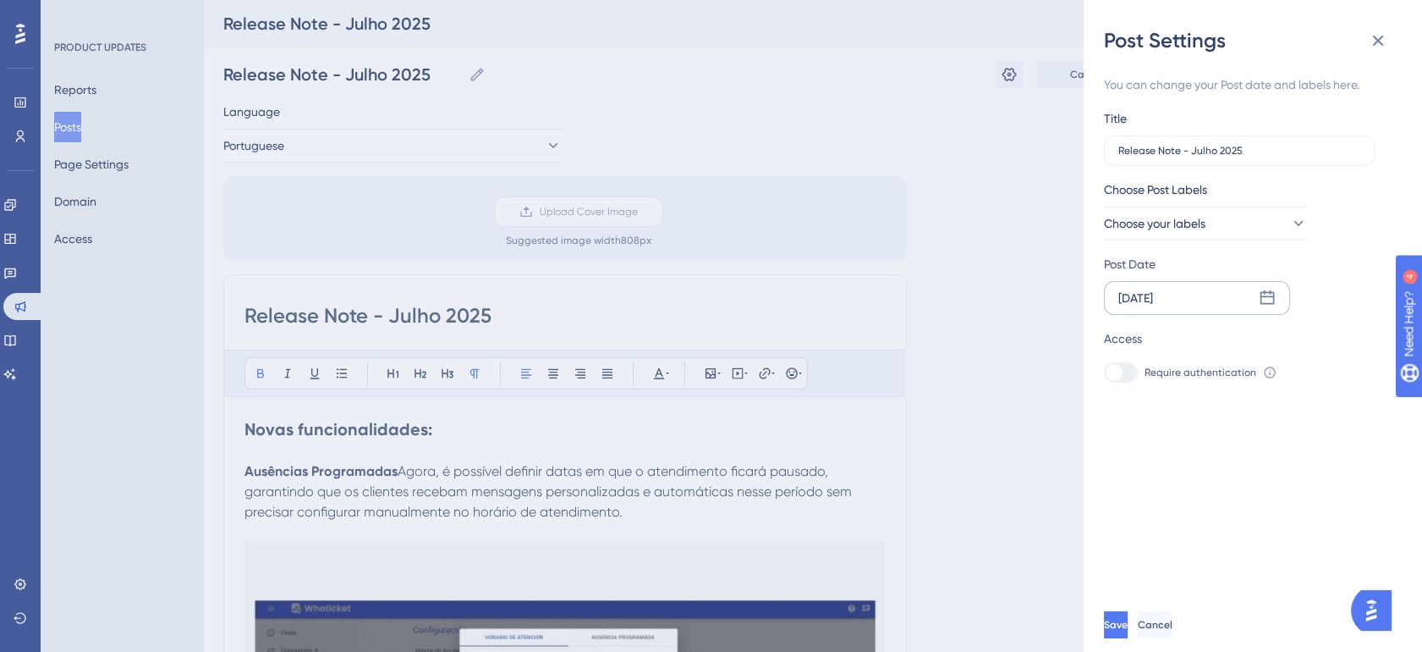
click at [1230, 436] on div "You can change your Post date and labels here. Title Release Note - Julho 2025 …" at bounding box center [1259, 325] width 311 height 543
click at [1128, 633] on button "Save" at bounding box center [1116, 624] width 24 height 27
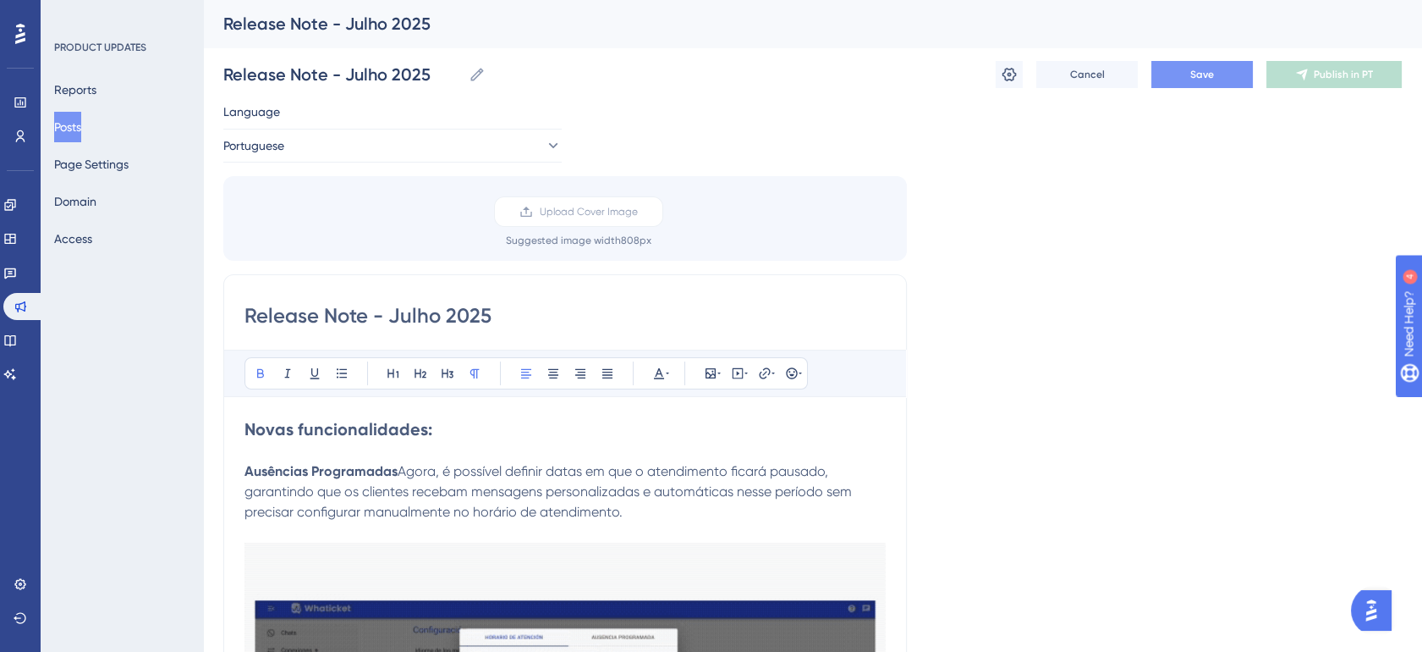
click at [1198, 77] on span "Save" at bounding box center [1202, 75] width 24 height 14
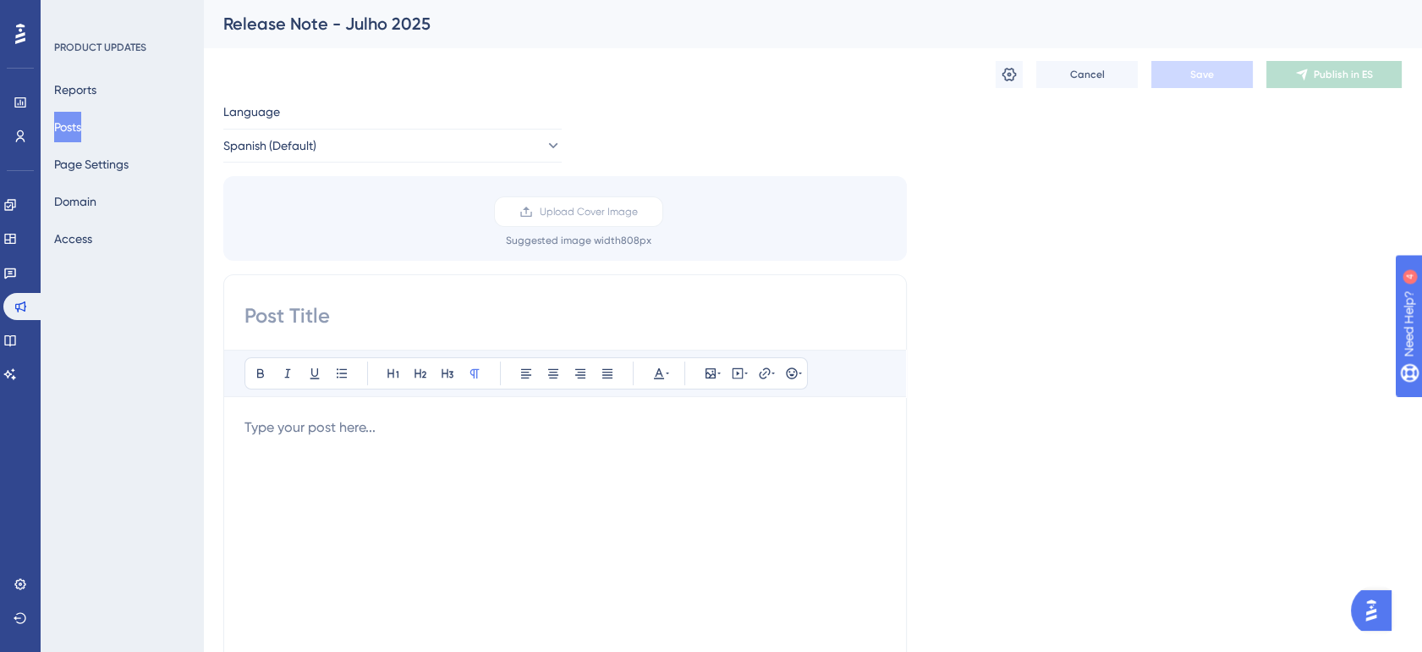
click at [81, 124] on button "Posts" at bounding box center [67, 127] width 27 height 30
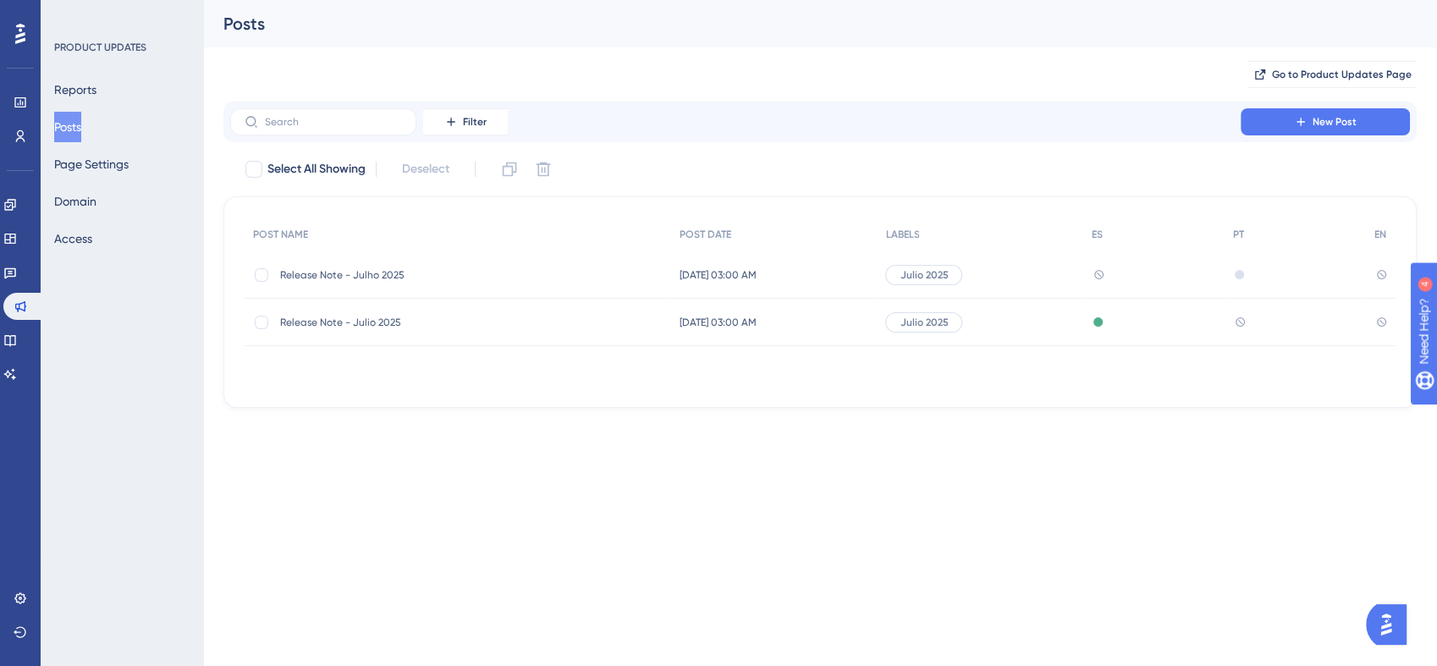
click at [1020, 274] on div "Julio 2025" at bounding box center [980, 274] width 206 height 47
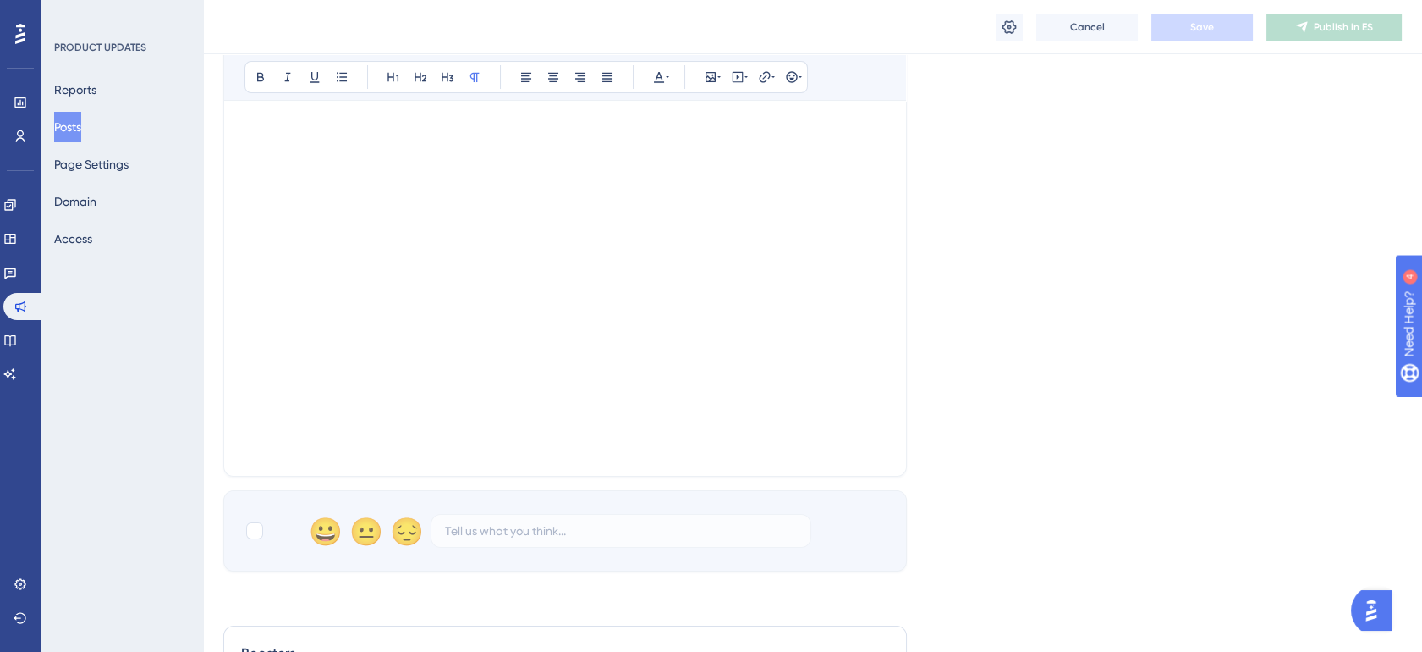
scroll to position [188, 0]
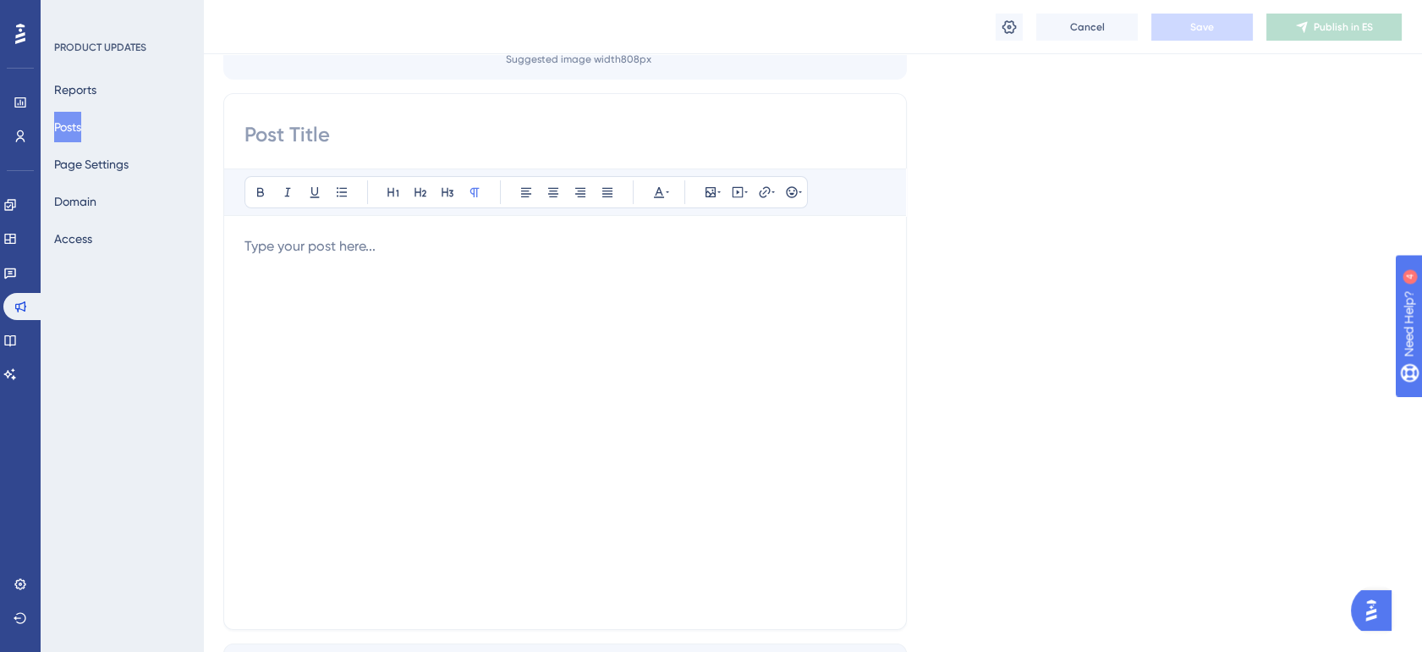
click at [73, 135] on button "Posts" at bounding box center [67, 127] width 27 height 30
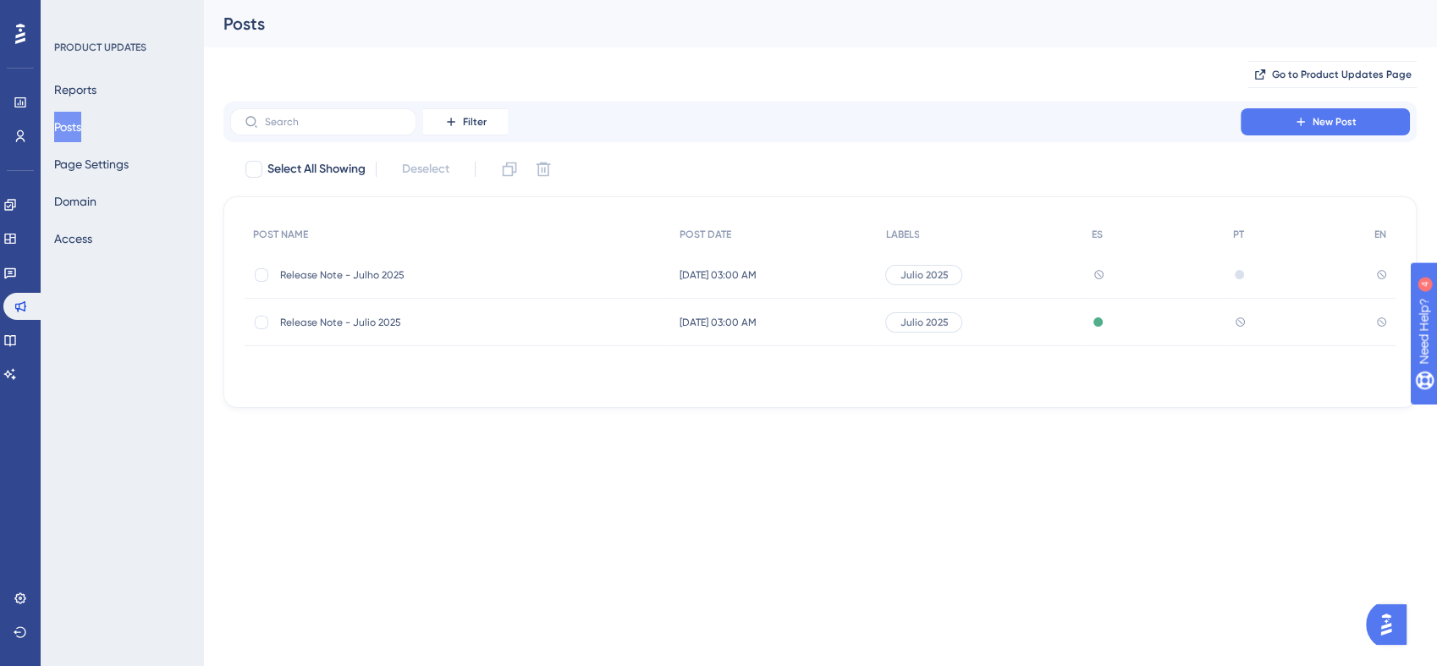
click at [346, 325] on span "Release Note - Julio 2025" at bounding box center [415, 323] width 271 height 14
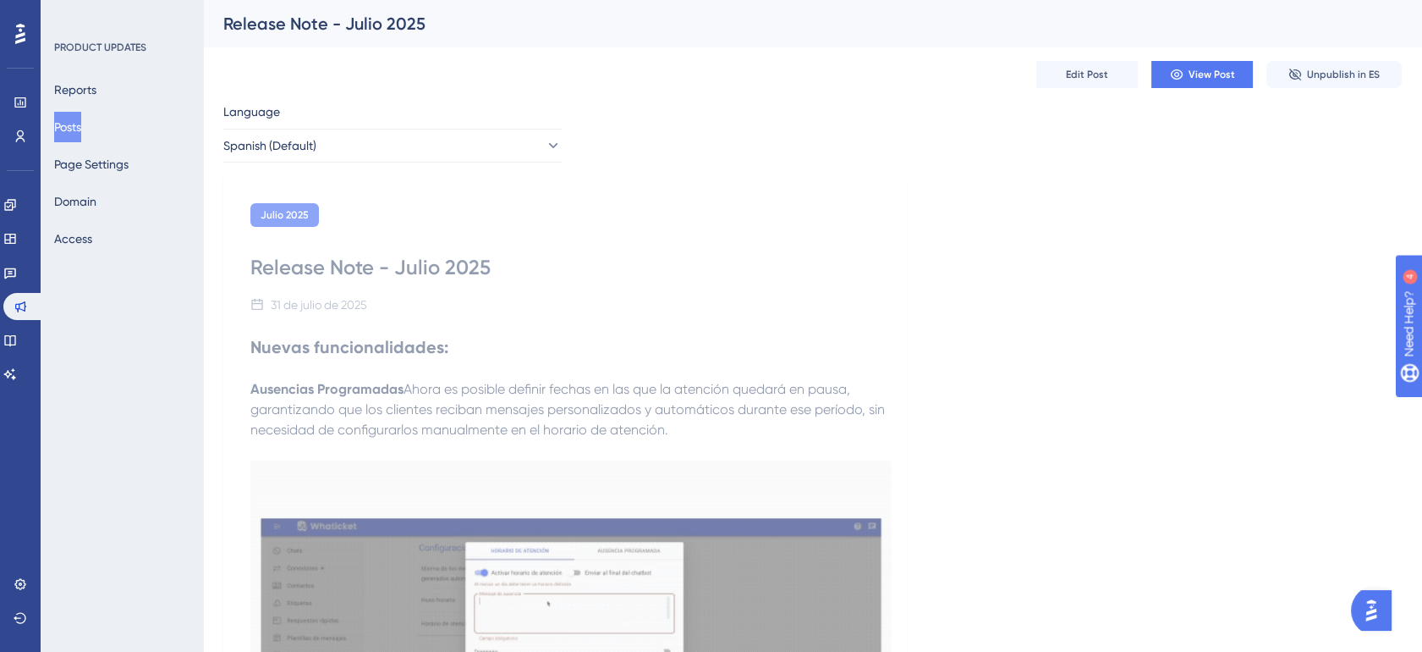
click at [81, 129] on button "Posts" at bounding box center [67, 127] width 27 height 30
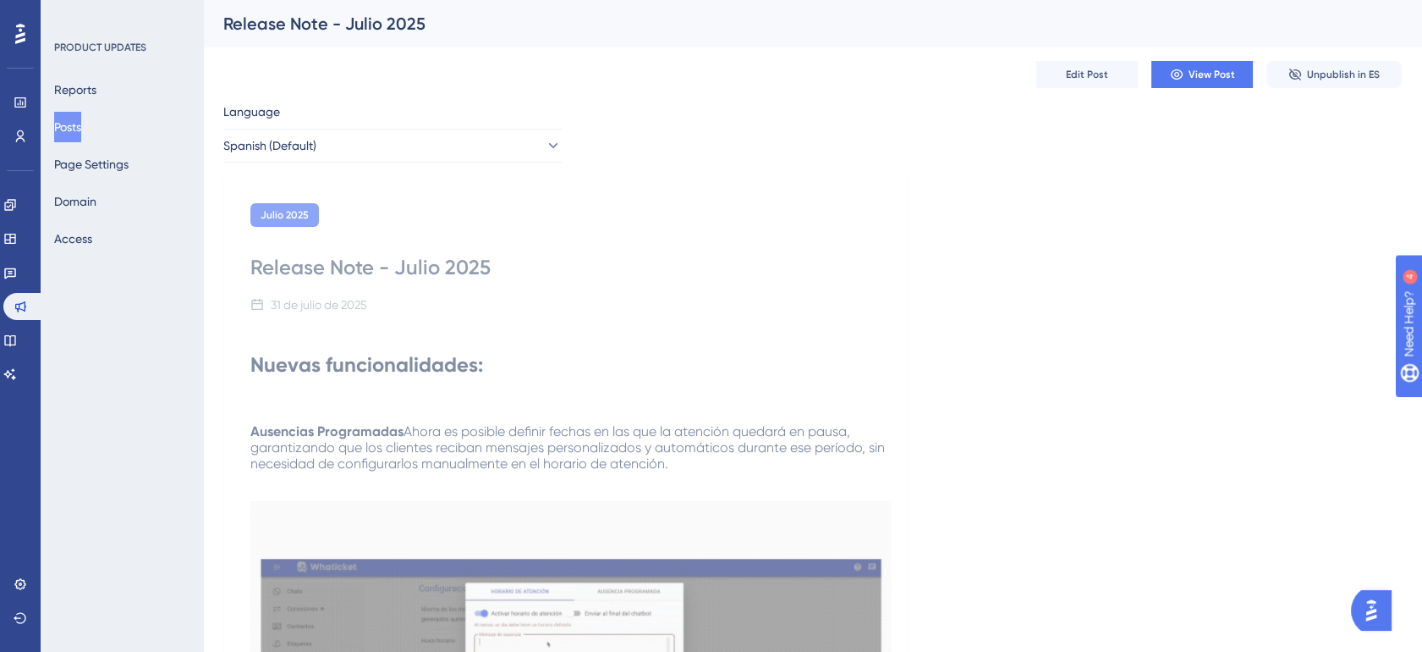
click at [72, 122] on button "Posts" at bounding box center [67, 127] width 27 height 30
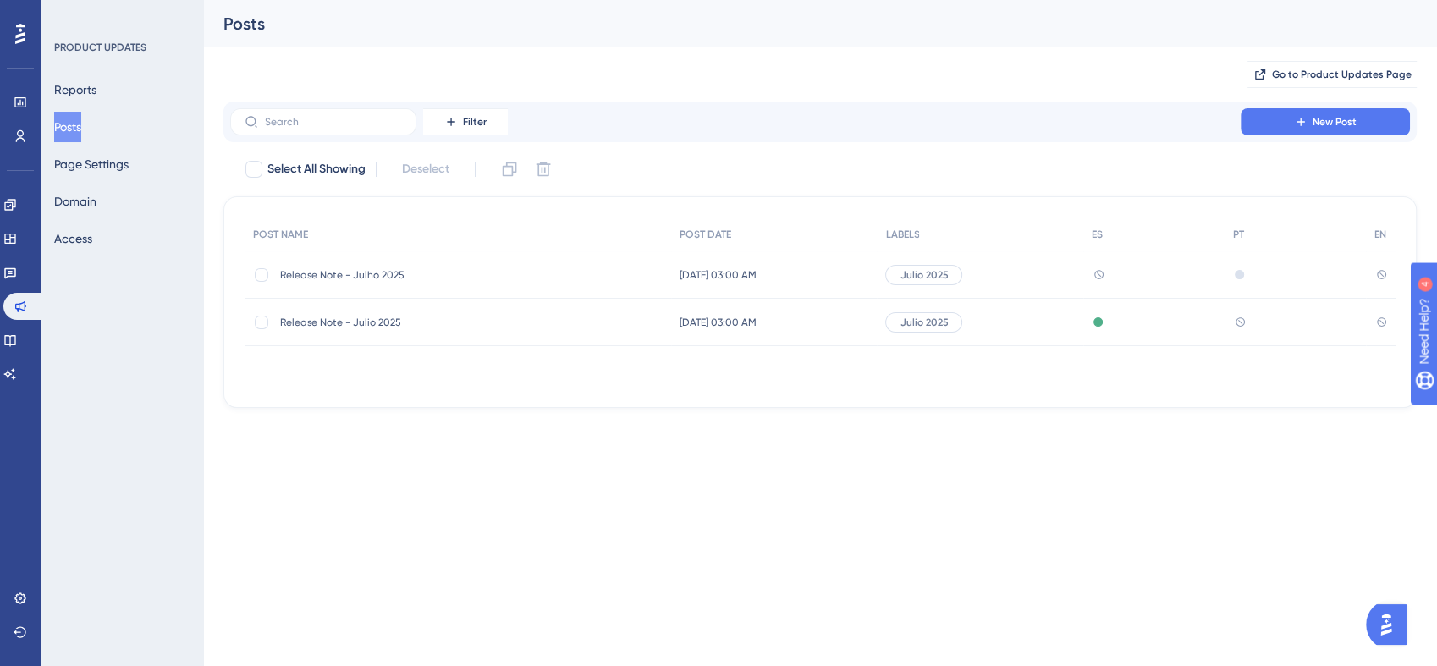
click at [363, 268] on span "Release Note - Julho 2025" at bounding box center [415, 275] width 271 height 14
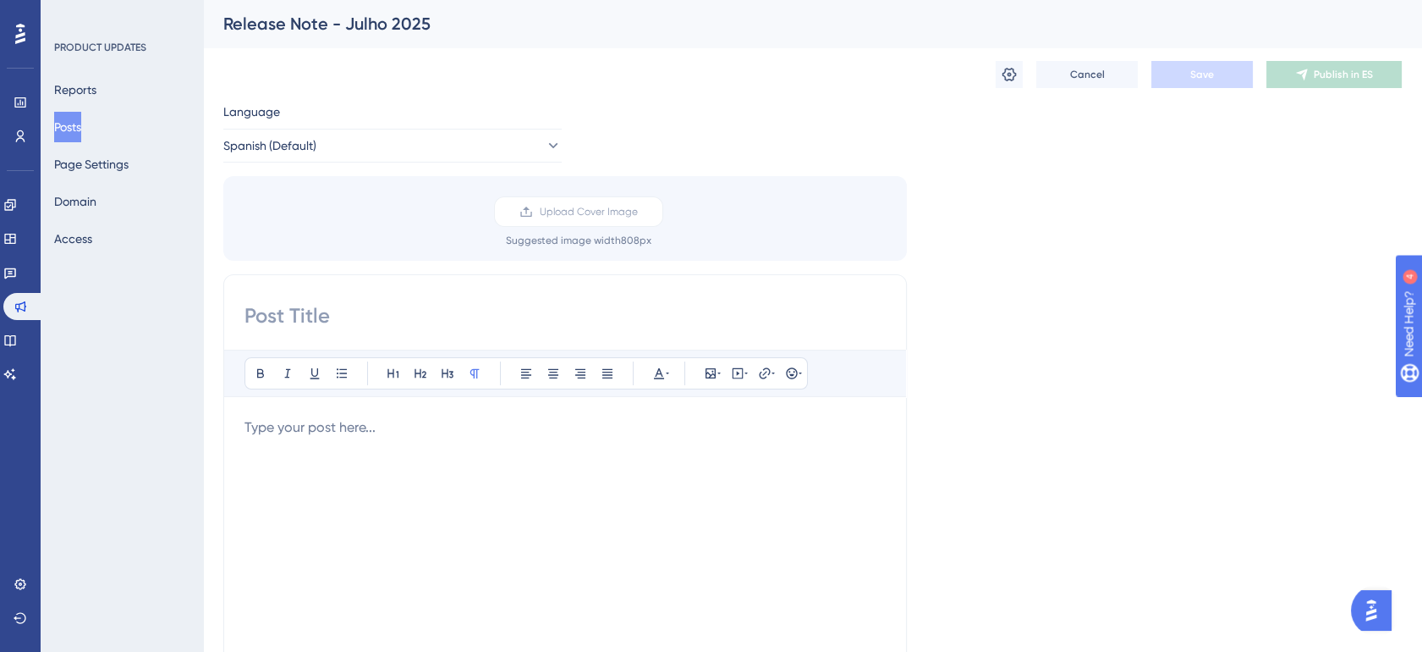
click at [81, 122] on button "Posts" at bounding box center [67, 127] width 27 height 30
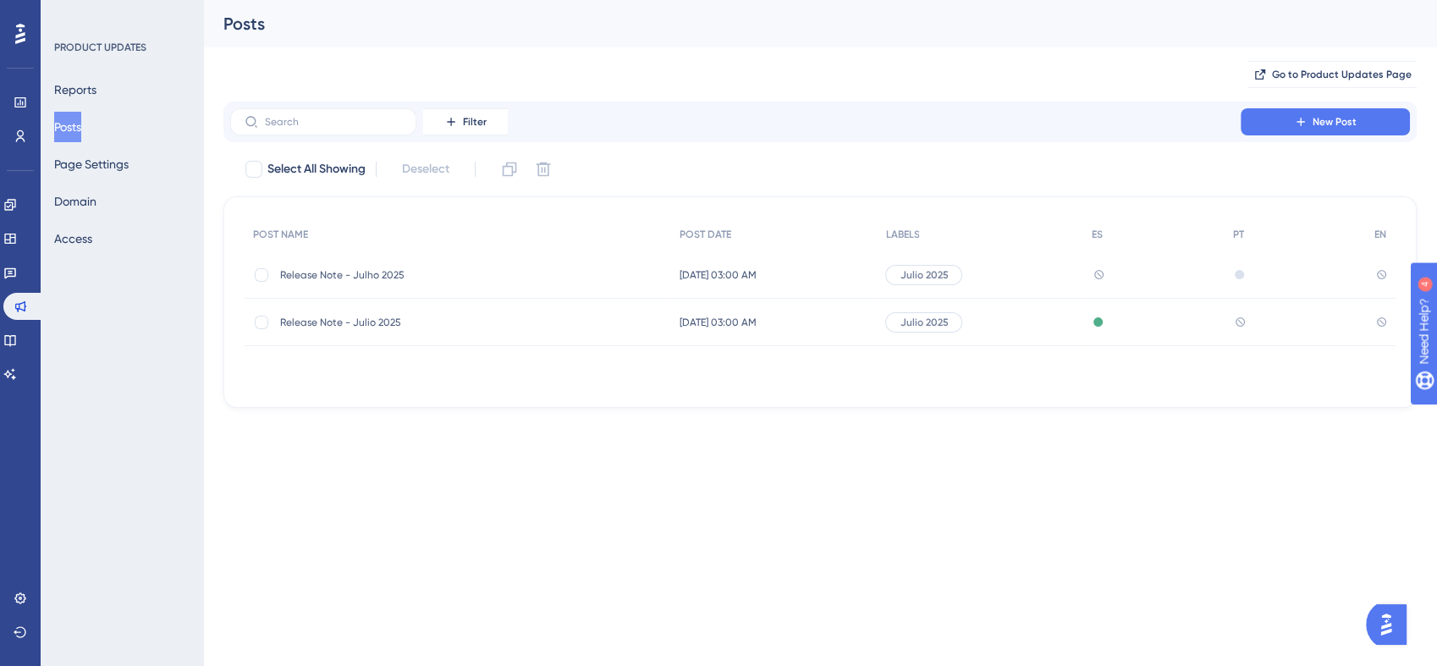
click at [1245, 318] on icon at bounding box center [1239, 321] width 11 height 11
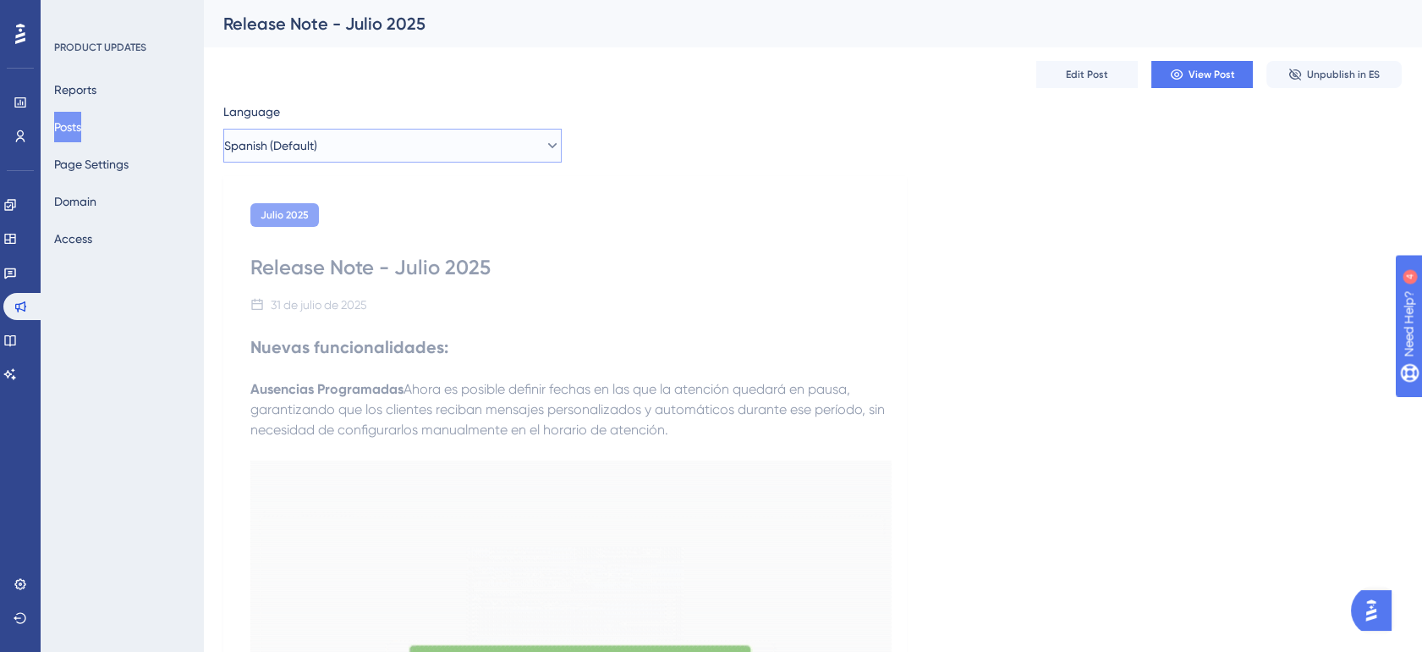
click at [338, 135] on button "Spanish (Default)" at bounding box center [392, 146] width 338 height 34
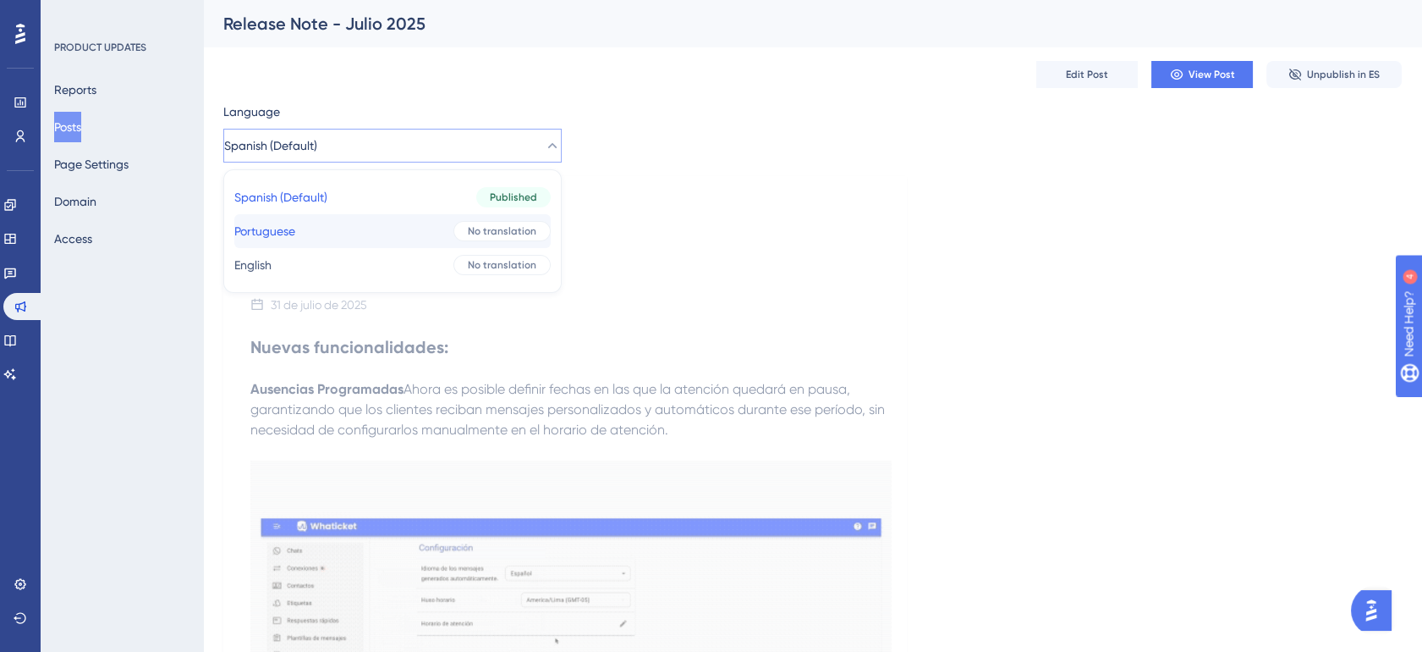
click at [383, 237] on button "Portuguese Portuguese No translation" at bounding box center [392, 231] width 316 height 34
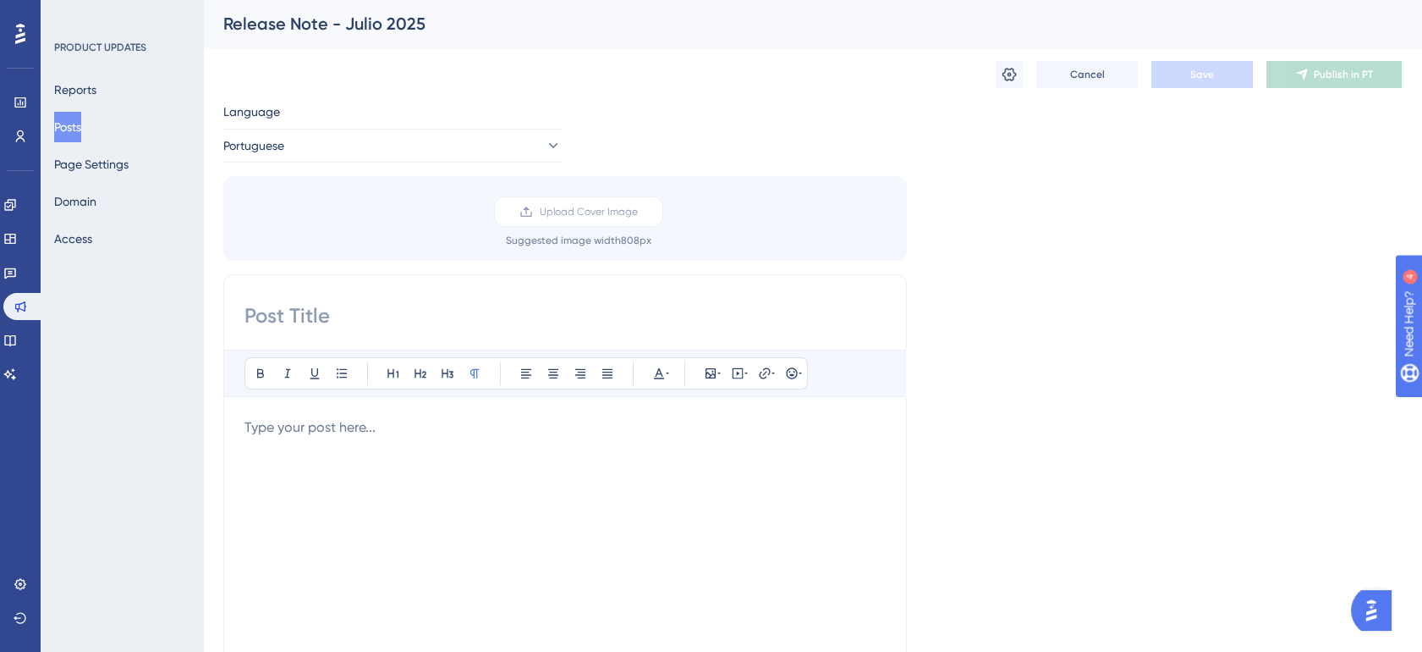
click at [514, 322] on input at bounding box center [565, 315] width 641 height 27
click at [441, 142] on button "Portuguese" at bounding box center [392, 146] width 338 height 34
click at [413, 204] on button "Spanish (Default) Spanish (Default) Published" at bounding box center [392, 197] width 316 height 34
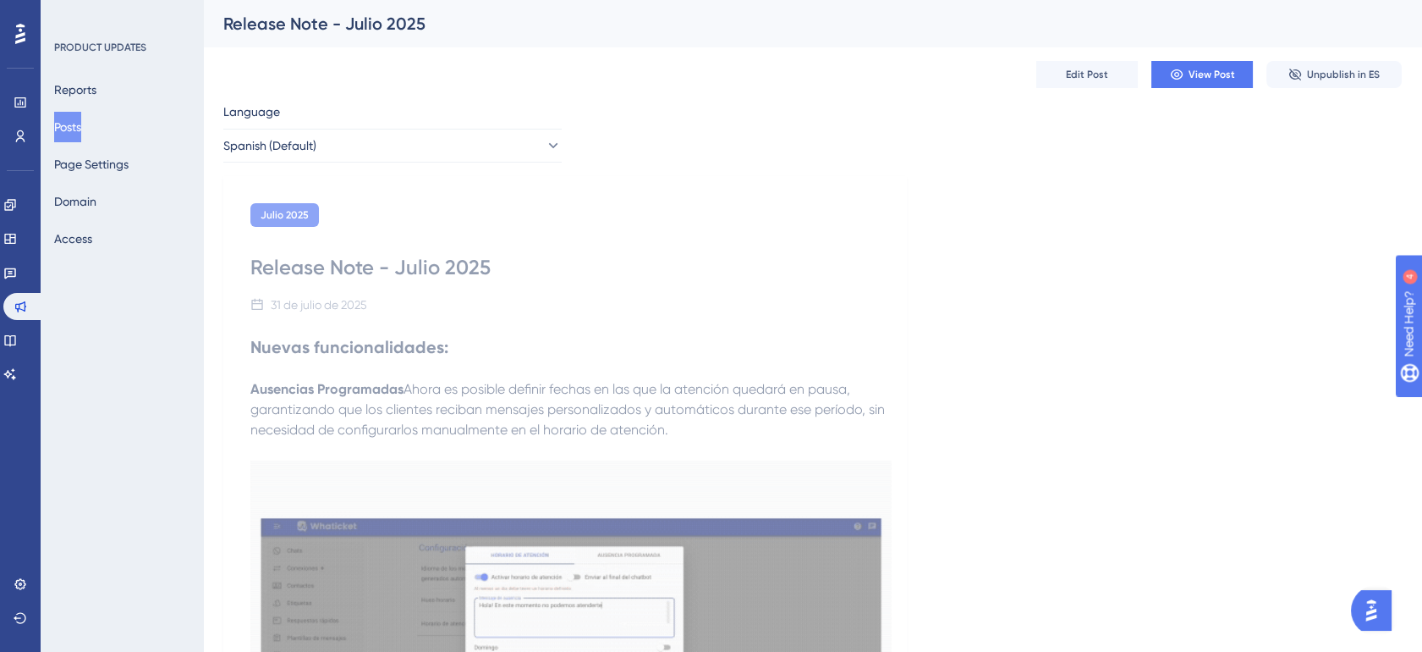
click at [1225, 80] on span "View Post" at bounding box center [1212, 75] width 47 height 14
click at [63, 124] on button "Posts" at bounding box center [67, 127] width 27 height 30
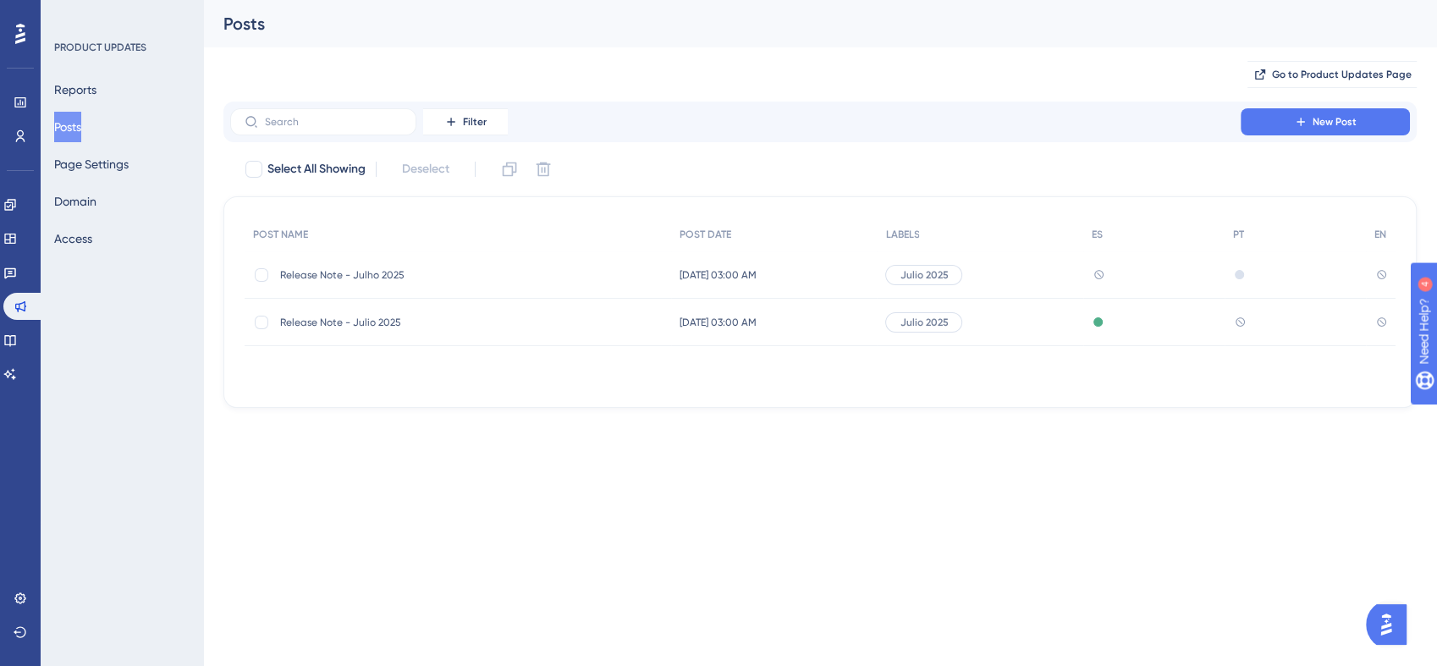
click at [443, 280] on span "Release Note - Julho 2025" at bounding box center [415, 275] width 271 height 14
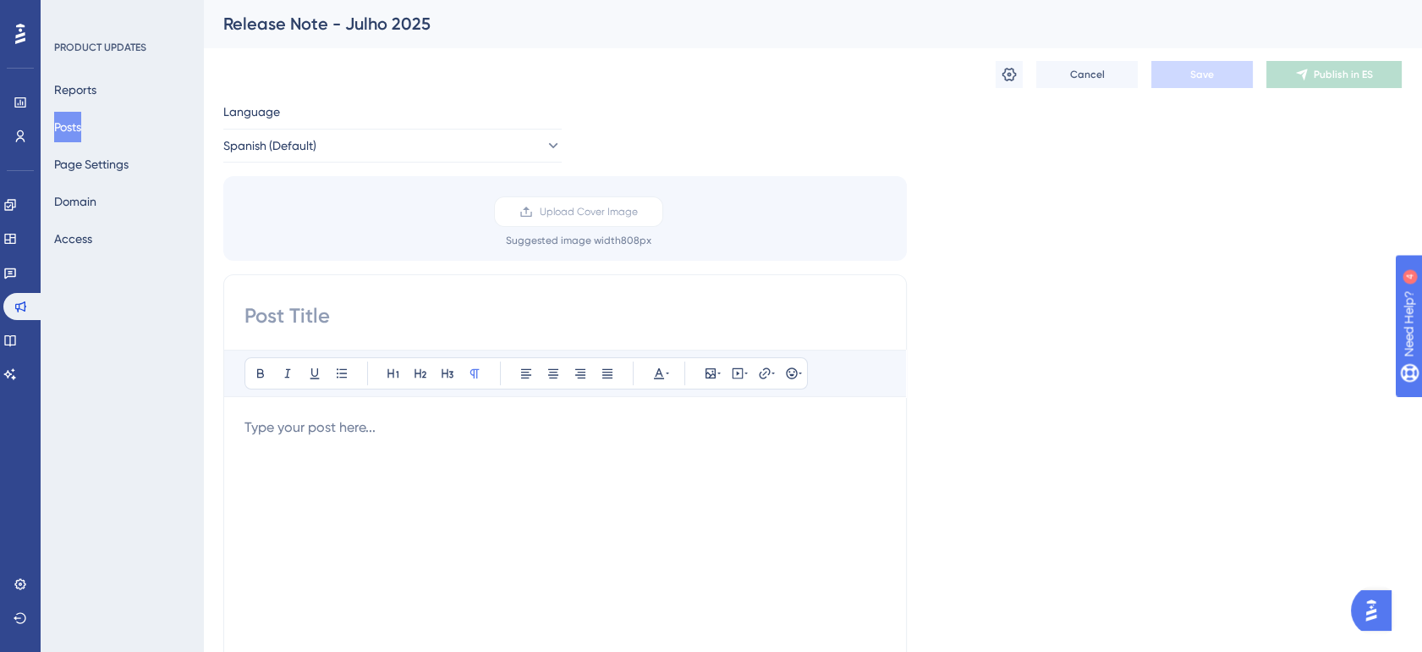
click at [361, 319] on input at bounding box center [565, 315] width 641 height 27
click at [1081, 76] on span "Cancel" at bounding box center [1087, 75] width 35 height 14
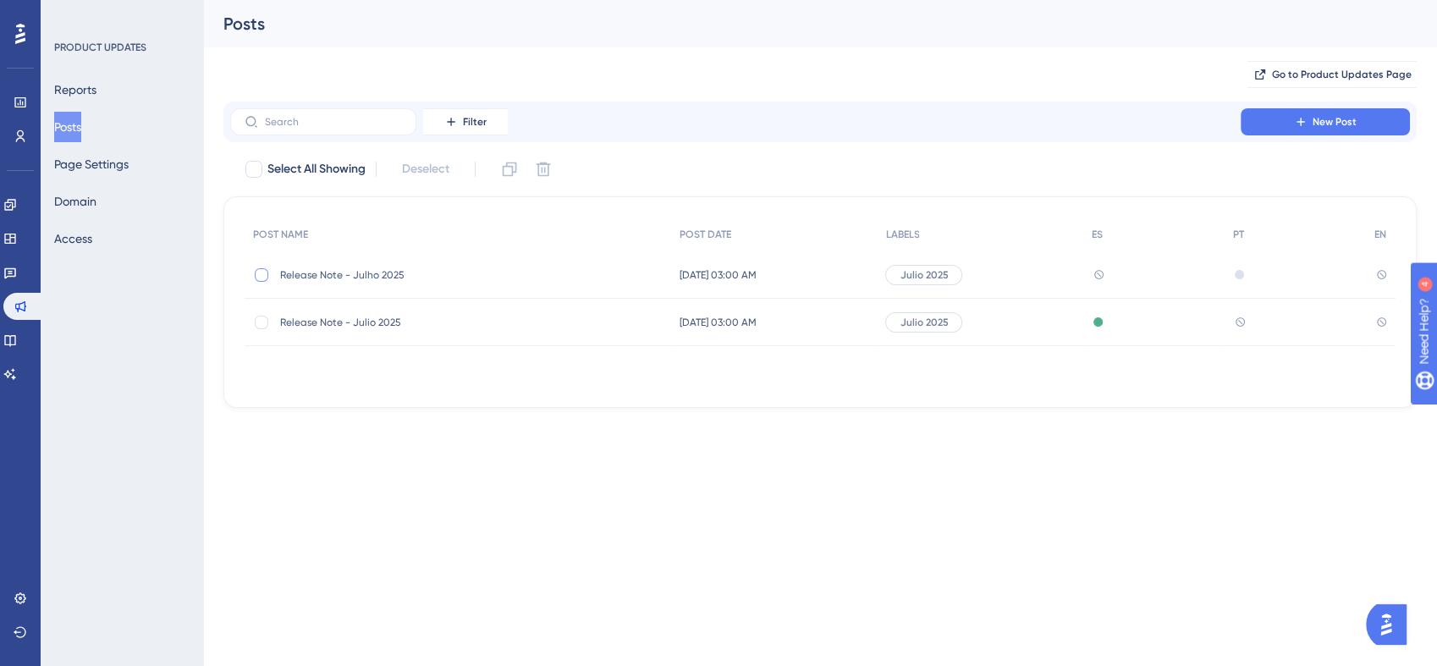
click at [257, 277] on div at bounding box center [262, 275] width 14 height 14
checkbox input "true"
click at [552, 168] on icon at bounding box center [543, 169] width 17 height 17
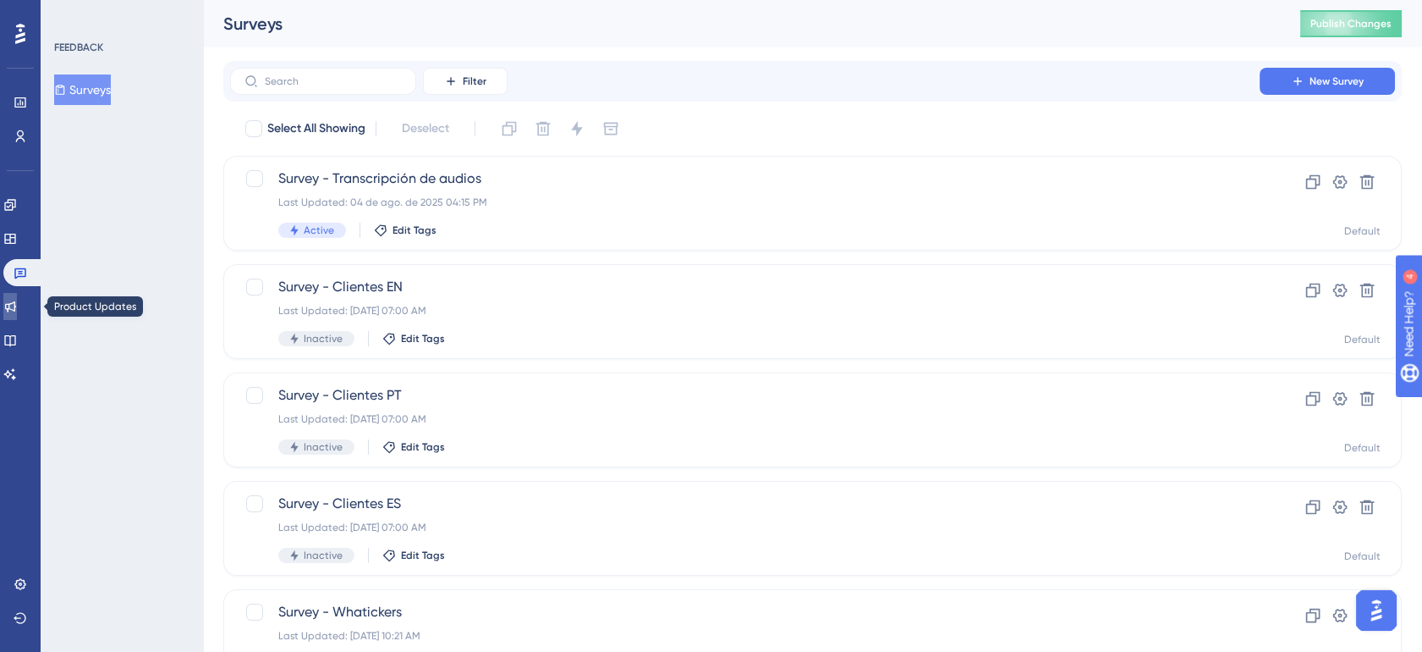
click at [17, 316] on link at bounding box center [10, 306] width 14 height 27
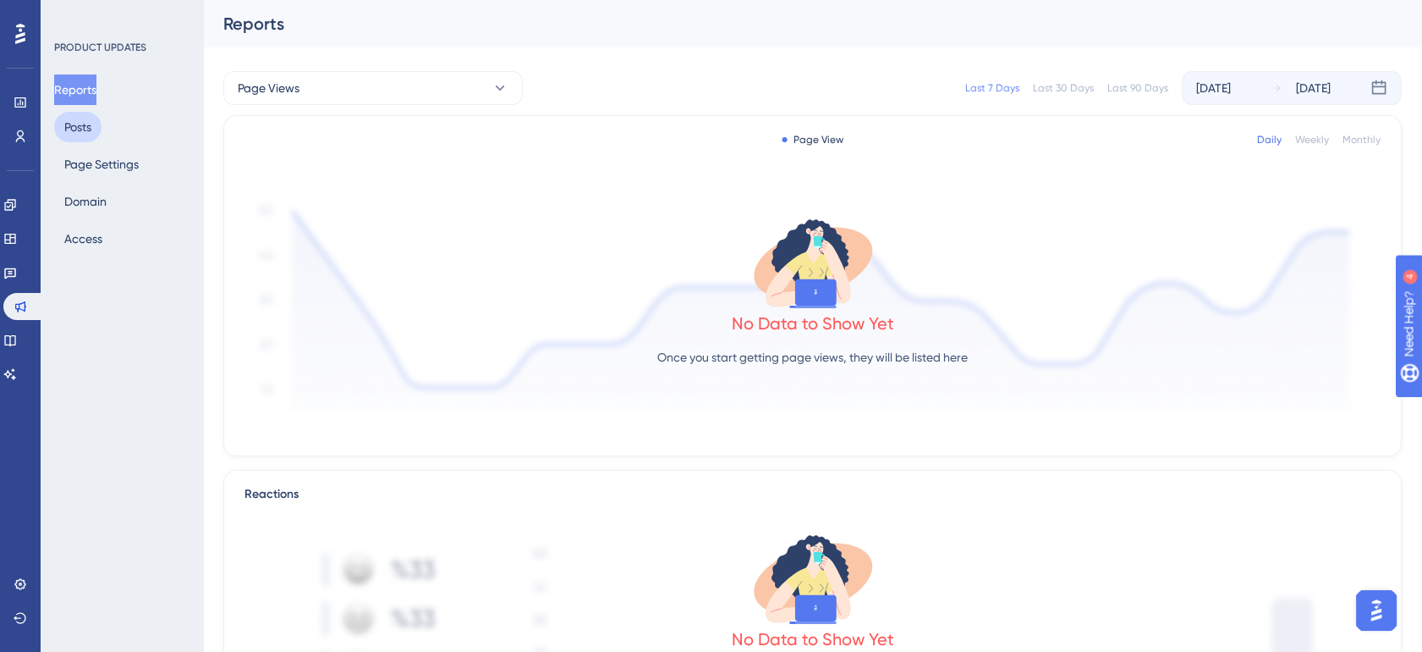
click at [84, 131] on button "Posts" at bounding box center [77, 127] width 47 height 30
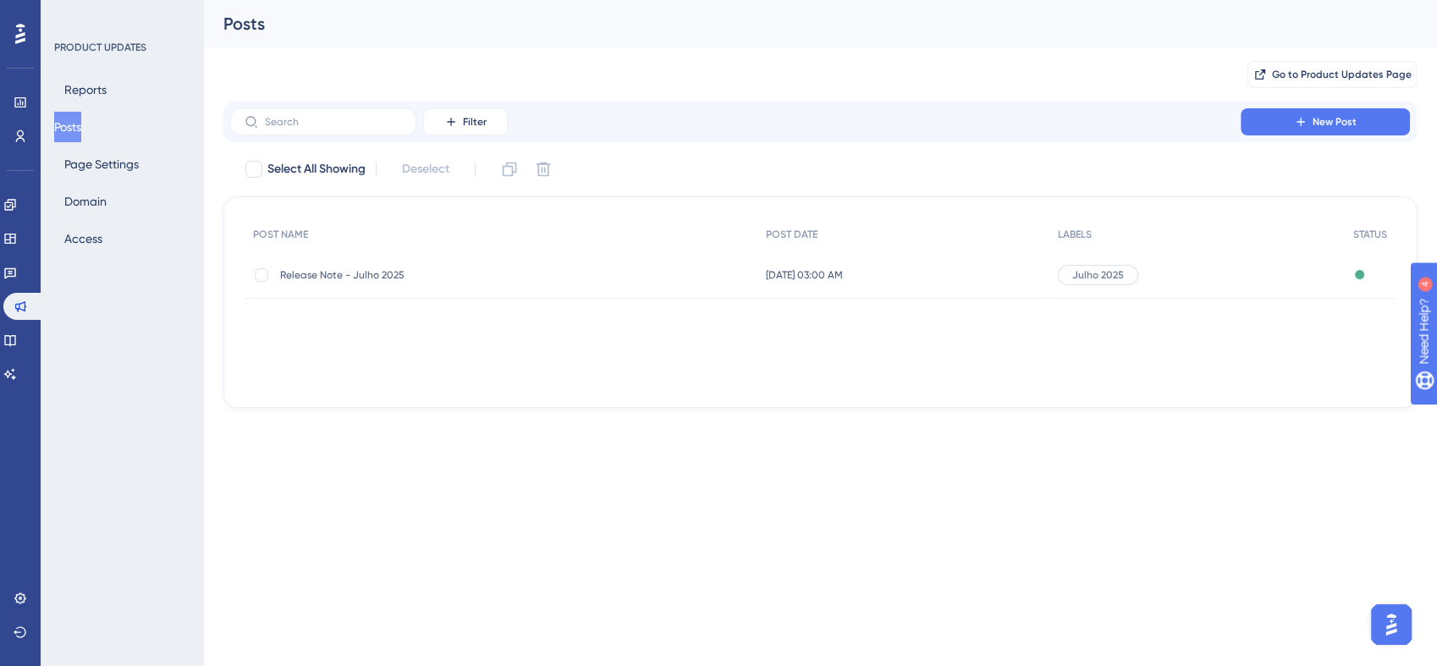
click at [443, 266] on div "Release Note - Julho 2025 Release Note - Julho 2025" at bounding box center [415, 274] width 271 height 47
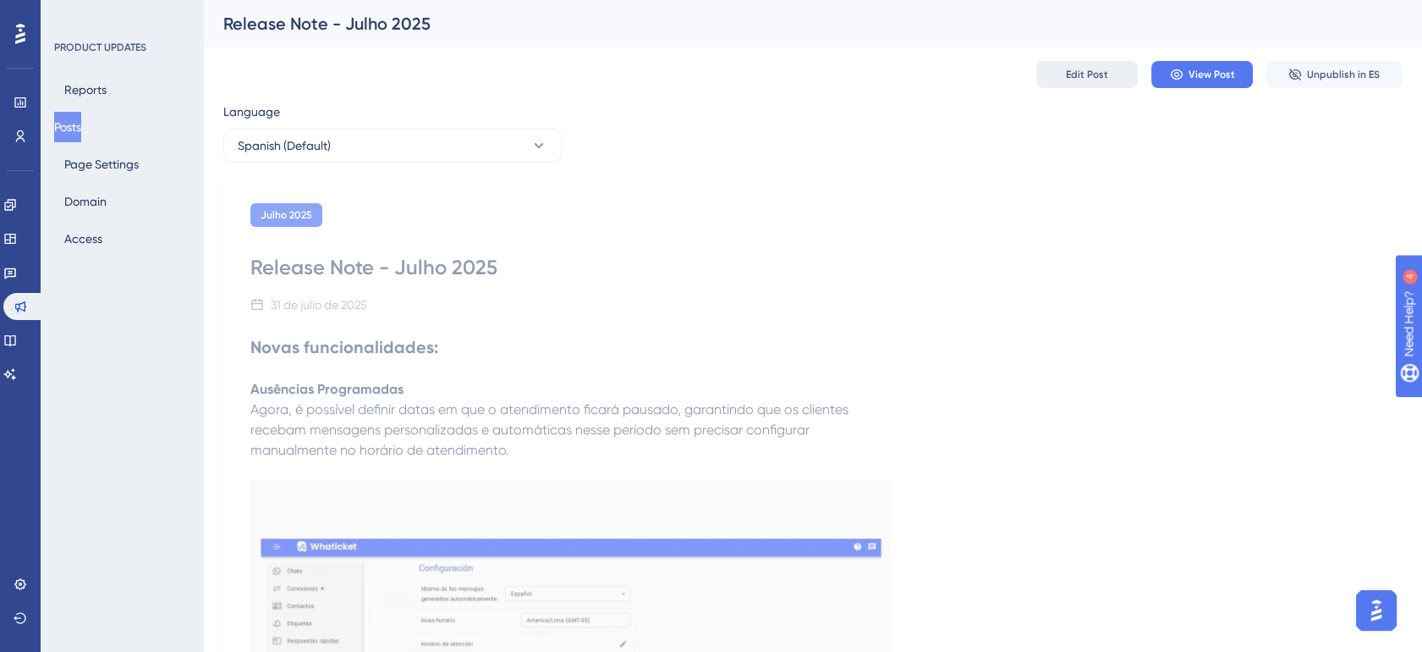
click at [1086, 75] on span "Edit Post" at bounding box center [1087, 75] width 42 height 14
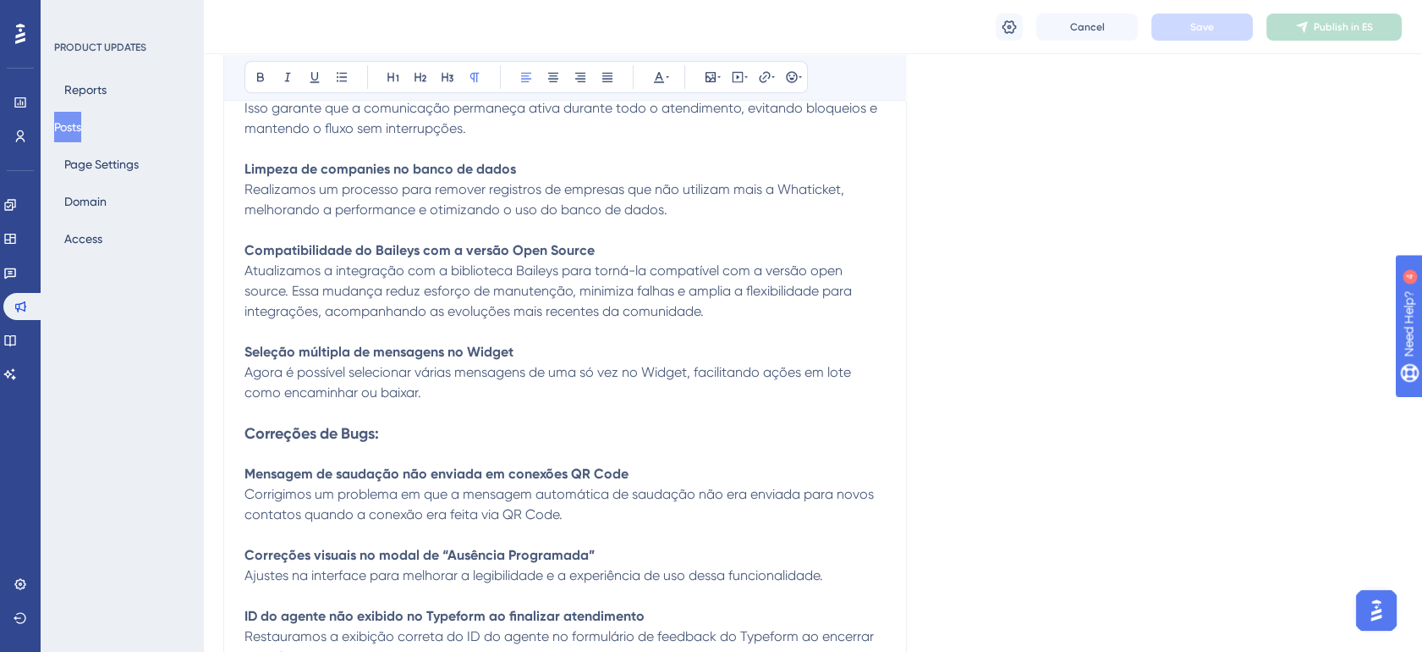
scroll to position [1762, 0]
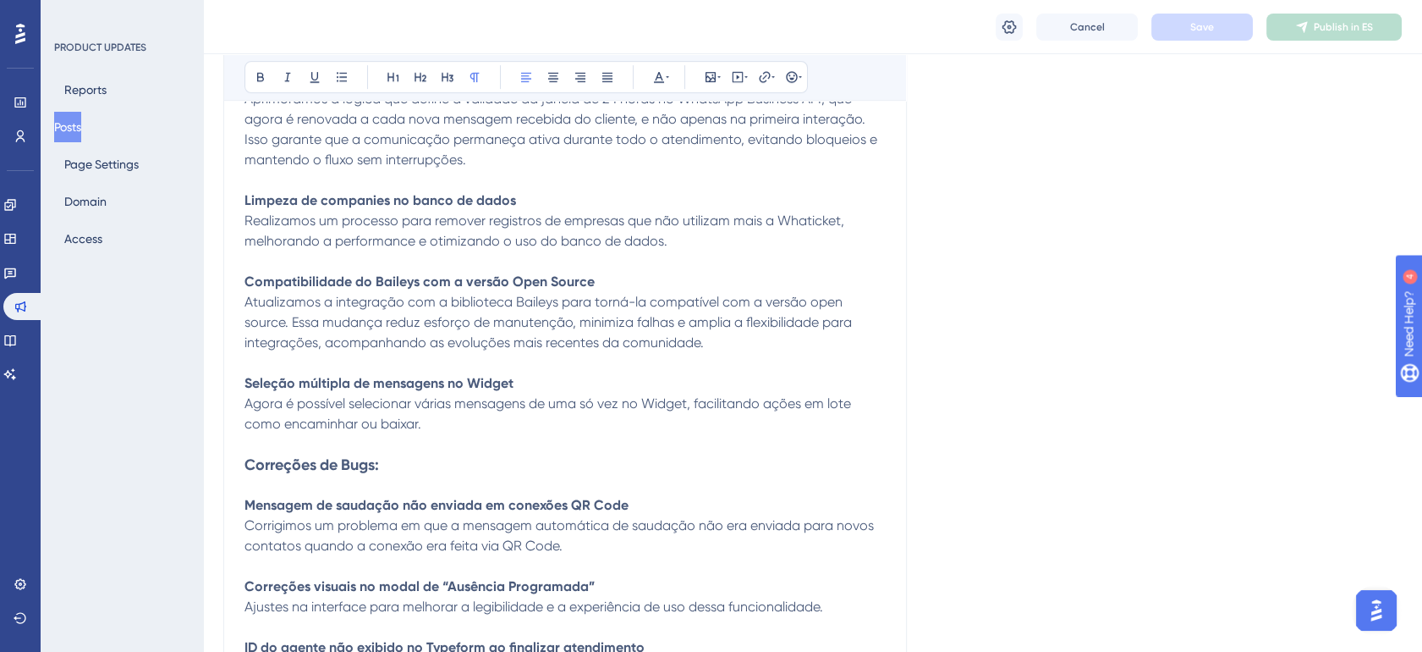
click at [402, 282] on strong "Compatibilidade do Baileys com a versão Open Source" at bounding box center [420, 281] width 350 height 16
drag, startPoint x: 246, startPoint y: 281, endPoint x: 589, endPoint y: 274, distance: 342.7
click at [589, 274] on strong "Compatibilidade do Baileys com a versão Open Source" at bounding box center [420, 281] width 350 height 16
click at [487, 280] on span "Ajuste na bliblioteca do WHatsapp QR CODE" at bounding box center [385, 281] width 281 height 16
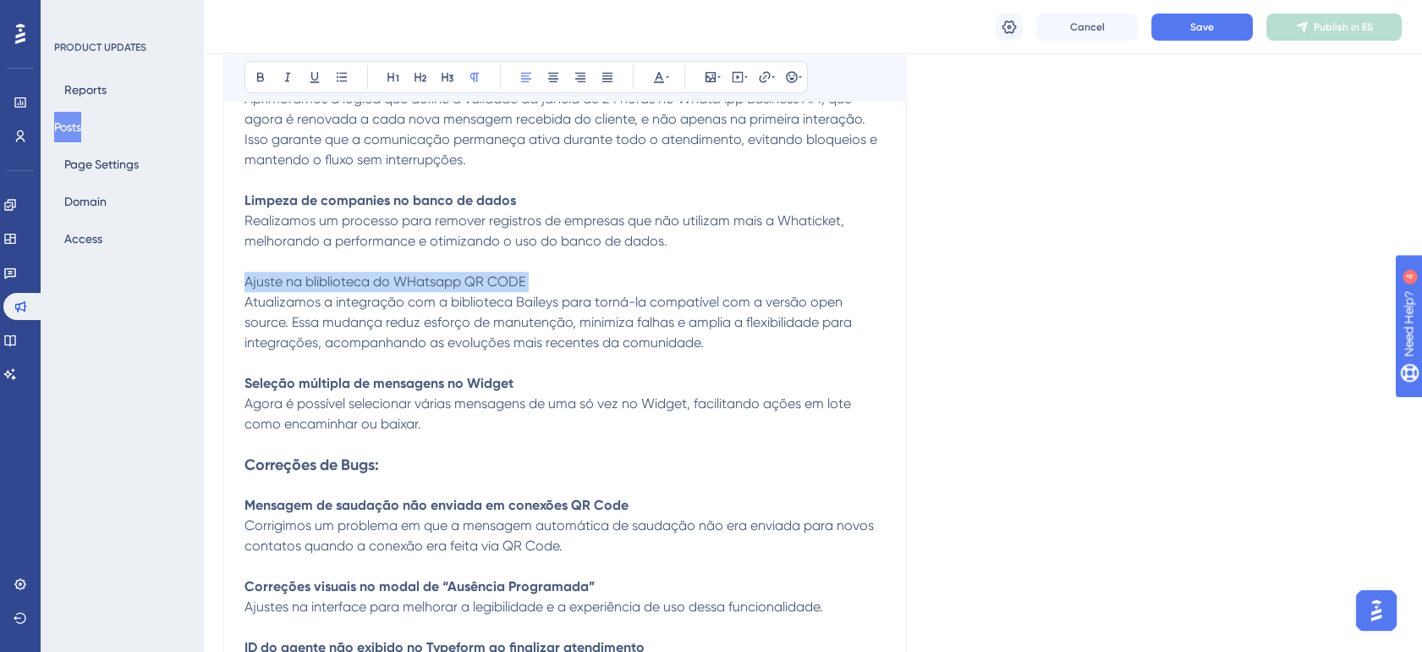
click at [487, 280] on span "Ajuste na bliblioteca do WHatsapp QR CODE" at bounding box center [385, 281] width 281 height 16
click at [460, 291] on p "Ajuste na bliblioteca do WHatsapp QR CODE Atualizamos a integração com a biblio…" at bounding box center [565, 312] width 641 height 81
click at [461, 283] on span "Ajuste na bliblioteca do WHatsapp QR CODE" at bounding box center [385, 281] width 281 height 16
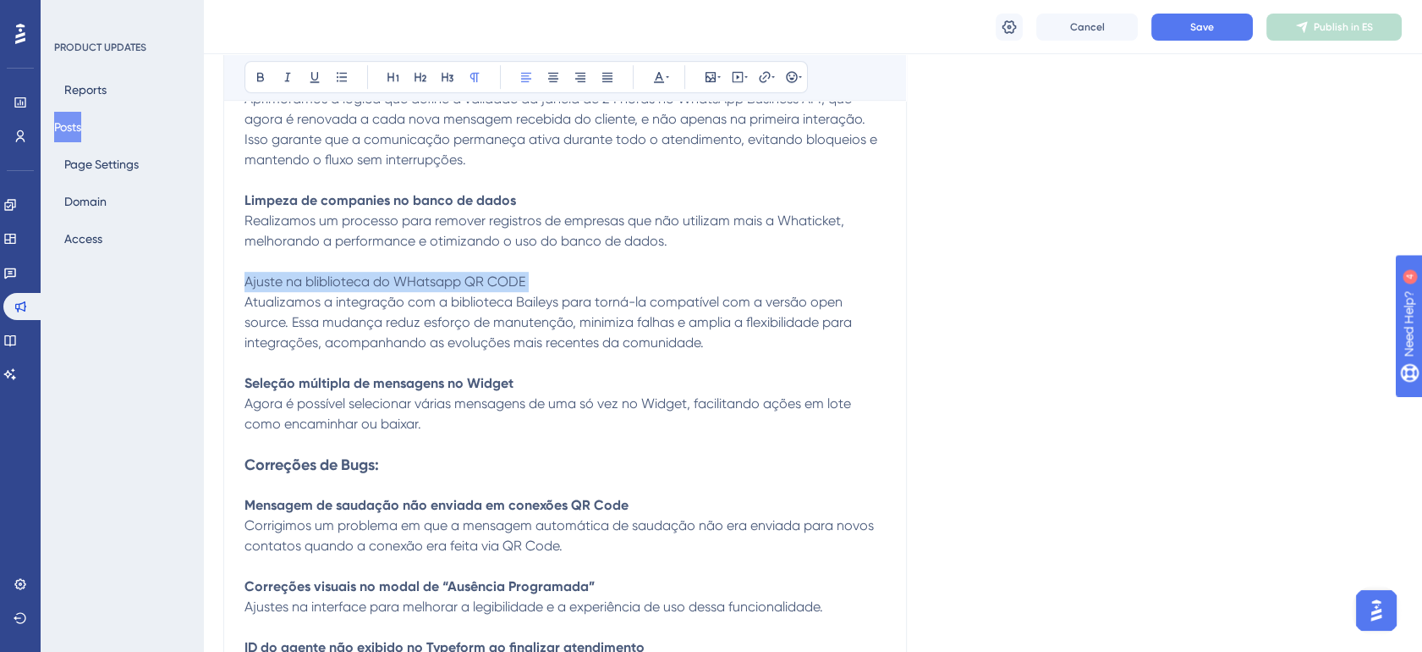
click at [461, 283] on span "Ajuste na bliblioteca do WHatsapp QR CODE" at bounding box center [385, 281] width 281 height 16
click at [410, 283] on span "Ajuste na bliblioteca do WHatsapp QR CODE" at bounding box center [385, 281] width 281 height 16
click at [459, 286] on span "Ajuste na bliblioteca do Whatsapp QR CODE" at bounding box center [384, 281] width 279 height 16
drag, startPoint x: 539, startPoint y: 280, endPoint x: 244, endPoint y: 286, distance: 295.4
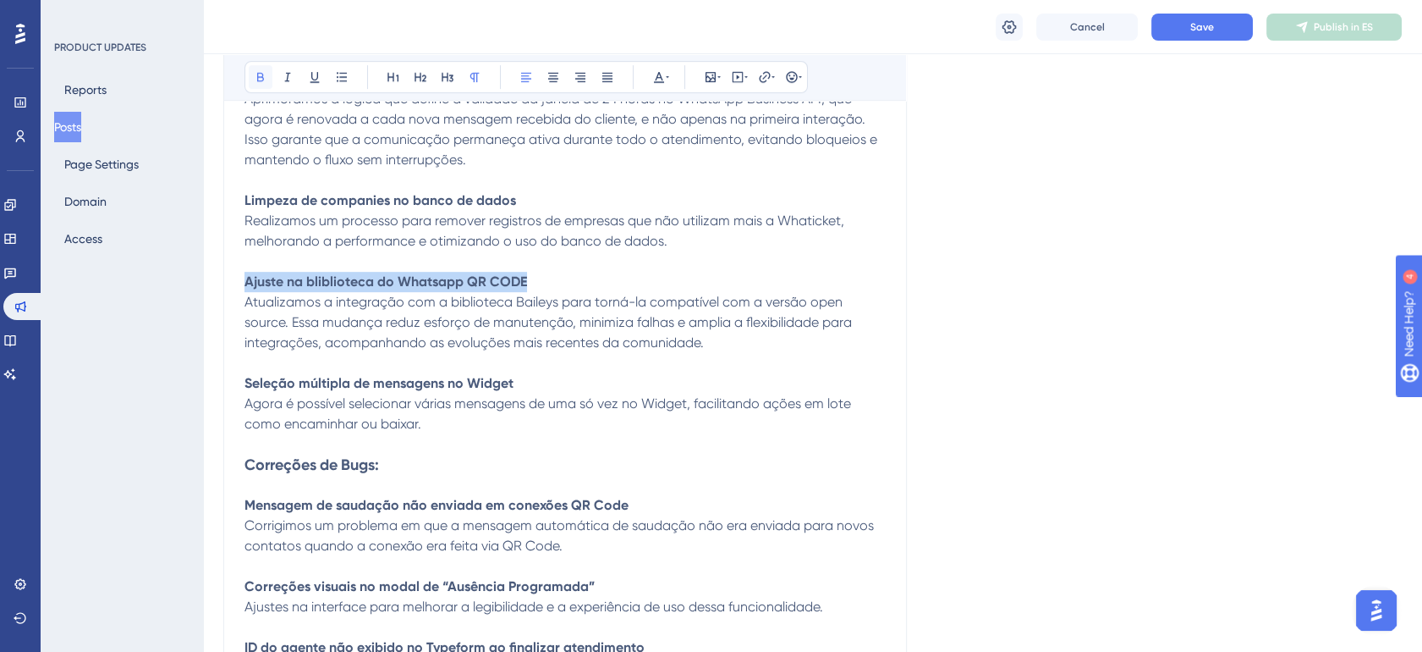
click at [251, 74] on button at bounding box center [261, 77] width 24 height 24
click at [305, 316] on span "Atualizamos a integração com a biblioteca Baileys para torná-la compatível com …" at bounding box center [550, 322] width 611 height 57
click at [341, 305] on span "Atualizamos a integração com a biblioteca Baileys para torná-la compatível com …" at bounding box center [550, 322] width 611 height 57
click at [318, 304] on span "Atualizamos a integração com a biblioteca Baileys para torná-la compatível com …" at bounding box center [550, 322] width 611 height 57
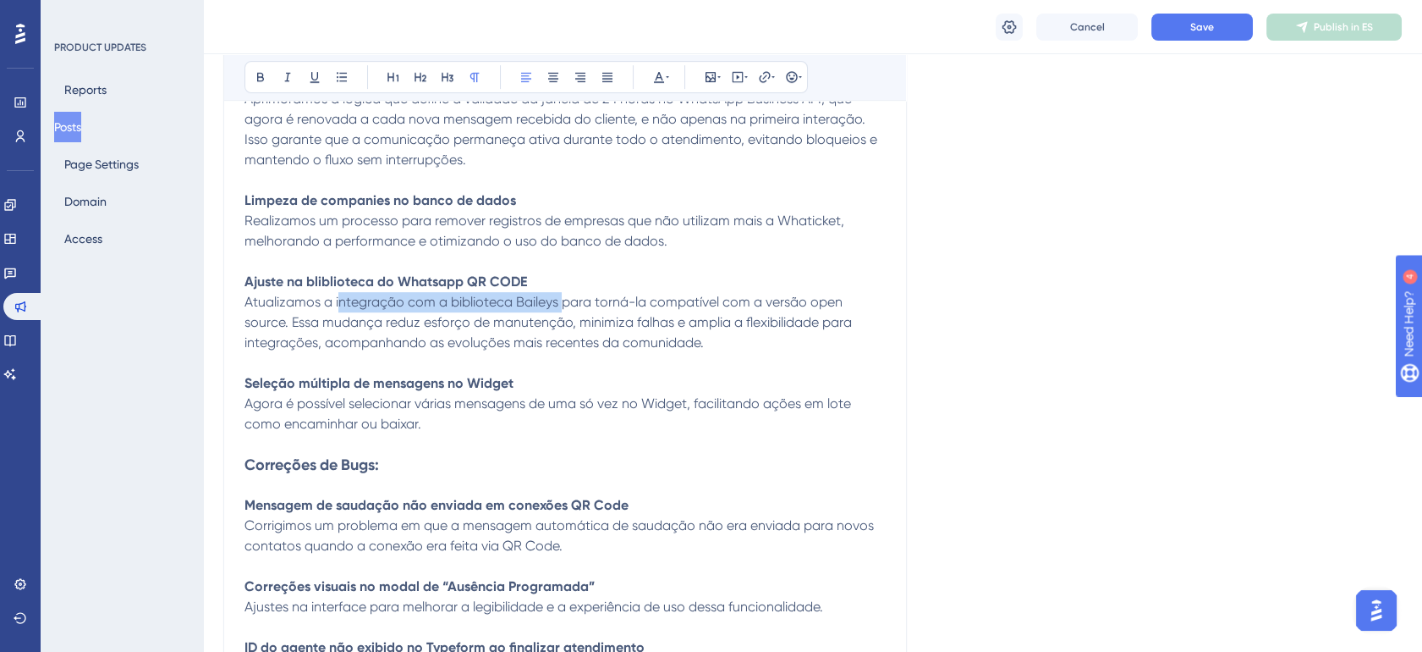
drag, startPoint x: 338, startPoint y: 305, endPoint x: 560, endPoint y: 300, distance: 221.7
click at [560, 300] on span "Atualizamos a integração com a biblioteca Baileys para torná-la compatível com …" at bounding box center [550, 322] width 611 height 57
click at [723, 300] on span "Atualizamos a biblioteca do Whatsapp QR Code para torná-la compatível com a ver…" at bounding box center [567, 322] width 644 height 57
click at [763, 310] on span "Atualizamos a biblioteca do Whatsapp QR Code para torná-la compatível com a ver…" at bounding box center [567, 322] width 644 height 57
click at [804, 300] on span "Atualizamos a biblioteca do Whatsapp QR Code para torná-la compatível com a ver…" at bounding box center [567, 322] width 644 height 57
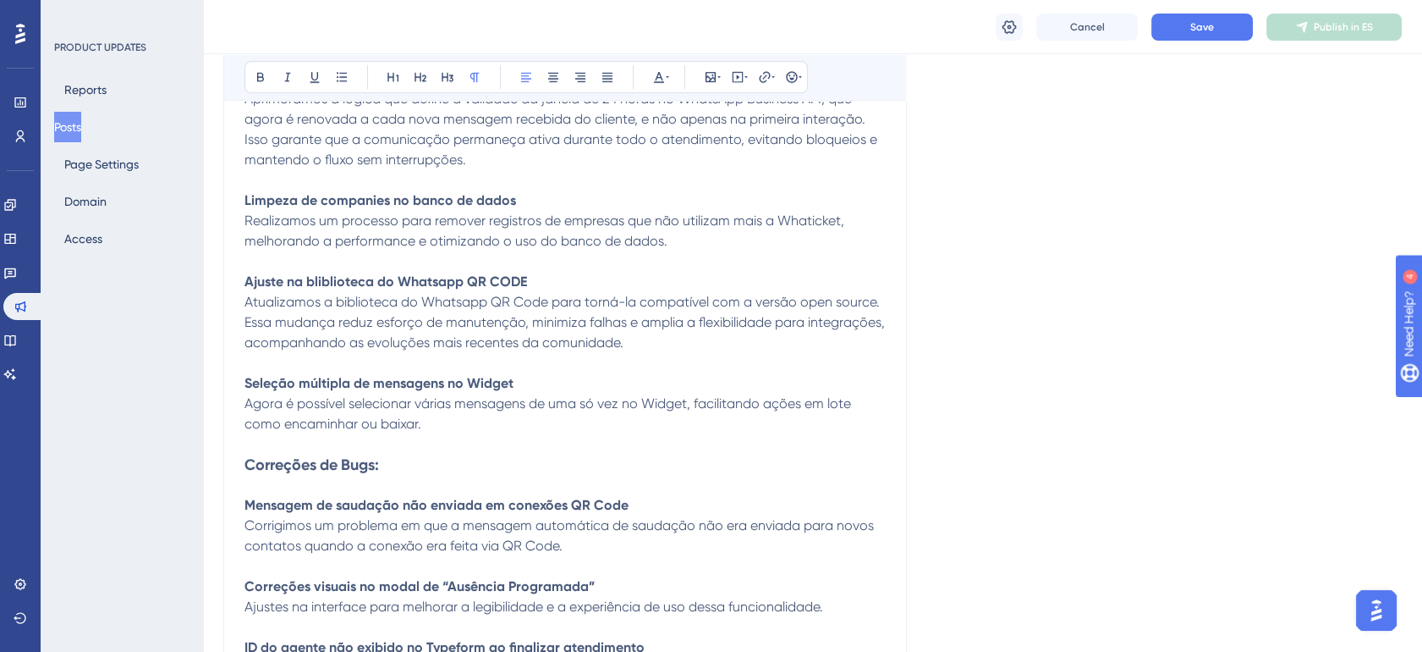
click at [830, 300] on span "Atualizamos a biblioteca do Whatsapp QR Code para torná-la compatível com a ver…" at bounding box center [567, 322] width 644 height 57
click at [807, 304] on span "Atualizamos a biblioteca do Whatsapp QR Code para torná-la compatível com a ver…" at bounding box center [567, 322] width 644 height 57
click at [317, 326] on span "Atualizamos a biblioteca do Whatsapp QR Code para torná-la compatível com a ver…" at bounding box center [567, 322] width 644 height 57
click at [398, 322] on span "Atualizamos a biblioteca do Whatsapp QR Code para torná-la compatível com a ver…" at bounding box center [567, 322] width 644 height 57
click at [484, 318] on span "Atualizamos a biblioteca do Whatsapp QR Code para torná-la compatível com a ver…" at bounding box center [567, 322] width 644 height 57
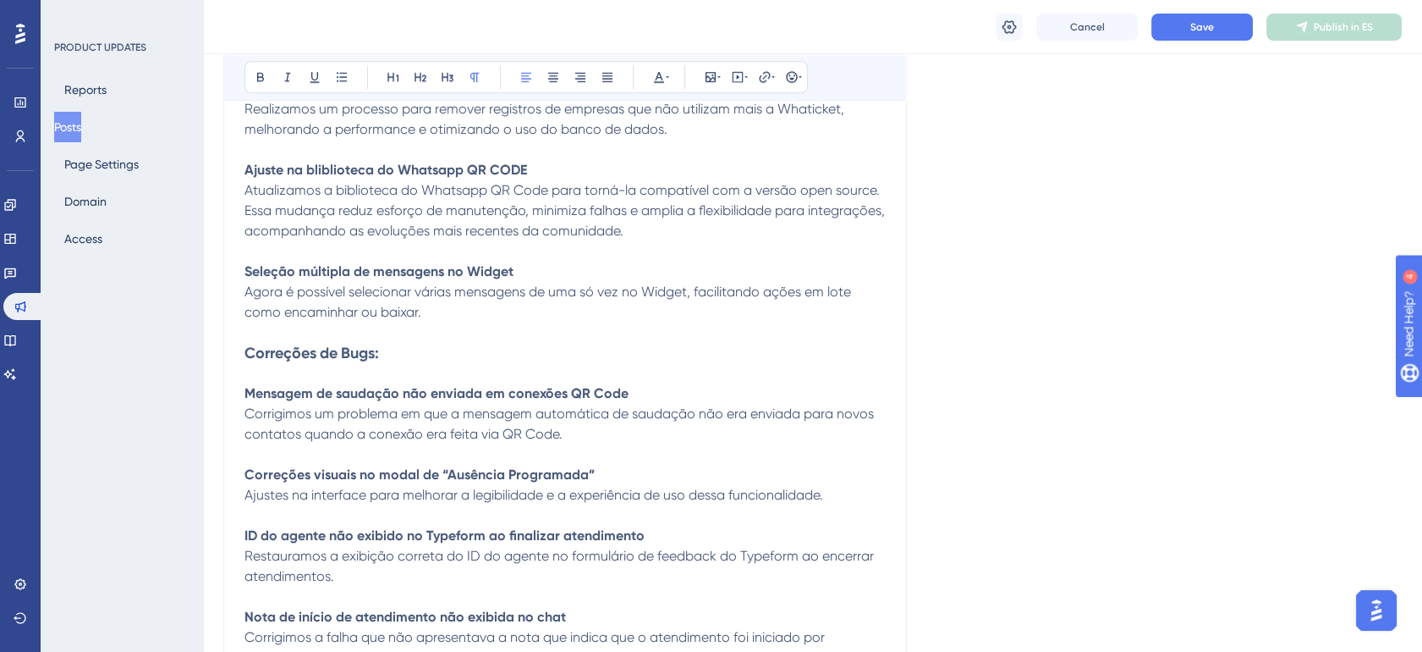
scroll to position [1889, 0]
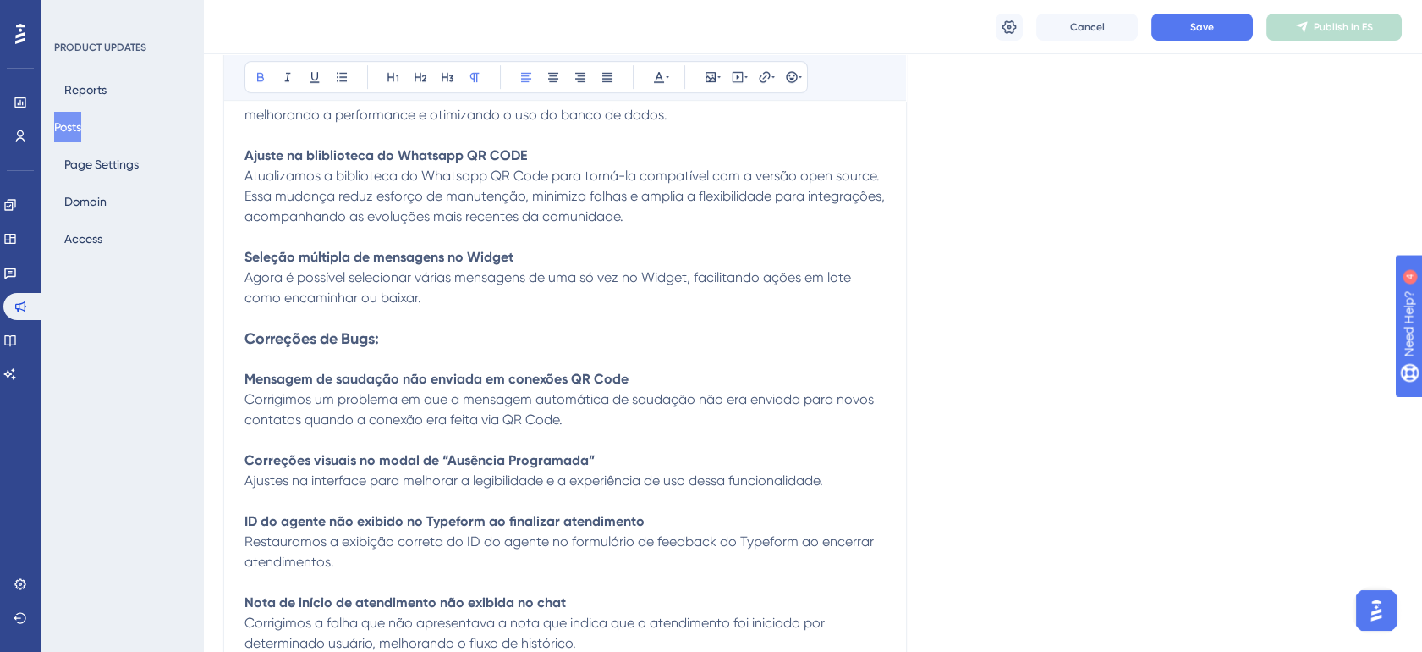
click at [275, 383] on strong "Mensagem de saudação não enviada em conexões QR Code" at bounding box center [437, 379] width 384 height 16
click at [428, 382] on strong "Mensagem de saudação não enviada em conexões QR Code" at bounding box center [437, 379] width 384 height 16
click at [584, 382] on strong "Mensagem de saudação não enviada em conexões QR Code" at bounding box center [437, 379] width 384 height 16
click at [617, 382] on strong "Mensagem de saudação não enviada em conexões QR Code" at bounding box center [437, 379] width 384 height 16
click at [331, 399] on span "Corrigimos um problema em que a mensagem automática de saudação não era enviada…" at bounding box center [561, 409] width 633 height 36
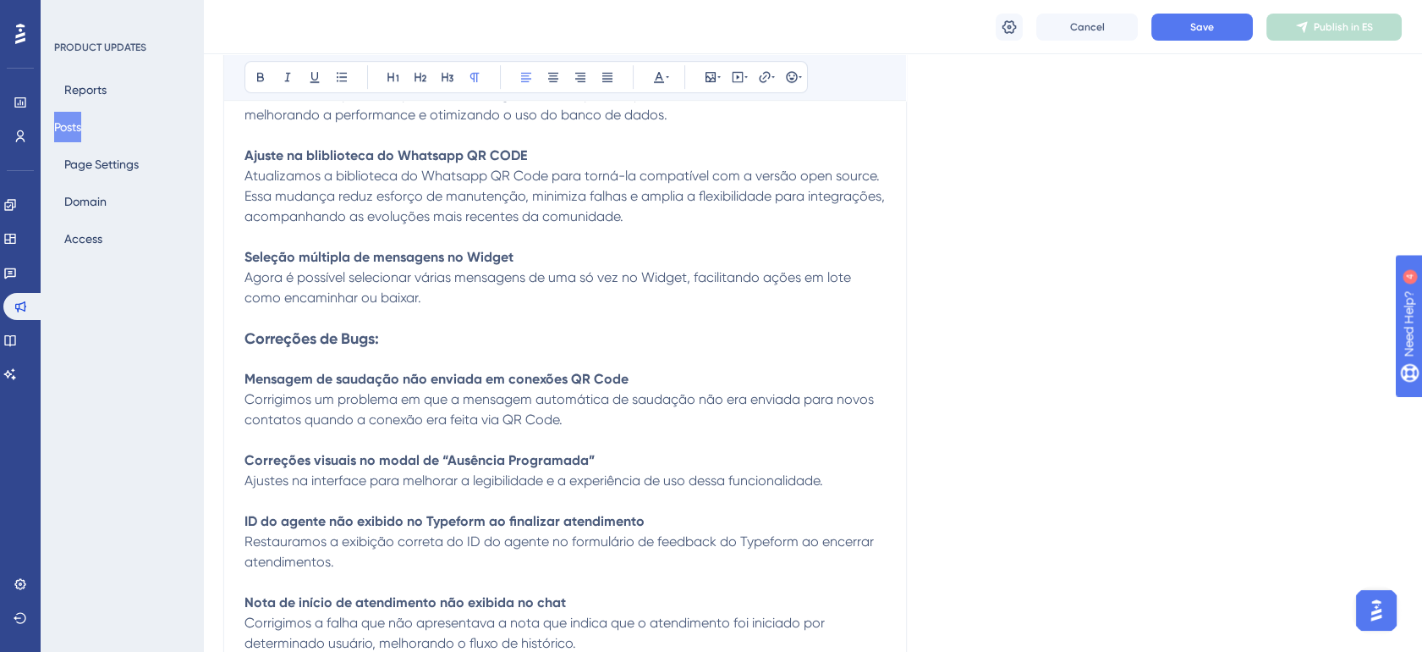
drag, startPoint x: 431, startPoint y: 399, endPoint x: 459, endPoint y: 399, distance: 28.8
click at [432, 399] on span "Corrigimos um problema em que a mensagem automática de saudação não era enviada…" at bounding box center [561, 409] width 633 height 36
click at [506, 399] on span "Corrigimos um problema em que a mensagem automática de saudação não era enviada…" at bounding box center [561, 409] width 633 height 36
click at [564, 399] on span "Corrigimos um problema em que a mensagem automática de saudação não era enviada…" at bounding box center [561, 409] width 633 height 36
click at [850, 408] on span "Corrigimos um problema em que a mensagem automática de saudação não era enviada…" at bounding box center [561, 409] width 633 height 36
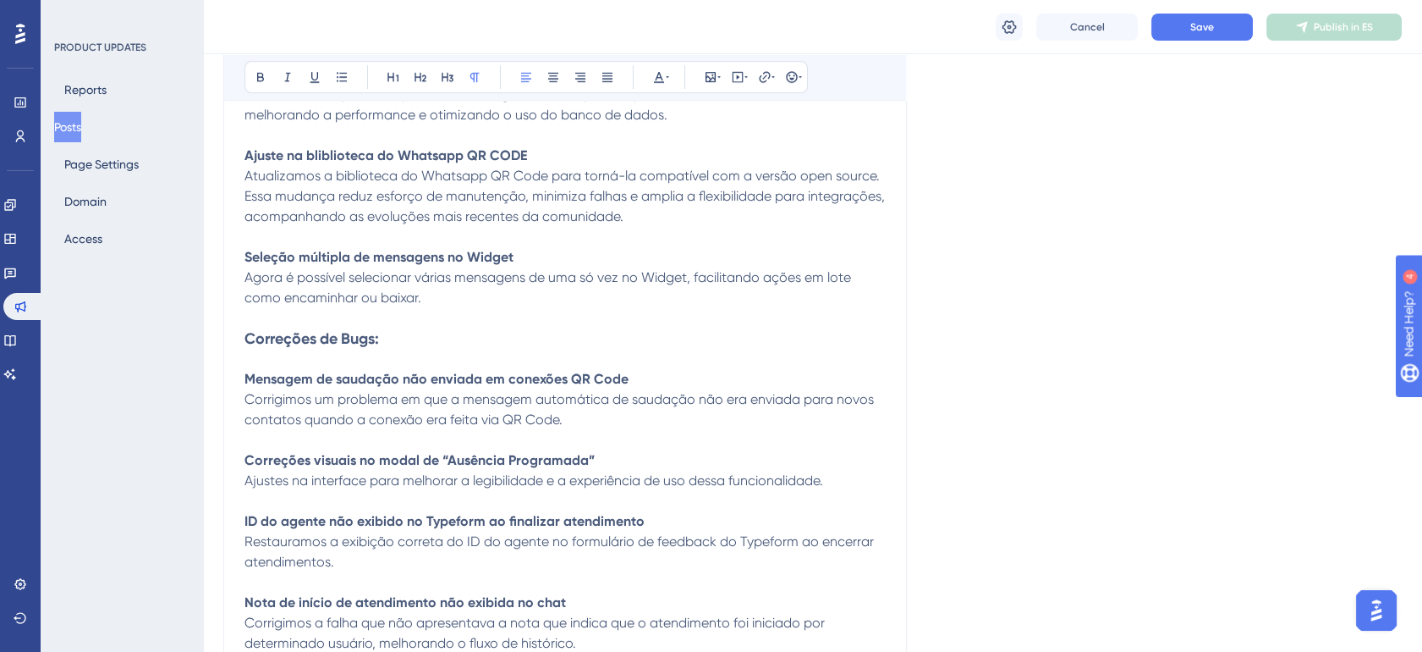
click at [287, 427] on span "Corrigimos um problema em que a mensagem automática de saudação não era enviada…" at bounding box center [561, 409] width 633 height 36
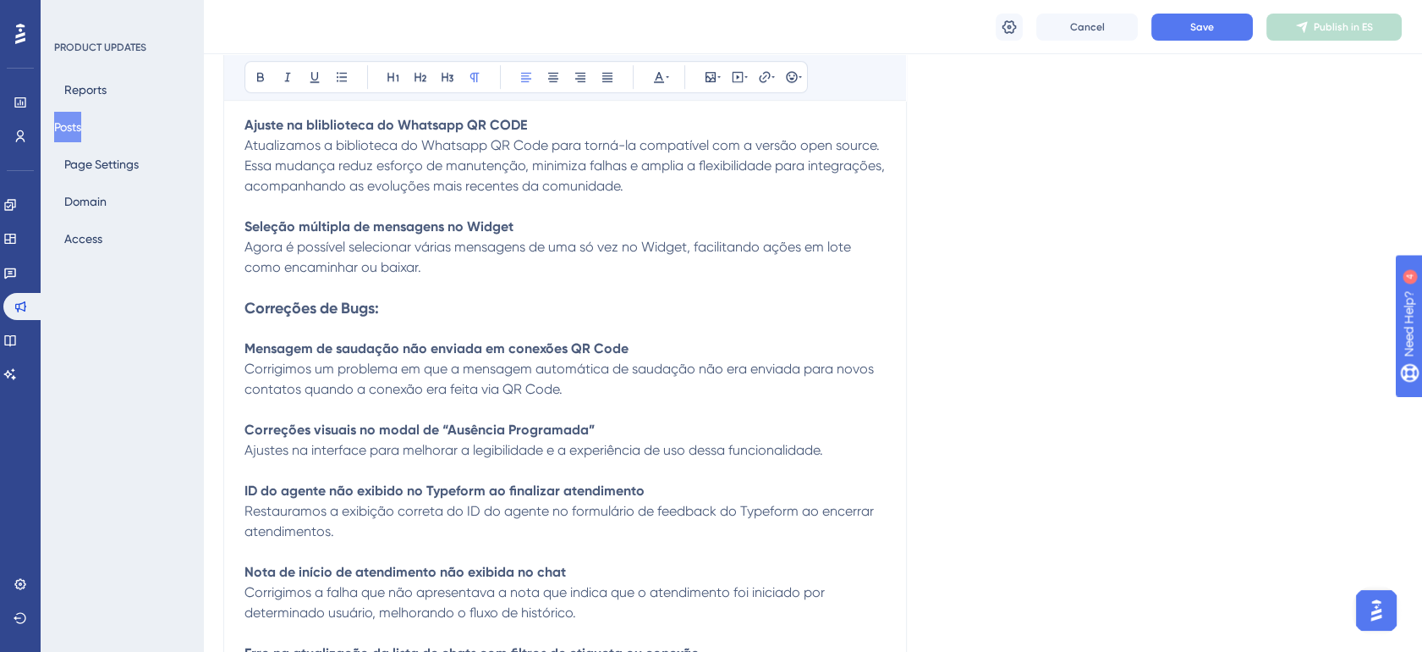
scroll to position [1950, 0]
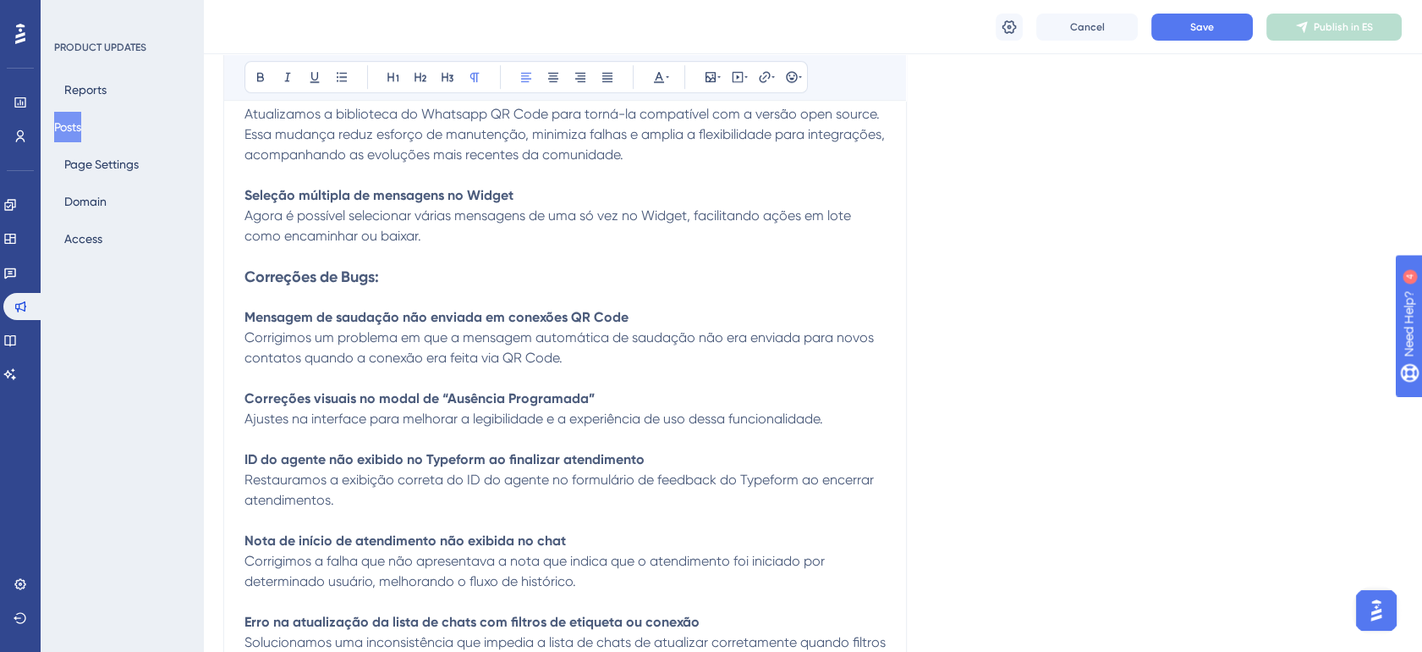
click at [542, 362] on span "Corrigimos um problema em que a mensagem automática de saudação não era enviada…" at bounding box center [561, 347] width 633 height 36
click at [355, 354] on span "Corrigimos um problema em que a mensagem automática de saudação não era enviada…" at bounding box center [561, 347] width 633 height 36
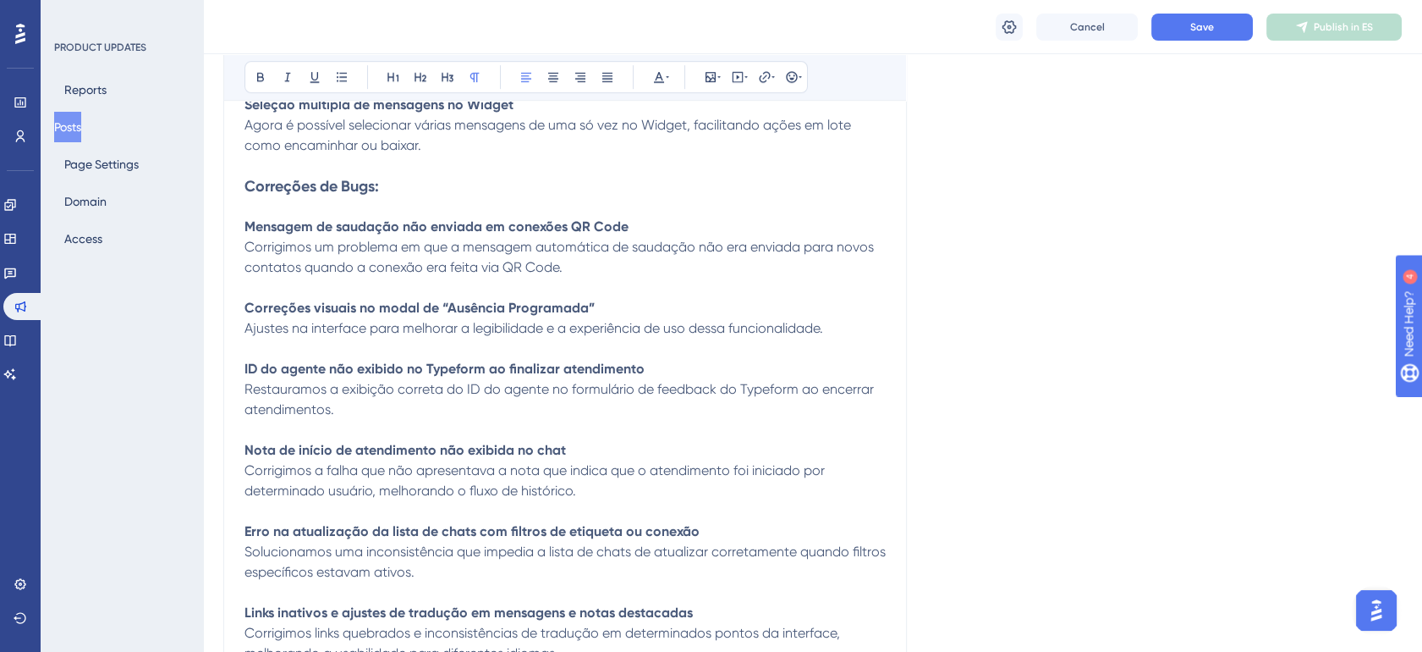
scroll to position [2044, 0]
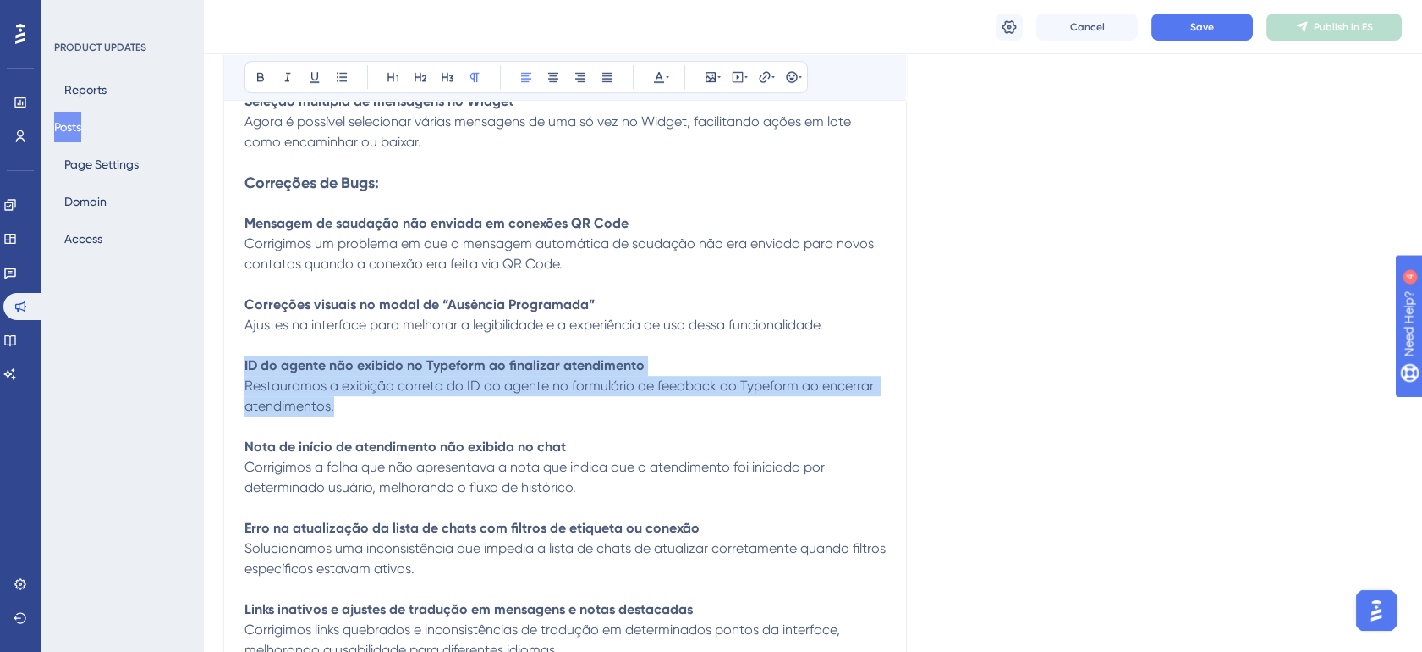
drag, startPoint x: 374, startPoint y: 407, endPoint x: 227, endPoint y: 361, distance: 154.2
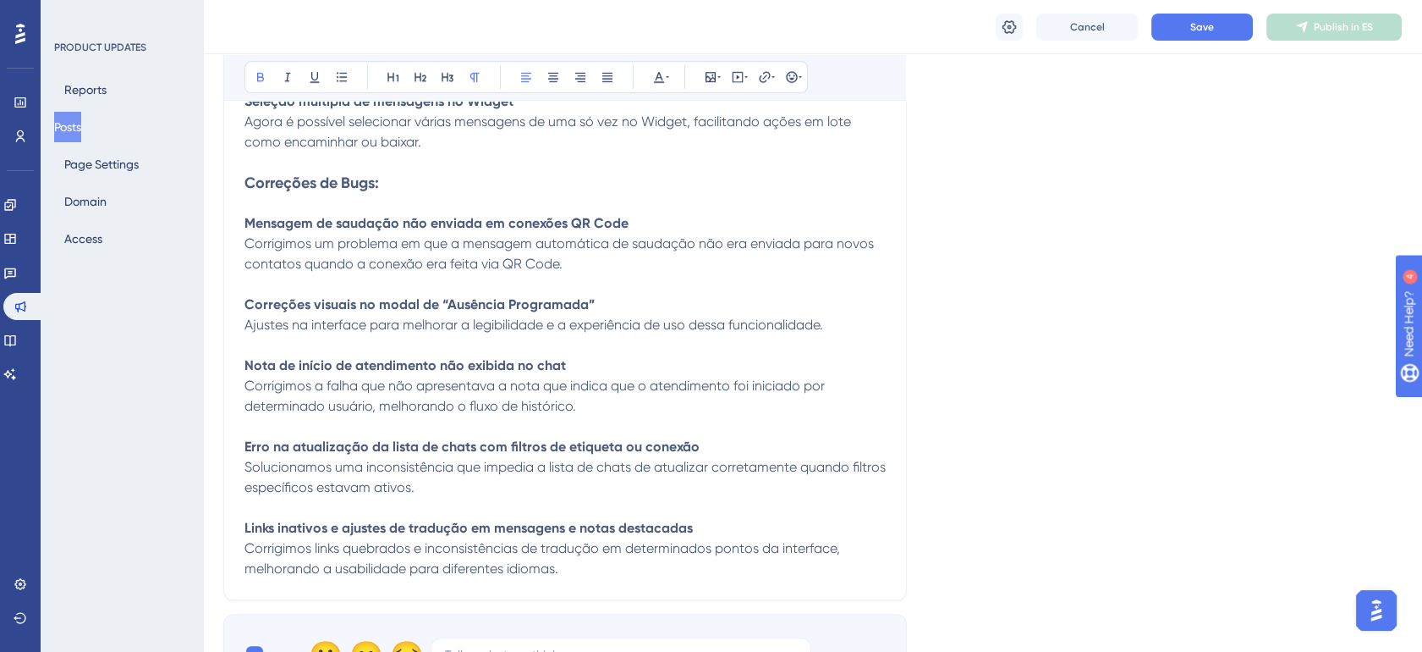
click at [397, 379] on p "Nota de início de atendimento não exibida no chat Corrigimos a falha que não ap…" at bounding box center [565, 385] width 641 height 61
click at [314, 382] on span "Corrigimos a falha que não apresentava a nota que indica que o atendimento foi …" at bounding box center [537, 395] width 584 height 36
click at [375, 386] on span "Corrigimos a falha que não apresentava a nota que indica que o atendimento foi …" at bounding box center [537, 395] width 584 height 36
click at [561, 388] on span "Corrigimos a falha que não apresentava a nota que indica que o atendimento foi …" at bounding box center [537, 395] width 584 height 36
click at [297, 454] on strong "Erro na atualização da lista de chats com filtros de etiqueta ou conexão" at bounding box center [472, 446] width 455 height 16
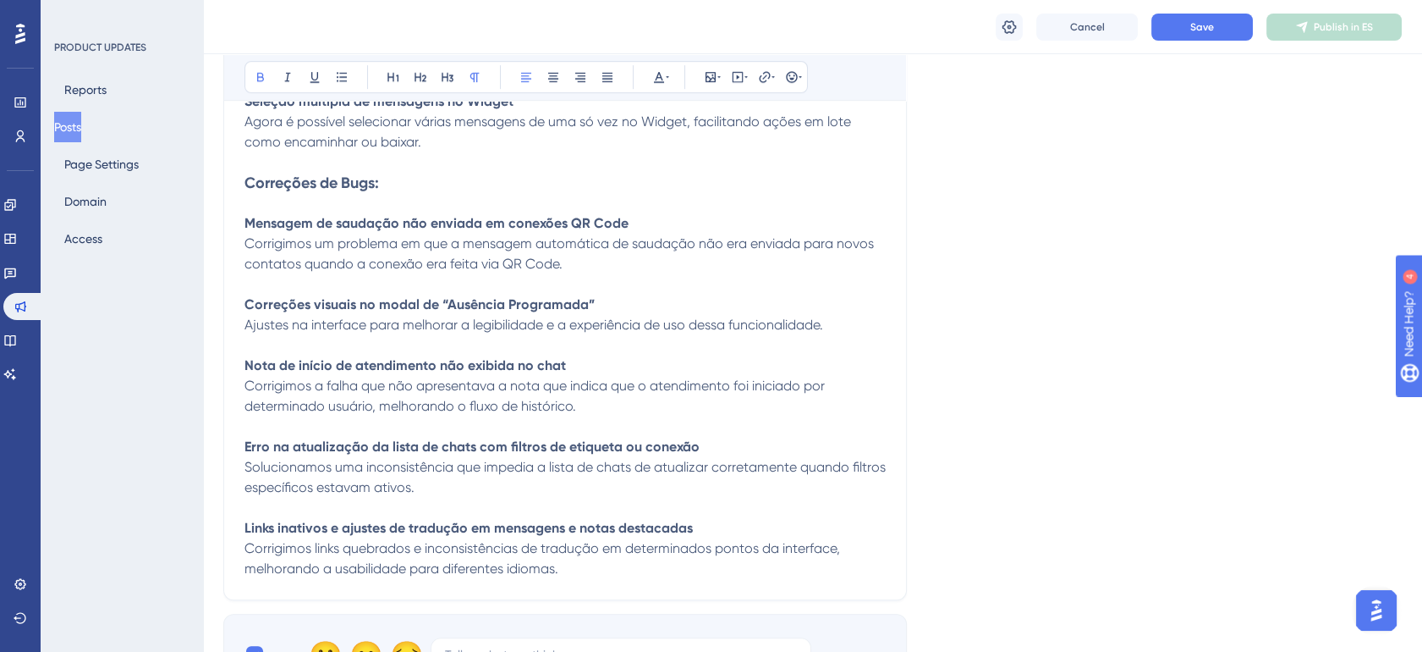
drag, startPoint x: 404, startPoint y: 455, endPoint x: 416, endPoint y: 454, distance: 12.8
click at [404, 454] on strong "Erro na atualização da lista de chats com filtros de etiqueta ou conexão" at bounding box center [472, 446] width 455 height 16
click at [465, 452] on strong "Erro na atualização da lista de chats com filtros de etiqueta ou conexão" at bounding box center [472, 446] width 455 height 16
click at [593, 449] on strong "Erro na atualização da lista de chats com filtros de etiqueta ou conexão" at bounding box center [472, 446] width 455 height 16
click at [490, 475] on span "Solucionamos uma inconsistência que impedia a lista de chats de atualizar corre…" at bounding box center [567, 477] width 645 height 36
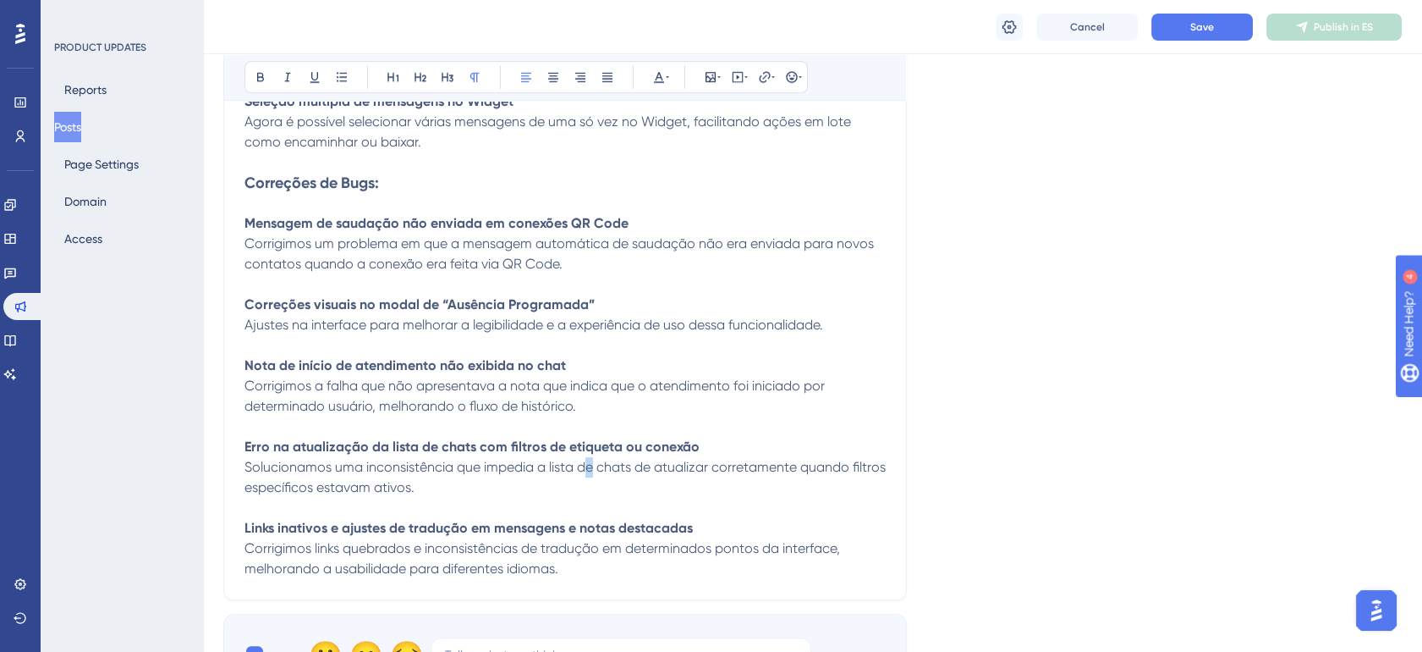
click at [591, 465] on span "Solucionamos uma inconsistência que impedia a lista de chats de atualizar corre…" at bounding box center [567, 477] width 645 height 36
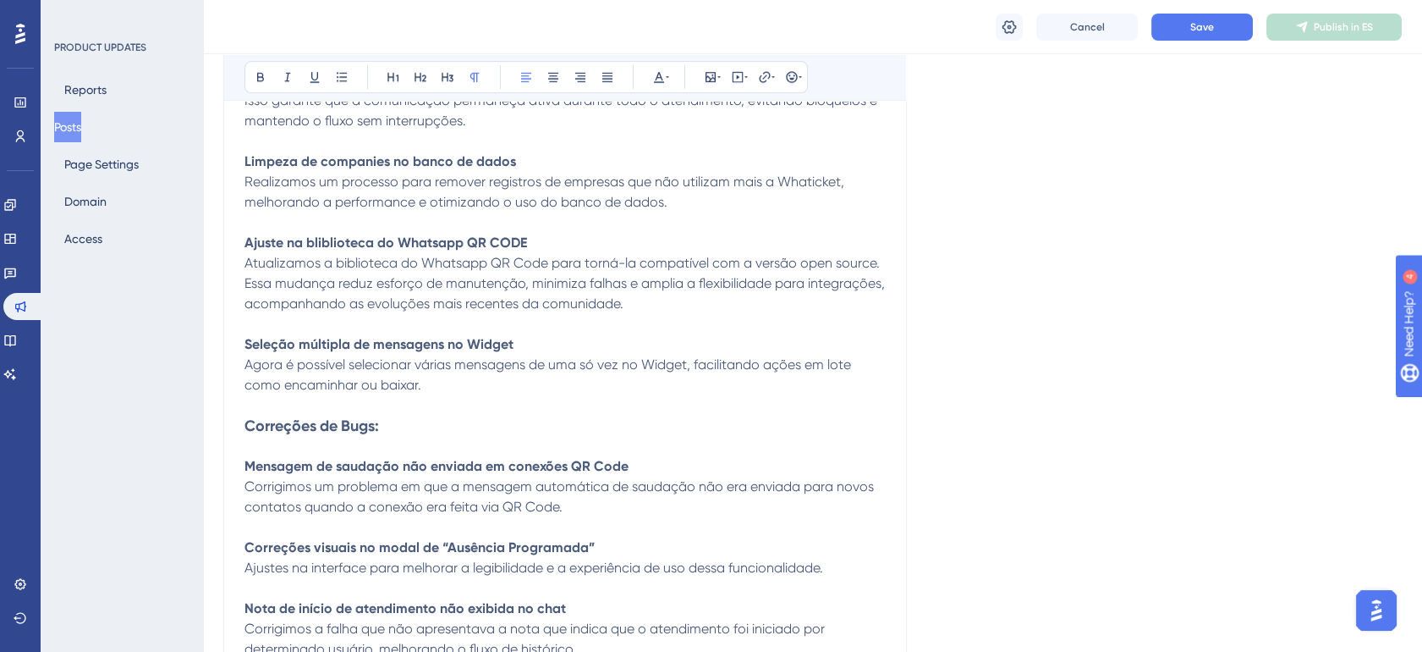
scroll to position [1794, 0]
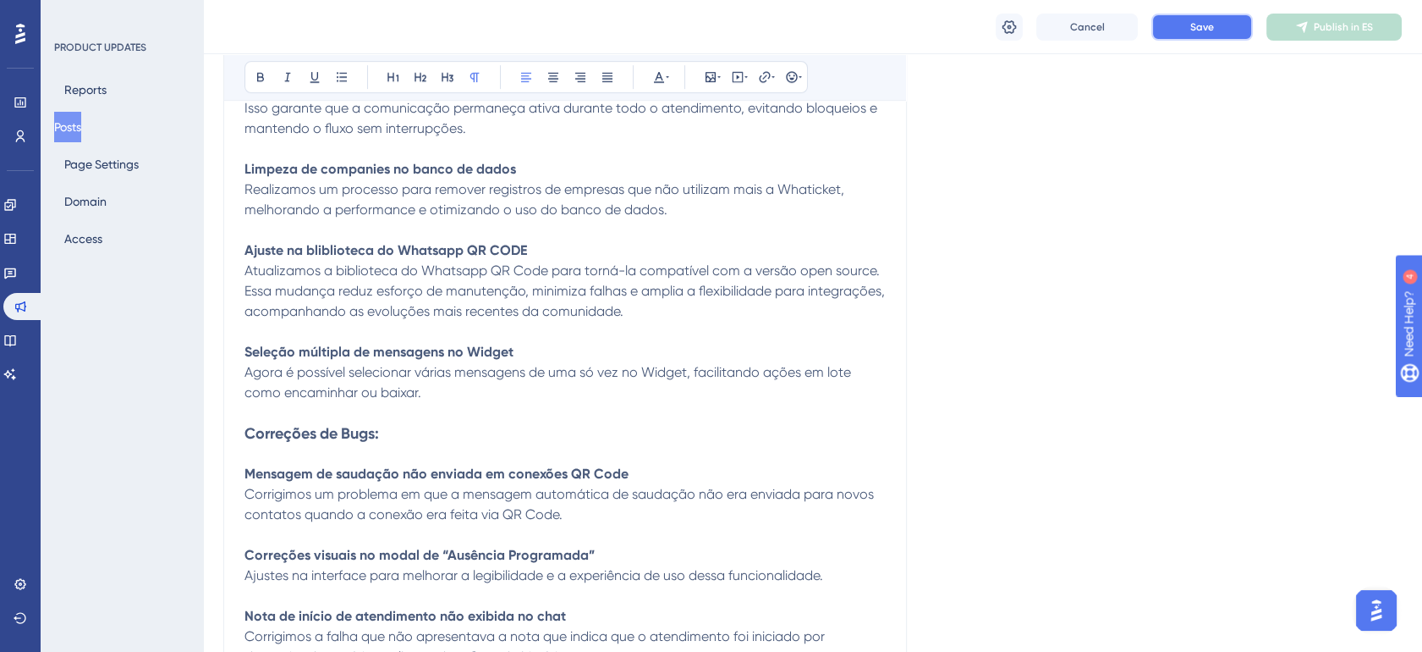
click at [1223, 18] on button "Save" at bounding box center [1203, 27] width 102 height 27
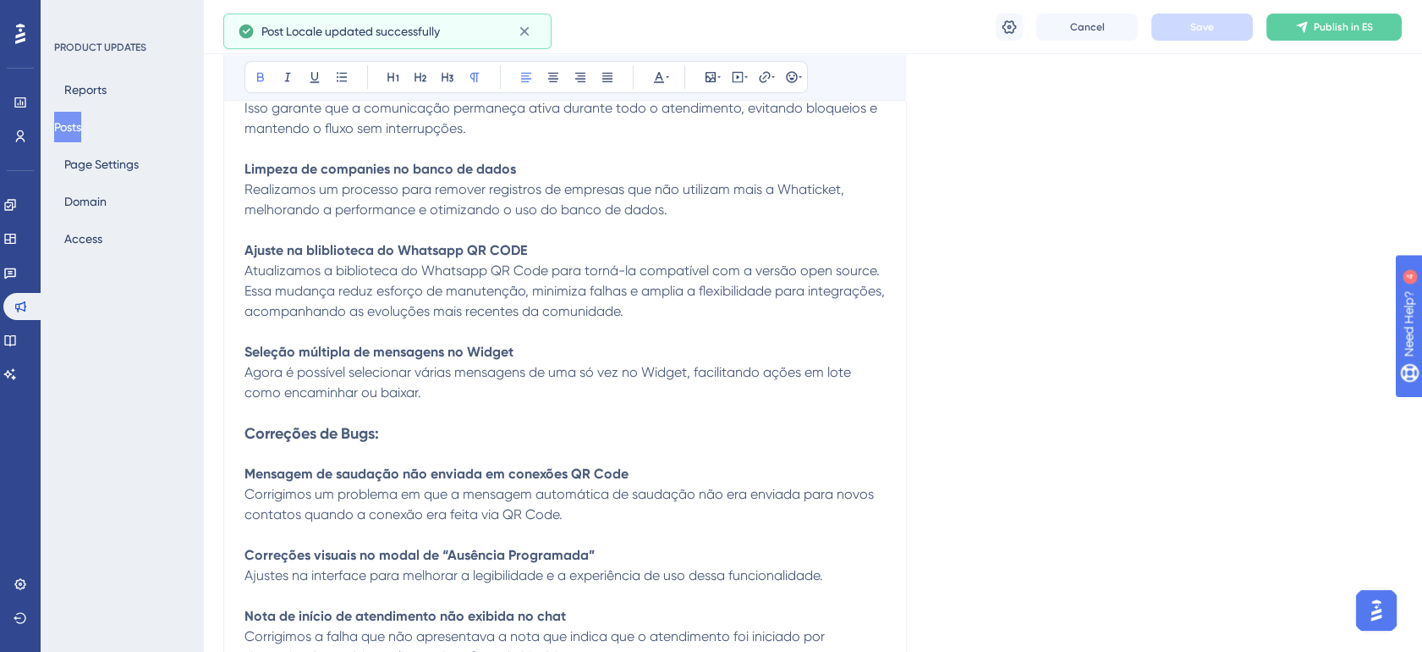
click at [436, 257] on strong "Ajuste na bliblioteca do Whatsapp QR CODE" at bounding box center [386, 250] width 283 height 16
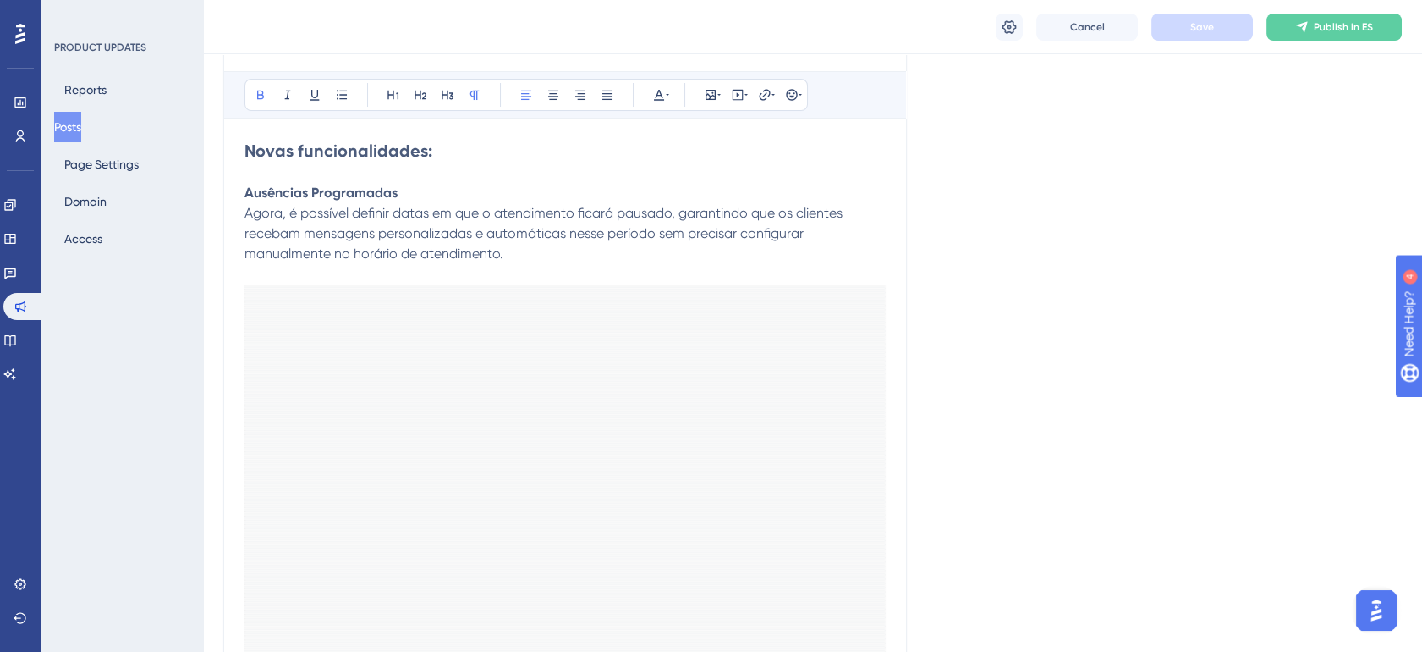
scroll to position [258, 0]
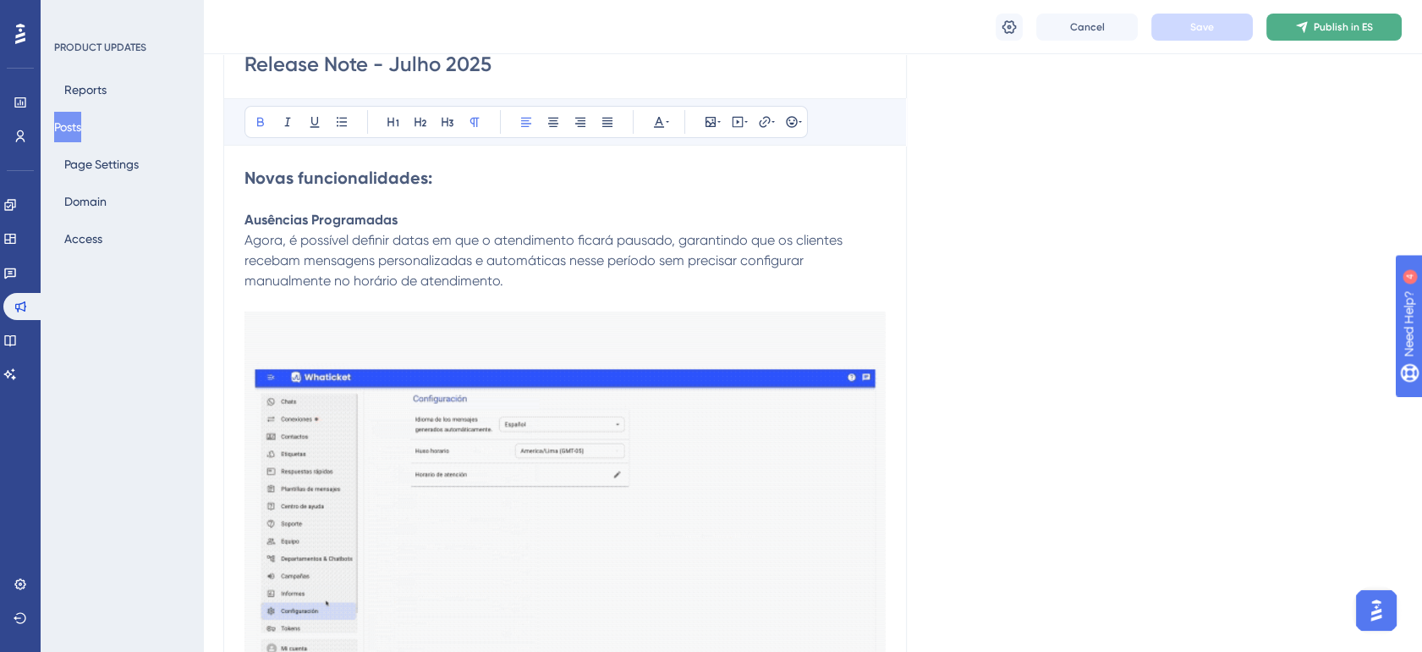
click at [1330, 25] on span "Publish in ES" at bounding box center [1343, 27] width 59 height 14
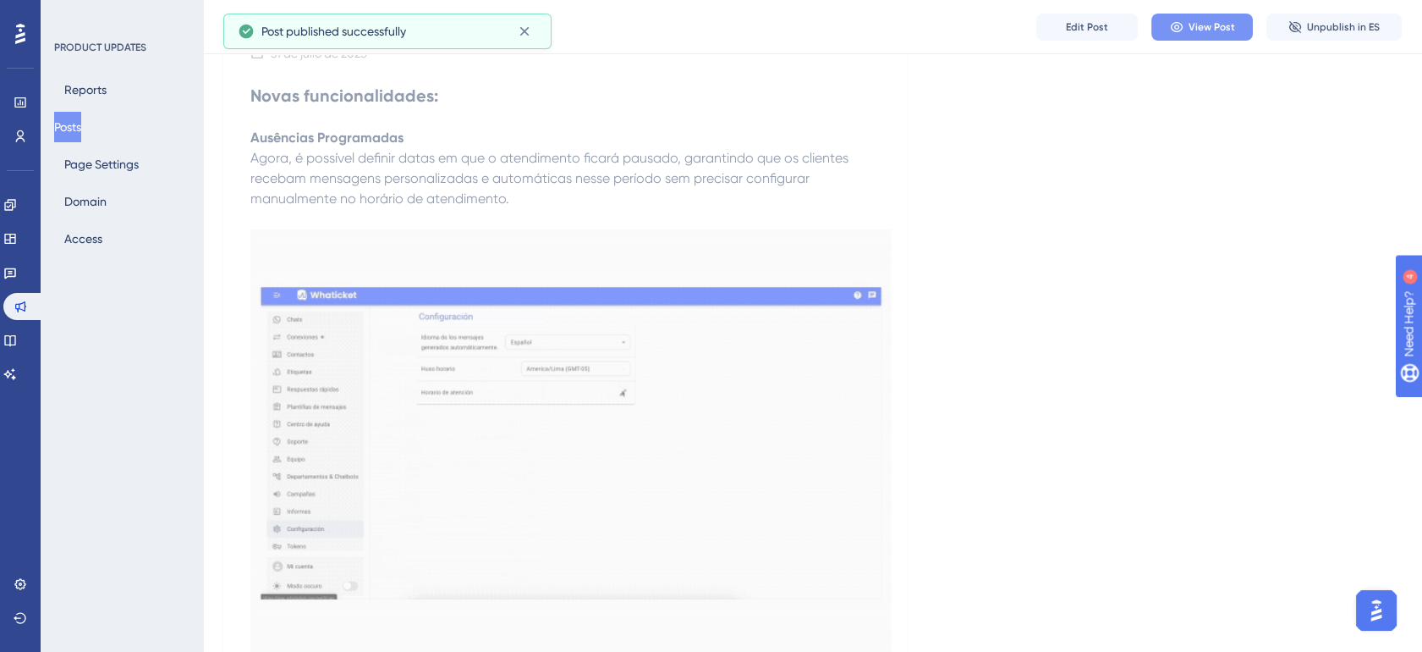
click at [1188, 30] on button "View Post" at bounding box center [1203, 27] width 102 height 27
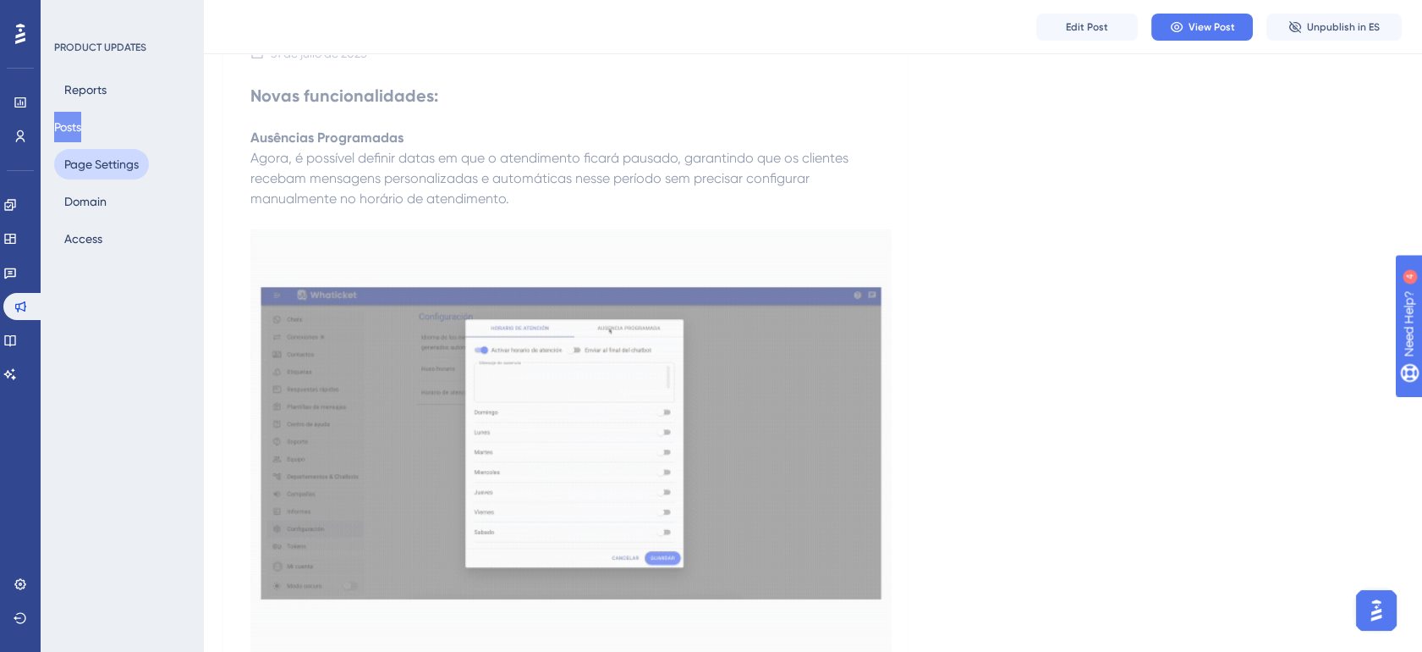
click at [86, 160] on button "Page Settings" at bounding box center [101, 164] width 95 height 30
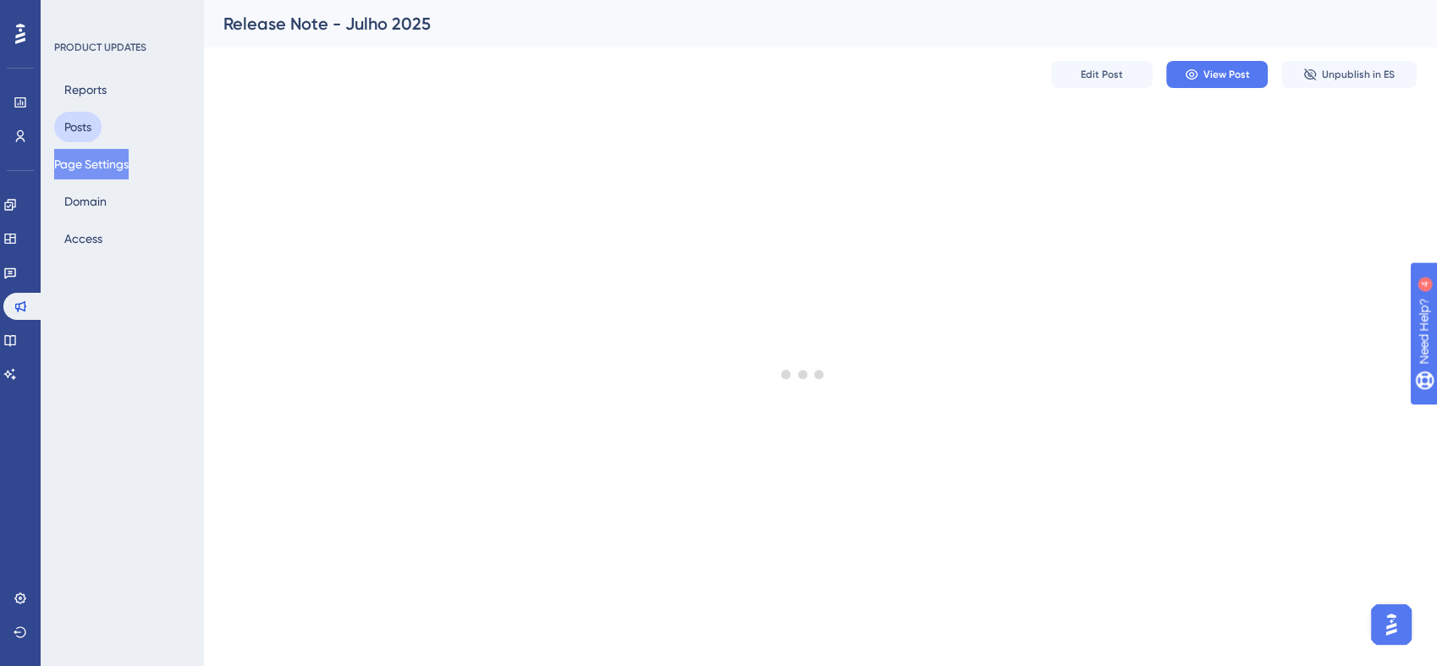
click at [89, 132] on button "Posts" at bounding box center [77, 127] width 47 height 30
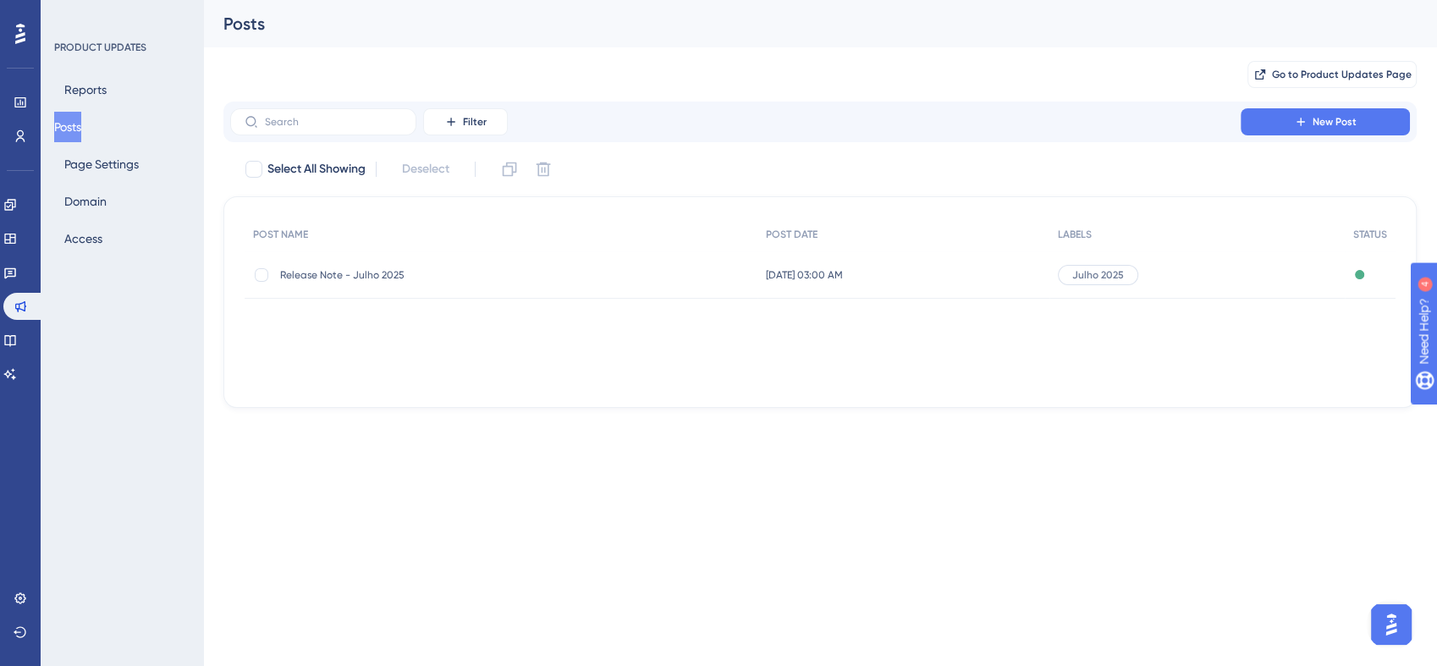
click at [843, 278] on span "31 de [DATE]. de 2025 03:00 AM" at bounding box center [804, 275] width 77 height 14
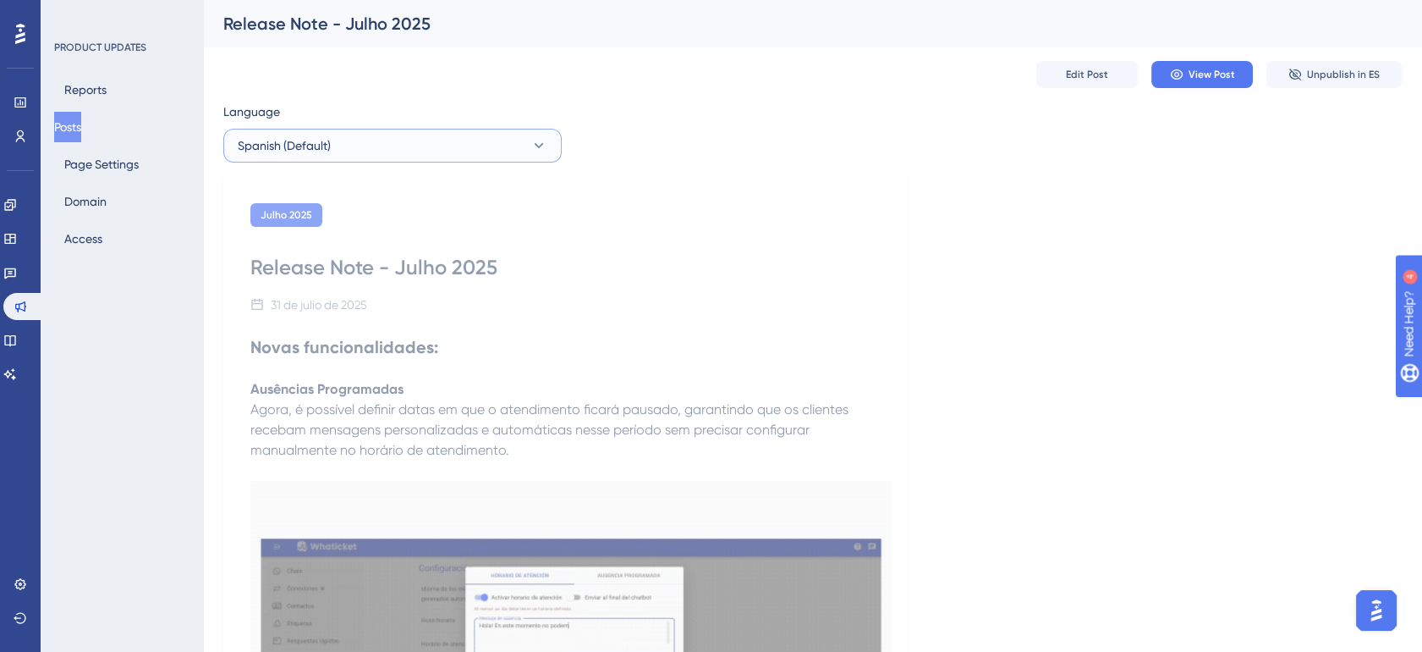
click at [404, 142] on button "Spanish (Default)" at bounding box center [392, 146] width 338 height 34
click at [552, 352] on h2 "Novas funcionalidades:" at bounding box center [570, 347] width 641 height 24
click at [95, 160] on button "Page Settings" at bounding box center [101, 164] width 95 height 30
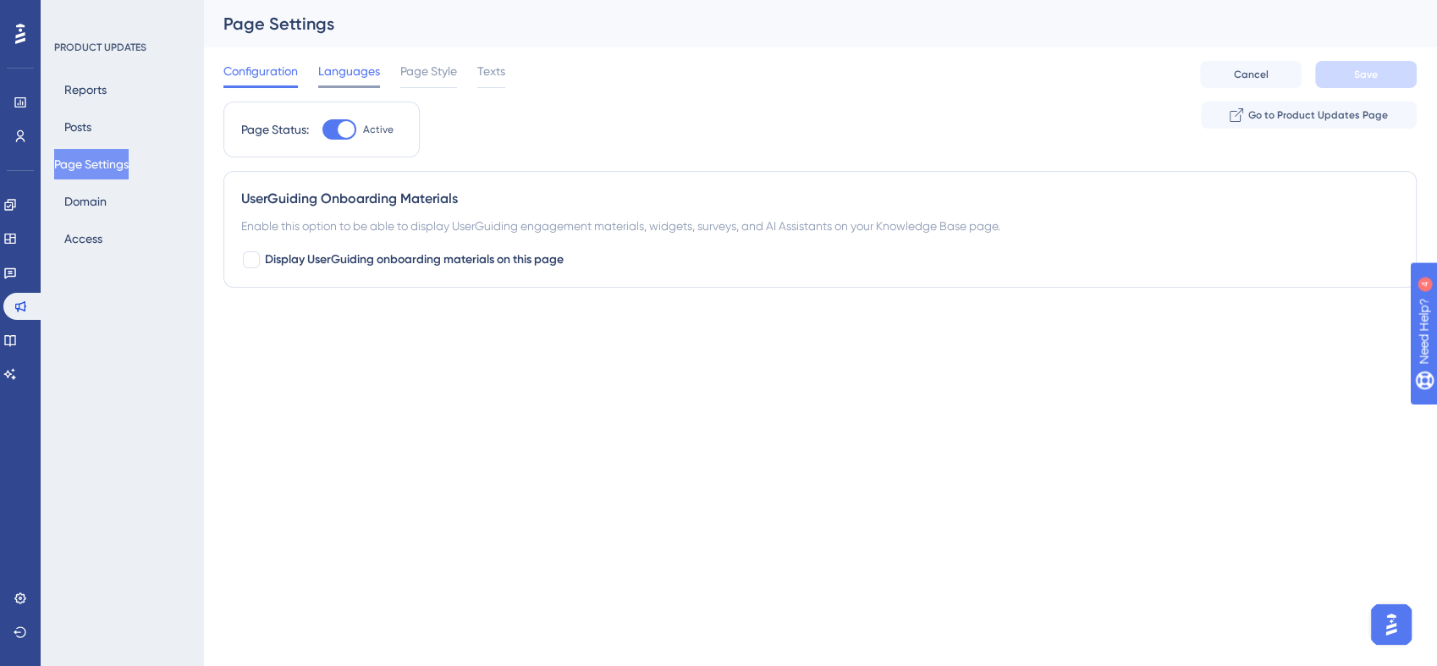
click at [365, 76] on span "Languages" at bounding box center [349, 71] width 62 height 20
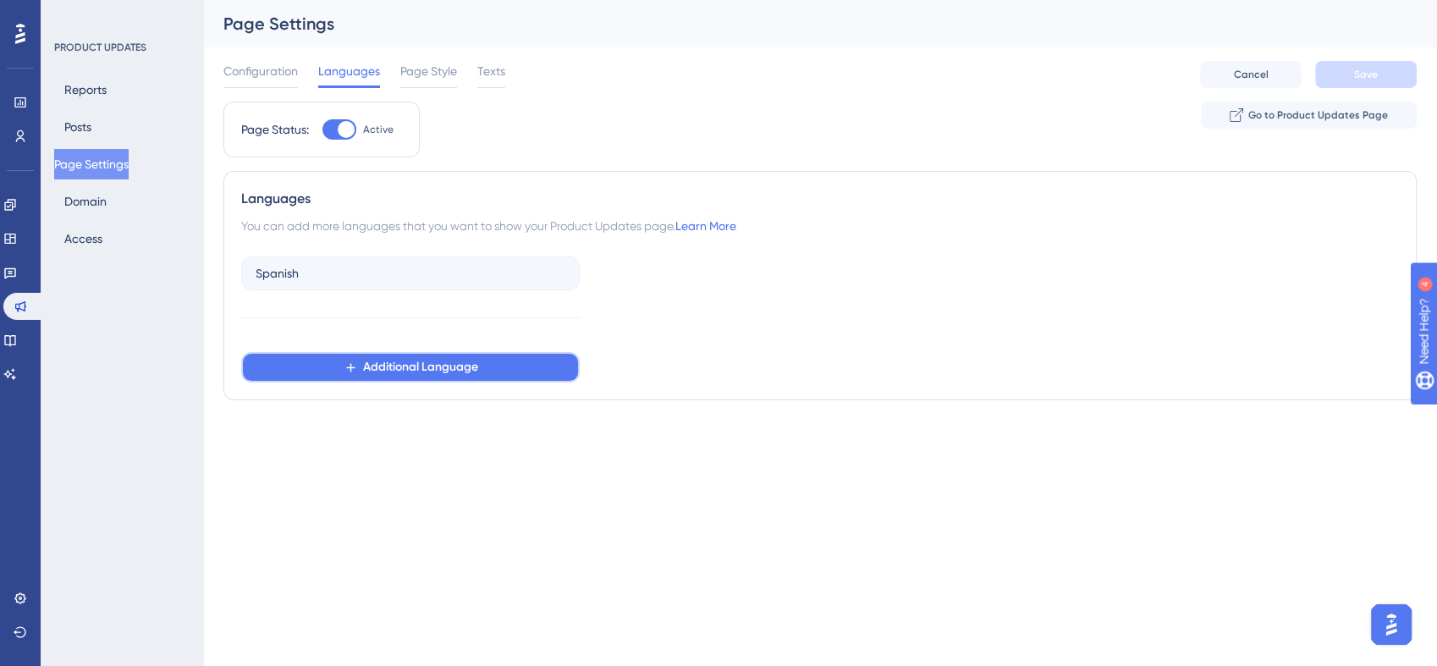
click at [446, 355] on button "Additional Language" at bounding box center [410, 367] width 338 height 30
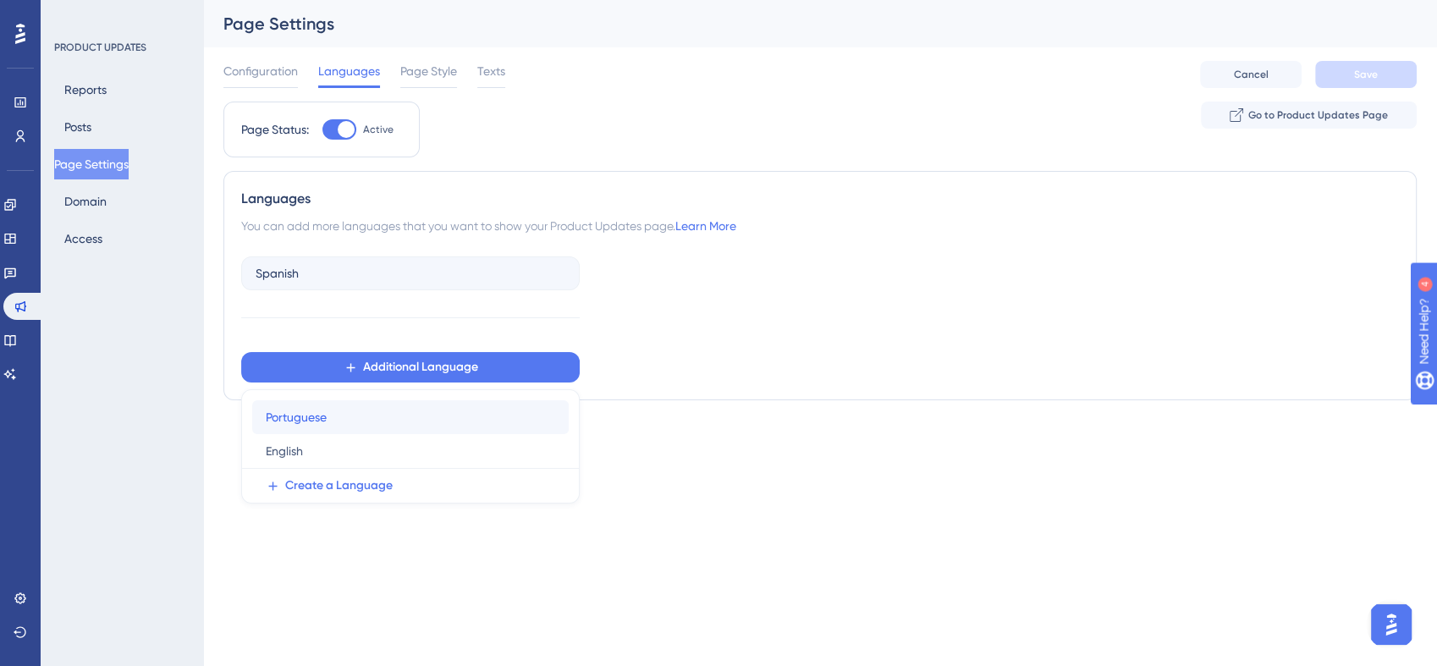
click at [367, 424] on div "Portuguese Portuguese" at bounding box center [410, 417] width 289 height 34
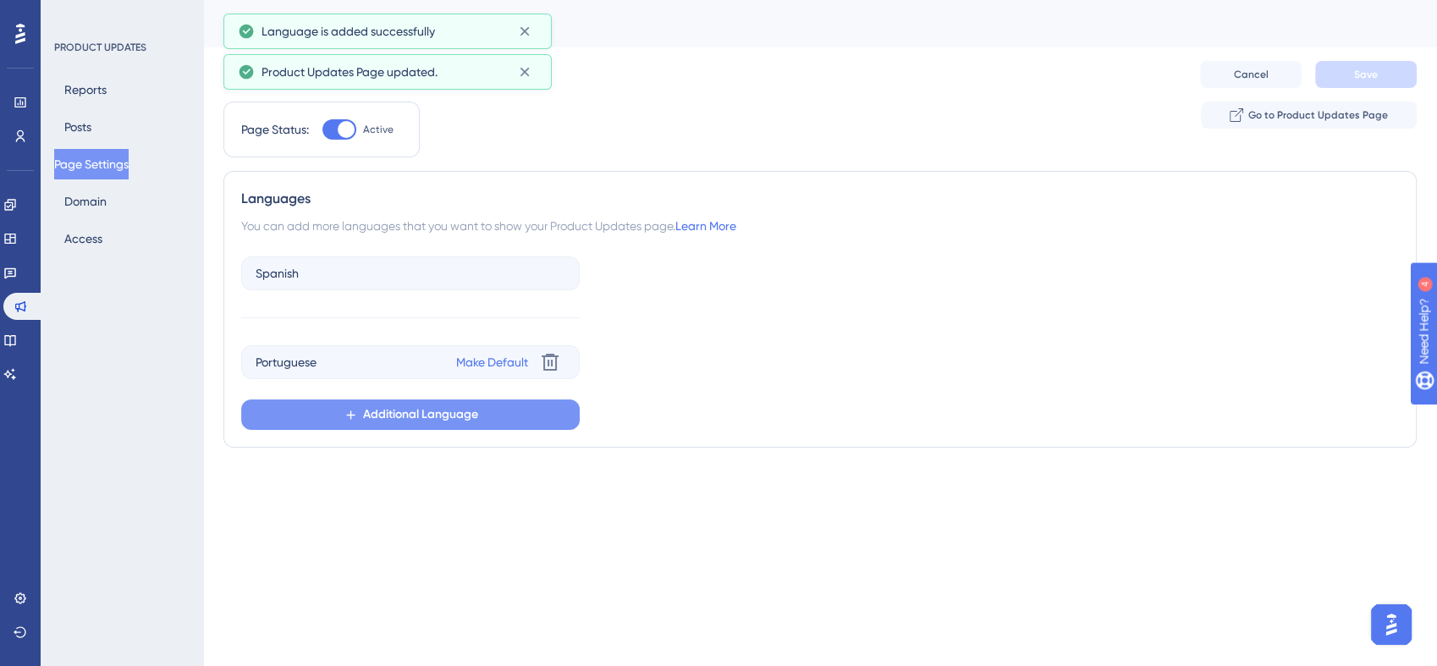
click at [456, 418] on span "Additional Language" at bounding box center [420, 414] width 115 height 20
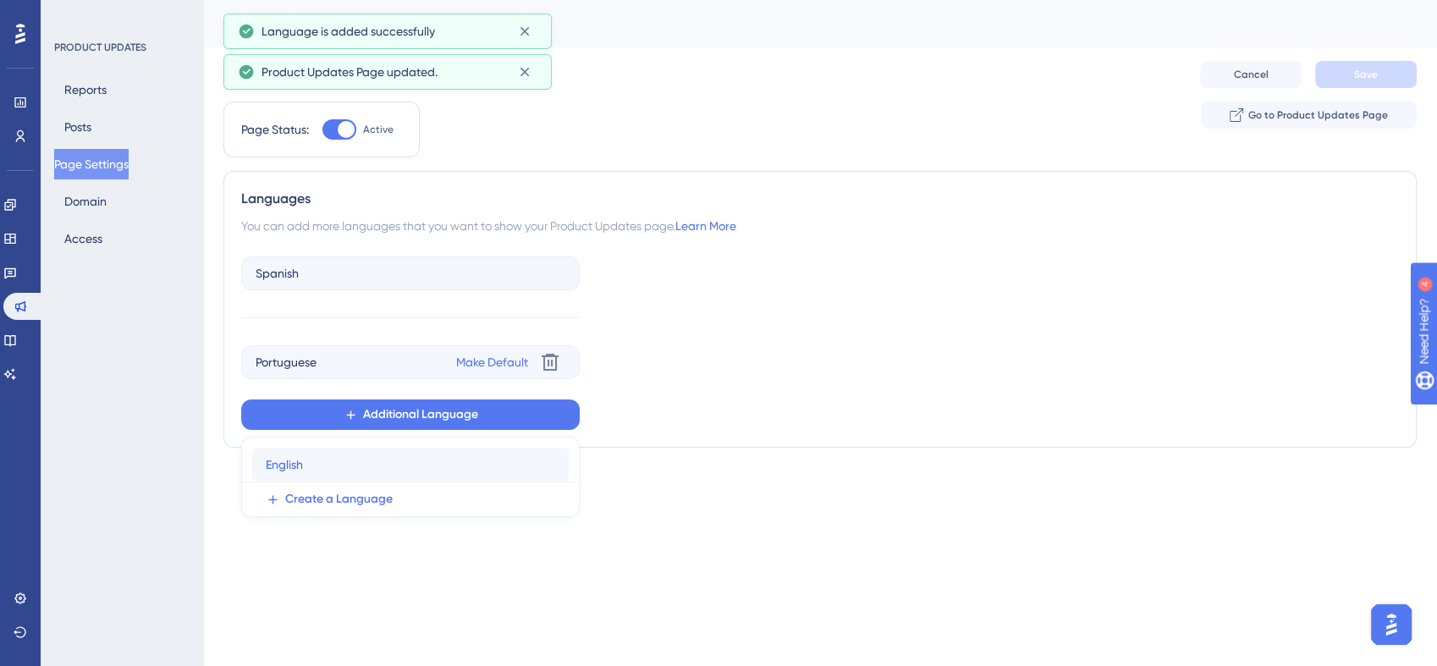
click at [438, 456] on div "English English" at bounding box center [410, 465] width 289 height 34
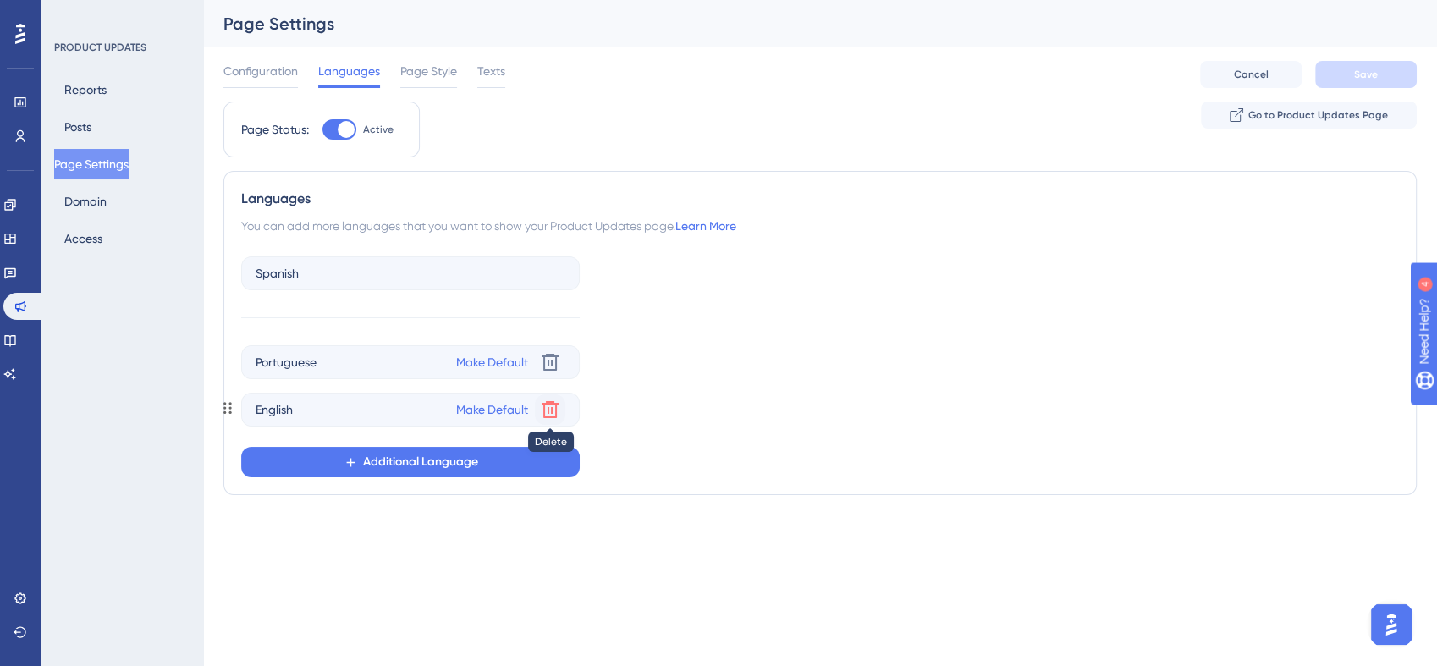
click at [556, 371] on icon at bounding box center [550, 362] width 17 height 17
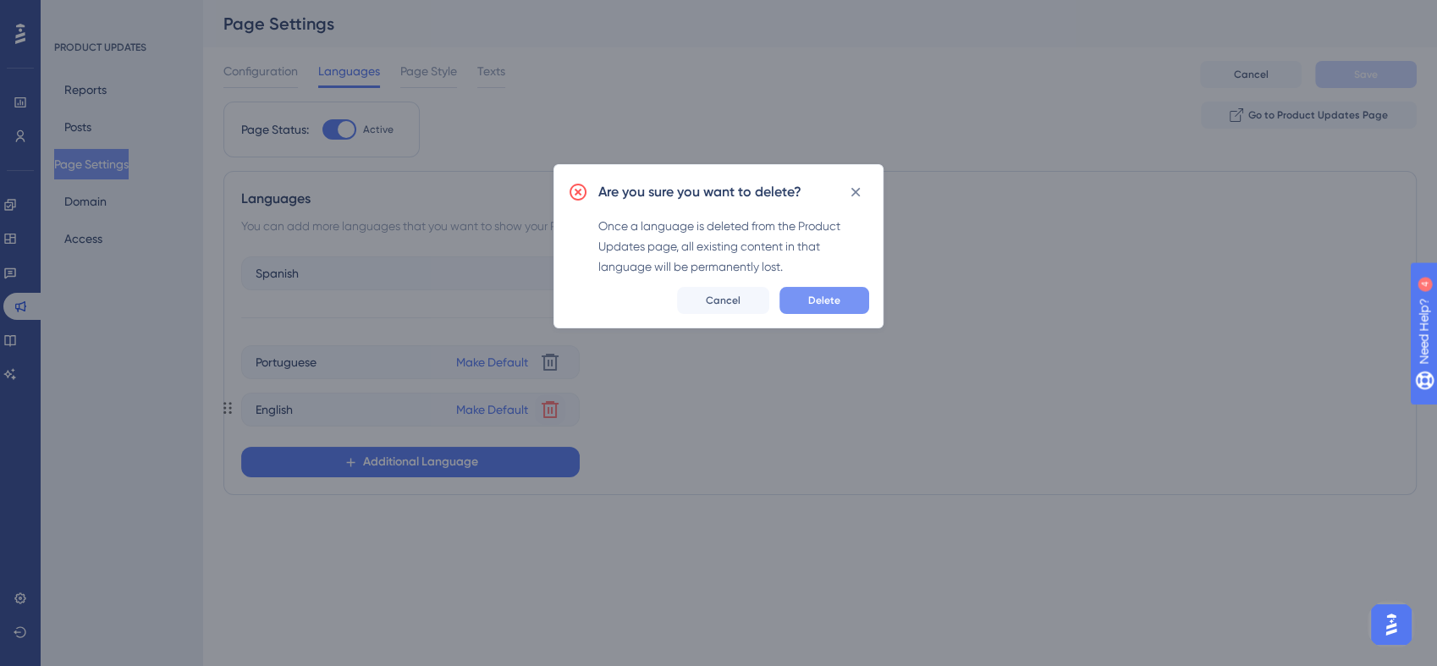
click at [826, 299] on span "Delete" at bounding box center [824, 301] width 32 height 14
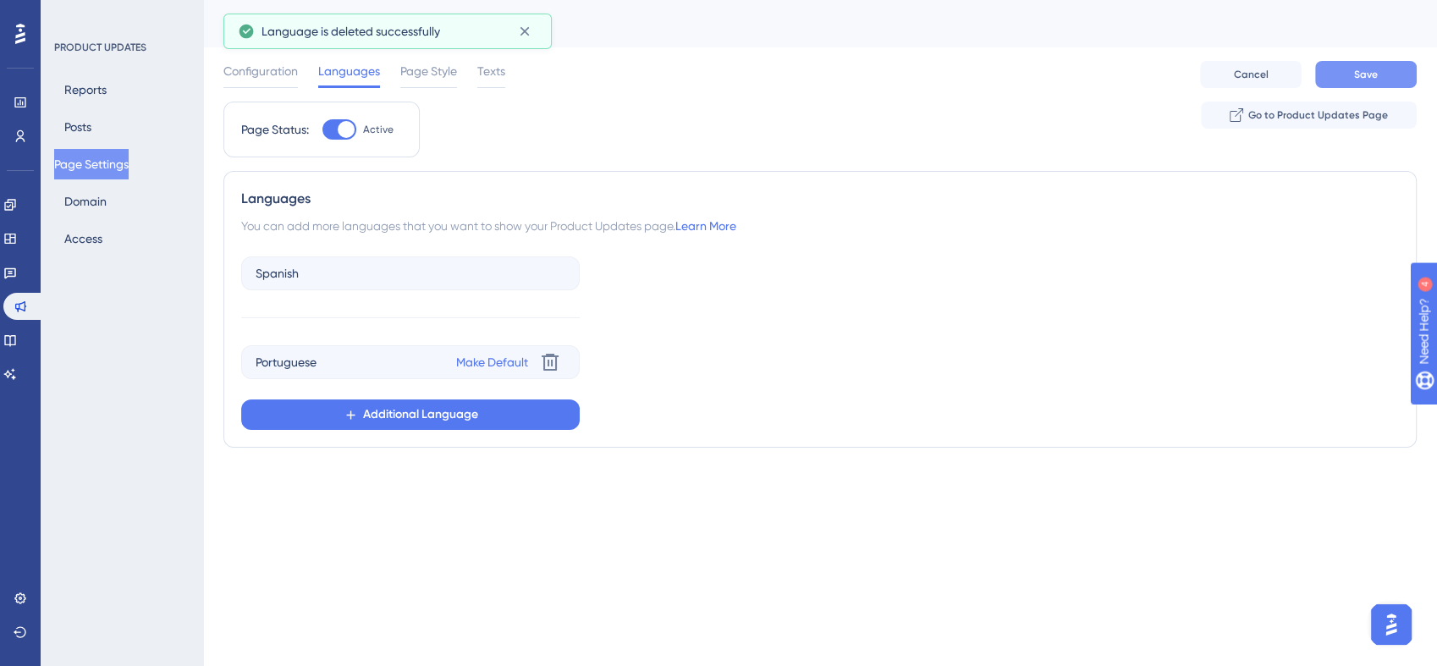
click at [1360, 71] on span "Save" at bounding box center [1366, 75] width 24 height 14
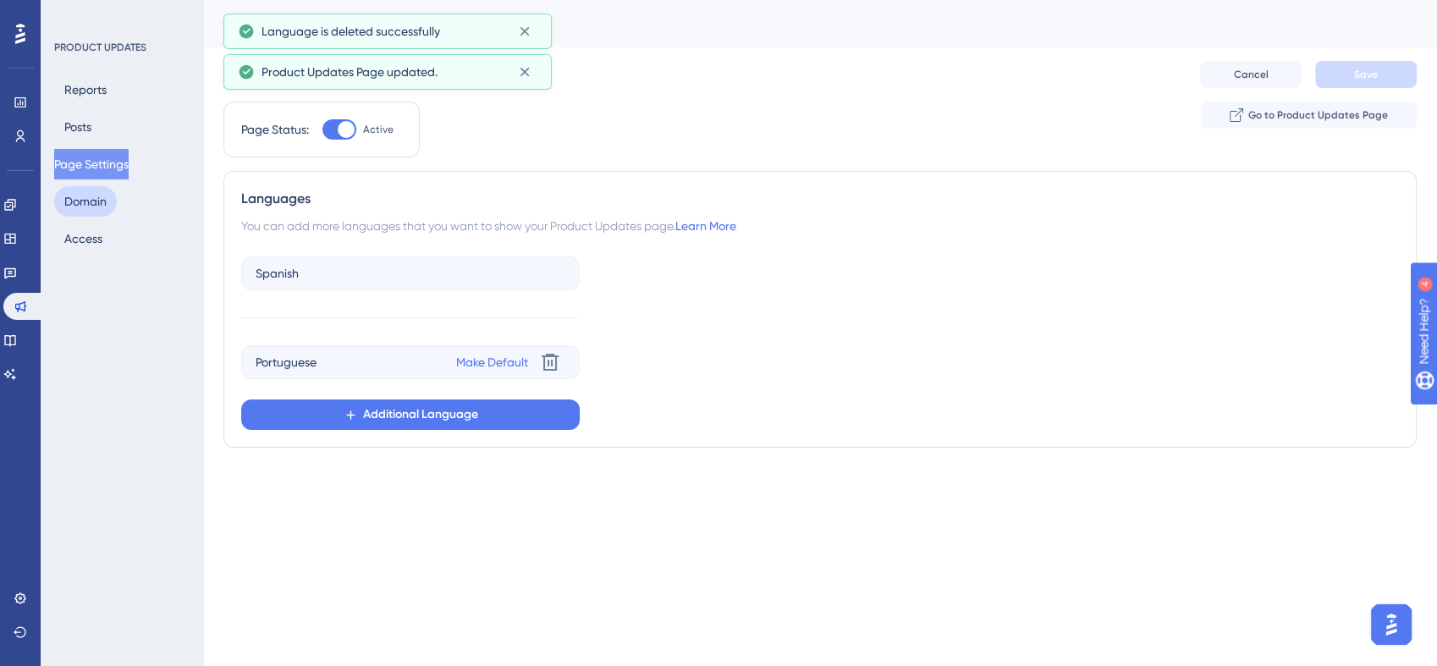
click at [81, 206] on button "Domain" at bounding box center [85, 201] width 63 height 30
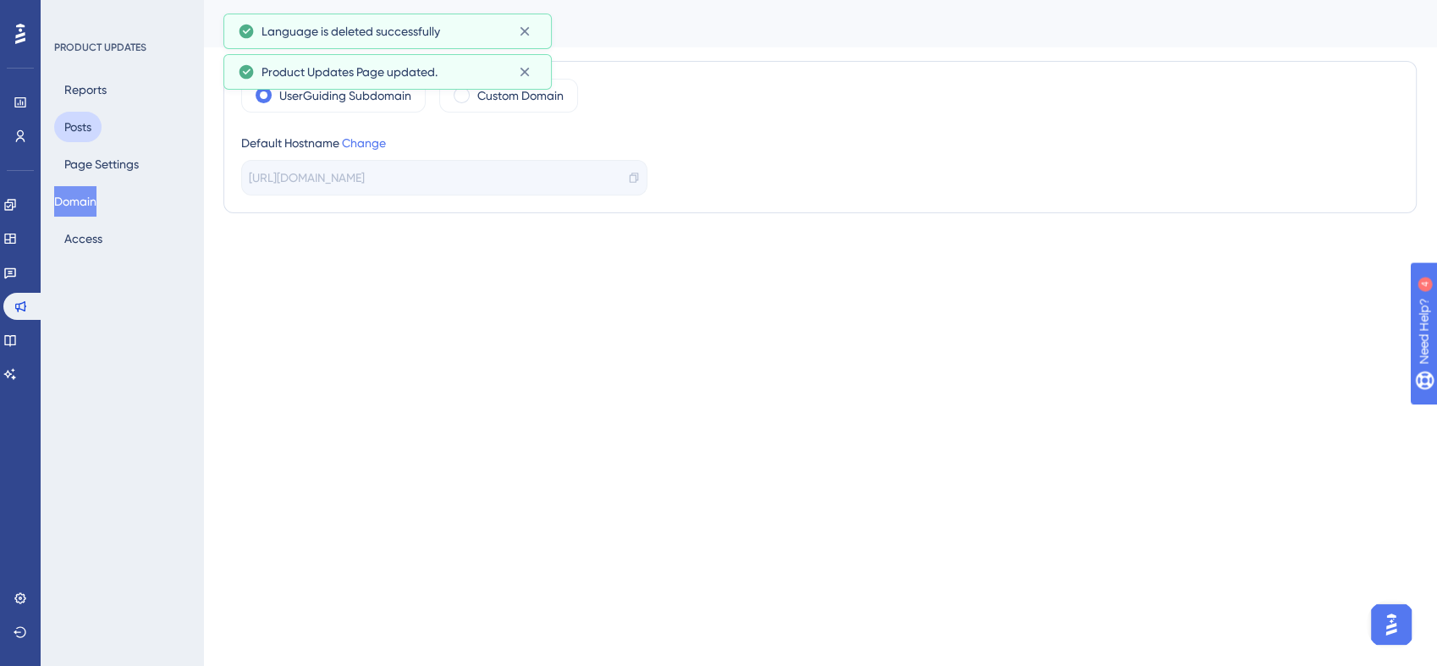
click at [89, 131] on button "Posts" at bounding box center [77, 127] width 47 height 30
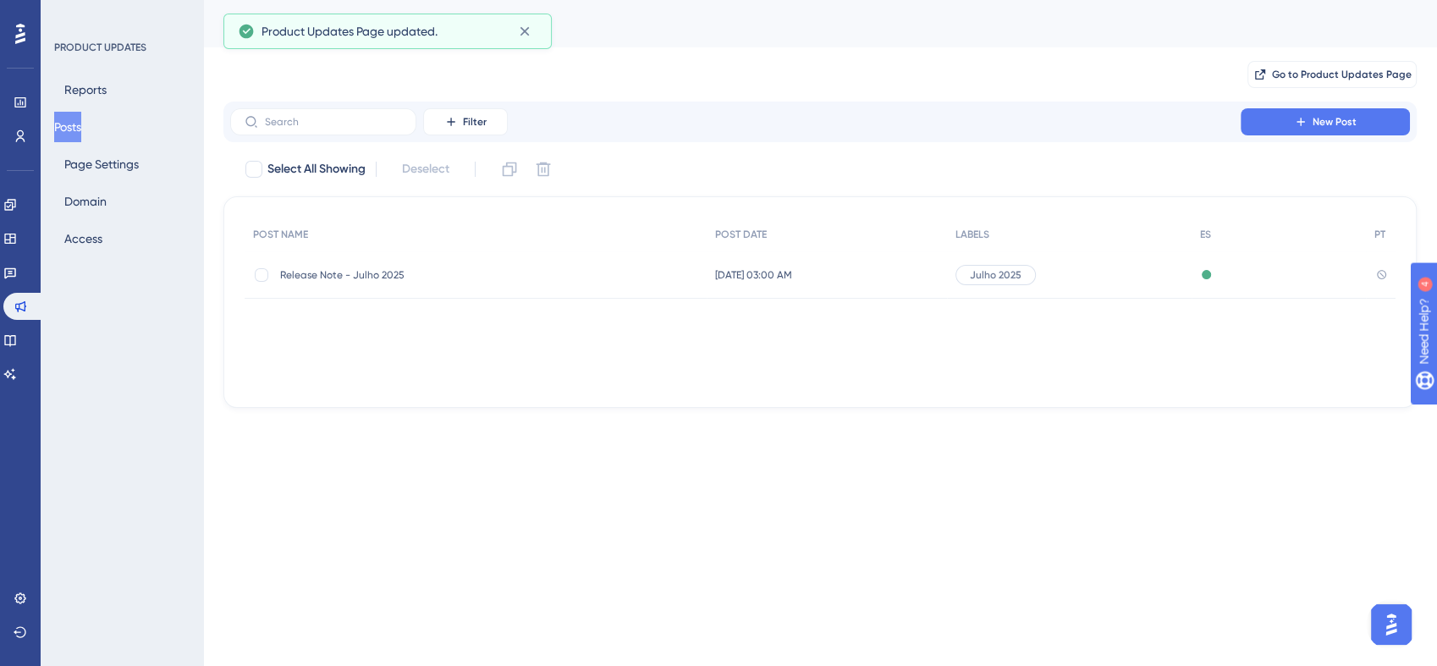
click at [474, 273] on span "Release Note - Julho 2025" at bounding box center [415, 275] width 271 height 14
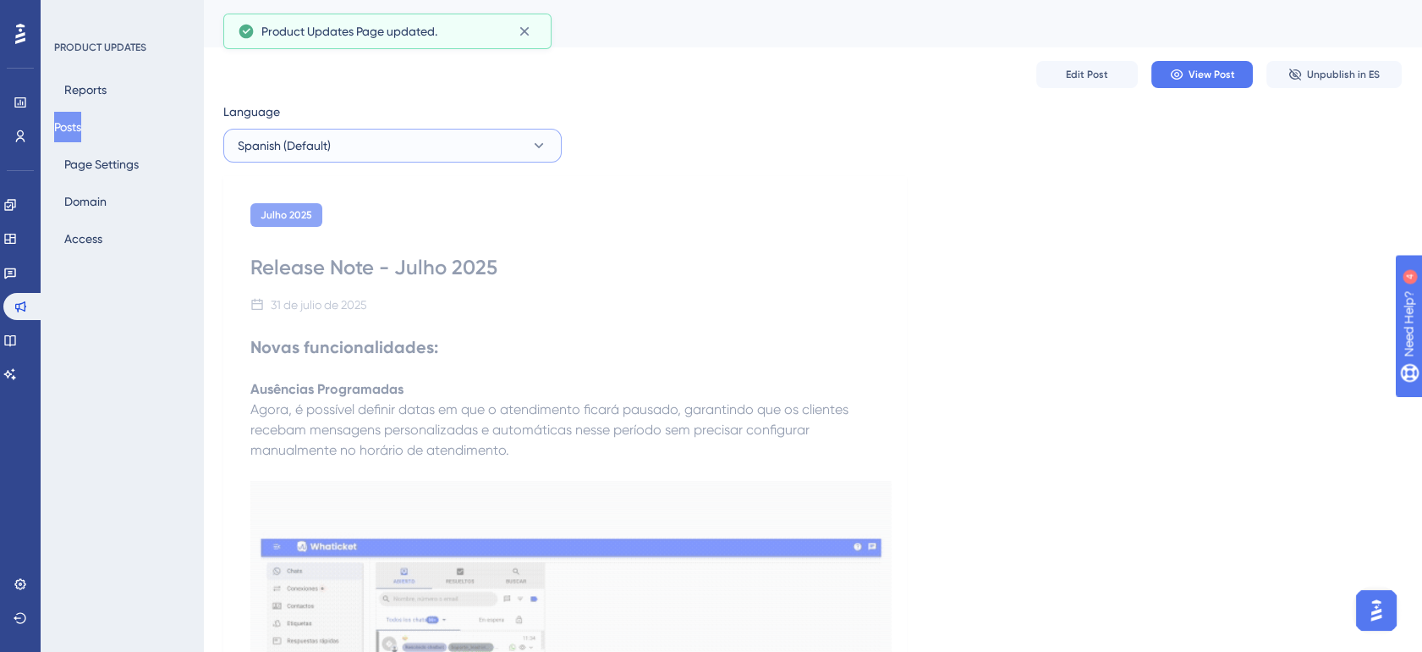
click at [400, 158] on button "Spanish (Default)" at bounding box center [392, 146] width 338 height 34
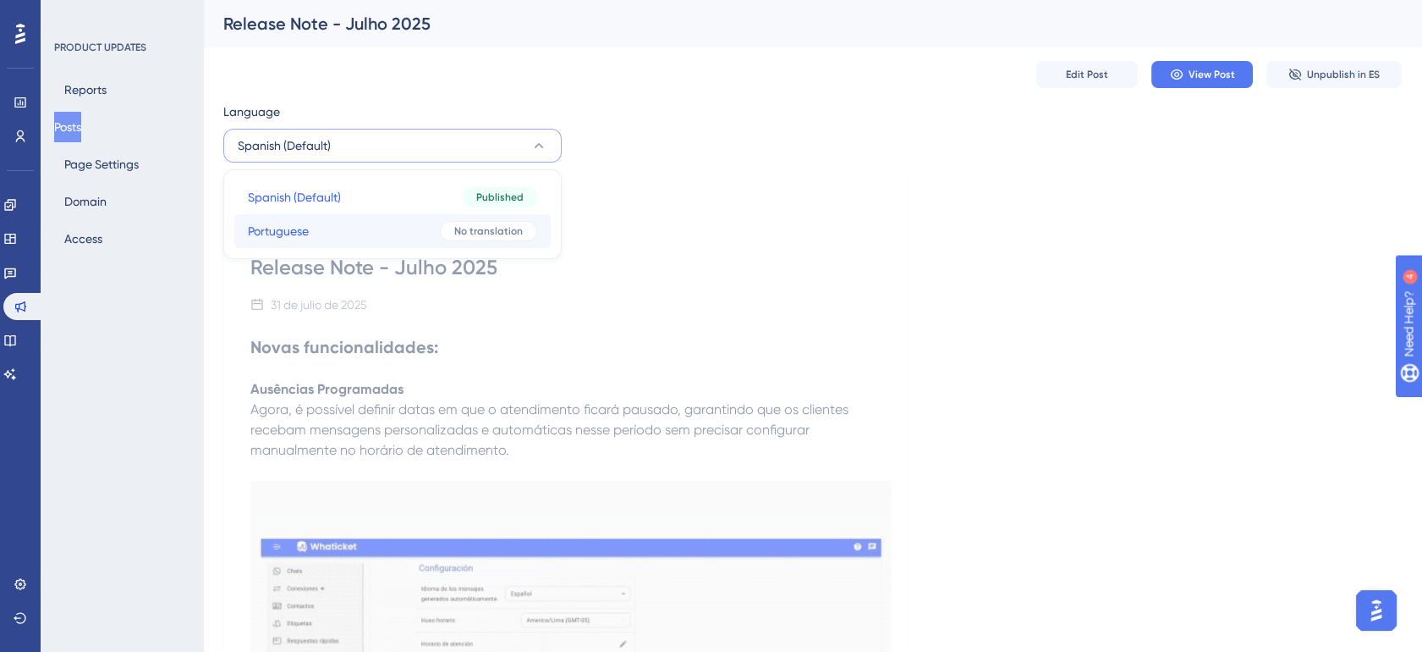
click at [366, 217] on button "Portuguese Portuguese No translation" at bounding box center [392, 231] width 316 height 34
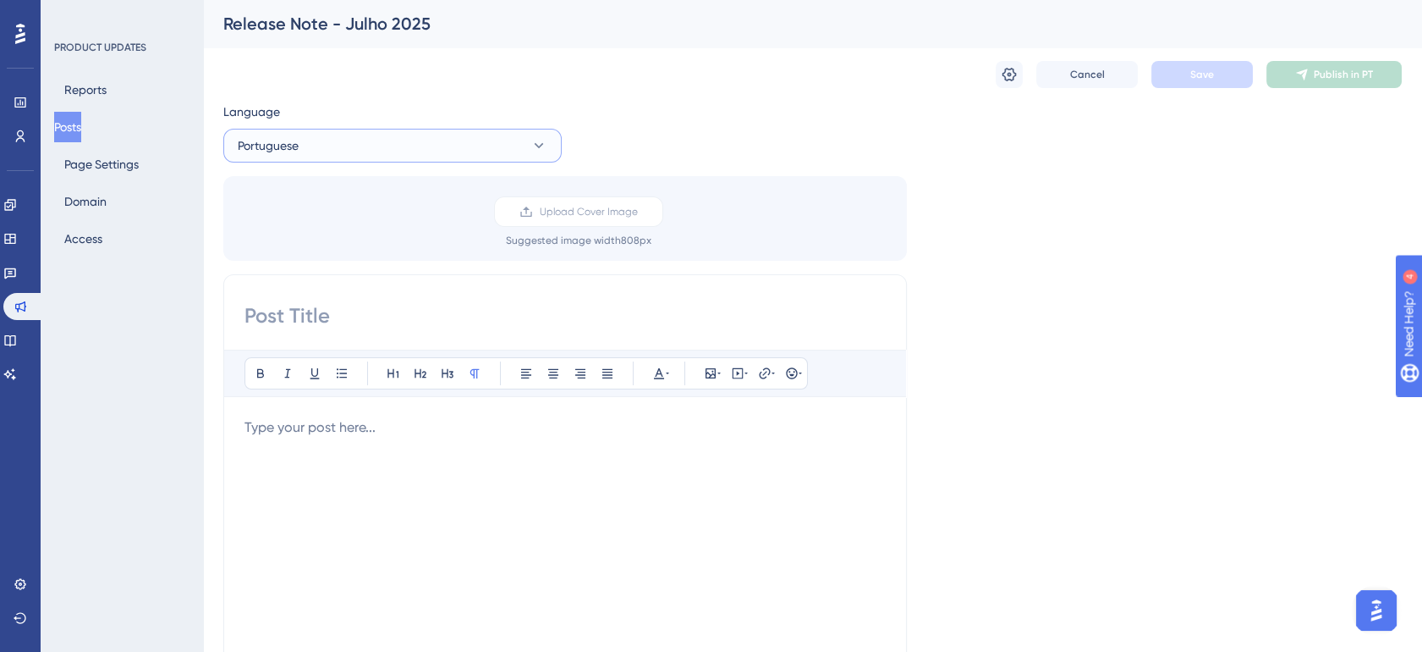
click at [309, 138] on button "Portuguese" at bounding box center [392, 146] width 338 height 34
click at [323, 196] on span "Spanish (Default)" at bounding box center [294, 197] width 93 height 20
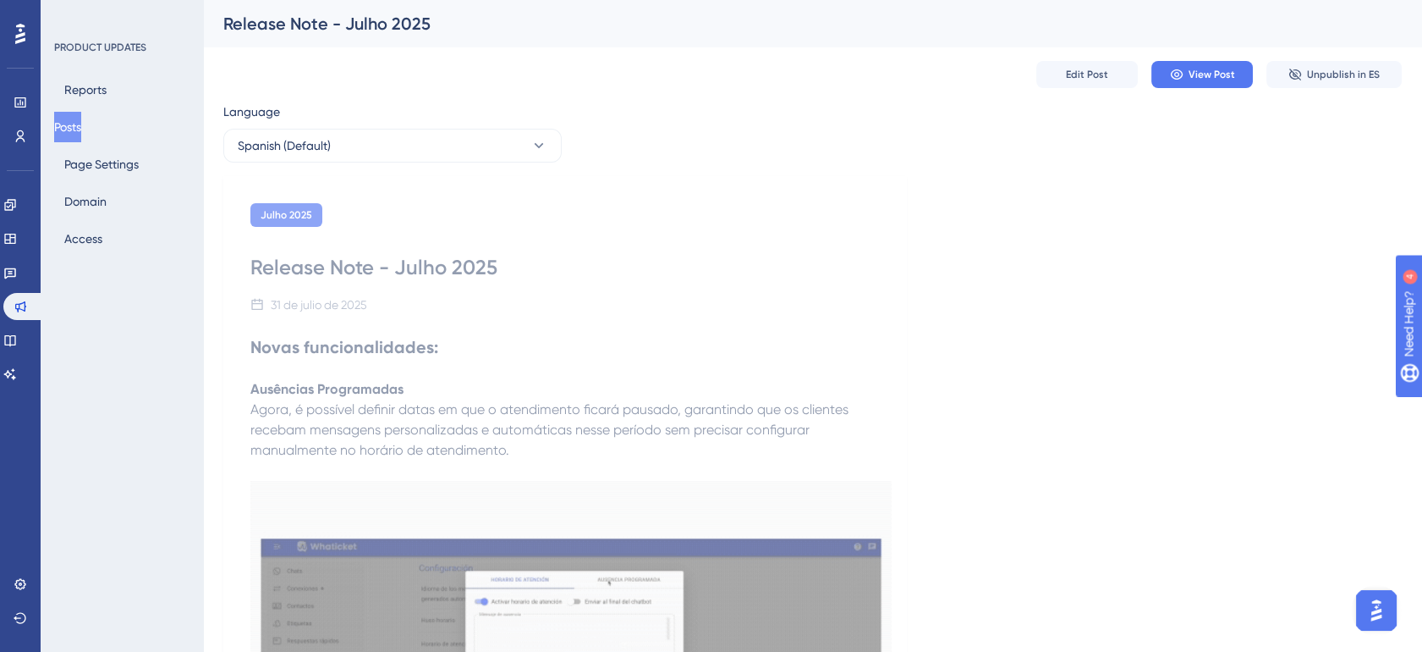
click at [403, 343] on strong "Novas funcionalidades:" at bounding box center [344, 347] width 188 height 20
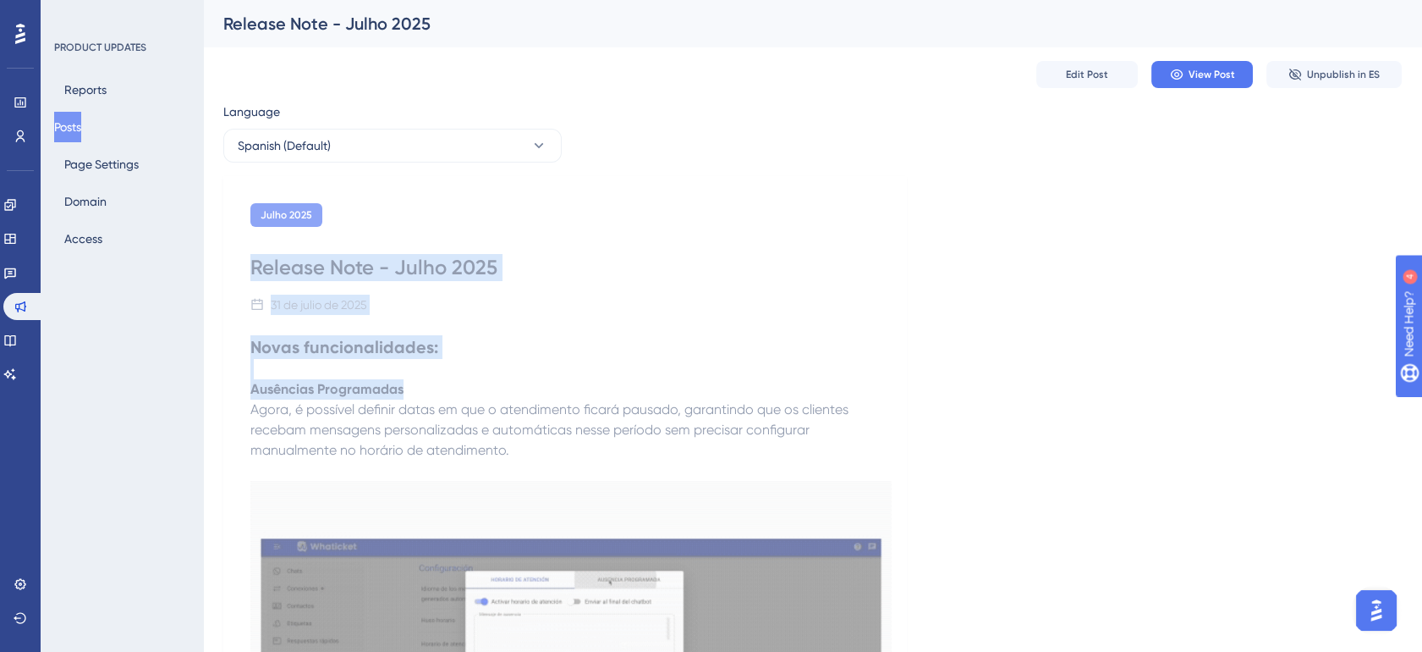
drag, startPoint x: 252, startPoint y: 272, endPoint x: 470, endPoint y: 396, distance: 251.2
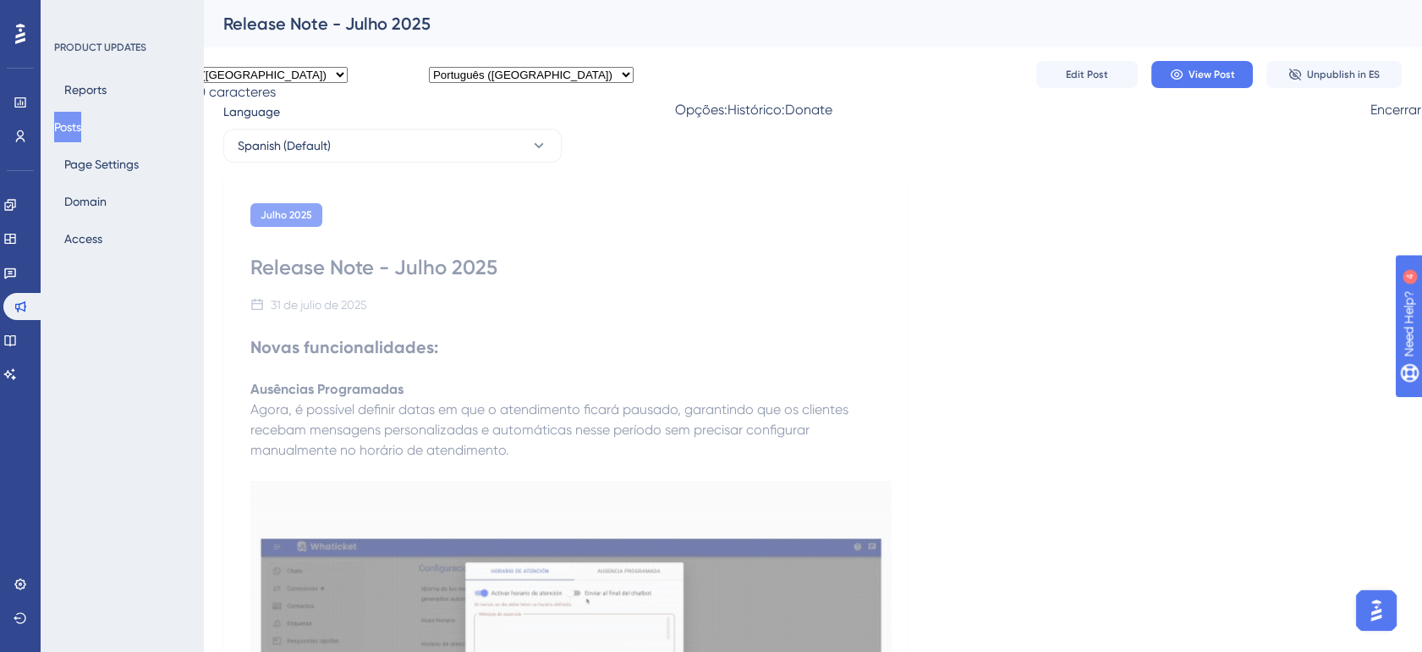
drag, startPoint x: 470, startPoint y: 395, endPoint x: 643, endPoint y: 410, distance: 173.3
click at [643, 410] on span "Agora, é possível definir datas em que o atendimento ficará pausado, garantindo…" at bounding box center [551, 429] width 602 height 57
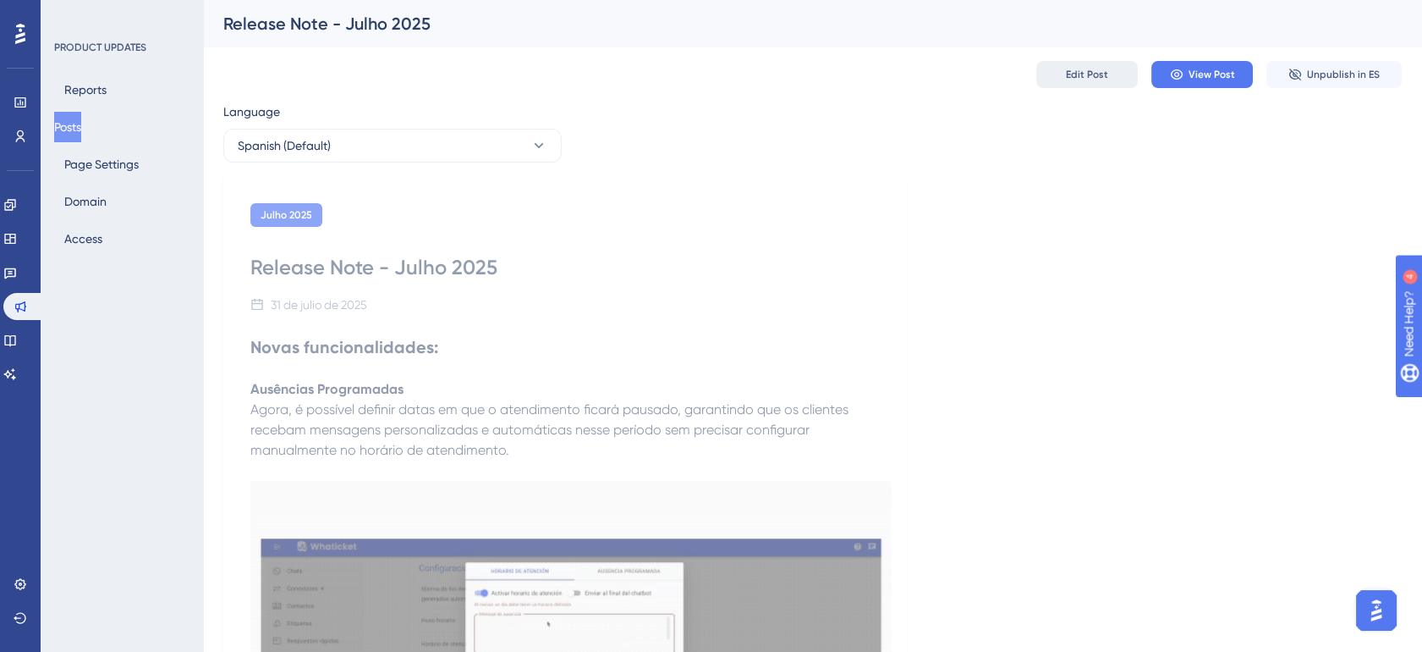
click at [1097, 71] on span "Edit Post" at bounding box center [1087, 75] width 42 height 14
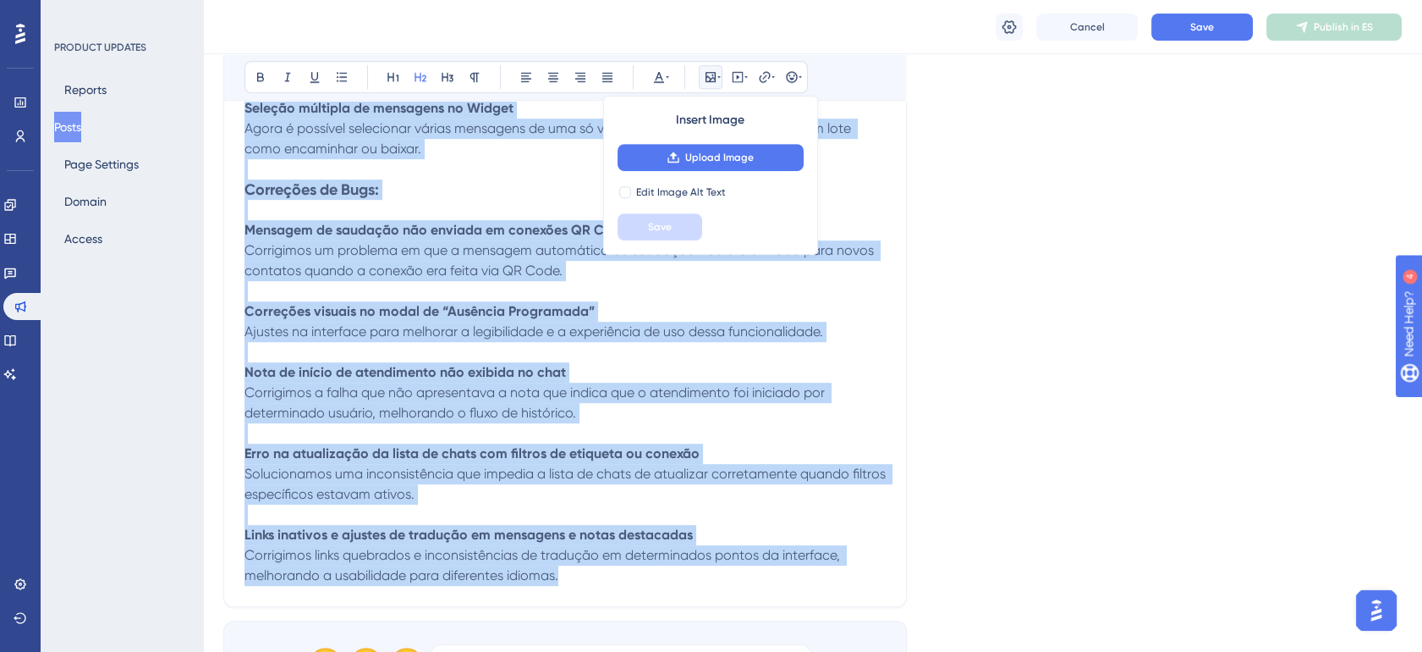
scroll to position [2467, 0]
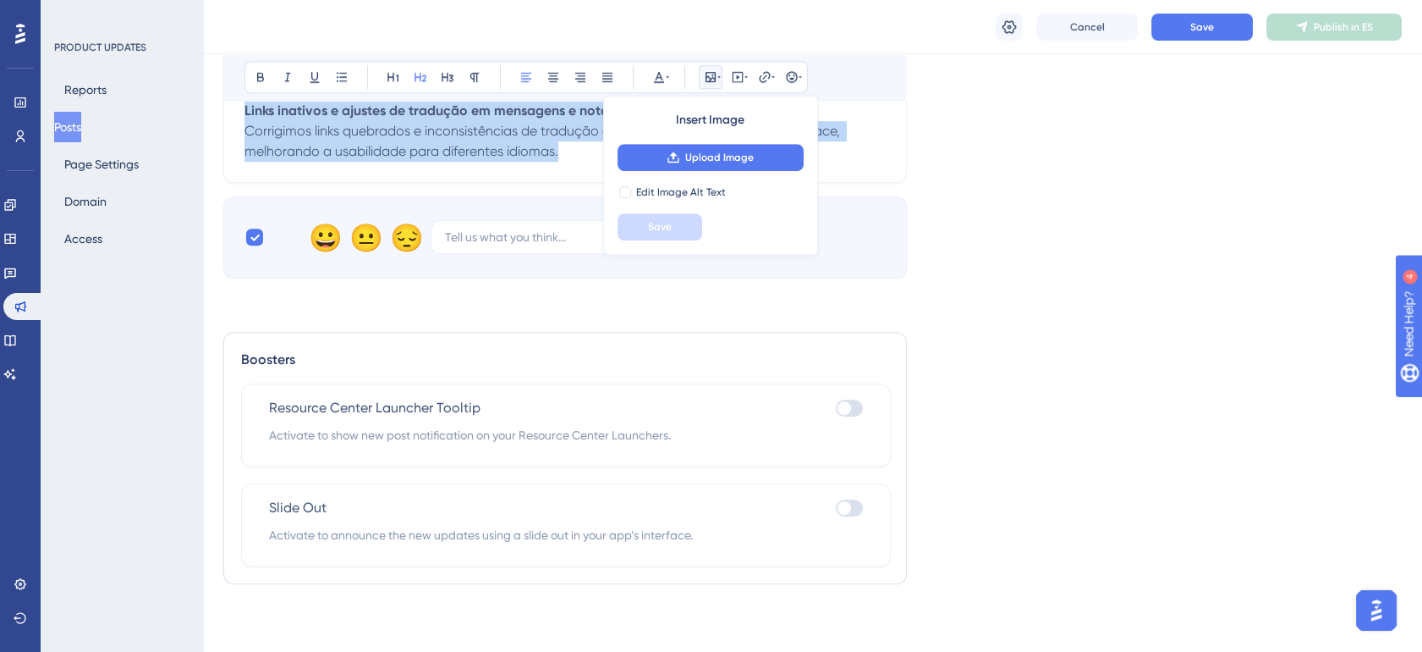
drag, startPoint x: 247, startPoint y: 426, endPoint x: 614, endPoint y: 199, distance: 432.0
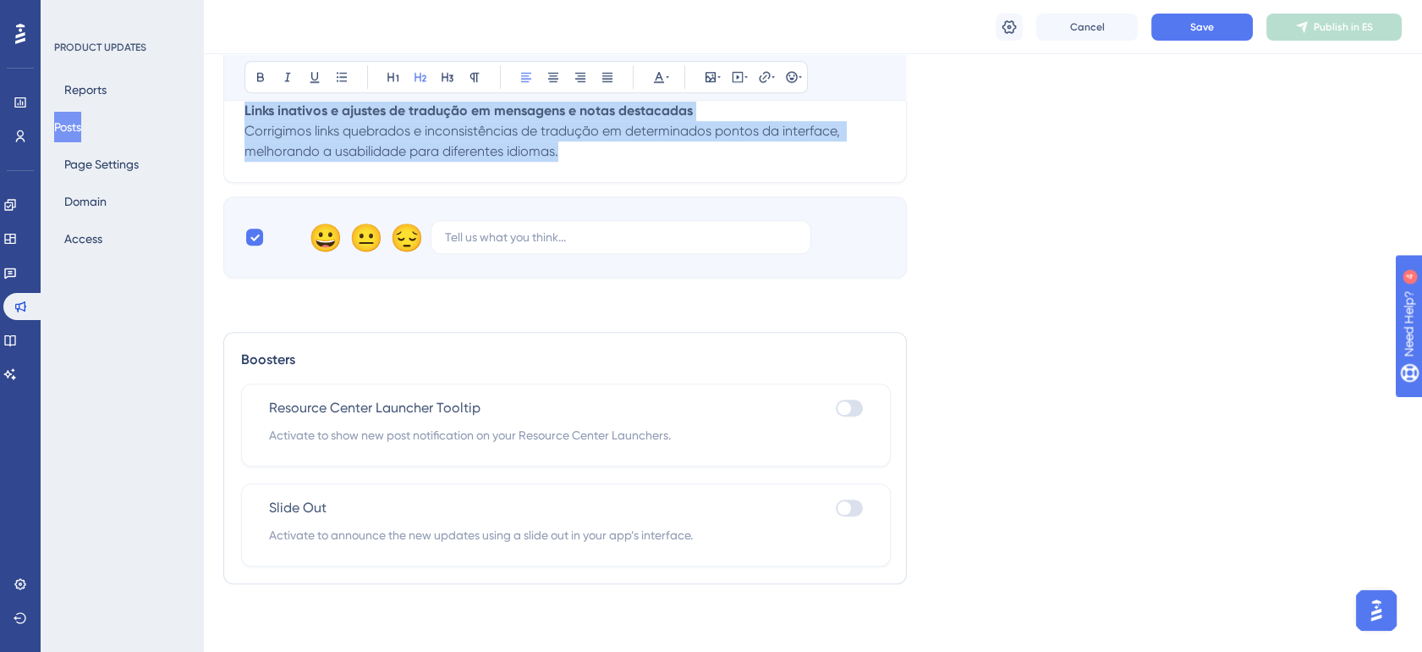
copy div "Novas funcionalidades: Ausências Programadas Agora, é possível definir datas em…"
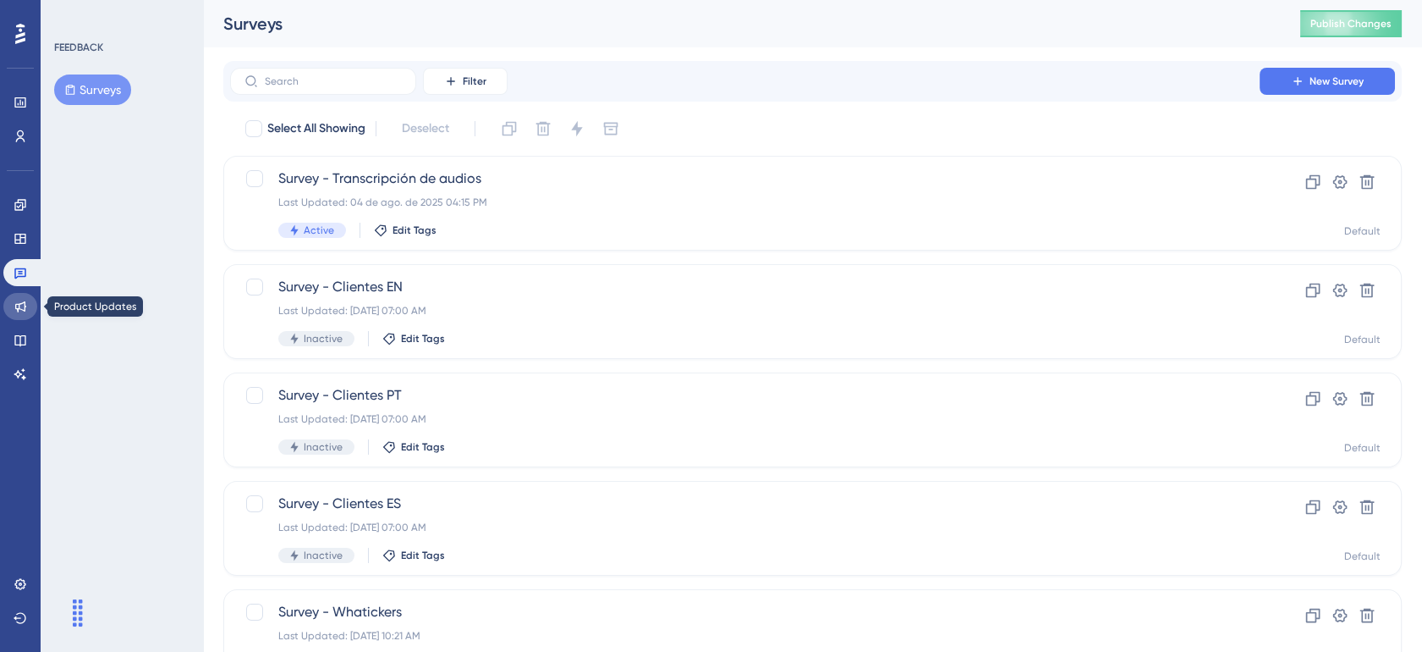
click at [14, 306] on icon at bounding box center [21, 307] width 14 height 14
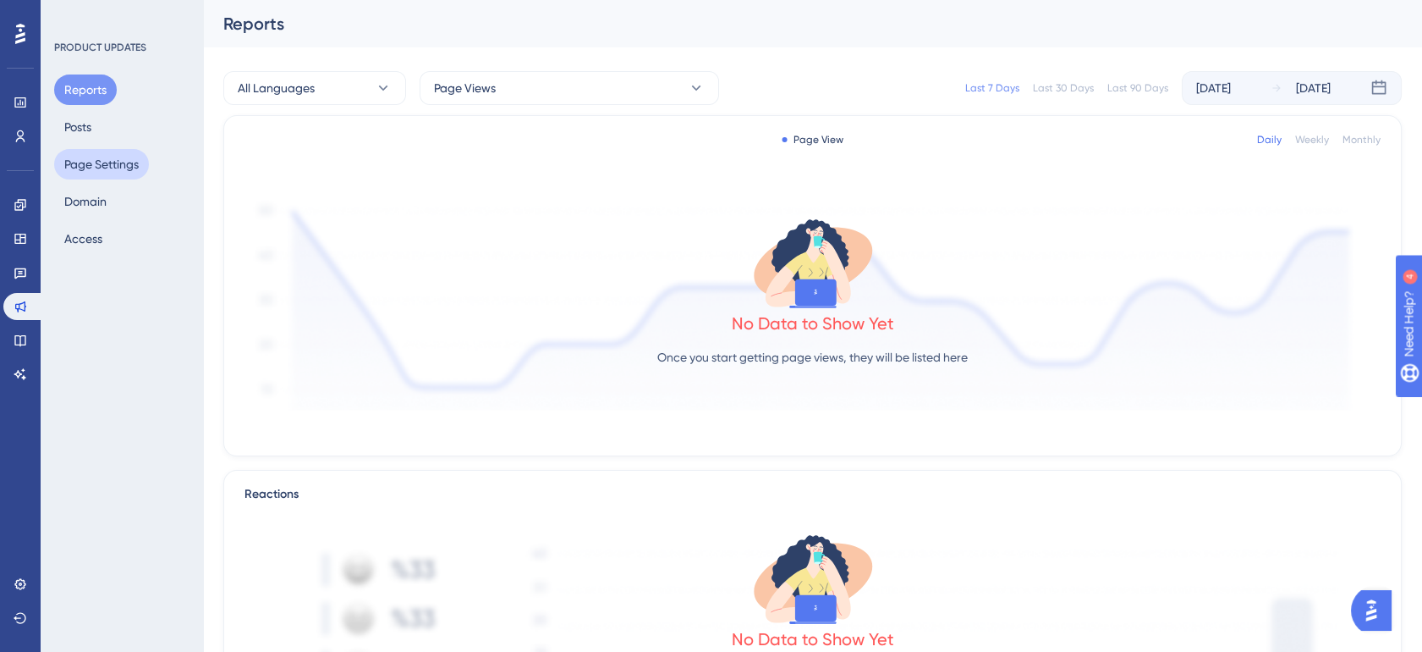
click at [113, 171] on button "Page Settings" at bounding box center [101, 164] width 95 height 30
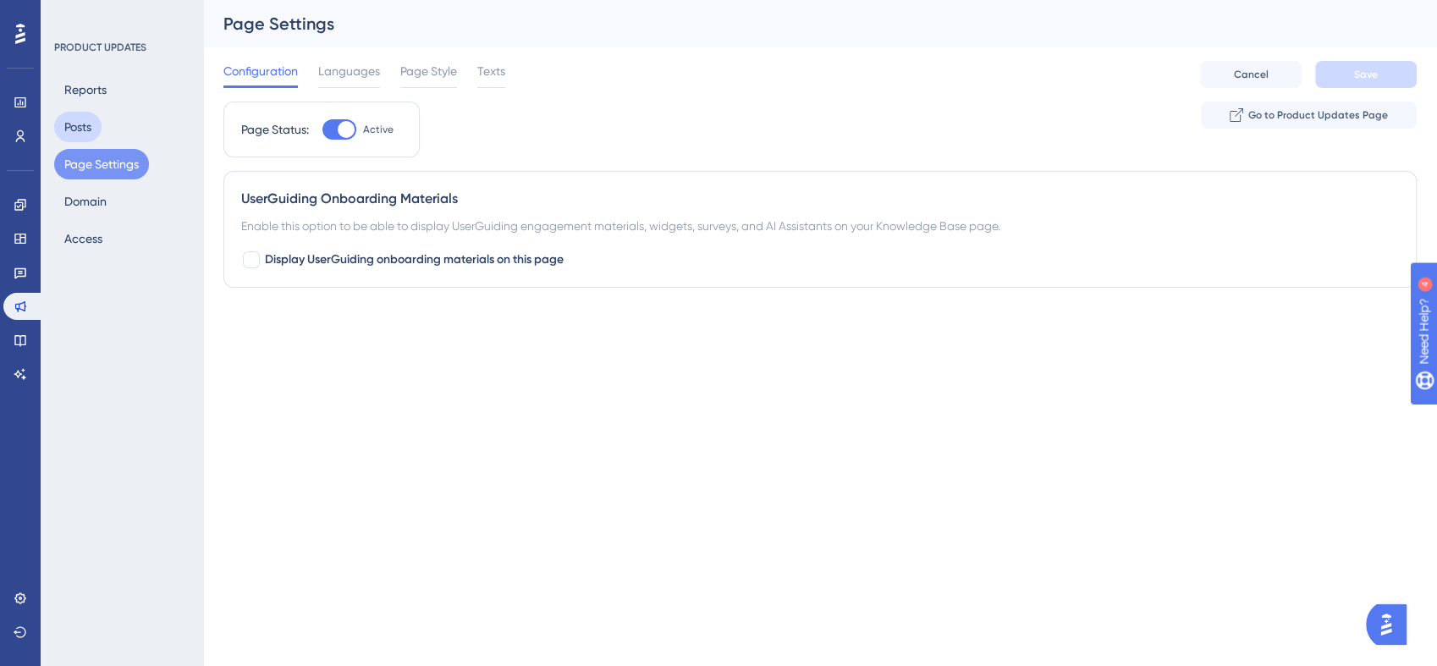
click at [82, 116] on button "Posts" at bounding box center [77, 127] width 47 height 30
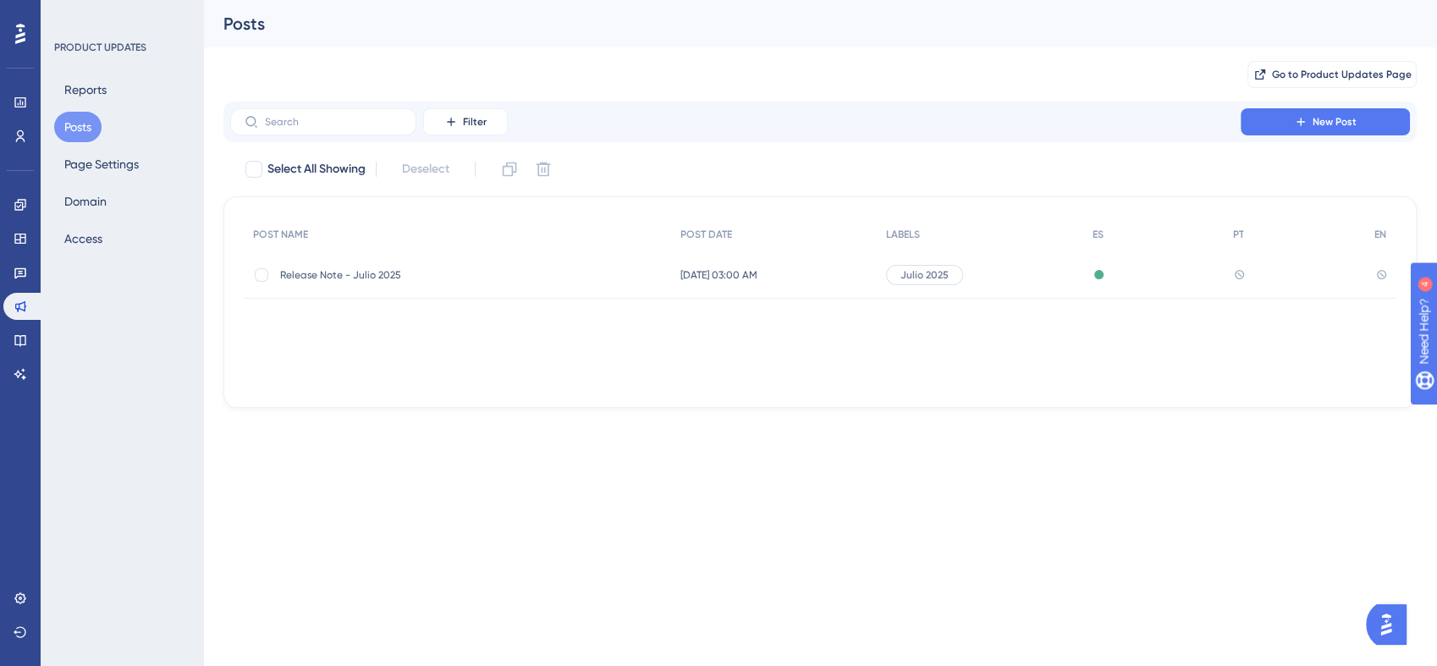
click at [558, 273] on div "Release Note - Julio 2025 Release Note - Julio 2025" at bounding box center [458, 274] width 427 height 47
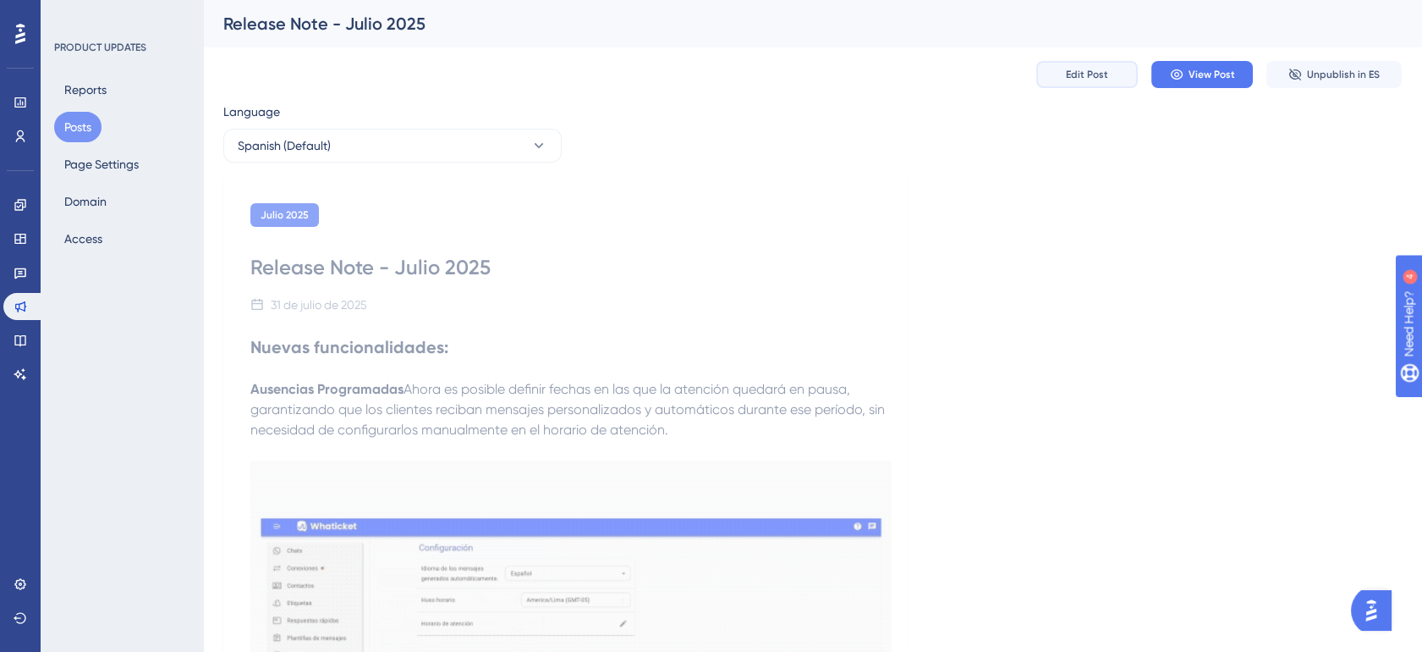
click at [1087, 69] on span "Edit Post" at bounding box center [1087, 75] width 42 height 14
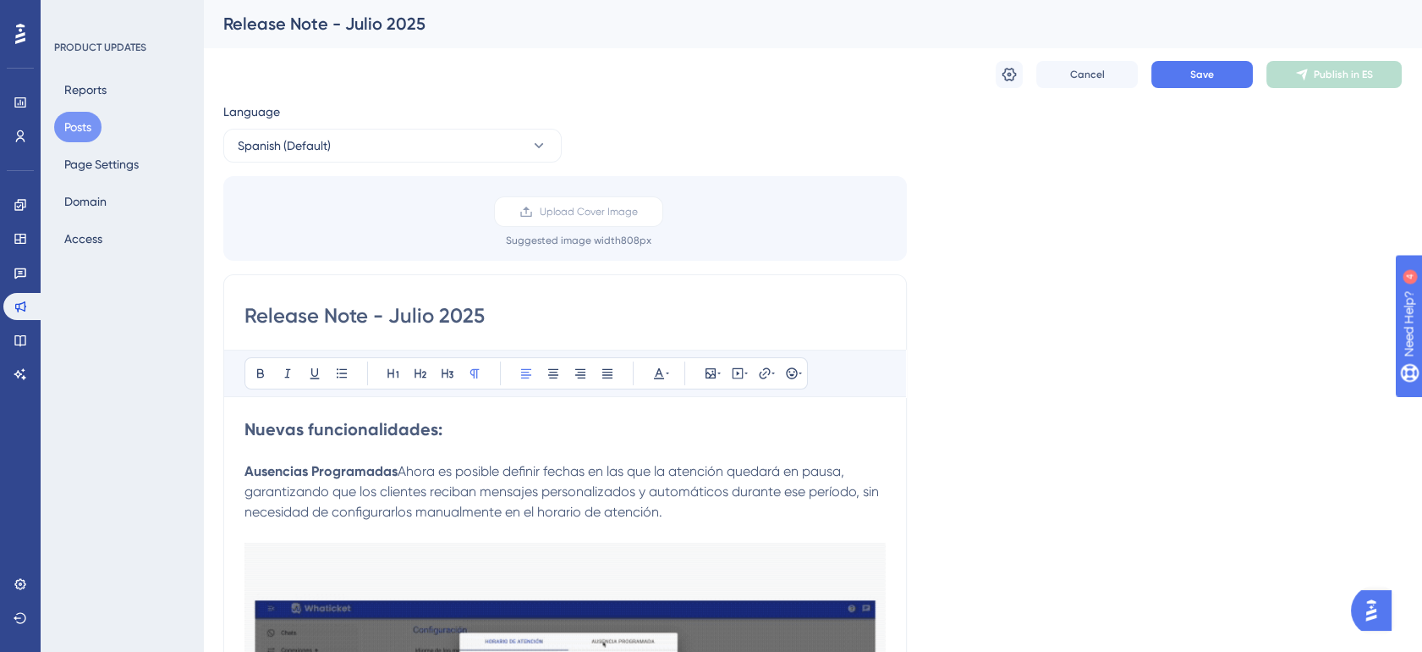
click at [305, 422] on strong "Nuevas funcionalidades:" at bounding box center [344, 429] width 198 height 20
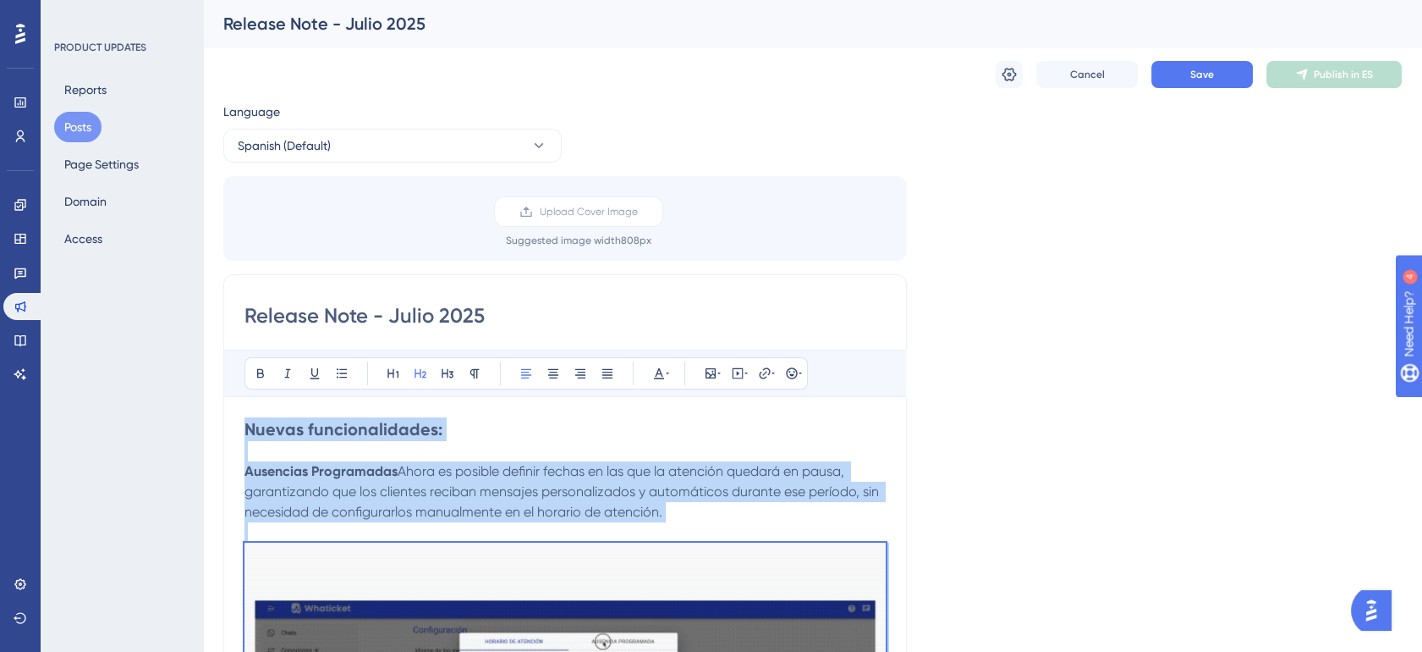
copy div "Nuevas funcionalidades: Ausencias Programadas Ahora es posible definir fechas e…"
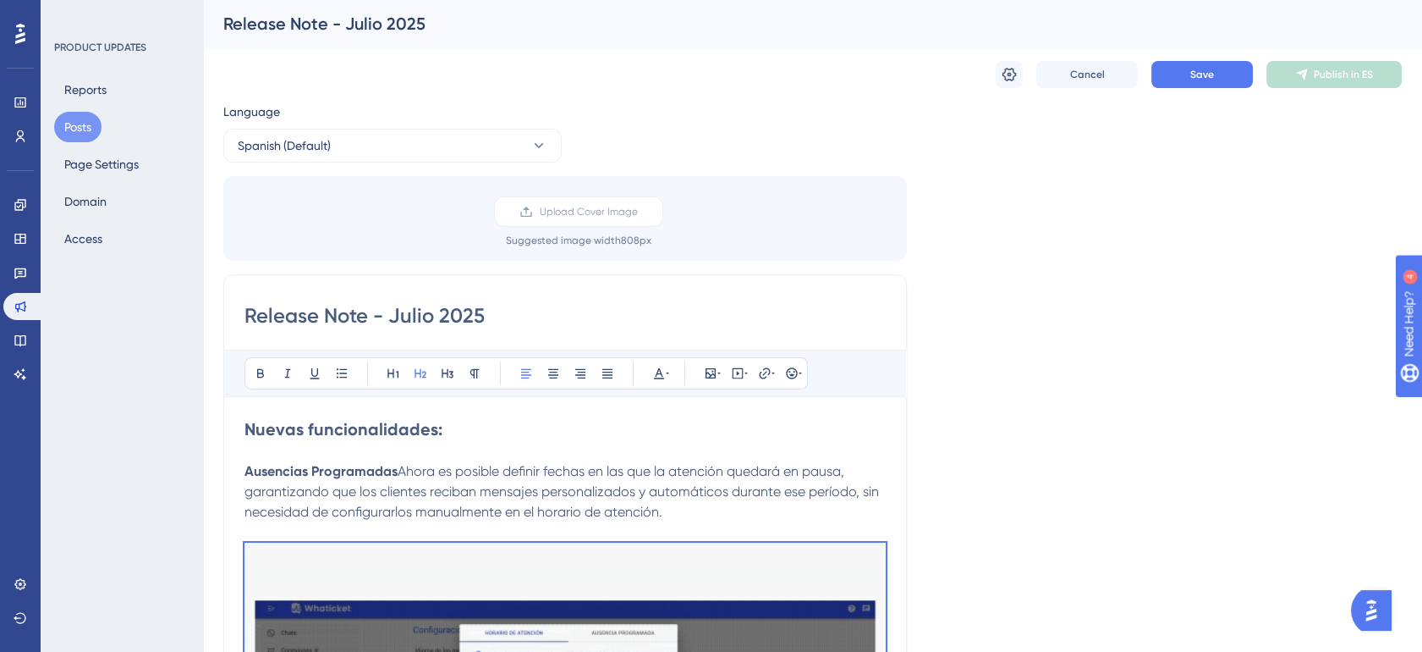
click at [358, 314] on input "Release Note - Julio 2025" at bounding box center [565, 315] width 641 height 27
select select "pt"
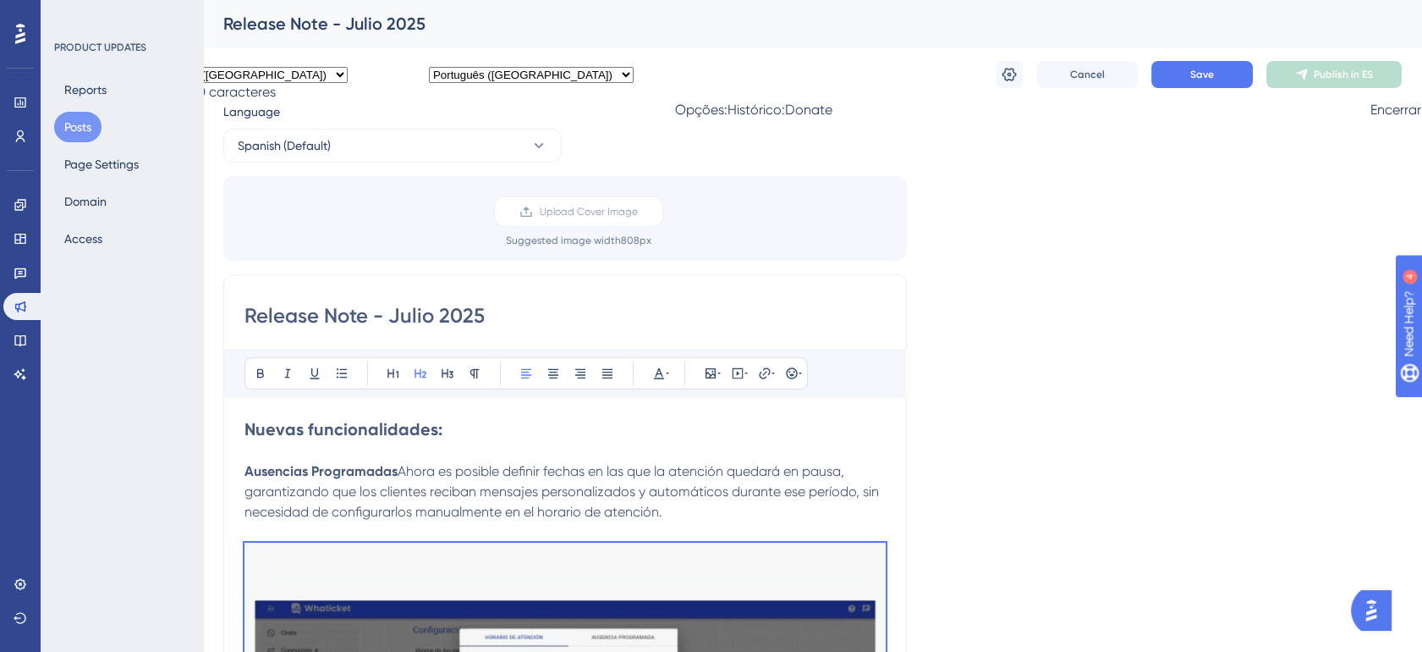
click at [358, 118] on body "Performance Users Engagement Widgets Feedback Product Updates Knowledge Base AI…" at bounding box center [711, 59] width 1422 height 118
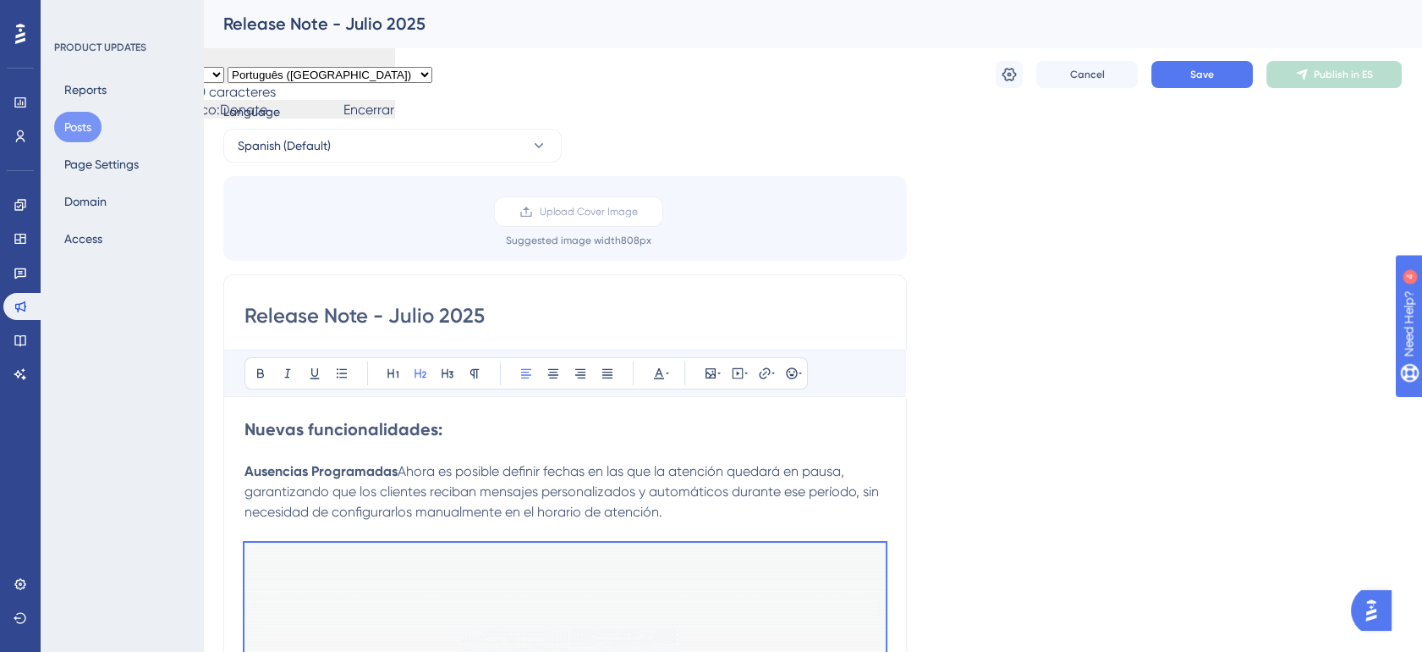
click at [480, 312] on input "Release Note - Julio 2025" at bounding box center [565, 315] width 641 height 27
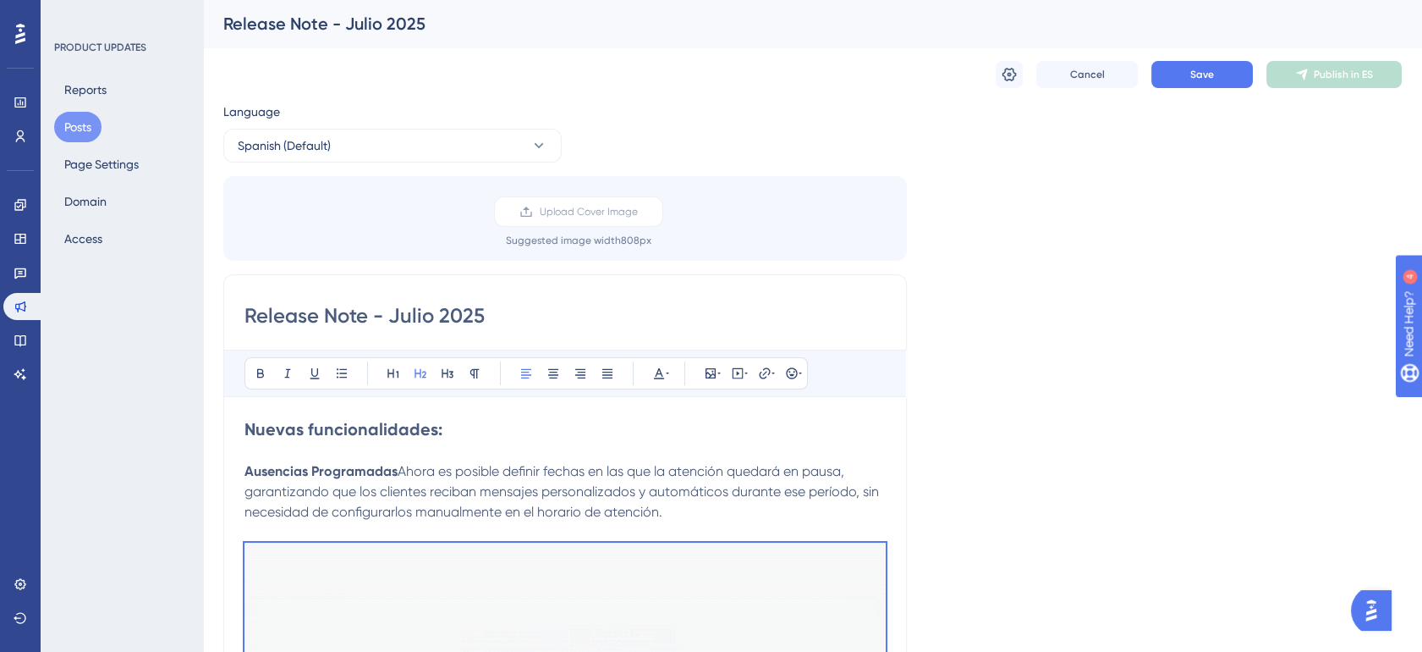
click at [480, 312] on input "Release Note - Julio 2025" at bounding box center [565, 315] width 641 height 27
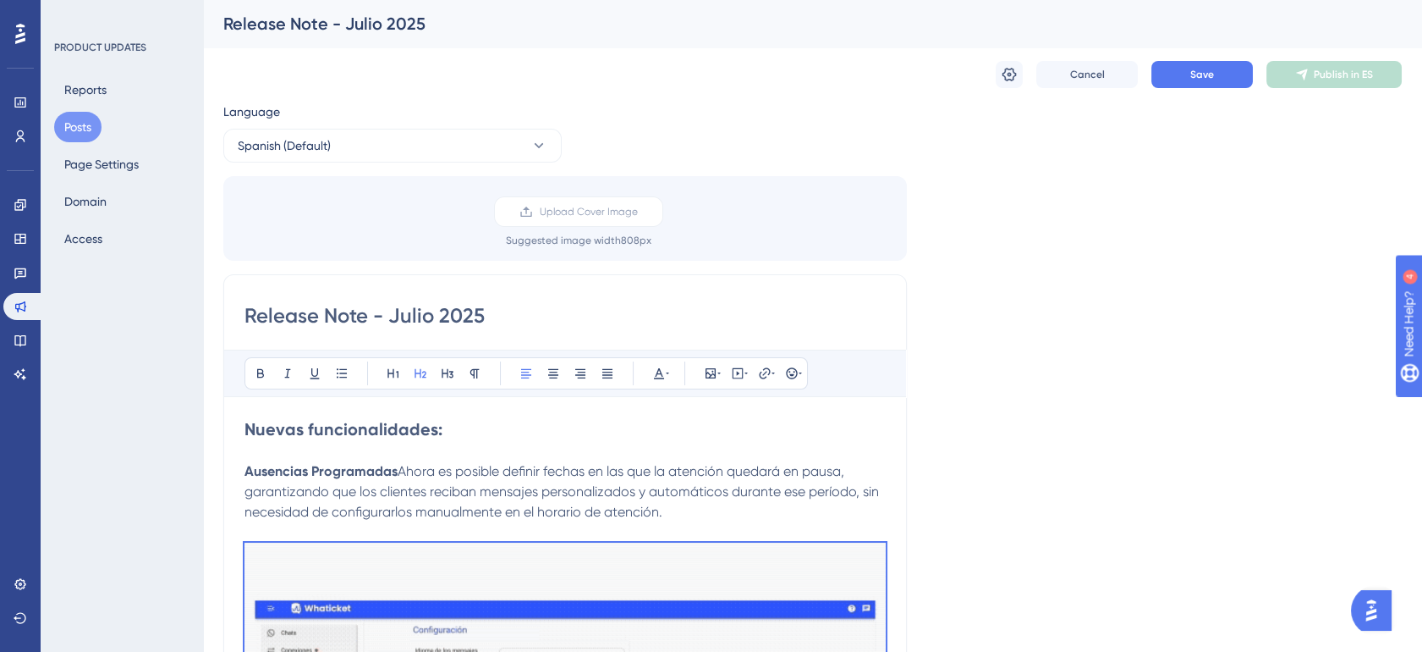
click at [480, 312] on input "Release Note - Julio 2025" at bounding box center [565, 315] width 641 height 27
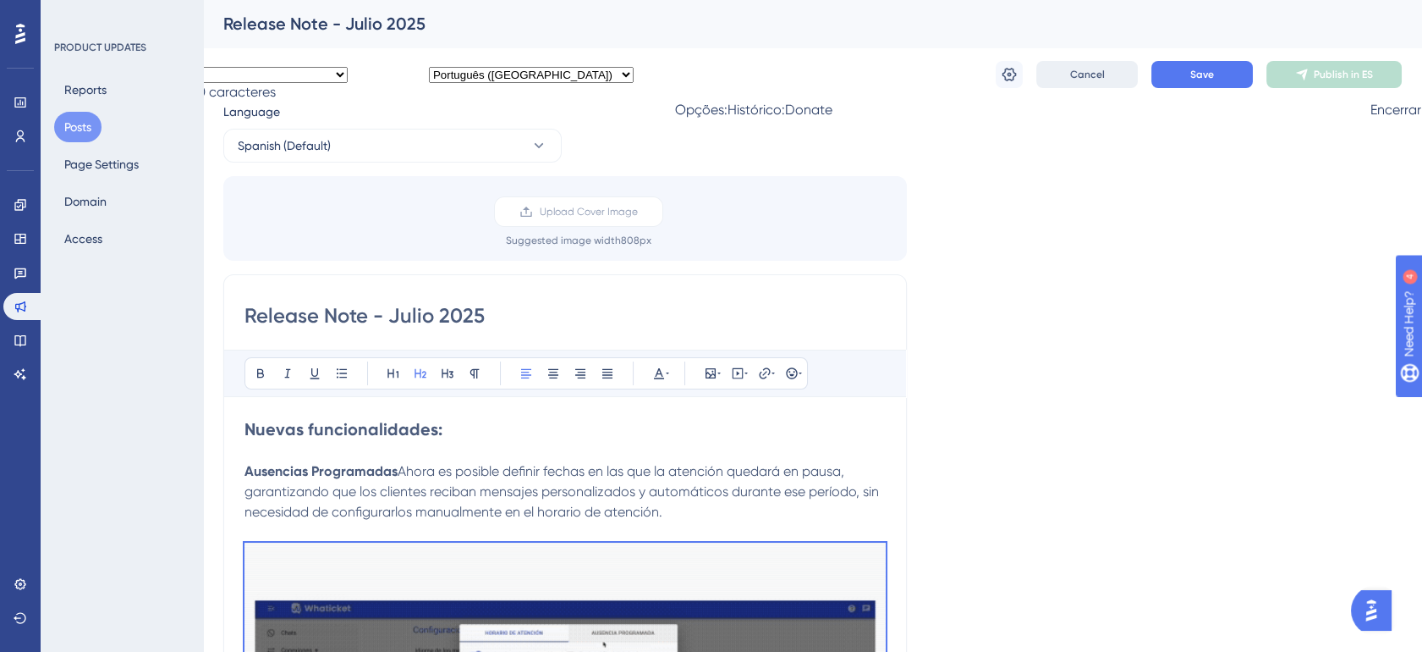
click at [1059, 74] on button "Cancel" at bounding box center [1087, 74] width 102 height 27
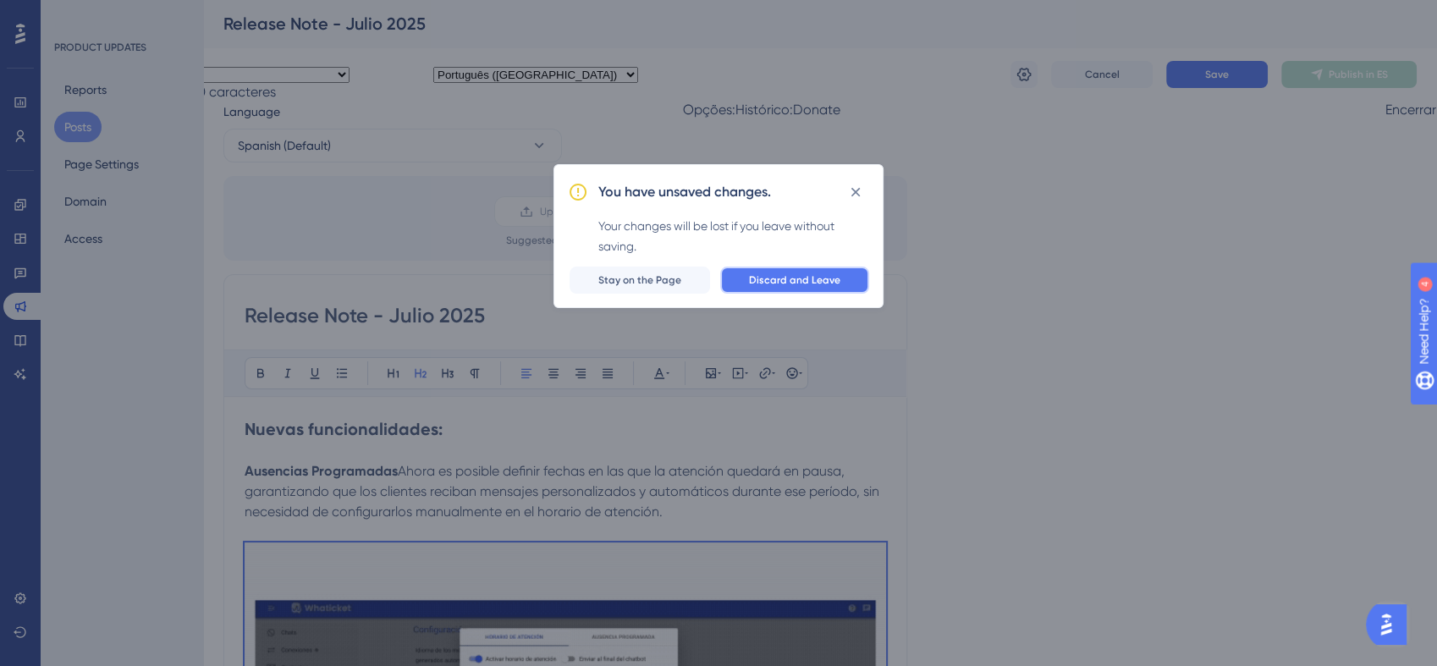
click at [764, 277] on span "Discard and Leave" at bounding box center [794, 280] width 91 height 14
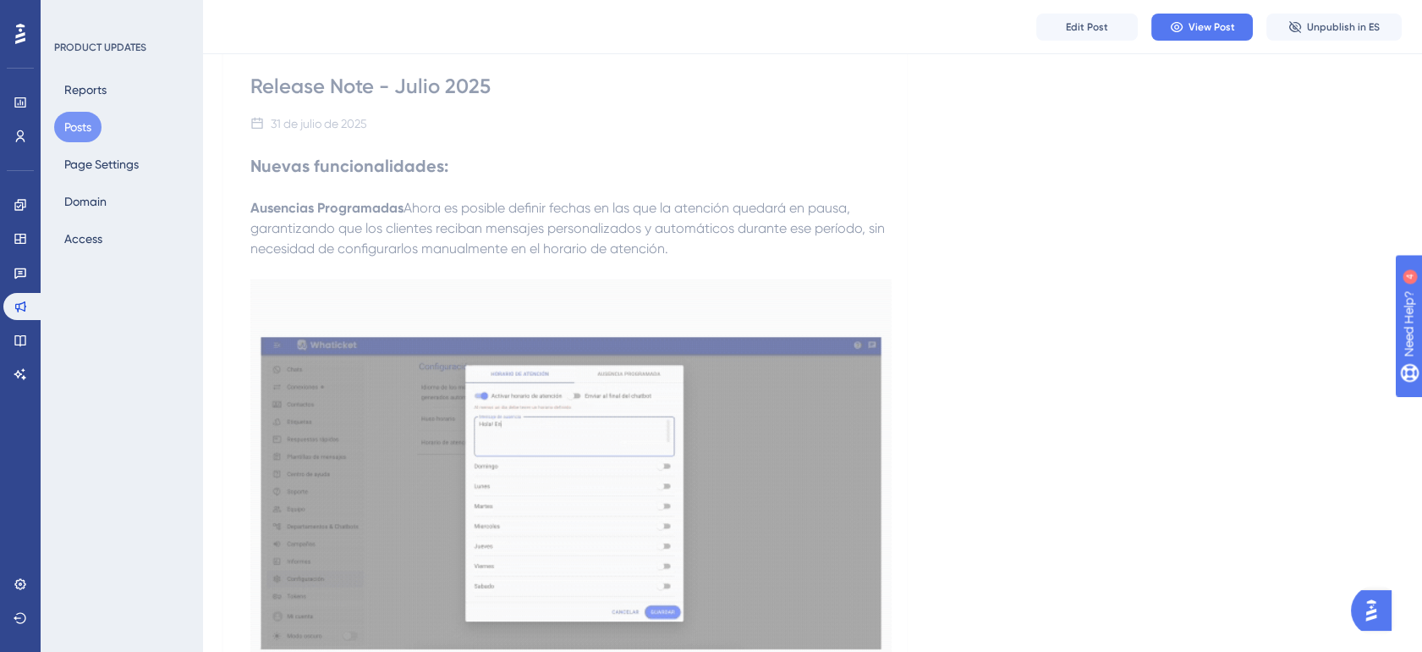
scroll to position [31, 0]
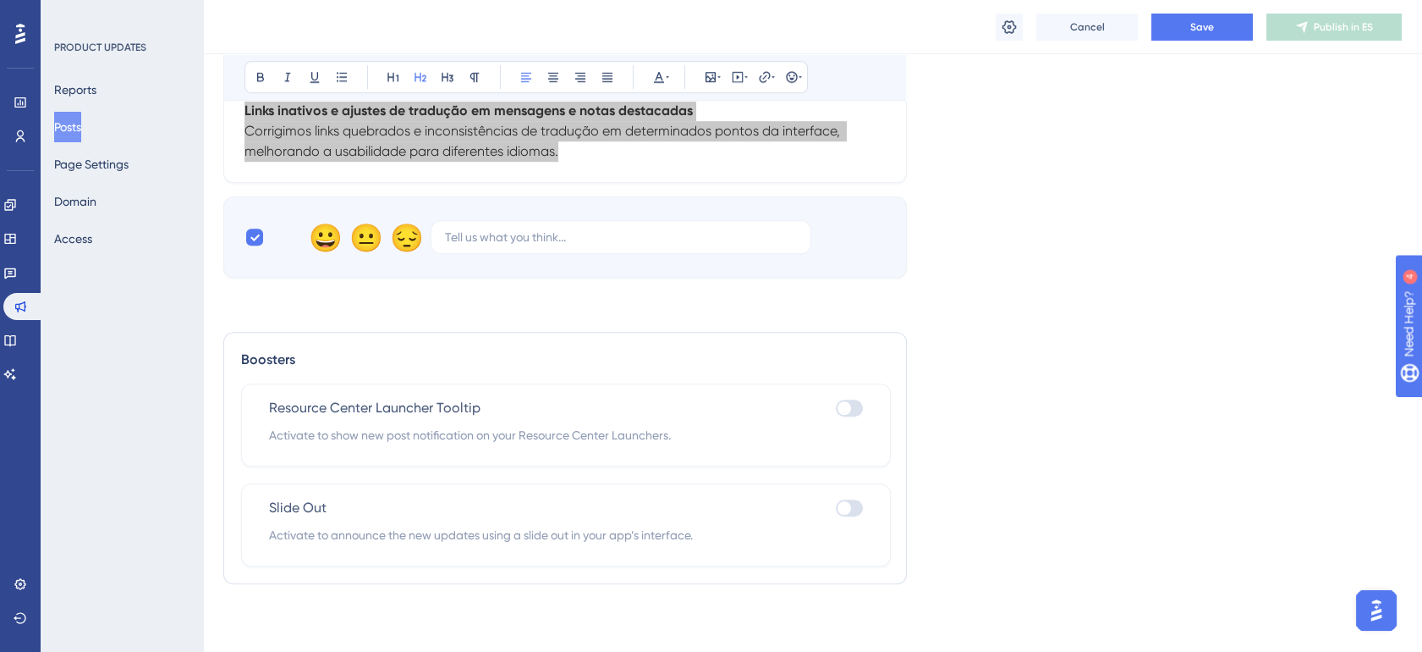
scroll to position [2467, 0]
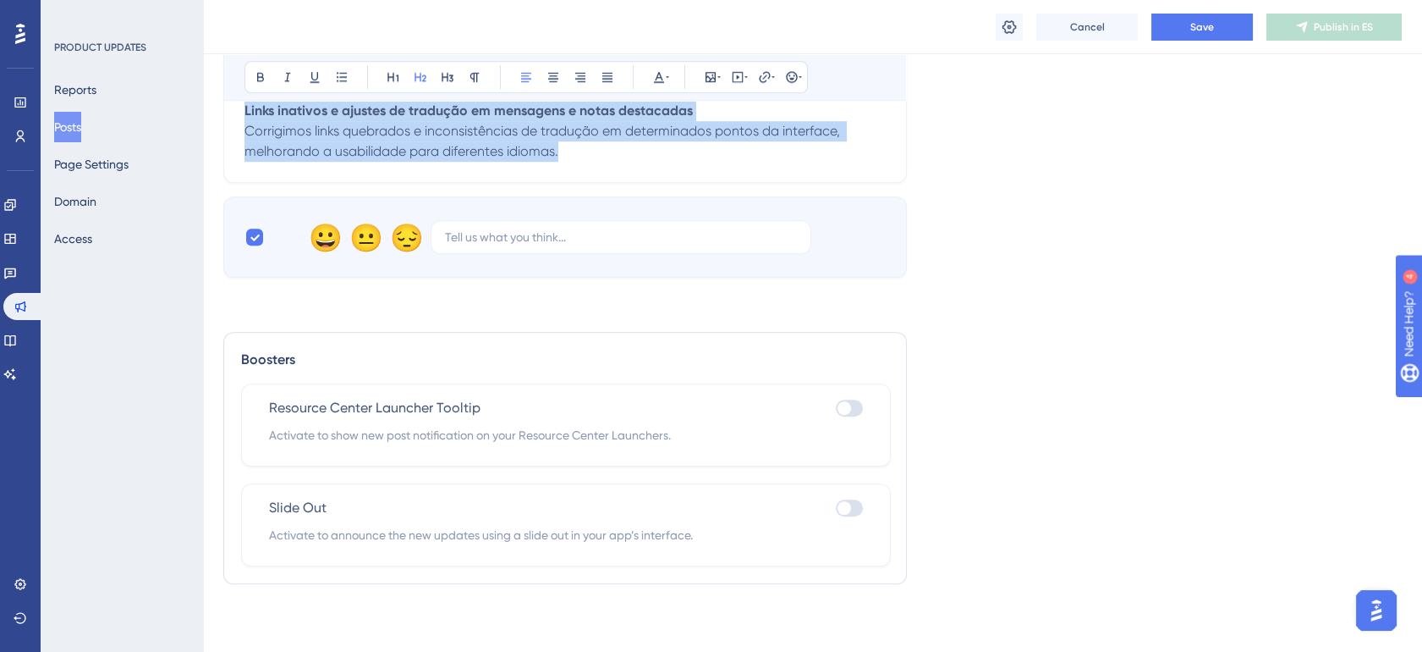
click at [124, 367] on div "PRODUCT UPDATES Reports Posts Page Settings Domain Access" at bounding box center [122, 326] width 162 height 652
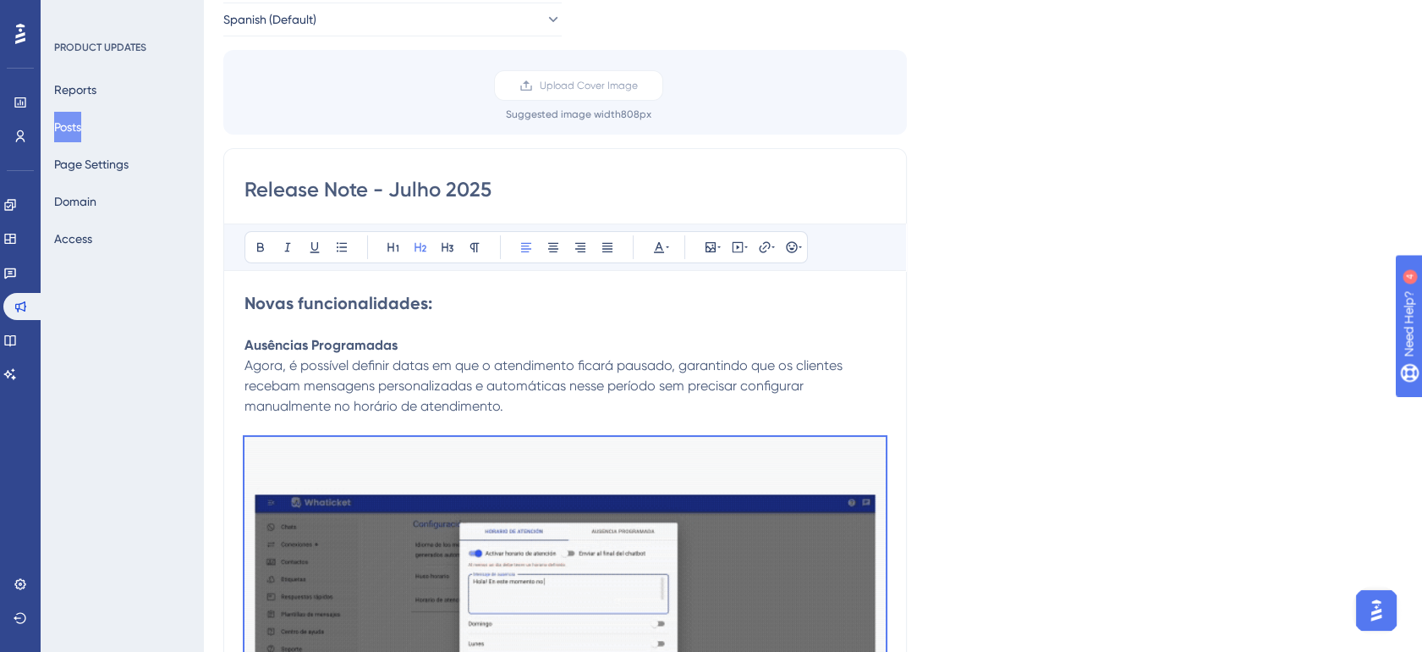
scroll to position [0, 0]
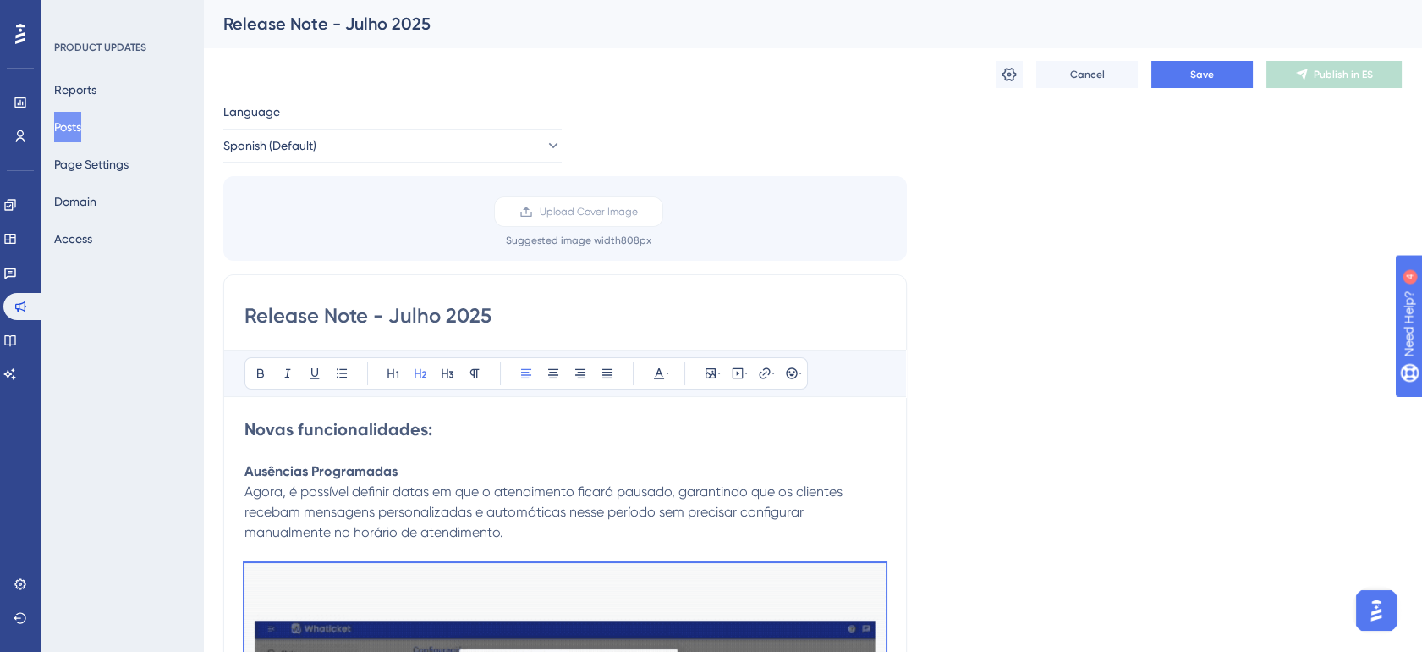
click at [503, 474] on p "Ausências Programadas" at bounding box center [565, 471] width 641 height 20
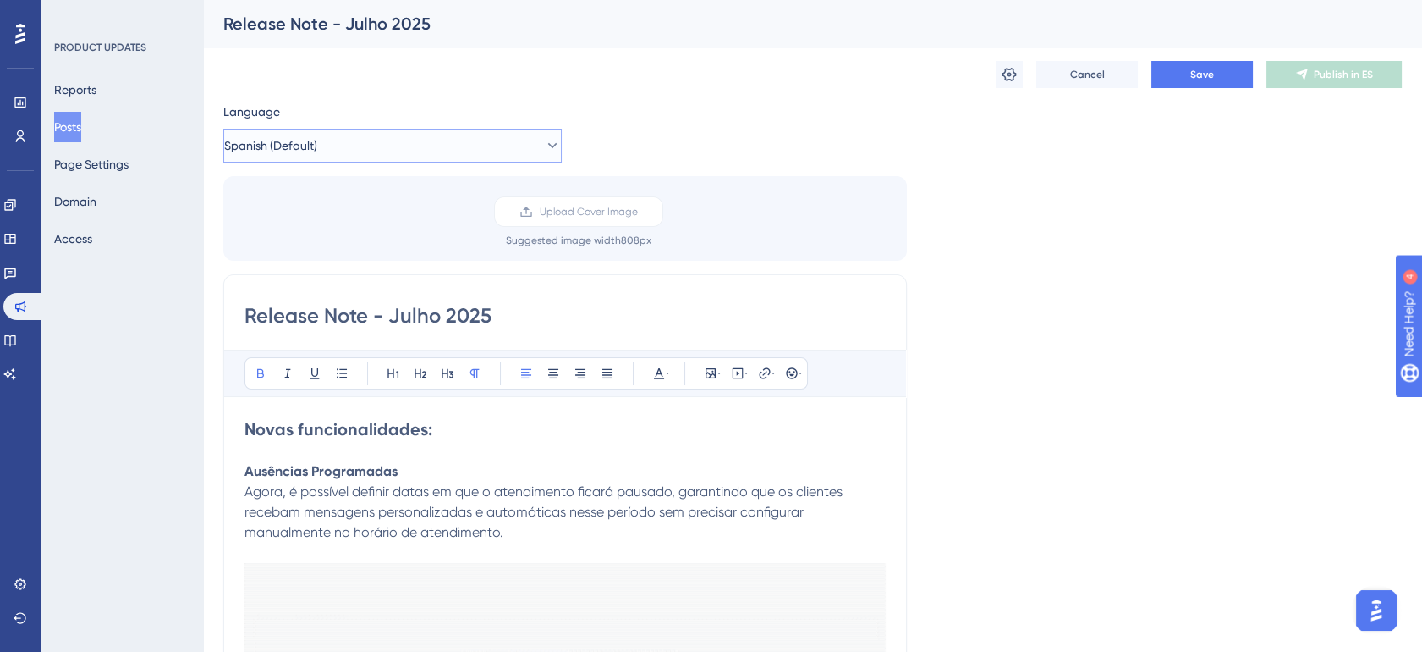
click at [460, 142] on button "Spanish (Default)" at bounding box center [392, 146] width 338 height 34
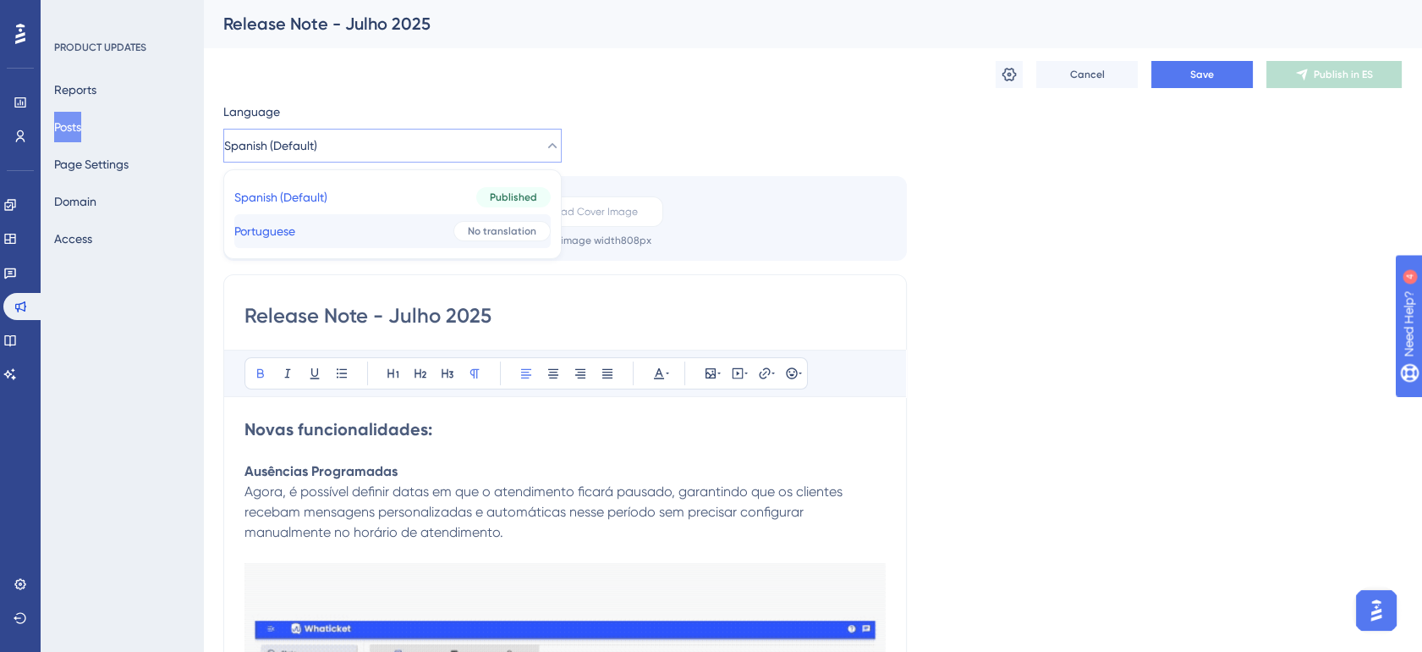
click at [406, 235] on button "Portuguese Portuguese No translation" at bounding box center [392, 231] width 316 height 34
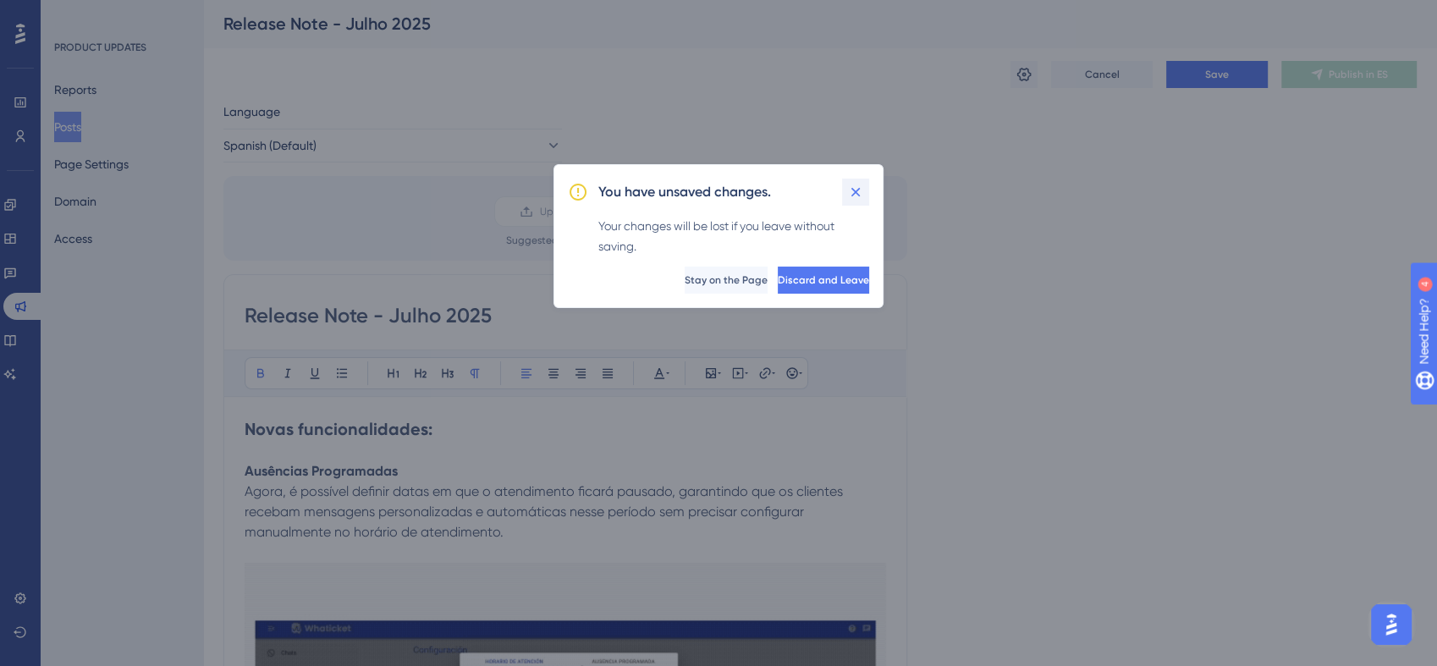
click at [861, 185] on icon at bounding box center [855, 192] width 17 height 17
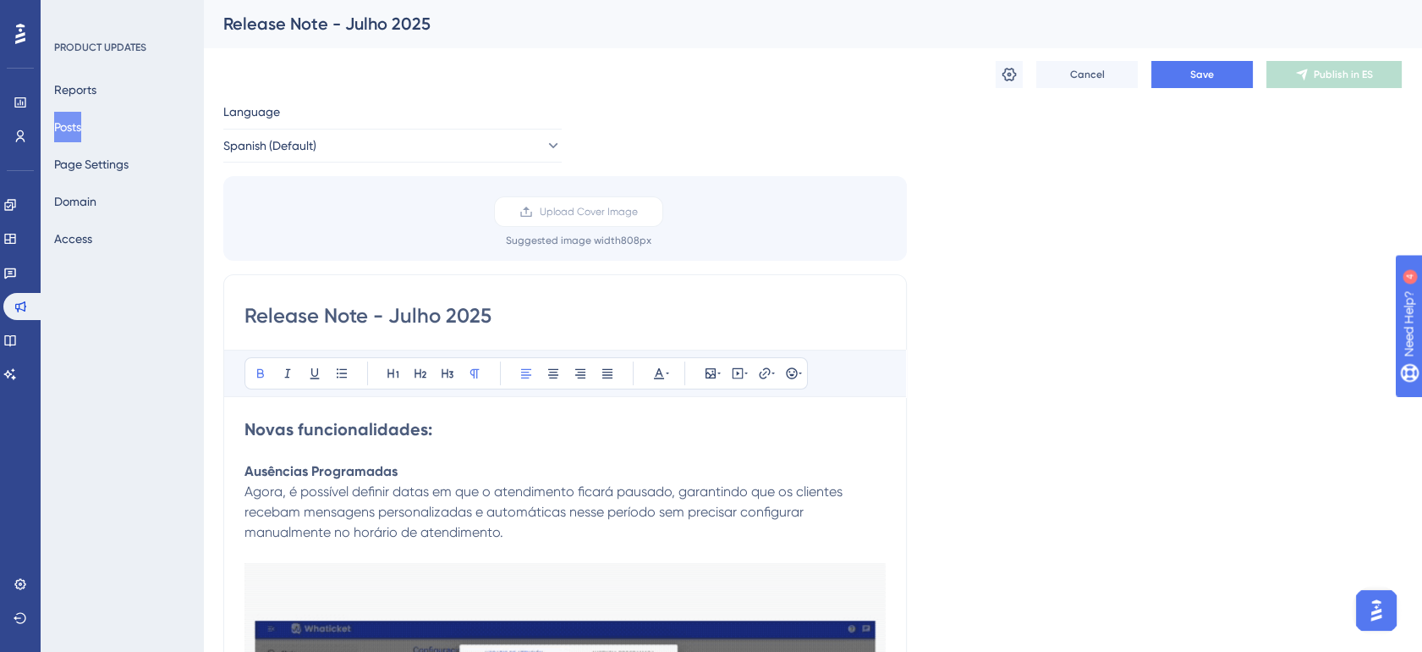
click at [292, 437] on h2 "Novas funcionalidades:" at bounding box center [565, 429] width 641 height 24
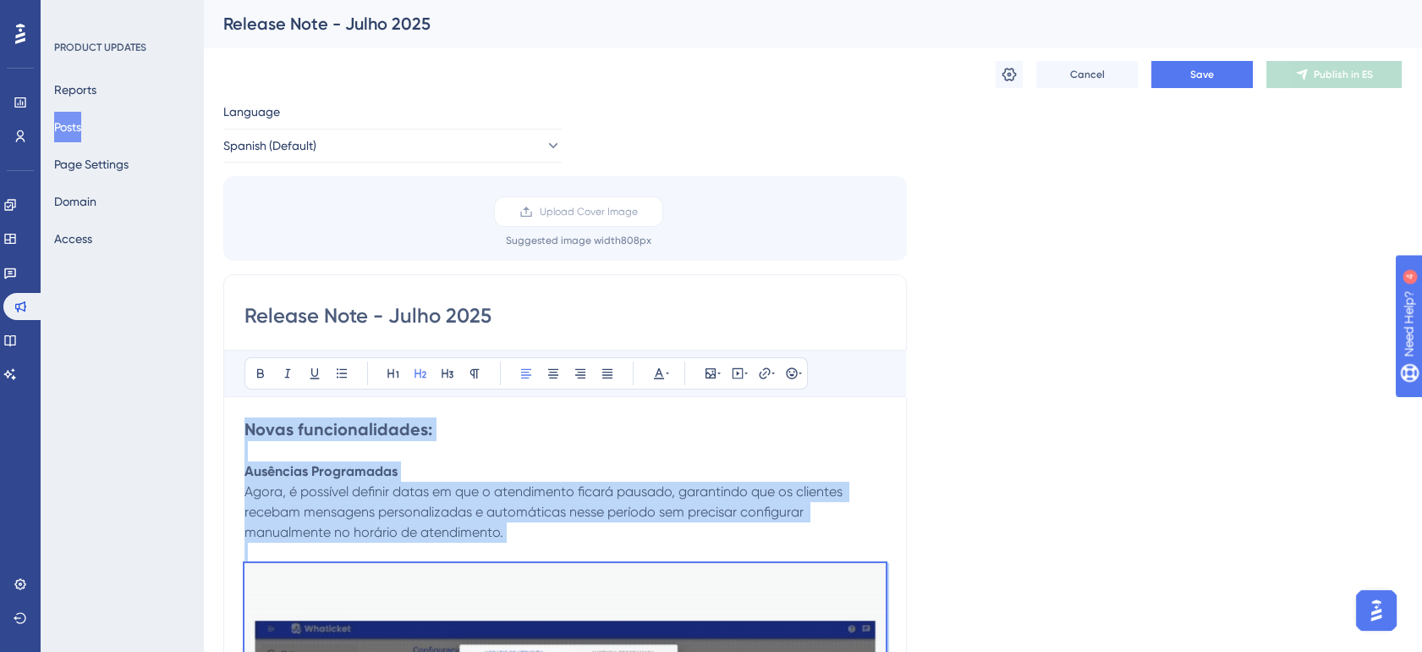
copy div "Lorem ipsumdolorsitam: Consectet Adipiscinge Seddo, e temporin utlabor etdol ma…"
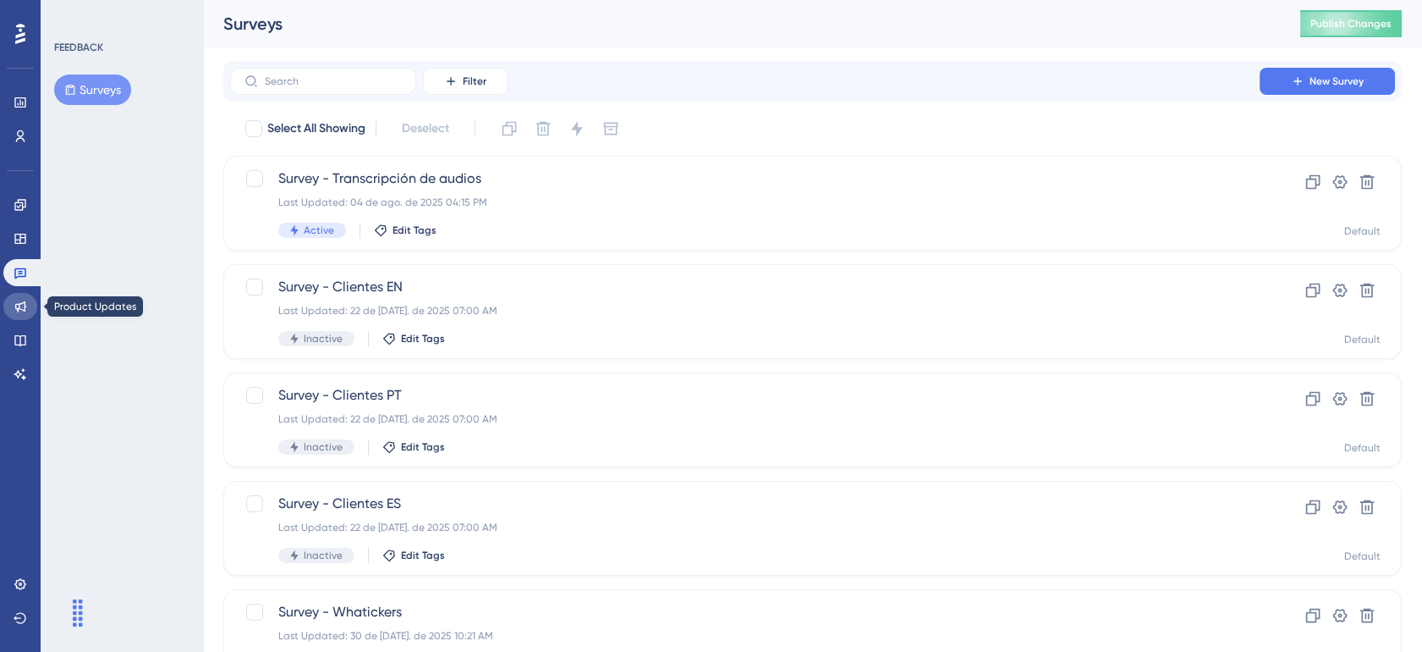
click at [29, 304] on link at bounding box center [20, 306] width 34 height 27
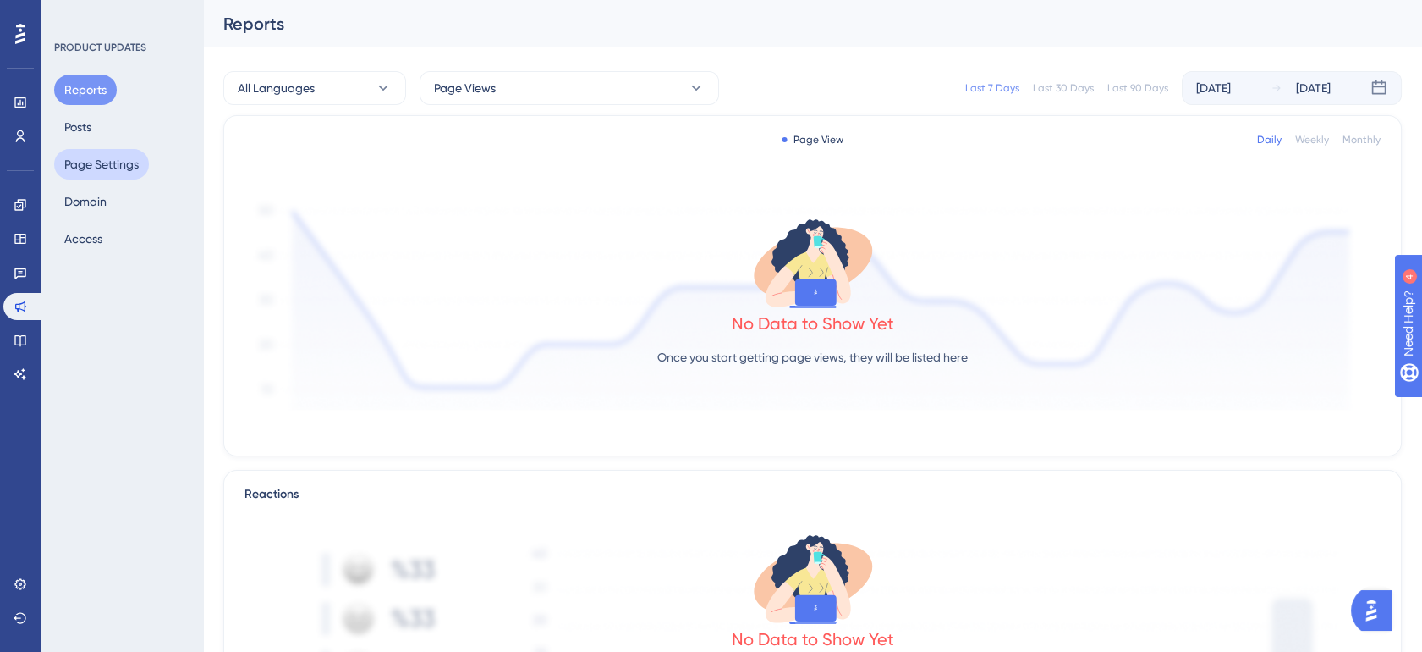
click at [132, 162] on button "Page Settings" at bounding box center [101, 164] width 95 height 30
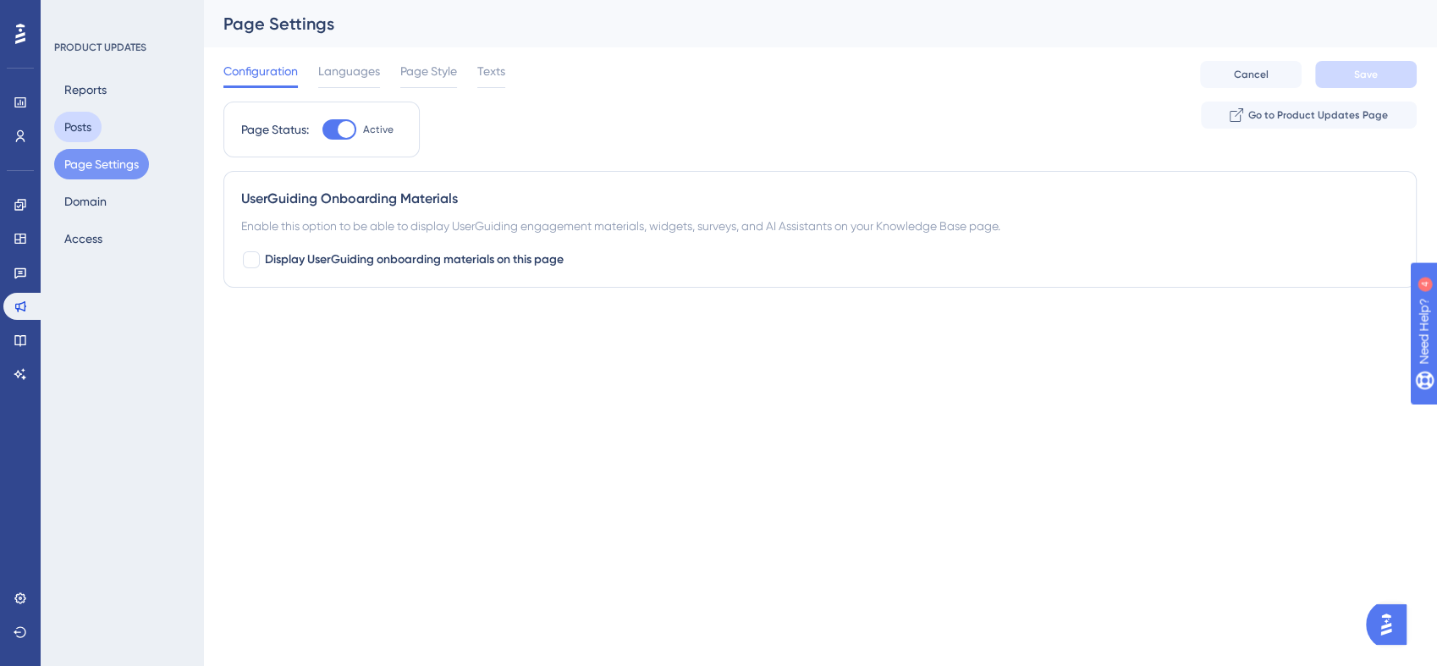
click at [73, 124] on button "Posts" at bounding box center [77, 127] width 47 height 30
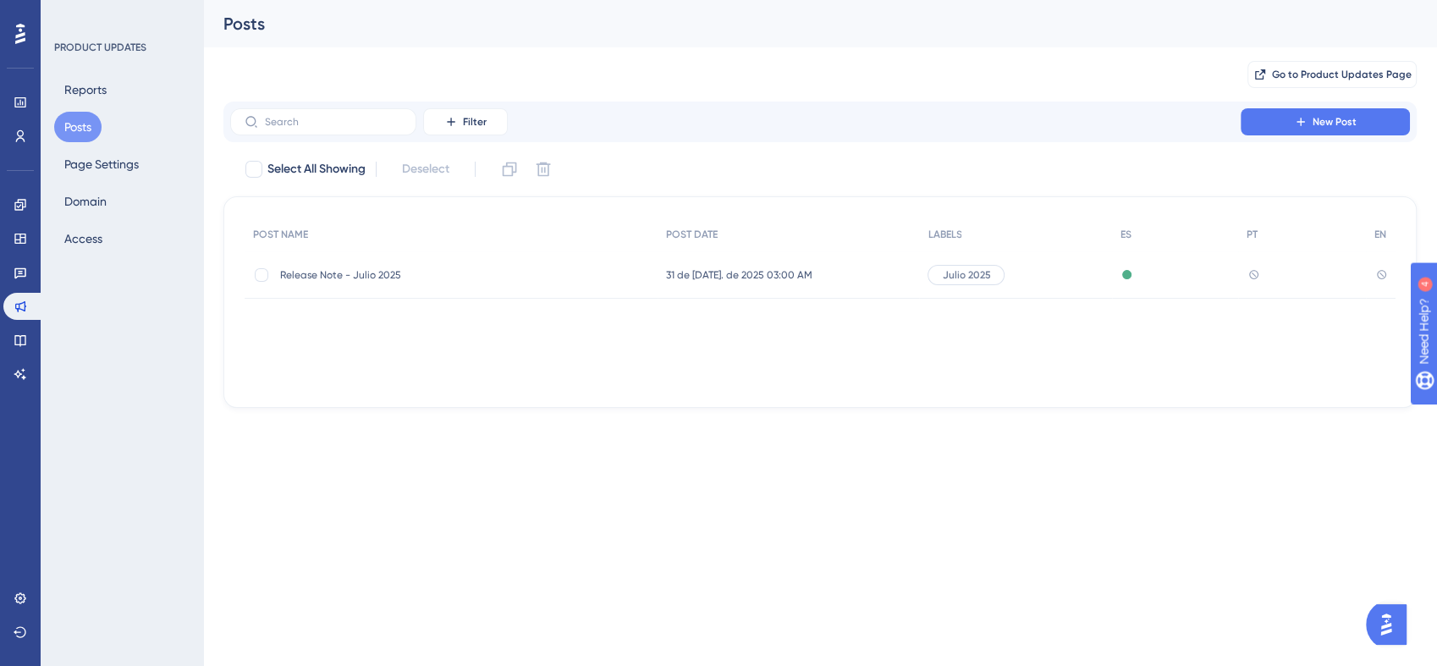
click at [487, 272] on span "Release Note - Julio 2025" at bounding box center [415, 275] width 271 height 14
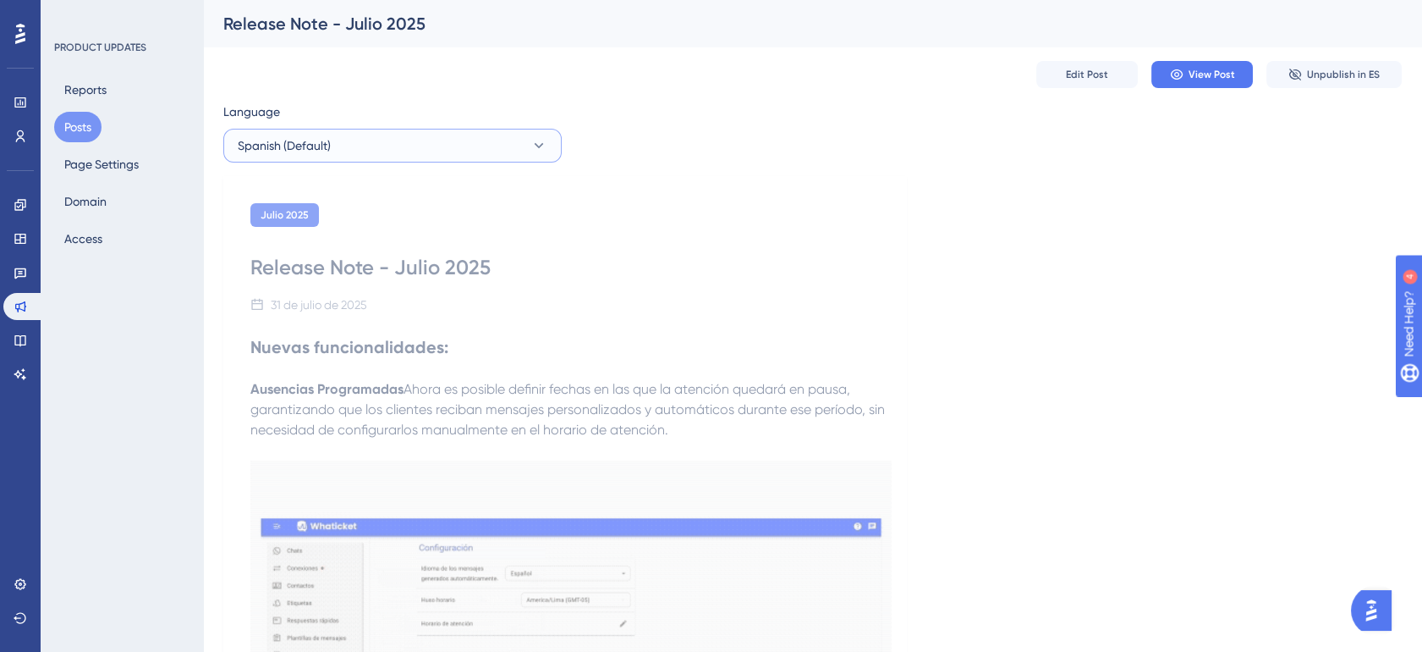
click at [437, 148] on button "Spanish (Default)" at bounding box center [392, 146] width 338 height 34
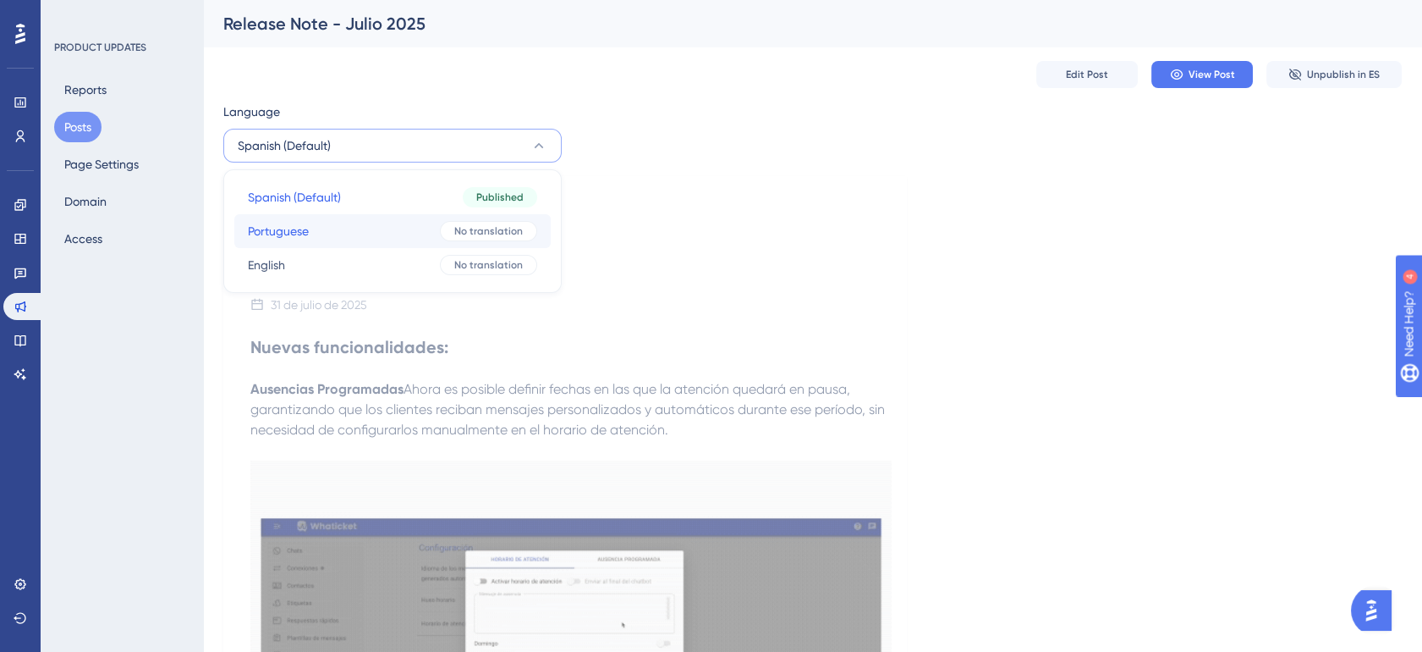
click at [388, 239] on button "Portuguese Portuguese No translation" at bounding box center [392, 231] width 316 height 34
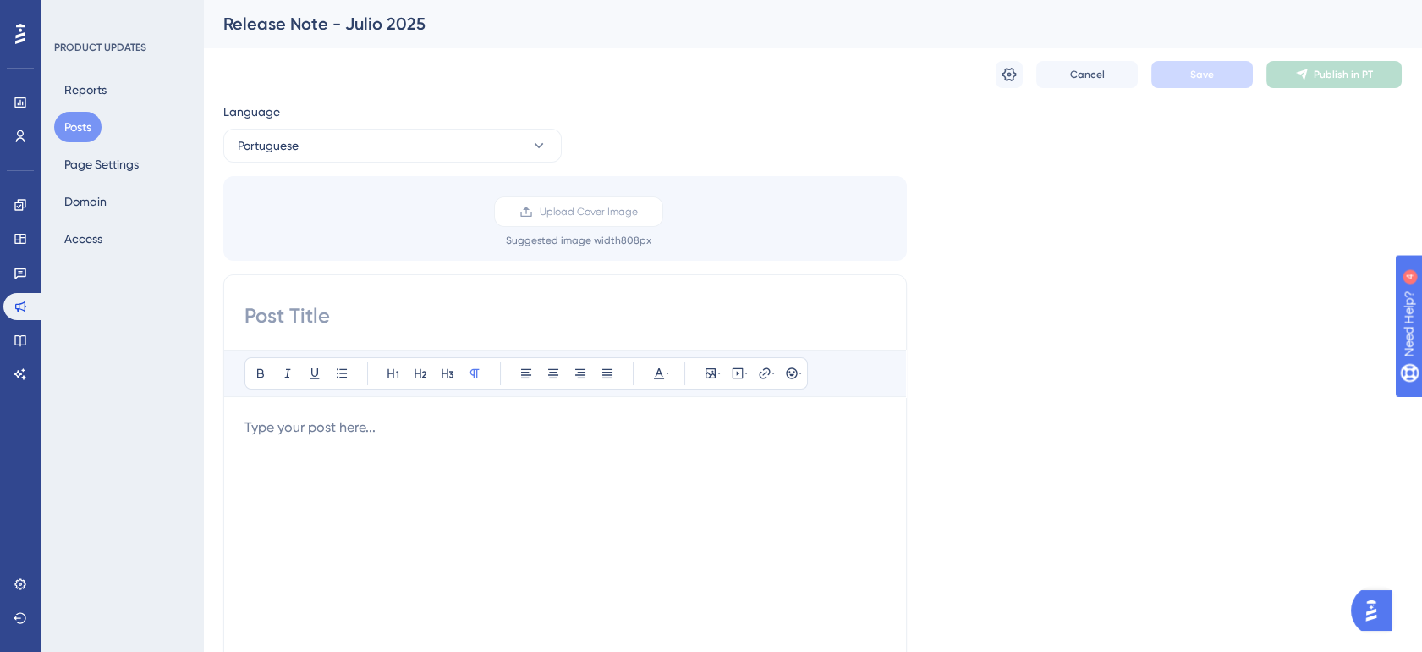
click at [333, 440] on div at bounding box center [565, 603] width 641 height 372
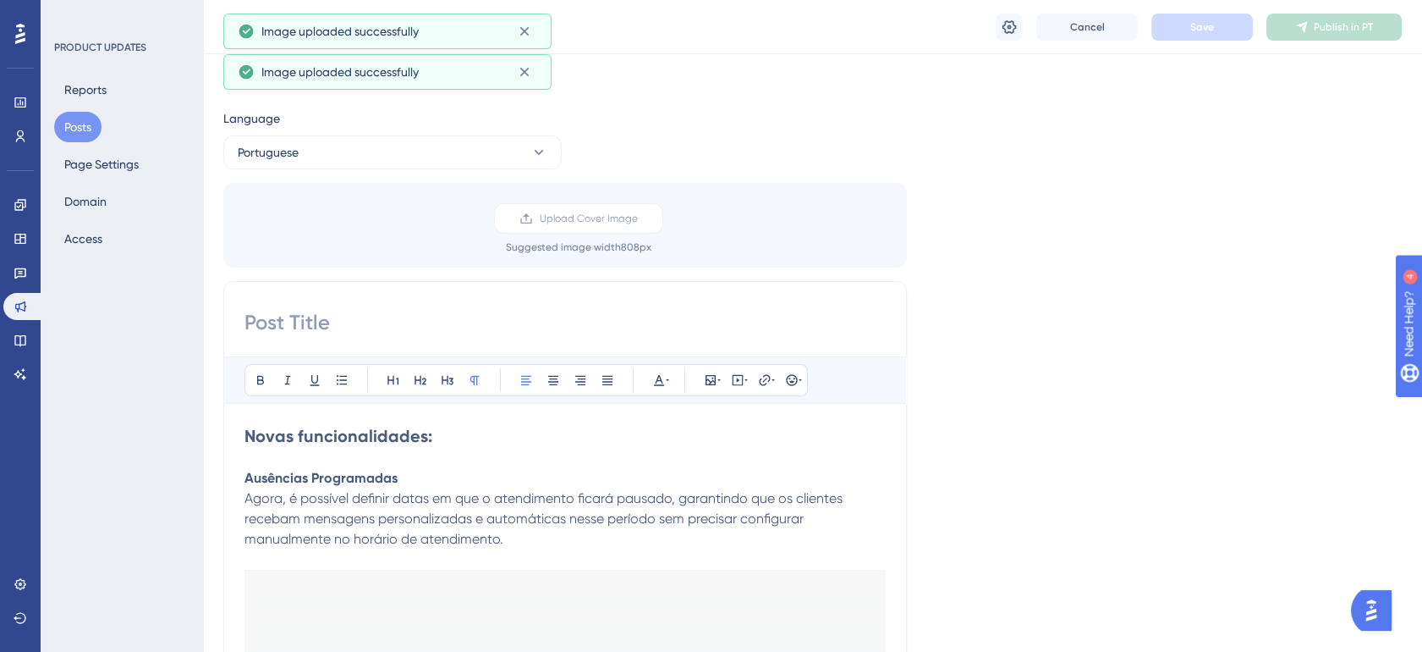
scroll to position [1022, 0]
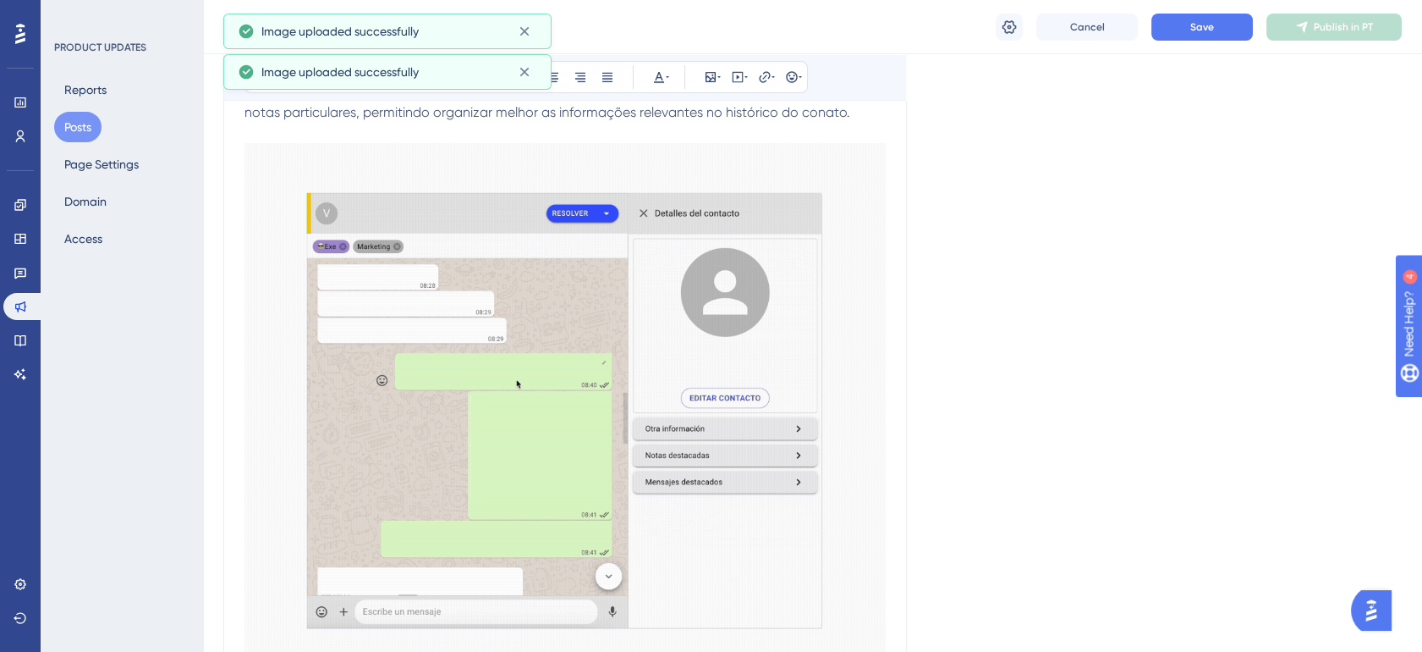
drag, startPoint x: 333, startPoint y: 438, endPoint x: 294, endPoint y: 240, distance: 201.6
click at [294, 240] on img at bounding box center [565, 410] width 641 height 535
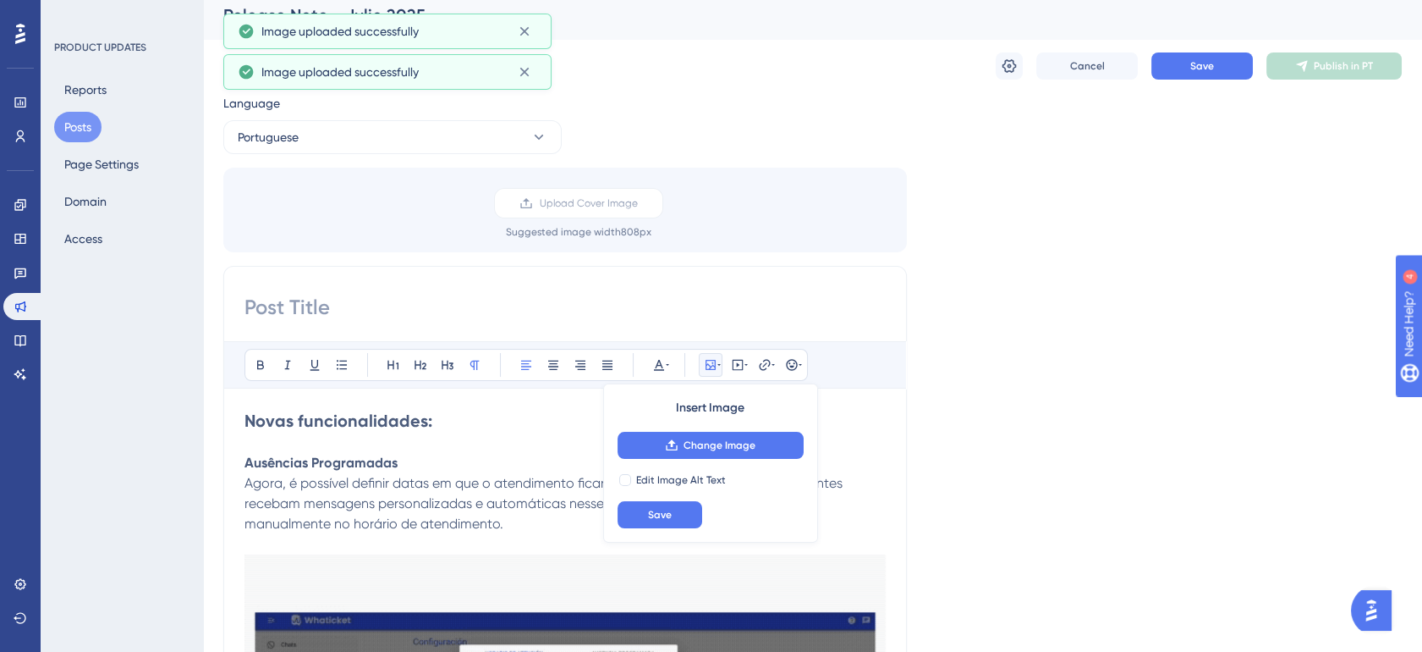
scroll to position [0, 0]
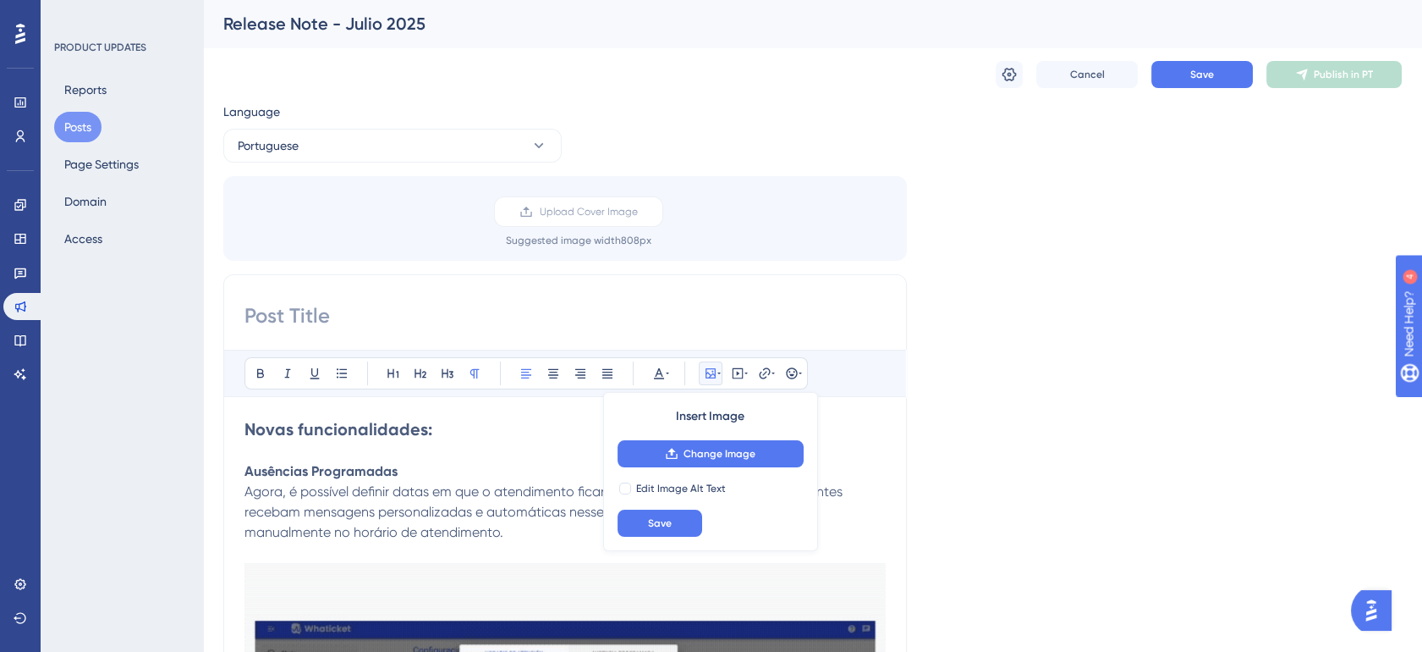
click at [387, 474] on strong "Ausências Programadas" at bounding box center [321, 471] width 153 height 16
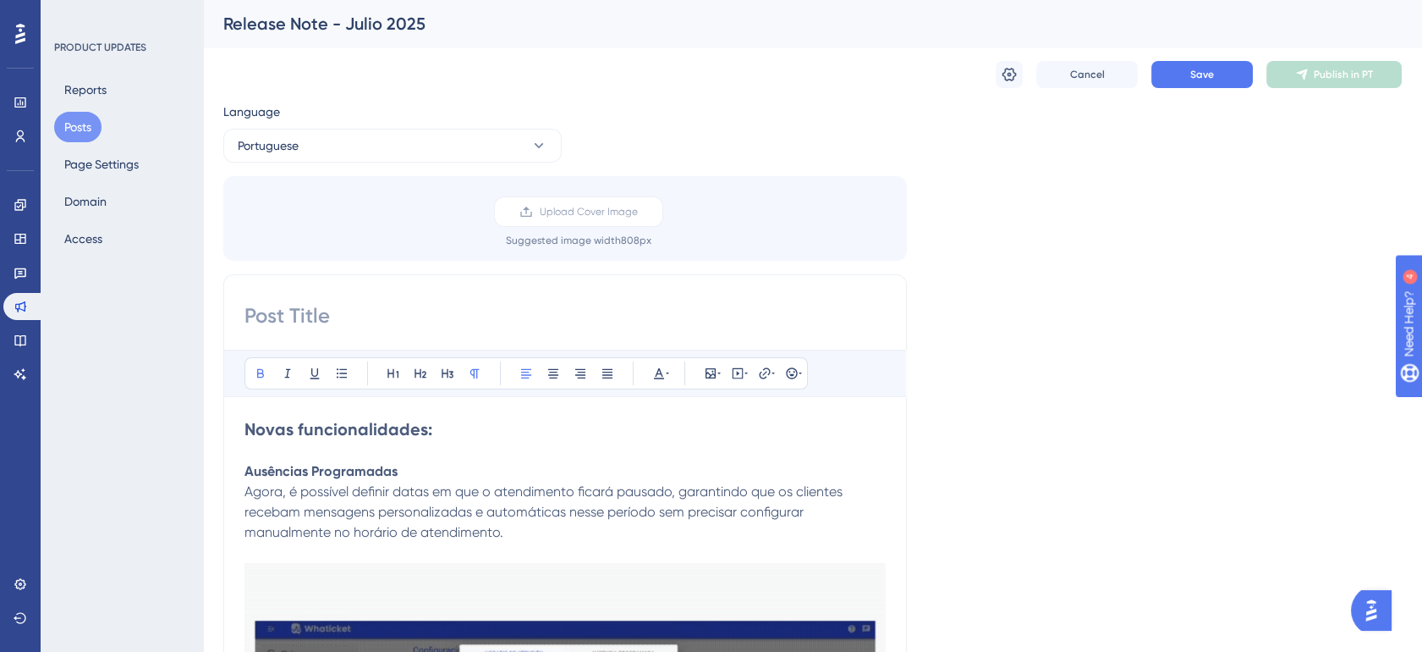
click at [317, 309] on input at bounding box center [565, 315] width 641 height 27
type input "Release Note - Julho 2025"
click at [1196, 77] on span "Save" at bounding box center [1202, 75] width 24 height 14
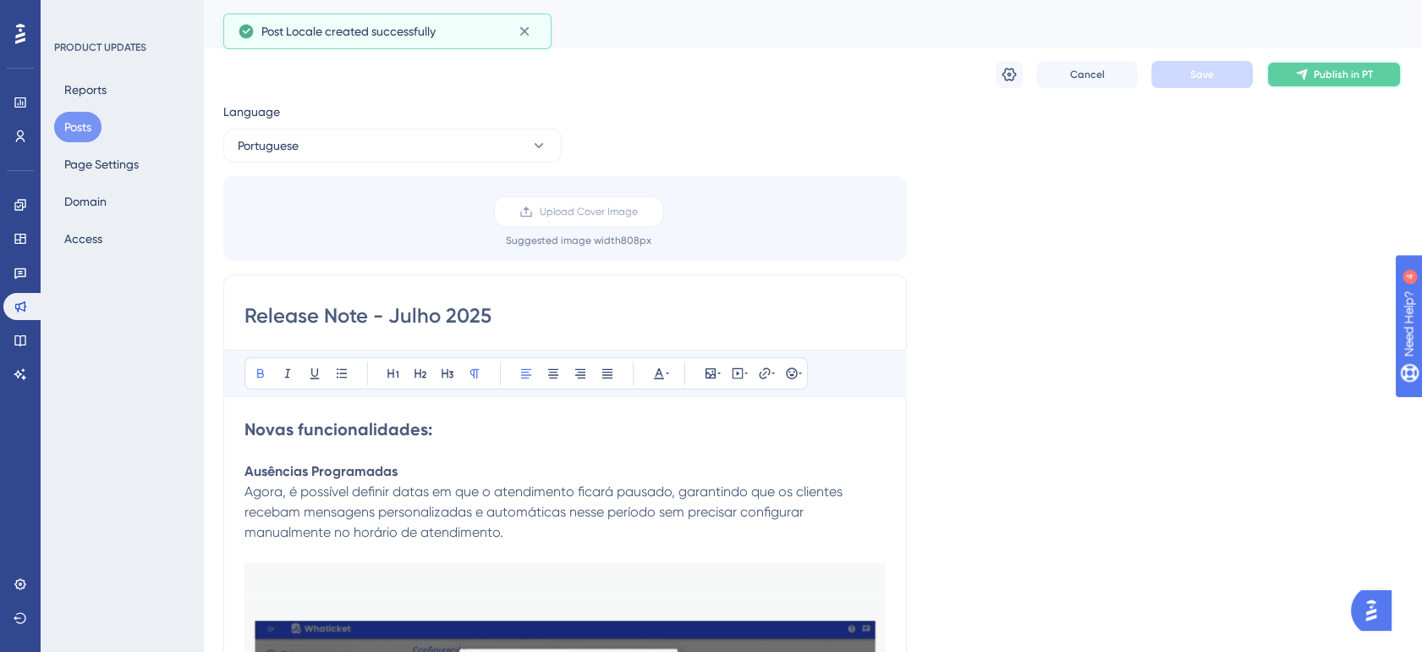
click at [1307, 73] on icon at bounding box center [1302, 75] width 14 height 14
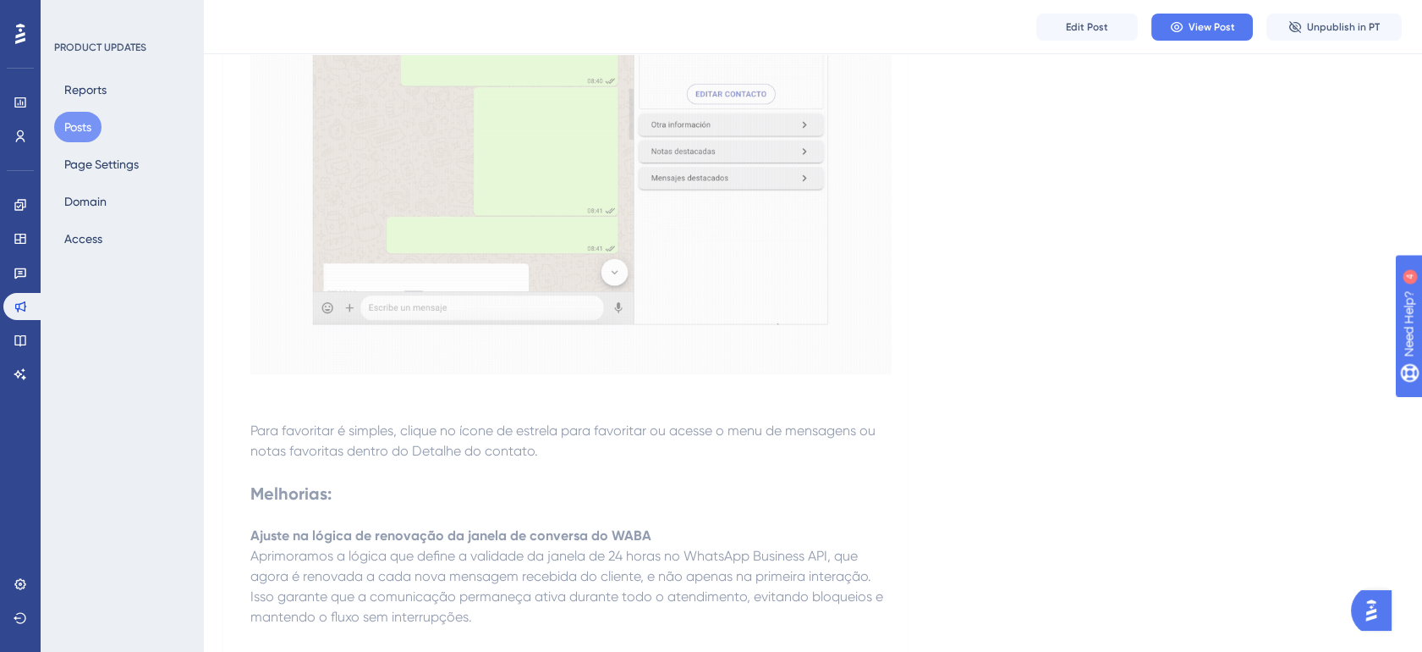
scroll to position [1175, 0]
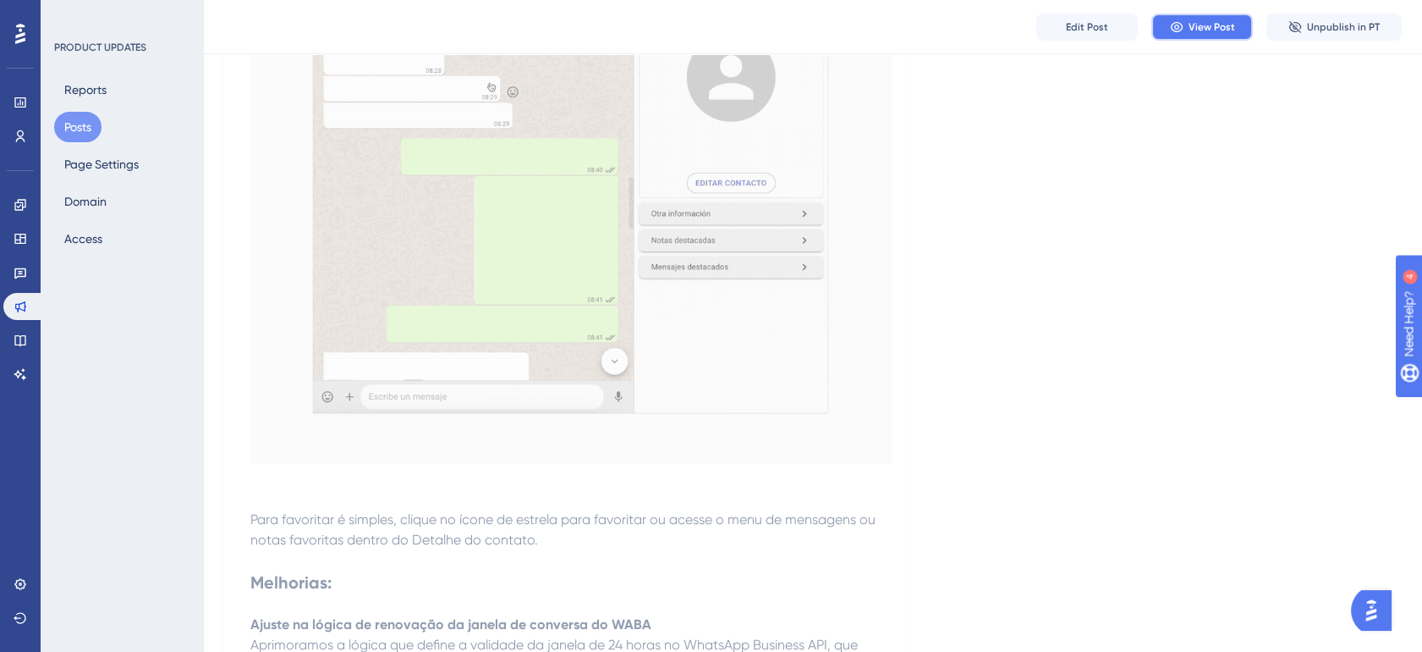
click at [1185, 27] on button "View Post" at bounding box center [1203, 27] width 102 height 27
click at [26, 277] on icon at bounding box center [21, 273] width 14 height 14
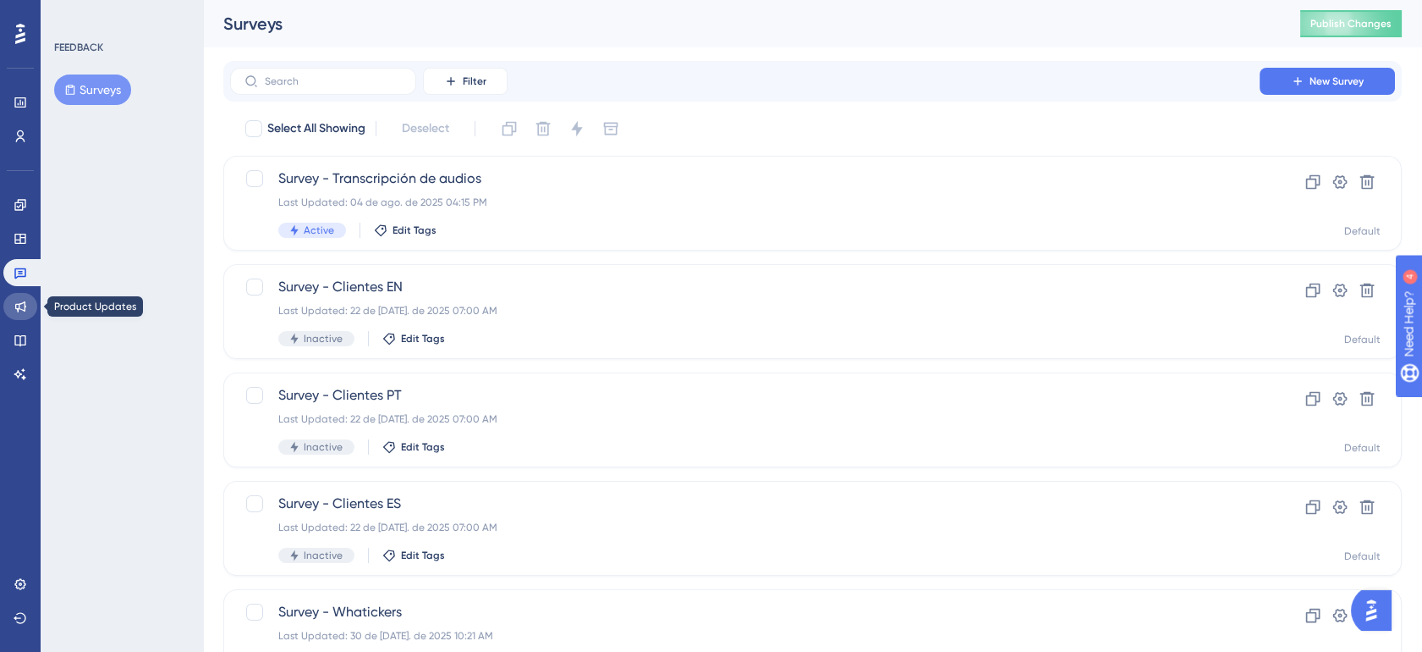
click at [19, 309] on icon at bounding box center [20, 306] width 11 height 11
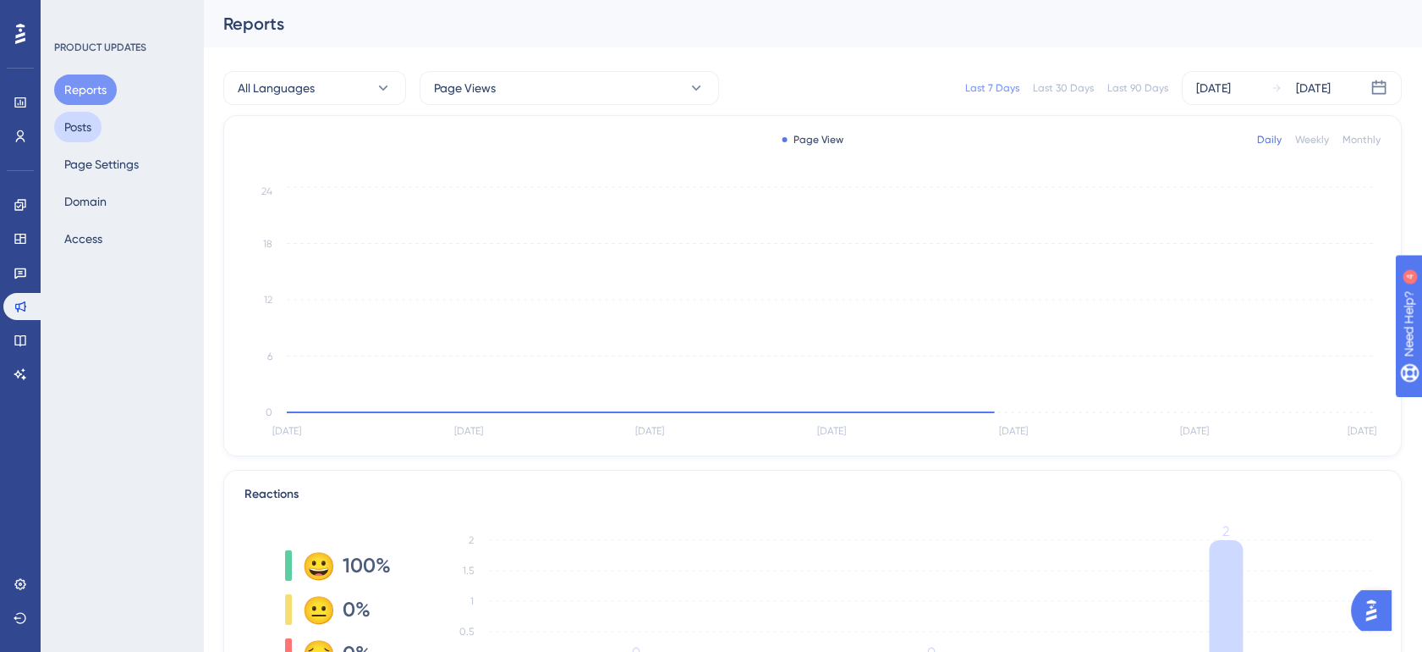
click at [93, 125] on button "Posts" at bounding box center [77, 127] width 47 height 30
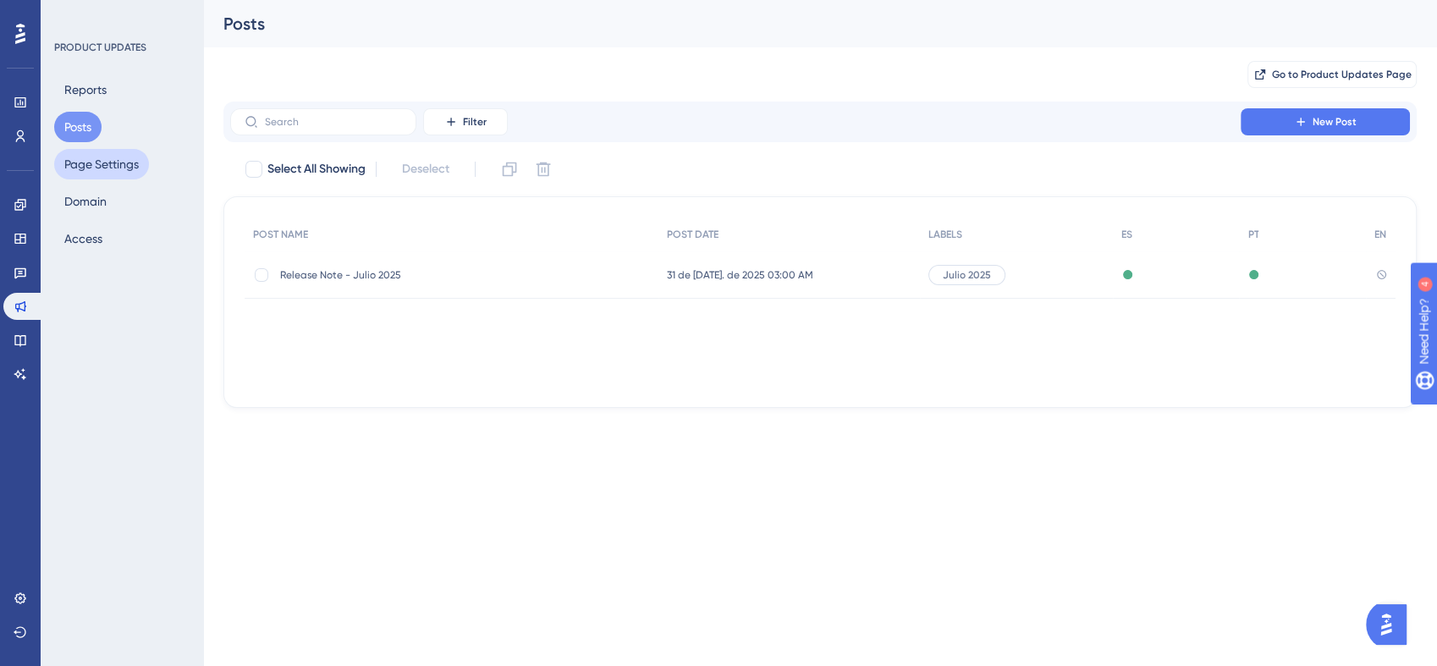
click at [97, 158] on button "Page Settings" at bounding box center [101, 164] width 95 height 30
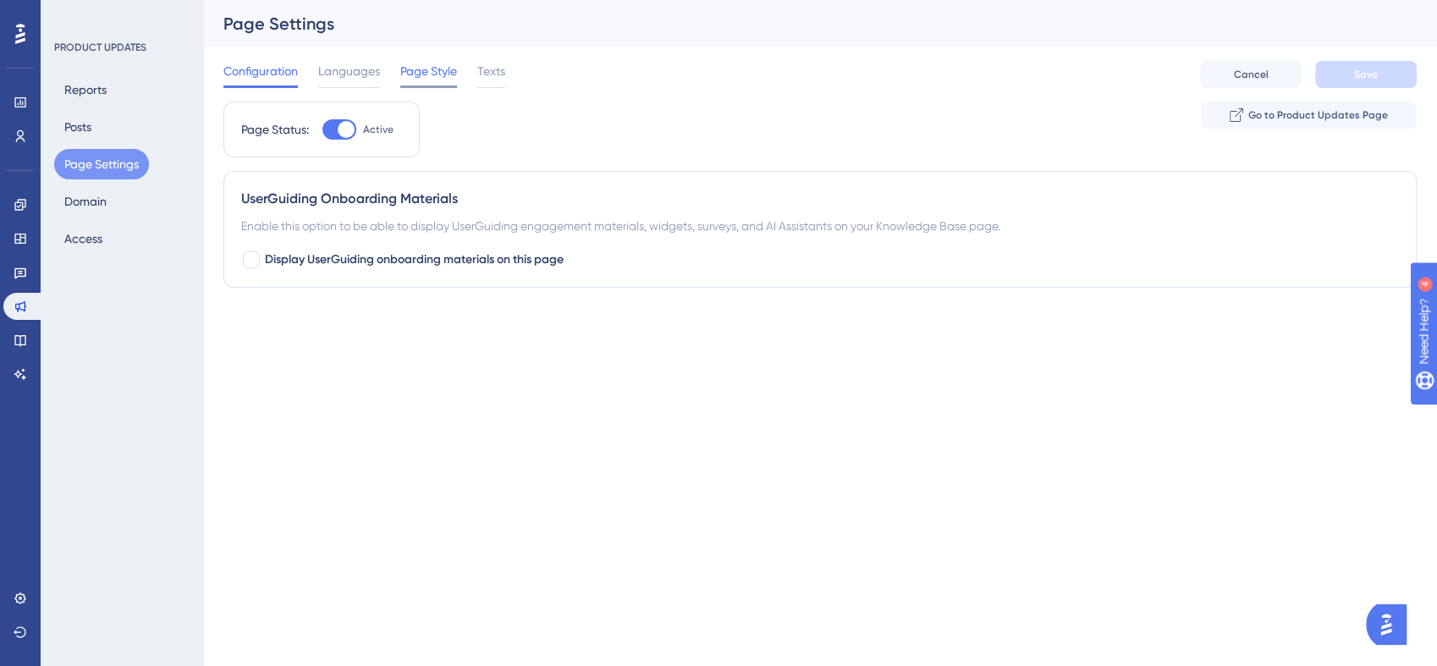
click at [447, 72] on span "Page Style" at bounding box center [428, 71] width 57 height 20
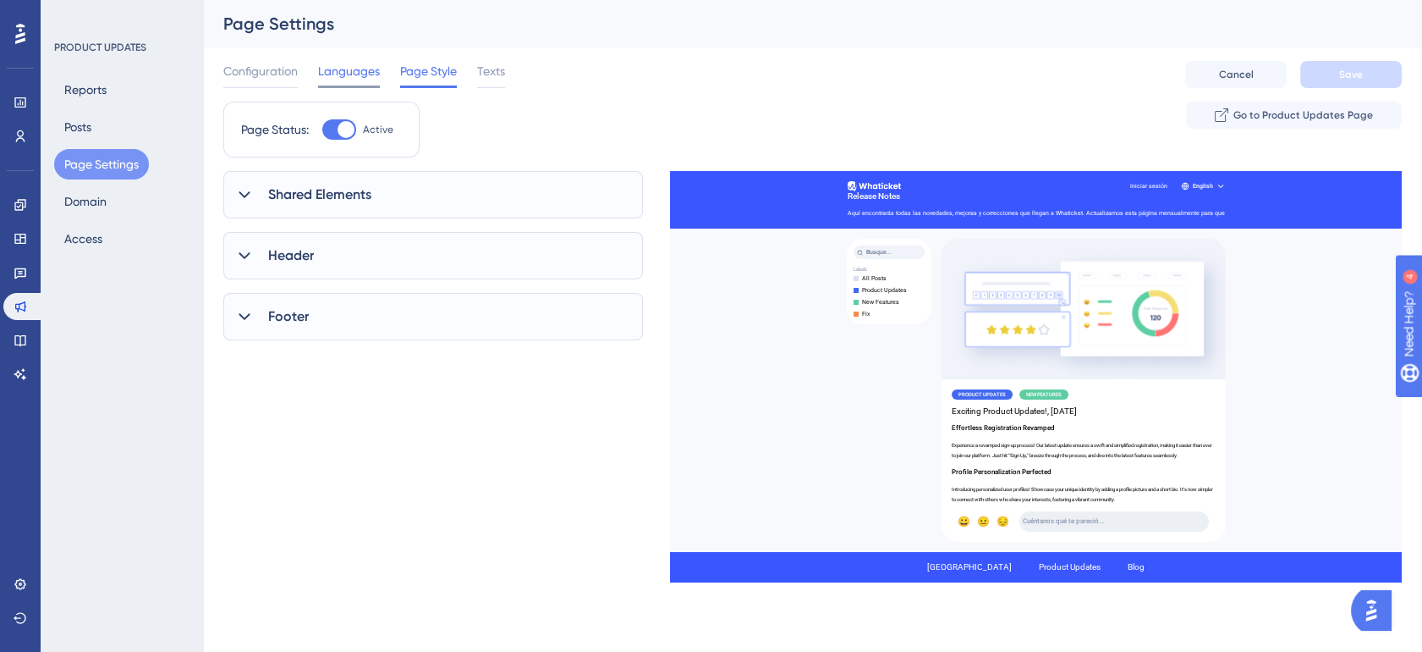
click at [360, 81] on div "Languages" at bounding box center [349, 74] width 62 height 27
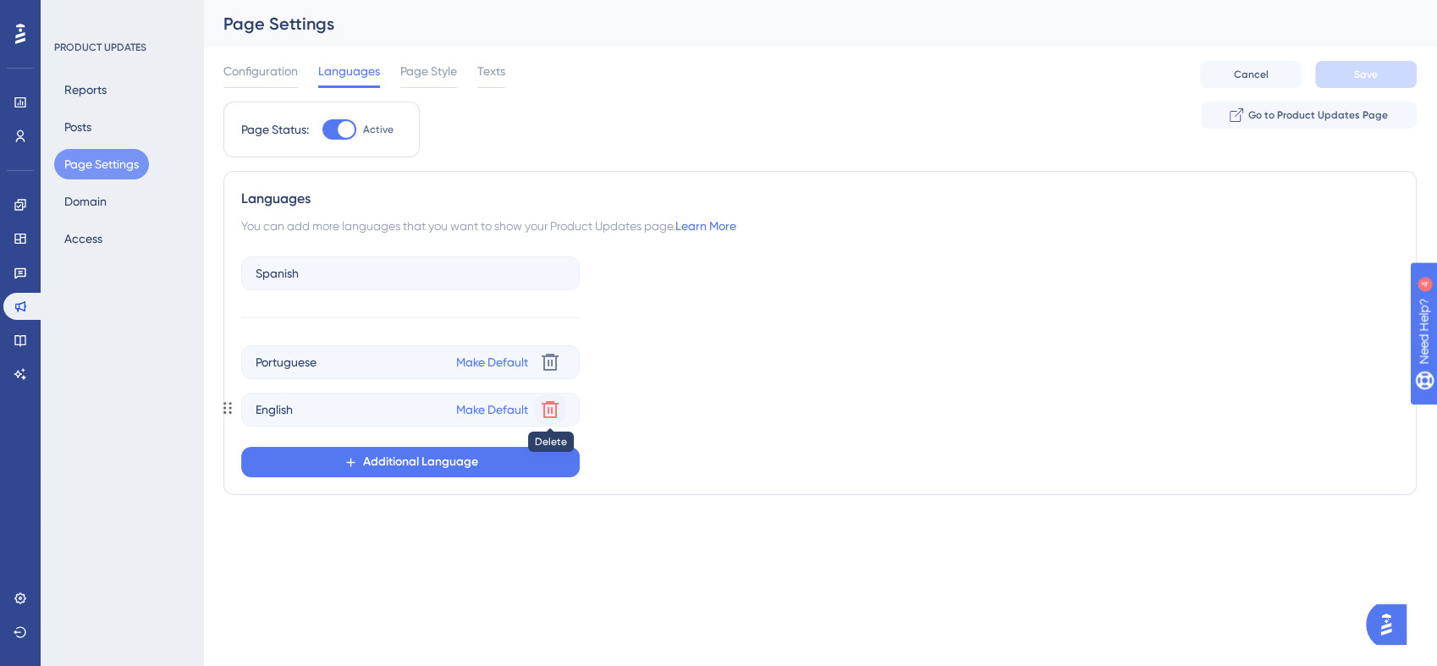
click at [542, 372] on icon at bounding box center [550, 362] width 20 height 20
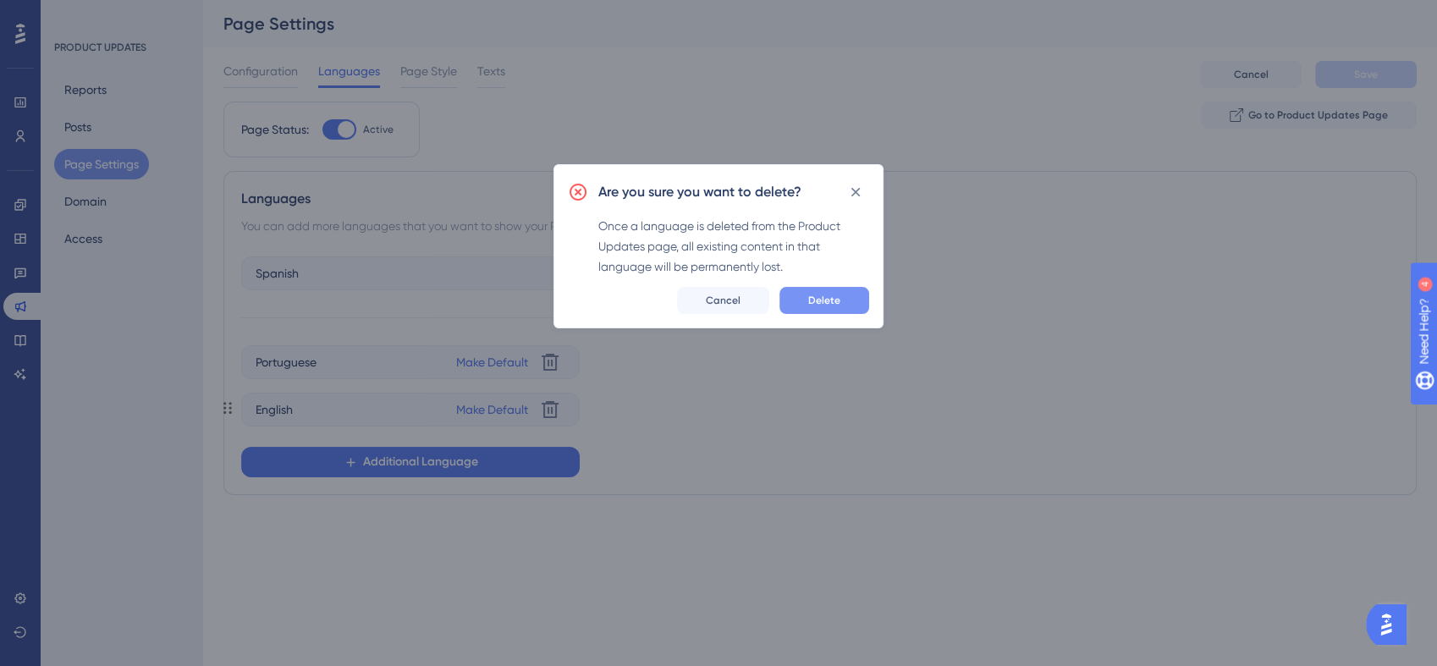
click at [855, 300] on button "Delete" at bounding box center [824, 300] width 90 height 27
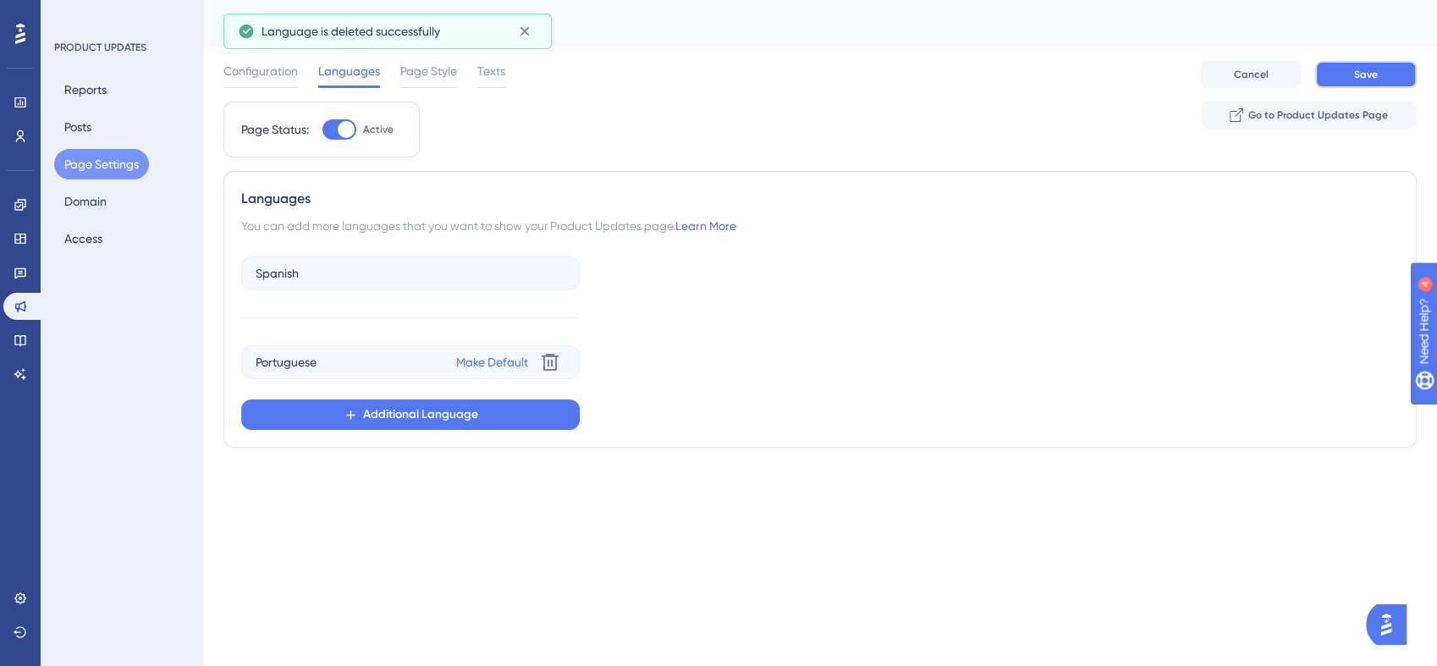
click at [1396, 74] on button "Save" at bounding box center [1366, 74] width 102 height 27
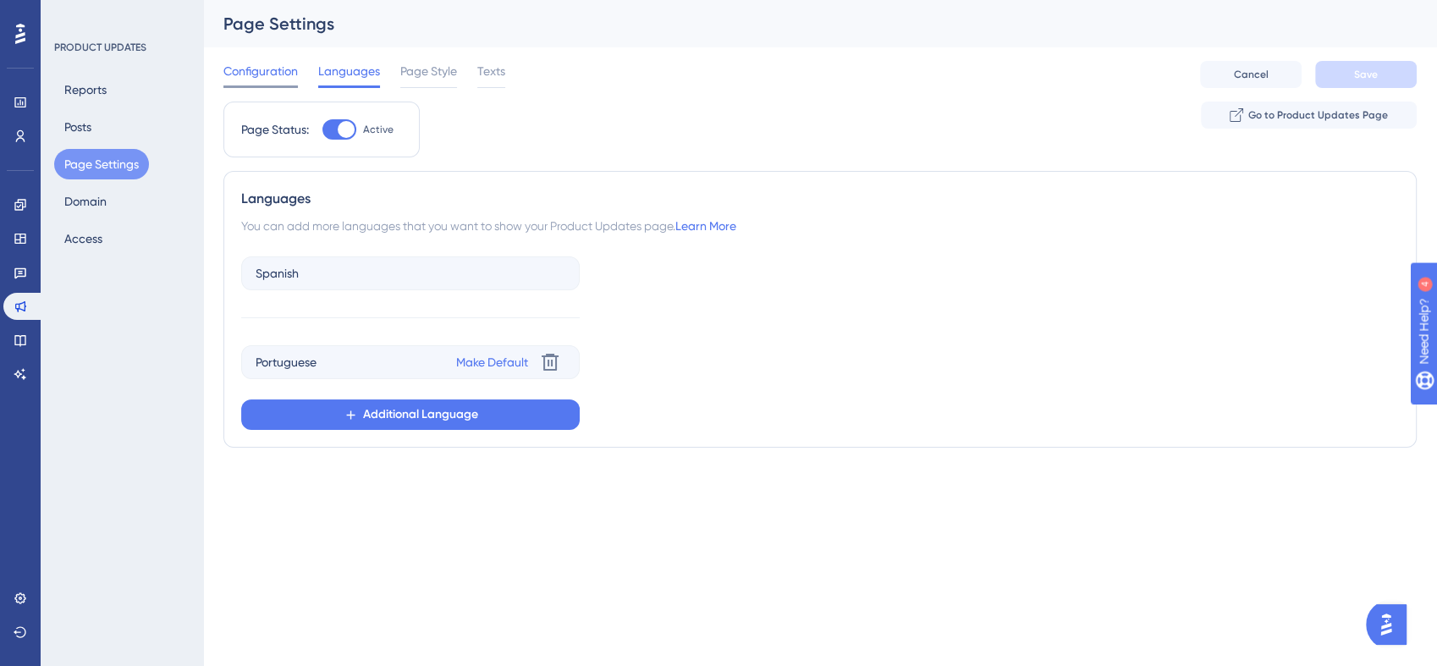
click at [250, 73] on span "Configuration" at bounding box center [260, 71] width 74 height 20
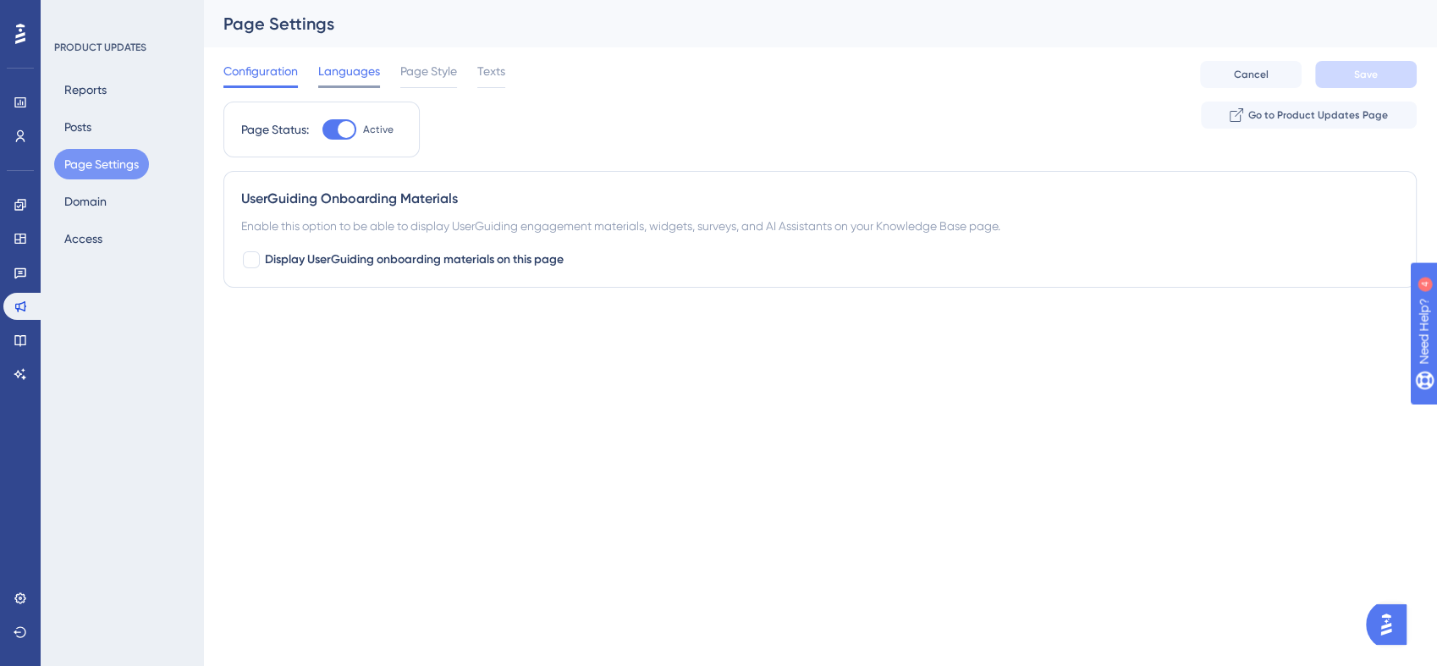
click at [322, 73] on span "Languages" at bounding box center [349, 71] width 62 height 20
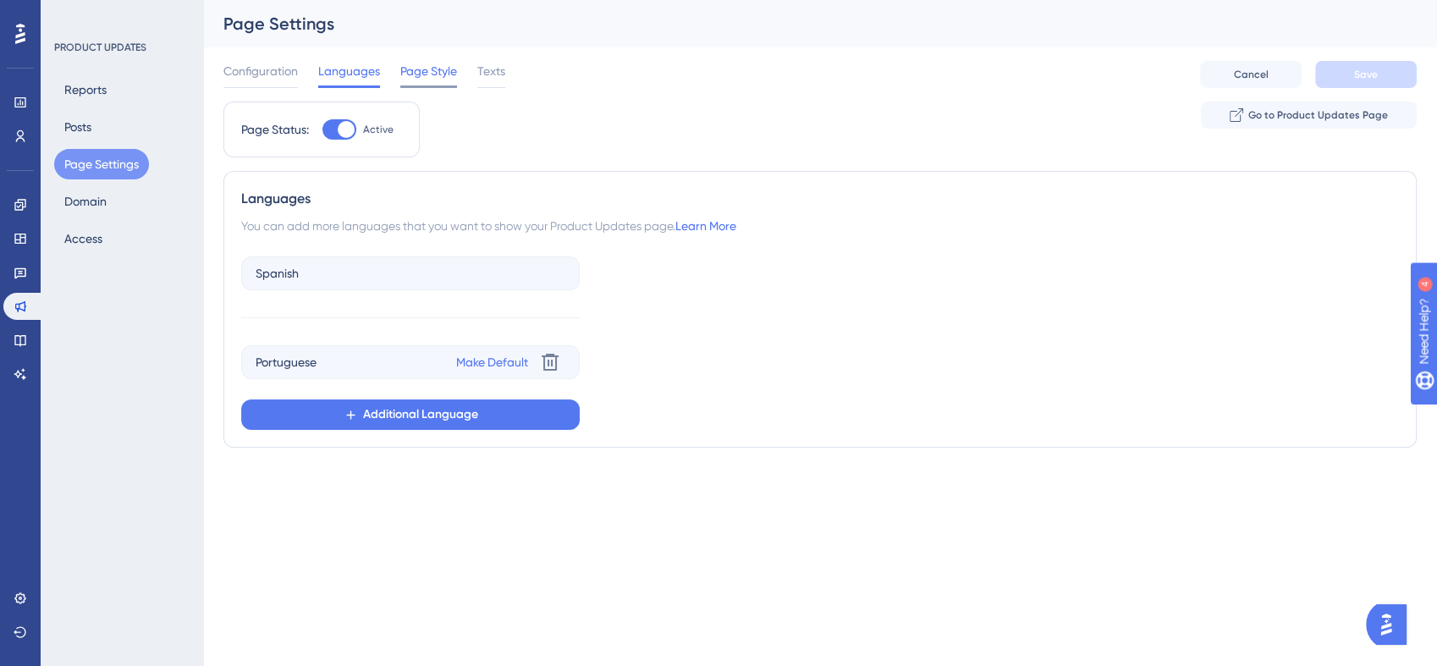
click at [430, 68] on span "Page Style" at bounding box center [428, 71] width 57 height 20
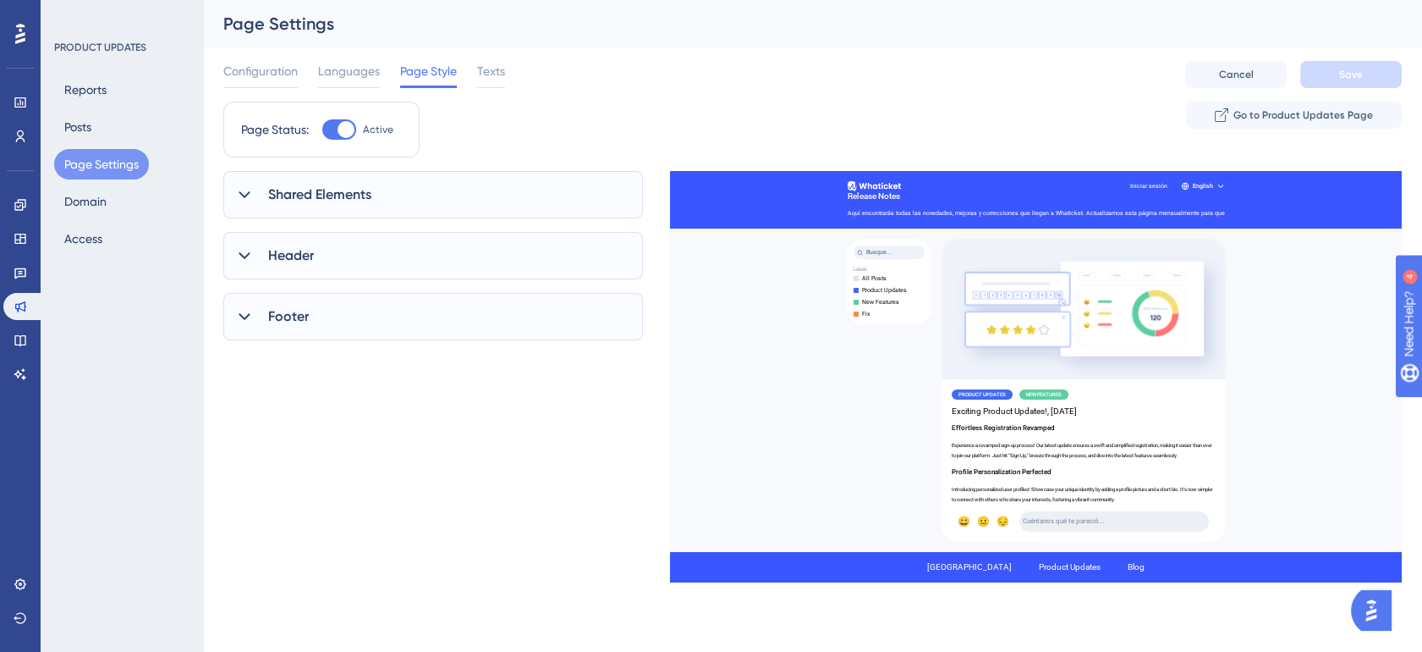
click at [489, 183] on div "Shared Elements" at bounding box center [433, 194] width 420 height 47
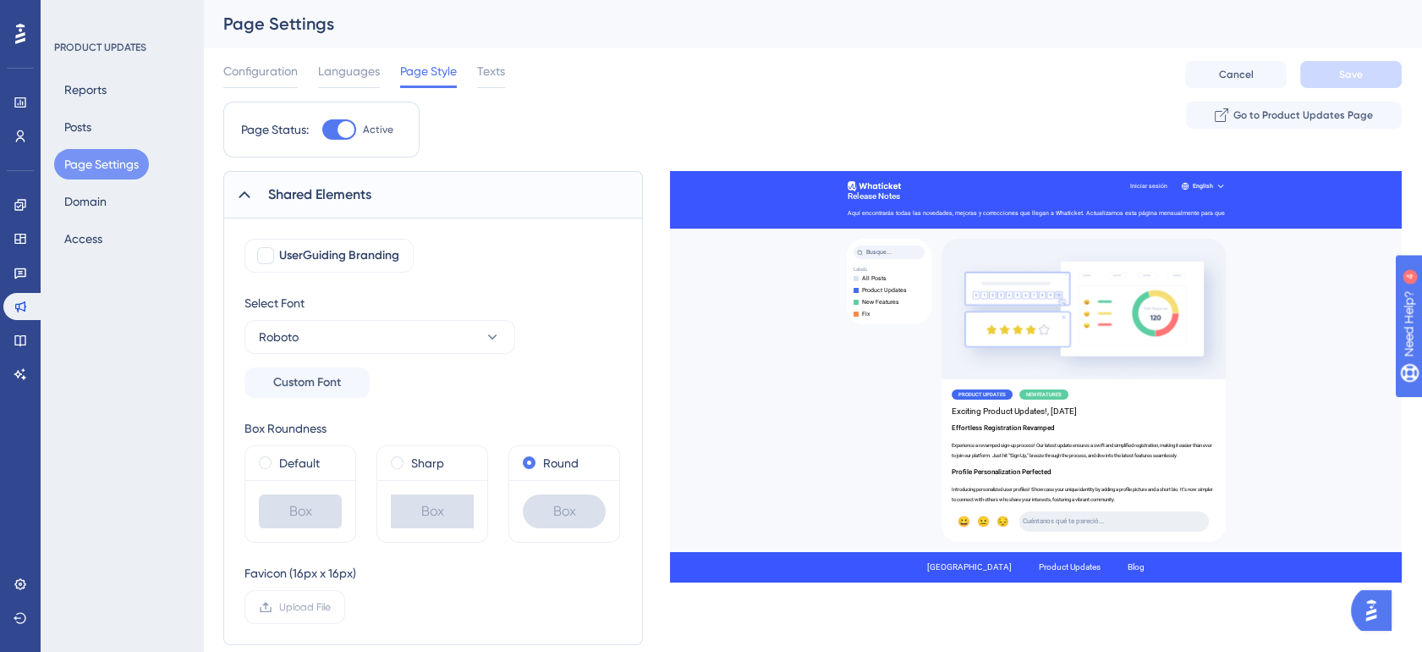
click at [489, 183] on div "Shared Elements" at bounding box center [433, 194] width 420 height 47
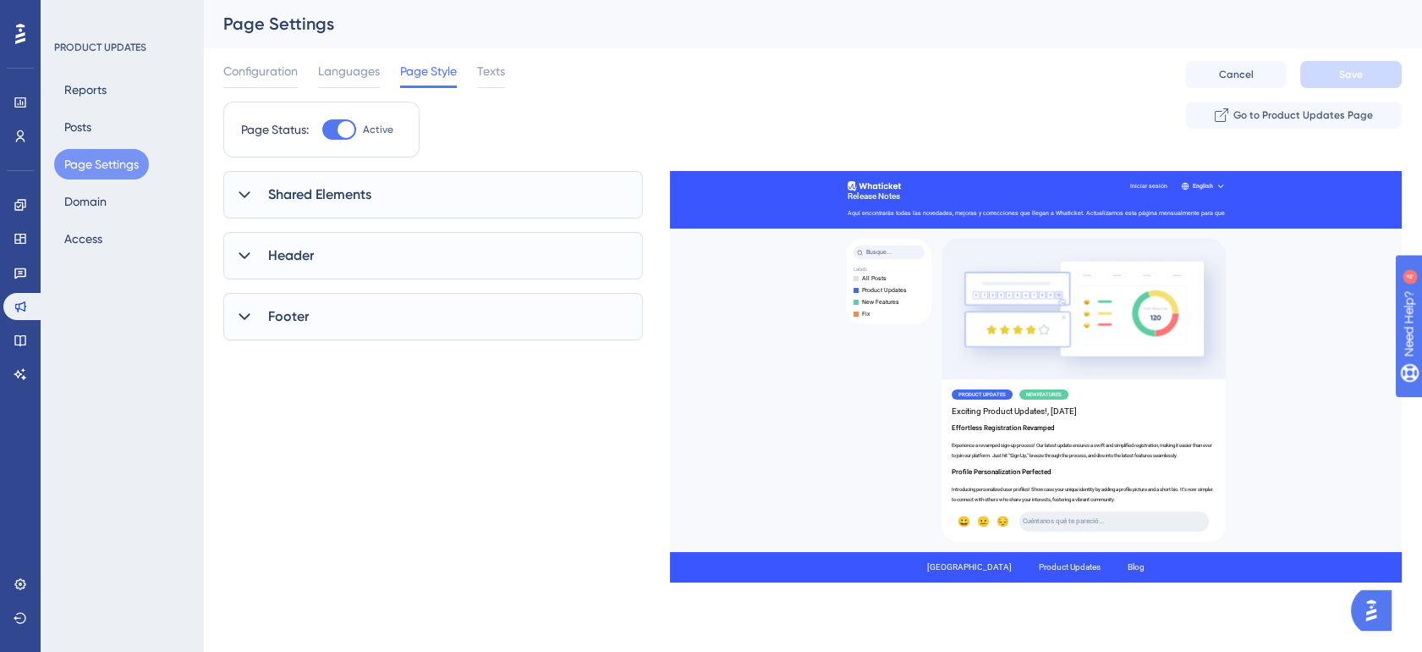
click at [478, 254] on div "Header" at bounding box center [433, 255] width 420 height 47
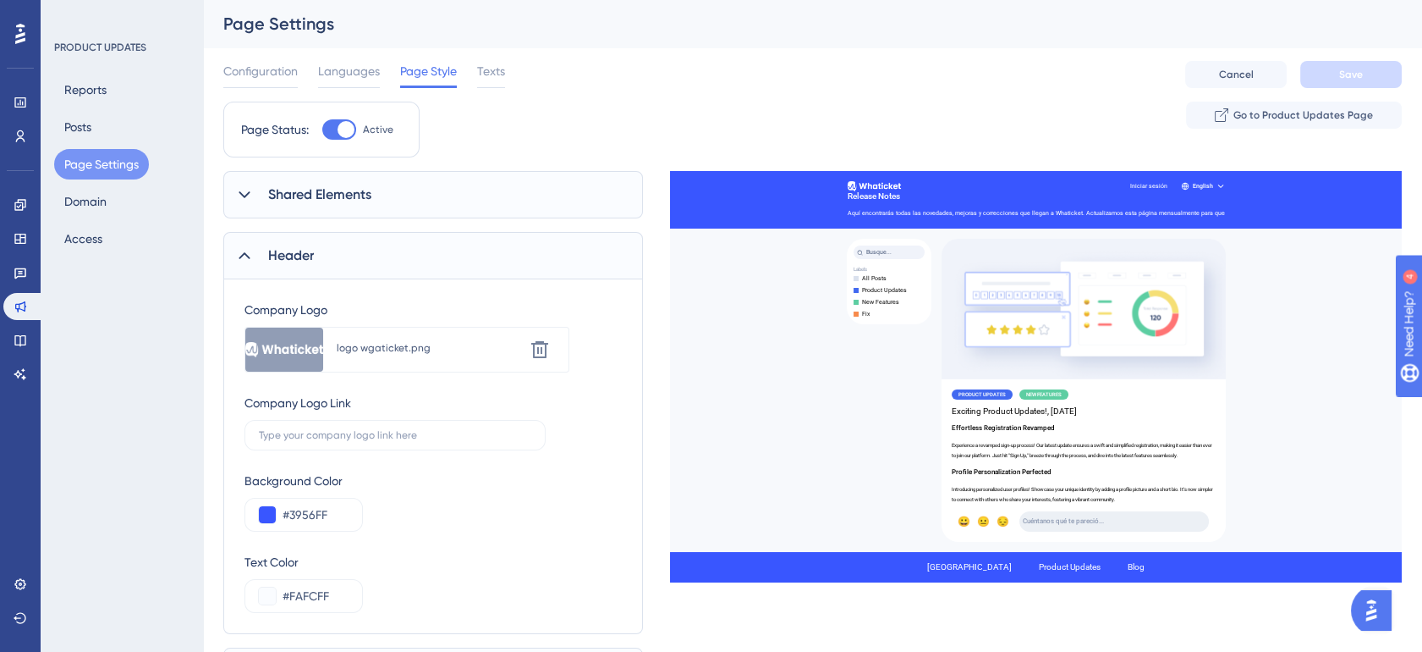
click at [478, 254] on div "Header" at bounding box center [433, 255] width 420 height 47
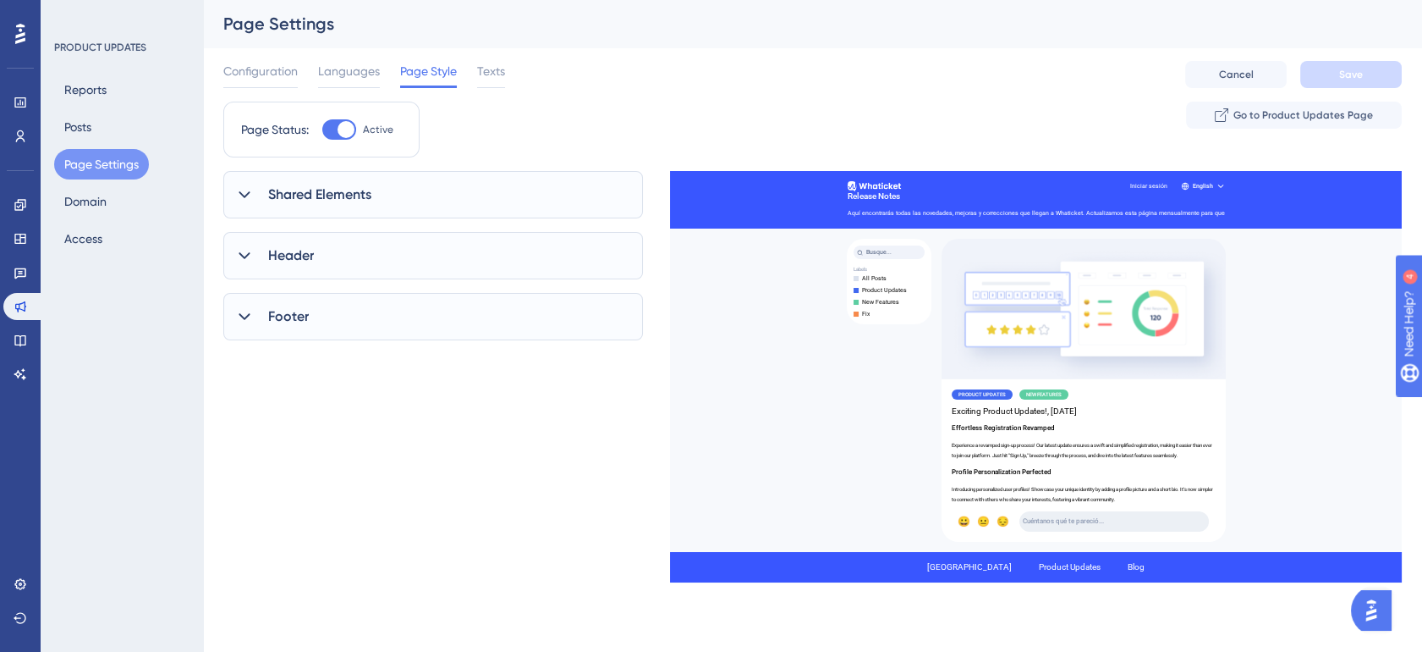
click at [459, 313] on div "Footer" at bounding box center [433, 316] width 420 height 47
click at [465, 309] on div "Footer" at bounding box center [433, 316] width 420 height 47
click at [483, 76] on span "Texts" at bounding box center [491, 71] width 28 height 20
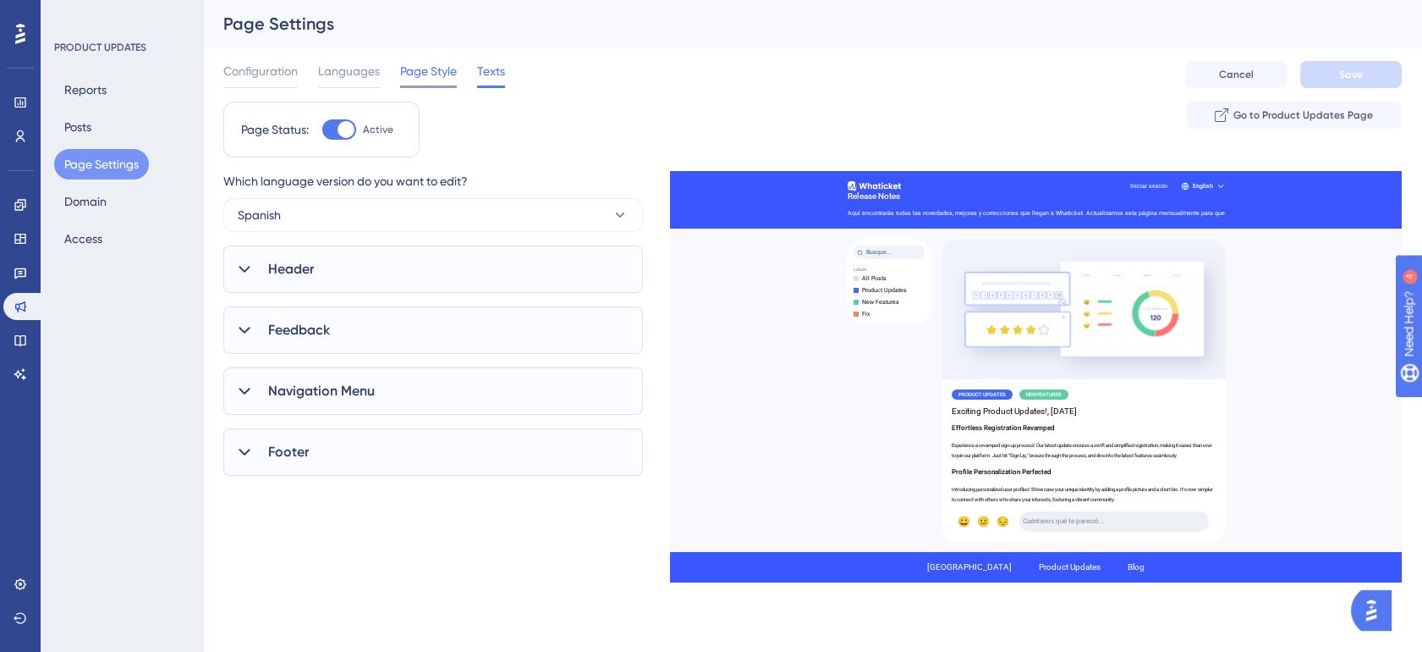
click at [431, 80] on span "Page Style" at bounding box center [428, 71] width 57 height 20
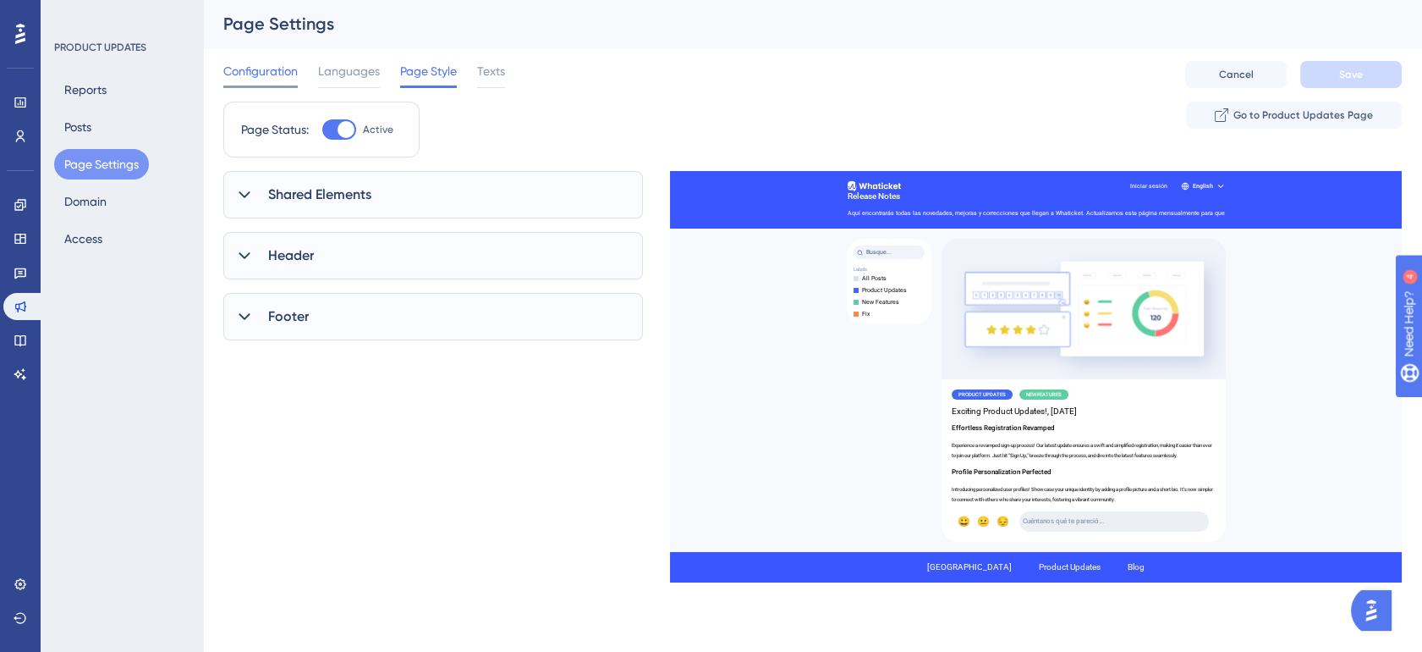
click at [278, 74] on span "Configuration" at bounding box center [260, 71] width 74 height 20
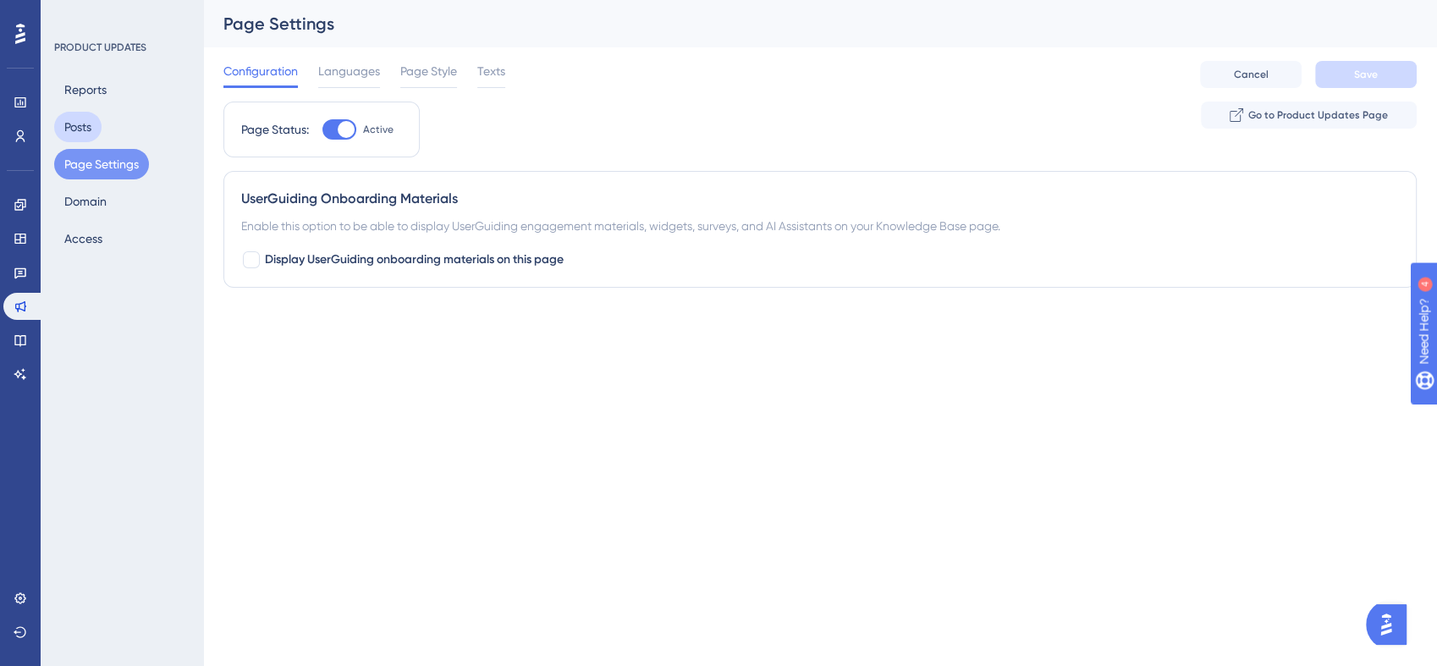
click at [88, 129] on button "Posts" at bounding box center [77, 127] width 47 height 30
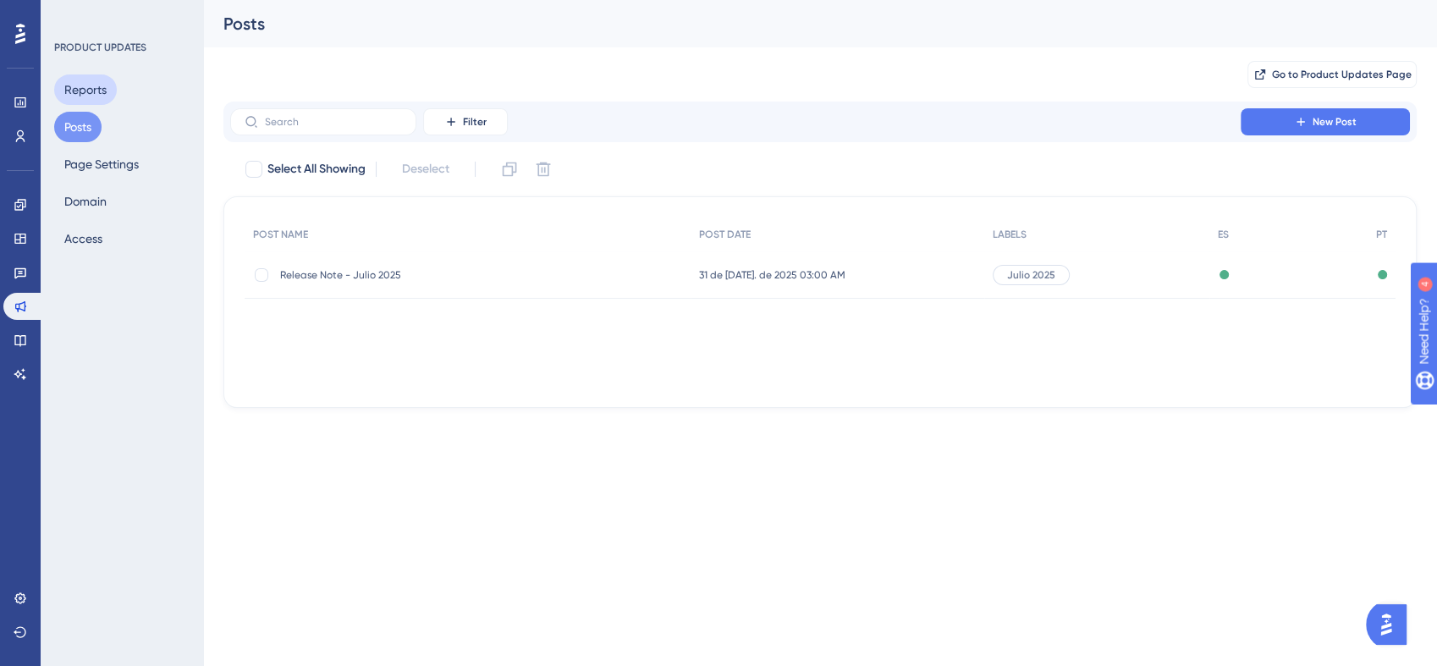
click at [96, 83] on button "Reports" at bounding box center [85, 89] width 63 height 30
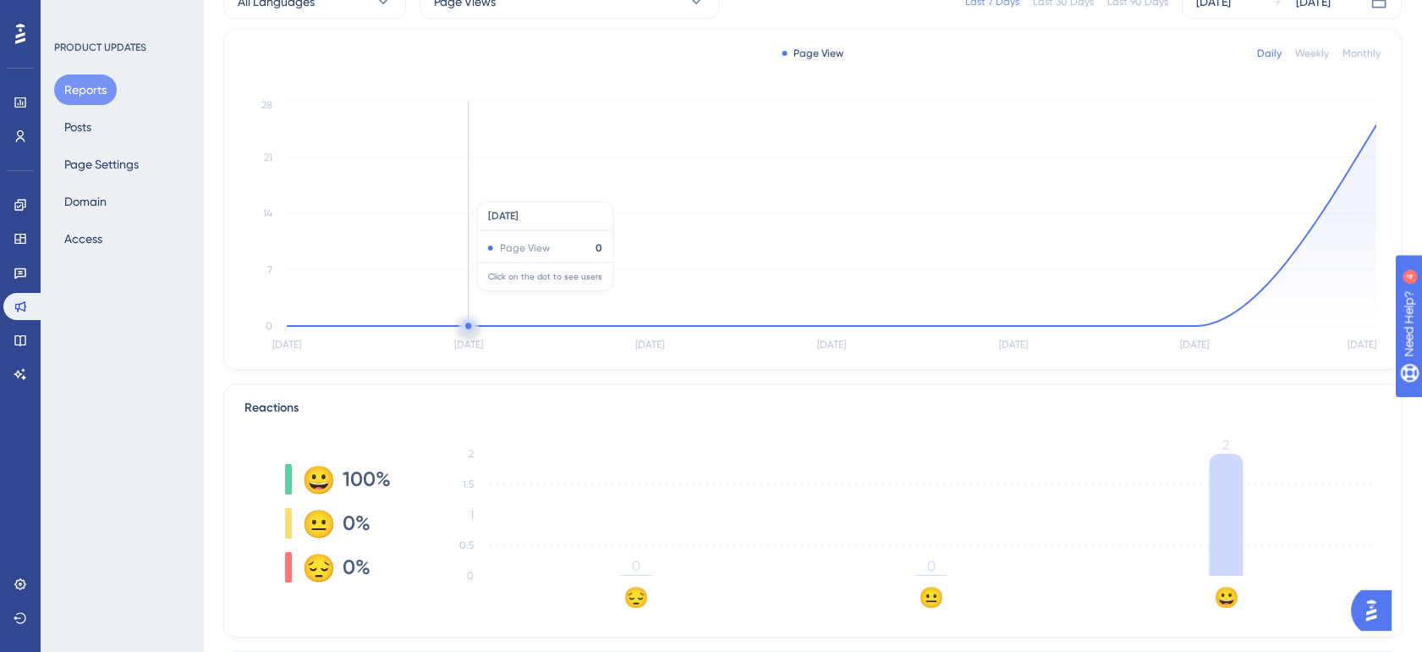
scroll to position [156, 0]
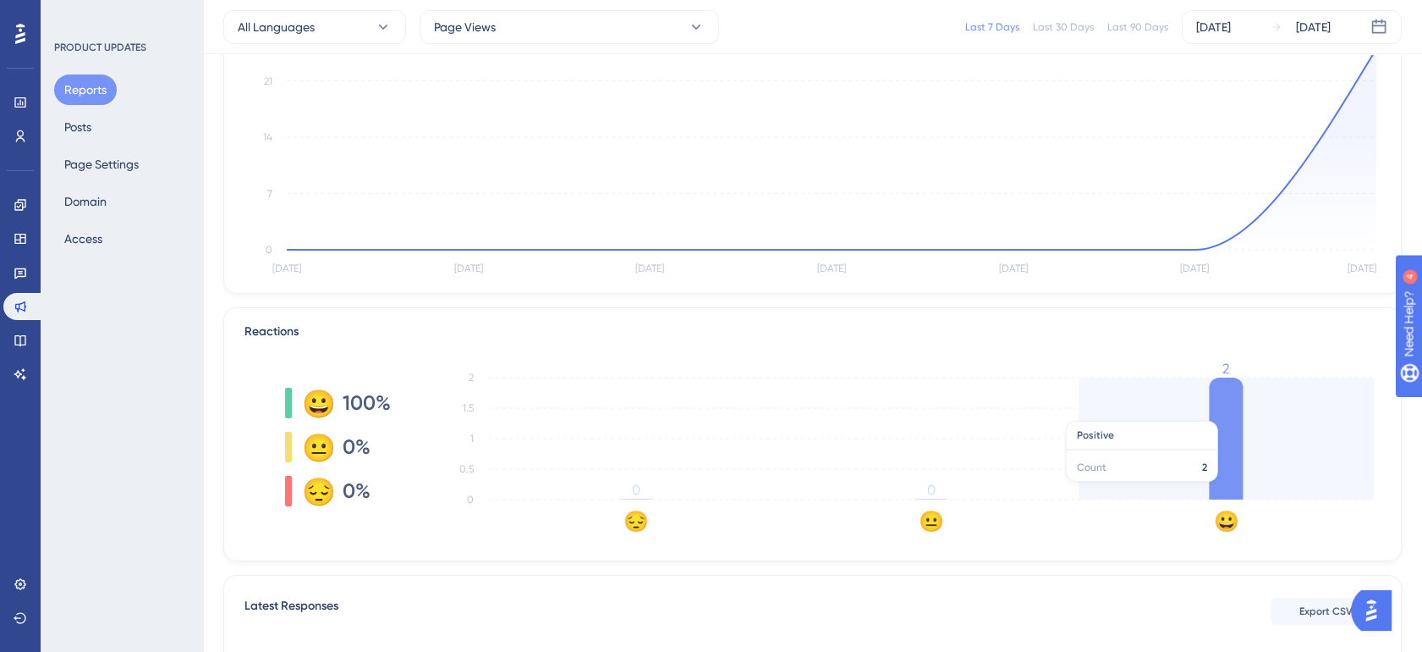
click at [1239, 411] on icon at bounding box center [1226, 438] width 34 height 122
click at [1227, 432] on icon at bounding box center [1226, 438] width 34 height 122
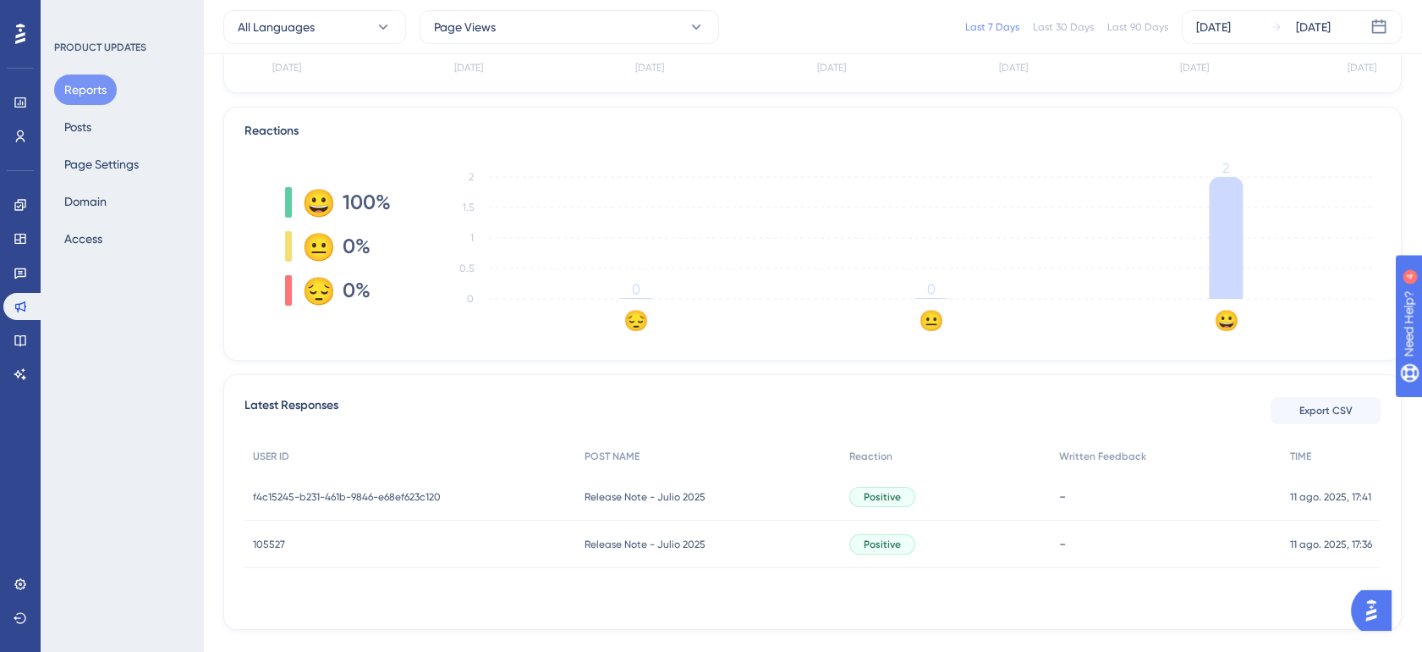
scroll to position [388, 0]
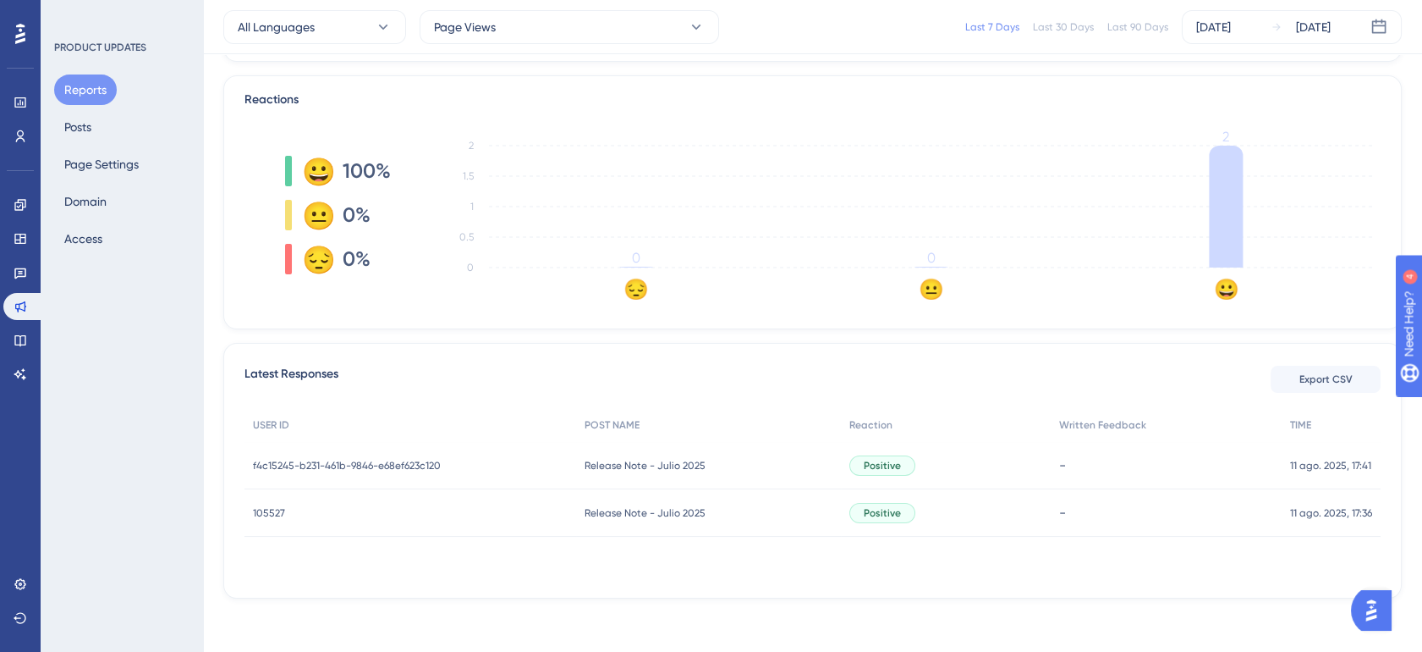
click at [323, 465] on span "f4c15245-b231-461b-9846-e68ef623c120" at bounding box center [347, 466] width 188 height 14
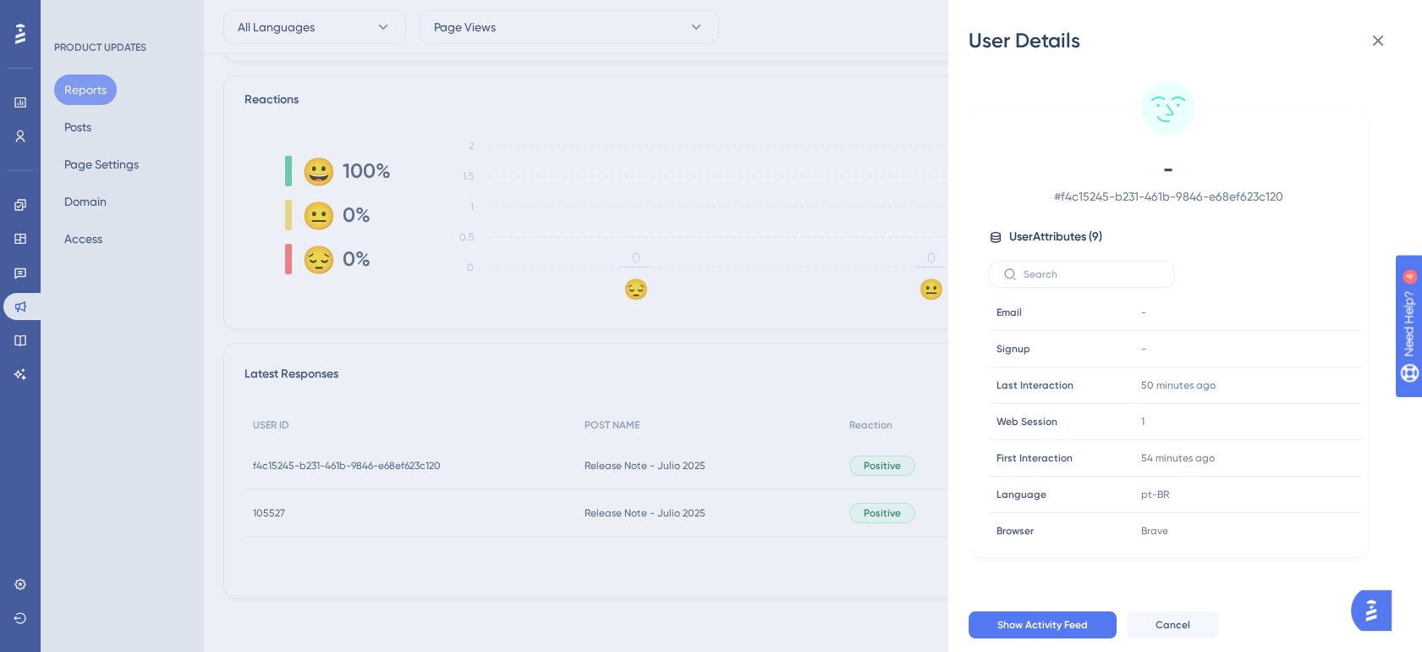
click at [311, 531] on div "User Details - # f4c15245-b231-461b-9846-e68ef623c120 User Attributes ( 9 ) Ema…" at bounding box center [711, 326] width 1422 height 652
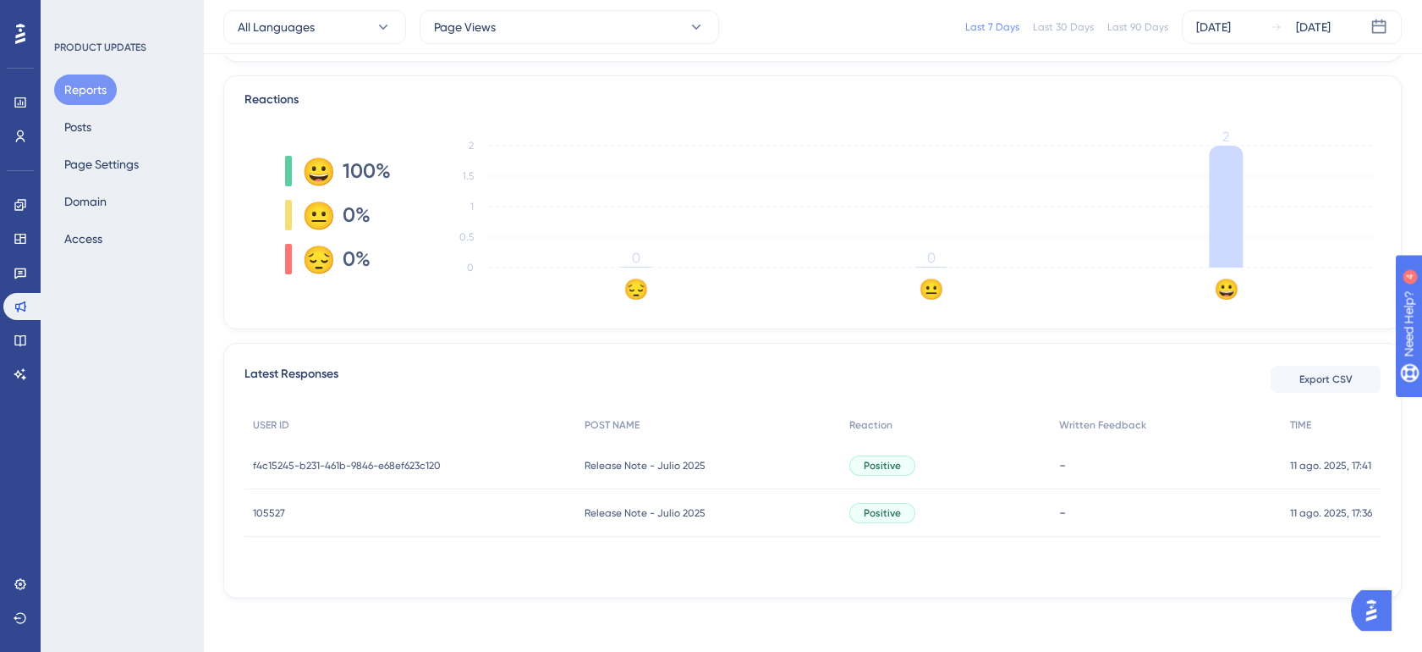
click at [295, 520] on div "105527 105527" at bounding box center [411, 512] width 332 height 47
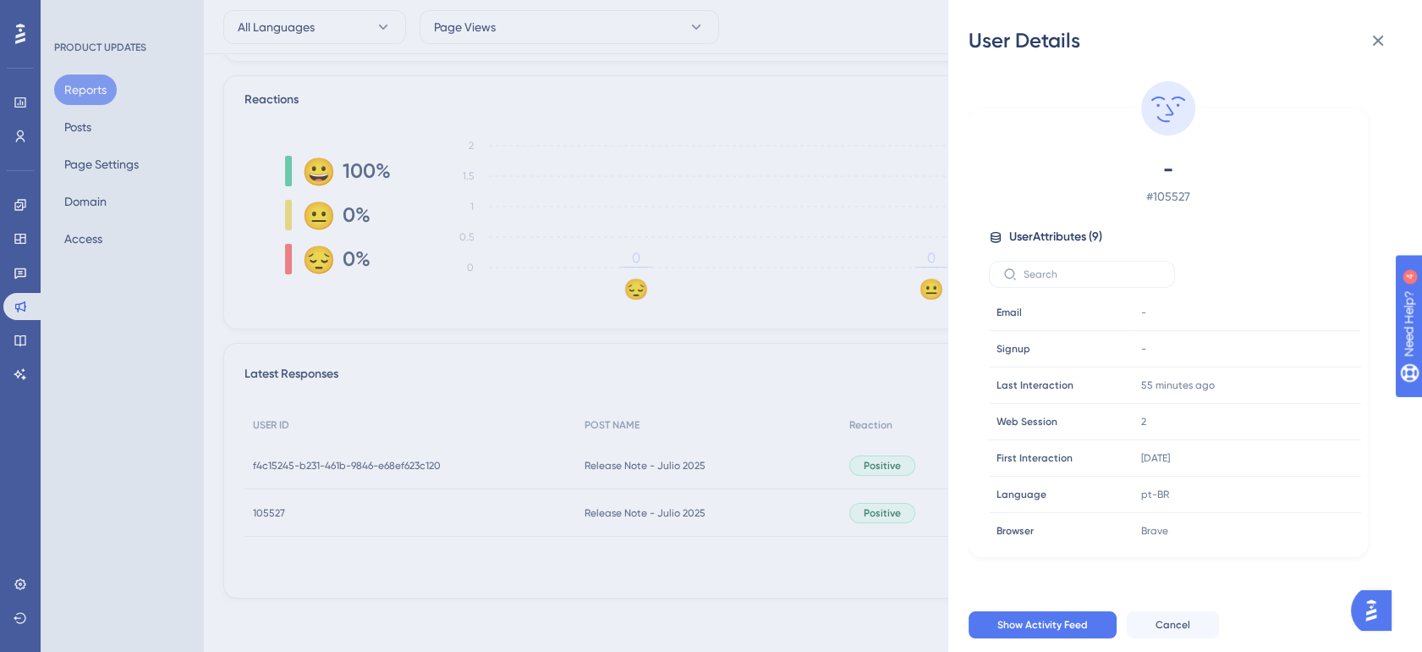
click at [377, 474] on div "User Details - # 105527 User Attributes ( 9 ) Email Email - Signup Signup - Las…" at bounding box center [711, 326] width 1422 height 652
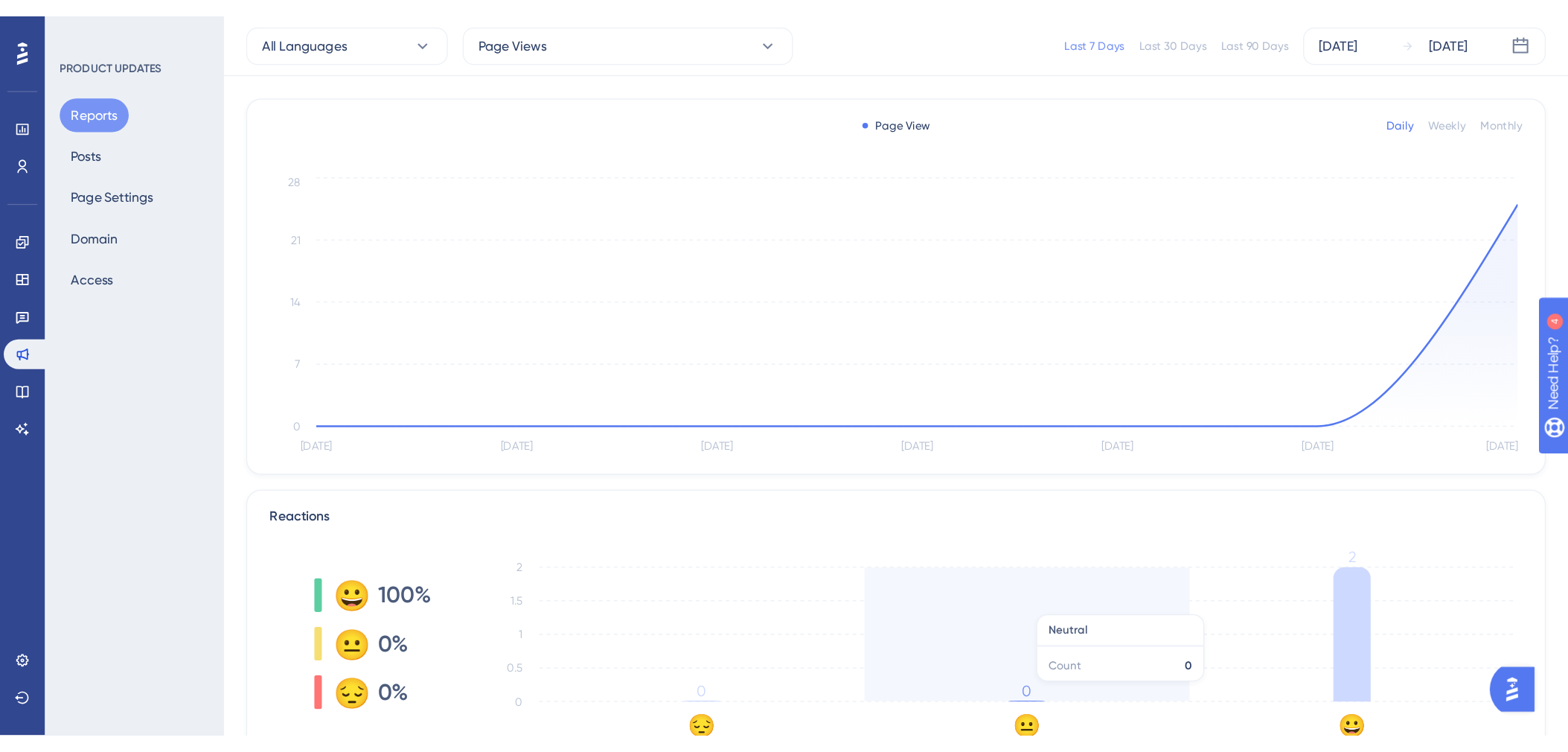
scroll to position [0, 0]
